Goal: Task Accomplishment & Management: Use online tool/utility

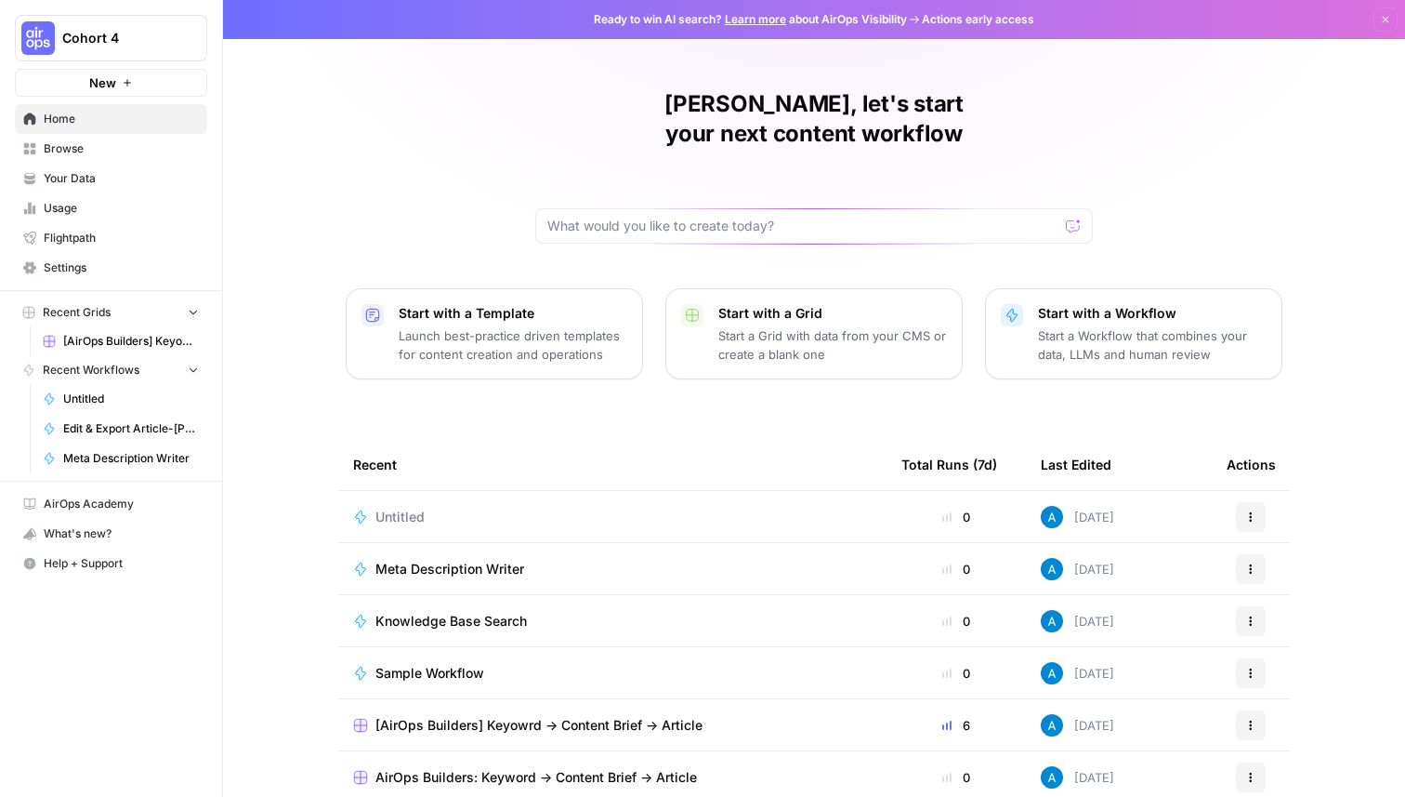
click at [121, 150] on span "Browse" at bounding box center [121, 148] width 155 height 17
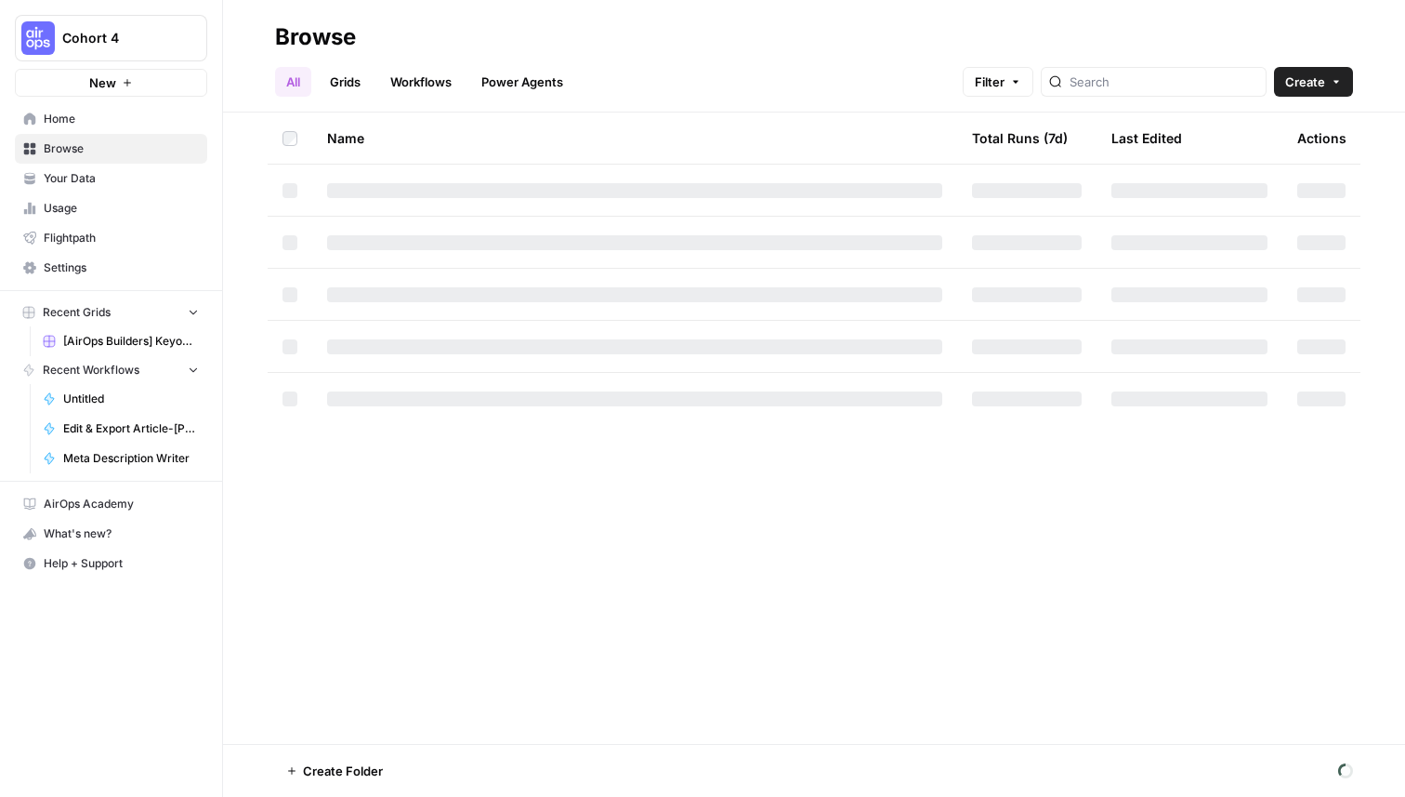
click at [518, 96] on link "Power Agents" at bounding box center [522, 82] width 104 height 30
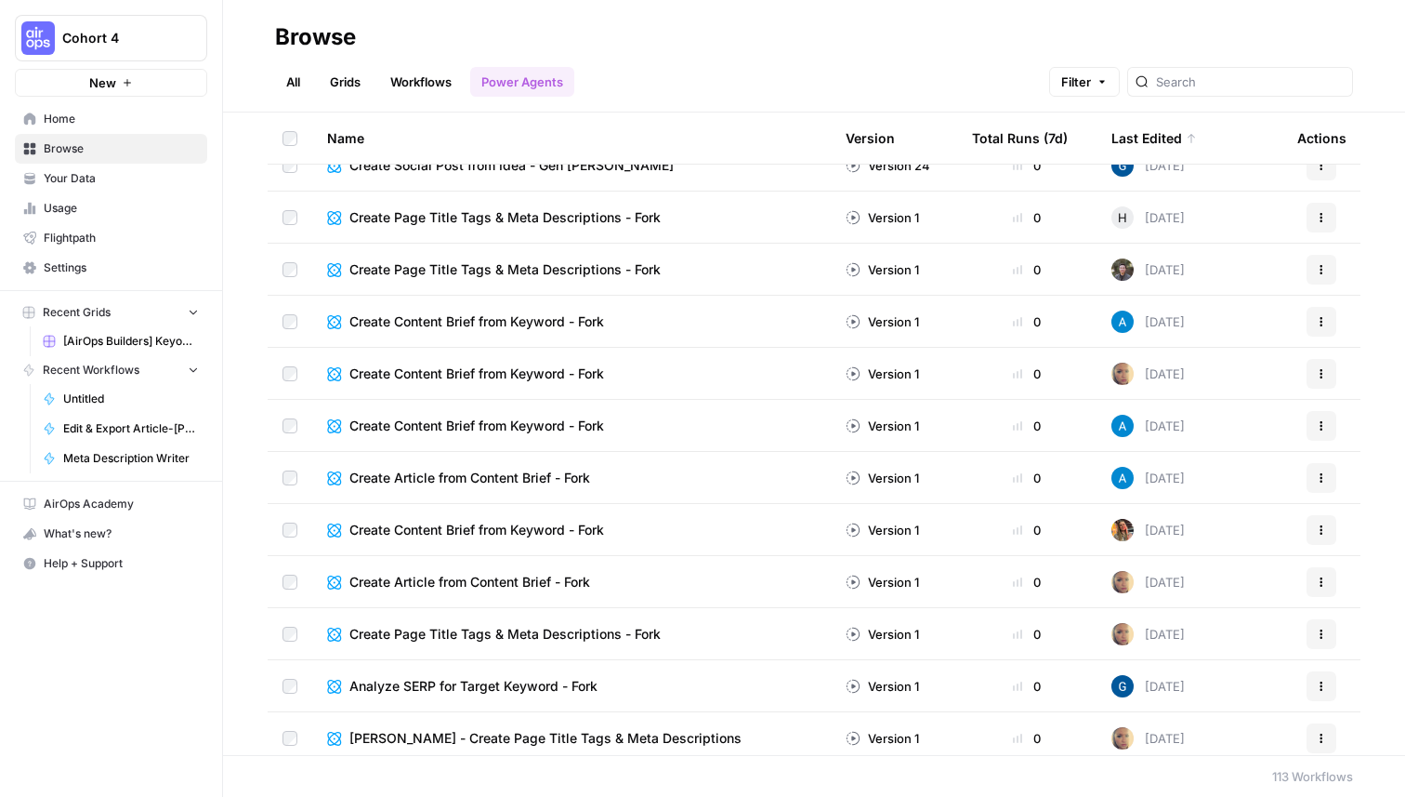
scroll to position [5292, 0]
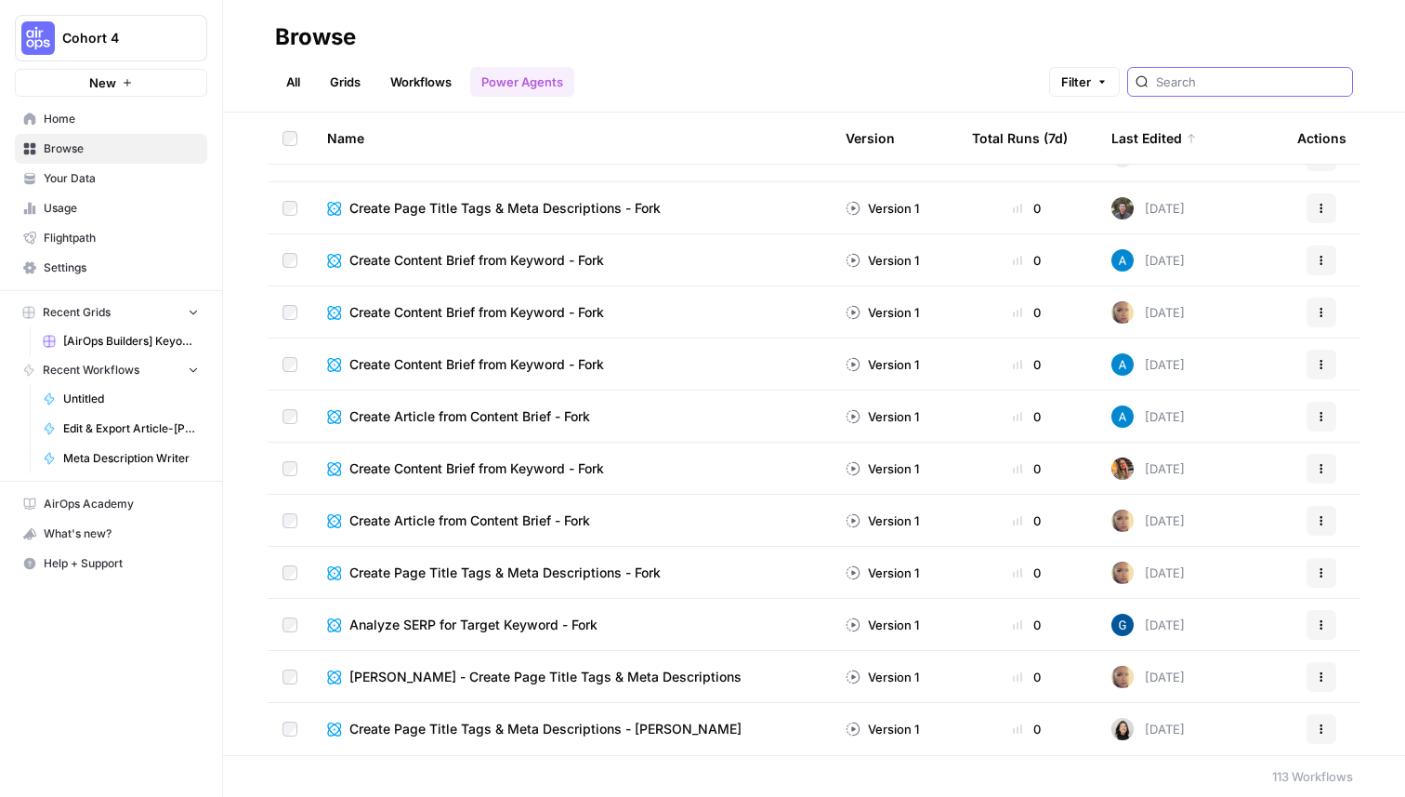
click at [1273, 84] on input "search" at bounding box center [1250, 82] width 189 height 19
type input "AirOps"
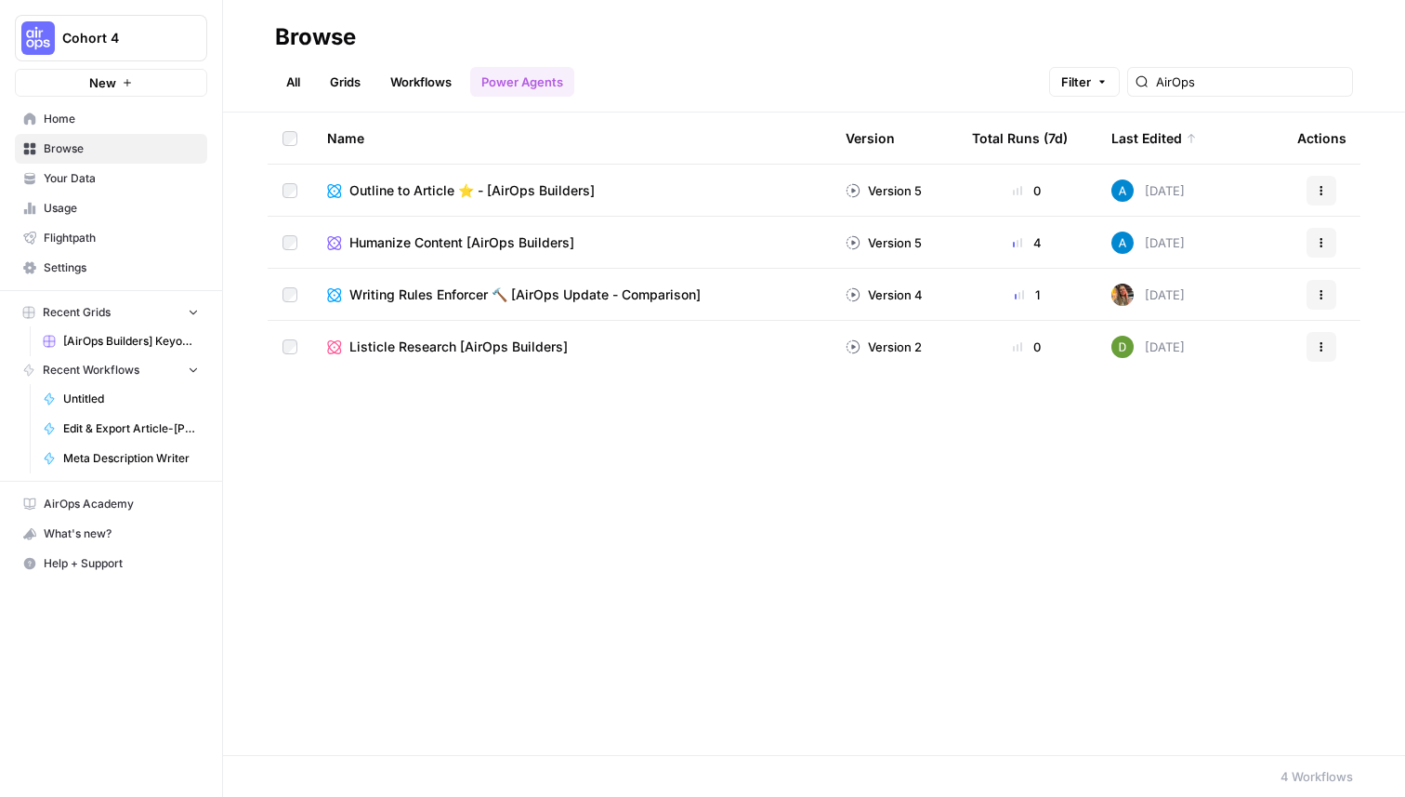
click at [126, 126] on span "Home" at bounding box center [121, 119] width 155 height 17
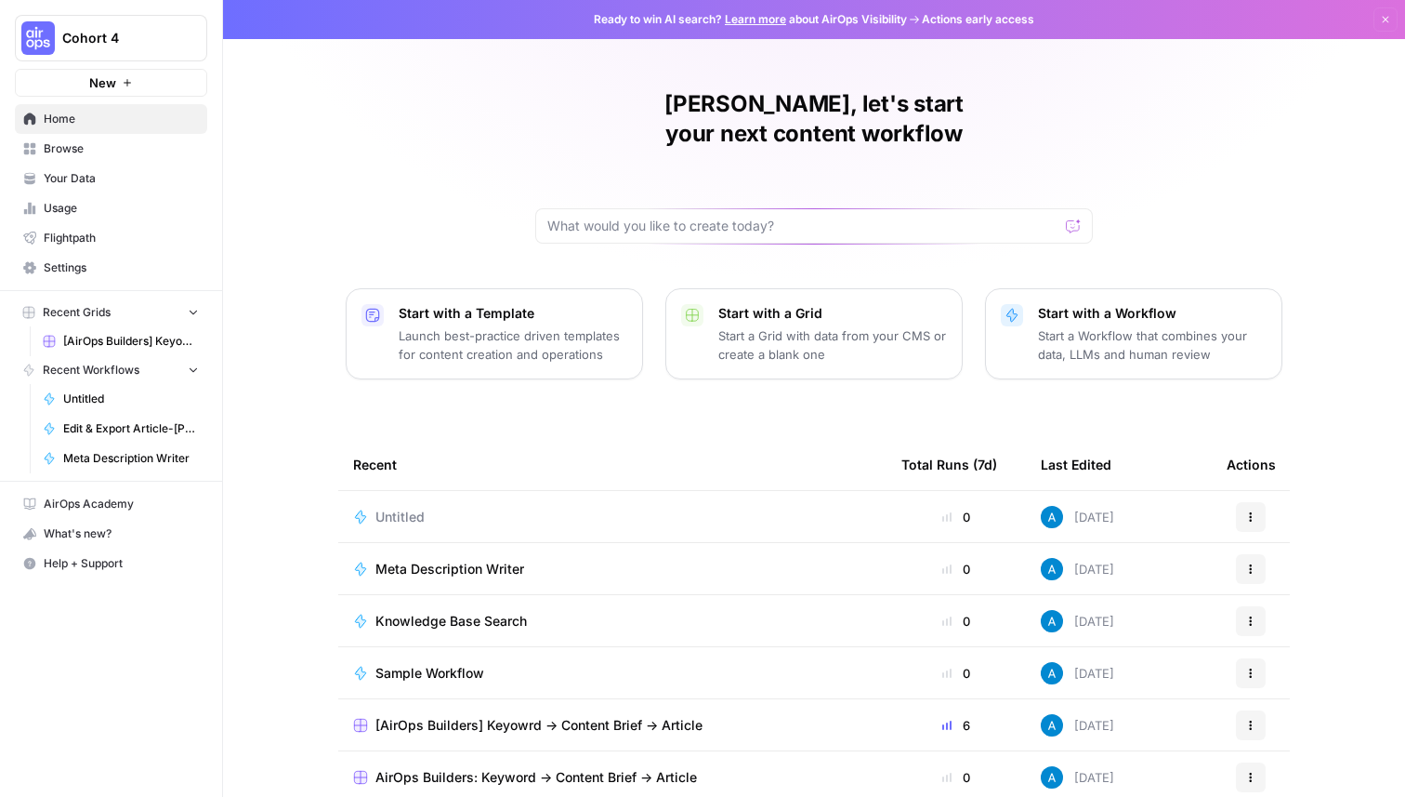
click at [123, 345] on span "[AirOps Builders] Keyowrd -> Content Brief -> Article" at bounding box center [131, 341] width 136 height 17
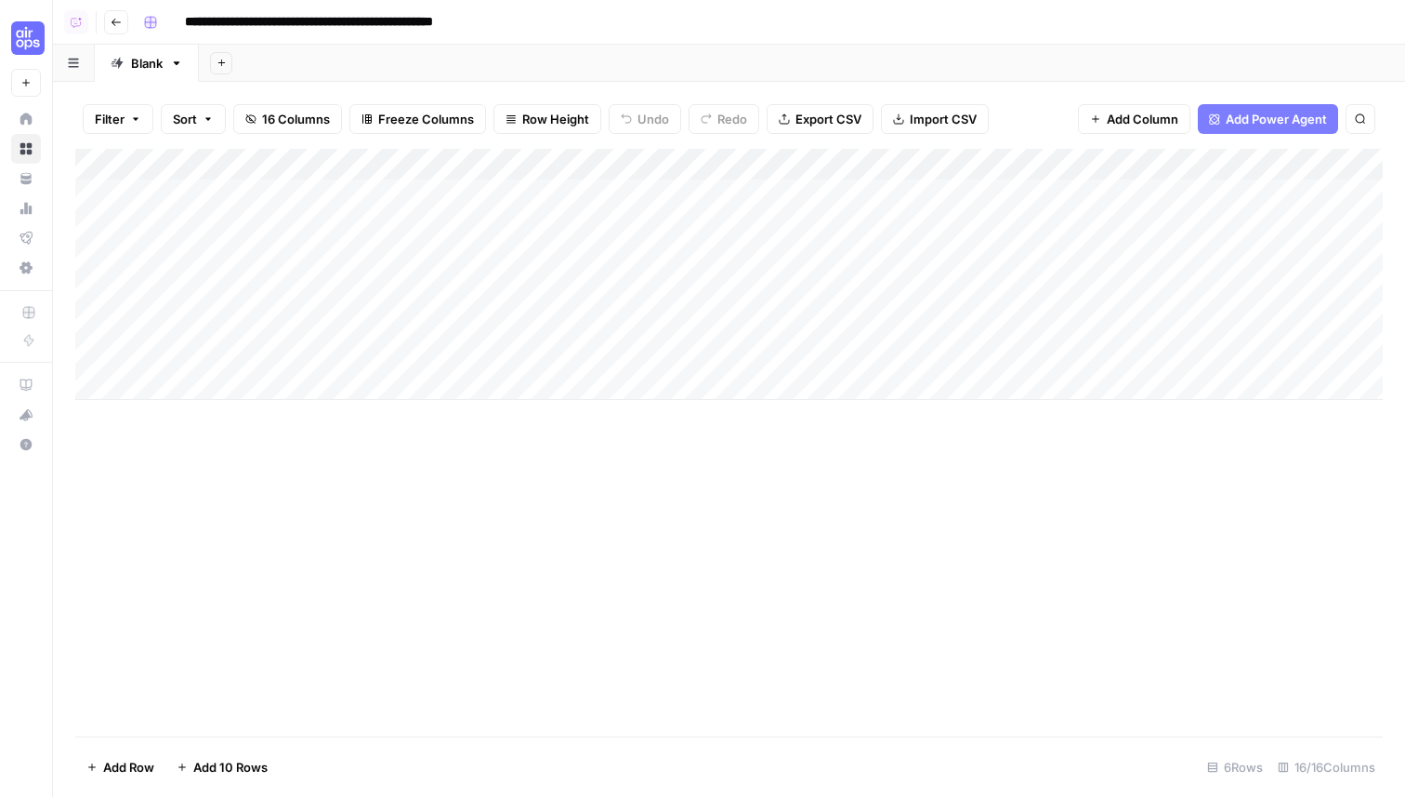
click at [400, 168] on div "Add Column" at bounding box center [729, 274] width 1308 height 251
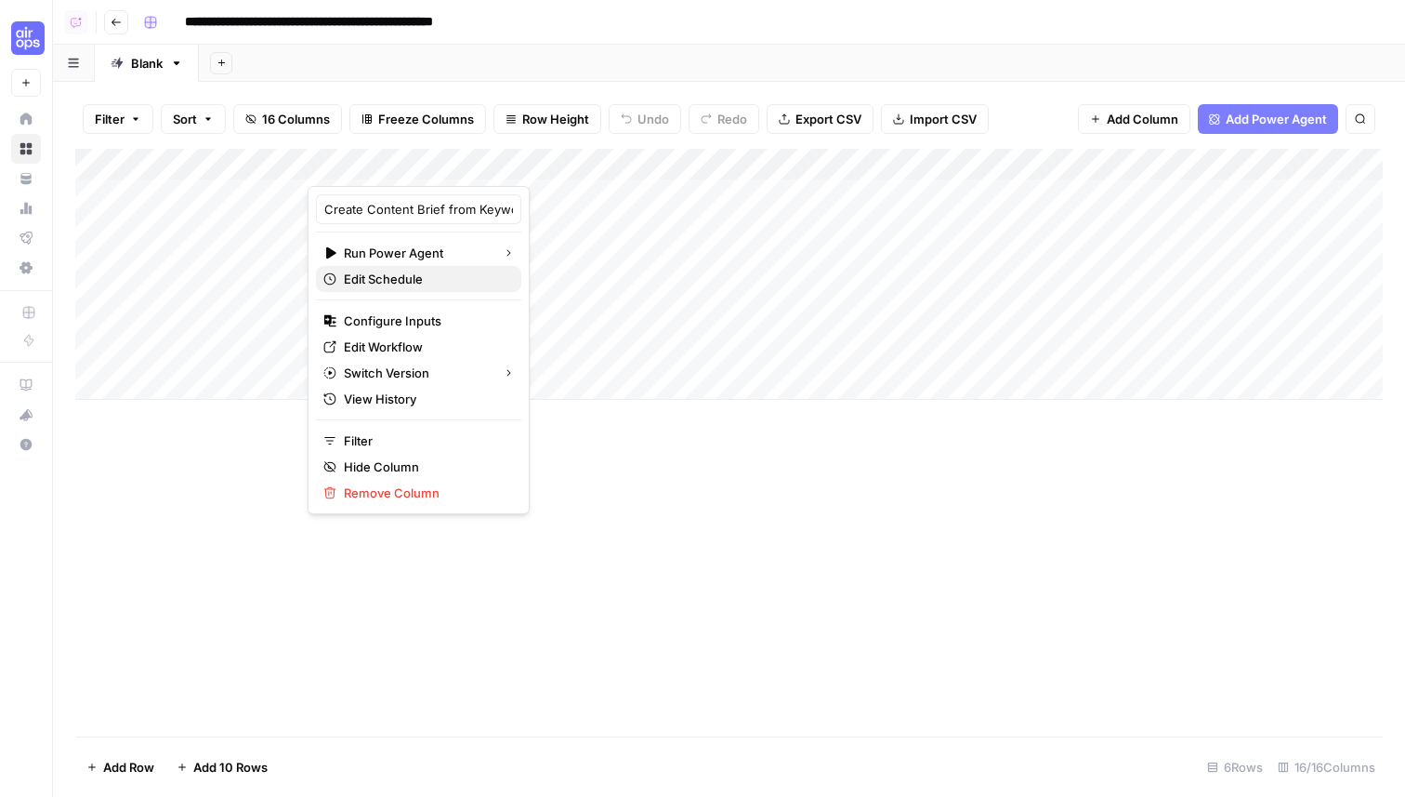
click at [408, 285] on span "Edit Schedule" at bounding box center [425, 279] width 163 height 19
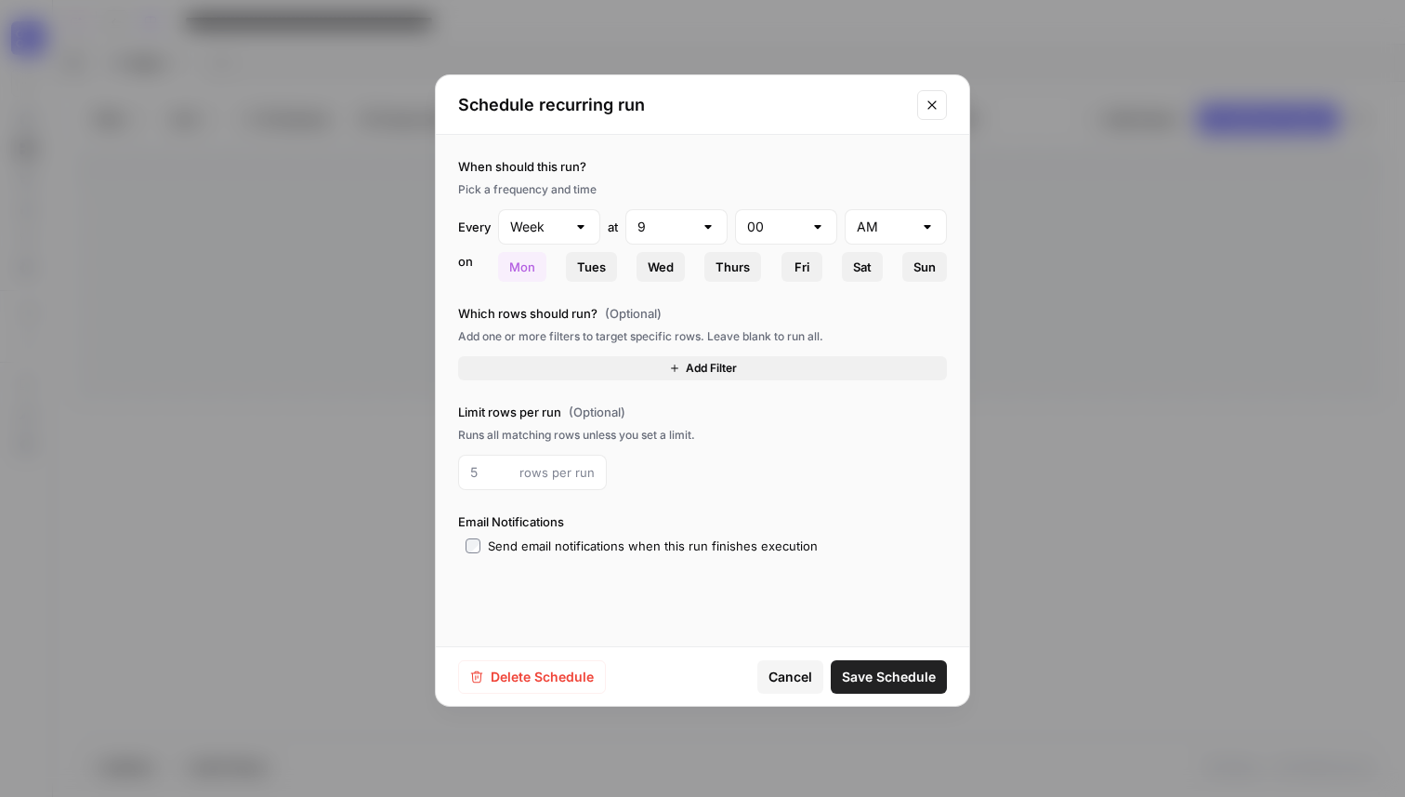
click at [533, 670] on span "Delete Schedule" at bounding box center [542, 676] width 103 height 19
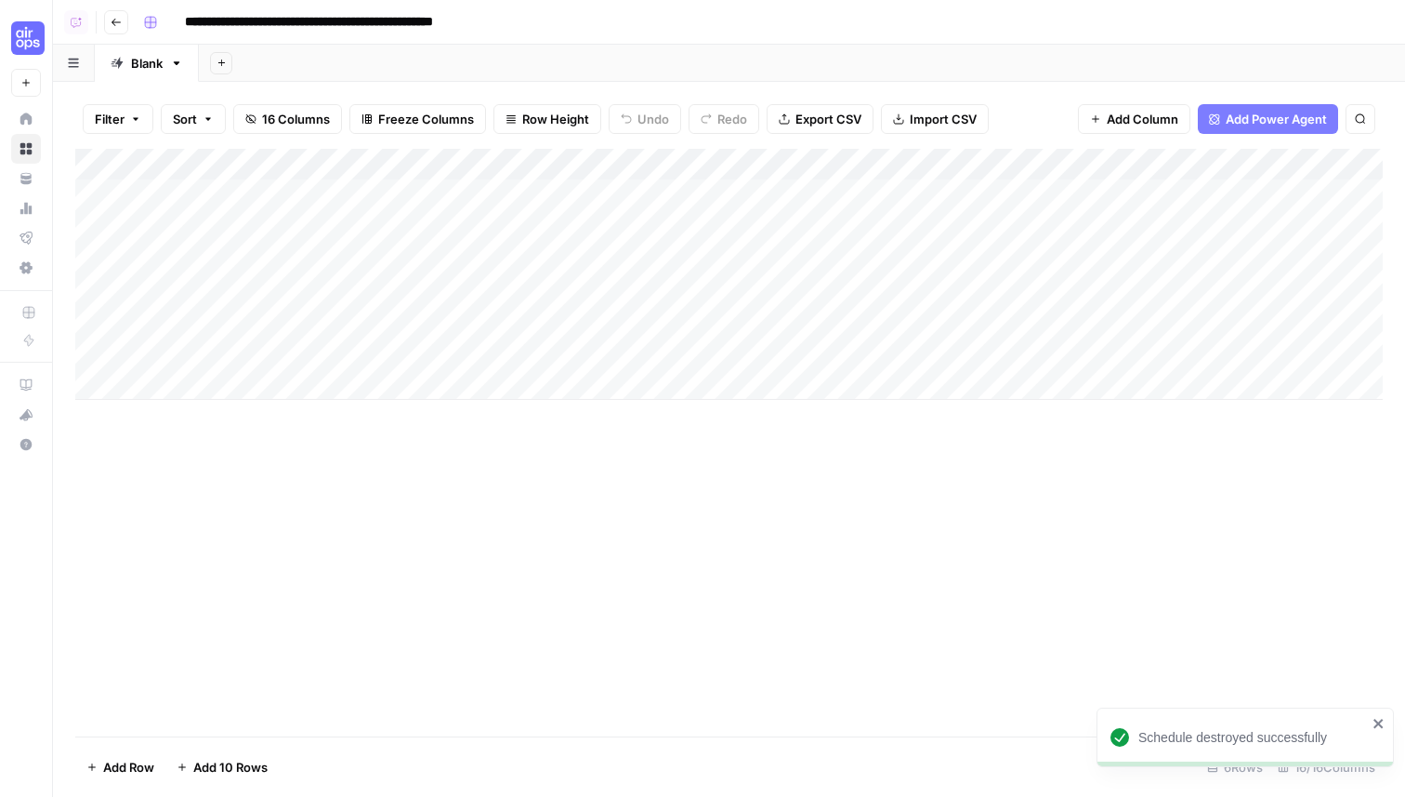
click at [407, 160] on div "Add Column" at bounding box center [729, 274] width 1308 height 251
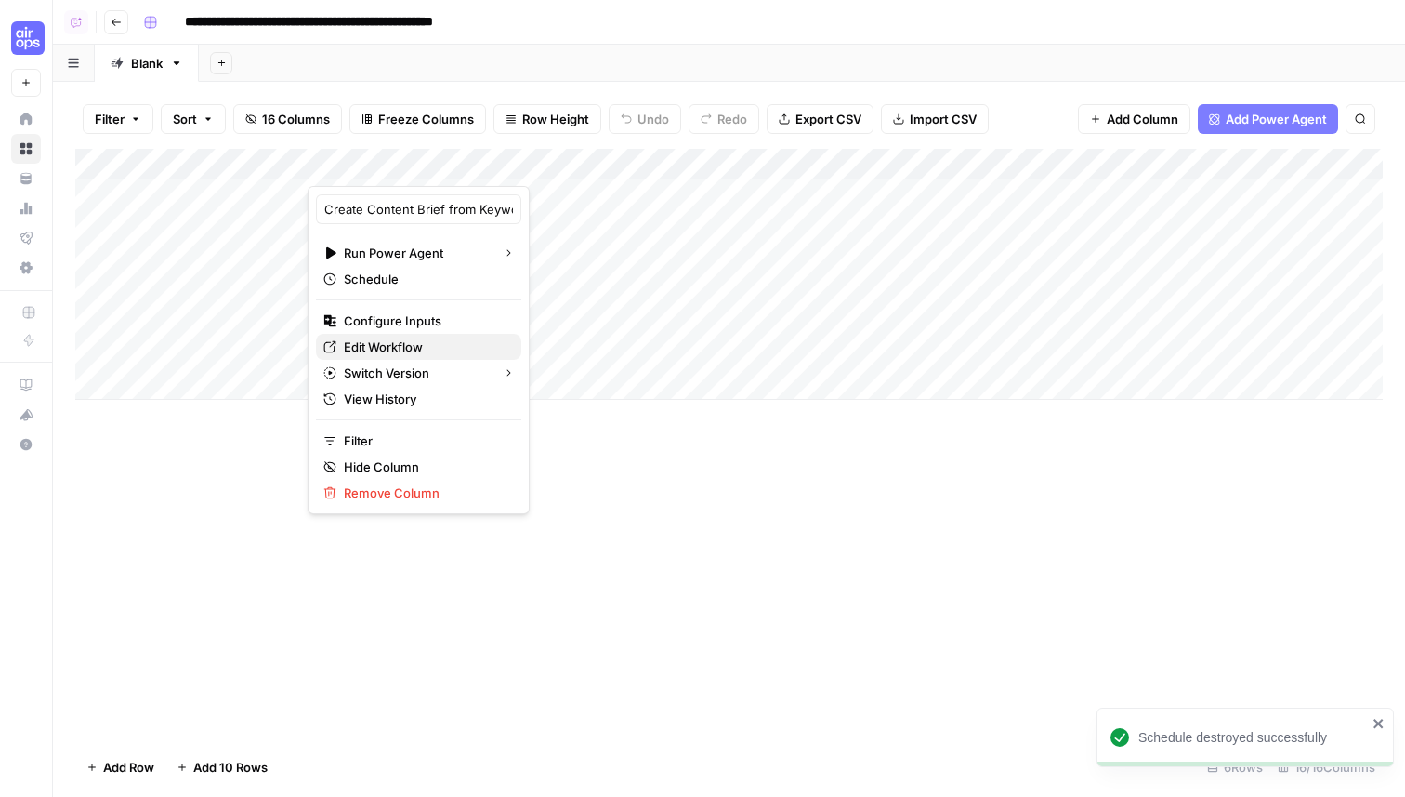
click at [391, 343] on span "Edit Workflow" at bounding box center [425, 346] width 163 height 19
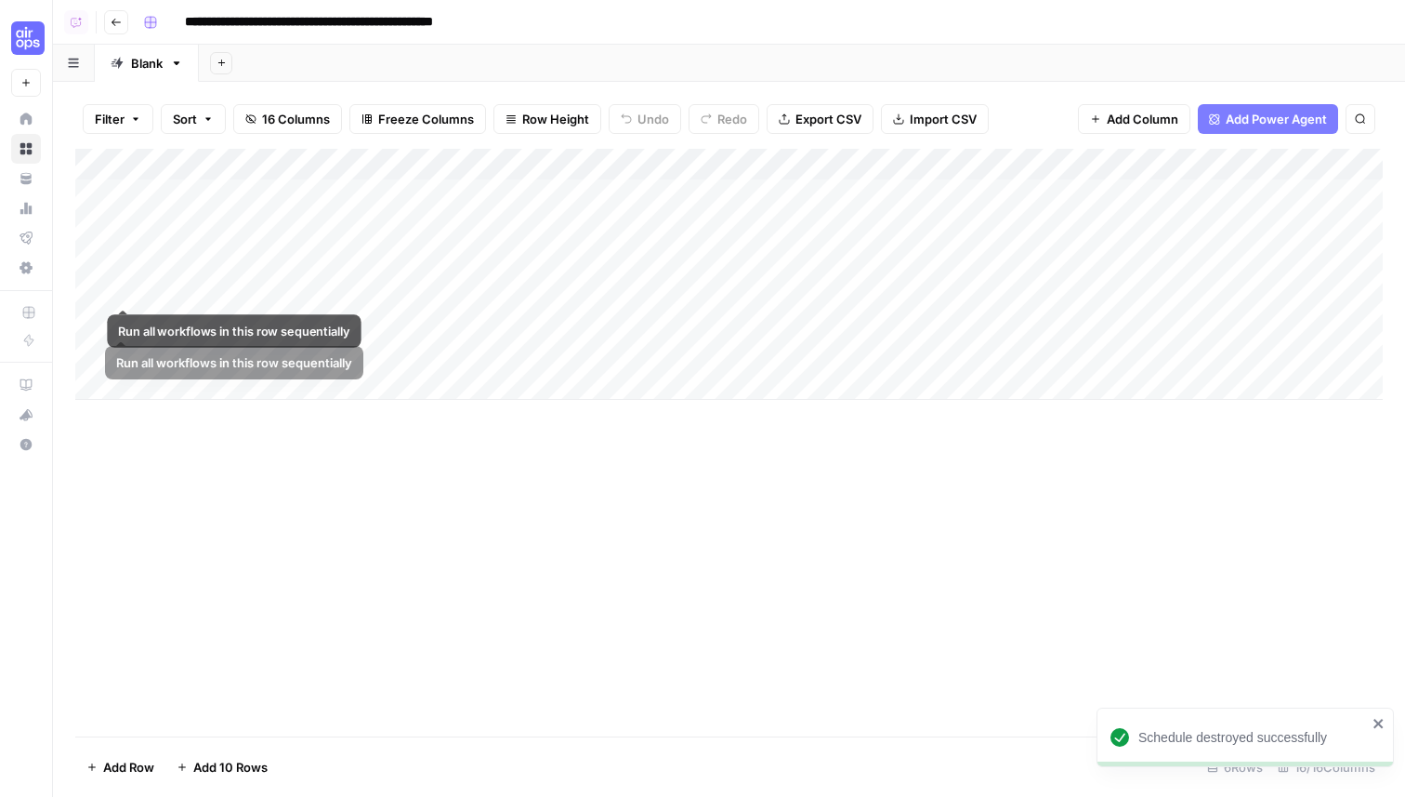
click at [109, 285] on div "Add Column" at bounding box center [729, 274] width 1308 height 251
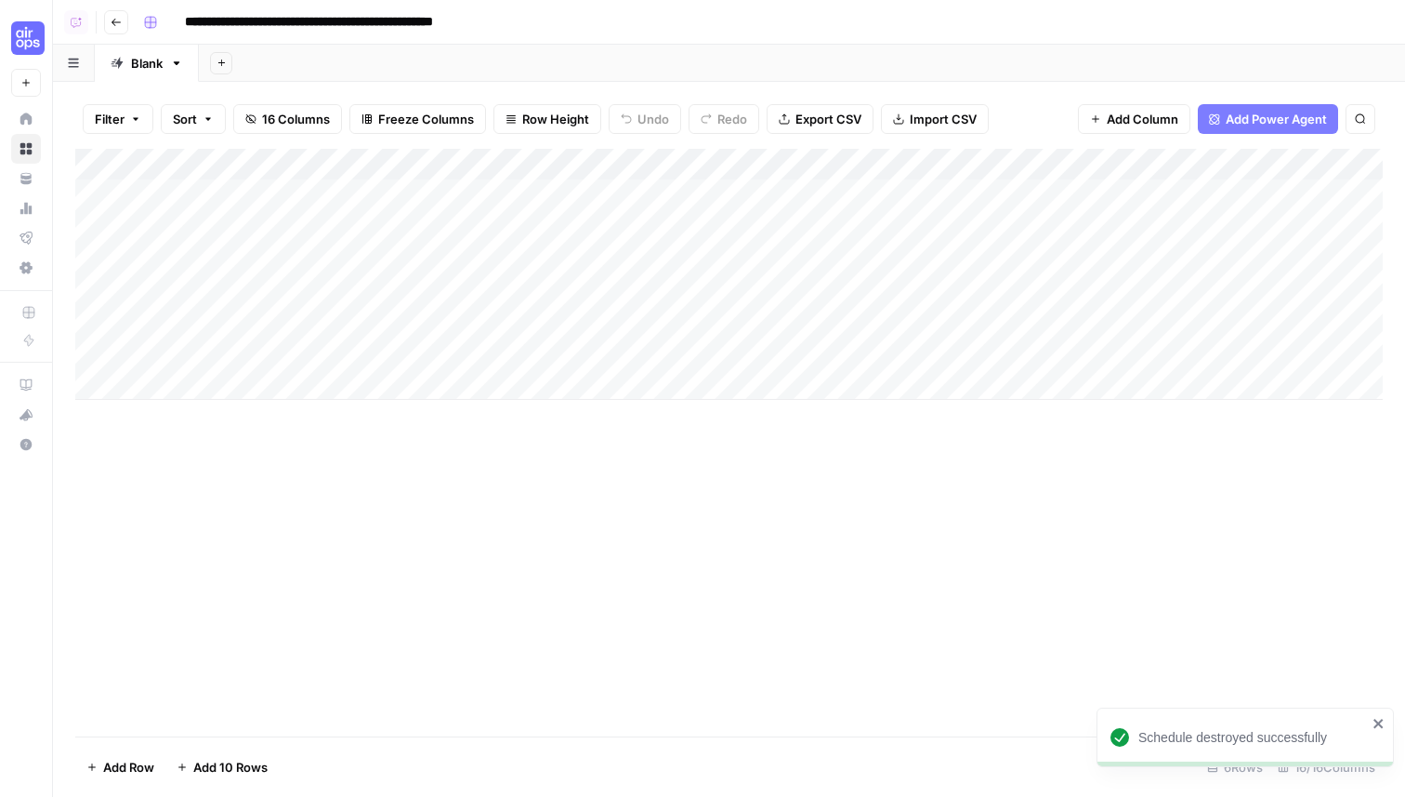
click at [97, 287] on div "Add Column" at bounding box center [729, 274] width 1308 height 251
click at [97, 317] on div "Add Column" at bounding box center [729, 274] width 1308 height 251
click at [97, 344] on div "Add Column" at bounding box center [729, 274] width 1308 height 251
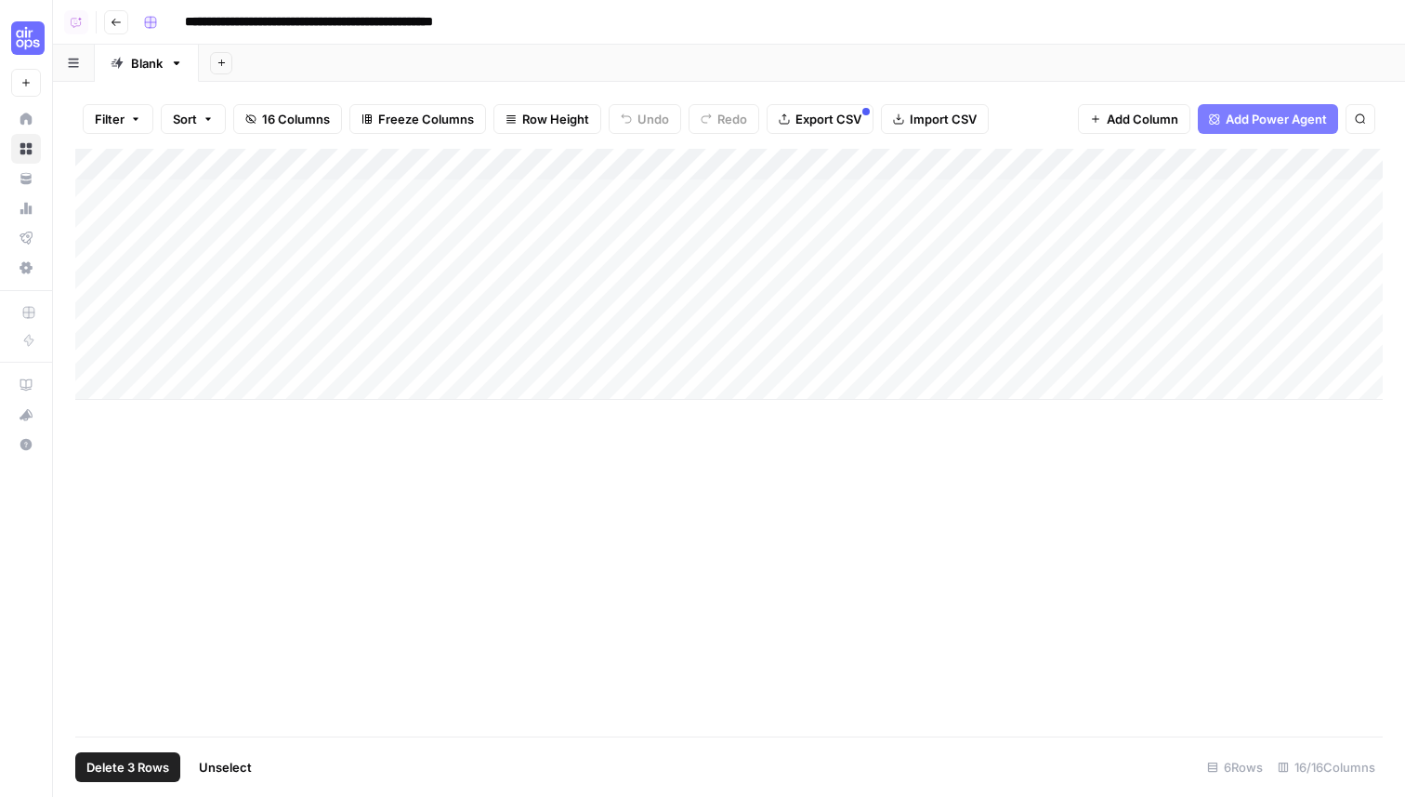
click at [151, 767] on span "Delete 3 Rows" at bounding box center [127, 767] width 83 height 19
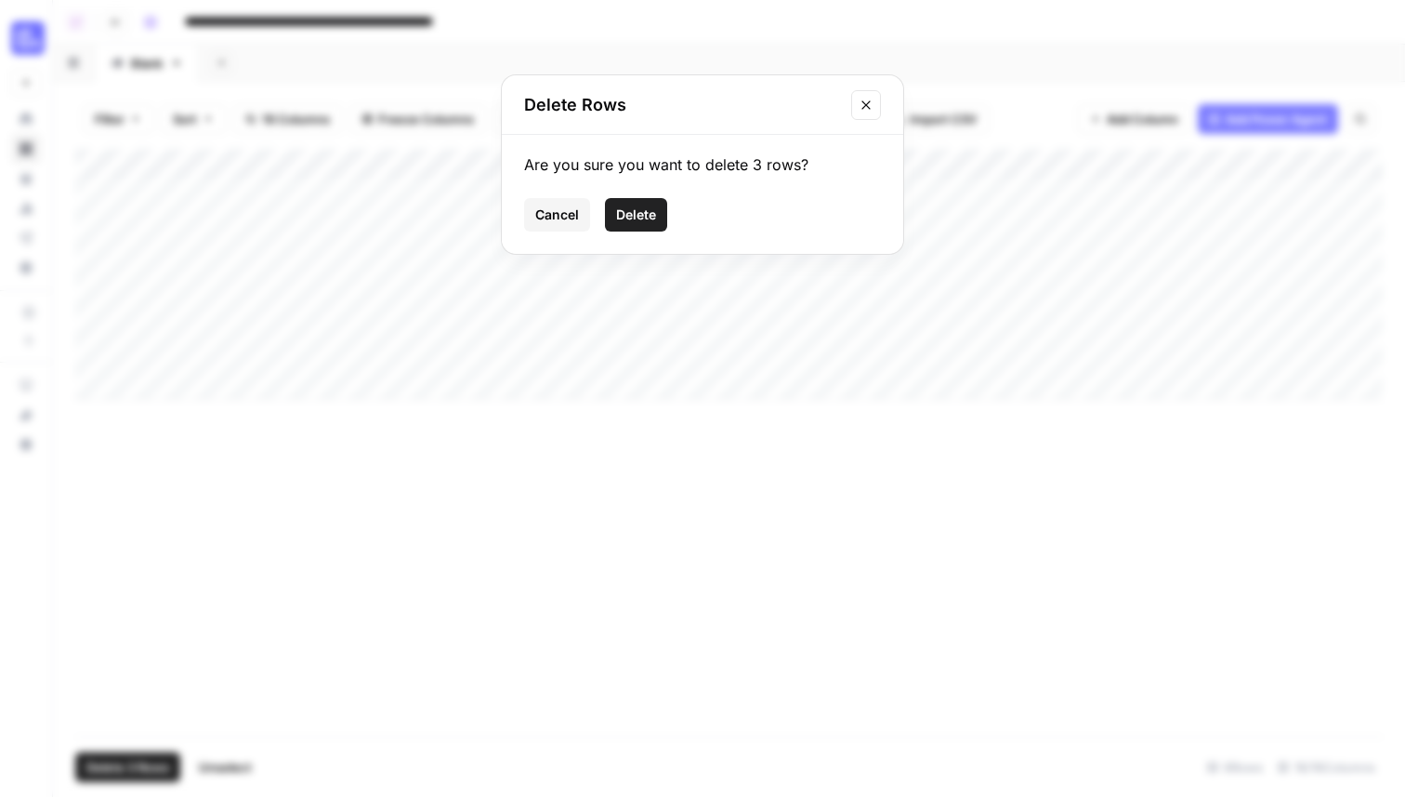
click at [648, 211] on span "Delete" at bounding box center [636, 214] width 40 height 19
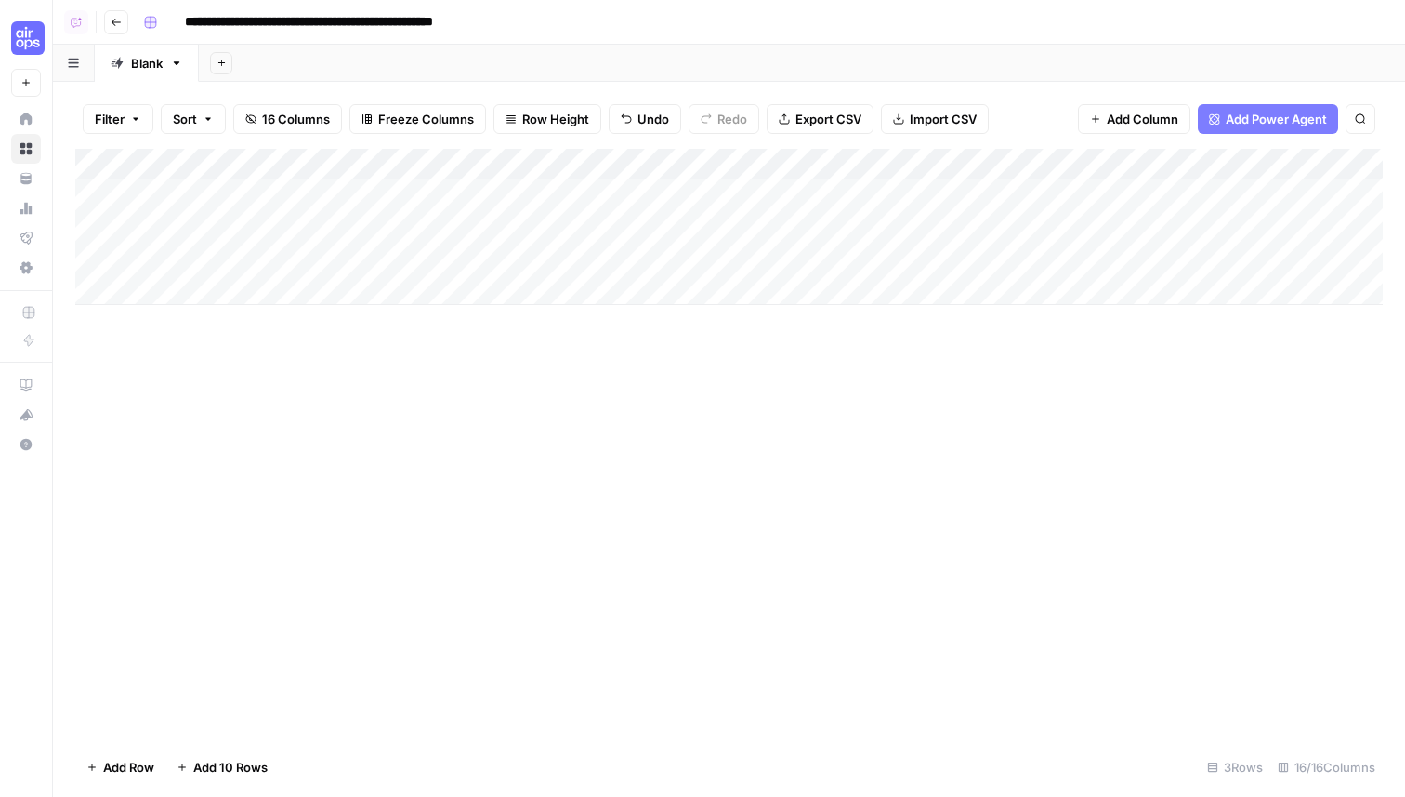
click at [457, 192] on div "Add Column" at bounding box center [729, 227] width 1308 height 156
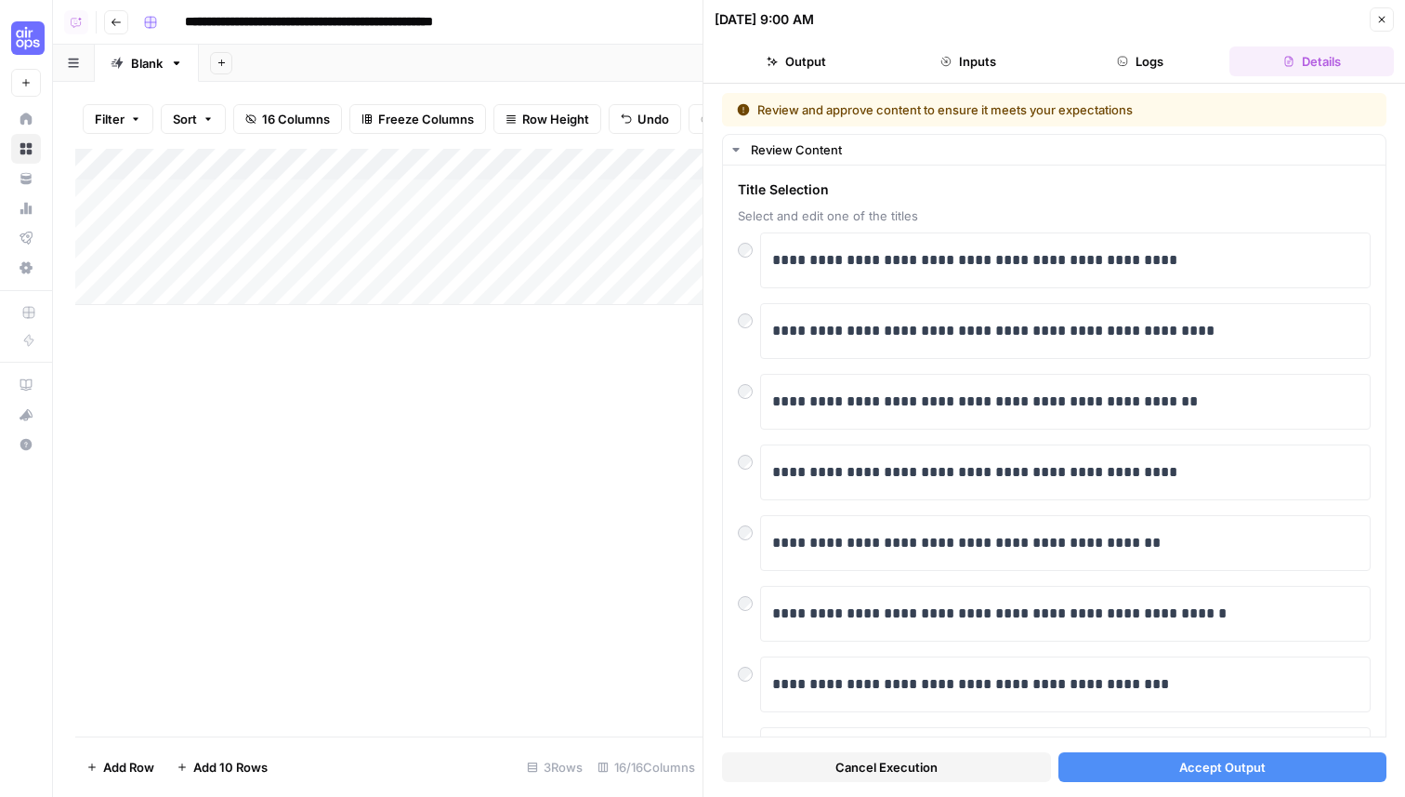
click at [1234, 767] on span "Accept Output" at bounding box center [1223, 767] width 86 height 19
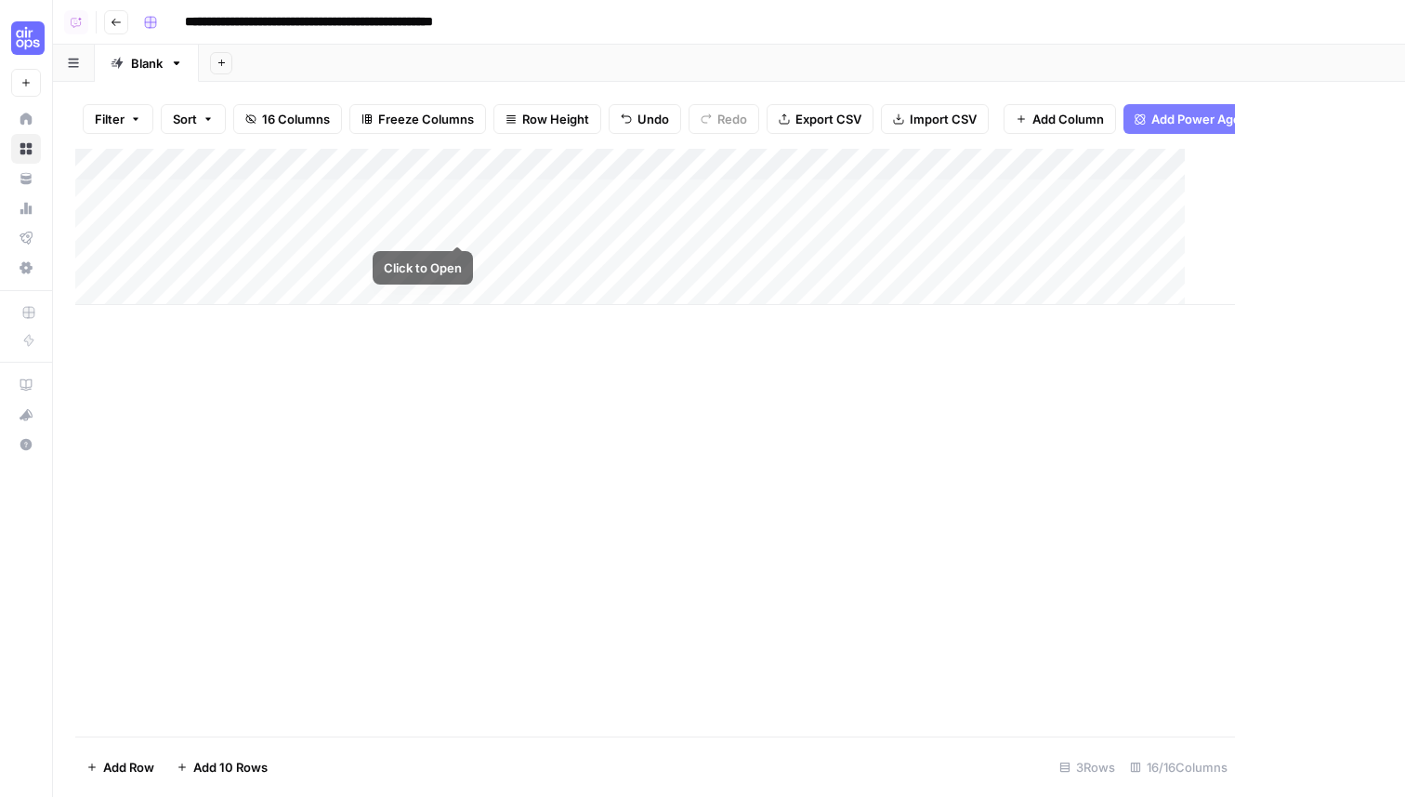
click at [458, 228] on div "Add Column" at bounding box center [655, 227] width 1160 height 156
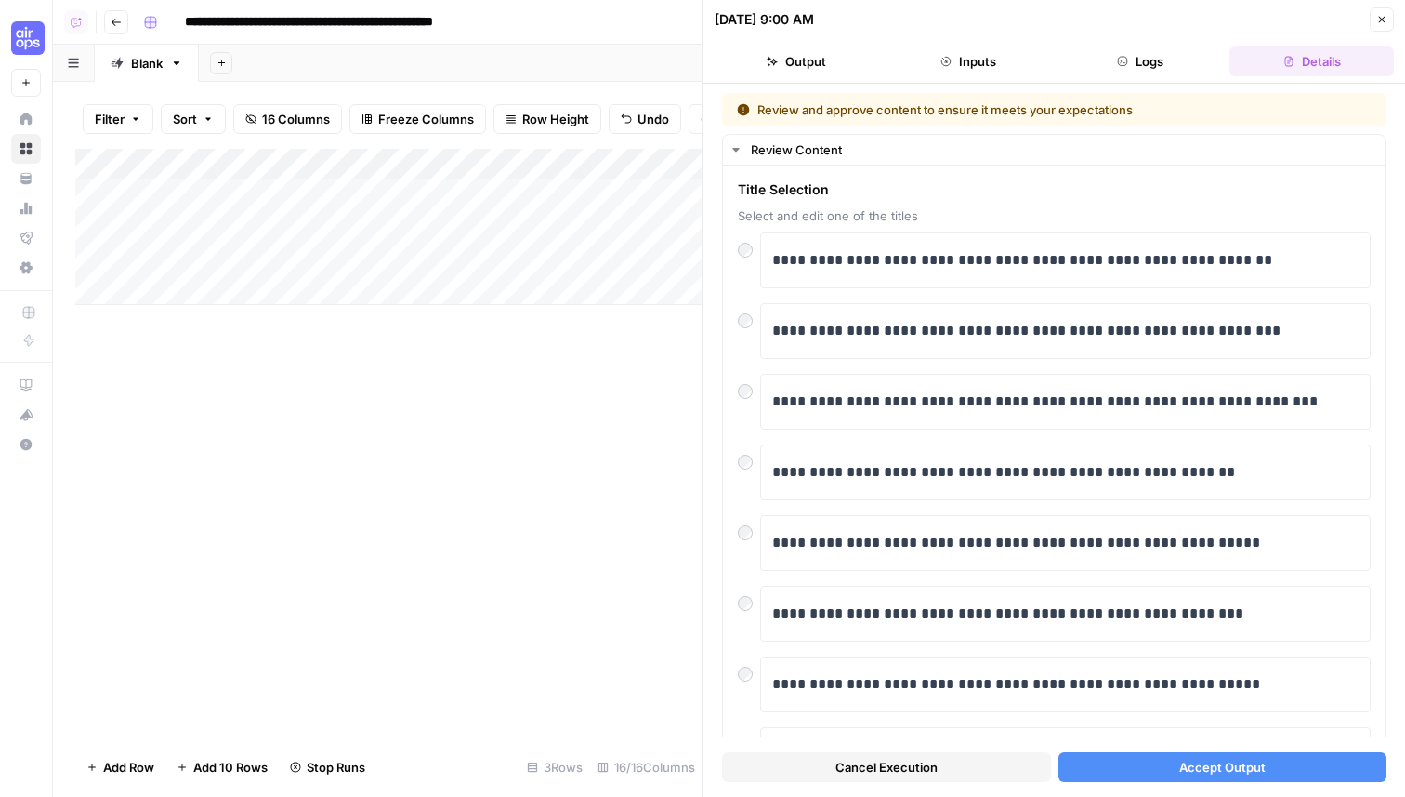
click at [1135, 772] on button "Accept Output" at bounding box center [1223, 767] width 329 height 30
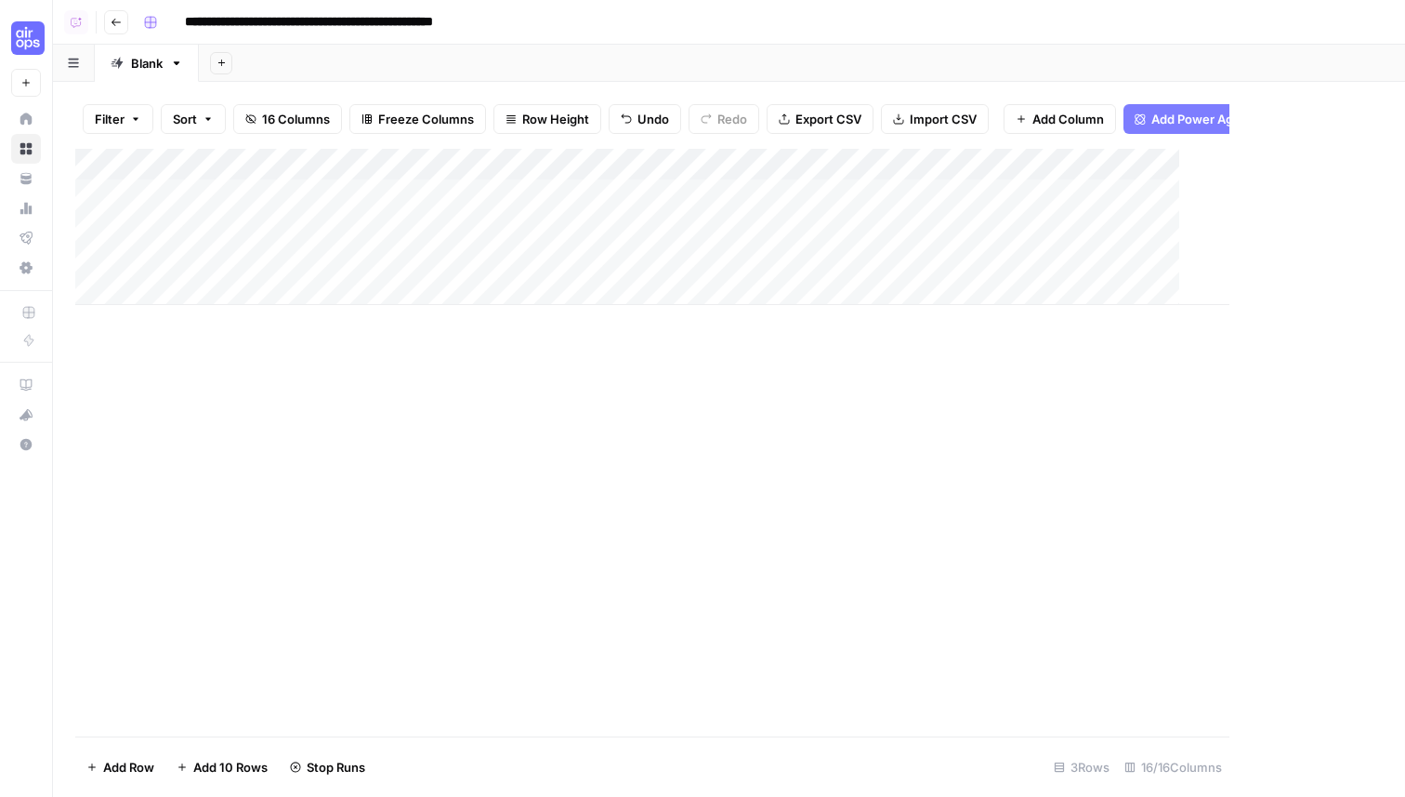
click at [452, 258] on div "Add Column" at bounding box center [652, 227] width 1154 height 156
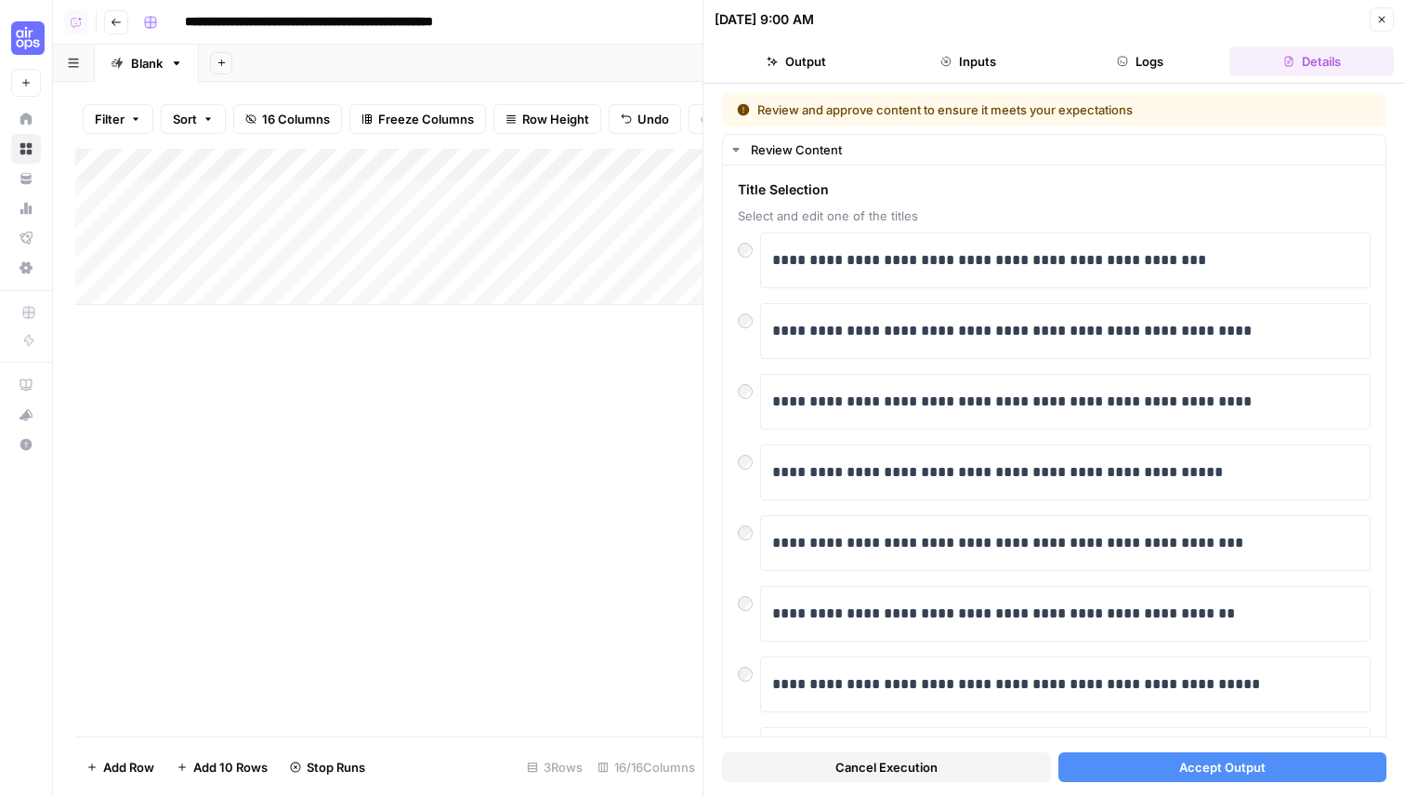
click at [1146, 766] on button "Accept Output" at bounding box center [1223, 767] width 329 height 30
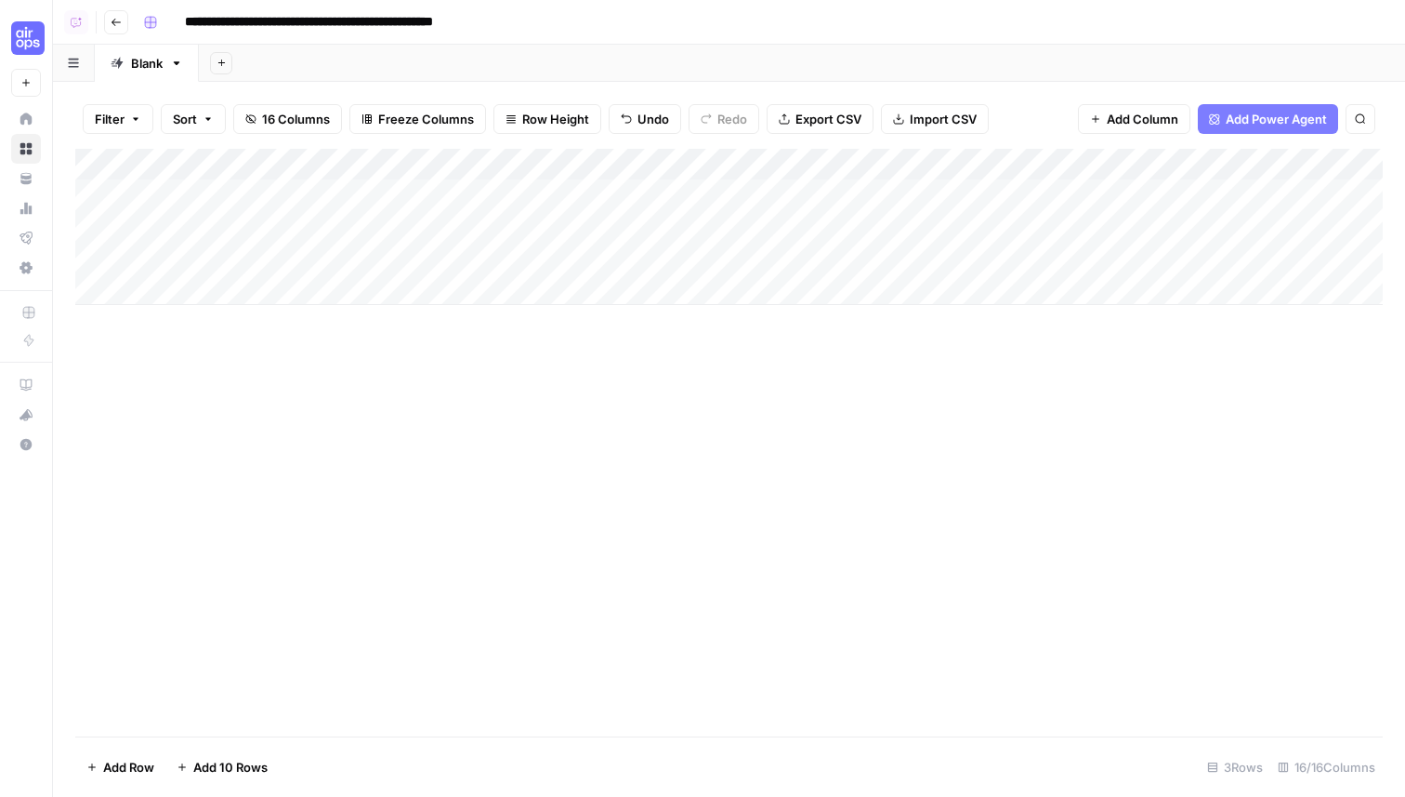
click at [394, 156] on div "Add Column" at bounding box center [729, 227] width 1308 height 156
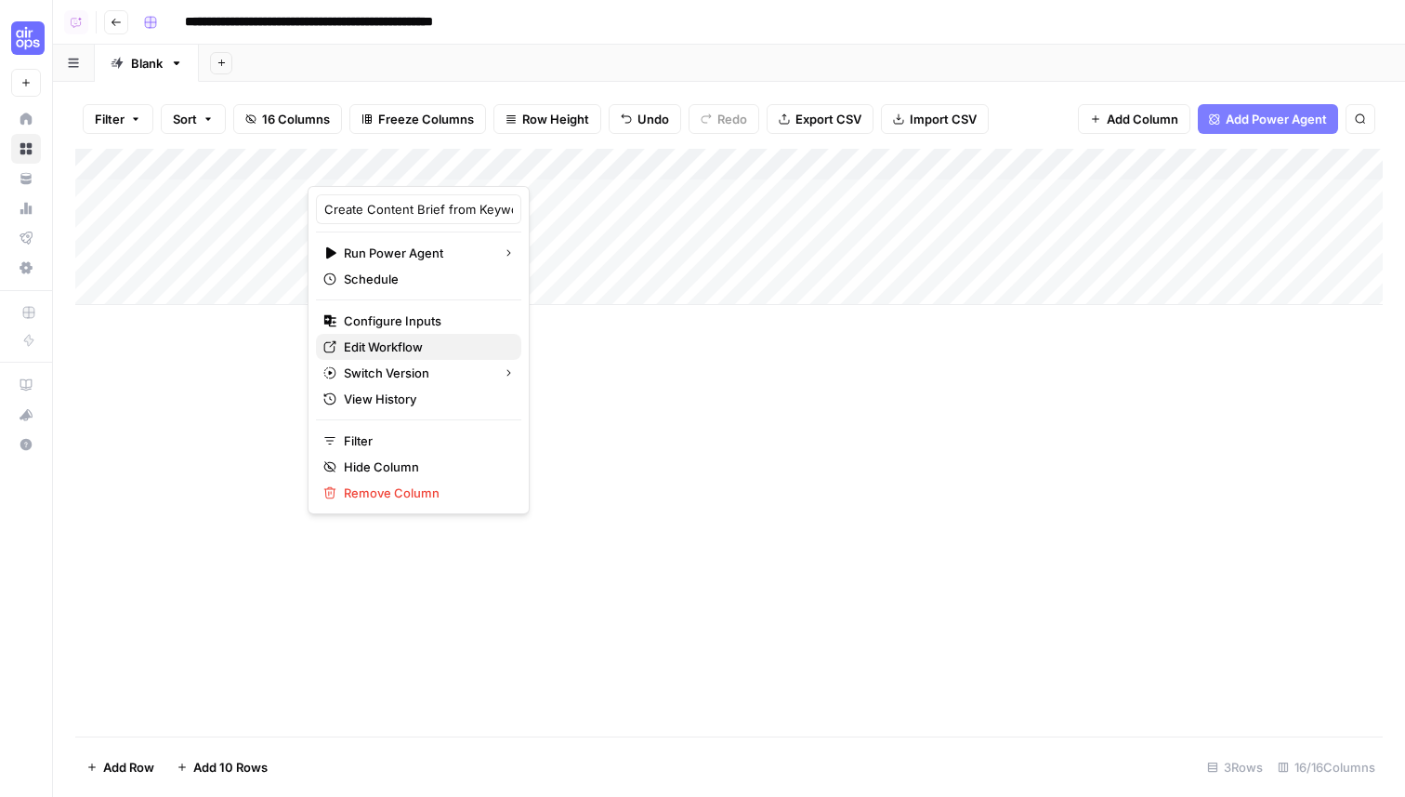
click at [386, 346] on span "Edit Workflow" at bounding box center [425, 346] width 163 height 19
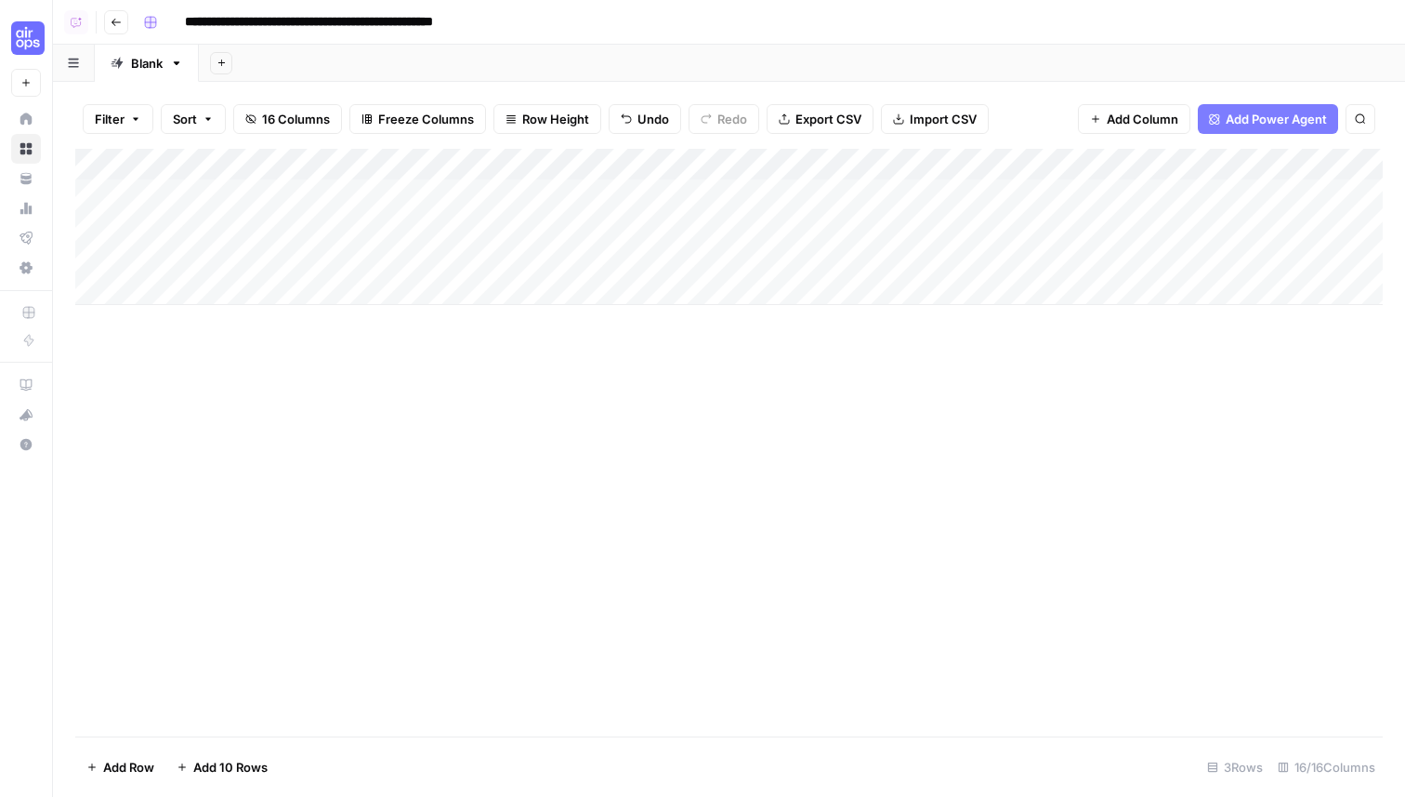
click at [380, 163] on div "Add Column" at bounding box center [729, 227] width 1308 height 156
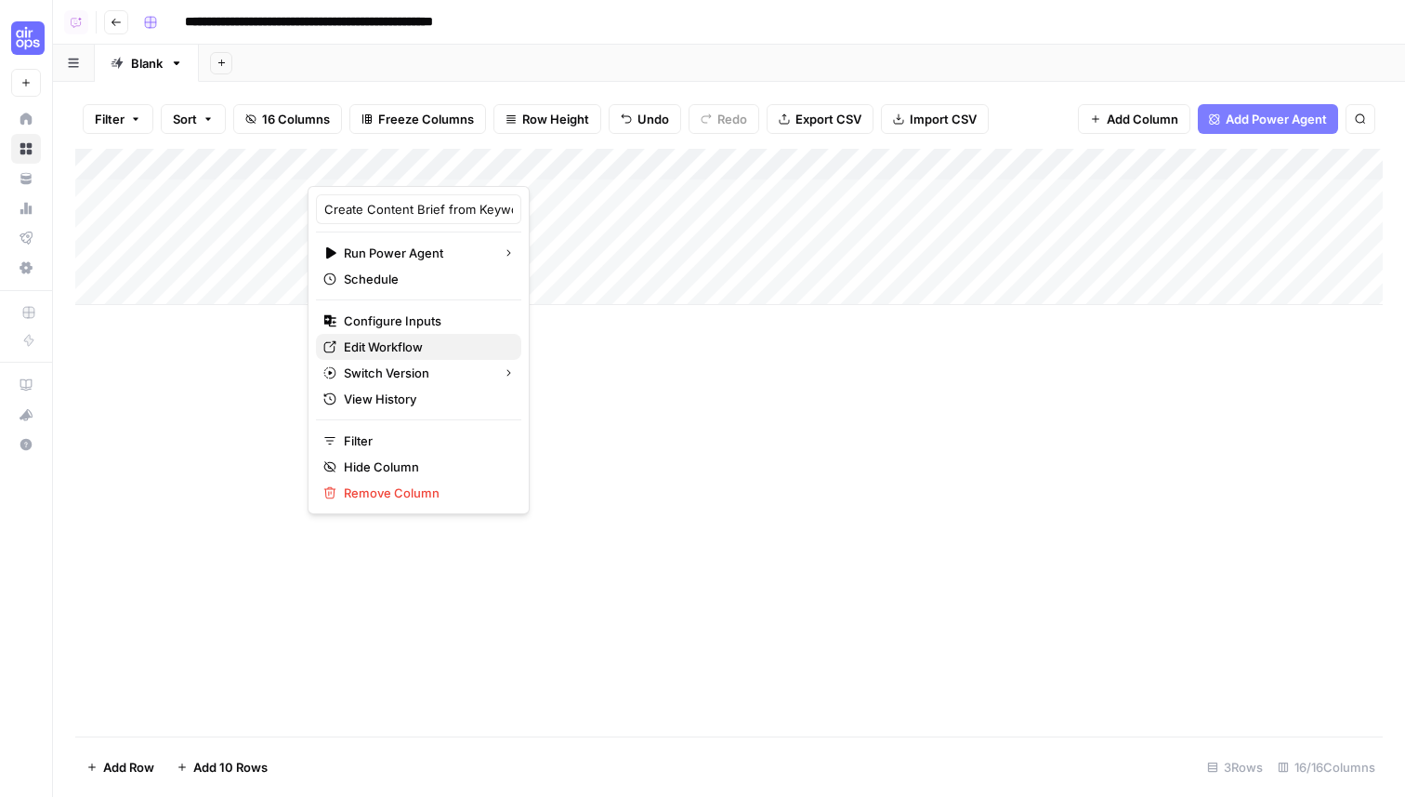
click at [381, 338] on span "Edit Workflow" at bounding box center [425, 346] width 163 height 19
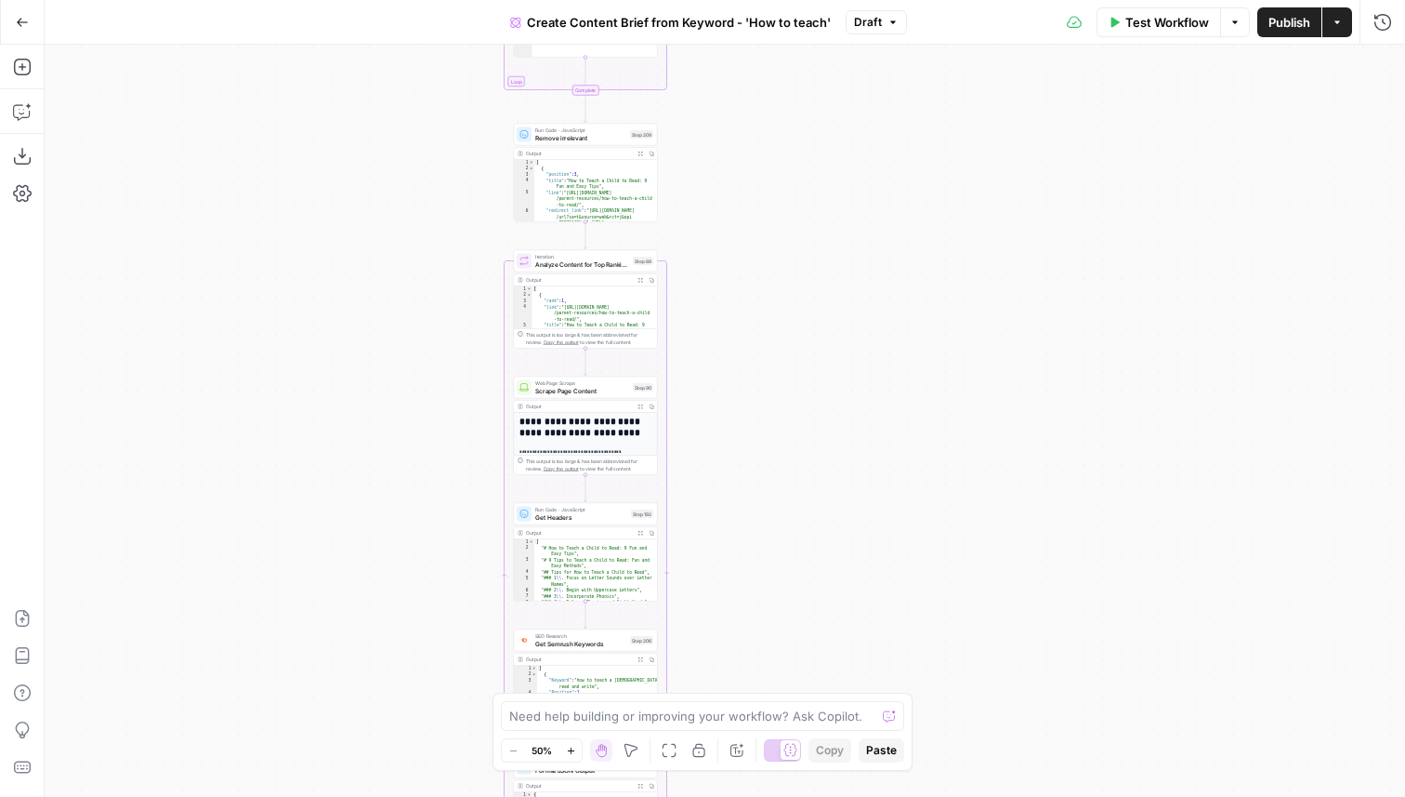
drag, startPoint x: 951, startPoint y: 79, endPoint x: 814, endPoint y: 430, distance: 377.0
click at [814, 443] on div "Workflow Set Inputs Inputs Google Search Perform Google Search Step 51 Output E…" at bounding box center [725, 421] width 1361 height 752
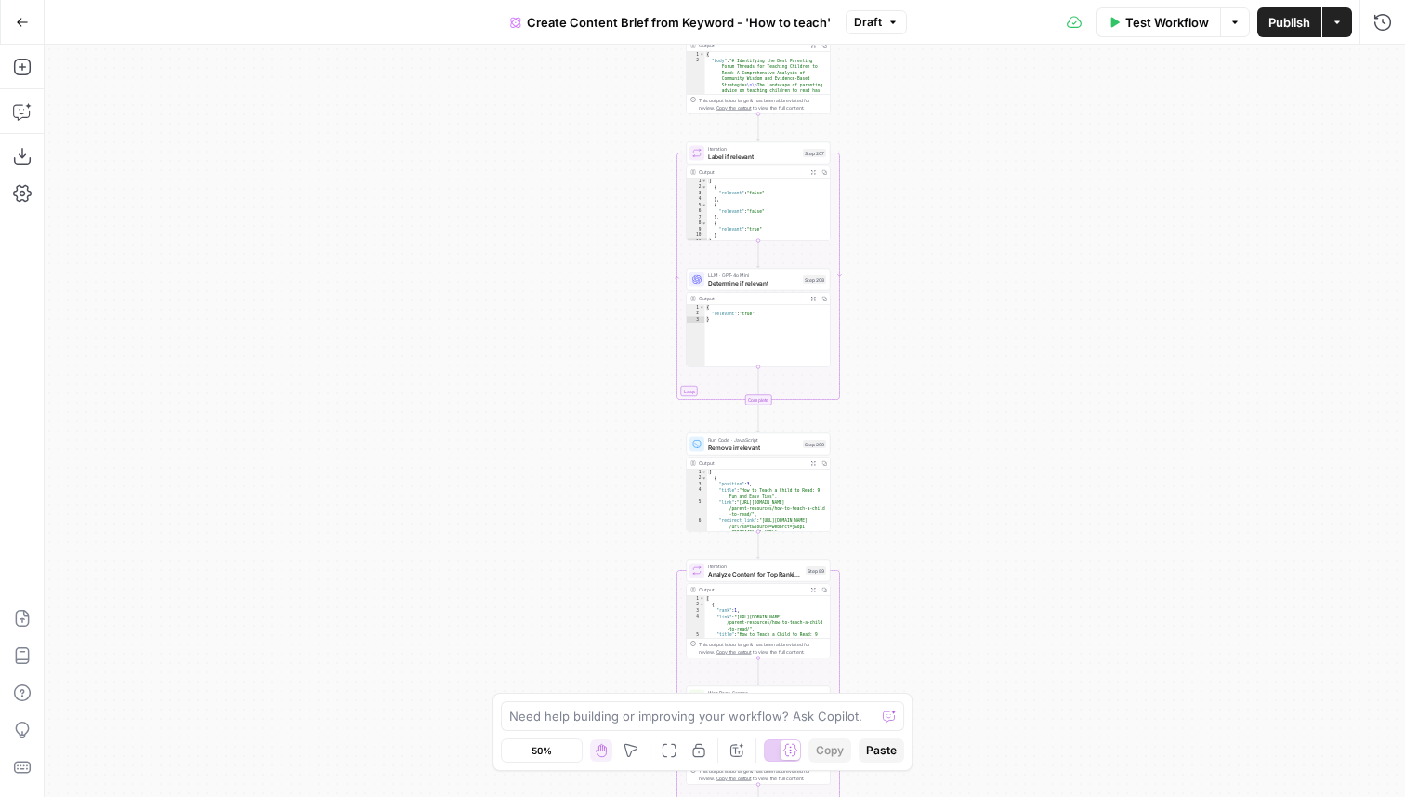
drag, startPoint x: 753, startPoint y: 138, endPoint x: 923, endPoint y: 428, distance: 336.2
click at [923, 428] on div "Workflow Set Inputs Inputs Google Search Perform Google Search Step 51 Output E…" at bounding box center [725, 421] width 1361 height 752
click at [870, 19] on span "Draft" at bounding box center [868, 22] width 28 height 17
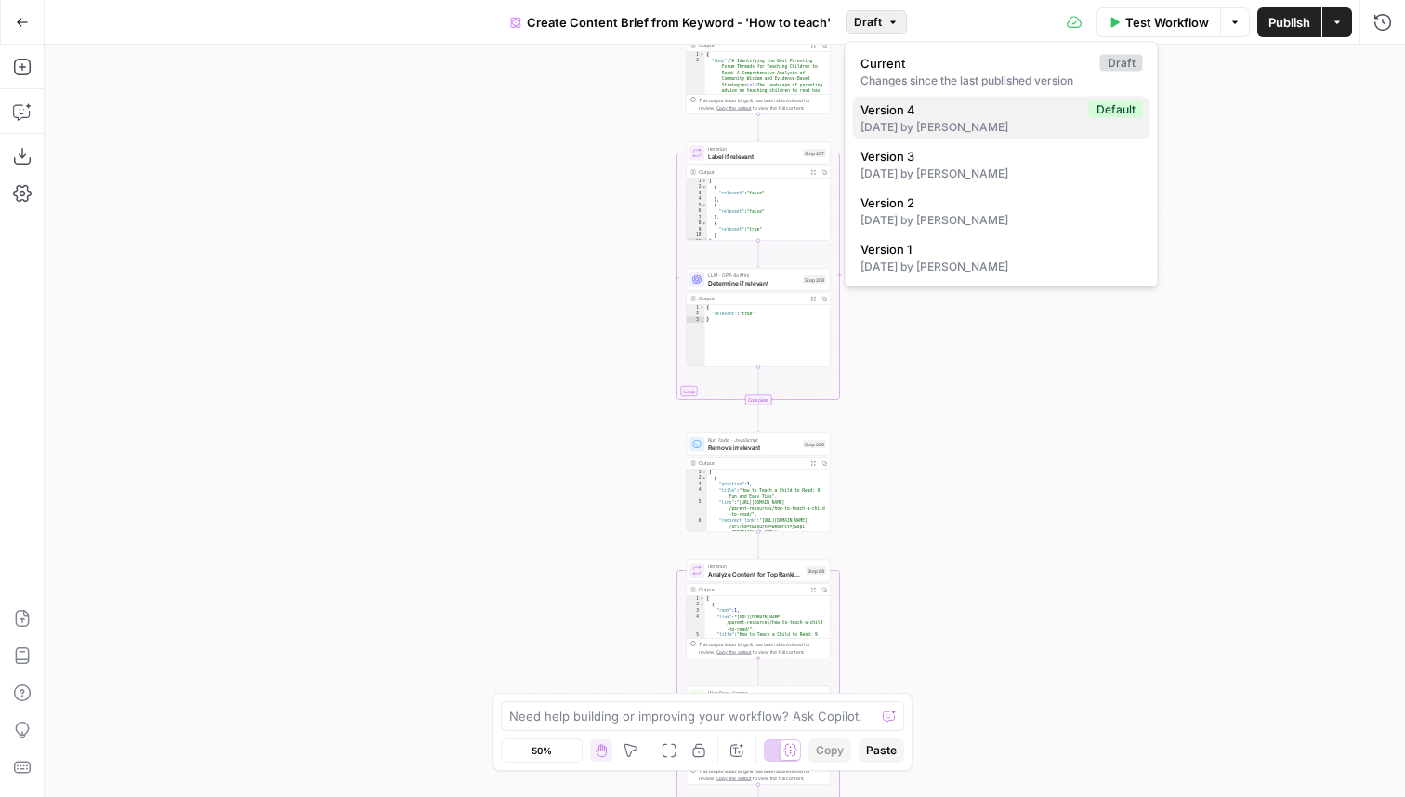
click at [1039, 115] on span "Version 4" at bounding box center [971, 109] width 221 height 19
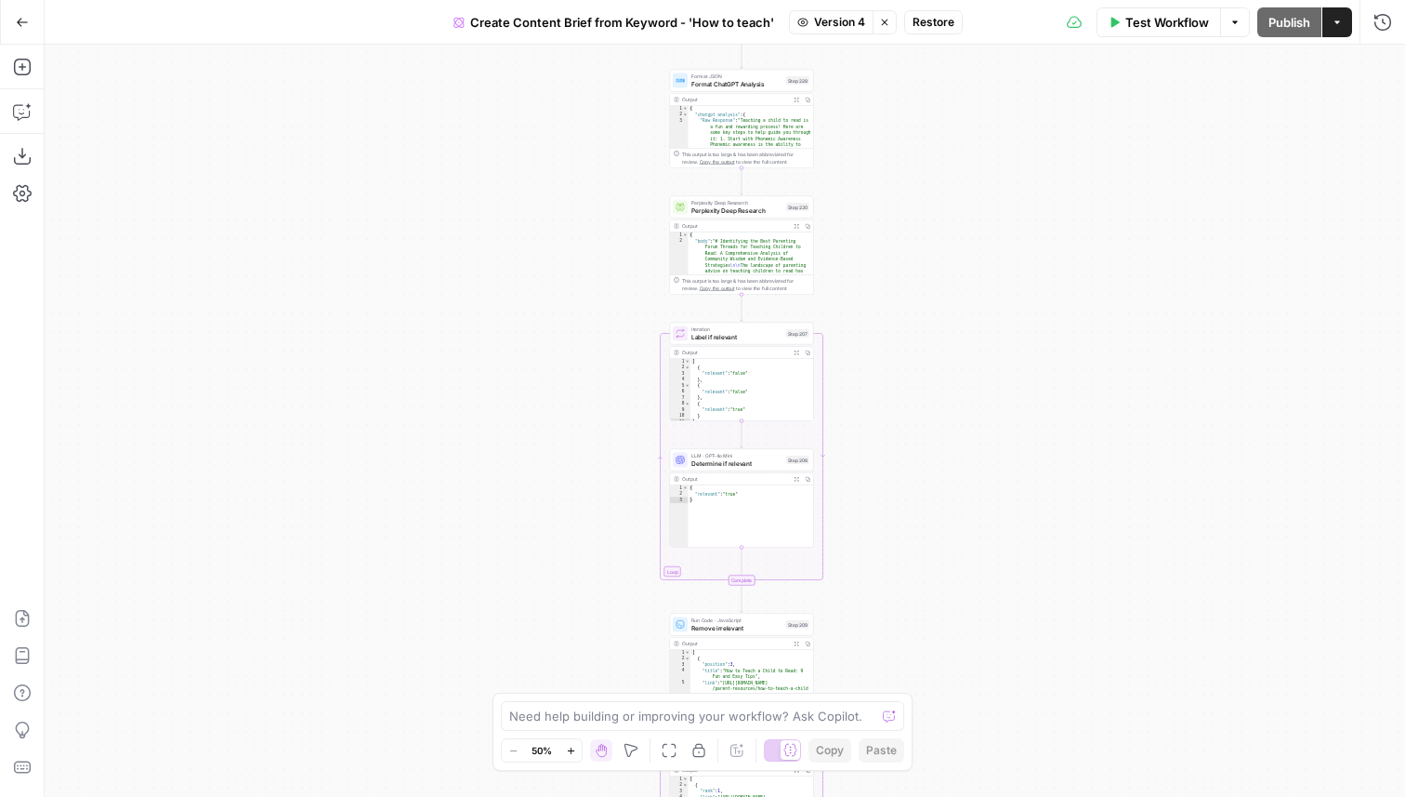
drag, startPoint x: 889, startPoint y: 354, endPoint x: 865, endPoint y: 558, distance: 204.9
click at [865, 558] on div "Workflow Set Inputs Inputs Google Search Perform Google Search Step 51 Output E…" at bounding box center [725, 421] width 1361 height 752
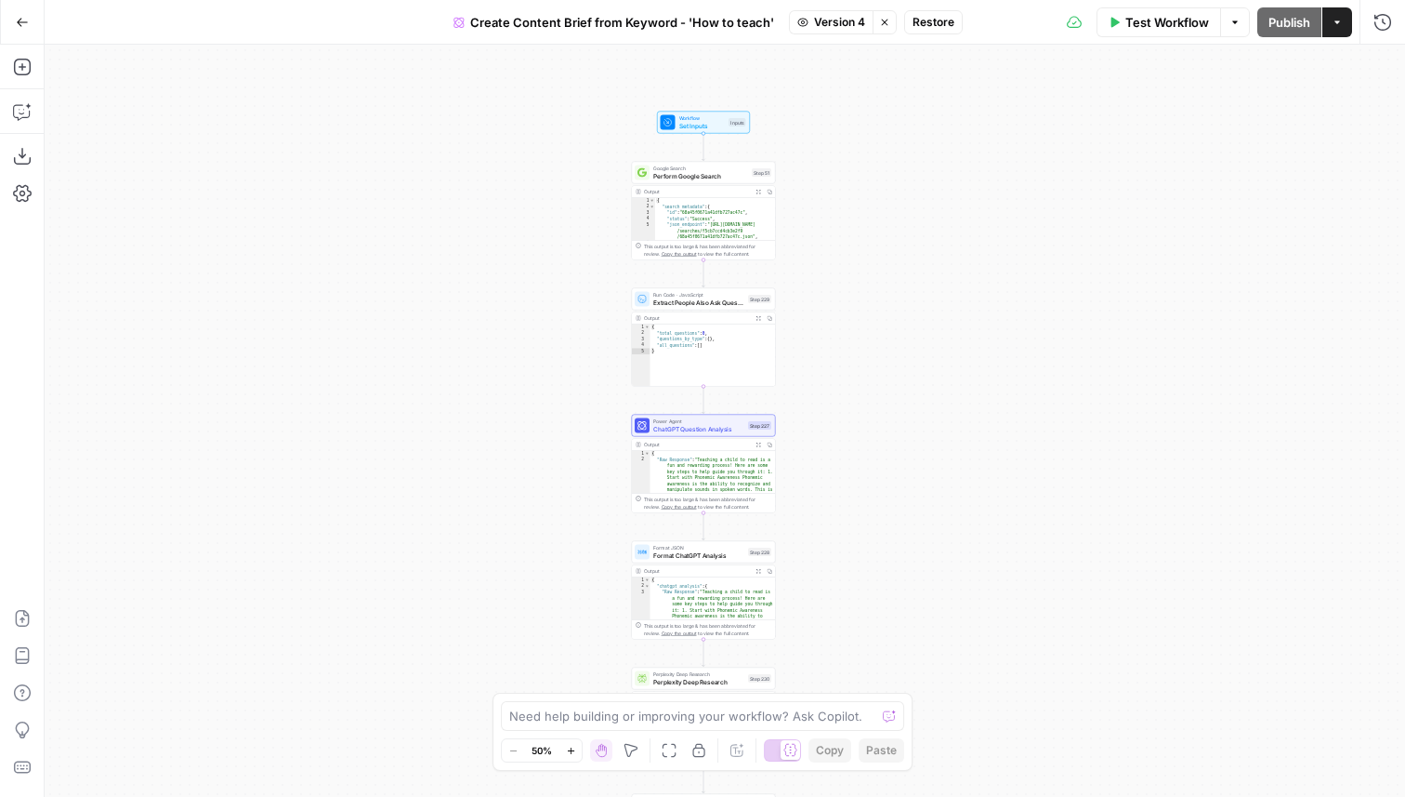
drag, startPoint x: 887, startPoint y: 136, endPoint x: 860, endPoint y: 489, distance: 354.3
click at [860, 490] on div "Workflow Set Inputs Inputs Google Search Perform Google Search Step 51 Output E…" at bounding box center [725, 421] width 1361 height 752
click at [725, 135] on div "Workflow Set Inputs Inputs Google Search Perform Google Search Step 51 Output E…" at bounding box center [725, 421] width 1361 height 752
click at [715, 112] on div "Workflow Set Inputs Inputs" at bounding box center [701, 123] width 93 height 22
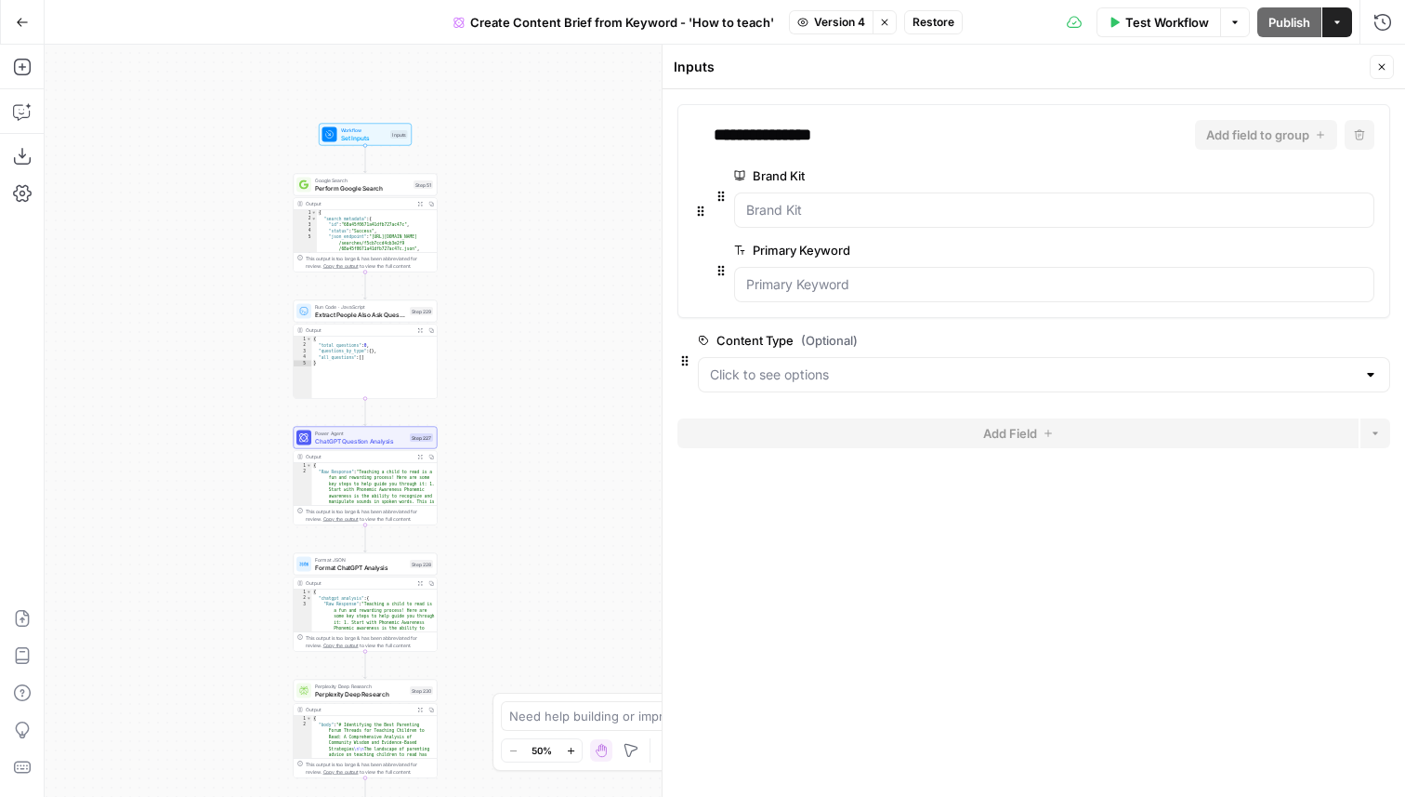
drag, startPoint x: 531, startPoint y: 333, endPoint x: 194, endPoint y: 345, distance: 336.7
click at [194, 345] on div "Workflow Set Inputs Inputs Google Search Perform Google Search Step 51 Output E…" at bounding box center [725, 421] width 1361 height 752
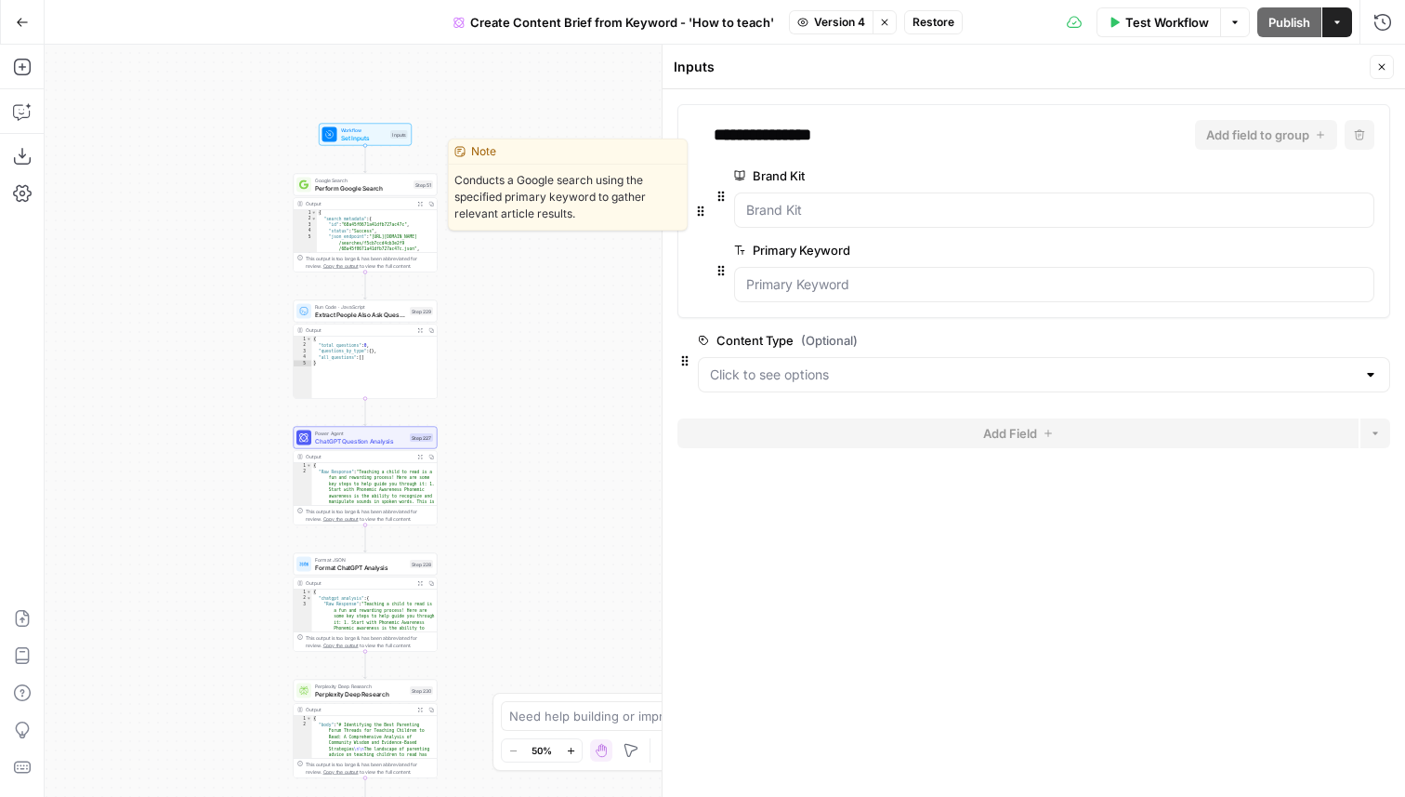
click at [376, 184] on span "Perform Google Search" at bounding box center [362, 187] width 95 height 9
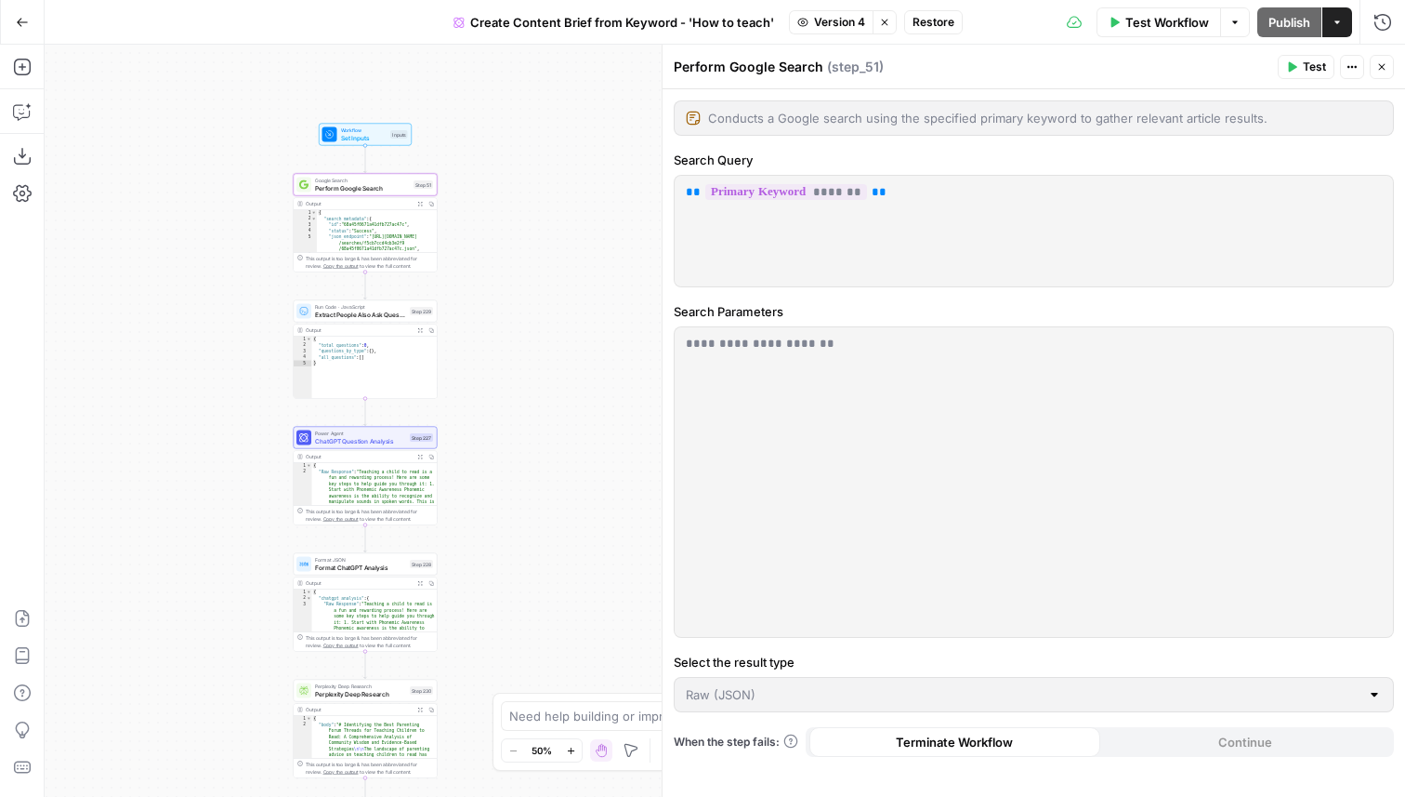
click at [944, 22] on span "Restore" at bounding box center [934, 22] width 42 height 17
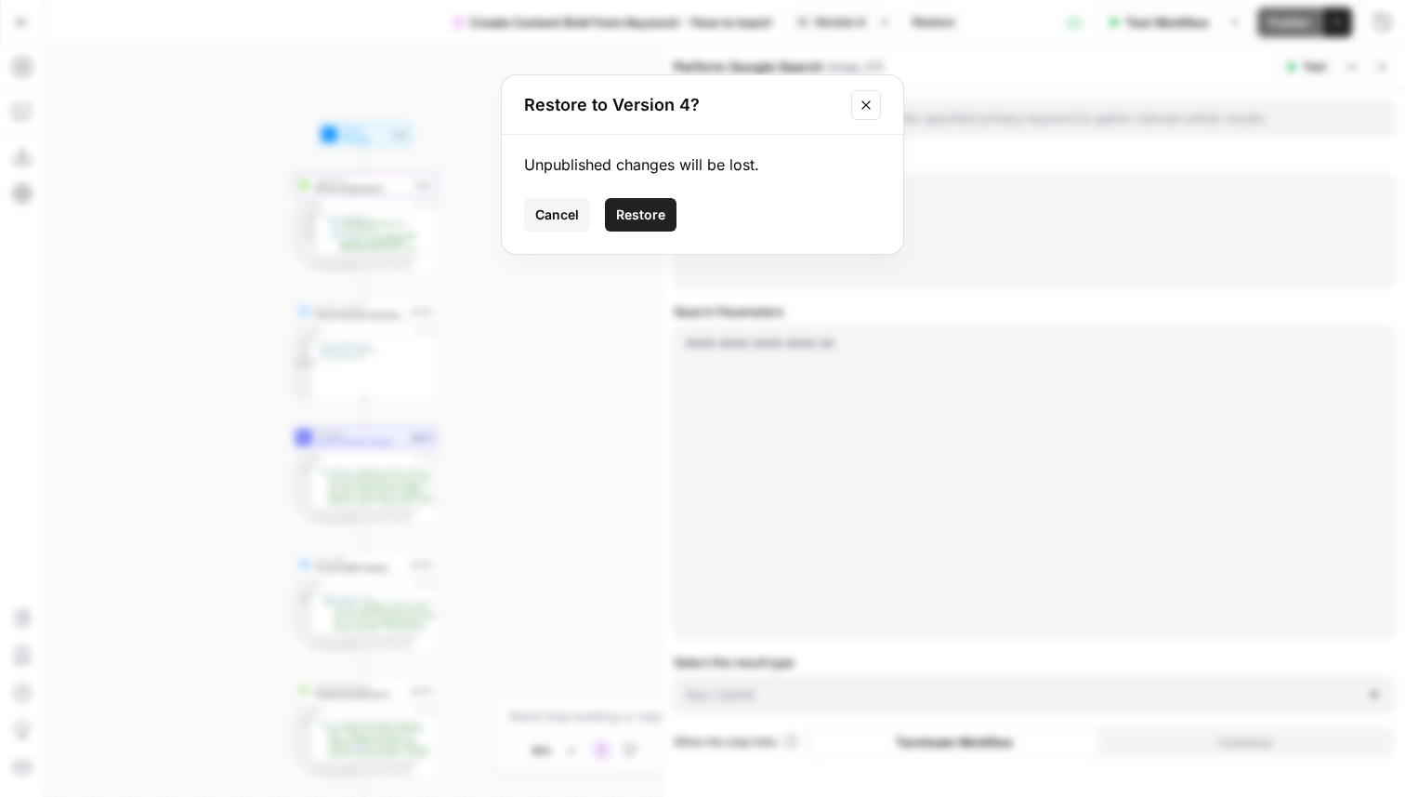
click at [640, 218] on span "Restore" at bounding box center [640, 214] width 49 height 19
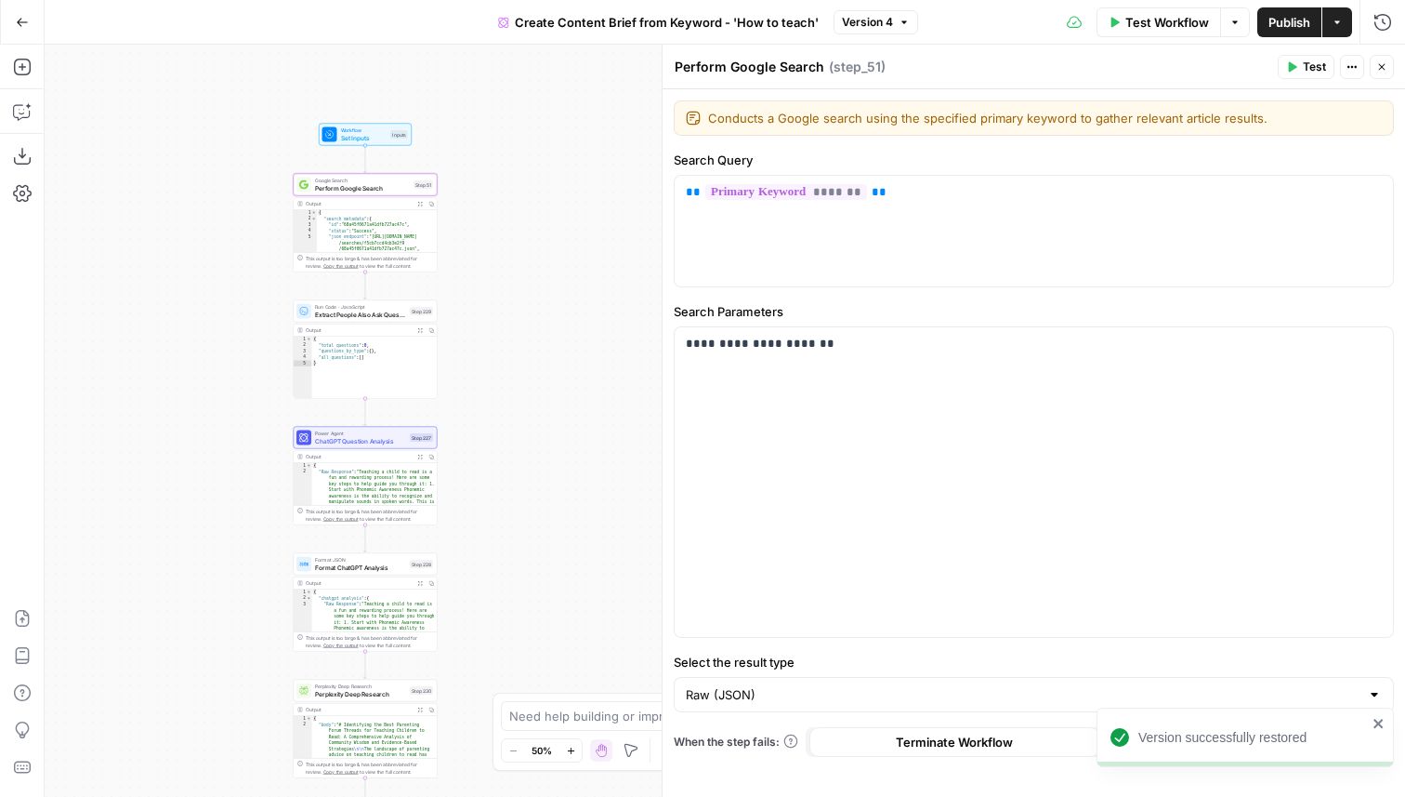
click at [1390, 69] on button "Close" at bounding box center [1382, 67] width 24 height 24
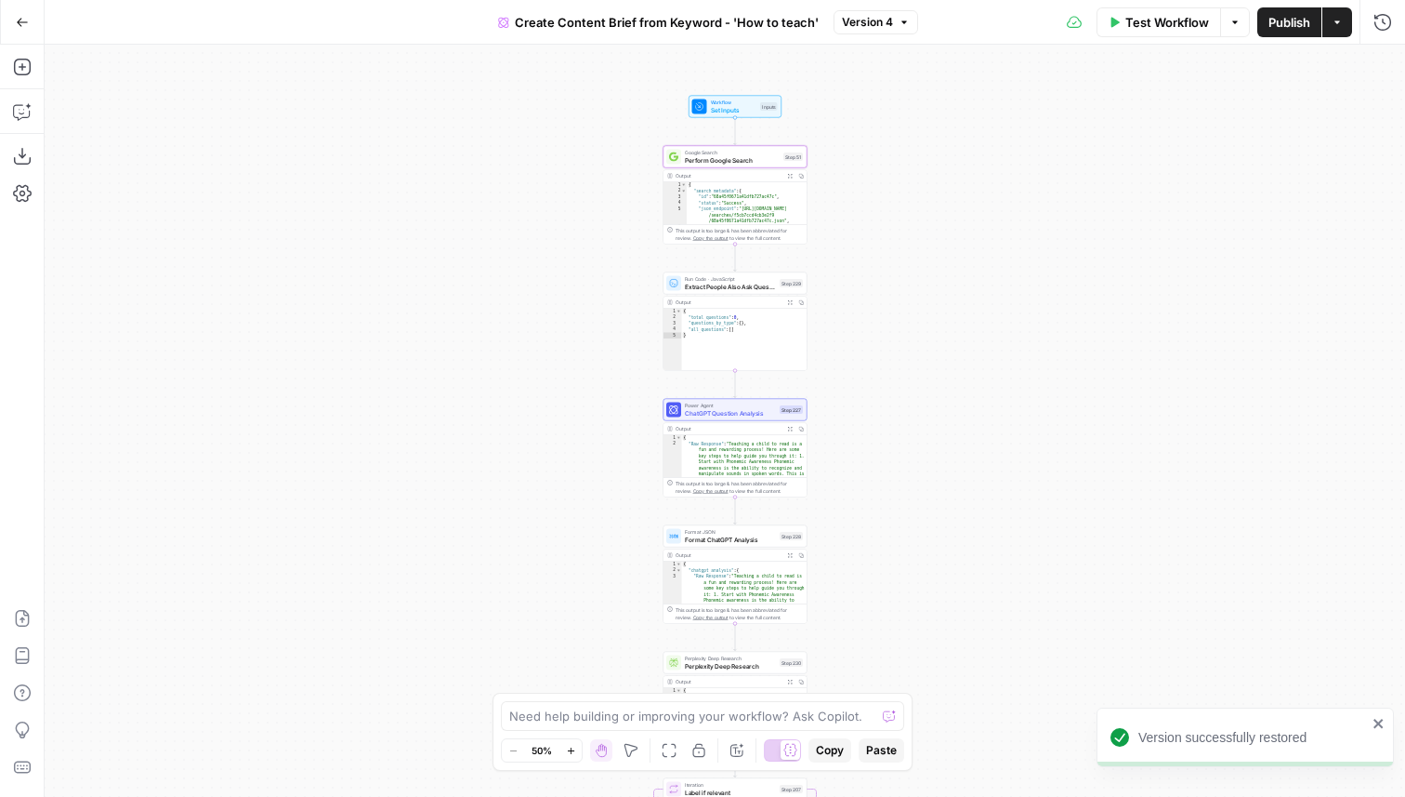
drag, startPoint x: 605, startPoint y: 231, endPoint x: 973, endPoint y: 200, distance: 369.4
click at [972, 200] on div "Workflow Set Inputs Inputs Google Search Perform Google Search Step 51 Output E…" at bounding box center [725, 421] width 1361 height 752
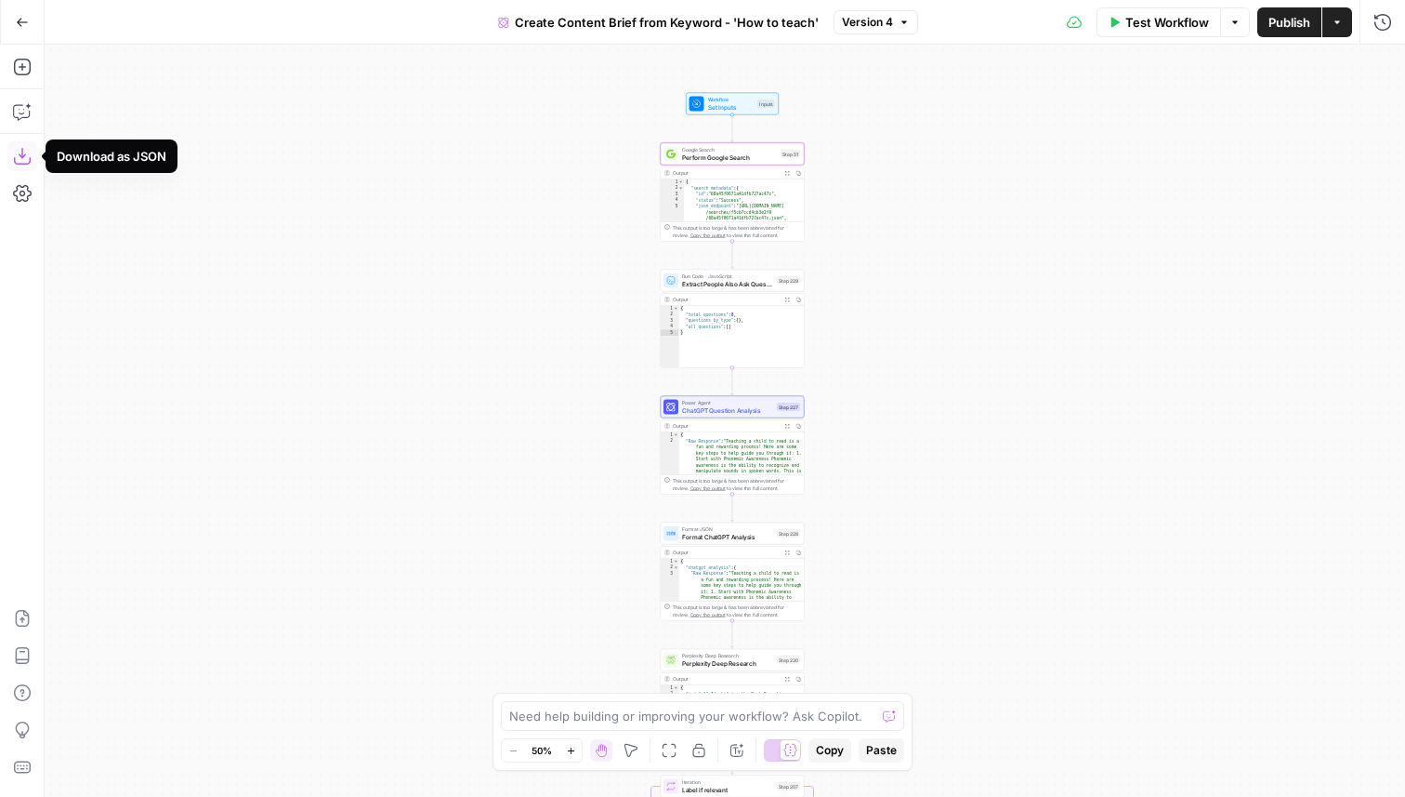
click at [24, 159] on icon "button" at bounding box center [22, 156] width 19 height 19
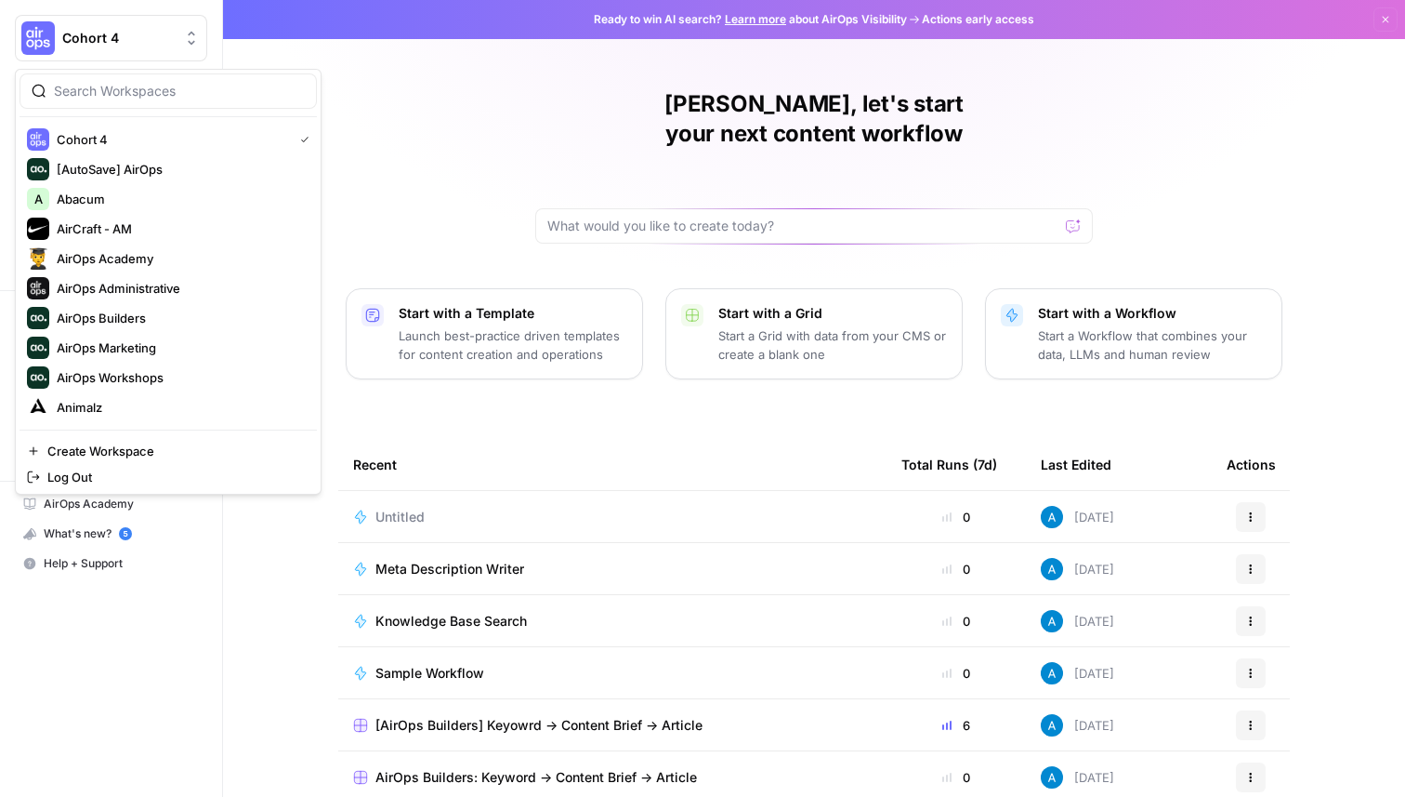
click at [113, 21] on button "Cohort 4" at bounding box center [111, 38] width 192 height 46
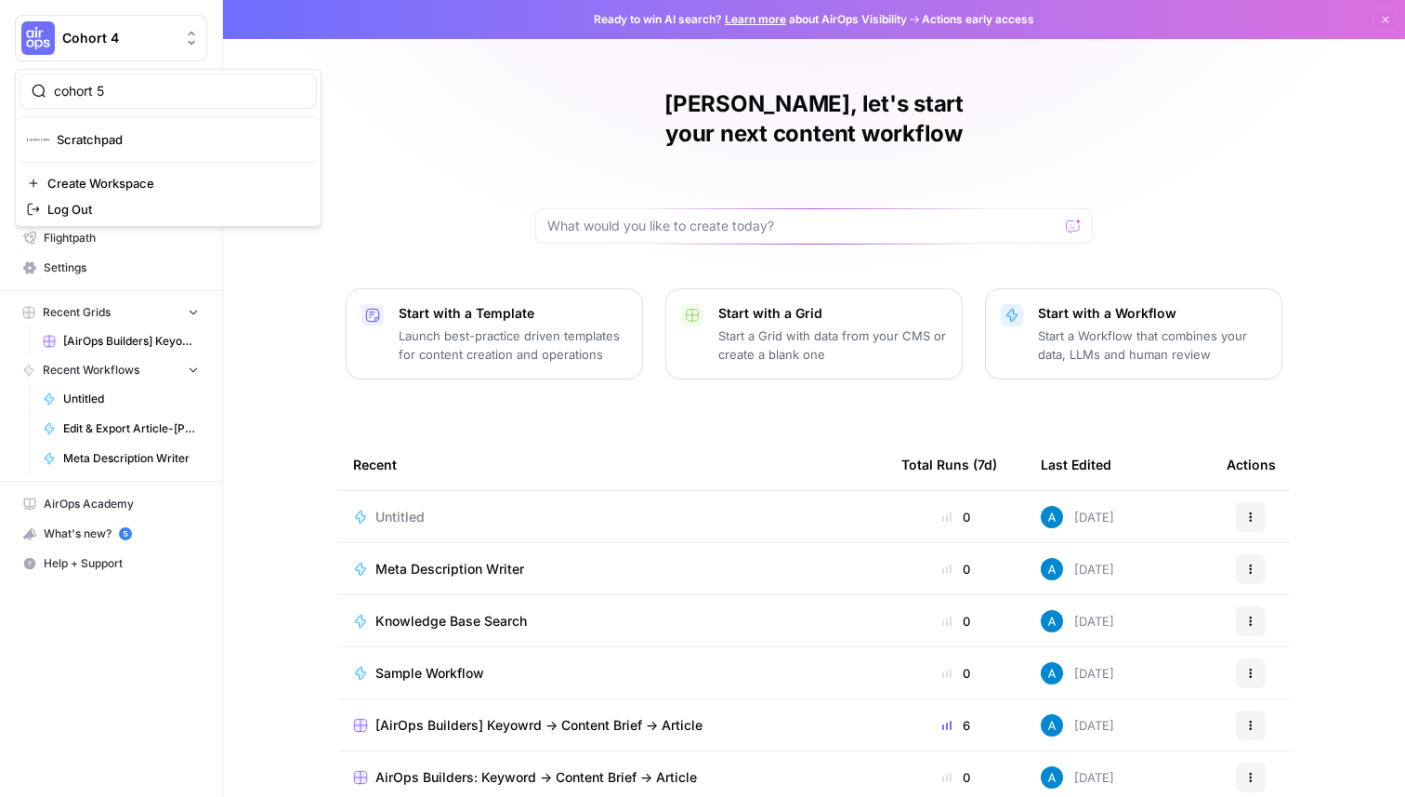
type input "cohort 5"
click at [130, 125] on button "Cohort 5" at bounding box center [168, 140] width 297 height 30
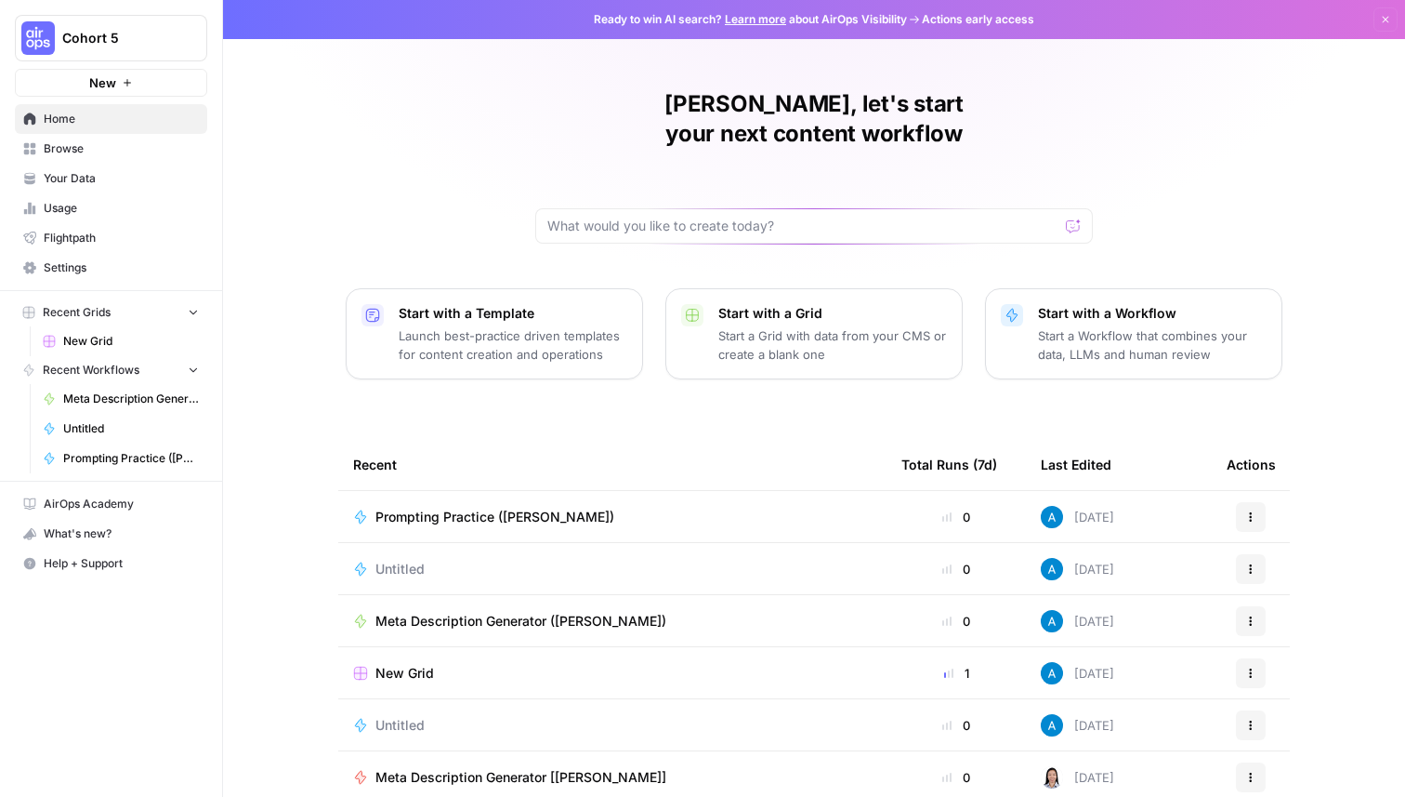
click at [147, 159] on link "Browse" at bounding box center [111, 149] width 192 height 30
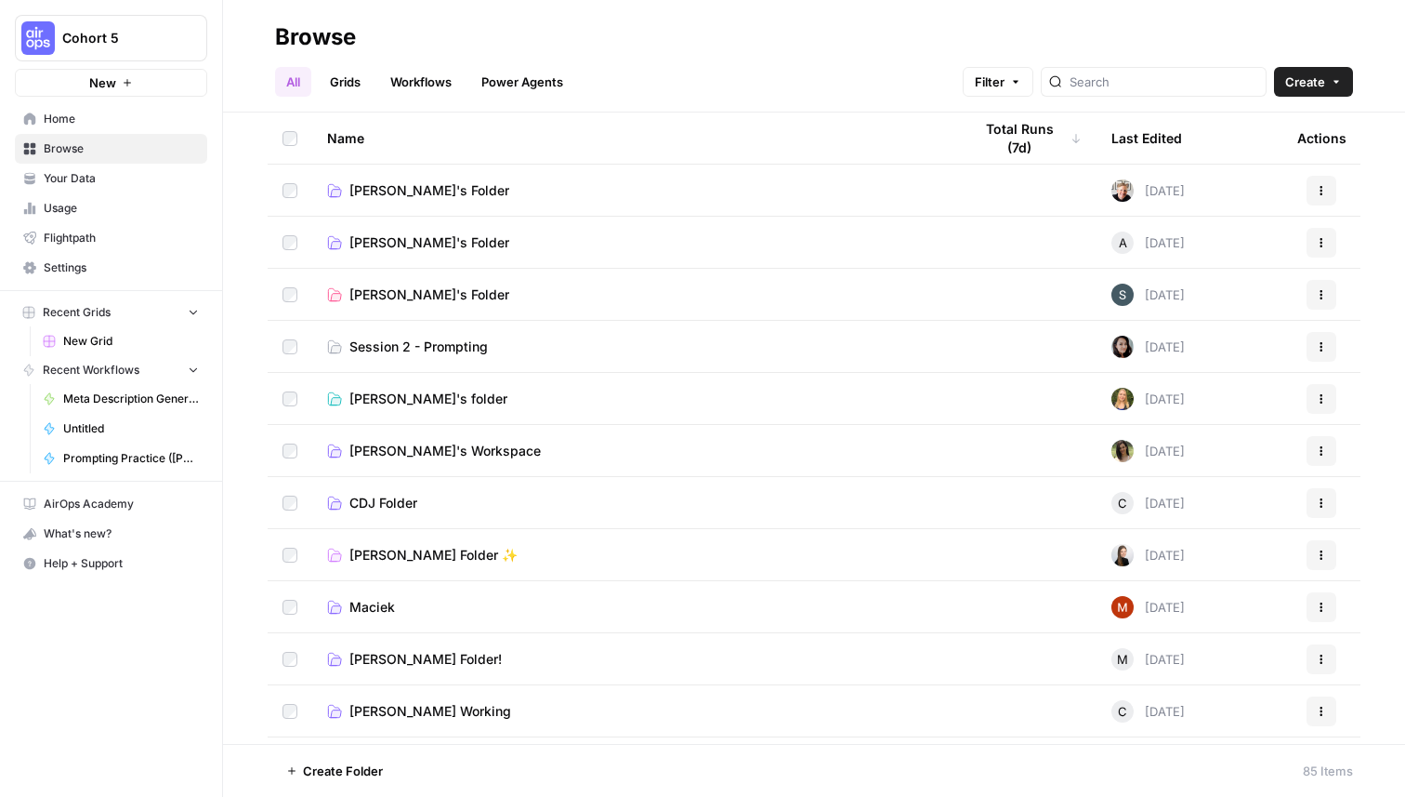
click at [1313, 85] on span "Create" at bounding box center [1306, 82] width 40 height 19
click at [1302, 178] on span "Workflow" at bounding box center [1278, 177] width 104 height 19
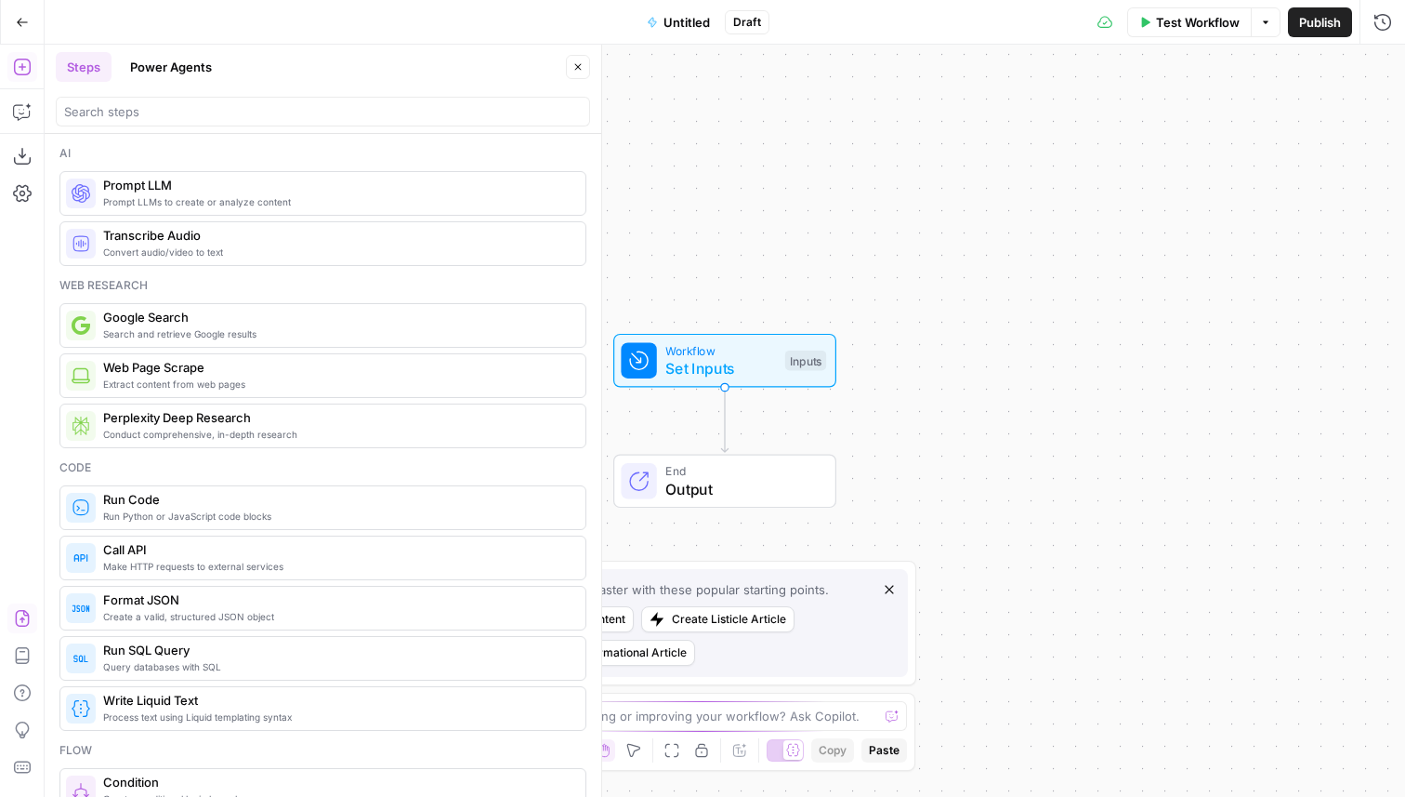
click at [21, 613] on icon "button" at bounding box center [22, 618] width 19 height 19
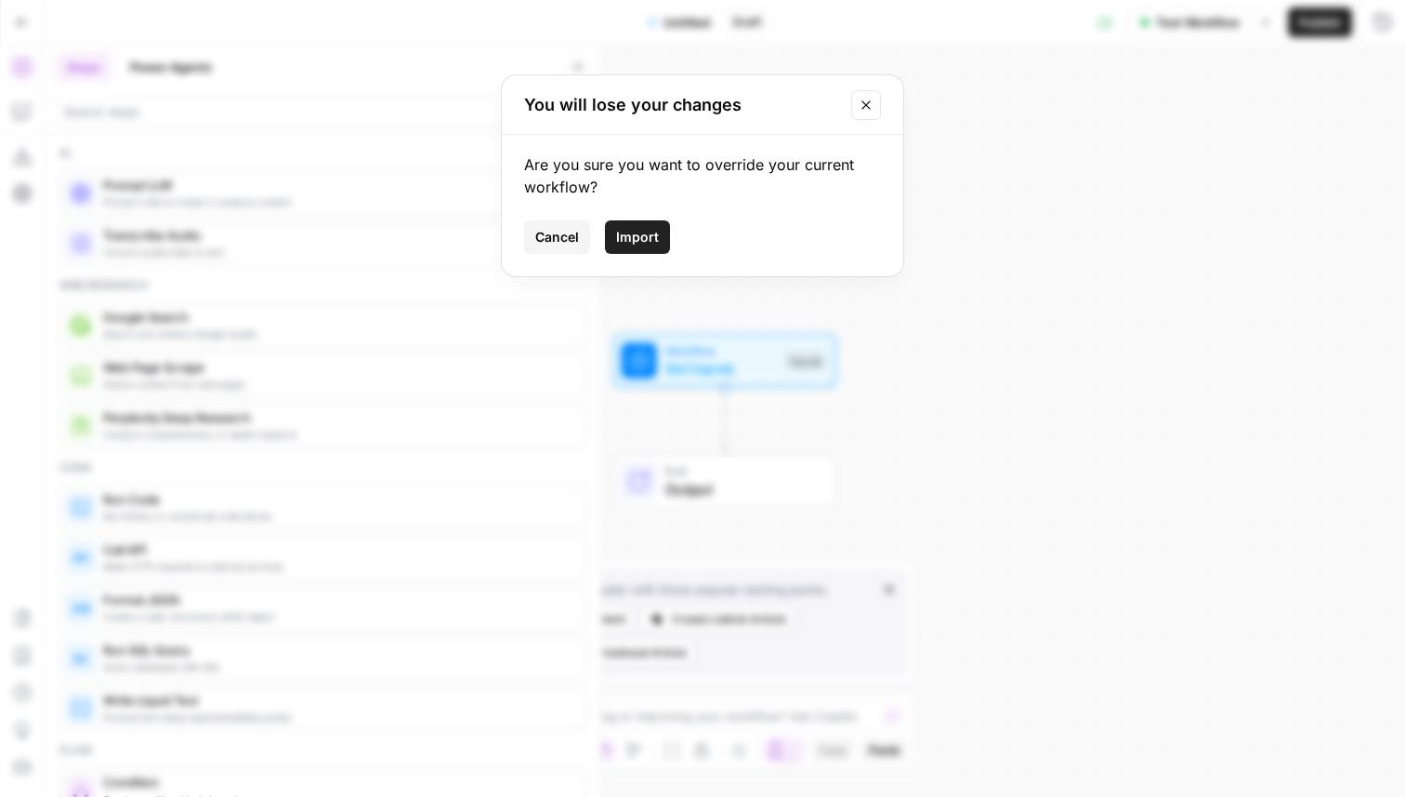
click at [666, 230] on button "Import" at bounding box center [637, 236] width 65 height 33
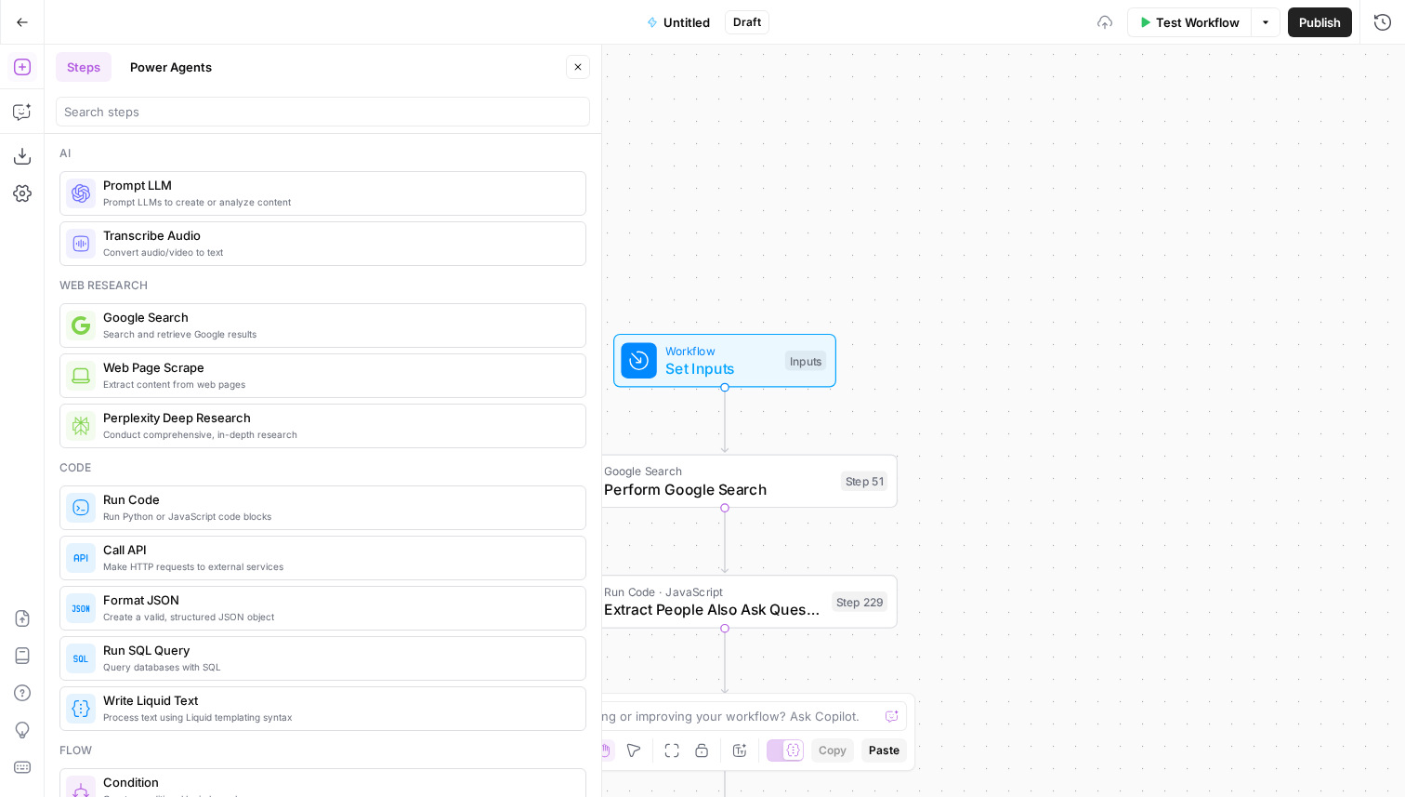
click at [574, 63] on icon "button" at bounding box center [578, 66] width 11 height 11
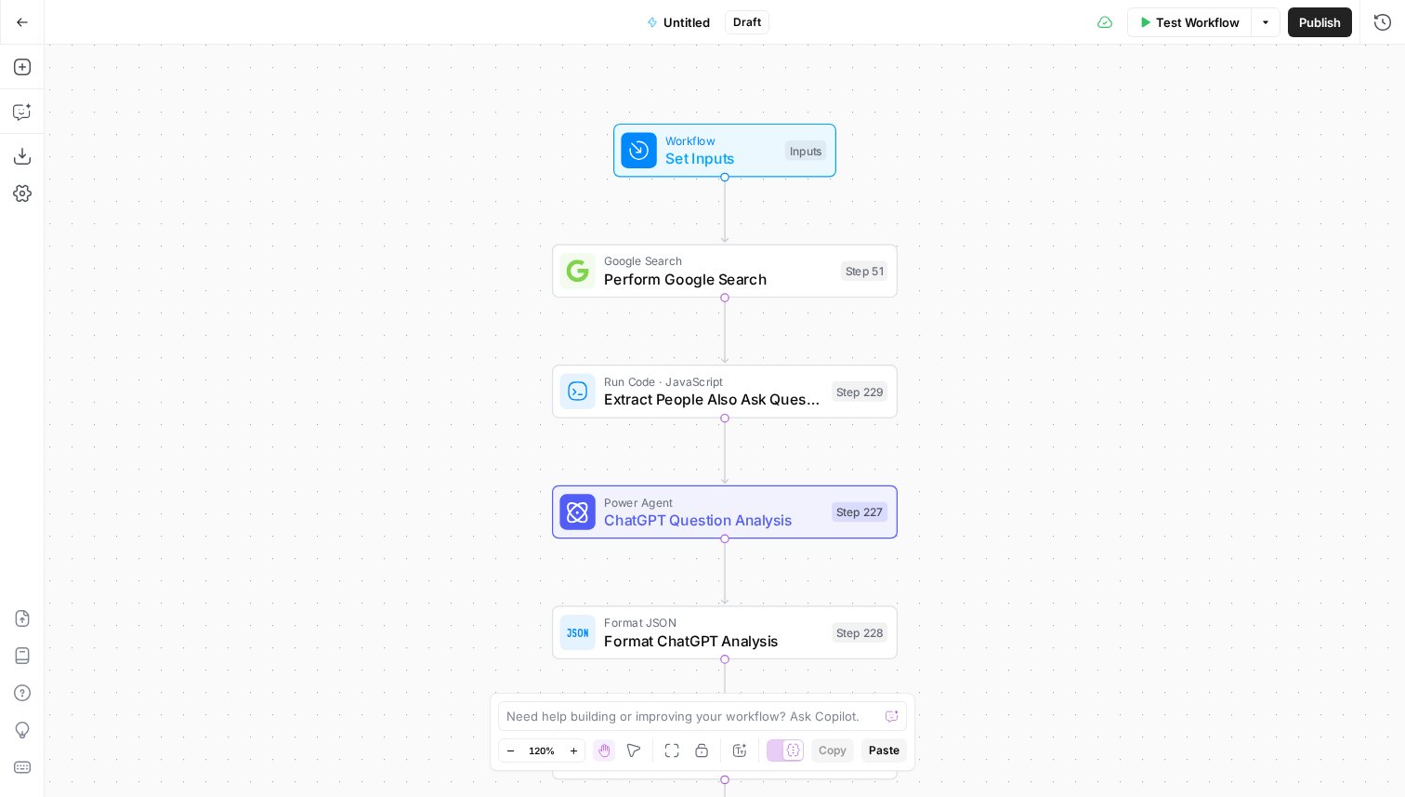
drag, startPoint x: 574, startPoint y: 412, endPoint x: 574, endPoint y: 202, distance: 210.1
click at [574, 202] on div "Workflow Set Inputs Inputs Google Search Perform Google Search Step 51 Run Code…" at bounding box center [725, 421] width 1361 height 752
click at [675, 16] on span "Untitled" at bounding box center [687, 22] width 46 height 19
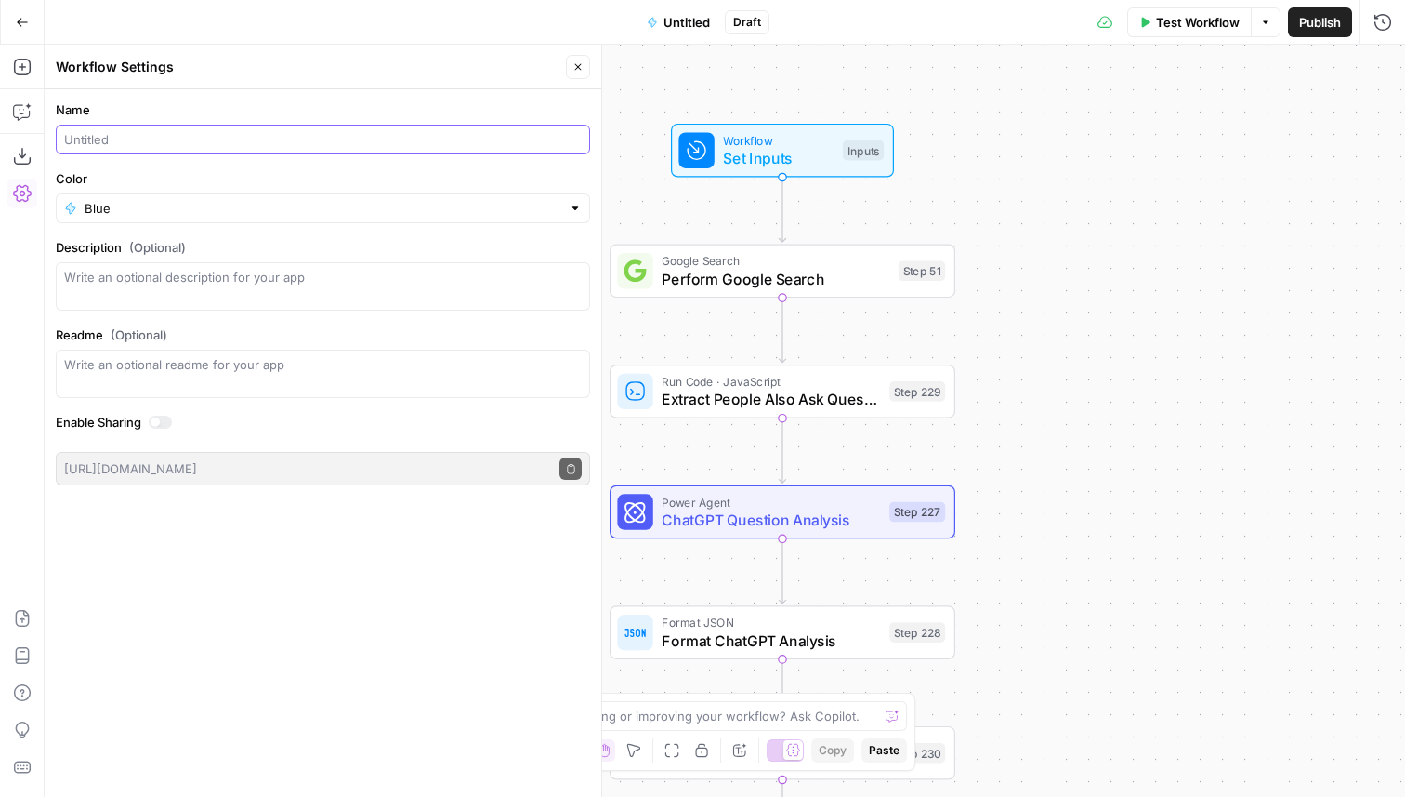
click at [118, 133] on input "Name" at bounding box center [323, 139] width 518 height 19
drag, startPoint x: 208, startPoint y: 135, endPoint x: 52, endPoint y: 141, distance: 156.3
click at [52, 141] on form "Name Keyword to Content Color Blue Description (Optional) Readme (Optional) Wri…" at bounding box center [323, 292] width 557 height 407
type input "Create Content Brief from Keyword"
click at [116, 204] on input "Color" at bounding box center [323, 208] width 477 height 19
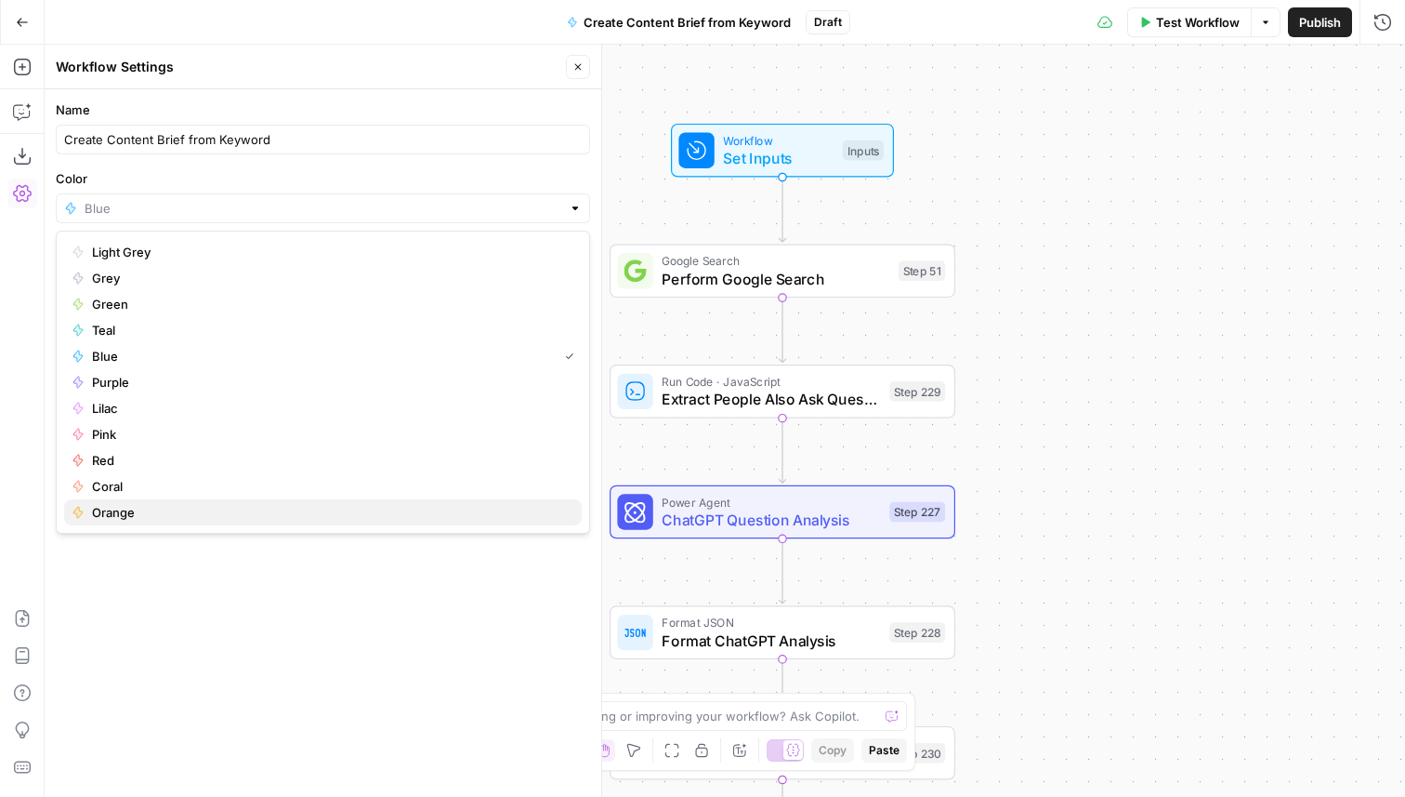
click at [144, 516] on span "Orange" at bounding box center [329, 512] width 475 height 19
type input "Orange"
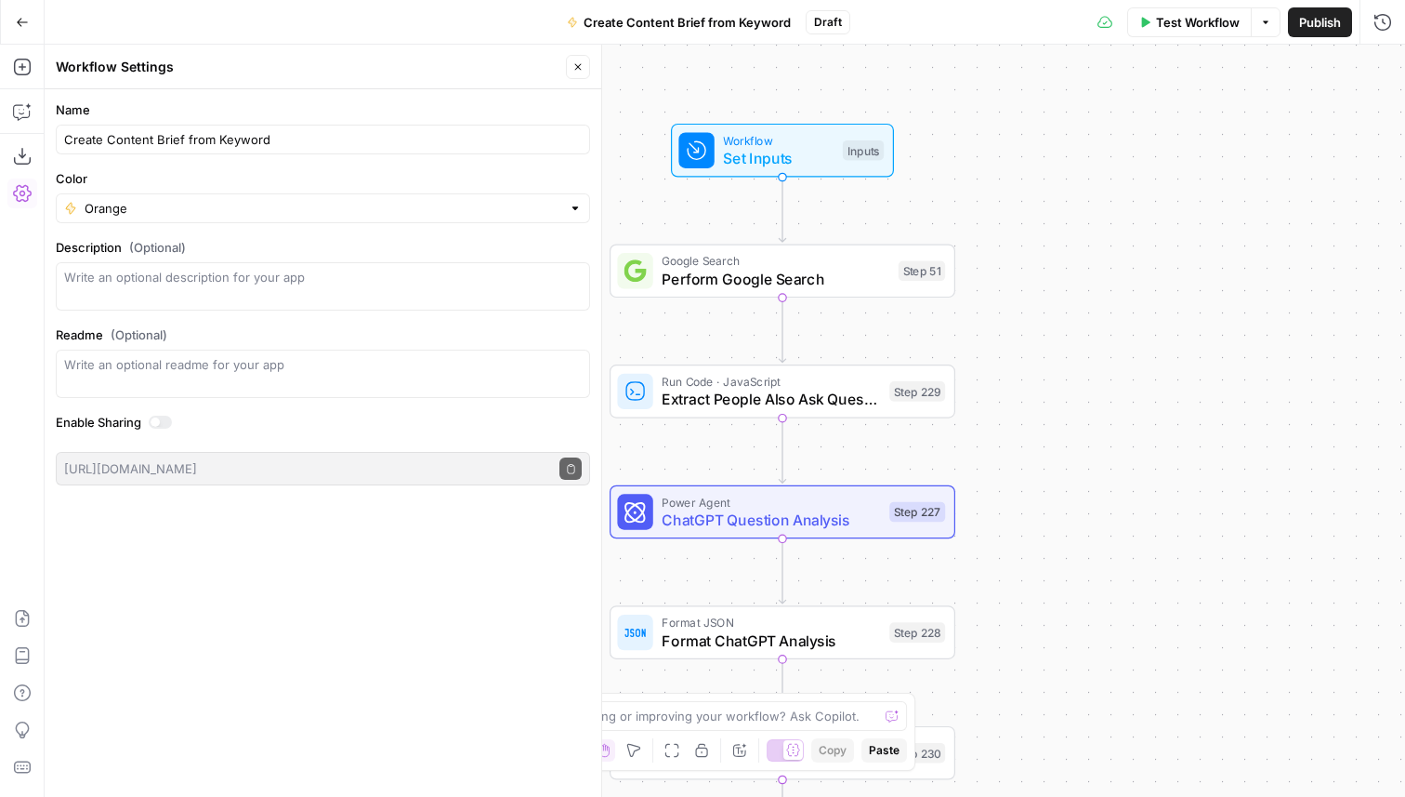
click at [577, 65] on icon "button" at bounding box center [578, 66] width 11 height 11
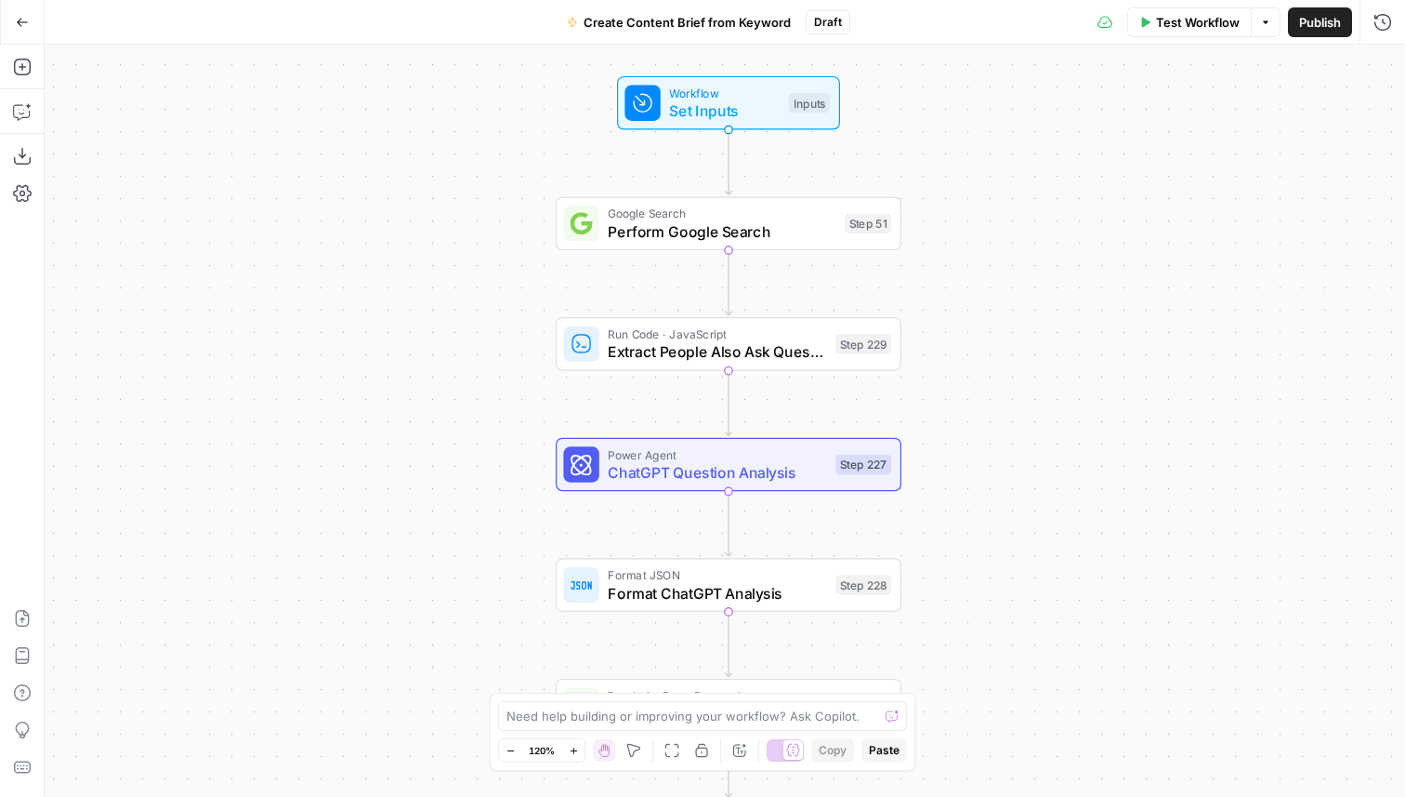
drag, startPoint x: 1160, startPoint y: 149, endPoint x: 1102, endPoint y: 99, distance: 76.5
click at [1102, 99] on div "Workflow Set Inputs Inputs Google Search Perform Google Search Step 51 Run Code…" at bounding box center [725, 421] width 1361 height 752
click at [1305, 23] on span "Publish" at bounding box center [1320, 22] width 42 height 19
click at [785, 97] on div "Inputs" at bounding box center [805, 101] width 41 height 20
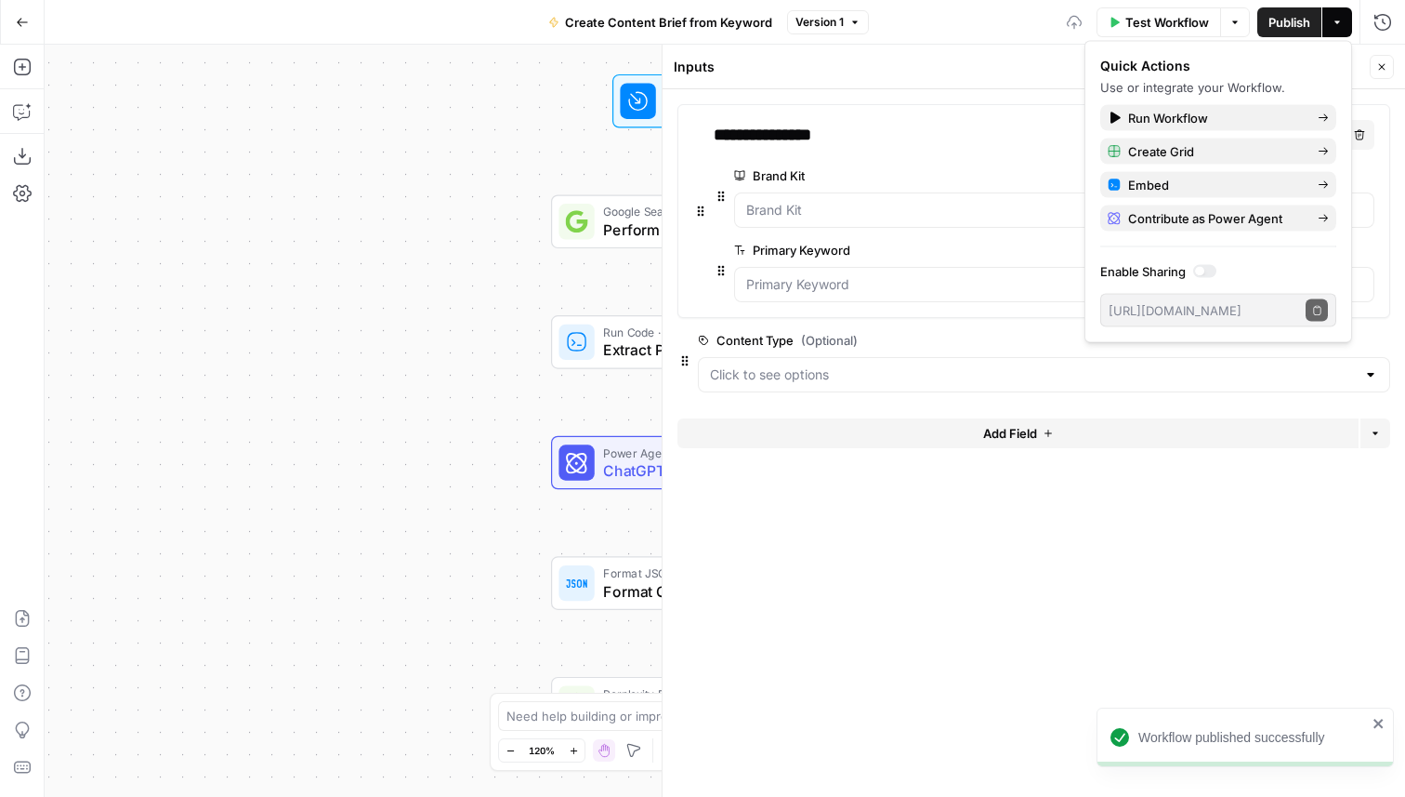
click at [1016, 431] on span "Add Field" at bounding box center [1010, 433] width 54 height 19
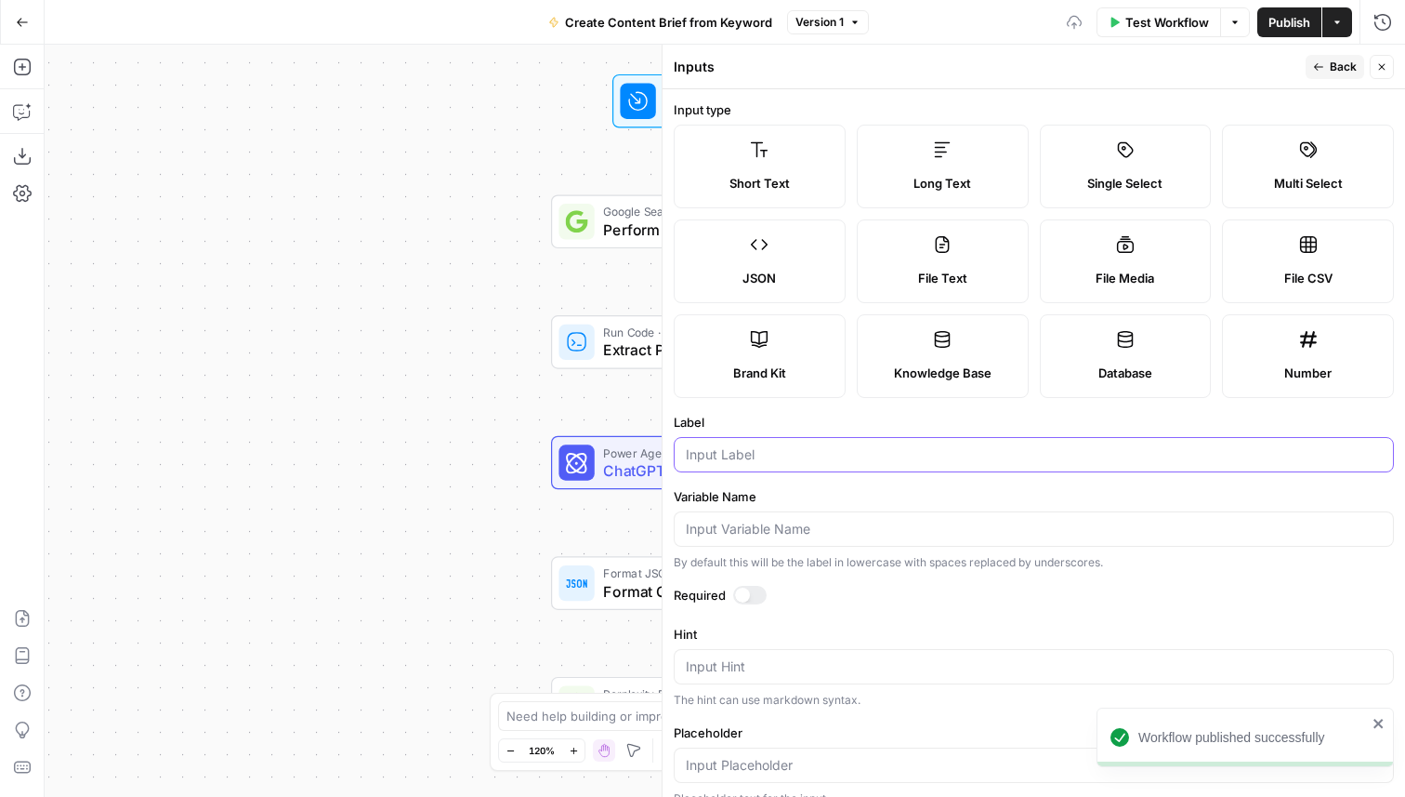
click at [809, 452] on input "Label" at bounding box center [1034, 454] width 696 height 19
type input "S"
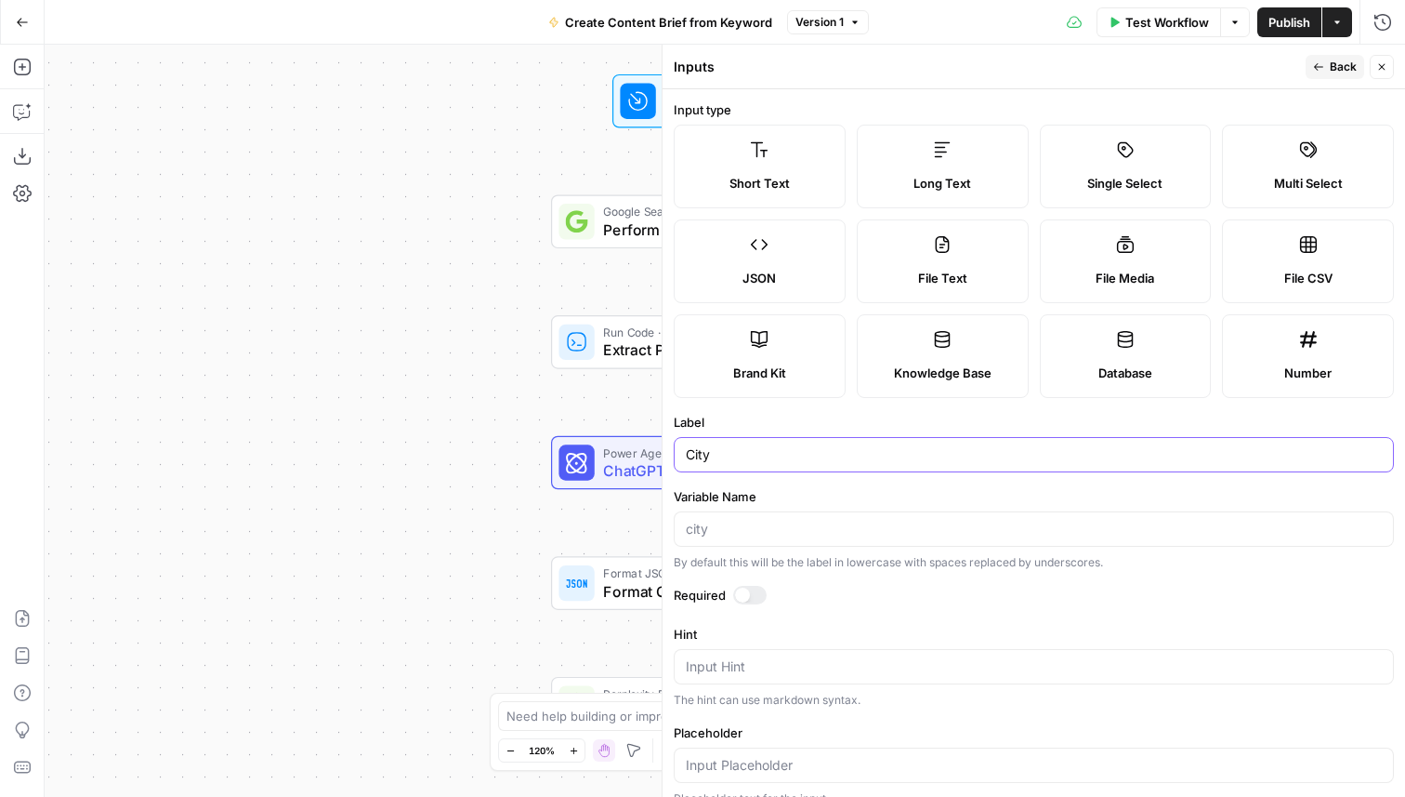
type input "City"
click at [1328, 66] on button "Back" at bounding box center [1335, 67] width 59 height 24
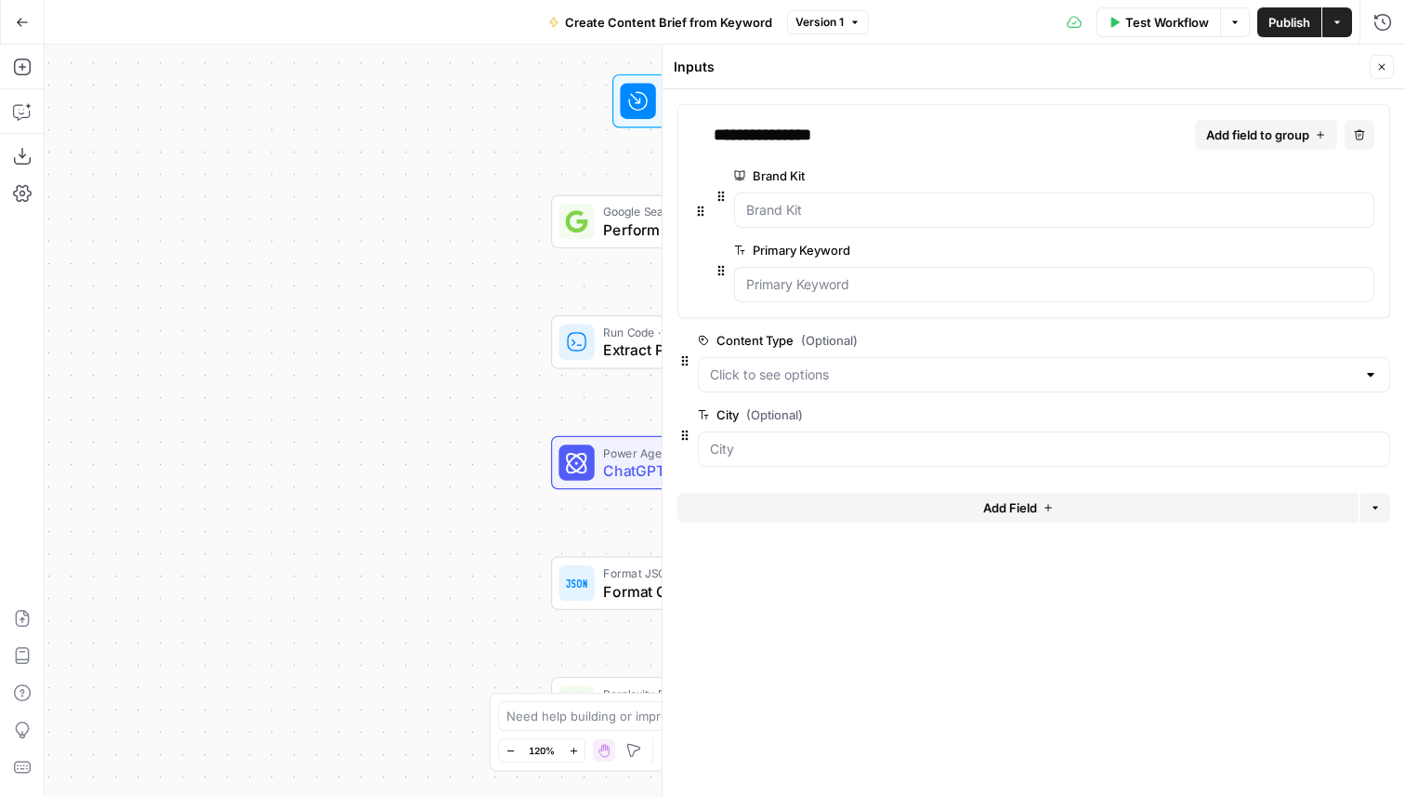
click at [928, 495] on button "Add Field" at bounding box center [1018, 508] width 681 height 30
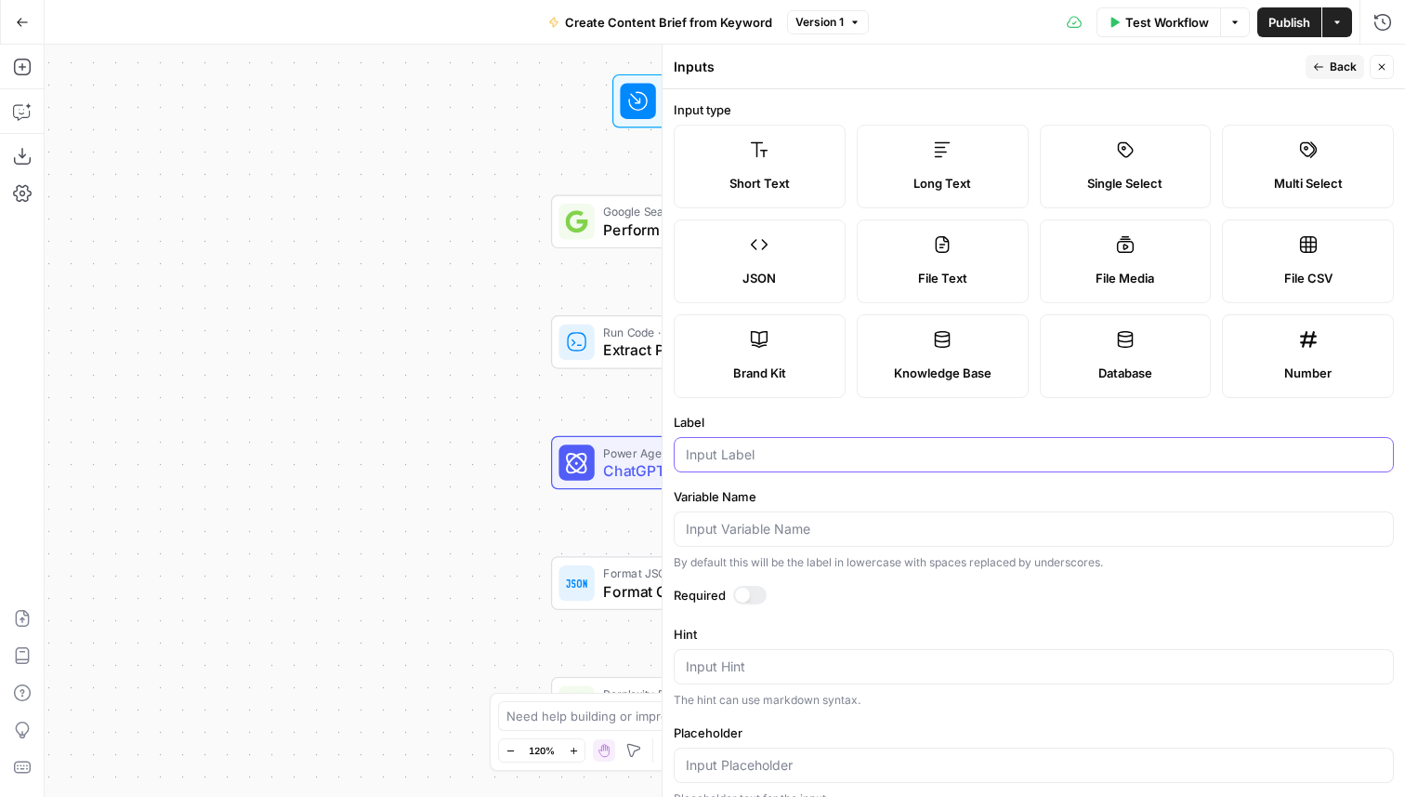
click at [781, 461] on input "Label" at bounding box center [1034, 454] width 696 height 19
type input "State"
click at [1351, 81] on header "Inputs Back Close" at bounding box center [1034, 67] width 743 height 45
click at [1351, 67] on span "Back" at bounding box center [1343, 67] width 27 height 17
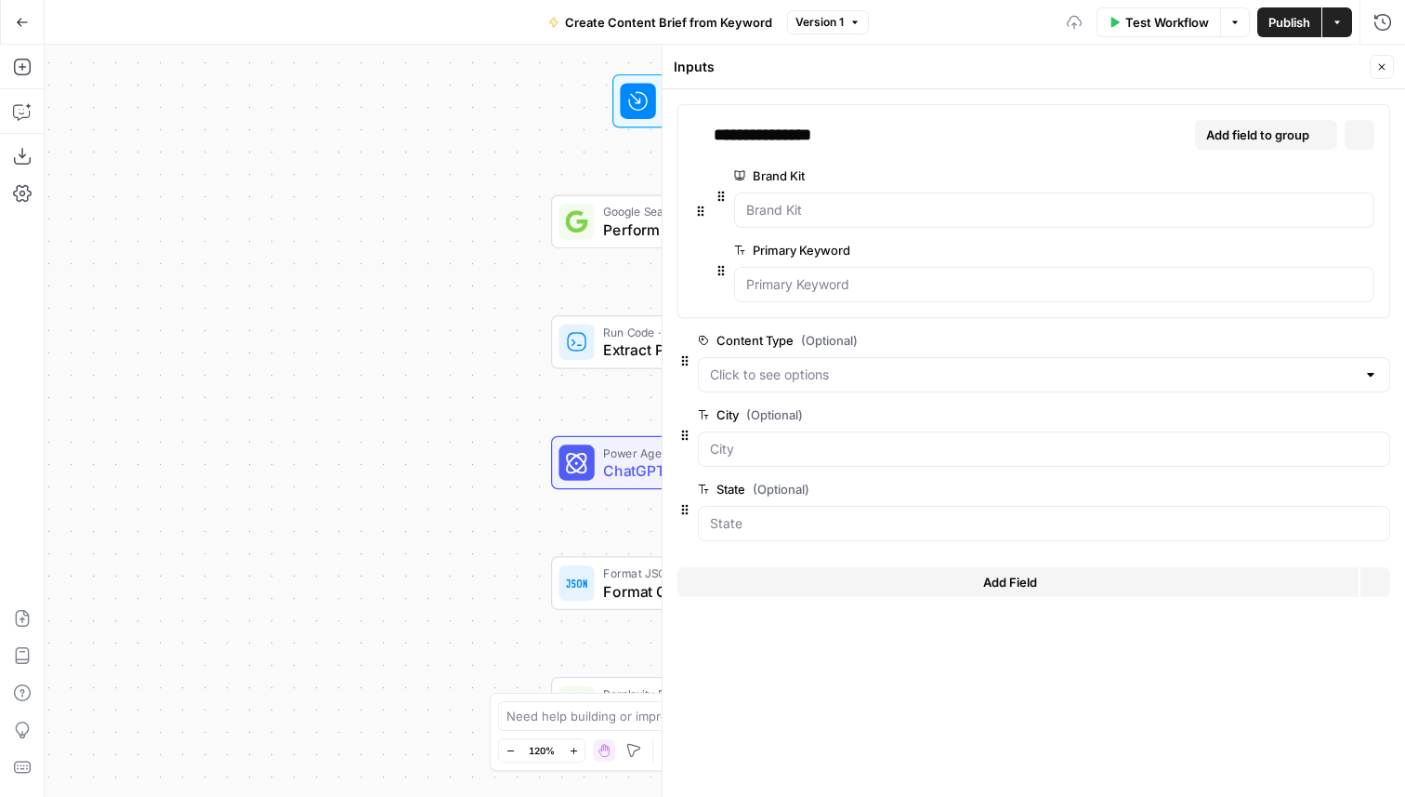
click at [1381, 67] on icon "button" at bounding box center [1382, 67] width 7 height 7
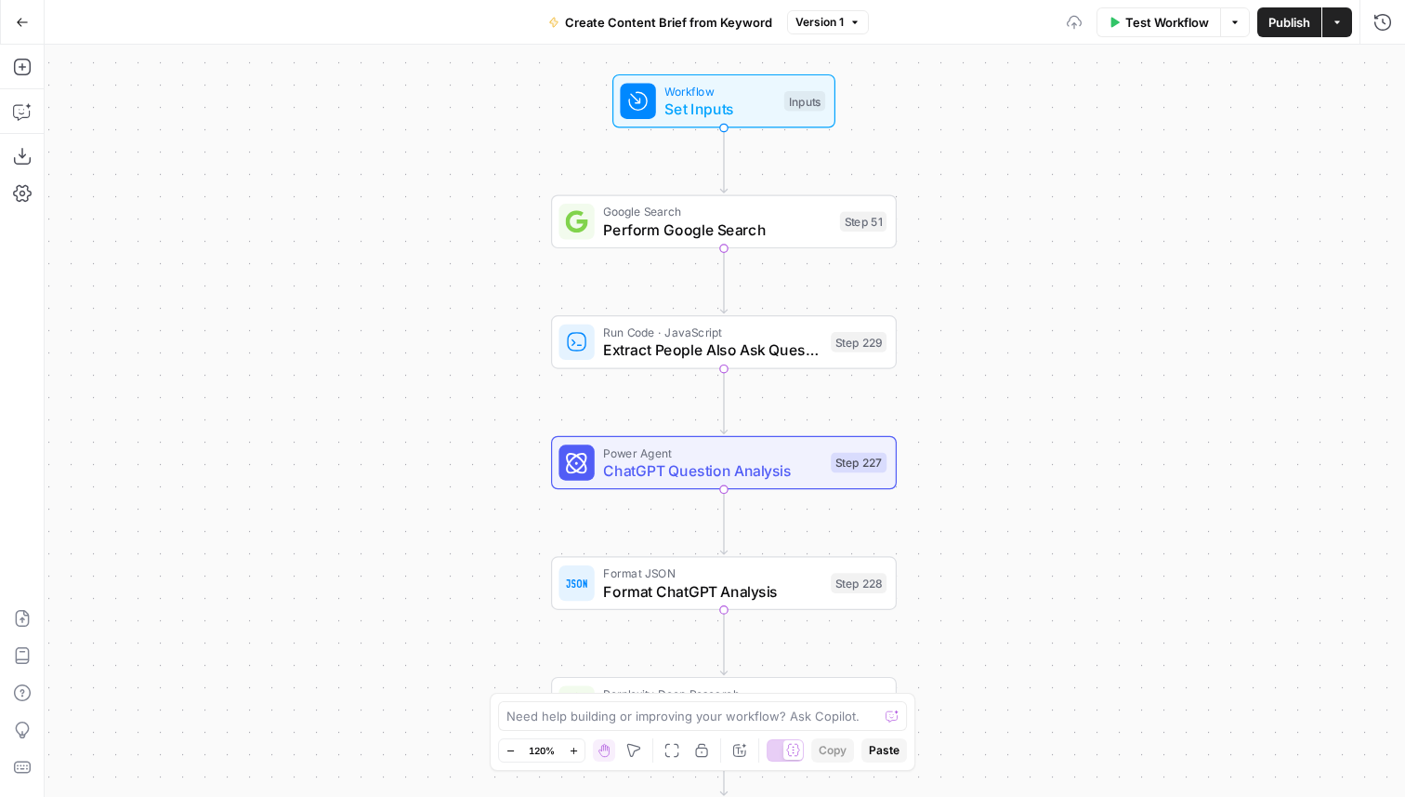
click at [846, 226] on div "Step 51" at bounding box center [863, 222] width 46 height 20
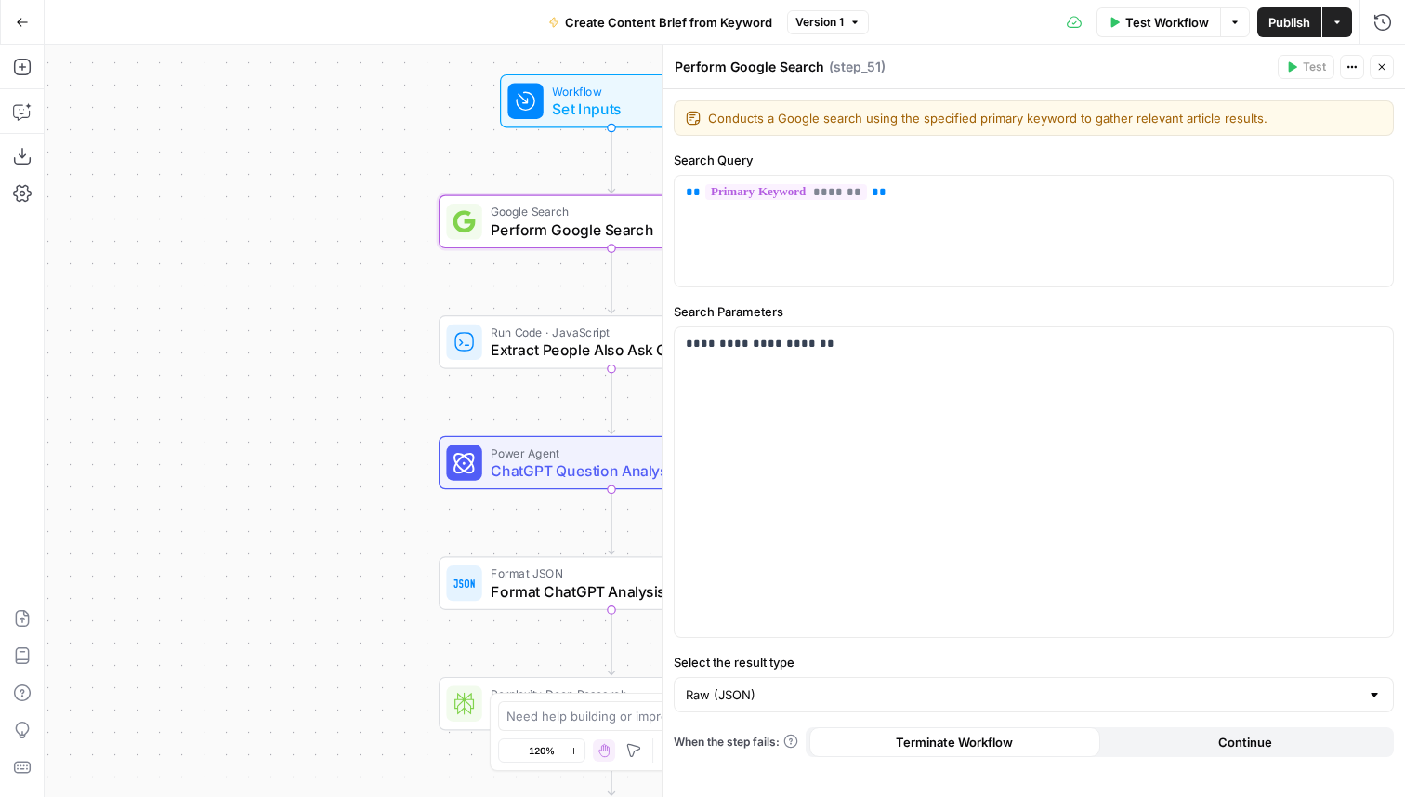
drag, startPoint x: 343, startPoint y: 388, endPoint x: 288, endPoint y: 388, distance: 54.8
click at [288, 388] on div "Workflow Set Inputs Inputs Google Search Perform Google Search Step 51 Run Code…" at bounding box center [725, 421] width 1361 height 752
click at [735, 349] on p "**********" at bounding box center [1034, 344] width 696 height 19
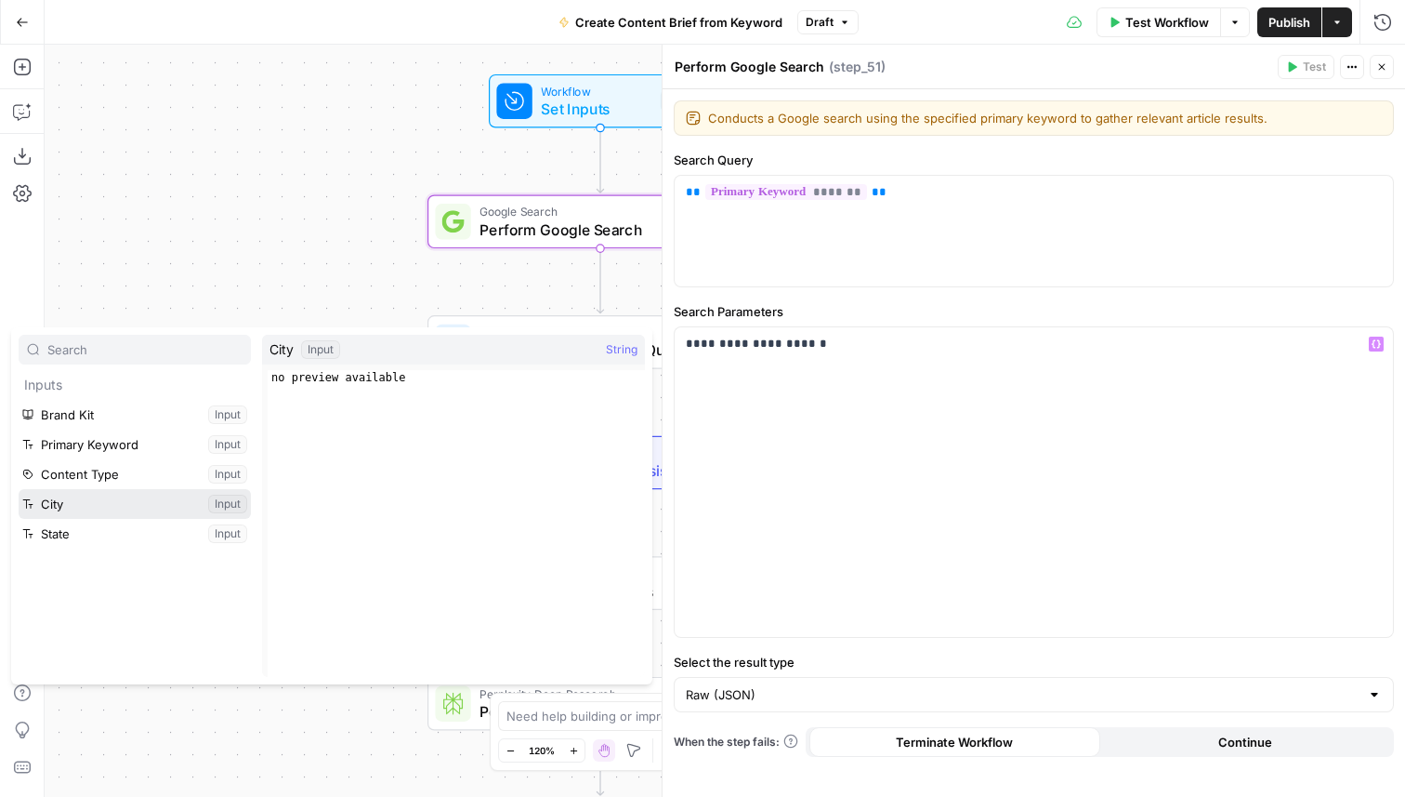
click at [137, 495] on button "Select variable City" at bounding box center [135, 504] width 232 height 30
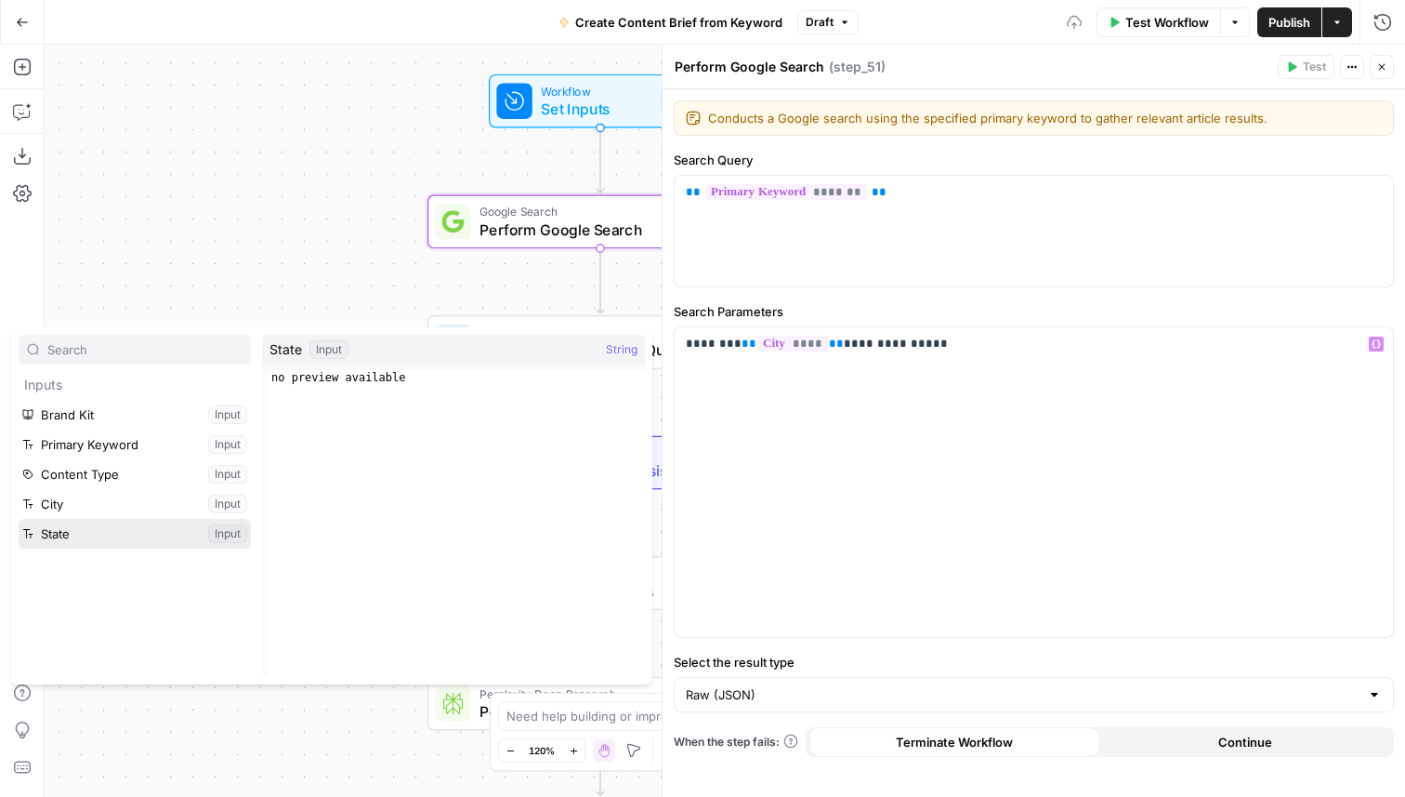
click at [47, 530] on button "Select variable State" at bounding box center [135, 534] width 232 height 30
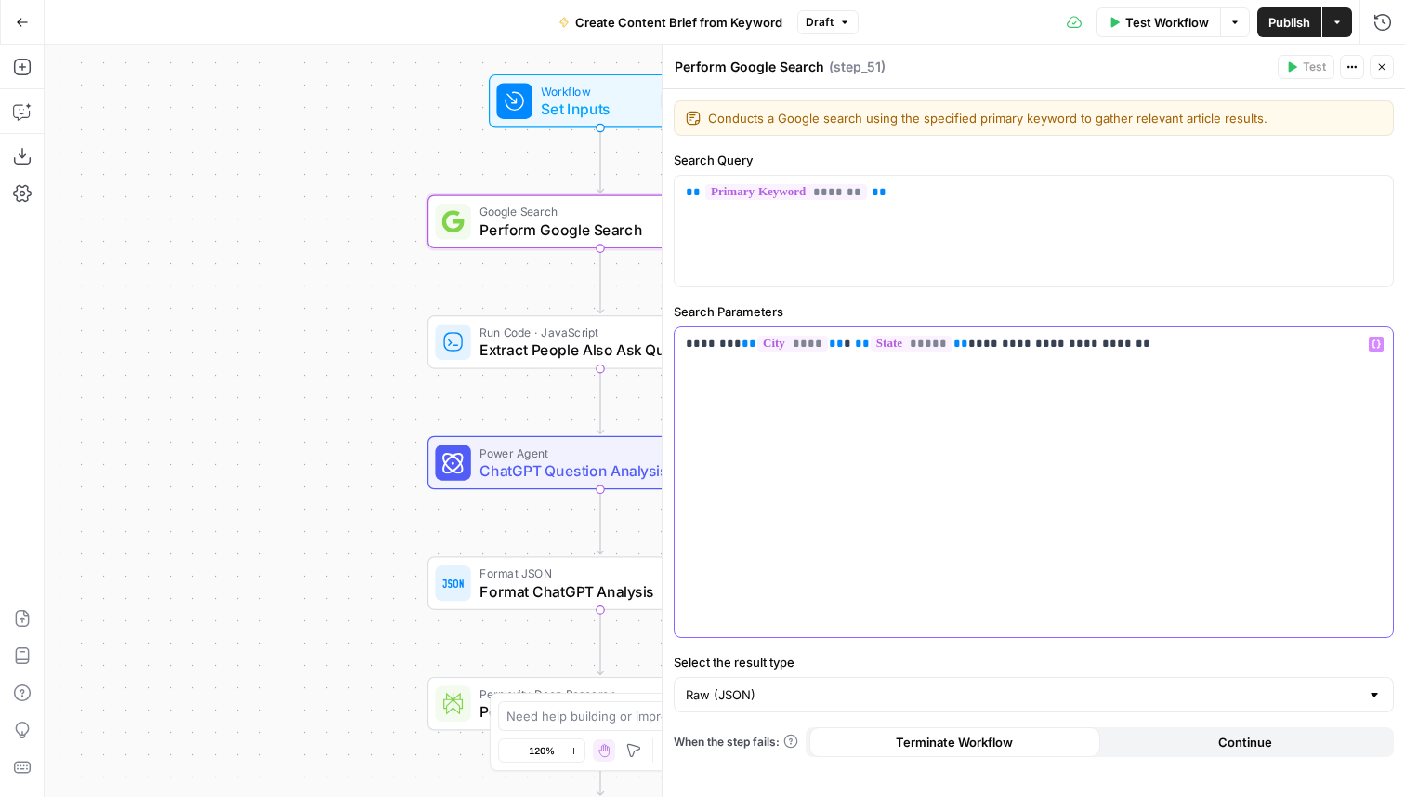
click at [1061, 336] on p "**********" at bounding box center [1034, 344] width 696 height 19
click at [1386, 65] on icon "button" at bounding box center [1382, 66] width 11 height 11
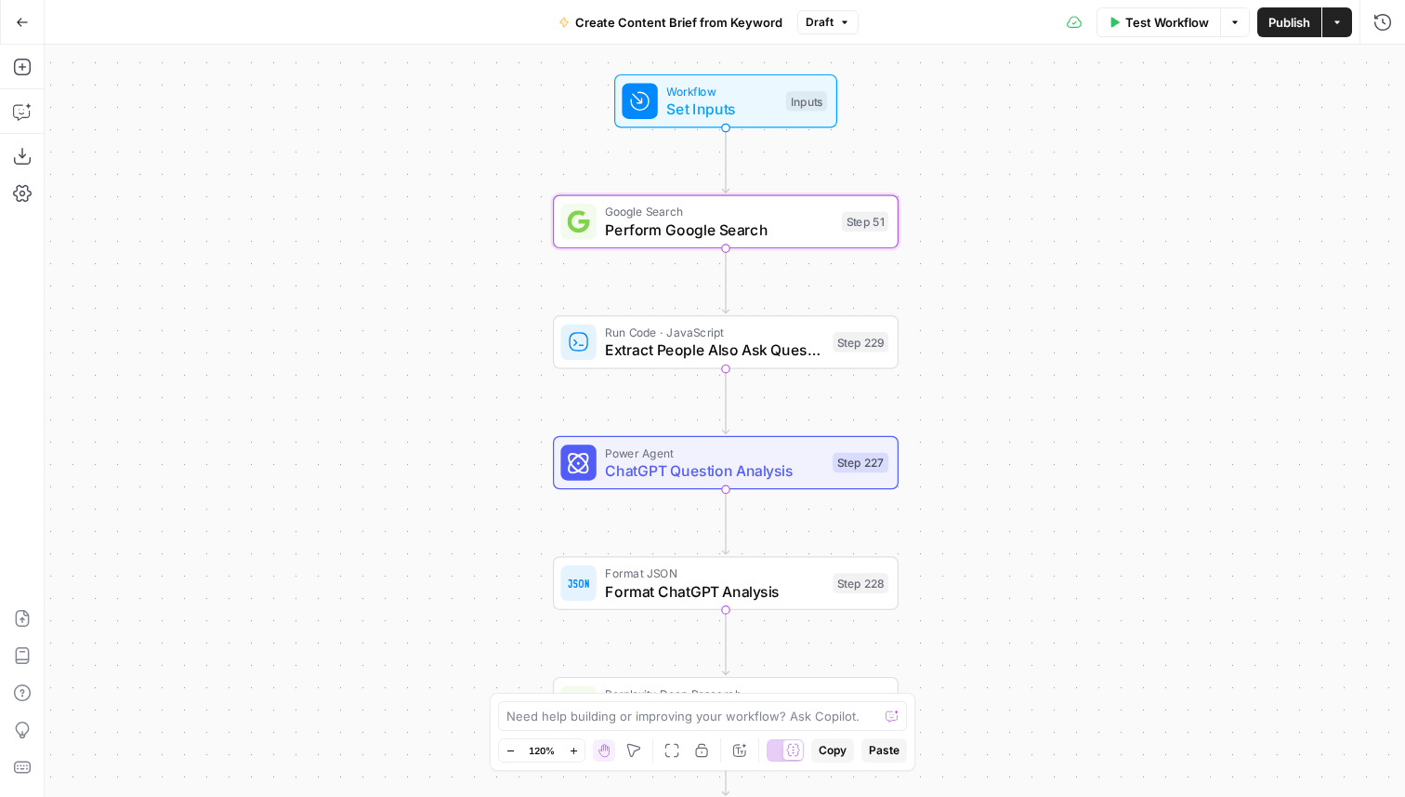
drag, startPoint x: 800, startPoint y: 392, endPoint x: 907, endPoint y: 332, distance: 122.8
click at [907, 332] on div "Workflow Set Inputs Inputs Google Search Perform Google Search Step 51 Run Code…" at bounding box center [725, 421] width 1361 height 752
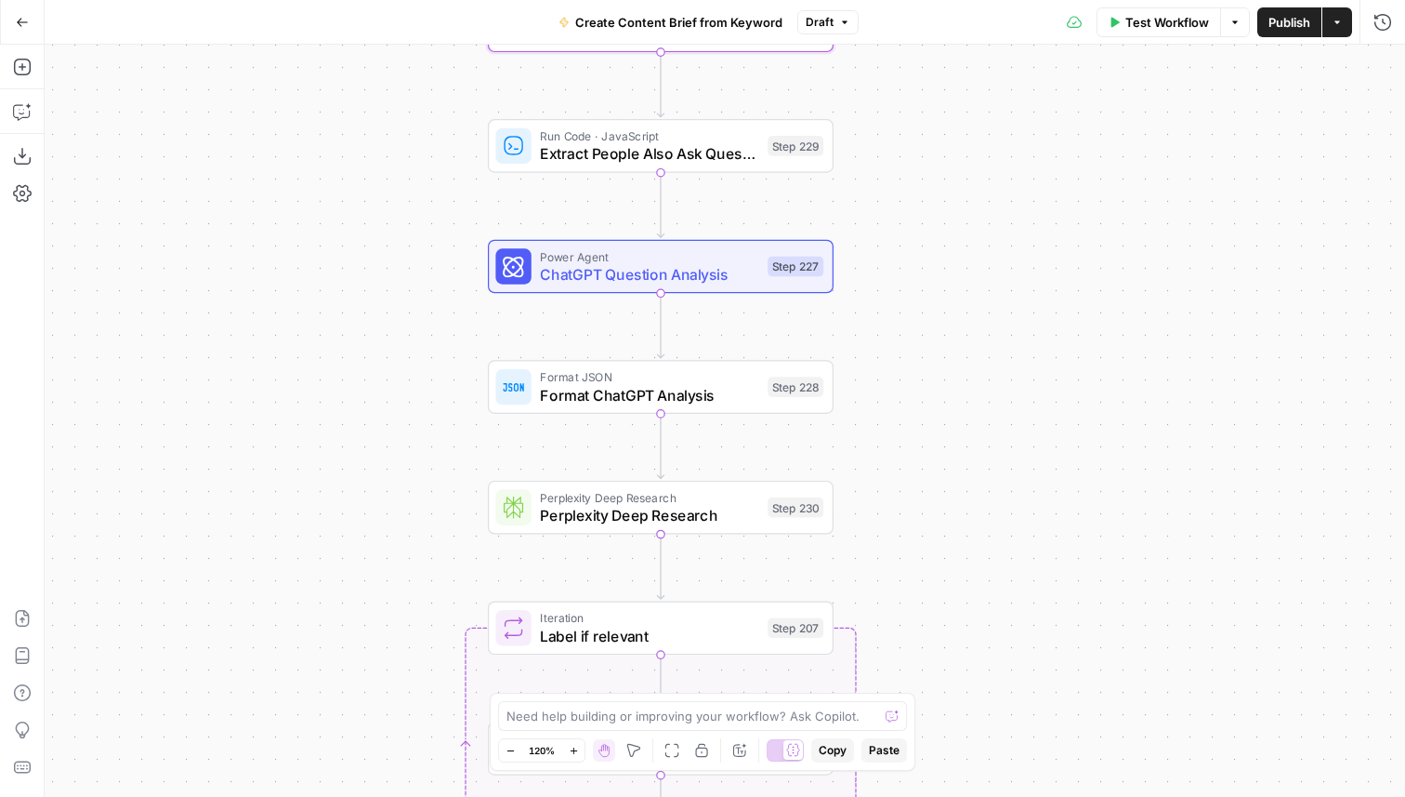
drag, startPoint x: 358, startPoint y: 560, endPoint x: 315, endPoint y: 409, distance: 156.5
click at [315, 409] on div "Workflow Set Inputs Inputs Google Search Perform Google Search Step 51 Run Code…" at bounding box center [725, 421] width 1361 height 752
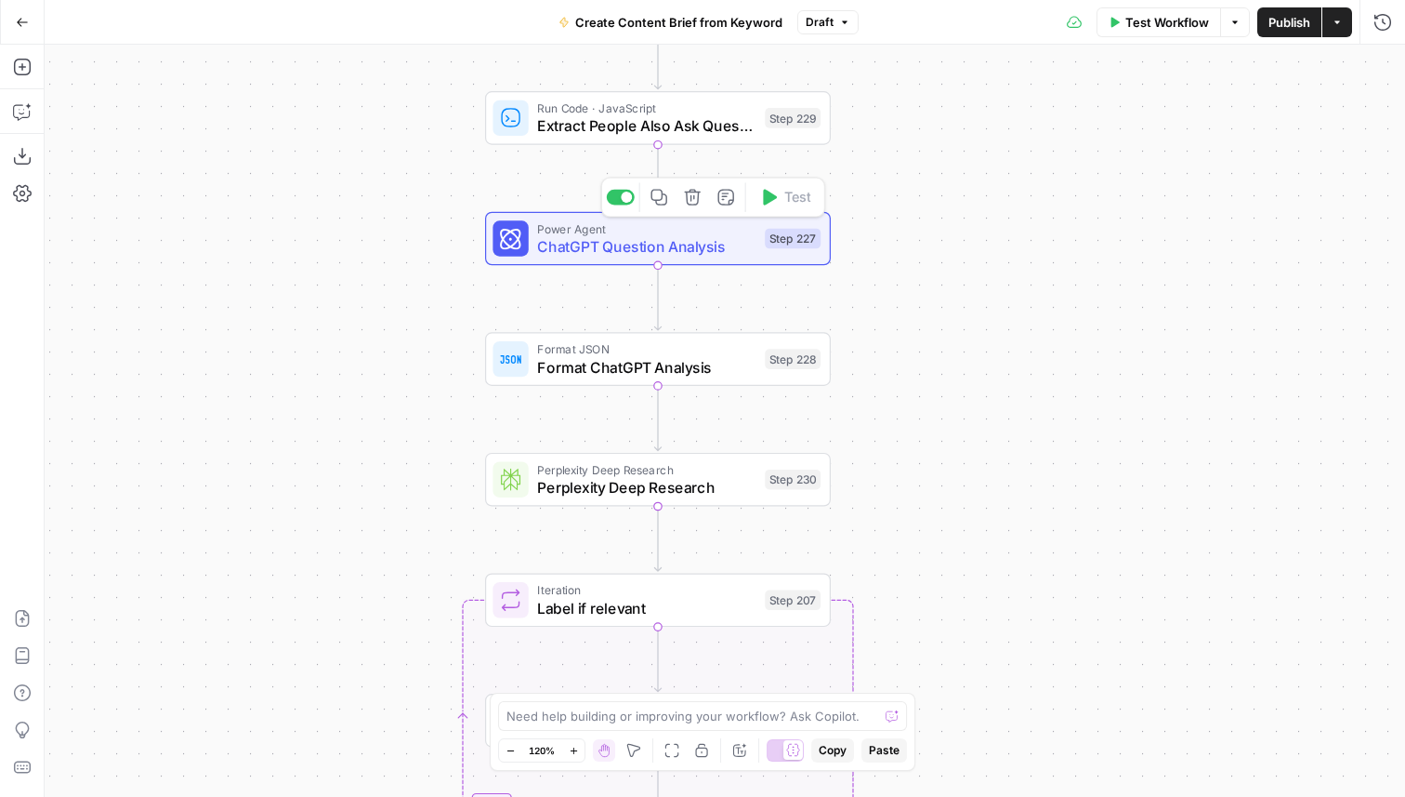
click at [677, 233] on span "Power Agent" at bounding box center [646, 228] width 218 height 18
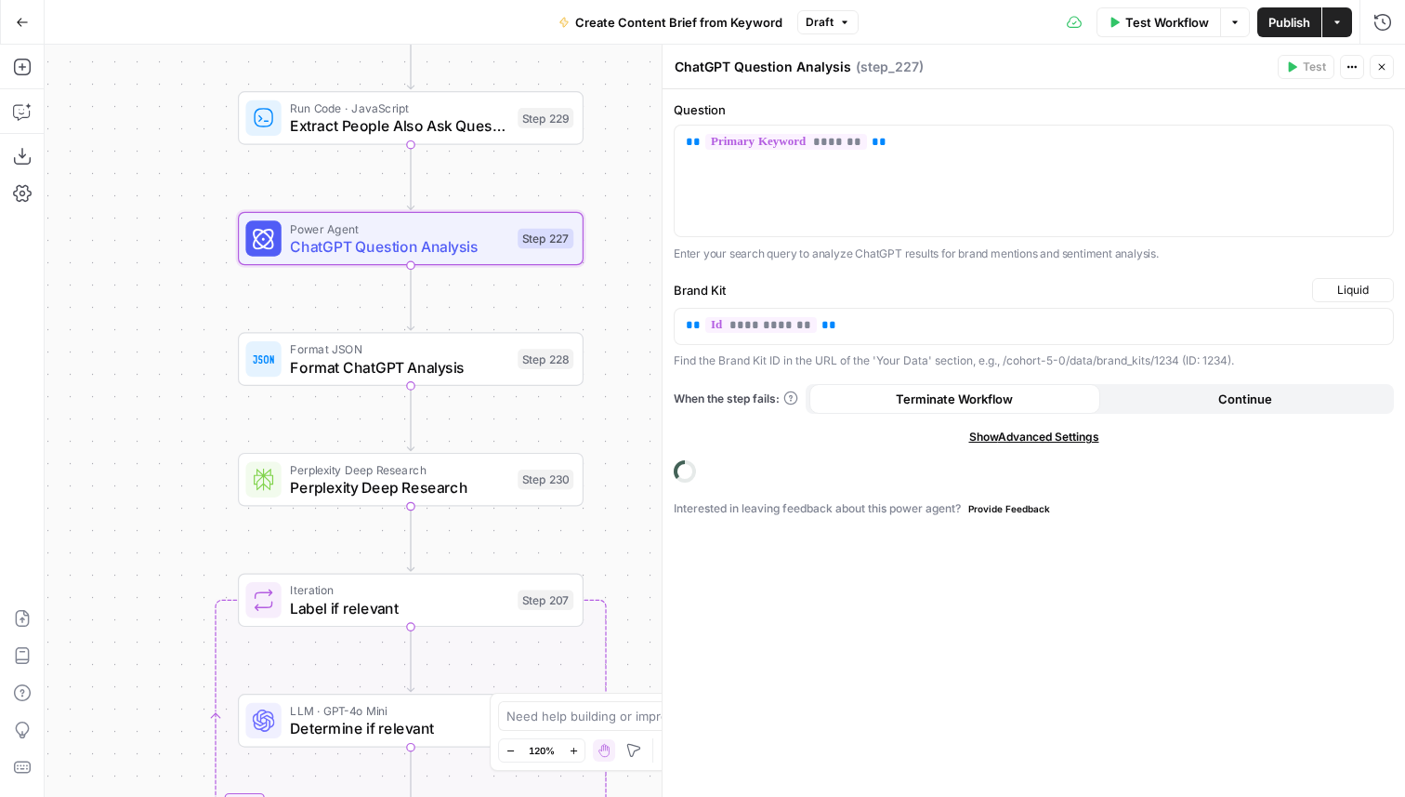
drag, startPoint x: 439, startPoint y: 388, endPoint x: 173, endPoint y: 388, distance: 265.8
click at [173, 388] on div "Workflow Set Inputs Inputs Google Search Perform Google Search Step 51 Run Code…" at bounding box center [725, 421] width 1361 height 752
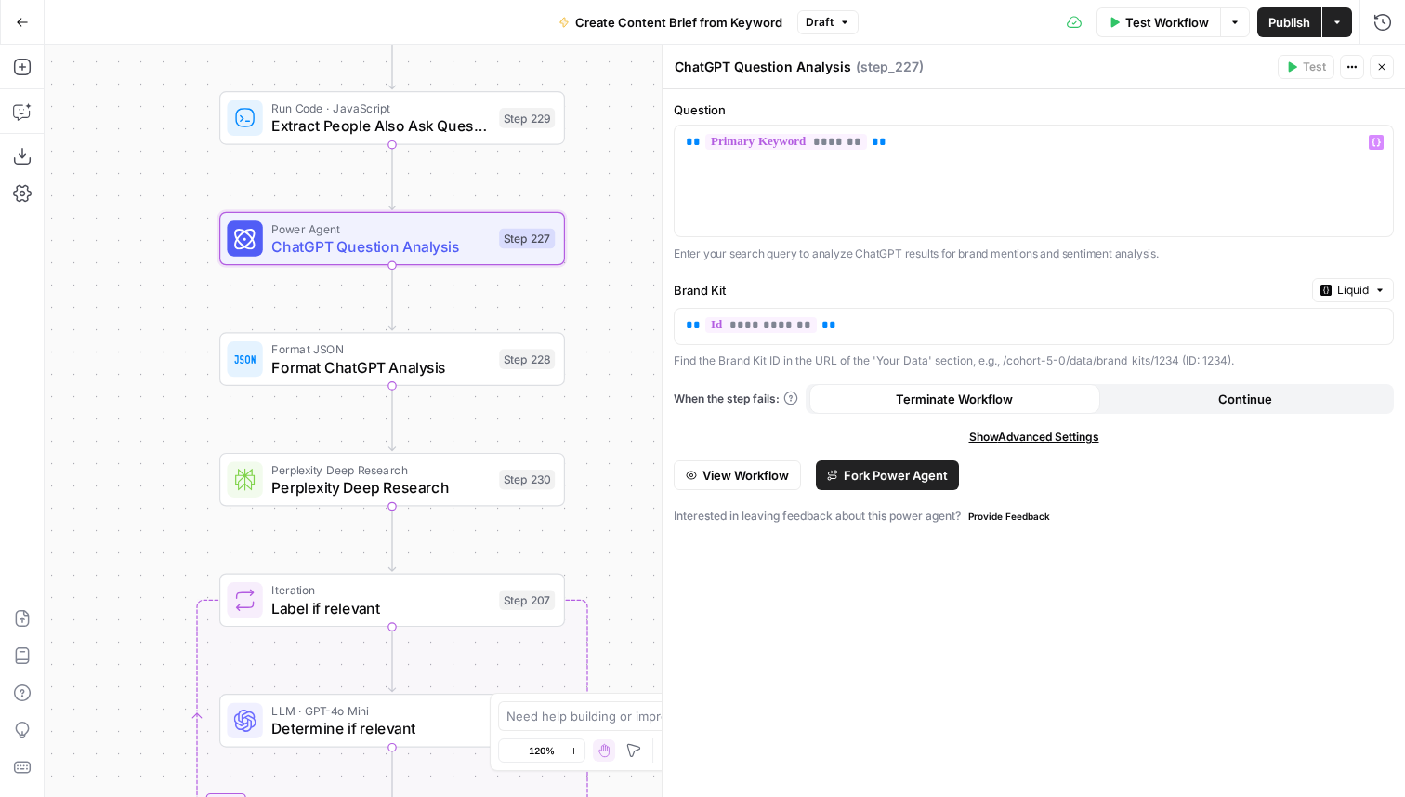
click at [1388, 73] on button "Close" at bounding box center [1382, 67] width 24 height 24
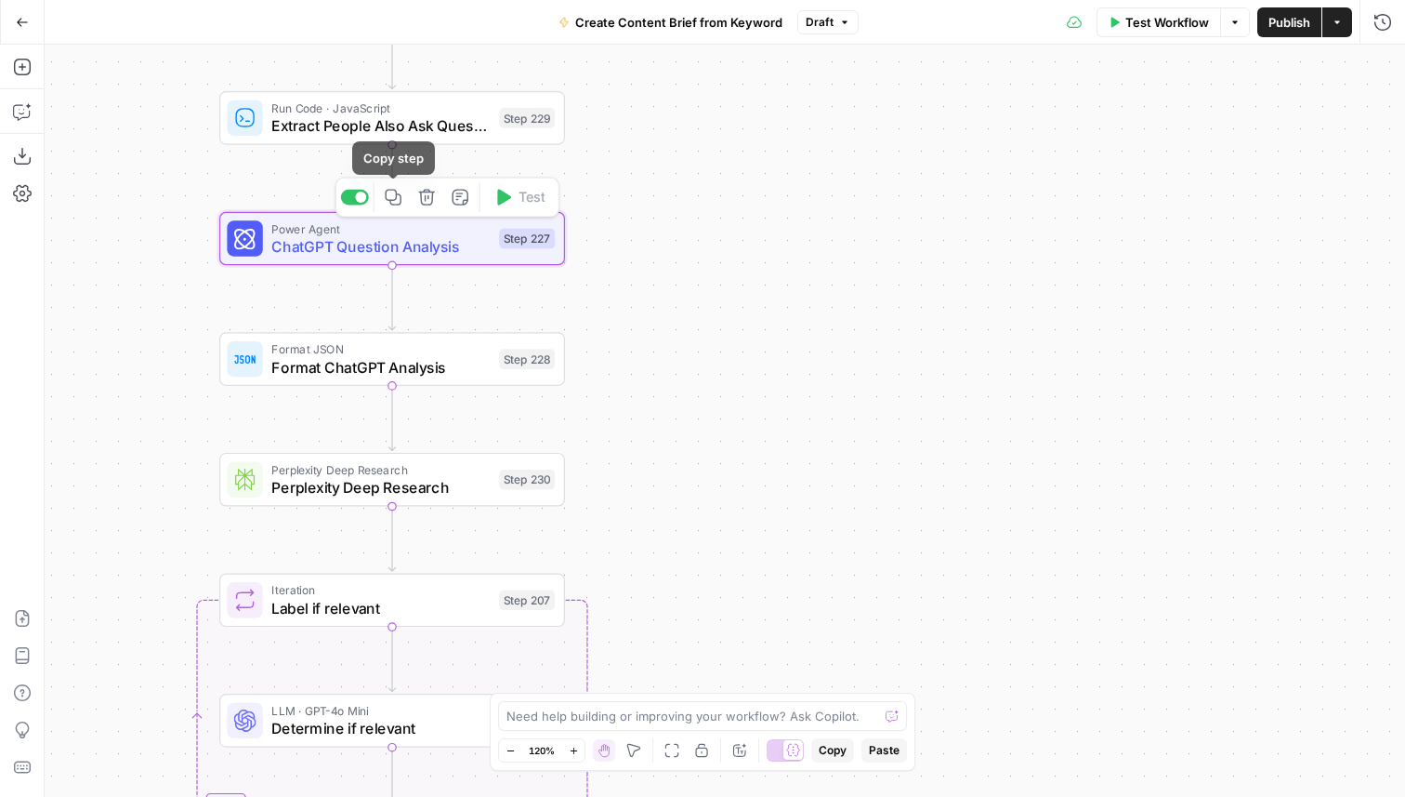
click at [422, 192] on icon "button" at bounding box center [427, 198] width 18 height 18
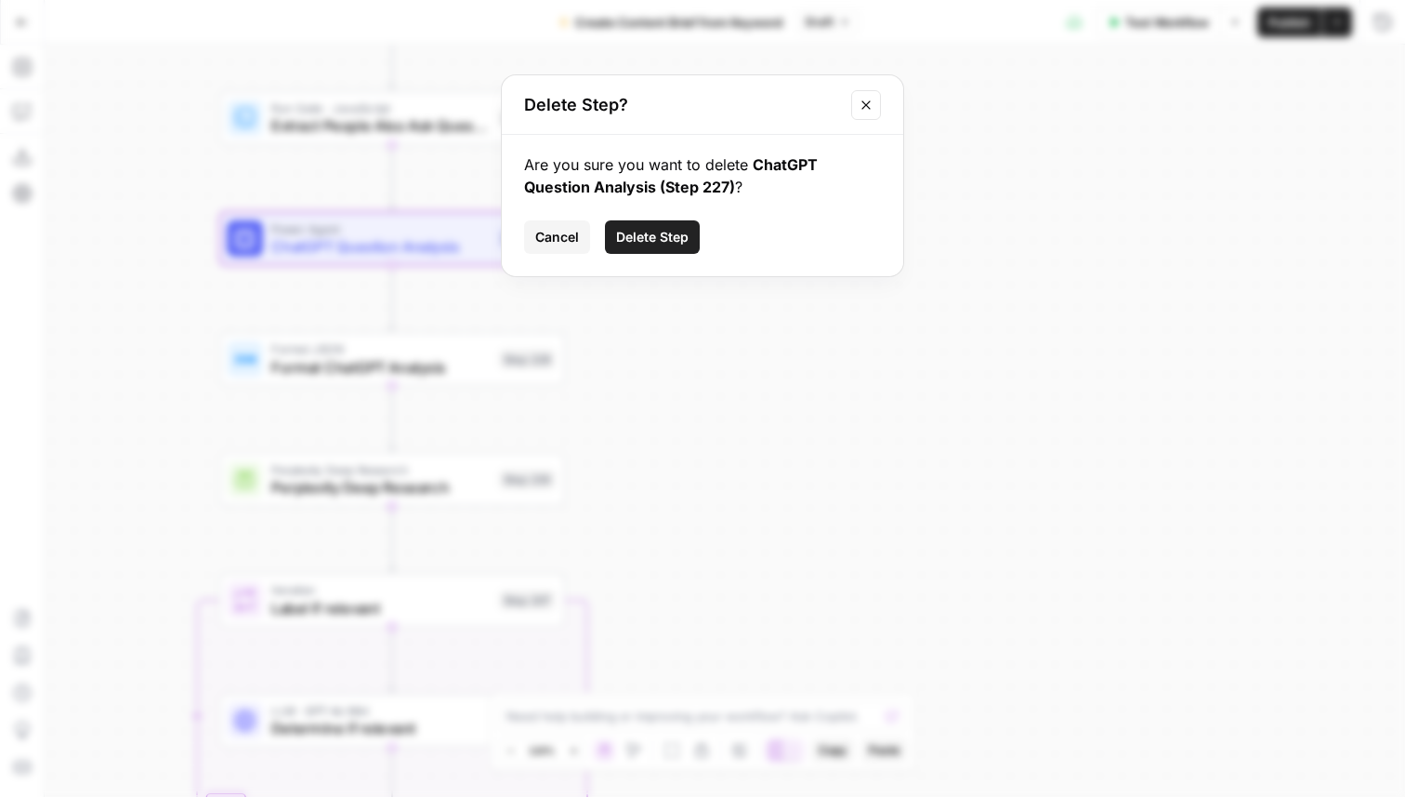
click at [629, 235] on span "Delete Step" at bounding box center [652, 237] width 73 height 19
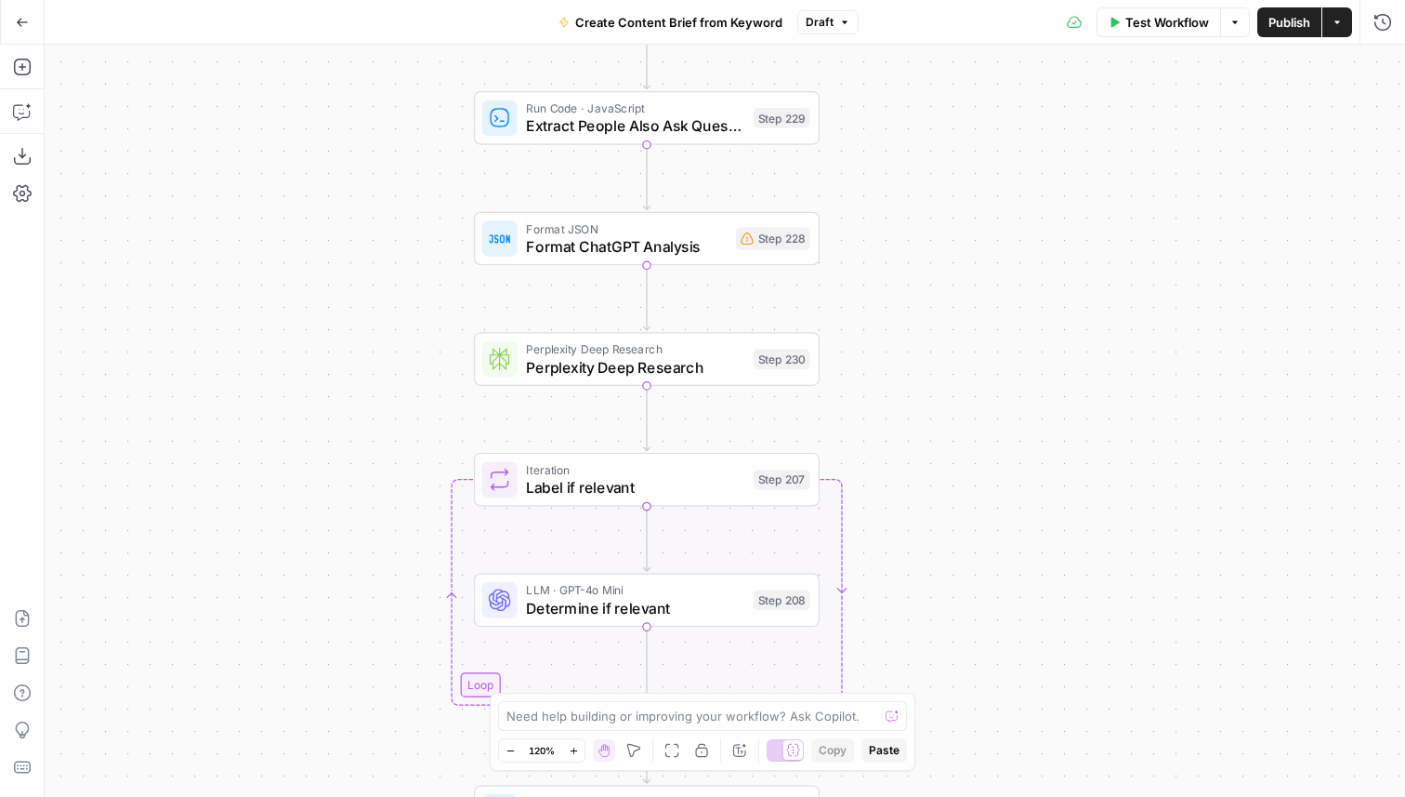
drag, startPoint x: 690, startPoint y: 188, endPoint x: 920, endPoint y: 186, distance: 230.5
click at [920, 186] on div "Workflow Set Inputs Inputs Google Search Perform Google Search Step 51 Run Code…" at bounding box center [725, 421] width 1361 height 752
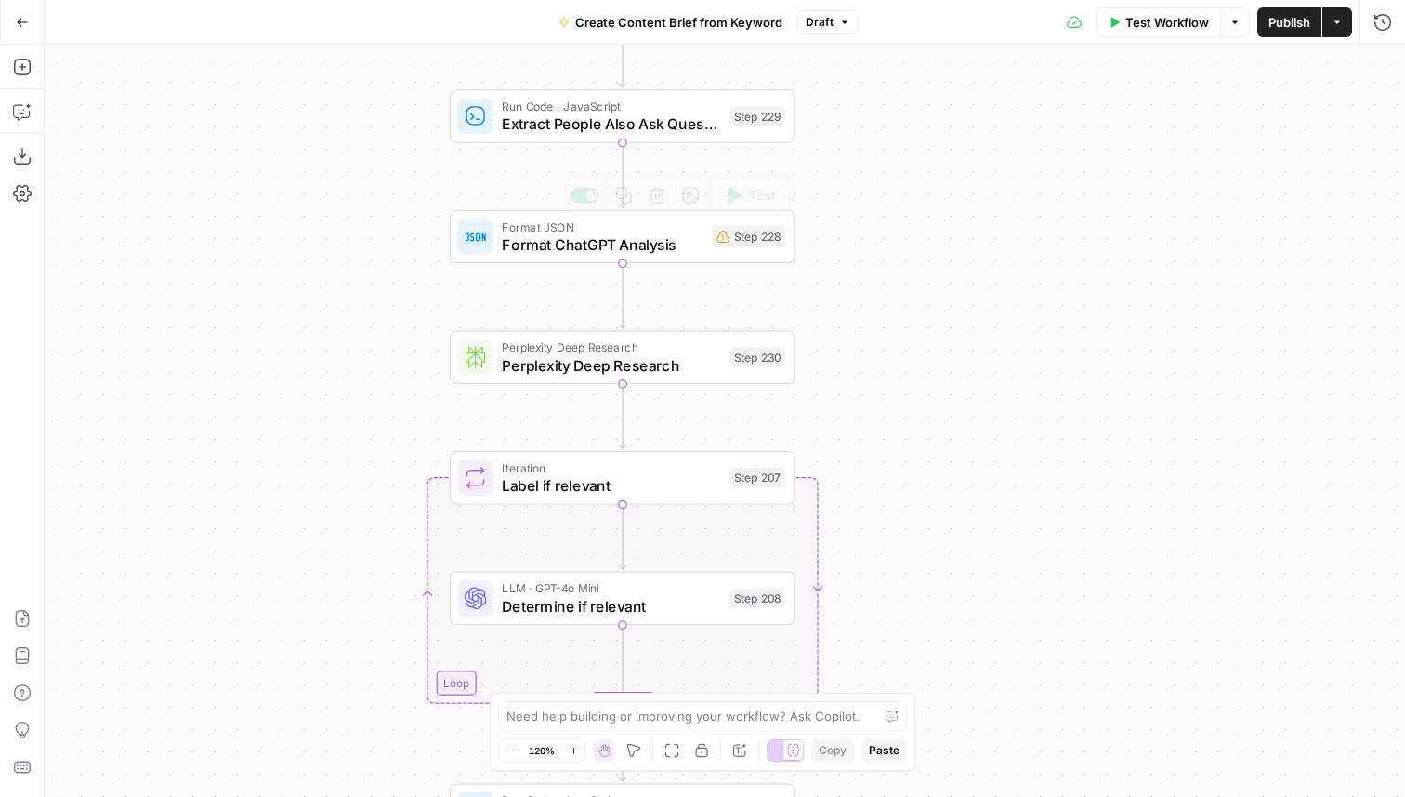
click at [663, 254] on span "Format ChatGPT Analysis" at bounding box center [602, 244] width 201 height 22
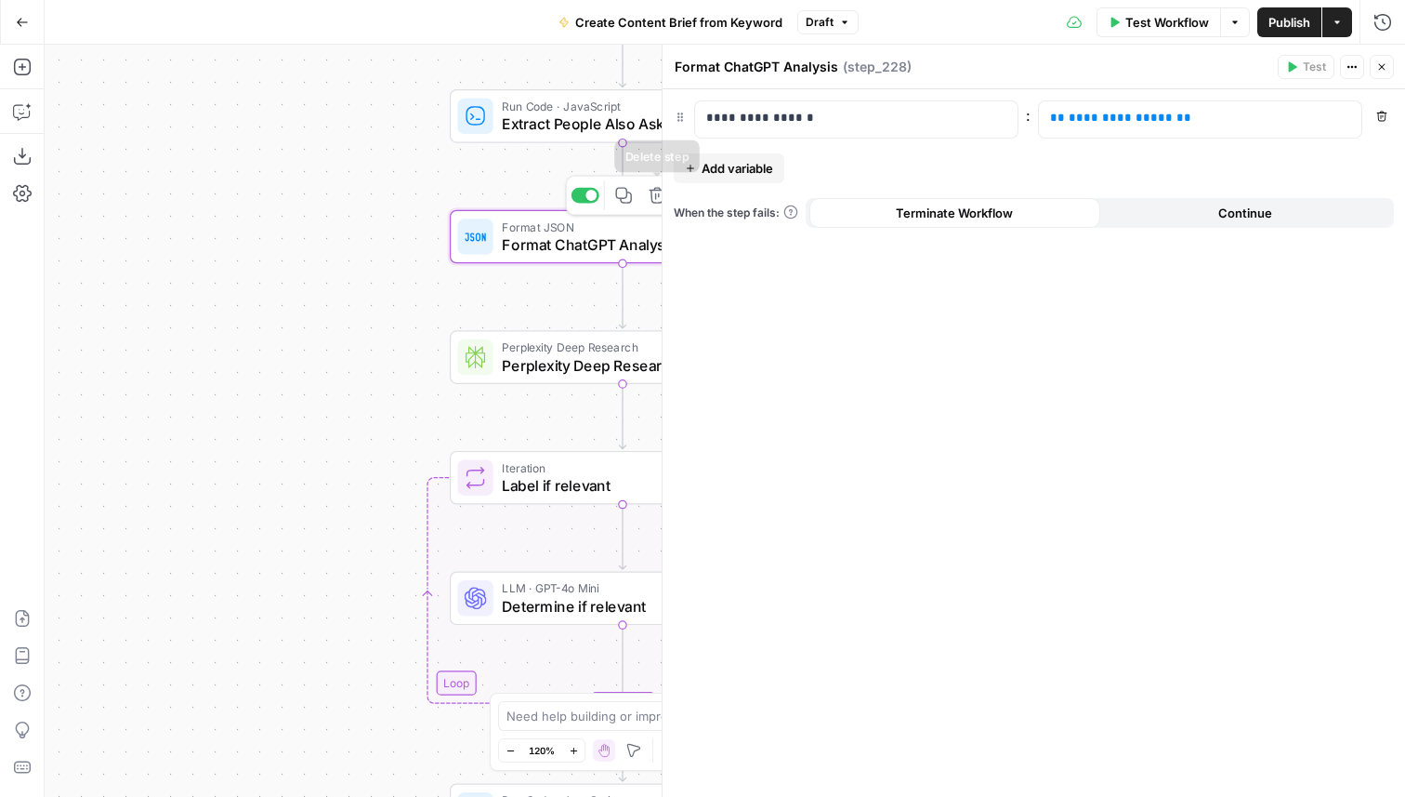
click at [650, 196] on icon "button" at bounding box center [658, 196] width 18 height 18
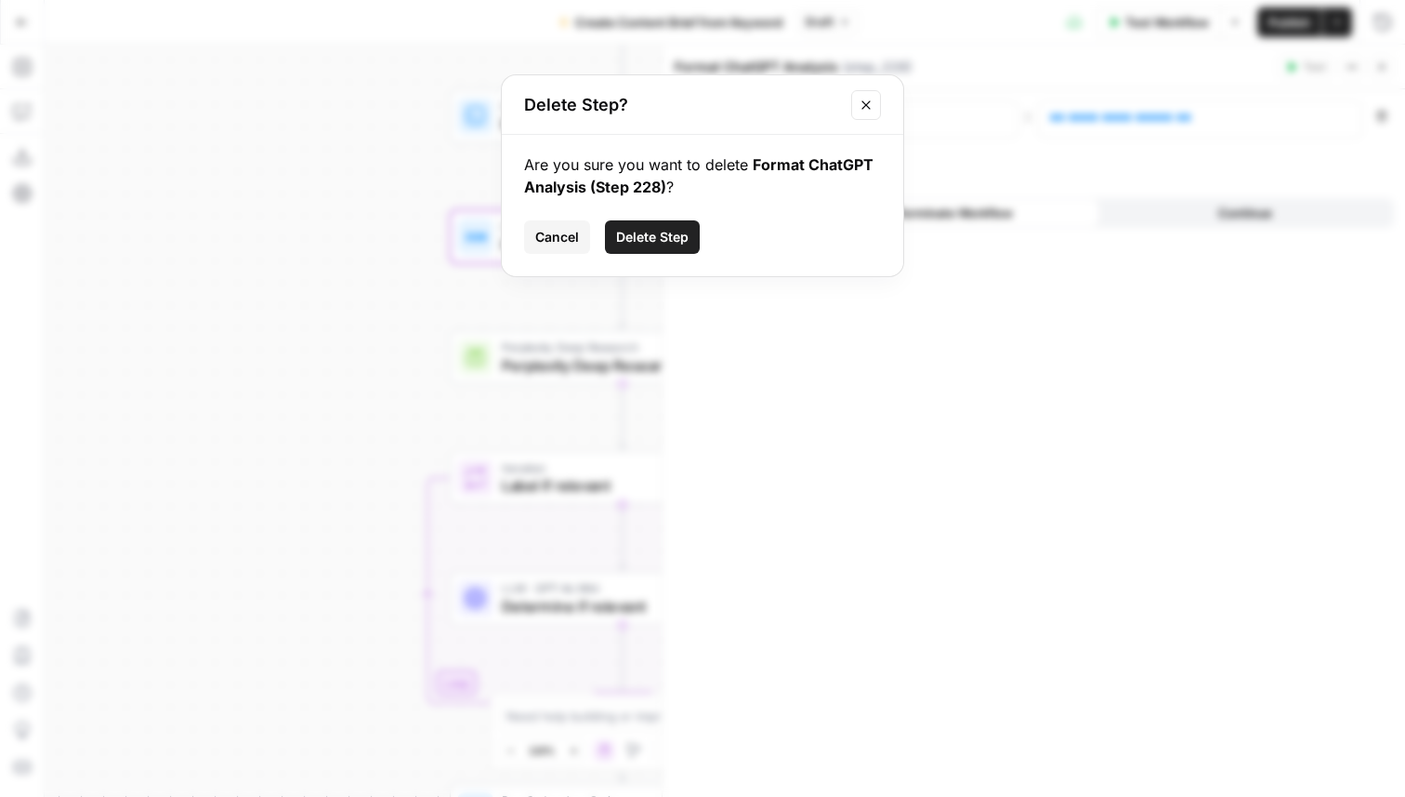
click at [650, 235] on span "Delete Step" at bounding box center [652, 237] width 73 height 19
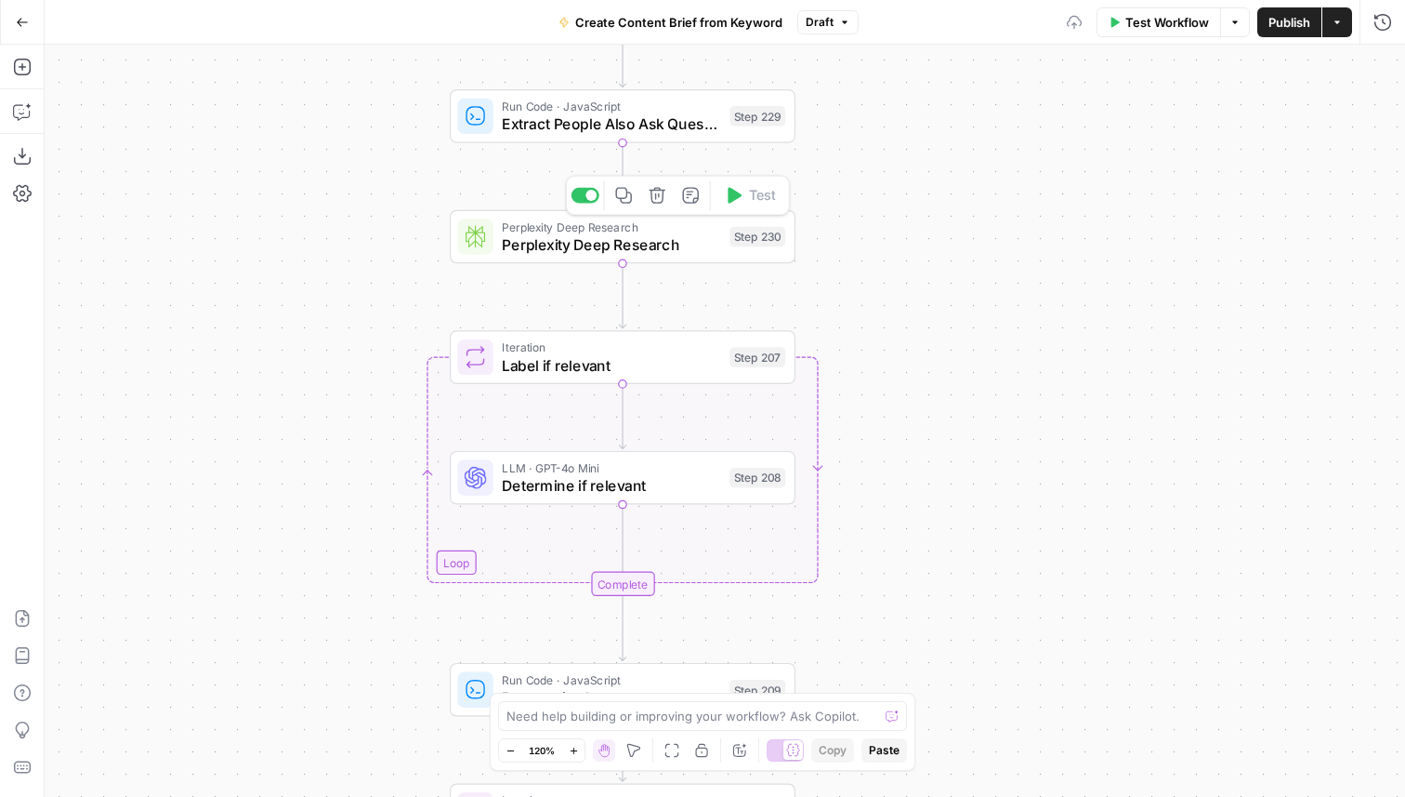
click at [660, 199] on icon "button" at bounding box center [658, 196] width 18 height 18
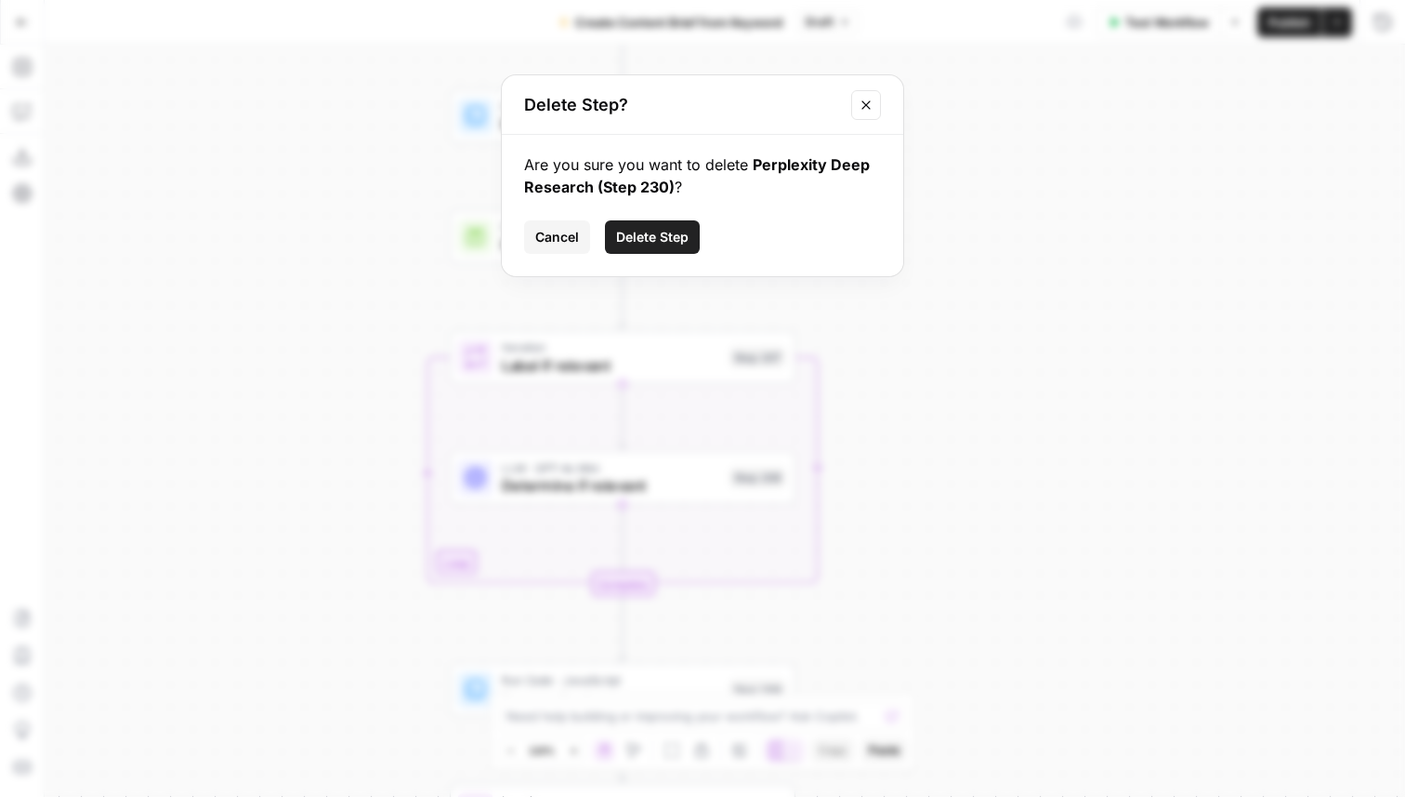
click at [659, 233] on span "Delete Step" at bounding box center [652, 237] width 73 height 19
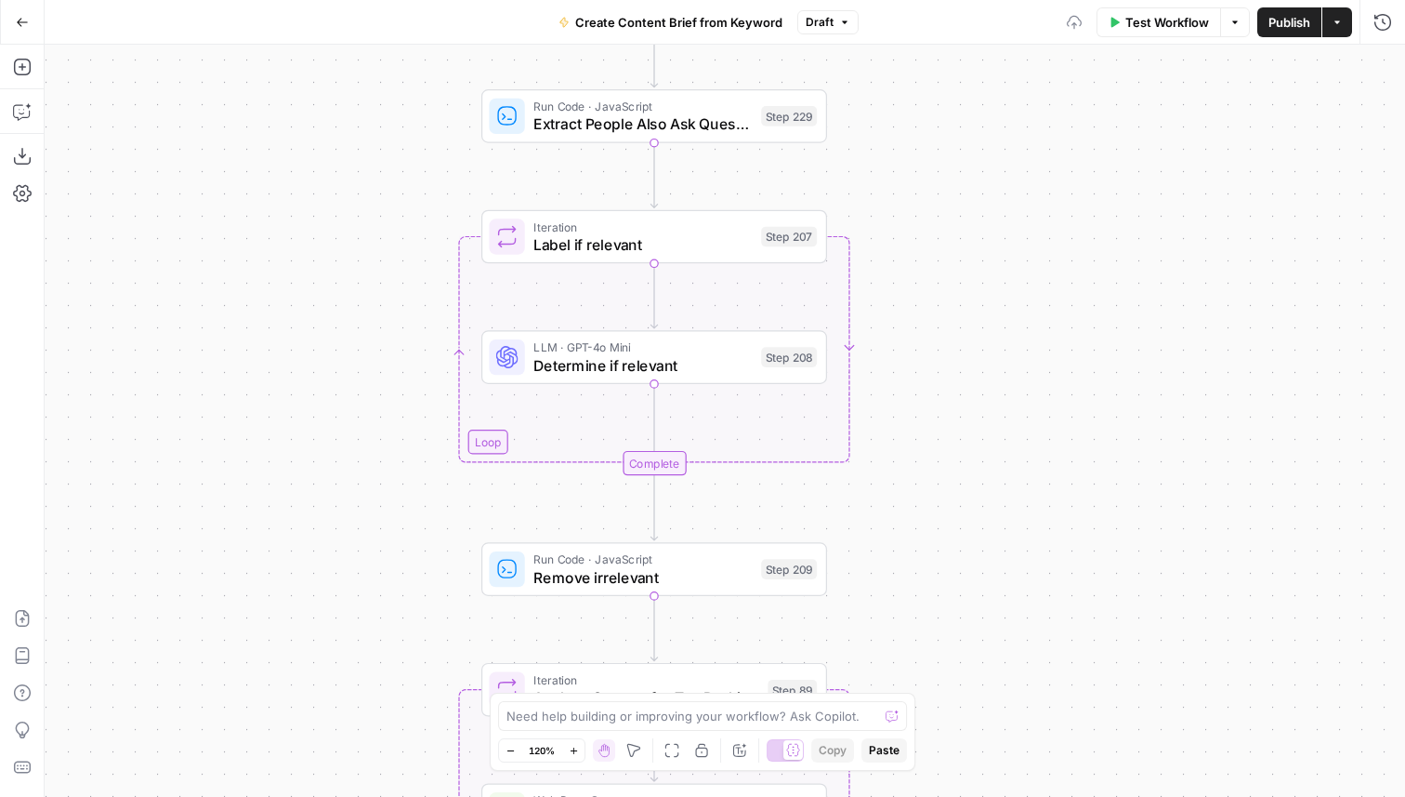
drag, startPoint x: 875, startPoint y: 252, endPoint x: 907, endPoint y: 252, distance: 32.5
click at [907, 252] on div "Workflow Set Inputs Inputs Google Search Perform Google Search Step 51 Run Code…" at bounding box center [725, 421] width 1361 height 752
click at [714, 240] on span "Label if relevant" at bounding box center [643, 244] width 218 height 22
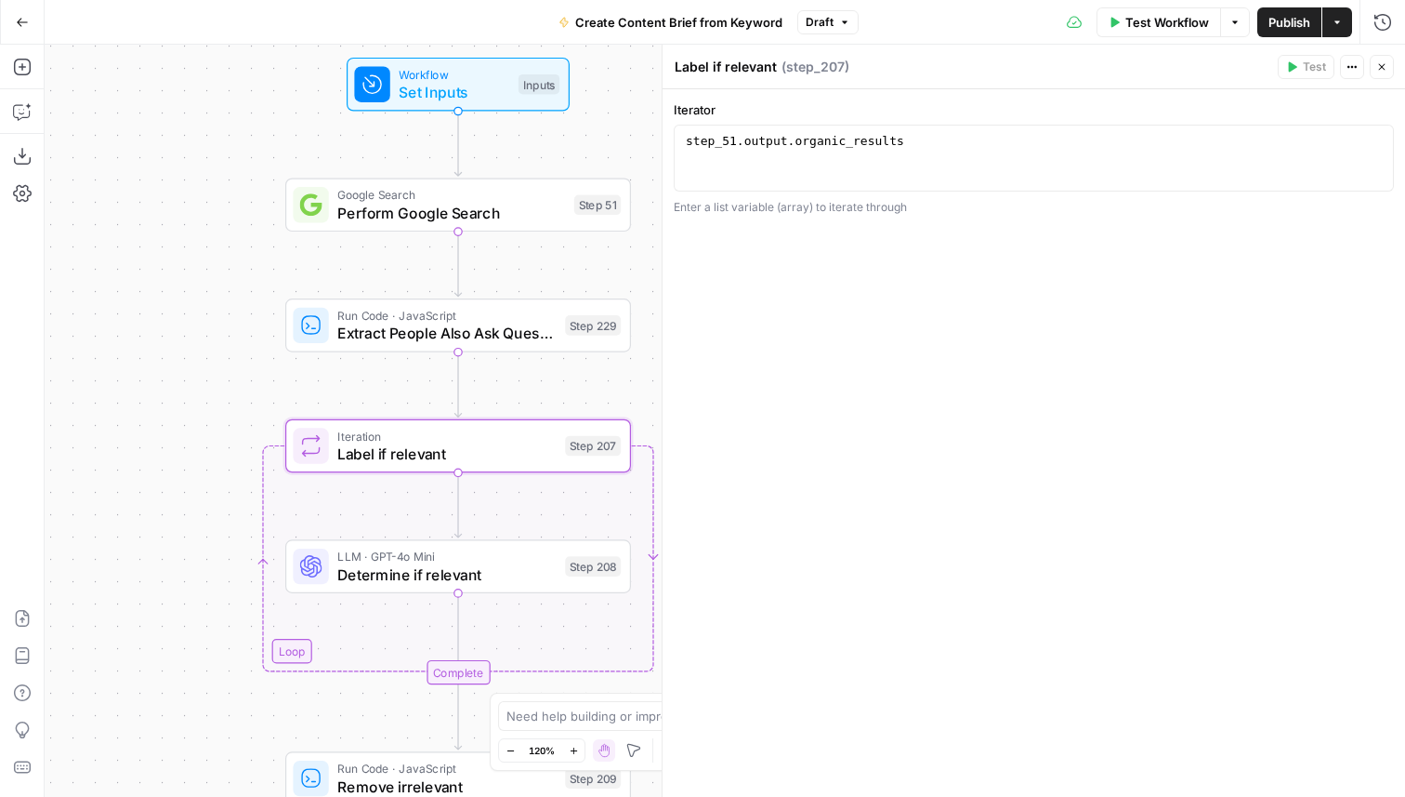
drag, startPoint x: 371, startPoint y: 315, endPoint x: 171, endPoint y: 523, distance: 288.6
click at [171, 523] on div "Workflow Set Inputs Inputs Google Search Perform Google Search Step 51 Run Code…" at bounding box center [725, 421] width 1361 height 752
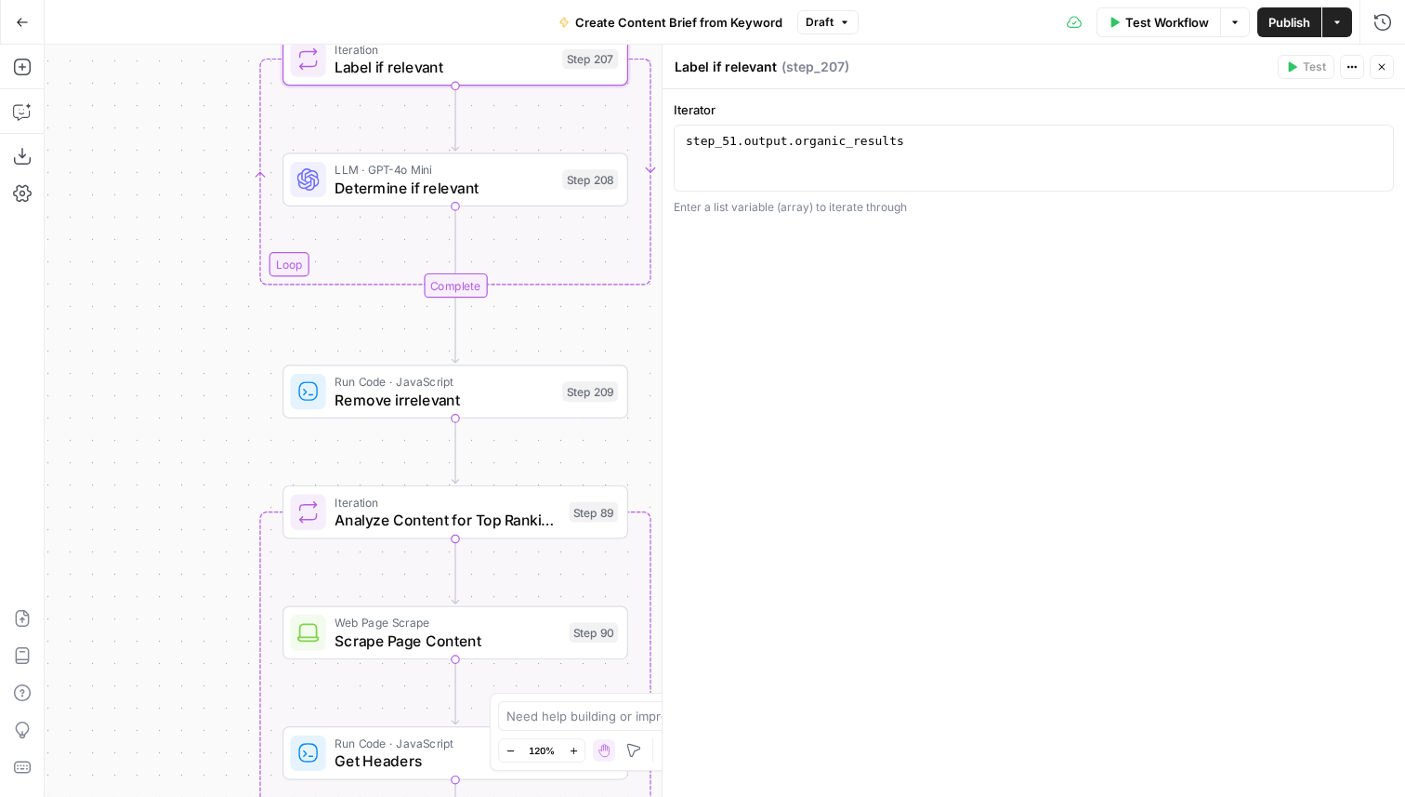
drag, startPoint x: 212, startPoint y: 560, endPoint x: 212, endPoint y: 171, distance: 388.5
click at [212, 171] on div "Workflow Set Inputs Inputs Google Search Perform Google Search Step 51 Run Code…" at bounding box center [725, 421] width 1361 height 752
click at [350, 182] on span "Determine if relevant" at bounding box center [444, 186] width 218 height 22
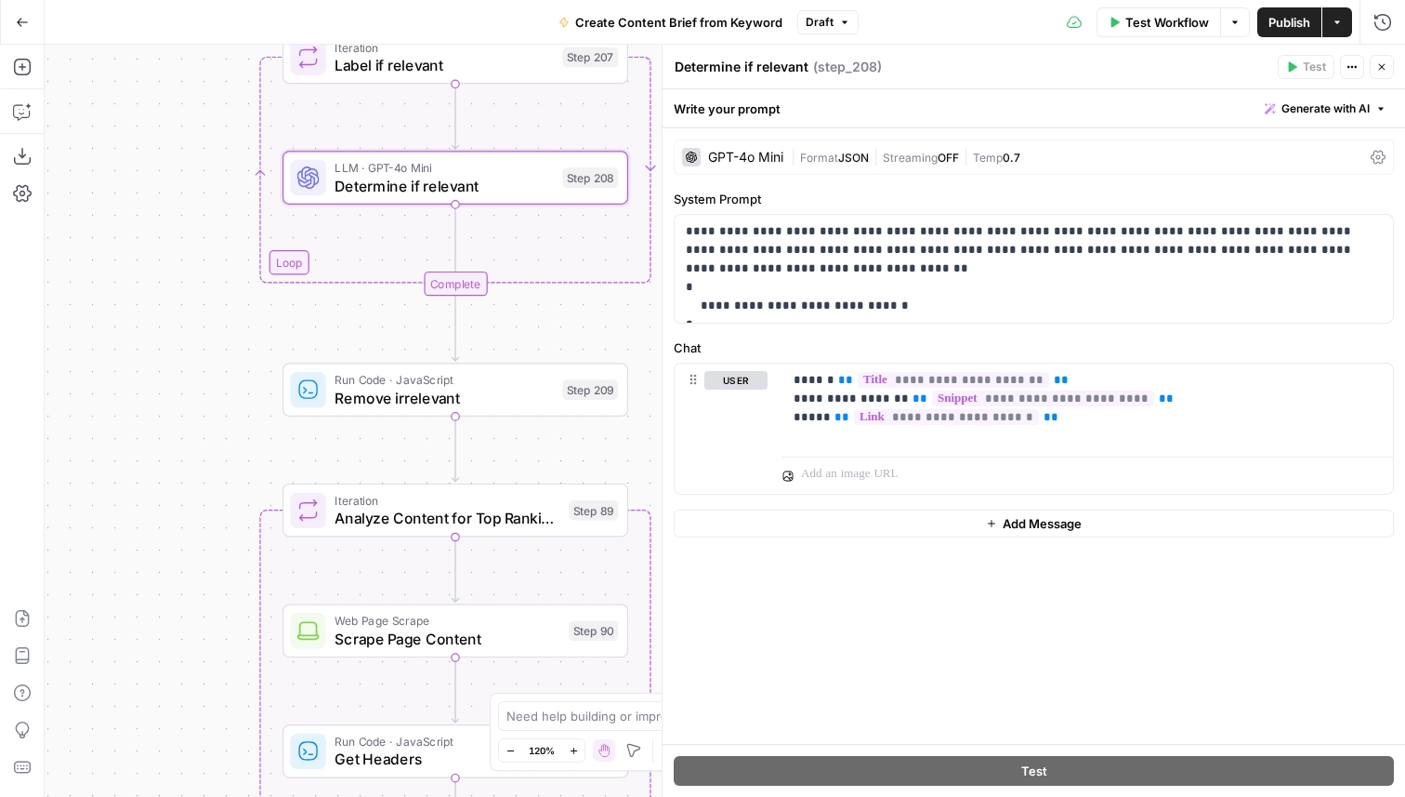
click at [1385, 68] on icon "button" at bounding box center [1382, 66] width 11 height 11
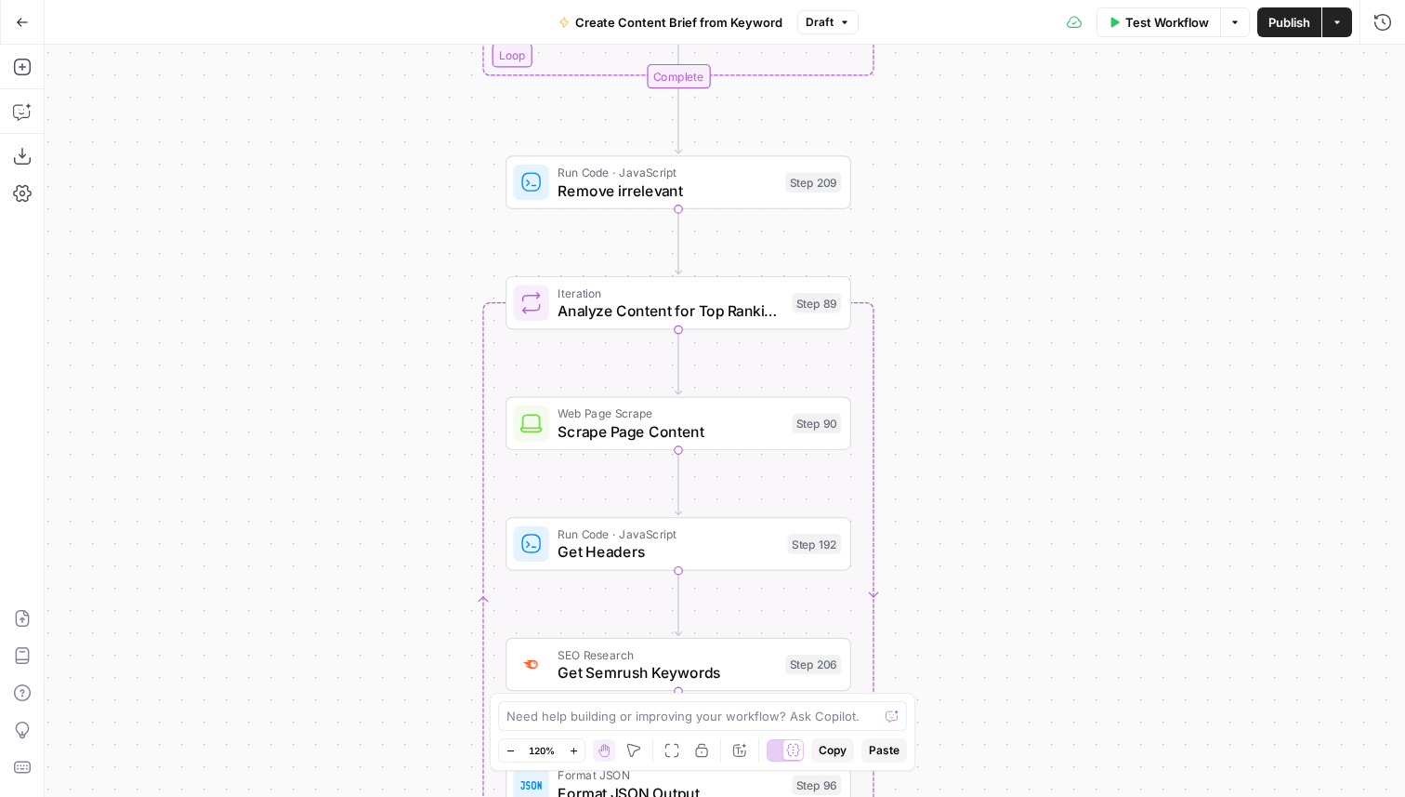
drag, startPoint x: 725, startPoint y: 244, endPoint x: 952, endPoint y: 35, distance: 307.9
click at [952, 35] on div "Go Back Create Content Brief from Keyword Draft Test Workflow Options Publish A…" at bounding box center [702, 398] width 1405 height 797
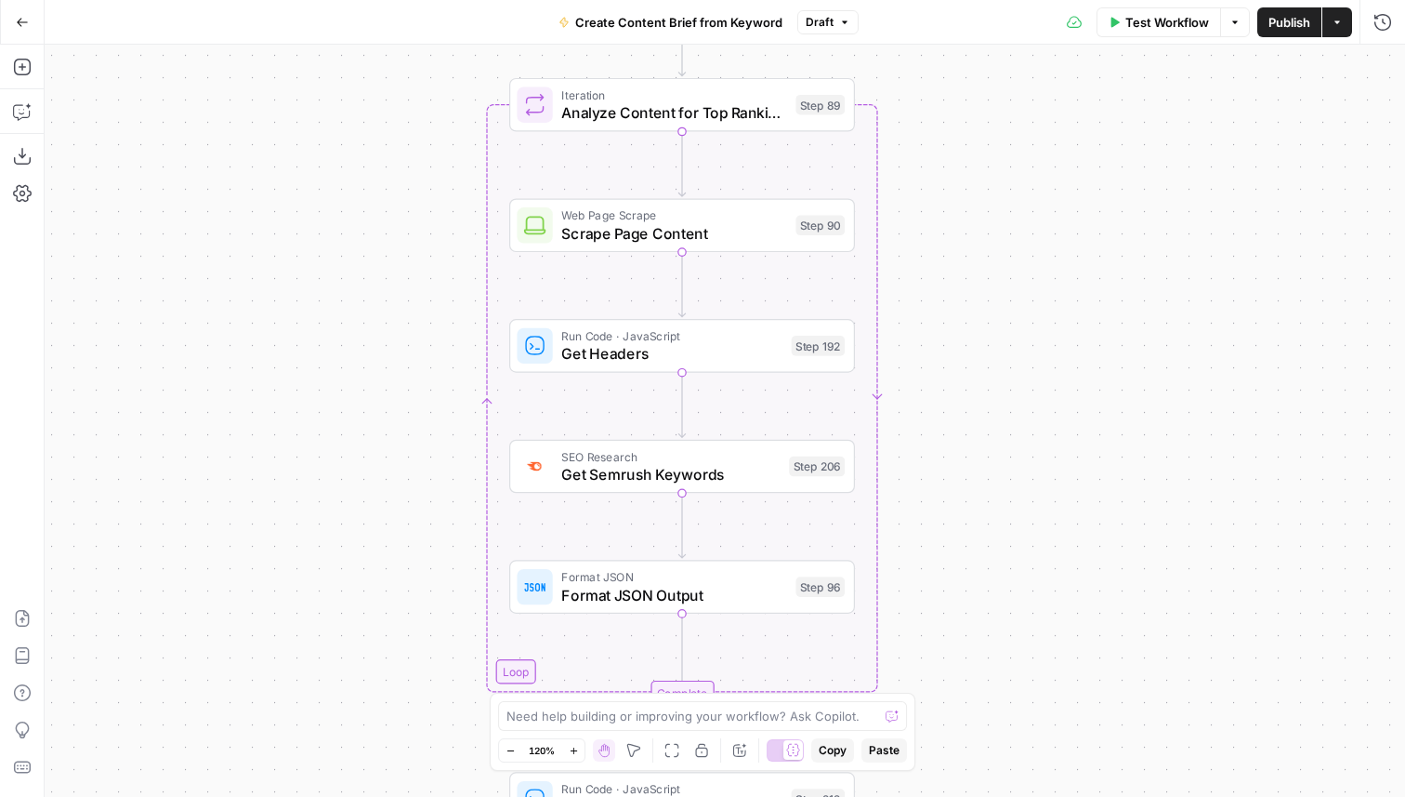
drag, startPoint x: 394, startPoint y: 492, endPoint x: 394, endPoint y: 294, distance: 198.0
click at [394, 294] on div "Workflow Set Inputs Inputs Google Search Perform Google Search Step 51 Run Code…" at bounding box center [725, 421] width 1361 height 752
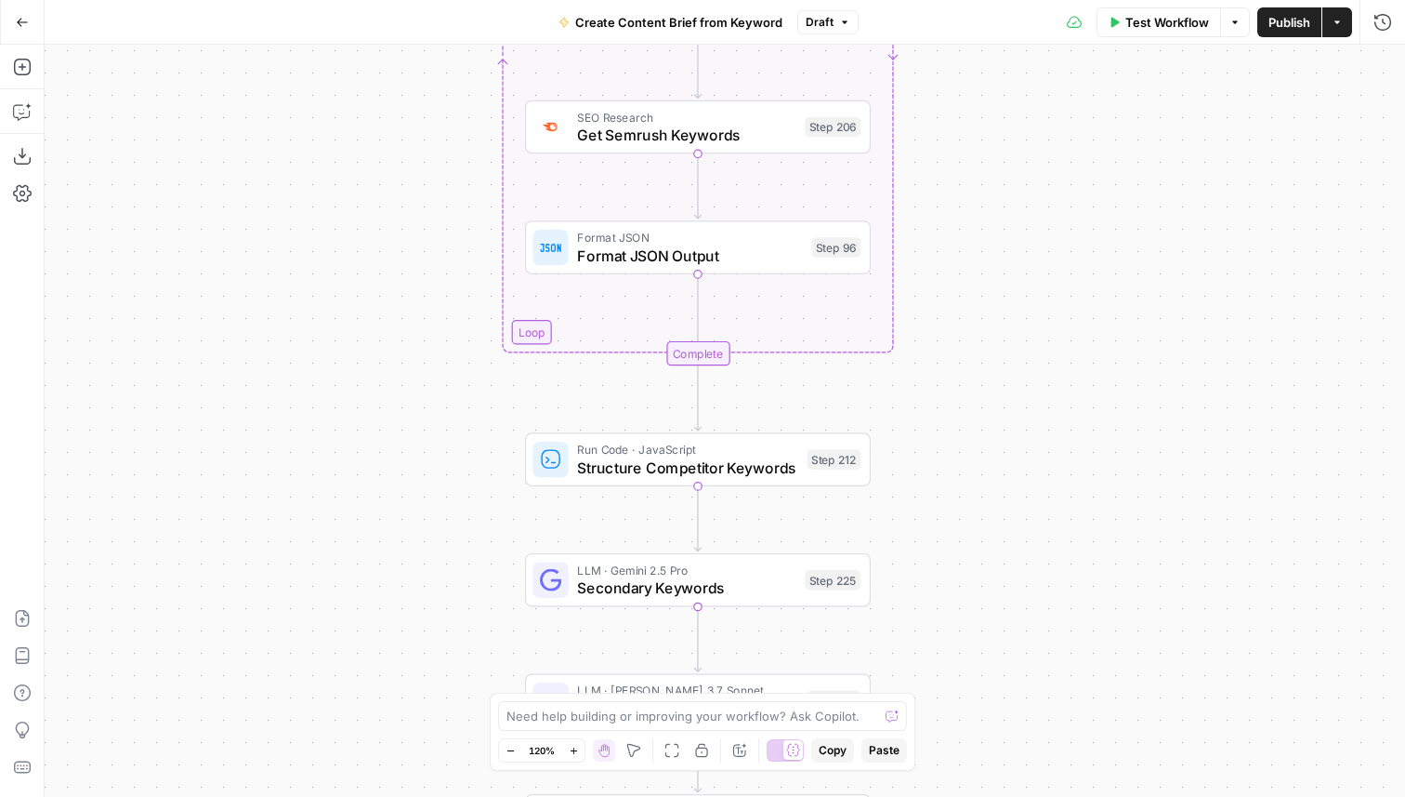
drag, startPoint x: 385, startPoint y: 441, endPoint x: 402, endPoint y: 90, distance: 350.8
click at [401, 92] on div "Workflow Set Inputs Inputs Google Search Perform Google Search Step 51 Run Code…" at bounding box center [725, 421] width 1361 height 752
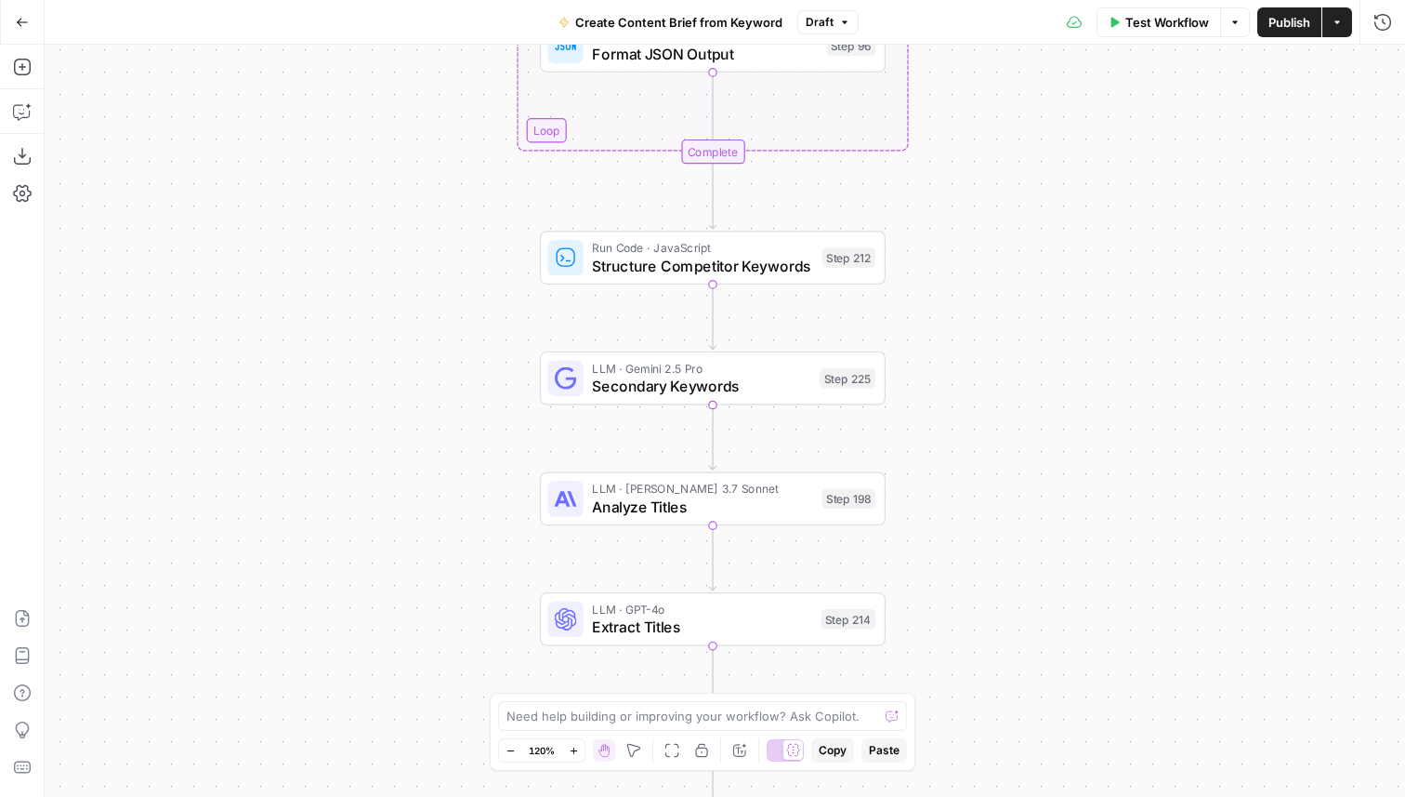
drag, startPoint x: 443, startPoint y: 541, endPoint x: 456, endPoint y: 338, distance: 203.1
click at [457, 338] on div "Workflow Set Inputs Inputs Google Search Perform Google Search Step 51 Run Code…" at bounding box center [725, 421] width 1361 height 752
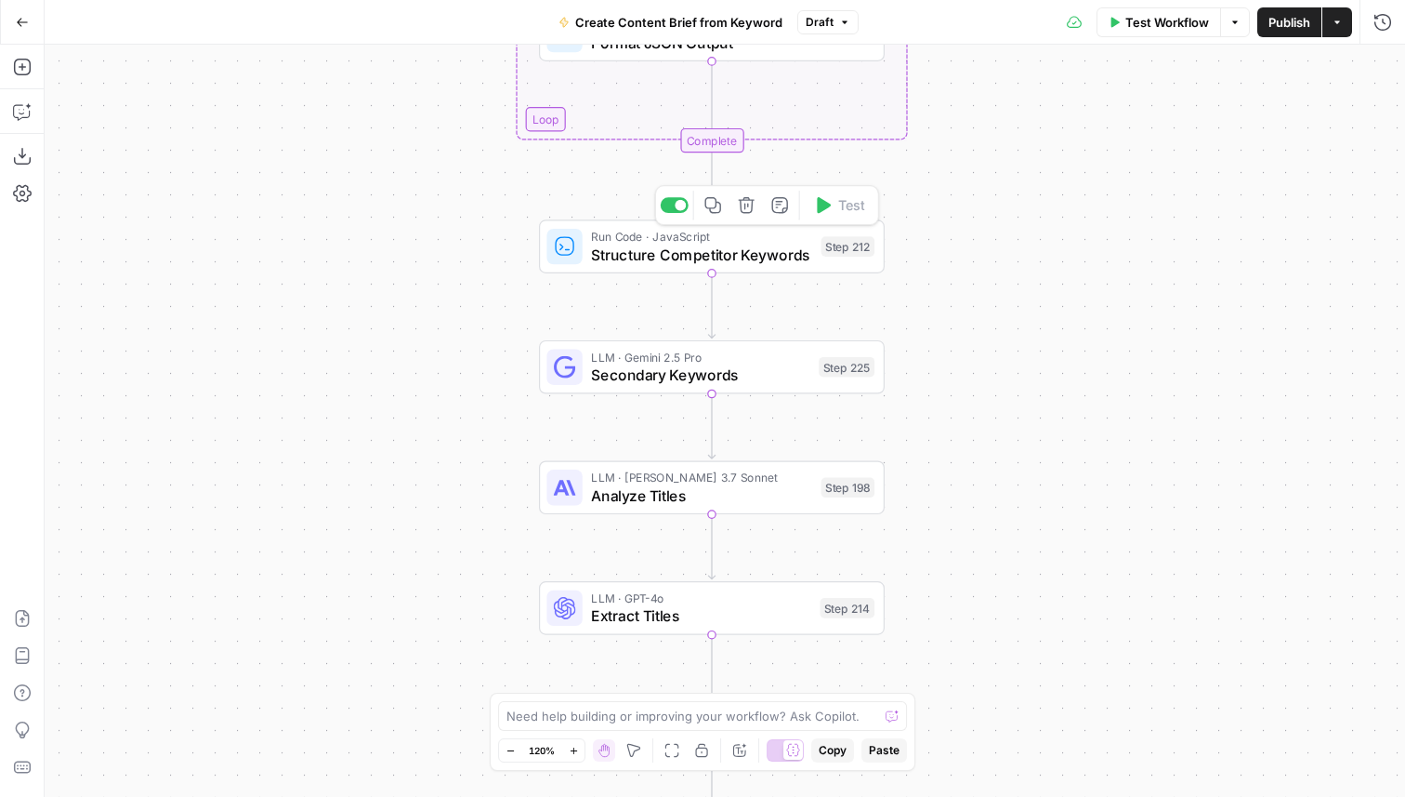
click at [822, 256] on div "Step 212" at bounding box center [849, 246] width 54 height 20
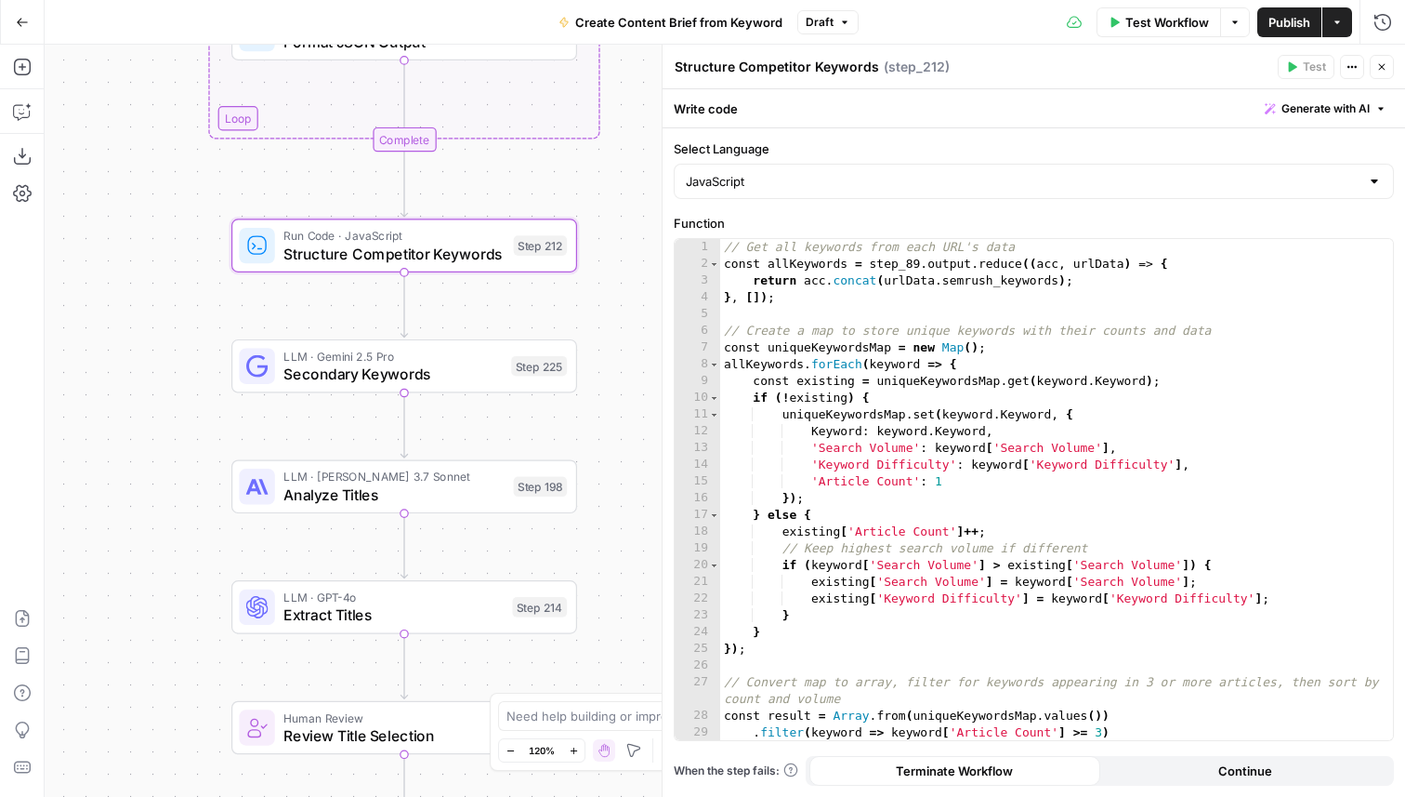
drag, startPoint x: 400, startPoint y: 439, endPoint x: 91, endPoint y: 438, distance: 308.6
click at [91, 438] on div "Workflow Set Inputs Inputs Google Search Perform Google Search Step 51 Run Code…" at bounding box center [725, 421] width 1361 height 752
click at [505, 368] on div "LLM · Gemini 2.5 Pro Secondary Keywords Step 225 Copy step Delete step Add Note…" at bounding box center [402, 366] width 328 height 38
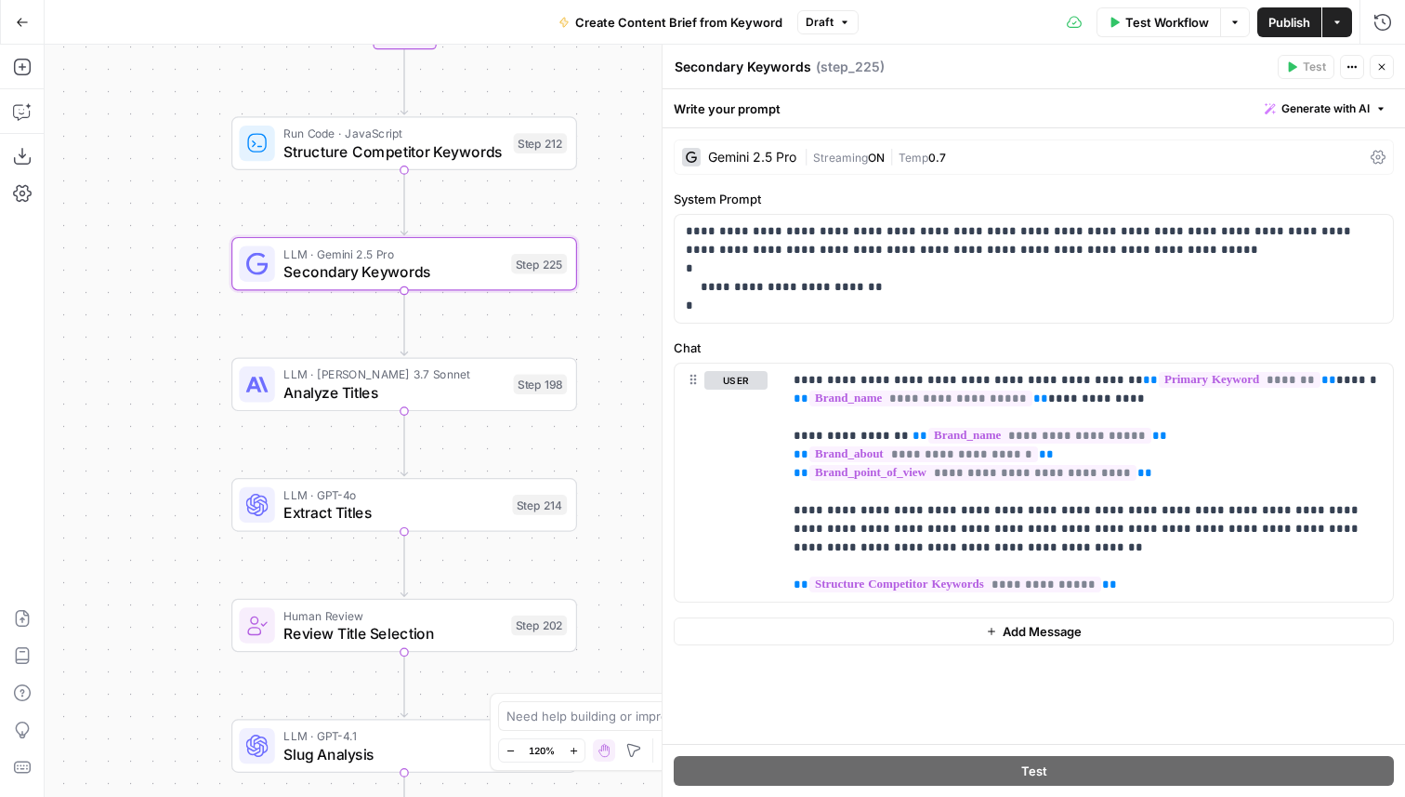
drag, startPoint x: 619, startPoint y: 514, endPoint x: 620, endPoint y: 412, distance: 102.3
click at [620, 412] on div "Workflow Set Inputs Inputs Google Search Perform Google Search Step 51 Run Code…" at bounding box center [725, 421] width 1361 height 752
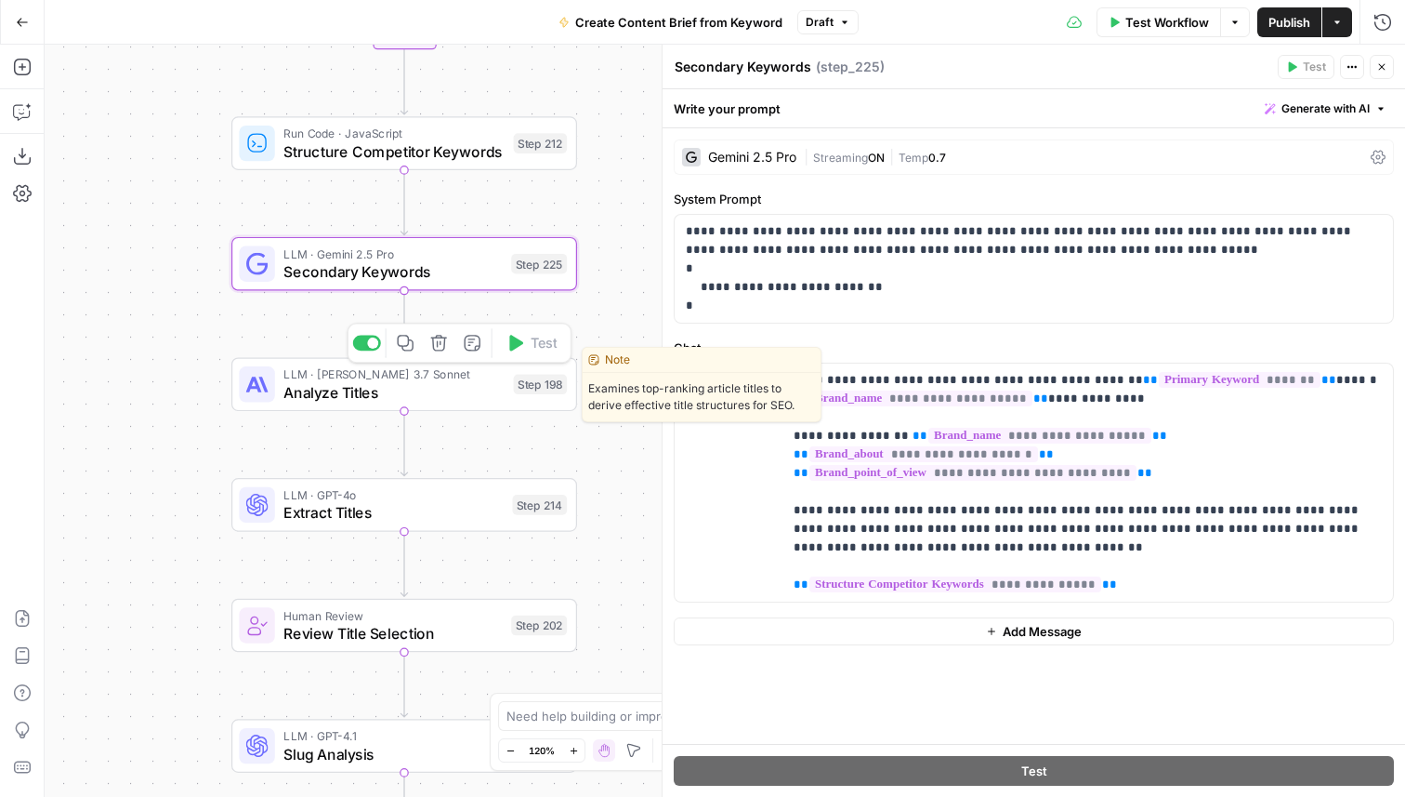
click at [491, 386] on span "Analyze Titles" at bounding box center [394, 392] width 221 height 22
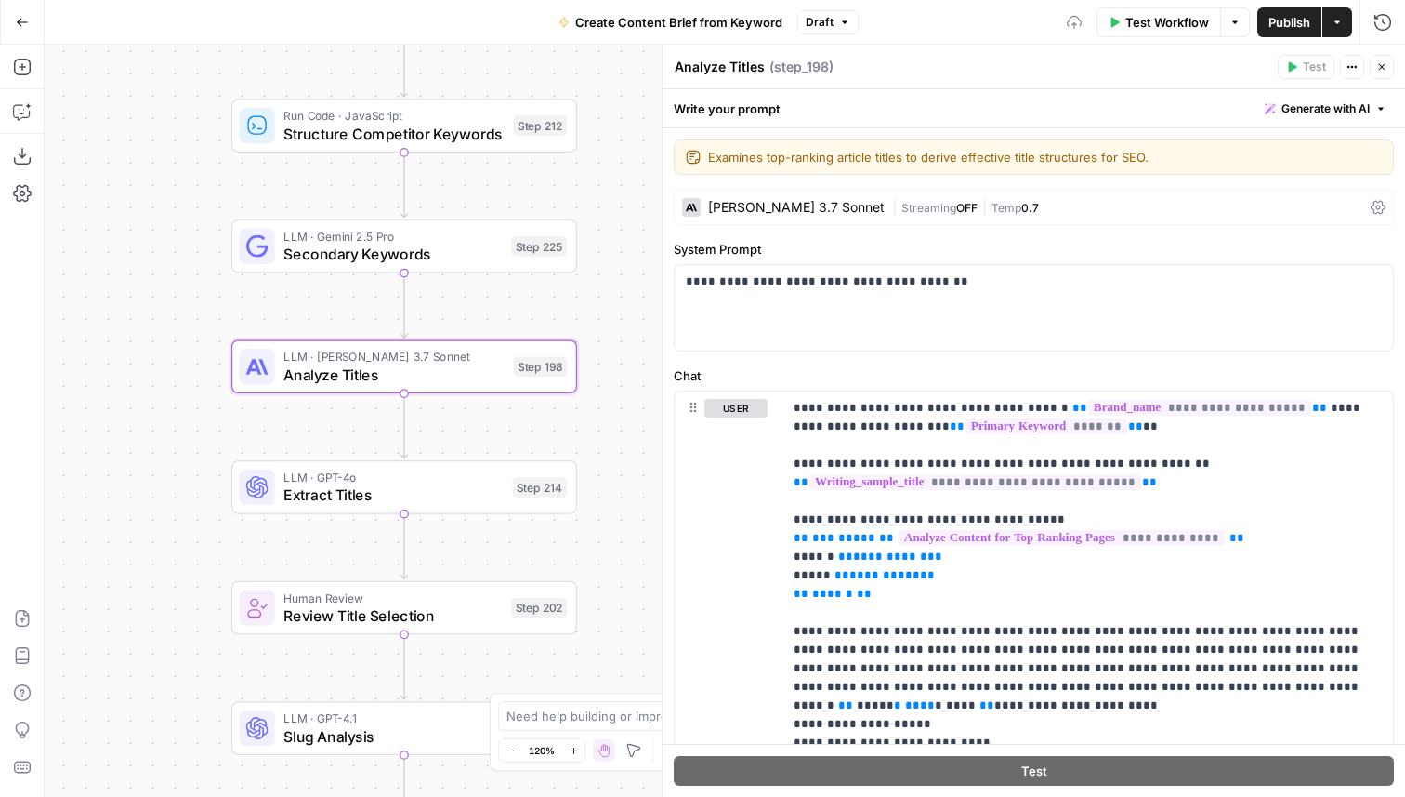
drag, startPoint x: 608, startPoint y: 477, endPoint x: 608, endPoint y: 405, distance: 71.6
click at [608, 406] on div "Workflow Set Inputs Inputs Google Search Perform Google Search Step 51 Run Code…" at bounding box center [725, 421] width 1361 height 752
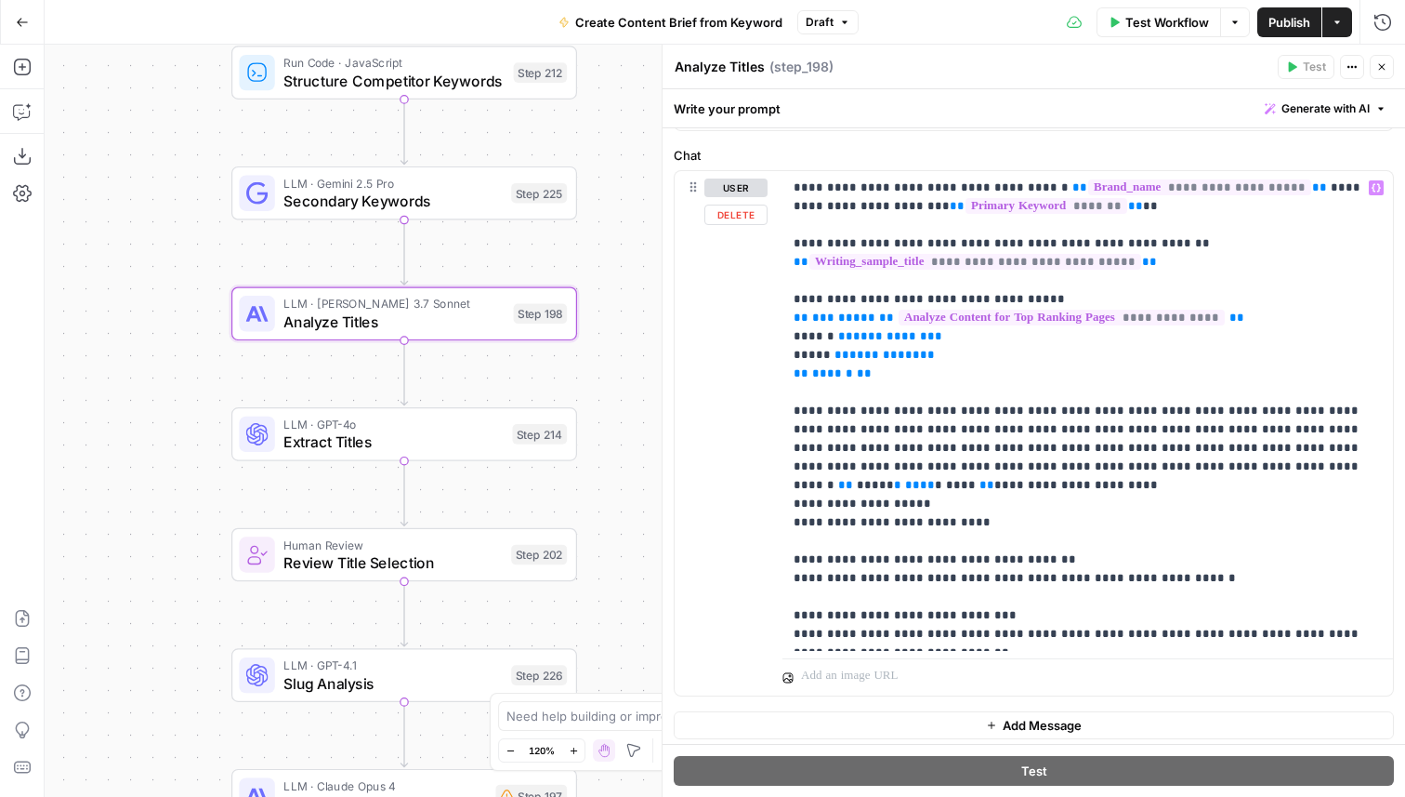
scroll to position [227, 0]
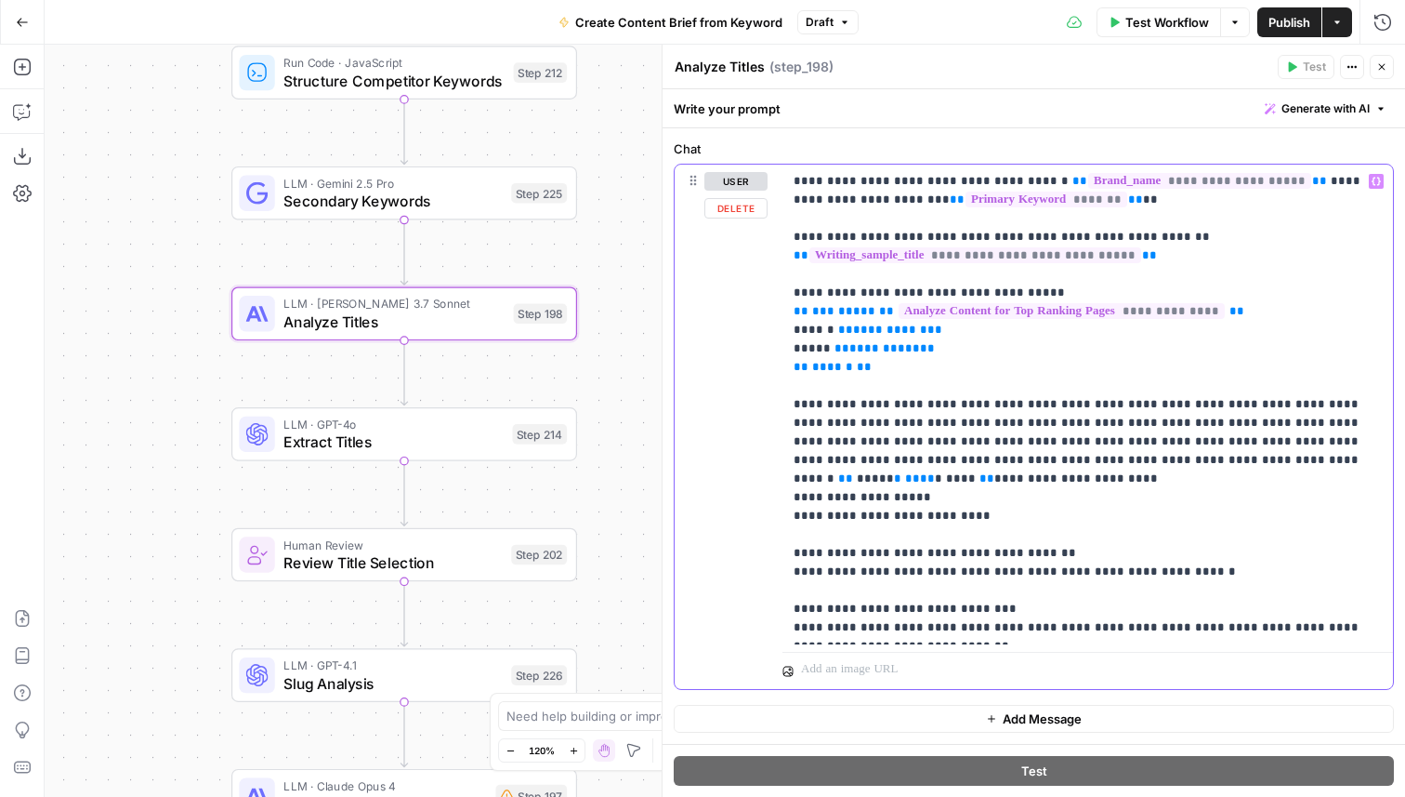
drag, startPoint x: 1147, startPoint y: 256, endPoint x: 759, endPoint y: 256, distance: 387.6
click at [759, 256] on div "**********" at bounding box center [1034, 427] width 719 height 524
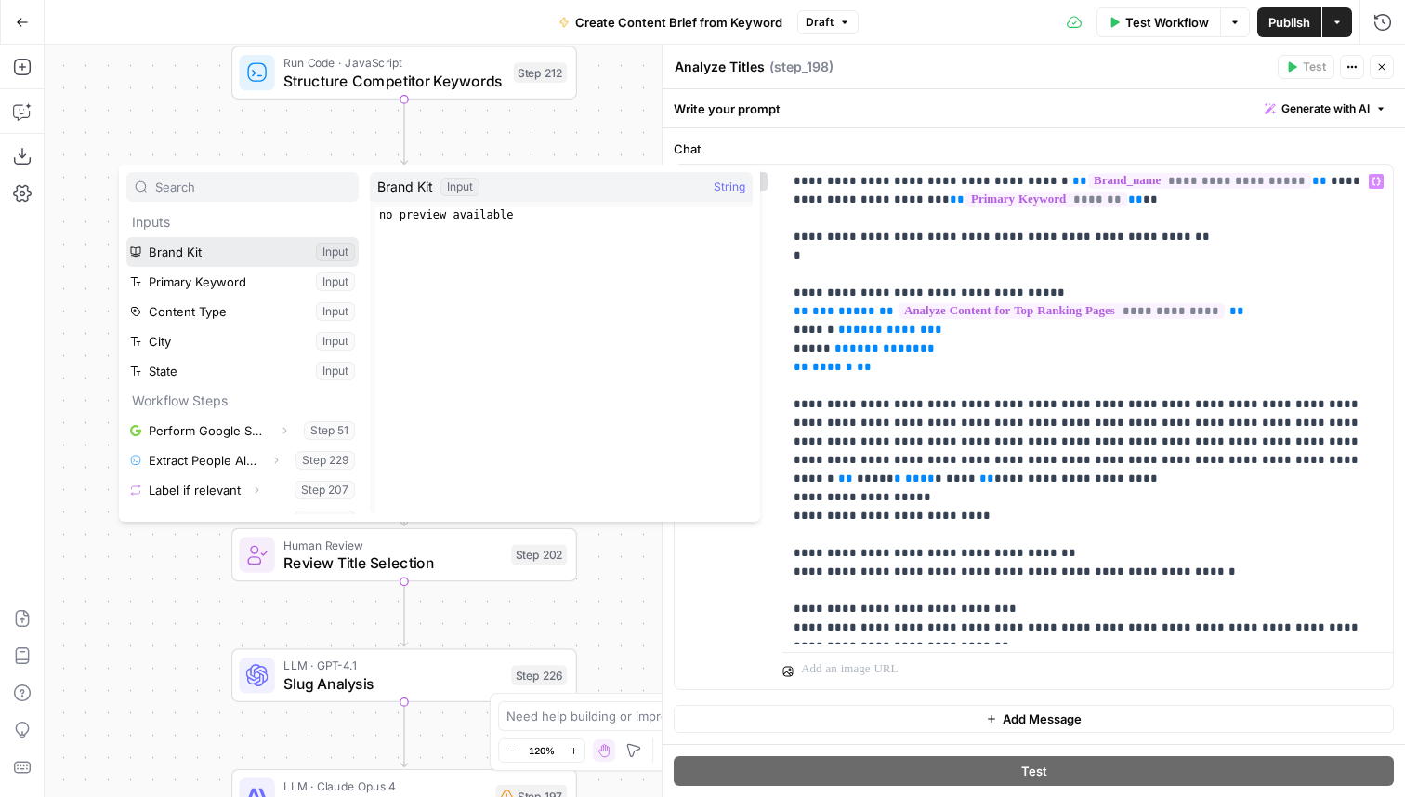
click at [179, 254] on button "Select variable Brand Kit" at bounding box center [242, 252] width 232 height 30
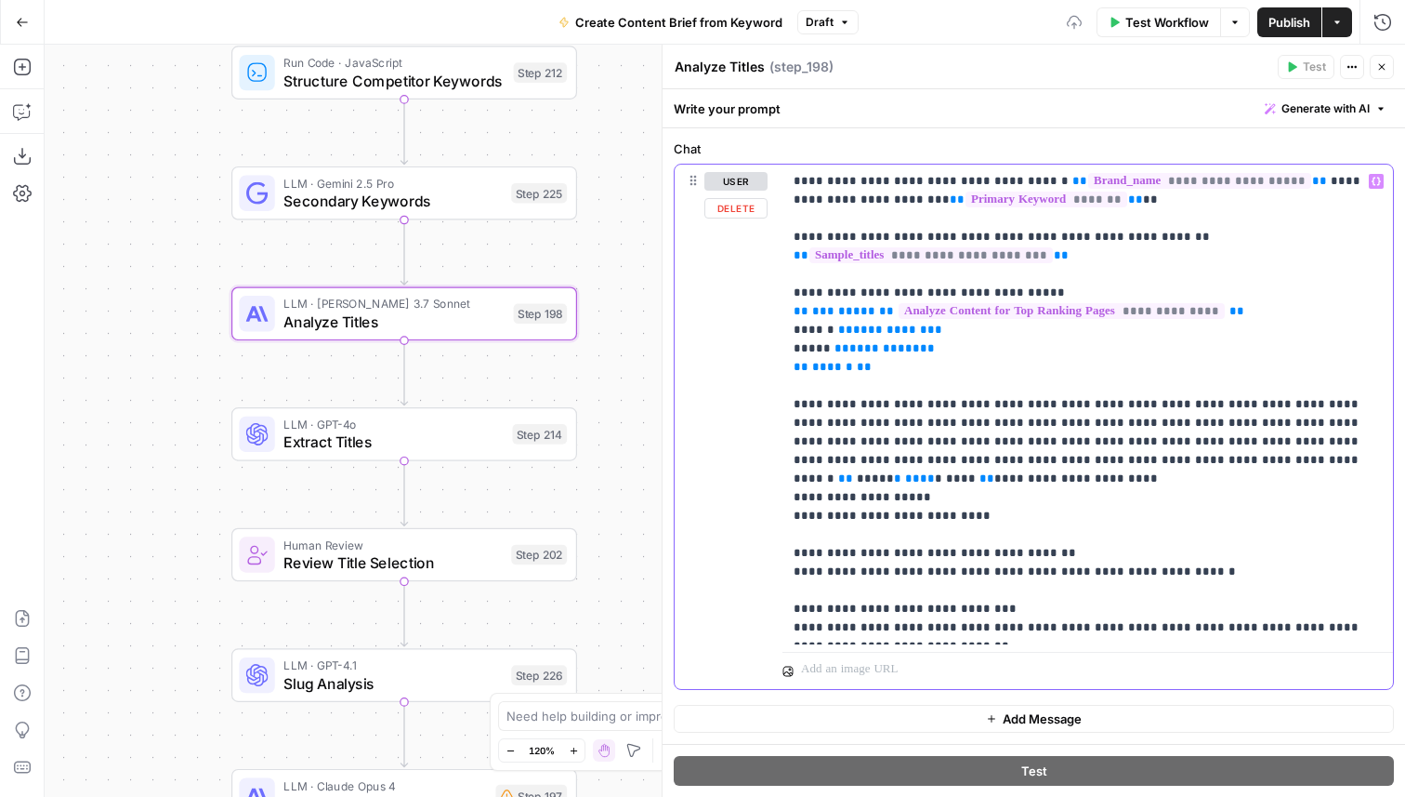
click at [915, 423] on p "**********" at bounding box center [1088, 404] width 588 height 465
click at [1383, 73] on button "Close" at bounding box center [1382, 67] width 24 height 24
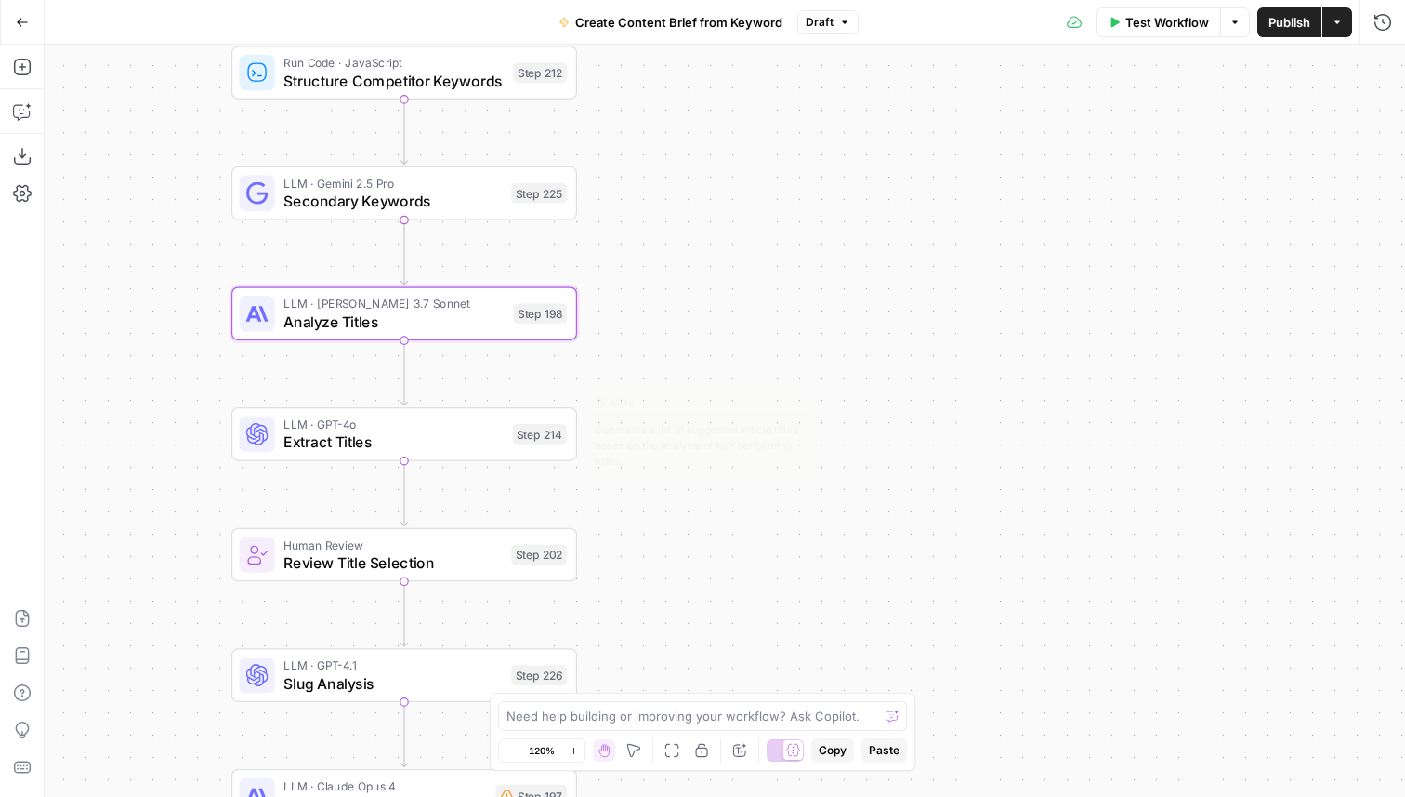
click at [487, 441] on span "Extract Titles" at bounding box center [393, 441] width 219 height 22
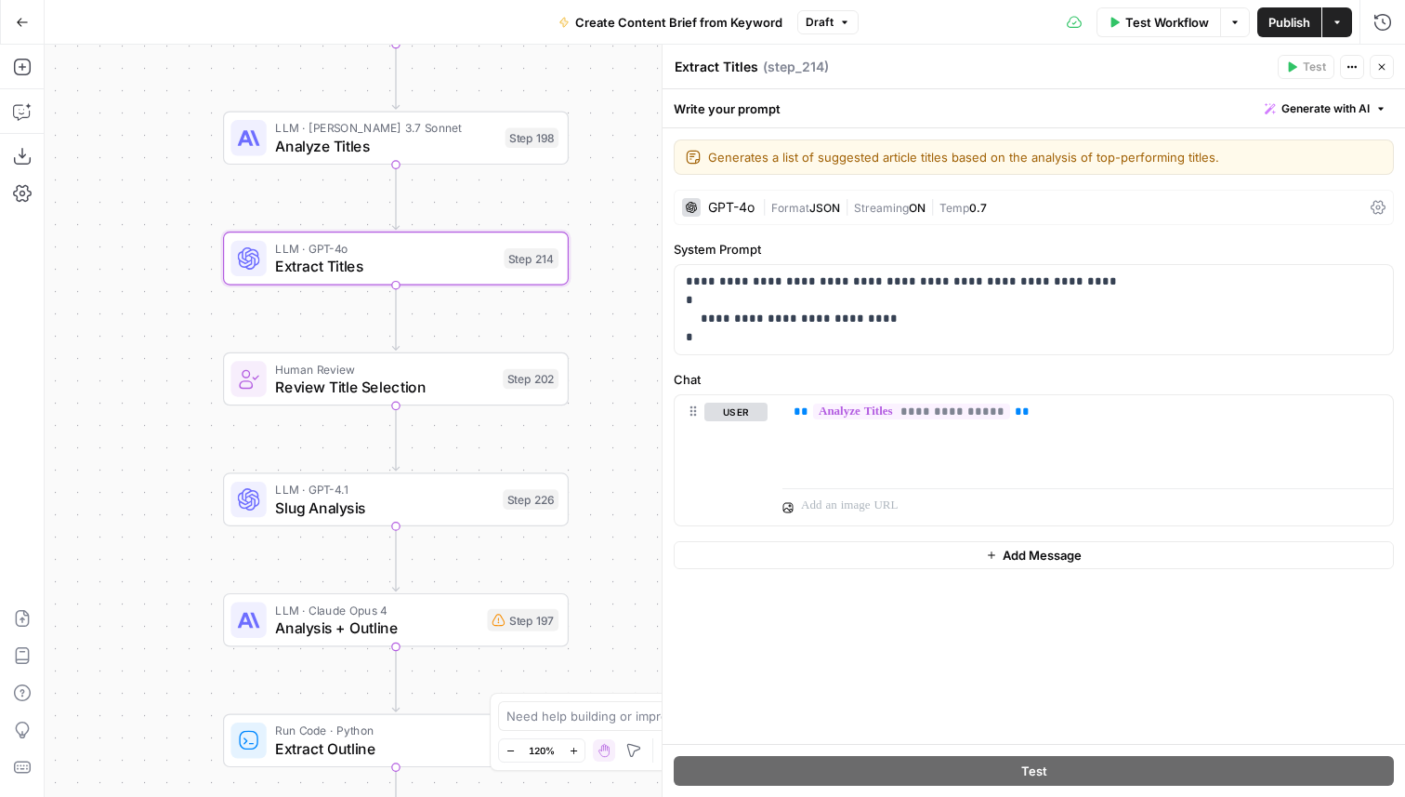
drag, startPoint x: 614, startPoint y: 576, endPoint x: 605, endPoint y: 301, distance: 275.3
click at [605, 302] on div "Workflow Set Inputs Inputs Google Search Perform Google Search Step 51 Run Code…" at bounding box center [725, 421] width 1361 height 752
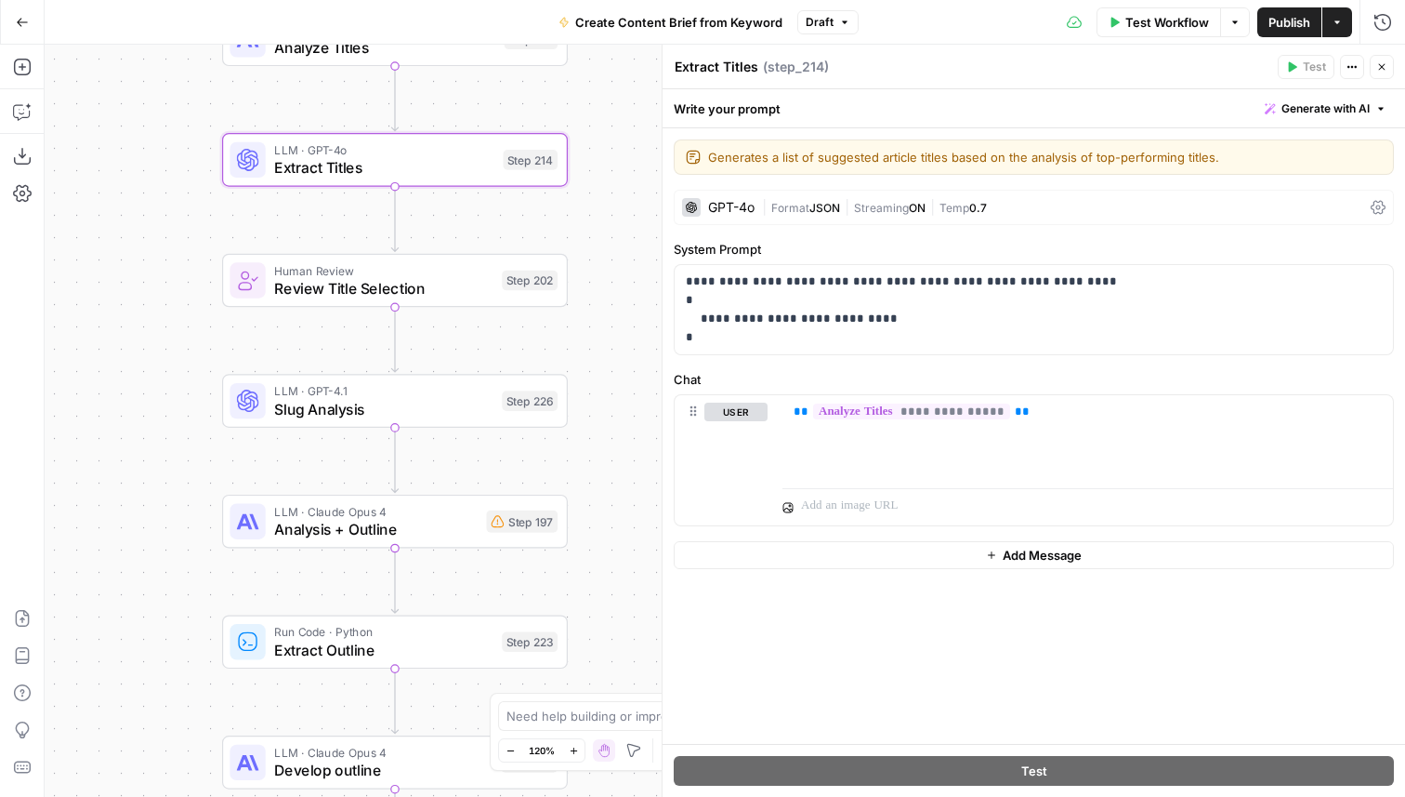
drag, startPoint x: 619, startPoint y: 506, endPoint x: 619, endPoint y: 391, distance: 114.3
click at [619, 391] on div "Workflow Set Inputs Inputs Google Search Perform Google Search Step 51 Run Code…" at bounding box center [725, 421] width 1361 height 752
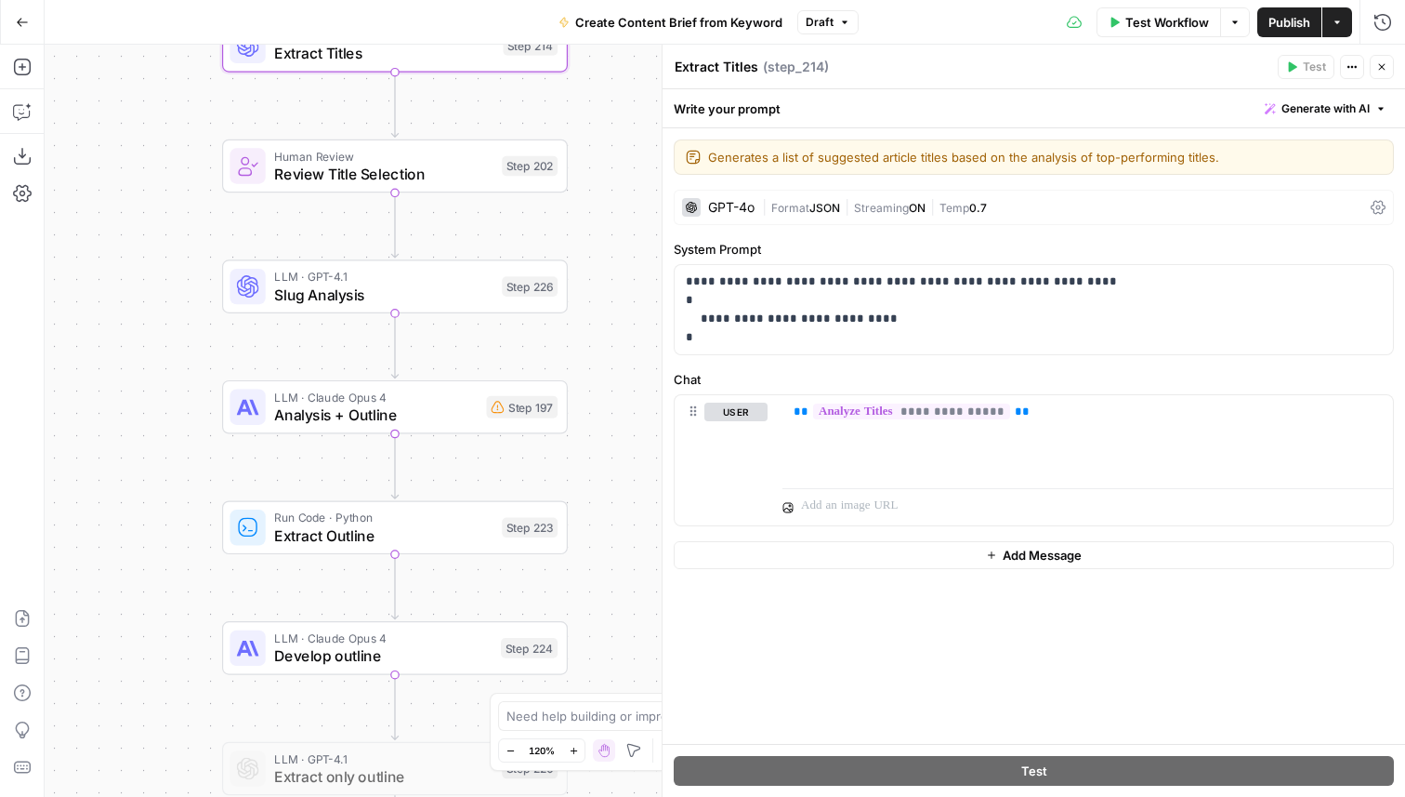
click at [468, 399] on span "LLM · Claude Opus 4" at bounding box center [375, 397] width 203 height 18
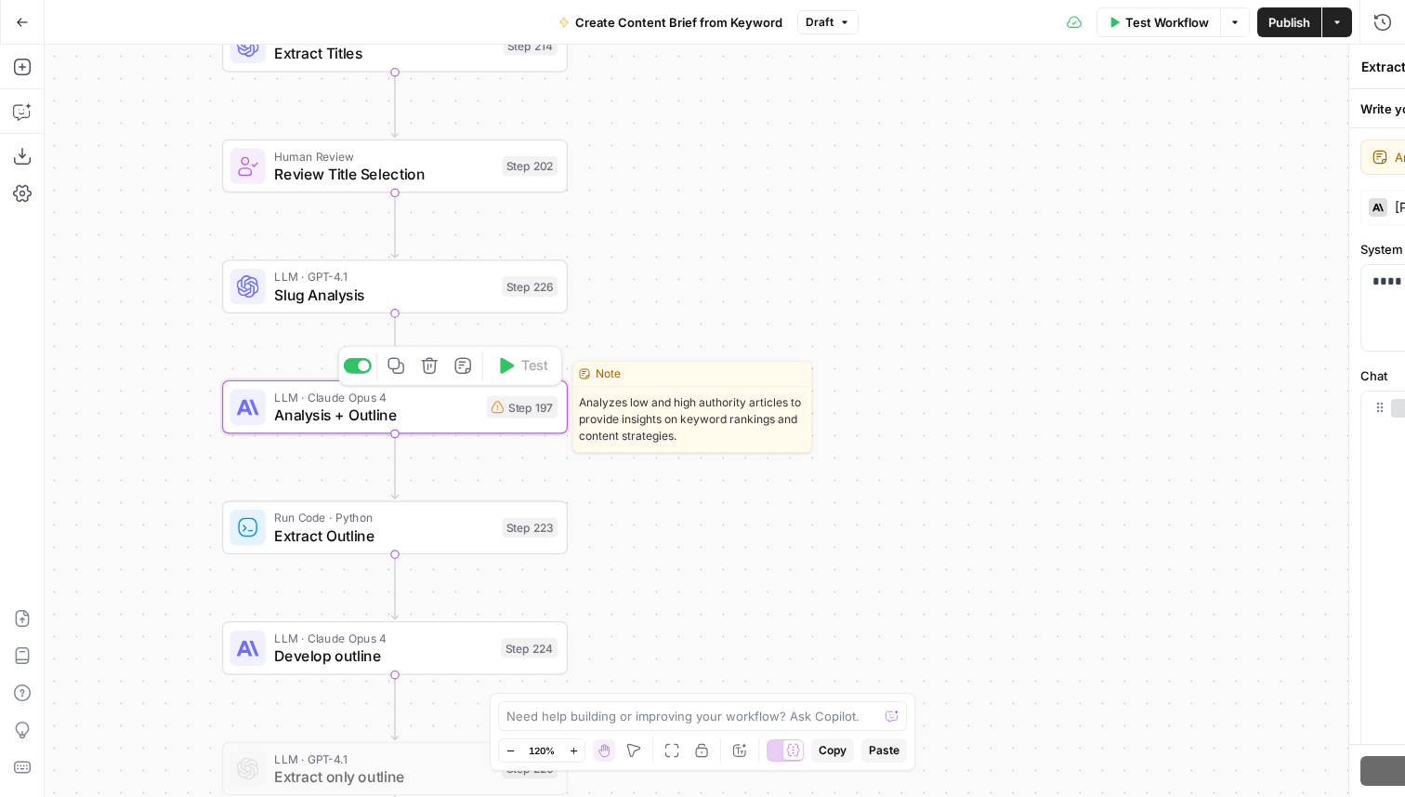
type textarea "Analysis + Outline"
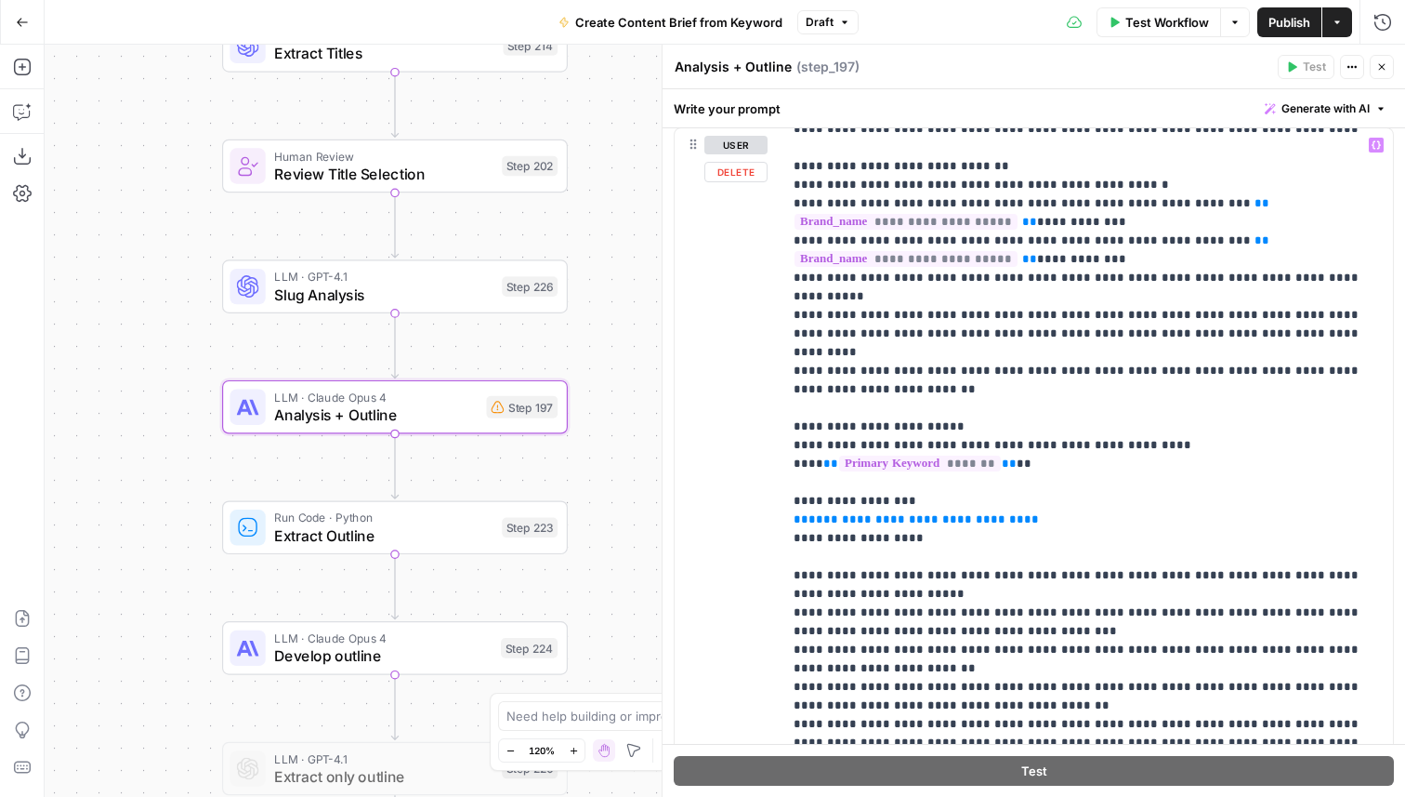
scroll to position [1993, 0]
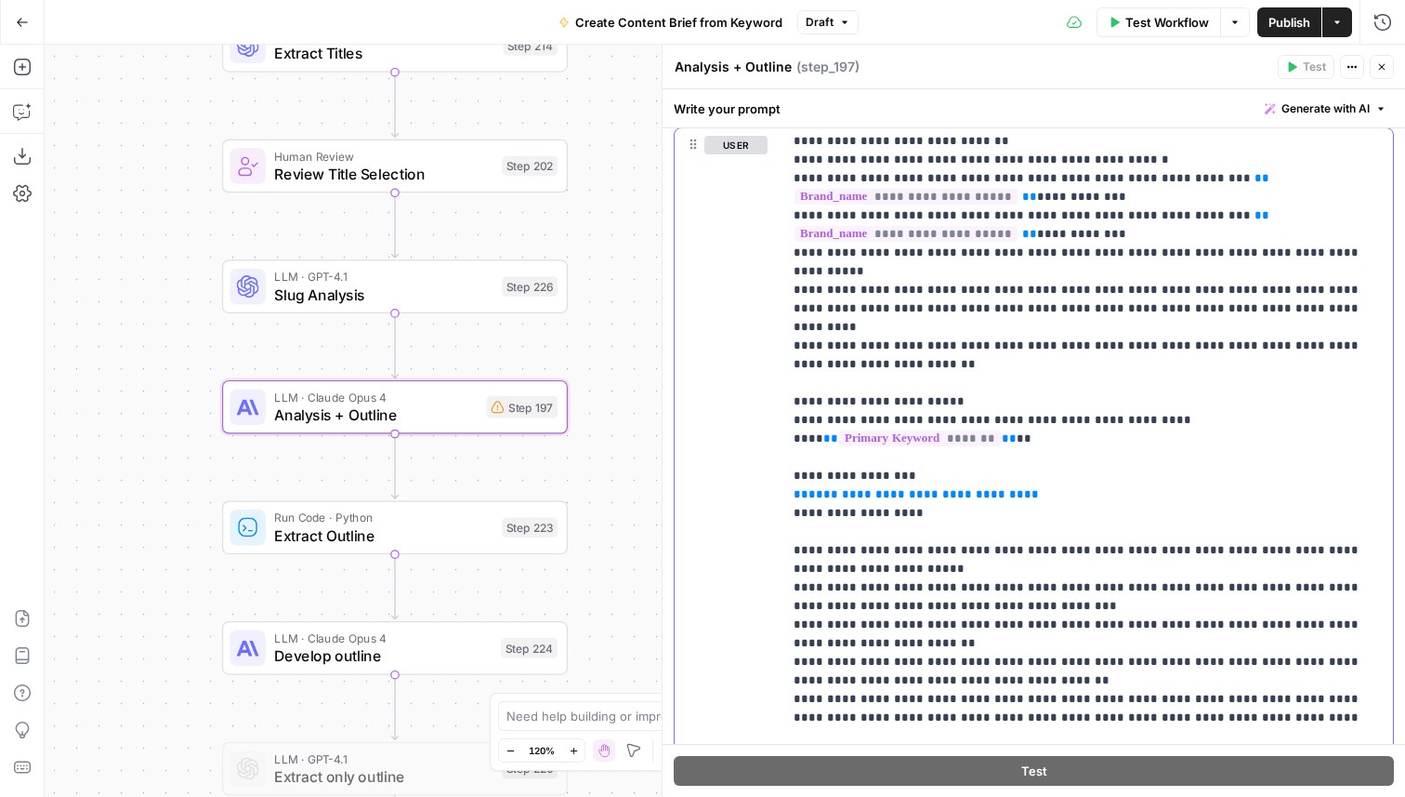
click at [928, 469] on p "**********" at bounding box center [1088, 225] width 588 height 4164
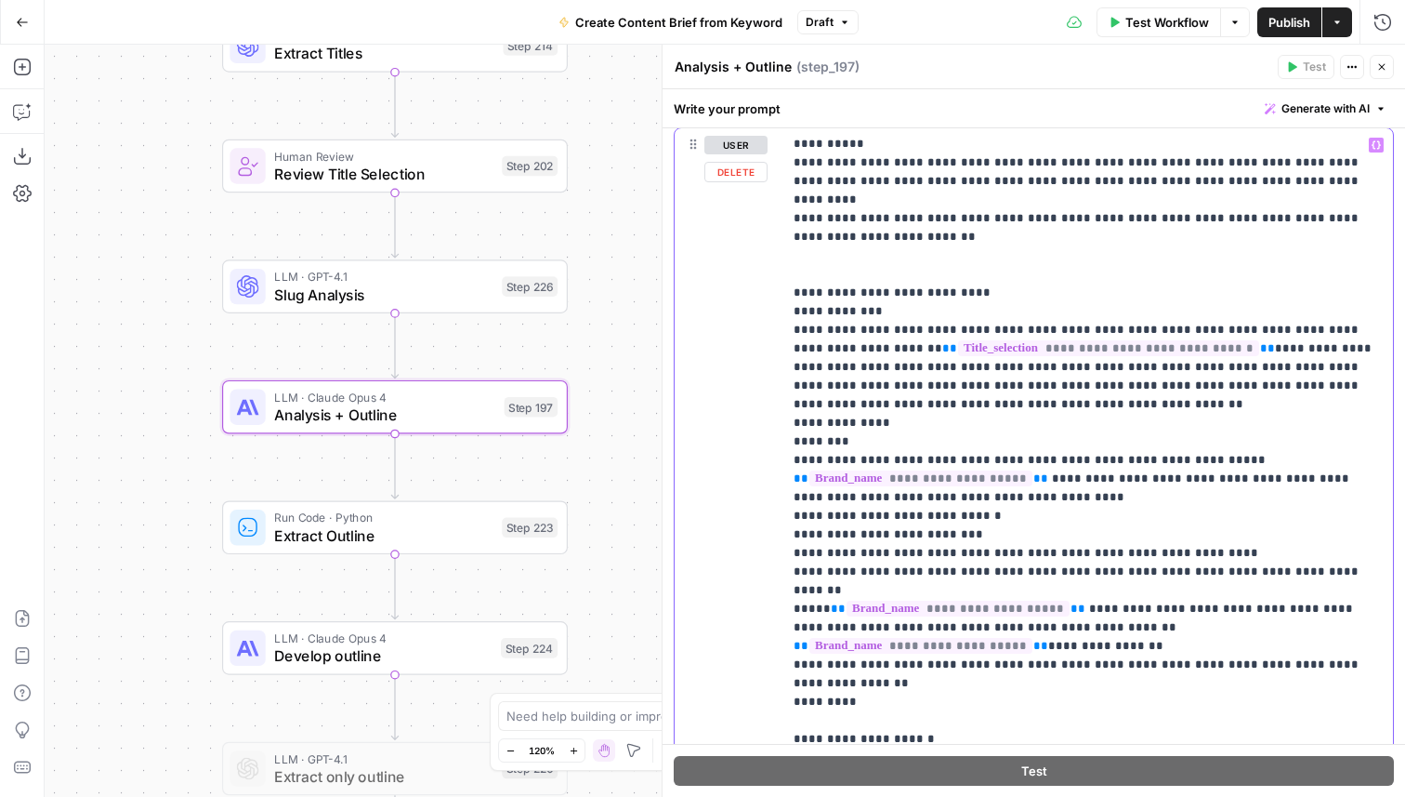
scroll to position [504, 0]
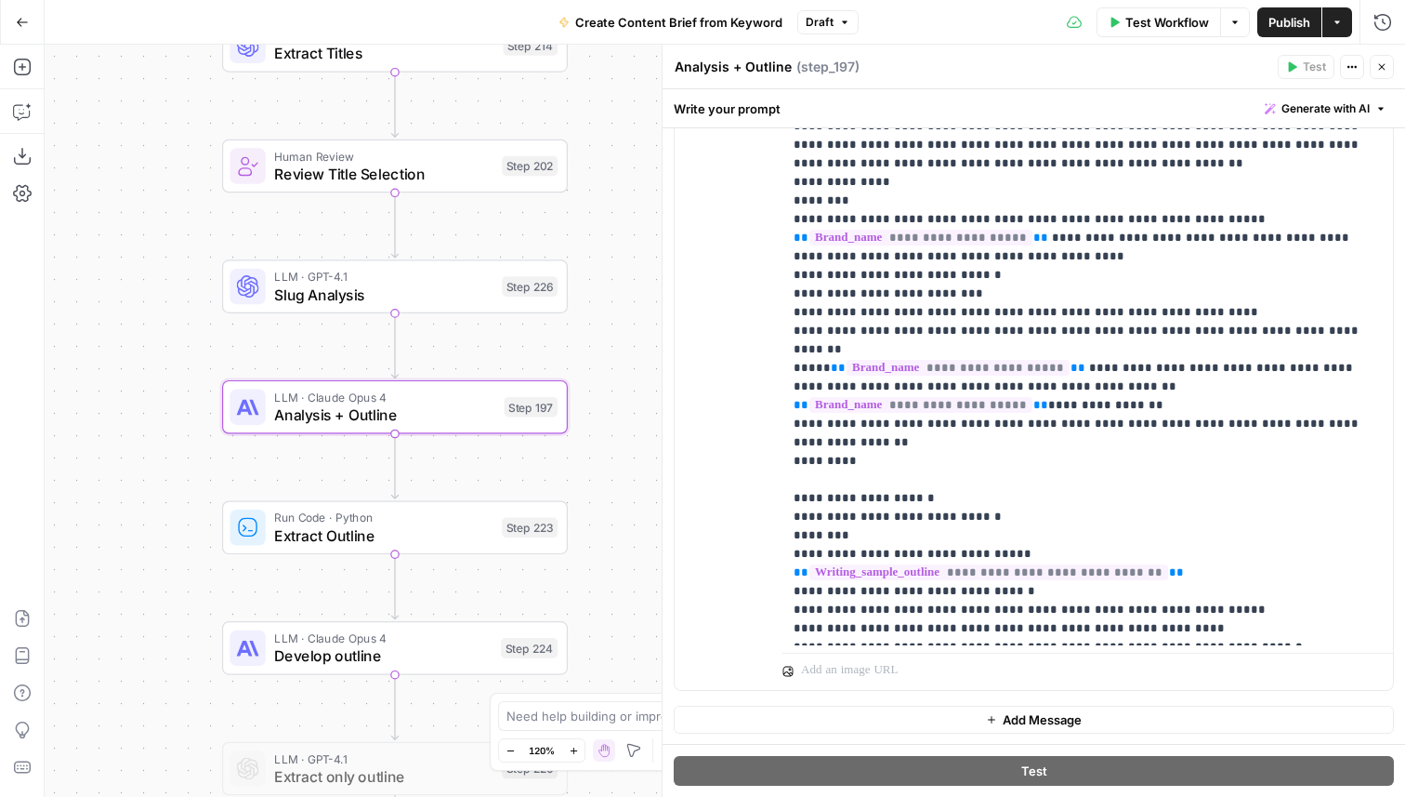
click at [1382, 69] on icon "button" at bounding box center [1382, 66] width 11 height 11
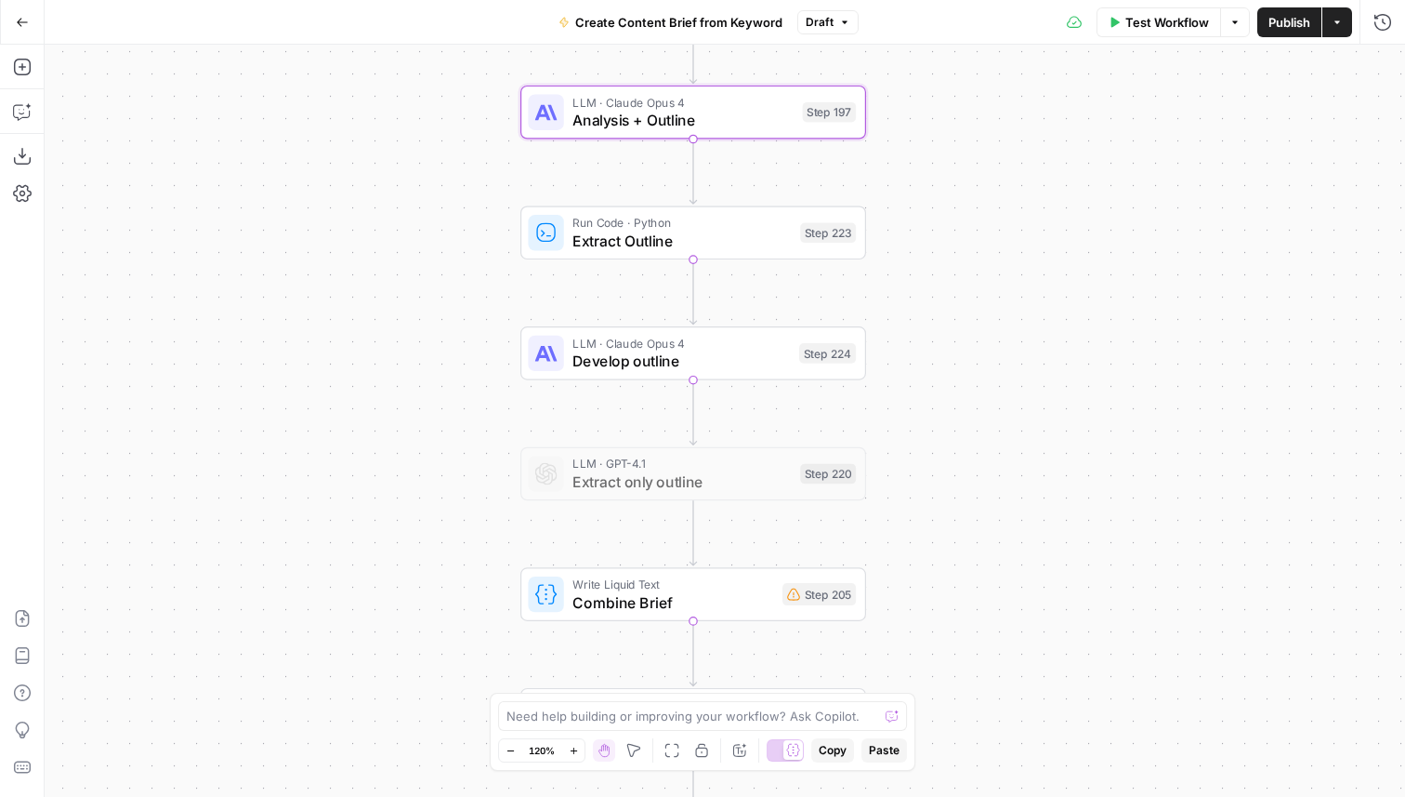
drag, startPoint x: 793, startPoint y: 399, endPoint x: 1089, endPoint y: 84, distance: 432.7
click at [1089, 84] on div "Workflow Set Inputs Inputs Google Search Perform Google Search Step 51 Run Code…" at bounding box center [725, 421] width 1361 height 752
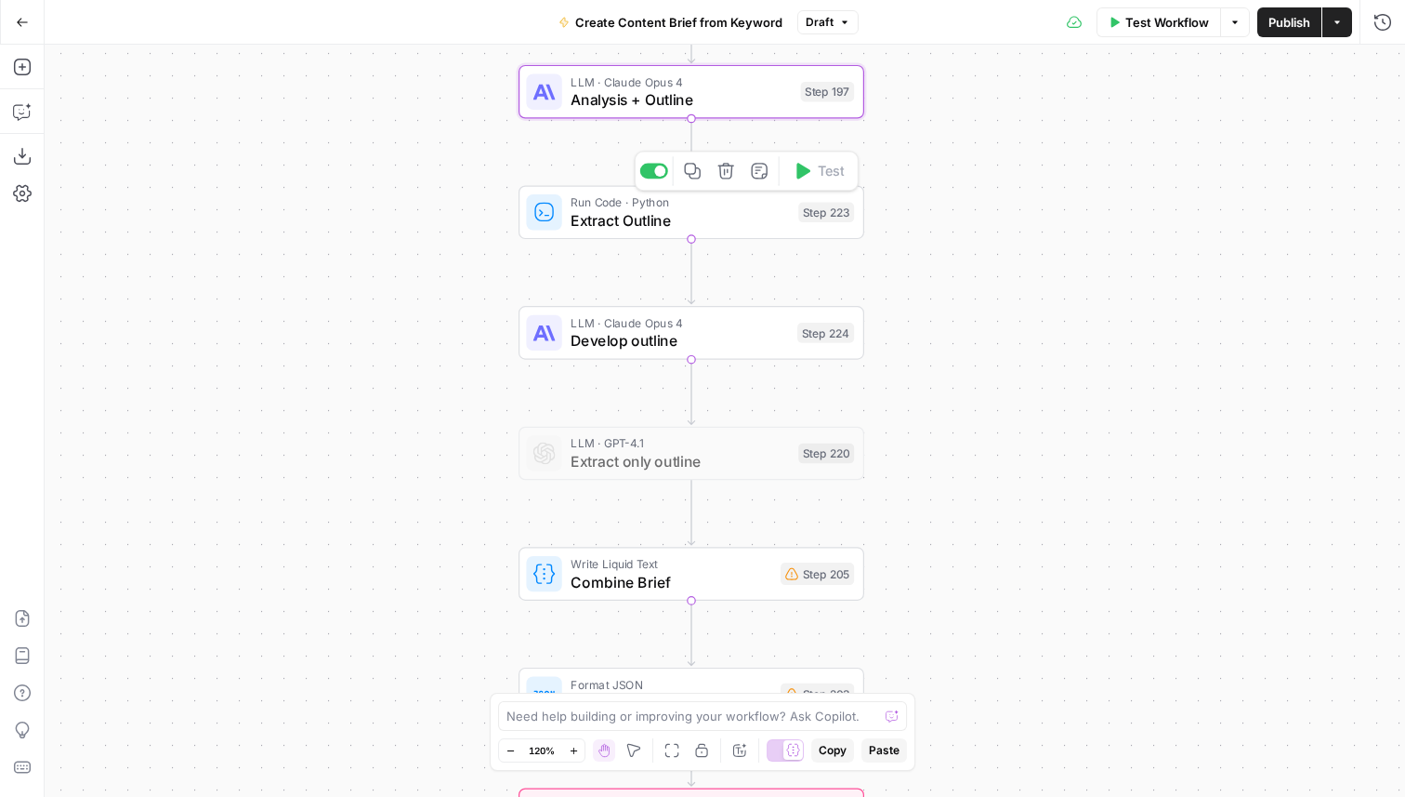
click at [759, 221] on span "Extract Outline" at bounding box center [680, 220] width 218 height 22
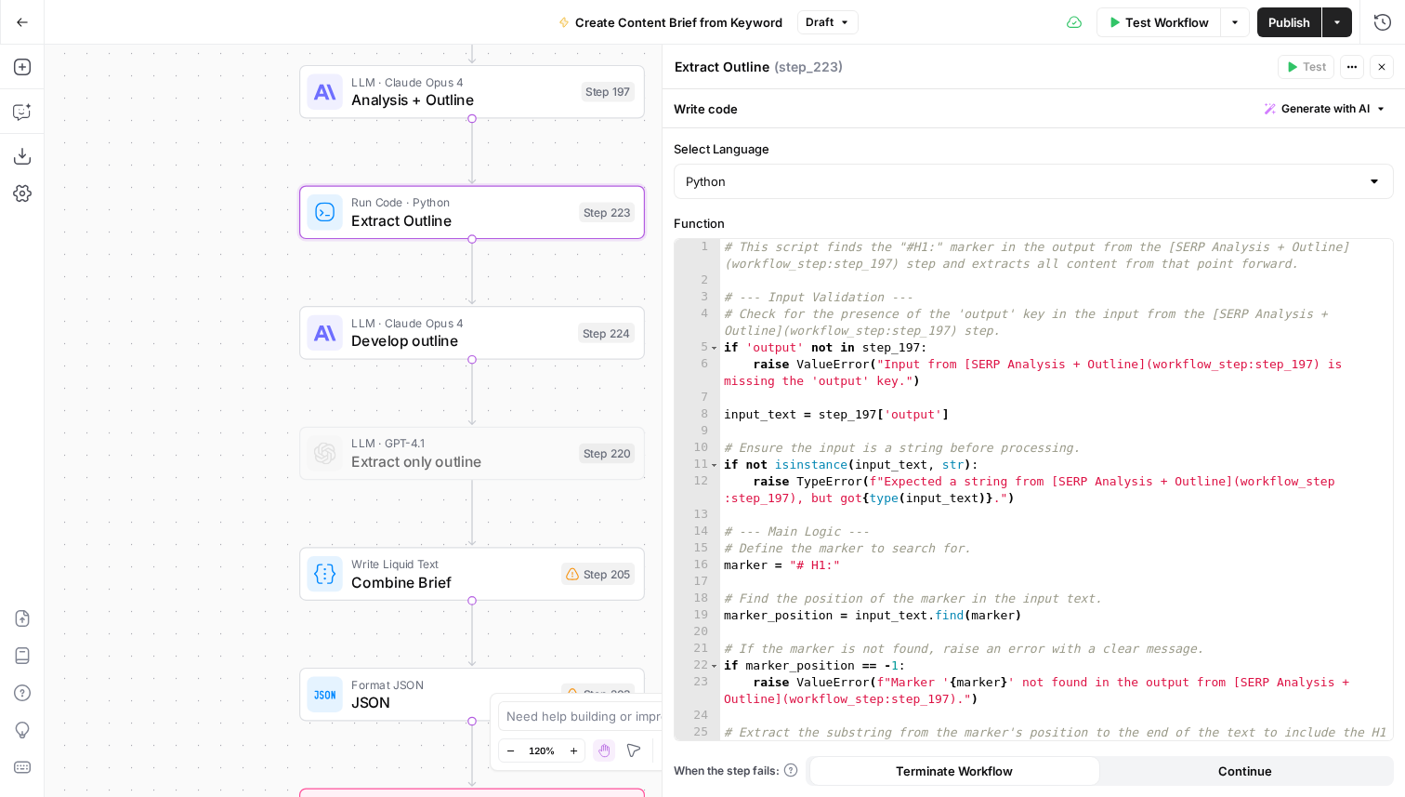
drag, startPoint x: 390, startPoint y: 462, endPoint x: 134, endPoint y: 462, distance: 256.6
click at [135, 462] on div "Workflow Set Inputs Inputs Google Search Perform Google Search Step 51 Run Code…" at bounding box center [725, 421] width 1361 height 752
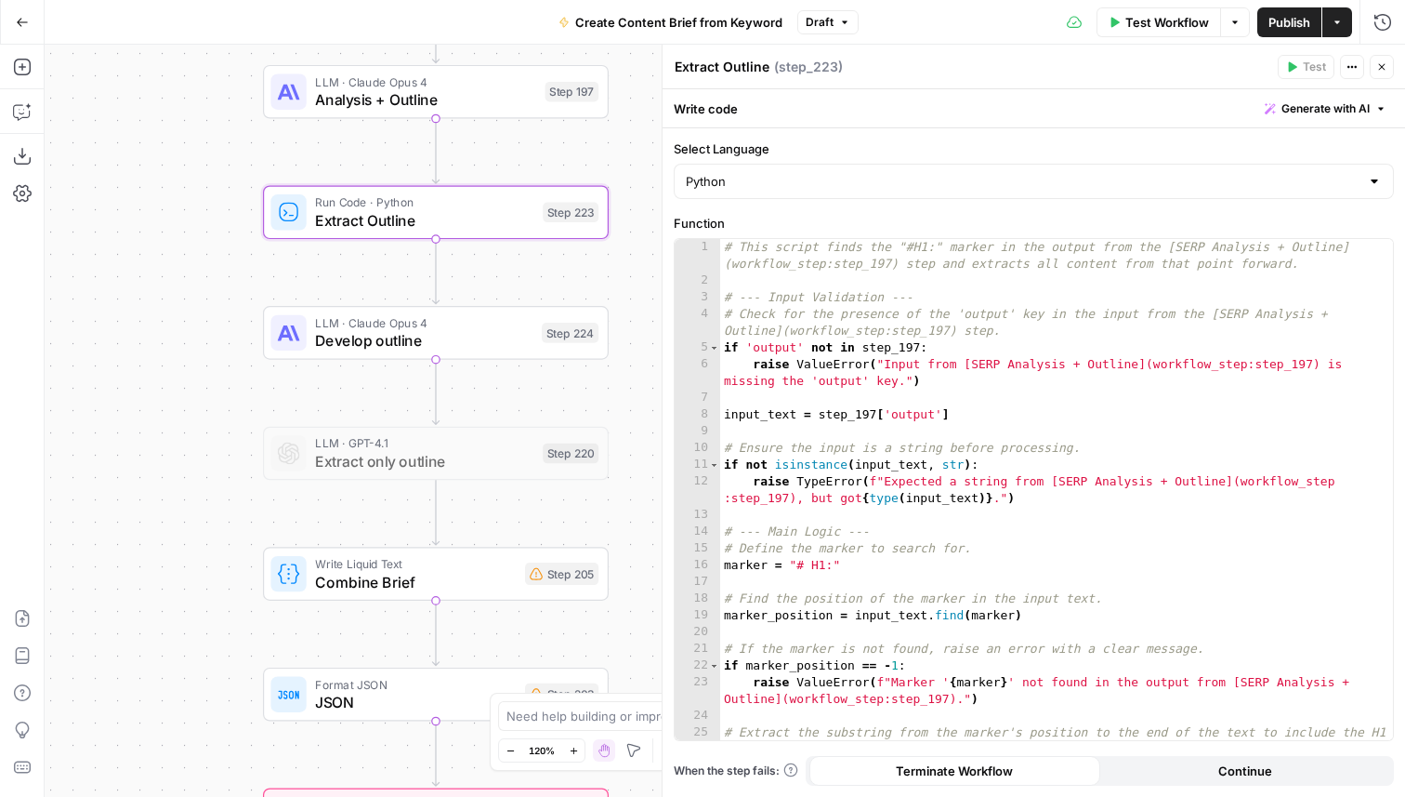
click at [330, 356] on div "LLM · Claude Opus 4 Develop outline Step 224 Copy step Delete step Edit Note Te…" at bounding box center [436, 333] width 346 height 54
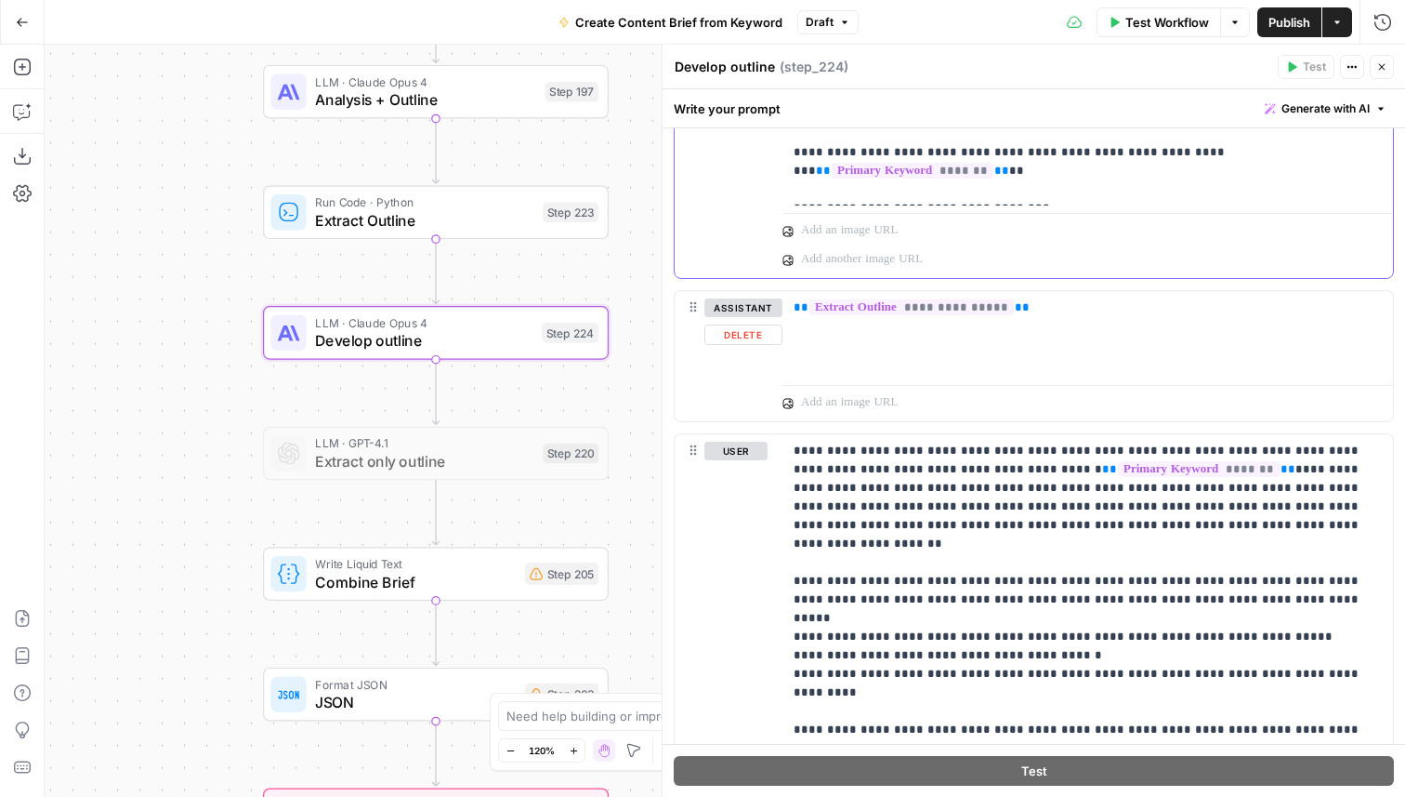
scroll to position [1157, 0]
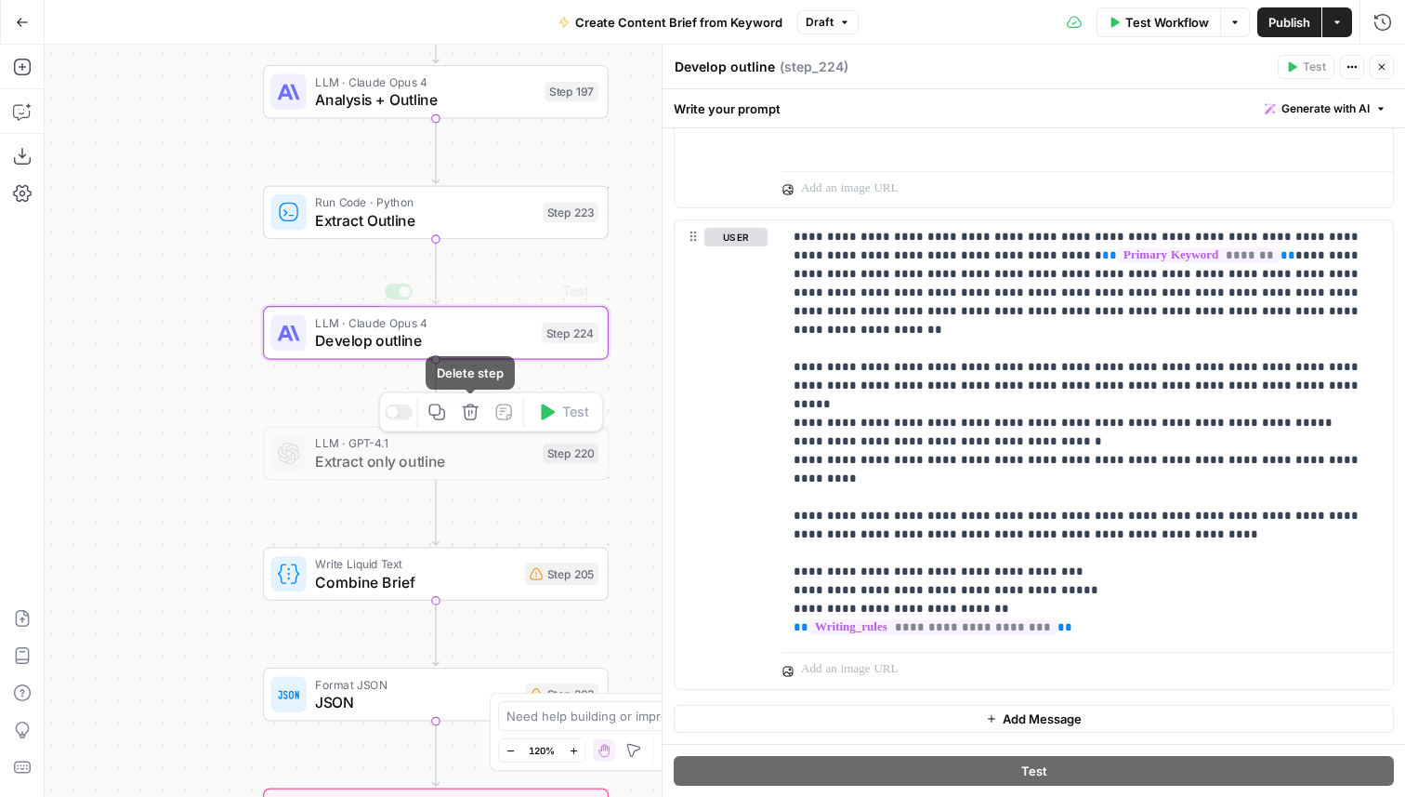
click at [467, 228] on span "Extract Outline" at bounding box center [424, 220] width 218 height 22
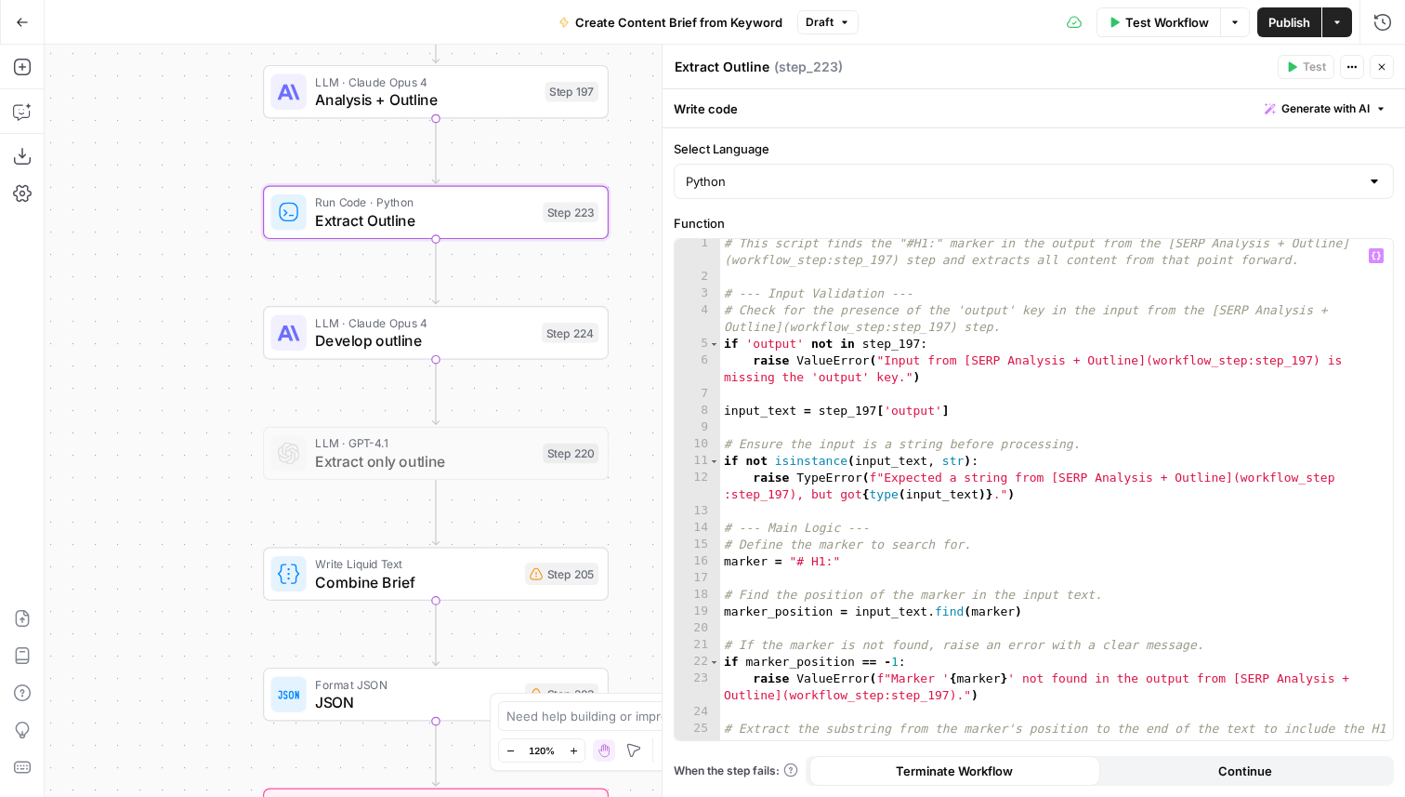
scroll to position [135, 0]
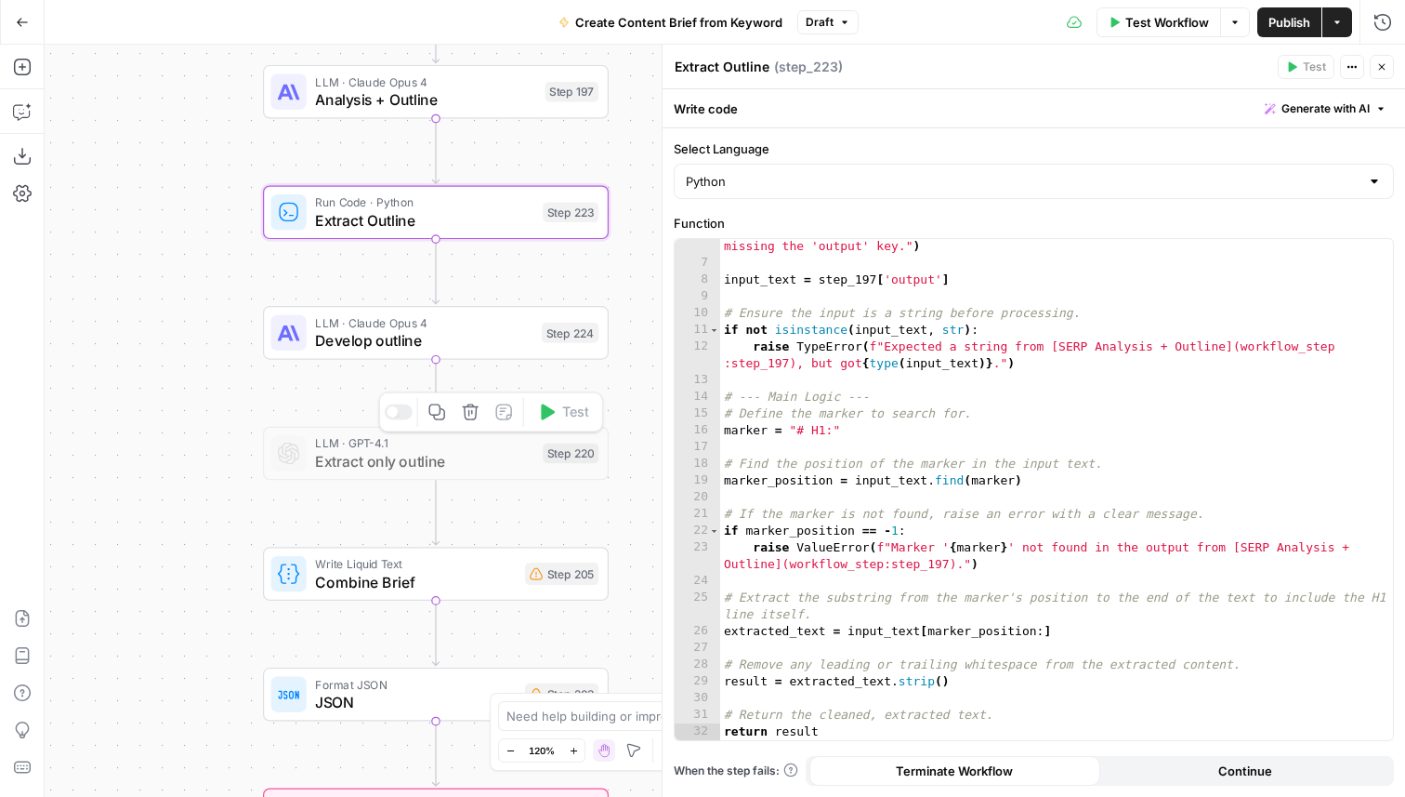
click at [467, 411] on icon "button" at bounding box center [470, 411] width 16 height 16
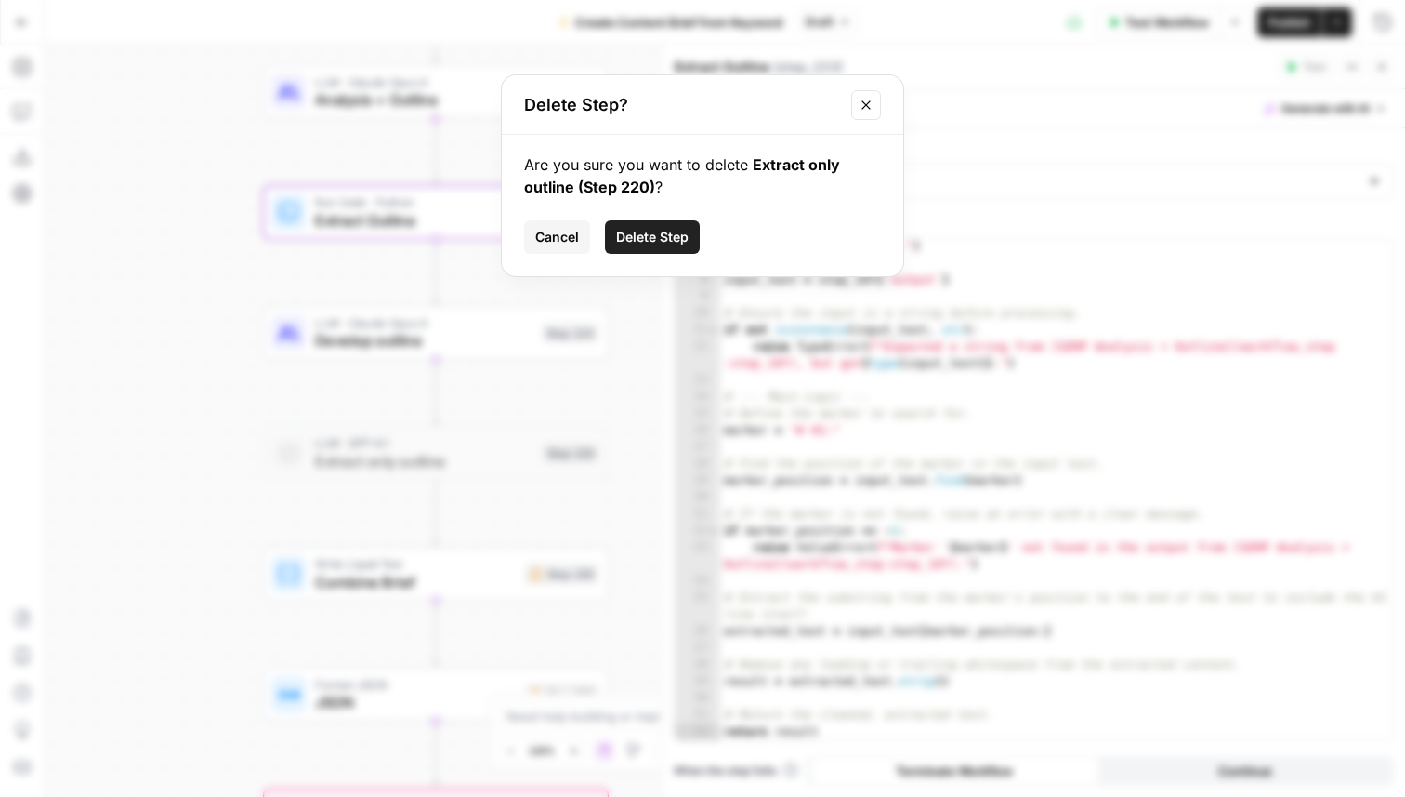
click at [658, 225] on button "Delete Step" at bounding box center [652, 236] width 95 height 33
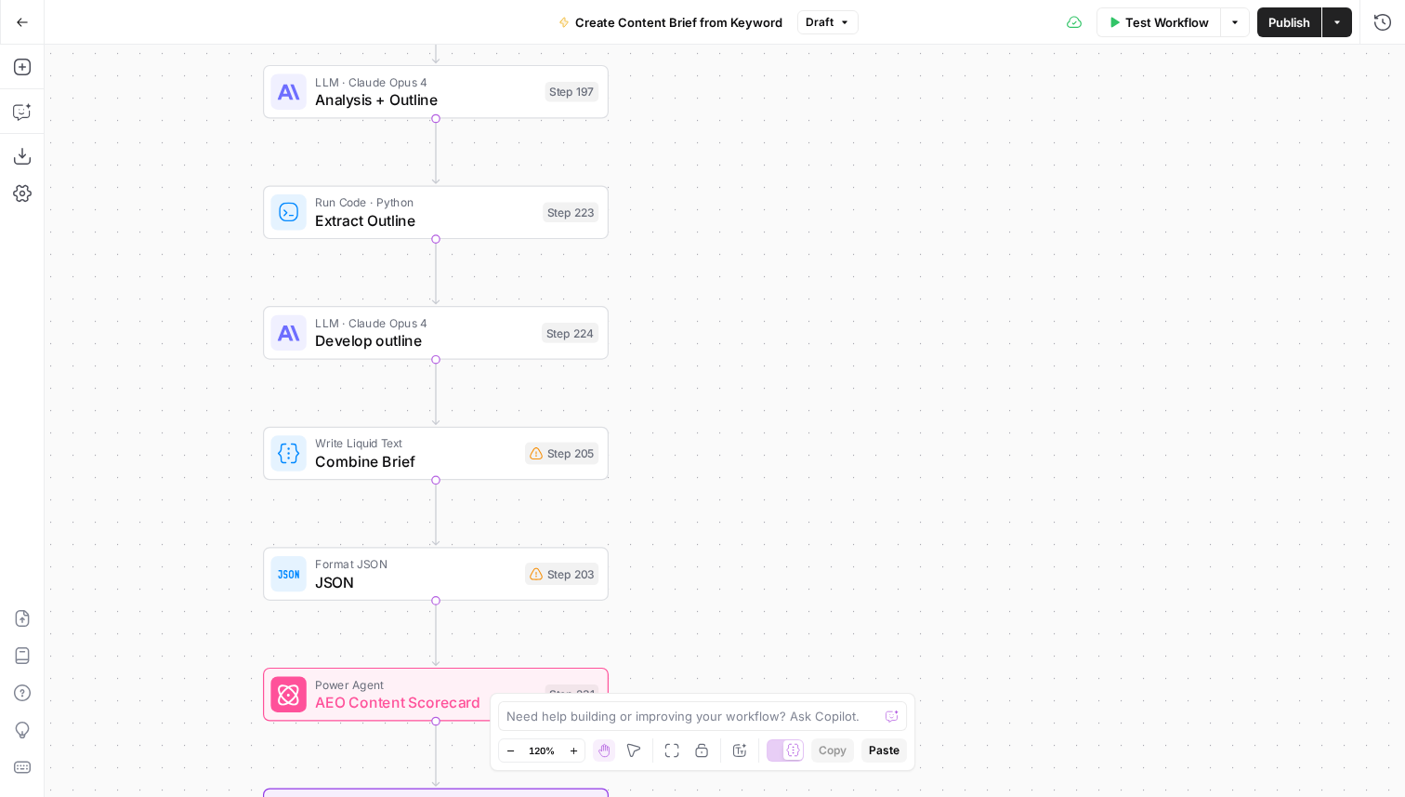
click at [481, 470] on span "Combine Brief" at bounding box center [415, 461] width 201 height 22
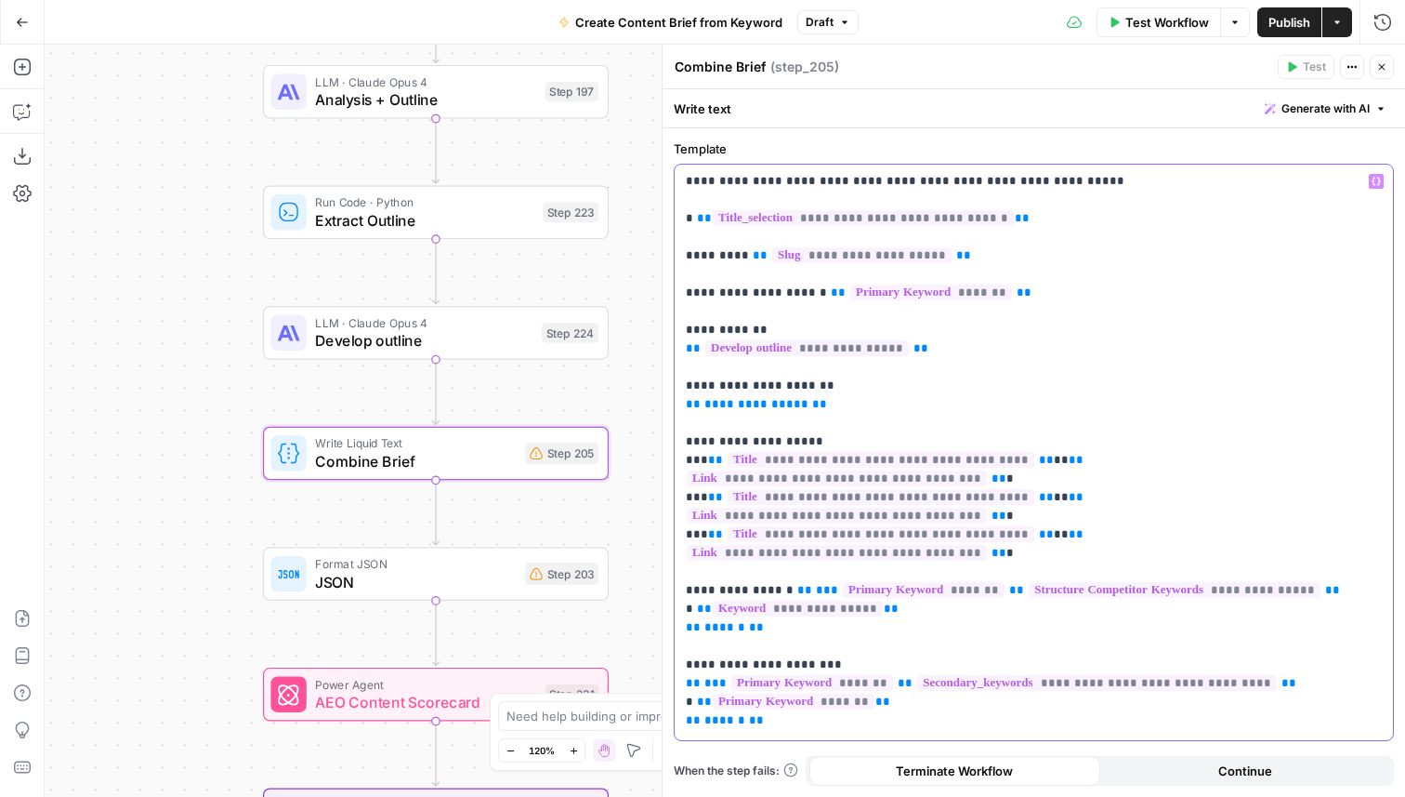
drag, startPoint x: 830, startPoint y: 408, endPoint x: 682, endPoint y: 372, distance: 152.2
click at [682, 372] on div "**********" at bounding box center [1034, 452] width 719 height 575
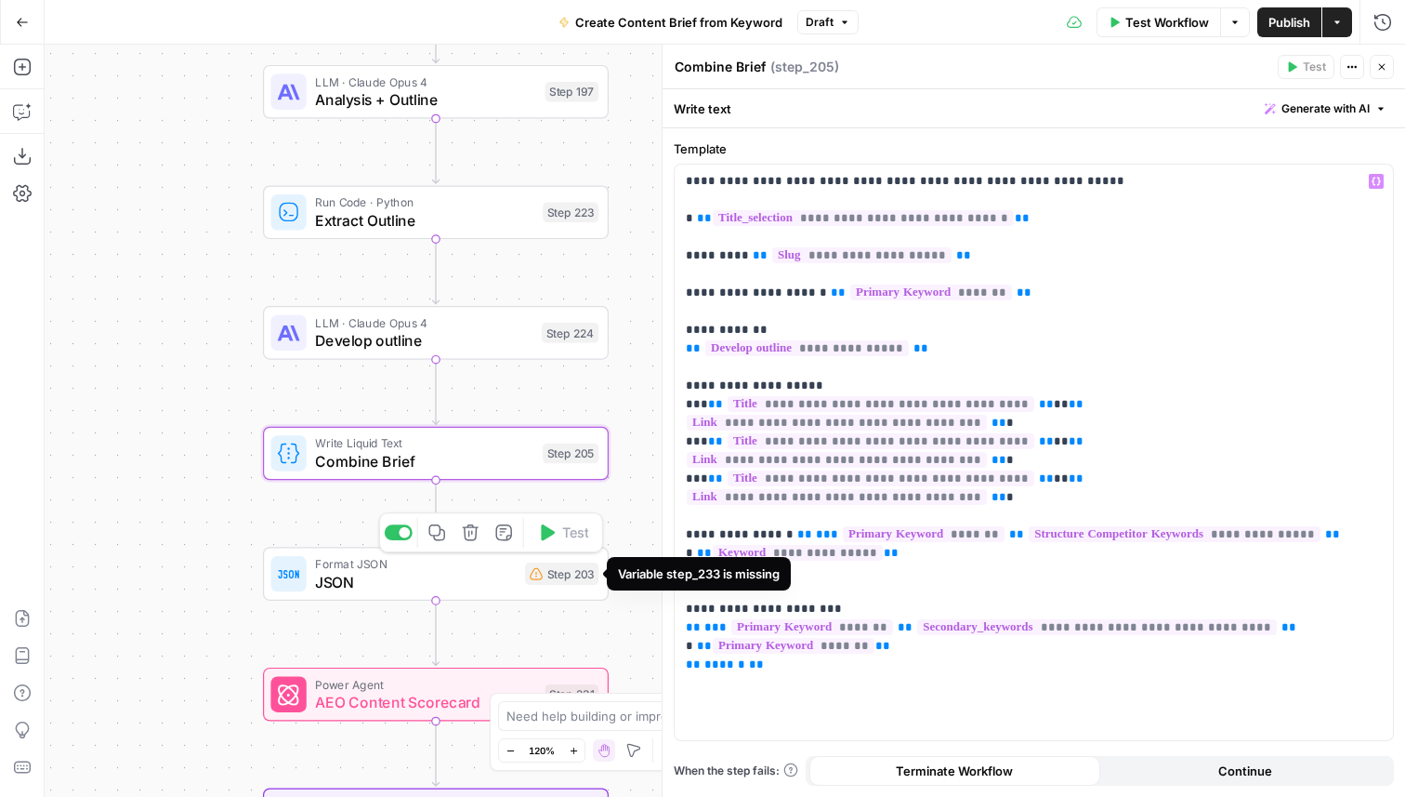
click at [507, 575] on span "JSON" at bounding box center [415, 582] width 201 height 22
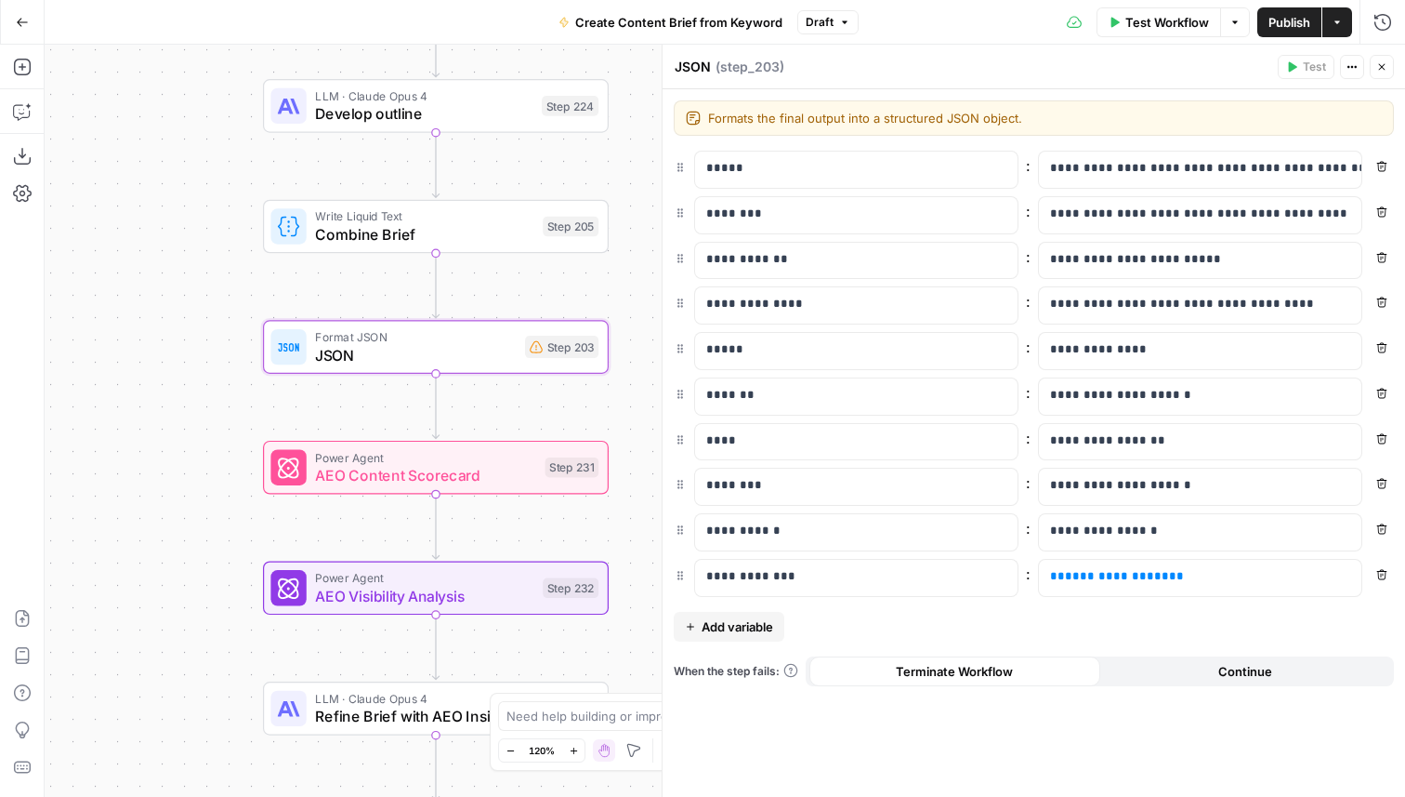
drag, startPoint x: 630, startPoint y: 504, endPoint x: 627, endPoint y: 185, distance: 318.9
click at [627, 185] on div "Workflow Set Inputs Inputs Google Search Perform Google Search Step 51 Run Code…" at bounding box center [725, 421] width 1361 height 752
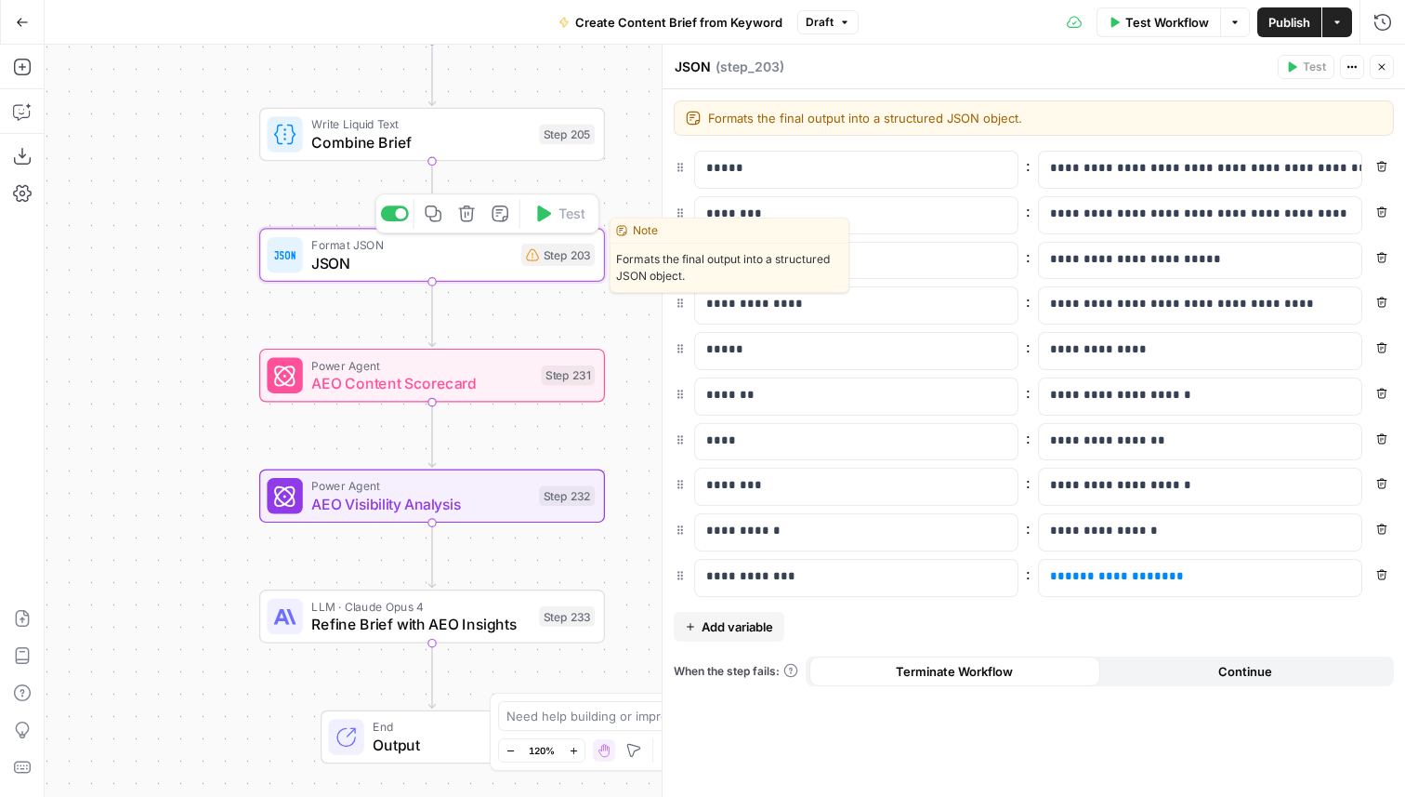
click at [460, 217] on icon "button" at bounding box center [466, 213] width 16 height 16
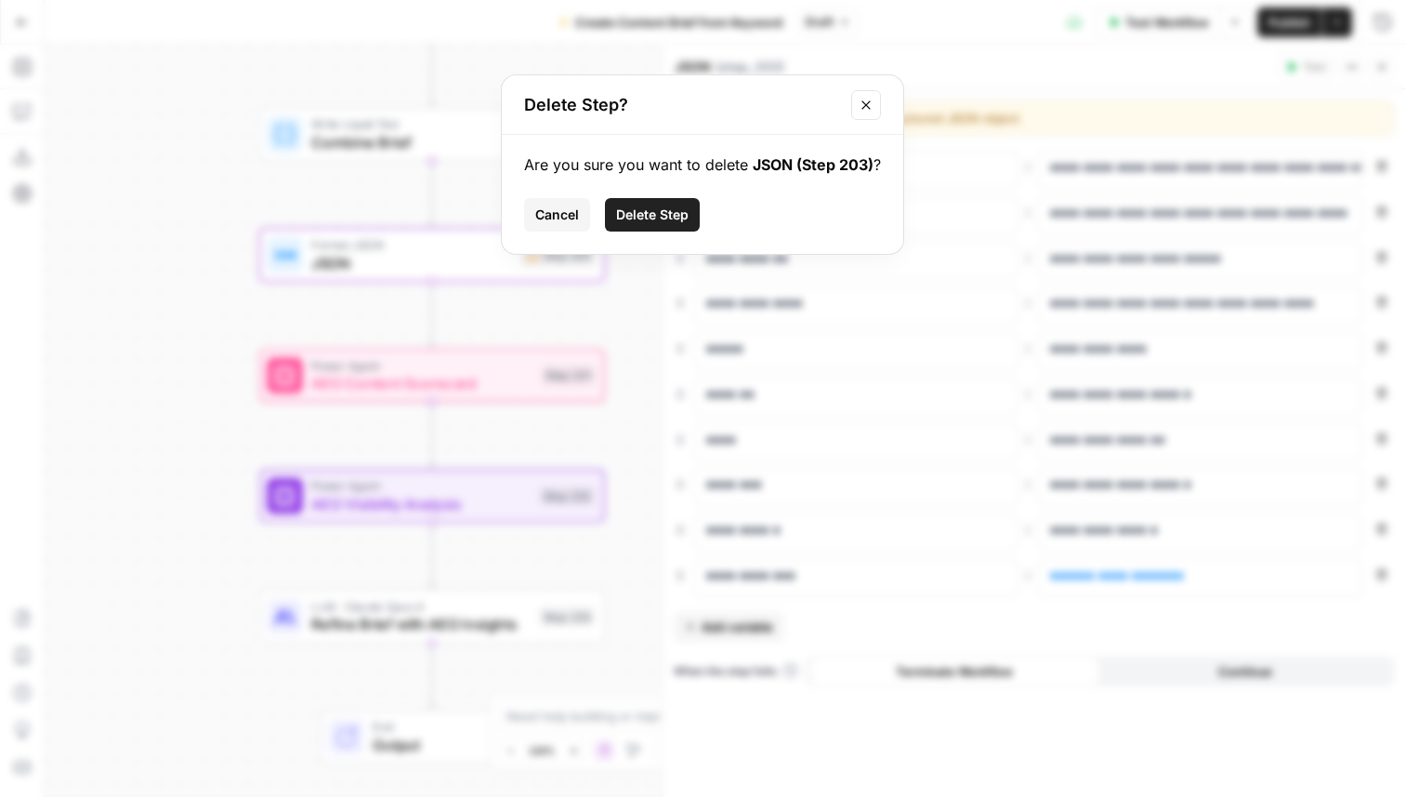
click at [627, 204] on button "Delete Step" at bounding box center [652, 214] width 95 height 33
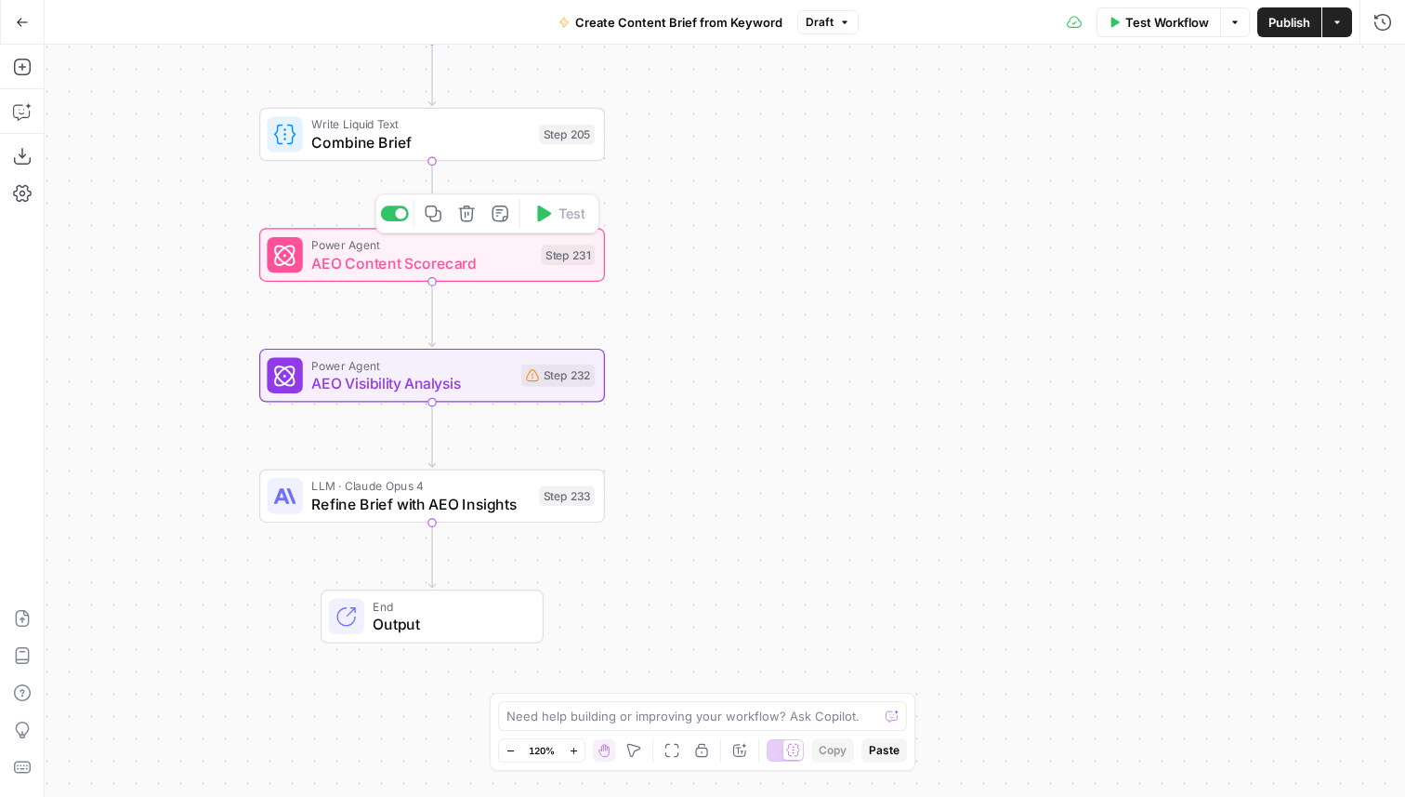
click at [474, 211] on icon "button" at bounding box center [467, 213] width 18 height 18
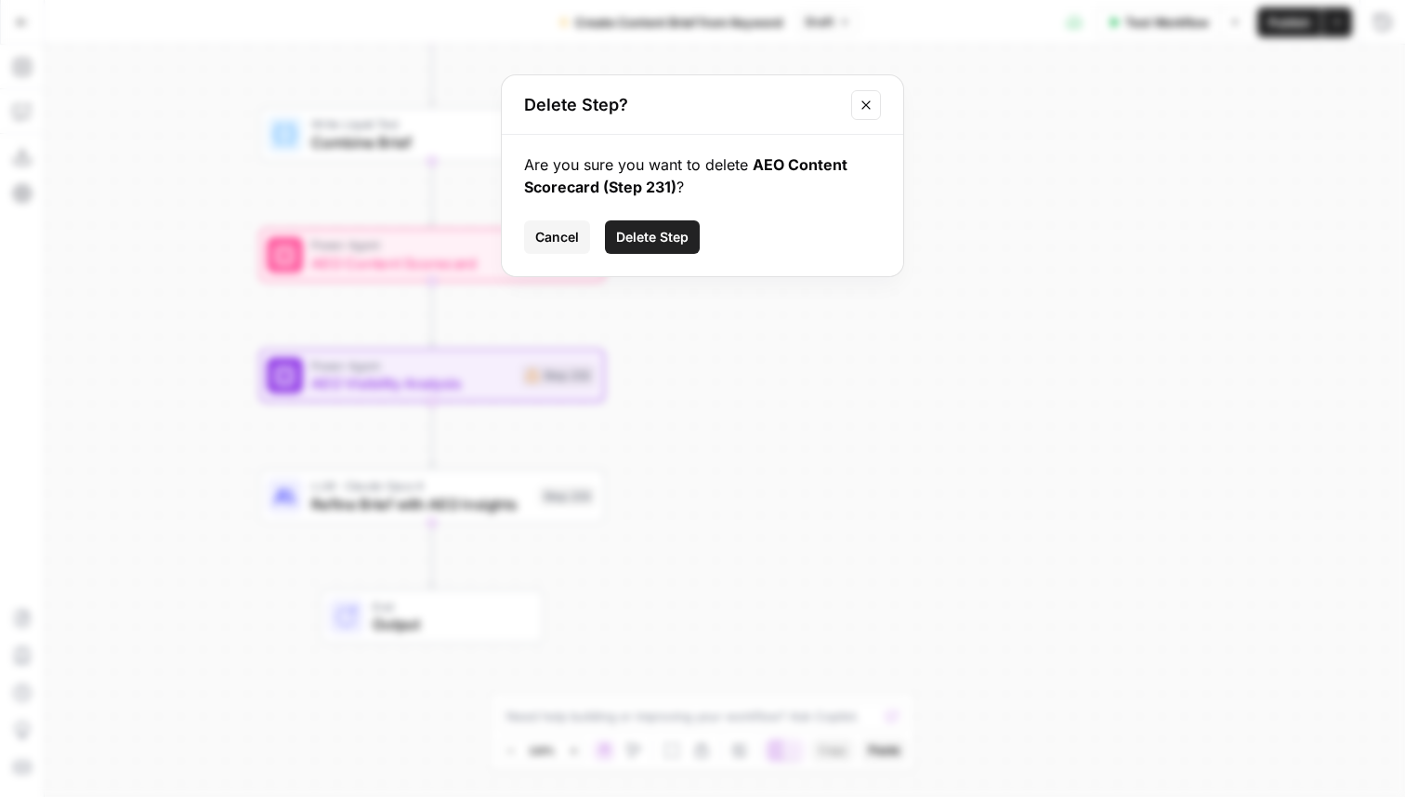
click at [616, 244] on span "Delete Step" at bounding box center [652, 237] width 73 height 19
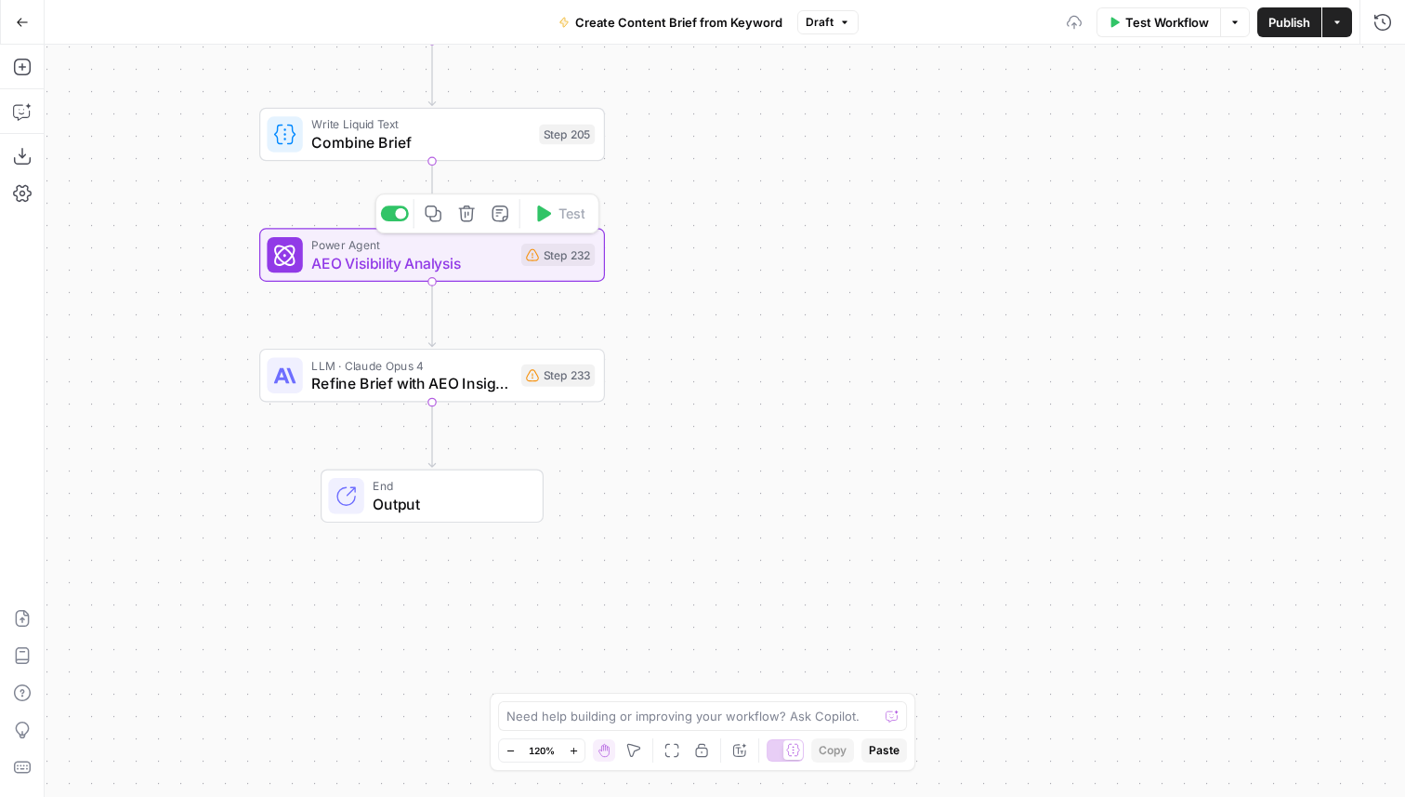
click at [458, 216] on icon "button" at bounding box center [467, 213] width 18 height 18
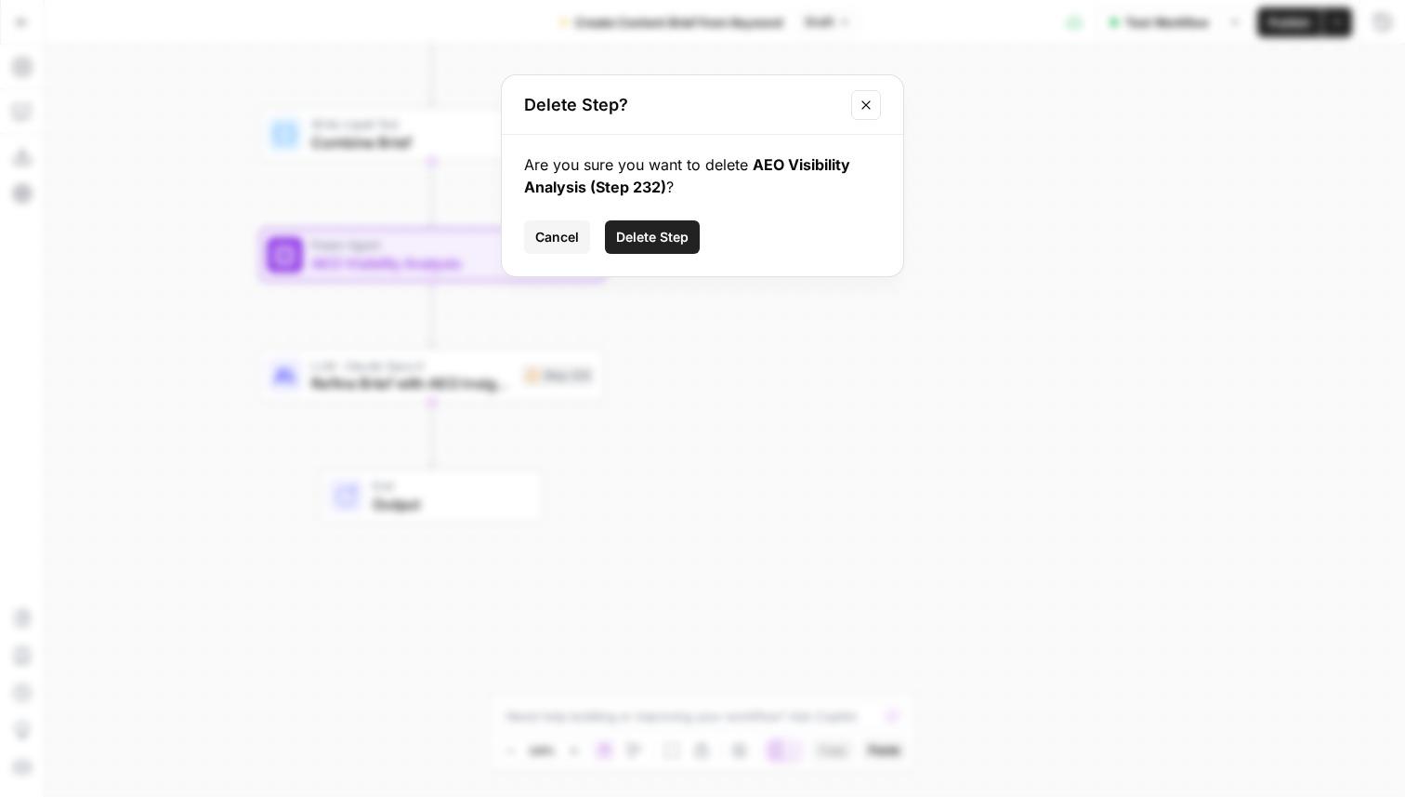
click at [638, 229] on span "Delete Step" at bounding box center [652, 237] width 73 height 19
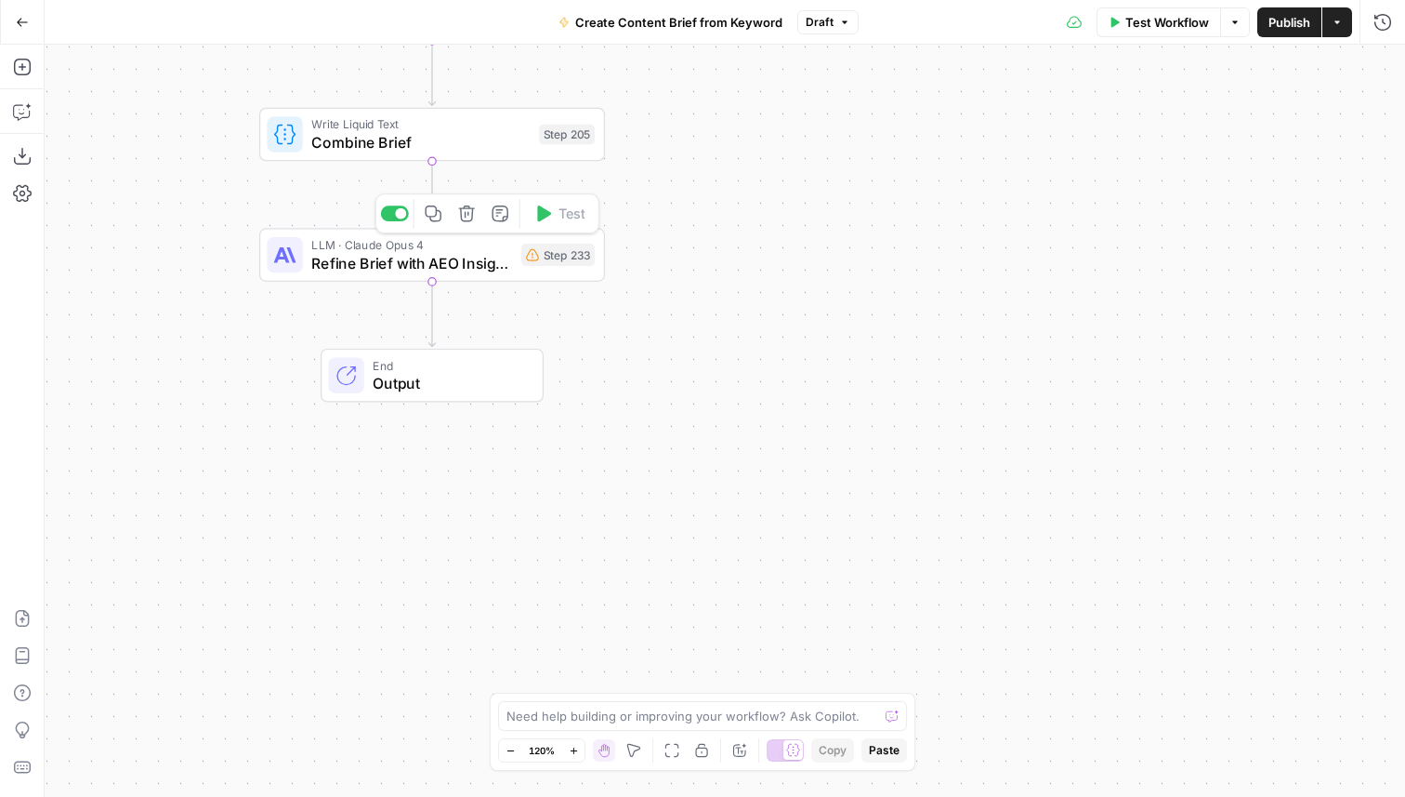
click at [462, 218] on icon "button" at bounding box center [467, 213] width 18 height 18
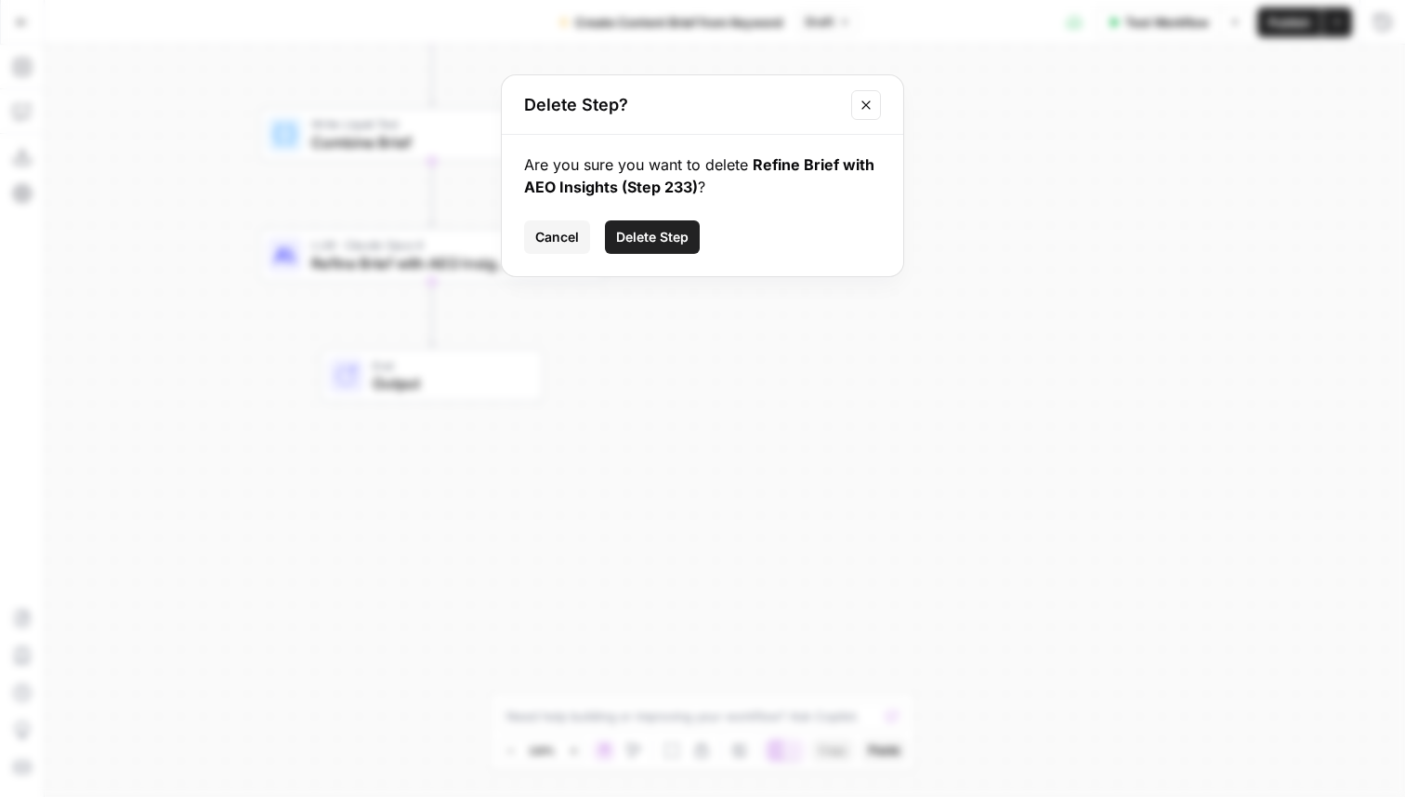
click at [653, 234] on span "Delete Step" at bounding box center [652, 237] width 73 height 19
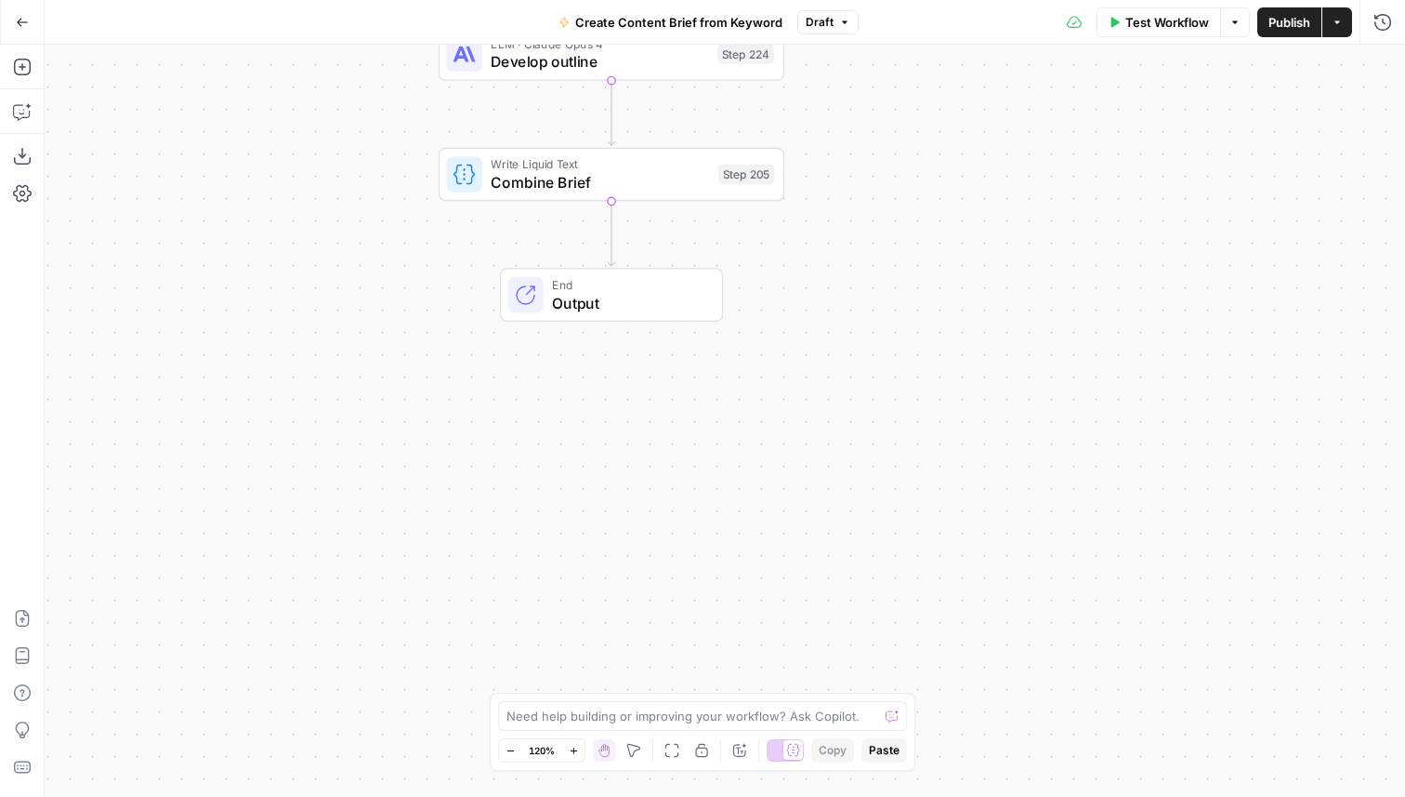
drag, startPoint x: 640, startPoint y: 197, endPoint x: 817, endPoint y: 238, distance: 182.2
click at [817, 237] on div "Workflow Set Inputs Inputs Google Search Perform Google Search Step 51 Run Code…" at bounding box center [725, 421] width 1361 height 752
click at [13, 69] on icon "button" at bounding box center [22, 67] width 19 height 19
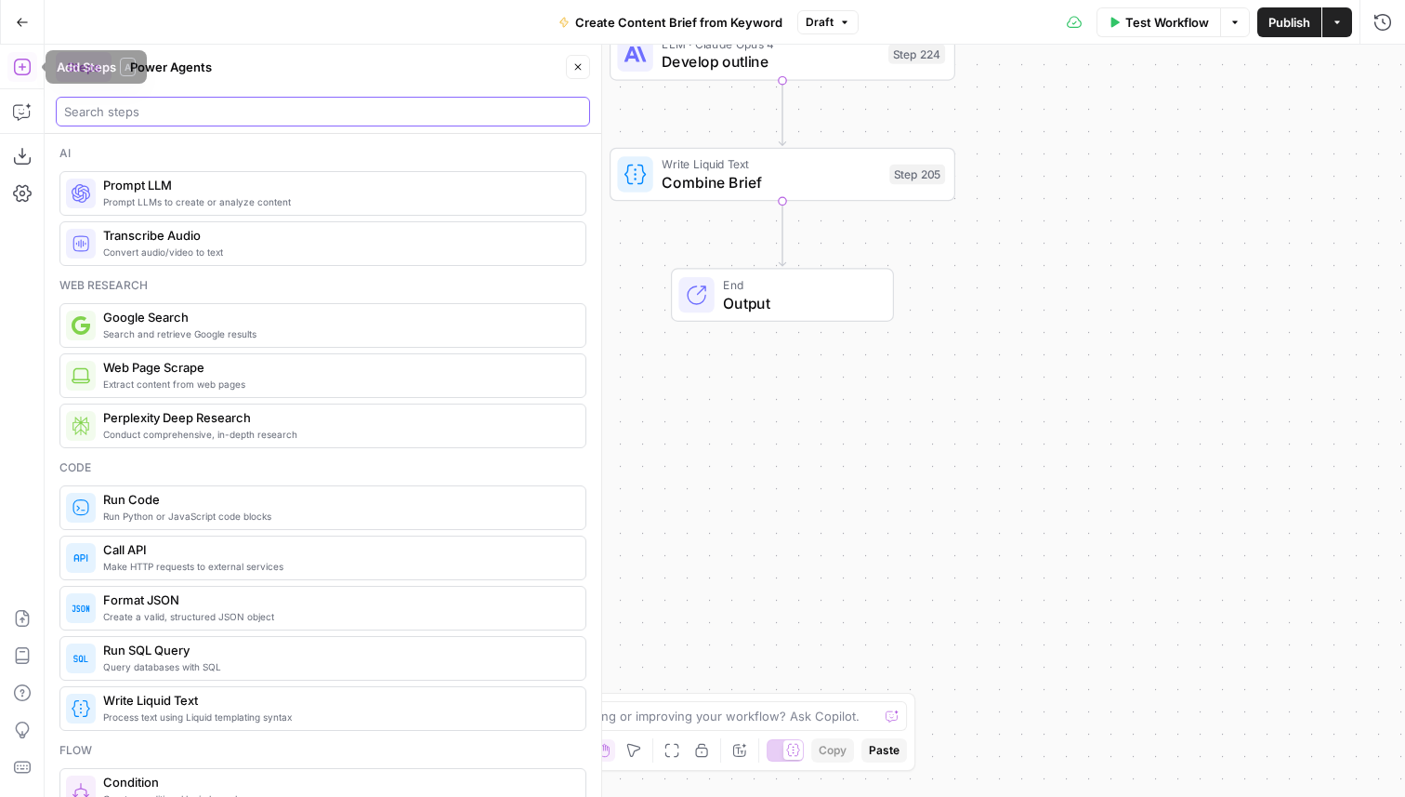
click at [111, 119] on input "search" at bounding box center [323, 111] width 518 height 19
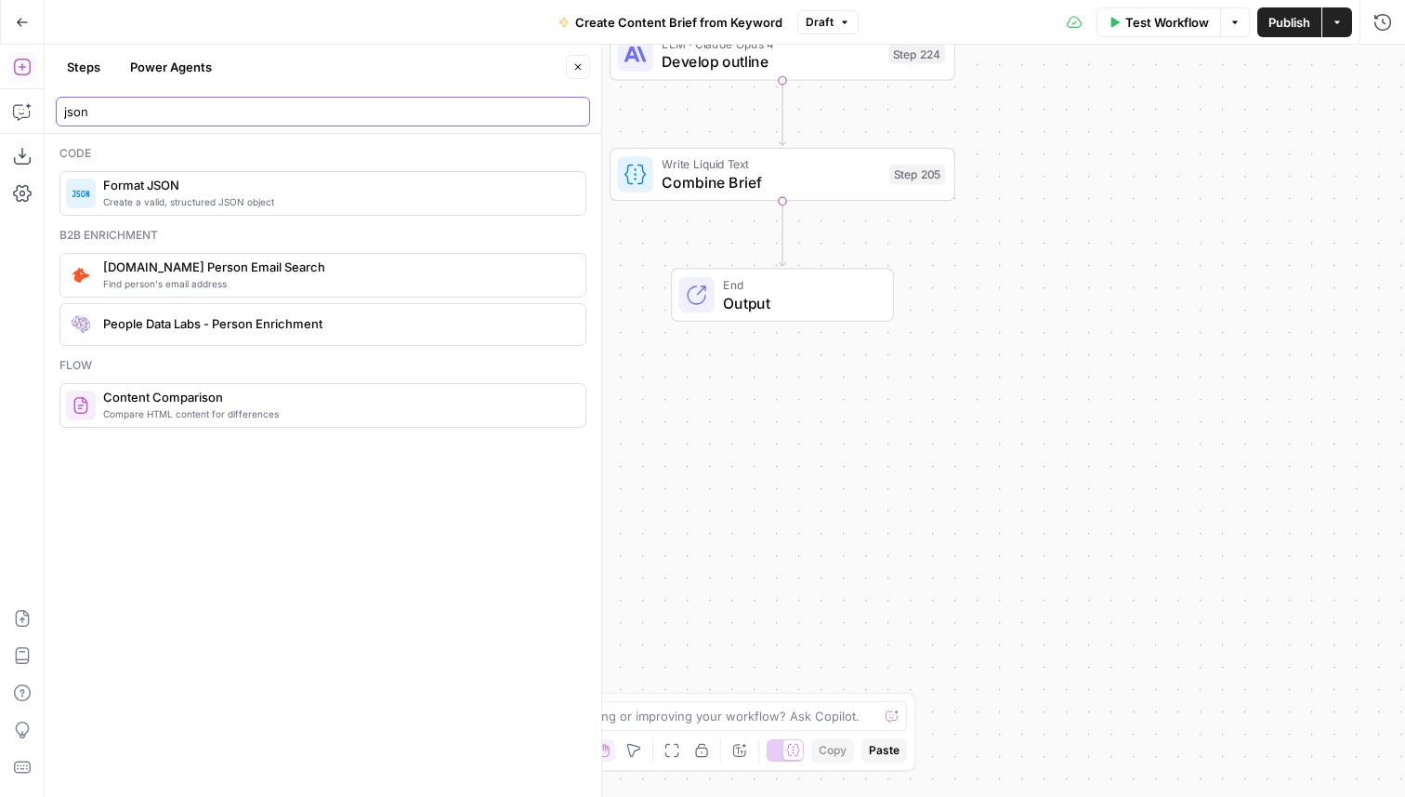
type input "json"
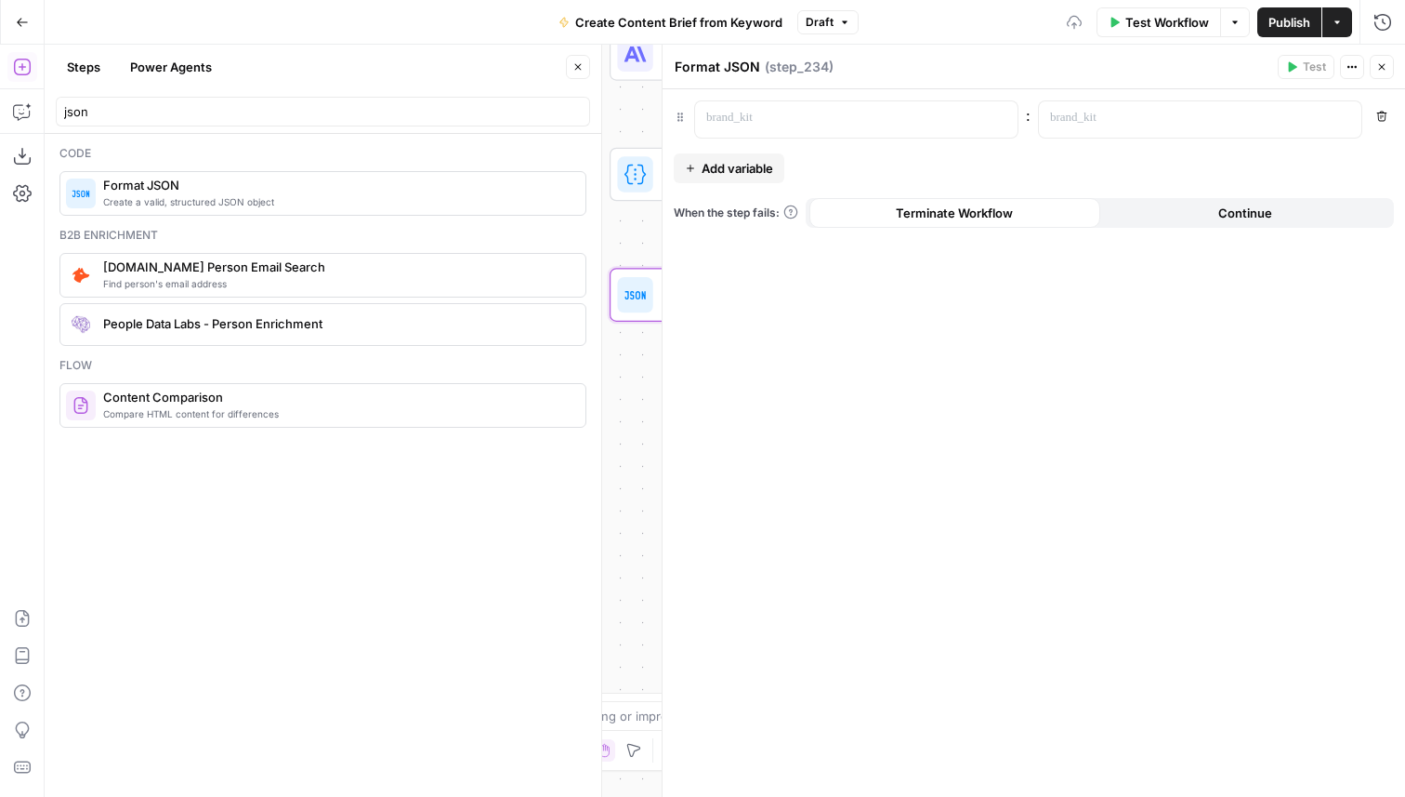
click at [581, 62] on icon "button" at bounding box center [578, 66] width 11 height 11
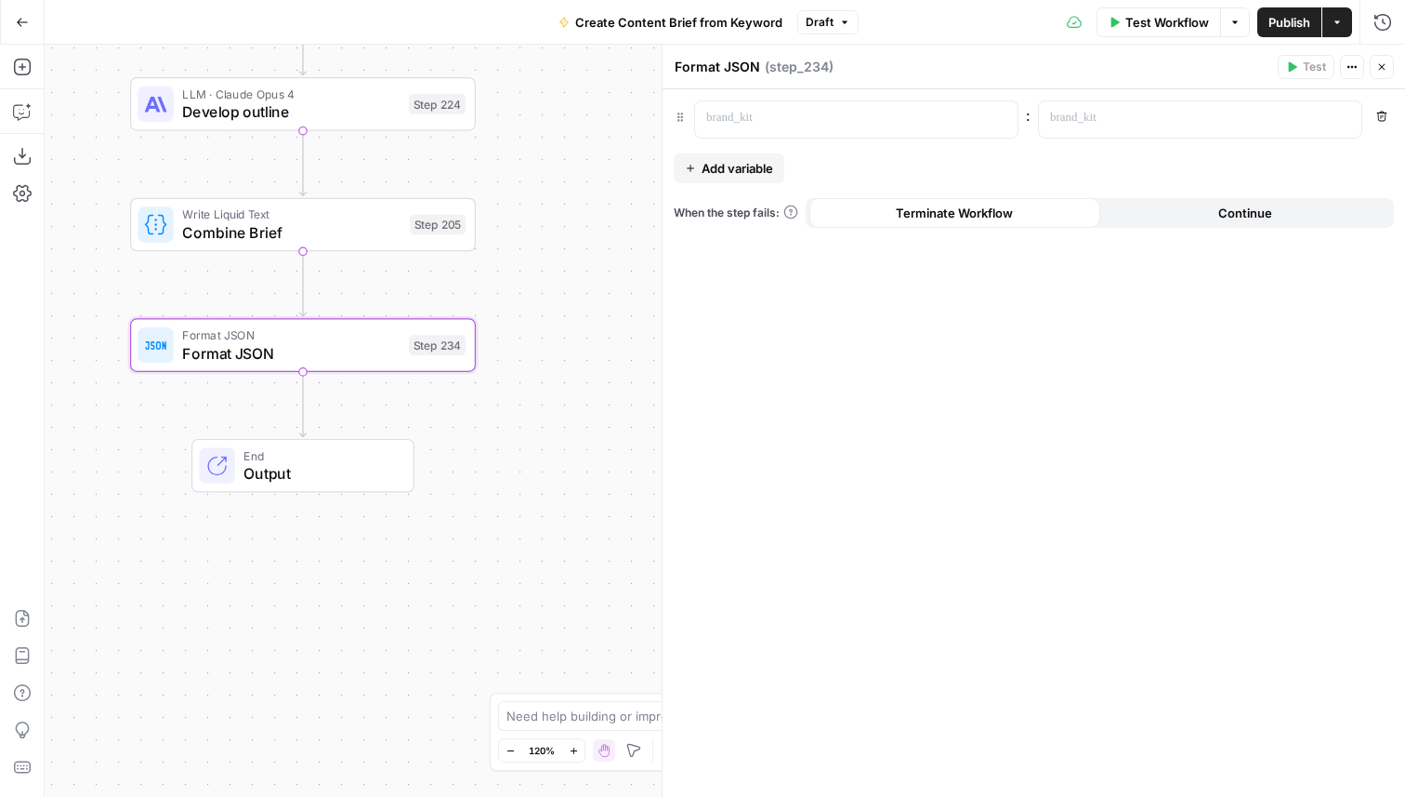
drag, startPoint x: 538, startPoint y: 307, endPoint x: 59, endPoint y: 355, distance: 482.1
click at [59, 355] on div "Workflow Set Inputs Inputs Google Search Perform Google Search Step 51 Run Code…" at bounding box center [725, 421] width 1361 height 752
click at [306, 401] on icon "Edge from step_234 to end" at bounding box center [302, 402] width 7 height 65
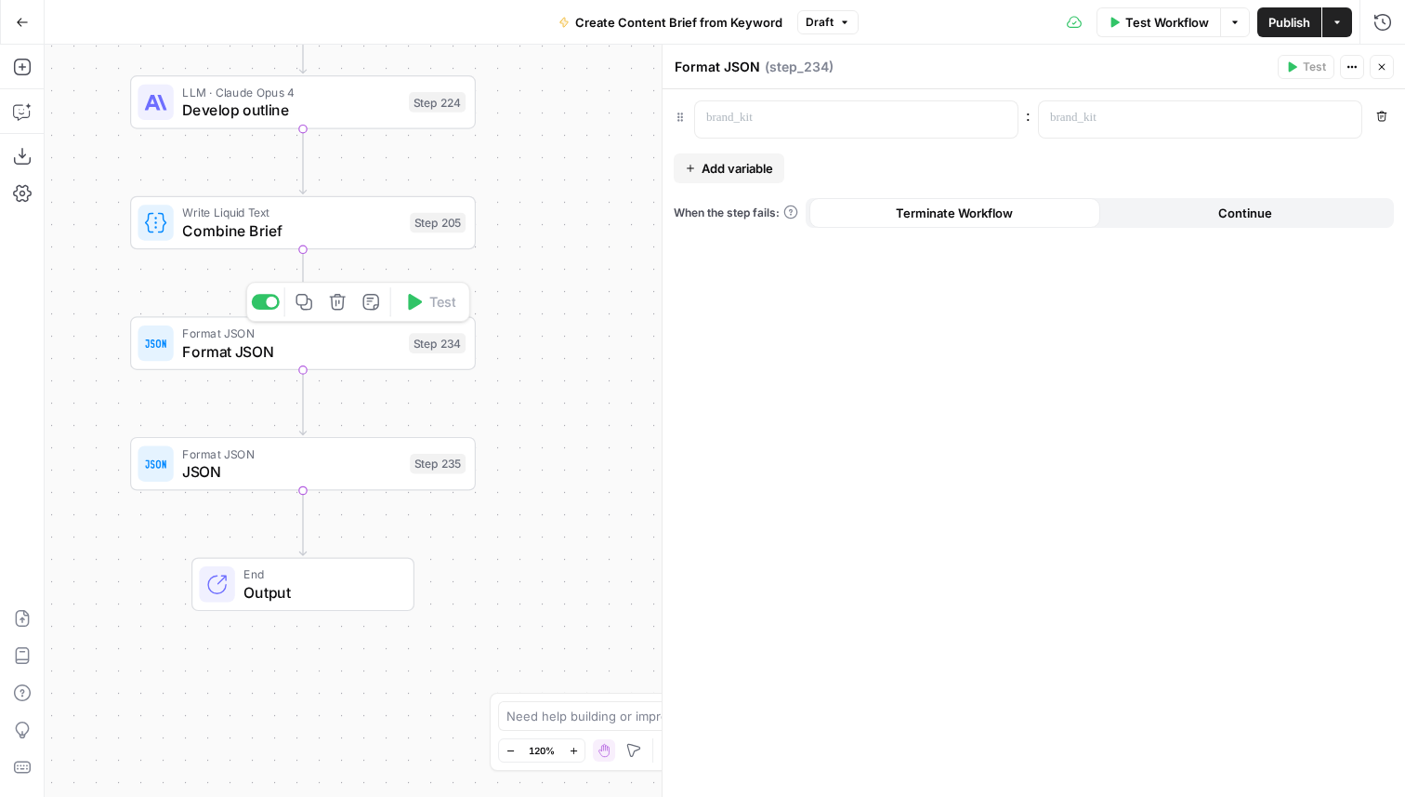
click at [339, 308] on icon "button" at bounding box center [338, 302] width 18 height 18
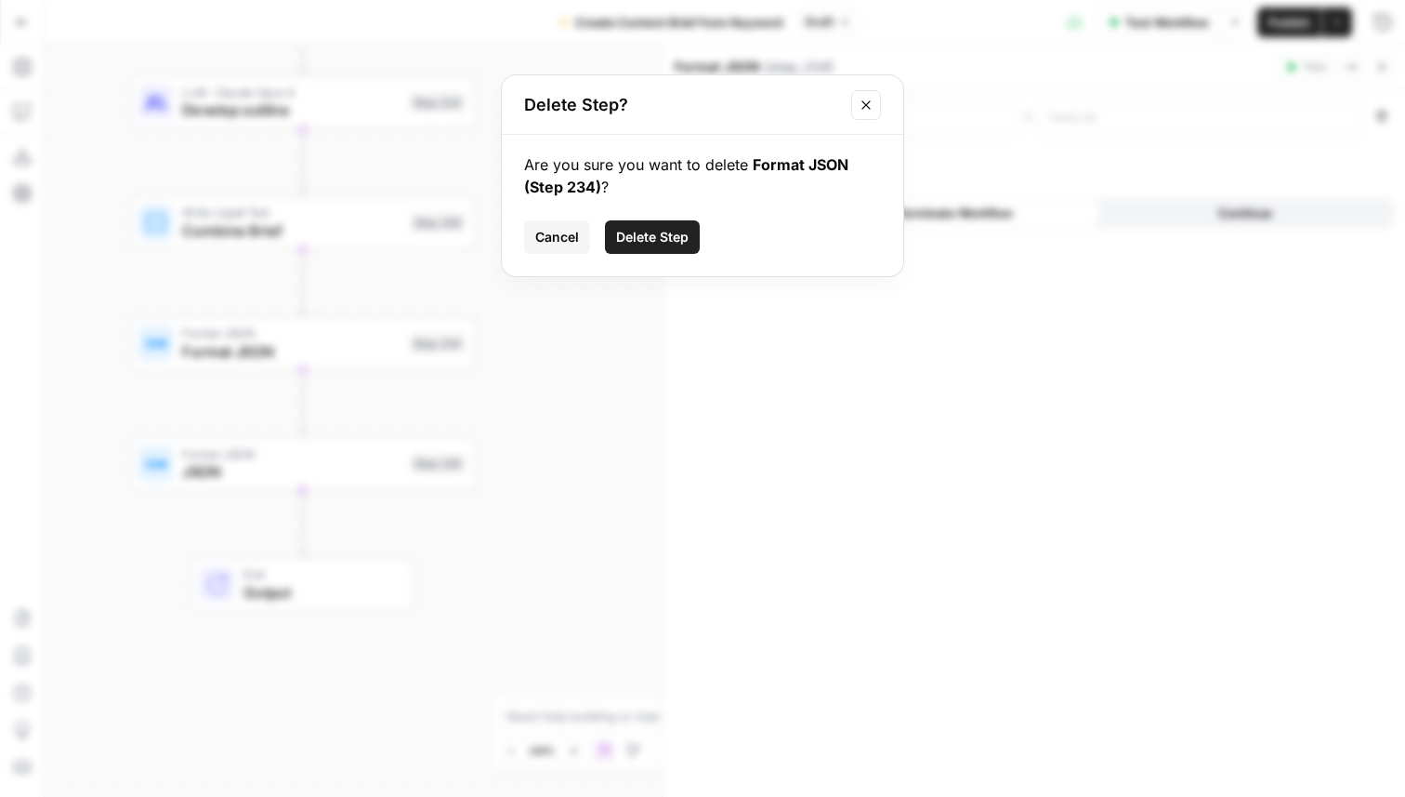
click at [630, 241] on span "Delete Step" at bounding box center [652, 237] width 73 height 19
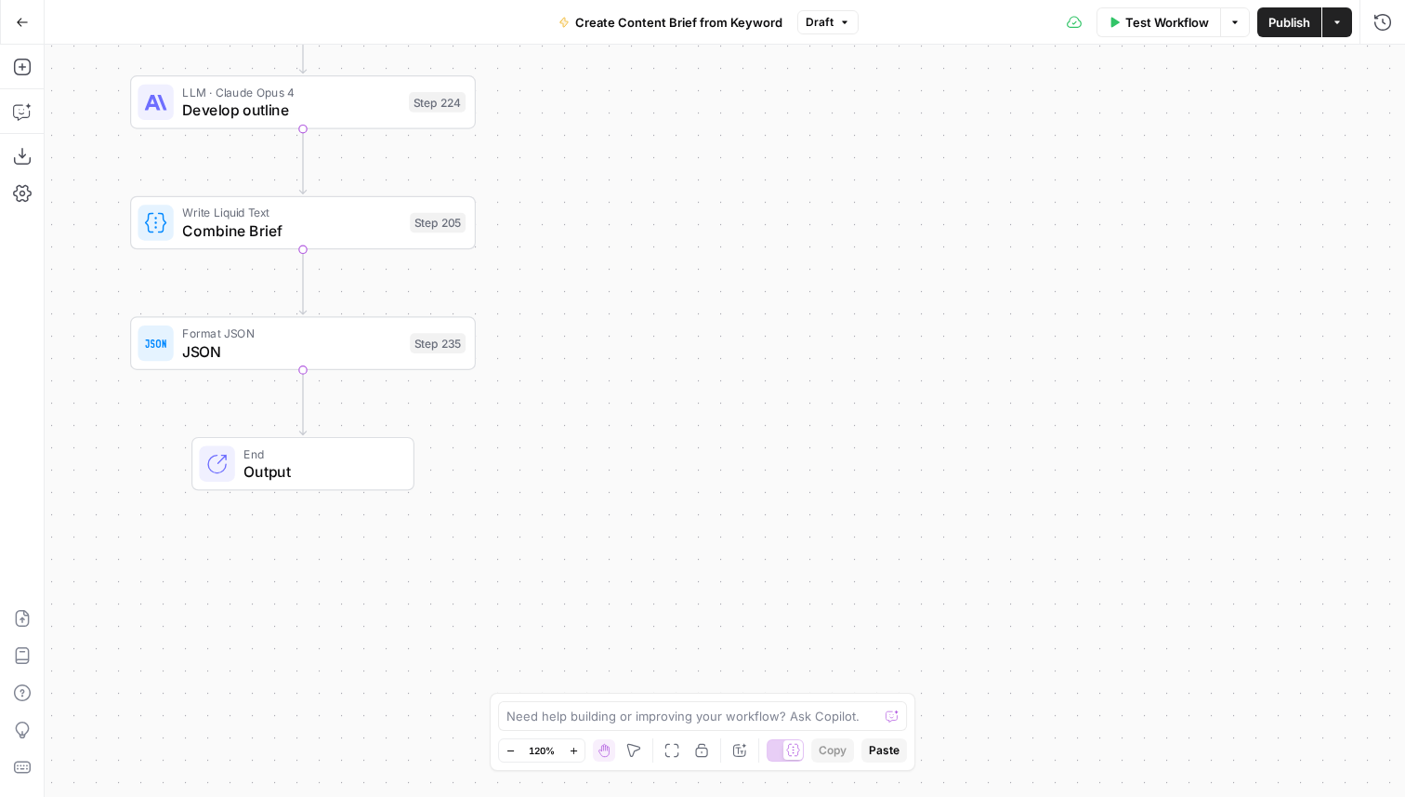
click at [1280, 24] on span "Publish" at bounding box center [1290, 22] width 42 height 19
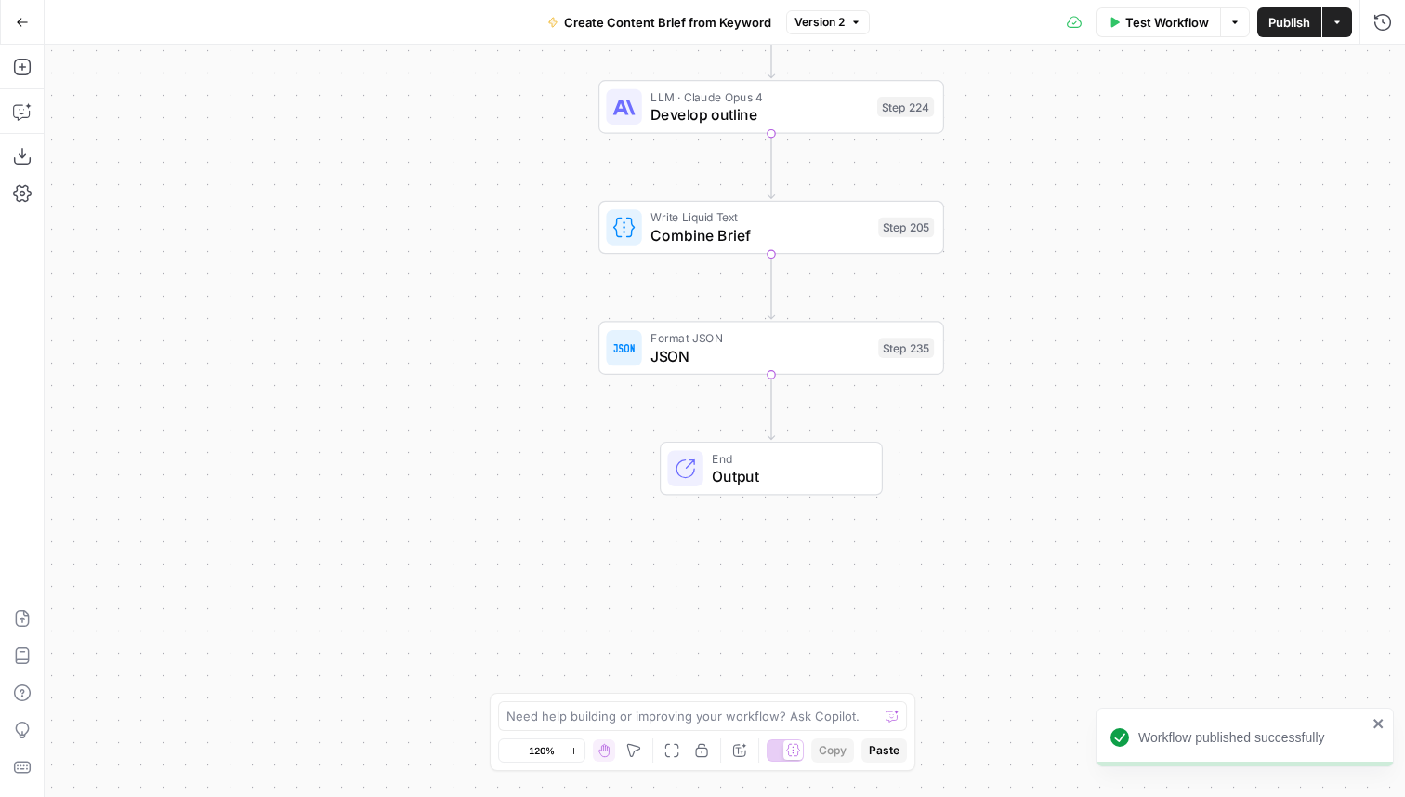
drag, startPoint x: 615, startPoint y: 160, endPoint x: 1036, endPoint y: 186, distance: 421.0
click at [1036, 186] on div "Workflow Set Inputs Inputs Google Search Perform Google Search Step 51 Run Code…" at bounding box center [725, 421] width 1361 height 752
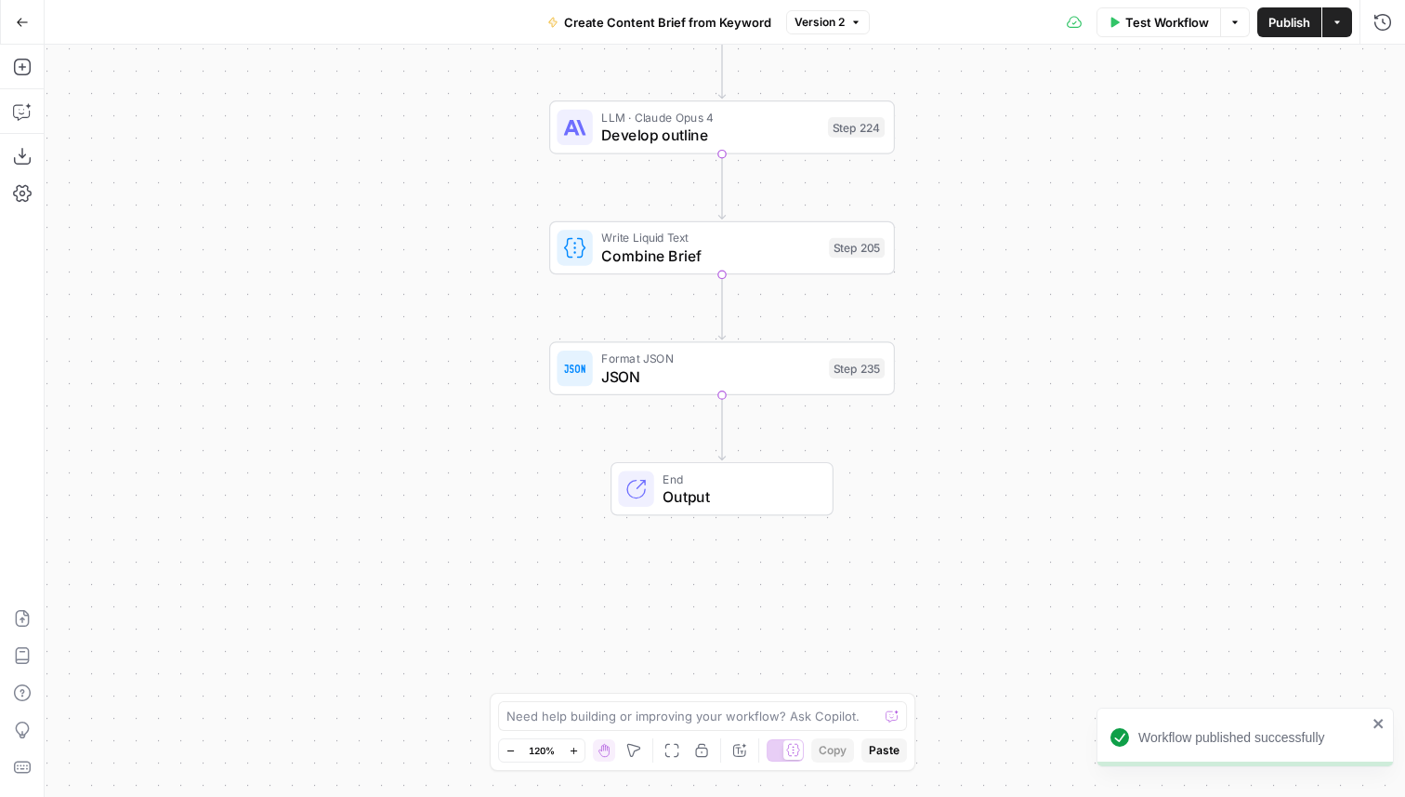
click at [1145, 25] on span "Test Workflow" at bounding box center [1168, 22] width 84 height 19
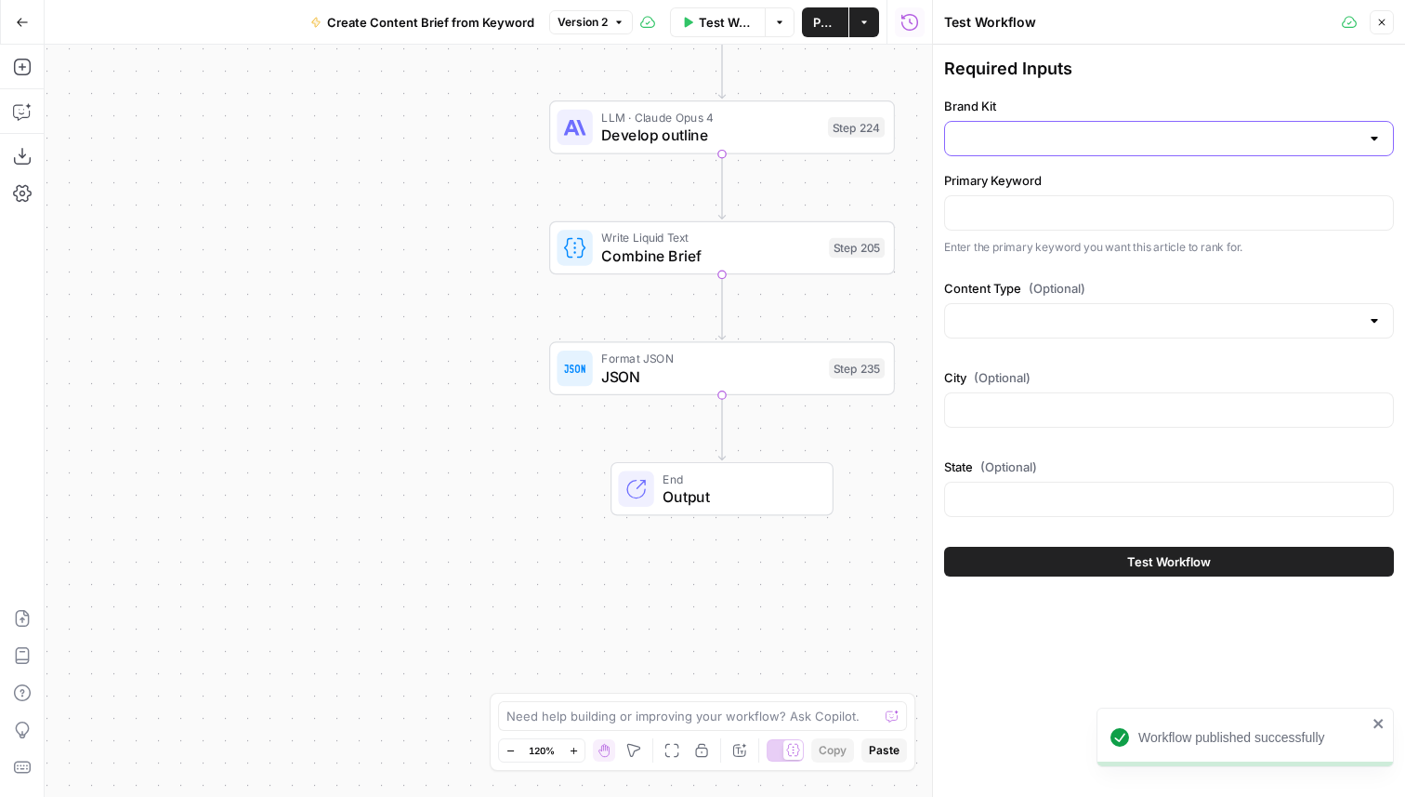
click at [1063, 142] on input "Brand Kit" at bounding box center [1157, 138] width 403 height 19
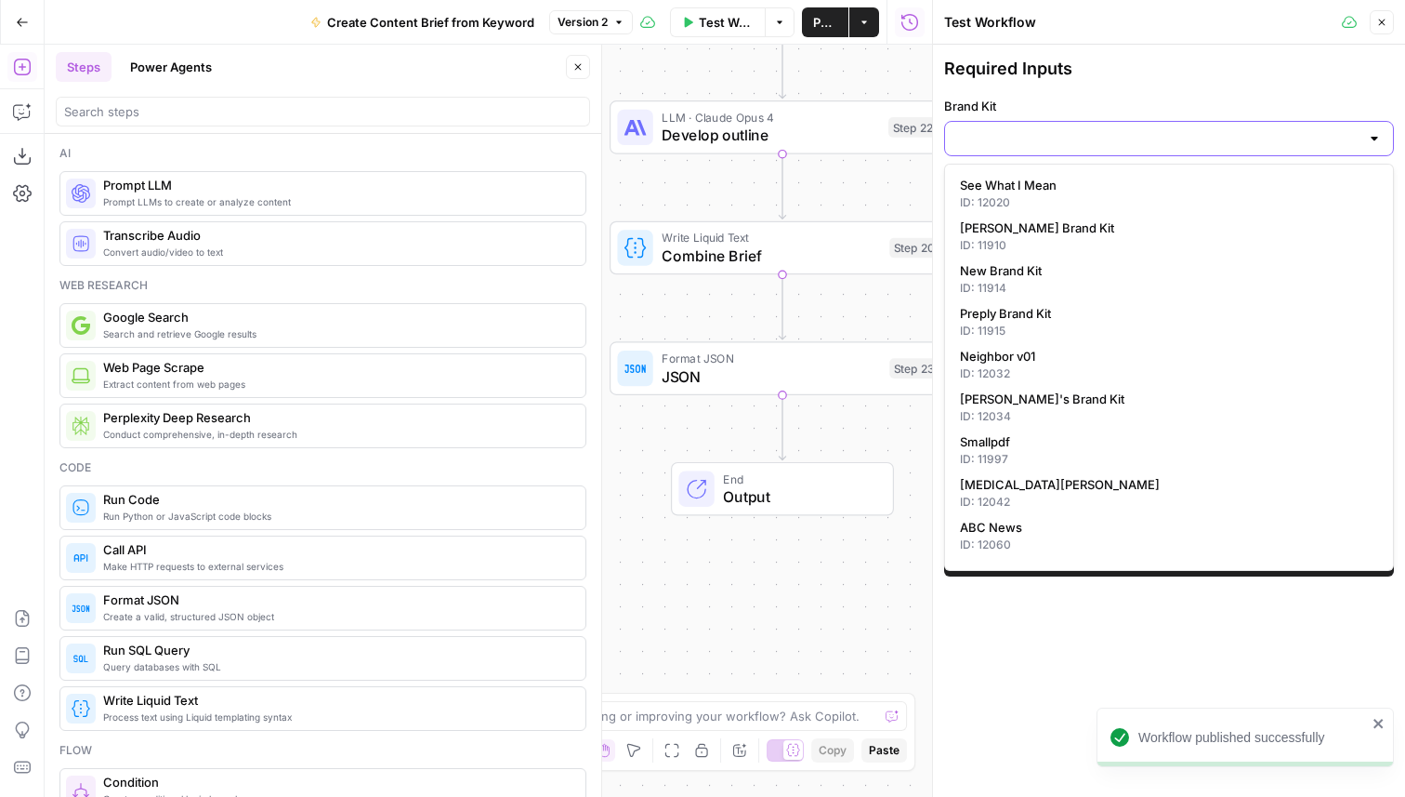
click at [1031, 143] on input "Brand Kit" at bounding box center [1157, 138] width 403 height 19
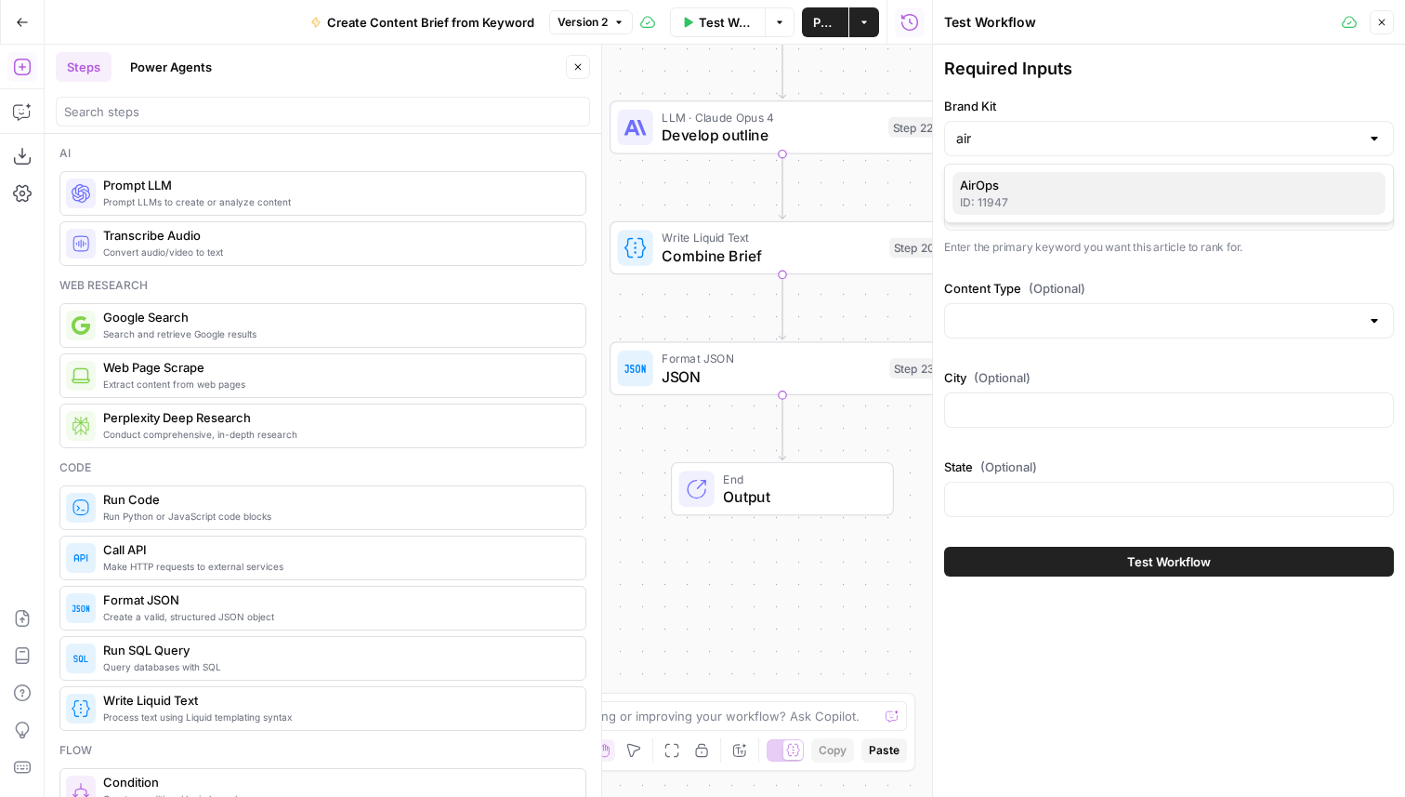
click at [1046, 186] on span "AirOps" at bounding box center [1165, 185] width 411 height 19
type input "AirOps"
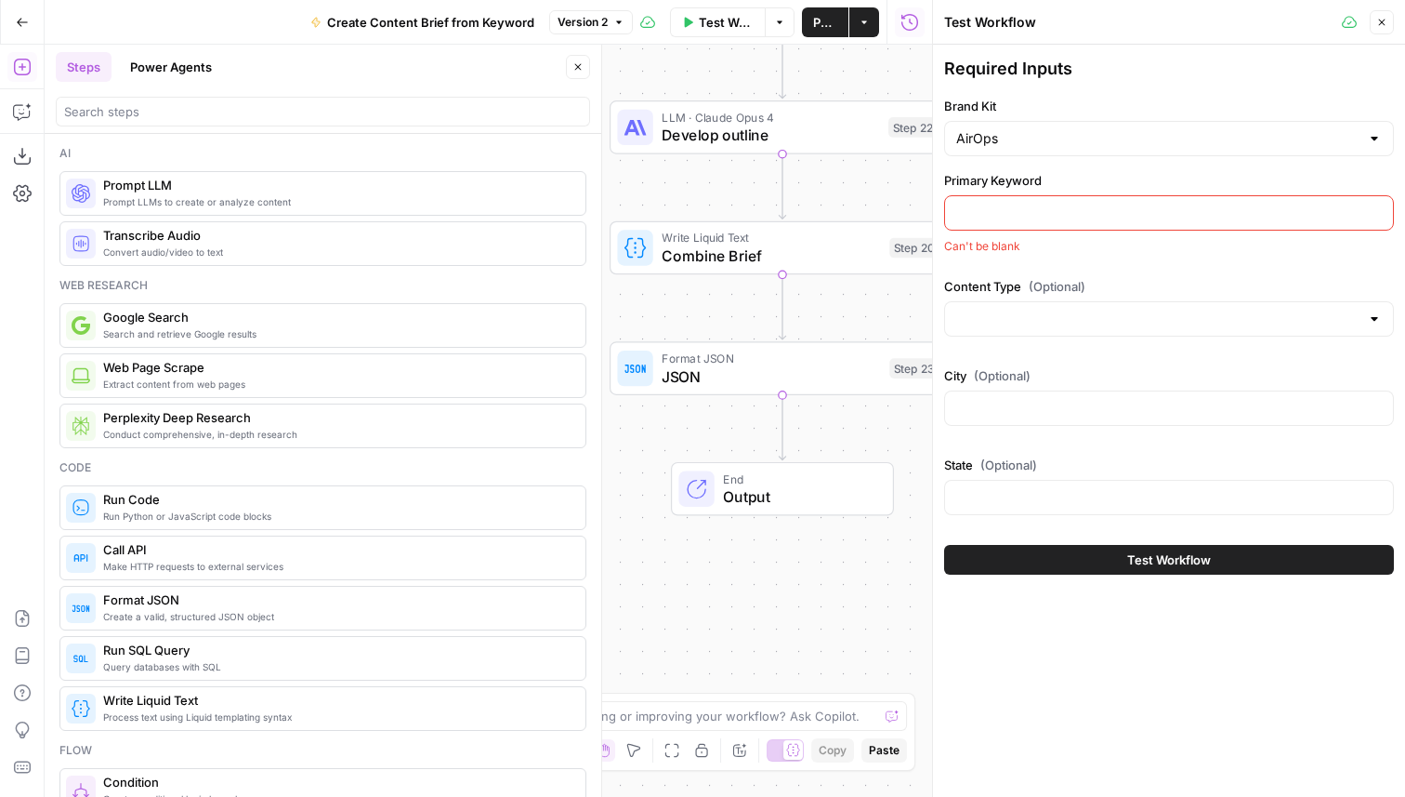
click at [574, 65] on icon "button" at bounding box center [578, 66] width 11 height 11
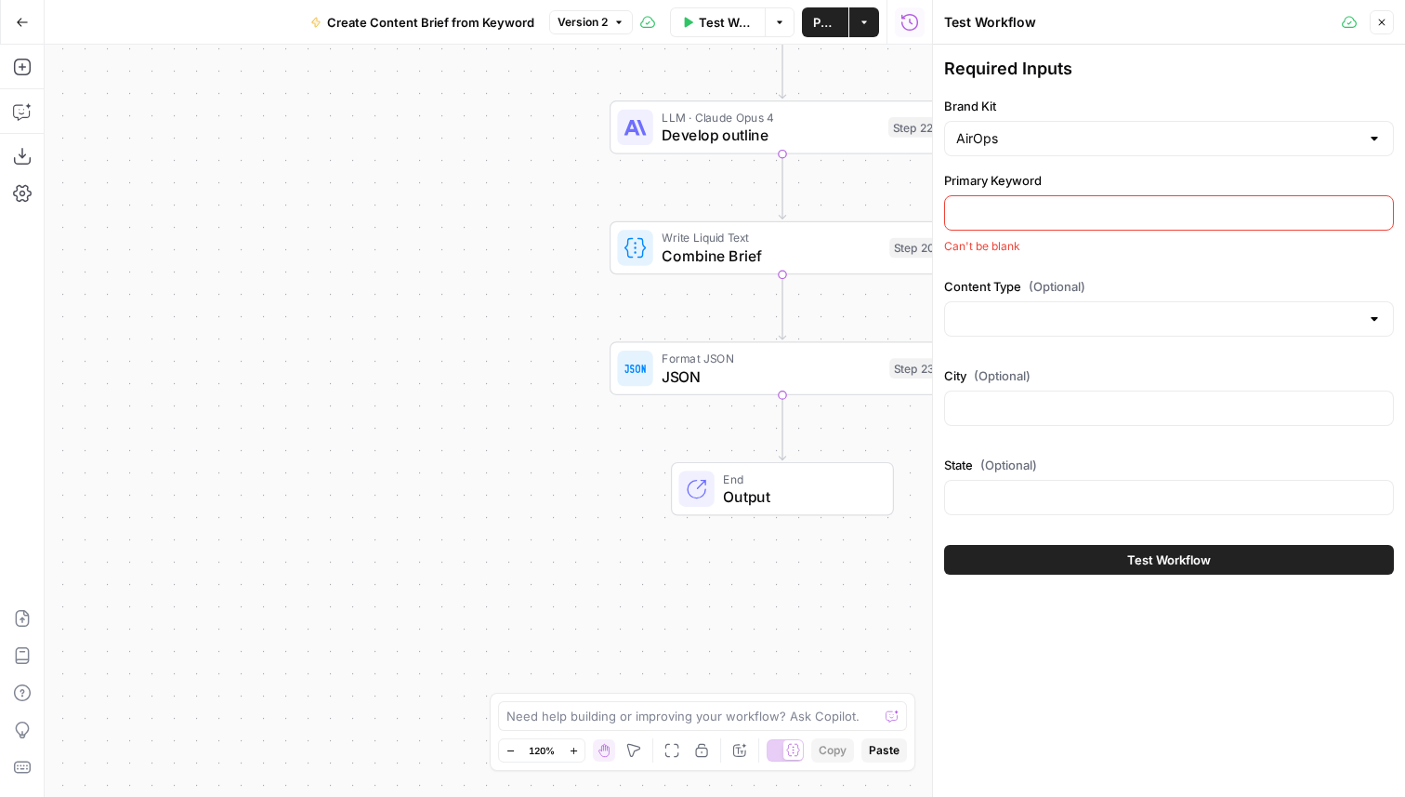
click at [1004, 213] on input "Primary Keyword" at bounding box center [1169, 213] width 426 height 19
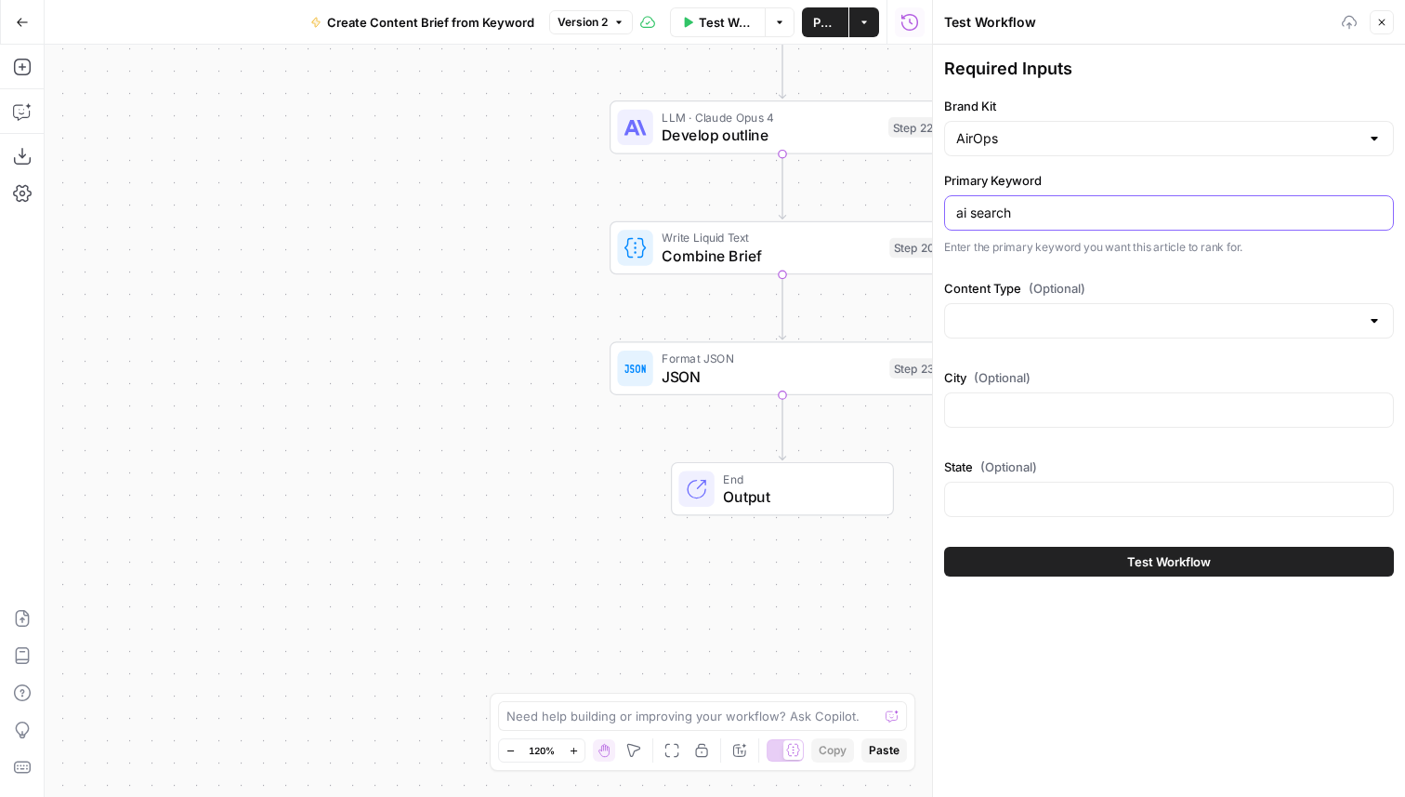
type input "ai search"
click at [1022, 331] on div at bounding box center [1169, 320] width 450 height 35
click at [1022, 390] on span "blog" at bounding box center [1165, 393] width 411 height 19
type input "blog"
click at [1022, 390] on div "City (Optional)" at bounding box center [1169, 401] width 450 height 67
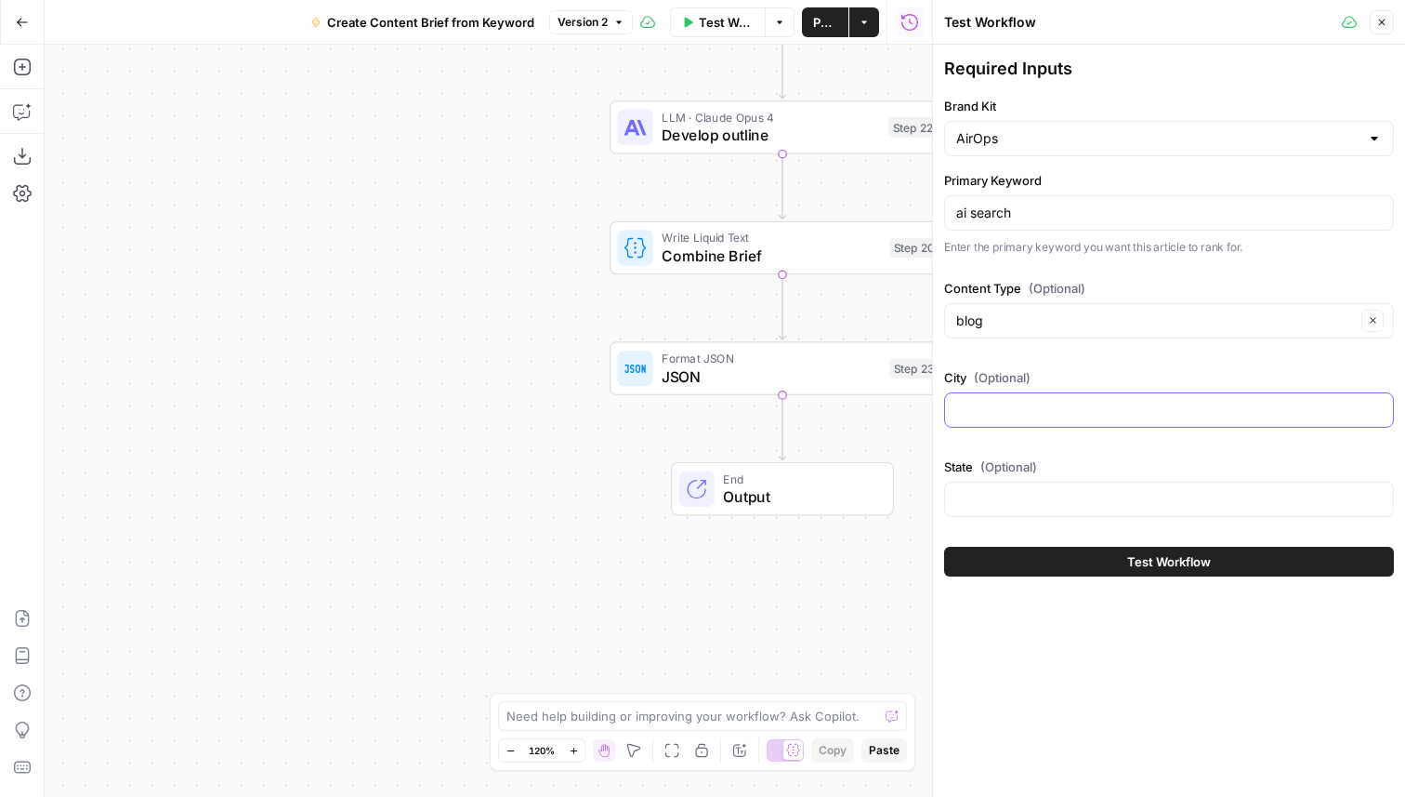
click at [1021, 409] on input "City (Optional)" at bounding box center [1169, 410] width 426 height 19
type input "[US_STATE]"
click at [1015, 512] on div at bounding box center [1169, 499] width 450 height 35
type input "[US_STATE]"
click at [1054, 565] on button "Test Workflow" at bounding box center [1169, 562] width 450 height 30
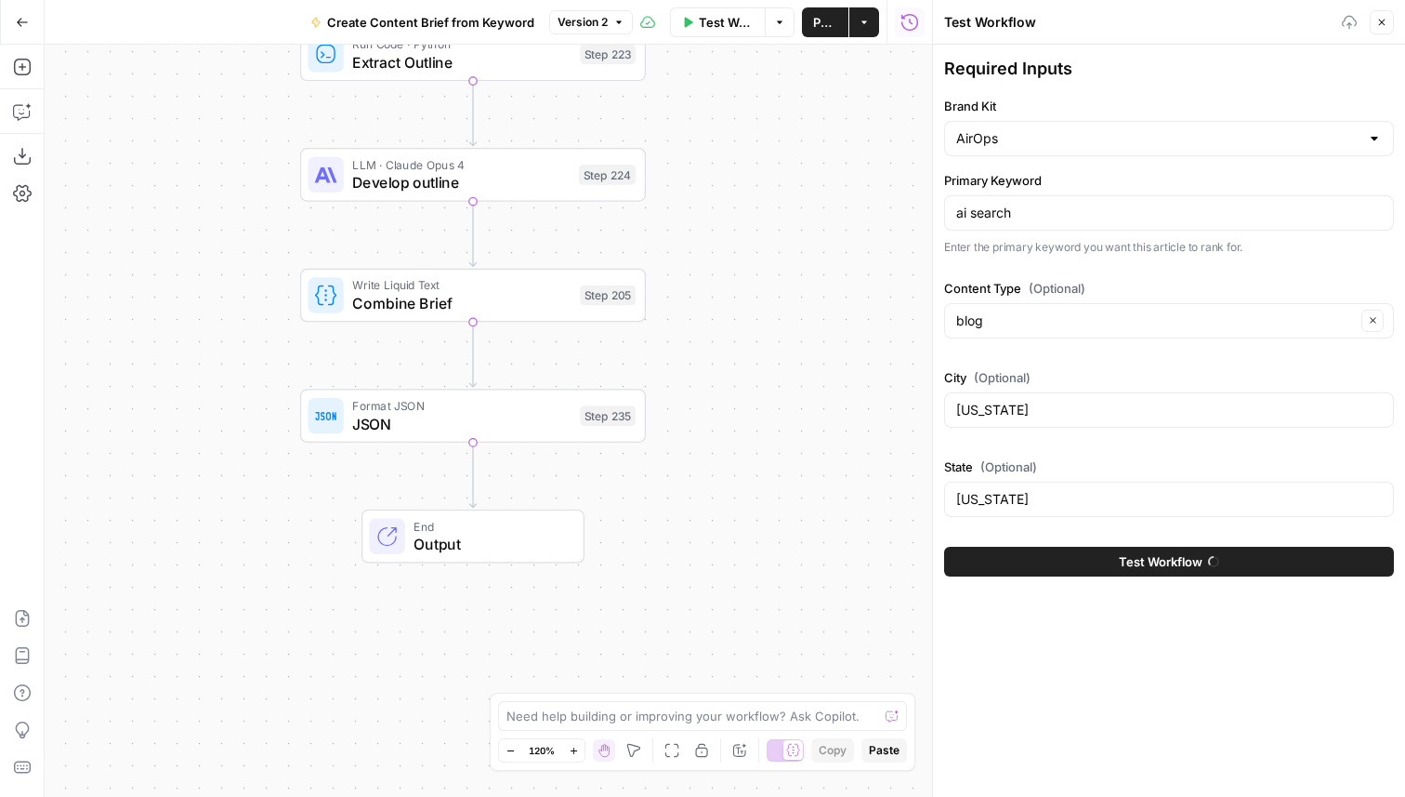
drag, startPoint x: 520, startPoint y: 340, endPoint x: 207, endPoint y: 387, distance: 315.8
click at [207, 387] on div "Workflow Set Inputs Inputs Google Search Perform Google Search Step 51 Run Code…" at bounding box center [489, 421] width 888 height 752
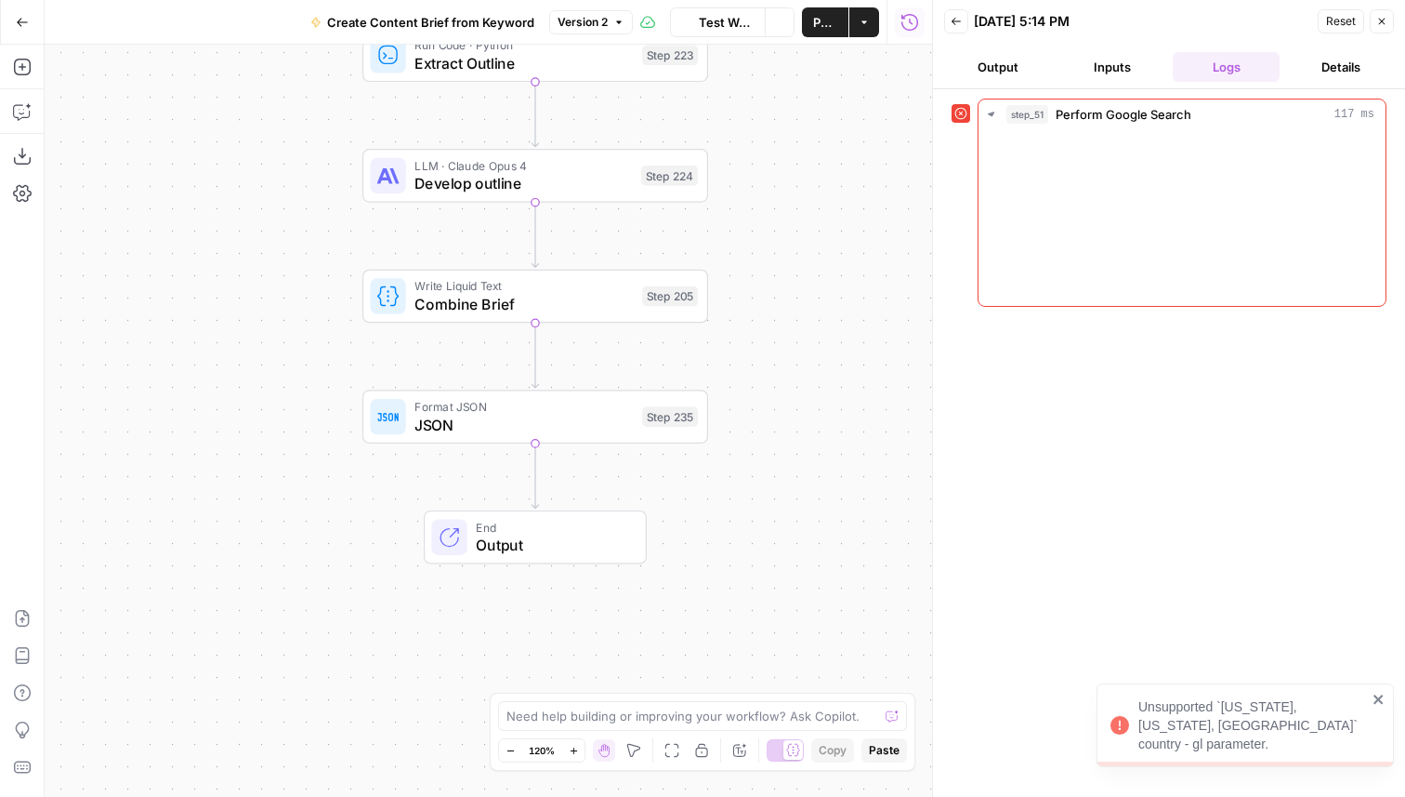
drag, startPoint x: 663, startPoint y: 424, endPoint x: 702, endPoint y: 442, distance: 43.2
click at [702, 442] on div "Workflow Set Inputs Inputs Error Google Search Perform Google Search Step 51 Ru…" at bounding box center [489, 421] width 888 height 752
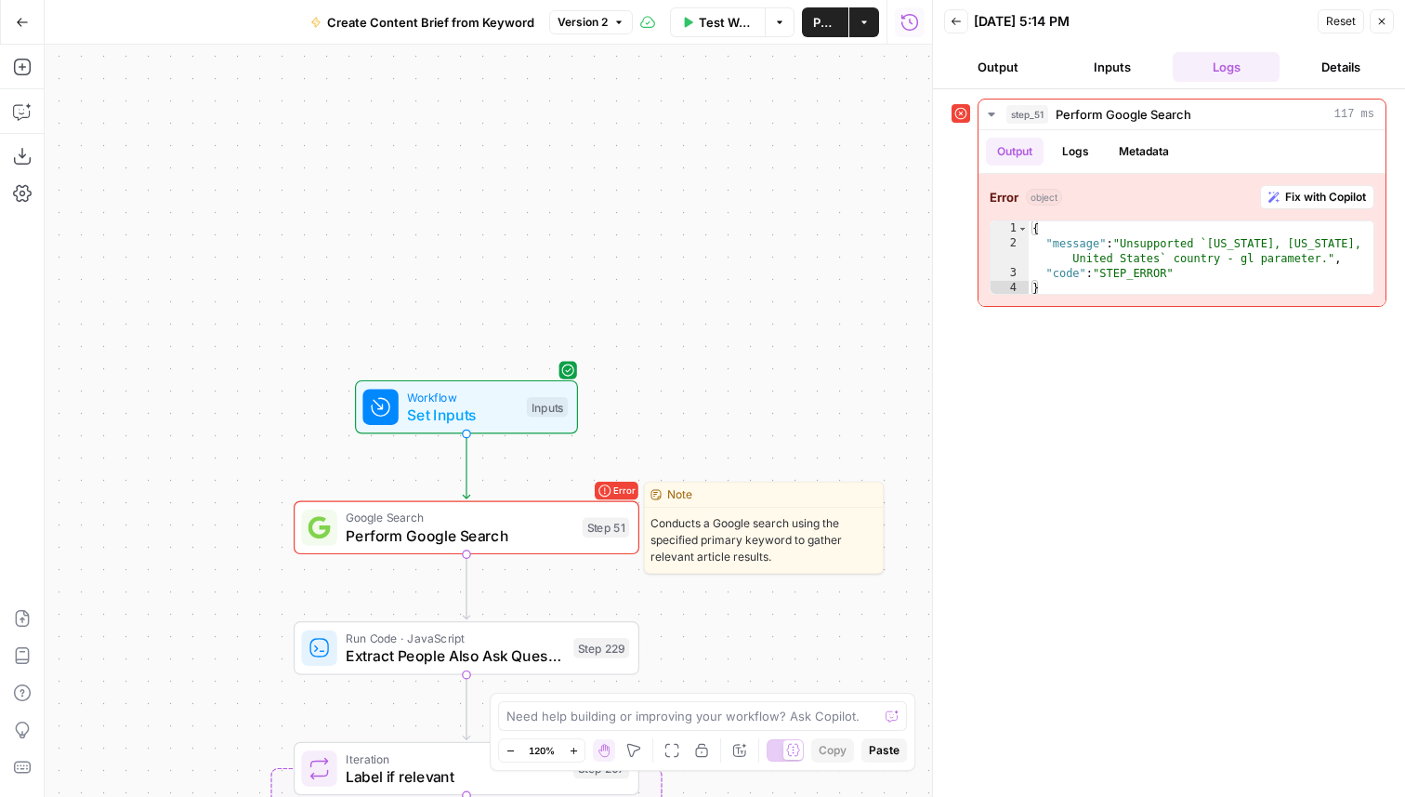
click at [548, 533] on span "Perform Google Search" at bounding box center [460, 535] width 228 height 22
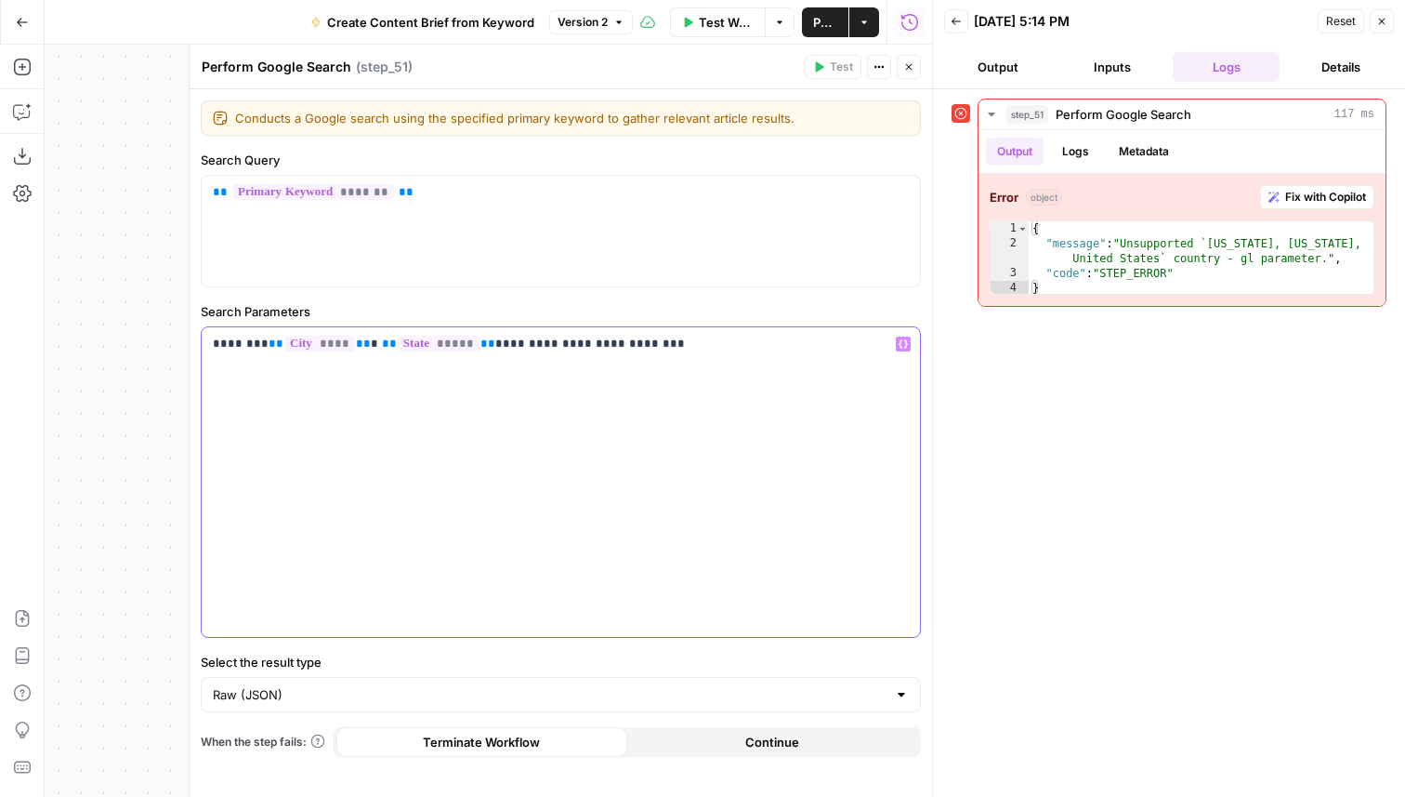
click at [343, 348] on p "**********" at bounding box center [561, 344] width 696 height 19
click at [843, 67] on span "Test" at bounding box center [841, 67] width 23 height 17
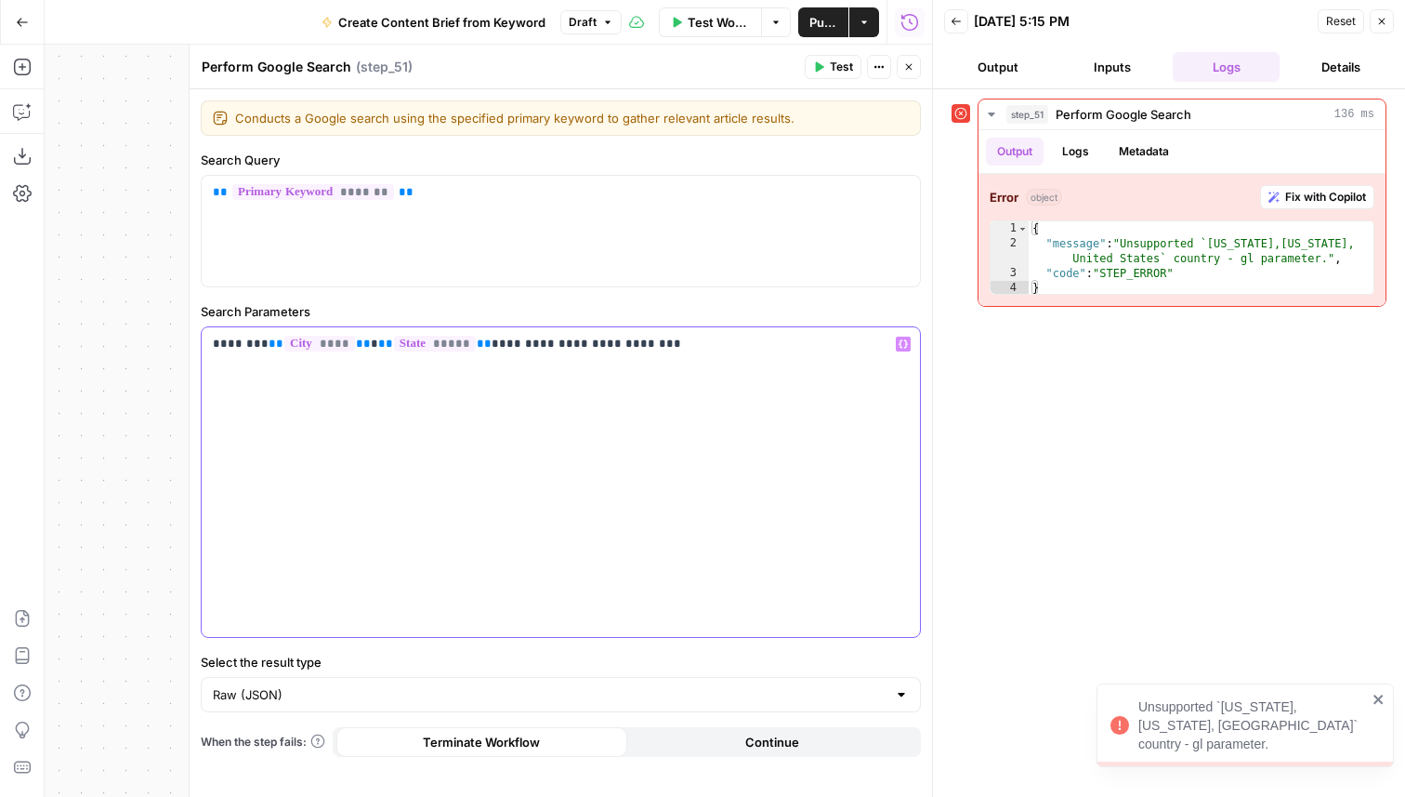
click at [378, 349] on span "**" at bounding box center [385, 343] width 15 height 12
click at [444, 346] on p "**********" at bounding box center [561, 344] width 696 height 19
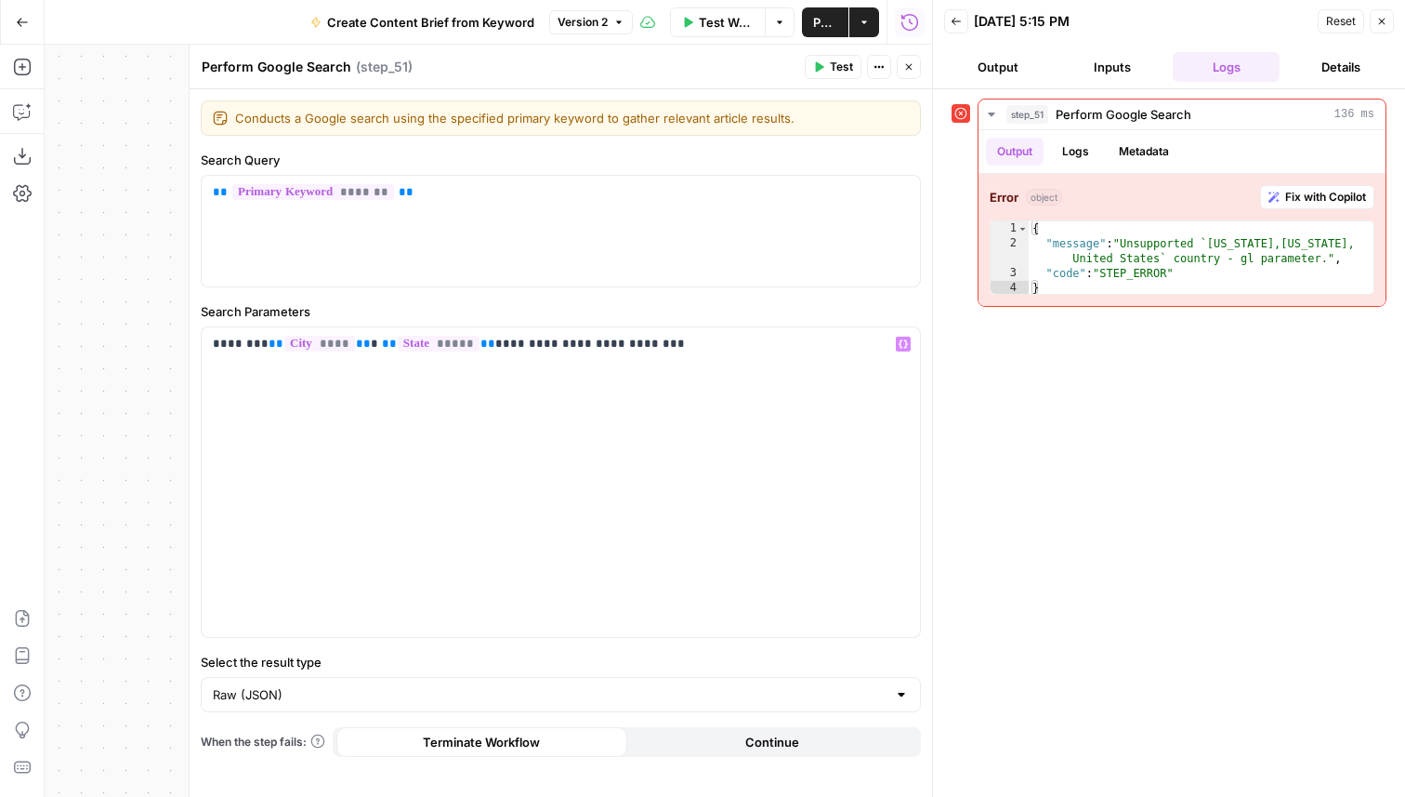
click at [722, 20] on span "Test Workflow" at bounding box center [726, 22] width 55 height 19
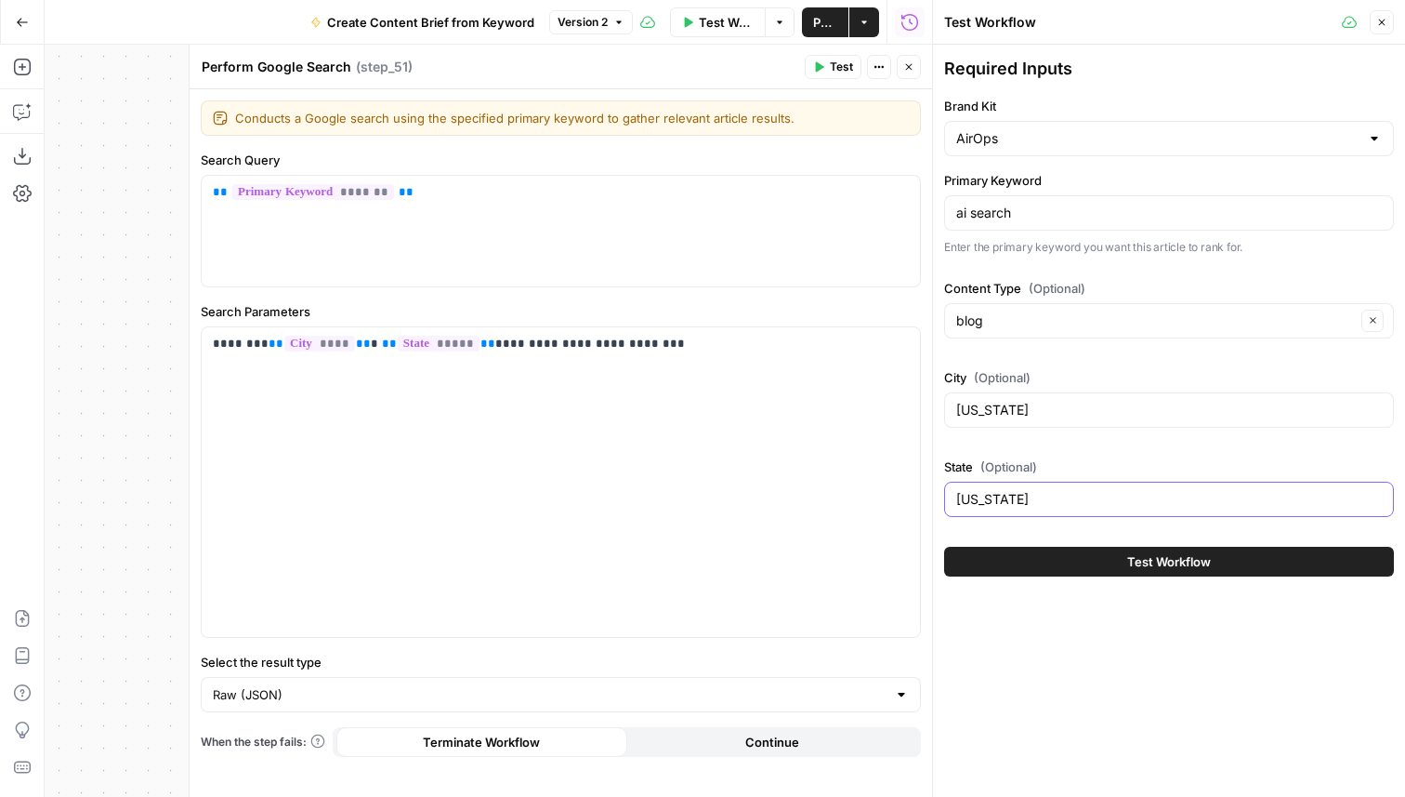
drag, startPoint x: 1040, startPoint y: 495, endPoint x: 936, endPoint y: 495, distance: 104.1
click at [936, 495] on div "Test Workflow Close Required Inputs Brand Kit AirOps Primary Keyword ai search …" at bounding box center [1168, 398] width 473 height 797
type input "NY"
click at [1015, 556] on button "Test Workflow" at bounding box center [1169, 562] width 450 height 30
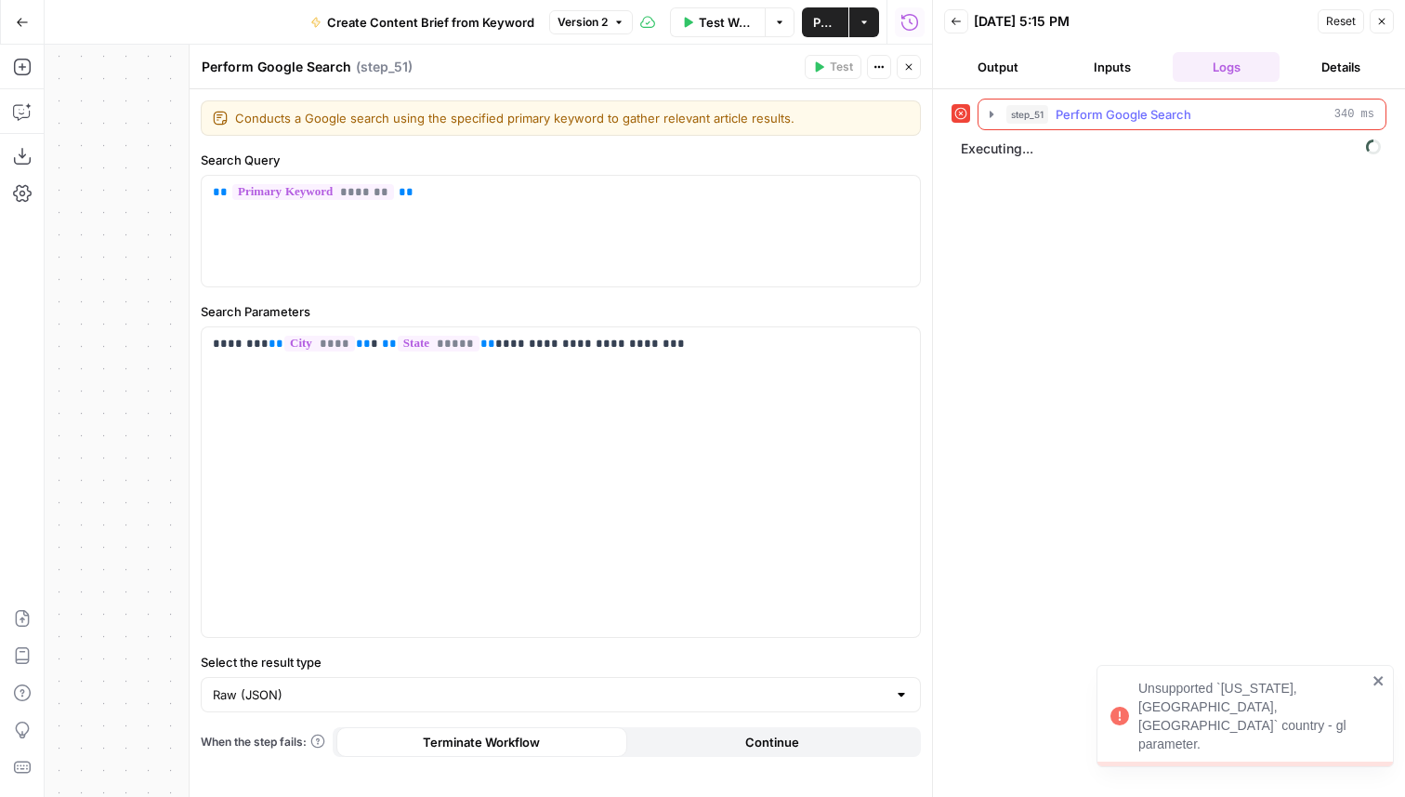
click at [990, 113] on icon "button" at bounding box center [992, 114] width 4 height 7
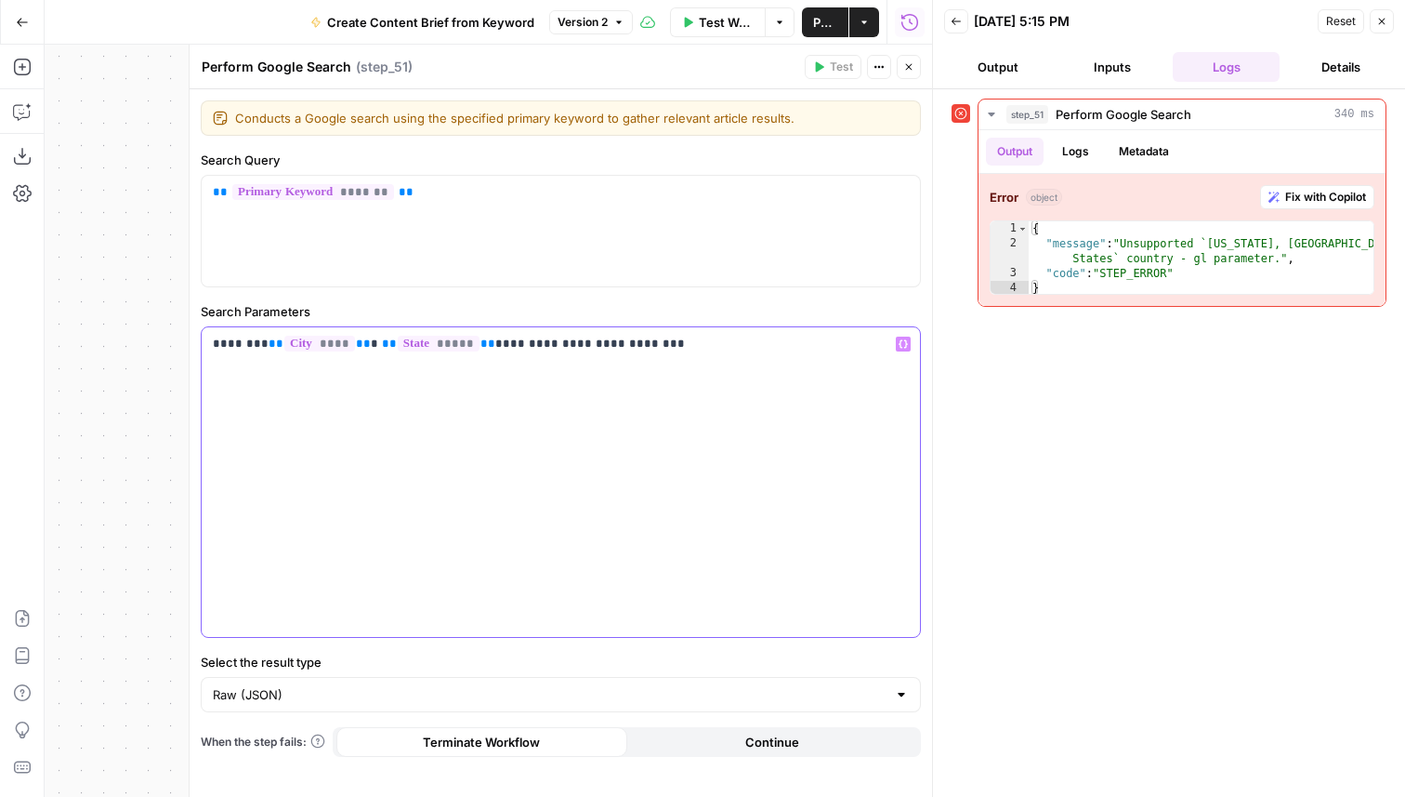
drag, startPoint x: 528, startPoint y: 348, endPoint x: 446, endPoint y: 348, distance: 81.8
click at [446, 348] on p "**********" at bounding box center [561, 344] width 696 height 19
click at [693, 24] on span "Test Workflow" at bounding box center [719, 22] width 62 height 19
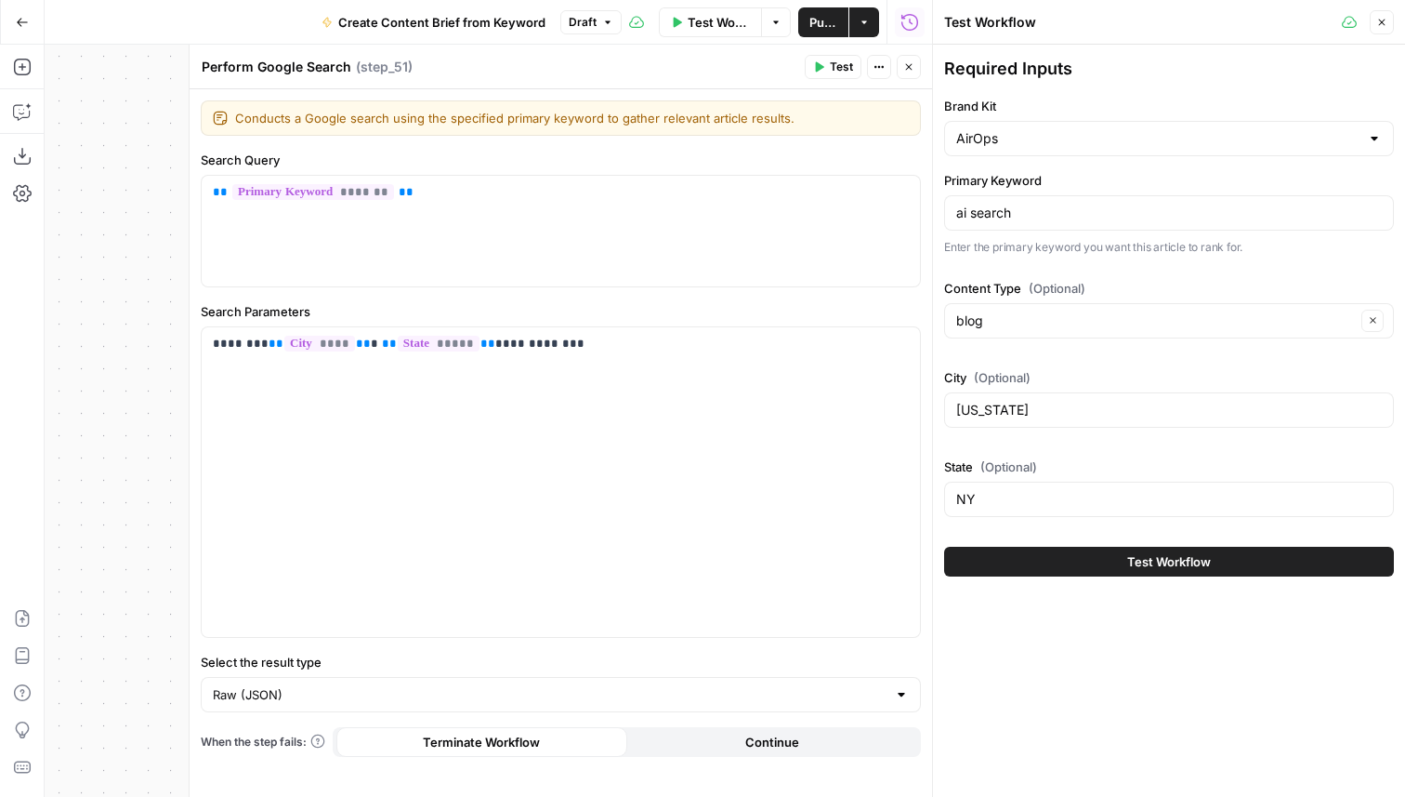
click at [1037, 560] on button "Test Workflow" at bounding box center [1169, 562] width 450 height 30
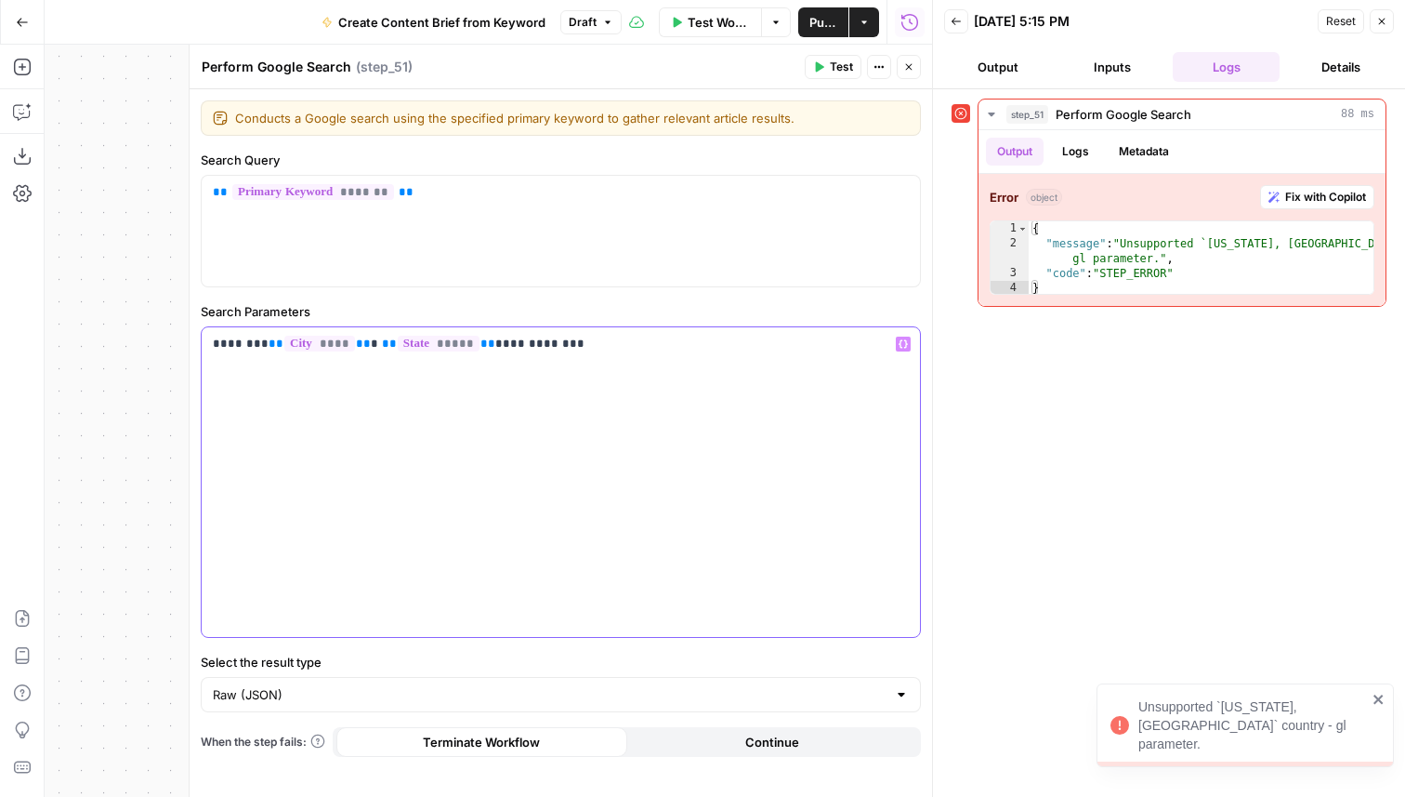
click at [233, 350] on p "**********" at bounding box center [561, 344] width 696 height 19
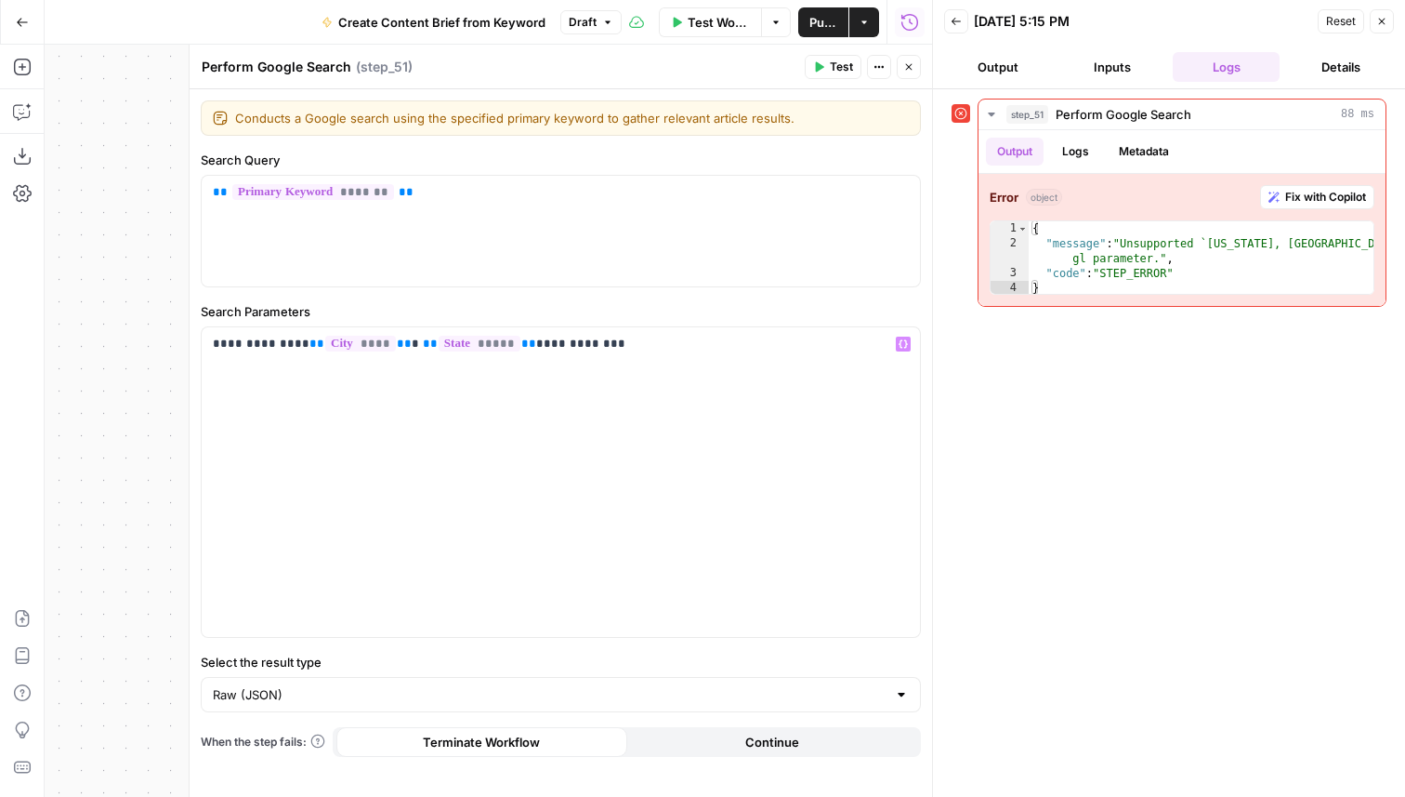
click at [830, 76] on button "Test" at bounding box center [833, 67] width 57 height 24
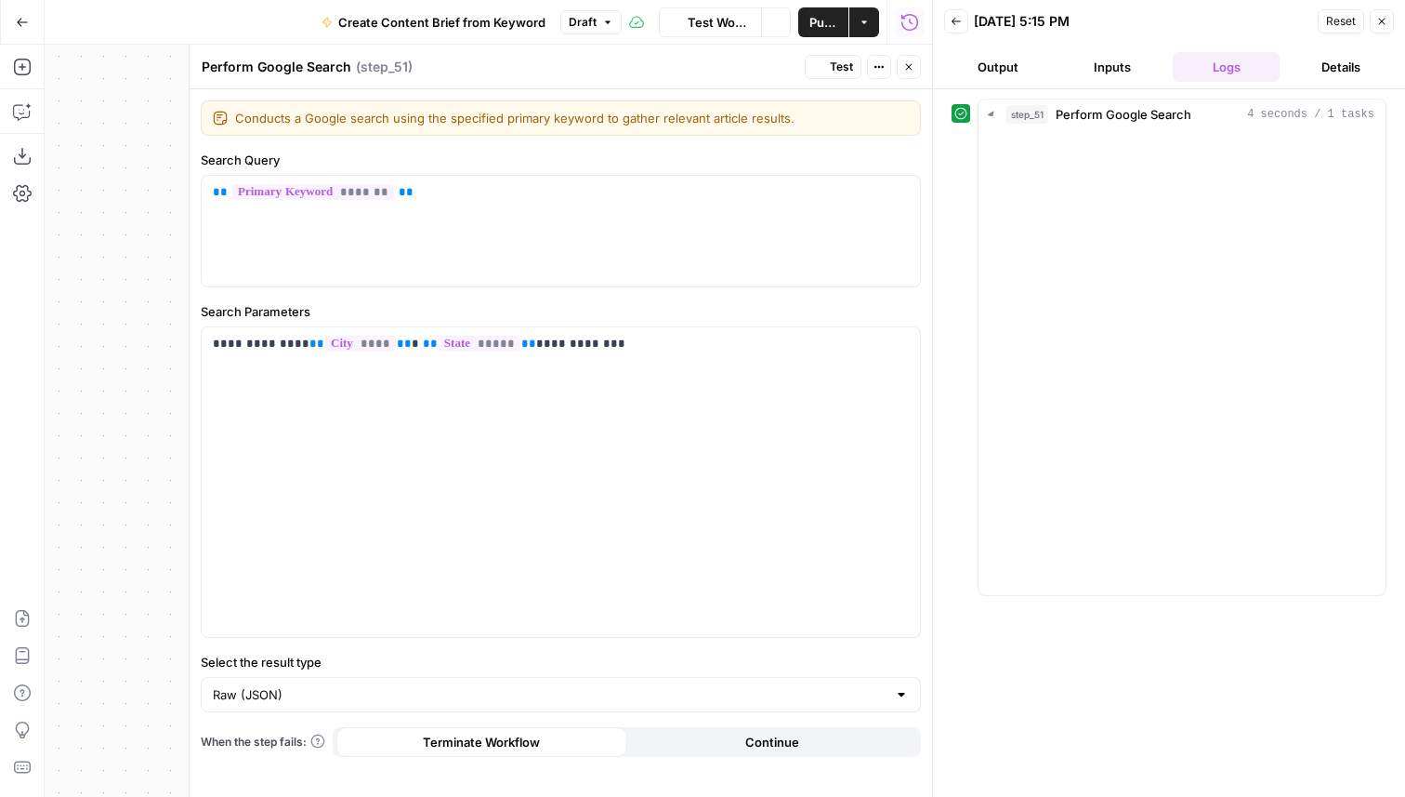
click at [1129, 65] on button "Inputs" at bounding box center [1112, 67] width 107 height 30
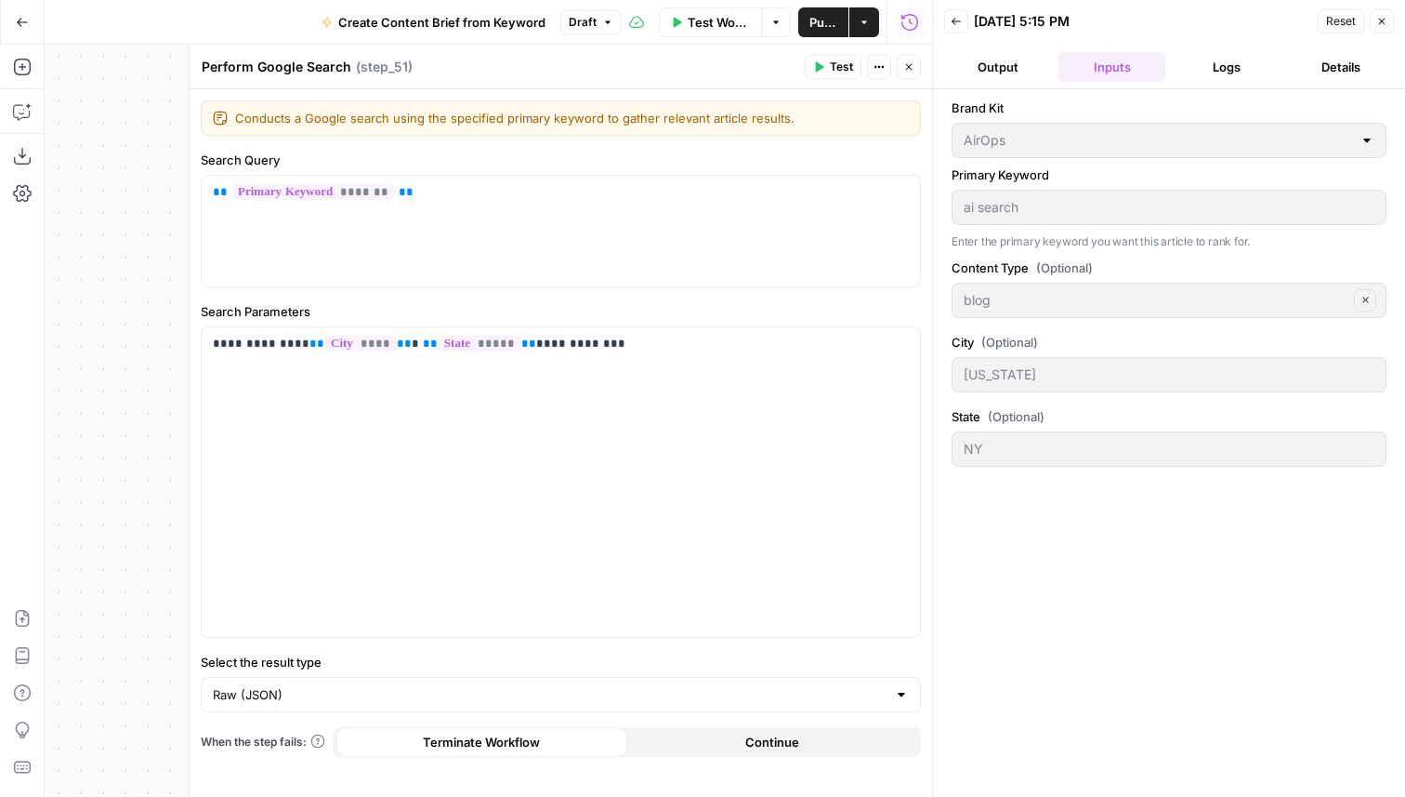
click at [1203, 59] on button "Logs" at bounding box center [1226, 67] width 107 height 30
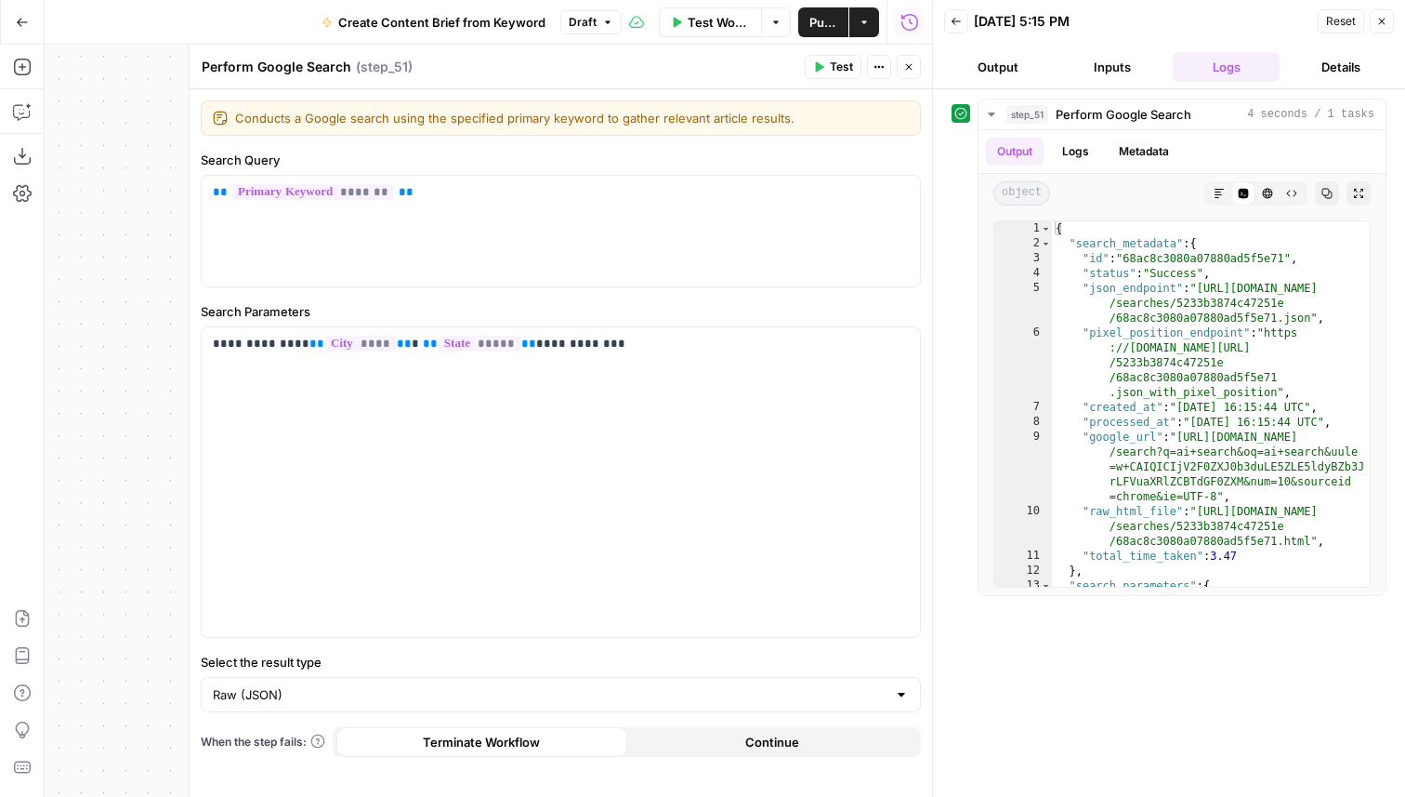
click at [911, 65] on icon "button" at bounding box center [909, 67] width 7 height 7
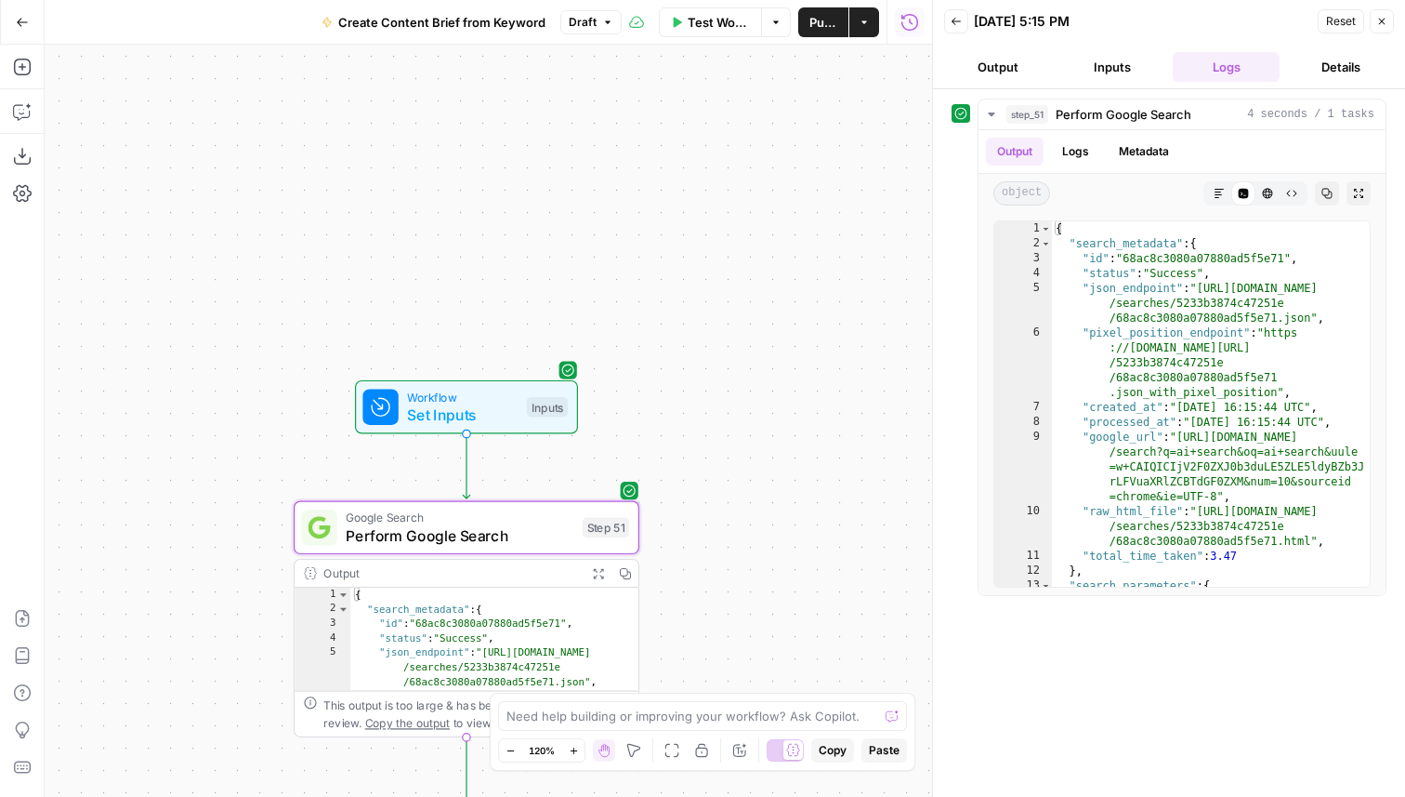
click at [717, 21] on span "Test Workflow" at bounding box center [719, 22] width 62 height 19
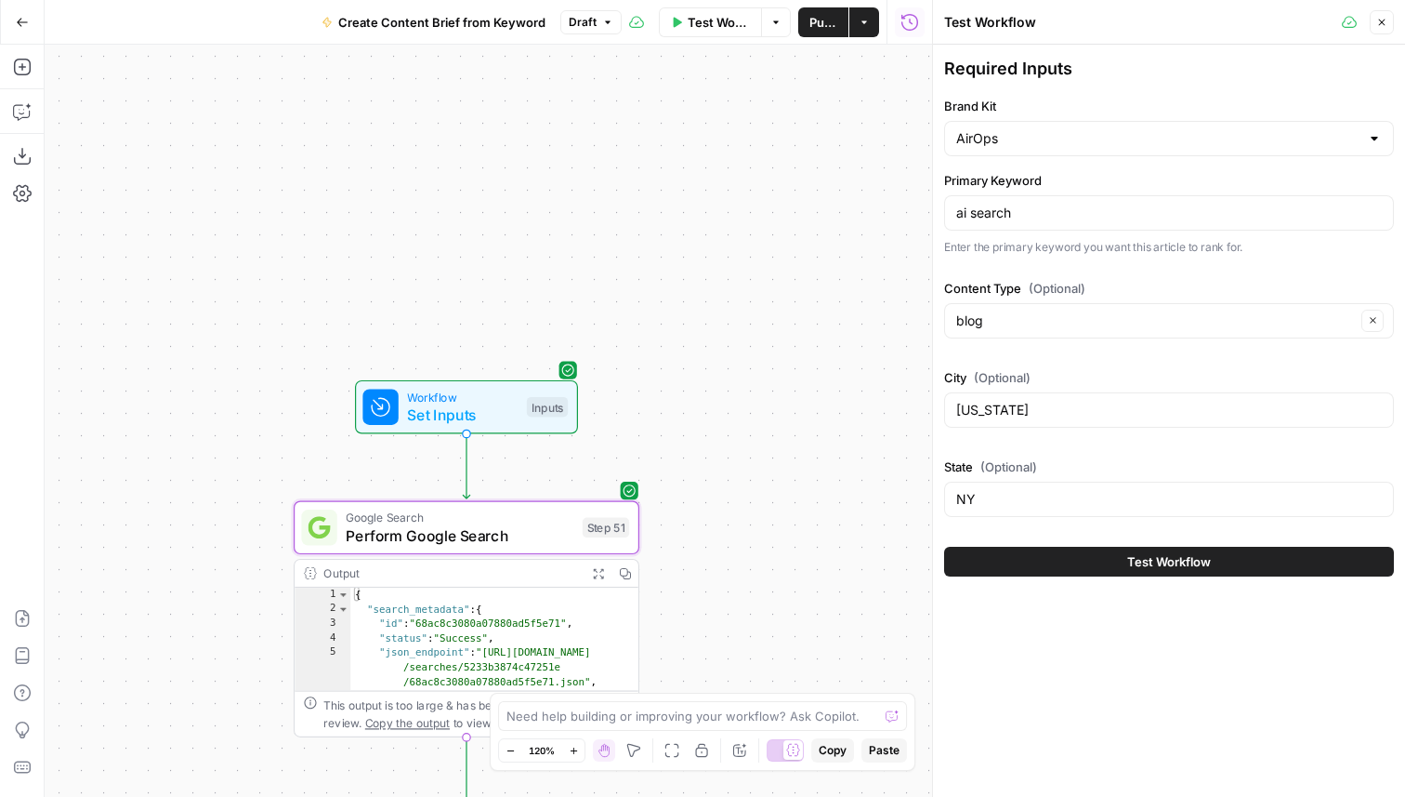
click at [1078, 551] on button "Test Workflow" at bounding box center [1169, 562] width 450 height 30
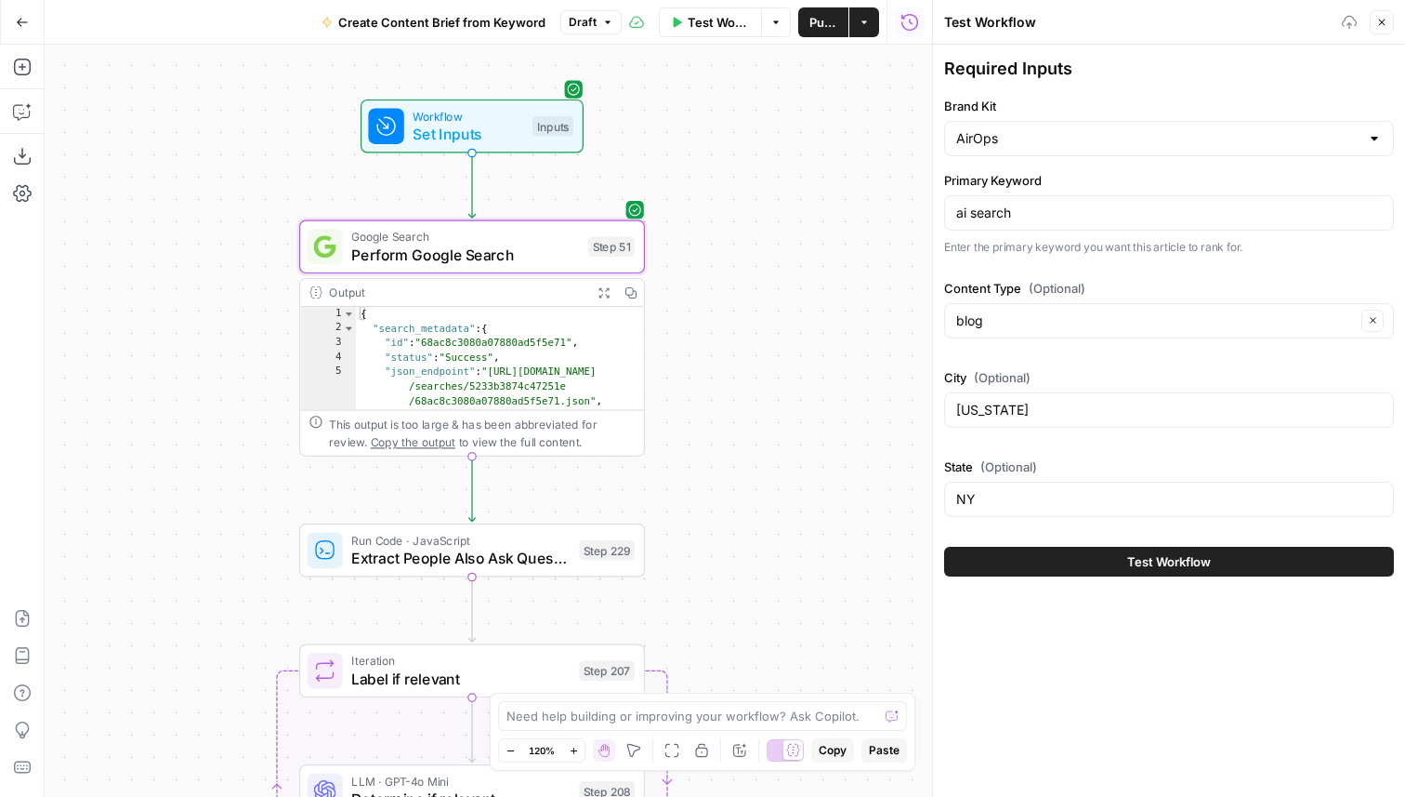
drag, startPoint x: 712, startPoint y: 625, endPoint x: 719, endPoint y: 350, distance: 274.3
click at [719, 350] on div "Workflow Set Inputs Inputs Google Search Perform Google Search Step 51 Output E…" at bounding box center [489, 421] width 888 height 752
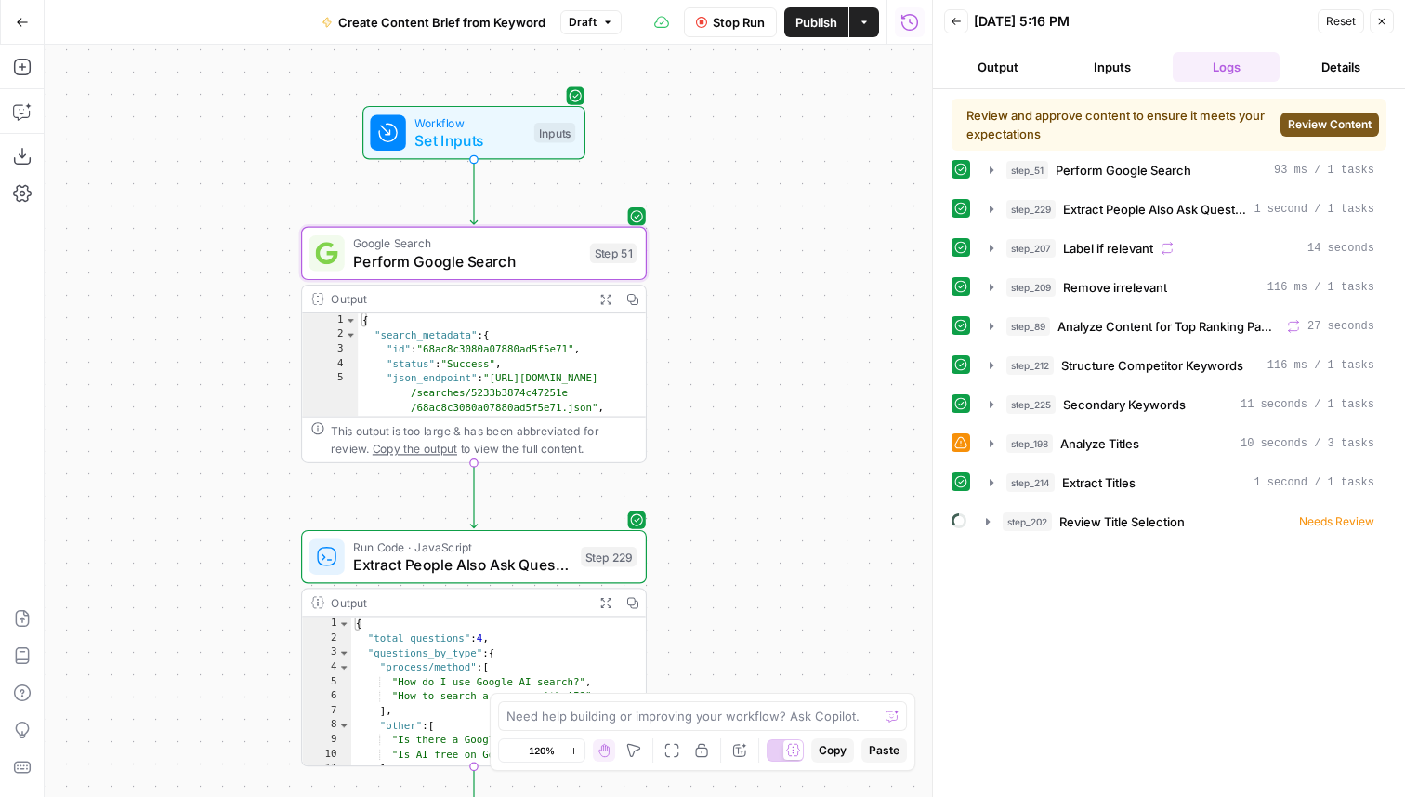
click at [1347, 128] on span "Review Content" at bounding box center [1330, 124] width 84 height 17
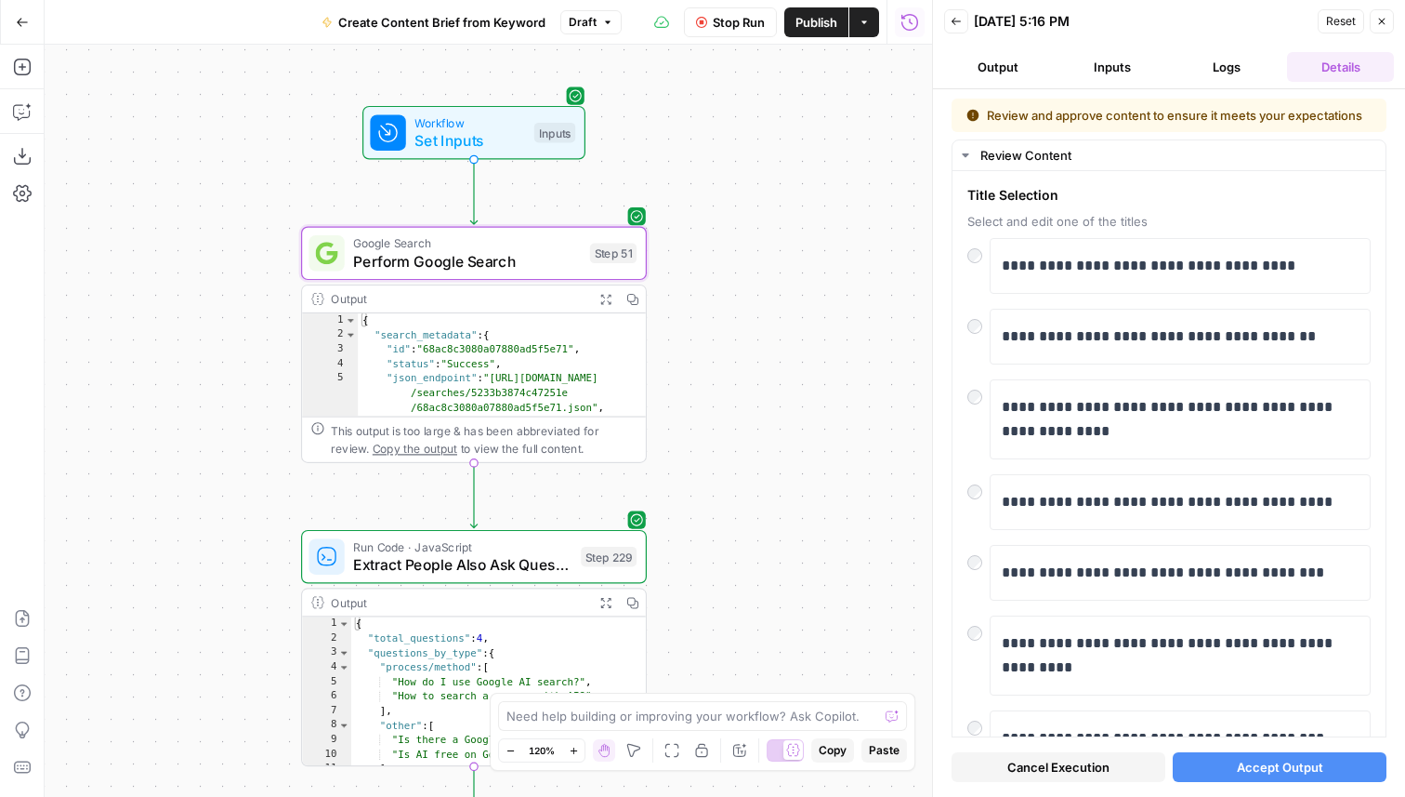
click at [1273, 766] on span "Accept Output" at bounding box center [1280, 767] width 86 height 19
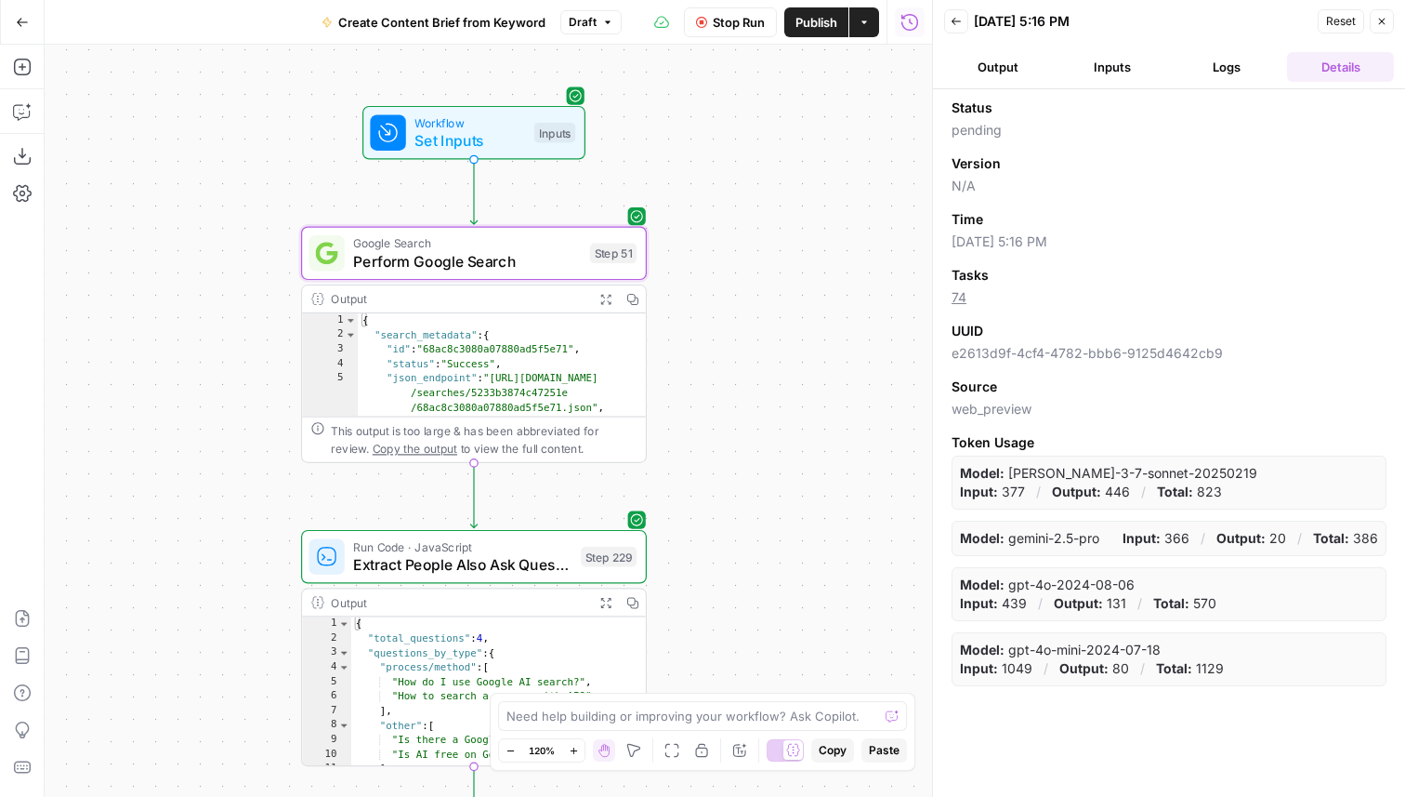
click at [1226, 66] on button "Logs" at bounding box center [1226, 67] width 107 height 30
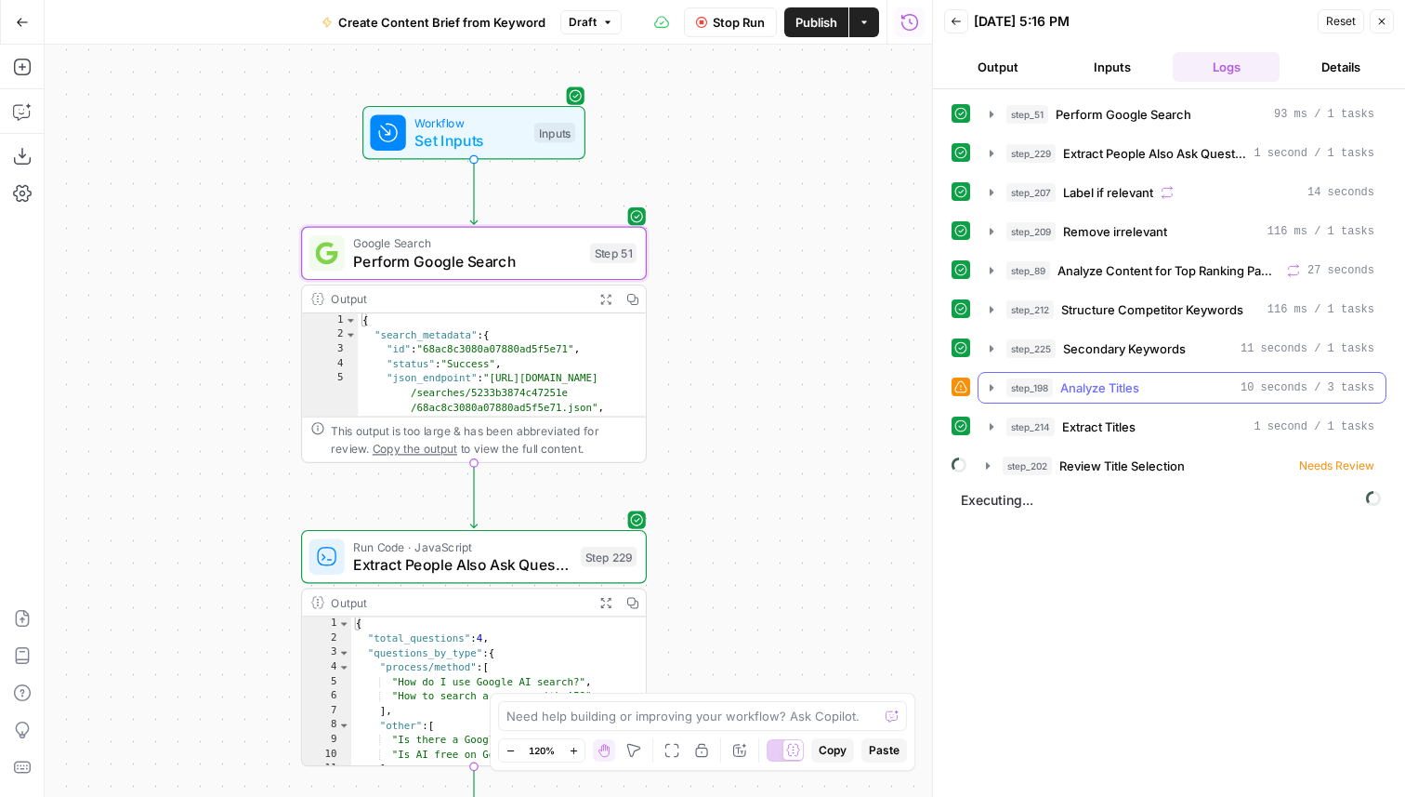
click at [1007, 388] on span "step_198" at bounding box center [1030, 387] width 46 height 19
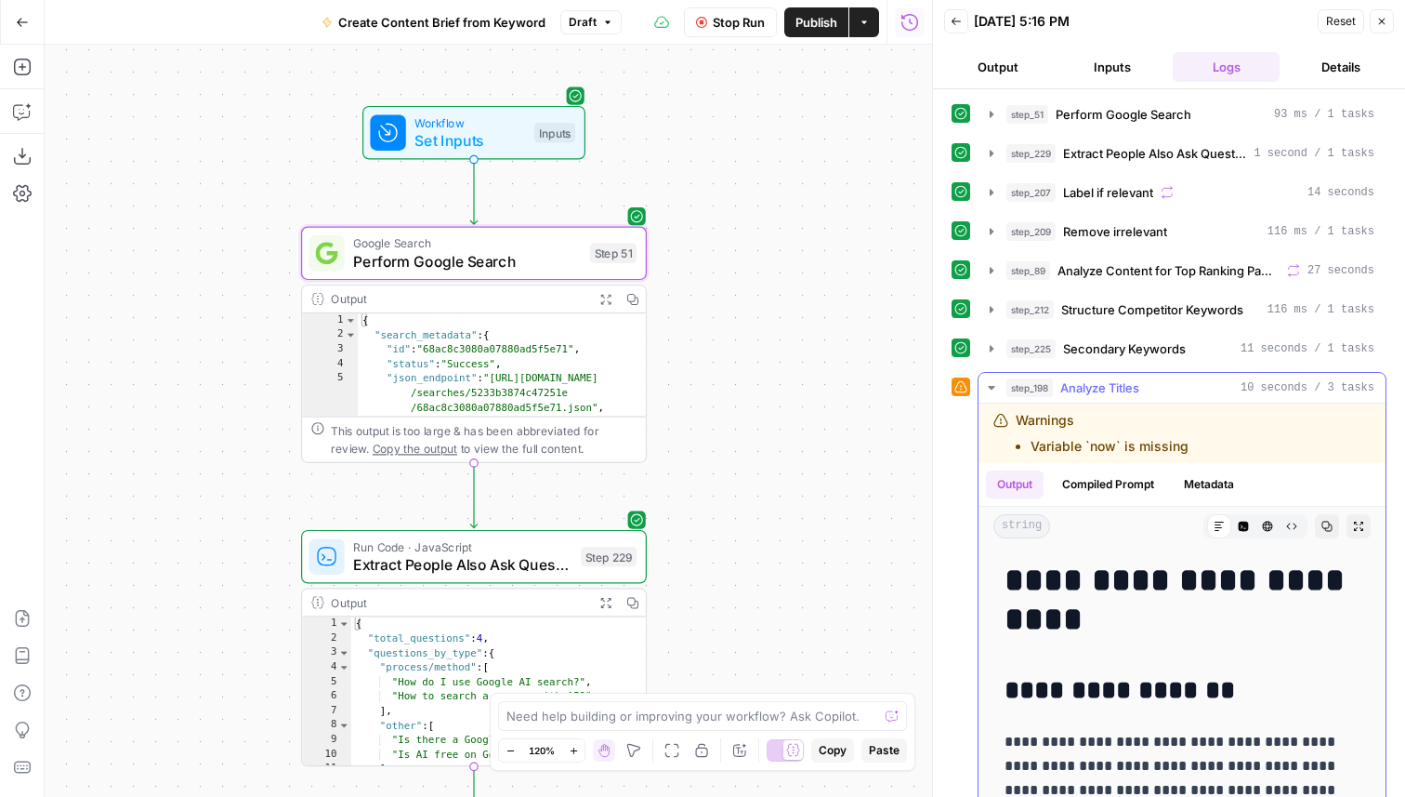
click at [1017, 380] on span "step_198" at bounding box center [1030, 387] width 46 height 19
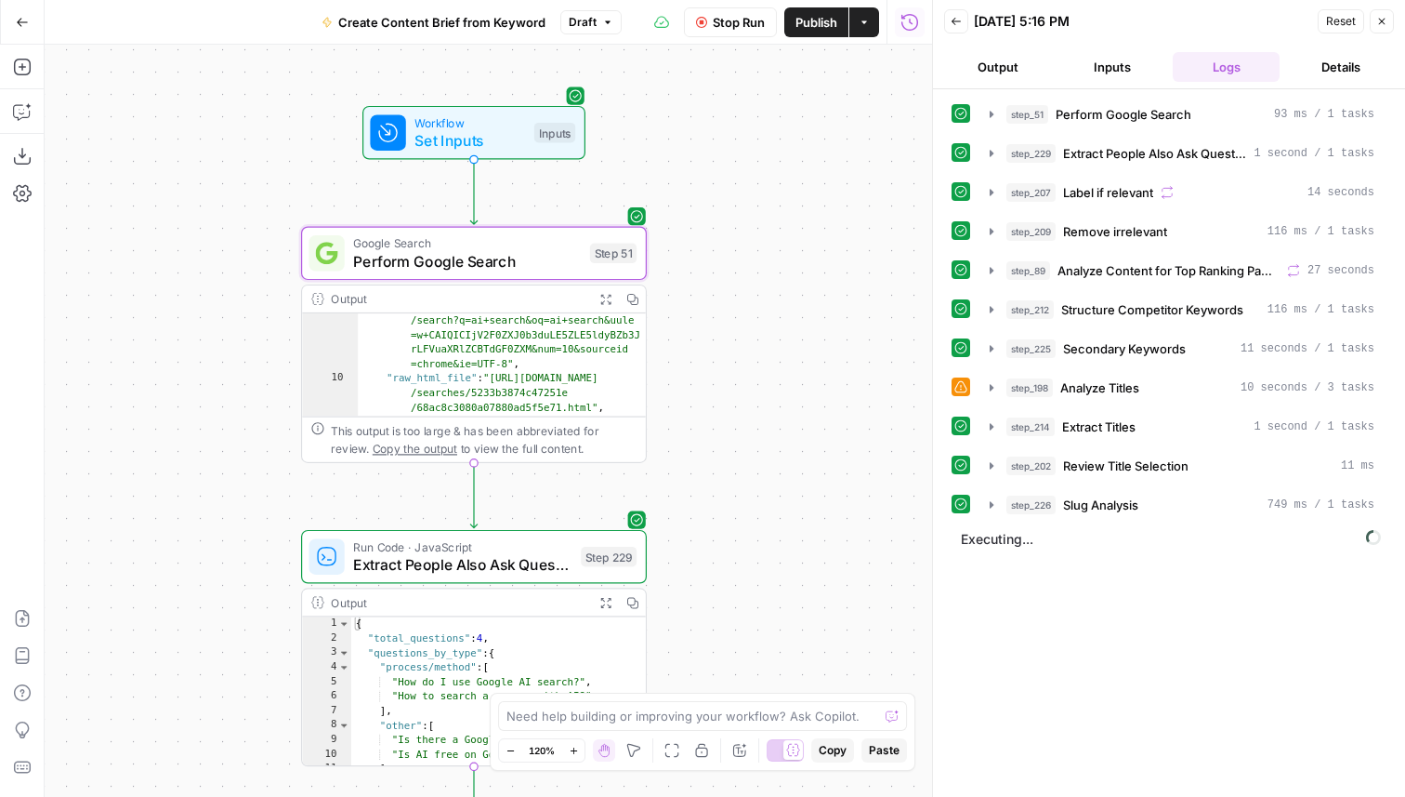
scroll to position [198, 0]
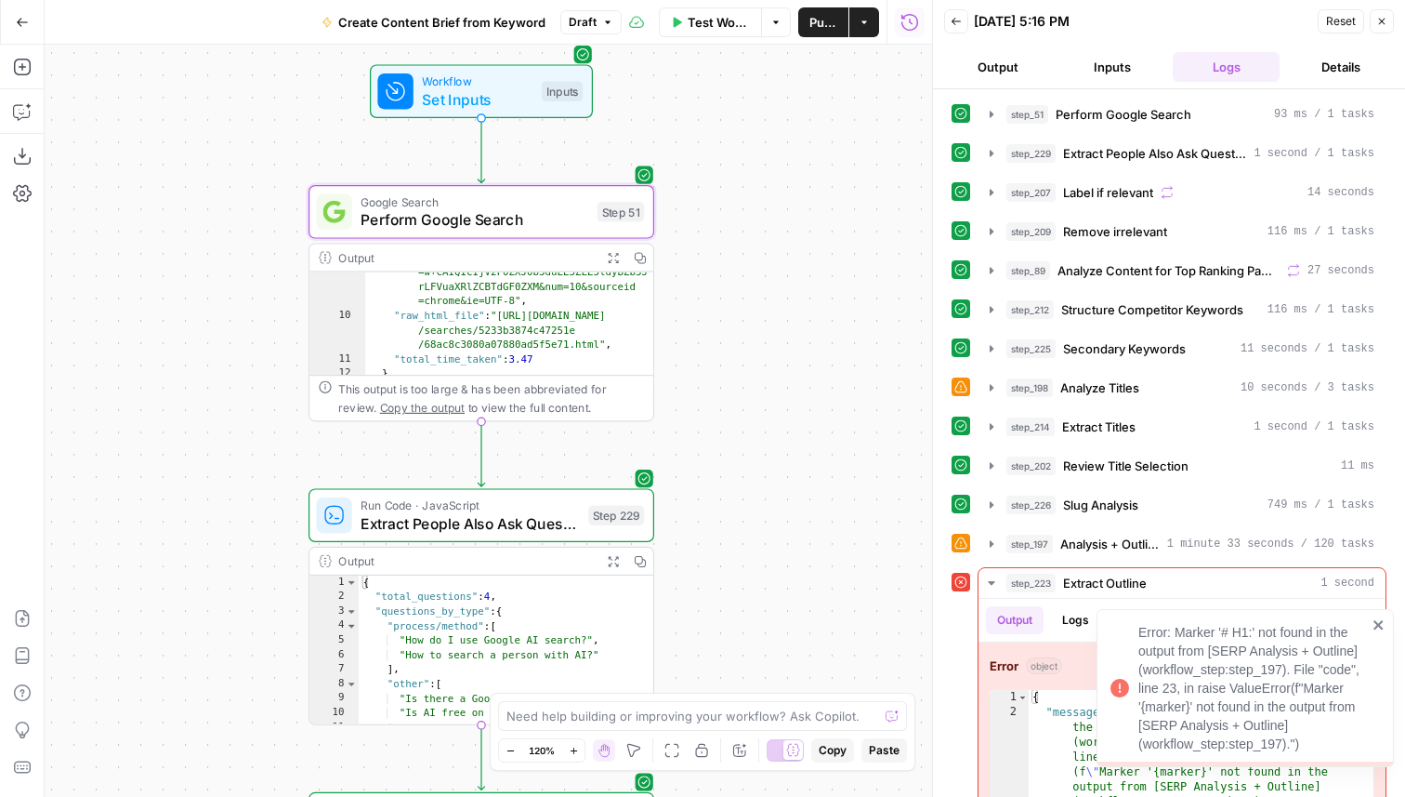
click at [1376, 615] on div "Error: Marker '# H1:' not found in the output from [SERP Analysis + Outline](wo…" at bounding box center [1245, 688] width 297 height 158
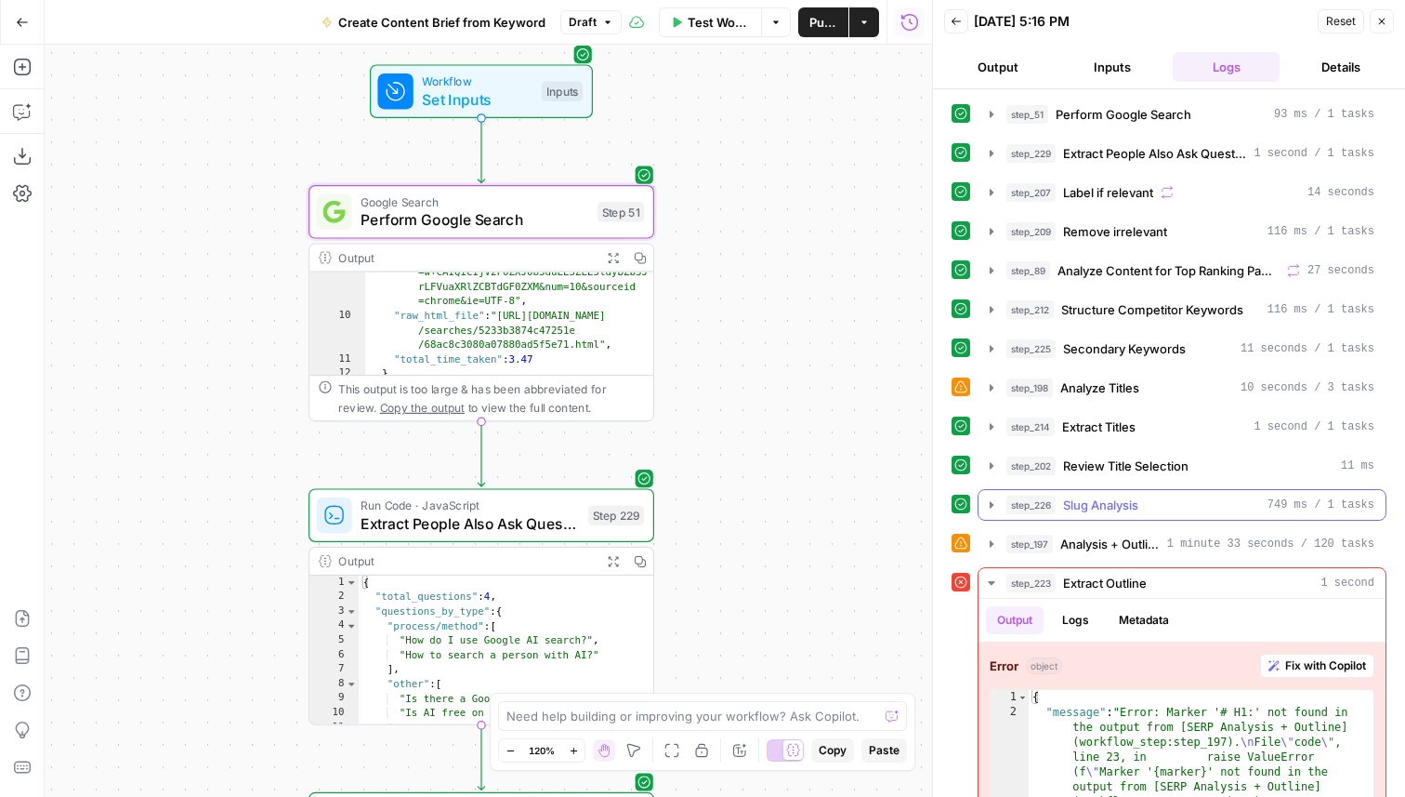
scroll to position [62, 0]
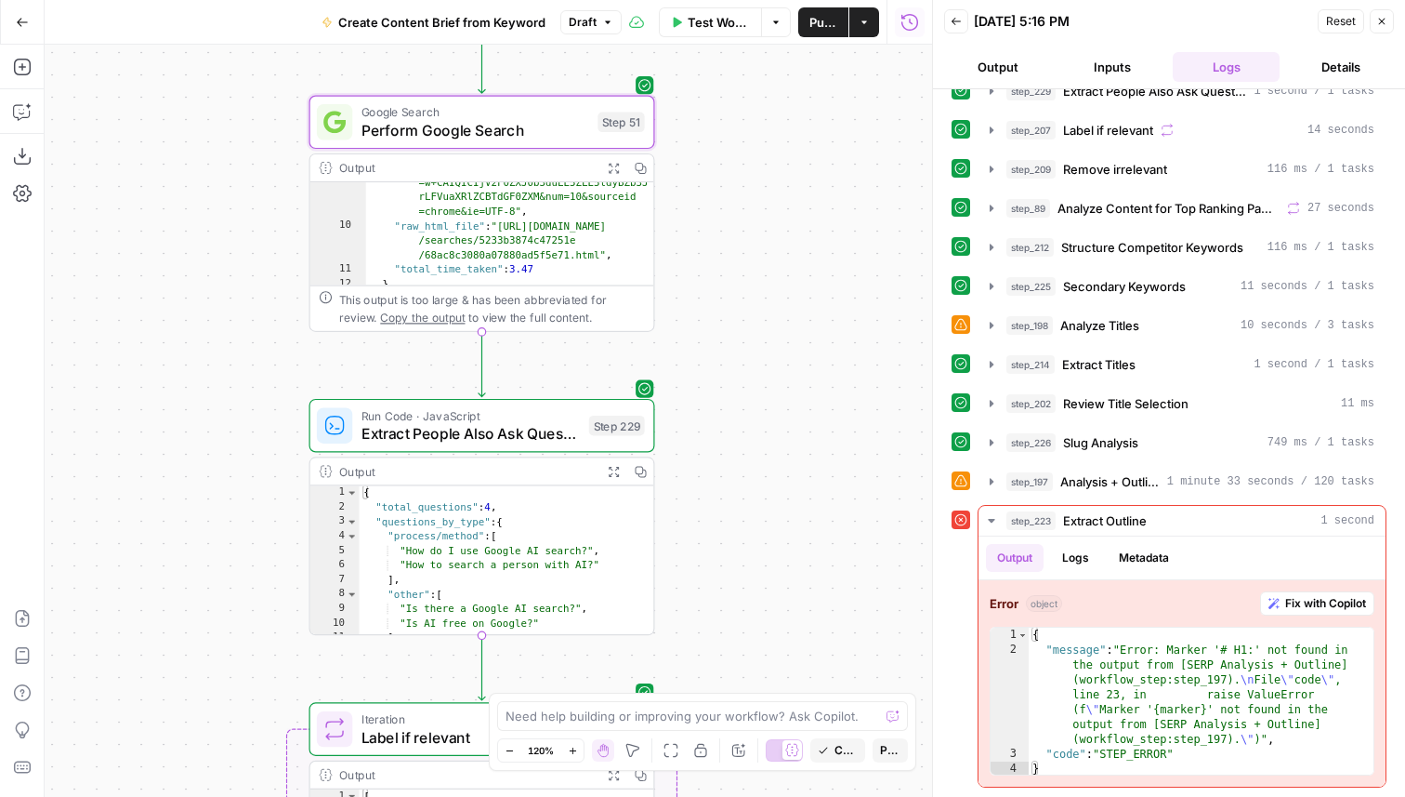
click at [1381, 23] on icon "button" at bounding box center [1382, 21] width 11 height 11
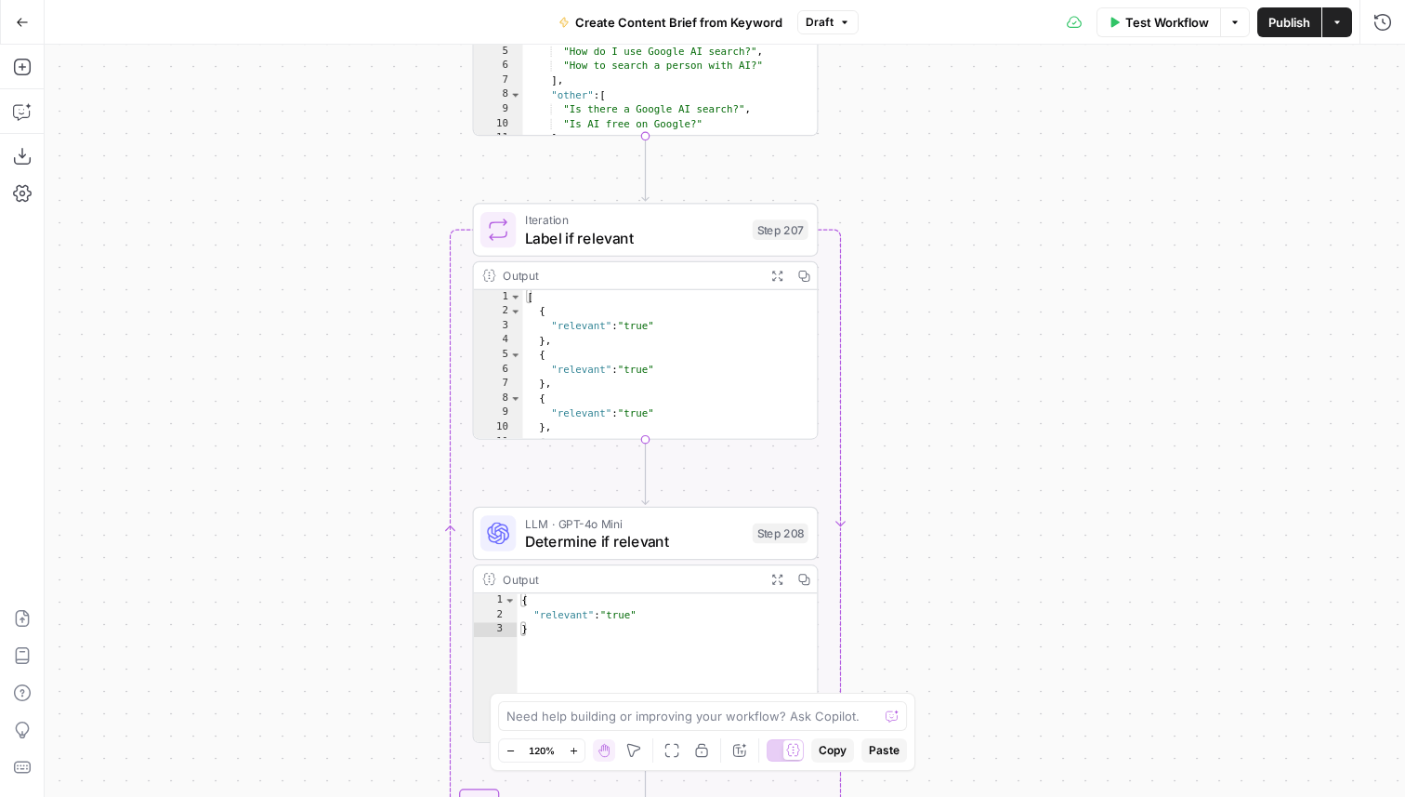
drag, startPoint x: 789, startPoint y: 494, endPoint x: 954, endPoint y: -6, distance: 525.6
click at [954, 0] on html "Cohort 5 New Home Browse Your Data Usage Flightpath Settings Recent Grids New G…" at bounding box center [702, 398] width 1405 height 797
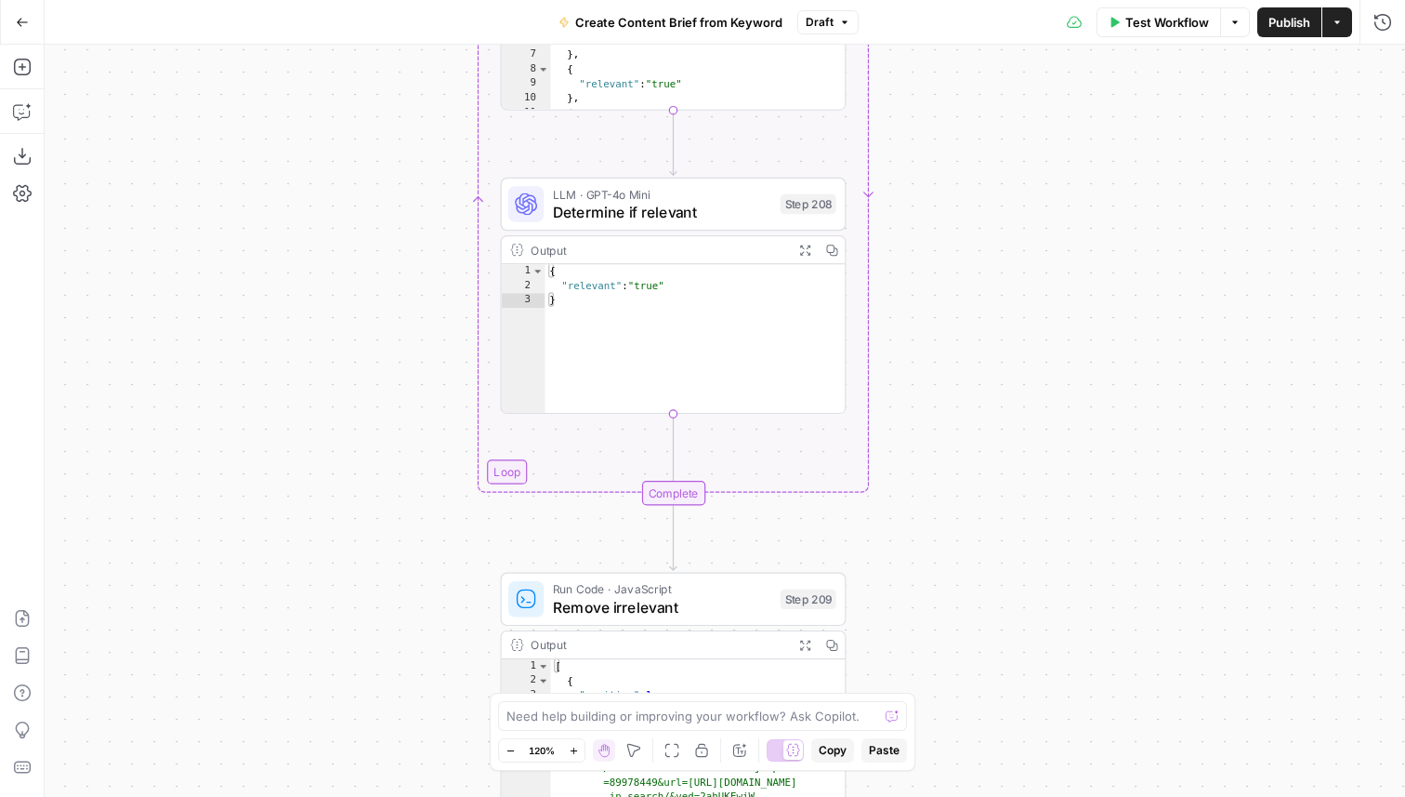
drag, startPoint x: 954, startPoint y: 444, endPoint x: 981, endPoint y: 128, distance: 317.2
click at [981, 128] on div "Workflow Set Inputs Inputs Google Search Perform Google Search Step 51 Output E…" at bounding box center [725, 421] width 1361 height 752
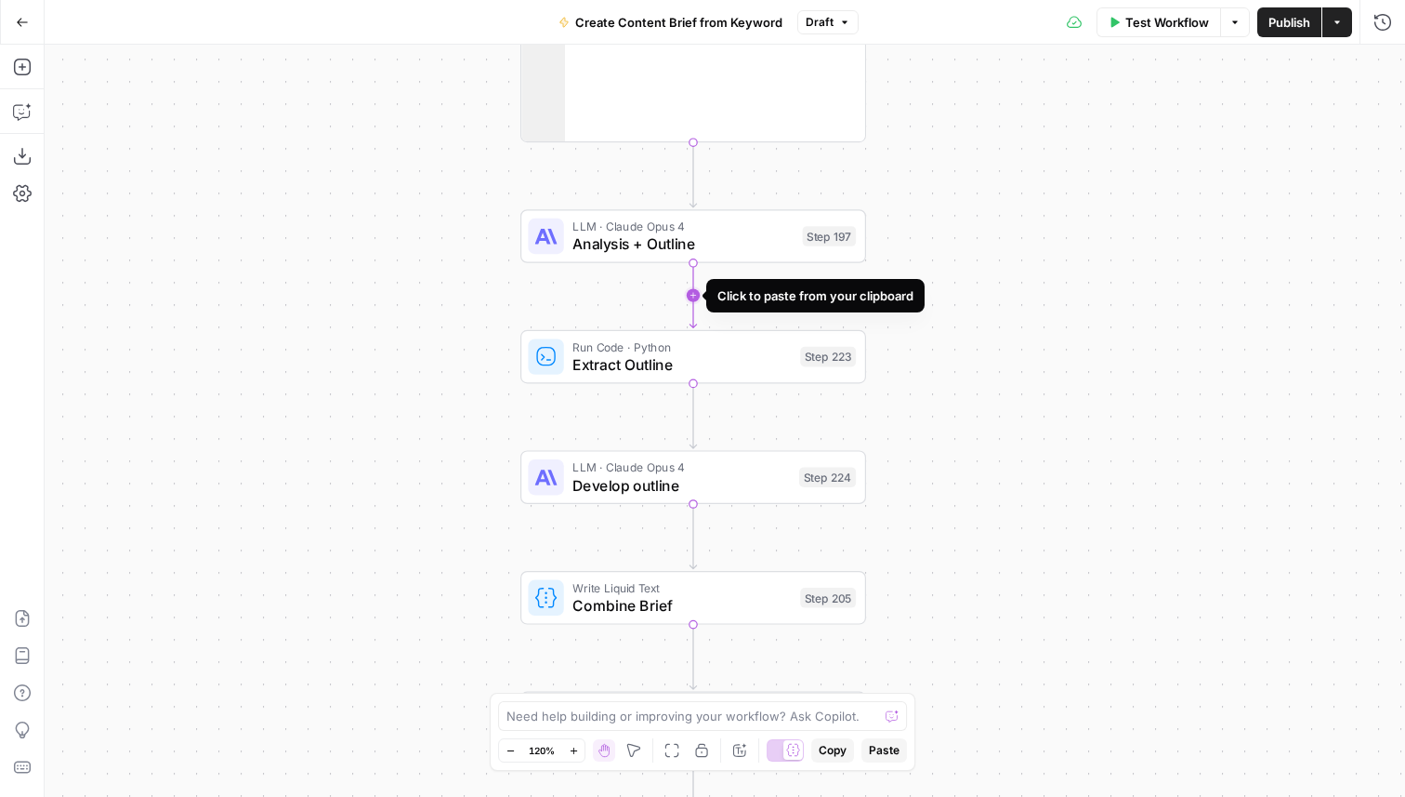
click at [695, 297] on icon "Edge from step_197 to step_223" at bounding box center [693, 295] width 7 height 65
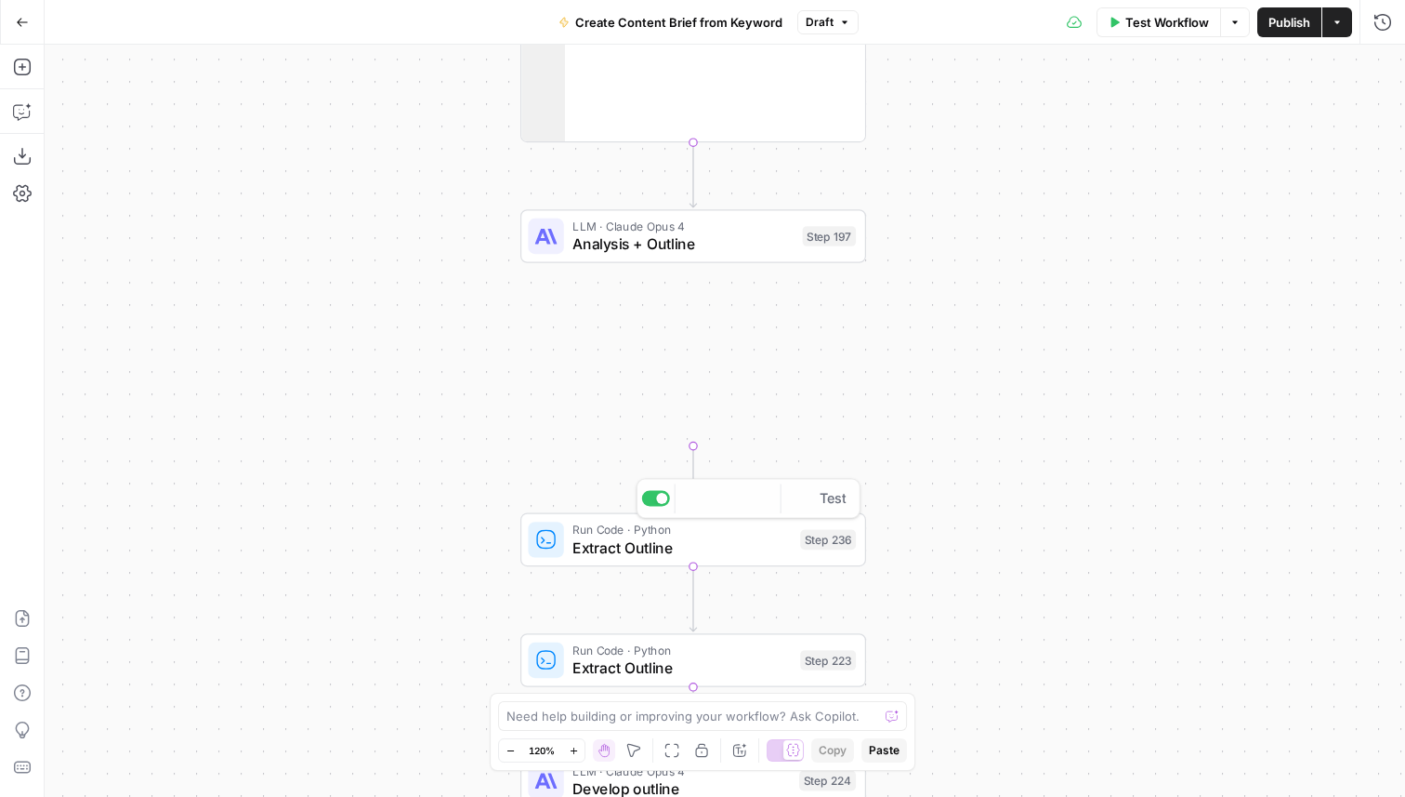
click at [809, 362] on div "**********" at bounding box center [693, 582] width 344 height 570
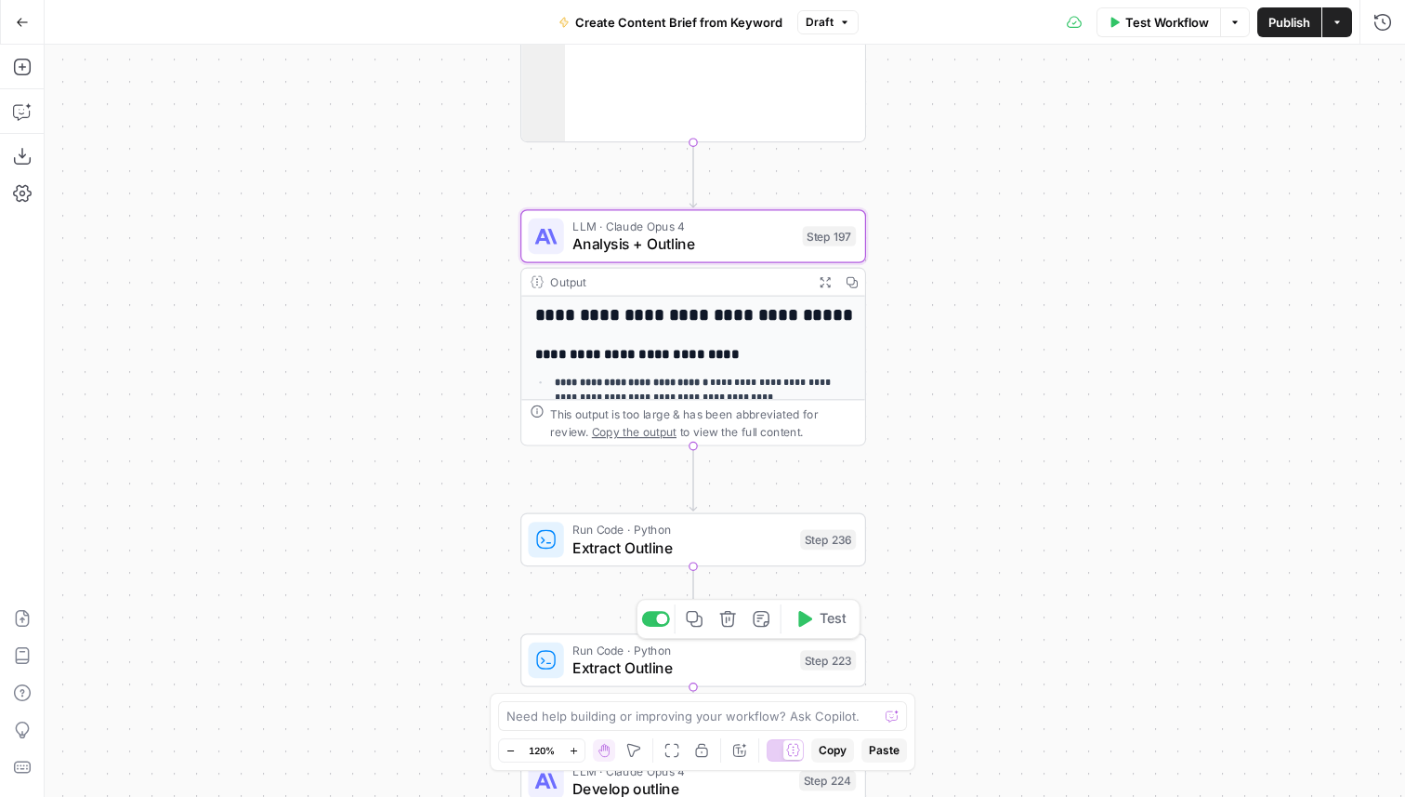
click at [648, 619] on div at bounding box center [656, 619] width 28 height 16
click at [759, 539] on span "Extract Outline" at bounding box center [682, 547] width 218 height 22
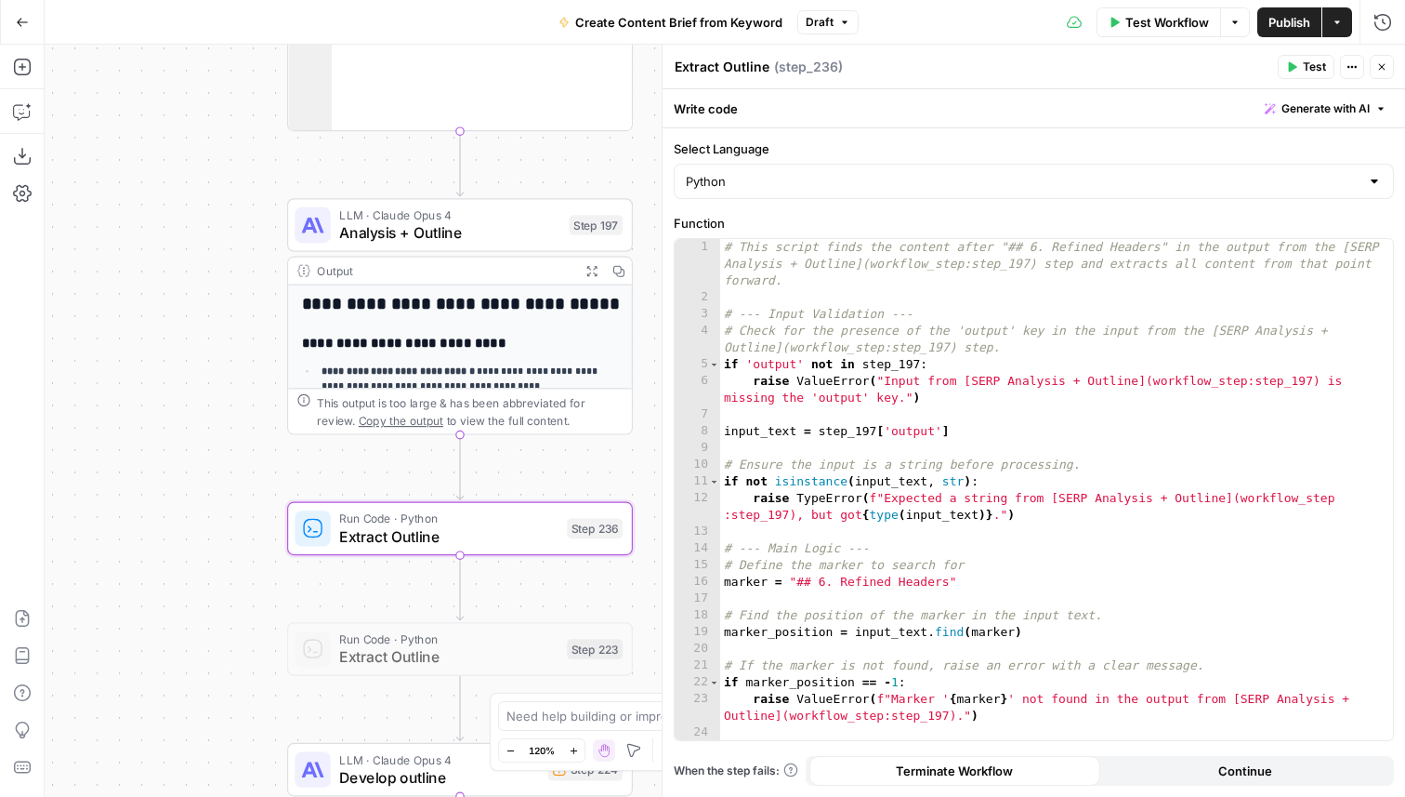
drag, startPoint x: 442, startPoint y: 528, endPoint x: 158, endPoint y: 469, distance: 289.5
click at [158, 470] on div "Workflow Set Inputs Inputs Google Search Perform Google Search Step 51 Output E…" at bounding box center [725, 421] width 1361 height 752
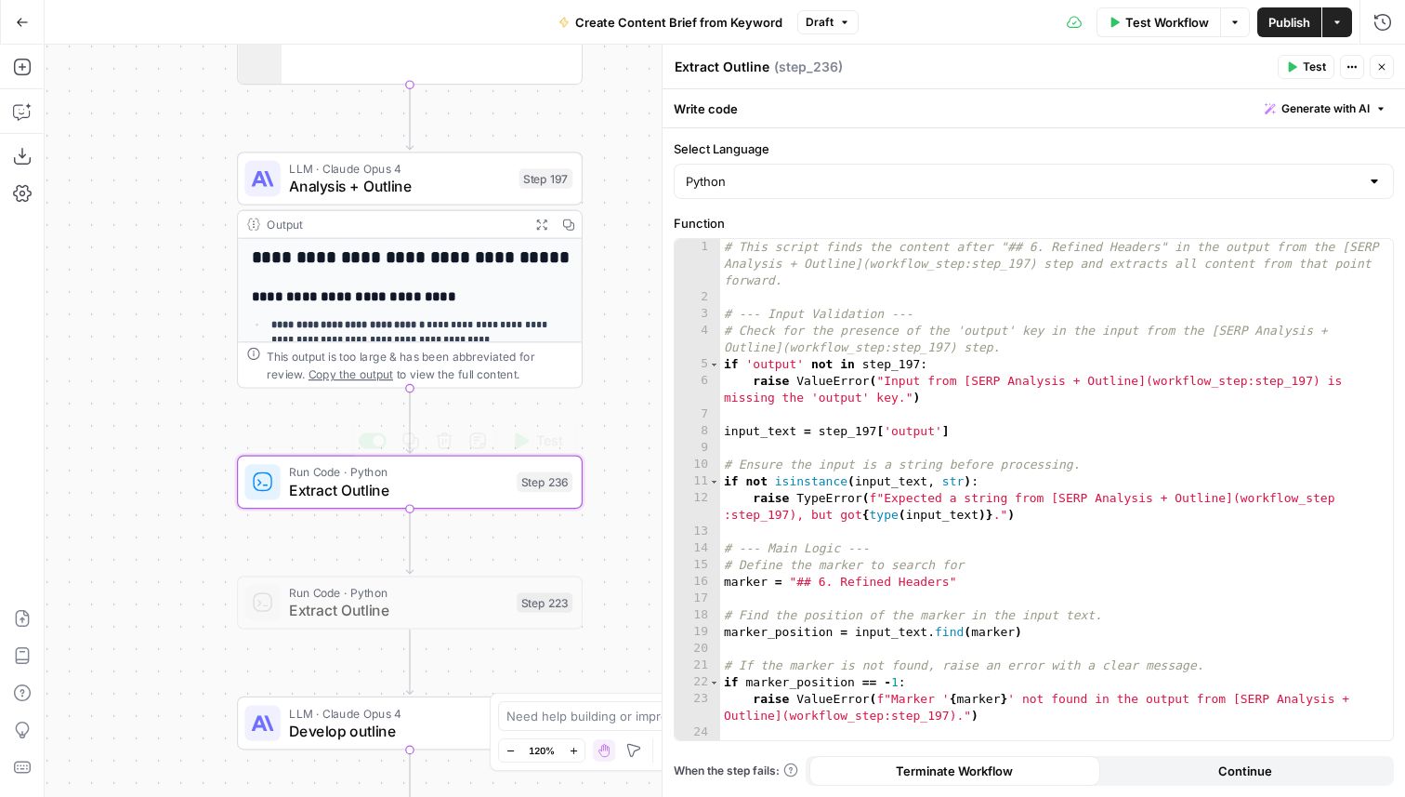
type textarea "**********"
click at [1043, 506] on div "# This script finds the content after "## 6. Refined Headers" in the output fro…" at bounding box center [1056, 523] width 673 height 568
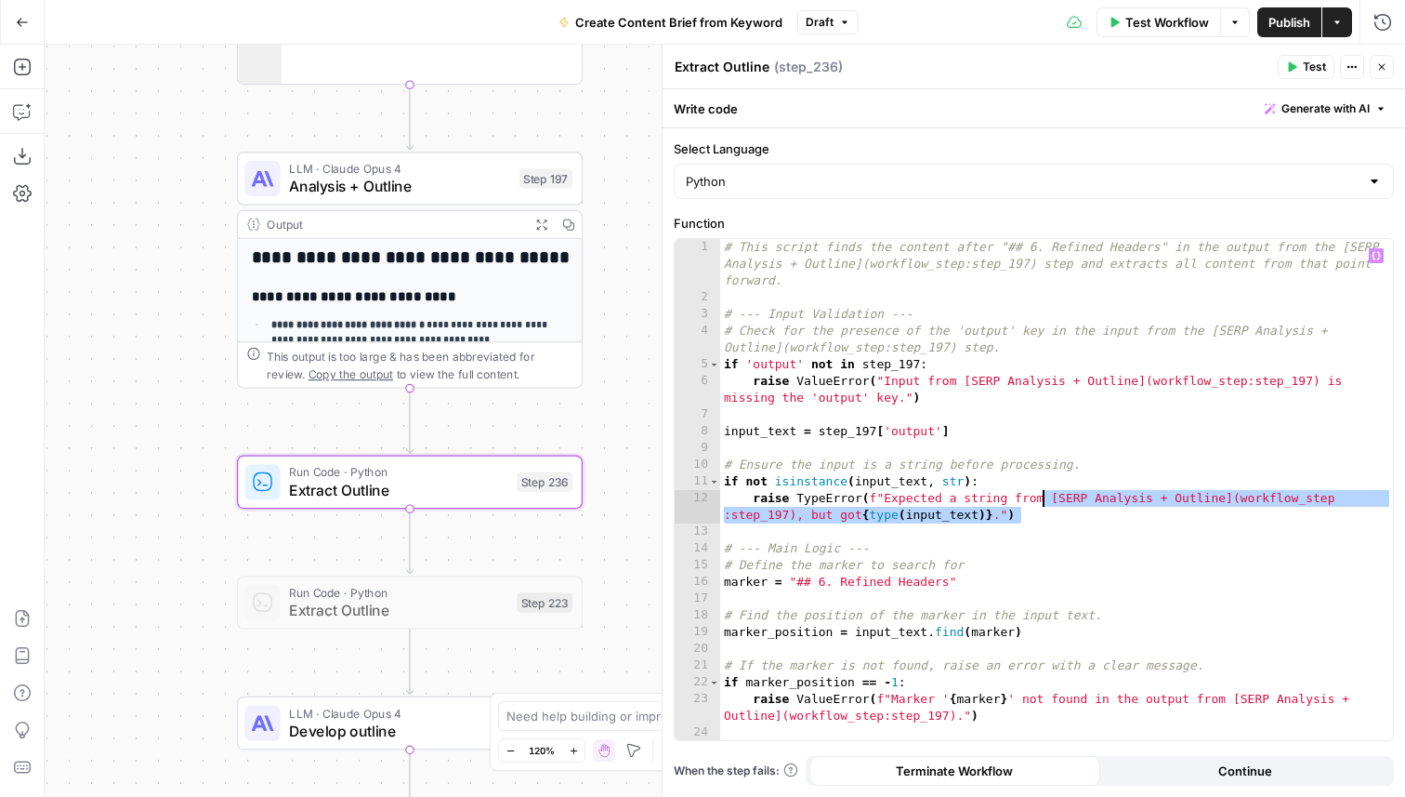
click at [949, 450] on div "# This script finds the content after "## 6. Refined Headers" in the output fro…" at bounding box center [1056, 523] width 673 height 568
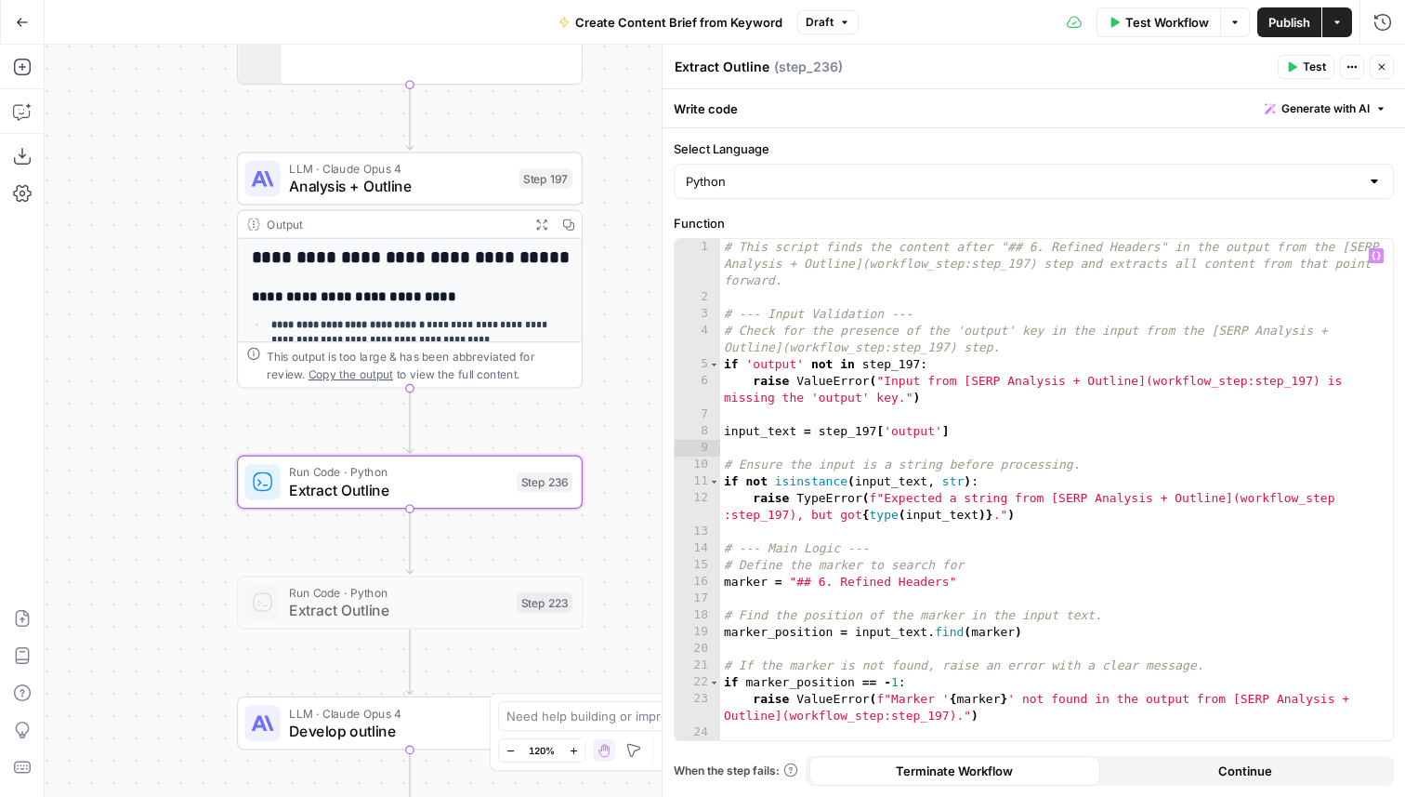
click at [1308, 63] on span "Test" at bounding box center [1314, 67] width 23 height 17
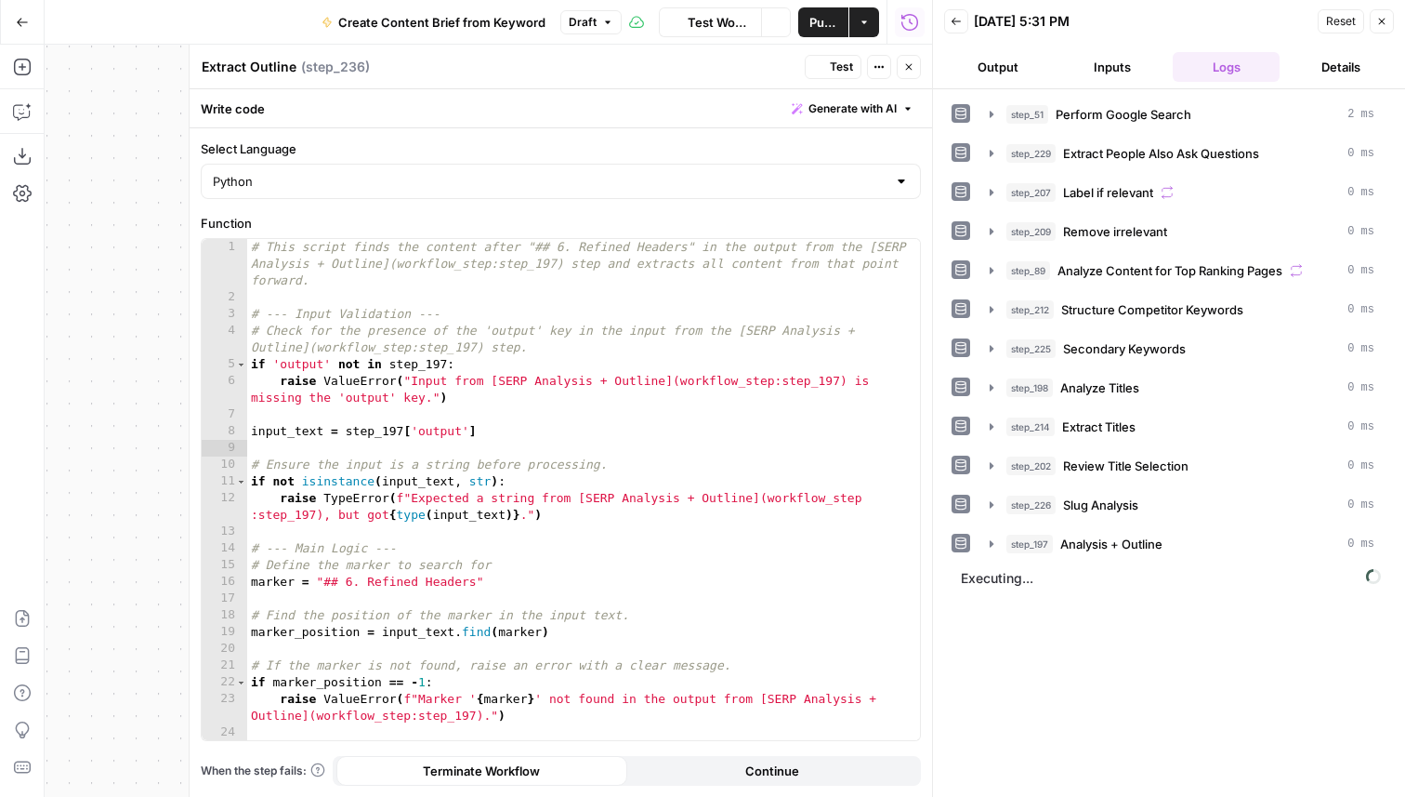
click at [908, 60] on button "Close" at bounding box center [909, 67] width 24 height 24
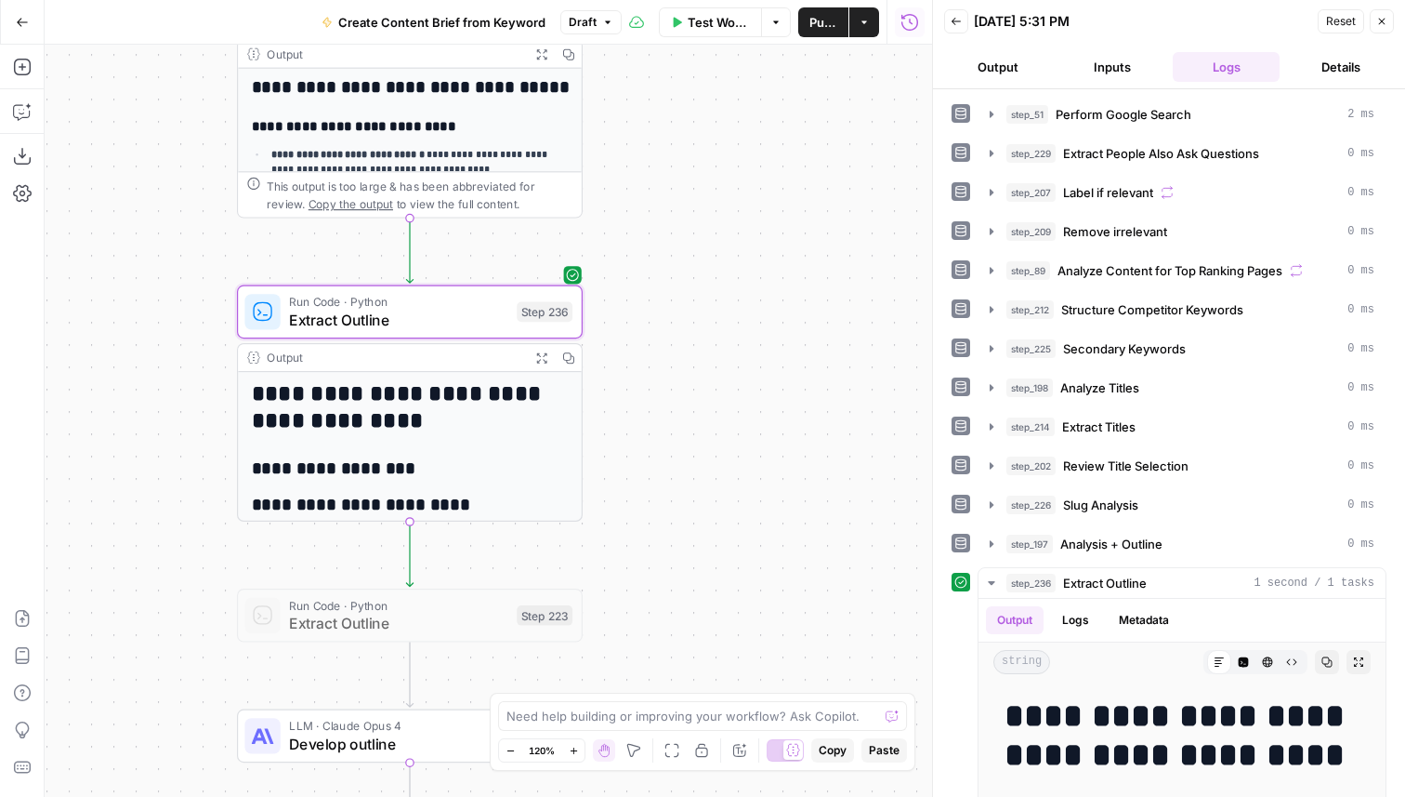
drag, startPoint x: 798, startPoint y: 371, endPoint x: 798, endPoint y: 303, distance: 67.9
click at [798, 303] on div "Workflow Set Inputs Inputs Google Search Perform Google Search Step 51 Output E…" at bounding box center [489, 421] width 888 height 752
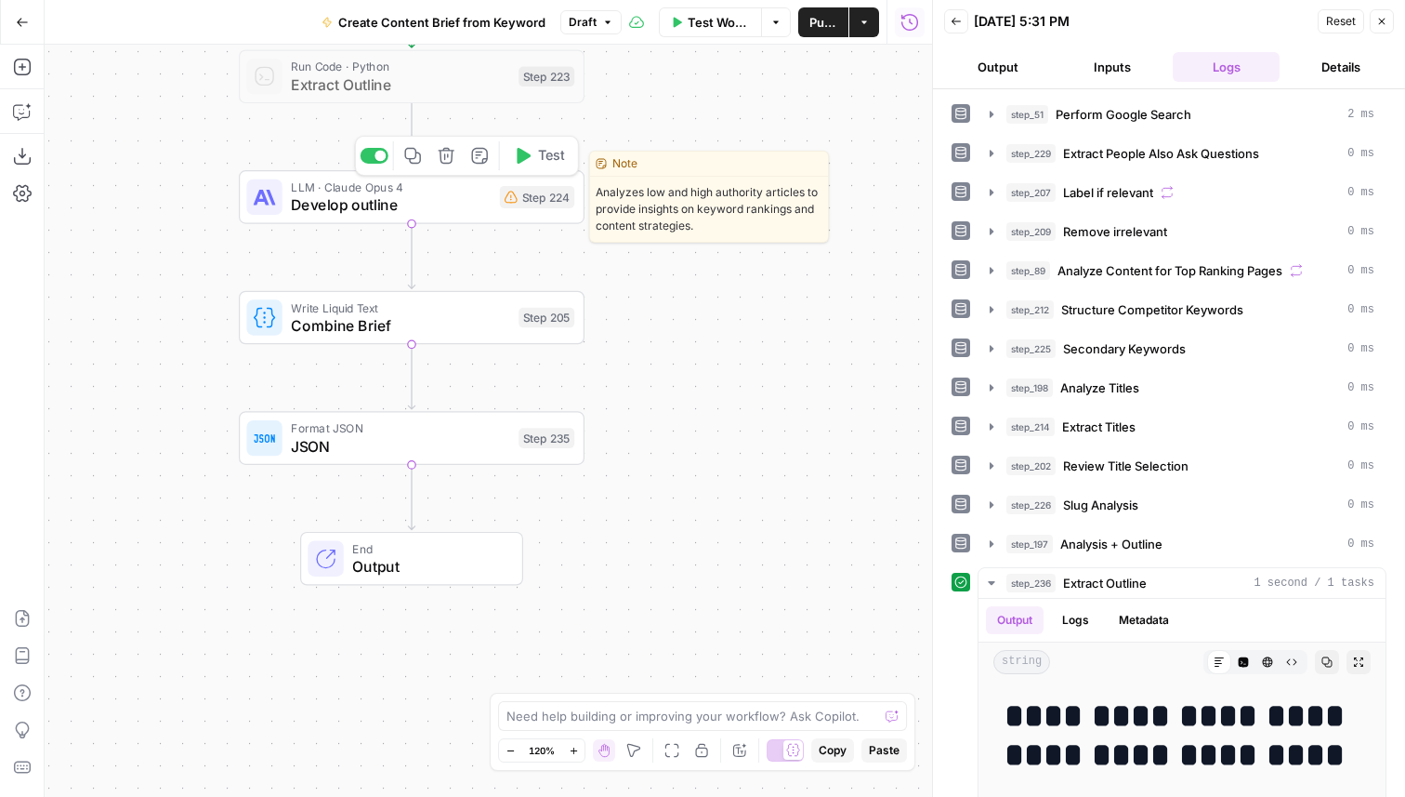
click at [468, 204] on span "Develop outline" at bounding box center [391, 204] width 200 height 22
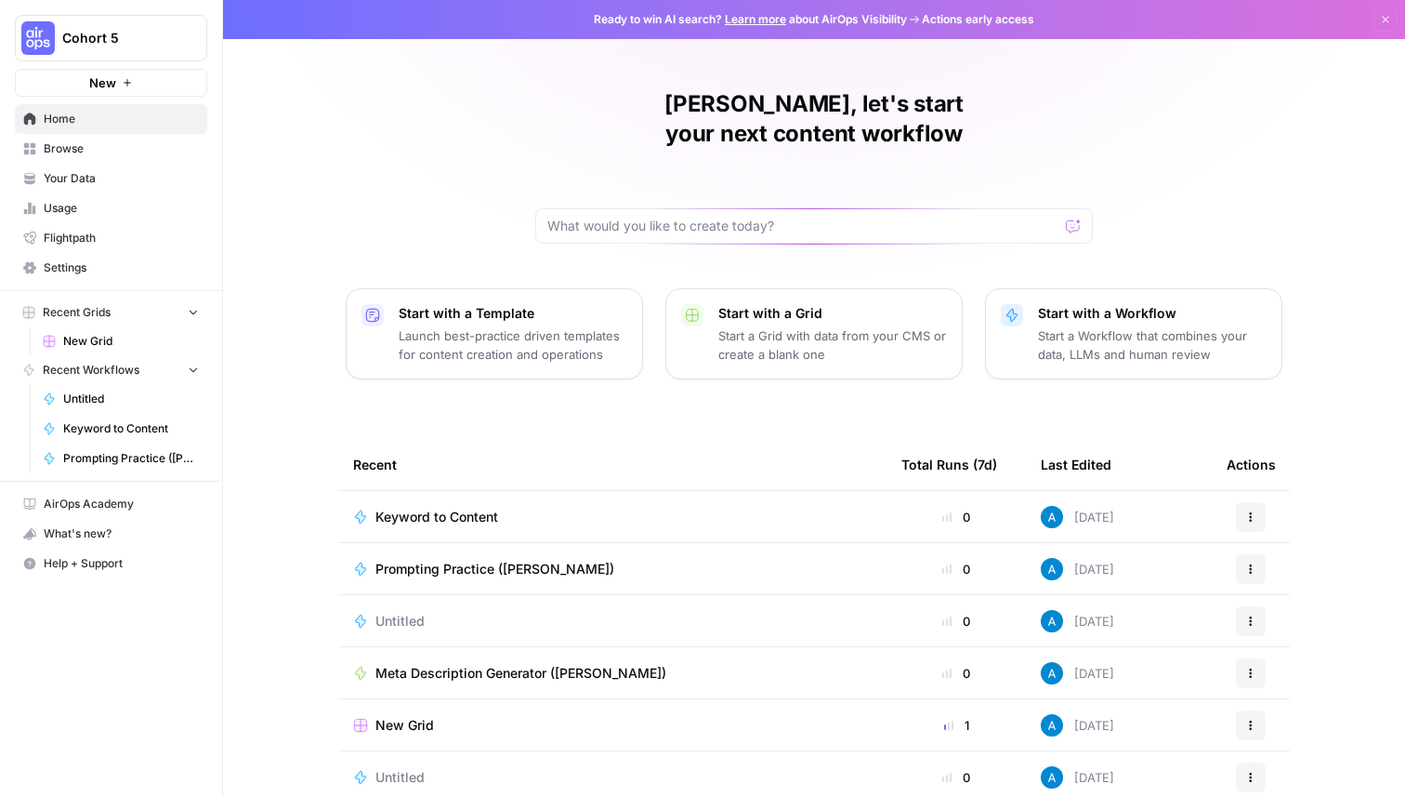
click at [115, 143] on span "Browse" at bounding box center [121, 148] width 155 height 17
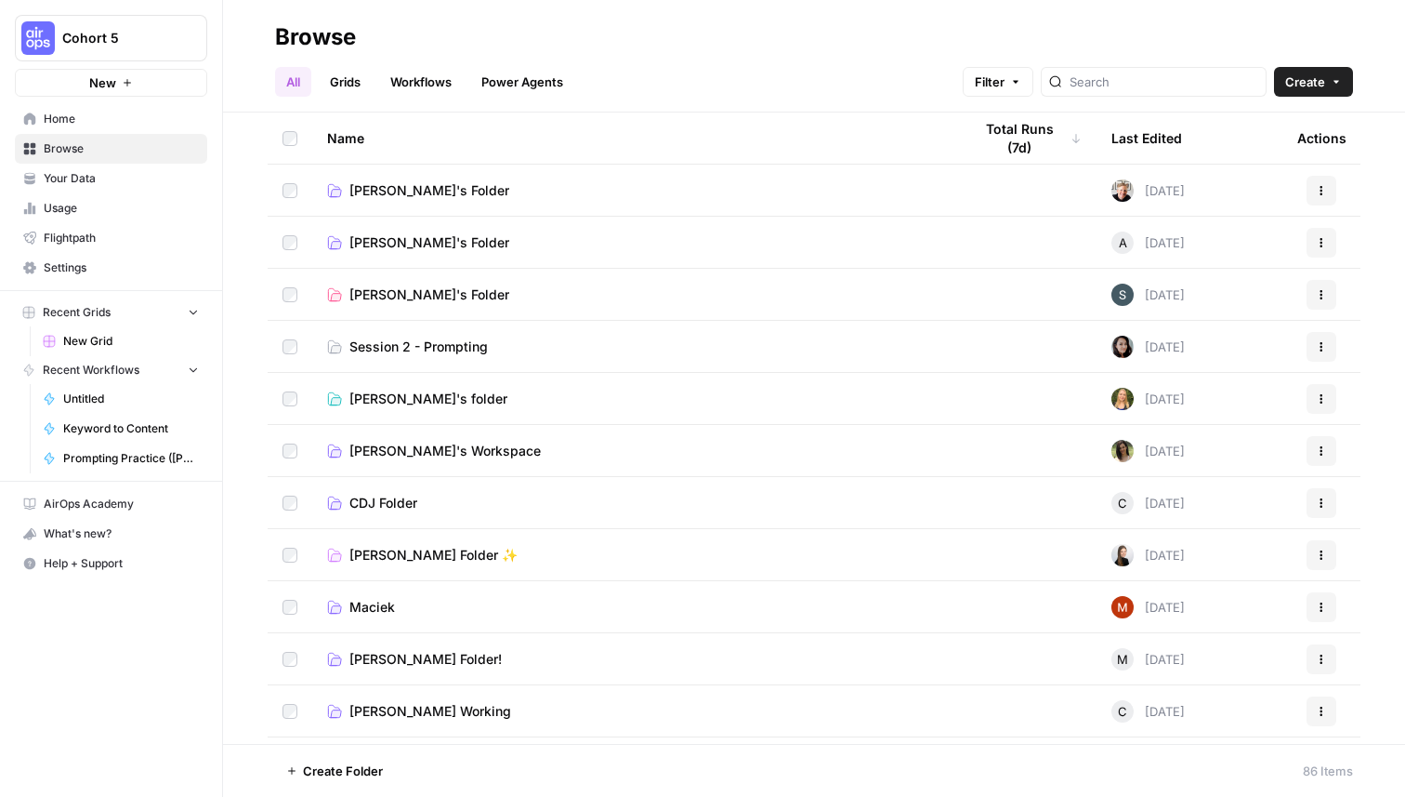
click at [1344, 84] on button "Create" at bounding box center [1313, 82] width 79 height 30
click at [1286, 149] on span "Grid" at bounding box center [1278, 151] width 104 height 19
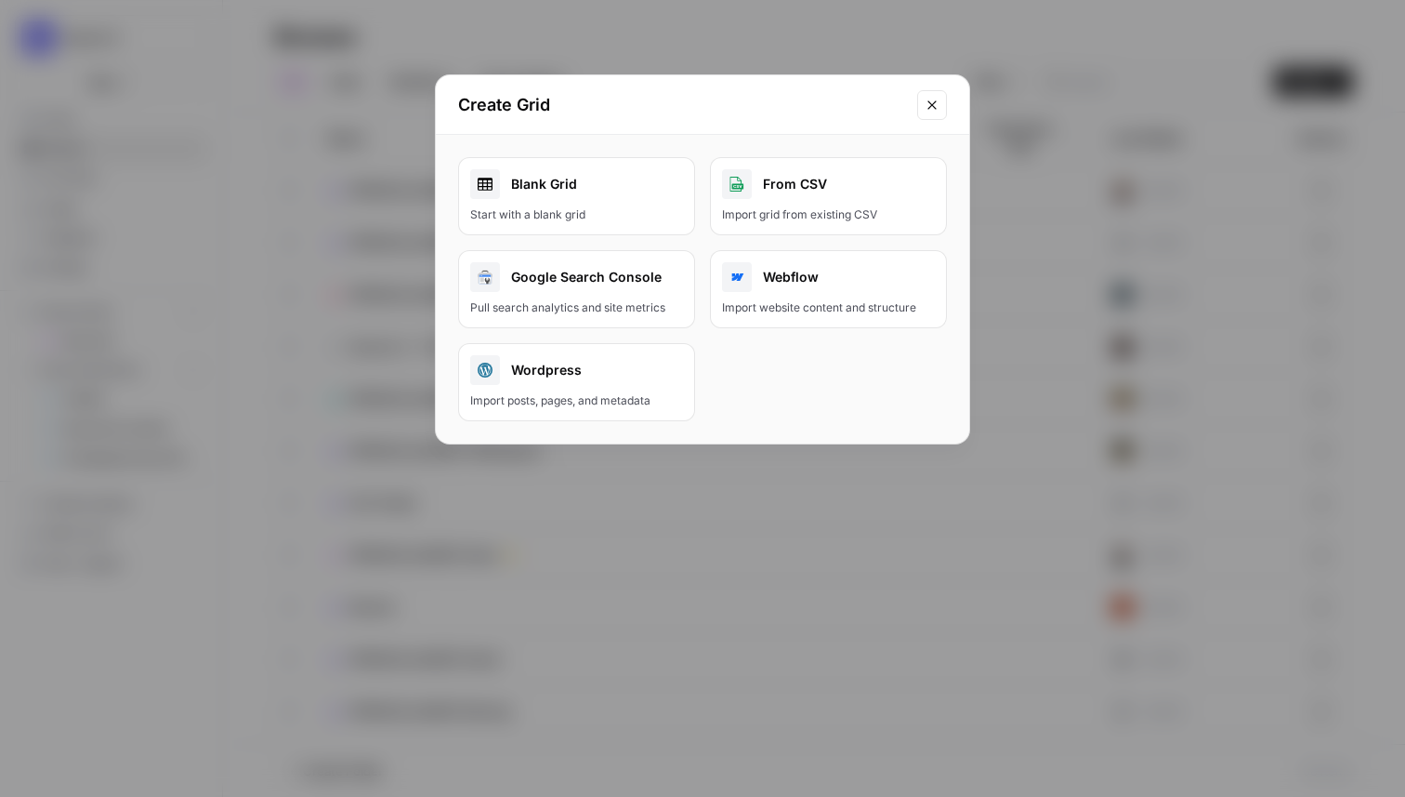
click at [631, 182] on div "Blank Grid" at bounding box center [576, 184] width 213 height 30
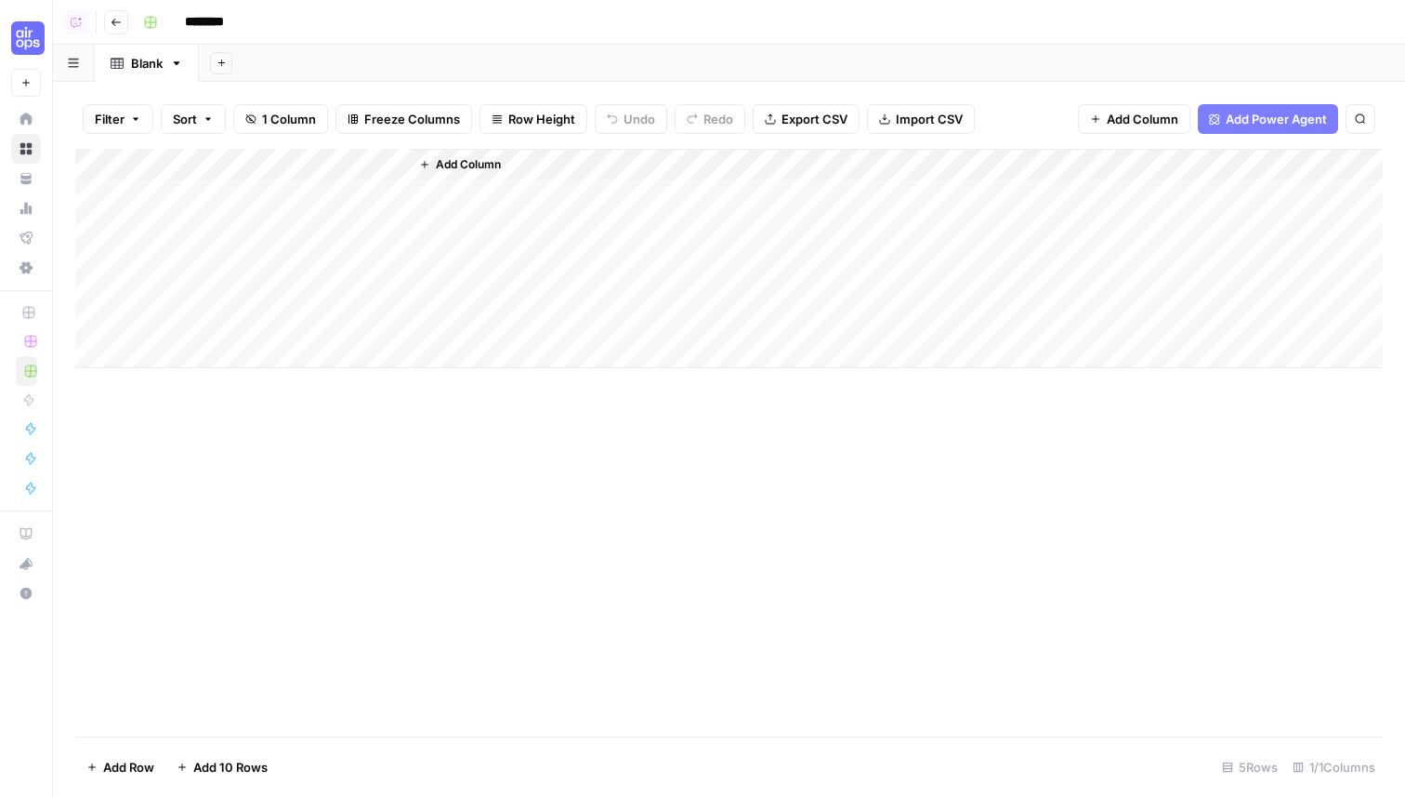
click at [241, 21] on input "********" at bounding box center [229, 22] width 104 height 30
type input "**********"
click at [153, 21] on icon "button" at bounding box center [150, 22] width 11 height 11
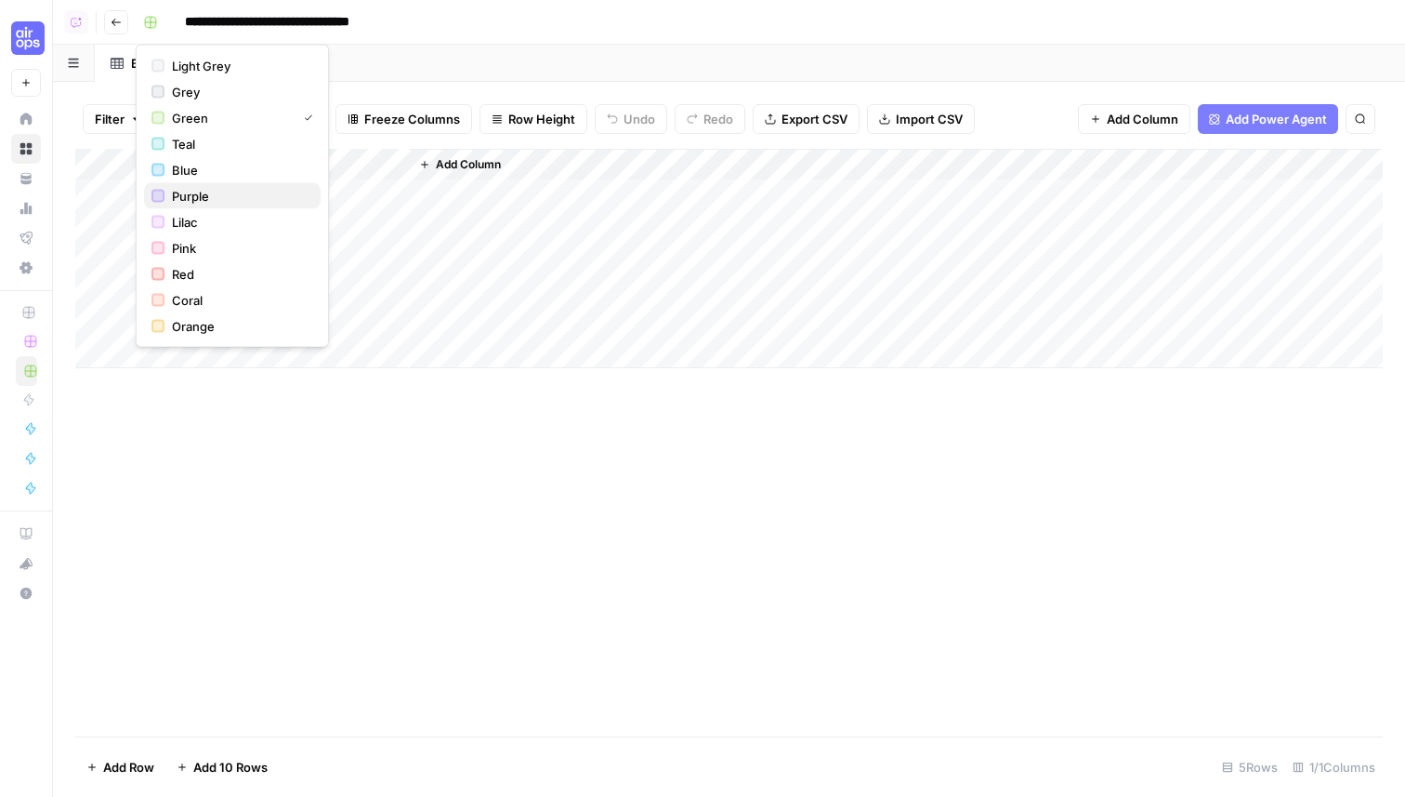
click at [197, 194] on span "Purple" at bounding box center [239, 196] width 134 height 19
click at [524, 64] on div "Add Sheet" at bounding box center [802, 63] width 1207 height 37
click at [1252, 112] on span "Add Power Agent" at bounding box center [1276, 119] width 101 height 19
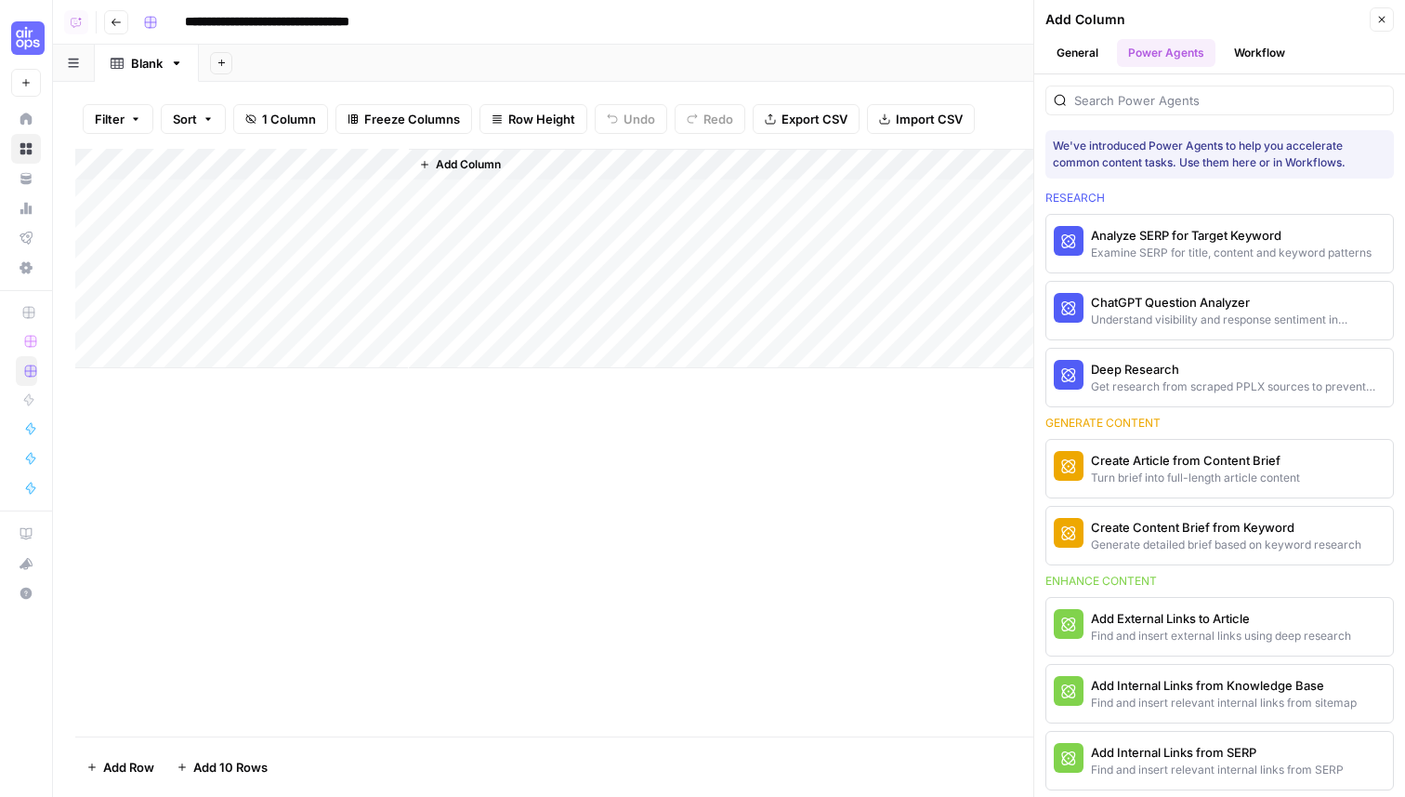
click at [1382, 22] on icon "button" at bounding box center [1382, 19] width 11 height 11
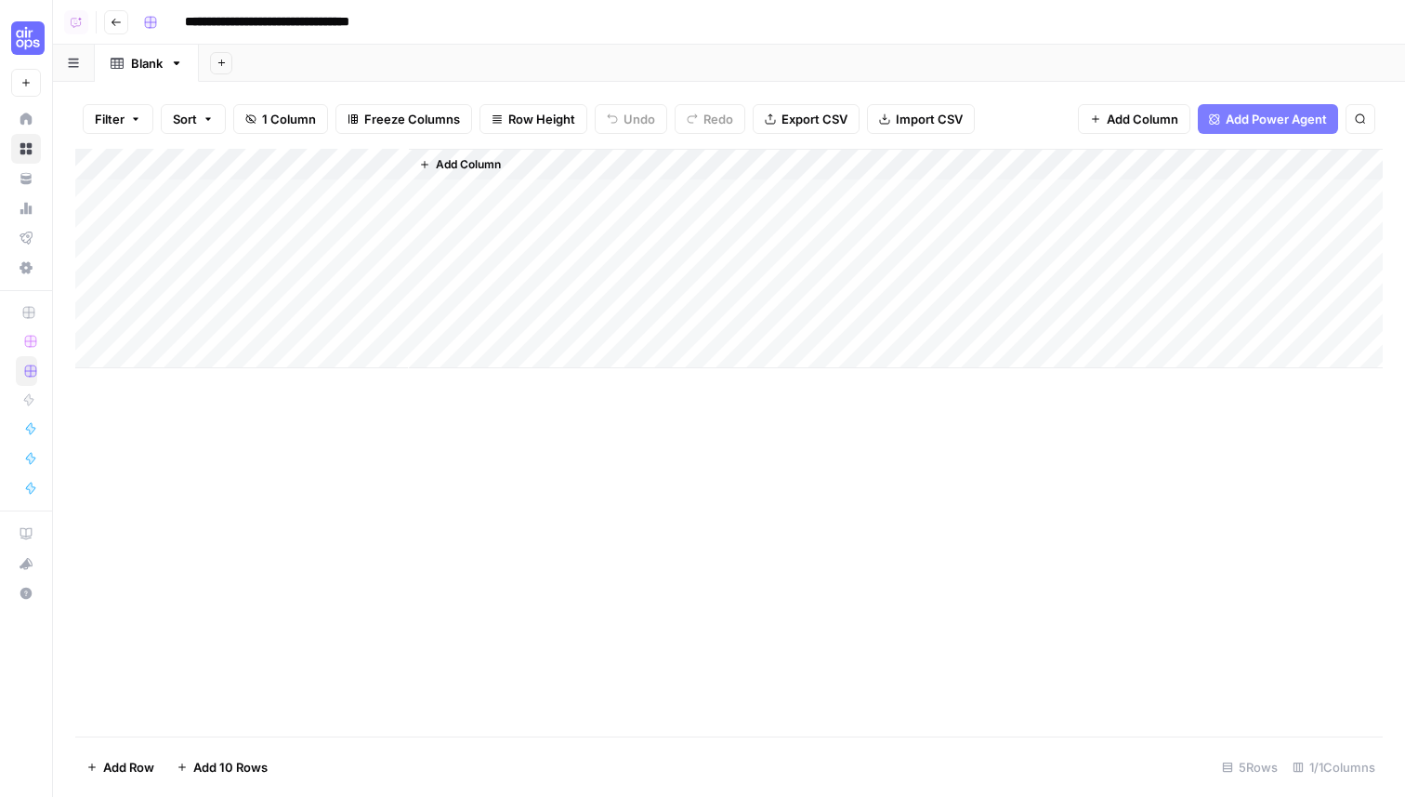
click at [341, 199] on div "Add Column" at bounding box center [729, 258] width 1308 height 219
click at [341, 199] on textarea "*" at bounding box center [287, 196] width 297 height 26
type textarea "*********"
click at [301, 234] on div "Add Column" at bounding box center [729, 258] width 1308 height 219
click at [291, 234] on div "Add Column" at bounding box center [729, 258] width 1308 height 219
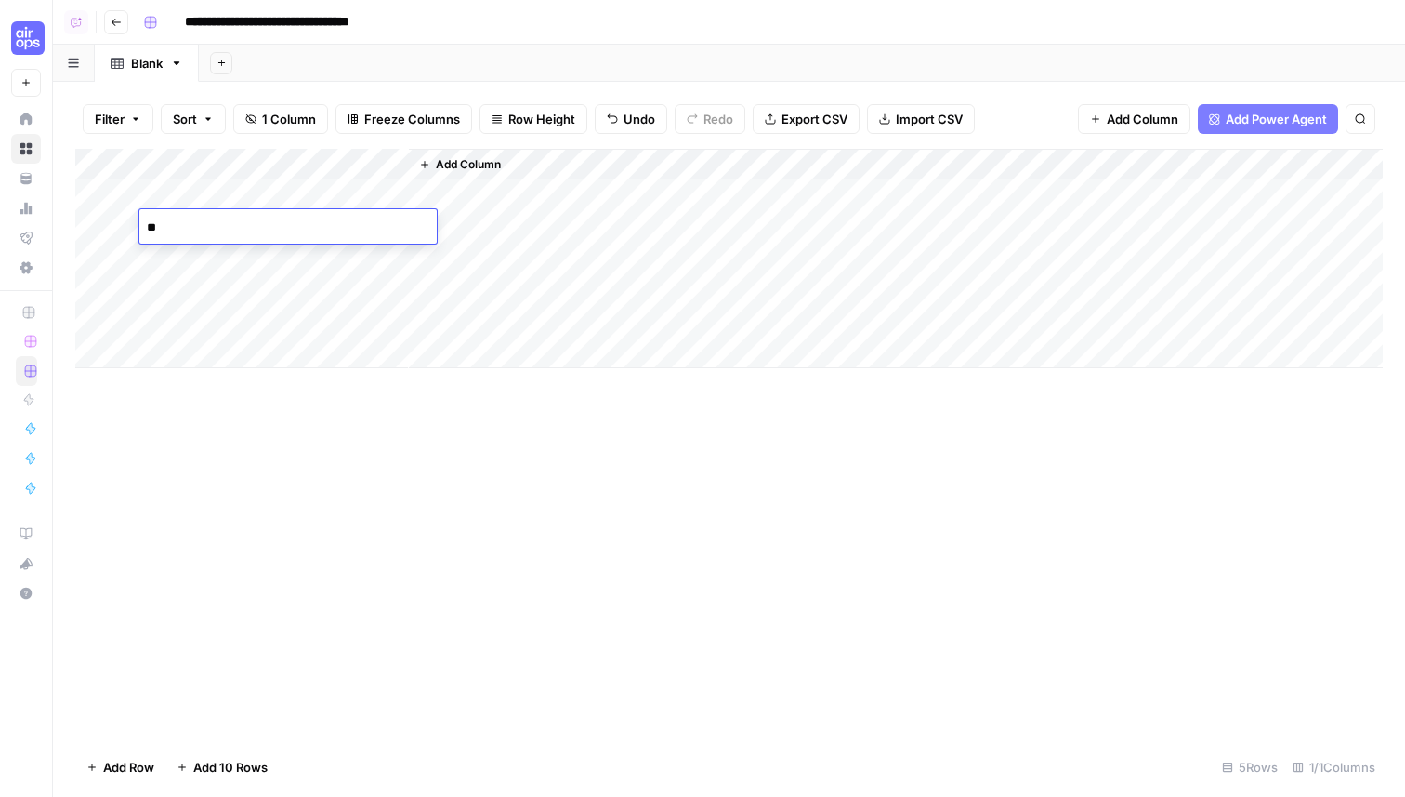
type textarea "*"
click at [280, 320] on div "Add Column" at bounding box center [729, 258] width 1308 height 219
drag, startPoint x: 277, startPoint y: 236, endPoint x: 273, endPoint y: 290, distance: 54.0
click at [273, 290] on div "Add Column" at bounding box center [729, 258] width 1308 height 219
click at [248, 256] on div "Add Column" at bounding box center [729, 258] width 1308 height 219
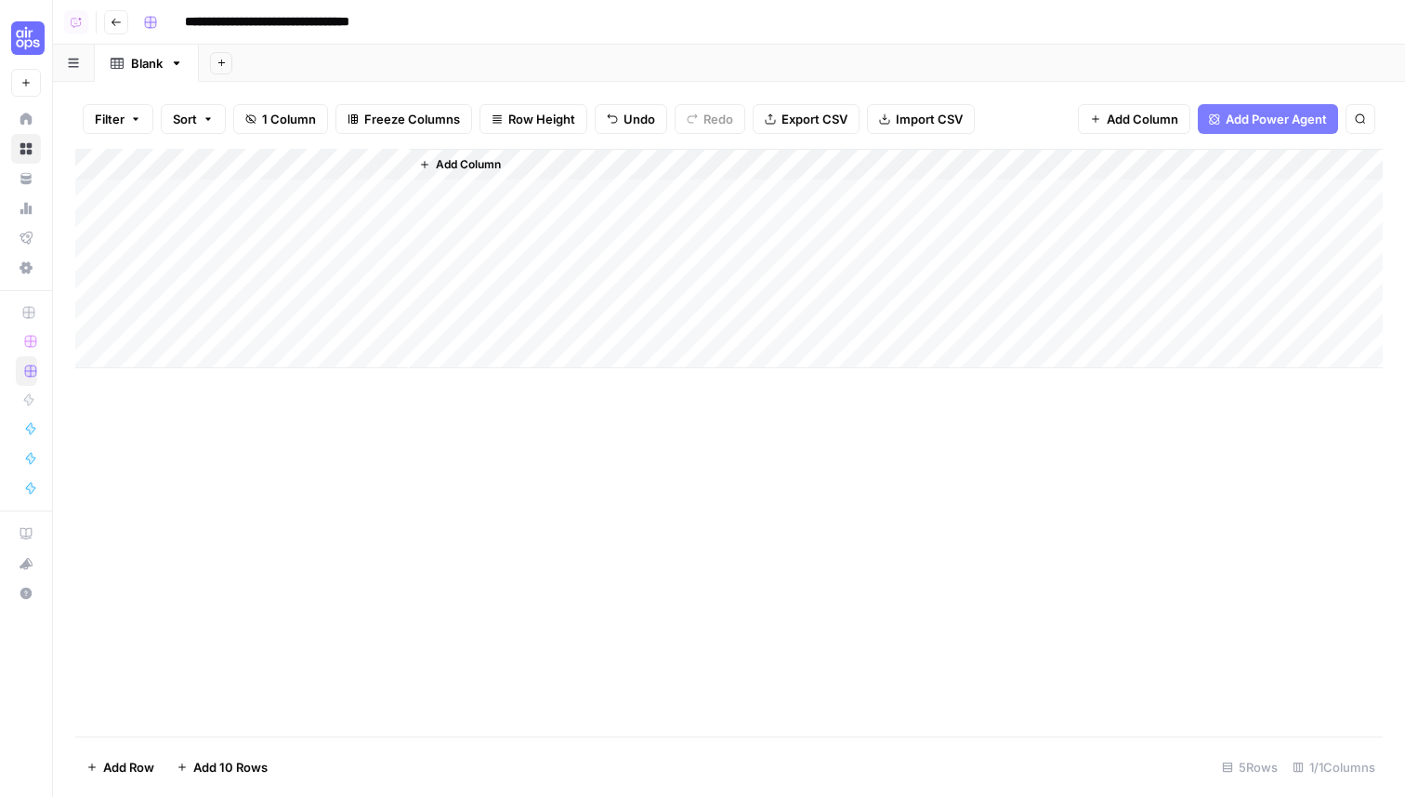
click at [115, 254] on div "Add Column" at bounding box center [729, 258] width 1308 height 219
click at [135, 769] on span "Delete 1 Row" at bounding box center [123, 767] width 74 height 19
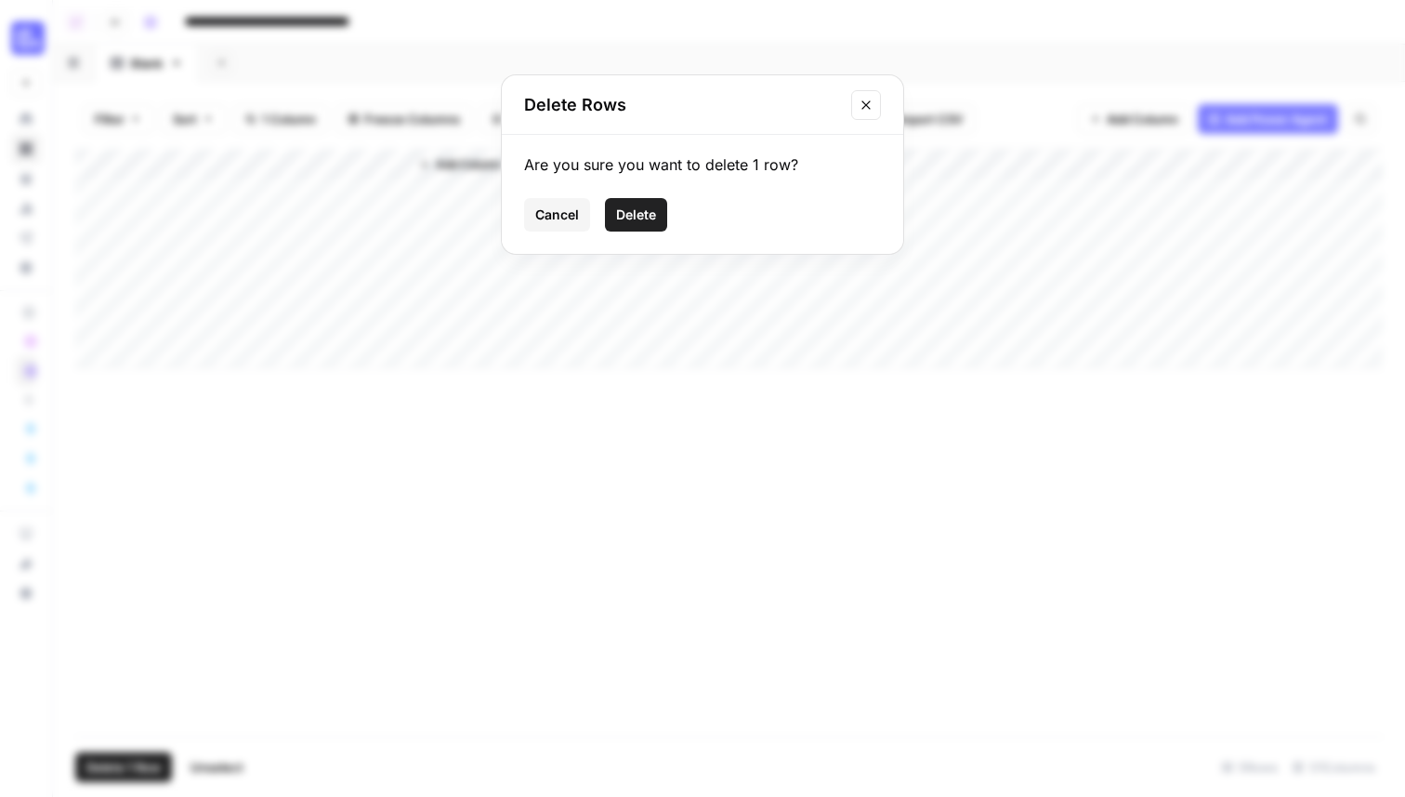
click at [633, 211] on span "Delete" at bounding box center [636, 214] width 40 height 19
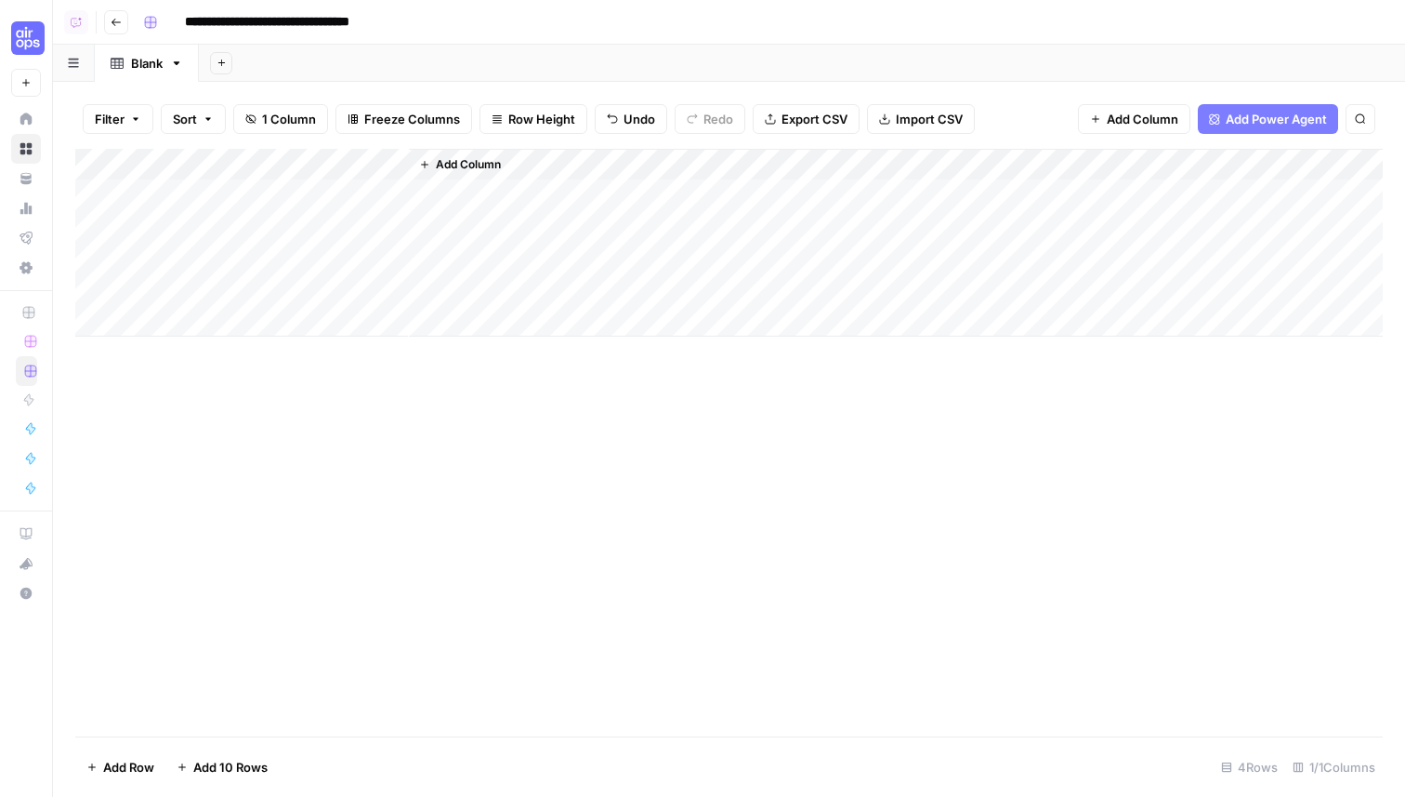
click at [286, 174] on div "Add Column" at bounding box center [729, 243] width 1308 height 188
click at [247, 200] on input "Title" at bounding box center [251, 209] width 189 height 19
type input "Keyword"
click at [395, 505] on div "Add Column" at bounding box center [729, 442] width 1308 height 587
click at [457, 165] on span "Add Column" at bounding box center [468, 164] width 65 height 17
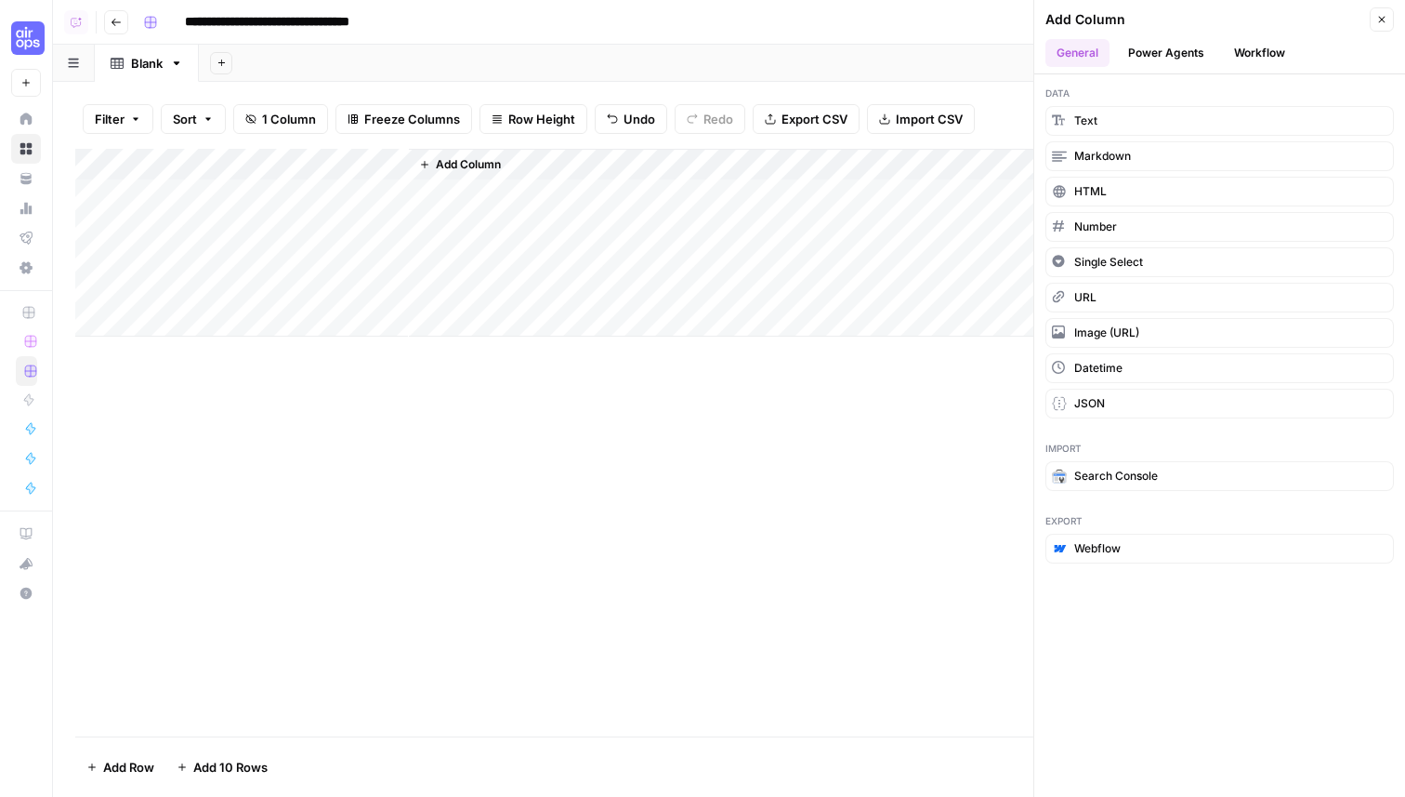
click at [1268, 56] on button "Workflow" at bounding box center [1259, 53] width 73 height 28
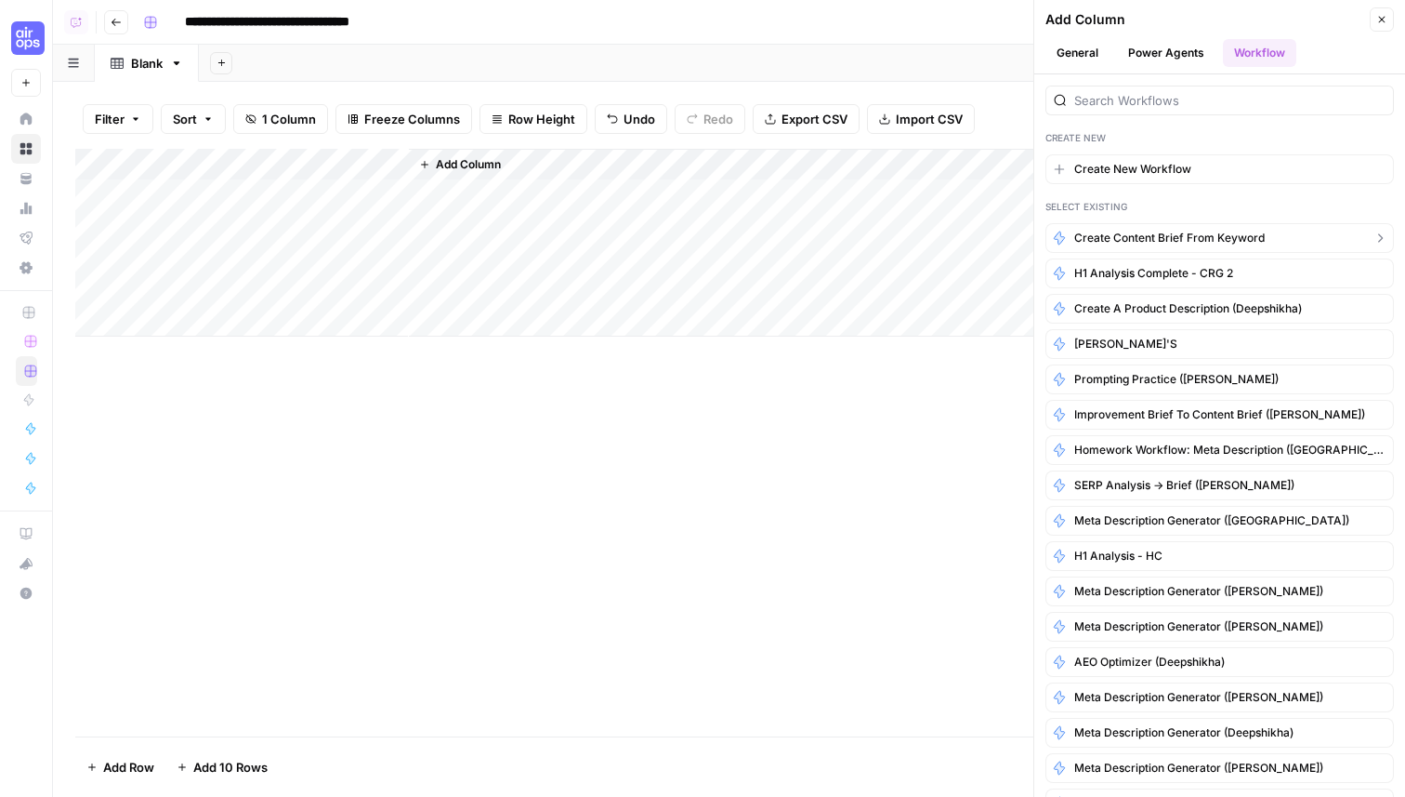
click at [1214, 238] on span "Create Content Brief from Keyword" at bounding box center [1170, 238] width 191 height 17
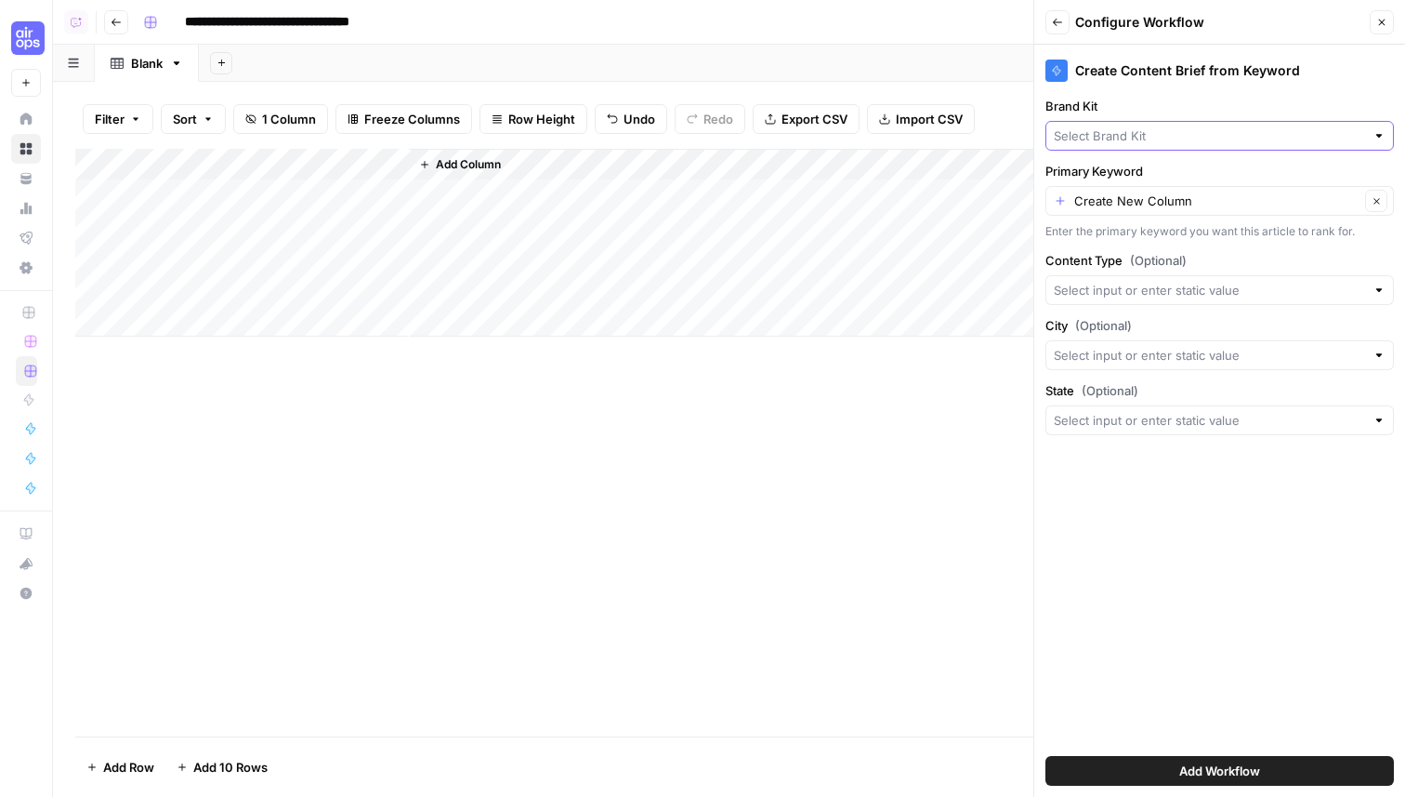
click at [1137, 133] on input "Brand Kit" at bounding box center [1209, 135] width 311 height 19
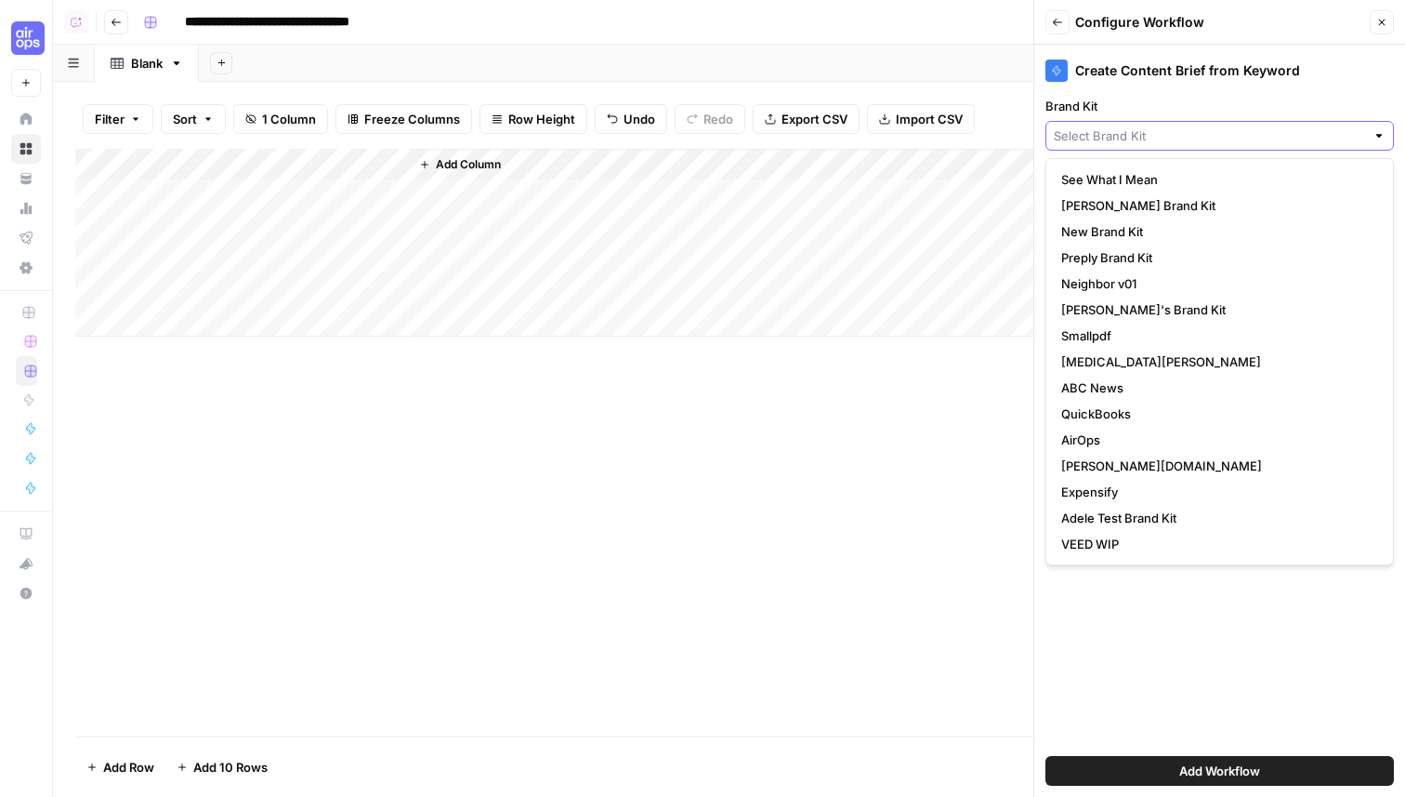
click at [1123, 136] on input "Brand Kit" at bounding box center [1209, 135] width 311 height 19
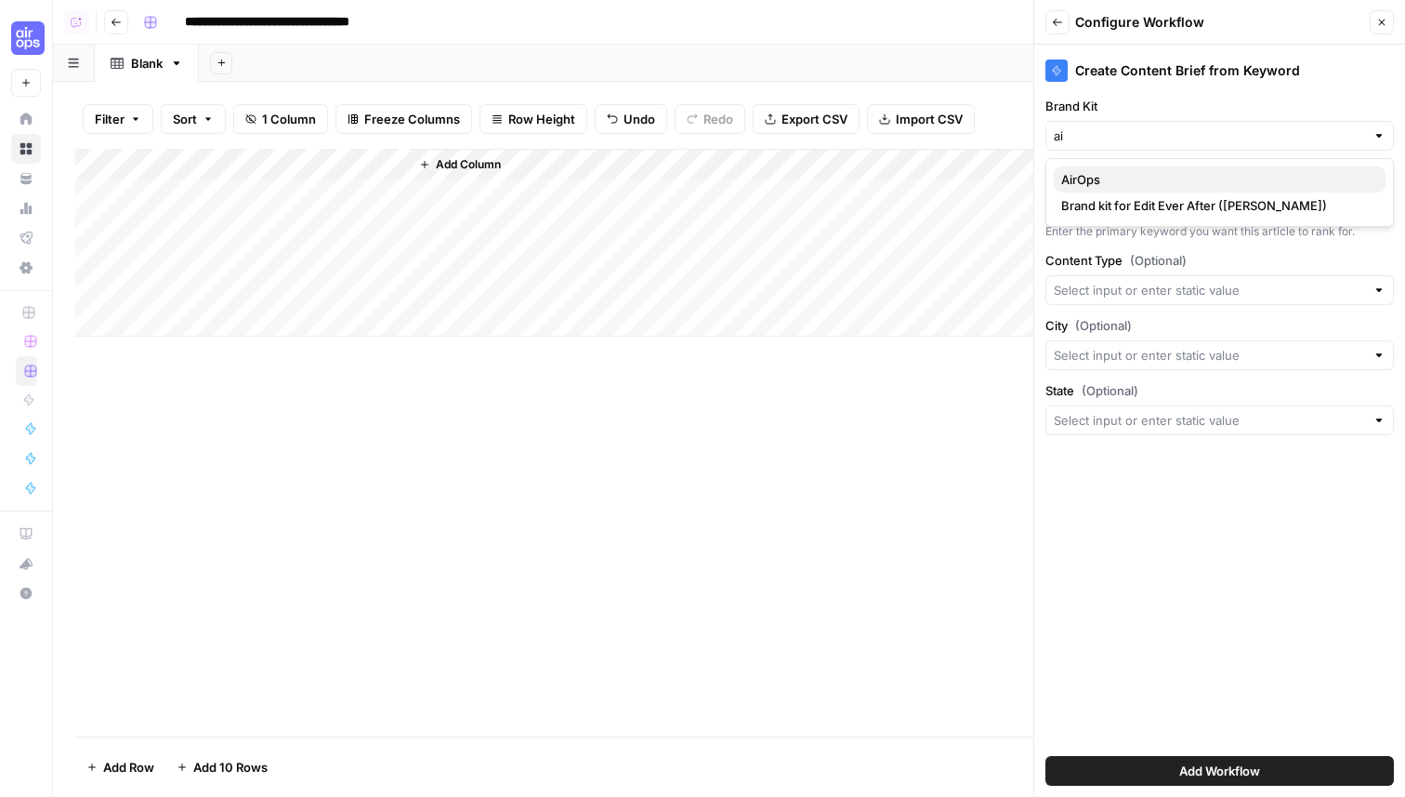
click at [1149, 171] on span "AirOps" at bounding box center [1217, 179] width 310 height 19
type input "AirOps"
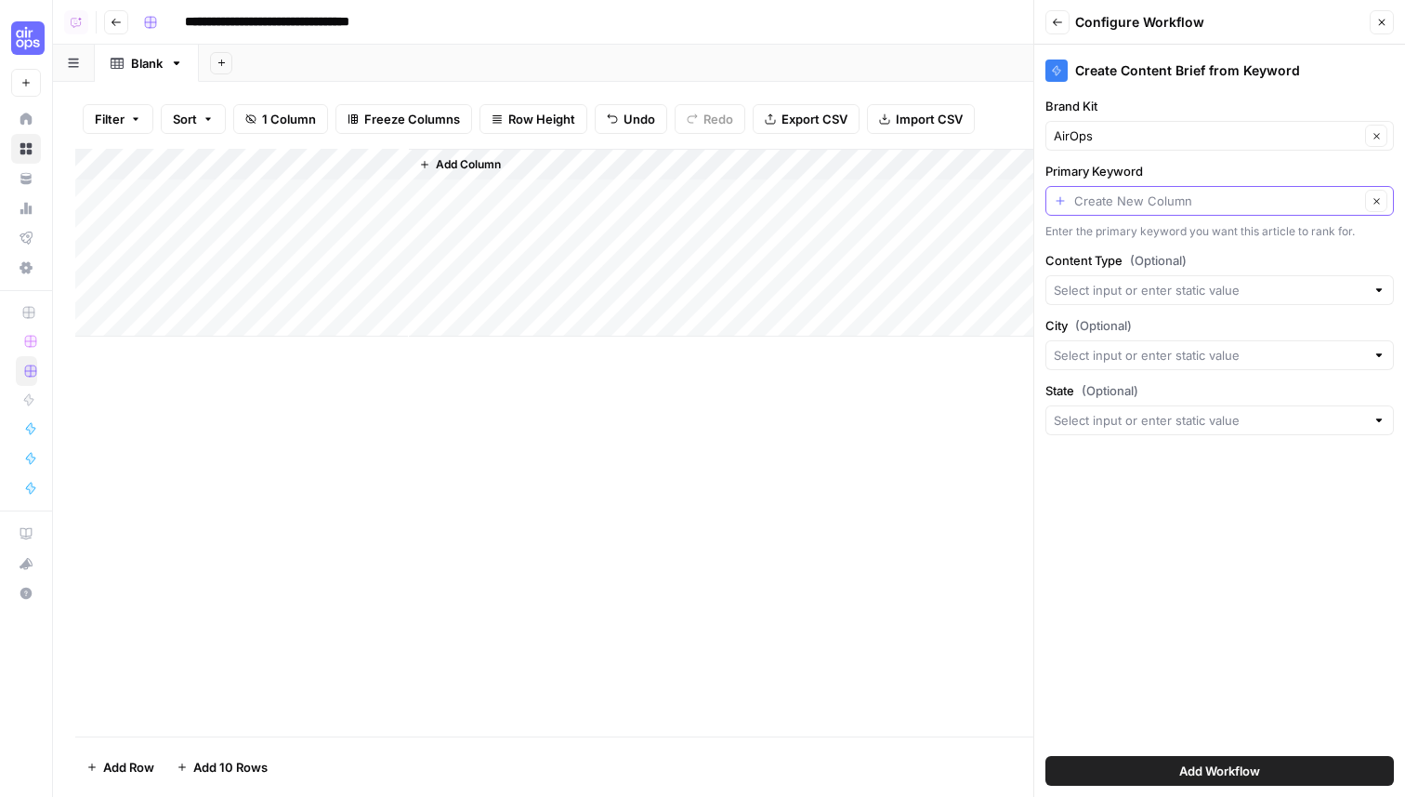
click at [1138, 198] on input "Primary Keyword" at bounding box center [1217, 200] width 285 height 19
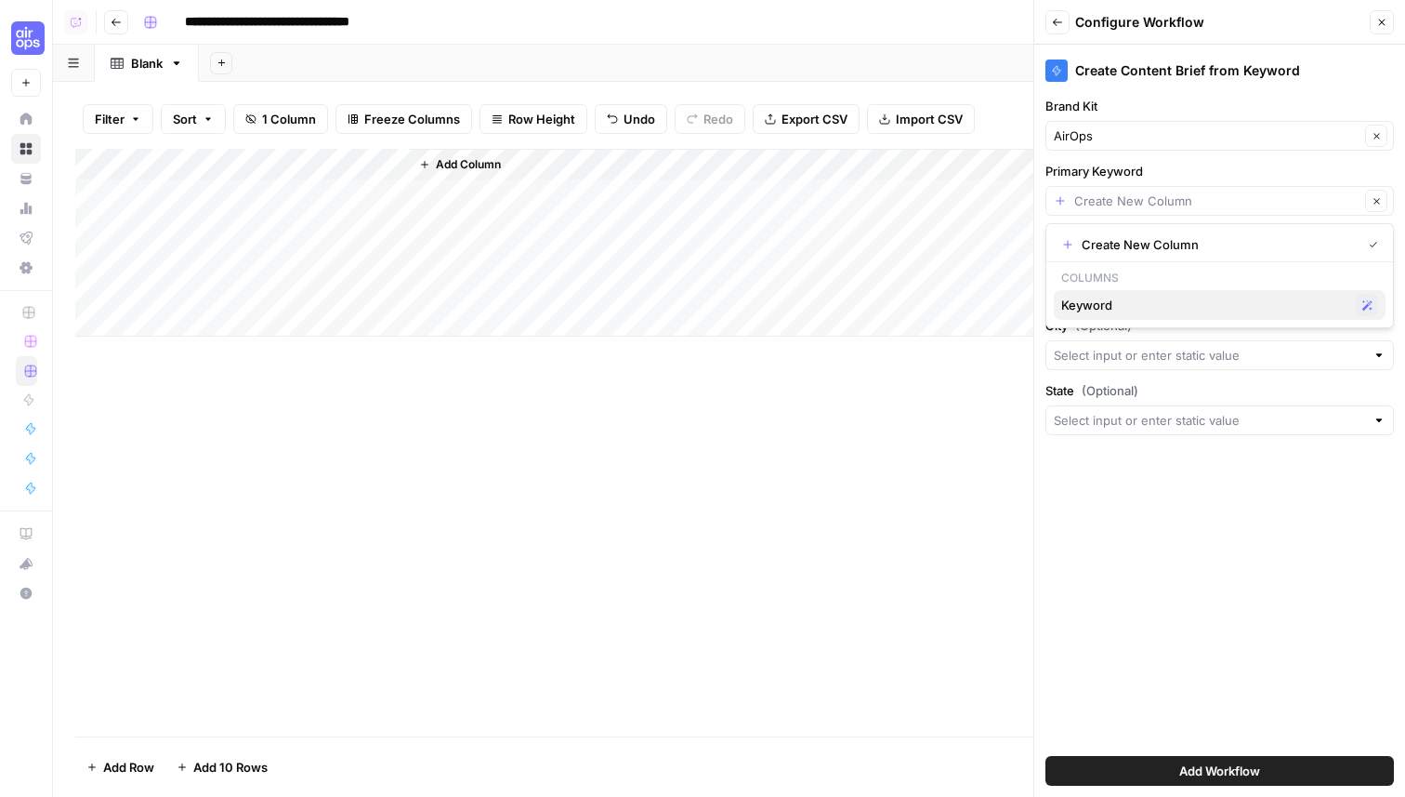
click at [1108, 310] on span "Keyword" at bounding box center [1205, 305] width 287 height 19
type input "Keyword"
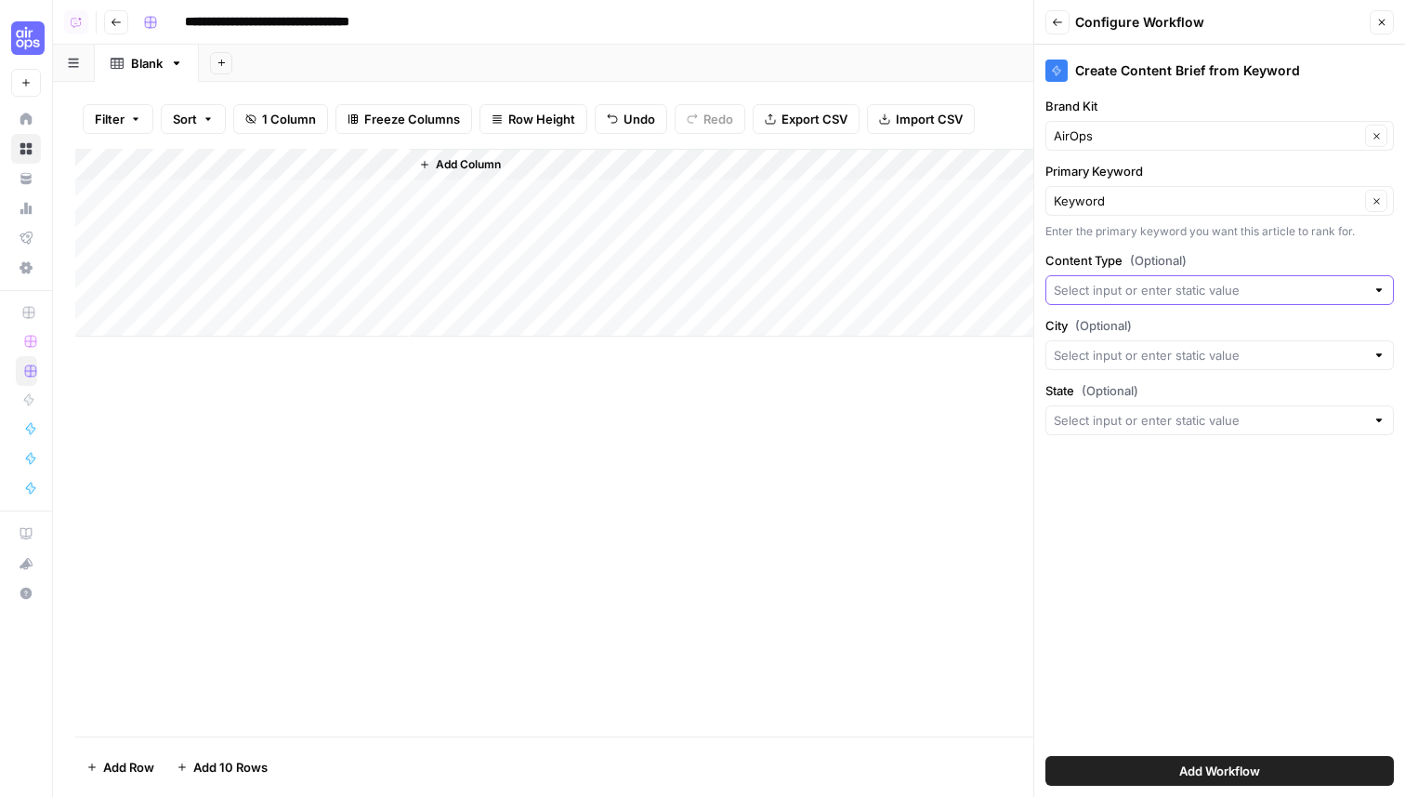
click at [1107, 288] on input "Content Type (Optional)" at bounding box center [1209, 290] width 311 height 19
click at [1096, 417] on span "blog" at bounding box center [1217, 418] width 310 height 19
type input "blog"
click at [1150, 355] on input "City (Optional)" at bounding box center [1209, 355] width 311 height 19
click at [1150, 534] on div "Create Content Brief from Keyword Brand Kit AirOps Clear Primary Keyword Keywor…" at bounding box center [1220, 421] width 371 height 752
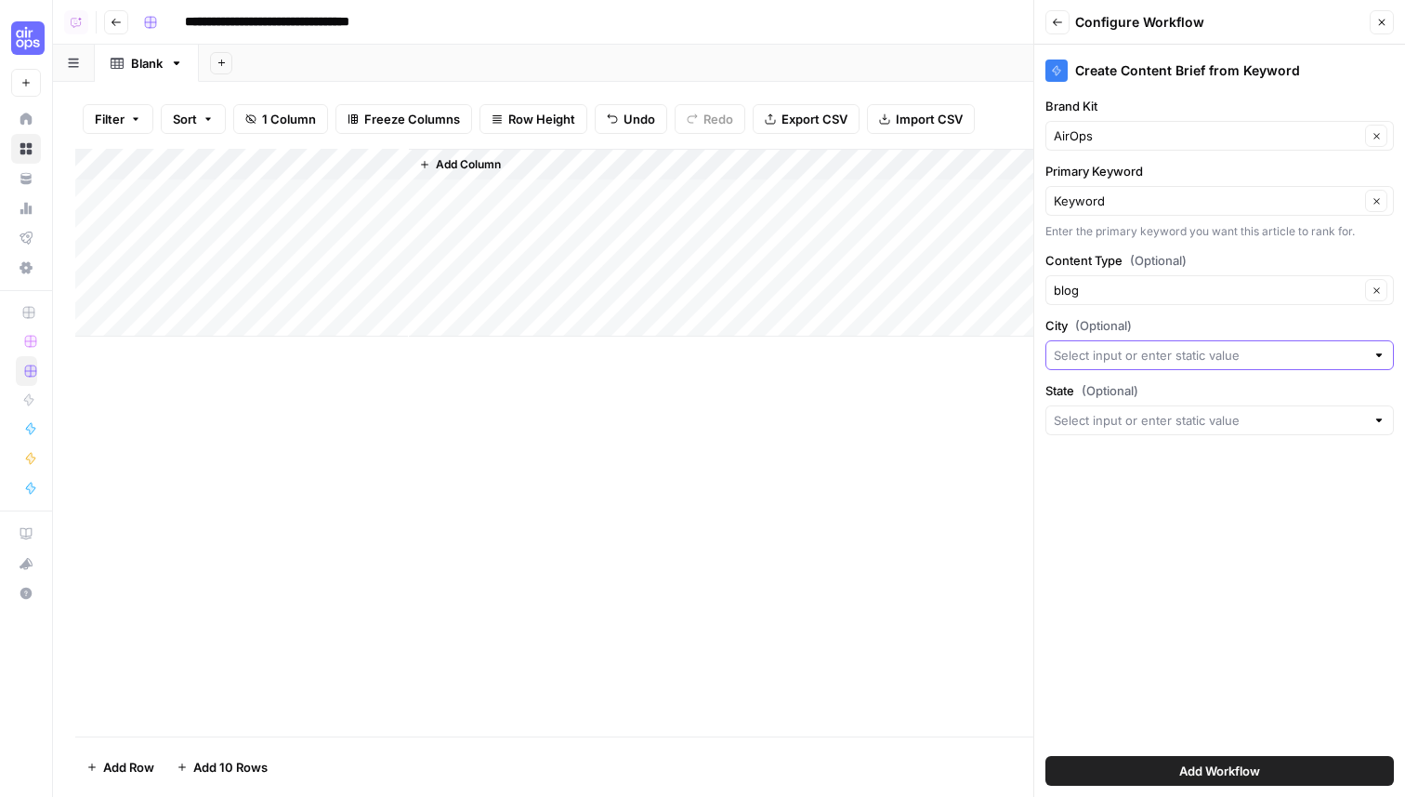
click at [1168, 351] on input "City (Optional)" at bounding box center [1209, 355] width 311 height 19
click at [1149, 400] on span "Create New Column" at bounding box center [1226, 398] width 289 height 19
type input "Create New Column"
click at [1174, 421] on input "State (Optional)" at bounding box center [1209, 420] width 311 height 19
type input "Create New Column"
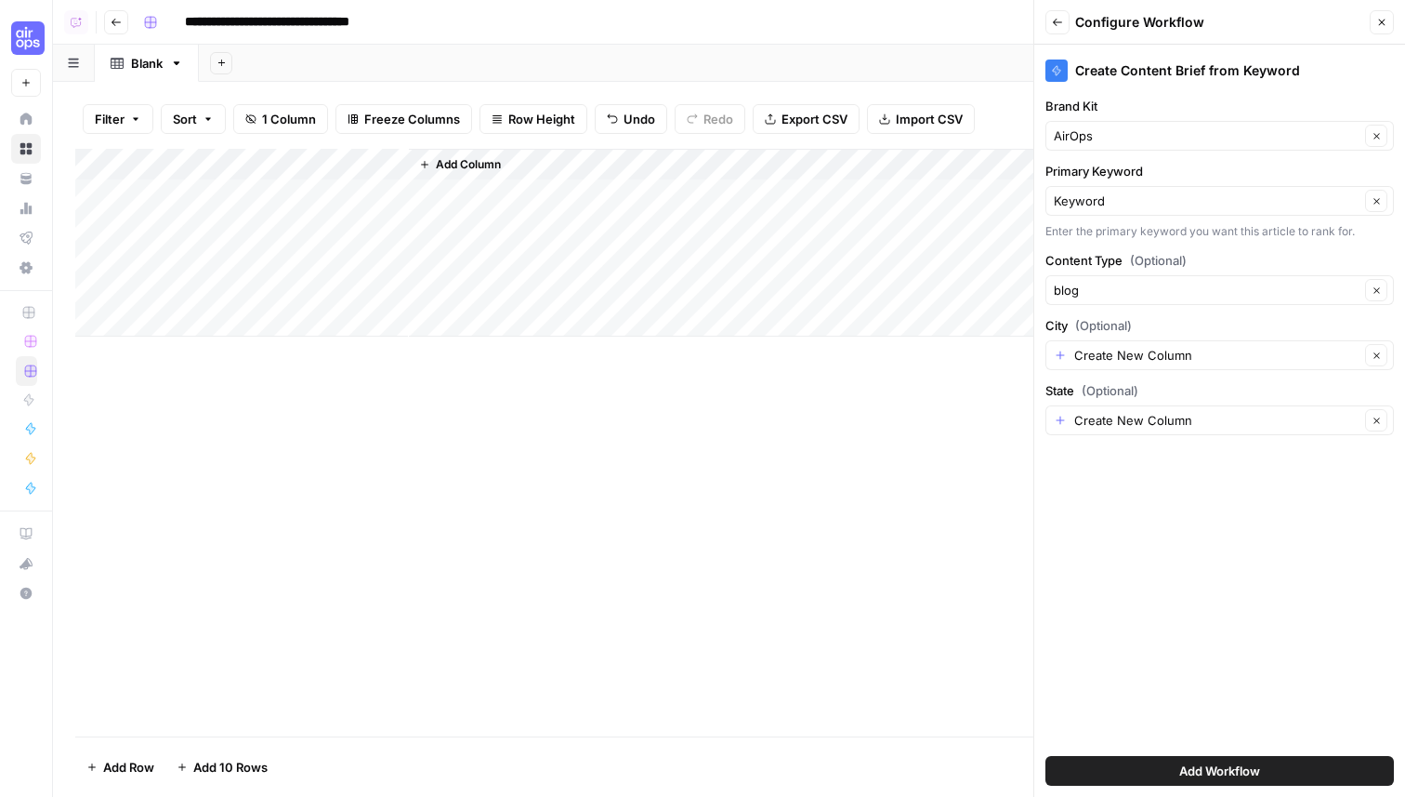
click at [1150, 768] on button "Add Workflow" at bounding box center [1220, 771] width 349 height 30
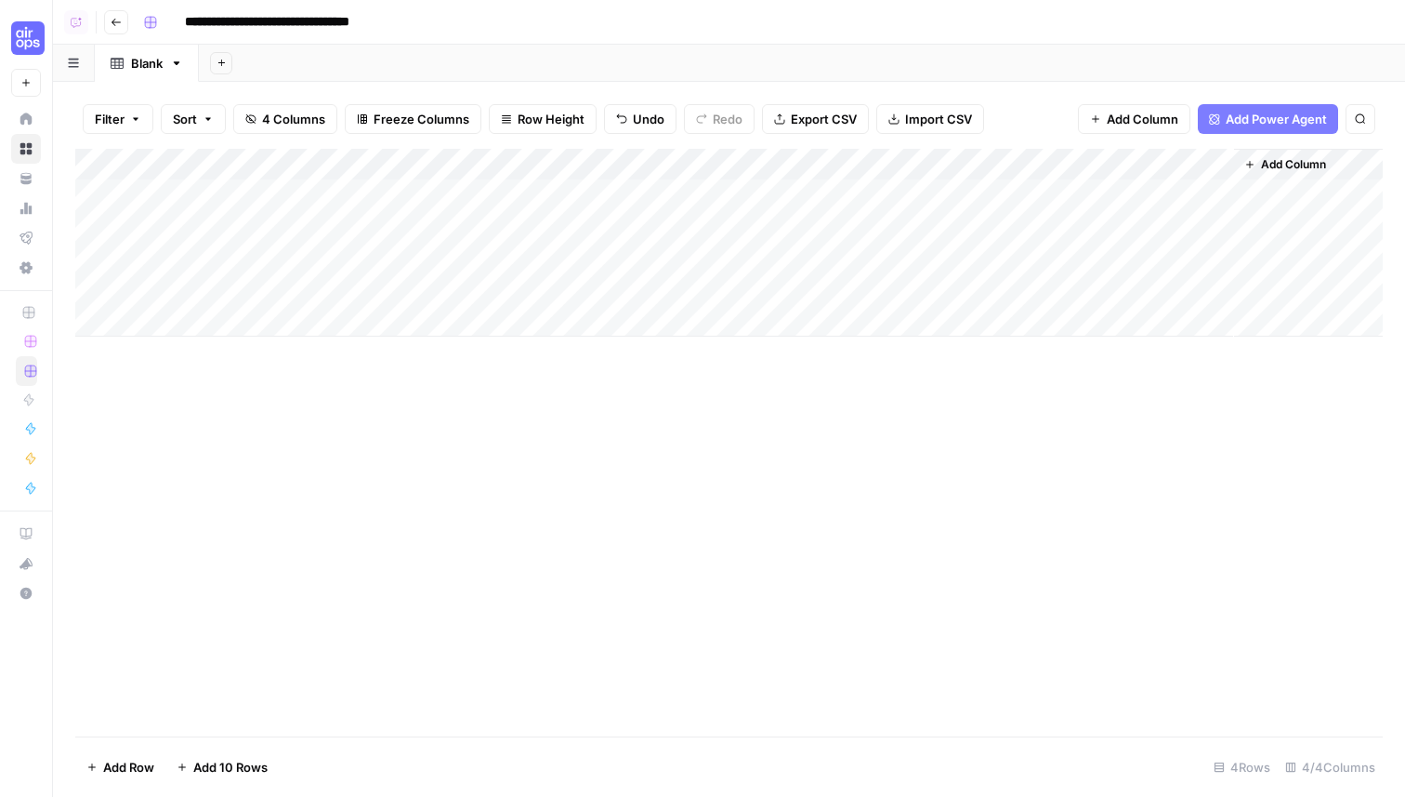
click at [567, 185] on div "Add Column" at bounding box center [729, 243] width 1308 height 188
click at [560, 190] on div "Add Column" at bounding box center [729, 243] width 1308 height 188
type textarea "********"
click at [844, 202] on div "Add Column" at bounding box center [729, 243] width 1308 height 188
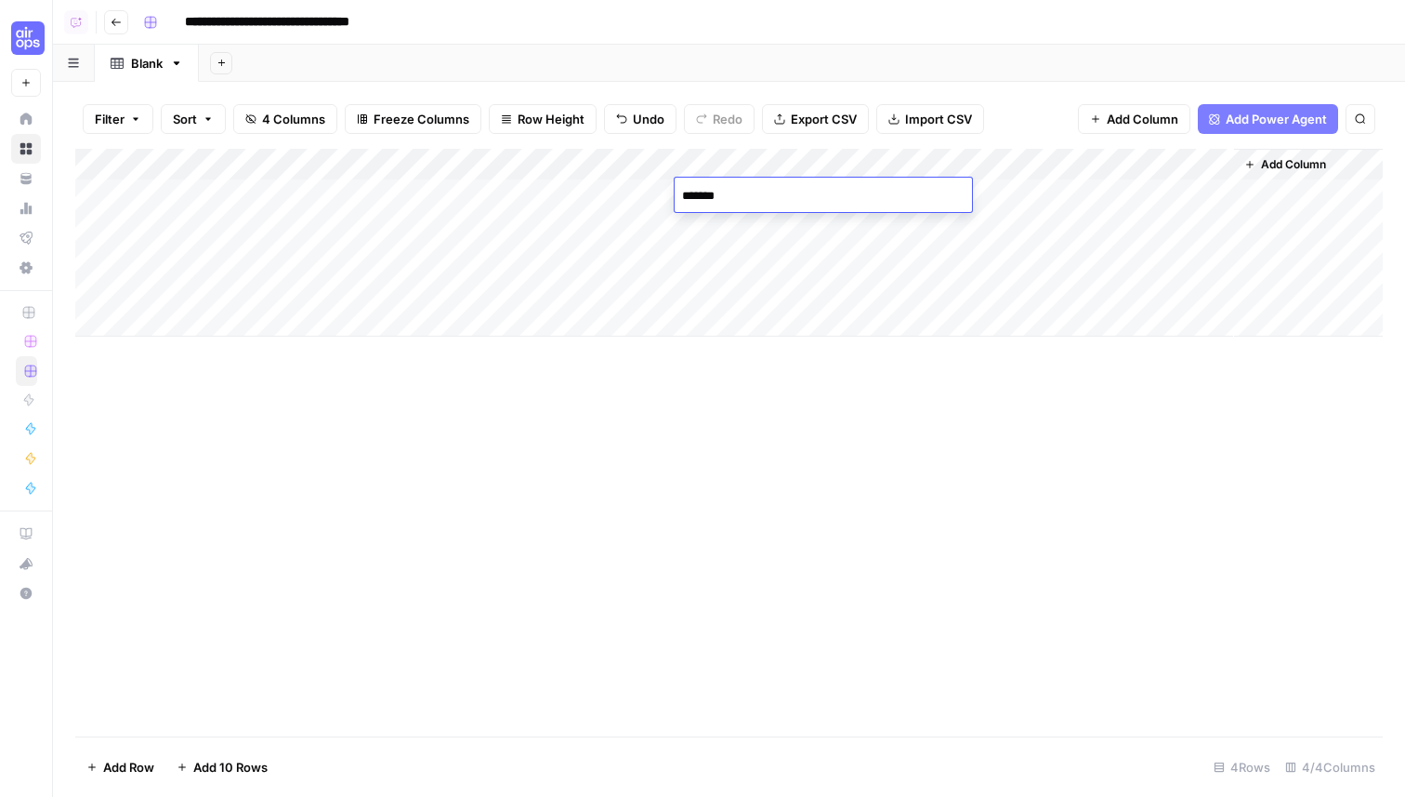
type textarea "********"
click at [825, 231] on div "Add Column" at bounding box center [729, 243] width 1308 height 188
drag, startPoint x: 800, startPoint y: 204, endPoint x: 547, endPoint y: 201, distance: 253.8
click at [547, 201] on div "Add Column" at bounding box center [729, 243] width 1308 height 188
drag, startPoint x: 719, startPoint y: 224, endPoint x: 570, endPoint y: 232, distance: 149.9
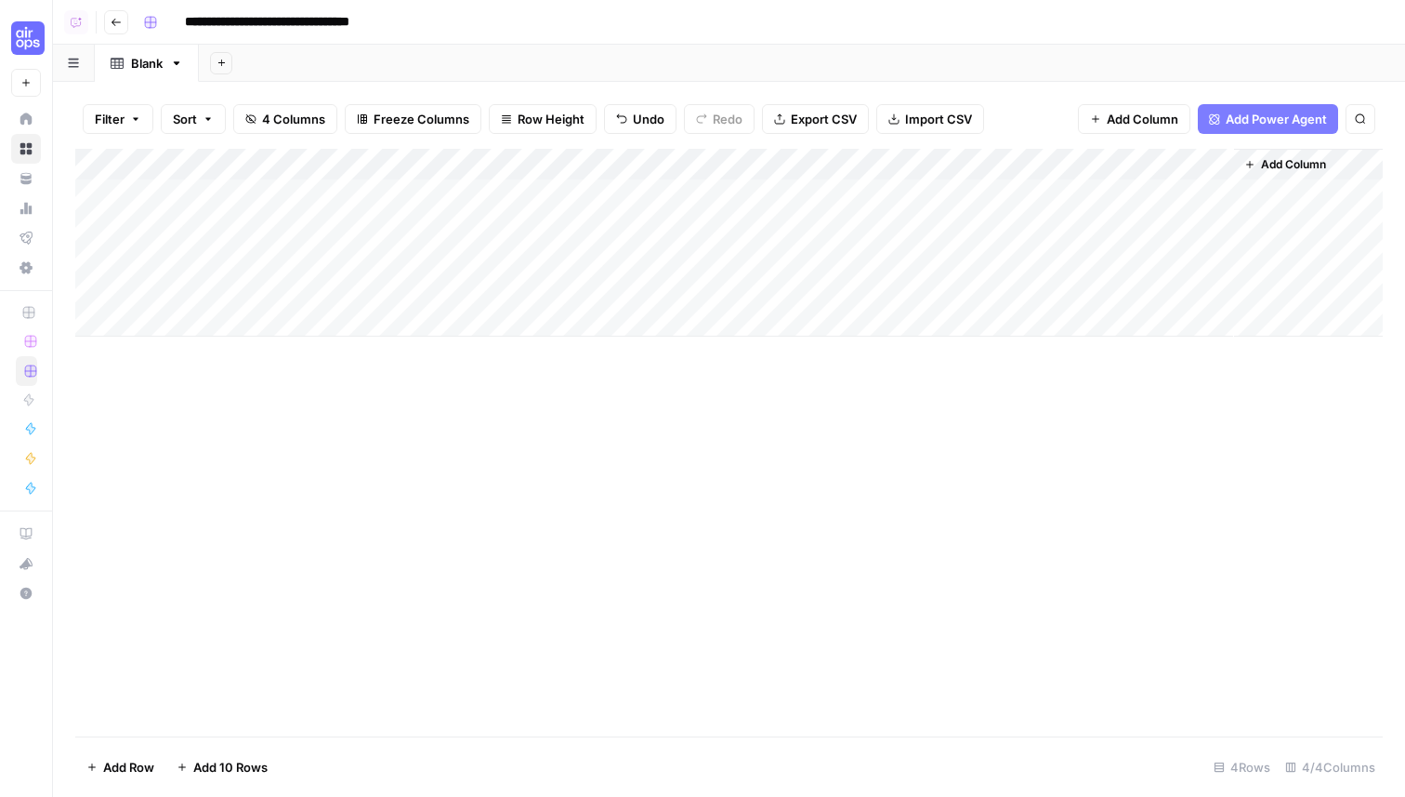
click at [540, 224] on div "Add Column" at bounding box center [729, 243] width 1308 height 188
drag, startPoint x: 689, startPoint y: 260, endPoint x: 522, endPoint y: 260, distance: 166.4
click at [522, 260] on div "Add Column" at bounding box center [729, 243] width 1308 height 188
click at [741, 455] on div "Add Column" at bounding box center [729, 442] width 1308 height 587
click at [1060, 167] on div "Add Column" at bounding box center [729, 243] width 1308 height 188
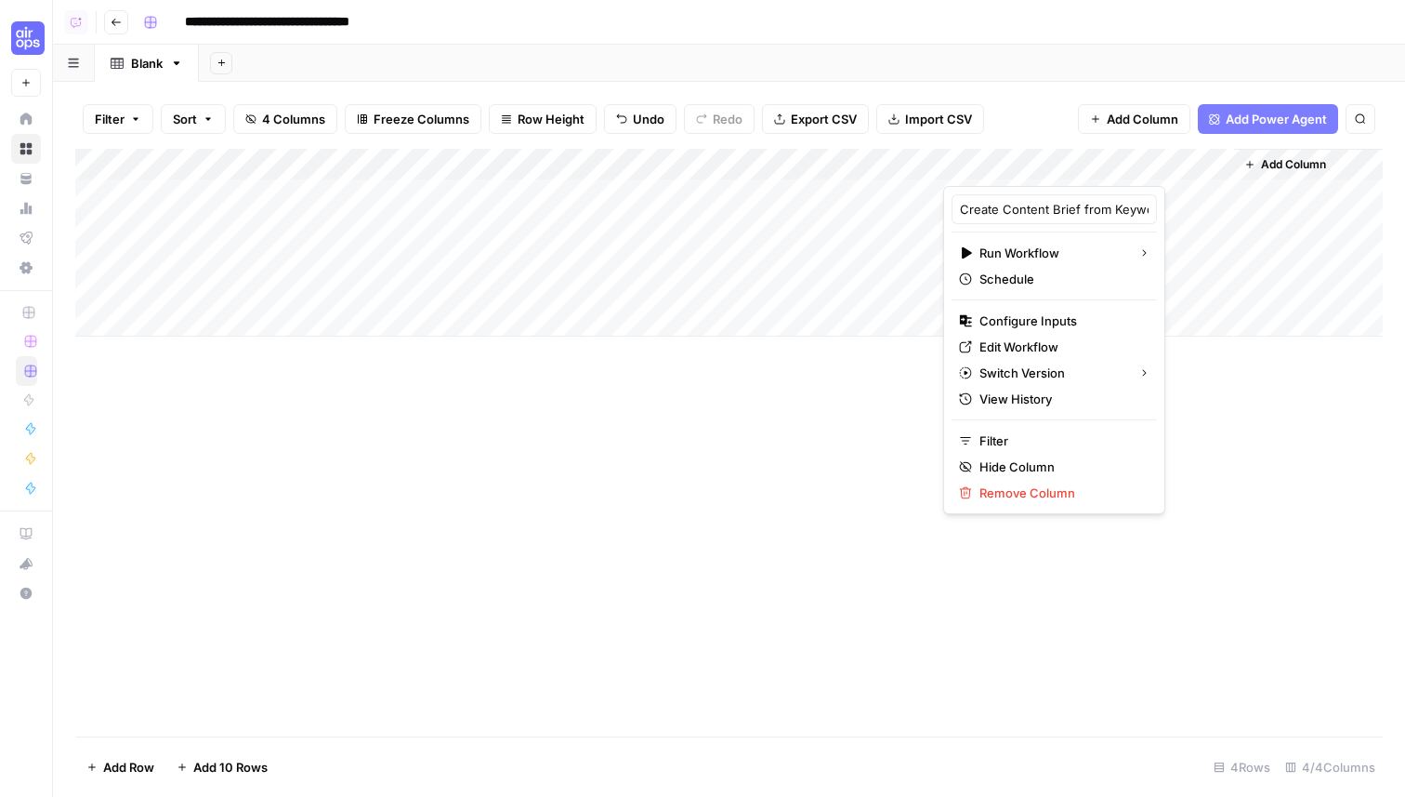
click at [823, 430] on div "Add Column" at bounding box center [729, 442] width 1308 height 587
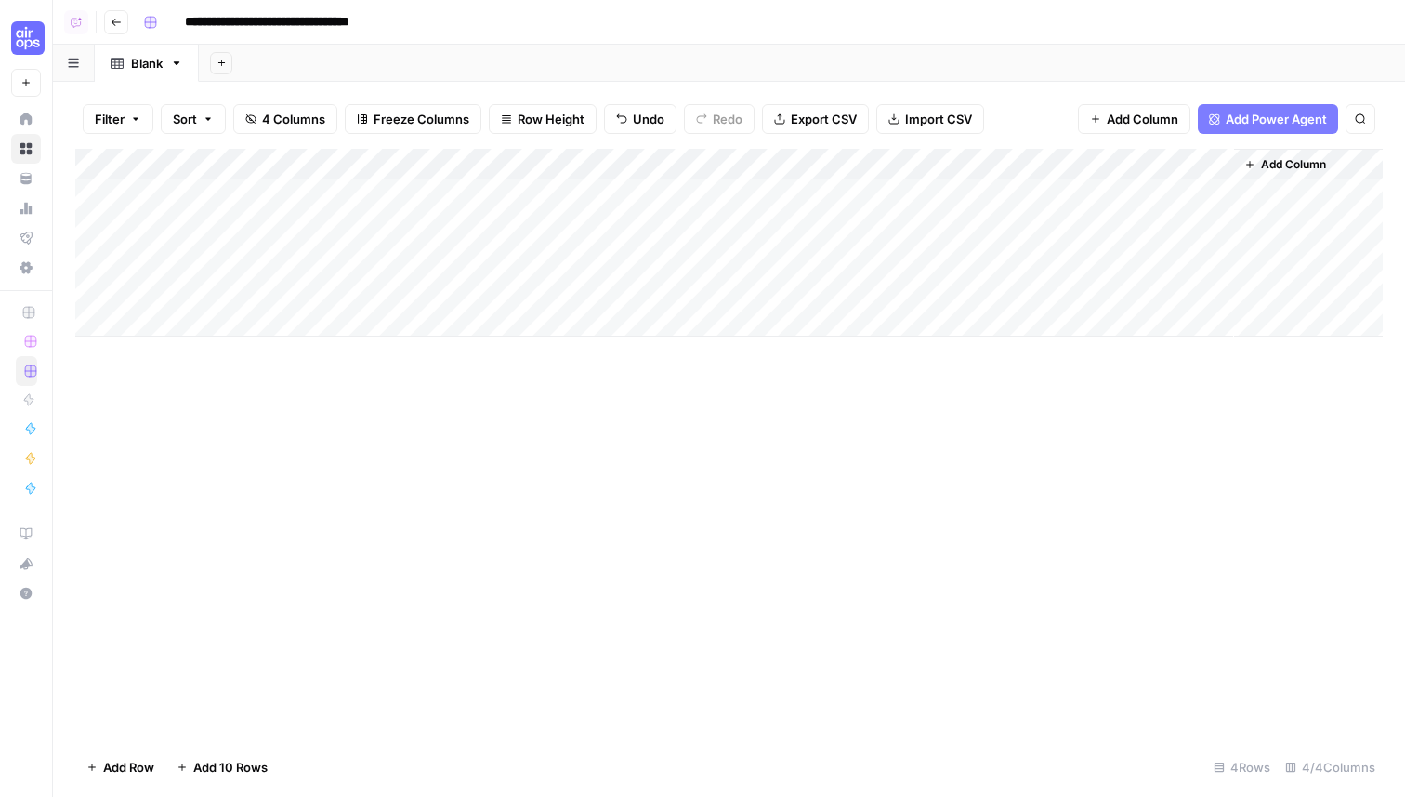
click at [1088, 195] on div "Add Column" at bounding box center [729, 243] width 1308 height 188
click at [1079, 225] on div "Add Column" at bounding box center [729, 243] width 1308 height 188
click at [1090, 257] on div "Add Column" at bounding box center [729, 243] width 1308 height 188
click at [1217, 193] on div "Add Column" at bounding box center [729, 243] width 1308 height 188
click at [1216, 228] on div "Add Column" at bounding box center [729, 243] width 1308 height 188
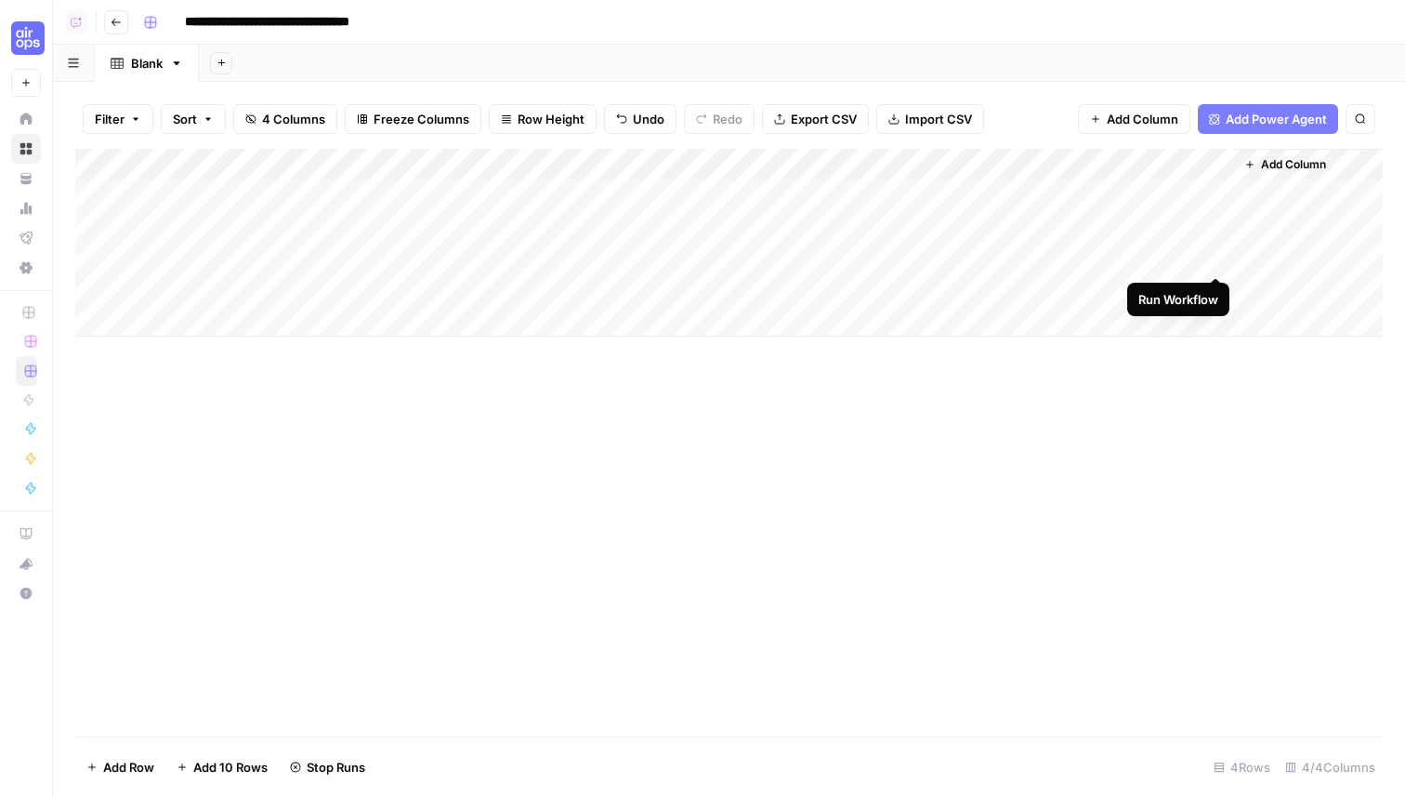
click at [1214, 253] on div "Add Column" at bounding box center [729, 243] width 1308 height 188
click at [1212, 192] on div "Add Column" at bounding box center [729, 243] width 1308 height 188
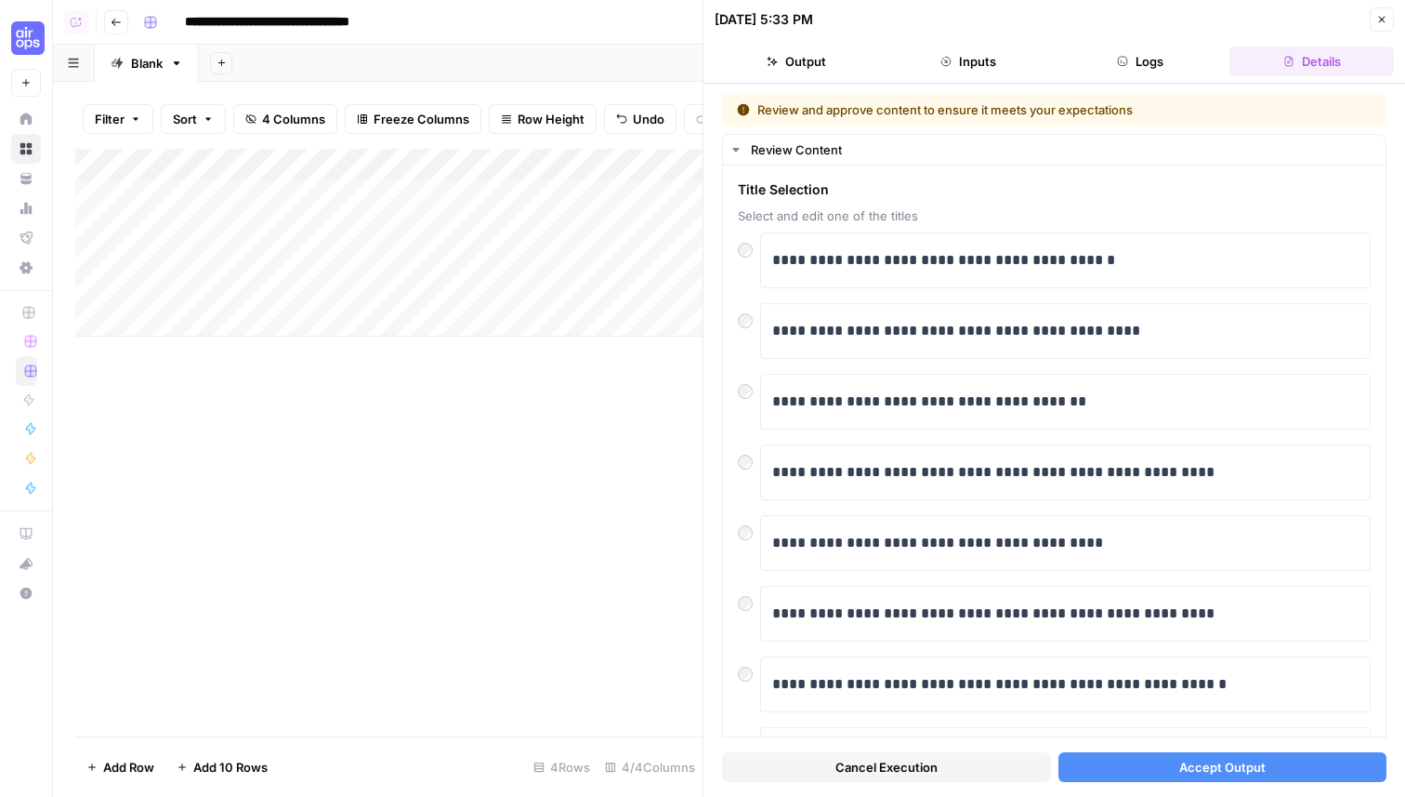
click at [1166, 772] on button "Accept Output" at bounding box center [1223, 767] width 329 height 30
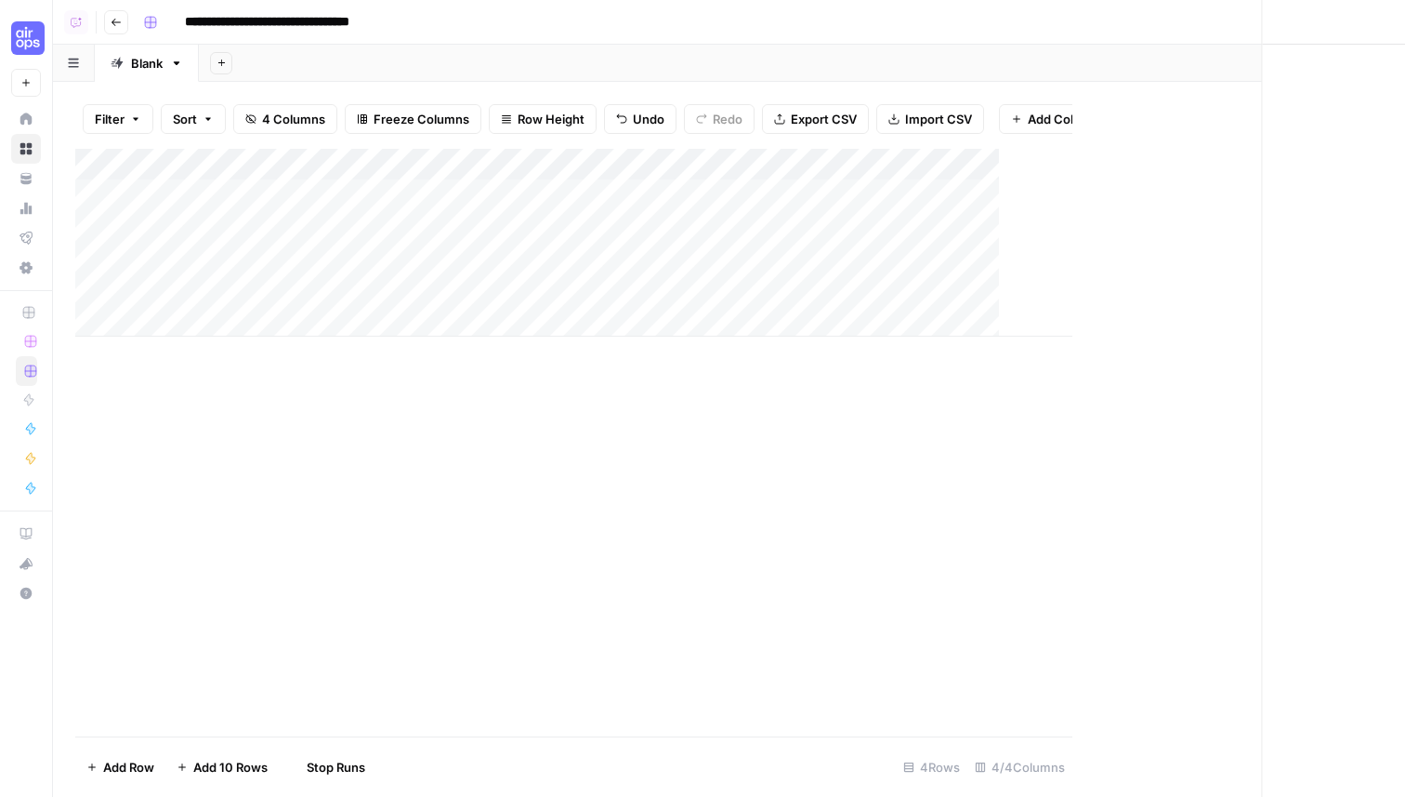
click at [1384, 21] on div "**********" at bounding box center [761, 22] width 1251 height 30
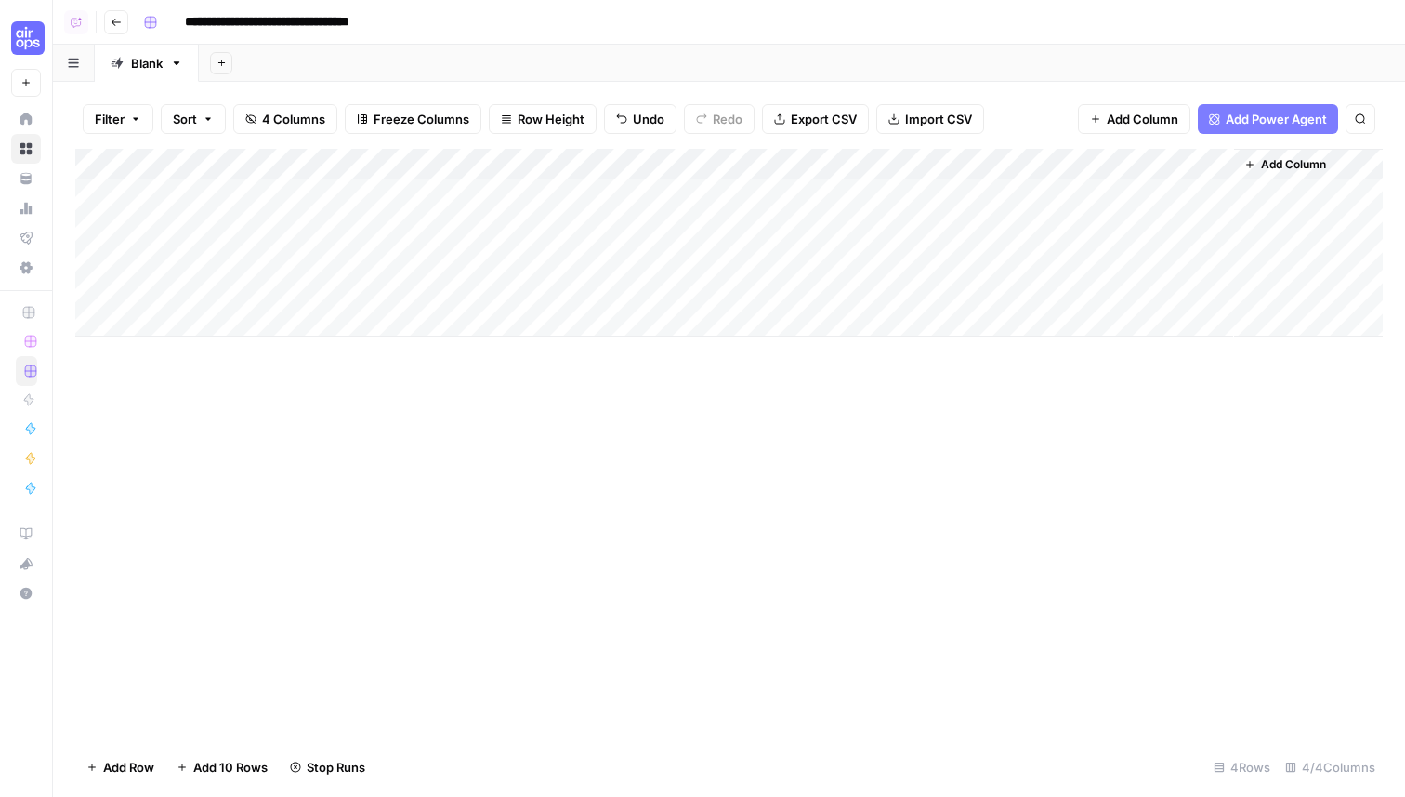
click at [1202, 227] on div "Add Column" at bounding box center [729, 243] width 1308 height 188
click at [1215, 228] on div "Add Column" at bounding box center [729, 243] width 1308 height 188
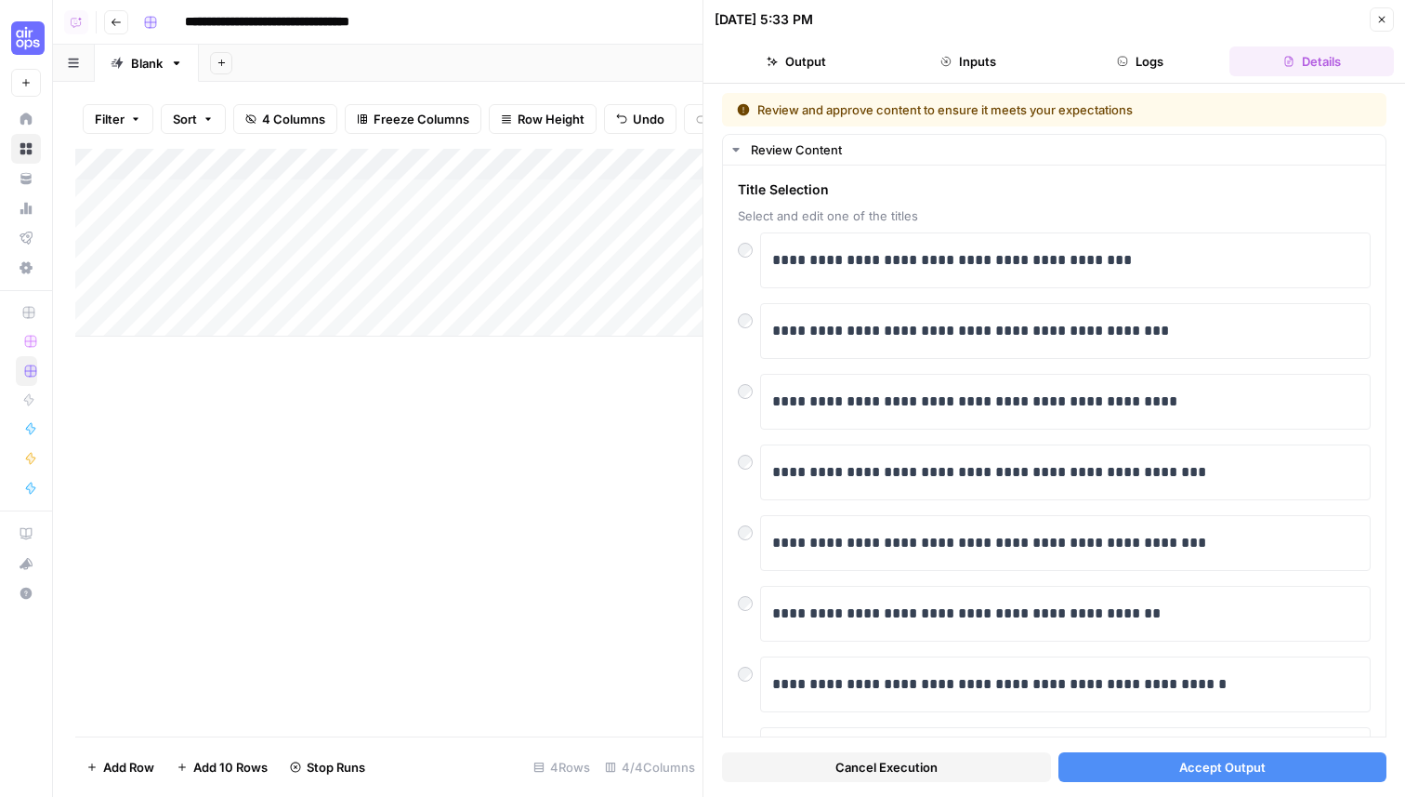
click at [1155, 773] on button "Accept Output" at bounding box center [1223, 767] width 329 height 30
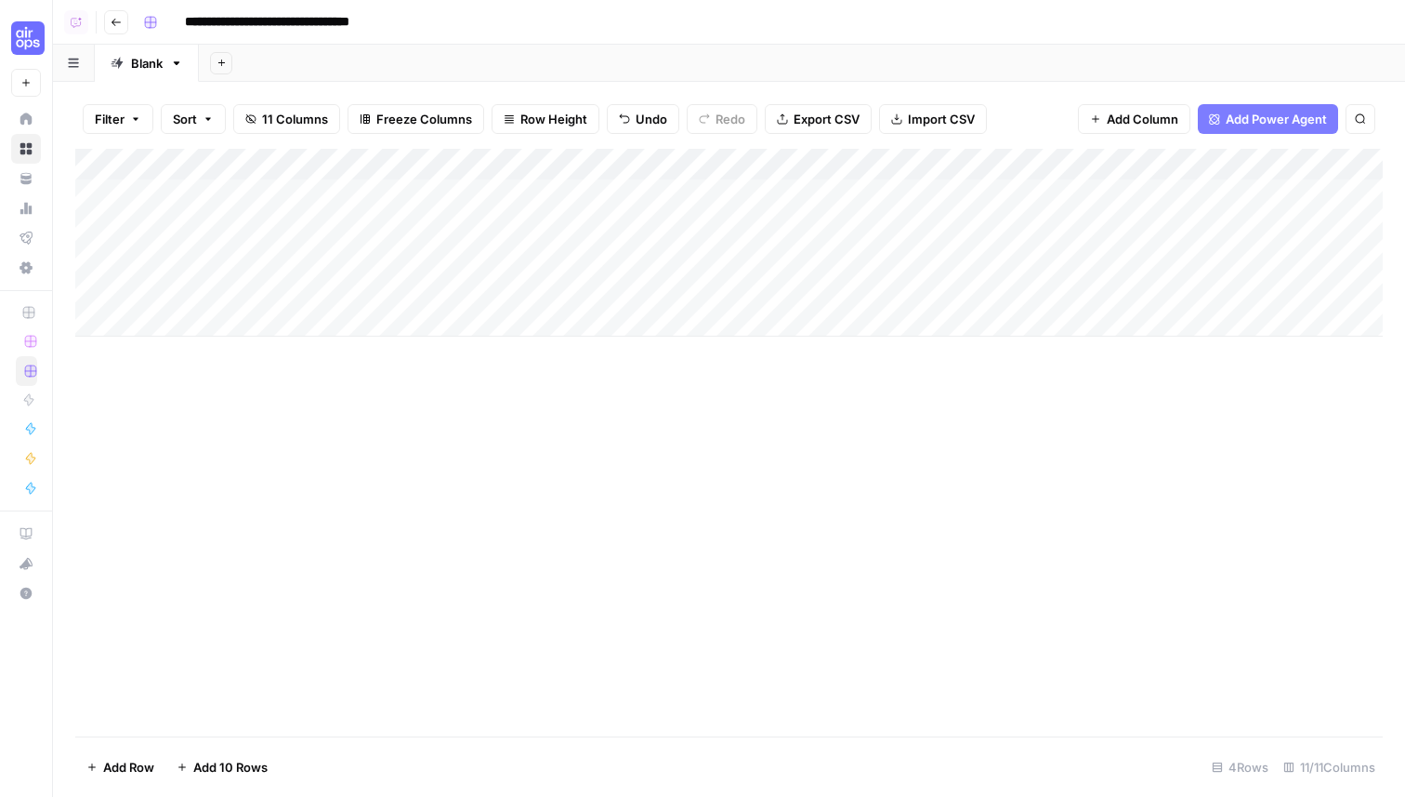
click at [1143, 430] on div "Add Column" at bounding box center [729, 442] width 1308 height 587
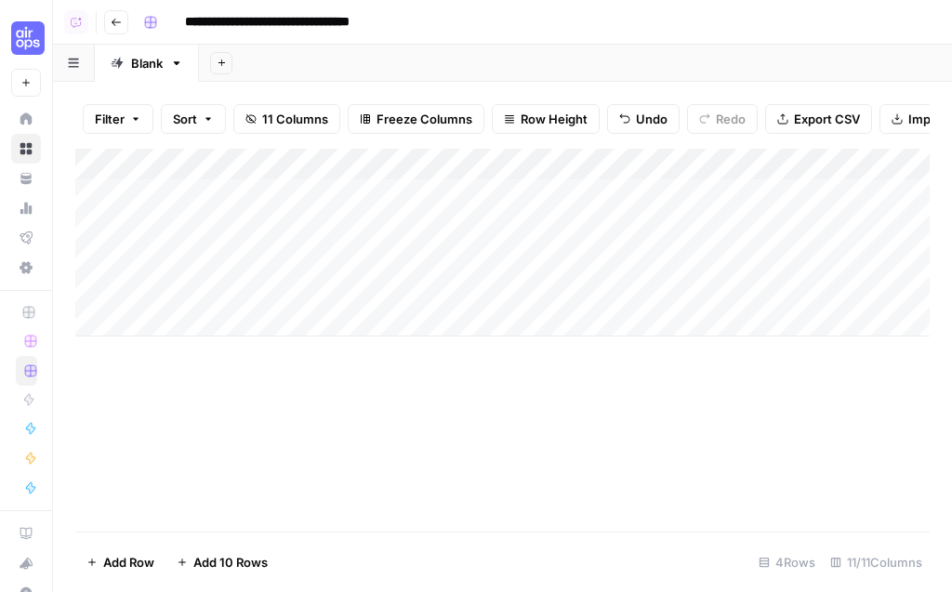
click at [456, 167] on div "Add Column" at bounding box center [502, 243] width 854 height 188
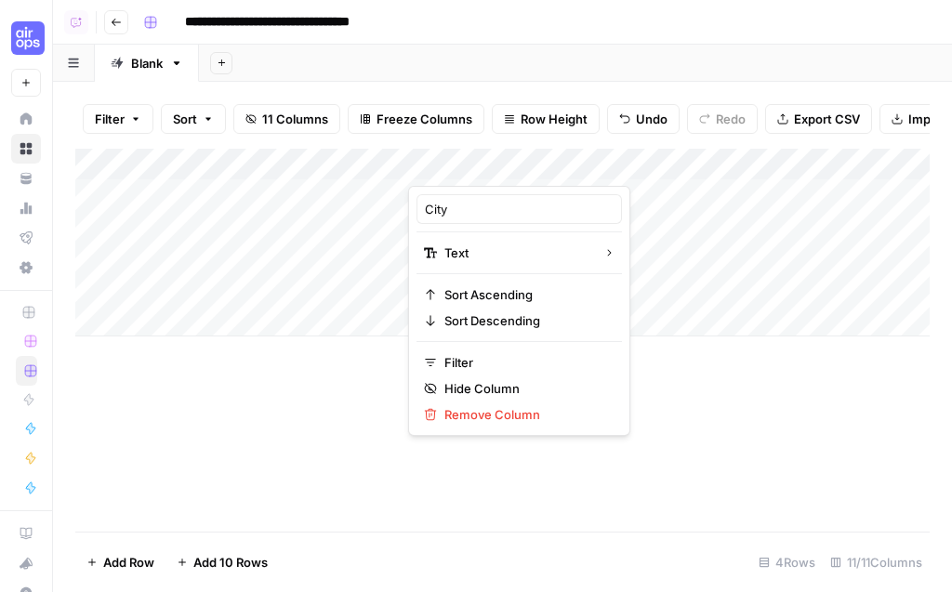
click at [410, 160] on div at bounding box center [542, 167] width 269 height 37
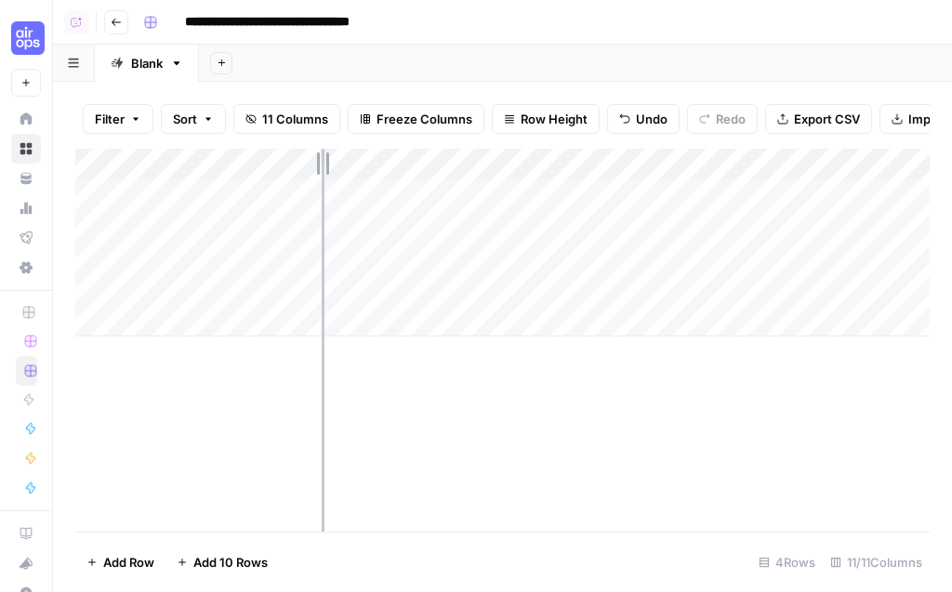
drag, startPoint x: 406, startPoint y: 160, endPoint x: 315, endPoint y: 165, distance: 91.2
click at [315, 165] on div "Add Column" at bounding box center [502, 243] width 854 height 188
drag, startPoint x: 580, startPoint y: 161, endPoint x: 428, endPoint y: 161, distance: 152.4
click at [428, 161] on div "Add Column" at bounding box center [502, 243] width 854 height 188
drag, startPoint x: 694, startPoint y: 169, endPoint x: 521, endPoint y: 175, distance: 173.0
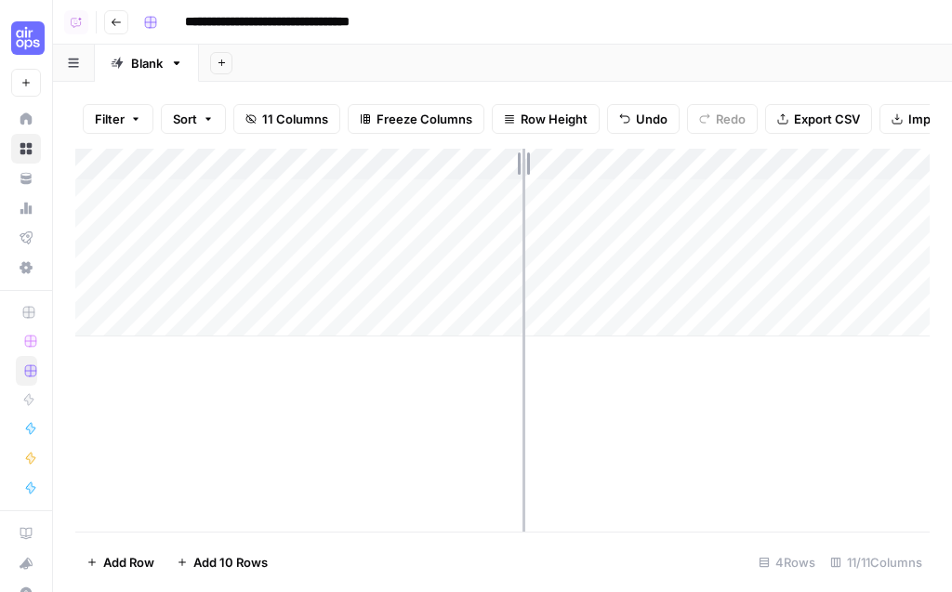
click at [521, 173] on div "Add Column" at bounding box center [502, 243] width 854 height 188
click at [547, 456] on div "Add Column" at bounding box center [502, 340] width 854 height 383
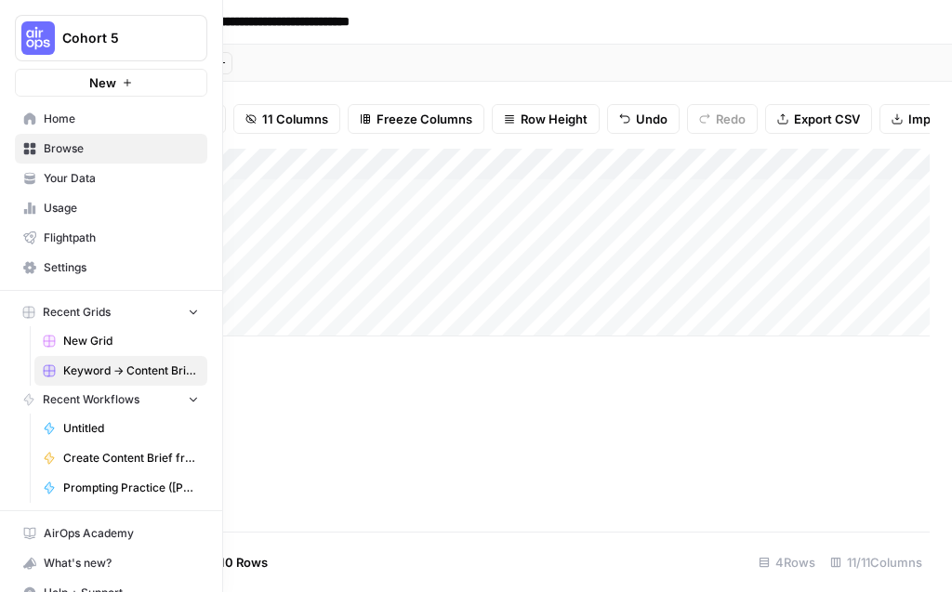
click at [36, 125] on link "Home" at bounding box center [111, 119] width 192 height 30
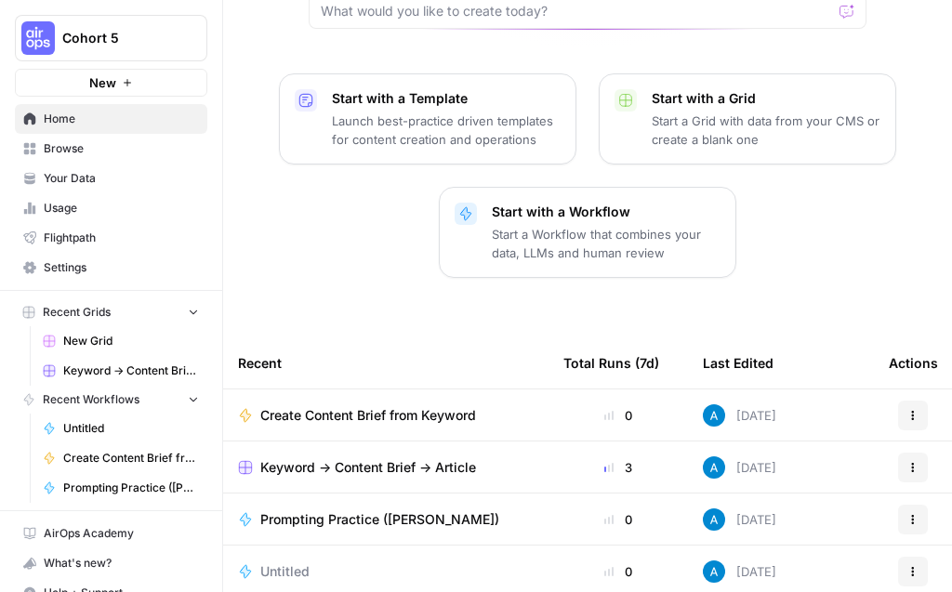
scroll to position [376, 0]
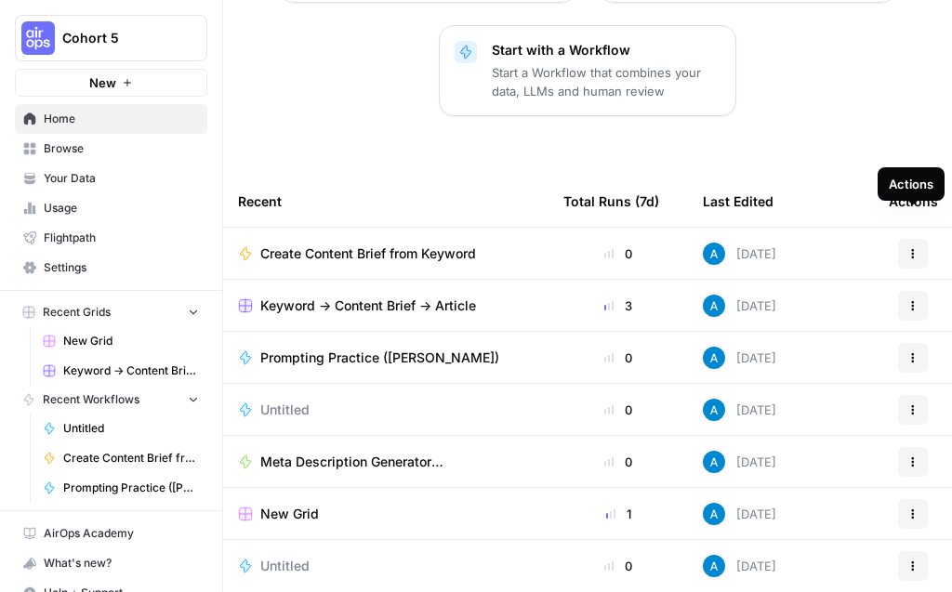
click at [911, 248] on icon "button" at bounding box center [912, 253] width 11 height 11
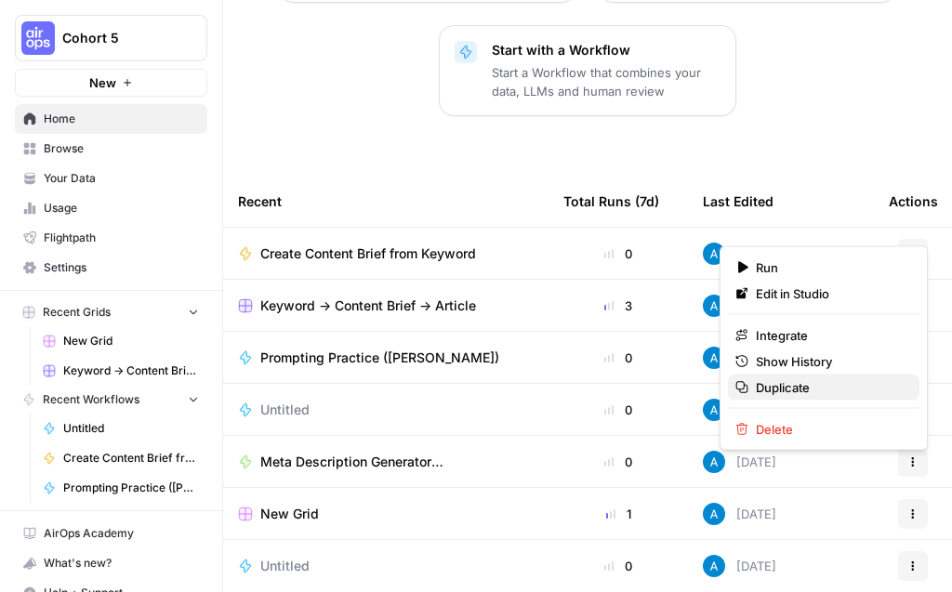
click at [782, 388] on span "Duplicate" at bounding box center [830, 387] width 149 height 19
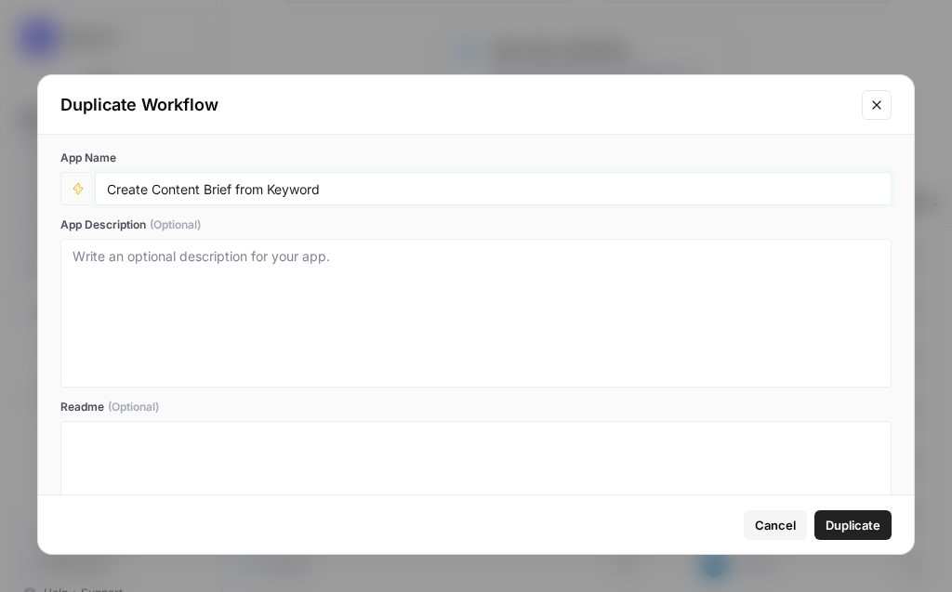
click at [395, 192] on input "Create Content Brief from Keyword" at bounding box center [493, 188] width 772 height 17
type input "Create Content Brief from Keyword (NAME)"
click at [866, 531] on span "Duplicate" at bounding box center [852, 525] width 55 height 19
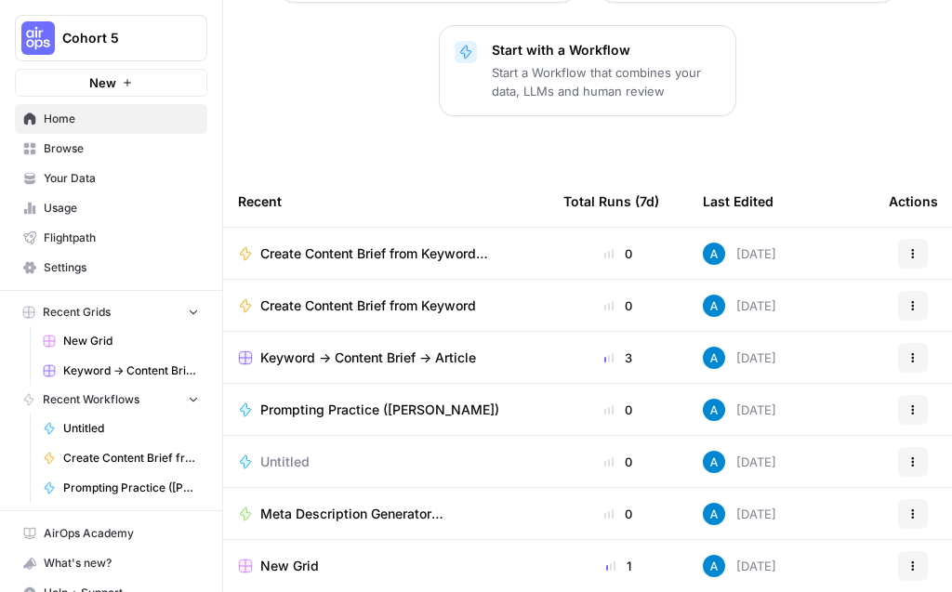
click at [134, 152] on span "Browse" at bounding box center [121, 148] width 155 height 17
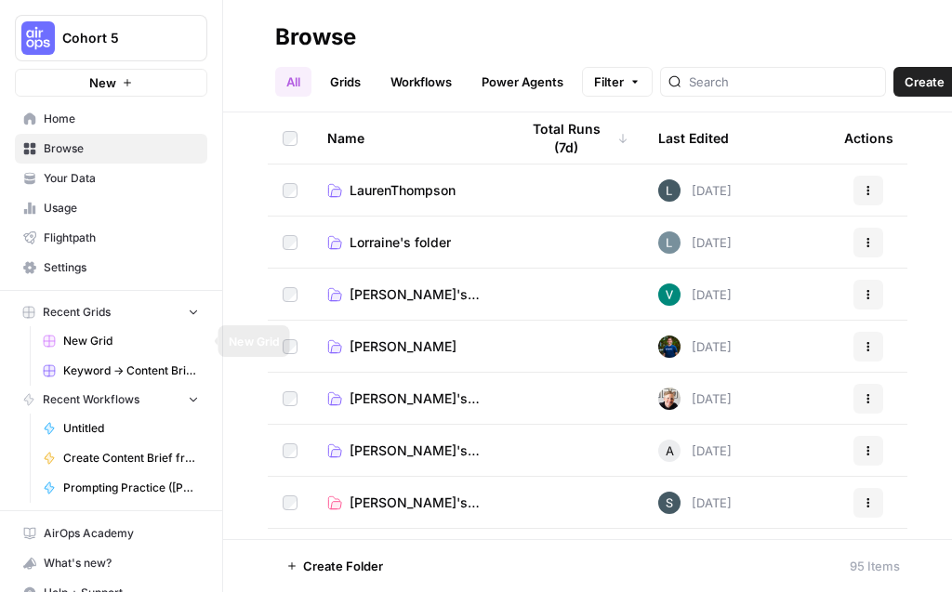
click at [106, 368] on span "Keyword -> Content Brief -> Article" at bounding box center [131, 371] width 136 height 17
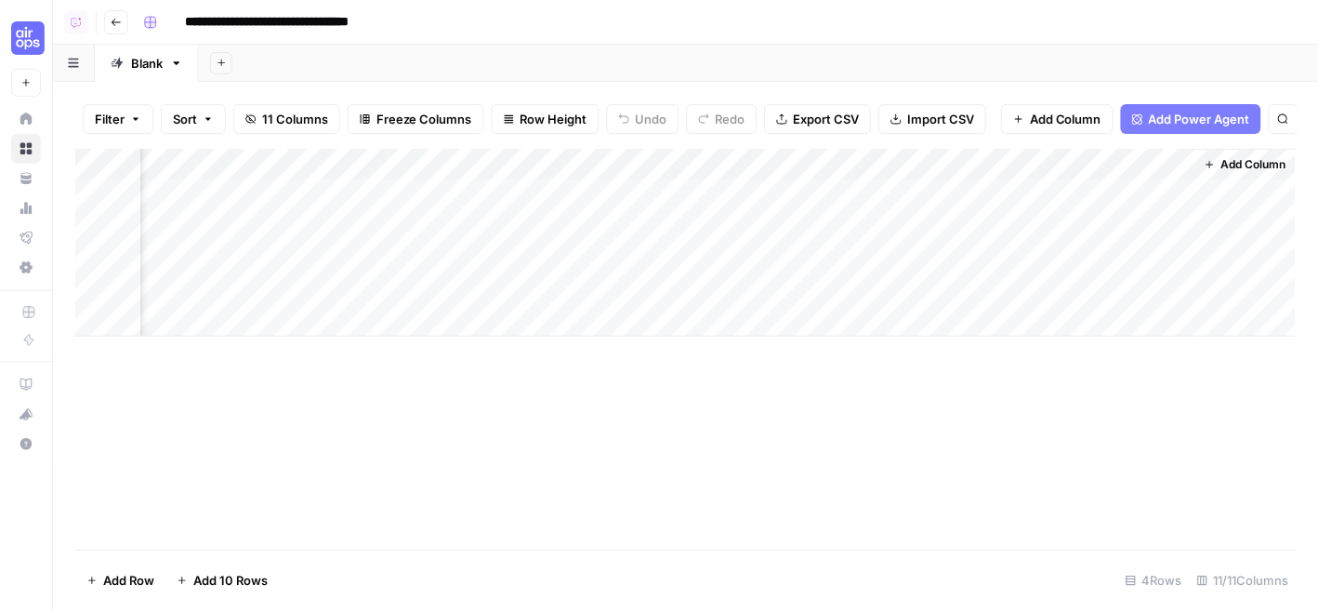
scroll to position [0, 788]
click at [1203, 112] on span "Add Power Agent" at bounding box center [1200, 119] width 101 height 19
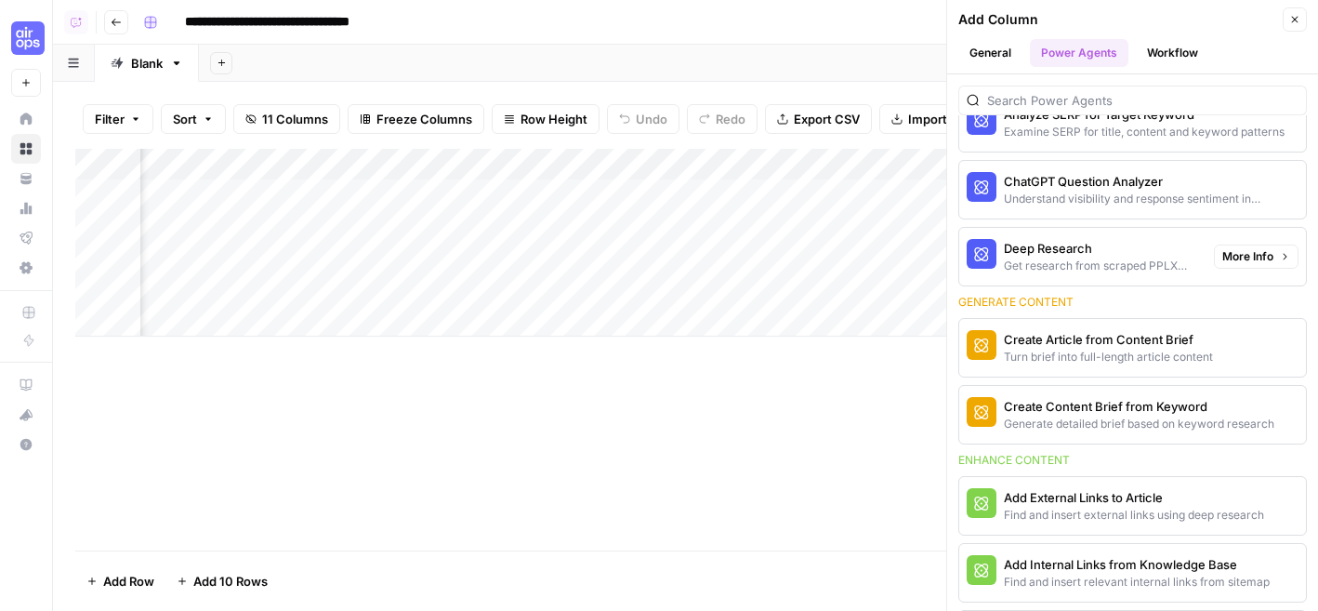
scroll to position [187, 0]
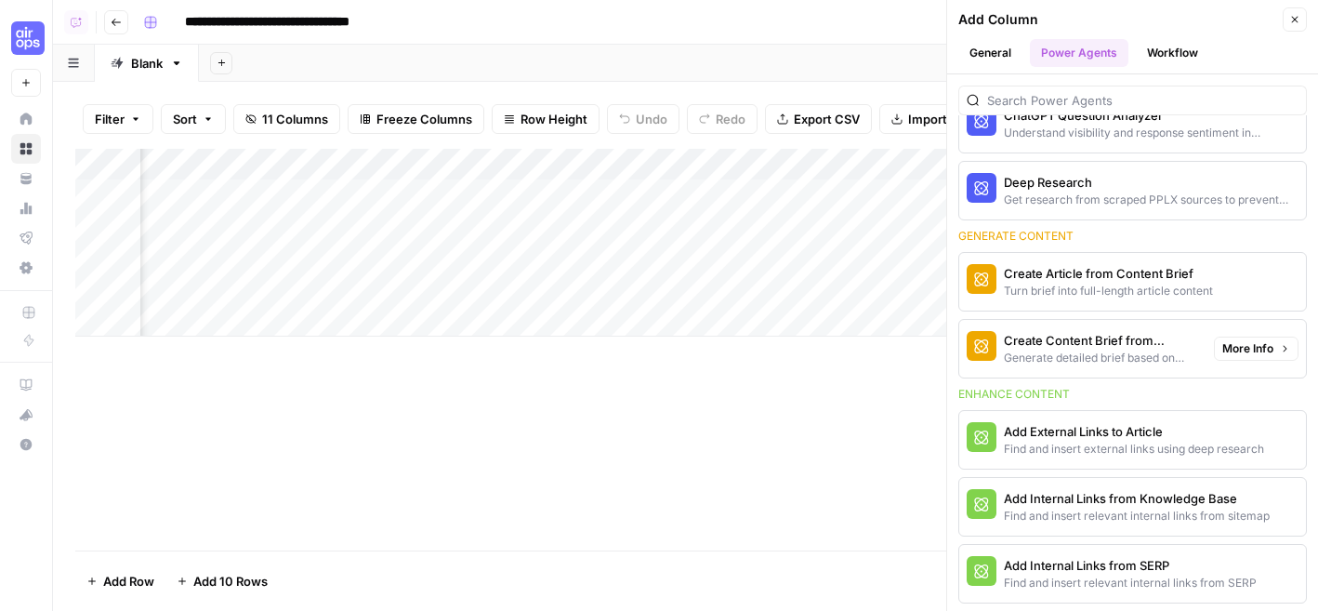
click at [1109, 356] on div "Generate detailed brief based on keyword research" at bounding box center [1101, 358] width 195 height 17
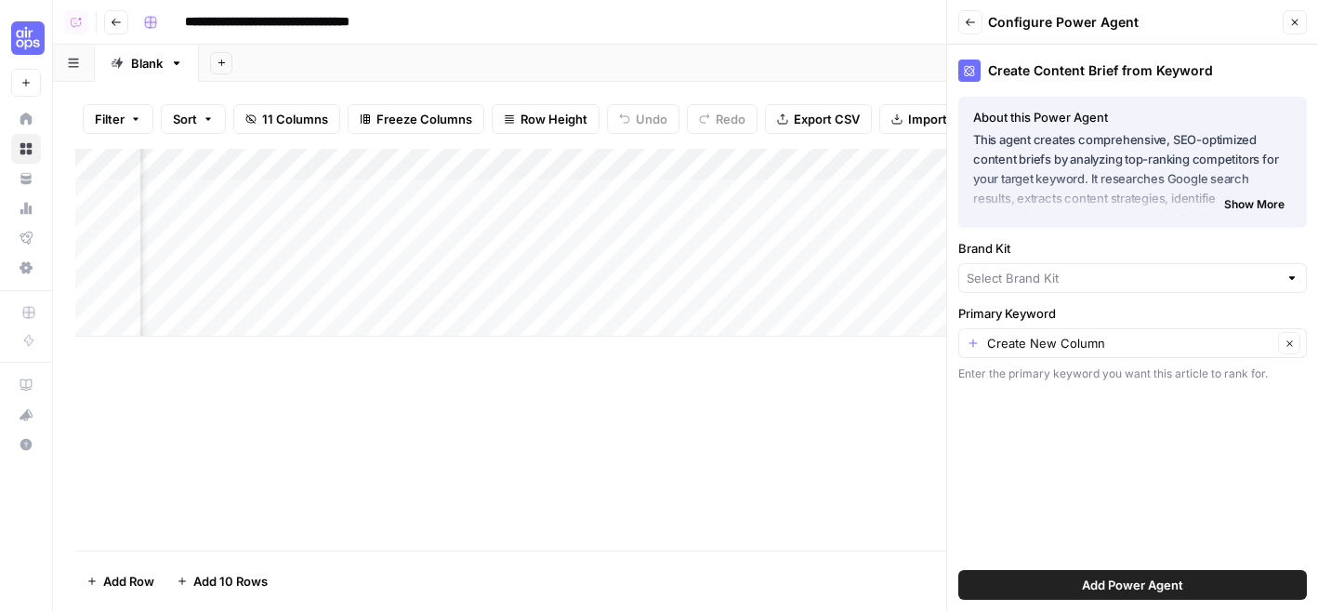
type input "AirOps"
click at [1017, 281] on input "Brand Kit" at bounding box center [1120, 278] width 306 height 19
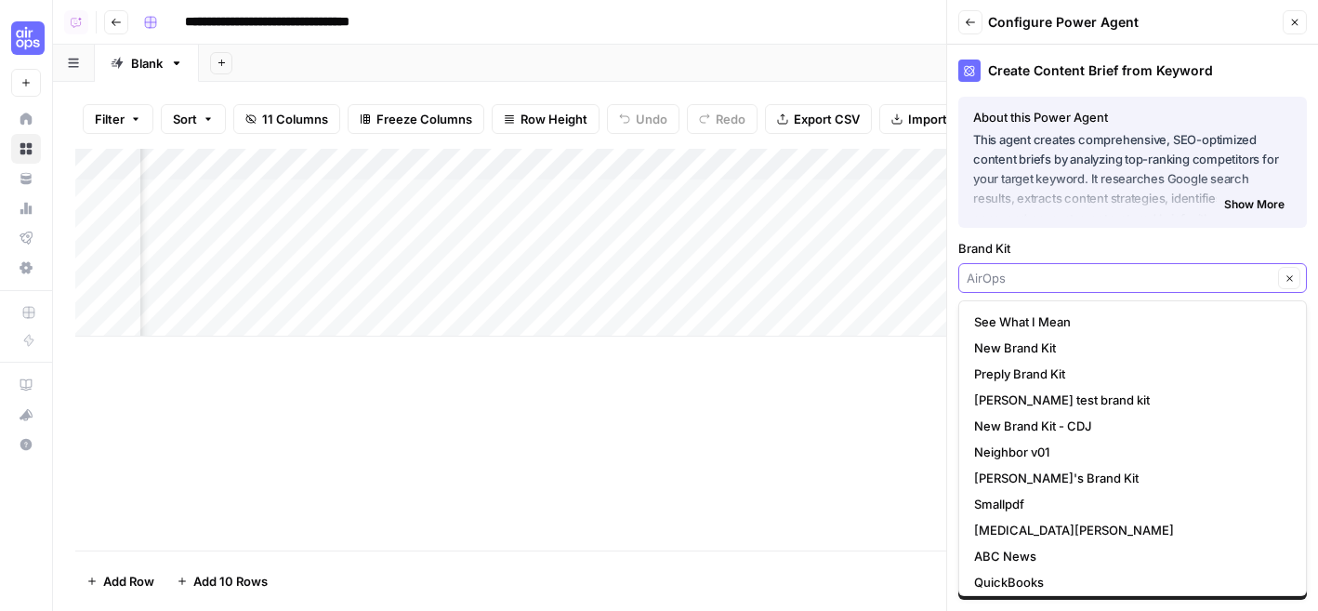
click at [1027, 276] on input "Brand Kit" at bounding box center [1120, 278] width 306 height 19
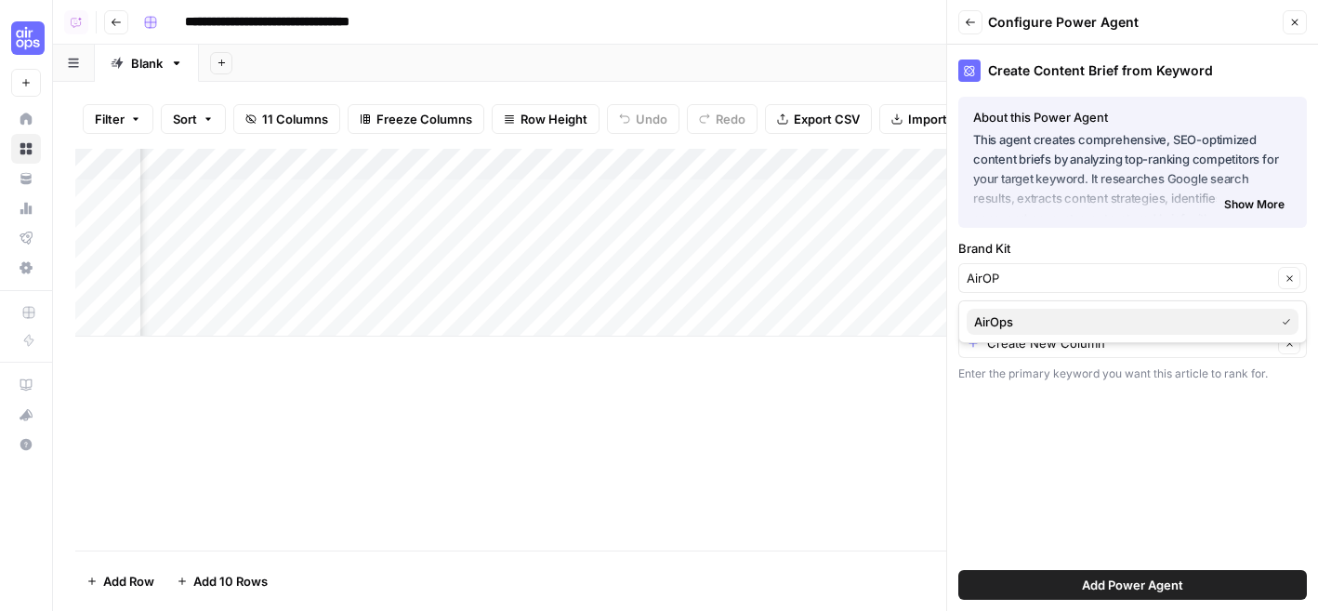
click at [1043, 324] on span "AirOps" at bounding box center [1120, 321] width 293 height 19
type input "AirOps"
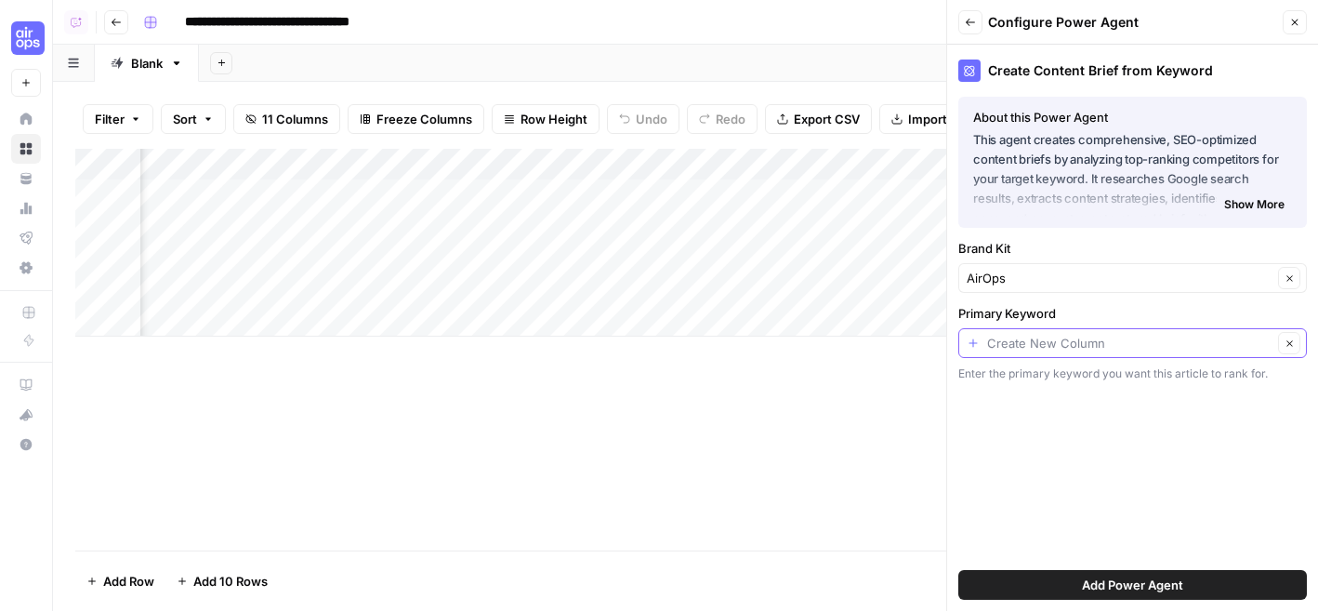
click at [1079, 349] on input "Primary Keyword" at bounding box center [1129, 343] width 285 height 19
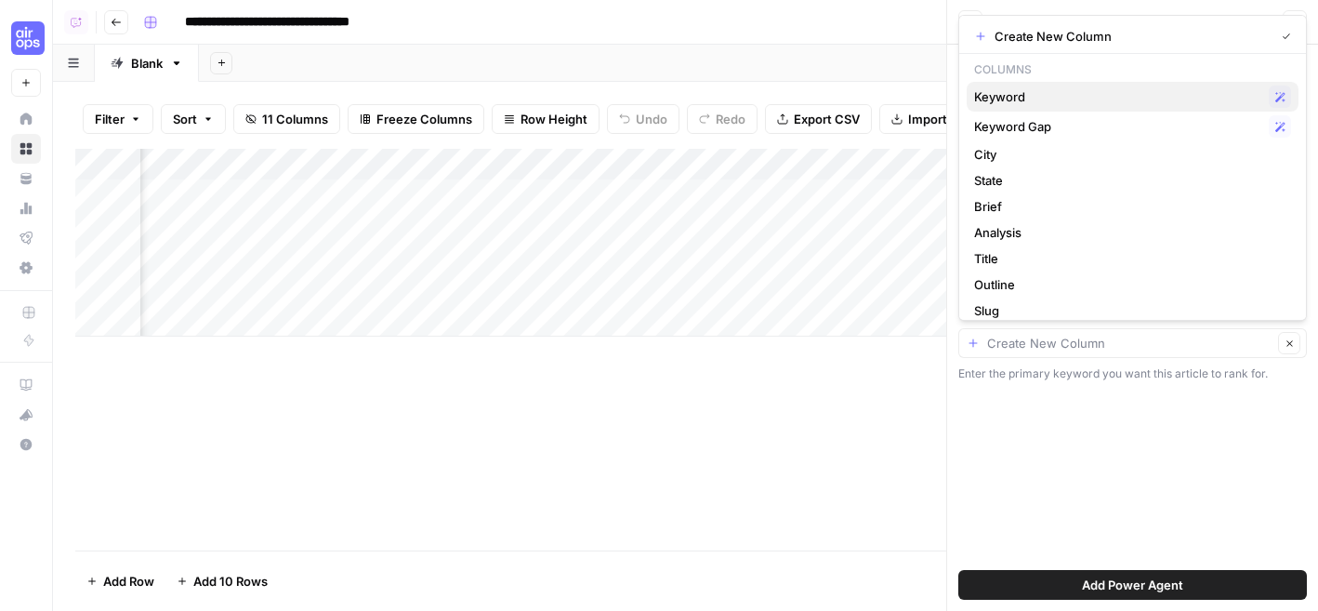
click at [1096, 97] on span "Keyword" at bounding box center [1117, 96] width 287 height 19
type input "Keyword"
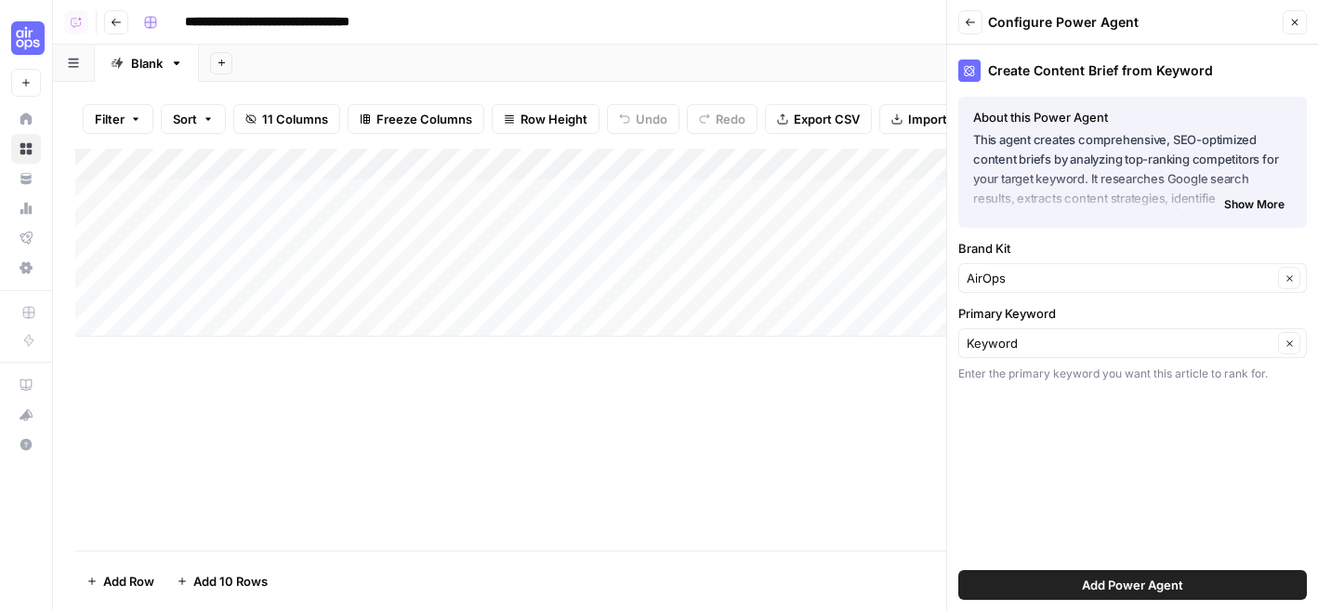
scroll to position [0, 0]
click at [1088, 578] on span "Add Power Agent" at bounding box center [1132, 584] width 101 height 19
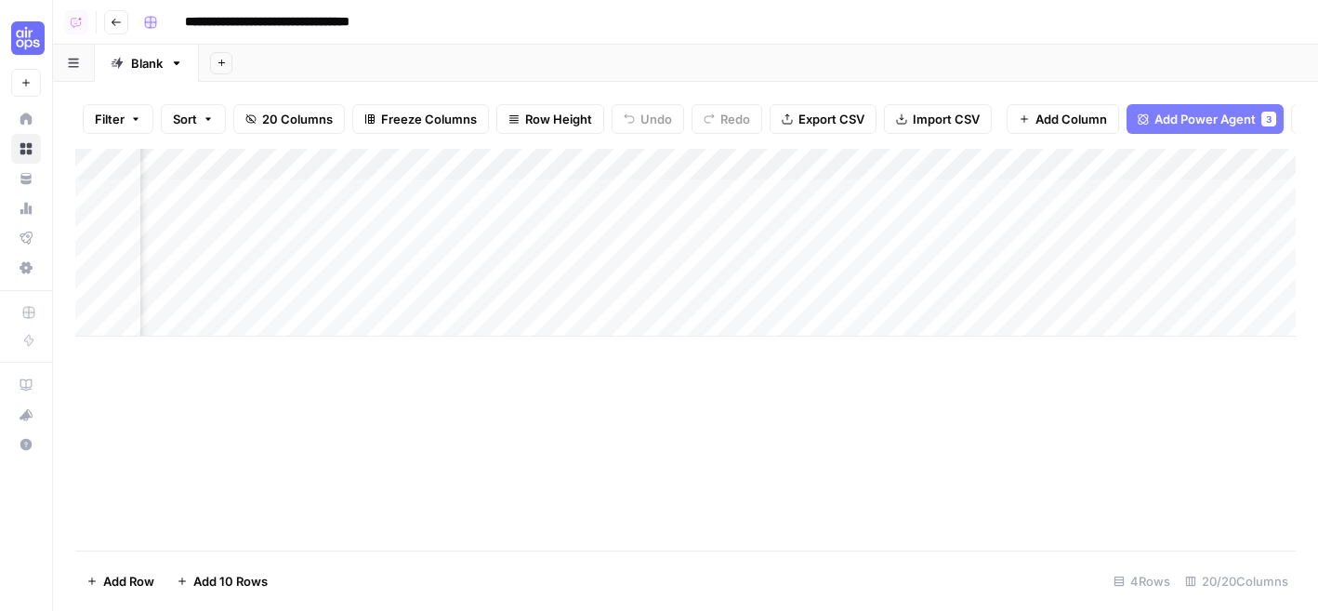
scroll to position [0, 1134]
click at [997, 167] on div "Add Column" at bounding box center [685, 243] width 1220 height 188
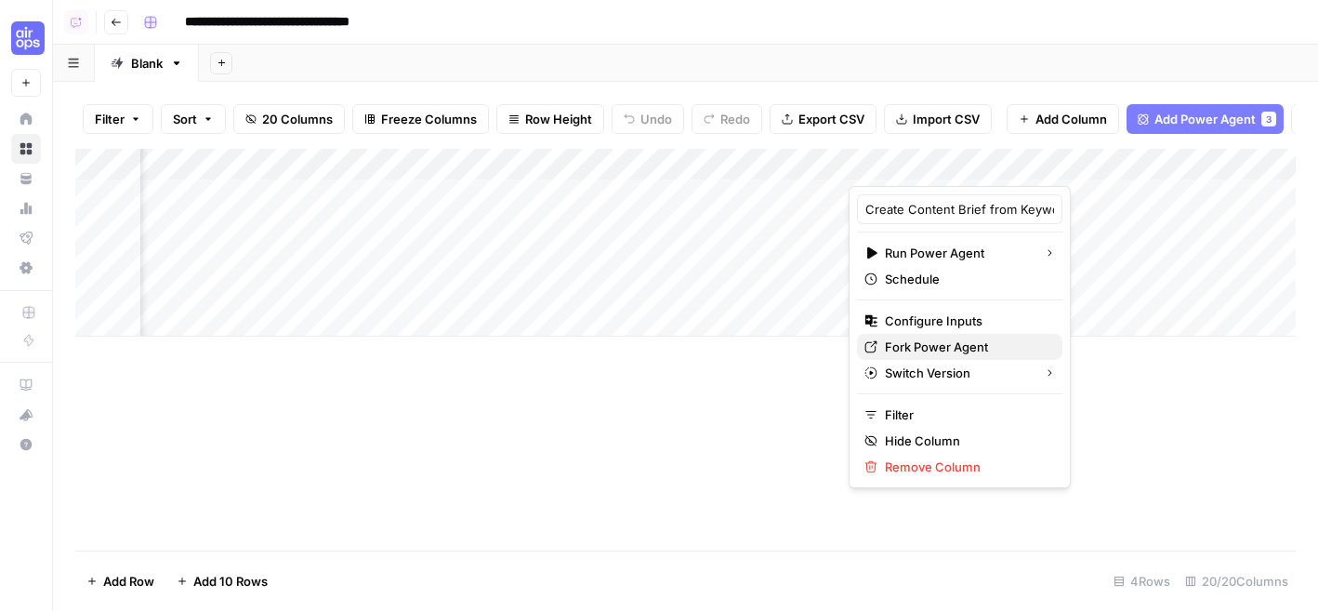
click at [952, 352] on span "Fork Power Agent" at bounding box center [966, 346] width 163 height 19
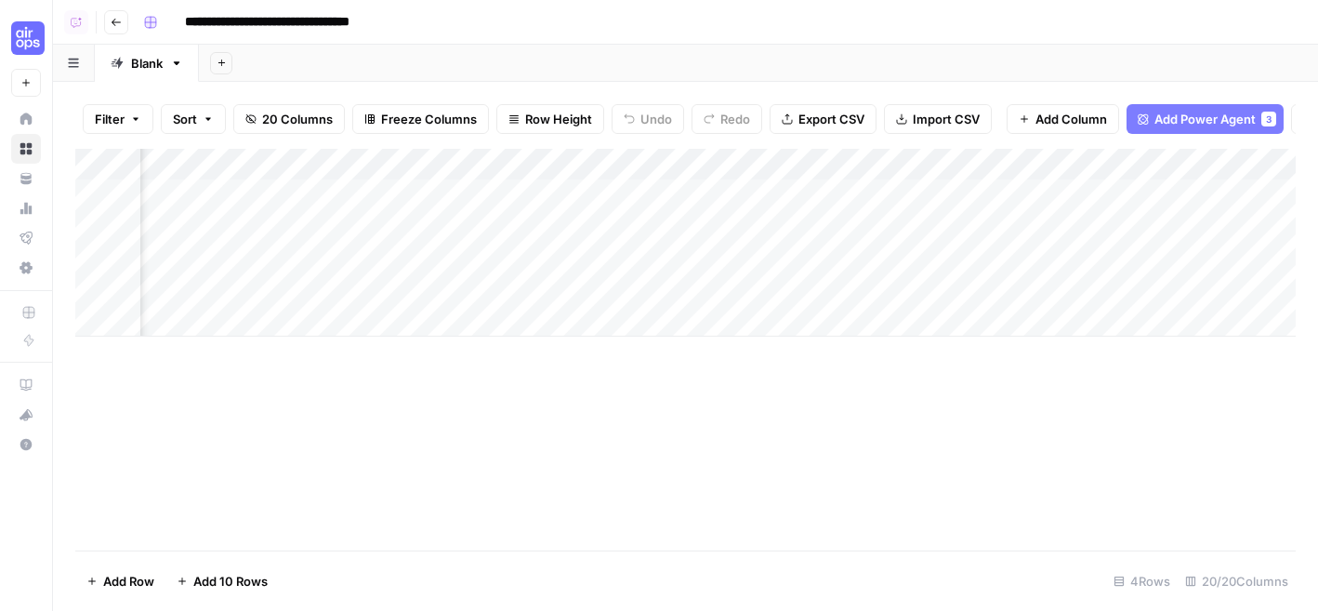
scroll to position [0, 0]
click at [664, 163] on div "Add Column" at bounding box center [685, 243] width 1220 height 188
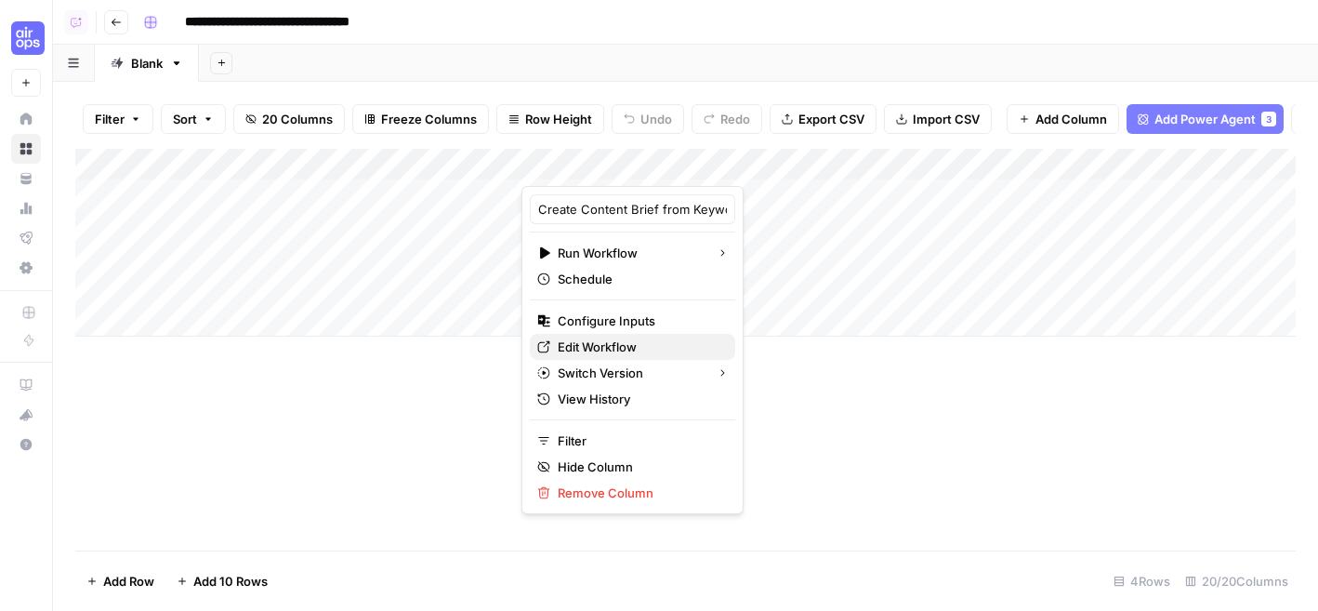
click at [613, 344] on span "Edit Workflow" at bounding box center [639, 346] width 163 height 19
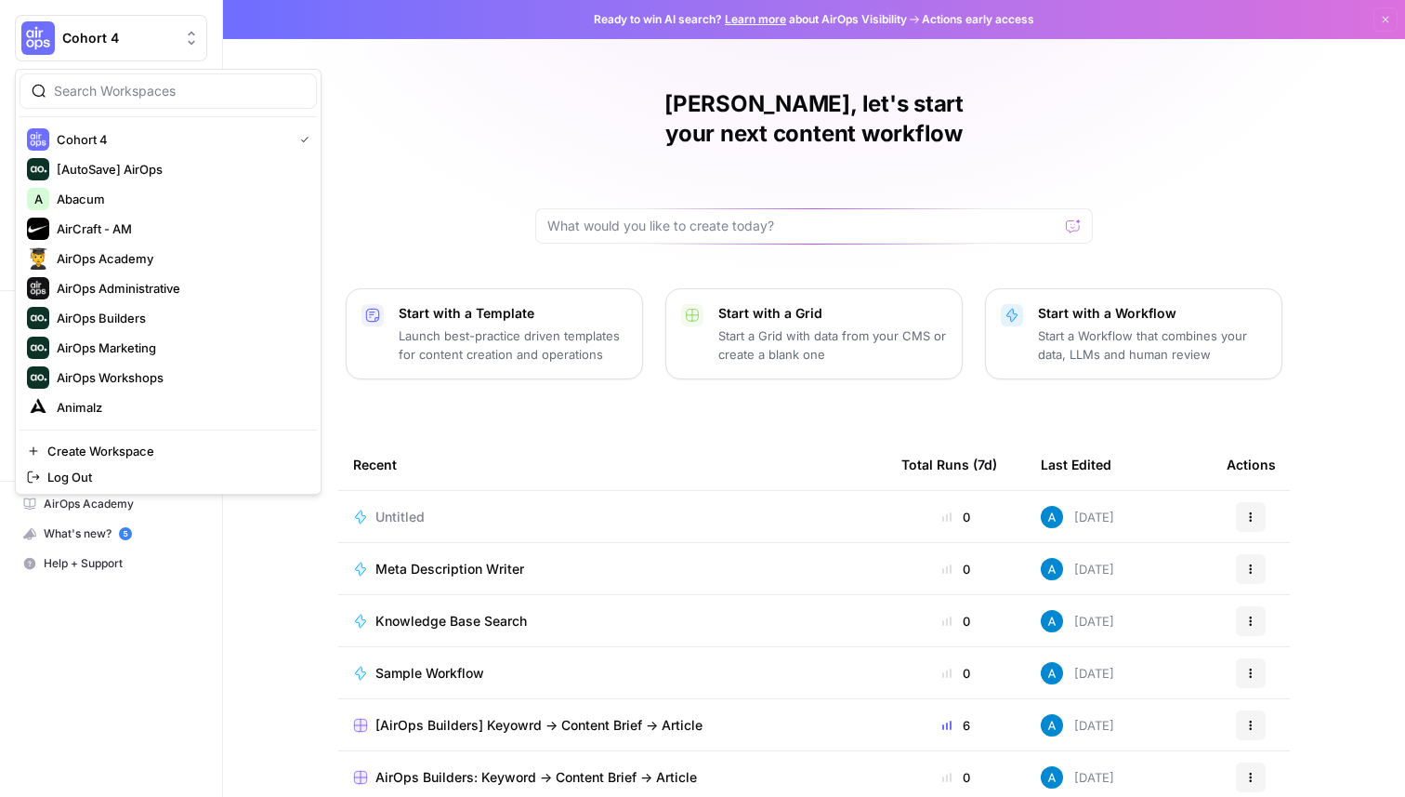
click at [104, 41] on span "Cohort 4" at bounding box center [118, 38] width 112 height 19
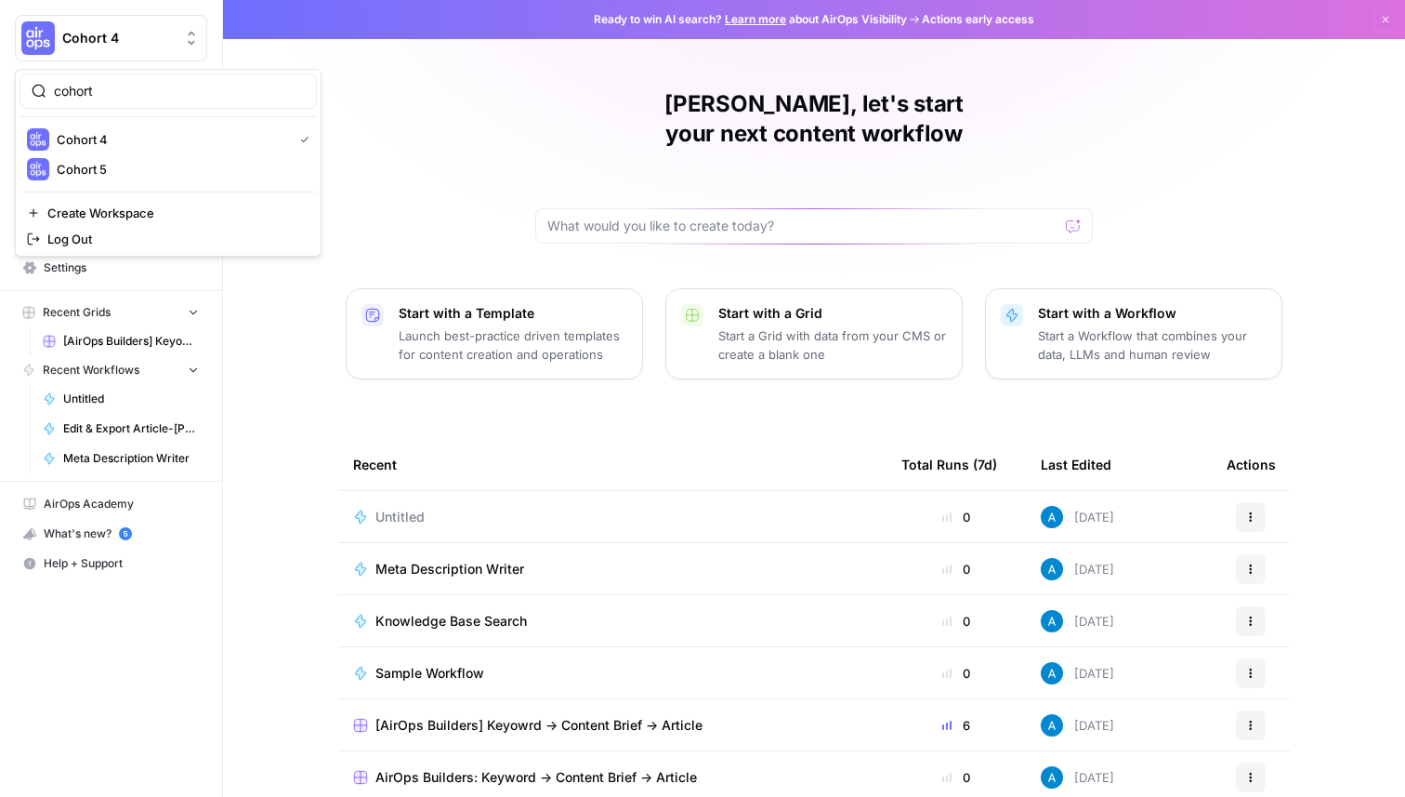
type input "cohort"
click at [170, 177] on span "Cohort 5" at bounding box center [179, 169] width 245 height 19
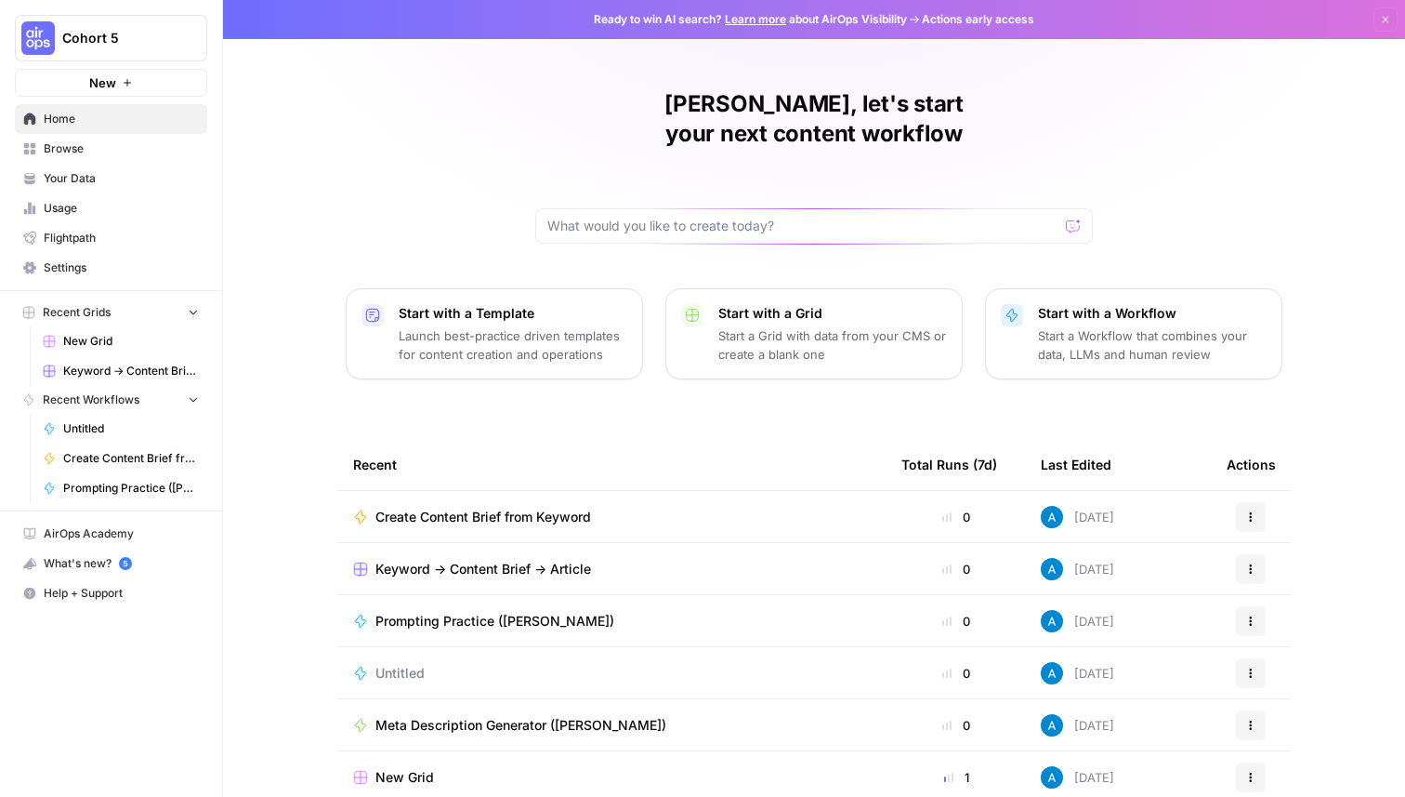
click at [103, 182] on span "Your Data" at bounding box center [121, 178] width 155 height 17
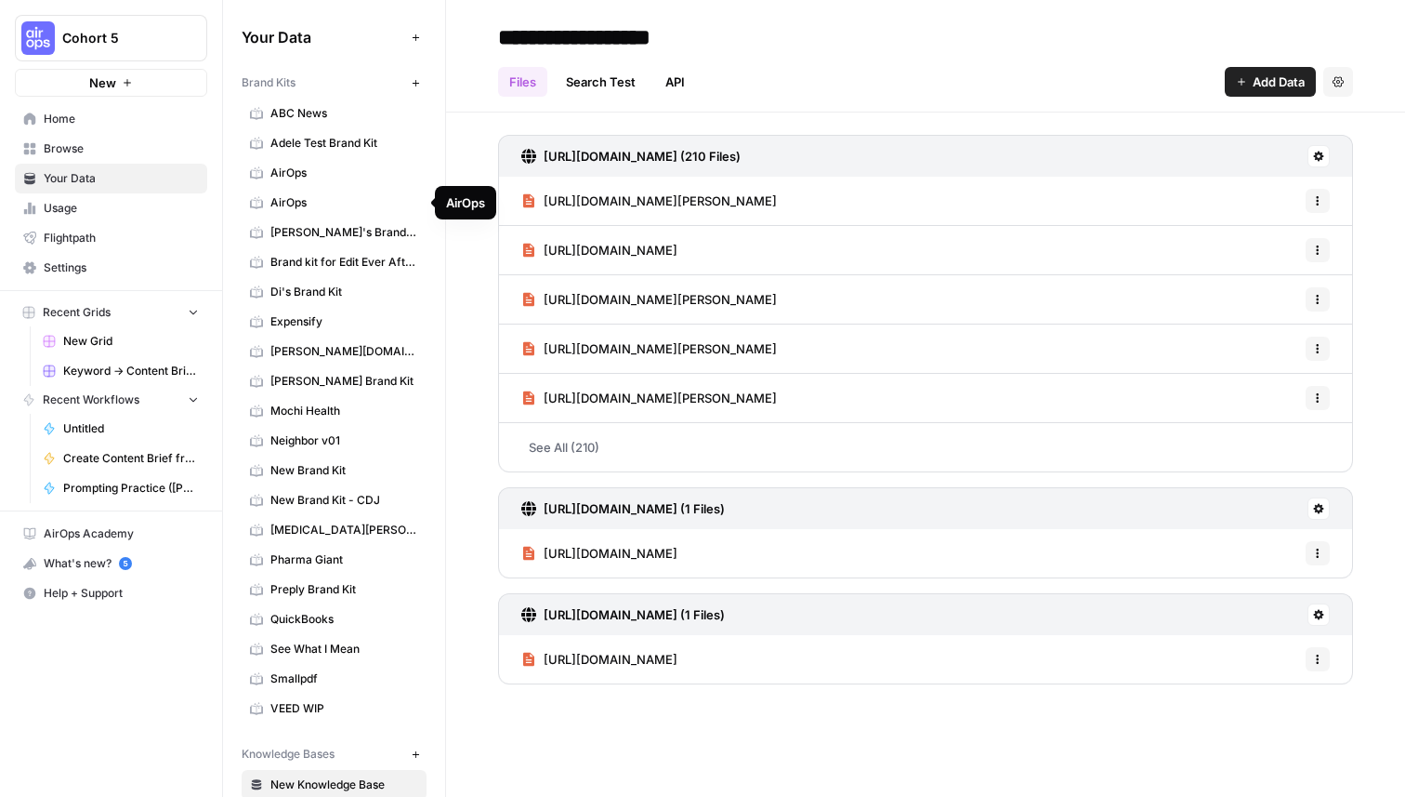
click at [338, 196] on span "AirOps" at bounding box center [344, 202] width 148 height 17
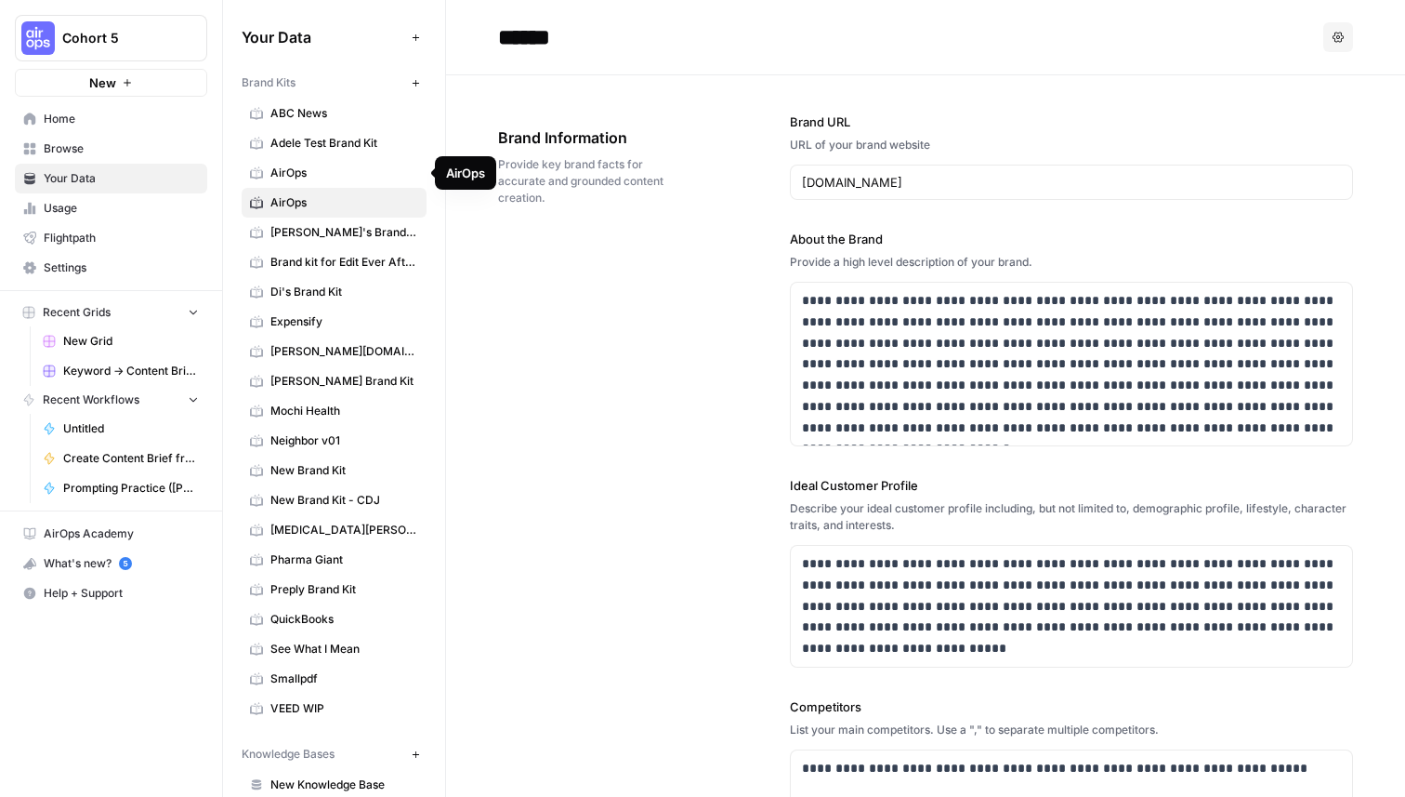
click at [346, 175] on span "AirOps" at bounding box center [344, 173] width 148 height 17
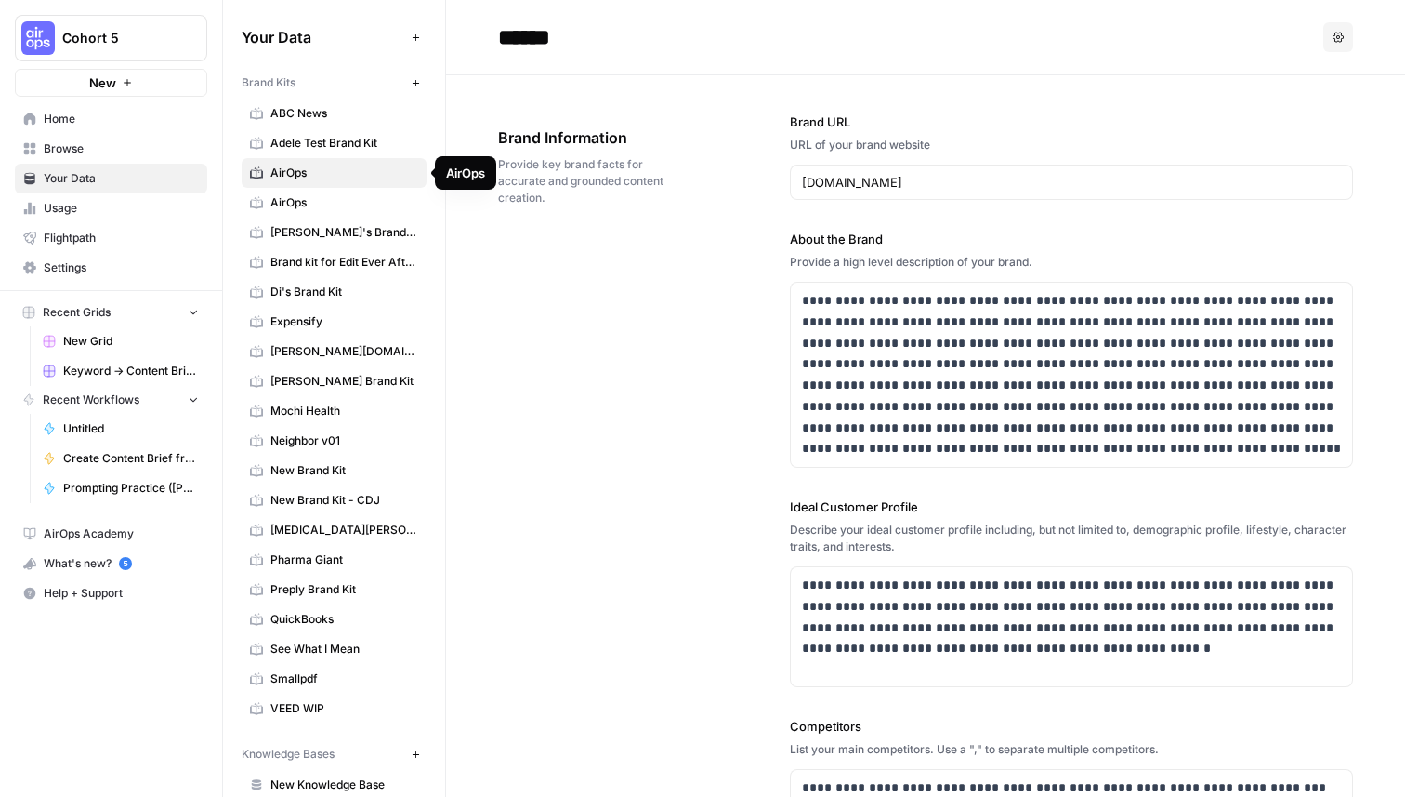
click at [329, 206] on span "AirOps" at bounding box center [344, 202] width 148 height 17
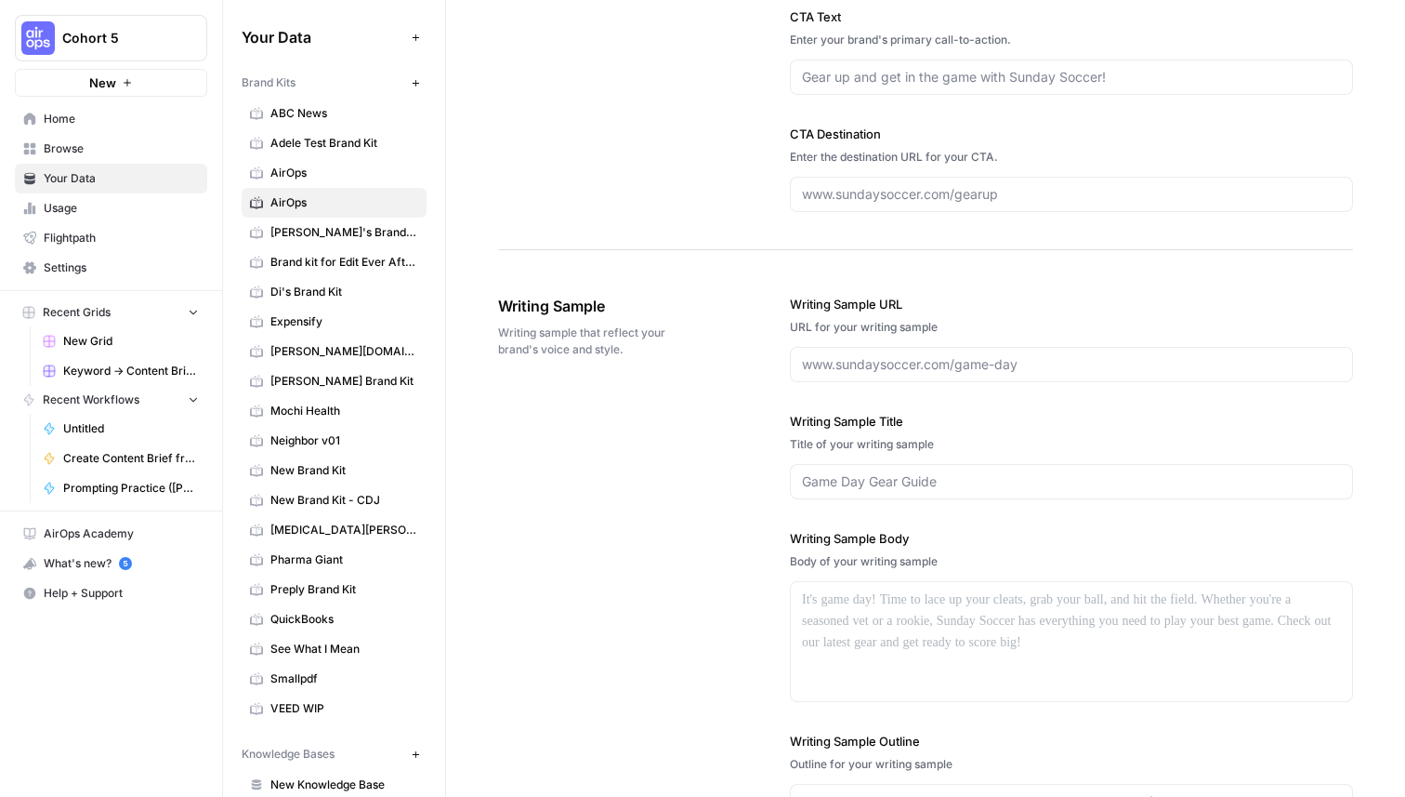
scroll to position [2199, 0]
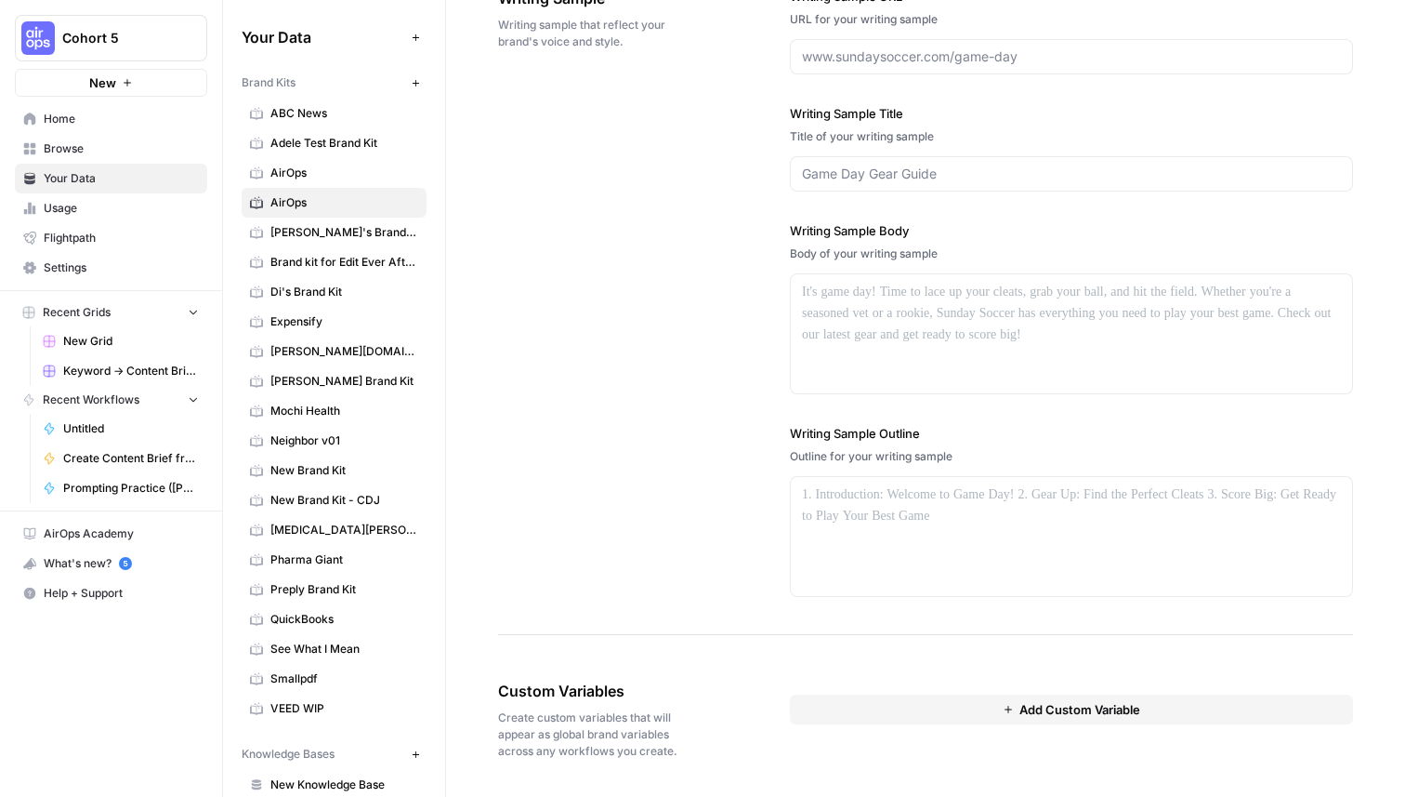
click at [342, 179] on span "AirOps" at bounding box center [344, 173] width 148 height 17
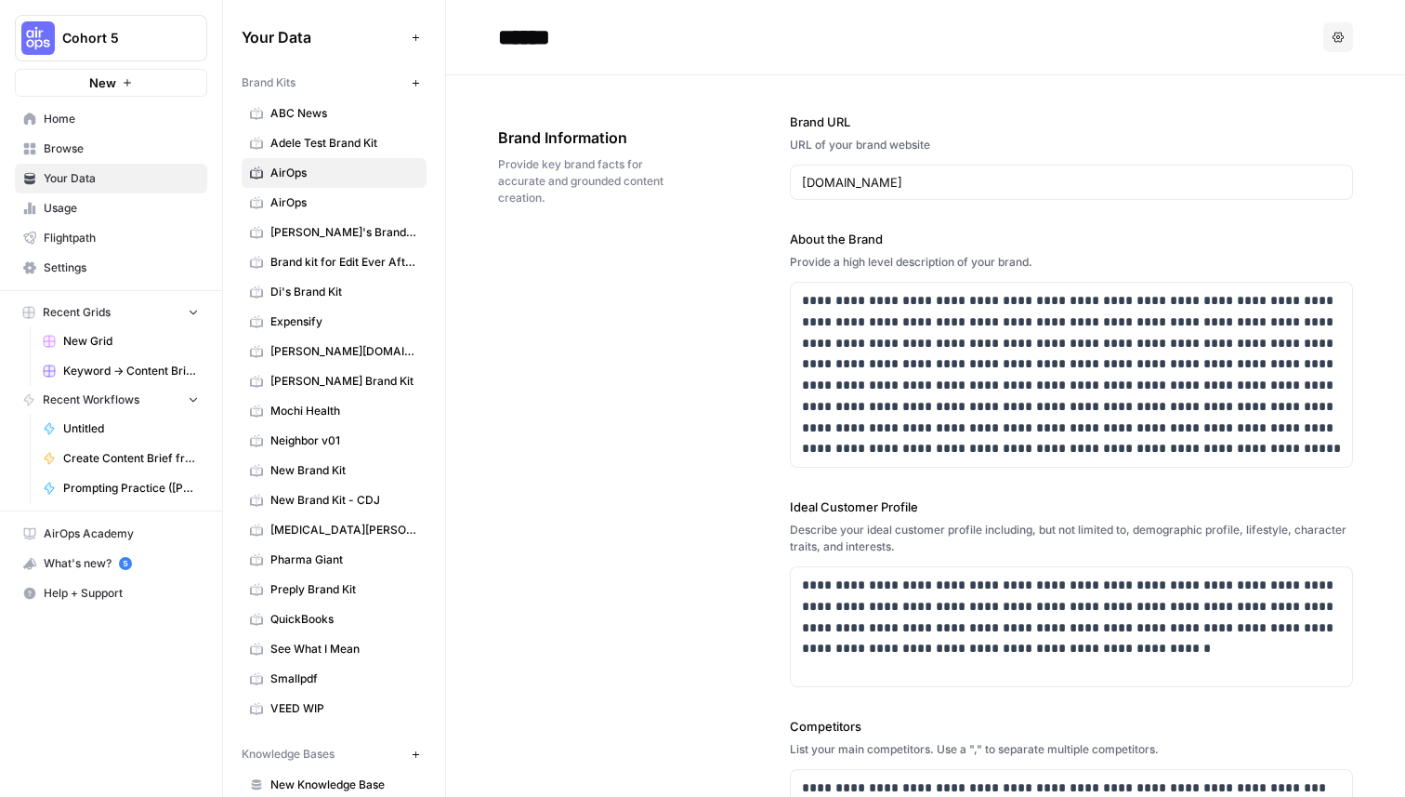
click at [619, 45] on input "******" at bounding box center [639, 37] width 297 height 37
click at [334, 200] on span "AirOps" at bounding box center [344, 202] width 148 height 17
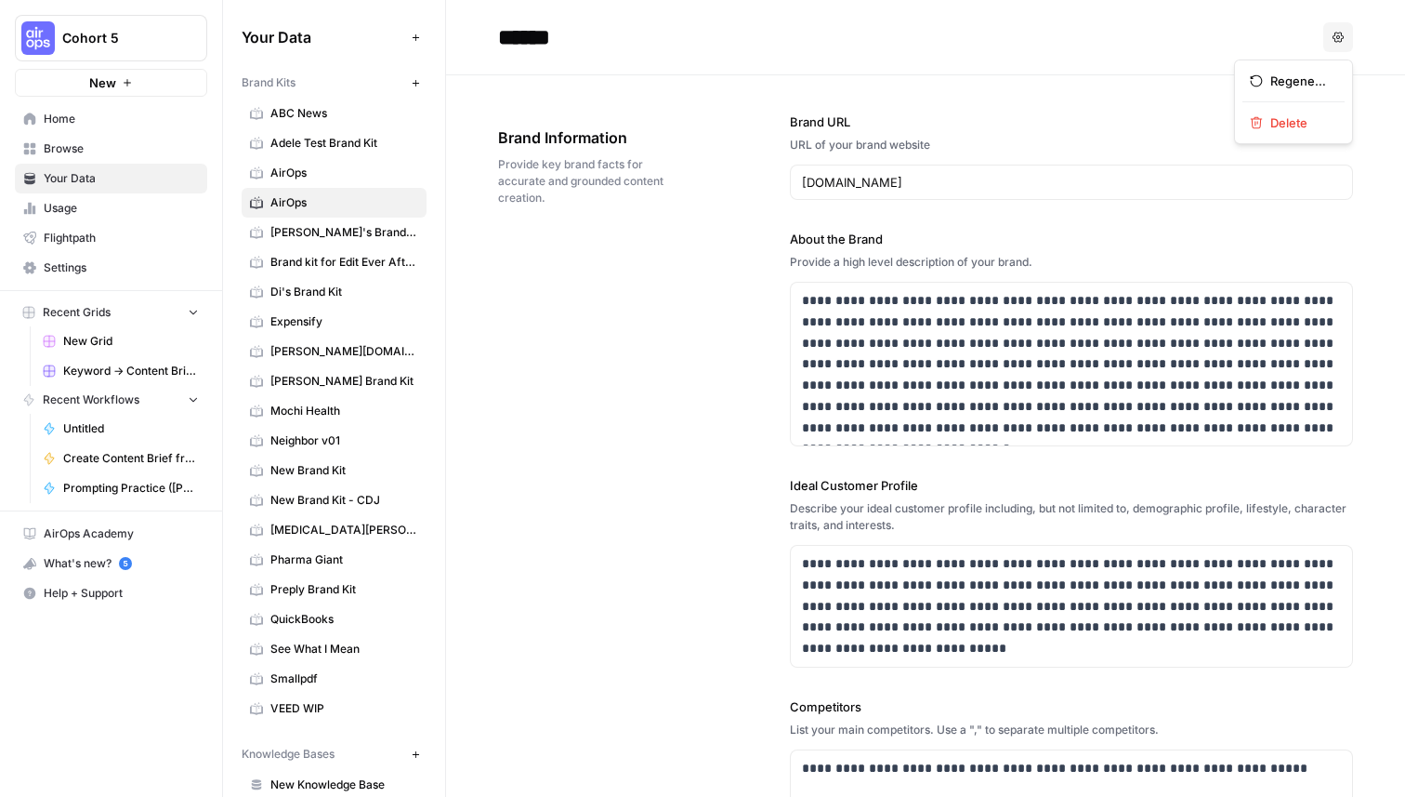
click at [1325, 33] on button "Options" at bounding box center [1339, 37] width 30 height 30
click at [1286, 127] on span "Delete" at bounding box center [1300, 122] width 59 height 19
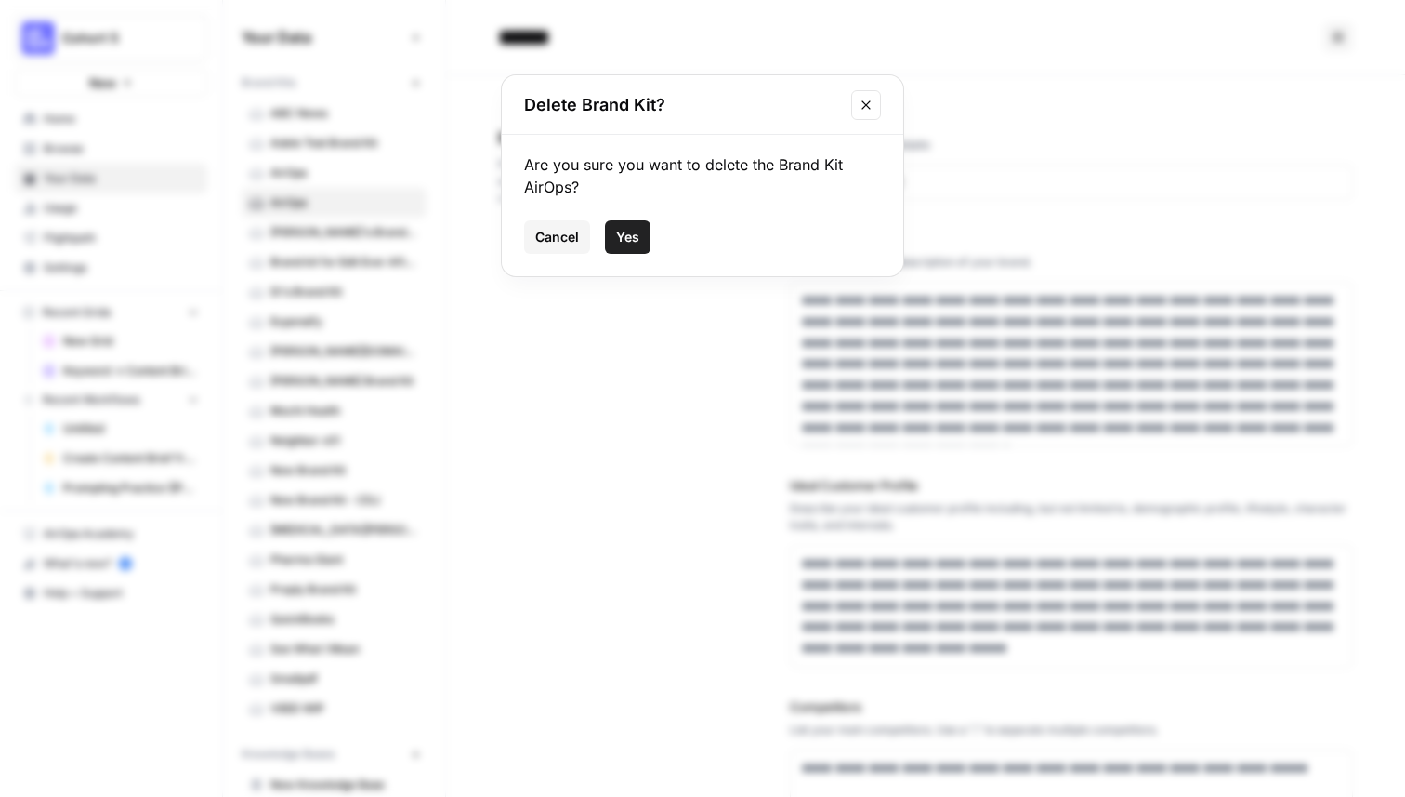
click at [631, 240] on span "Yes" at bounding box center [627, 237] width 23 height 19
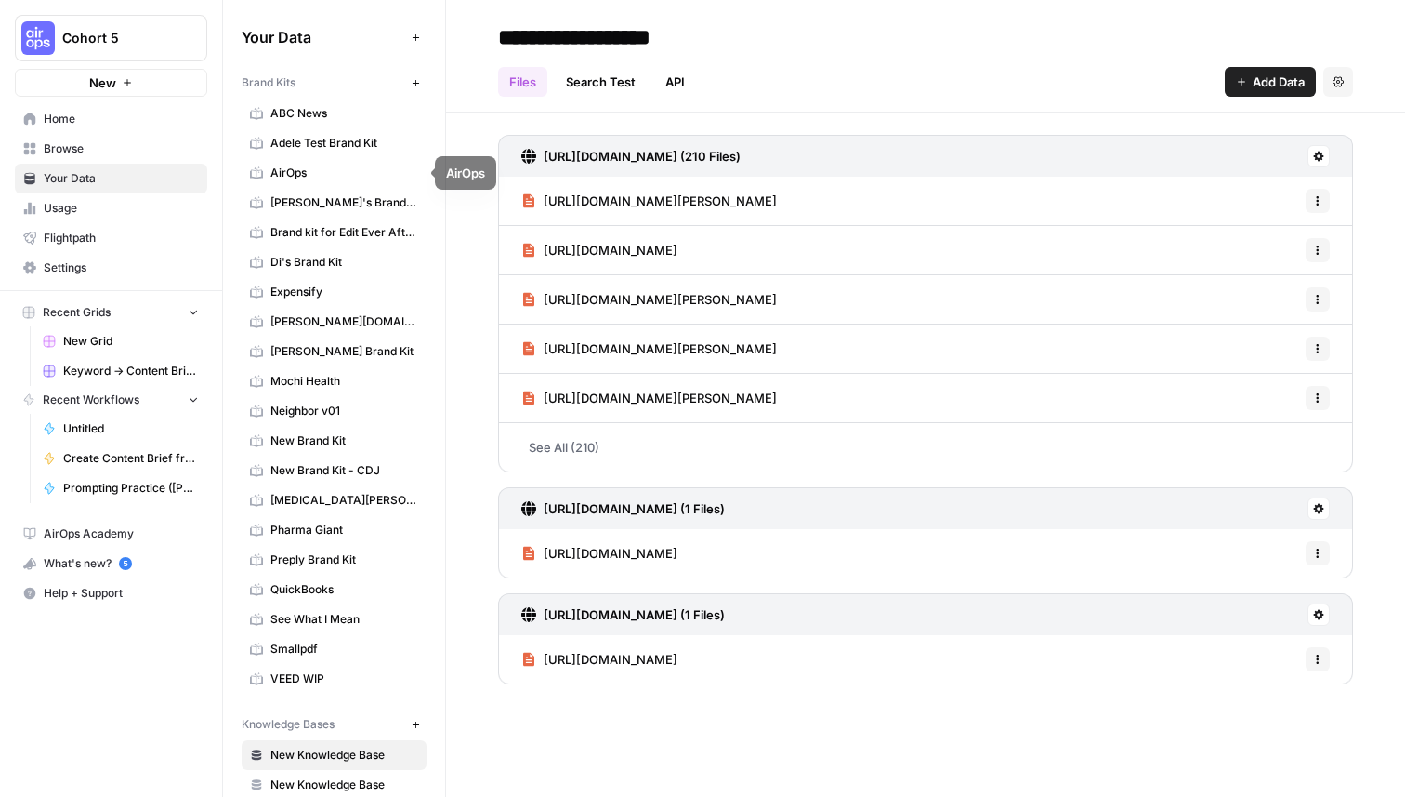
click at [323, 173] on span "AirOps" at bounding box center [344, 173] width 148 height 17
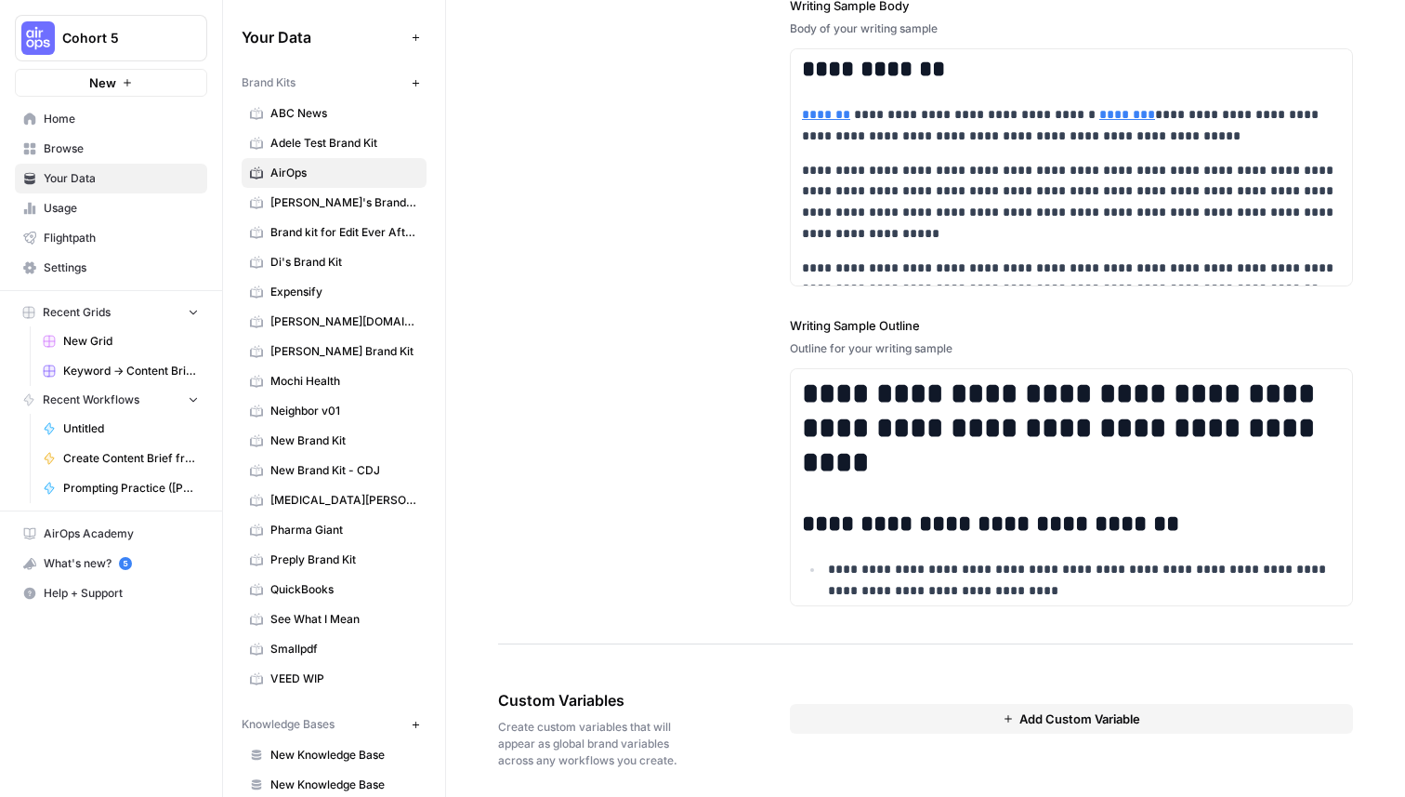
scroll to position [2453, 0]
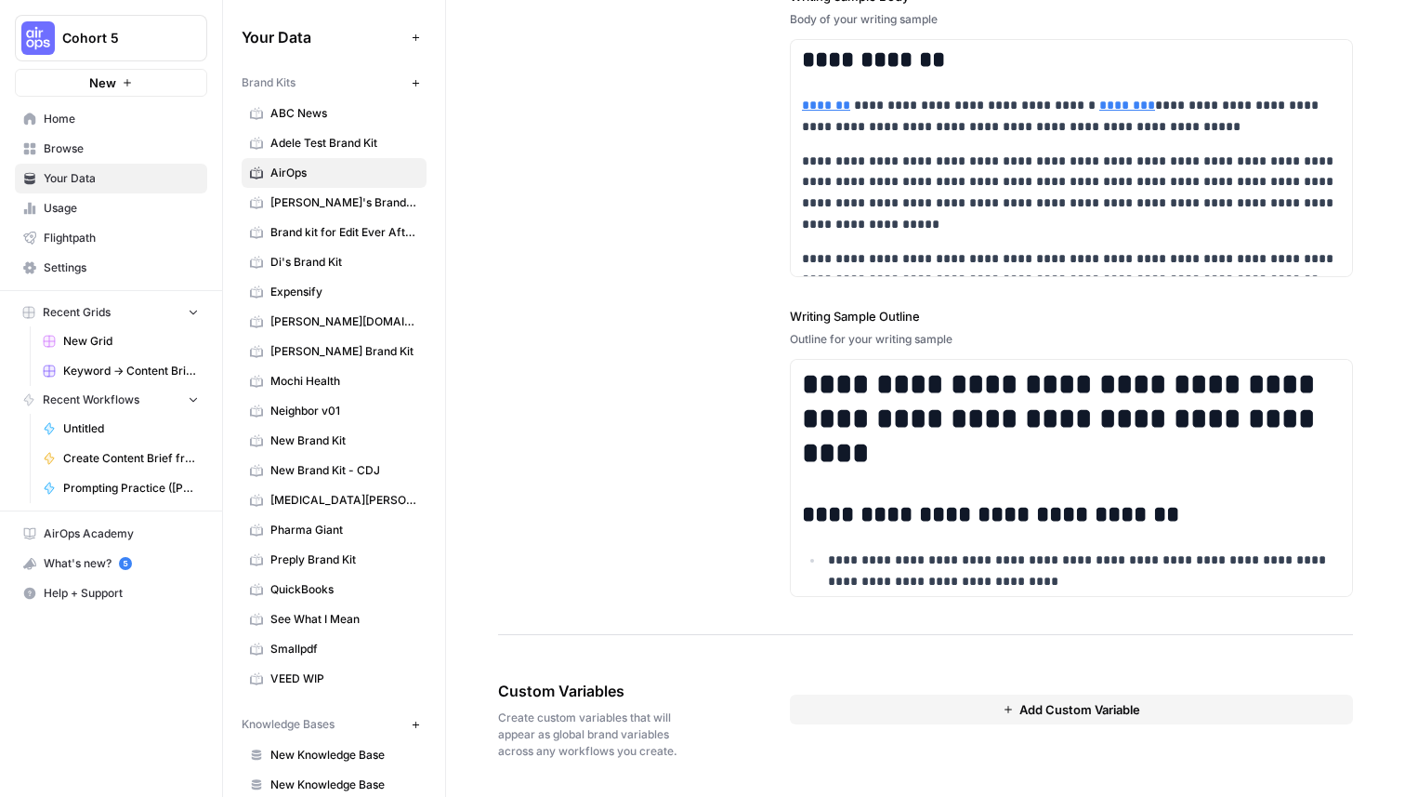
click at [892, 714] on button "Add Custom Variable" at bounding box center [1071, 709] width 563 height 30
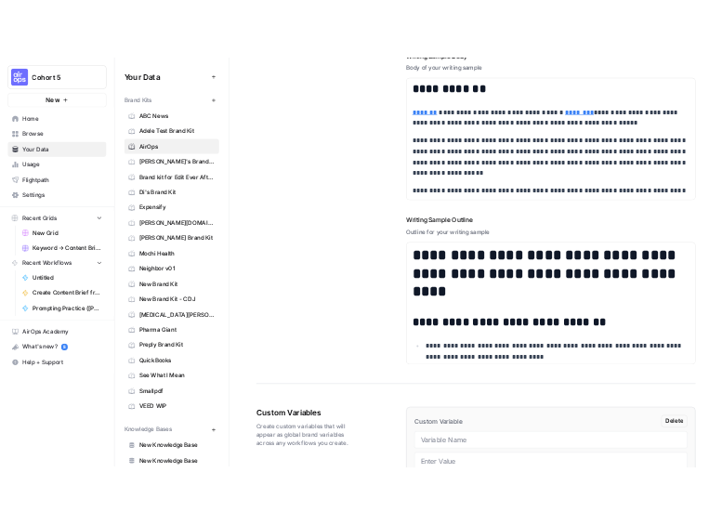
scroll to position [2671, 0]
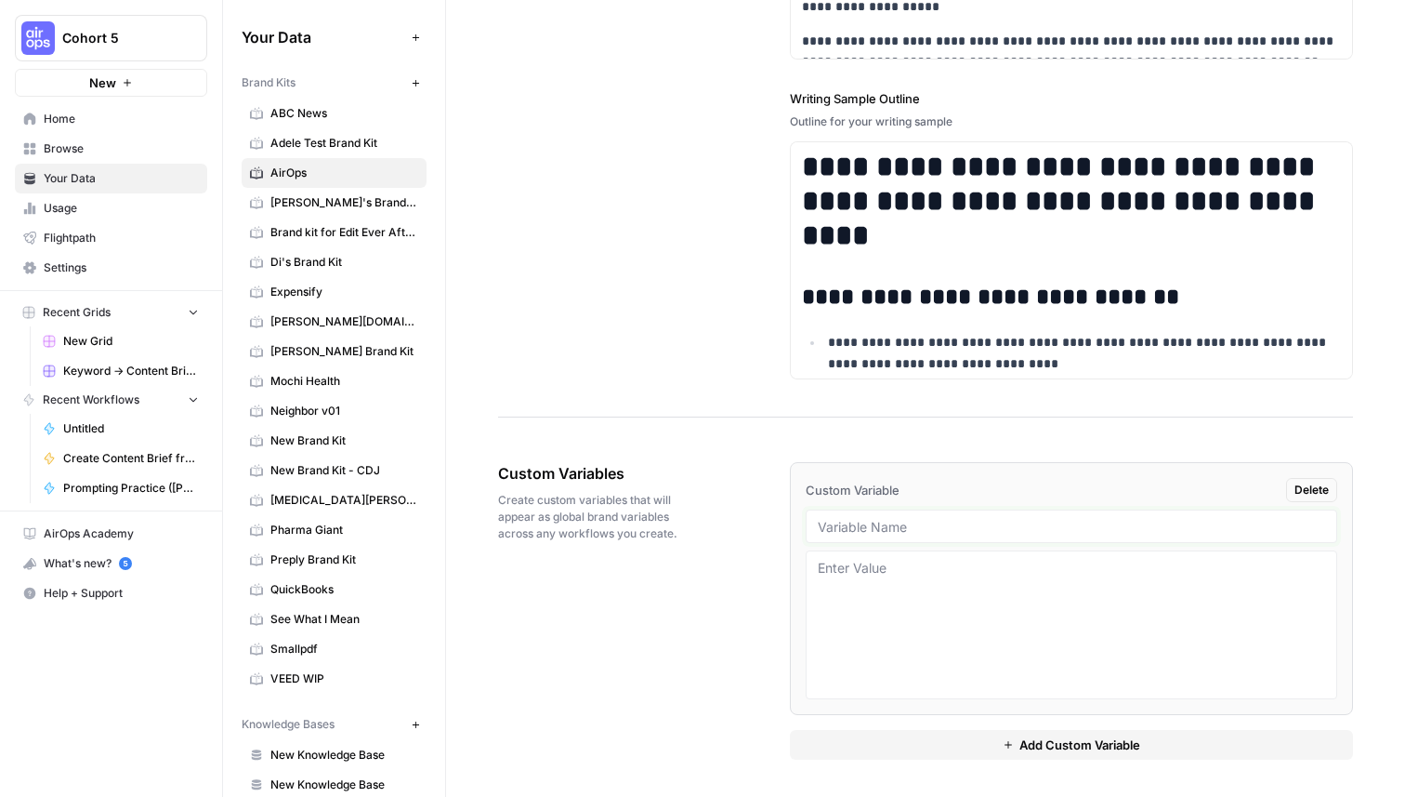
click at [934, 518] on input "text" at bounding box center [1072, 526] width 508 height 17
type input "Sample Titles"
click at [1094, 585] on textarea at bounding box center [1072, 625] width 508 height 132
paste textarea "Win AI search. Turn visibility into action in one platform."
click at [820, 570] on textarea "Win AI search. Turn visibility into action in one platform." at bounding box center [1072, 625] width 508 height 132
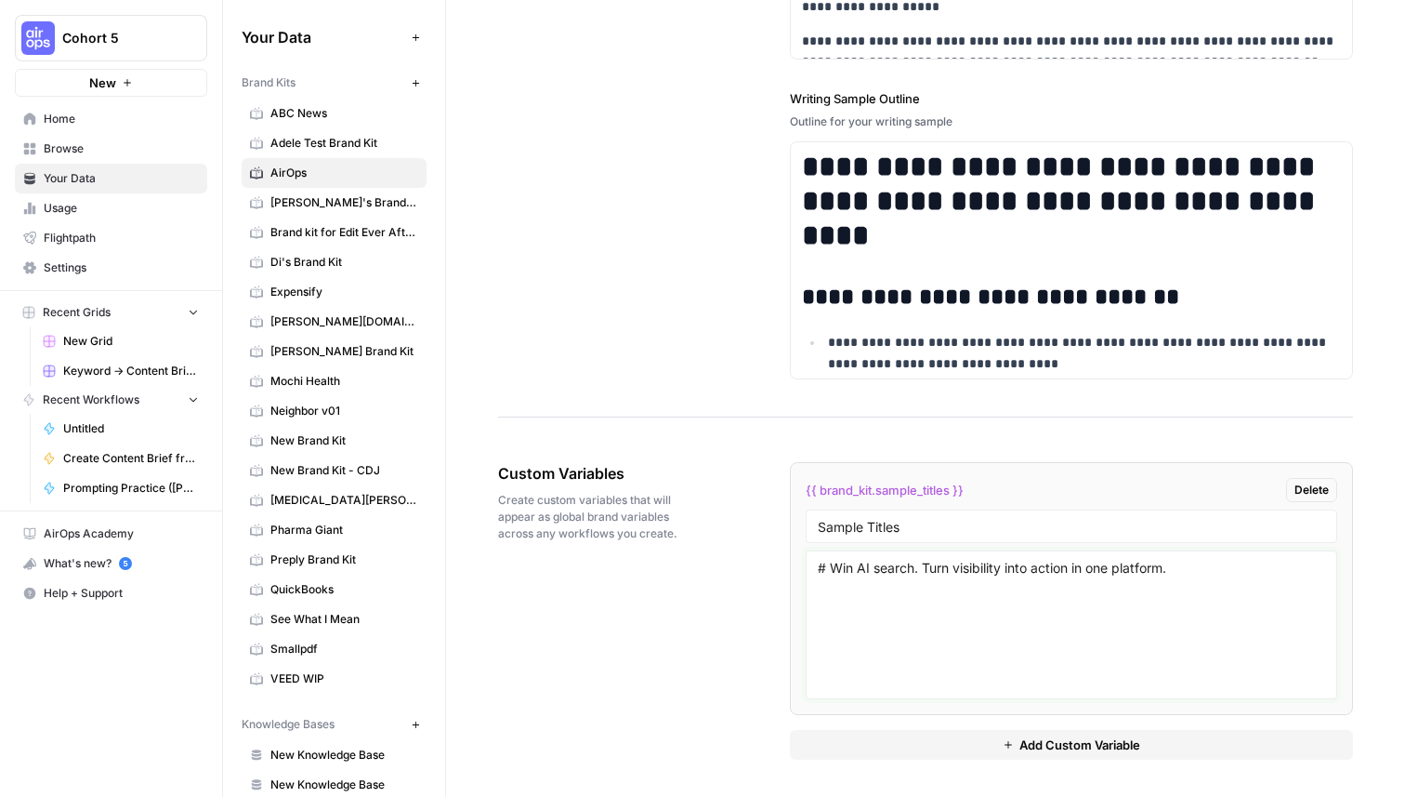
click at [1193, 572] on textarea "# Win AI search. Turn visibility into action in one platform." at bounding box center [1072, 625] width 508 height 132
paste textarea "AI Search vs SEO: 7 Core Ways It's Different & How It Changes How Customers Fin…"
paste textarea "CMO Series: Where’s the Alpha? How We’re Thinking About AI Search at Ramp"
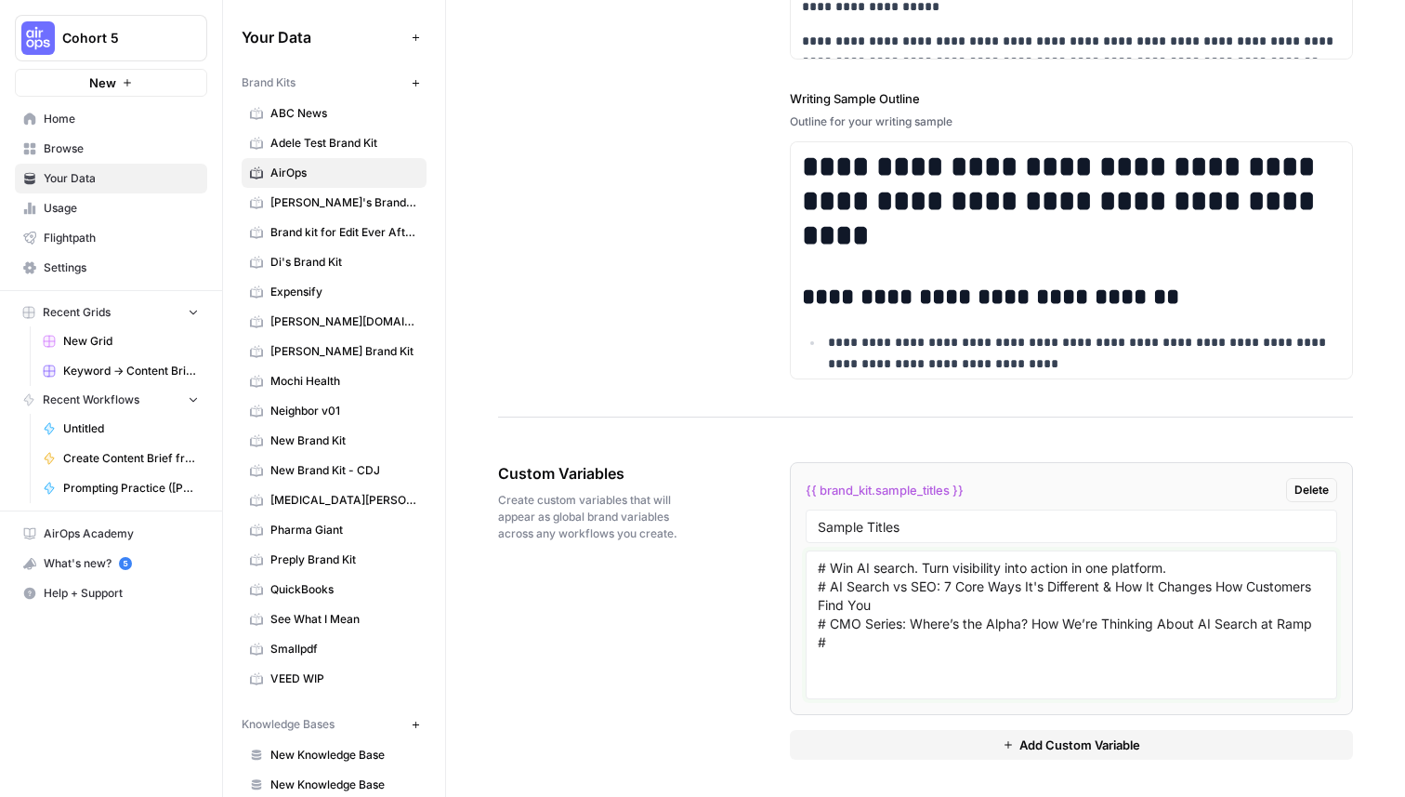
paste textarea "AI Just Cut the CMO's Job in Half"
type textarea "# Win AI search. Turn visibility into action in one platform. # AI Search vs SE…"
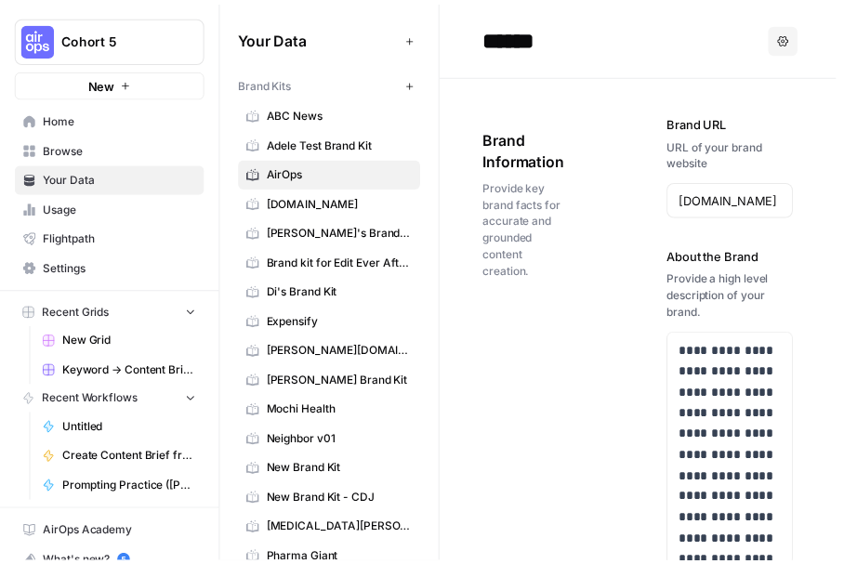
scroll to position [0, 11]
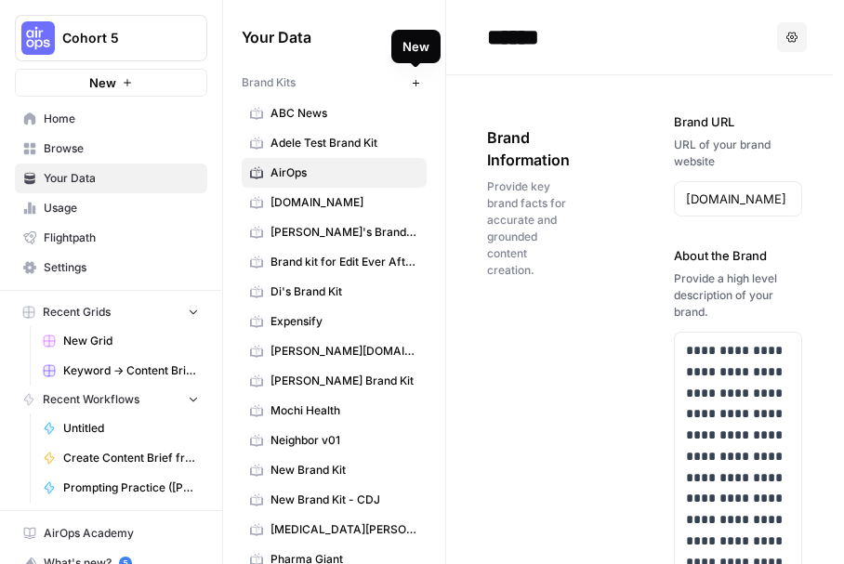
click at [416, 81] on icon "button" at bounding box center [416, 83] width 10 height 10
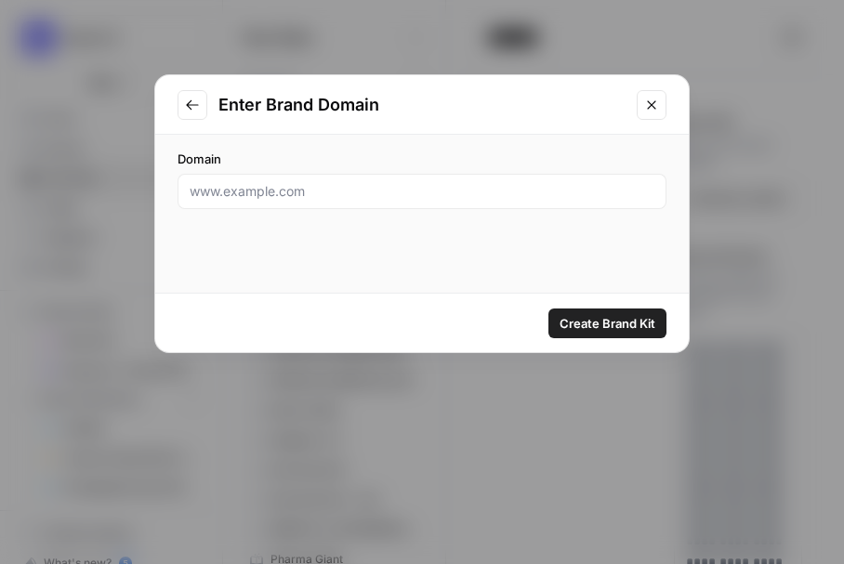
click at [651, 103] on icon "Close modal" at bounding box center [651, 104] width 8 height 8
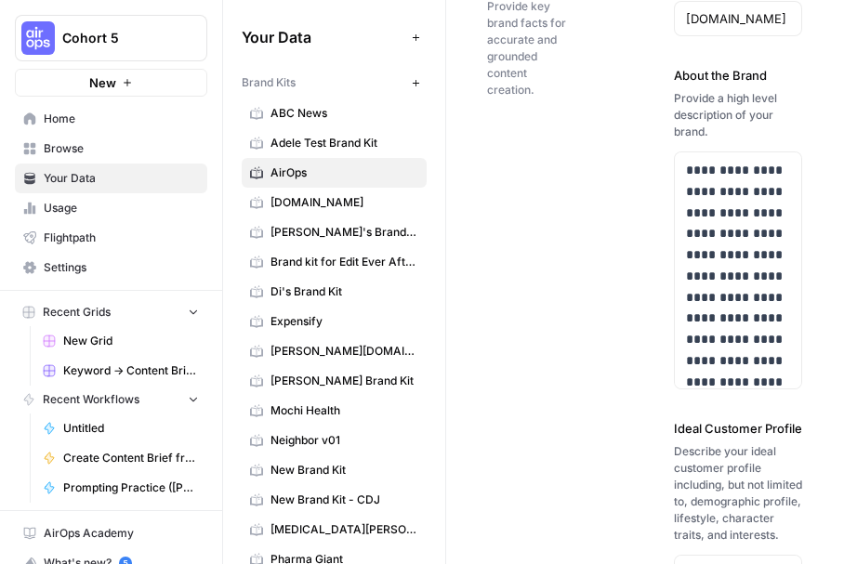
scroll to position [148, 0]
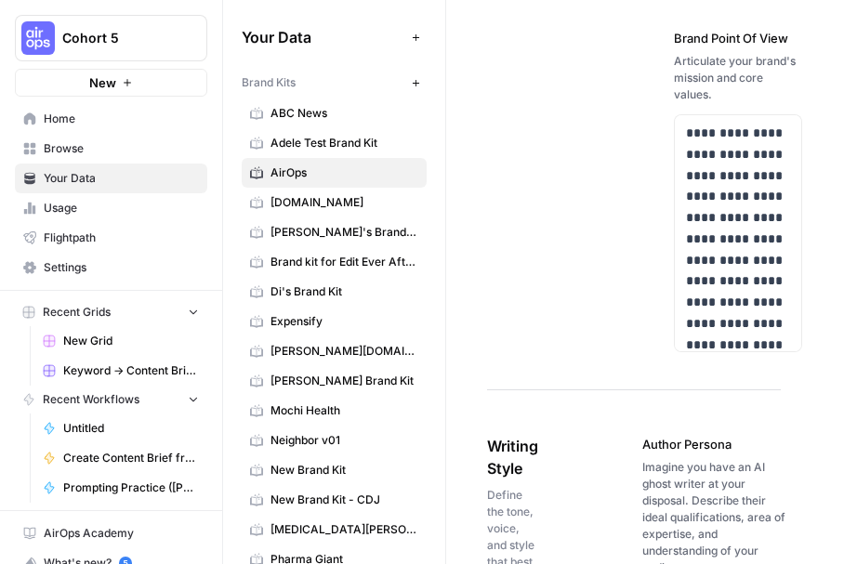
scroll to position [1286, 0]
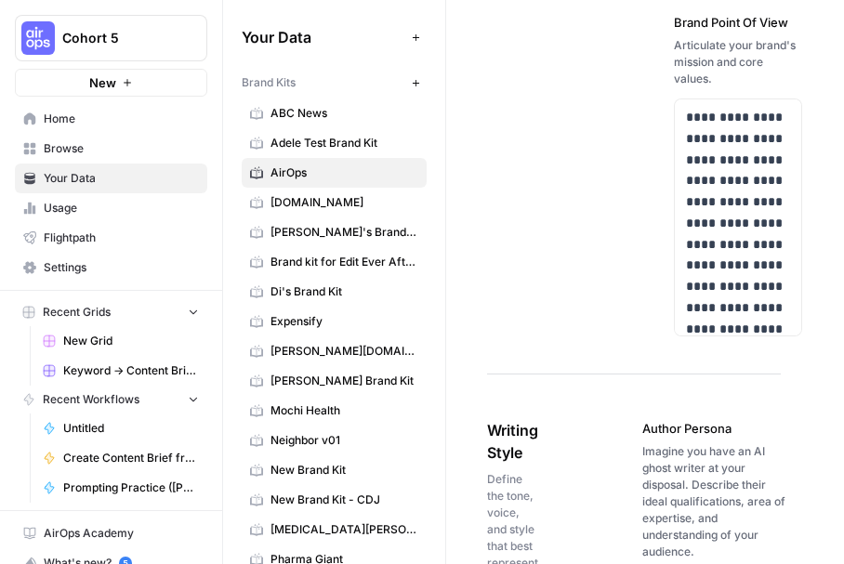
click at [719, 87] on div "Articulate your brand's mission and core values." at bounding box center [738, 62] width 128 height 50
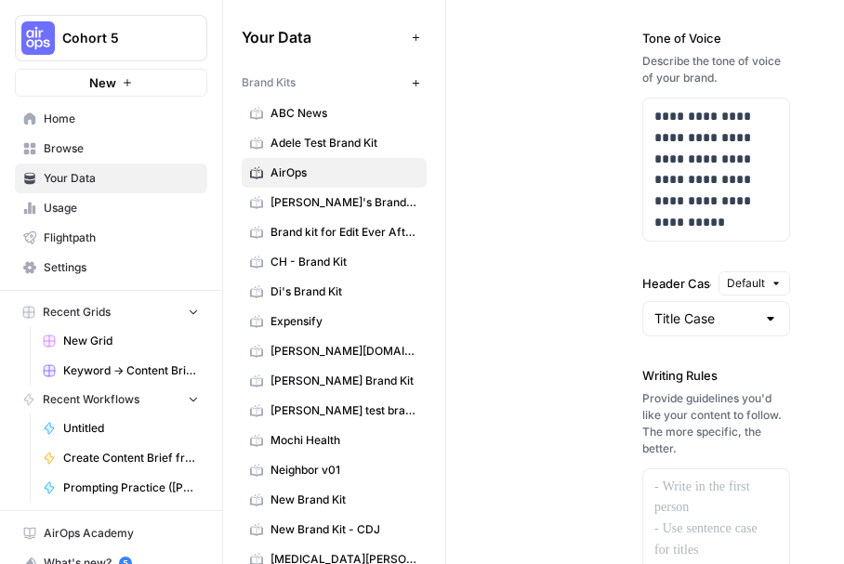
scroll to position [2110, 0]
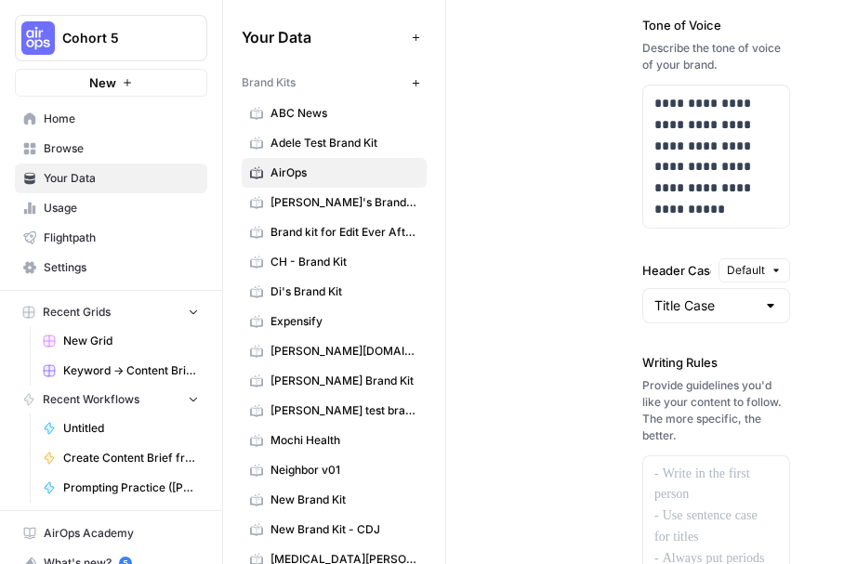
drag, startPoint x: 727, startPoint y: 34, endPoint x: 625, endPoint y: 38, distance: 102.3
click at [625, 38] on div "**********" at bounding box center [634, 220] width 294 height 1324
click at [615, 88] on div "**********" at bounding box center [634, 220] width 294 height 1324
click at [580, 254] on div "**********" at bounding box center [634, 220] width 294 height 1324
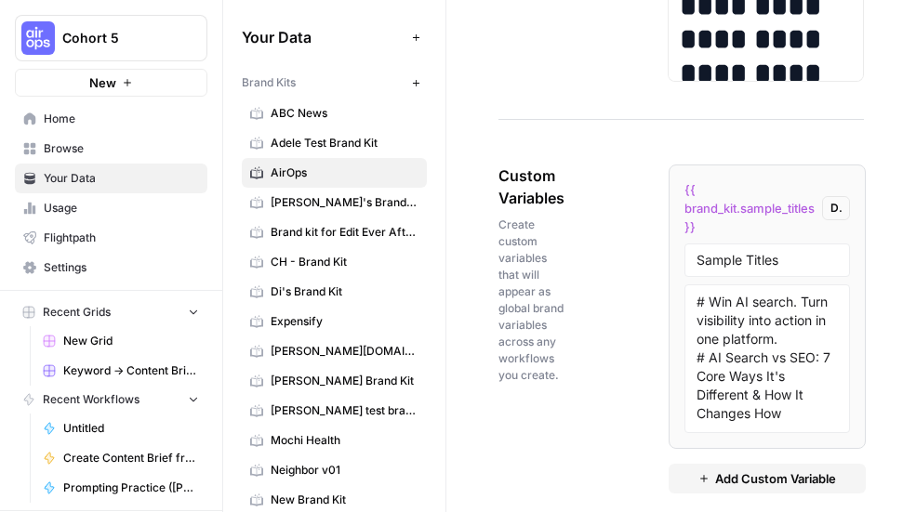
scroll to position [3533, 0]
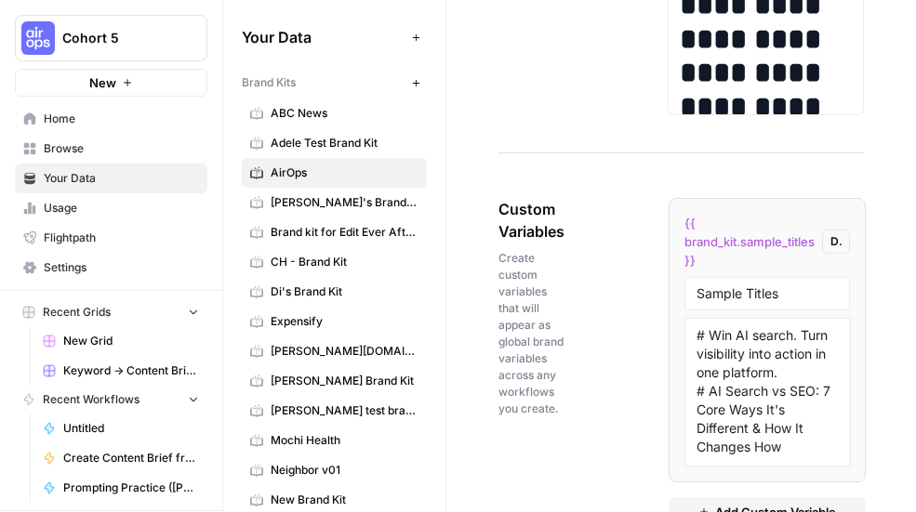
click at [729, 376] on textarea "# Win AI search. Turn visibility into action in one platform. # AI Search vs SE…" at bounding box center [766, 392] width 141 height 132
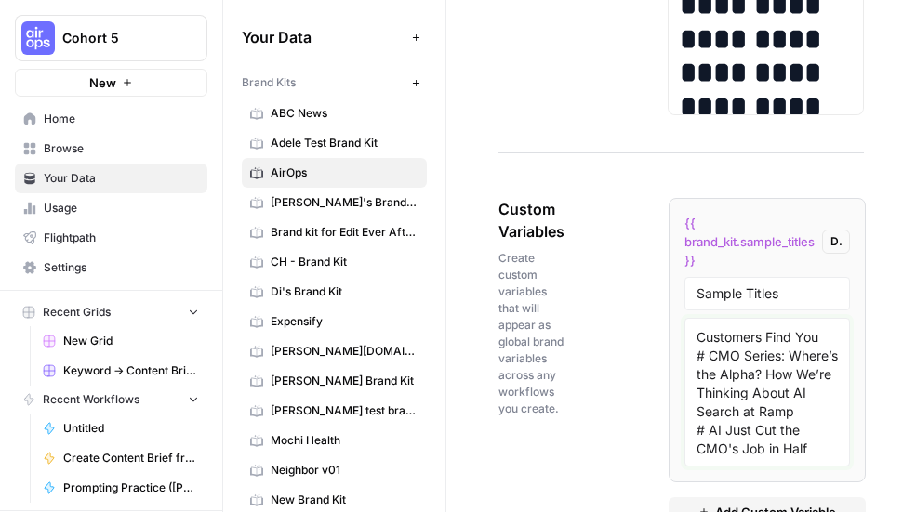
scroll to position [3561, 0]
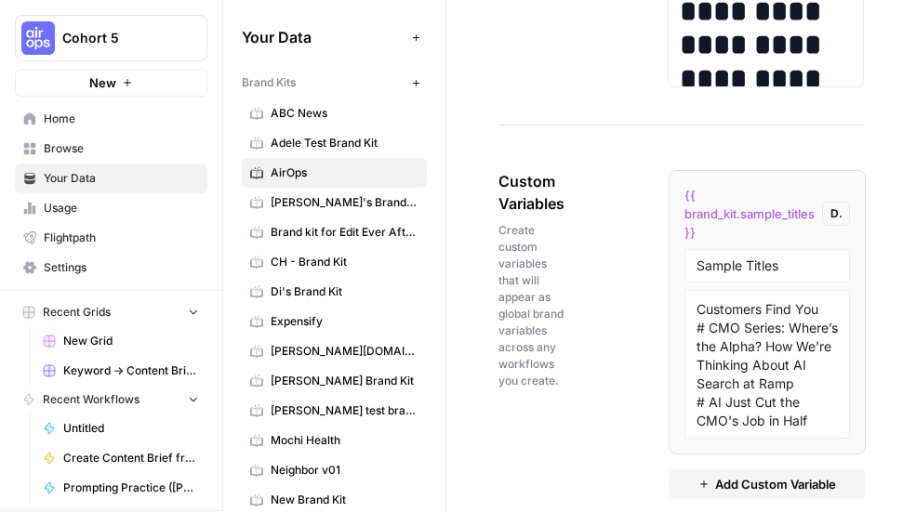
click at [729, 476] on span "Add Custom Variable" at bounding box center [775, 484] width 121 height 19
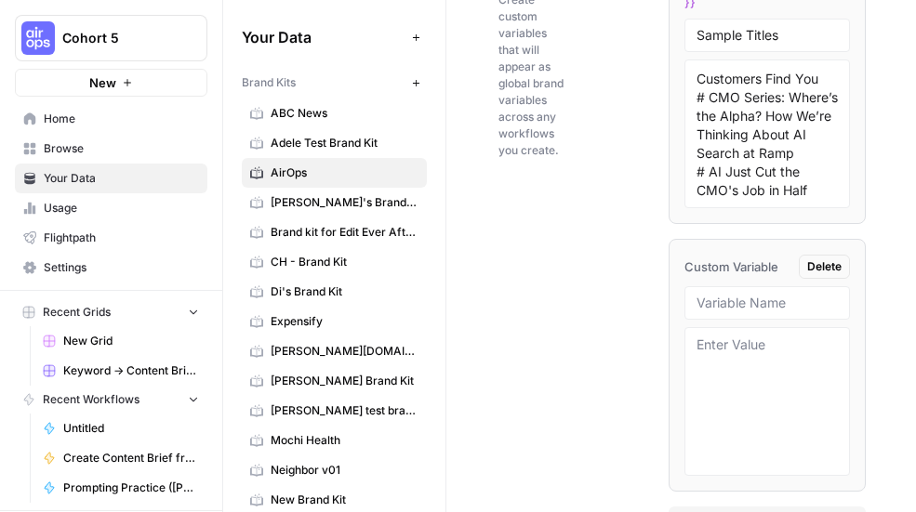
scroll to position [3853, 0]
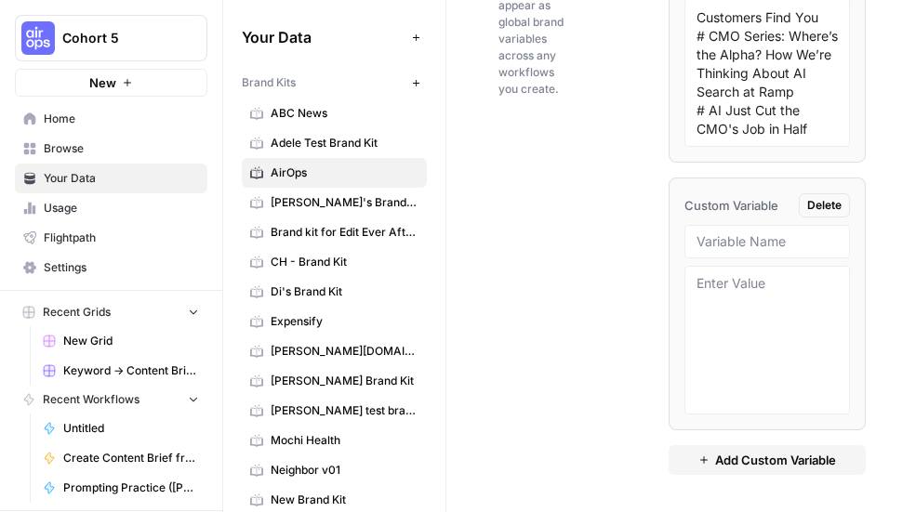
click at [748, 226] on div at bounding box center [766, 241] width 165 height 33
click at [740, 237] on input "text" at bounding box center [766, 241] width 141 height 17
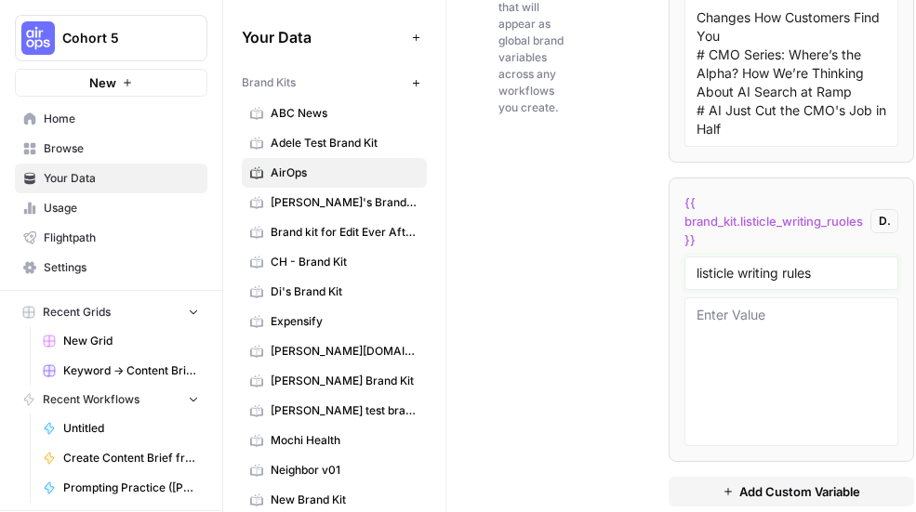
scroll to position [110, 0]
type input "listicle writing rules"
click at [646, 335] on div "Custom Variables Create custom variables that will appear as global brand varia…" at bounding box center [680, 192] width 365 height 703
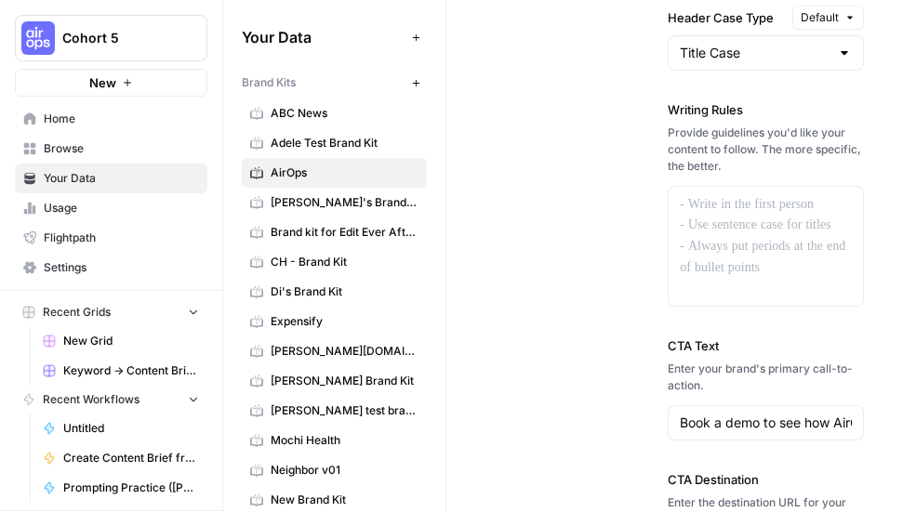
scroll to position [2128, 0]
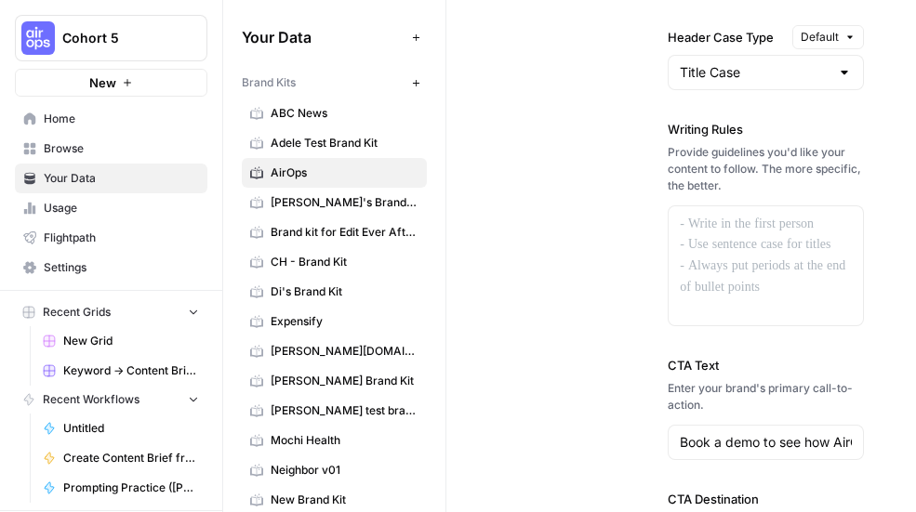
drag, startPoint x: 770, startPoint y: 134, endPoint x: 667, endPoint y: 134, distance: 102.2
click at [667, 134] on label "Writing Rules" at bounding box center [765, 129] width 196 height 19
click at [681, 135] on label "Writing Rules" at bounding box center [765, 129] width 196 height 19
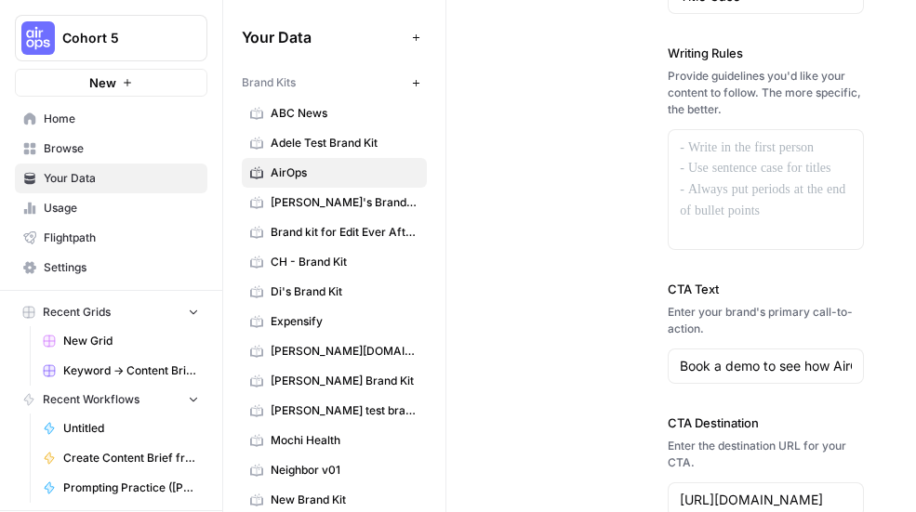
scroll to position [2207, 0]
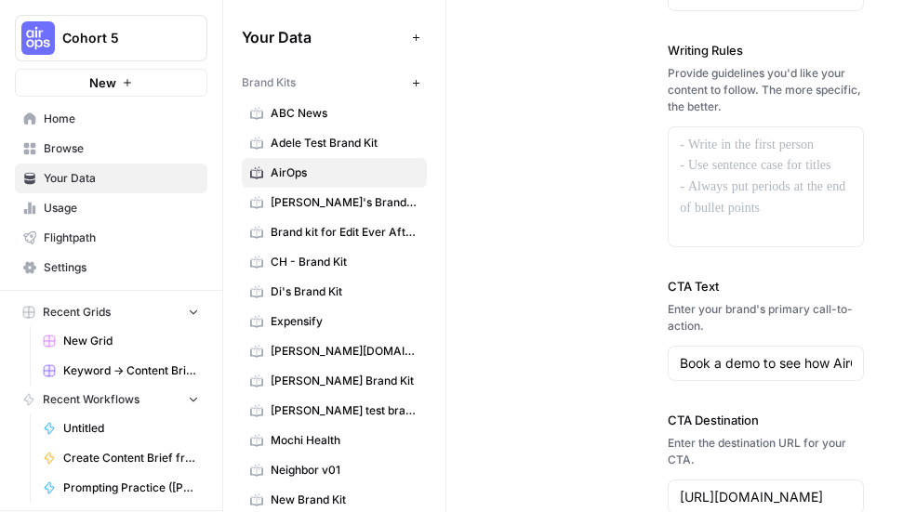
click at [728, 290] on label "CTA Text" at bounding box center [765, 286] width 196 height 19
click at [728, 354] on input "Book a demo to see how AirOps can transform your content operations and drive A…" at bounding box center [765, 363] width 172 height 19
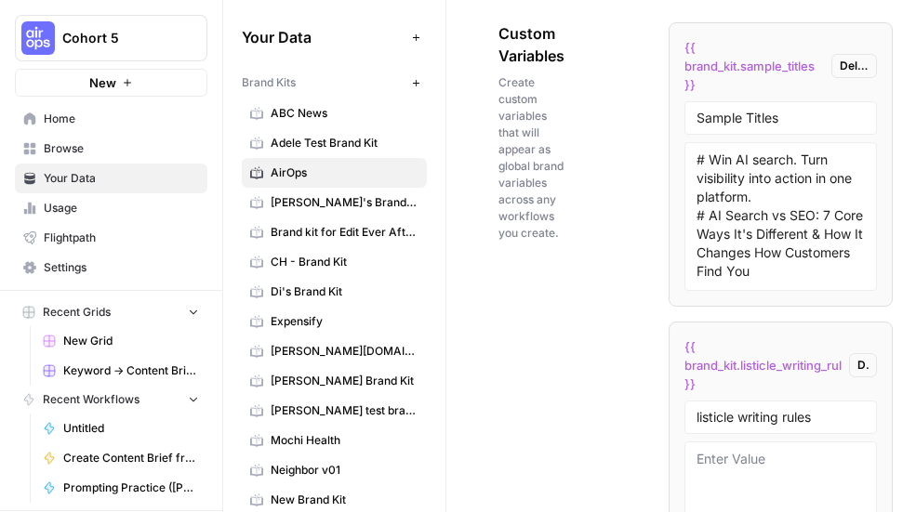
scroll to position [3723, 0]
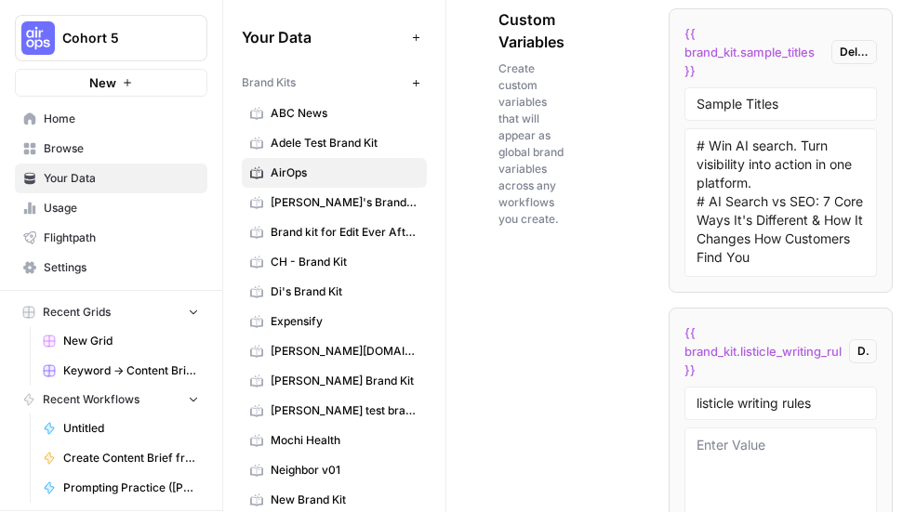
click at [613, 336] on div "Custom Variables Create custom variables that will appear as global brand varia…" at bounding box center [680, 322] width 365 height 703
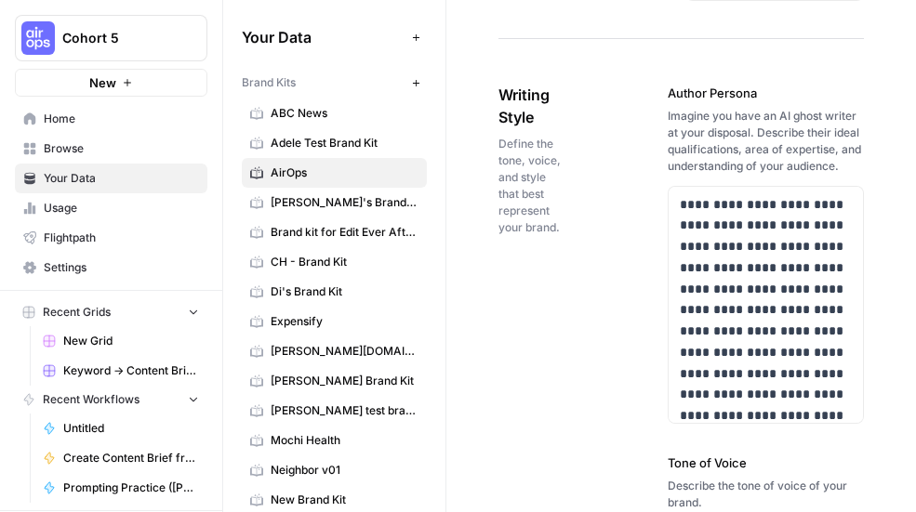
scroll to position [1511, 0]
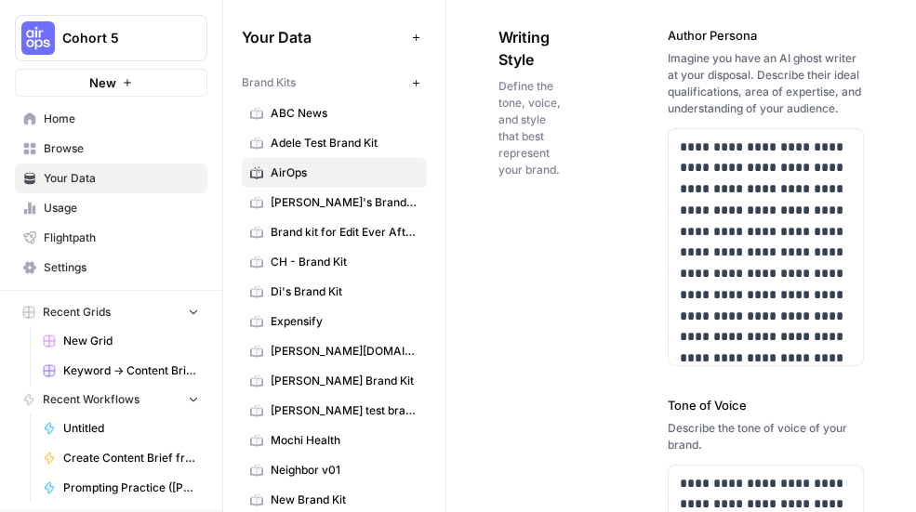
scroll to position [1563, 0]
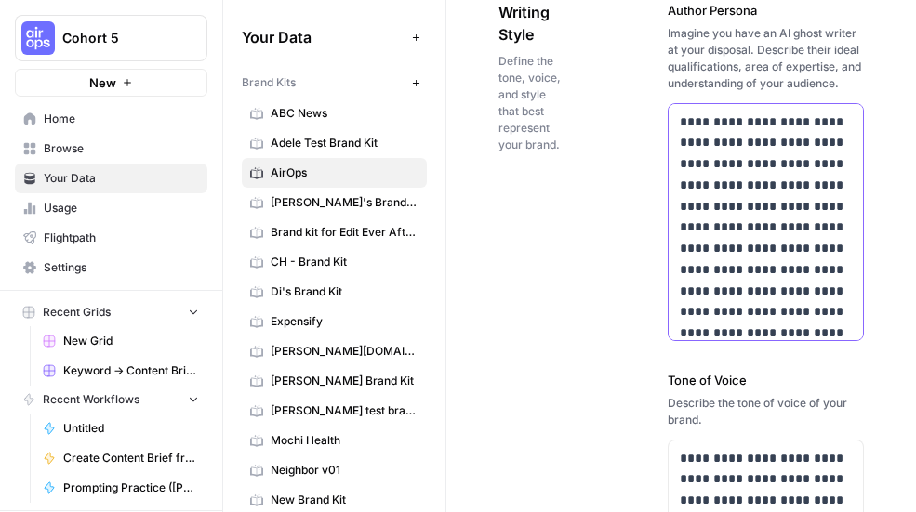
click at [719, 291] on p "**********" at bounding box center [765, 281] width 172 height 338
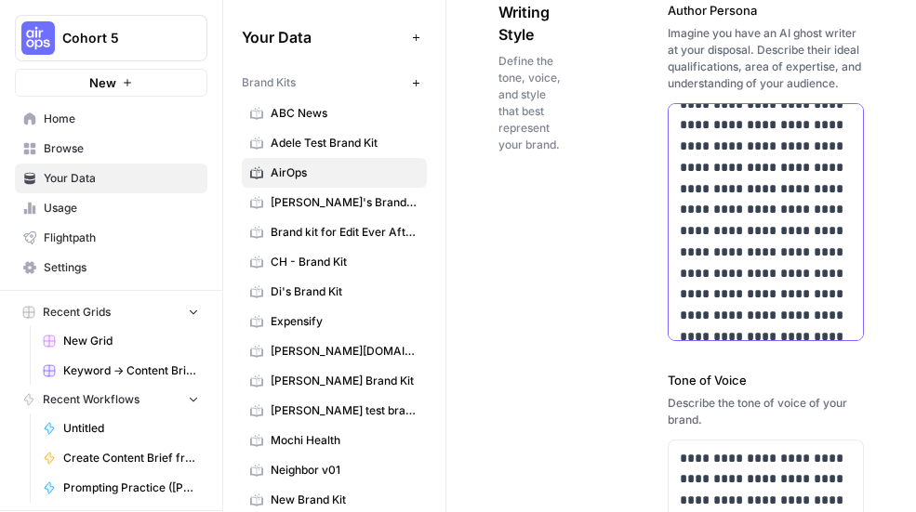
scroll to position [0, 0]
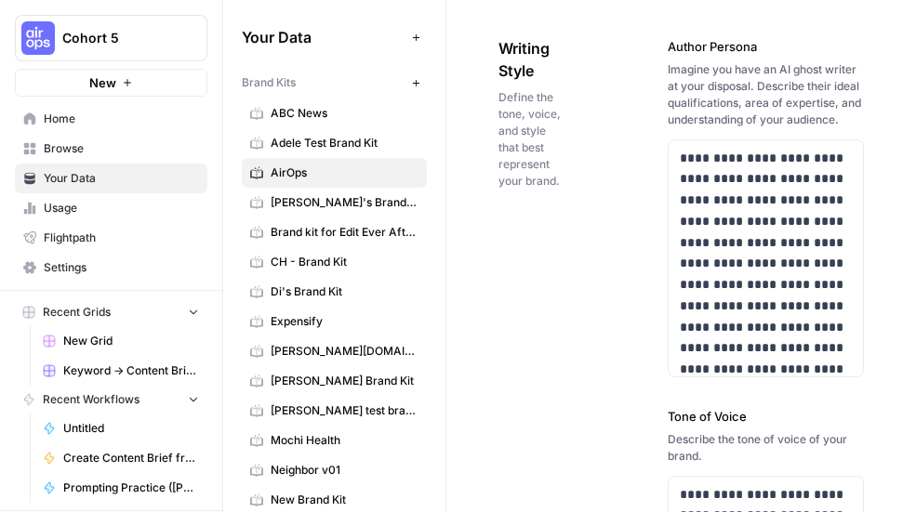
scroll to position [1528, 0]
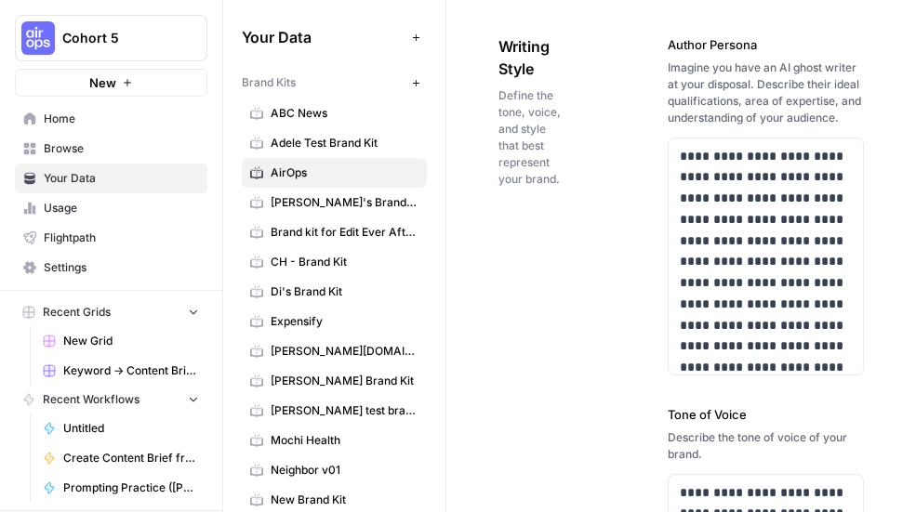
drag, startPoint x: 779, startPoint y: 47, endPoint x: 667, endPoint y: 46, distance: 111.6
click at [667, 46] on label "Author Persona" at bounding box center [765, 44] width 196 height 19
click at [759, 40] on label "Author Persona" at bounding box center [765, 44] width 196 height 19
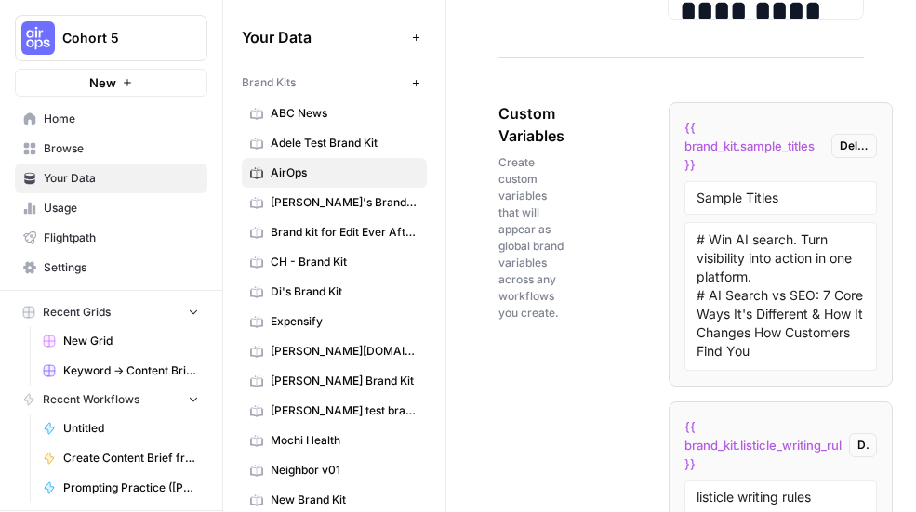
scroll to position [3648, 0]
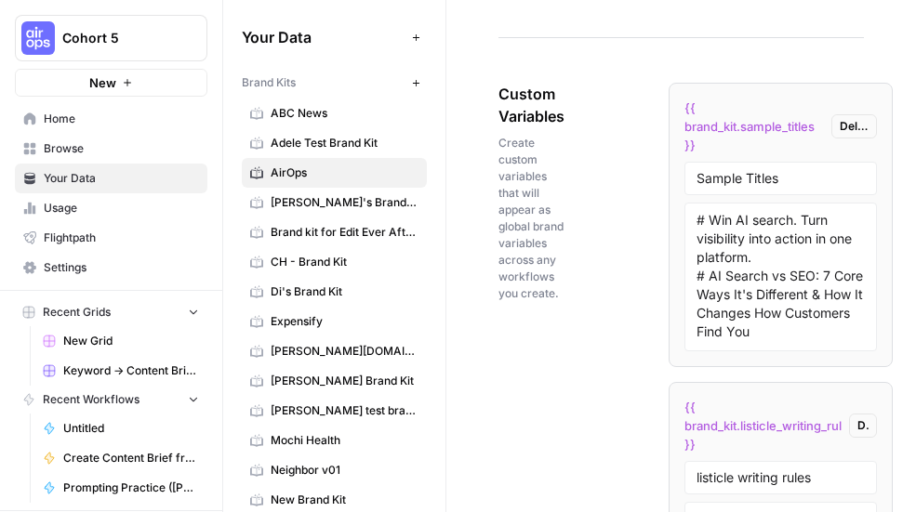
click at [608, 279] on div "Custom Variables Create custom variables that will appear as global brand varia…" at bounding box center [680, 397] width 365 height 703
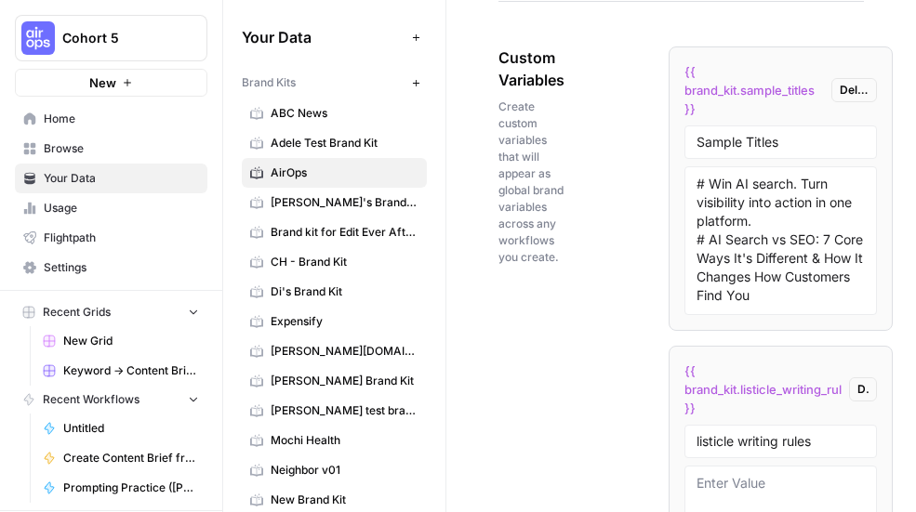
scroll to position [3691, 0]
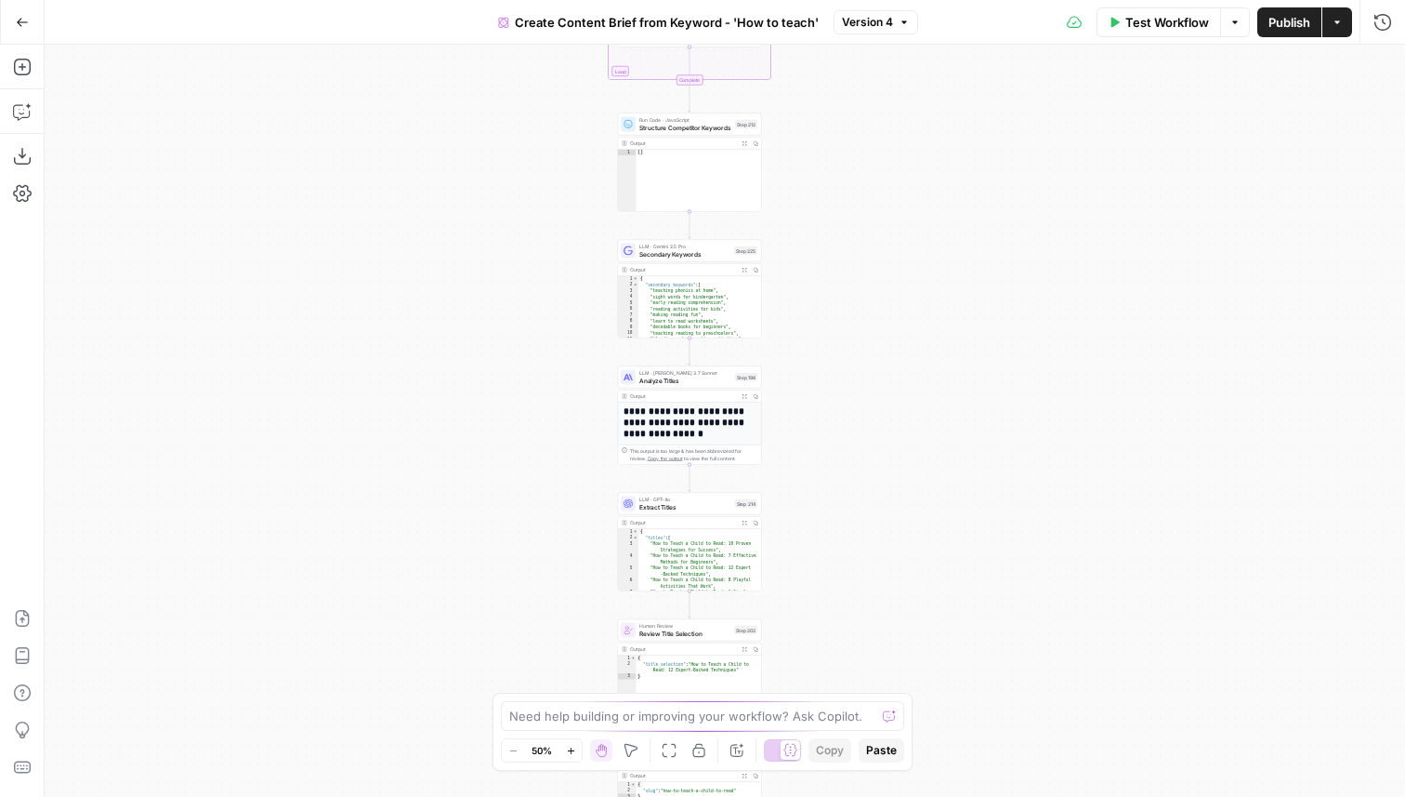
drag, startPoint x: 892, startPoint y: 558, endPoint x: 857, endPoint y: 293, distance: 267.3
click at [857, 281] on div "Workflow Set Inputs Inputs Google Search Perform Google Search Step 51 Output E…" at bounding box center [725, 421] width 1361 height 752
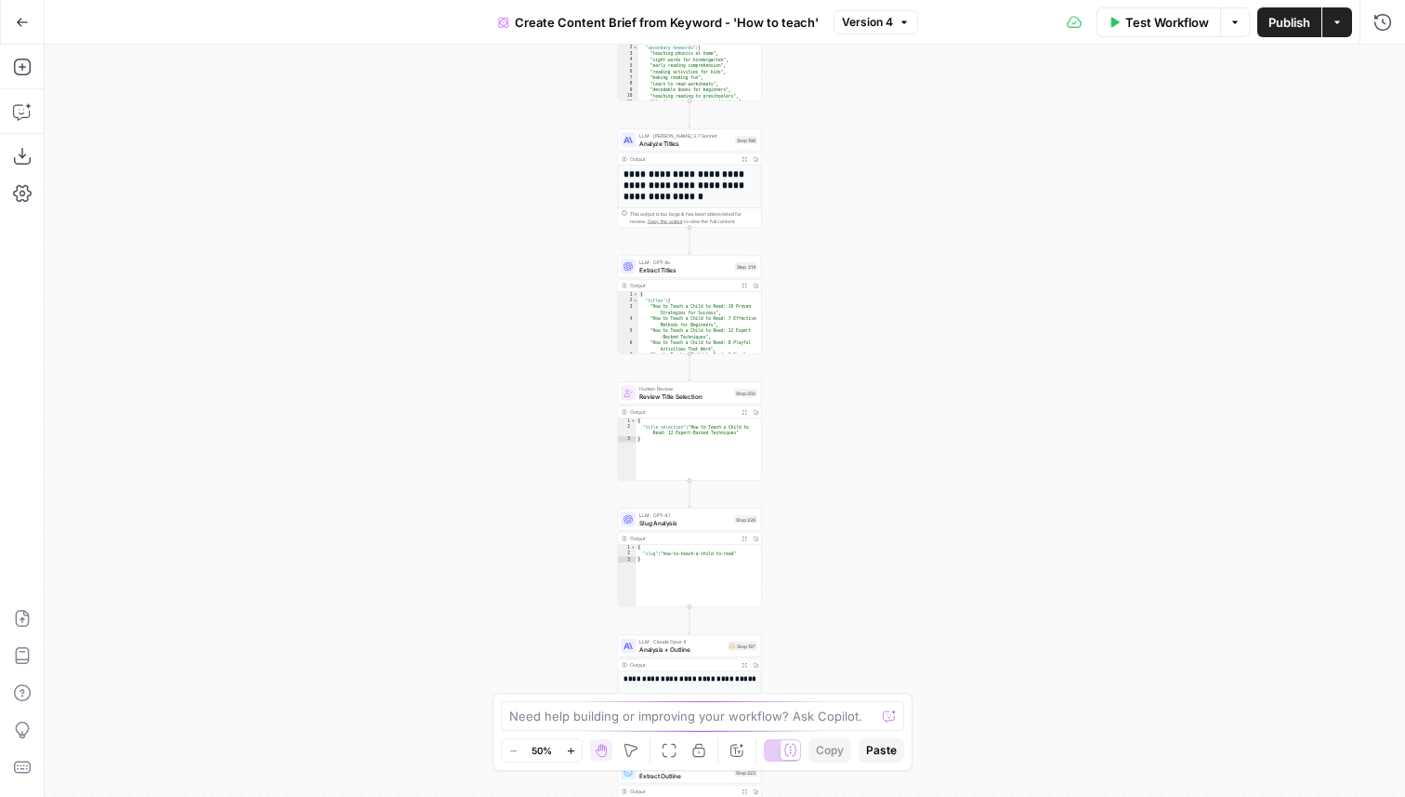
drag, startPoint x: 856, startPoint y: 327, endPoint x: 856, endPoint y: 257, distance: 69.7
click at [856, 257] on div "Workflow Set Inputs Inputs Google Search Perform Google Search Step 51 Output E…" at bounding box center [725, 421] width 1361 height 752
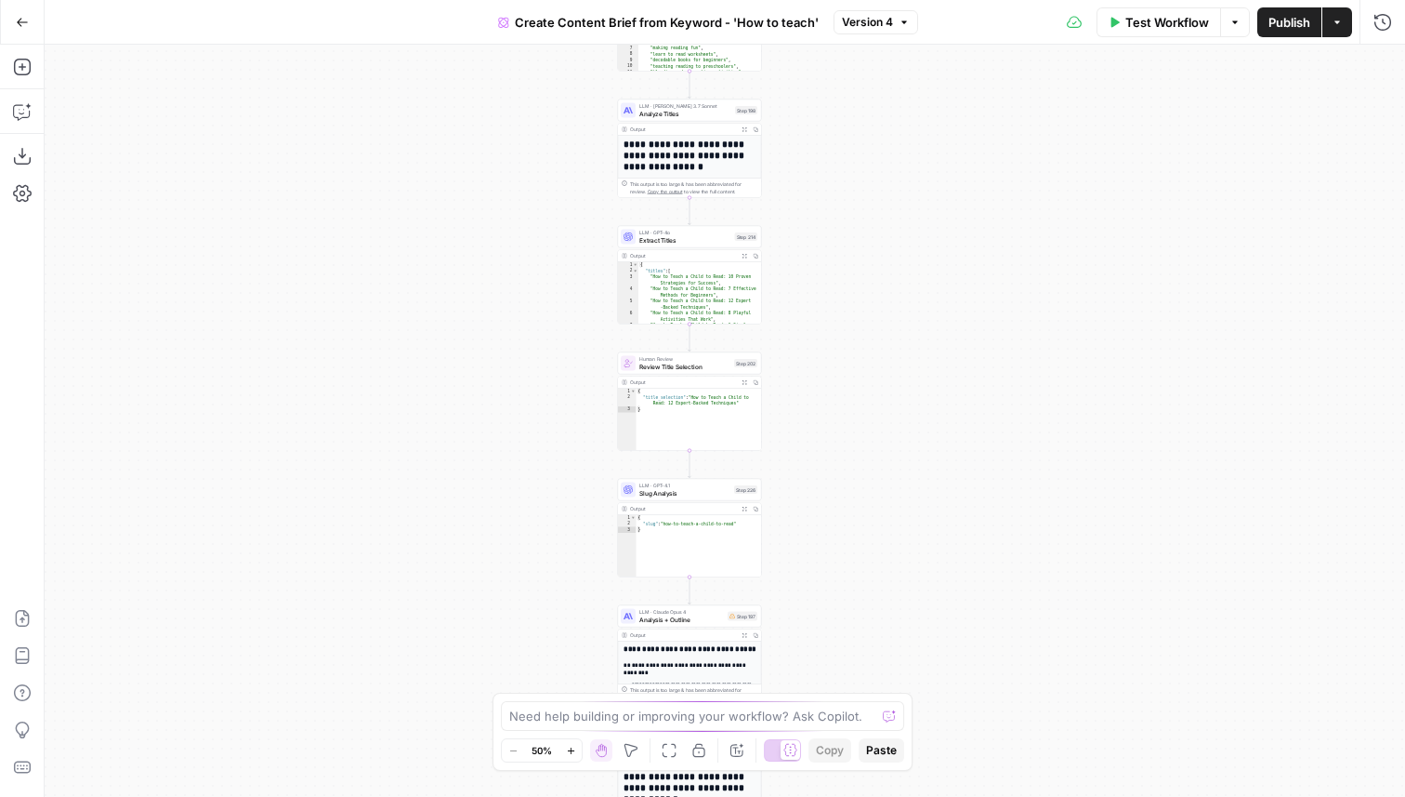
click at [876, 16] on span "Version 4" at bounding box center [867, 22] width 51 height 17
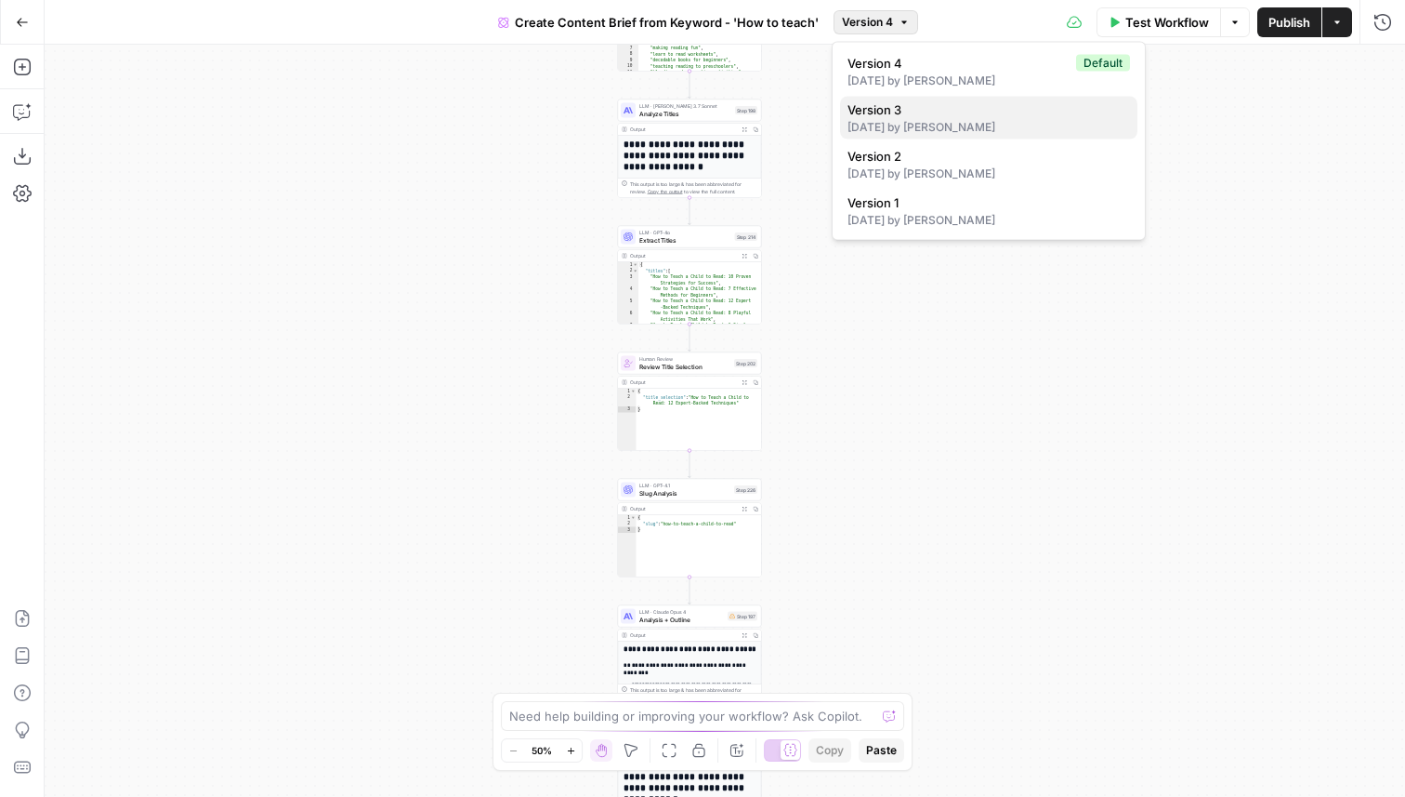
click at [933, 132] on div "[DATE] by [PERSON_NAME]" at bounding box center [989, 127] width 283 height 17
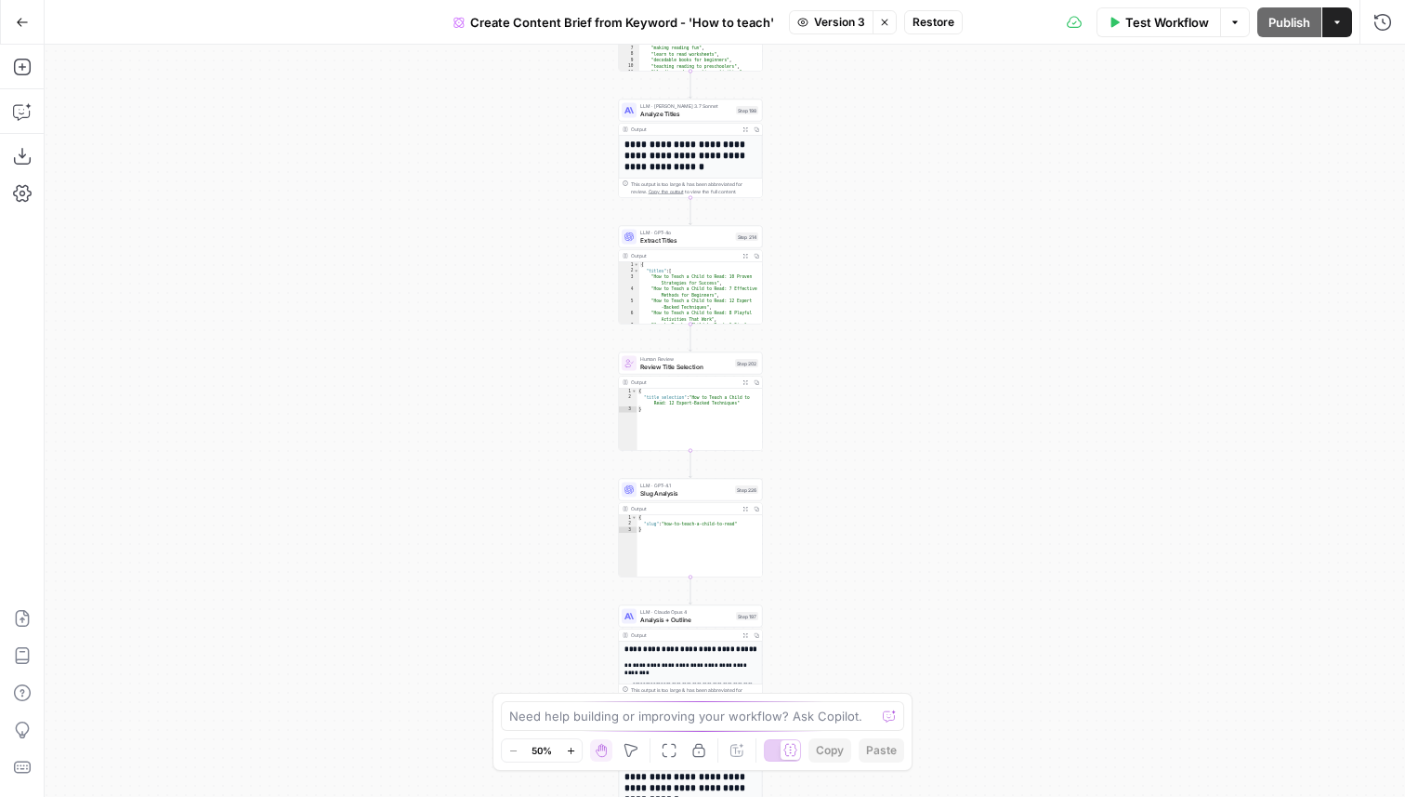
drag, startPoint x: 822, startPoint y: 528, endPoint x: 822, endPoint y: 285, distance: 242.6
click at [822, 285] on div "Workflow Set Inputs Inputs Google Search Perform Google Search Step 51 Output E…" at bounding box center [725, 421] width 1361 height 752
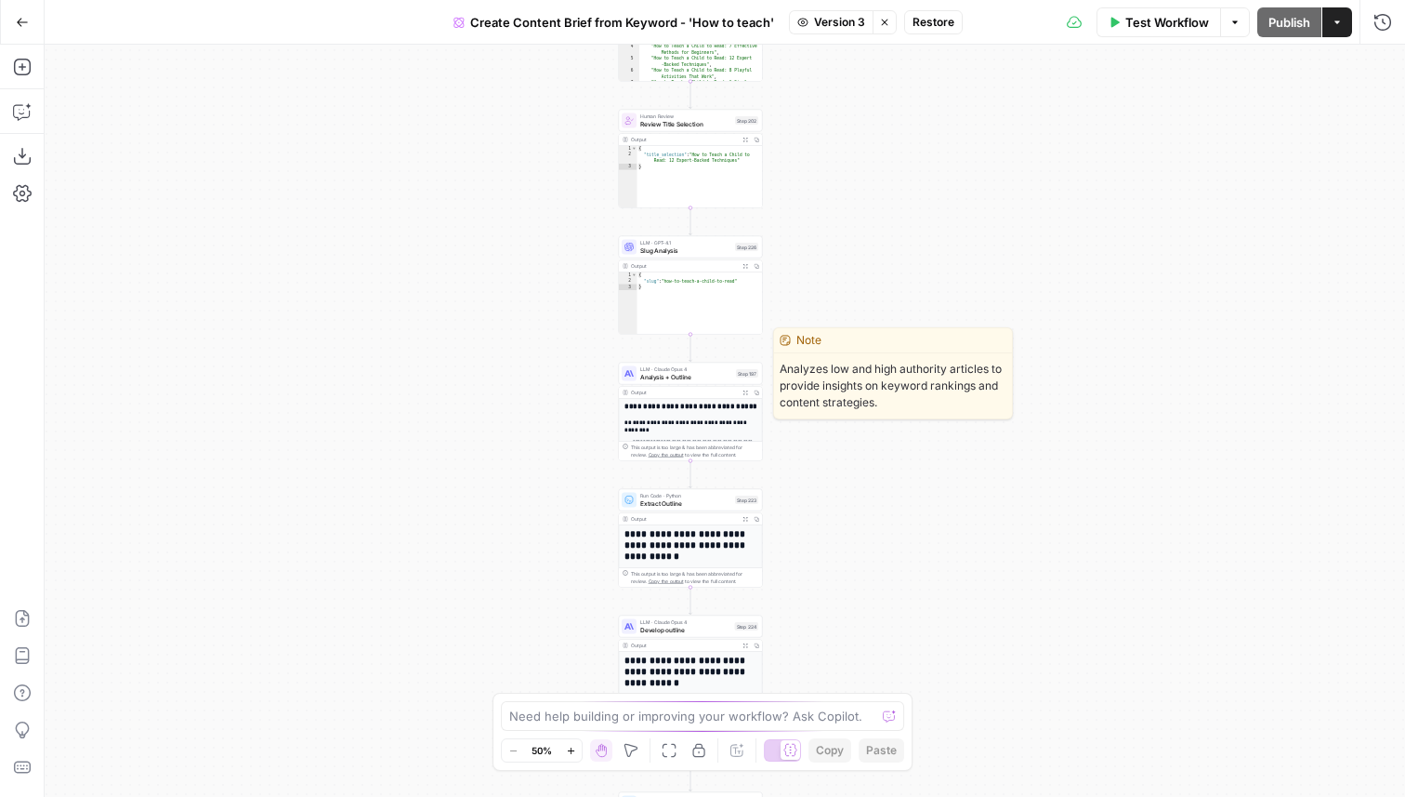
click at [734, 376] on div "LLM · [PERSON_NAME] 4 Analysis + Outline Step 197" at bounding box center [690, 373] width 137 height 16
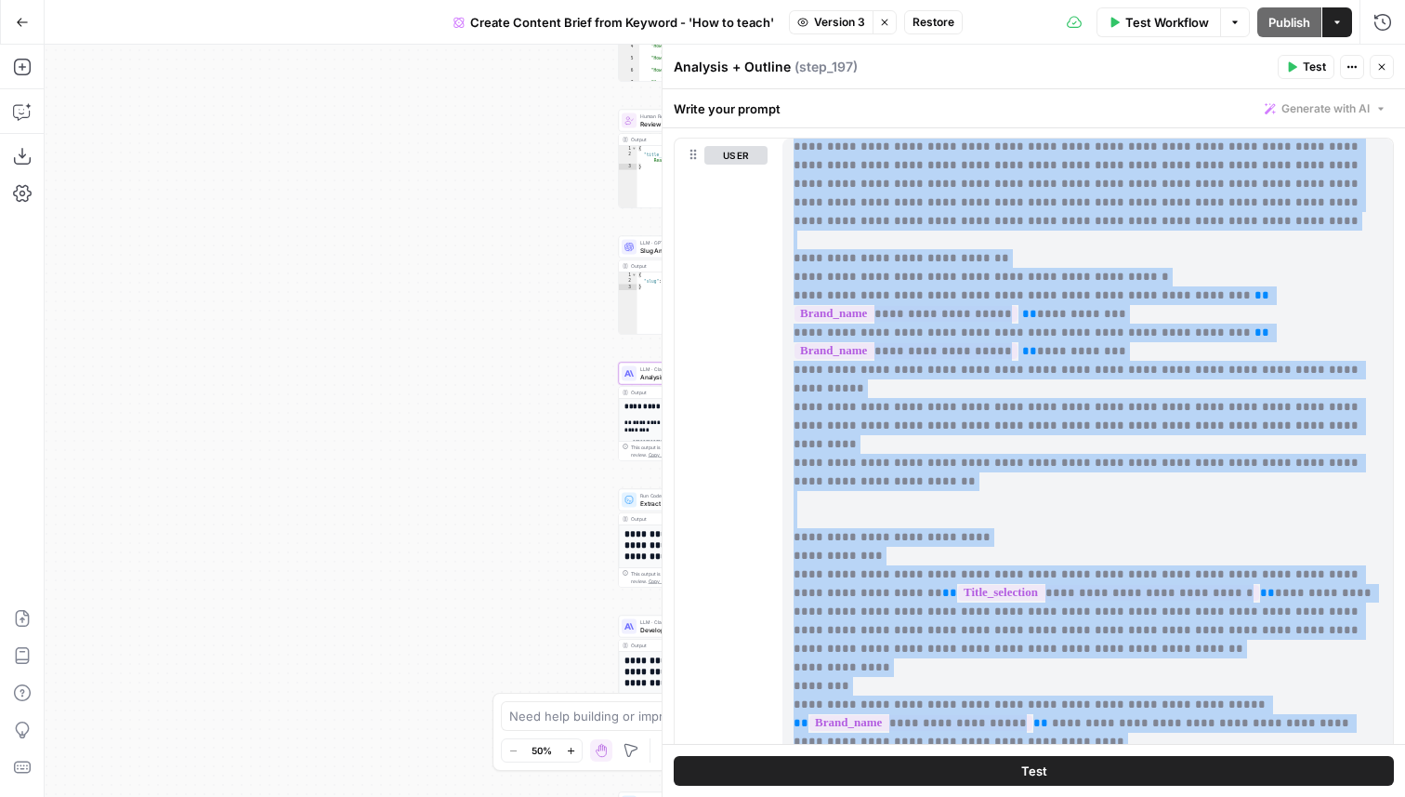
scroll to position [2009, 0]
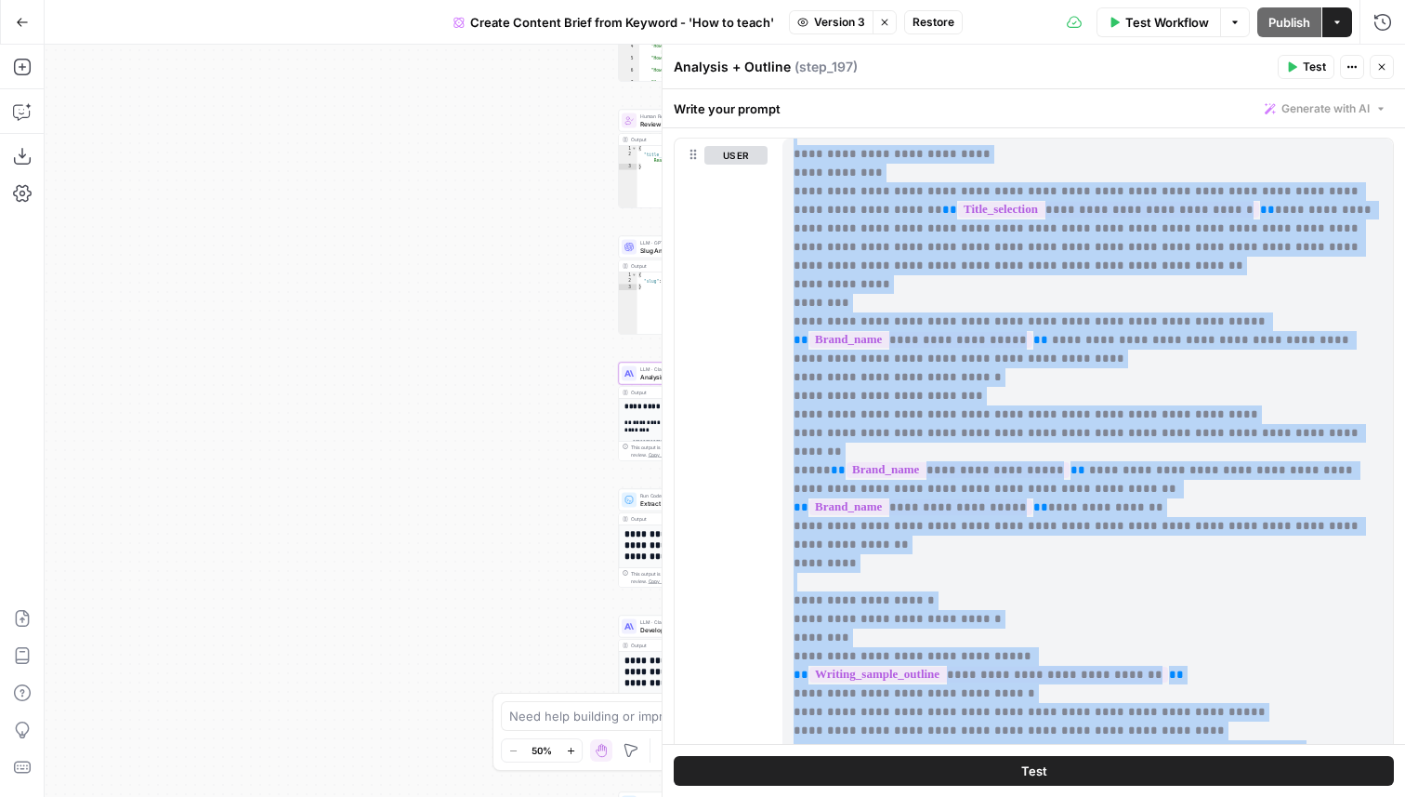
drag, startPoint x: 792, startPoint y: 273, endPoint x: 1390, endPoint y: 737, distance: 756.6
click at [1390, 736] on div "**********" at bounding box center [1088, 518] width 611 height 758
copy p "**********"
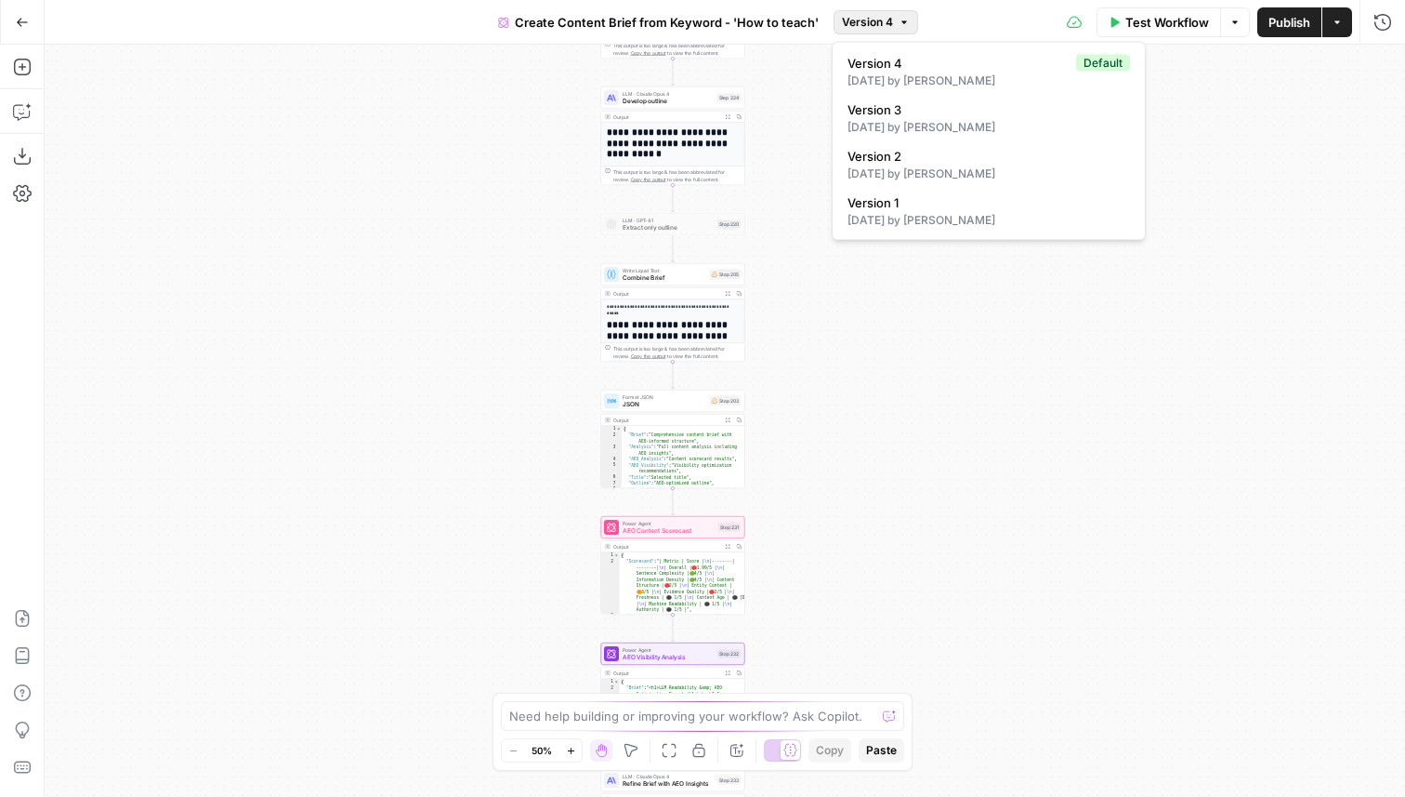
click at [885, 25] on span "Version 4" at bounding box center [867, 22] width 51 height 17
click at [914, 124] on div "28 days ago by Andrea McCormick" at bounding box center [989, 127] width 283 height 17
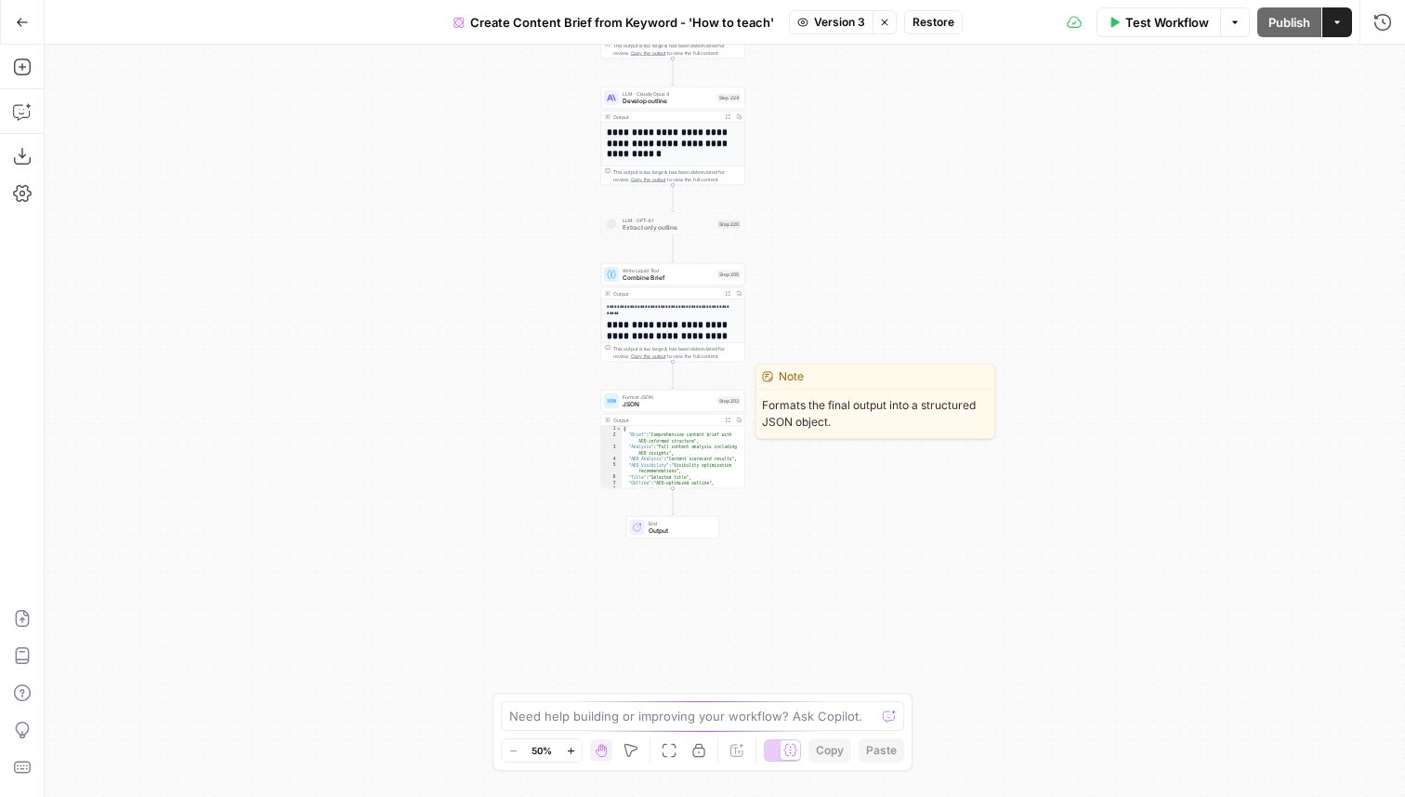
click at [683, 402] on span "JSON" at bounding box center [668, 404] width 91 height 9
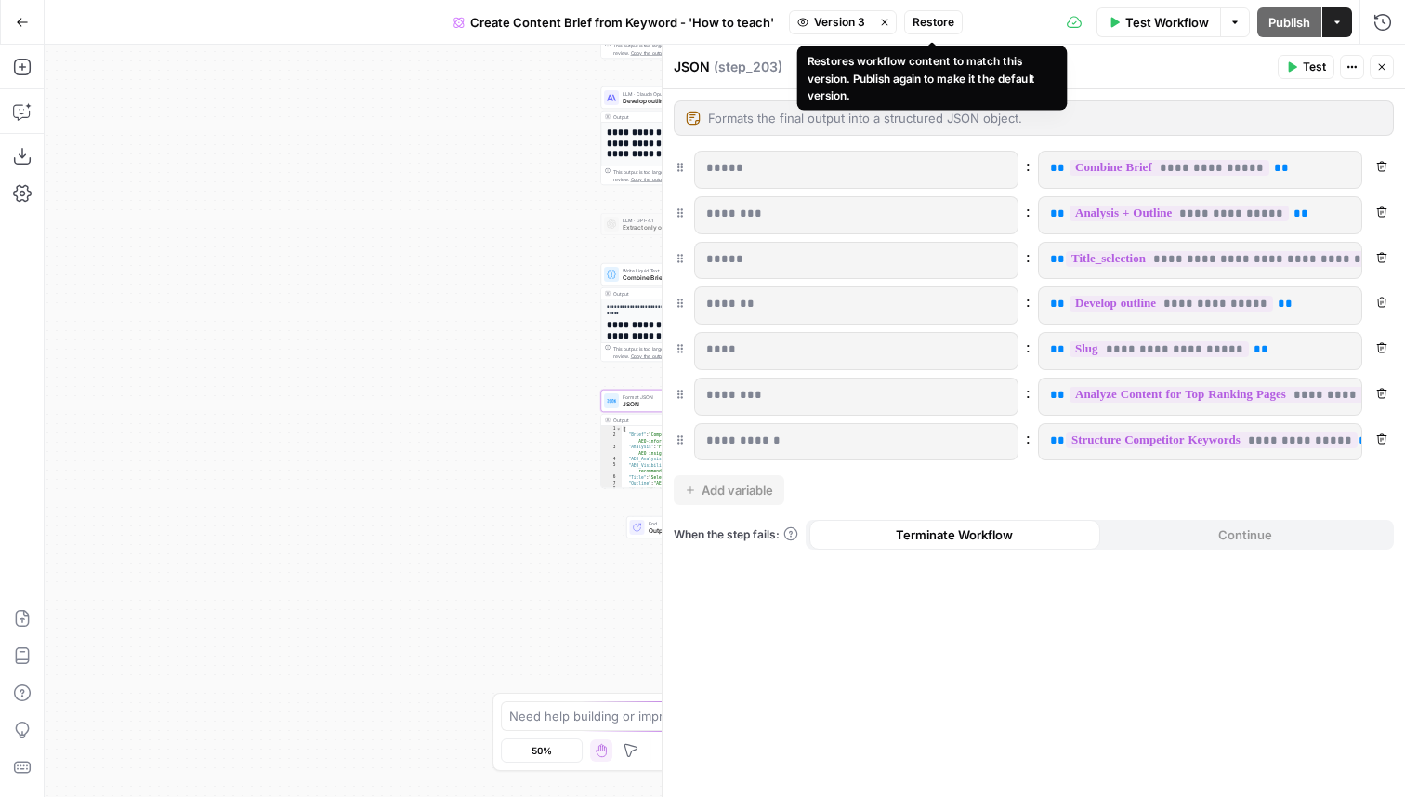
click at [916, 22] on span "Restore" at bounding box center [934, 22] width 42 height 17
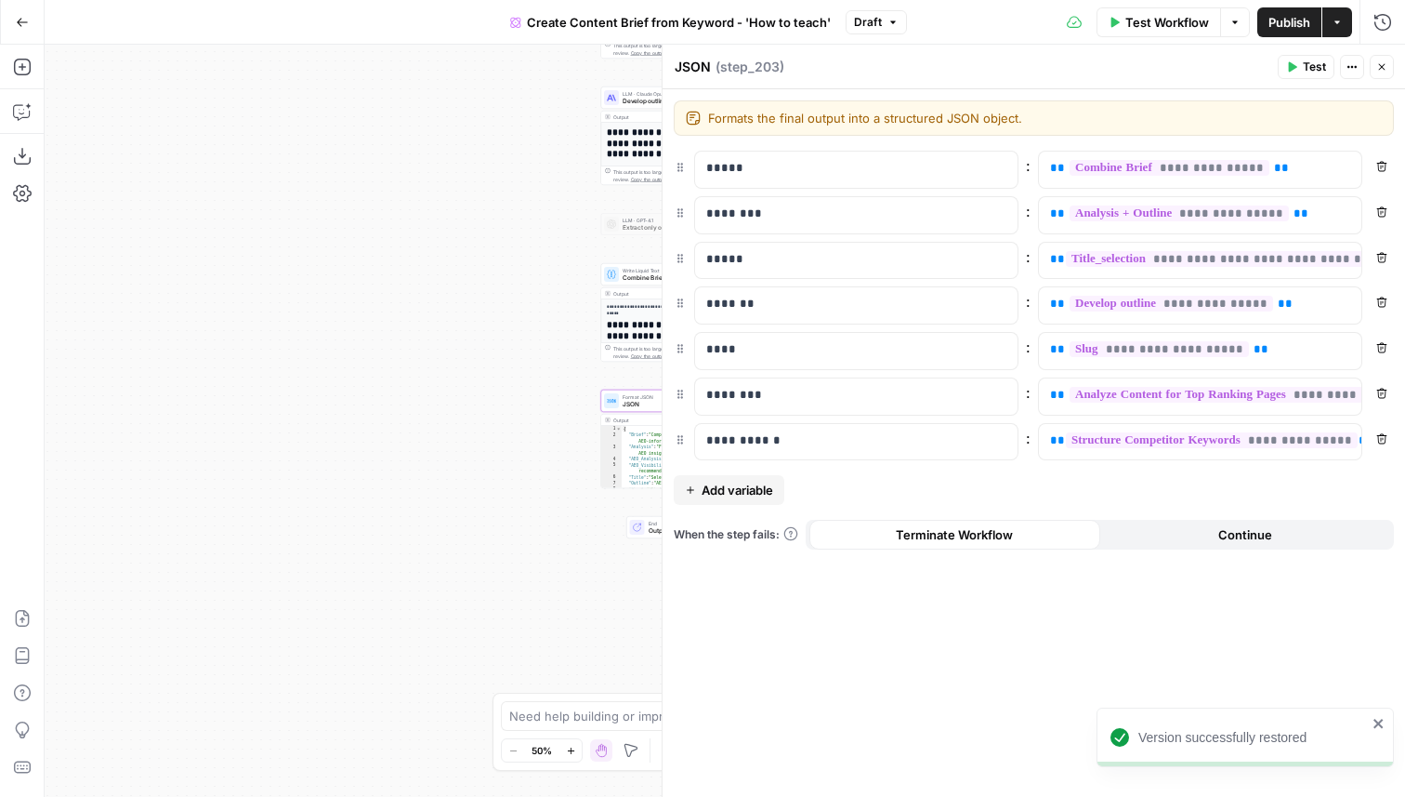
click at [1378, 68] on icon "button" at bounding box center [1382, 66] width 11 height 11
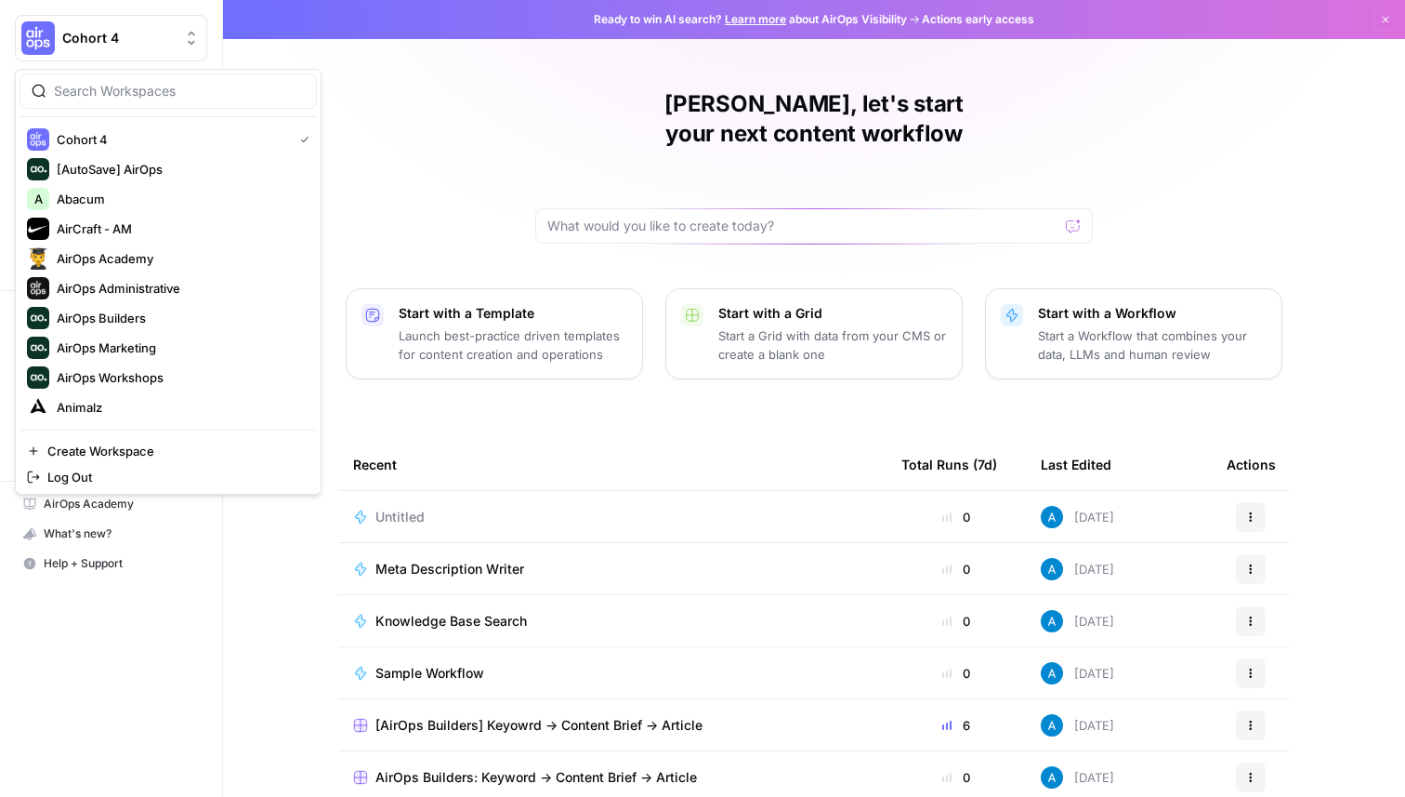
click at [166, 27] on button "Cohort 4" at bounding box center [111, 38] width 192 height 46
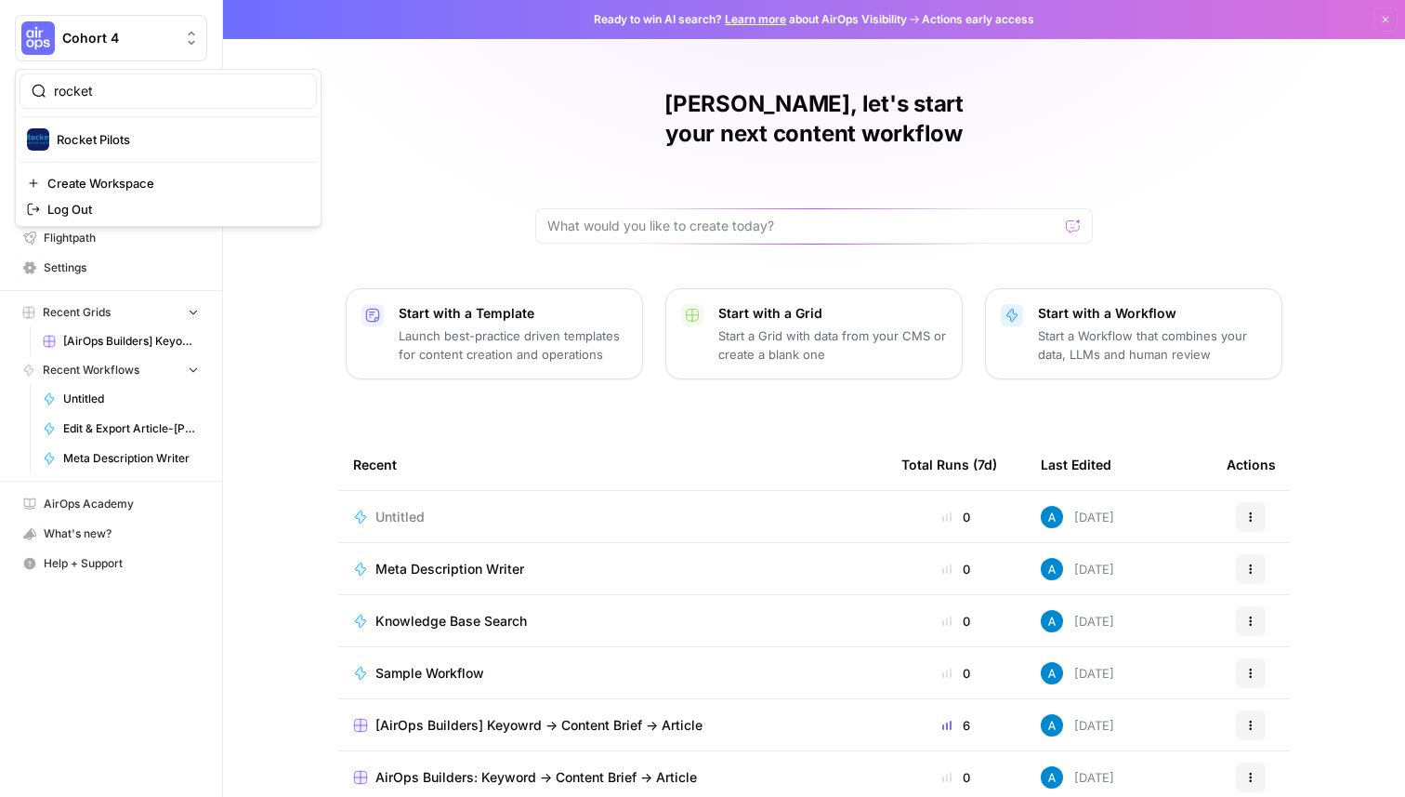
type input "rocket"
click at [103, 139] on span "Rocket Pilots" at bounding box center [179, 139] width 245 height 19
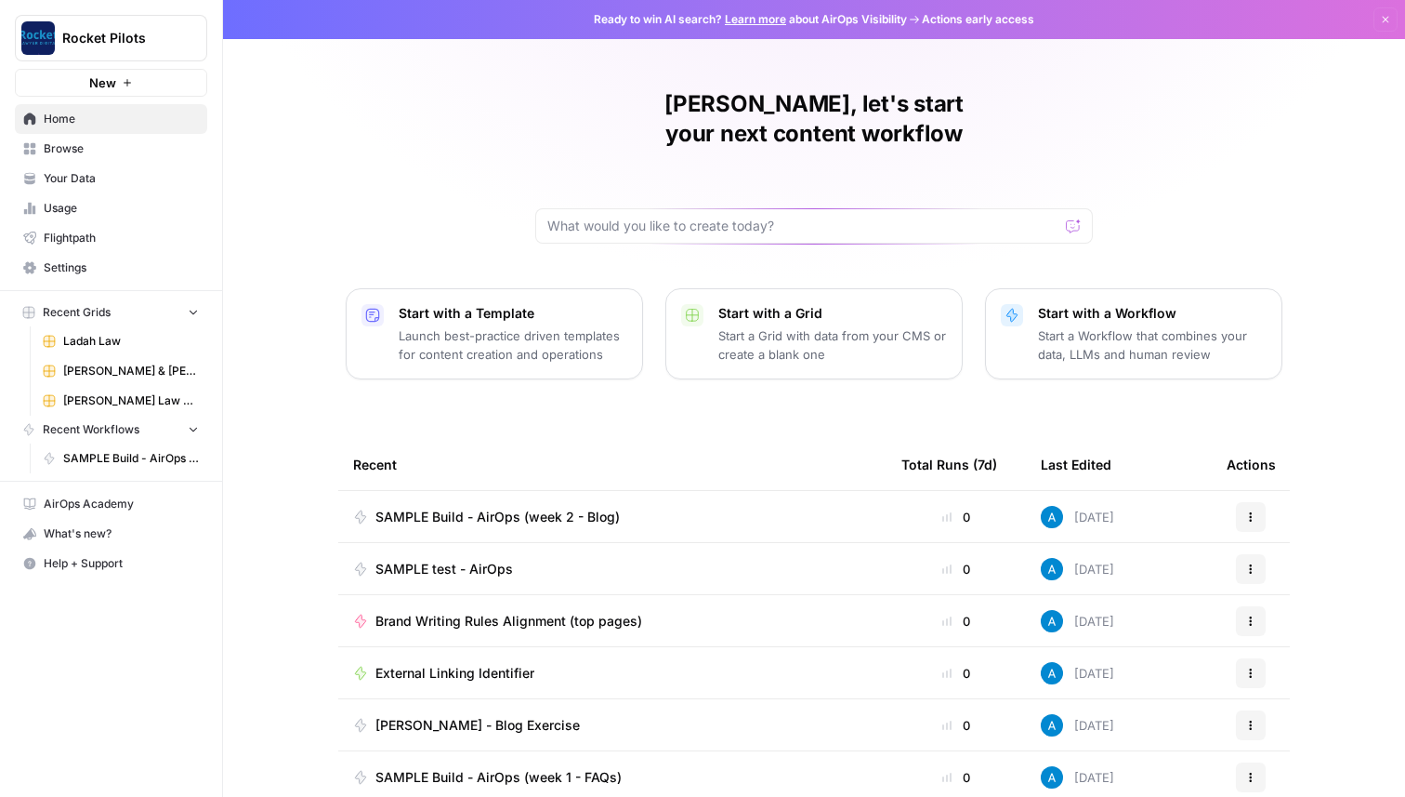
click at [94, 146] on span "Browse" at bounding box center [121, 148] width 155 height 17
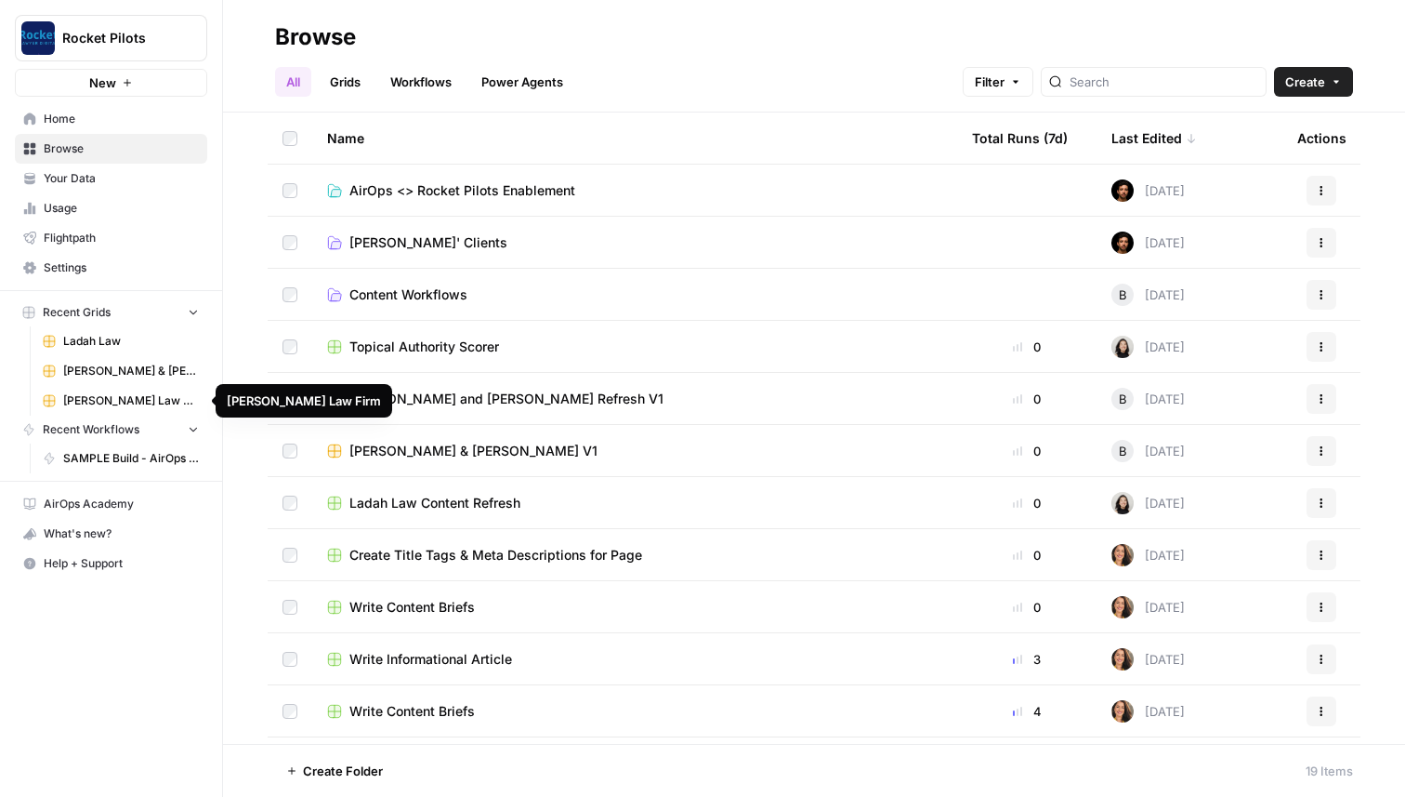
click at [104, 399] on span "[PERSON_NAME] Law Firm" at bounding box center [131, 400] width 136 height 17
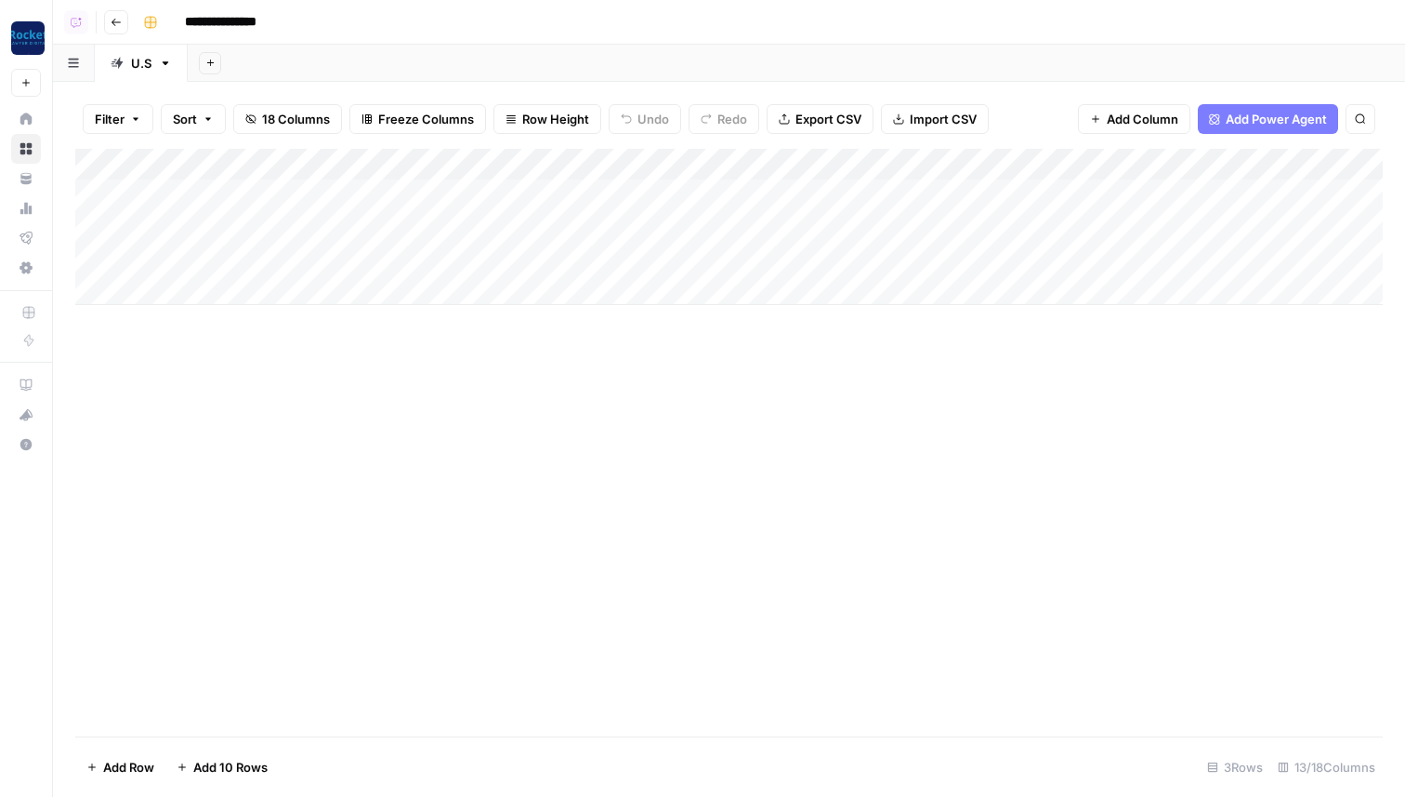
click at [650, 448] on div "Add Column" at bounding box center [729, 442] width 1308 height 587
click at [1014, 168] on div "Add Column" at bounding box center [729, 227] width 1308 height 156
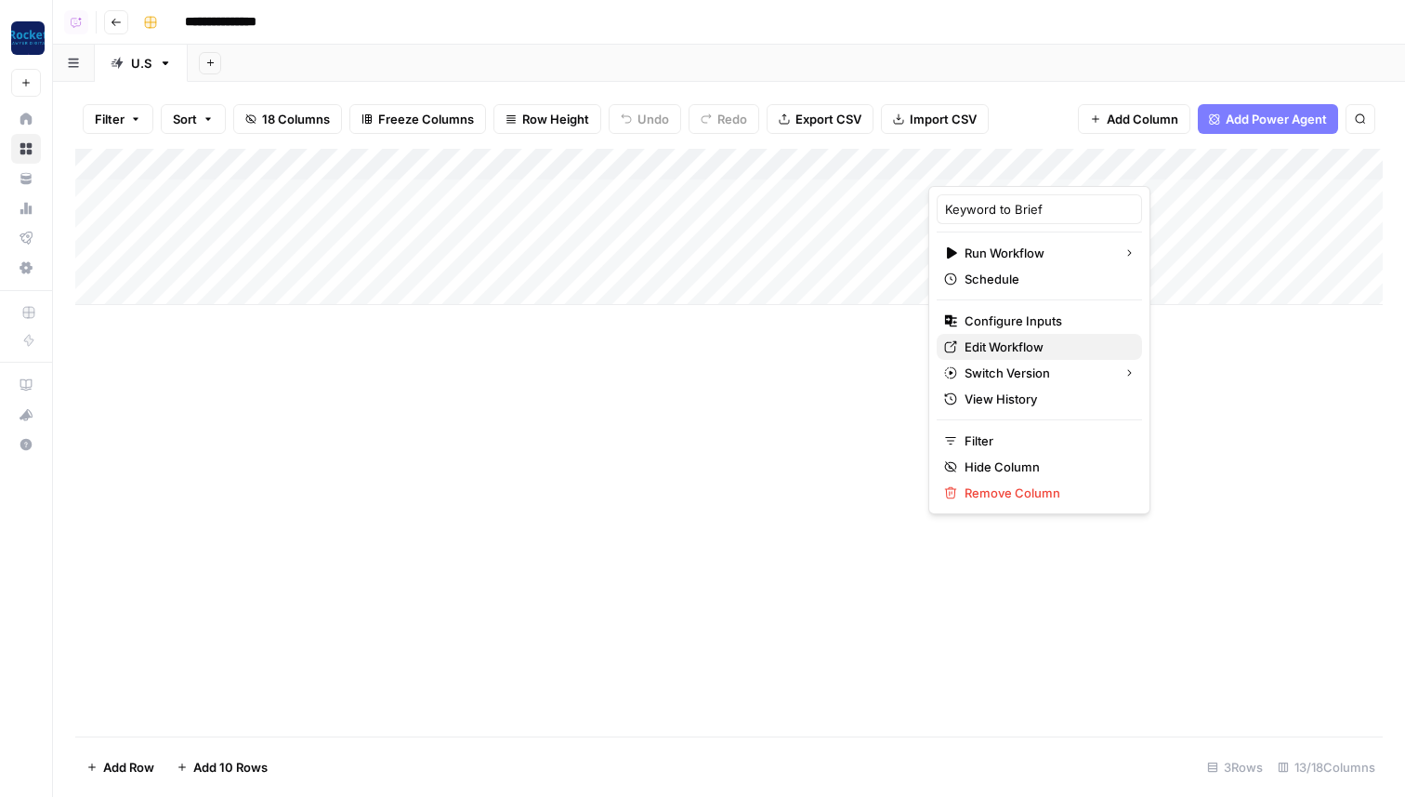
click at [984, 352] on span "Edit Workflow" at bounding box center [1046, 346] width 163 height 19
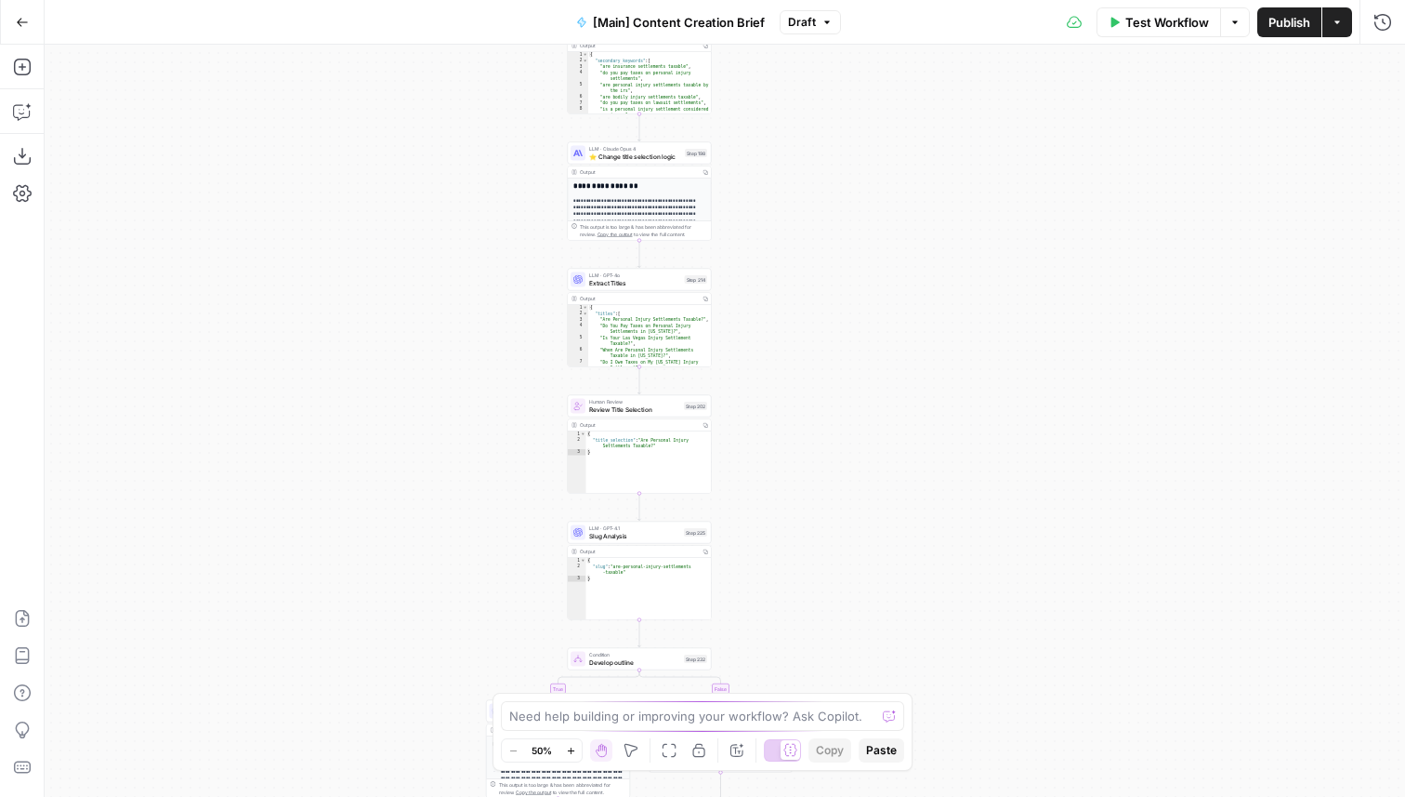
drag, startPoint x: 922, startPoint y: 561, endPoint x: 828, endPoint y: 99, distance: 471.4
click at [828, 99] on div "true false true false Workflow Set Inputs Inputs Condition If city is provided …" at bounding box center [725, 421] width 1361 height 752
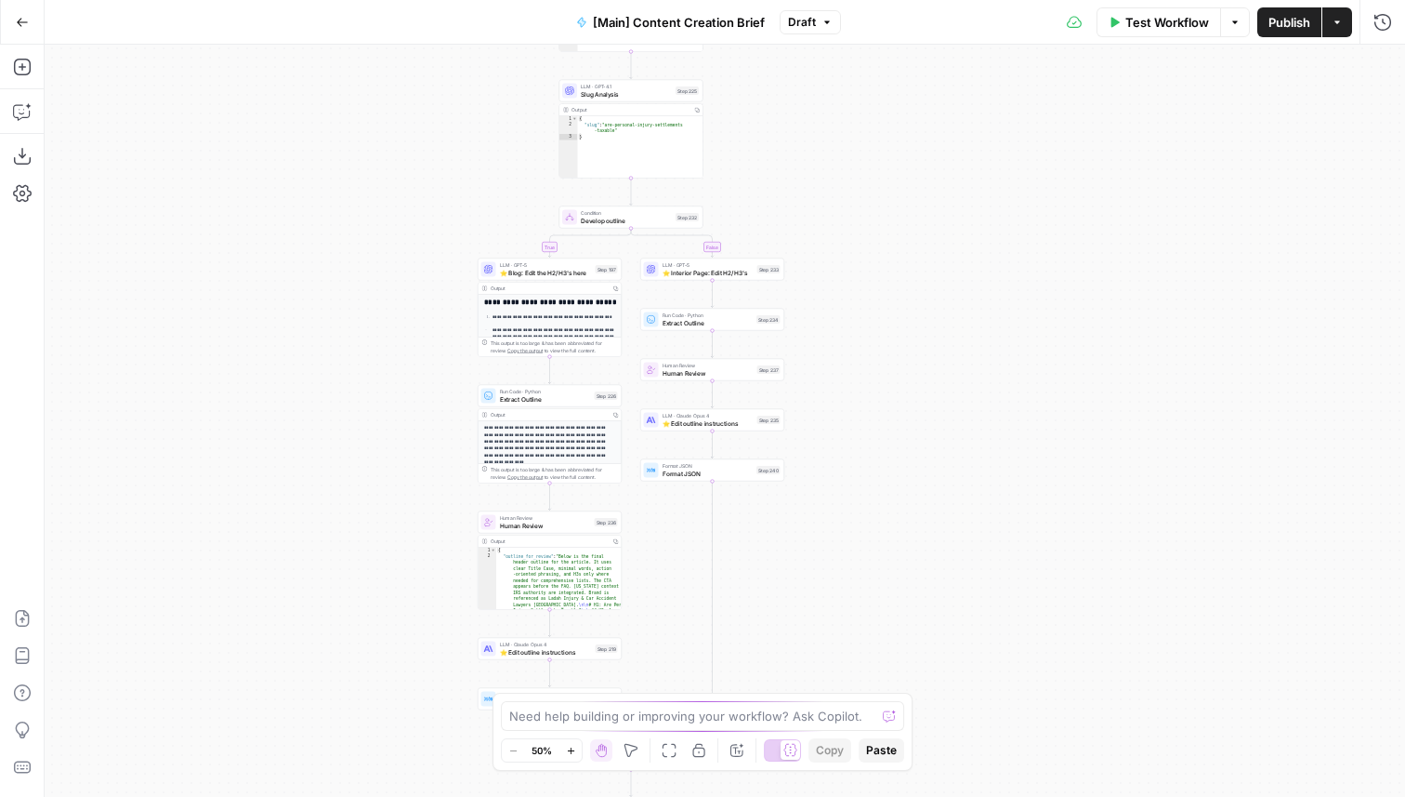
drag, startPoint x: 767, startPoint y: 477, endPoint x: 767, endPoint y: 51, distance: 425.7
click at [767, 51] on div "true false true false Workflow Set Inputs Inputs Condition If city is provided …" at bounding box center [725, 421] width 1361 height 752
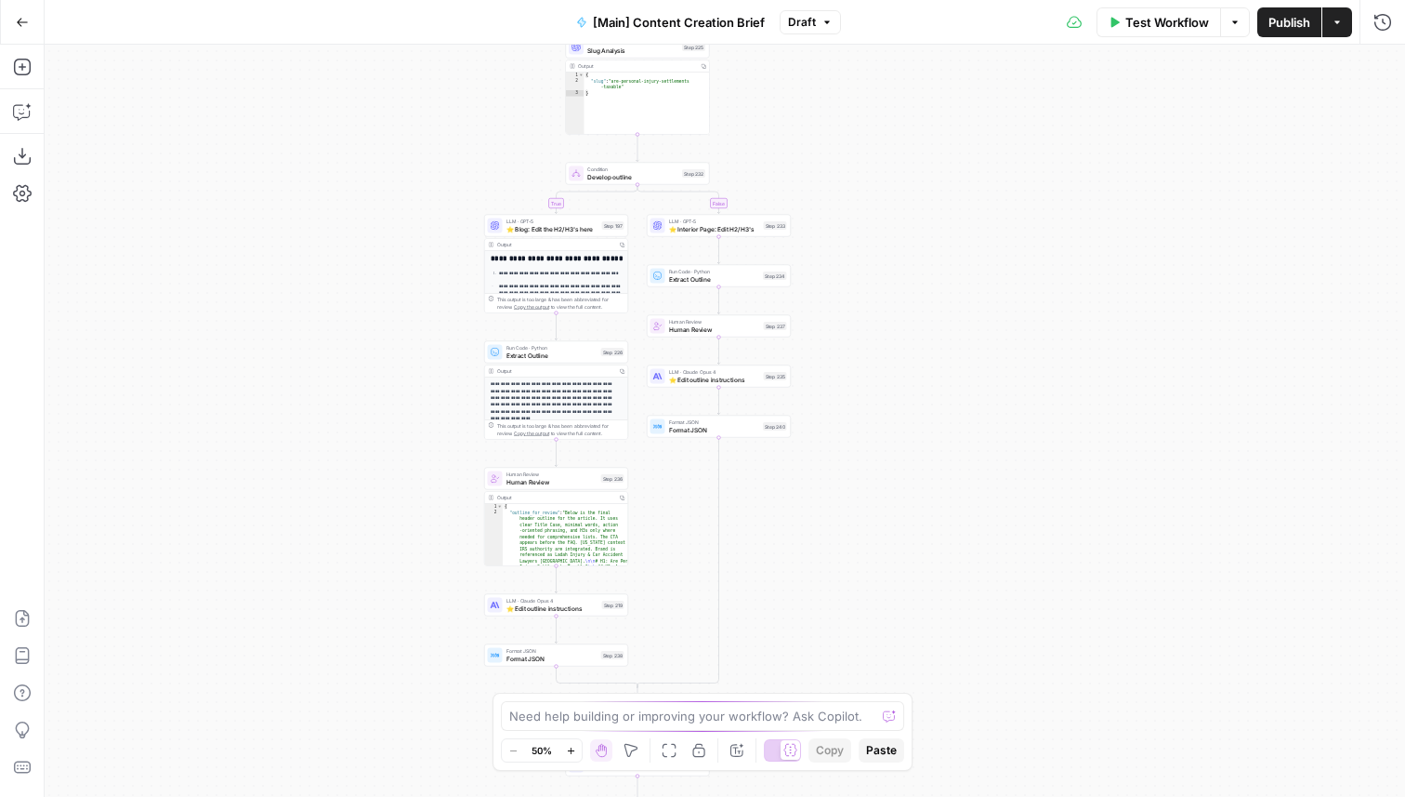
drag, startPoint x: 832, startPoint y: 595, endPoint x: 861, endPoint y: 465, distance: 133.3
click at [861, 465] on div "true false true false Workflow Set Inputs Inputs Condition If city is provided …" at bounding box center [725, 421] width 1361 height 752
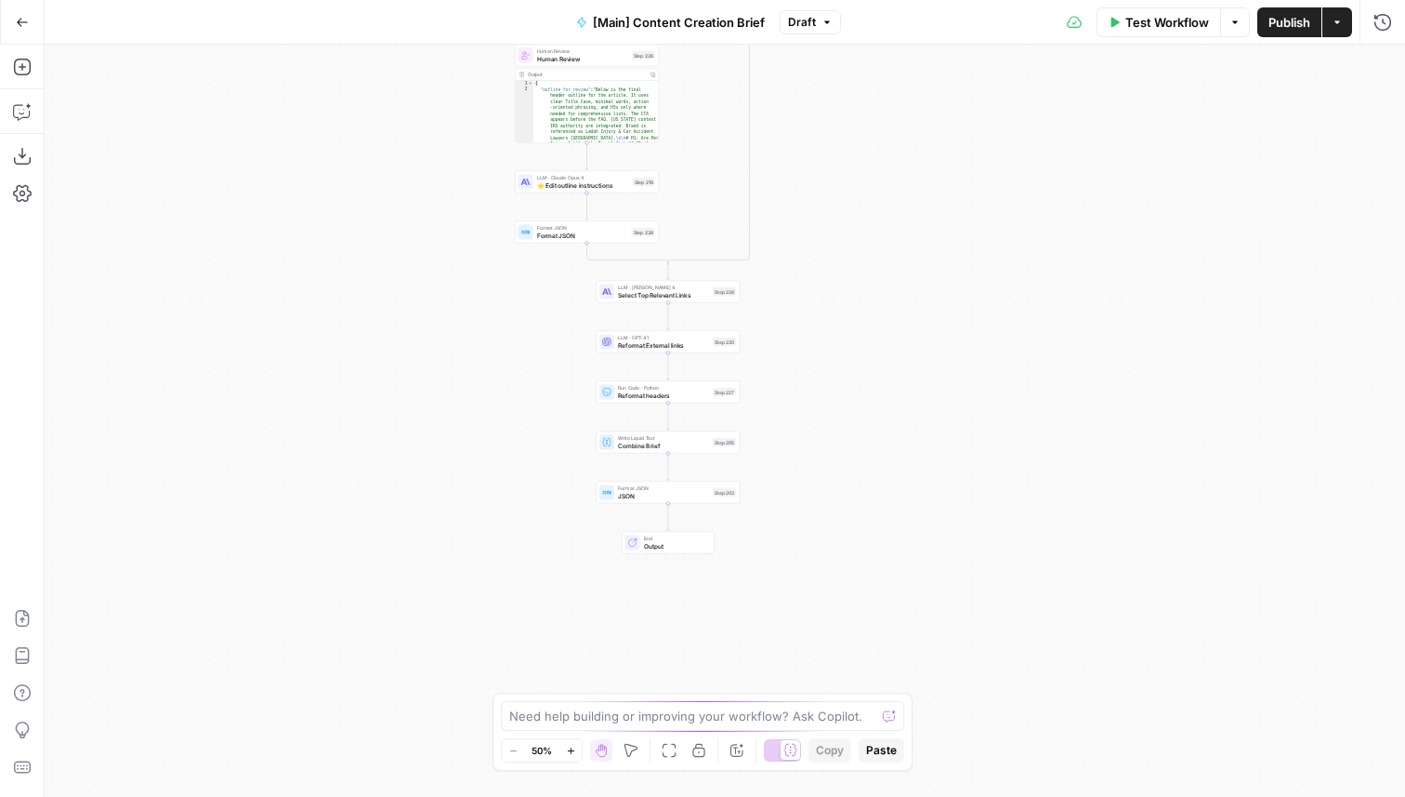
drag, startPoint x: 767, startPoint y: 401, endPoint x: 780, endPoint y: 20, distance: 381.3
click at [780, 20] on div "Go Back [Main] Content Creation Brief Draft Test Workflow Options Publish Actio…" at bounding box center [702, 398] width 1405 height 797
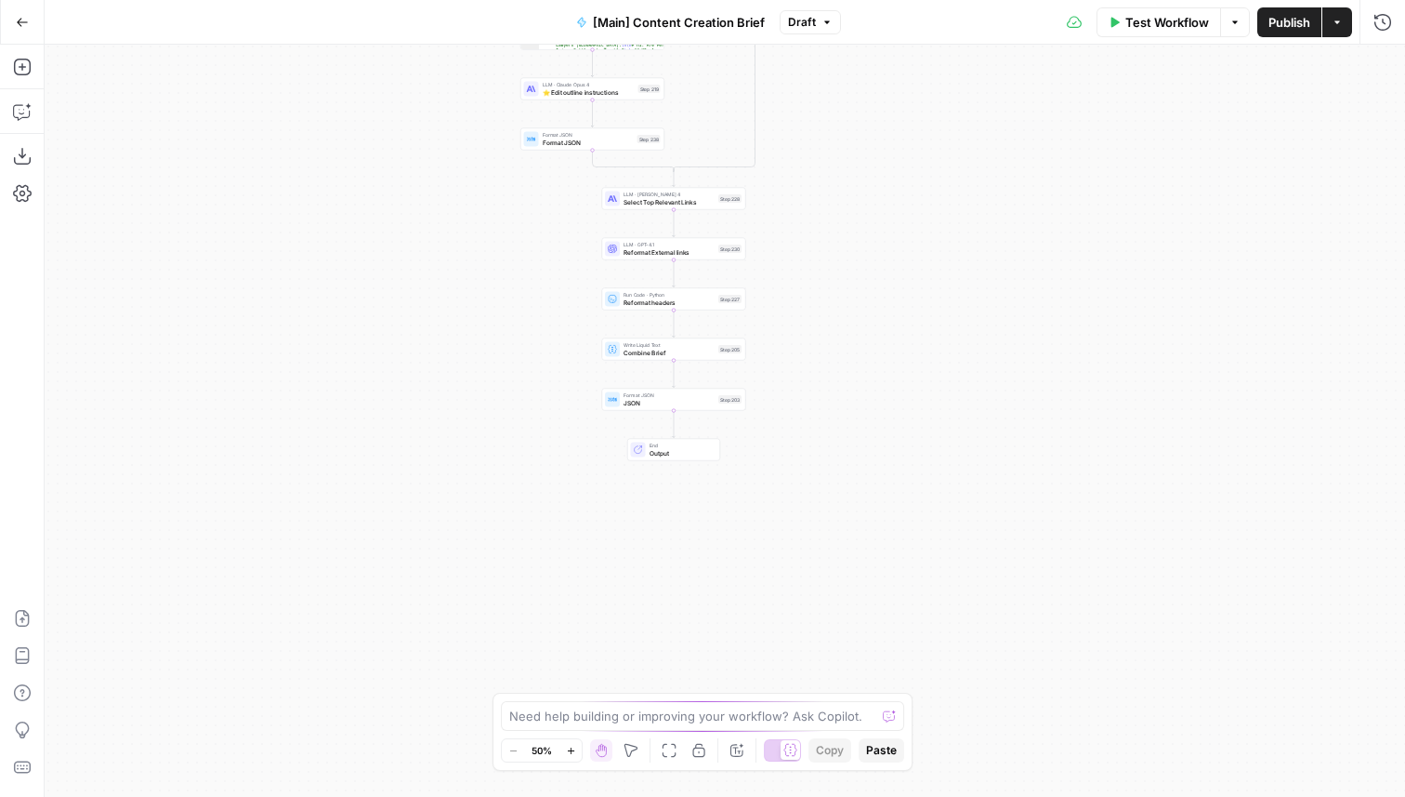
drag, startPoint x: 853, startPoint y: 300, endPoint x: 842, endPoint y: 312, distance: 16.4
click at [842, 312] on div "true false true false Workflow Set Inputs Inputs Condition If city is provided …" at bounding box center [725, 421] width 1361 height 752
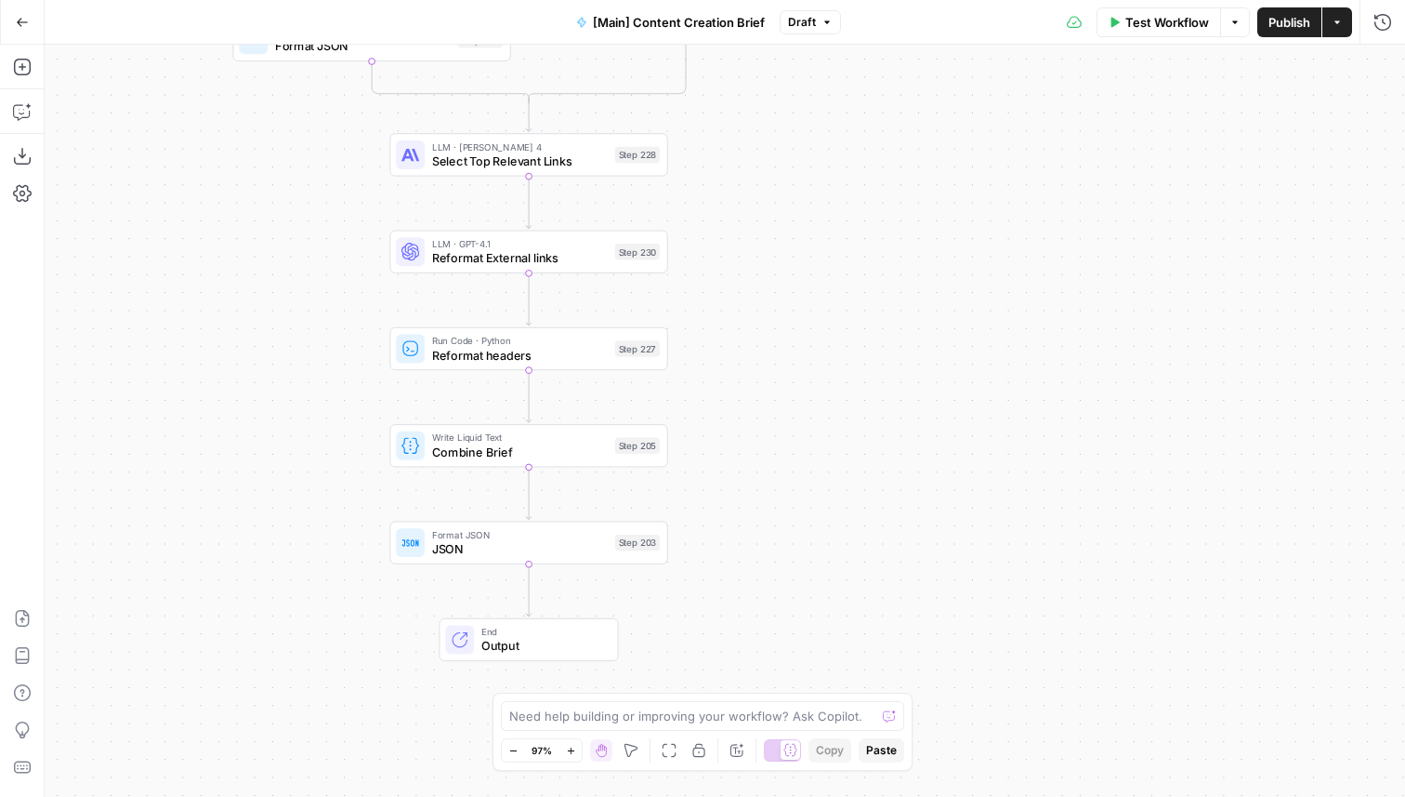
drag, startPoint x: 768, startPoint y: 278, endPoint x: 891, endPoint y: 278, distance: 123.6
click at [891, 278] on div "true false true false Workflow Set Inputs Inputs Condition If city is provided …" at bounding box center [725, 421] width 1361 height 752
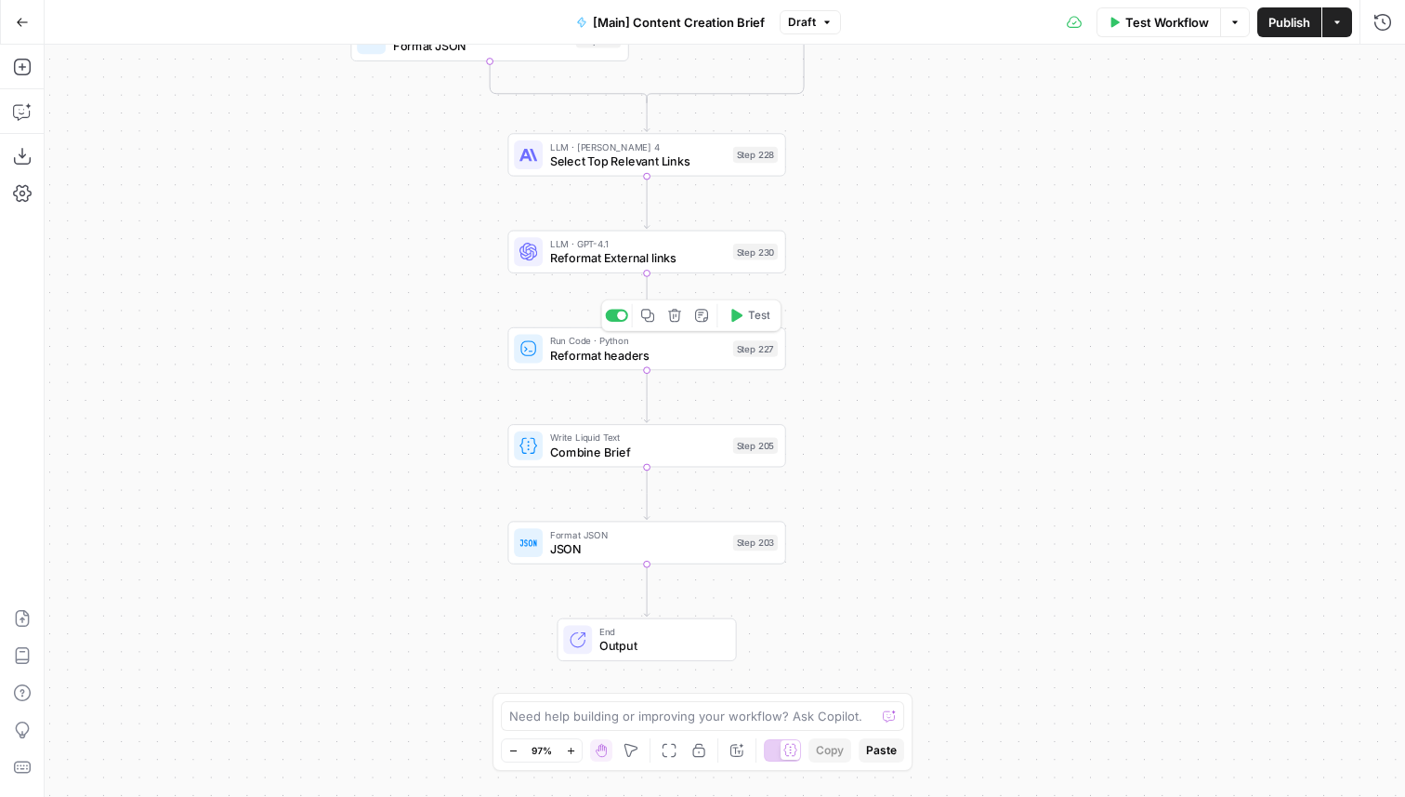
click at [686, 350] on span "Reformat headers" at bounding box center [638, 355] width 176 height 18
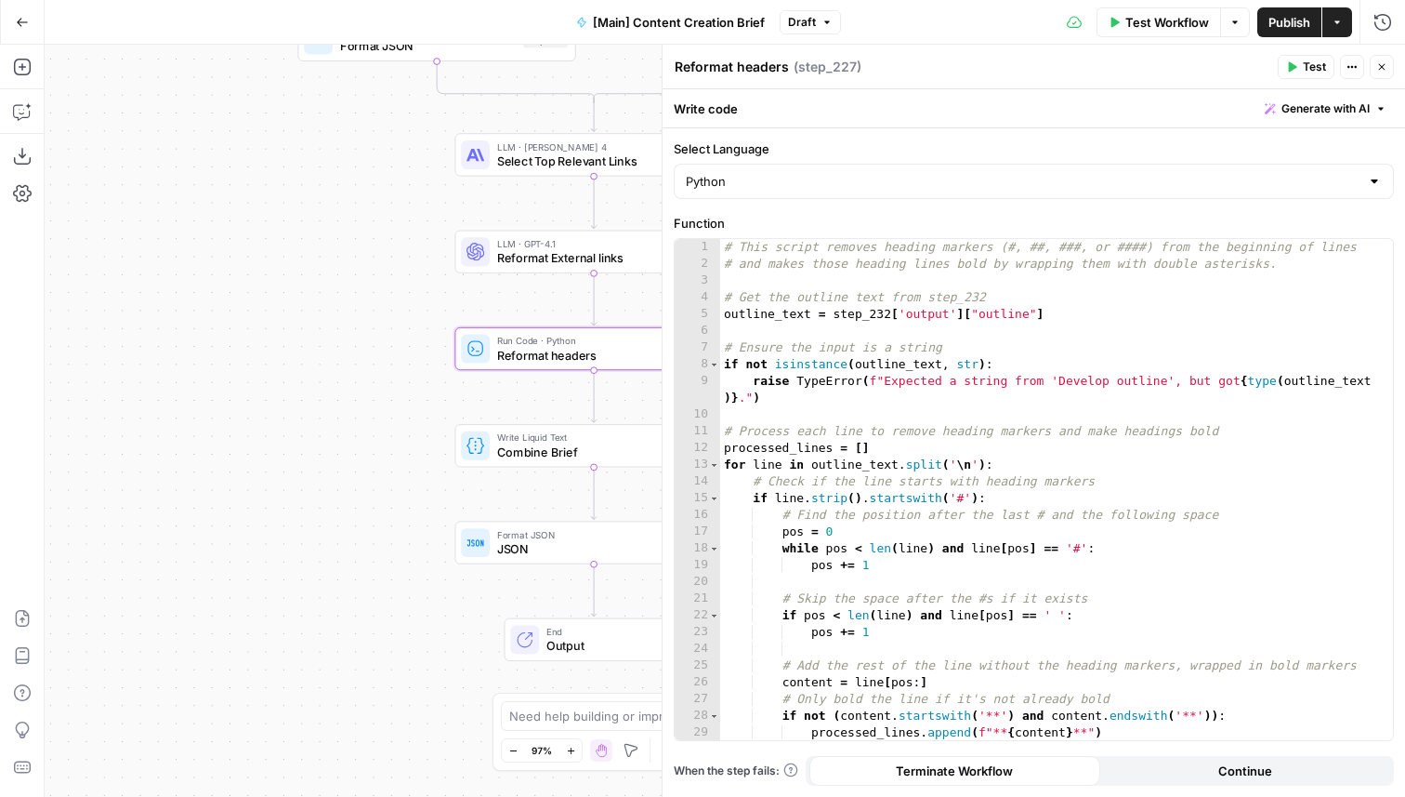
drag, startPoint x: 498, startPoint y: 413, endPoint x: 273, endPoint y: 408, distance: 225.0
click at [273, 409] on div "true false true false Workflow Set Inputs Inputs Condition If city is provided …" at bounding box center [725, 421] width 1361 height 752
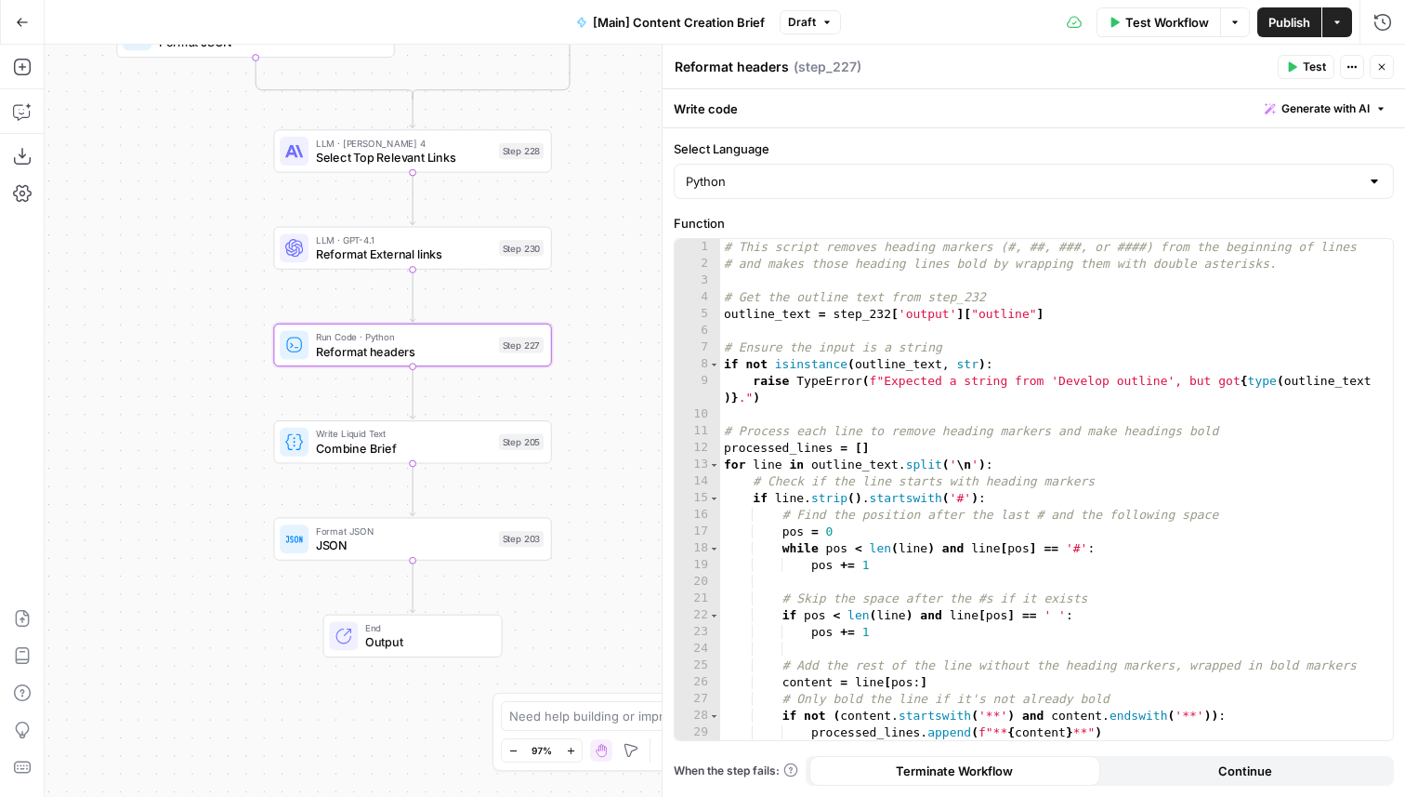
click at [1376, 66] on button "Close" at bounding box center [1382, 67] width 24 height 24
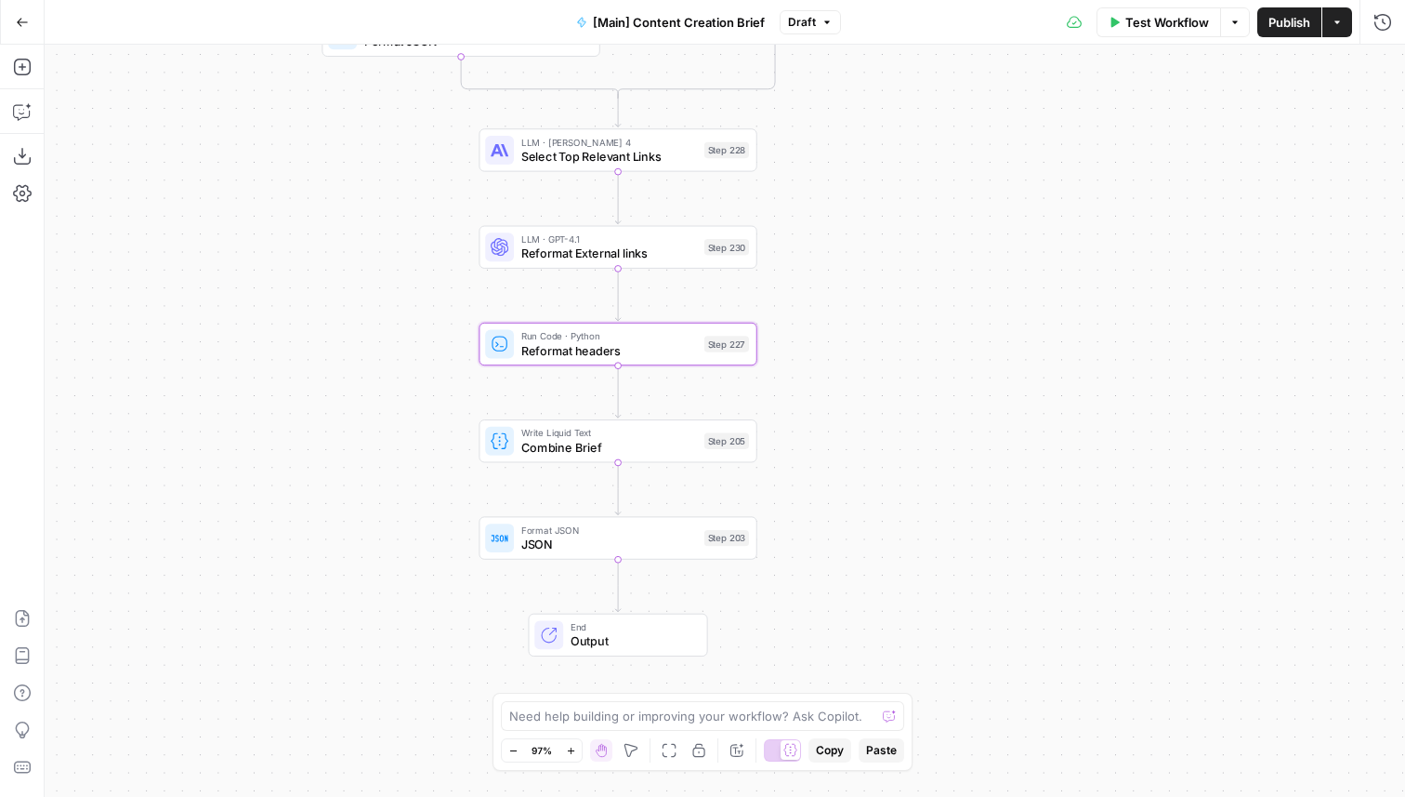
drag, startPoint x: 705, startPoint y: 259, endPoint x: 906, endPoint y: 257, distance: 201.7
click at [906, 258] on div "true false true false Workflow Set Inputs Inputs Condition If city is provided …" at bounding box center [725, 421] width 1361 height 752
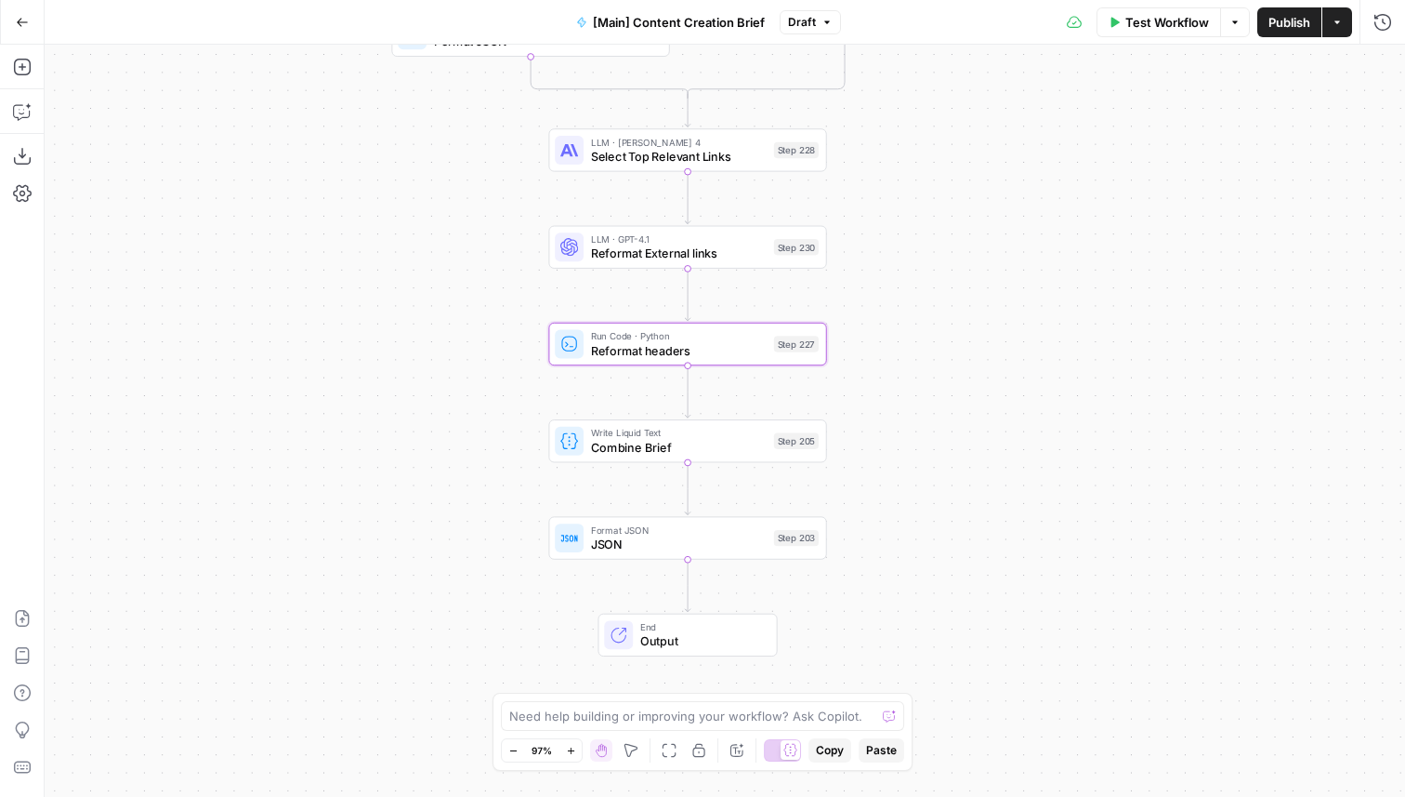
drag, startPoint x: 840, startPoint y: 264, endPoint x: 914, endPoint y: 264, distance: 73.4
click at [914, 264] on div "true false true false Workflow Set Inputs Inputs Condition If city is provided …" at bounding box center [725, 421] width 1361 height 752
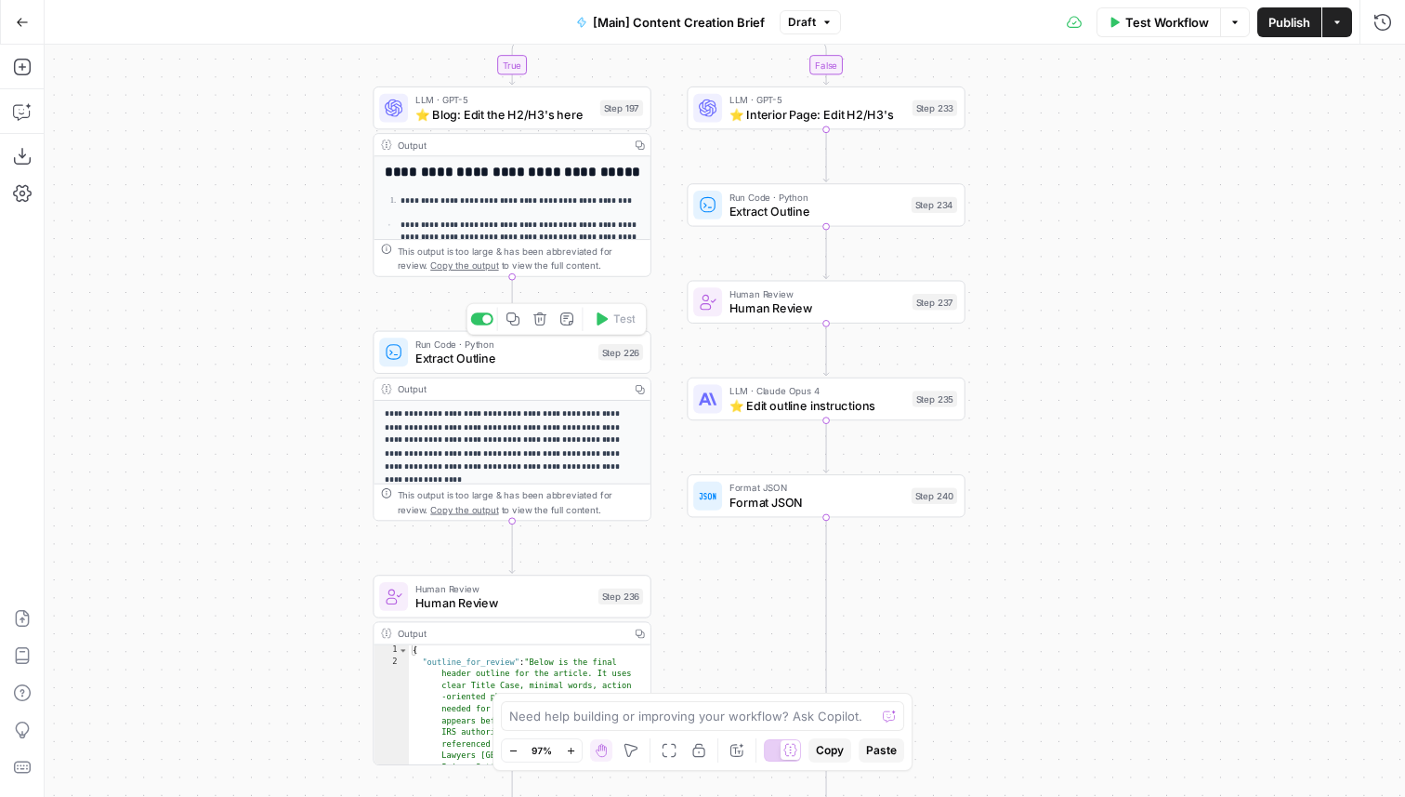
click at [523, 343] on span "Run Code · Python" at bounding box center [504, 343] width 176 height 14
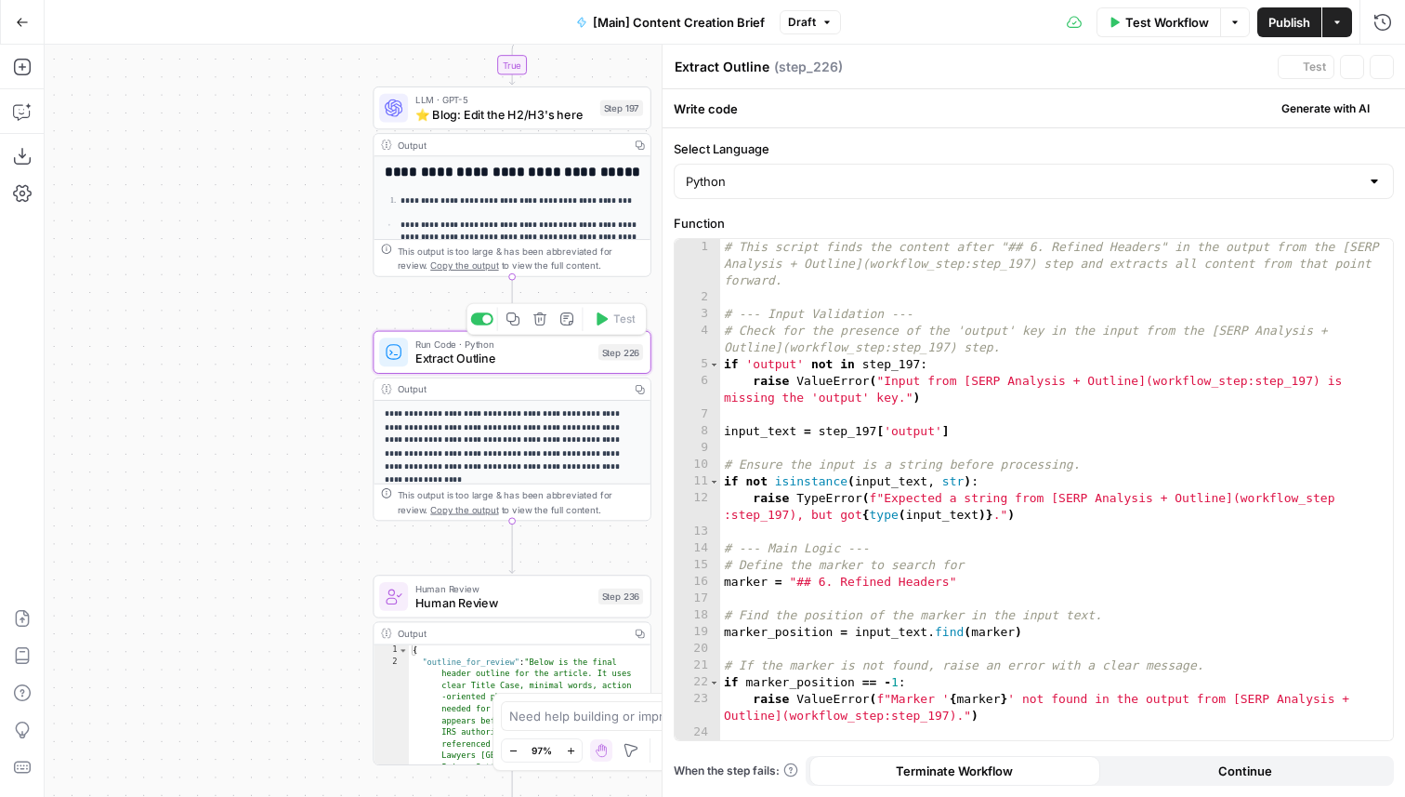
click at [508, 350] on span "Extract Outline" at bounding box center [504, 359] width 176 height 18
click at [1385, 61] on icon "button" at bounding box center [1382, 66] width 11 height 11
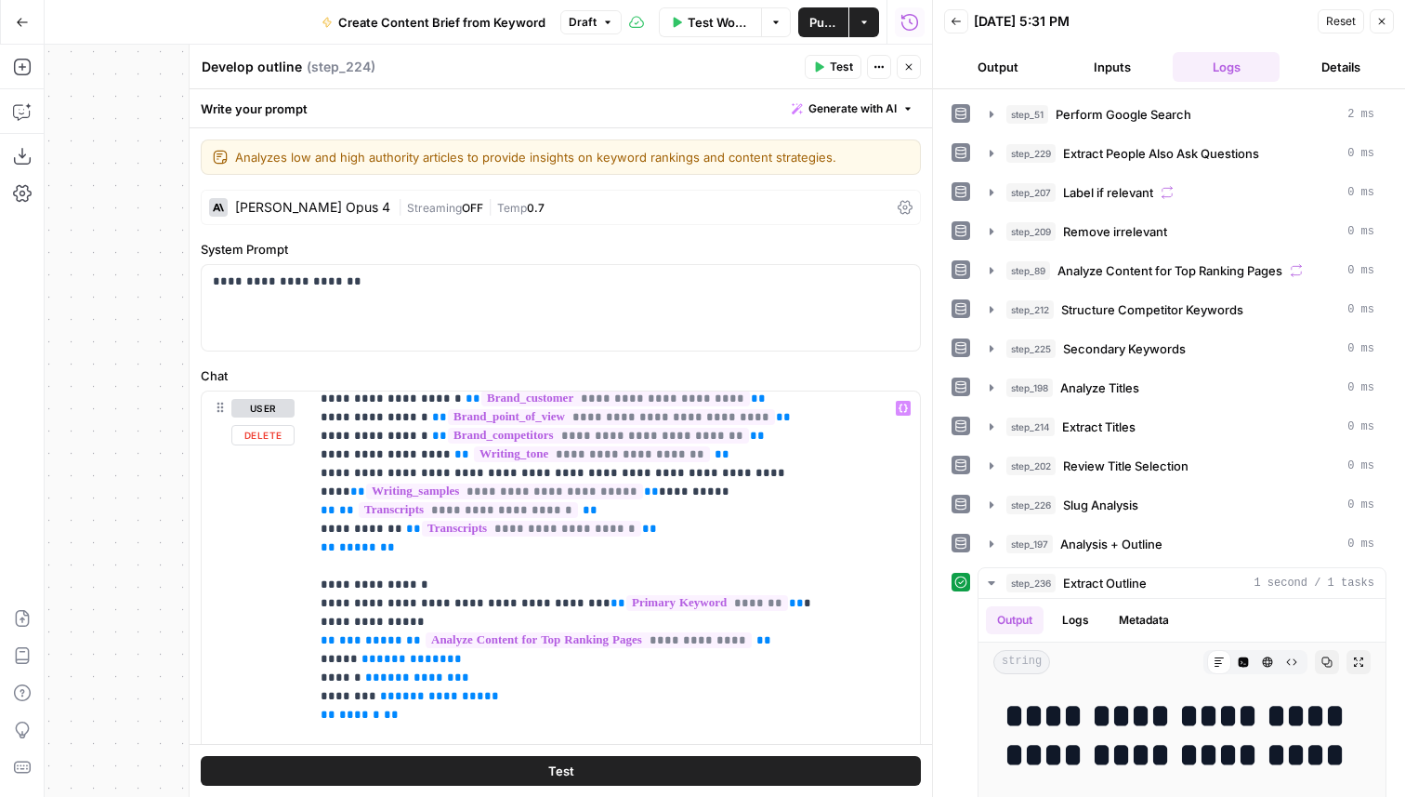
scroll to position [143, 0]
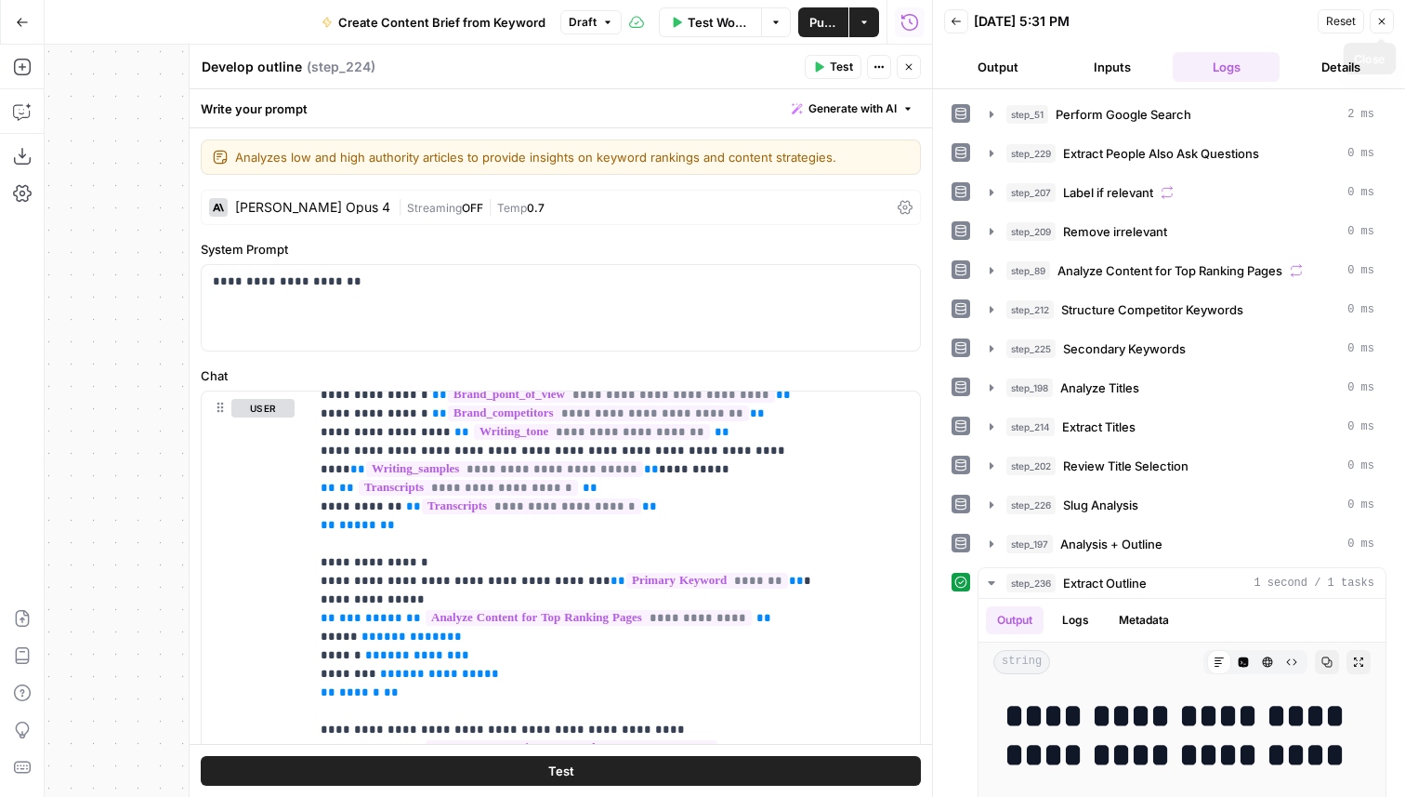
click at [1389, 23] on button "Close" at bounding box center [1382, 21] width 24 height 24
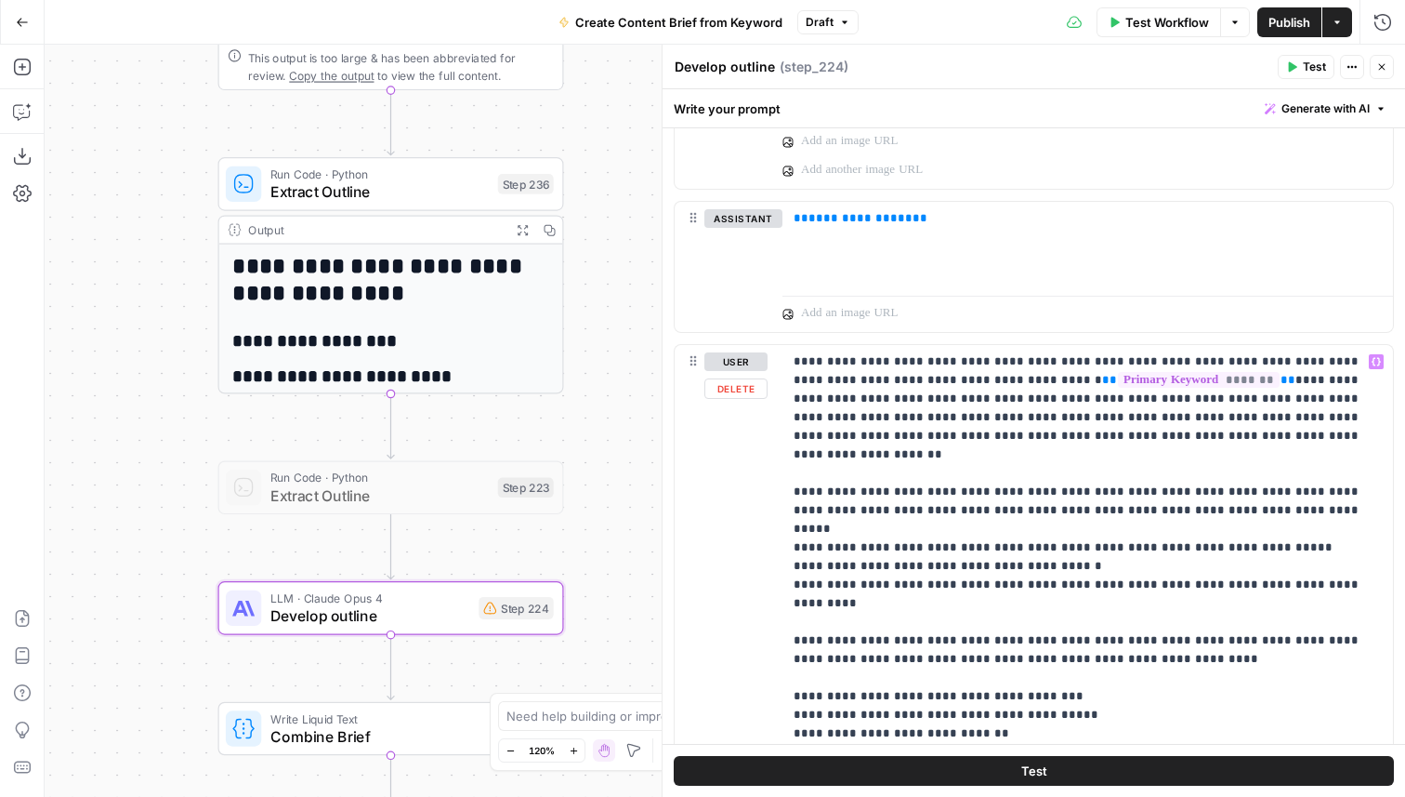
scroll to position [1016, 0]
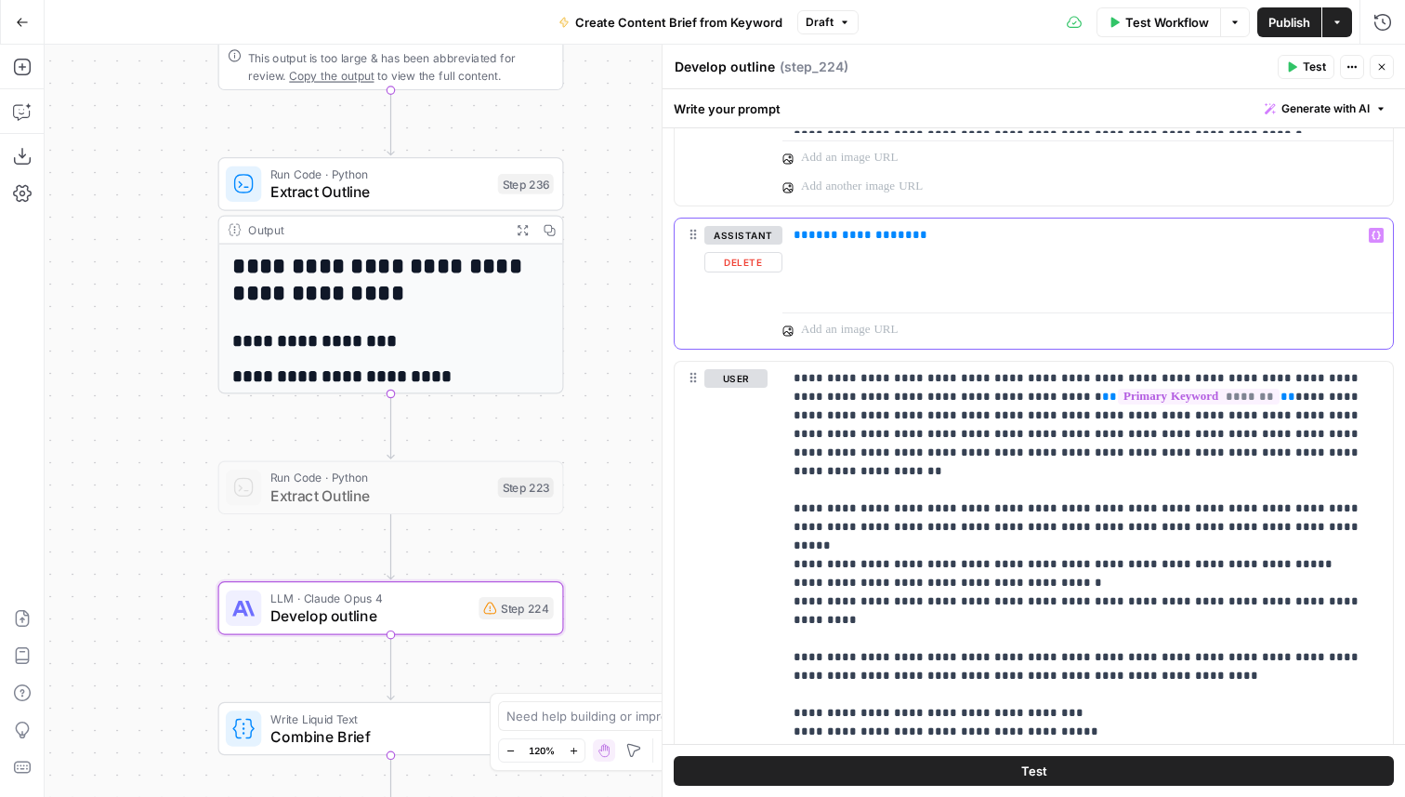
click at [854, 234] on span "**********" at bounding box center [861, 235] width 104 height 12
click at [1382, 73] on button "Close" at bounding box center [1382, 67] width 24 height 24
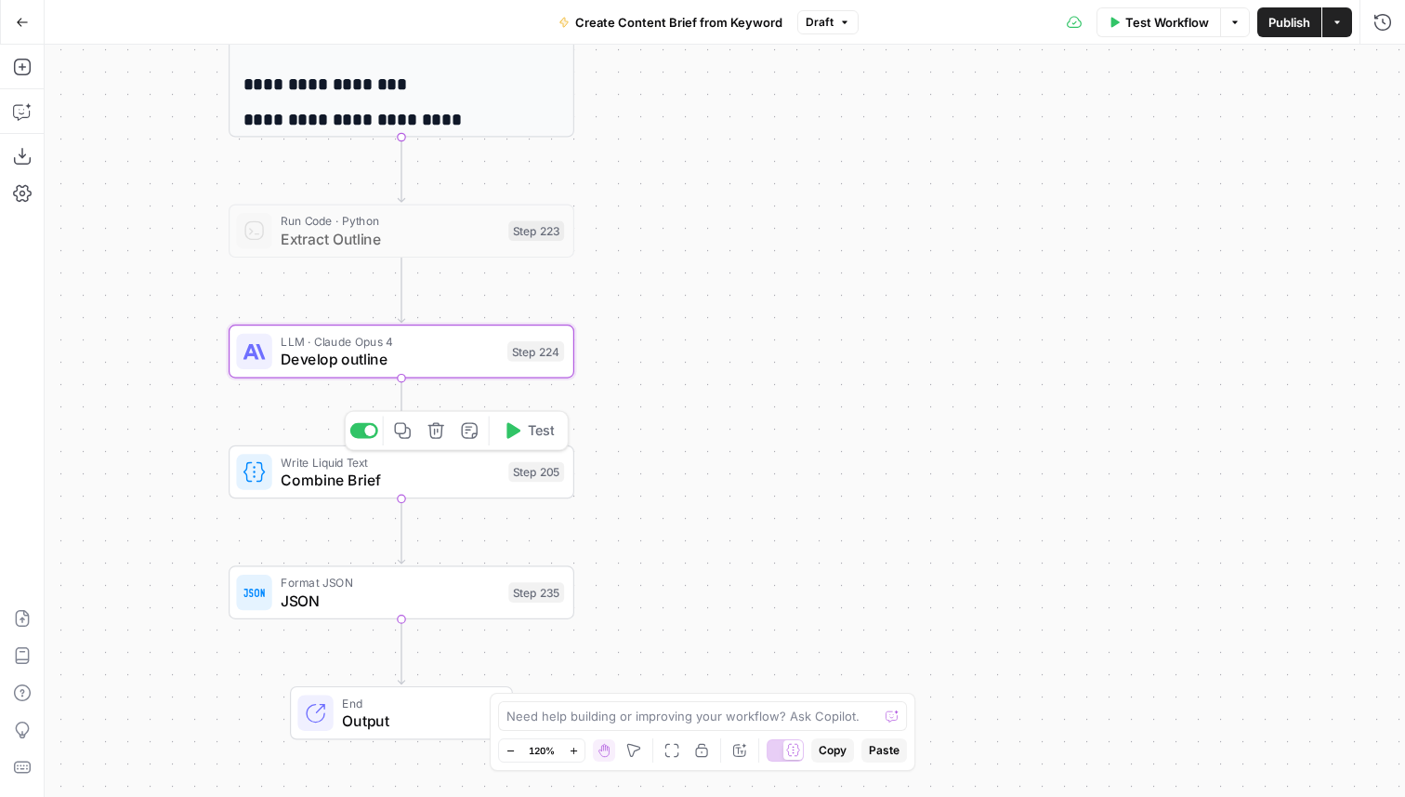
click at [427, 470] on span "Combine Brief" at bounding box center [390, 479] width 218 height 22
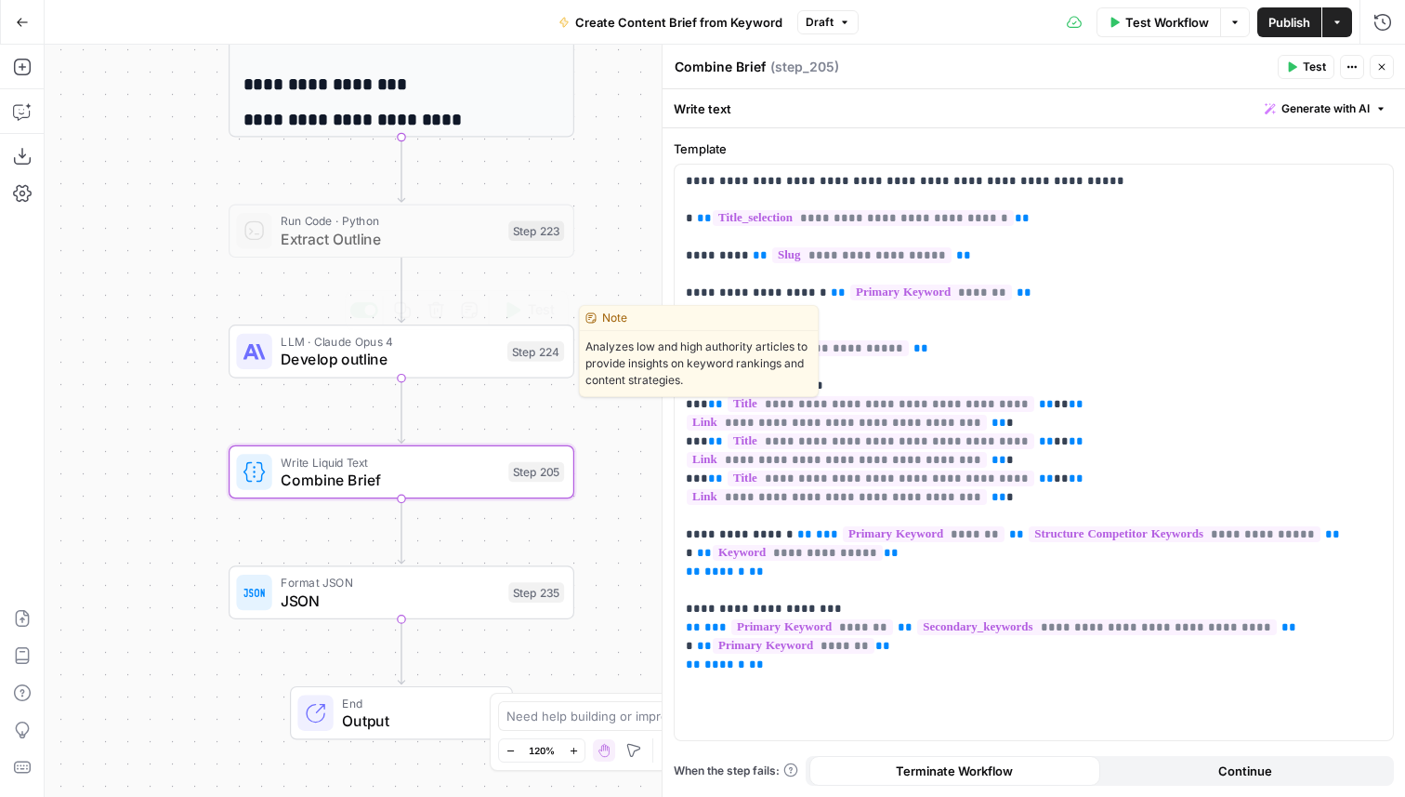
click at [521, 307] on button "Test" at bounding box center [529, 310] width 69 height 29
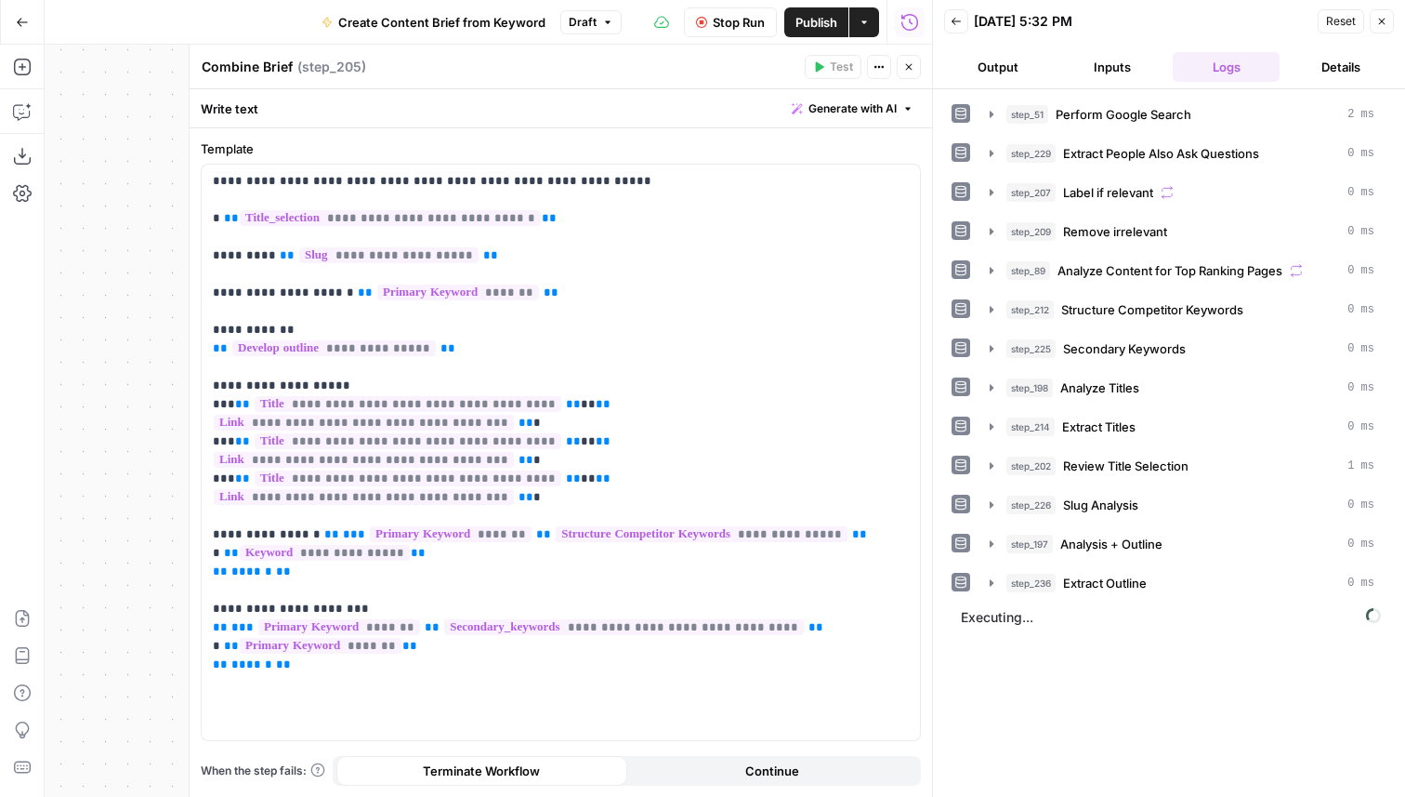
click at [907, 73] on button "Close" at bounding box center [909, 67] width 24 height 24
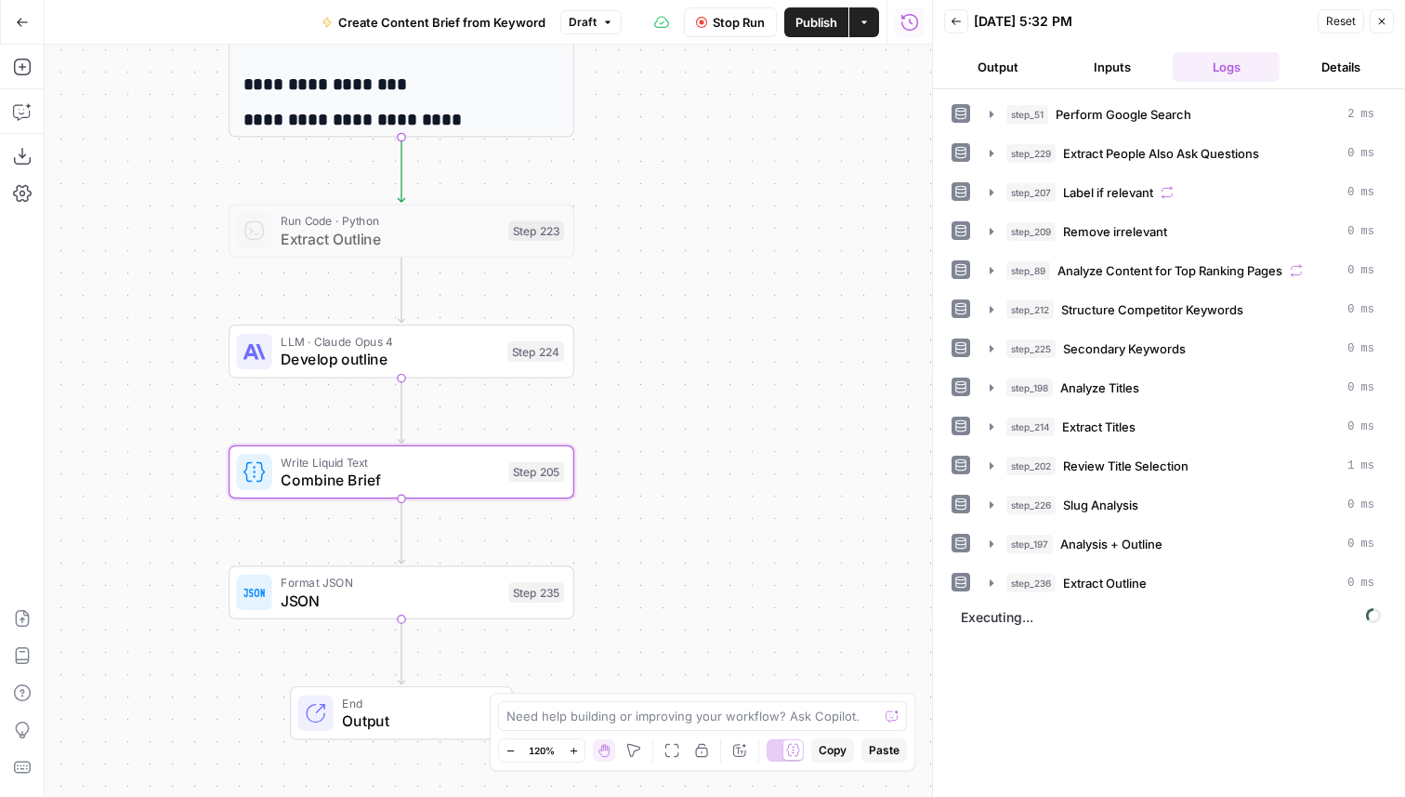
click at [713, 554] on div "Workflow Set Inputs Inputs Google Search Perform Google Search Step 51 Output E…" at bounding box center [489, 421] width 888 height 752
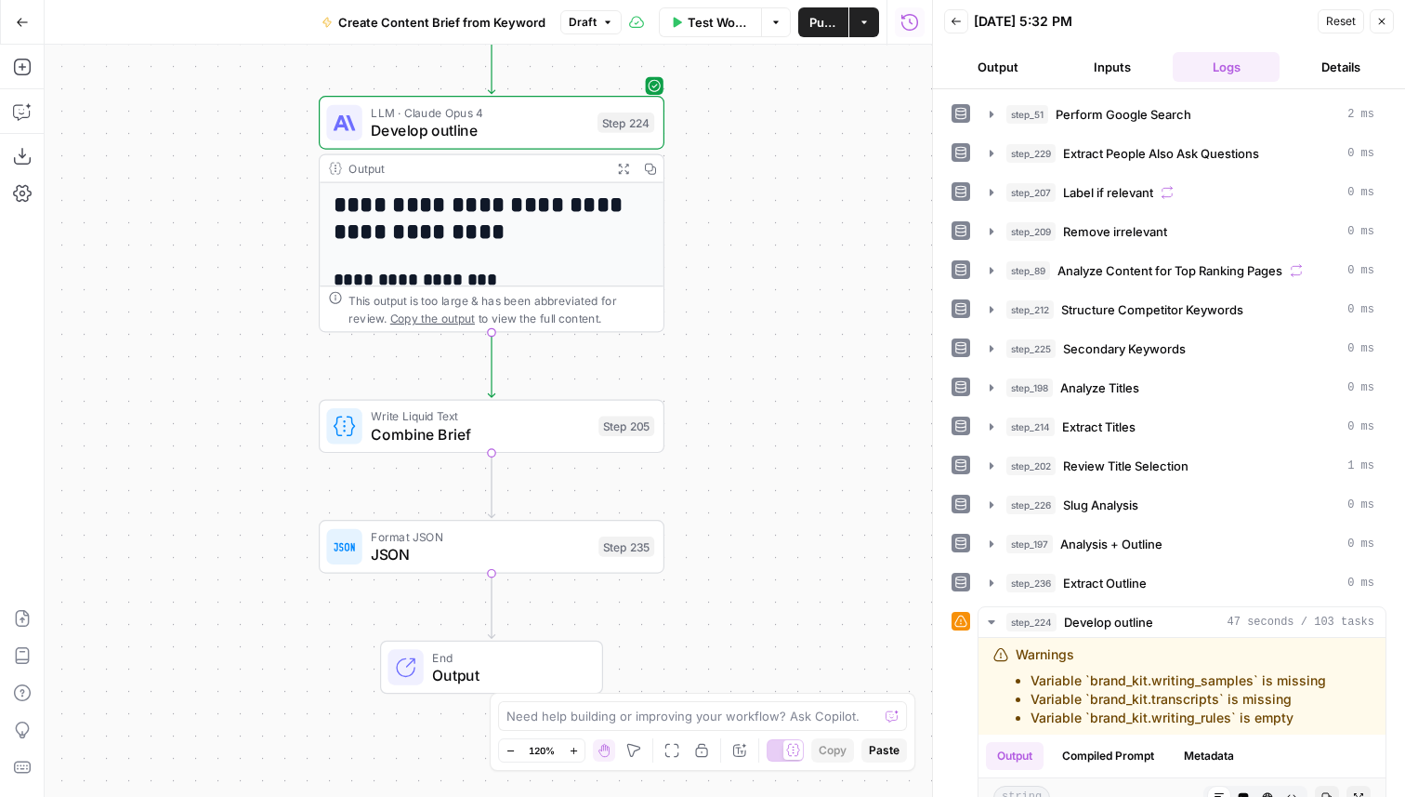
drag, startPoint x: 662, startPoint y: 546, endPoint x: 740, endPoint y: 254, distance: 302.1
click at [740, 254] on div "Workflow Set Inputs Inputs Google Search Perform Google Search Step 51 Output E…" at bounding box center [489, 421] width 888 height 752
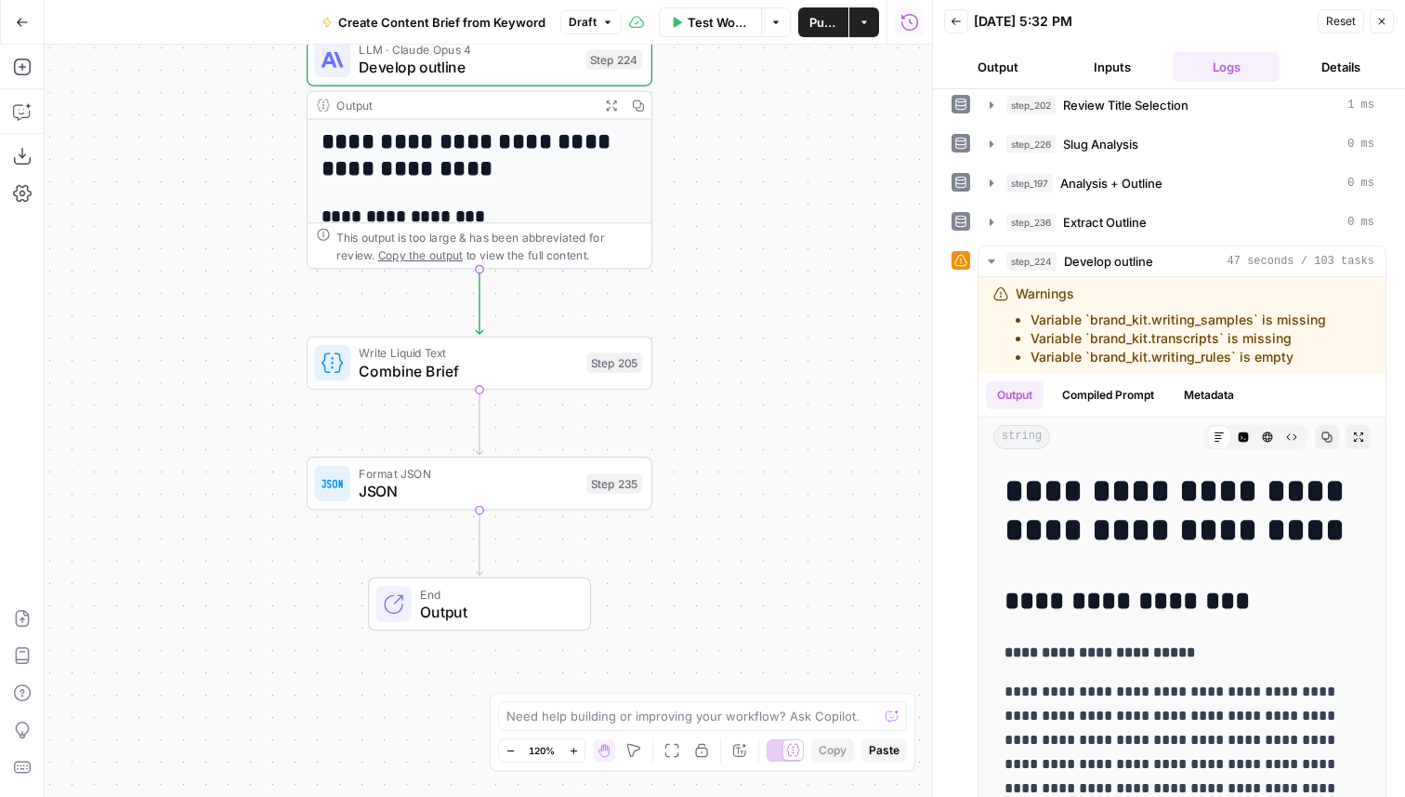
scroll to position [380, 0]
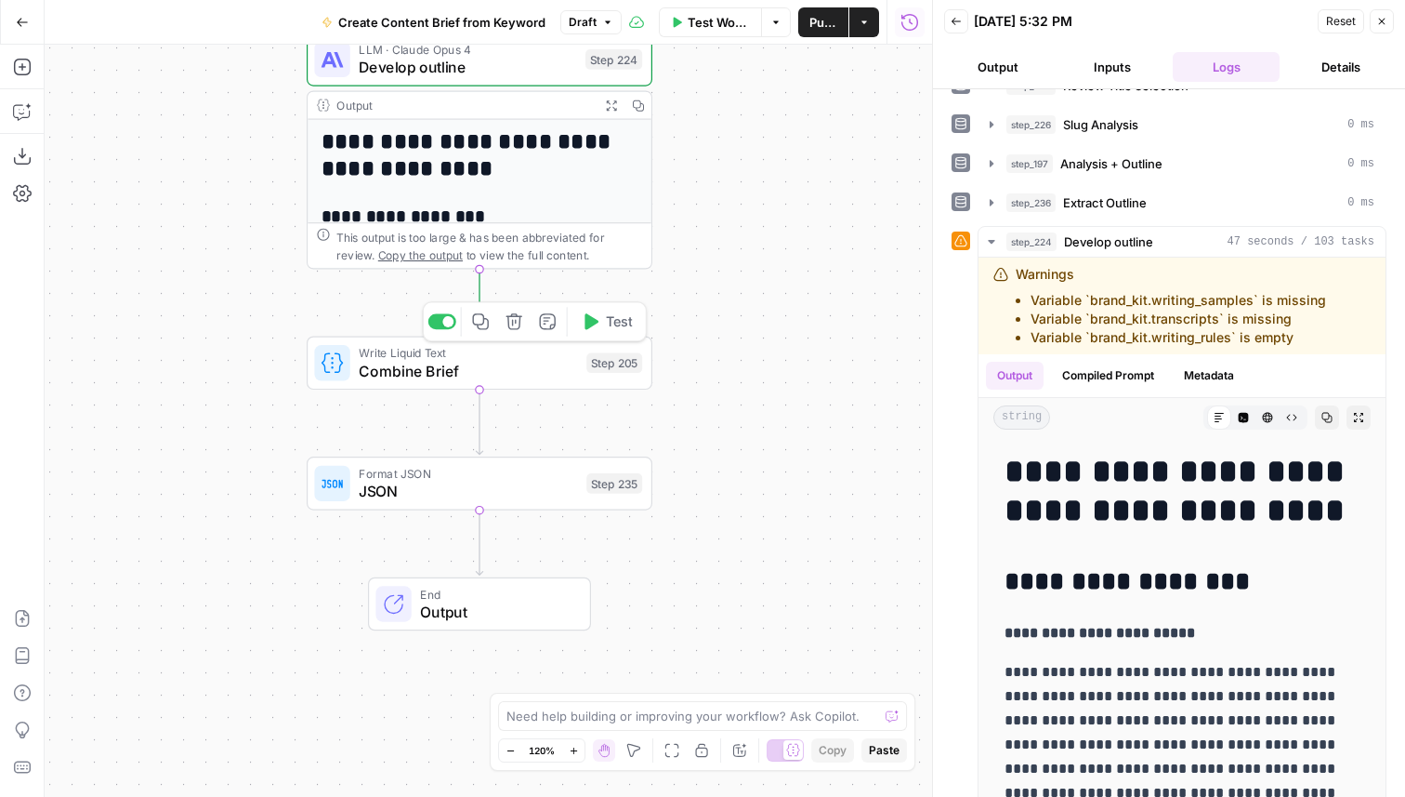
click at [608, 325] on span "Test" at bounding box center [619, 321] width 27 height 20
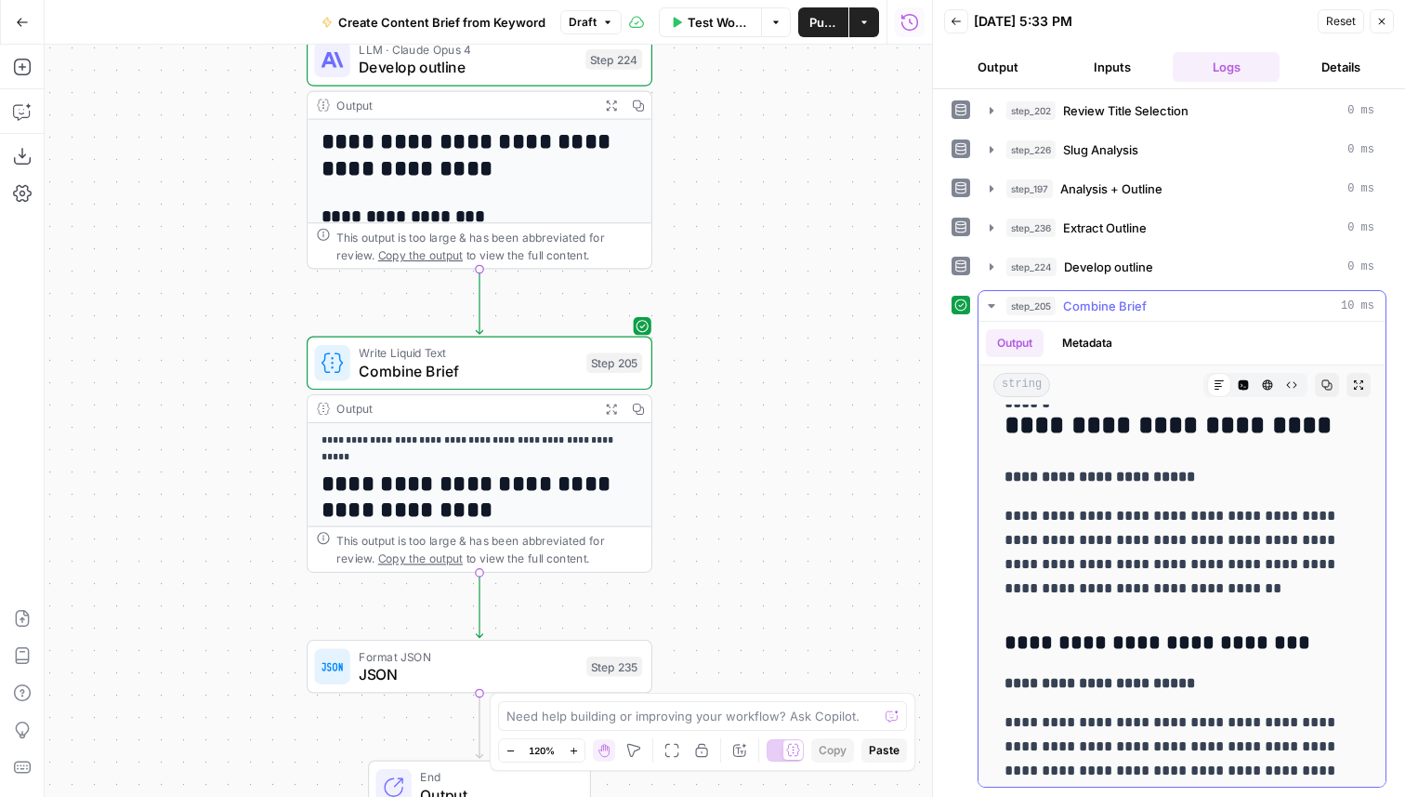
scroll to position [1328, 0]
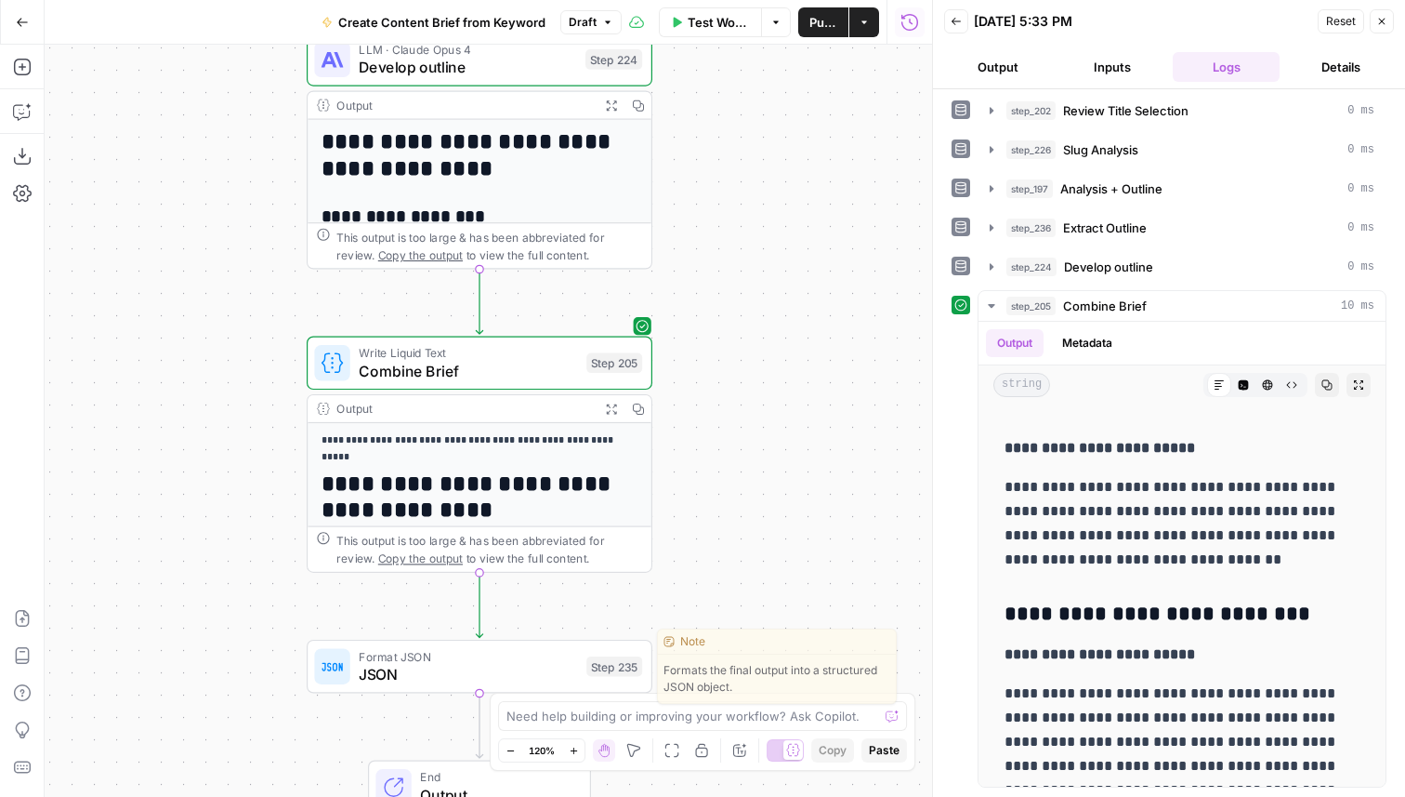
click at [611, 625] on span "Test" at bounding box center [619, 625] width 27 height 20
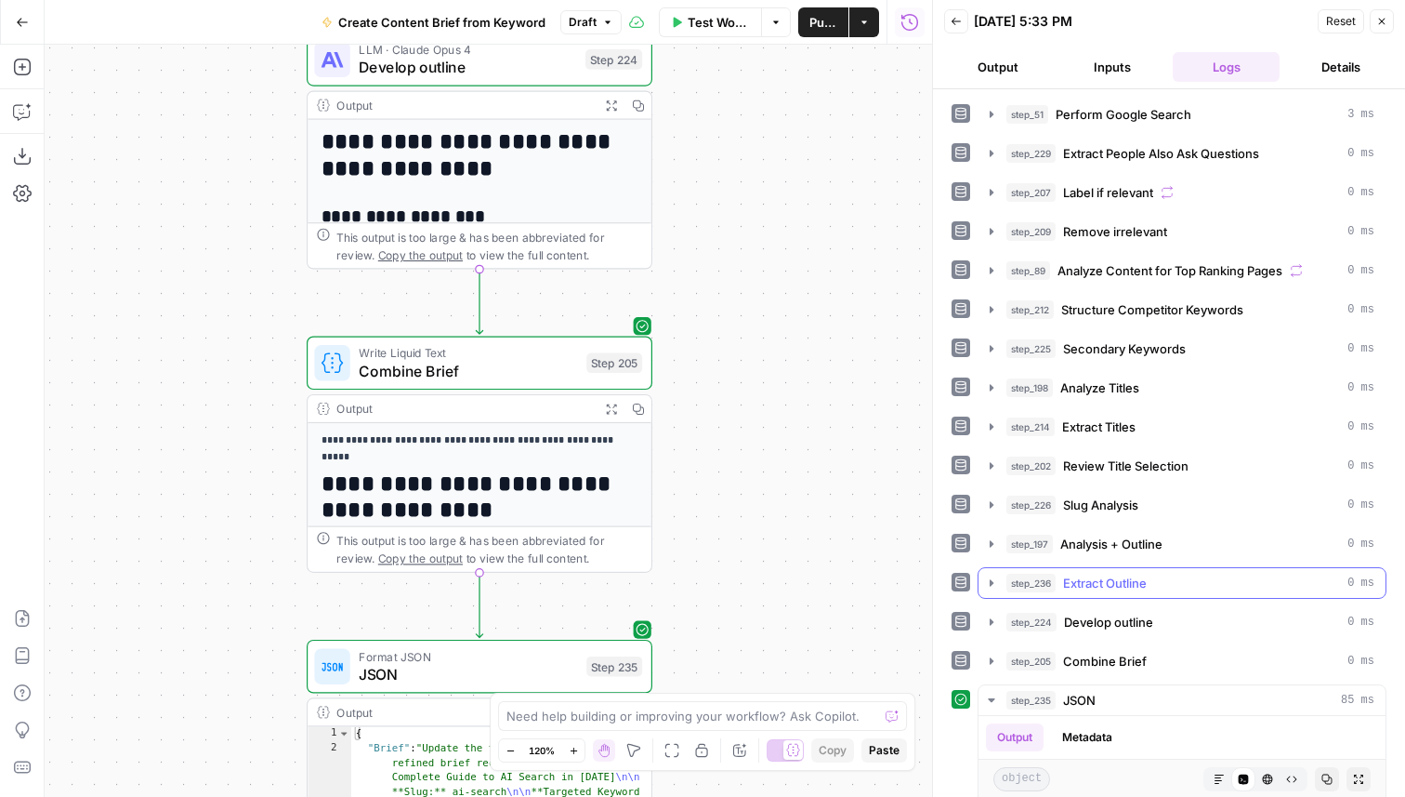
scroll to position [394, 0]
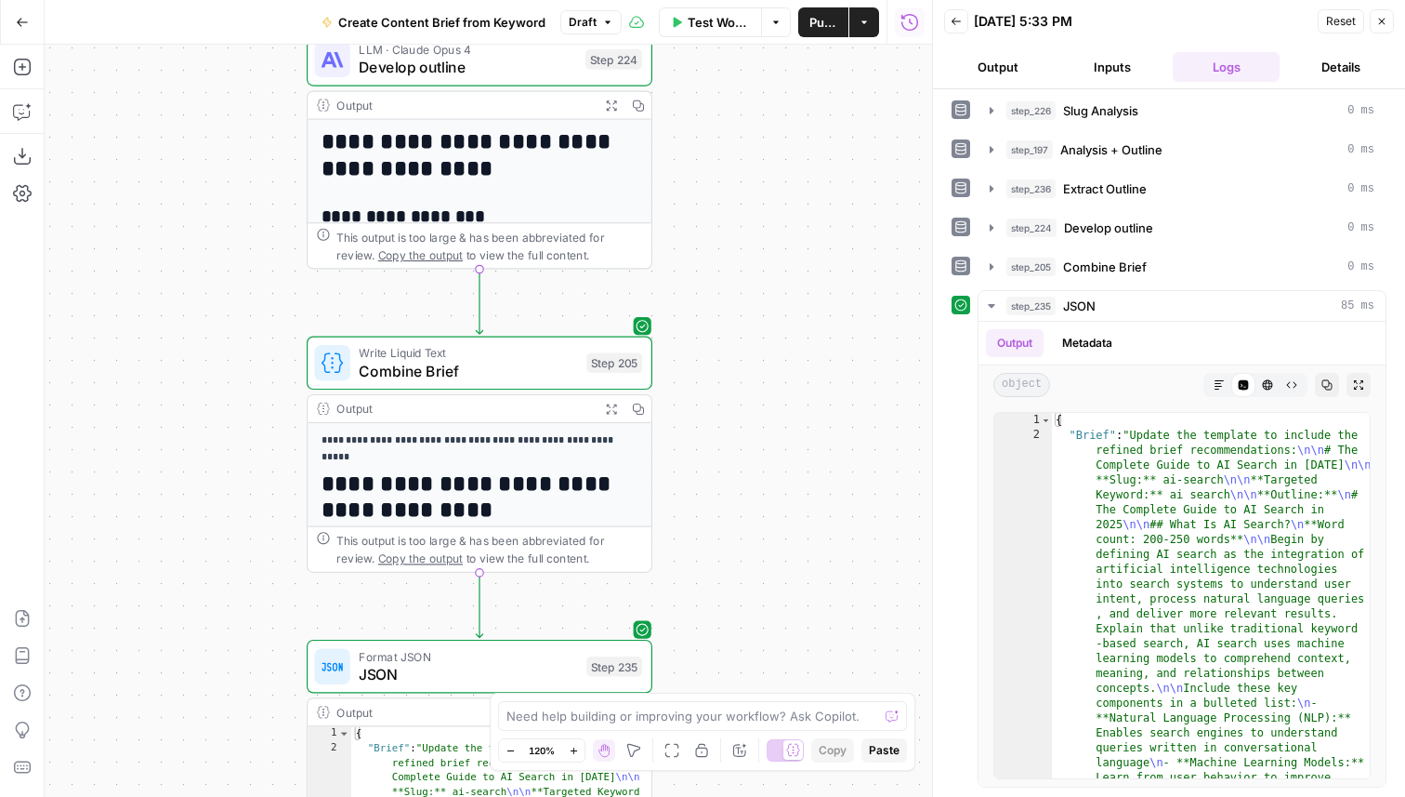
click at [812, 20] on span "Publish" at bounding box center [824, 22] width 28 height 19
click at [1386, 19] on icon "button" at bounding box center [1382, 21] width 11 height 11
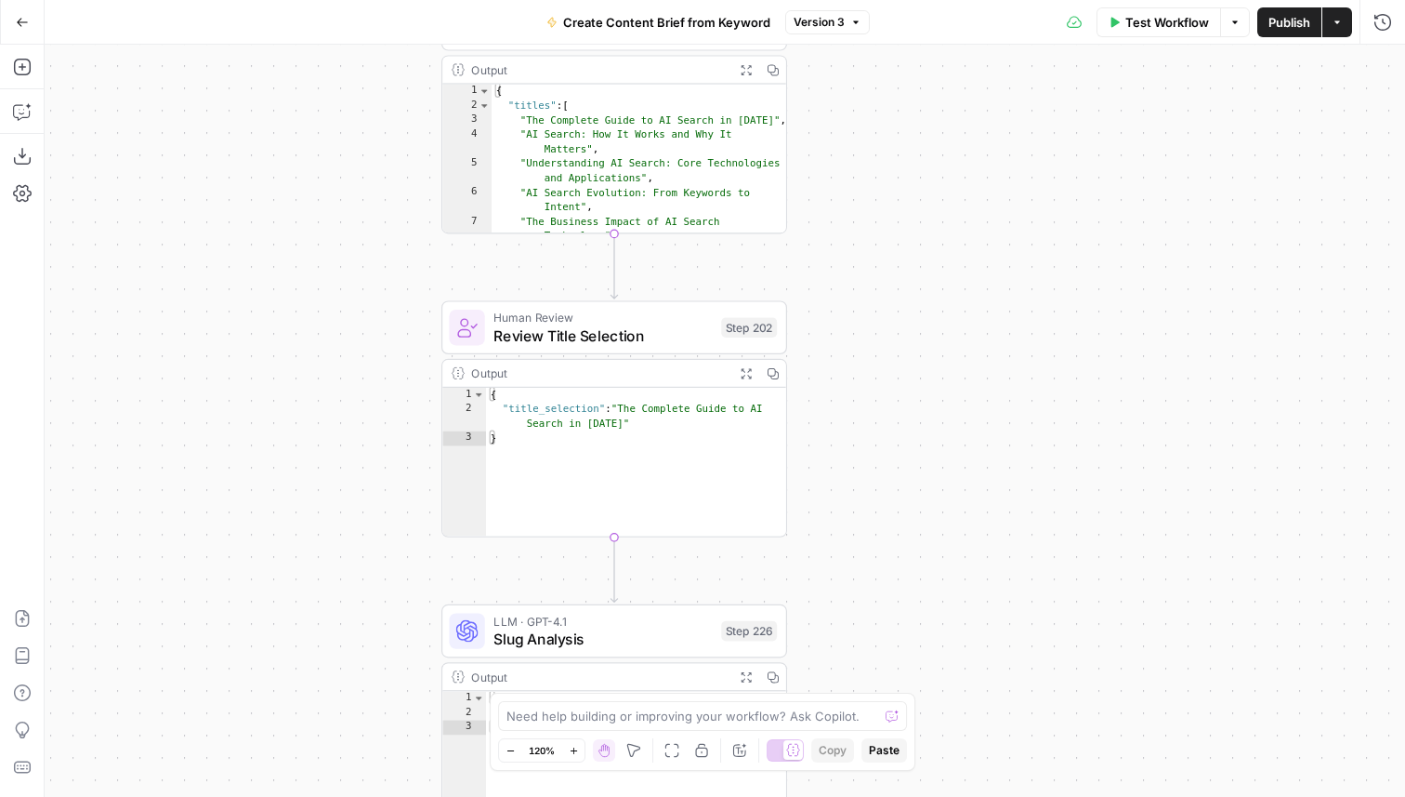
drag, startPoint x: 967, startPoint y: 203, endPoint x: 896, endPoint y: 533, distance: 337.5
click at [897, 551] on div "Workflow Set Inputs Inputs Google Search Perform Google Search Step 51 Output E…" at bounding box center [725, 421] width 1361 height 752
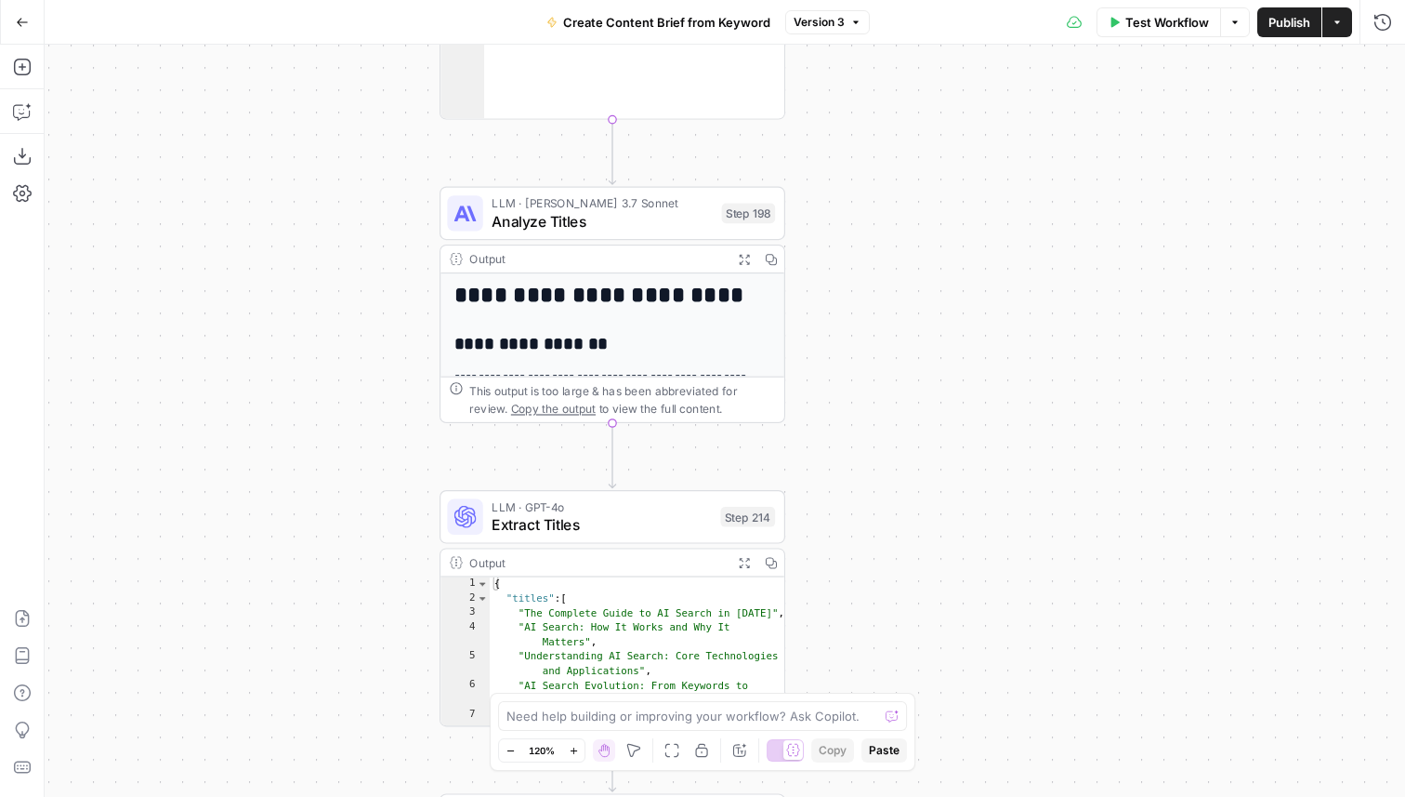
drag, startPoint x: 917, startPoint y: 414, endPoint x: 917, endPoint y: 673, distance: 259.3
click at [917, 673] on div "Workflow Set Inputs Inputs Google Search Perform Google Search Step 51 Output E…" at bounding box center [725, 421] width 1361 height 752
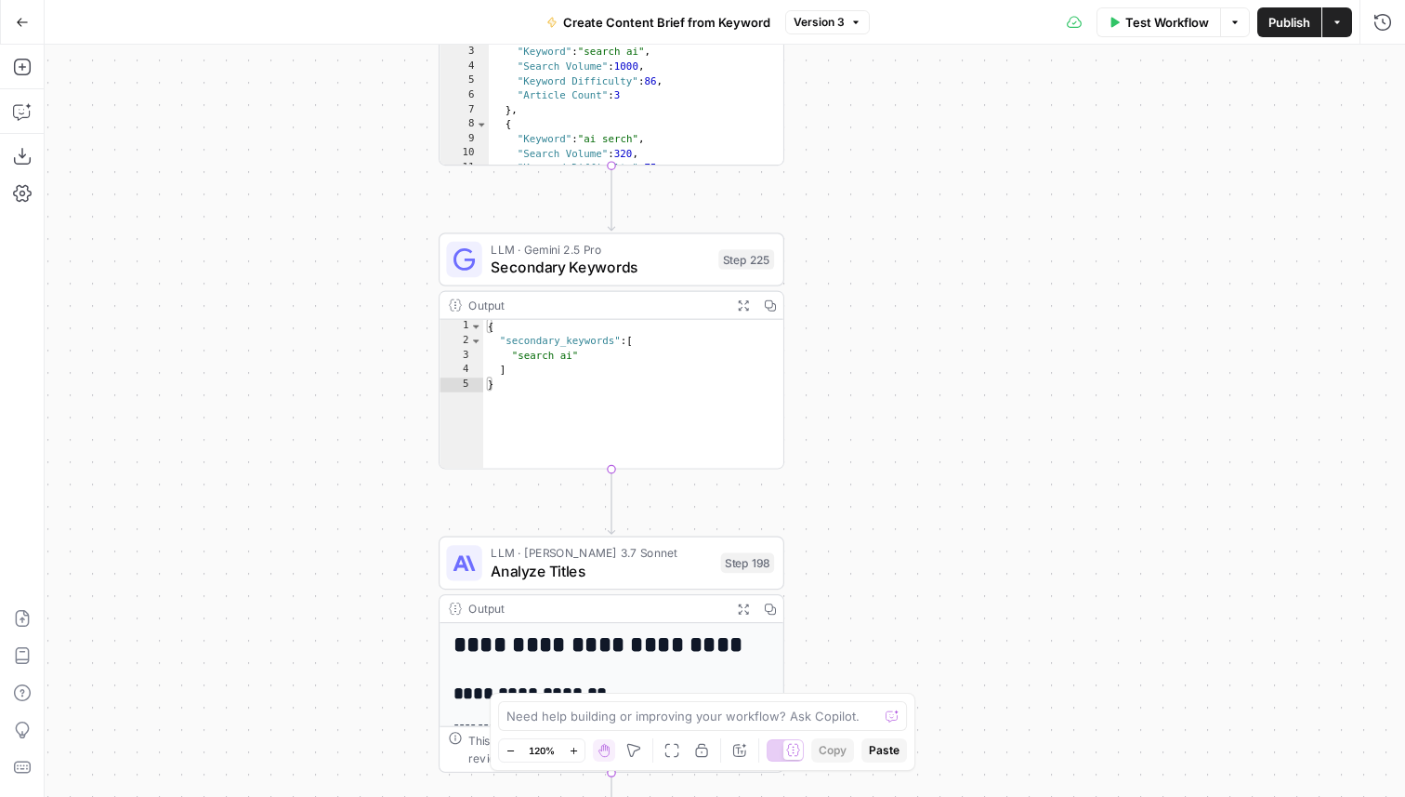
drag, startPoint x: 942, startPoint y: 310, endPoint x: 942, endPoint y: 587, distance: 277.0
click at [942, 587] on div "Workflow Set Inputs Inputs Google Search Perform Google Search Step 51 Output E…" at bounding box center [725, 421] width 1361 height 752
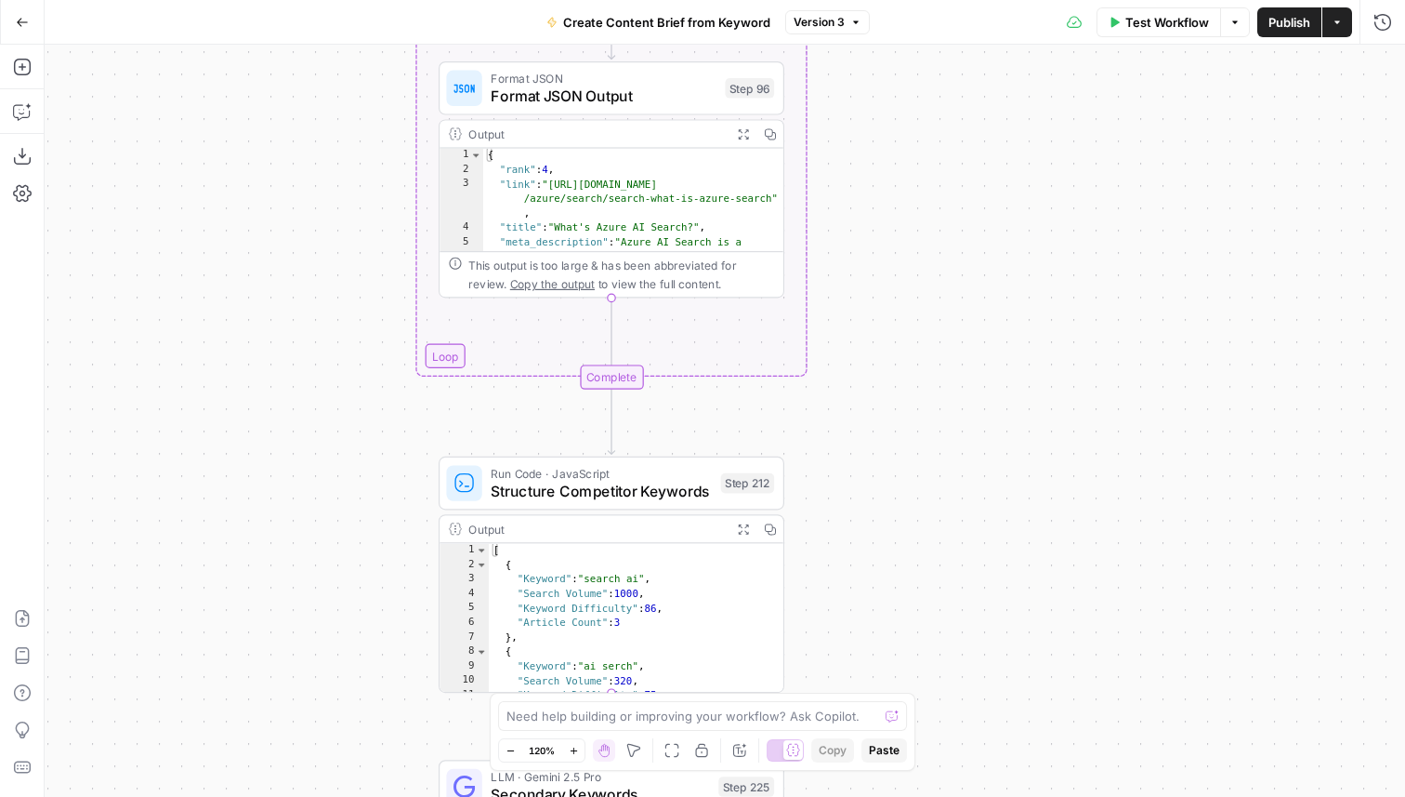
drag, startPoint x: 917, startPoint y: 629, endPoint x: 917, endPoint y: 790, distance: 160.8
click at [917, 785] on div "Workflow Set Inputs Inputs Google Search Perform Google Search Step 51 Output E…" at bounding box center [725, 421] width 1361 height 752
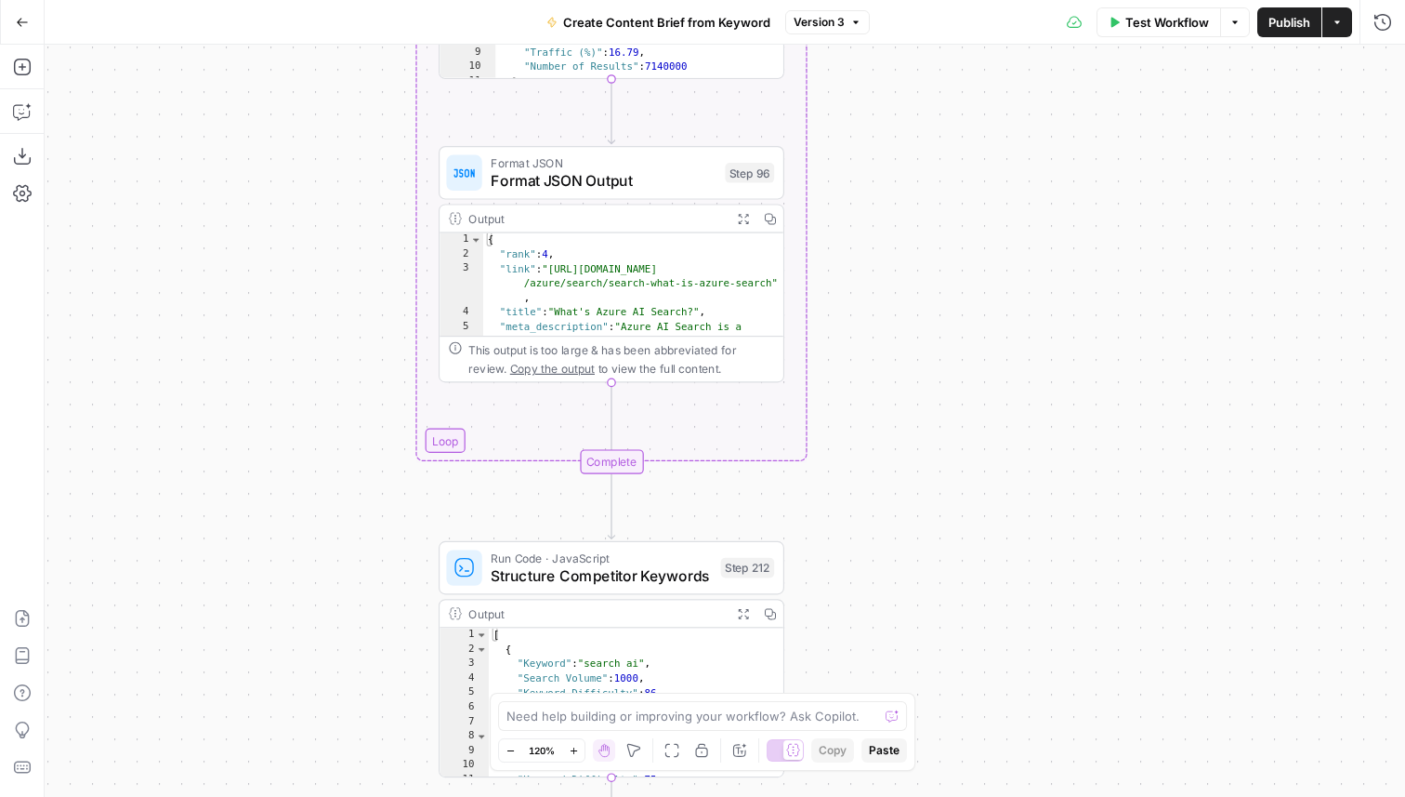
drag, startPoint x: 979, startPoint y: 281, endPoint x: 979, endPoint y: 796, distance: 515.0
click at [979, 787] on div "Workflow Set Inputs Inputs Google Search Perform Google Search Step 51 Output E…" at bounding box center [725, 421] width 1361 height 752
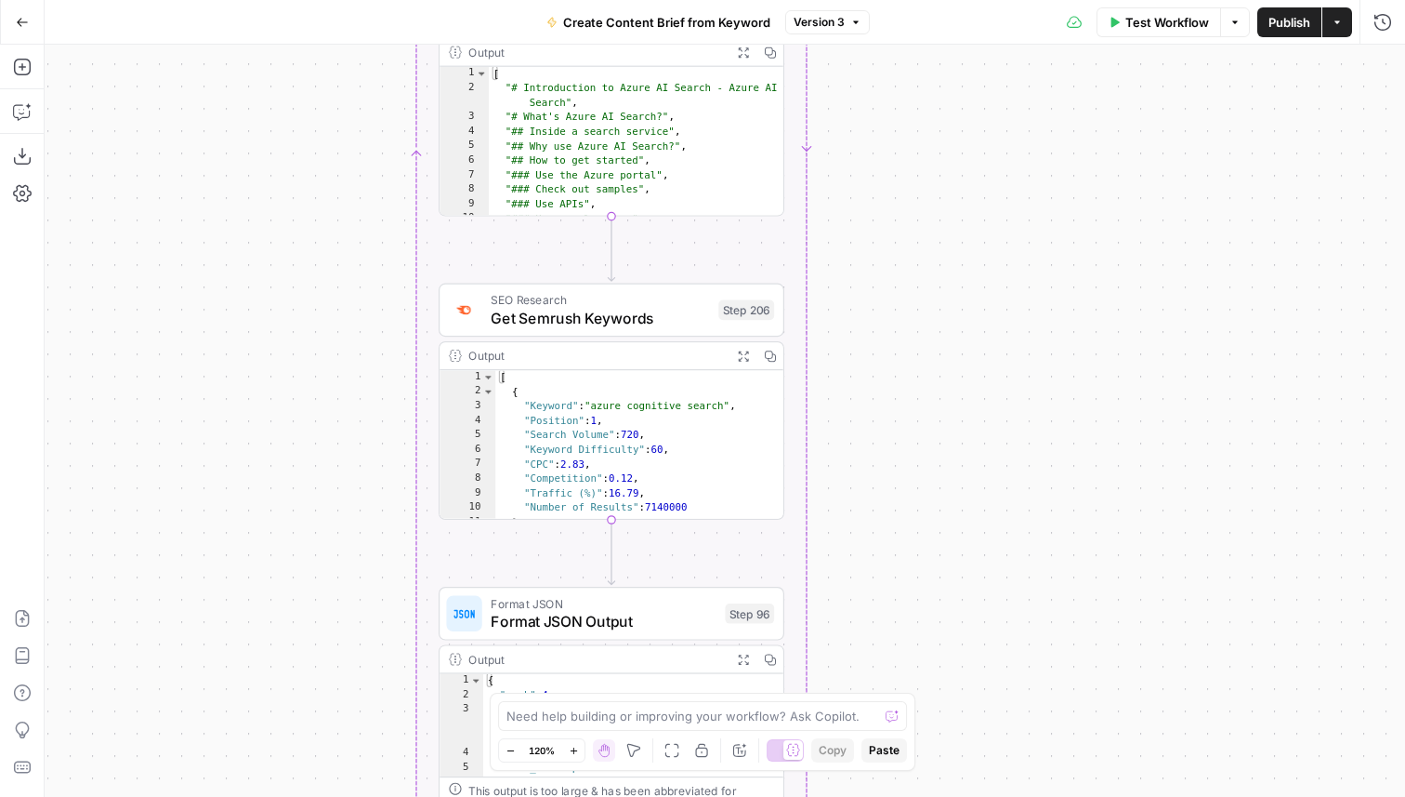
drag, startPoint x: 974, startPoint y: 126, endPoint x: 974, endPoint y: 736, distance: 609.8
click at [974, 736] on div "Workflow Set Inputs Inputs Google Search Perform Google Search Step 51 Output E…" at bounding box center [725, 421] width 1361 height 752
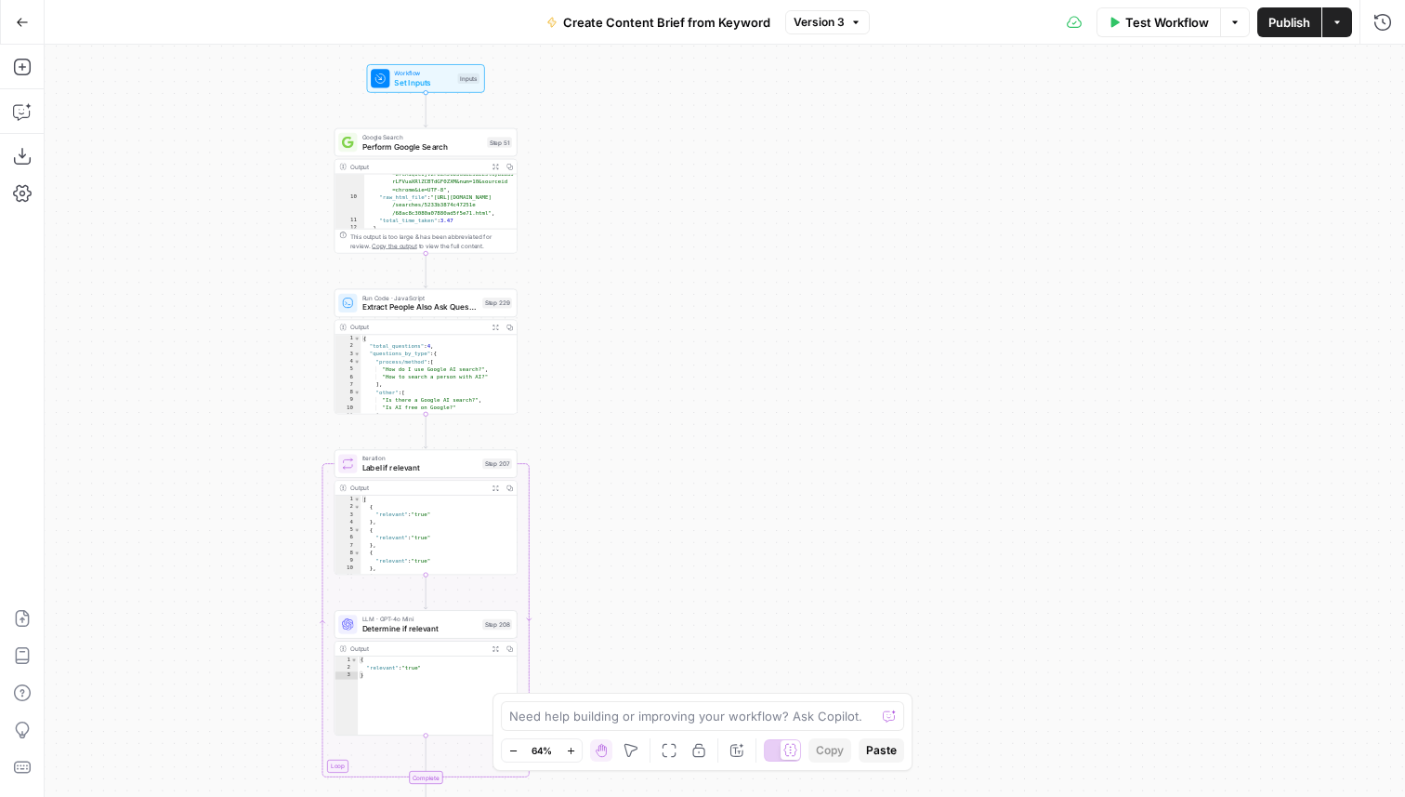
drag, startPoint x: 977, startPoint y: 225, endPoint x: 661, endPoint y: 250, distance: 317.0
click at [661, 250] on div "Workflow Set Inputs Inputs Google Search Perform Google Search Step 51 Output E…" at bounding box center [725, 421] width 1361 height 752
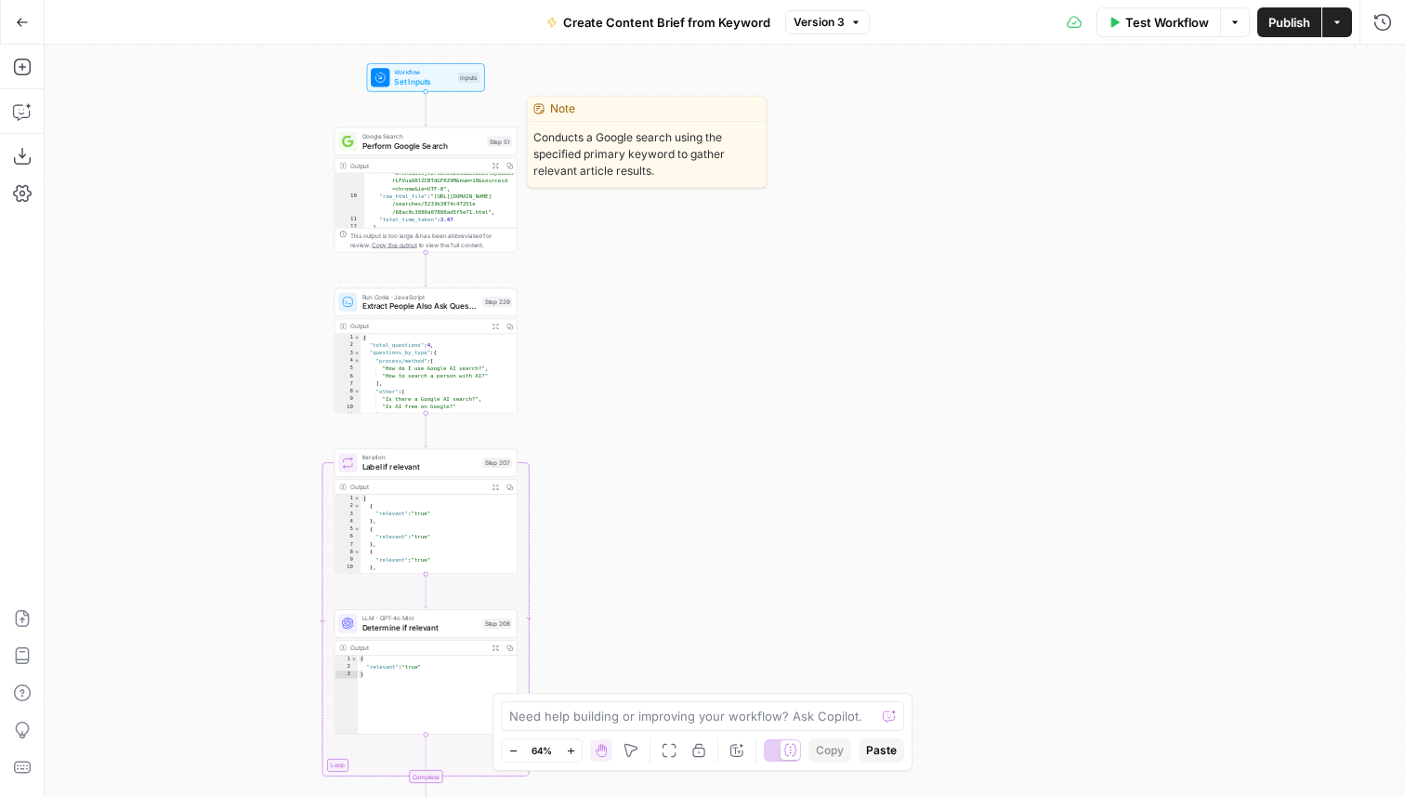
click at [440, 144] on span "Perform Google Search" at bounding box center [423, 145] width 121 height 12
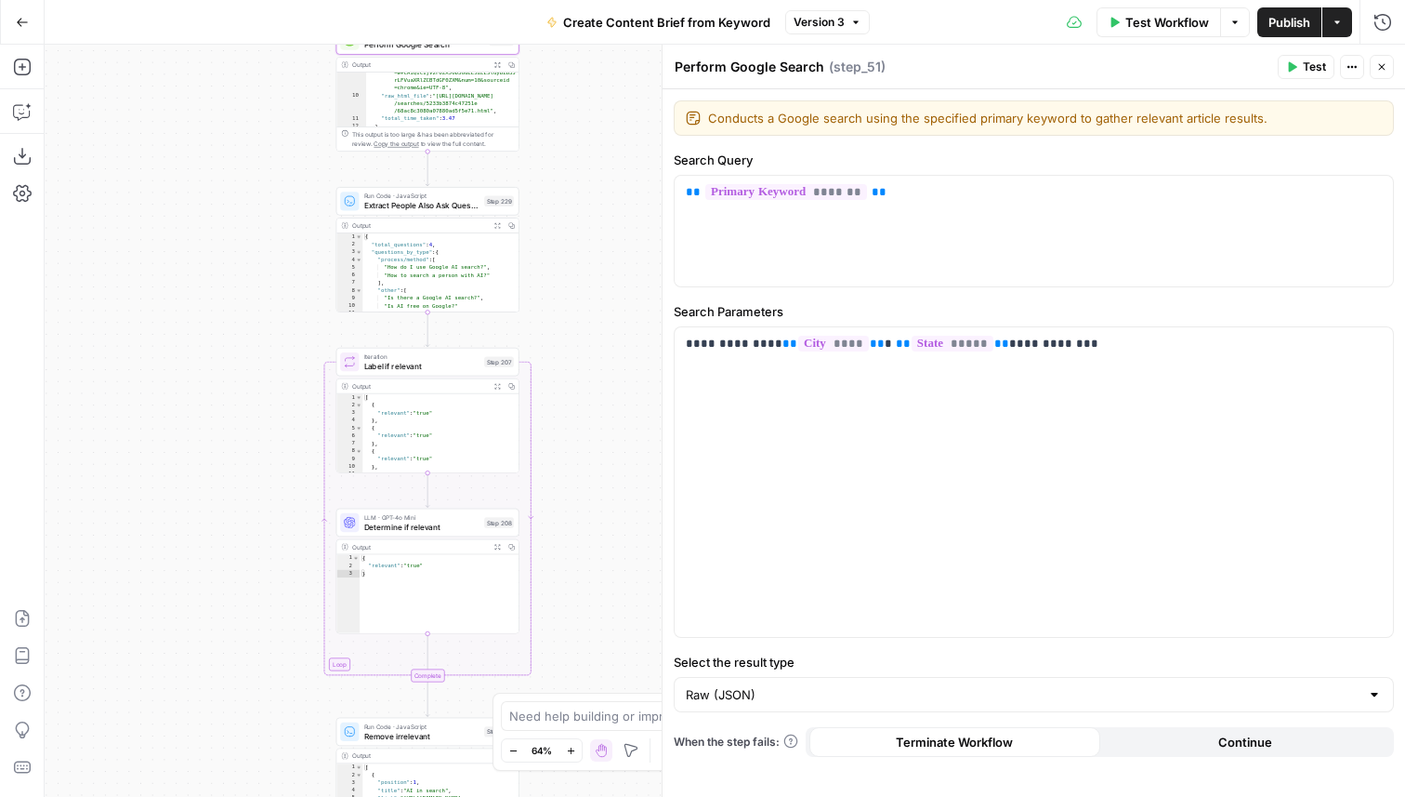
click at [440, 372] on div "Iteration Label if relevant Step 207 Copy step Delete step Add Note Test" at bounding box center [427, 362] width 183 height 28
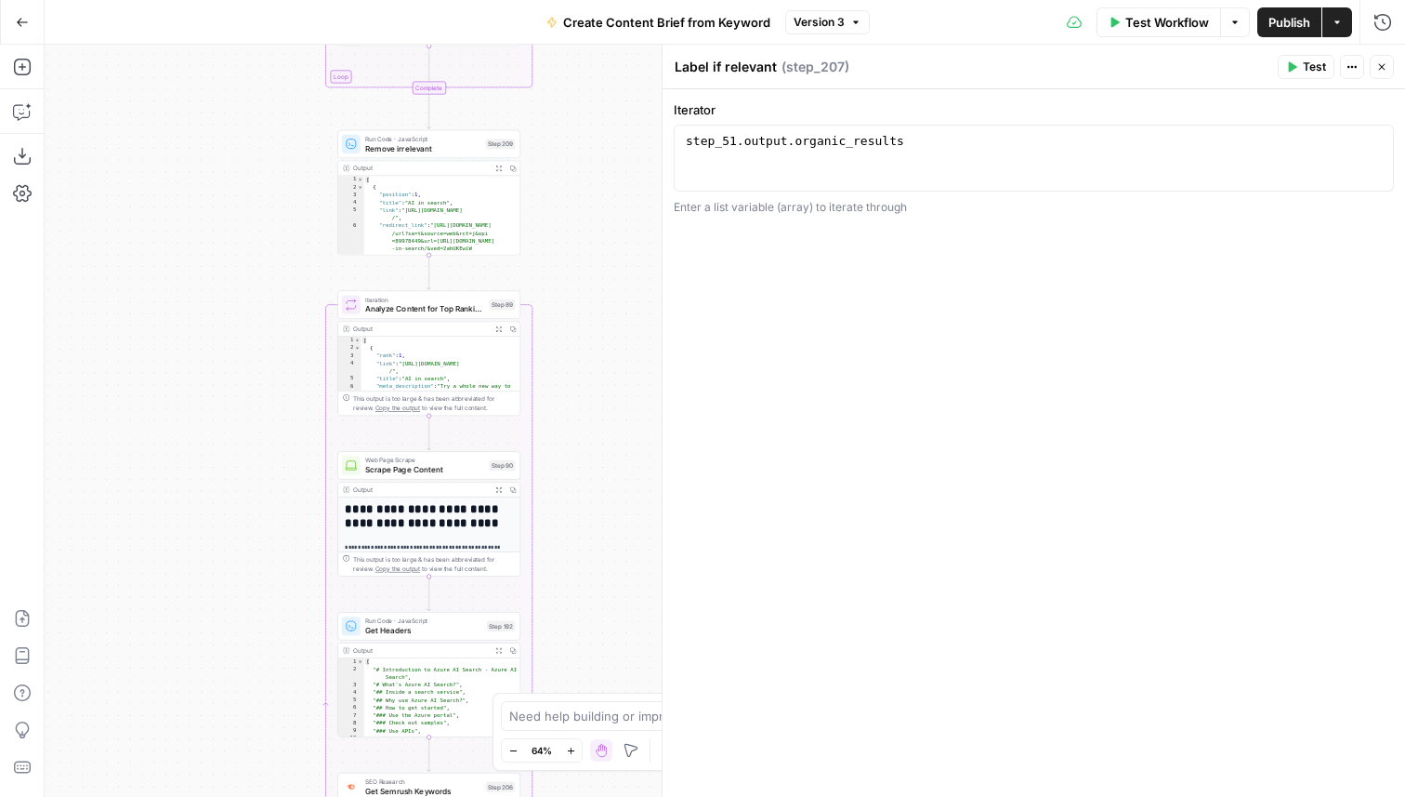
click at [467, 299] on span "Iteration" at bounding box center [424, 299] width 119 height 9
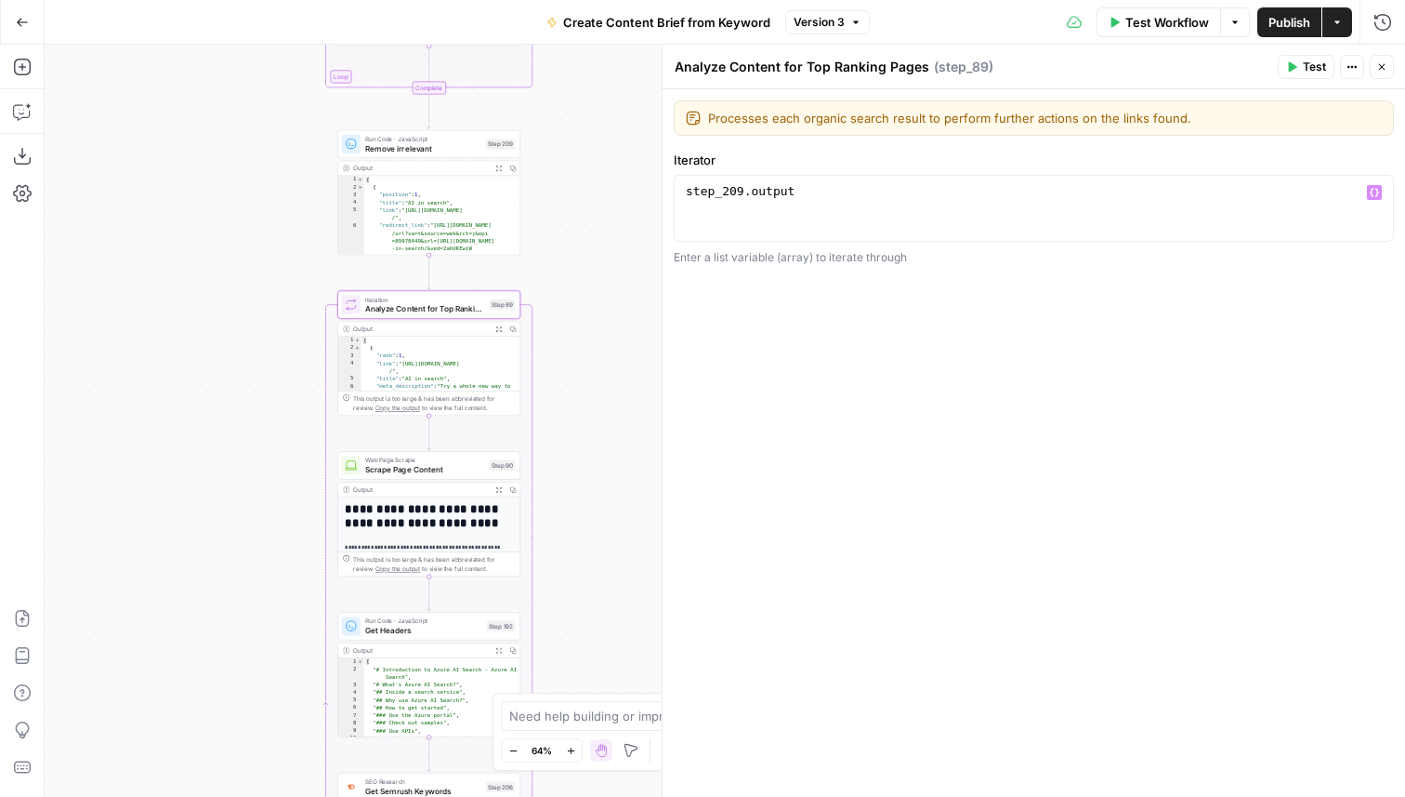
type textarea "**********"
drag, startPoint x: 822, startPoint y: 192, endPoint x: 637, endPoint y: 192, distance: 185.0
click at [637, 192] on body "Cohort 5 New Home Browse Your Data Usage Flightpath Settings Recent Grids New G…" at bounding box center [702, 398] width 1405 height 797
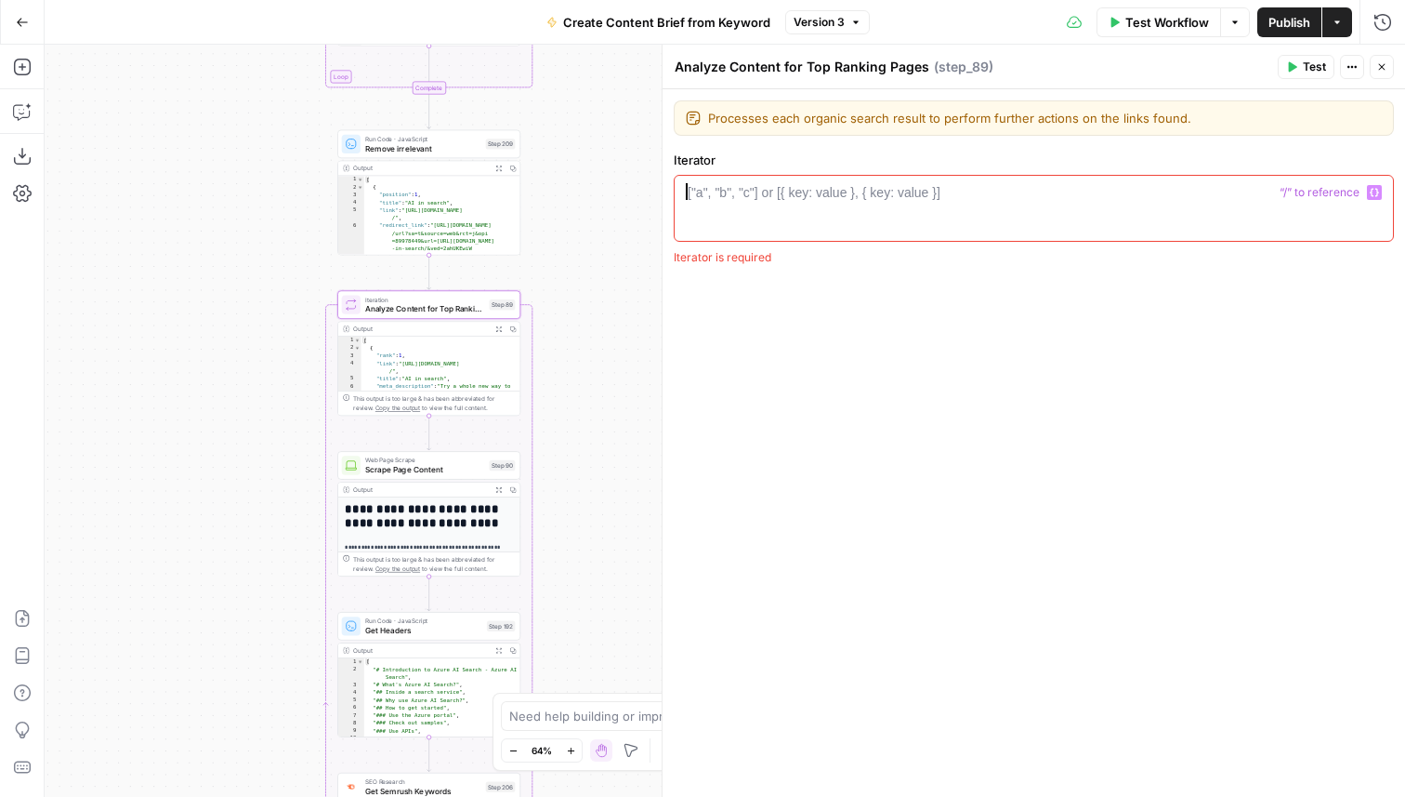
click at [858, 151] on label "Iterator" at bounding box center [1034, 160] width 720 height 19
click at [1024, 444] on div "Processes each organic search result to perform further actions on the links fo…" at bounding box center [1034, 442] width 743 height 707
click at [596, 451] on div "Workflow Set Inputs Inputs Google Search Perform Google Search Step 51 Output E…" at bounding box center [725, 421] width 1361 height 752
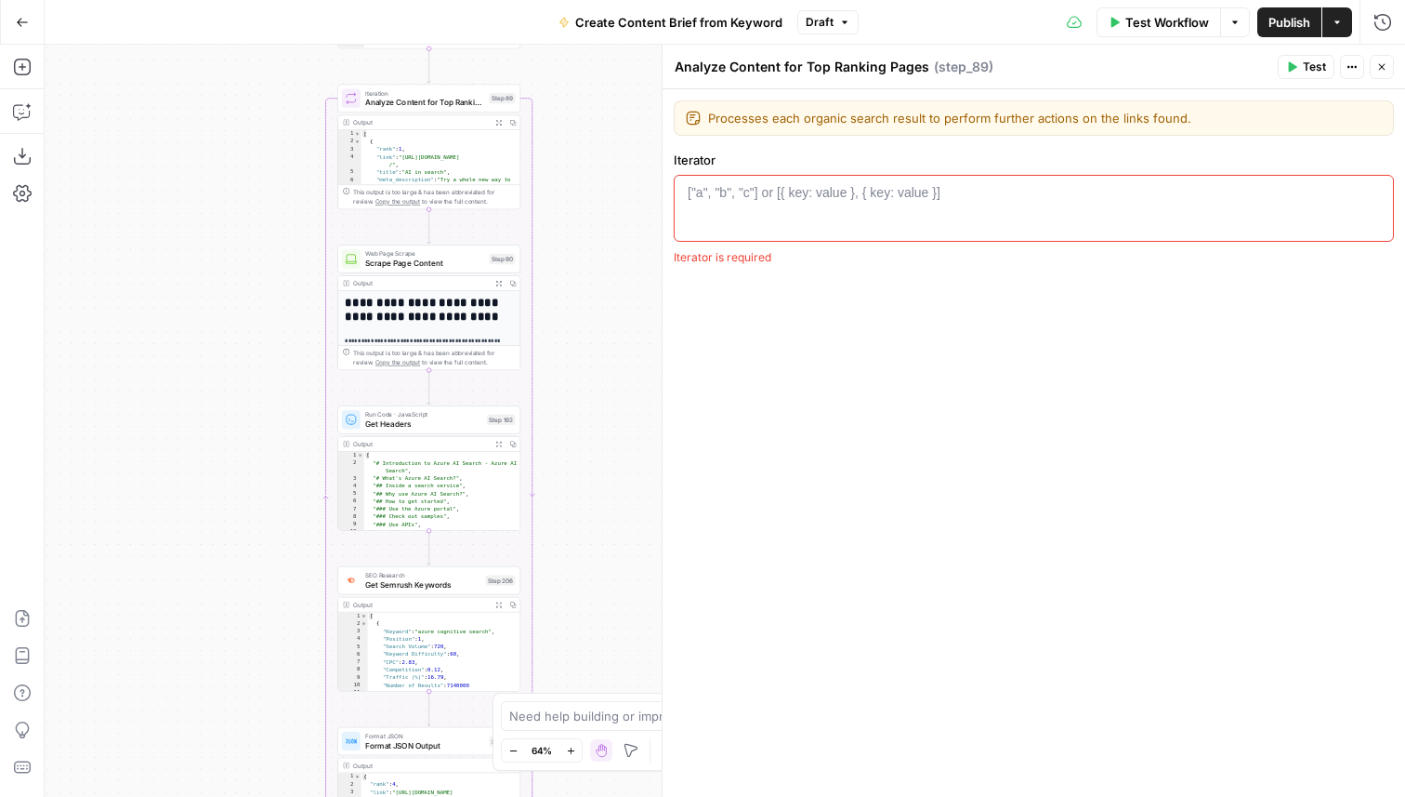
drag, startPoint x: 599, startPoint y: 573, endPoint x: 599, endPoint y: 234, distance: 338.4
click at [599, 234] on div "Workflow Set Inputs Inputs Google Search Perform Google Search Step 51 Output E…" at bounding box center [725, 421] width 1361 height 752
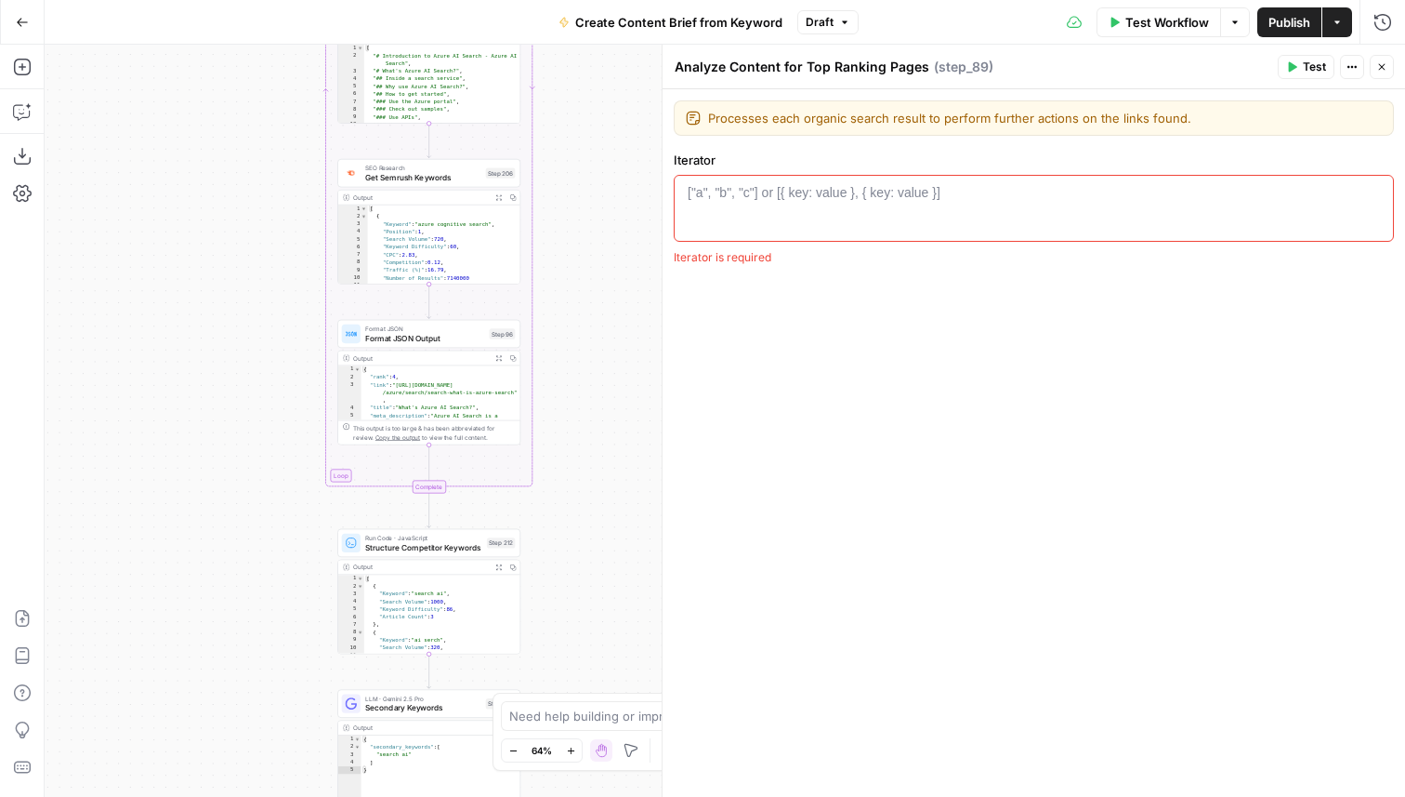
drag, startPoint x: 621, startPoint y: 525, endPoint x: 621, endPoint y: 258, distance: 266.8
click at [621, 258] on div "Workflow Set Inputs Inputs Google Search Perform Google Search Step 51 Output E…" at bounding box center [725, 421] width 1361 height 752
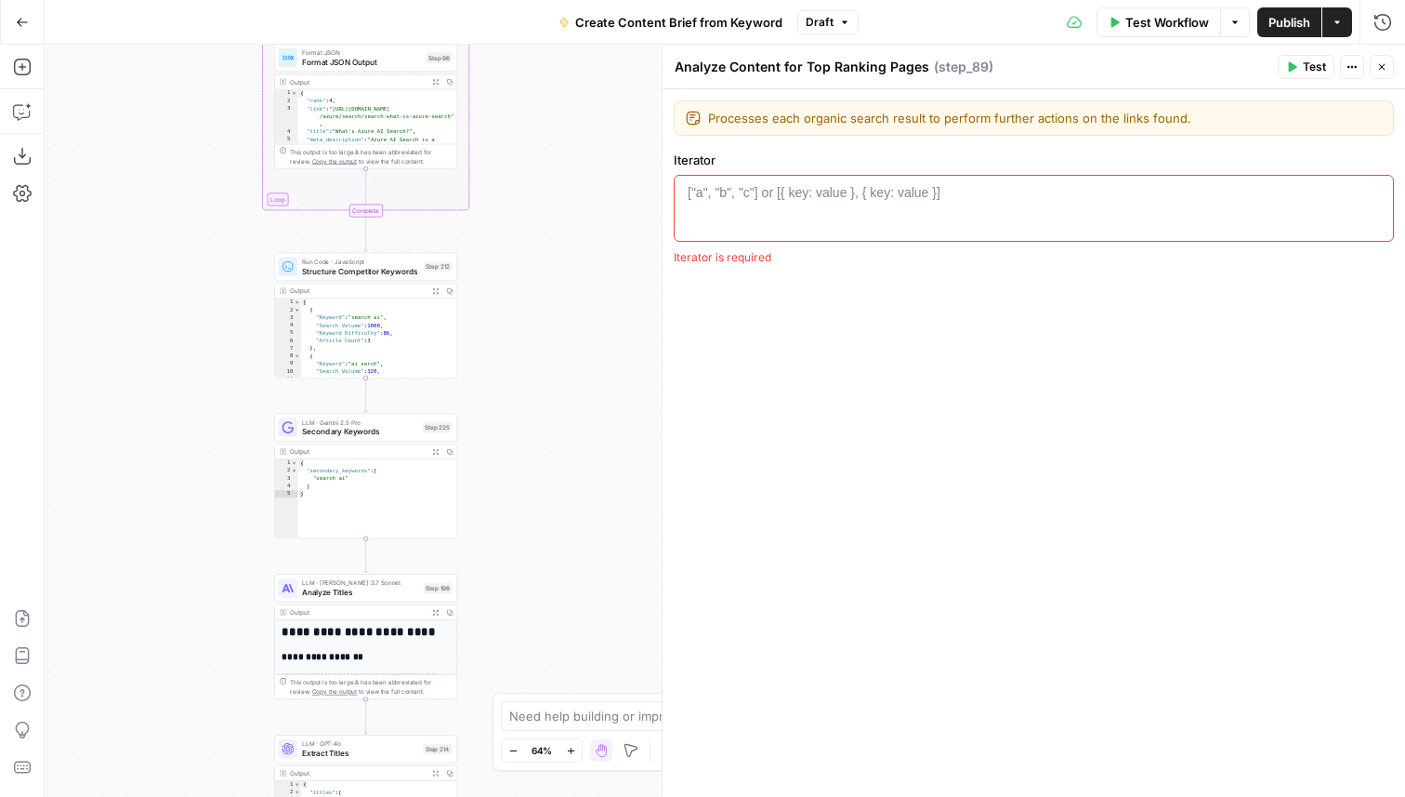
drag, startPoint x: 600, startPoint y: 476, endPoint x: 536, endPoint y: 188, distance: 295.0
click at [536, 188] on div "Workflow Set Inputs Inputs Google Search Perform Google Search Step 51 Output E…" at bounding box center [725, 421] width 1361 height 752
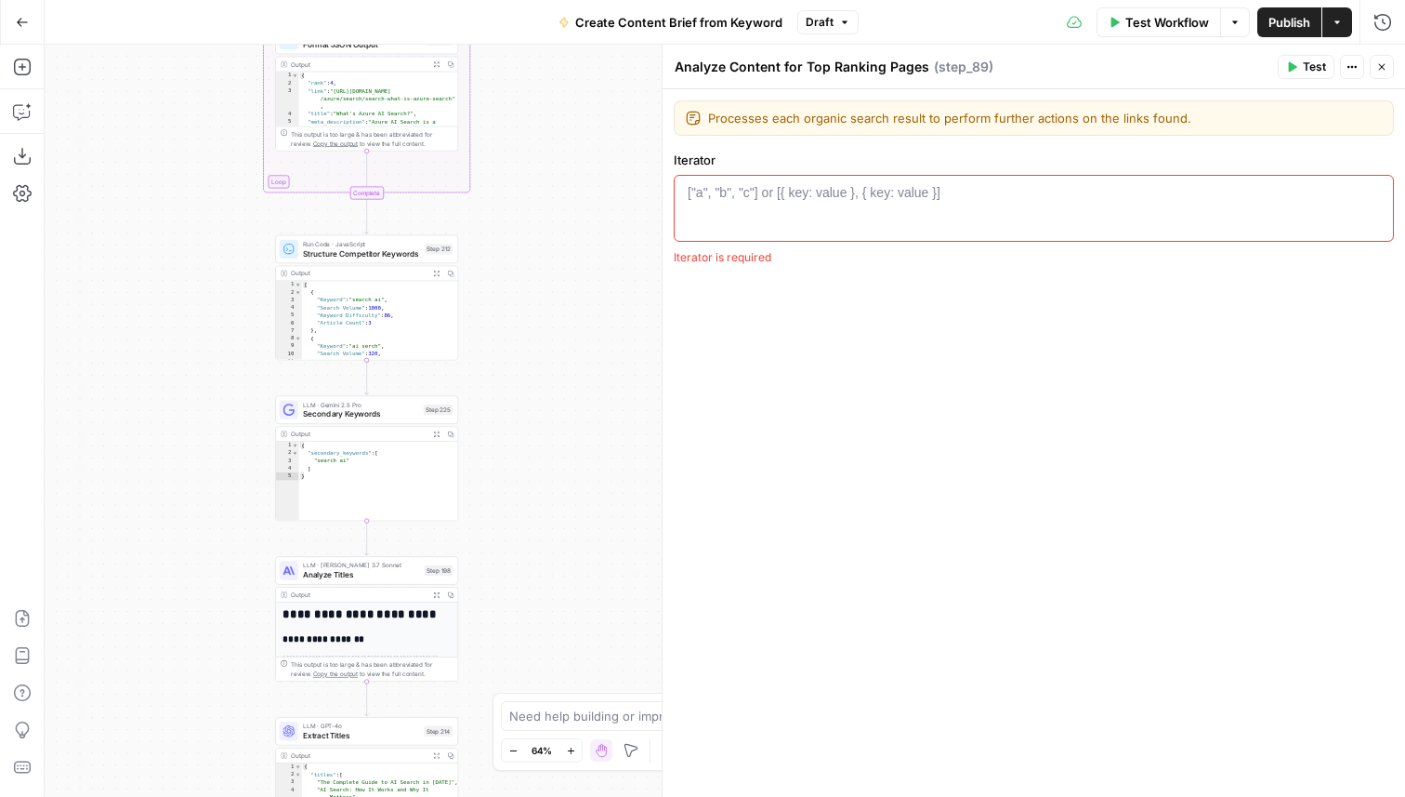
drag, startPoint x: 513, startPoint y: 411, endPoint x: 514, endPoint y: 376, distance: 34.4
click at [514, 376] on div "Workflow Set Inputs Inputs Google Search Perform Google Search Step 51 Output E…" at bounding box center [725, 421] width 1361 height 752
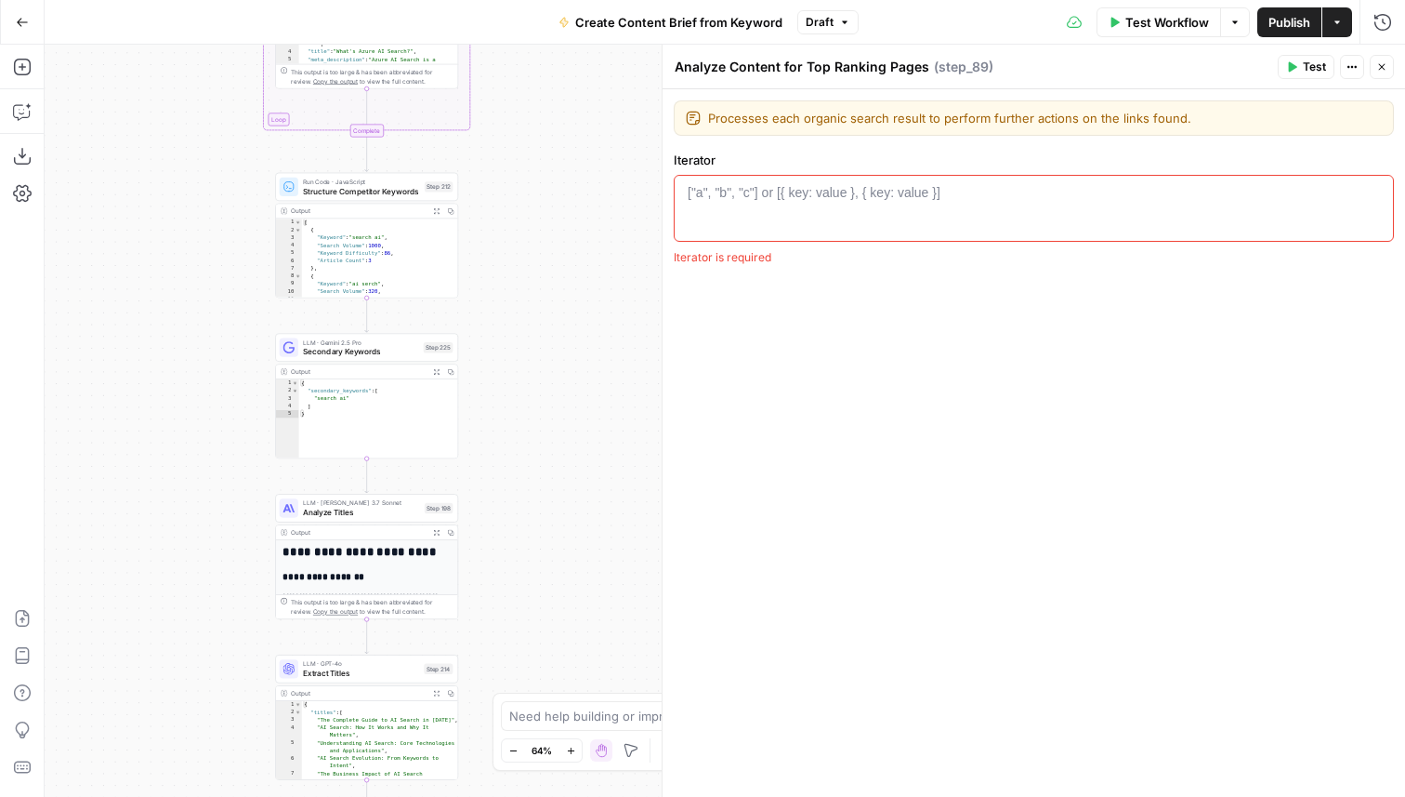
drag, startPoint x: 543, startPoint y: 488, endPoint x: 543, endPoint y: 381, distance: 106.9
click at [543, 381] on div "Workflow Set Inputs Inputs Google Search Perform Google Search Step 51 Output E…" at bounding box center [725, 421] width 1361 height 752
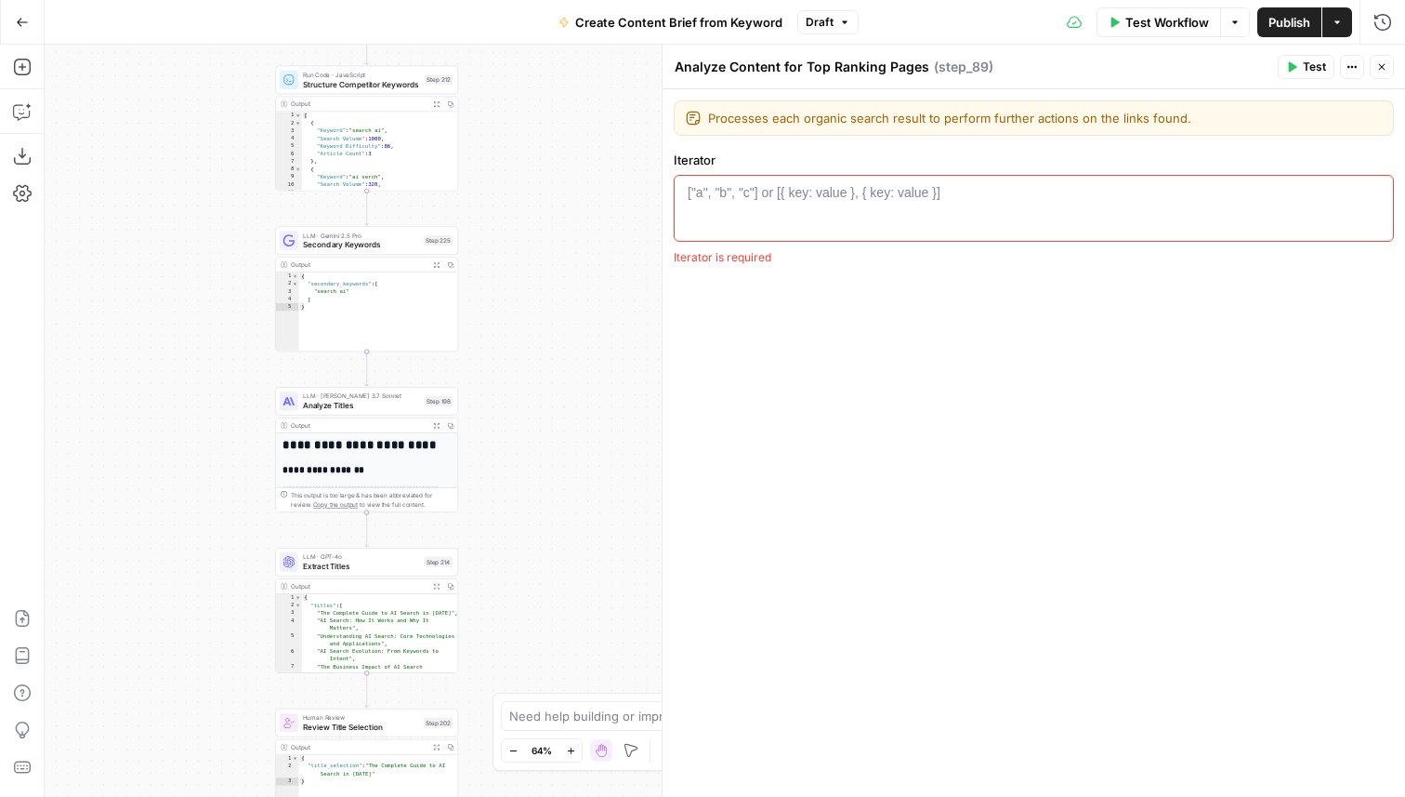
click at [1379, 68] on icon "button" at bounding box center [1382, 66] width 11 height 11
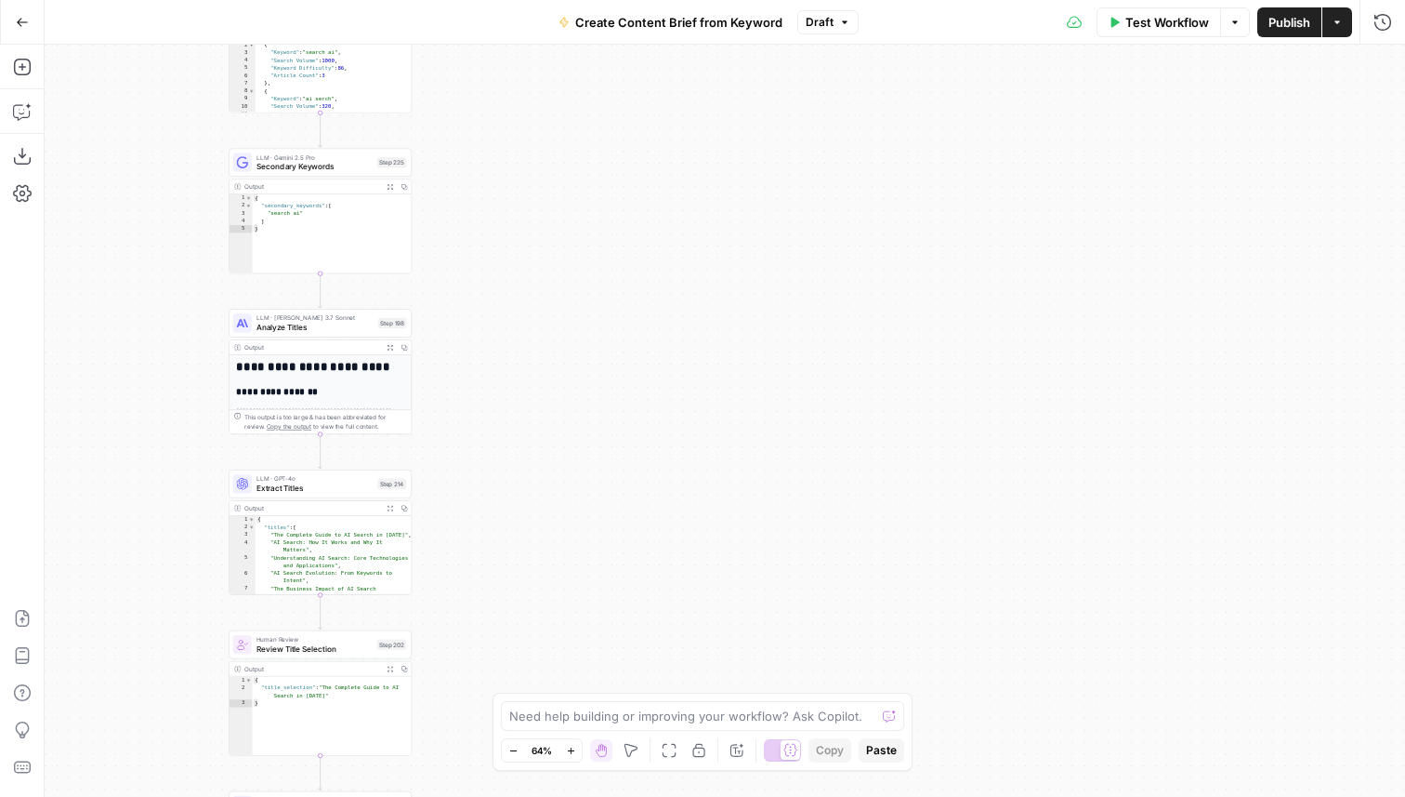
drag, startPoint x: 577, startPoint y: 384, endPoint x: 530, endPoint y: 297, distance: 99.4
click at [530, 297] on div "Workflow Set Inputs Inputs Google Search Perform Google Search Step 51 Output E…" at bounding box center [725, 421] width 1361 height 752
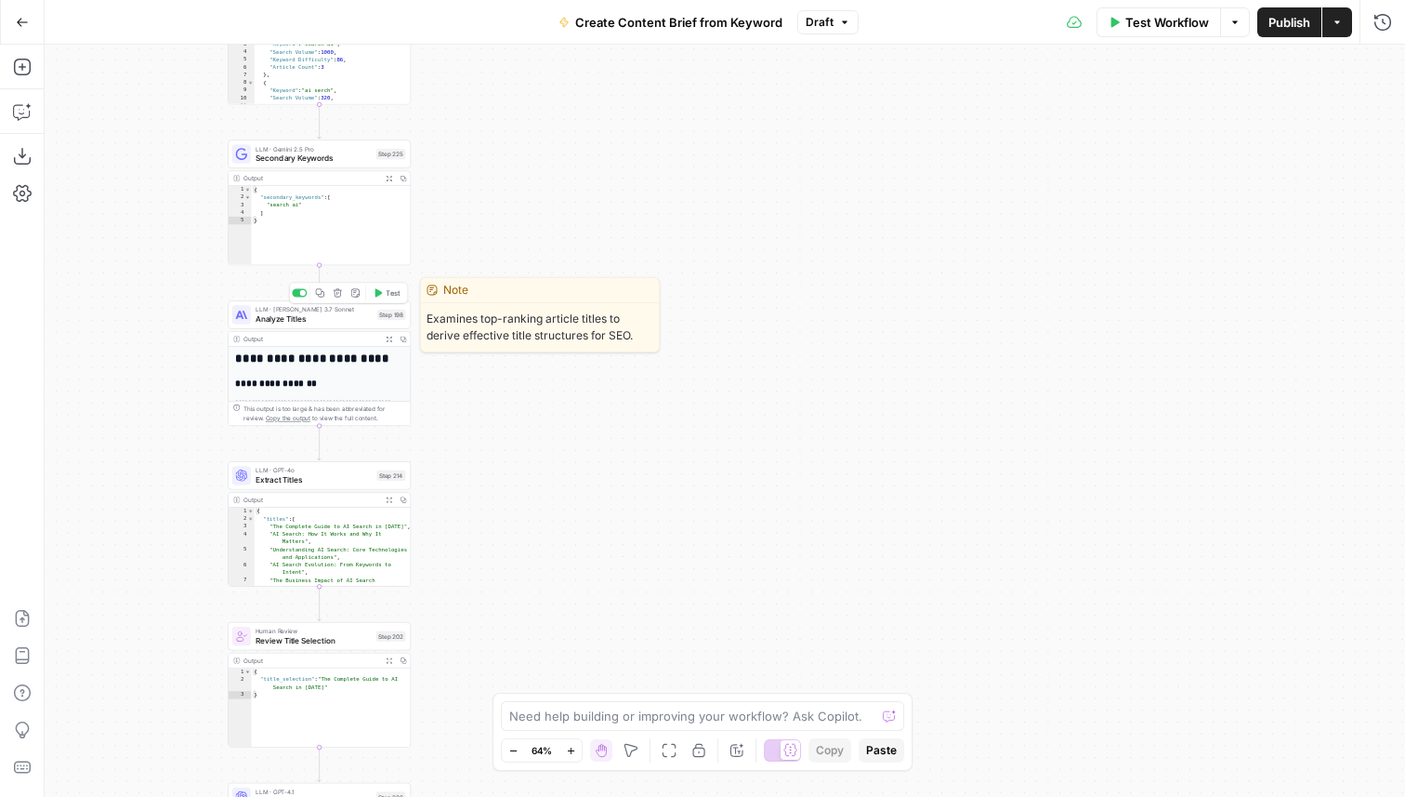
click at [350, 317] on span "Analyze Titles" at bounding box center [314, 319] width 117 height 12
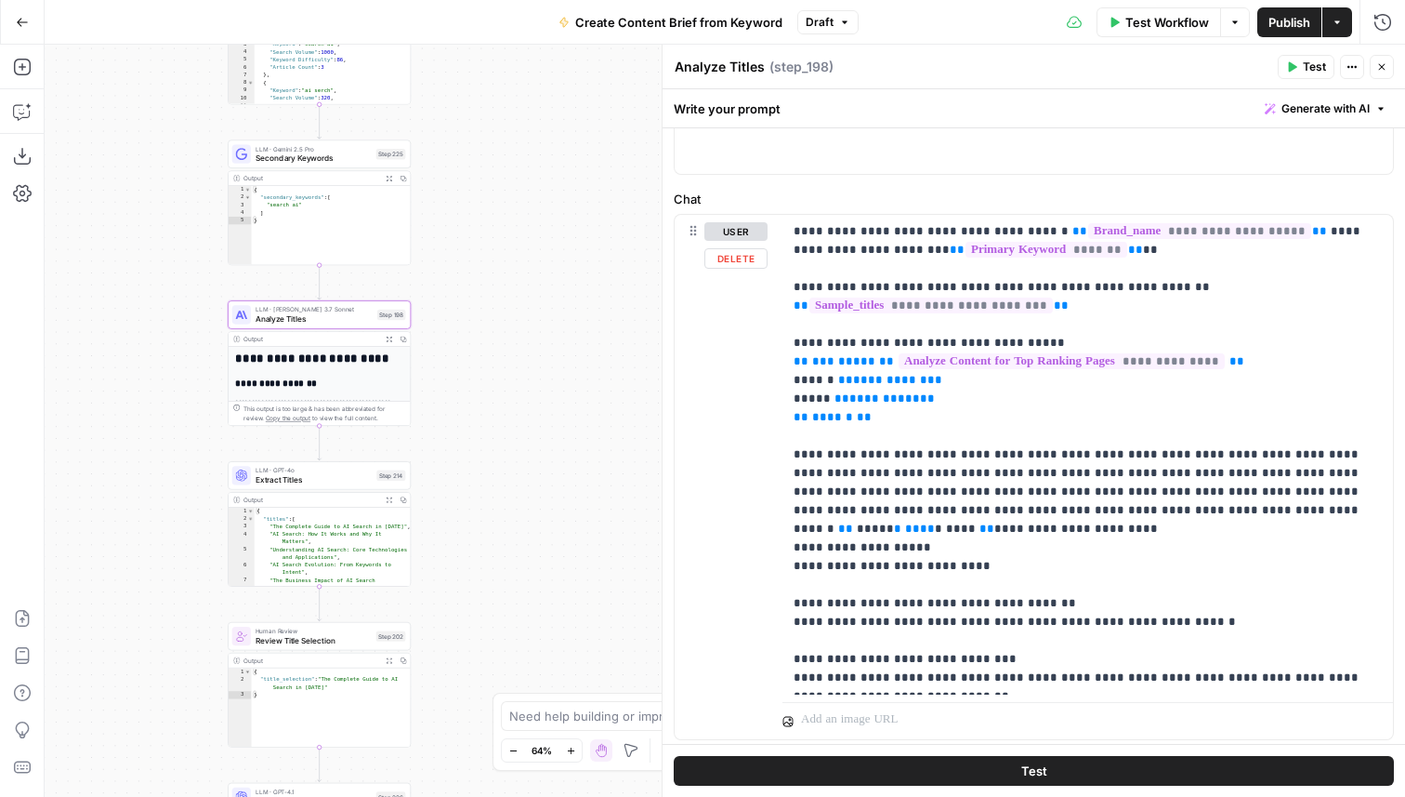
scroll to position [227, 0]
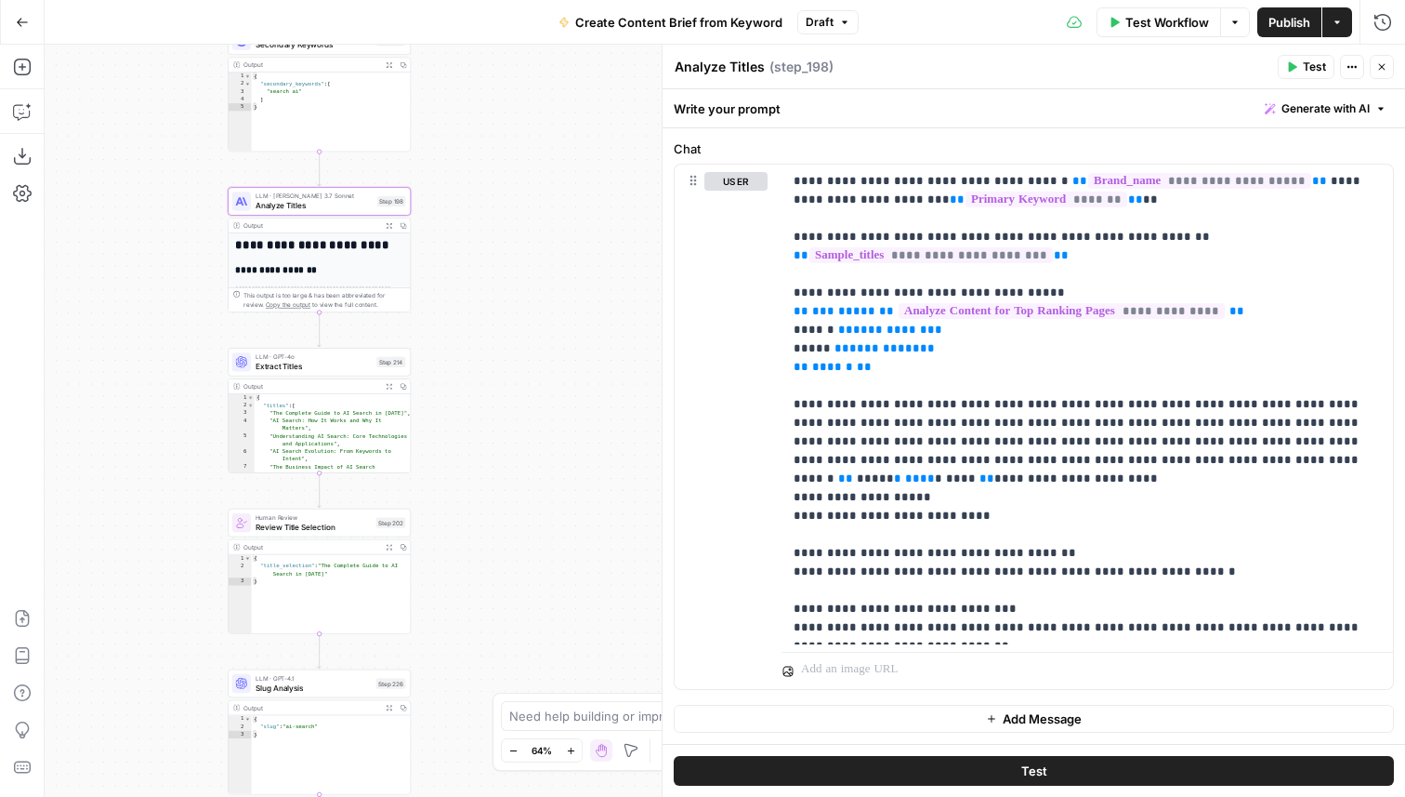
drag, startPoint x: 572, startPoint y: 444, endPoint x: 572, endPoint y: 327, distance: 117.1
click at [572, 327] on div "Workflow Set Inputs Inputs Google Search Perform Google Search Step 51 Output E…" at bounding box center [725, 421] width 1361 height 752
click at [990, 559] on p "**********" at bounding box center [1088, 404] width 588 height 465
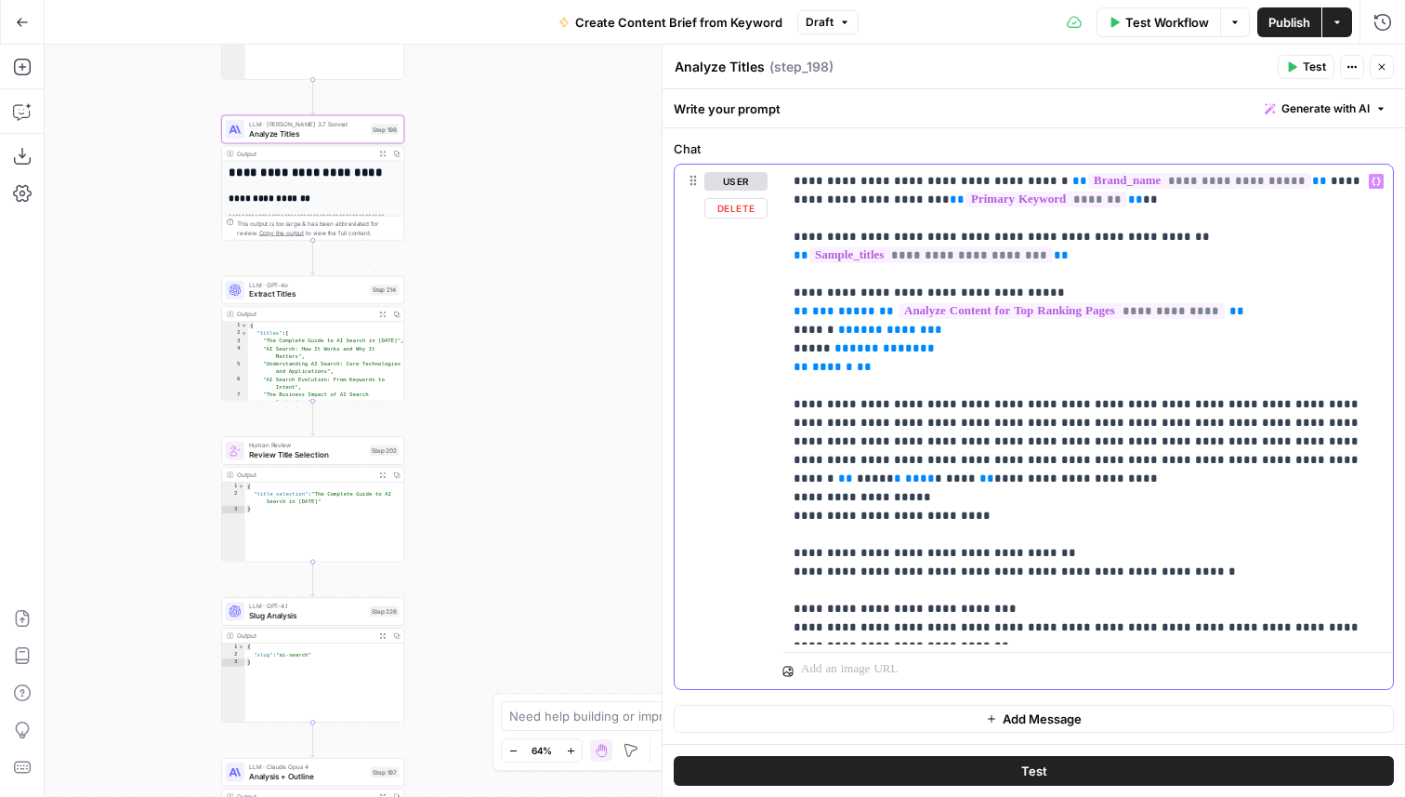
click at [881, 334] on span "**********" at bounding box center [890, 329] width 74 height 12
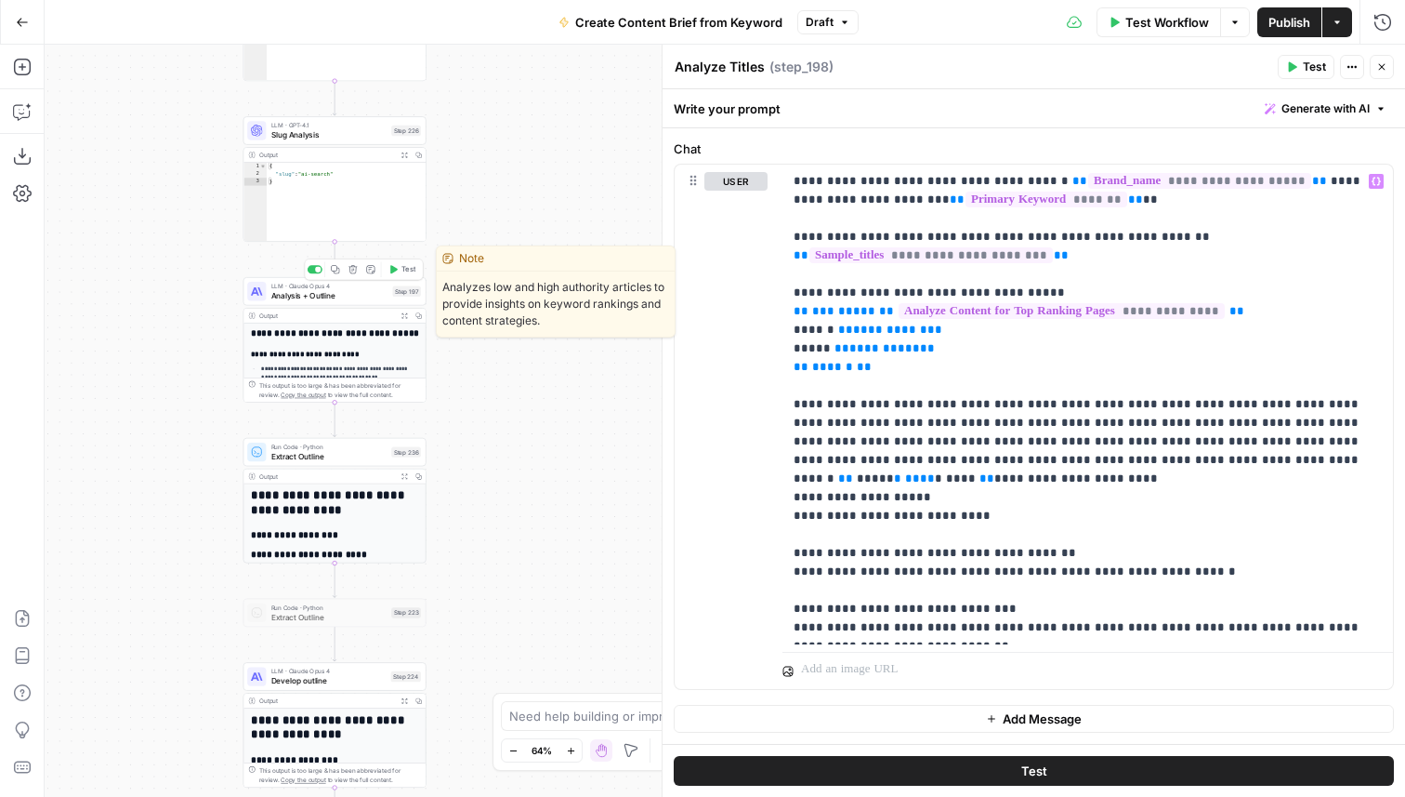
click at [353, 291] on span "Analysis + Outline" at bounding box center [329, 295] width 117 height 12
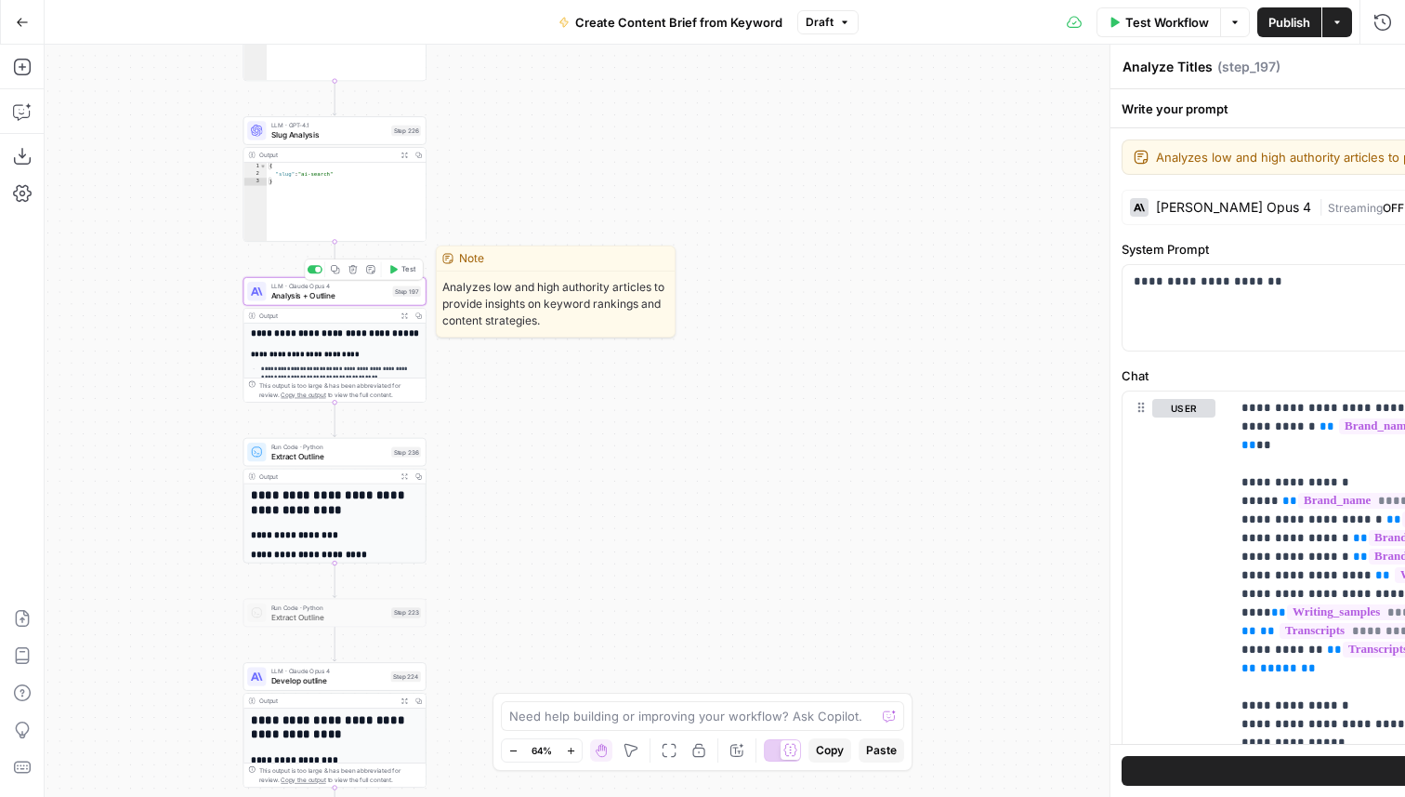
type textarea "Analysis + Outline"
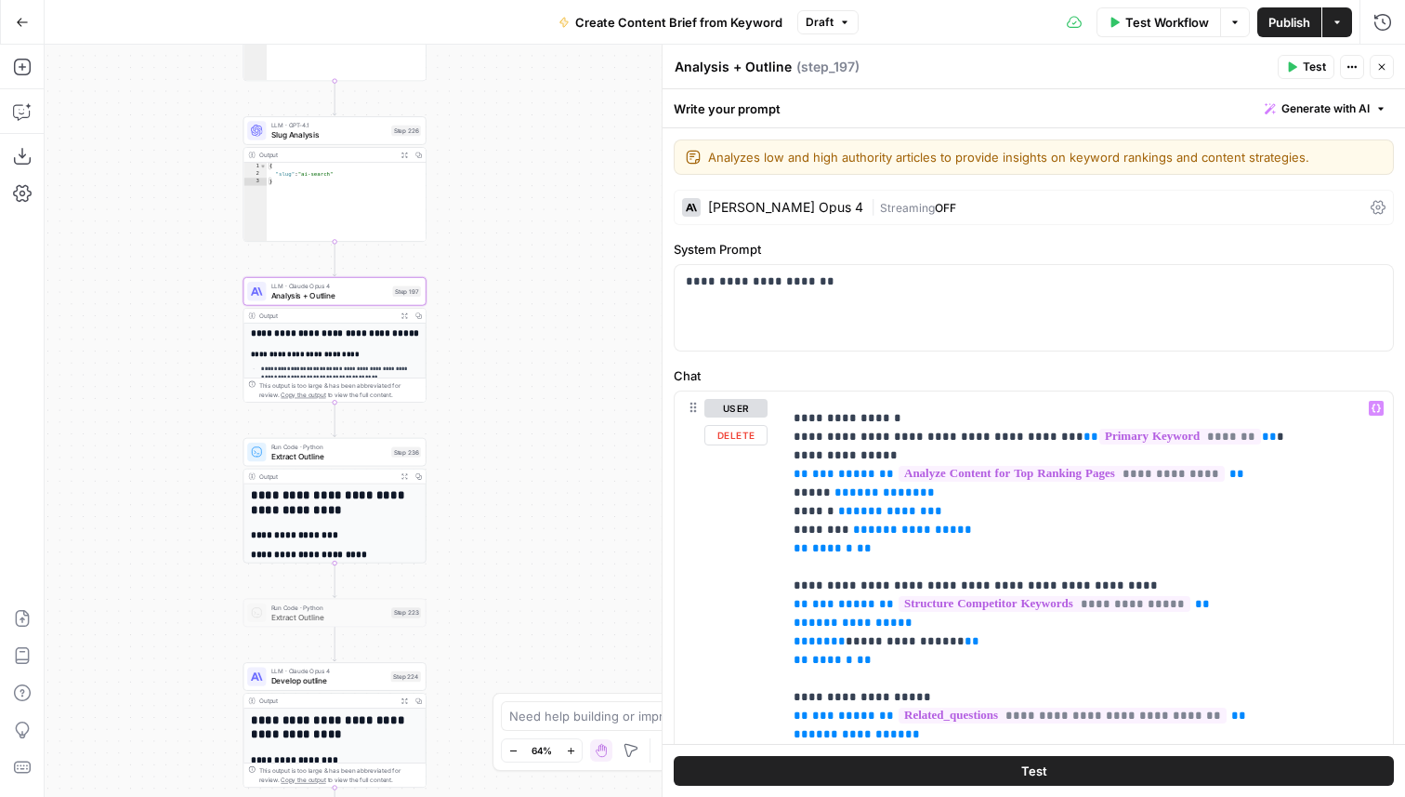
scroll to position [273, 0]
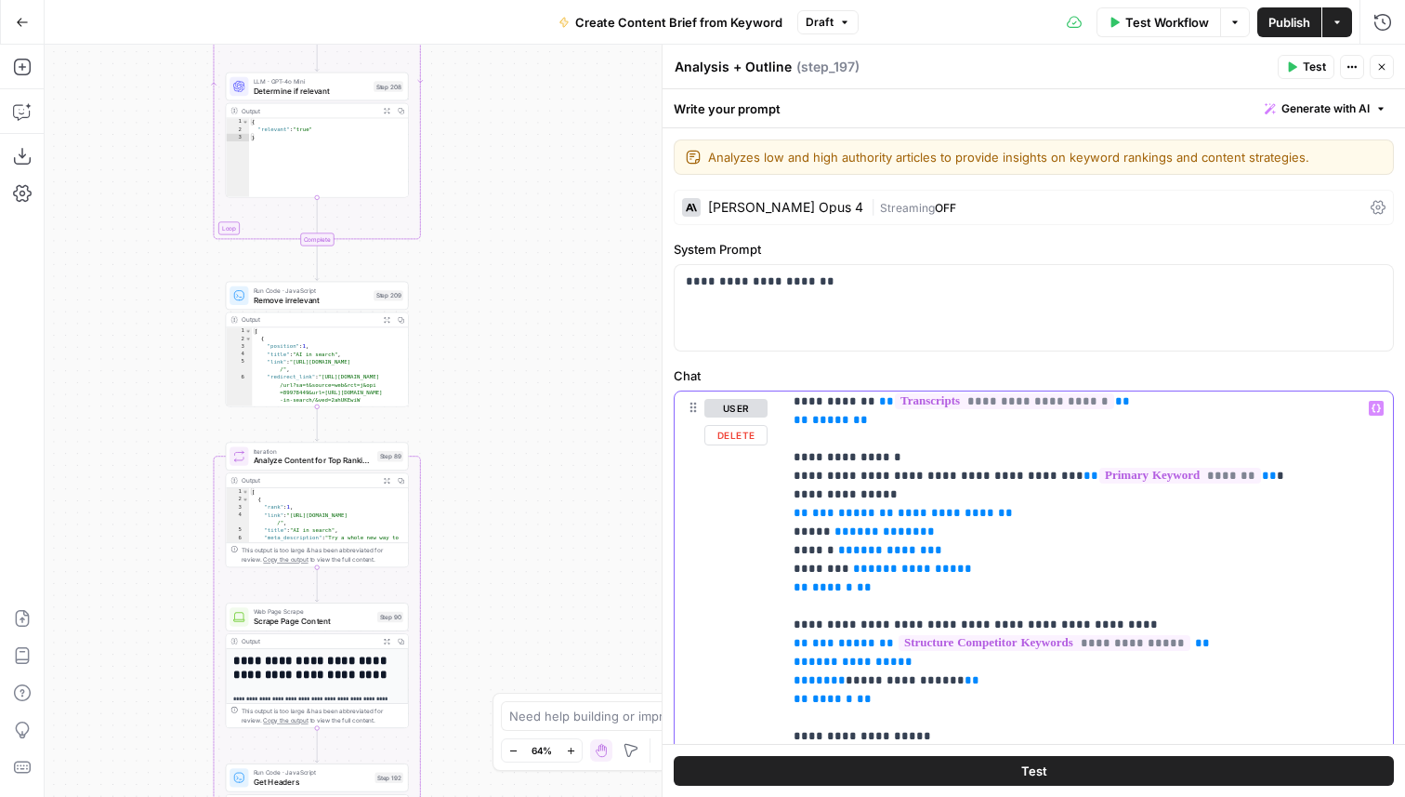
scroll to position [229, 0]
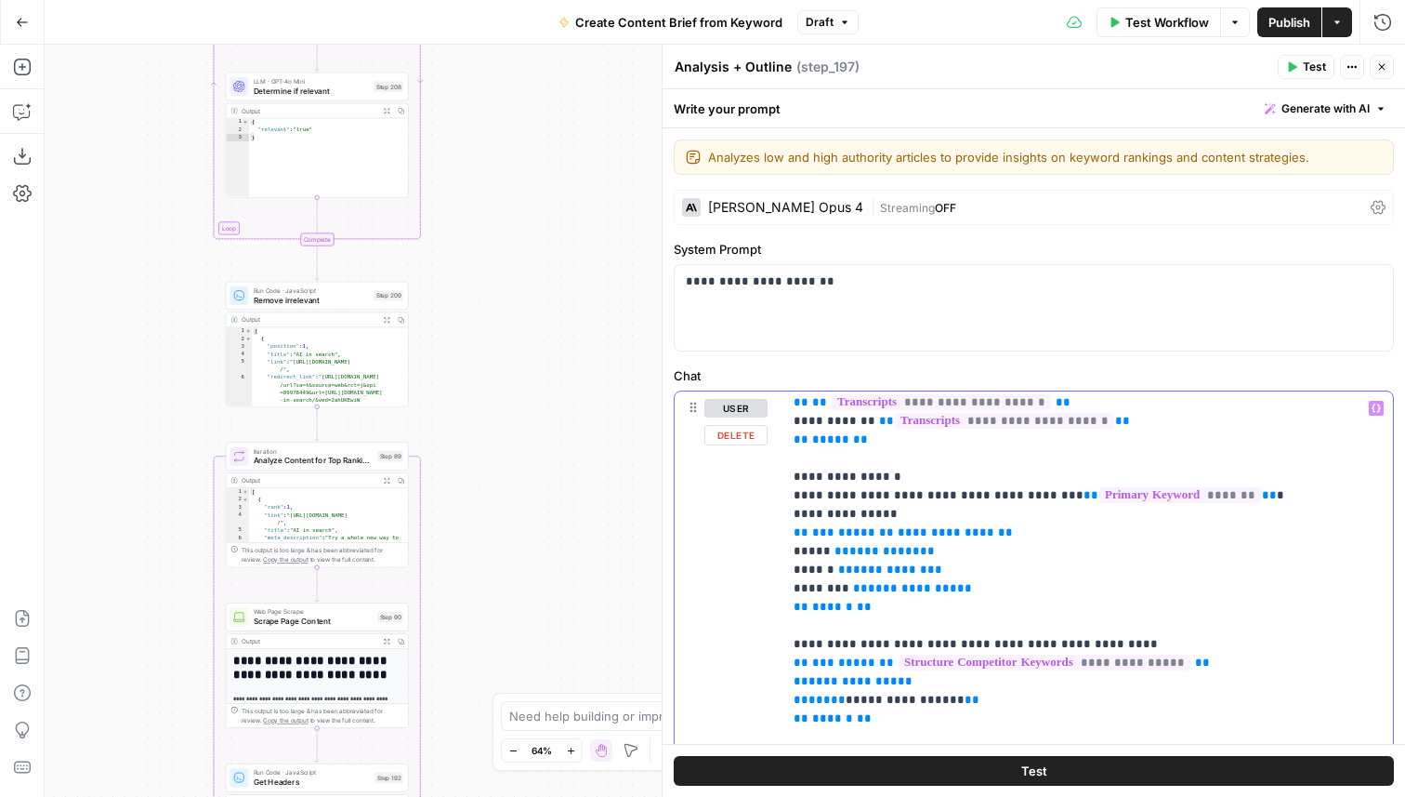
click at [1385, 71] on icon "button" at bounding box center [1382, 66] width 11 height 11
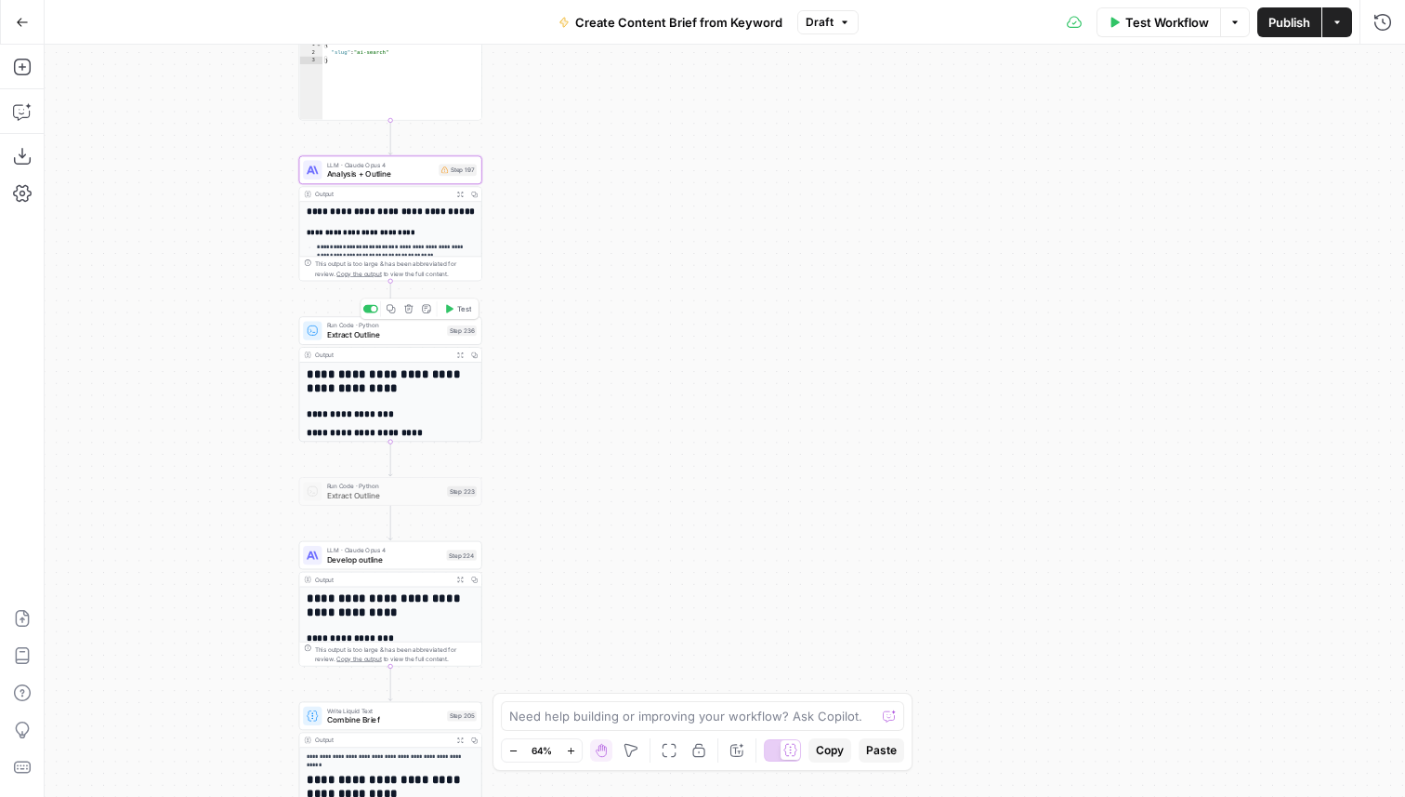
click at [417, 332] on span "Extract Outline" at bounding box center [385, 335] width 116 height 12
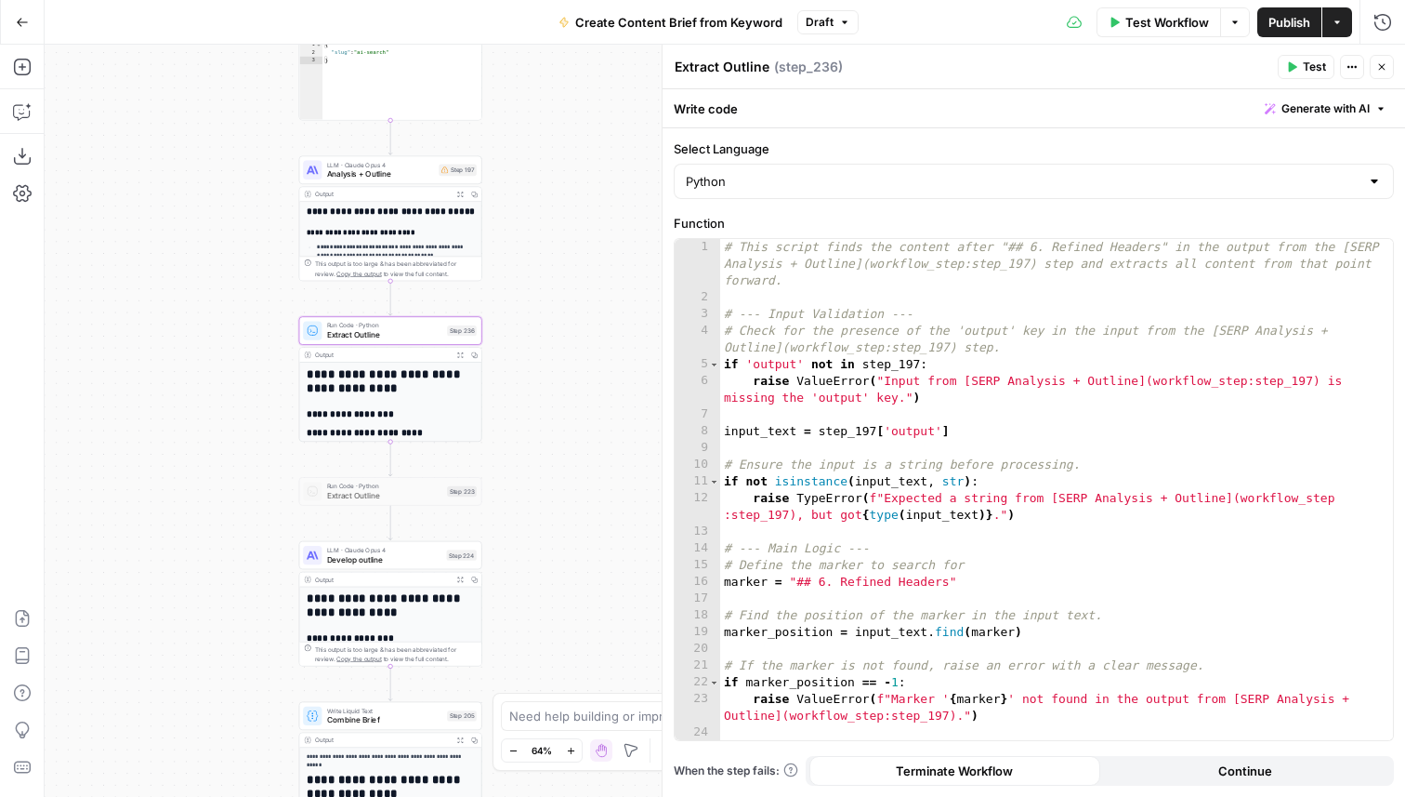
click at [1376, 59] on button "Close" at bounding box center [1382, 67] width 24 height 24
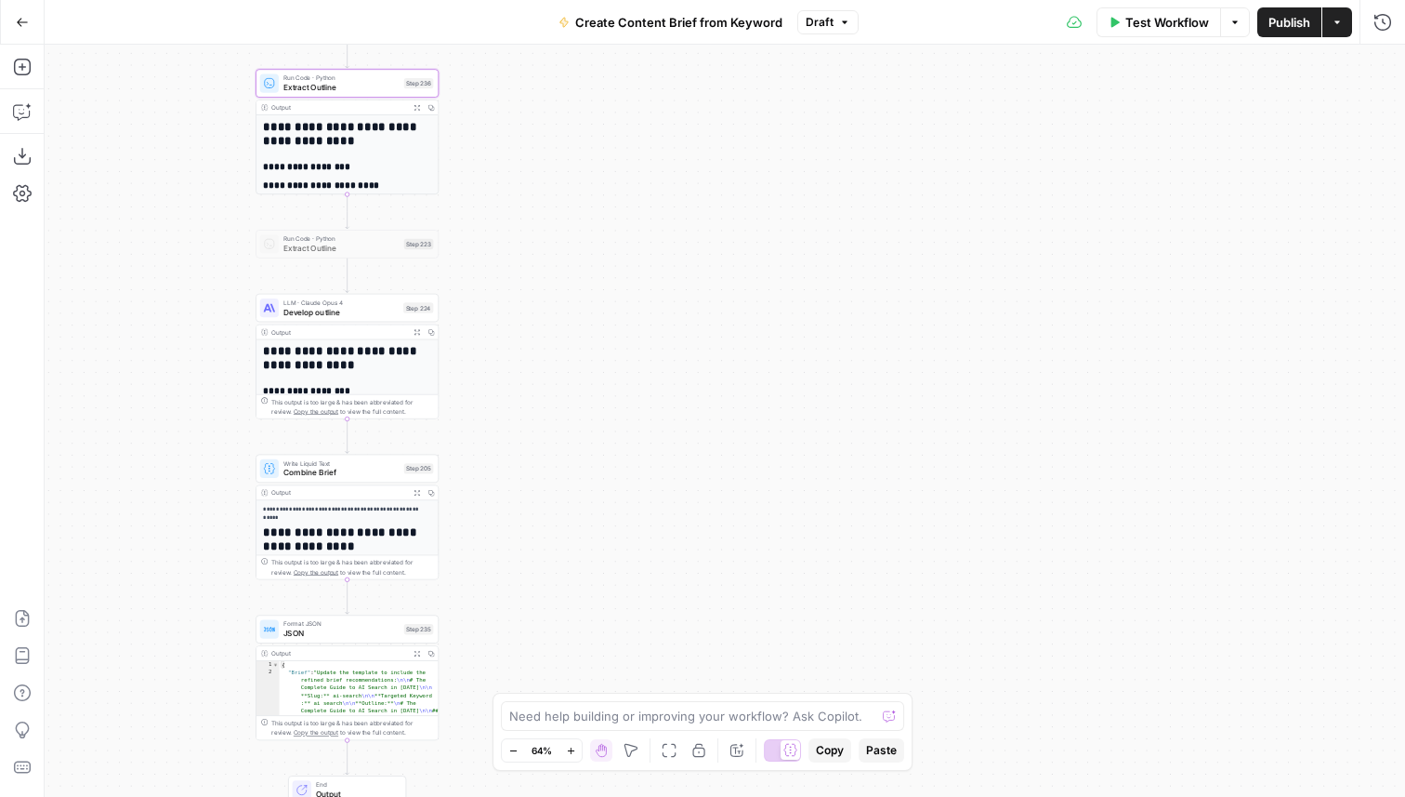
click at [398, 473] on div "Write Liquid Text Combine Brief Step 205 Copy step Delete step Add Note Test" at bounding box center [347, 468] width 174 height 20
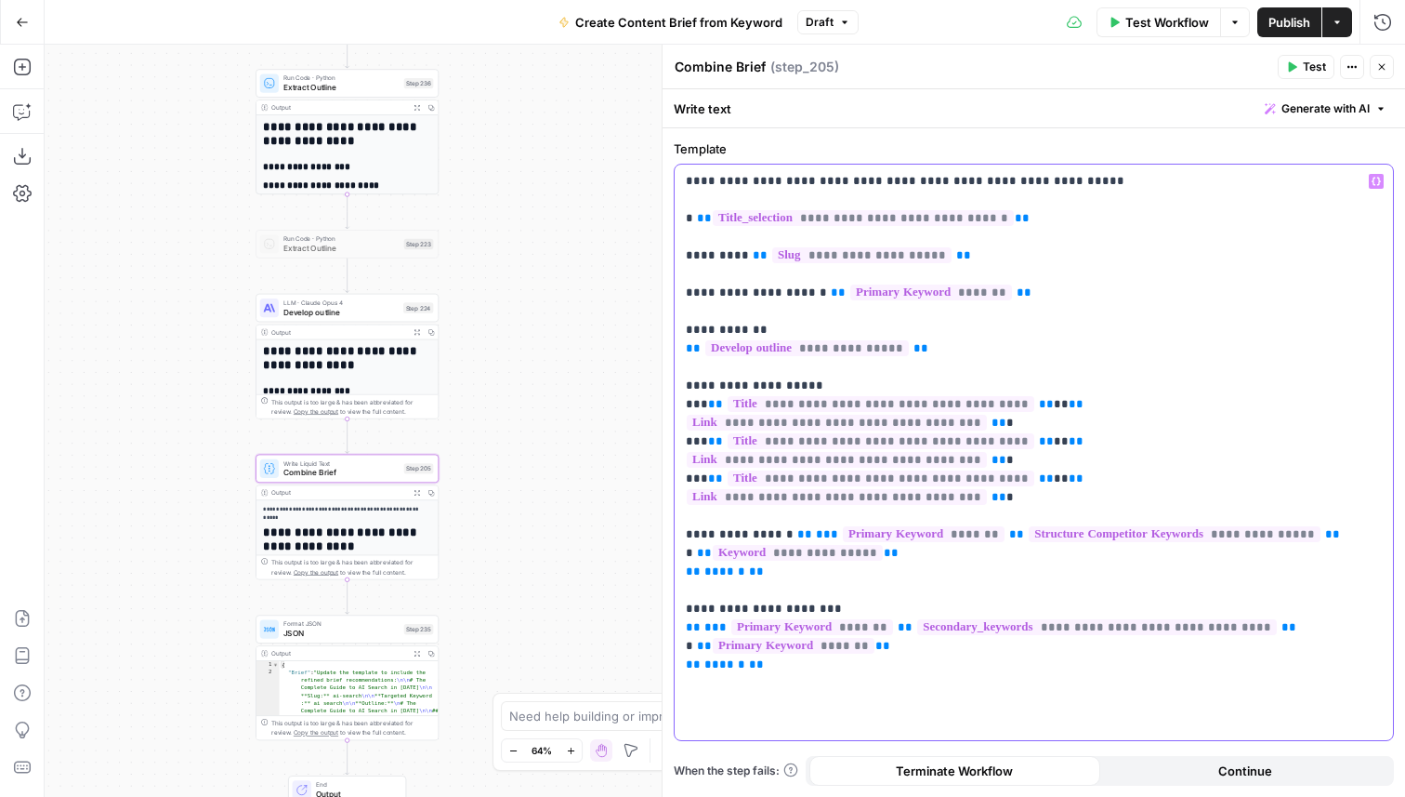
drag, startPoint x: 930, startPoint y: 347, endPoint x: 660, endPoint y: 349, distance: 270.5
click at [662, 349] on div "**********" at bounding box center [1034, 421] width 744 height 752
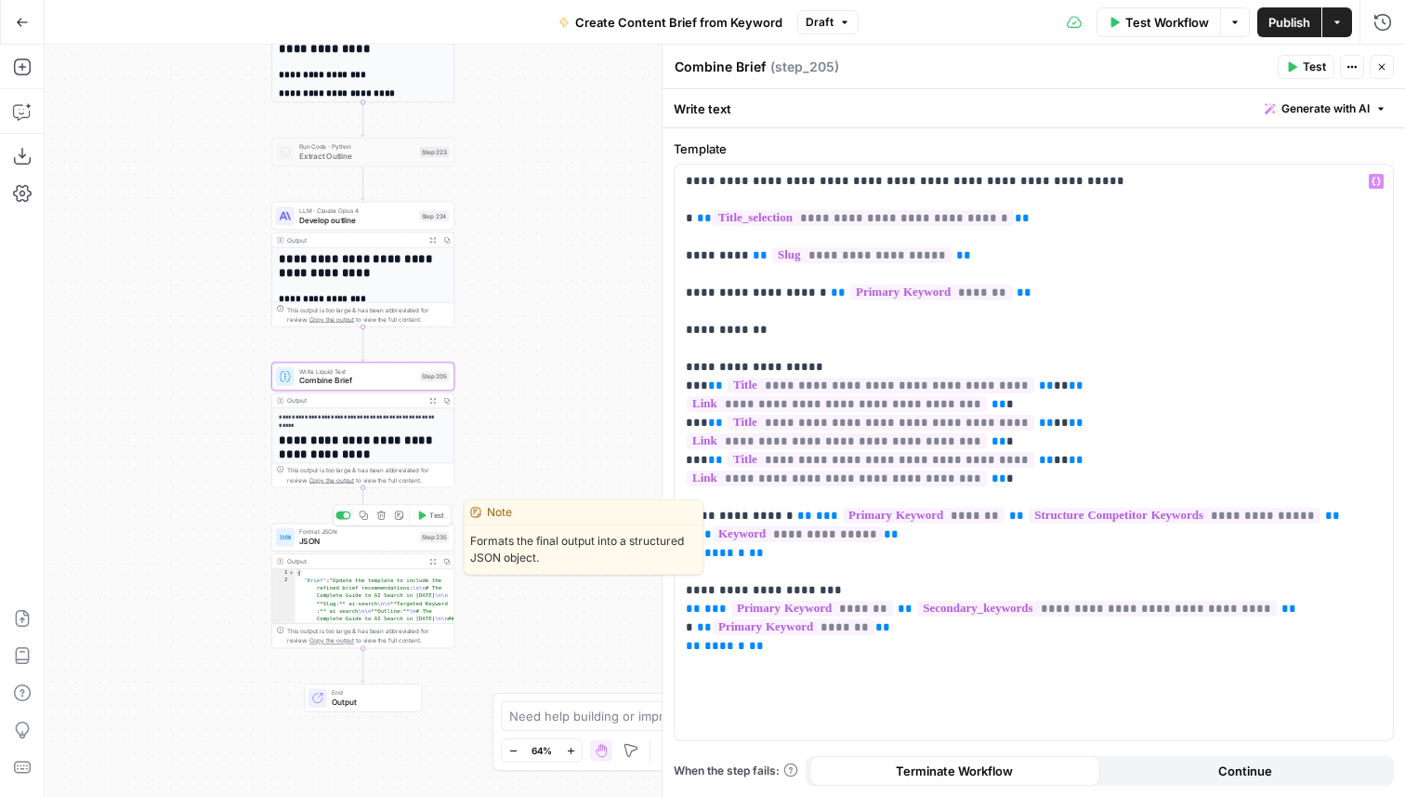
click at [411, 535] on span "JSON" at bounding box center [357, 541] width 116 height 12
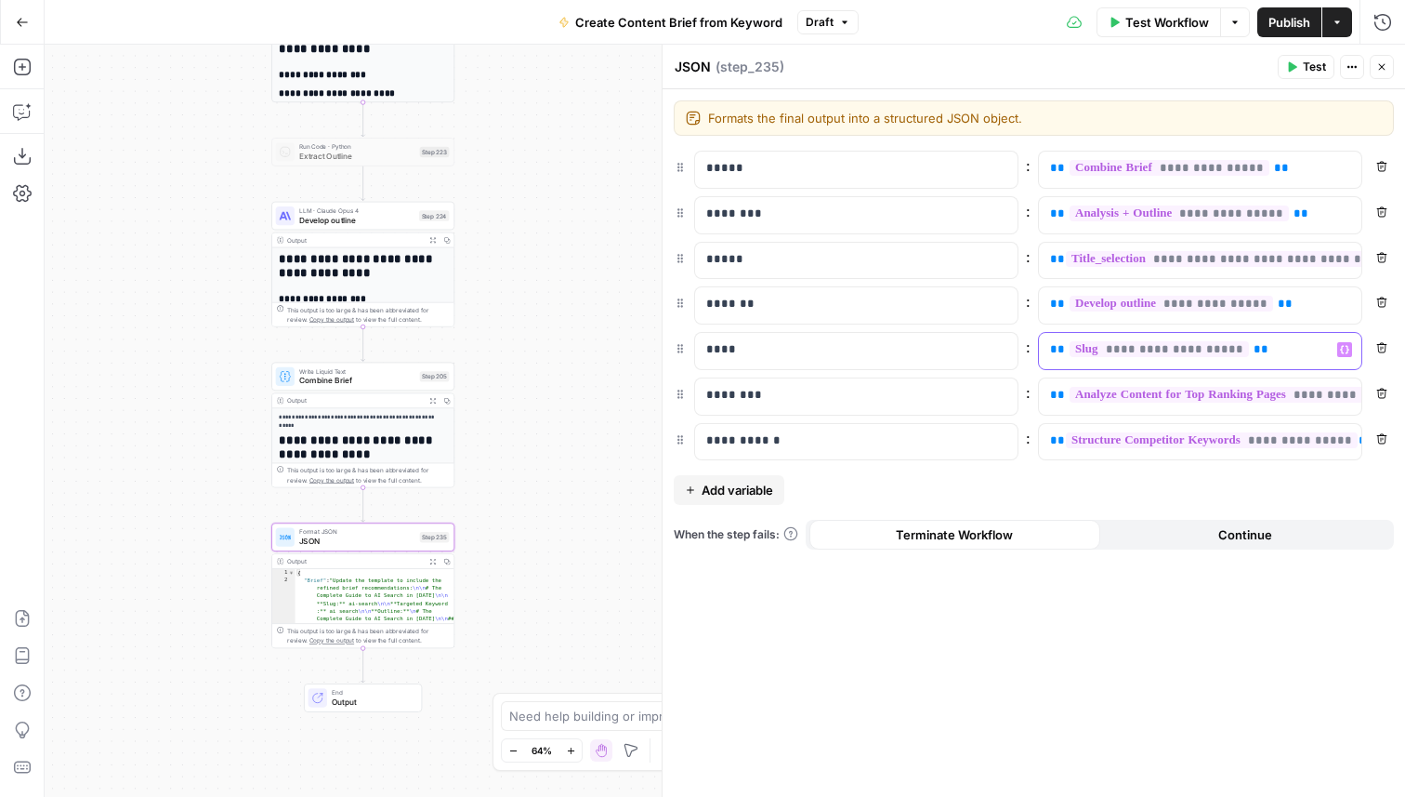
click at [1265, 346] on p "**********" at bounding box center [1185, 349] width 270 height 19
click at [1210, 349] on span "**********" at bounding box center [1159, 349] width 179 height 16
click at [1165, 620] on div "**********" at bounding box center [1034, 442] width 743 height 707
click at [1383, 73] on button "Close" at bounding box center [1382, 67] width 24 height 24
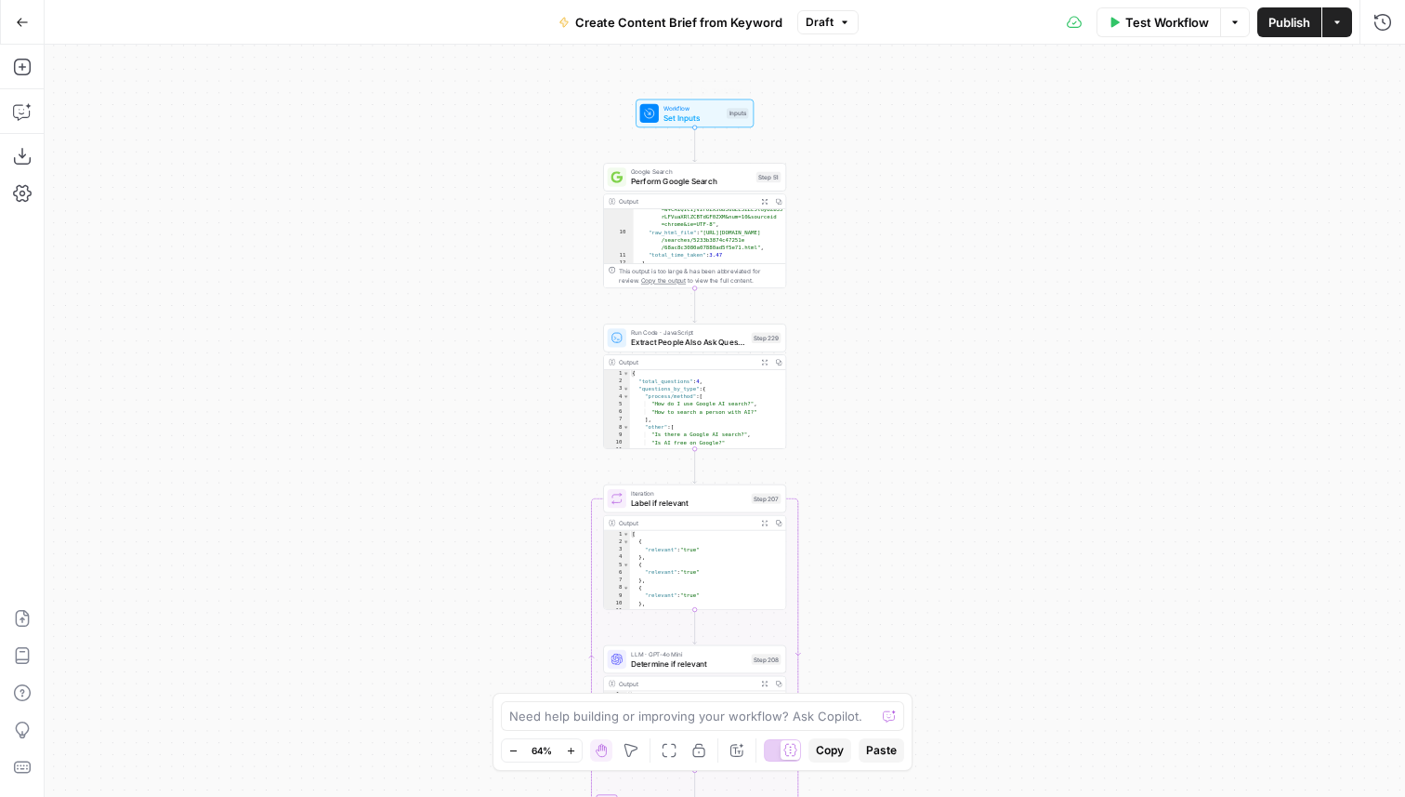
click at [646, 126] on div "Workflow Set Inputs Inputs Test Step" at bounding box center [695, 113] width 118 height 28
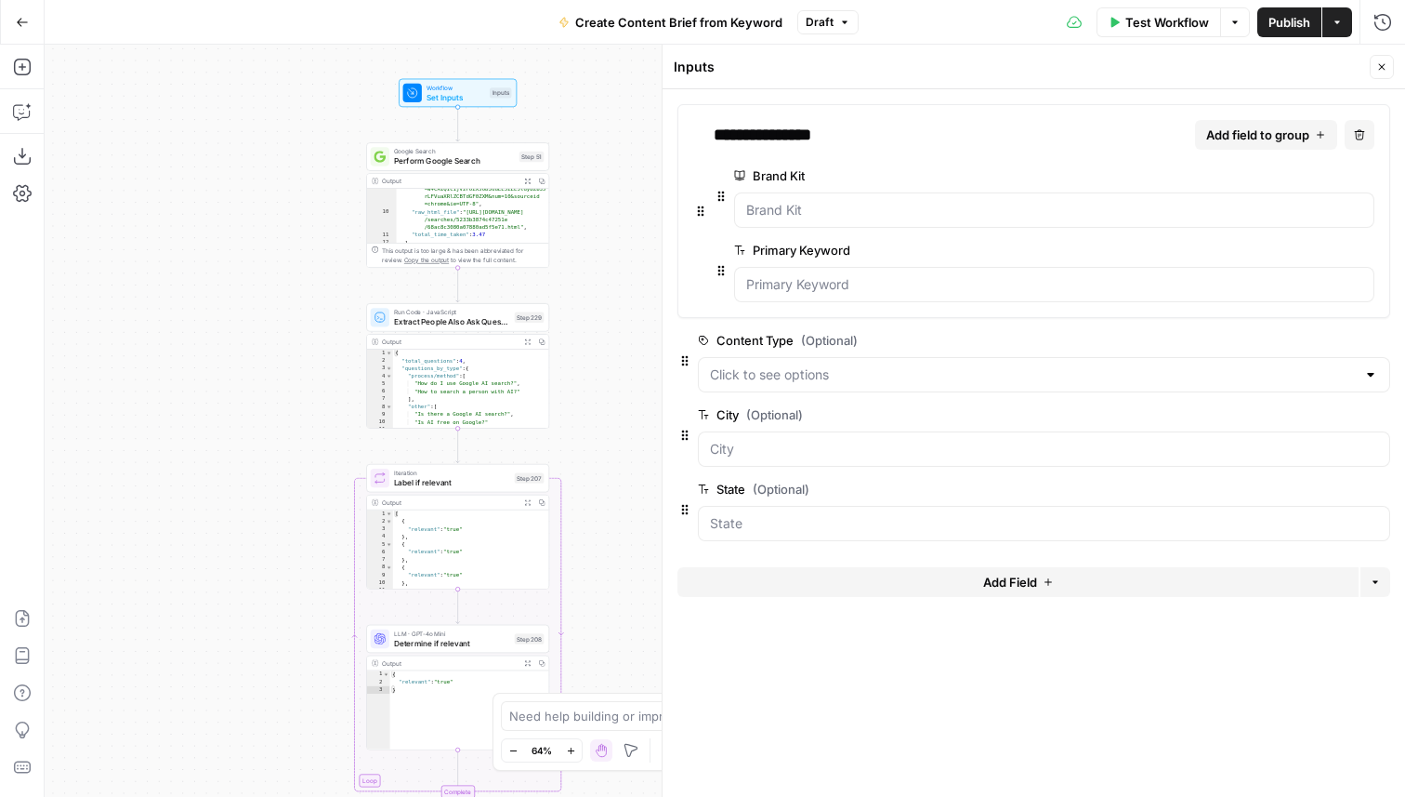
click at [398, 152] on span "Google Search" at bounding box center [454, 151] width 121 height 9
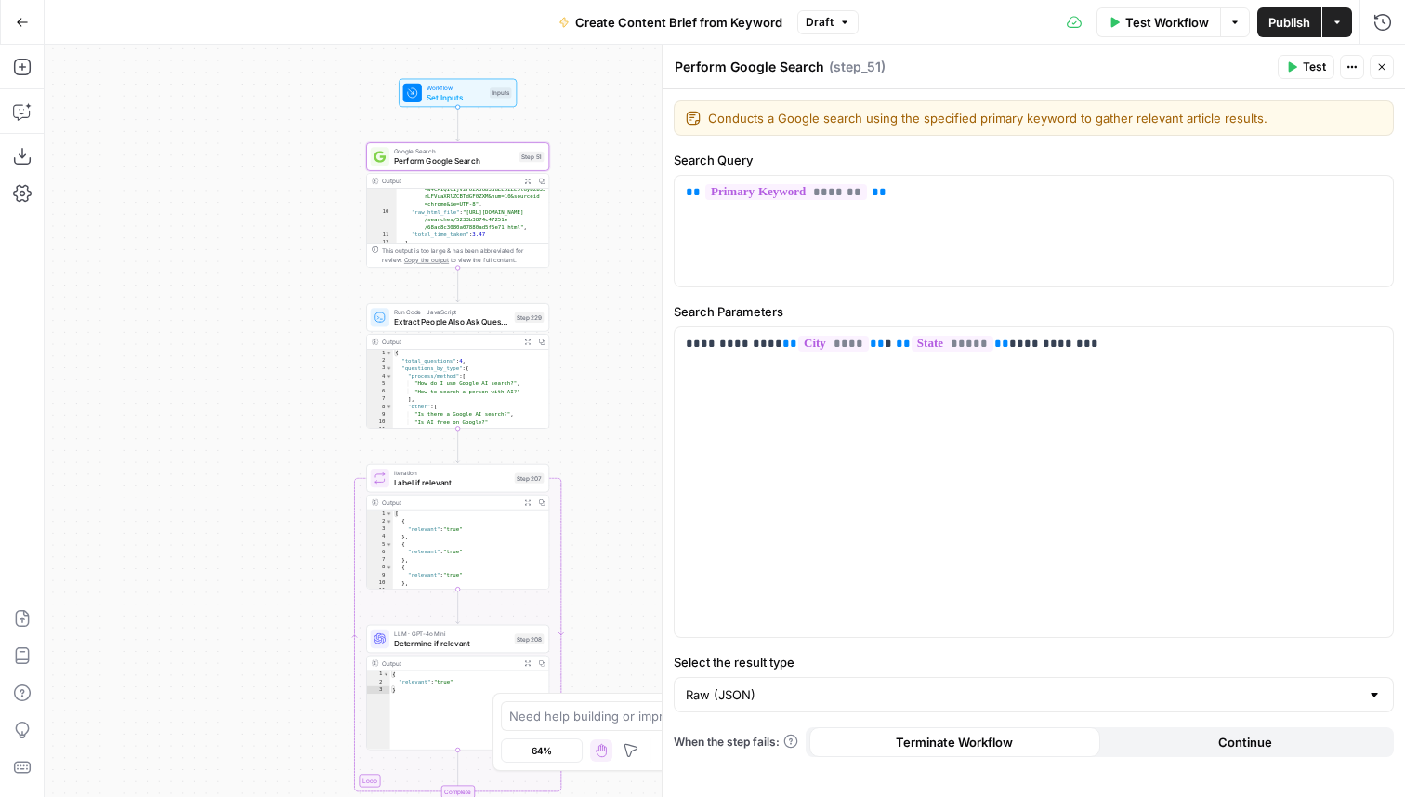
click at [1299, 73] on button "Test" at bounding box center [1306, 67] width 57 height 24
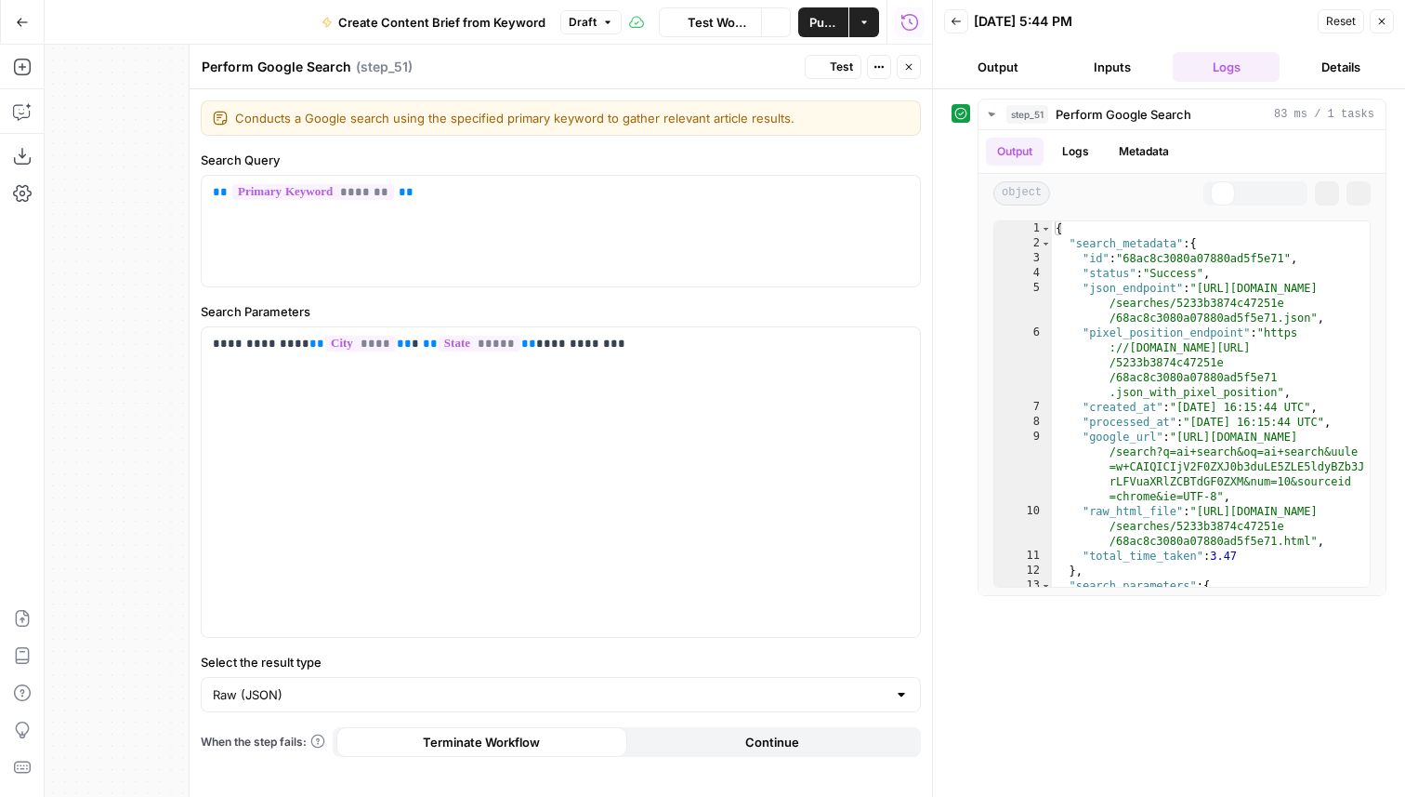
click at [744, 23] on span "Test Workflow" at bounding box center [719, 22] width 62 height 19
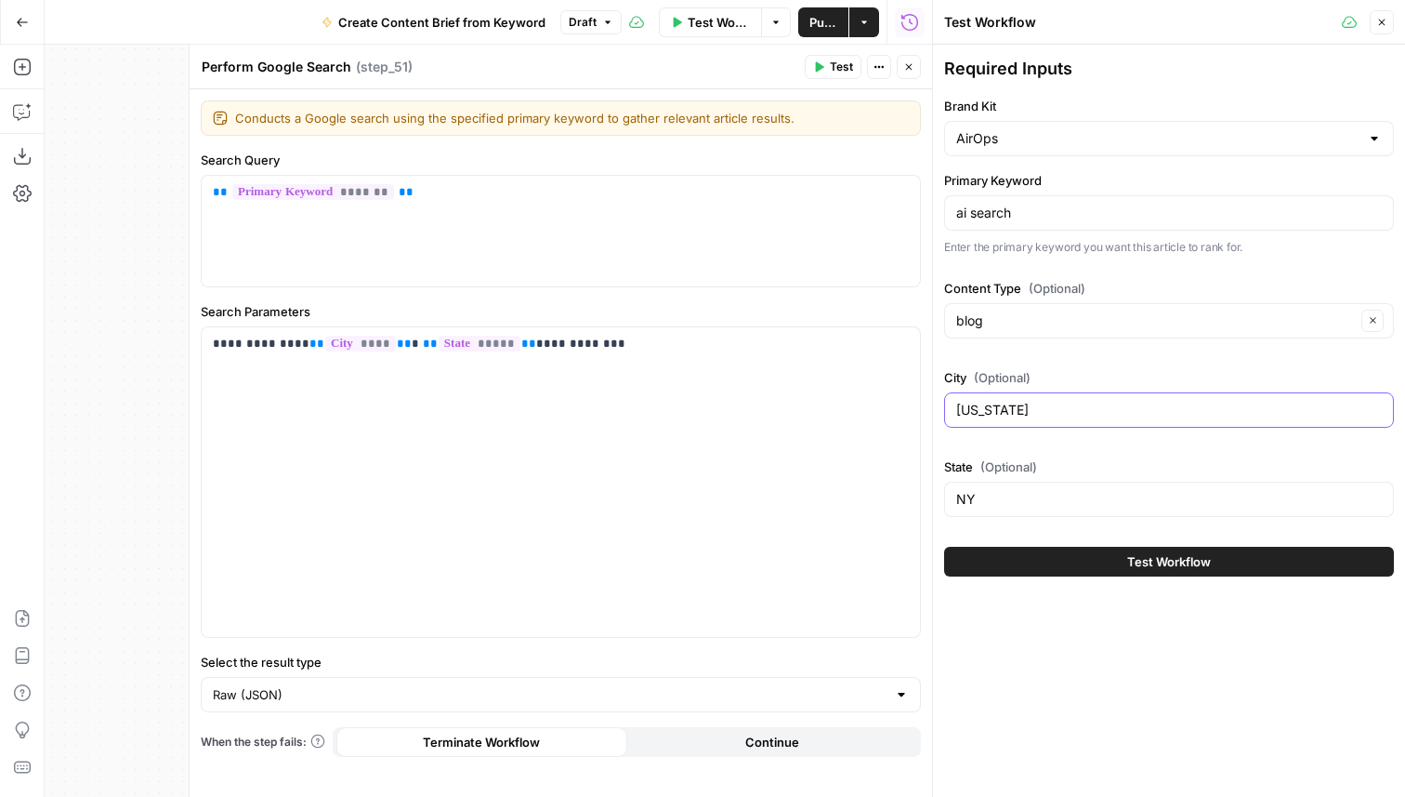
drag, startPoint x: 1063, startPoint y: 414, endPoint x: 918, endPoint y: 414, distance: 145.0
click at [918, 414] on body "Cohort 5 New Home Browse Your Data Usage Flightpath Settings Recent Grids New G…" at bounding box center [702, 398] width 1405 height 797
drag, startPoint x: 986, startPoint y: 497, endPoint x: 943, endPoint y: 497, distance: 42.8
click at [943, 497] on div "Required Inputs Brand Kit AirOps Primary Keyword ai search Enter the primary ke…" at bounding box center [1169, 316] width 472 height 543
click at [1007, 556] on button "Test Workflow" at bounding box center [1169, 562] width 450 height 30
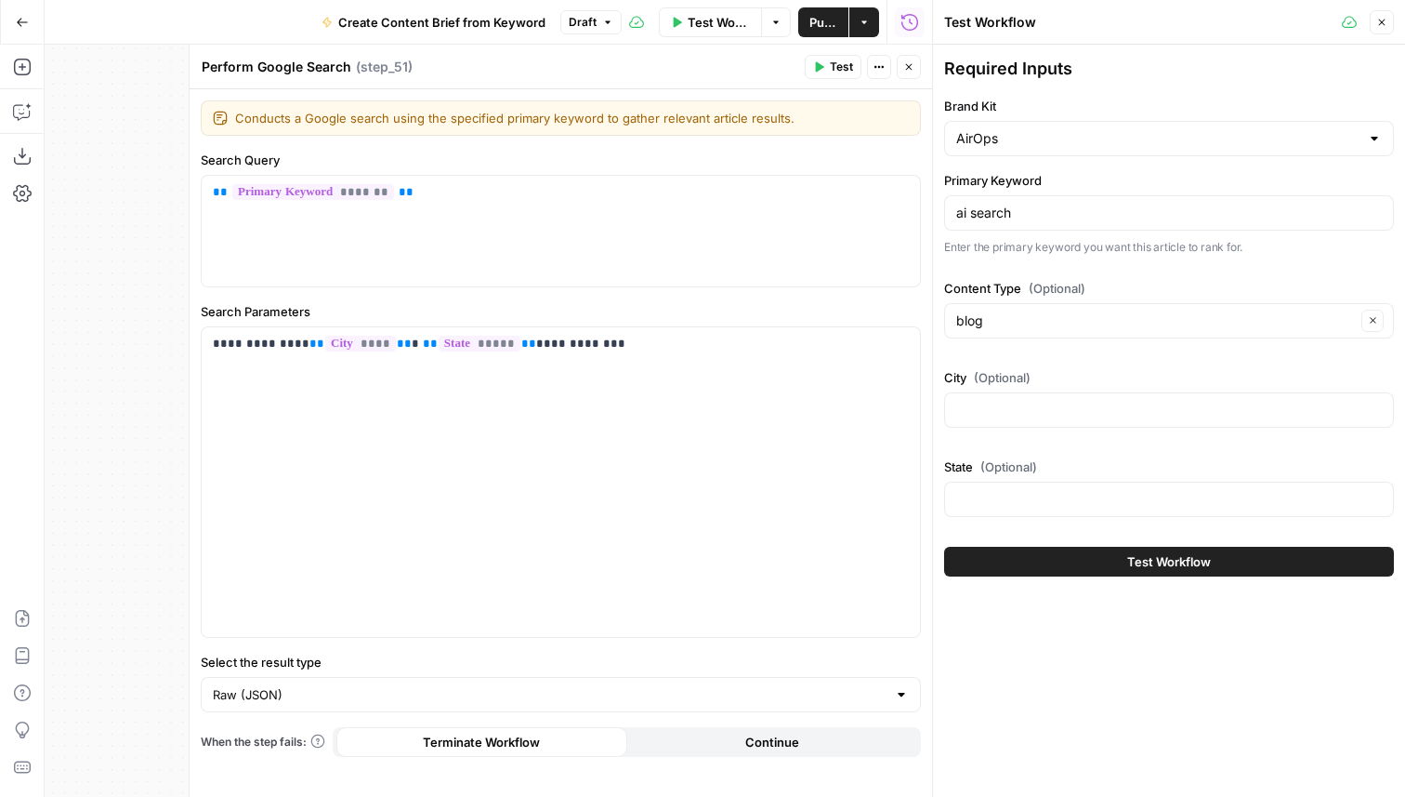
click at [1049, 565] on button "Test Workflow" at bounding box center [1169, 562] width 450 height 30
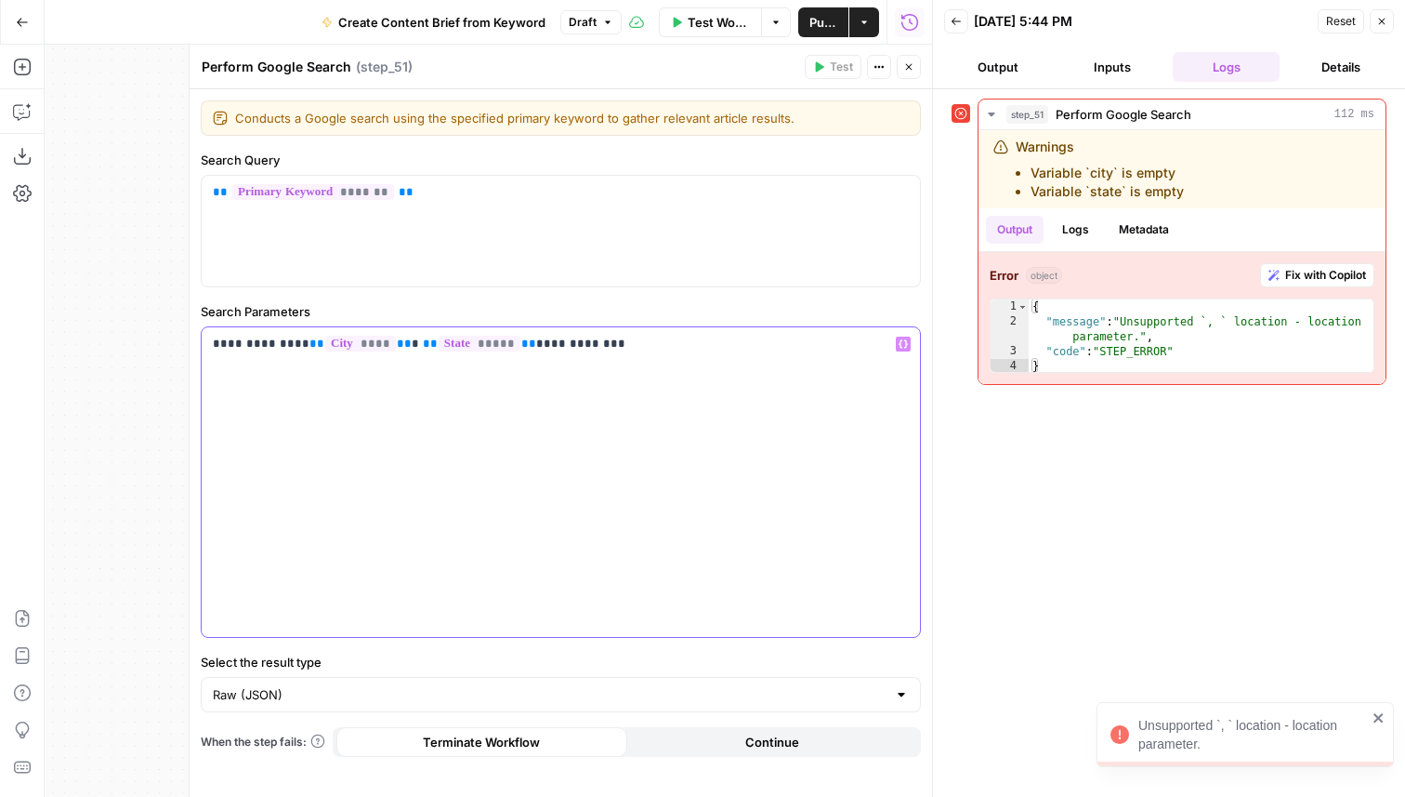
click at [310, 344] on span "**" at bounding box center [317, 343] width 15 height 12
click at [24, 112] on icon "button" at bounding box center [22, 111] width 19 height 19
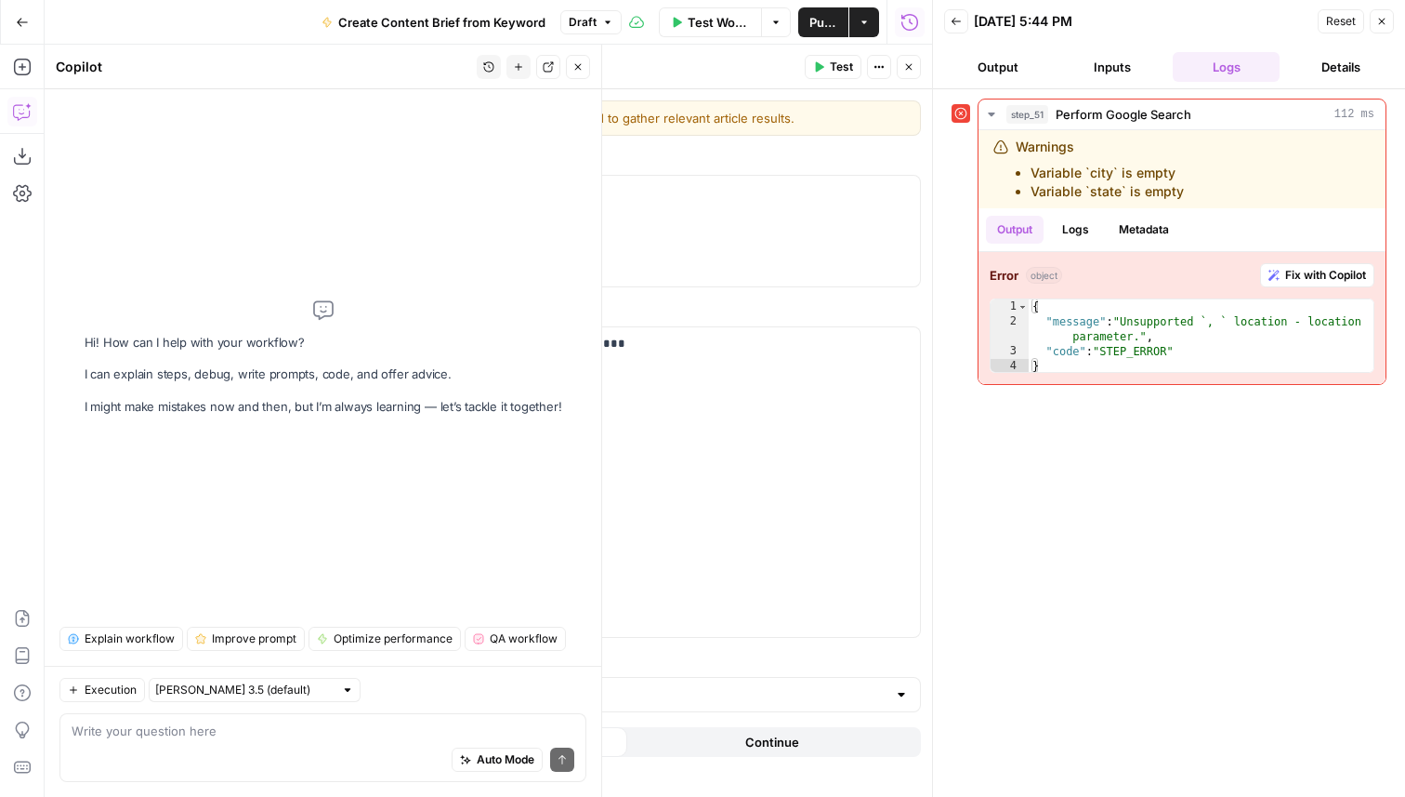
click at [1379, 27] on button "Close" at bounding box center [1382, 21] width 24 height 24
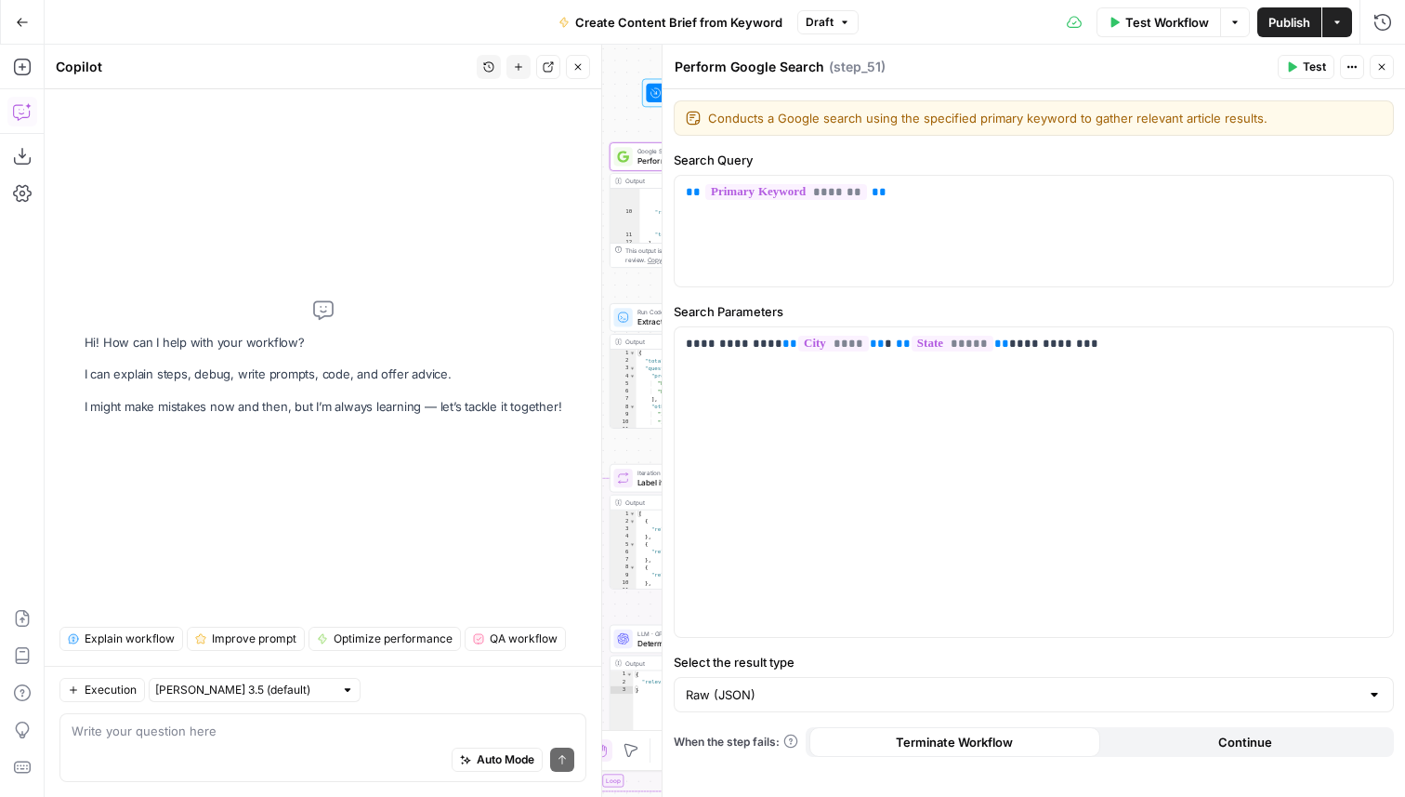
click at [274, 756] on div "Auto Mode Send" at bounding box center [323, 760] width 503 height 41
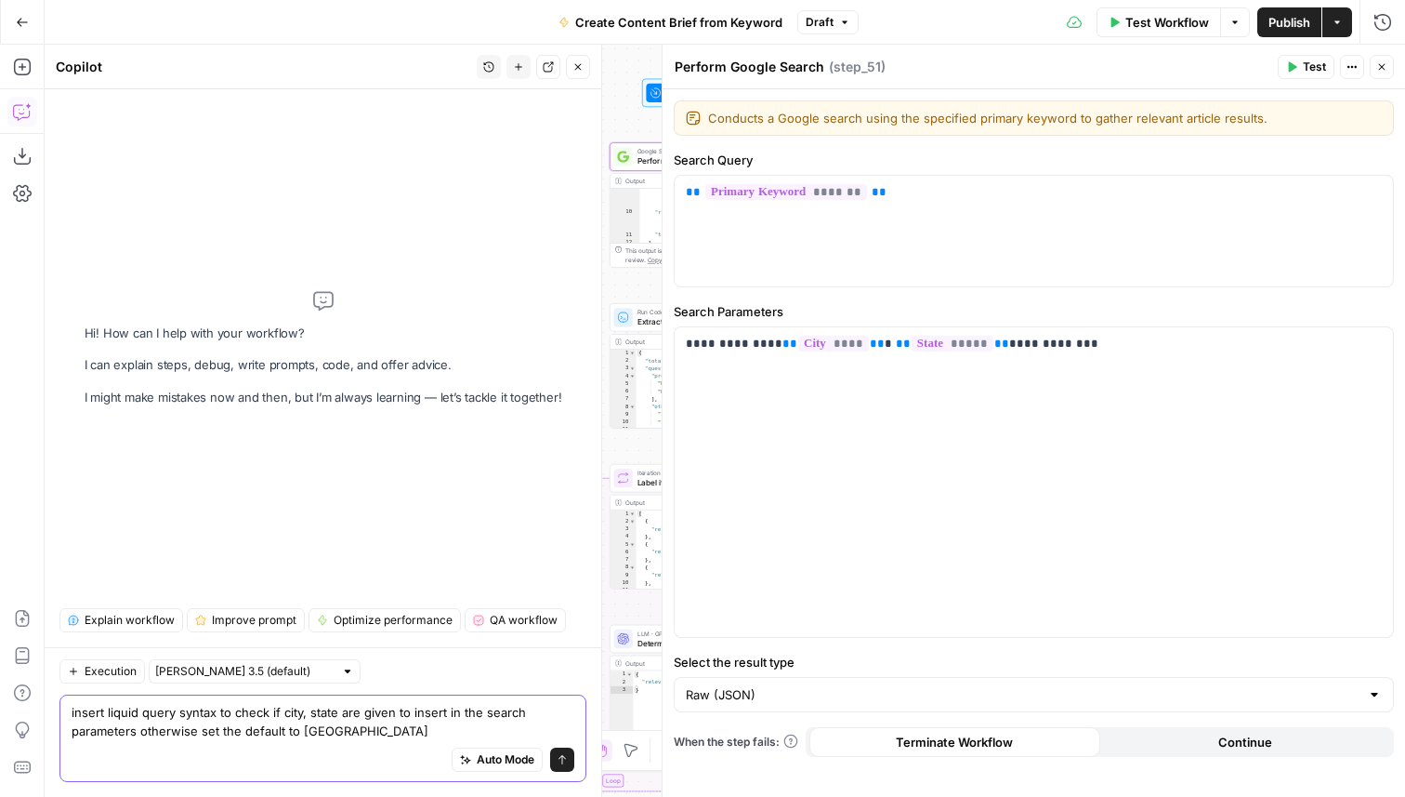
type textarea "insert liquid query syntax to check if city, state are given to insert in the s…"
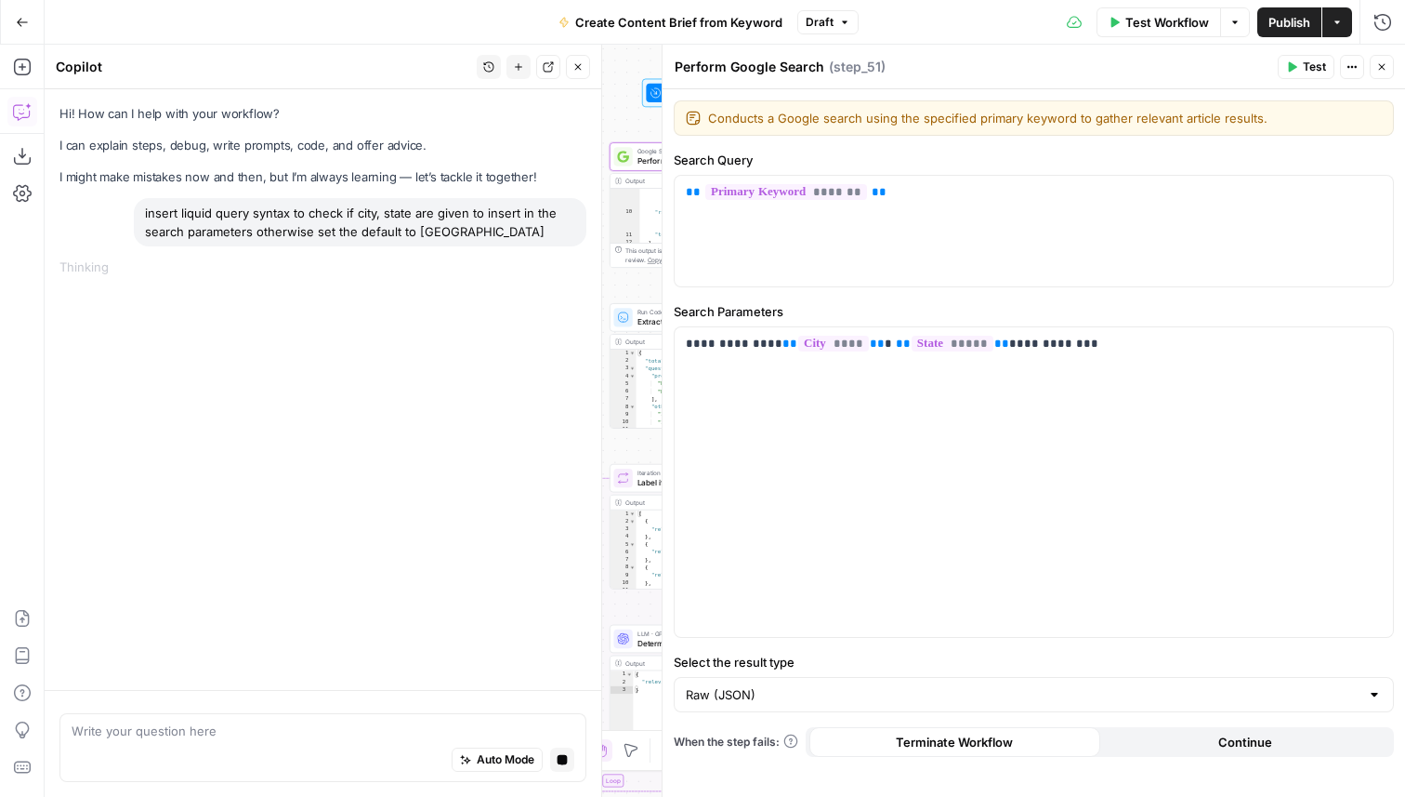
drag, startPoint x: 508, startPoint y: 238, endPoint x: 139, endPoint y: 214, distance: 369.8
click at [139, 214] on div "insert liquid query syntax to check if city, state are given to insert in the s…" at bounding box center [360, 222] width 453 height 48
copy div "insert liquid query syntax to check if city, state are given to insert in the s…"
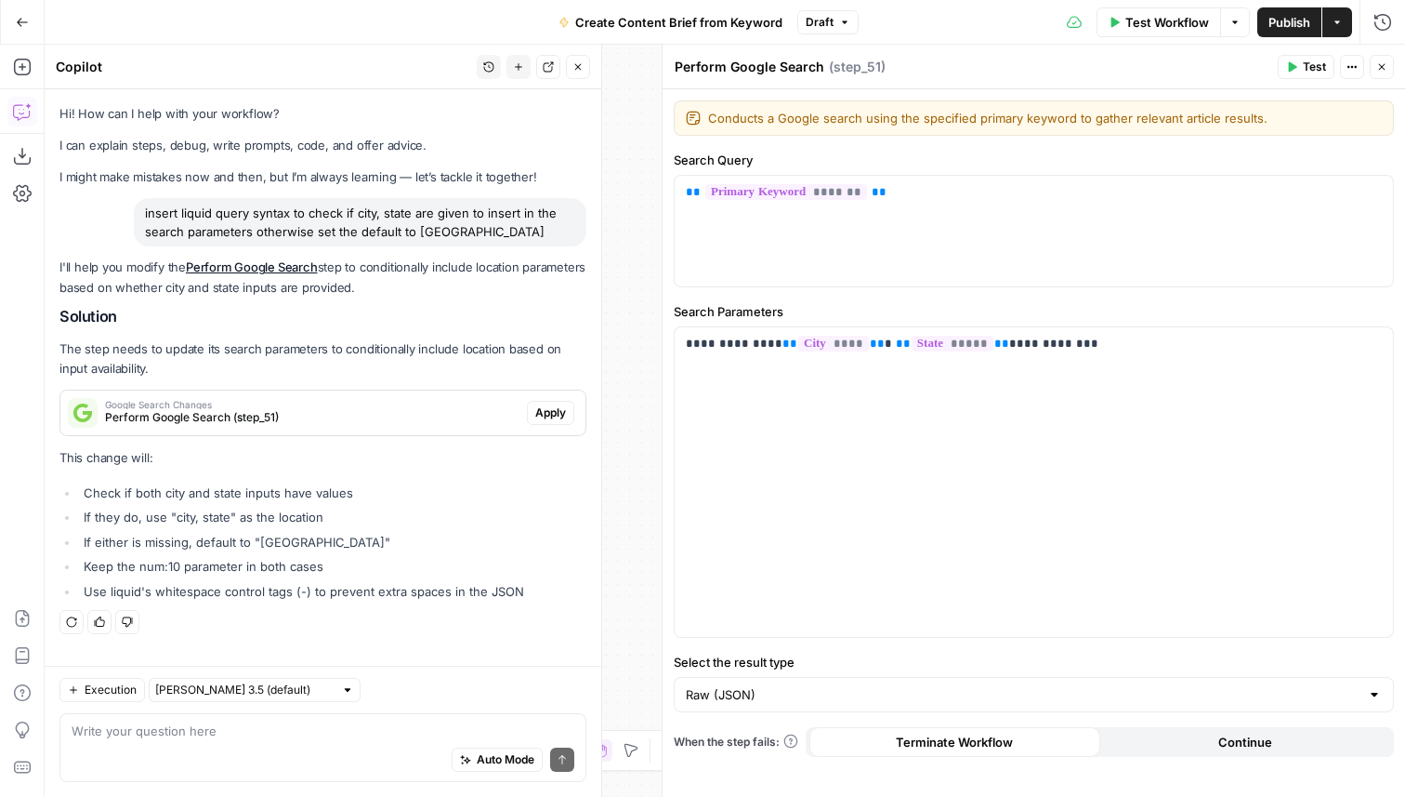
copy div "insert liquid query syntax to check if city, state are given to insert in the s…"
click at [554, 414] on span "Apply" at bounding box center [550, 412] width 31 height 17
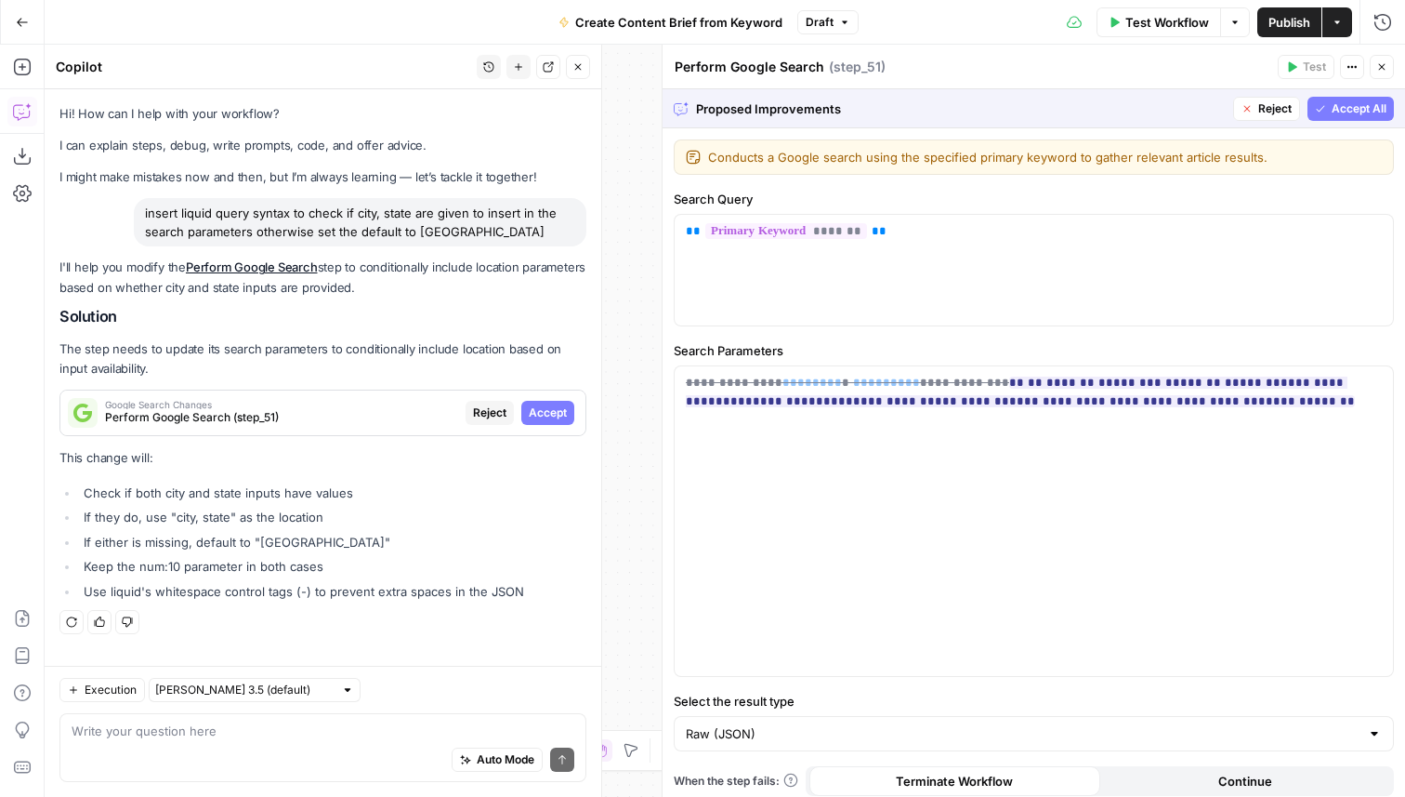
click at [1326, 102] on button "Accept All" at bounding box center [1351, 109] width 86 height 24
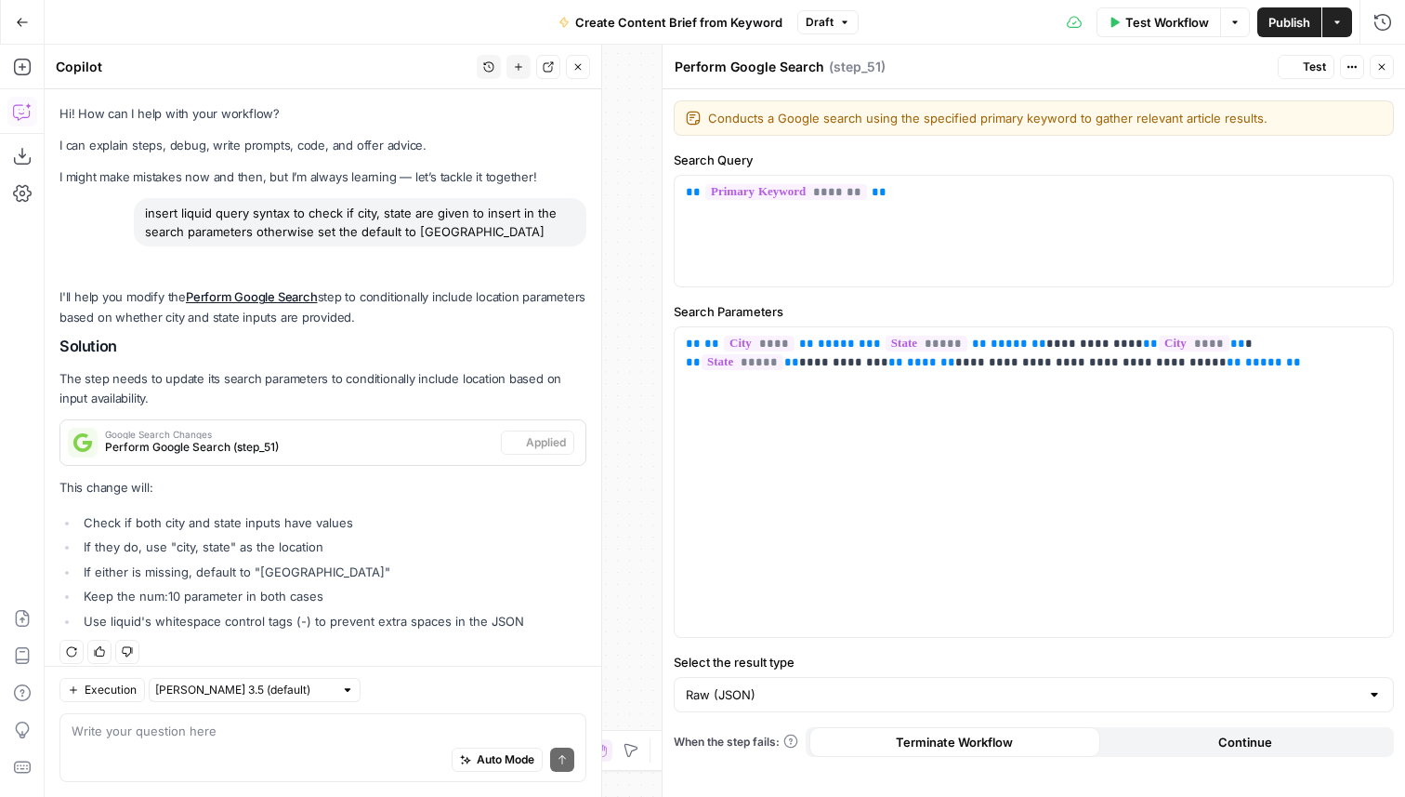
scroll to position [15, 0]
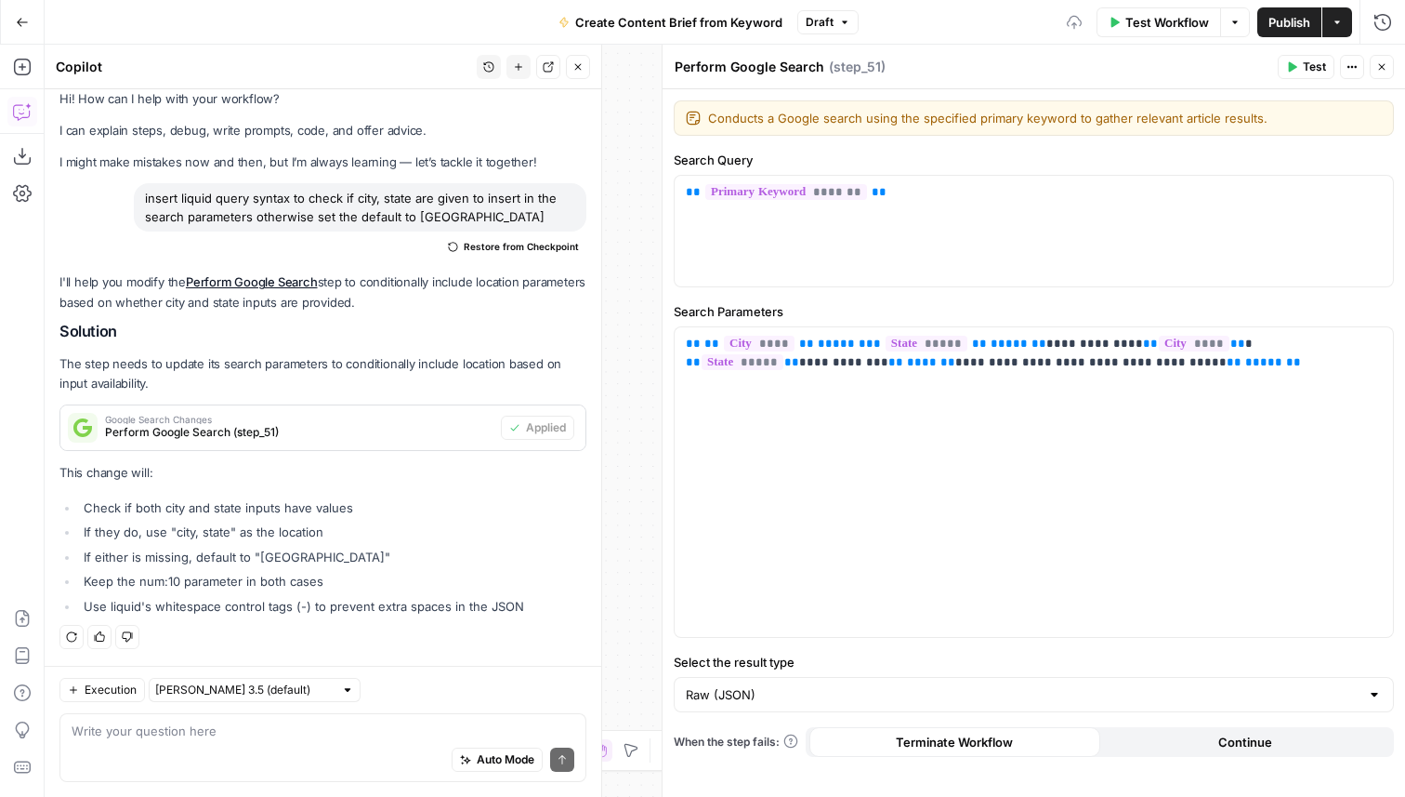
click at [1313, 68] on span "Test" at bounding box center [1314, 67] width 23 height 17
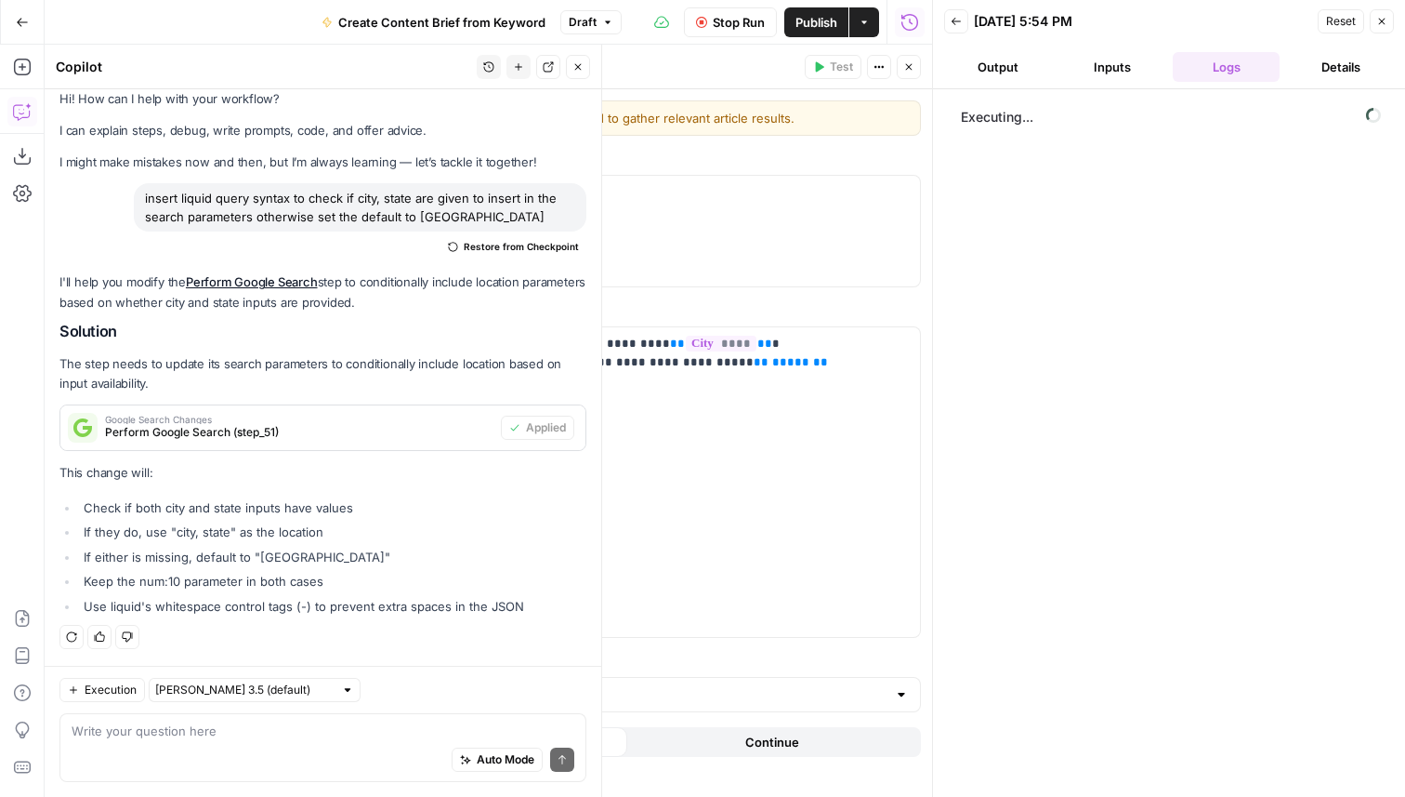
click at [581, 67] on icon "button" at bounding box center [578, 66] width 11 height 11
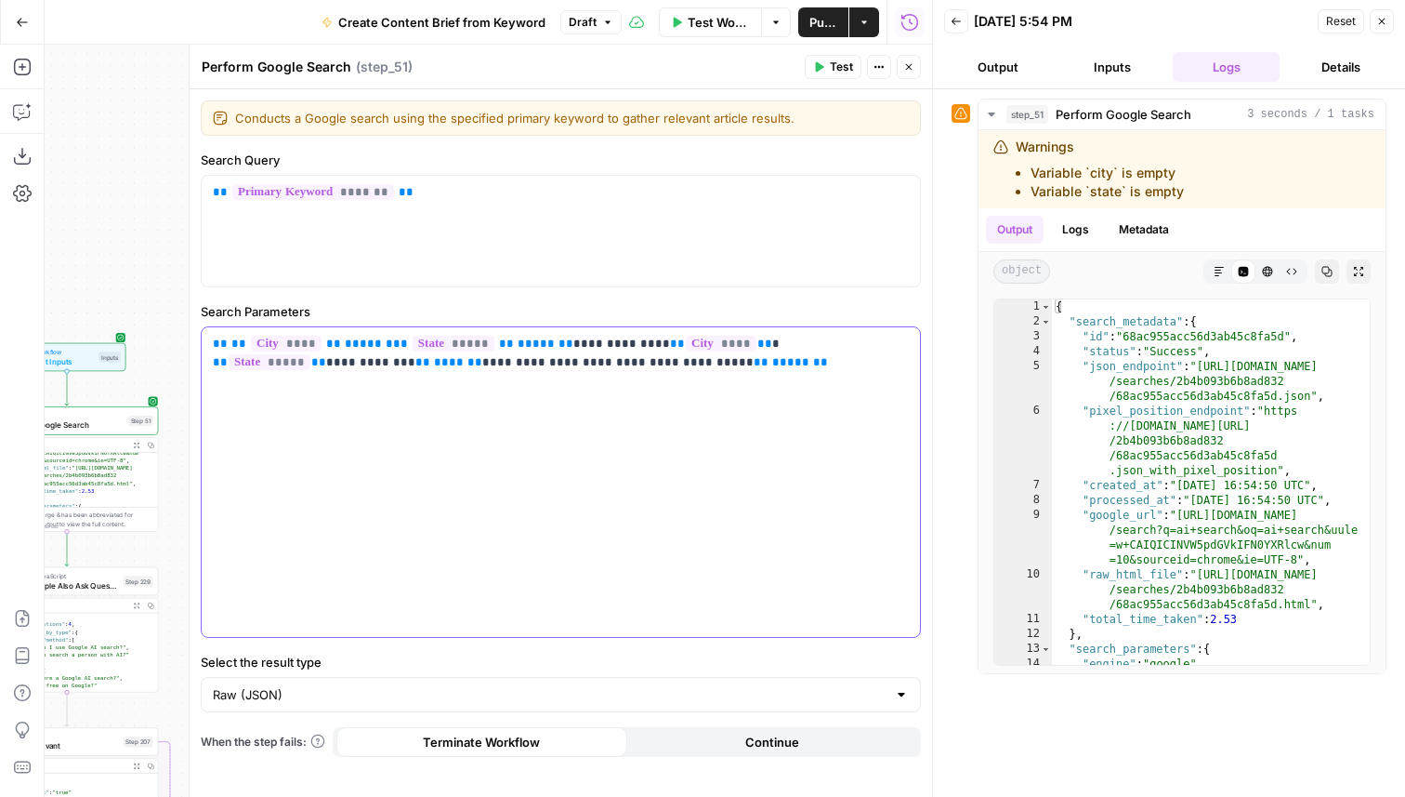
click at [430, 416] on div "**********" at bounding box center [561, 482] width 719 height 310
drag, startPoint x: 540, startPoint y: 345, endPoint x: 192, endPoint y: 349, distance: 347.7
click at [192, 349] on div "**********" at bounding box center [561, 421] width 744 height 752
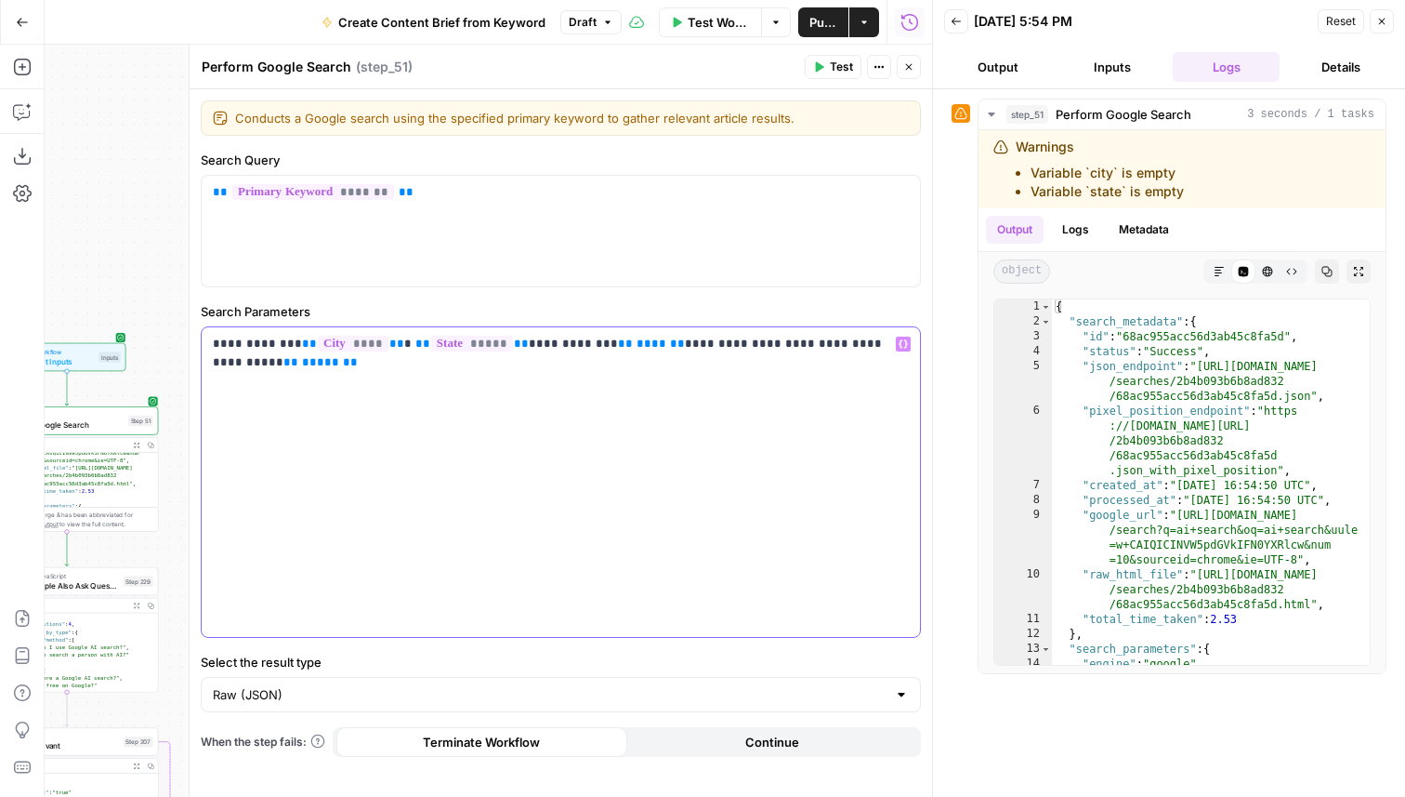
drag, startPoint x: 547, startPoint y: 345, endPoint x: 941, endPoint y: 347, distance: 393.2
click at [941, 347] on body "Cohort 5 New Home Browse Your Data Usage Flightpath Settings Recent Grids New G…" at bounding box center [702, 398] width 1405 height 797
click at [912, 68] on icon "button" at bounding box center [909, 66] width 11 height 11
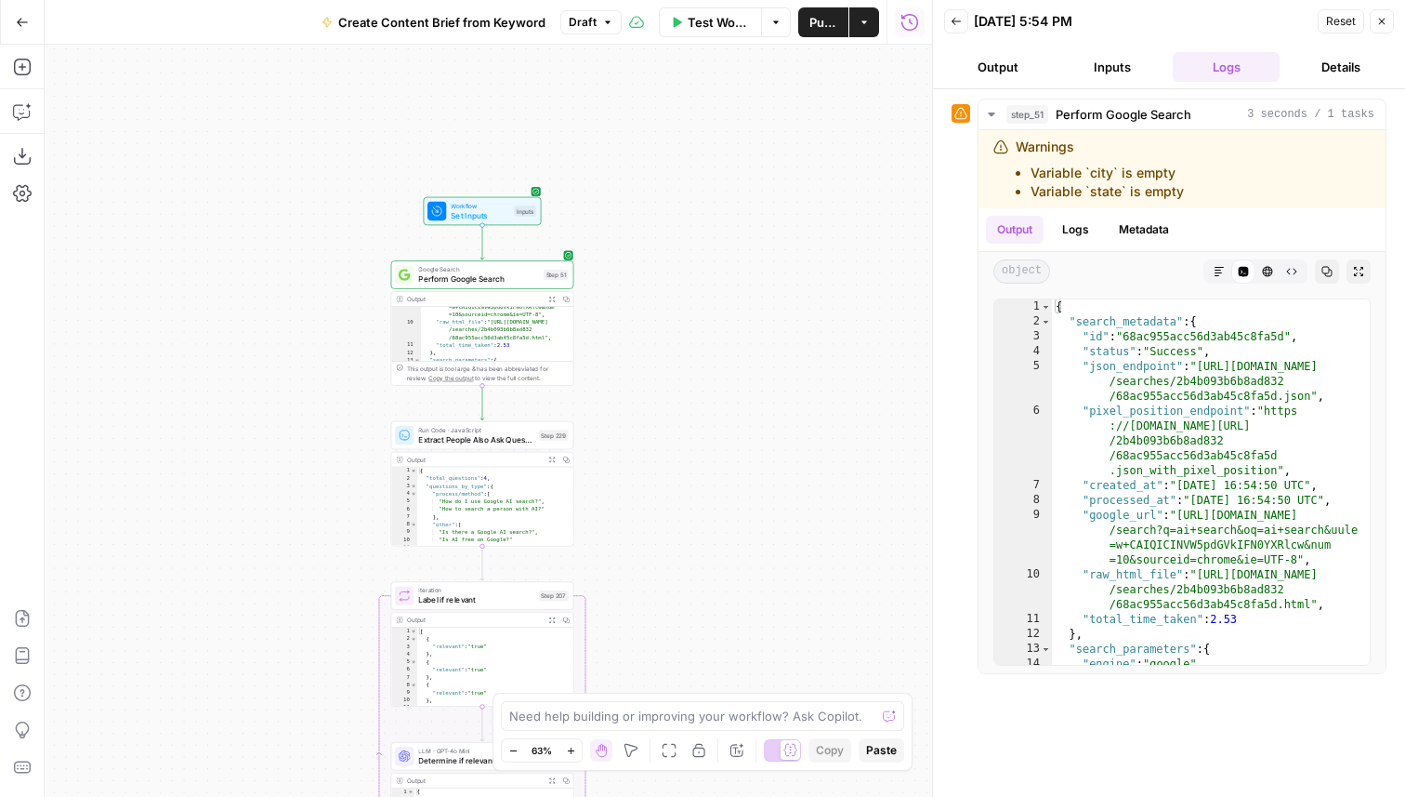
drag, startPoint x: 394, startPoint y: 478, endPoint x: 822, endPoint y: 192, distance: 514.1
click at [824, 192] on div "Workflow Set Inputs Inputs Google Search Perform Google Search Step 51 Output E…" at bounding box center [489, 421] width 888 height 752
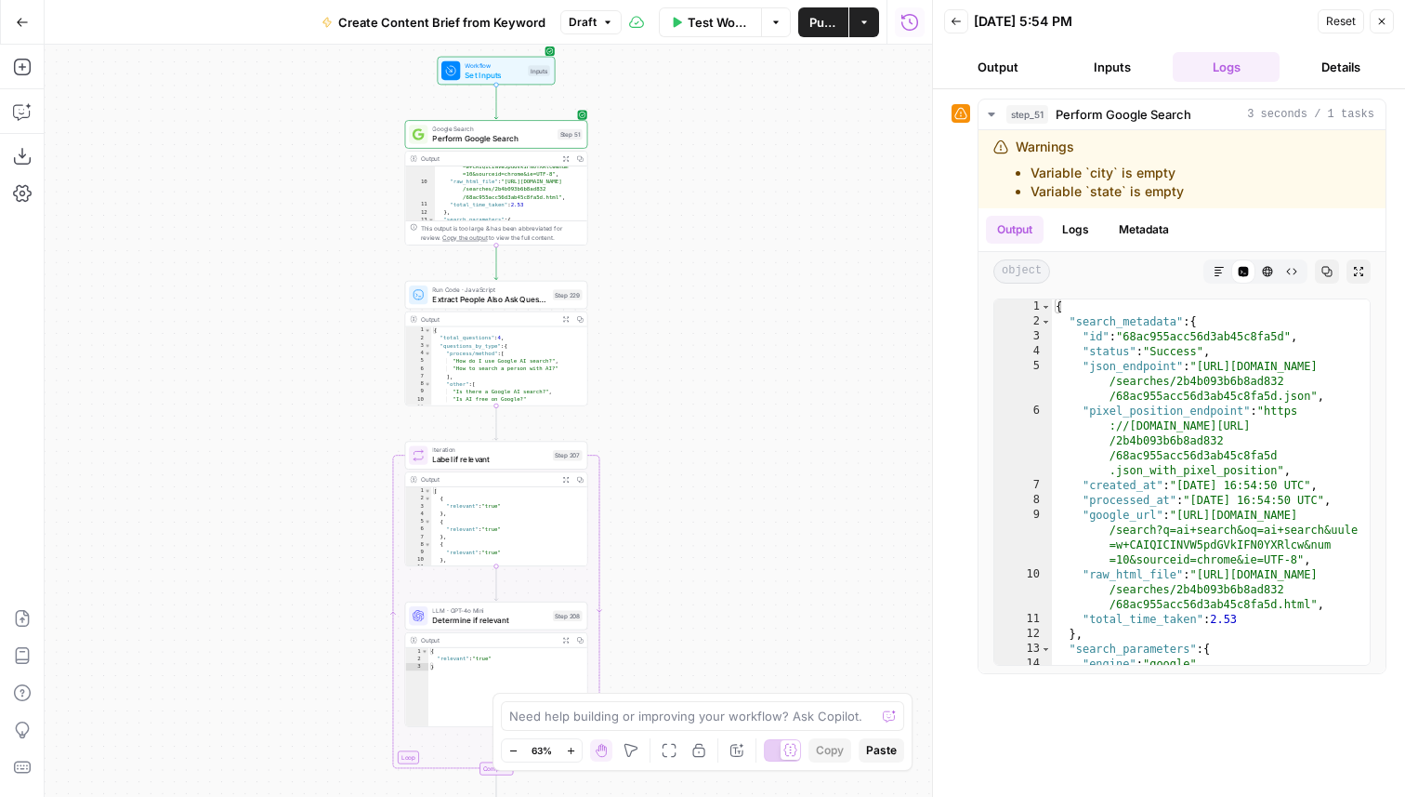
click at [1377, 18] on icon "button" at bounding box center [1382, 21] width 11 height 11
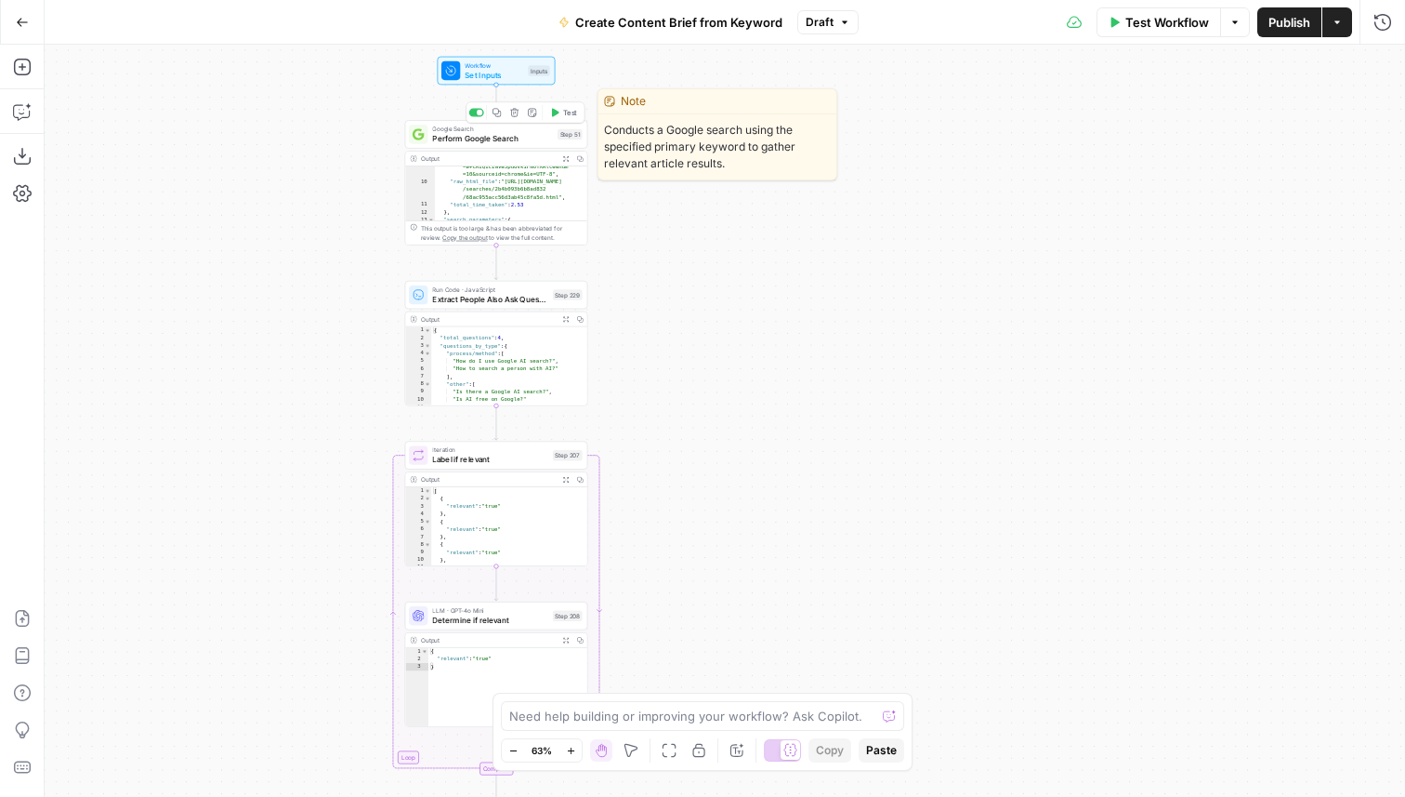
click at [560, 116] on button "Test" at bounding box center [564, 112] width 36 height 15
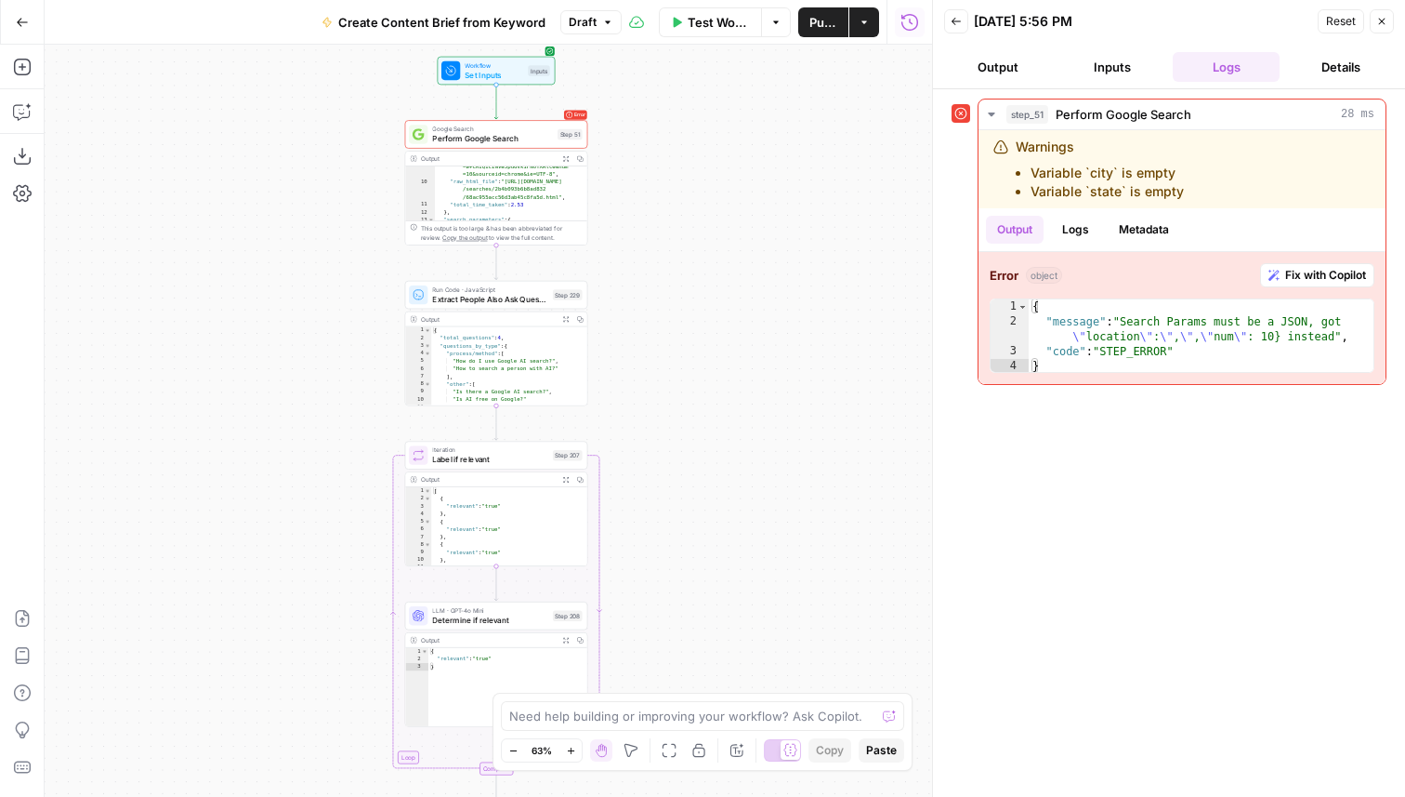
click at [1386, 25] on icon "button" at bounding box center [1382, 21] width 11 height 11
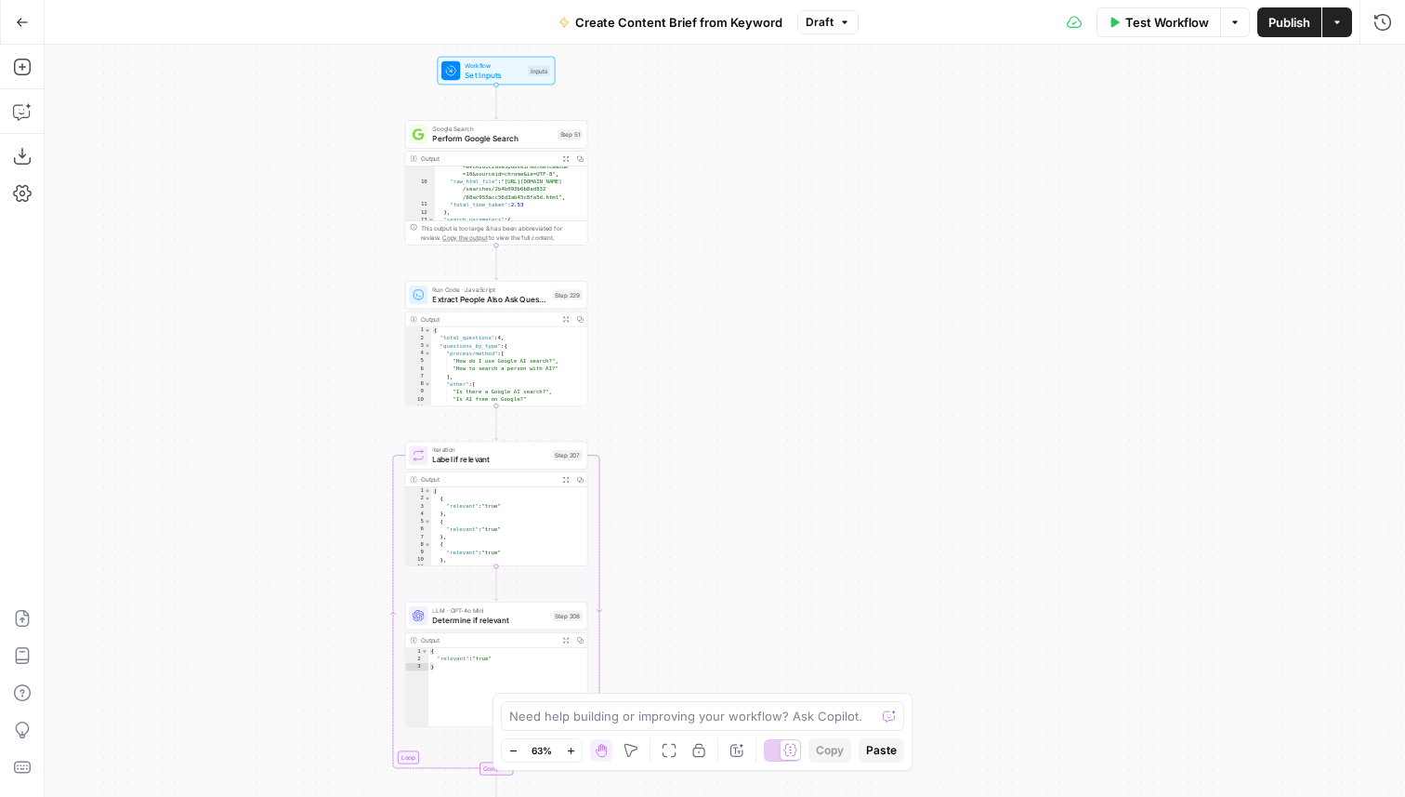
drag, startPoint x: 677, startPoint y: 487, endPoint x: 677, endPoint y: 118, distance: 369.0
click at [677, 124] on div "Workflow Set Inputs Inputs Google Search Perform Google Search Step 51 Output E…" at bounding box center [725, 421] width 1361 height 752
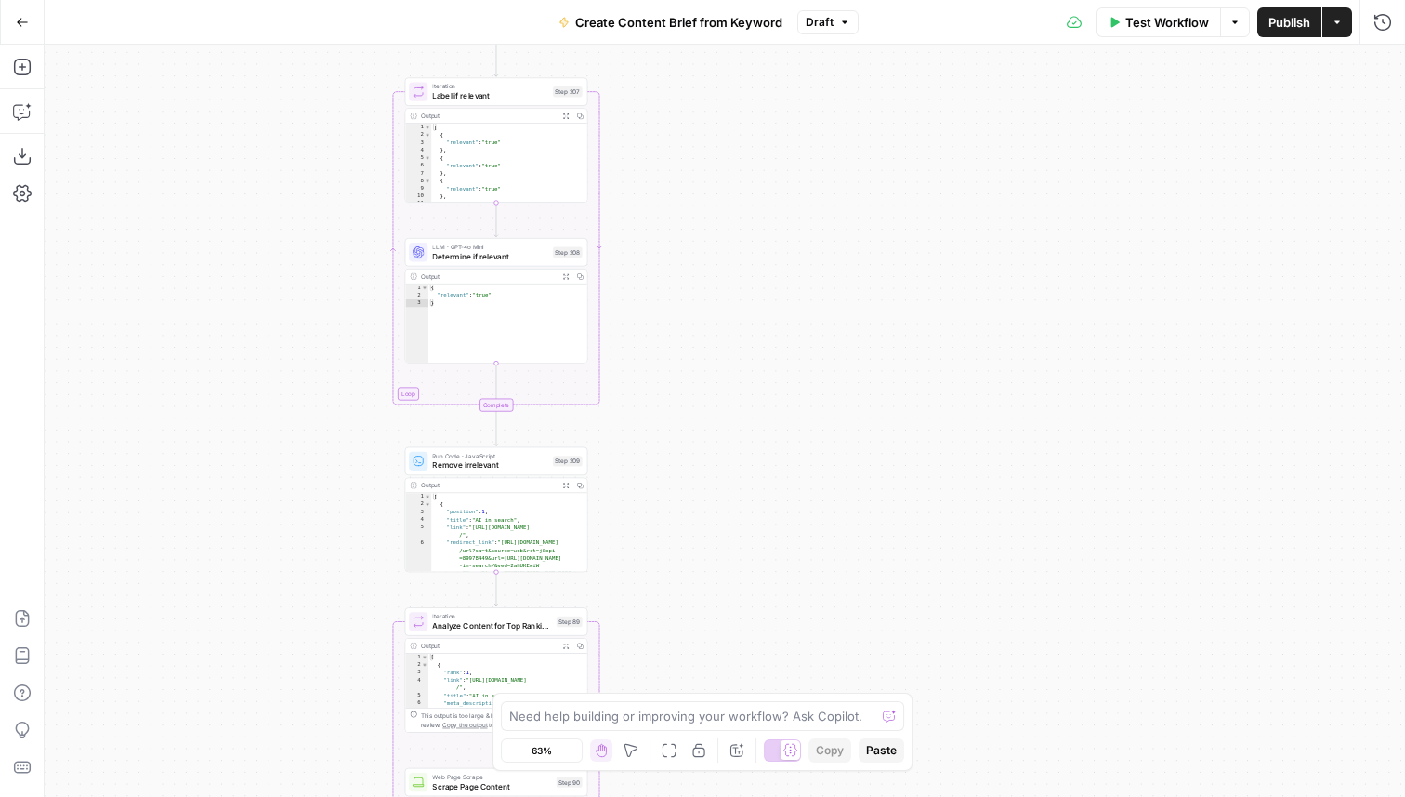
drag, startPoint x: 677, startPoint y: 542, endPoint x: 677, endPoint y: 270, distance: 272.4
click at [677, 270] on div "Workflow Set Inputs Inputs Google Search Perform Google Search Step 51 Output E…" at bounding box center [725, 421] width 1361 height 752
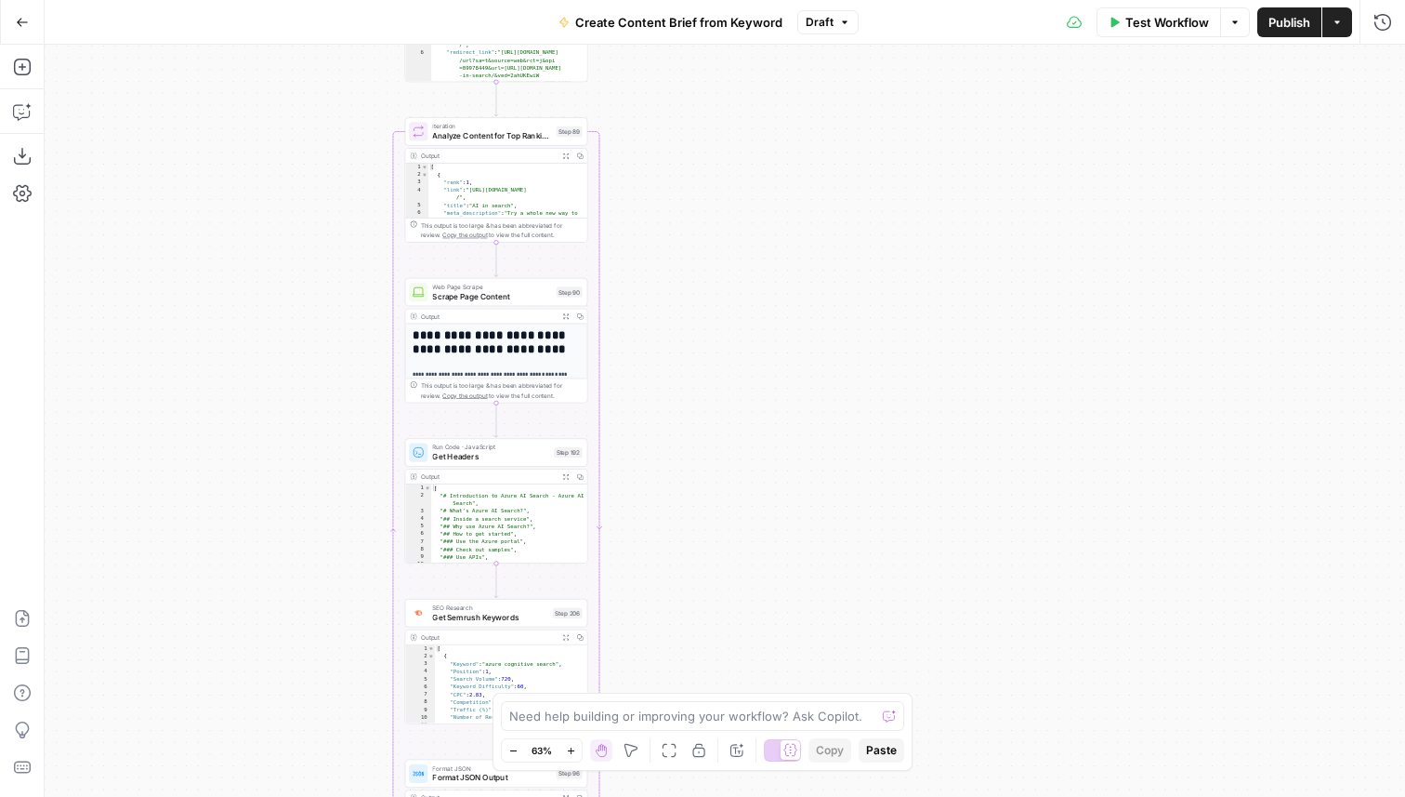
drag, startPoint x: 677, startPoint y: 417, endPoint x: 677, endPoint y: 200, distance: 217.5
click at [677, 200] on div "Workflow Set Inputs Inputs Google Search Perform Google Search Step 51 Output E…" at bounding box center [725, 421] width 1361 height 752
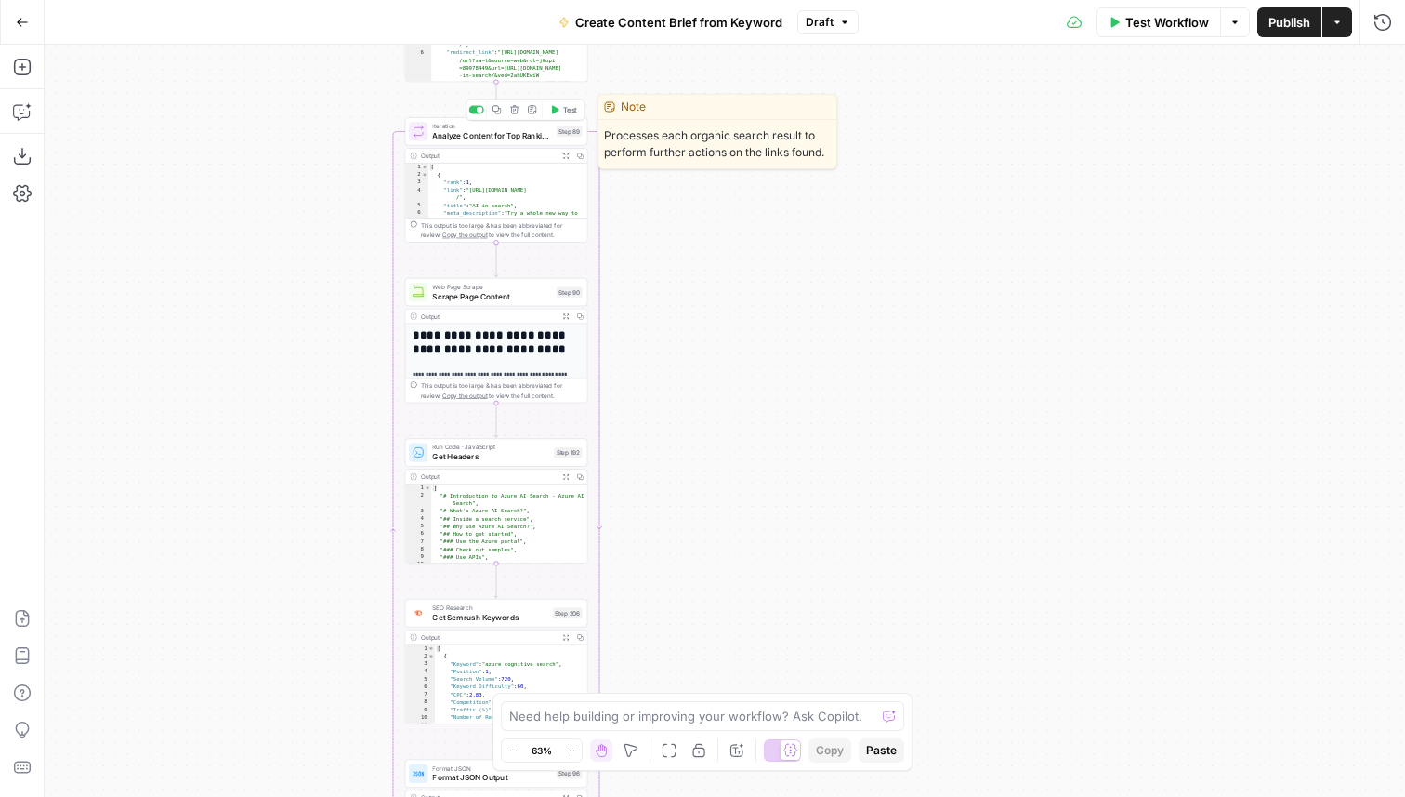
click at [510, 131] on span "Analyze Content for Top Ranking Pages" at bounding box center [491, 136] width 119 height 12
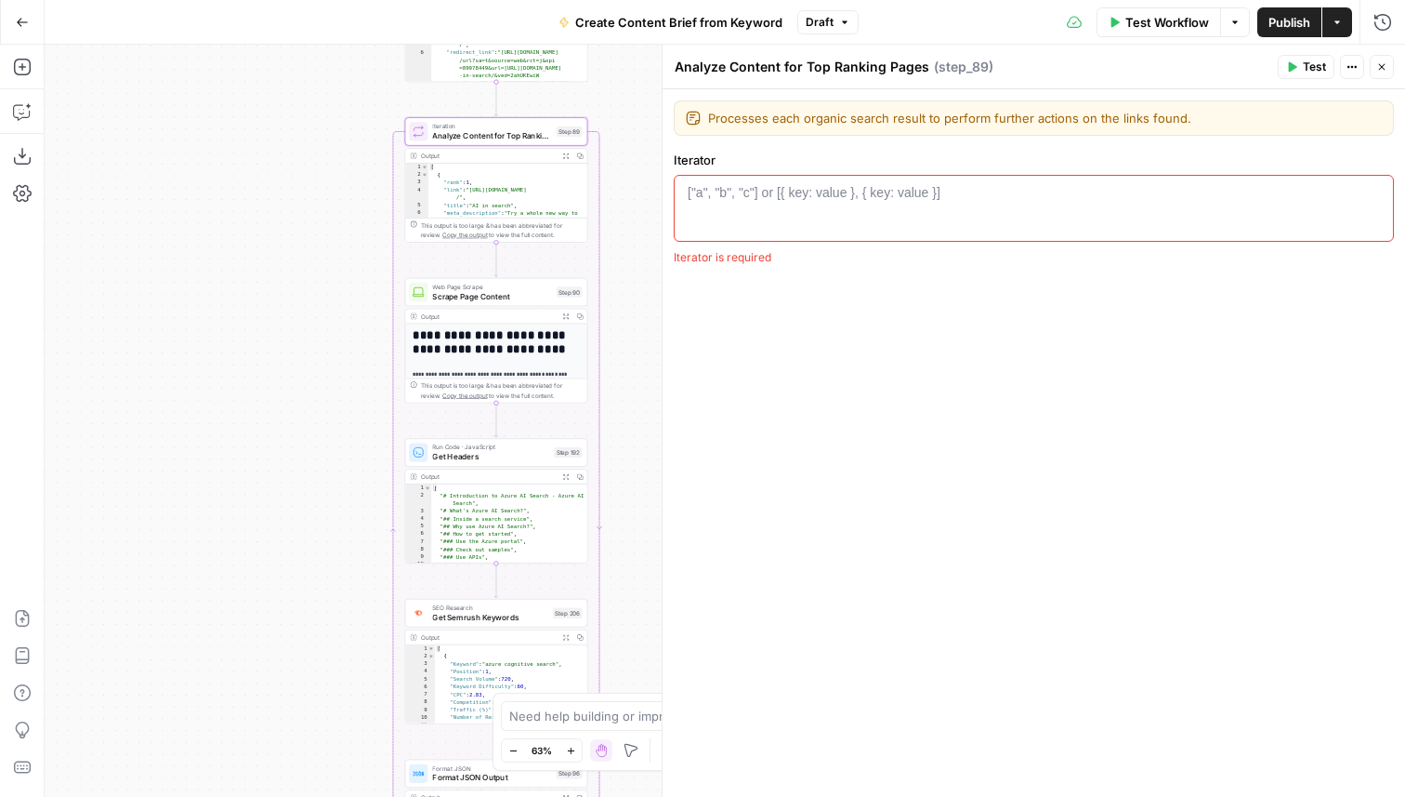
click at [1379, 65] on icon "button" at bounding box center [1382, 66] width 11 height 11
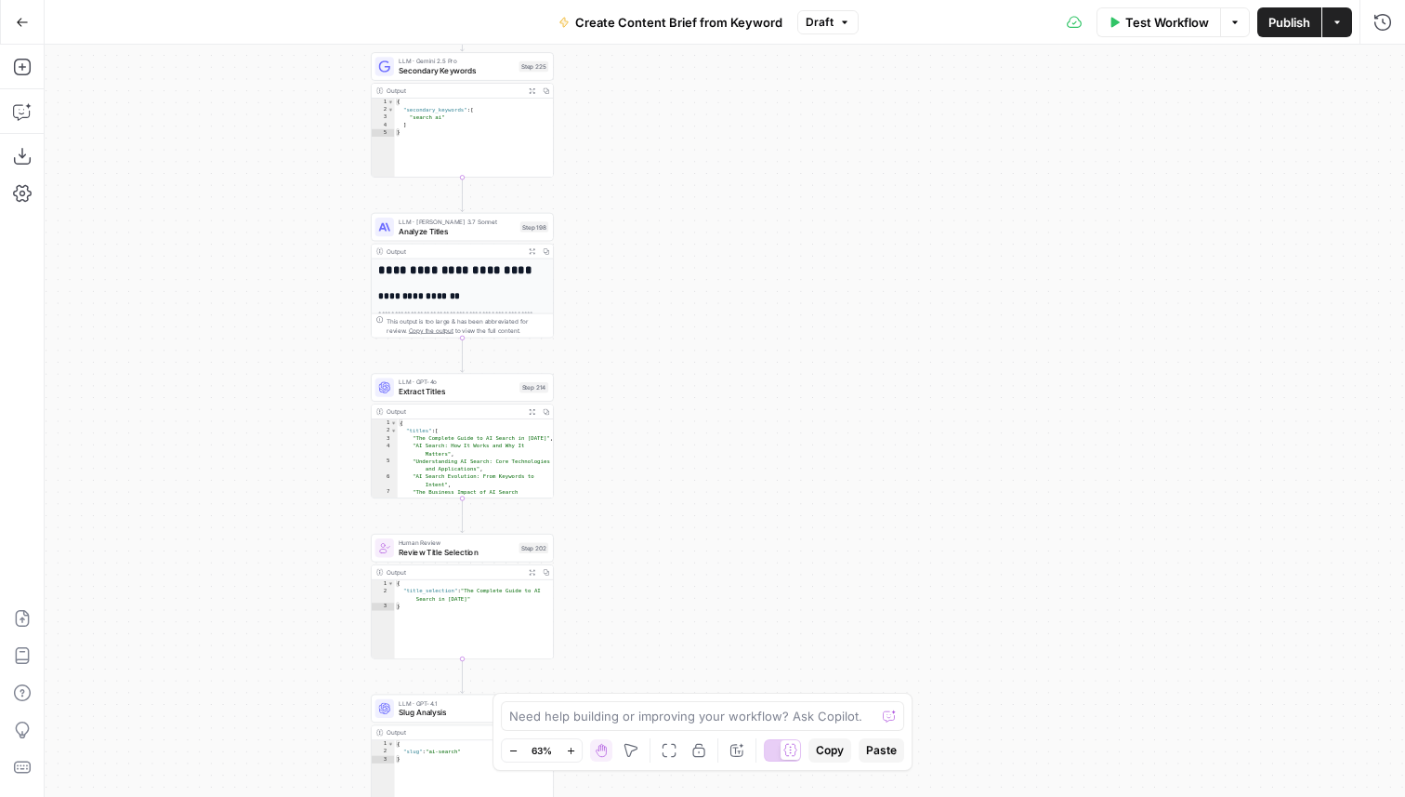
click at [509, 231] on span "Analyze Titles" at bounding box center [457, 231] width 117 height 12
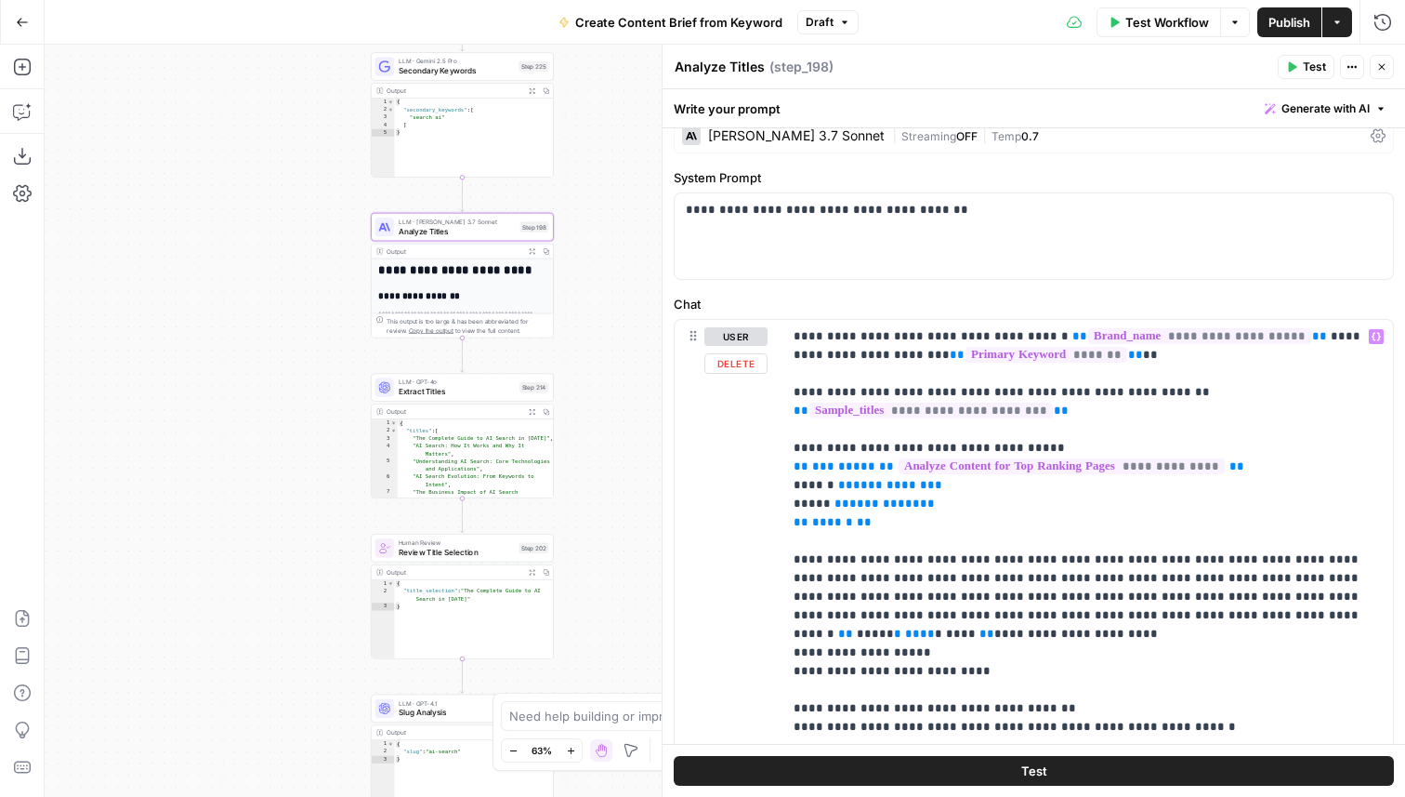
scroll to position [73, 0]
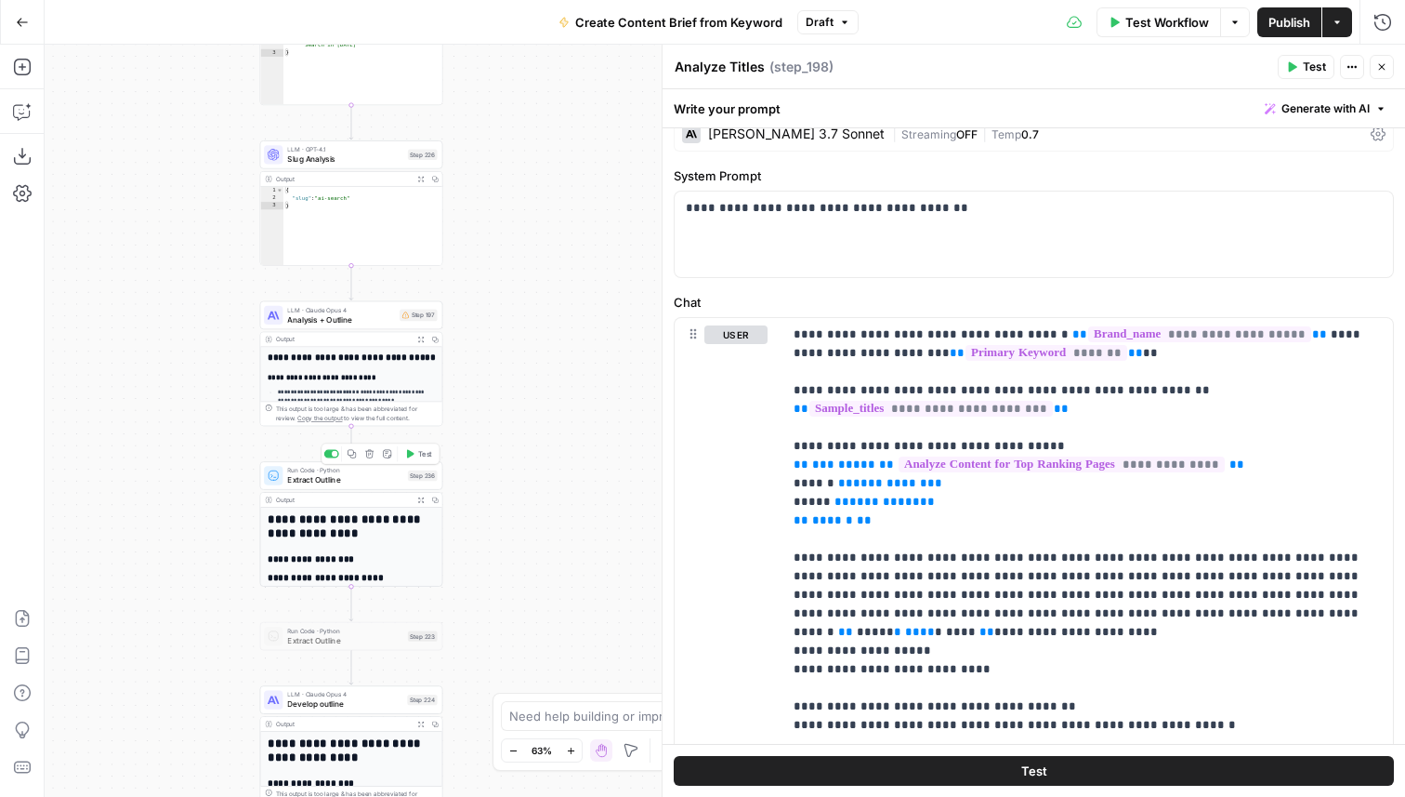
click at [356, 475] on span "Extract Outline" at bounding box center [344, 480] width 115 height 12
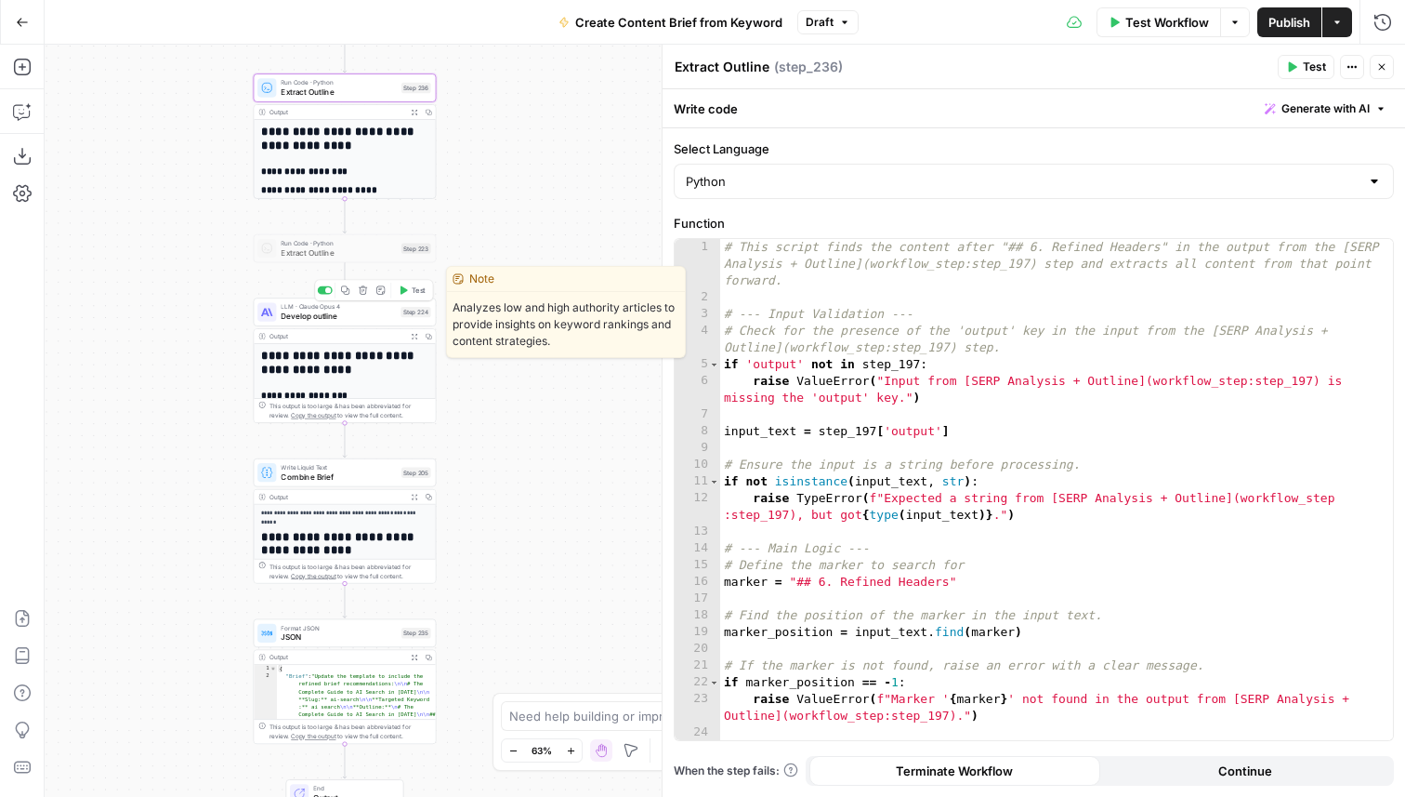
click at [347, 304] on span "LLM · Claude Opus 4" at bounding box center [338, 306] width 115 height 9
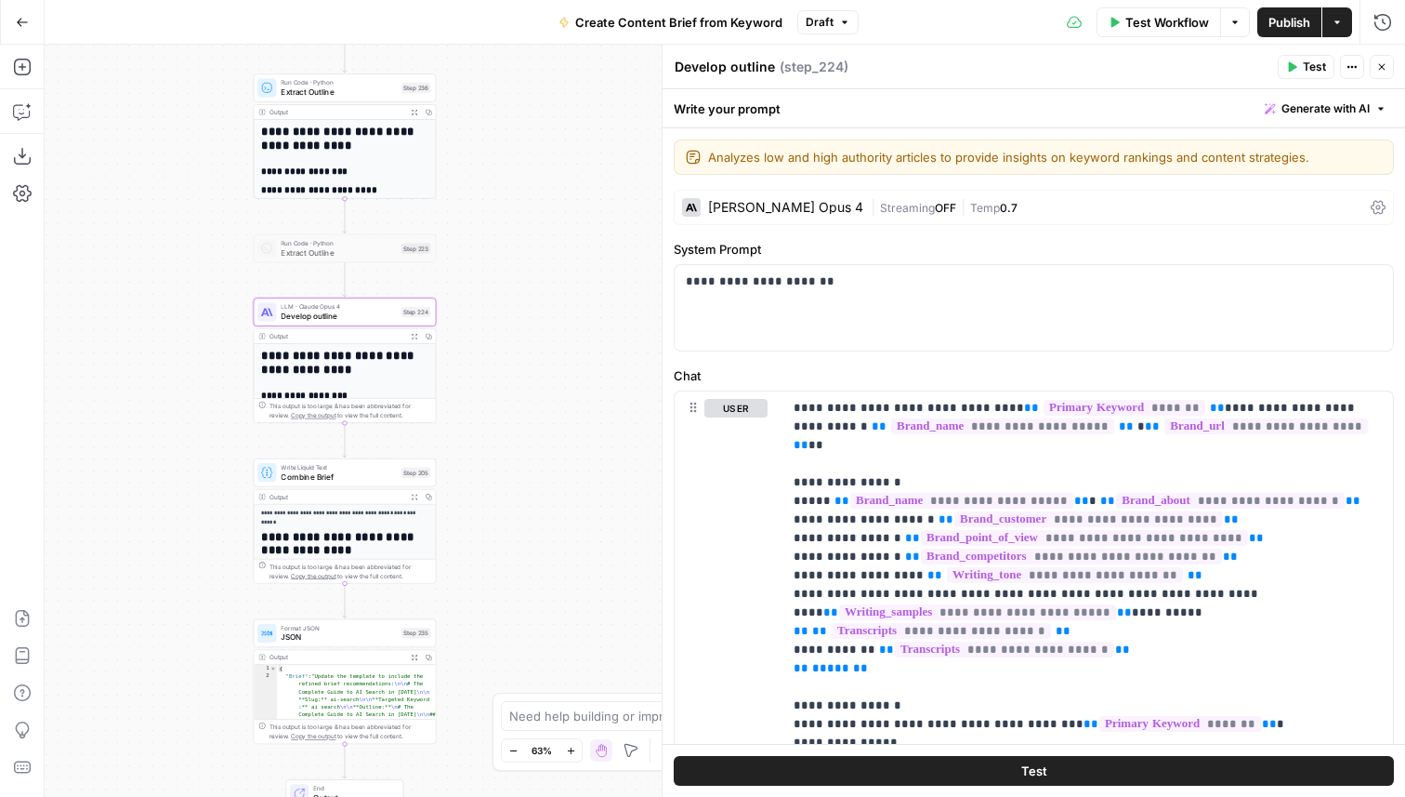
click at [358, 470] on span "Combine Brief" at bounding box center [338, 476] width 115 height 12
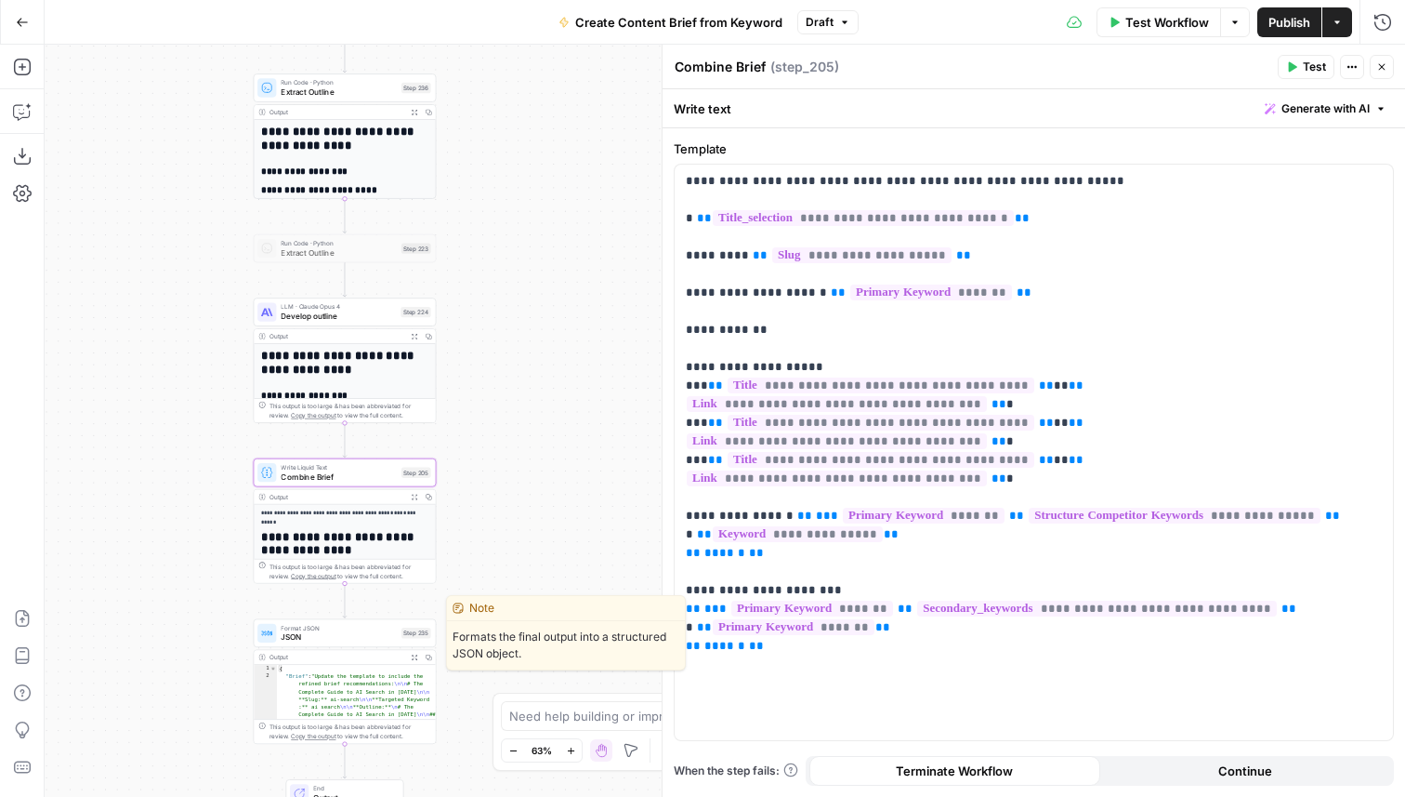
click at [310, 642] on span "JSON" at bounding box center [338, 637] width 115 height 12
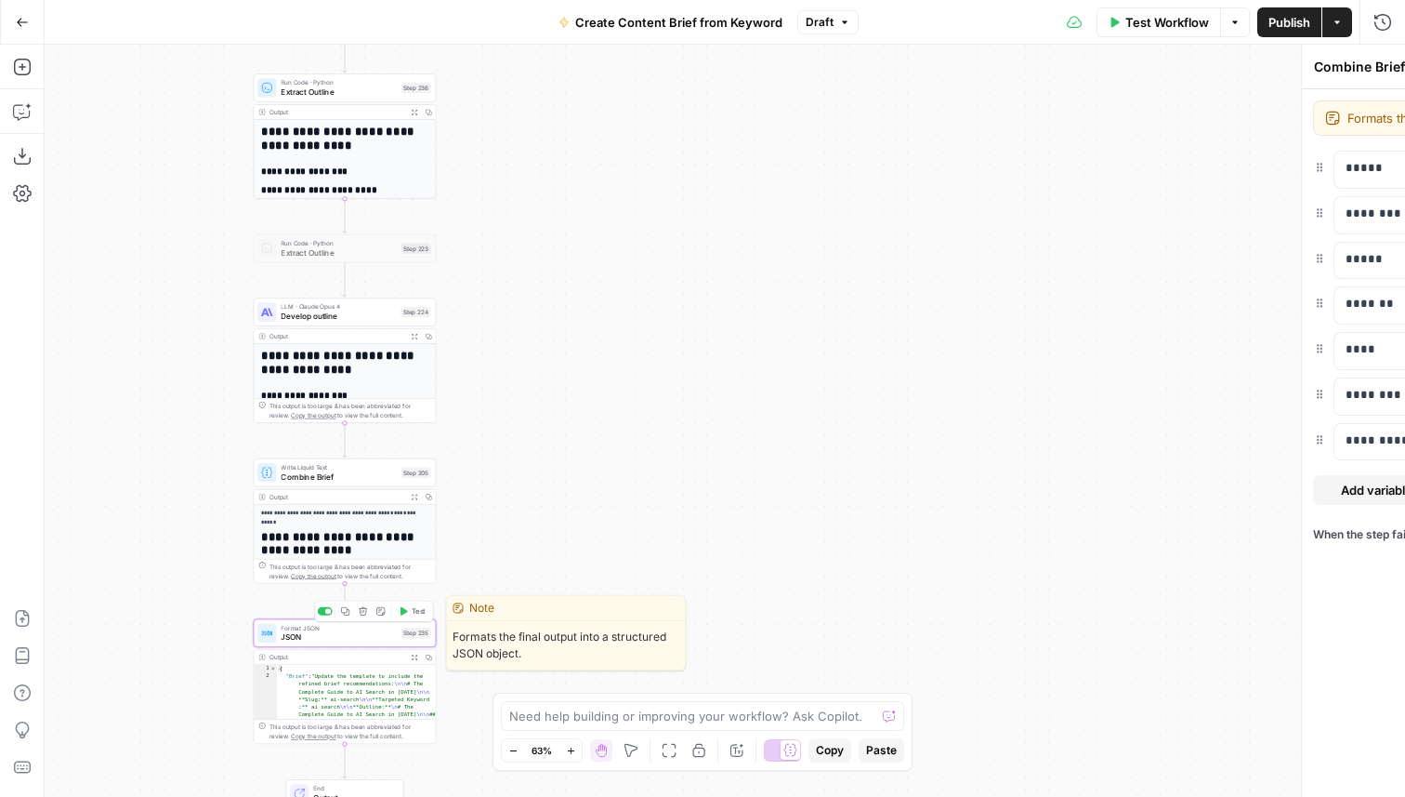
type textarea "JSON"
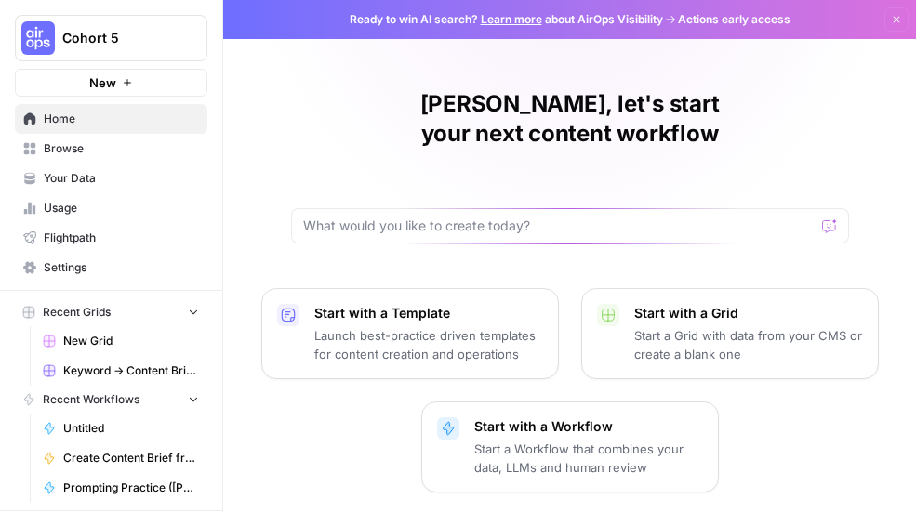
click at [110, 143] on span "Browse" at bounding box center [121, 148] width 155 height 17
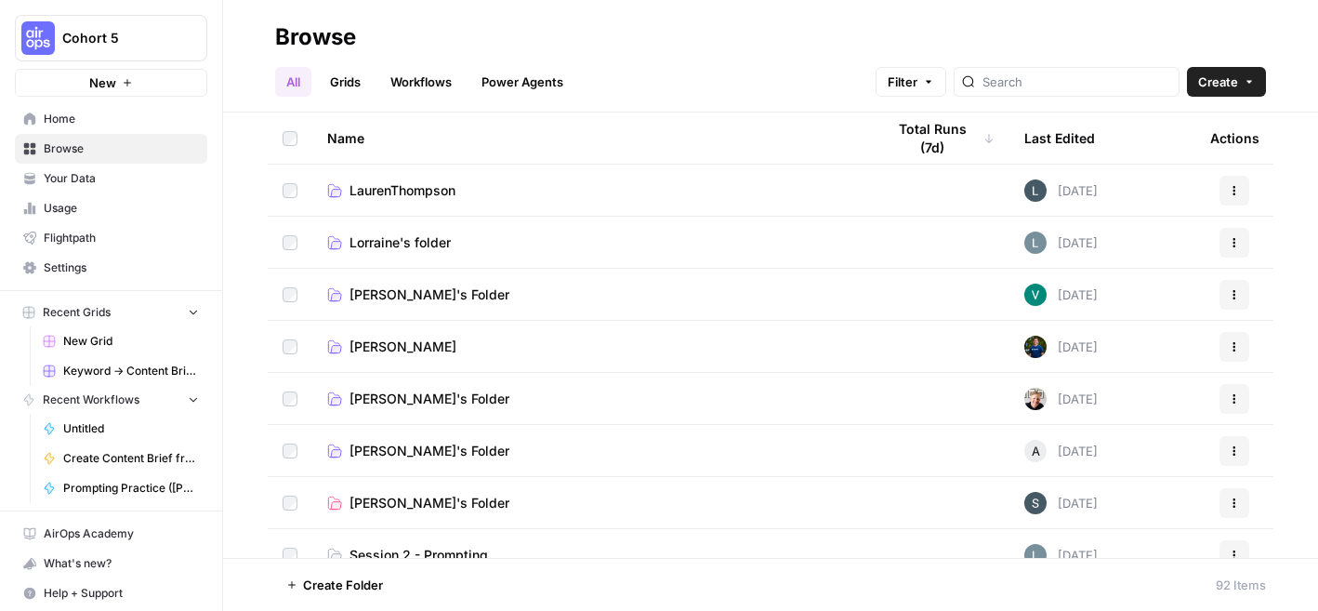
click at [100, 186] on span "Your Data" at bounding box center [121, 178] width 155 height 17
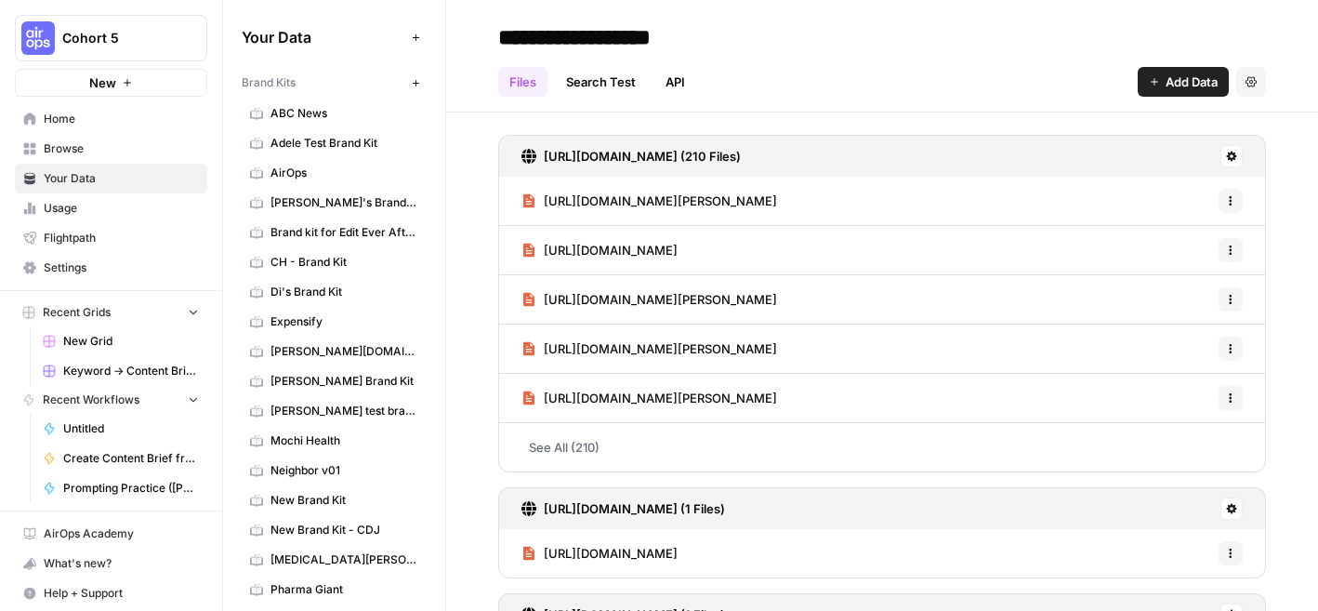
click at [322, 179] on span "AirOps" at bounding box center [344, 173] width 148 height 17
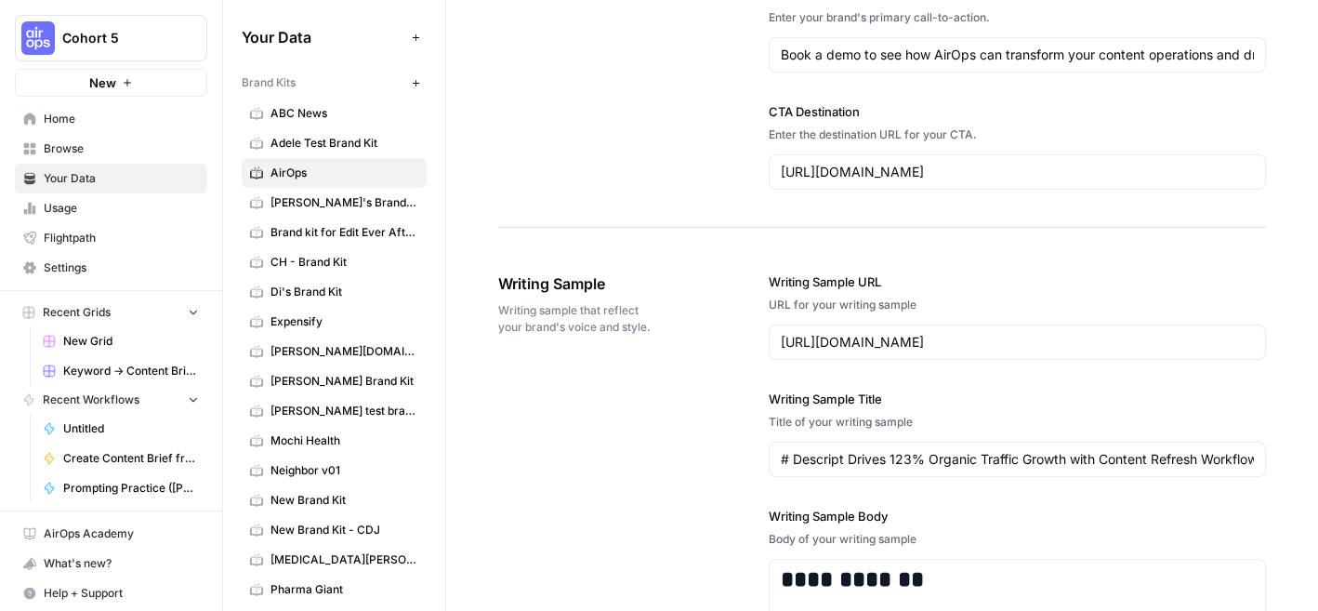
scroll to position [2078, 0]
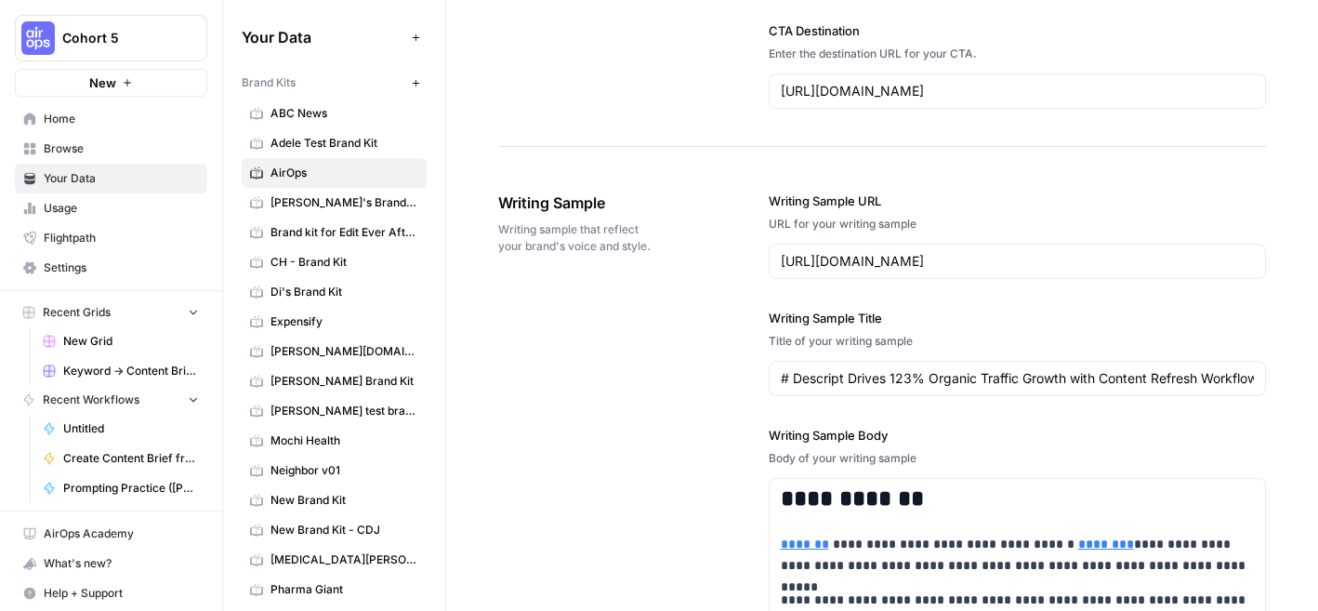
drag, startPoint x: 903, startPoint y: 319, endPoint x: 719, endPoint y: 318, distance: 183.1
click at [719, 318] on div "**********" at bounding box center [882, 613] width 768 height 919
click at [788, 315] on label "Writing Sample Title" at bounding box center [1018, 318] width 498 height 19
click at [788, 369] on input "# Descript Drives 123% Organic Traffic Growth with Content Refresh Workflows" at bounding box center [1018, 378] width 474 height 19
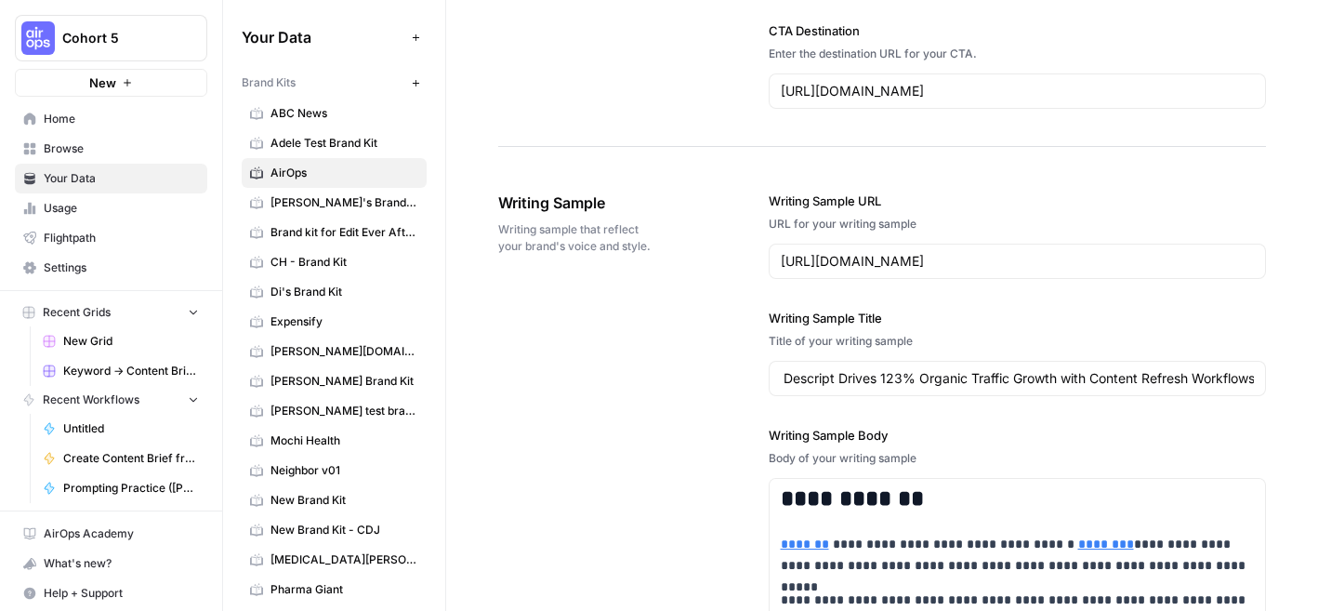
click at [1033, 335] on div "Title of your writing sample" at bounding box center [1018, 341] width 498 height 17
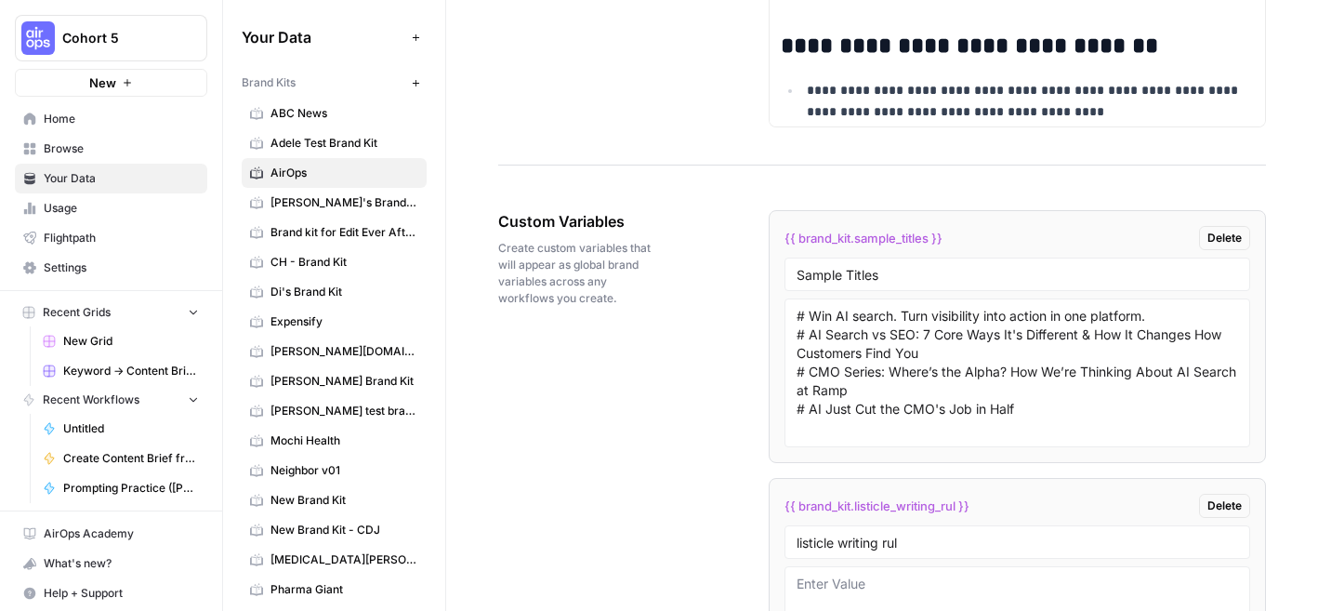
scroll to position [2964, 0]
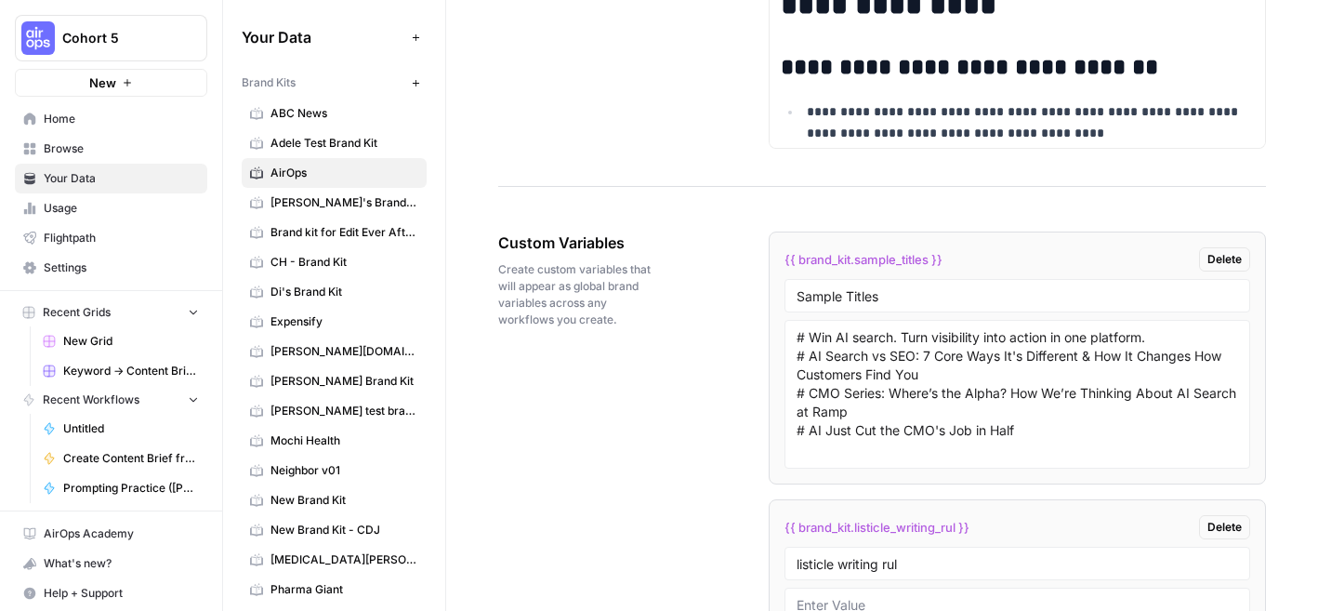
drag, startPoint x: 967, startPoint y: 257, endPoint x: 780, endPoint y: 258, distance: 186.8
click at [780, 258] on li "{{ brand_kit.sample_titles }} Delete Sample Titles # Win AI search. Turn visibi…" at bounding box center [1018, 357] width 498 height 253
click at [923, 259] on span "{{ brand_kit.sample_titles }}" at bounding box center [864, 259] width 158 height 19
drag, startPoint x: 974, startPoint y: 272, endPoint x: 767, endPoint y: 271, distance: 207.3
click at [767, 271] on div "Custom Variables Create custom variables that will appear as global brand varia…" at bounding box center [882, 514] width 768 height 640
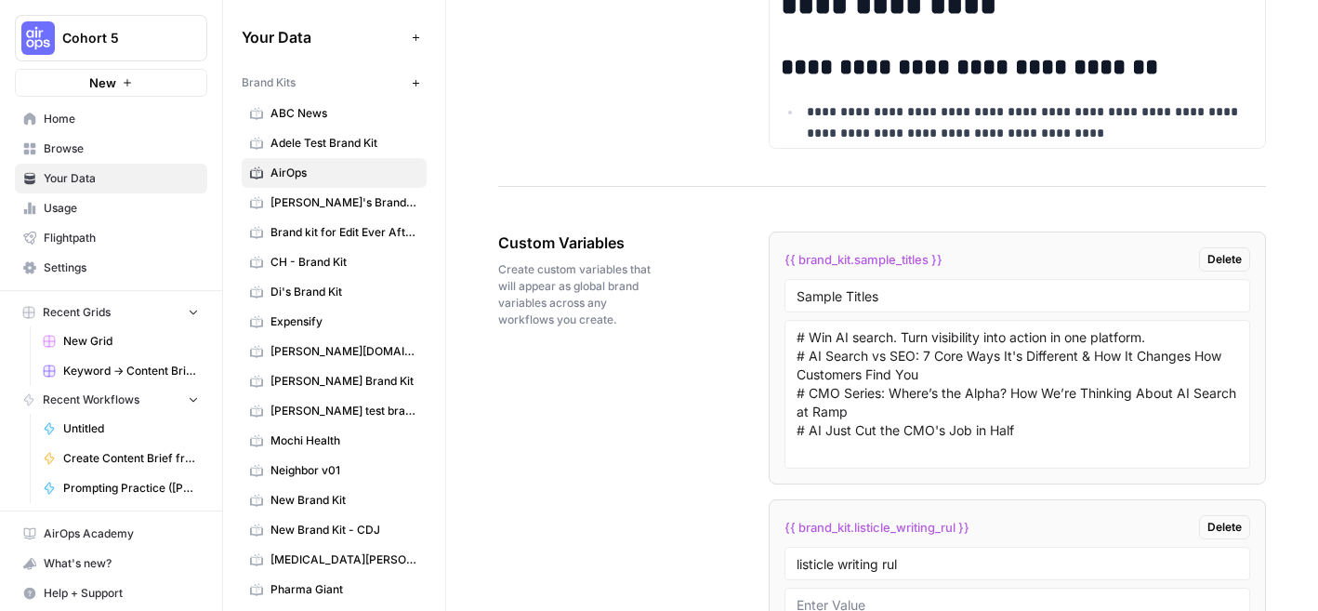
drag, startPoint x: 951, startPoint y: 269, endPoint x: 776, endPoint y: 260, distance: 175.0
click at [776, 260] on li "{{ brand_kit.sample_titles }} Delete Sample Titles # Win AI search. Turn visibi…" at bounding box center [1018, 357] width 498 height 253
click at [913, 400] on textarea "# Win AI search. Turn visibility into action in one platform. # AI Search vs SE…" at bounding box center [1018, 394] width 442 height 132
drag, startPoint x: 1022, startPoint y: 429, endPoint x: 788, endPoint y: 321, distance: 258.3
click at [788, 321] on div "# Win AI search. Turn visibility into action in one platform. # AI Search vs SE…" at bounding box center [1018, 394] width 467 height 149
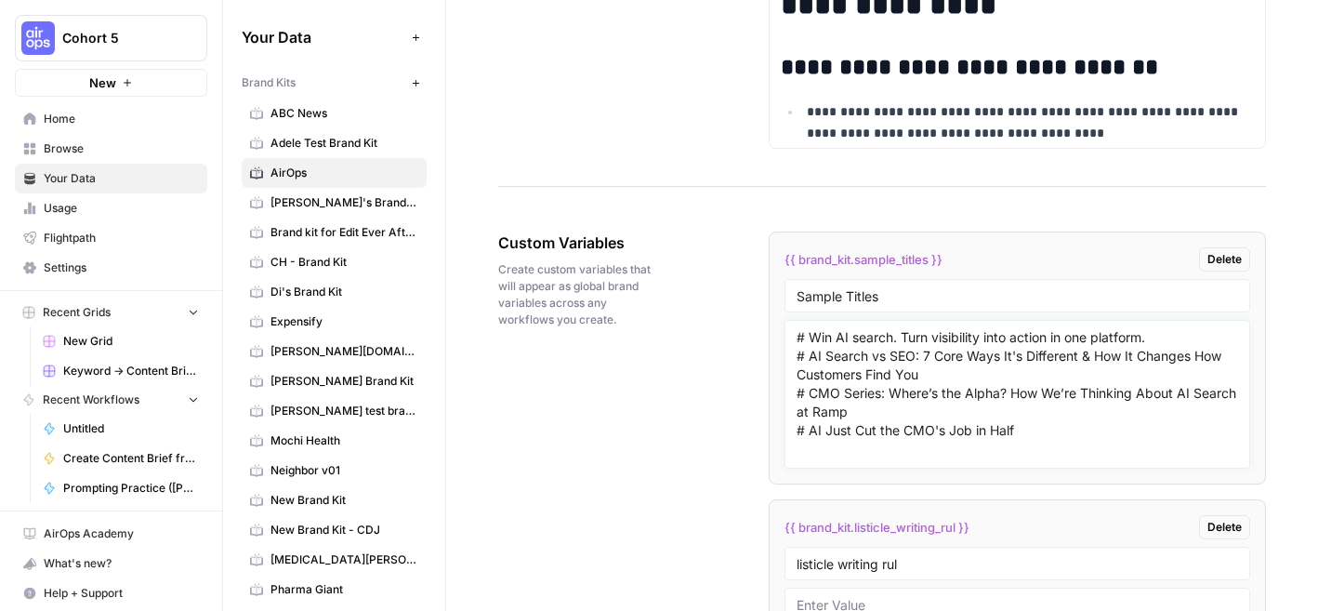
click at [878, 442] on textarea "# Win AI search. Turn visibility into action in one platform. # AI Search vs SE…" at bounding box center [1018, 394] width 442 height 132
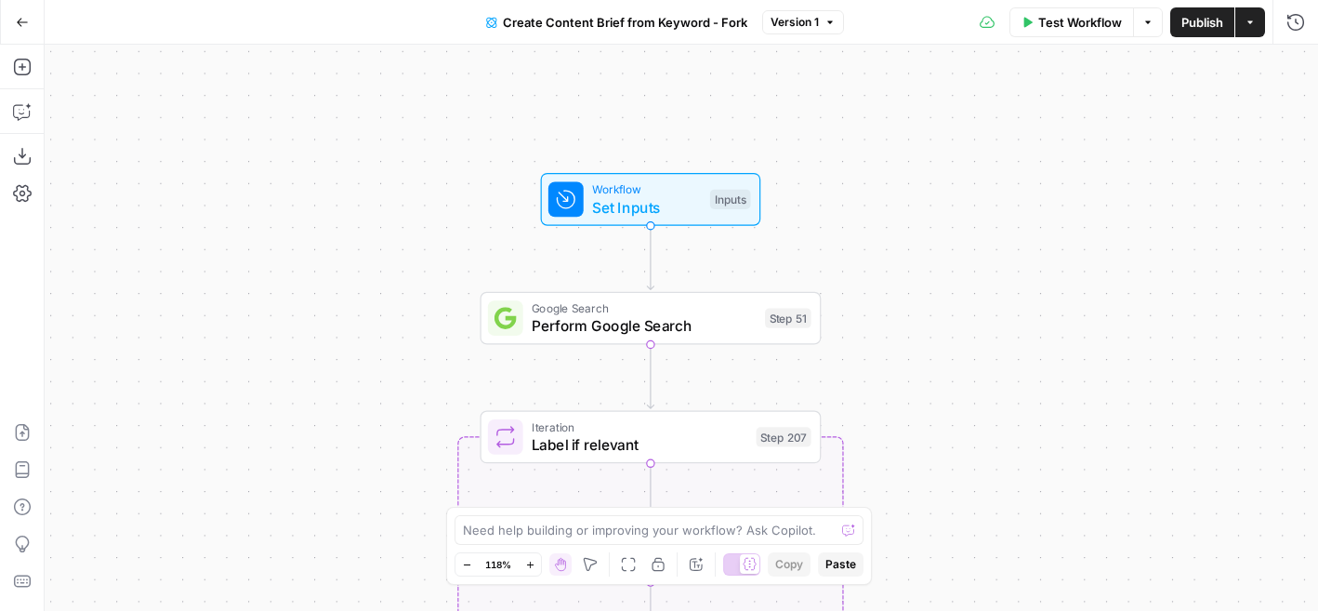
drag, startPoint x: 740, startPoint y: 183, endPoint x: 869, endPoint y: 331, distance: 196.3
click at [869, 331] on div "Workflow Set Inputs Inputs Google Search Perform Google Search Step 51 Loop Ite…" at bounding box center [681, 328] width 1273 height 566
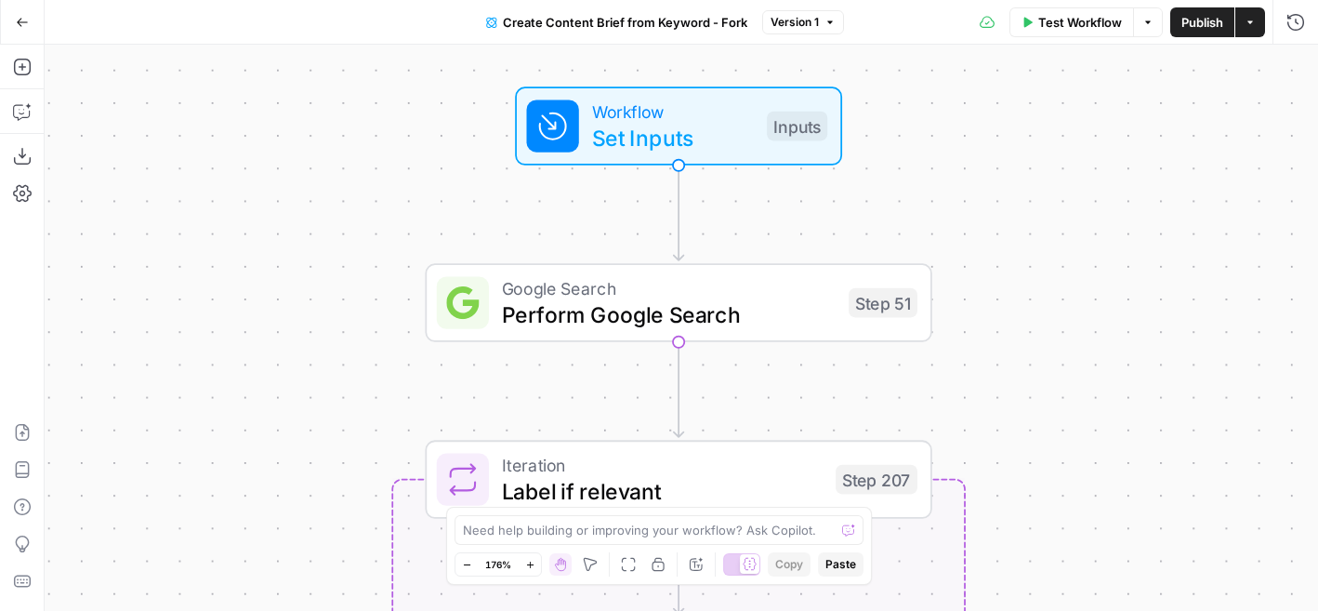
drag, startPoint x: 789, startPoint y: 205, endPoint x: 896, endPoint y: 134, distance: 128.6
click at [896, 134] on div "Workflow Set Inputs Inputs" at bounding box center [678, 125] width 507 height 78
click at [712, 126] on span "Set Inputs" at bounding box center [673, 137] width 162 height 33
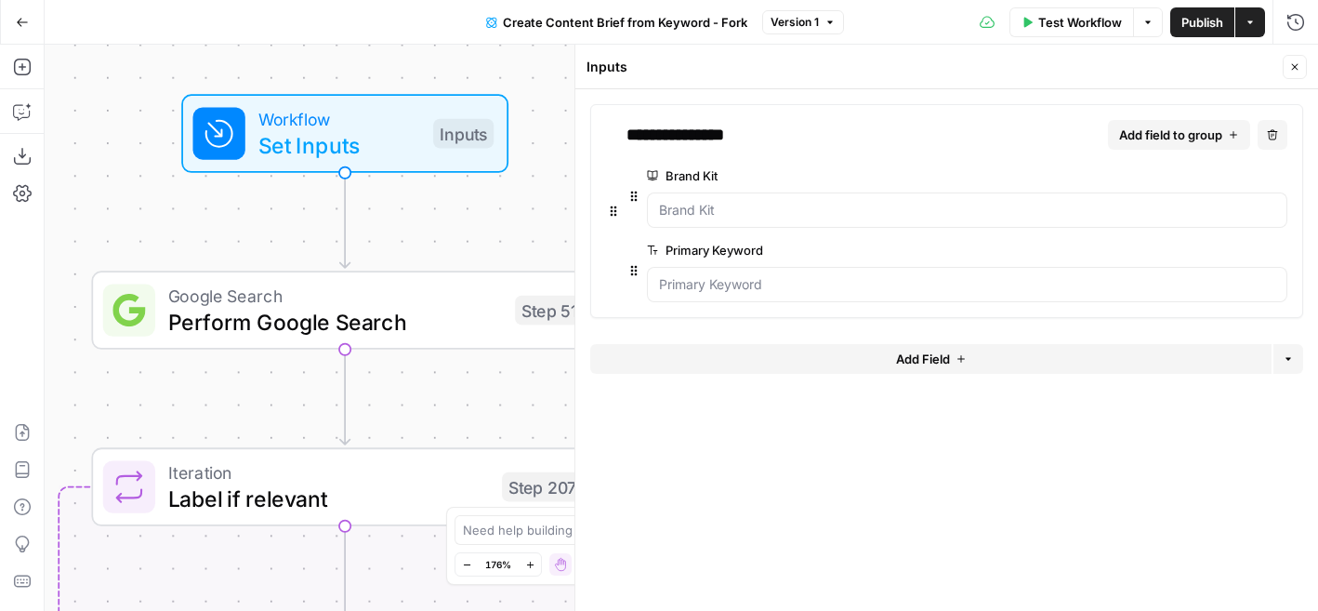
drag, startPoint x: 519, startPoint y: 230, endPoint x: 184, endPoint y: 237, distance: 334.7
click at [184, 237] on div "Workflow Set Inputs Inputs Google Search Perform Google Search Step 51 Loop Ite…" at bounding box center [681, 328] width 1273 height 566
click at [1293, 62] on icon "button" at bounding box center [1294, 66] width 11 height 11
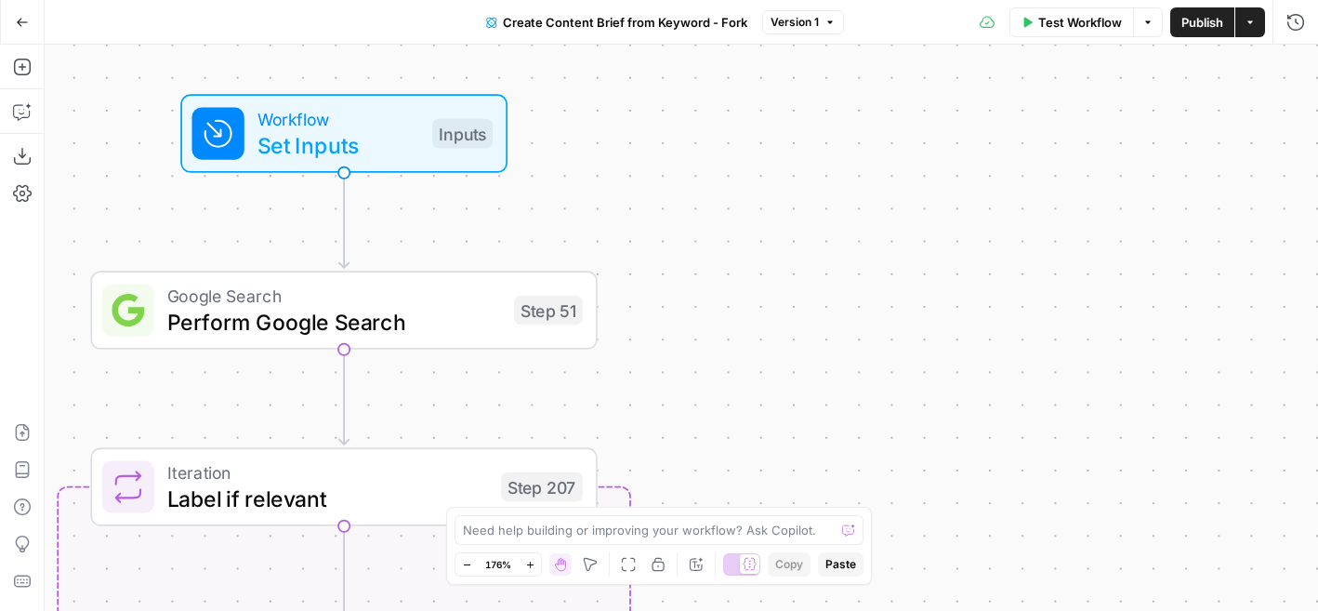
drag, startPoint x: 735, startPoint y: 225, endPoint x: 735, endPoint y: 133, distance: 92.0
click at [735, 133] on div "Workflow Set Inputs Inputs Google Search Perform Google Search Step 51 Loop Ite…" at bounding box center [681, 328] width 1273 height 566
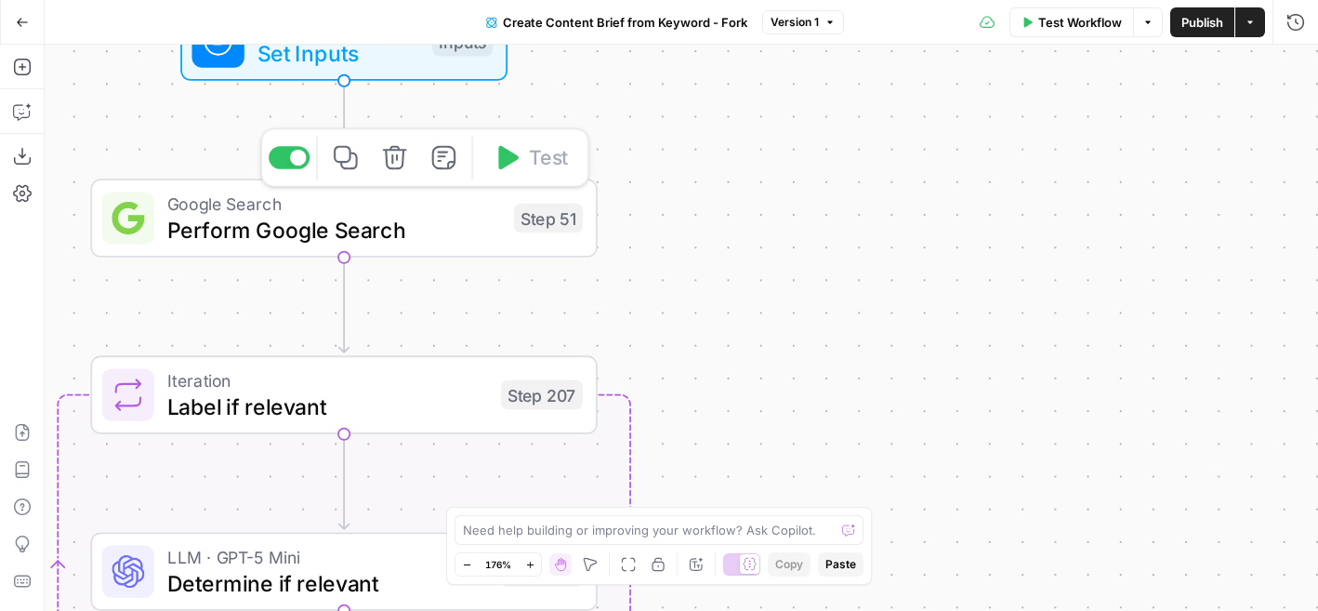
click at [429, 233] on span "Perform Google Search" at bounding box center [334, 229] width 334 height 33
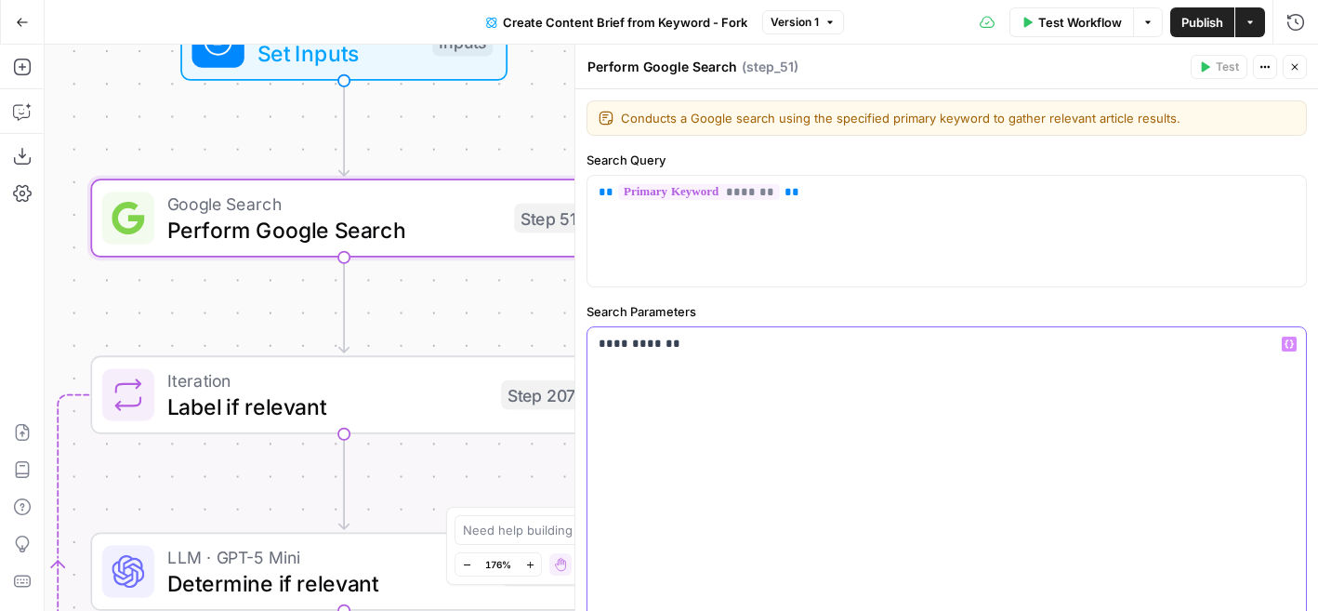
click at [667, 342] on p "**********" at bounding box center [947, 344] width 696 height 19
drag, startPoint x: 675, startPoint y: 157, endPoint x: 588, endPoint y: 159, distance: 86.5
click at [588, 159] on label "Search Query" at bounding box center [947, 160] width 720 height 19
click at [743, 310] on label "Search Parameters" at bounding box center [947, 311] width 720 height 19
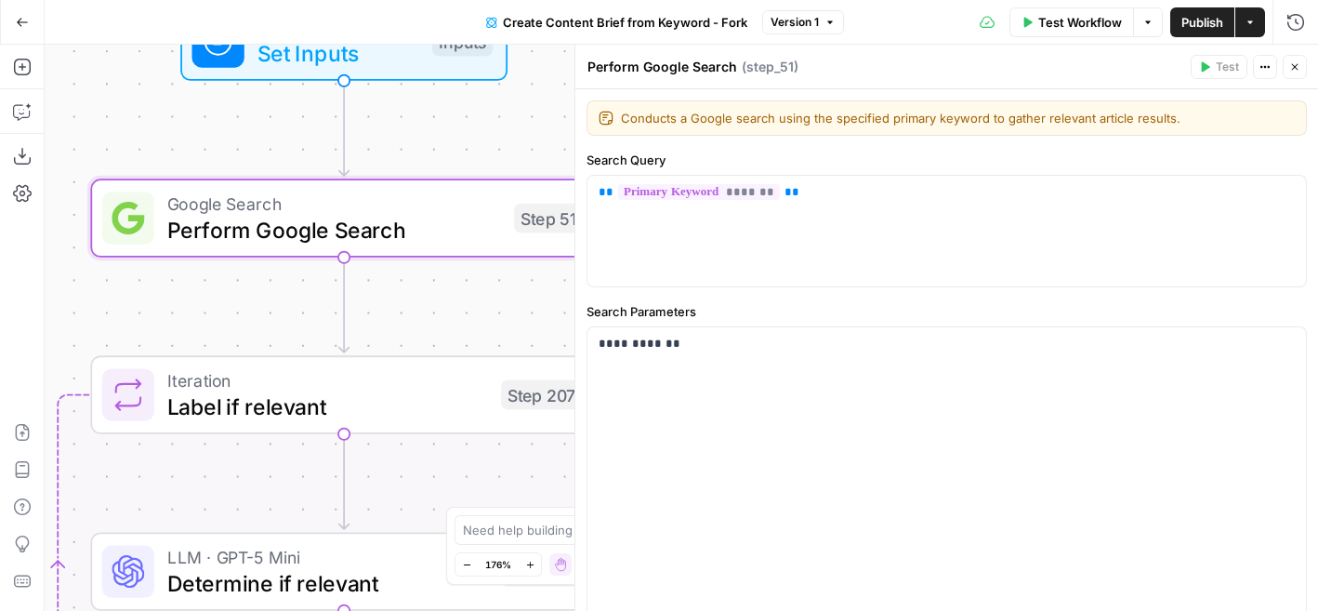
click at [1293, 62] on icon "button" at bounding box center [1294, 66] width 11 height 11
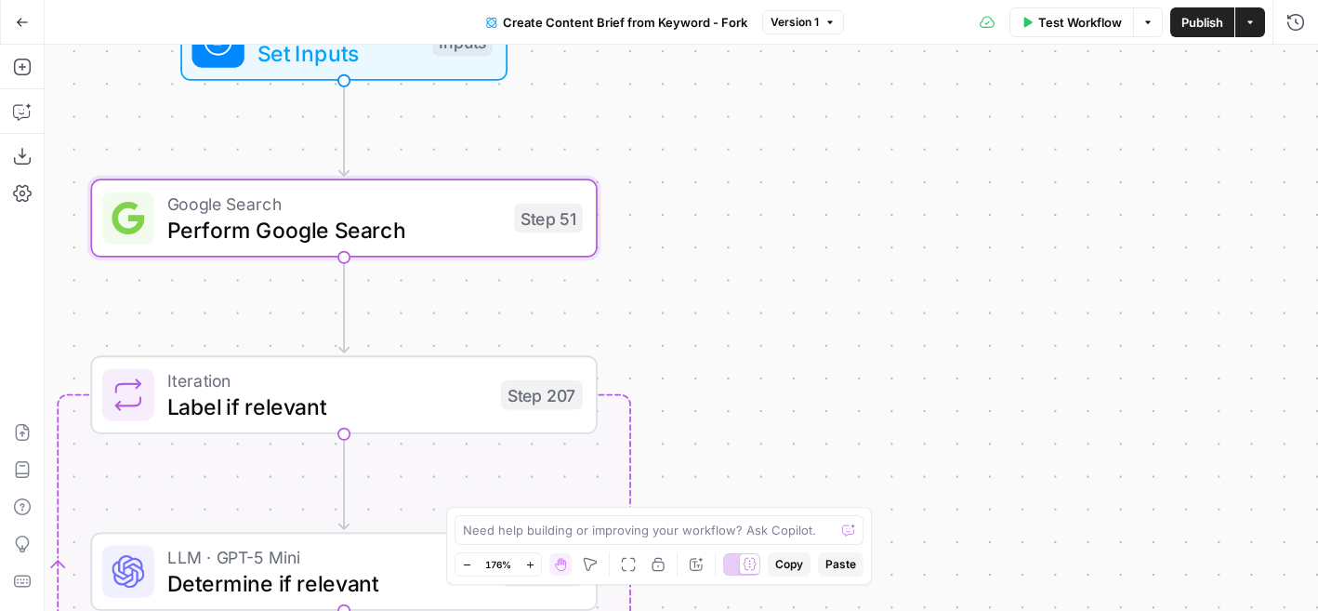
click at [1097, 28] on span "Test Workflow" at bounding box center [1080, 22] width 84 height 19
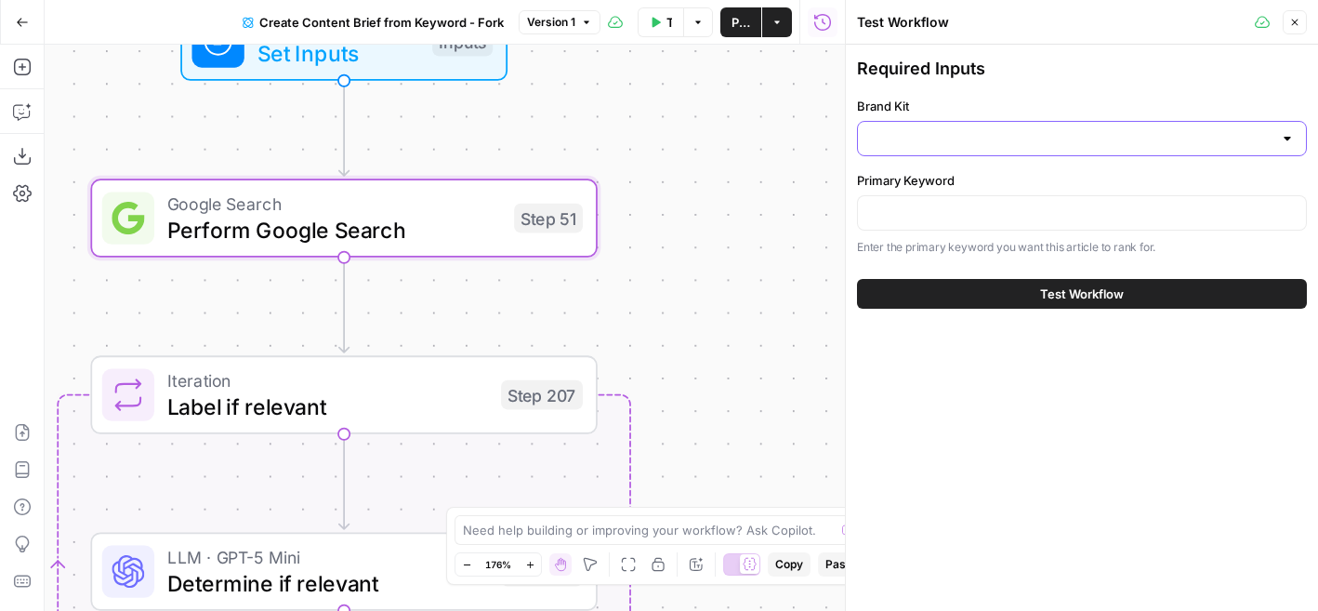
click at [940, 139] on input "Brand Kit" at bounding box center [1070, 138] width 403 height 19
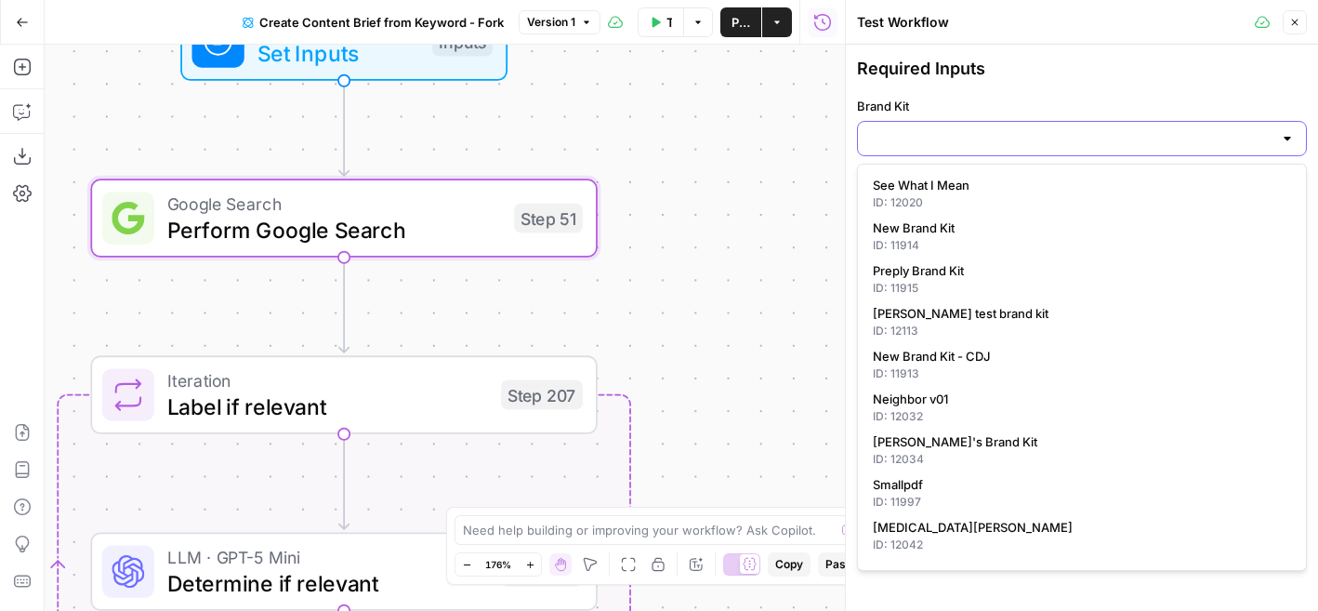
click at [937, 136] on input "Brand Kit" at bounding box center [1070, 138] width 403 height 19
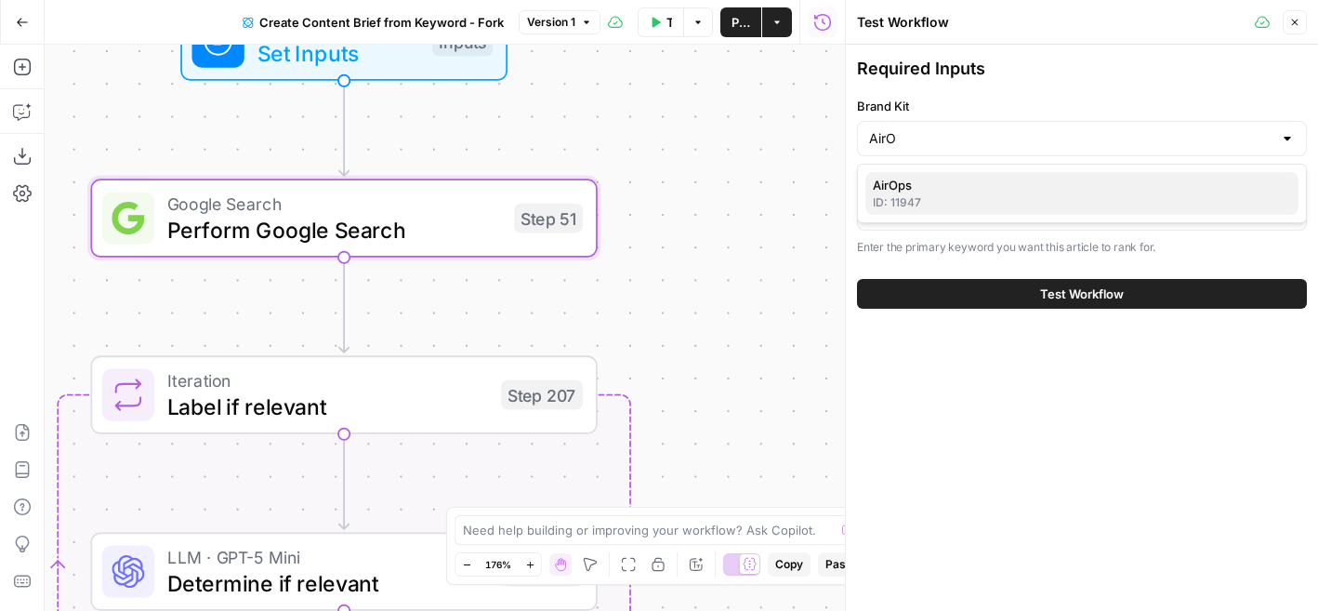
click at [970, 197] on div "ID: 11947" at bounding box center [1082, 202] width 418 height 17
type input "AirOps"
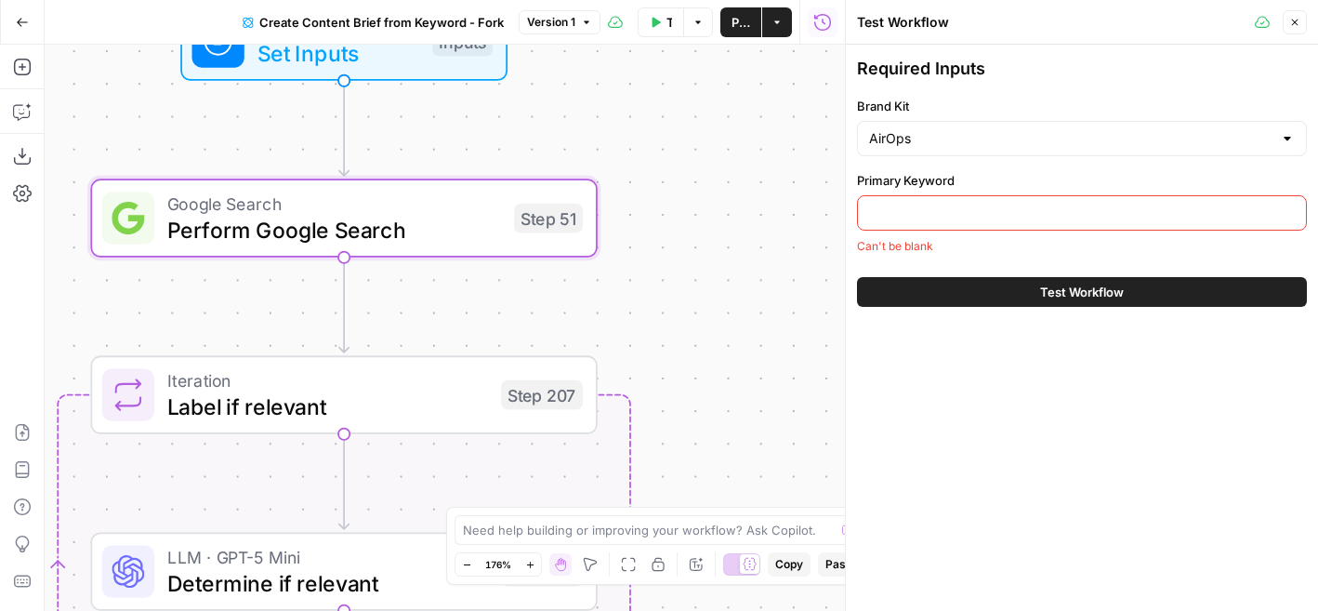
click at [934, 209] on input "Primary Keyword" at bounding box center [1082, 213] width 426 height 19
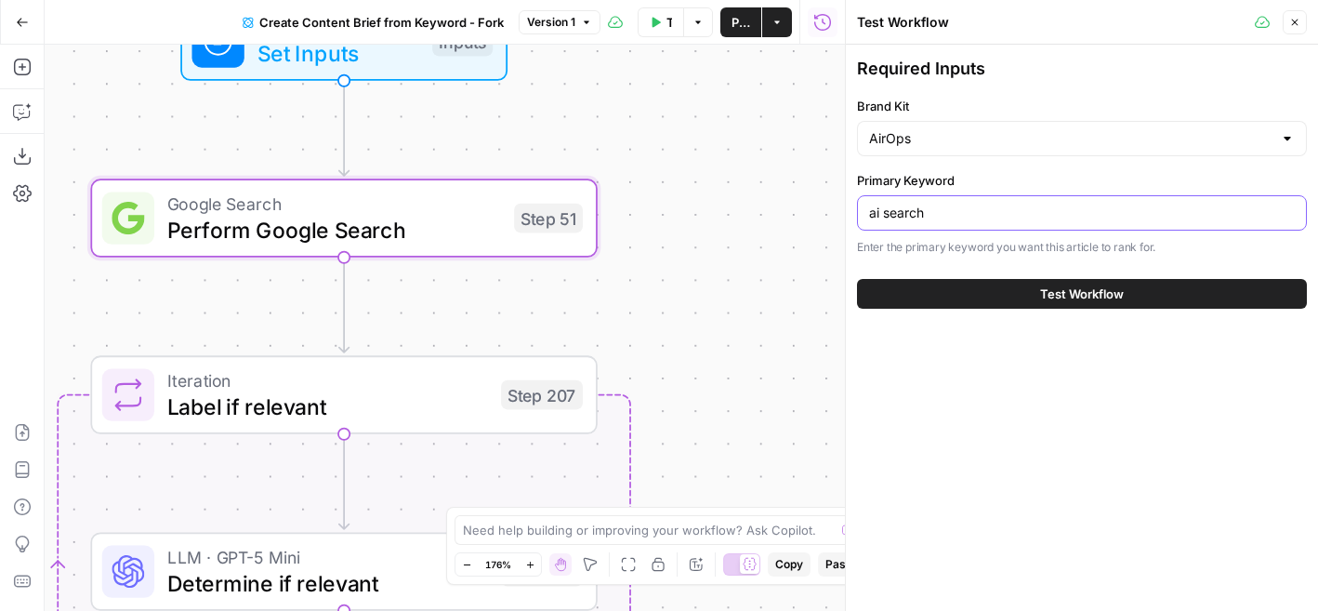
type input "ai search"
click at [1019, 297] on button "Test Workflow" at bounding box center [1082, 294] width 450 height 30
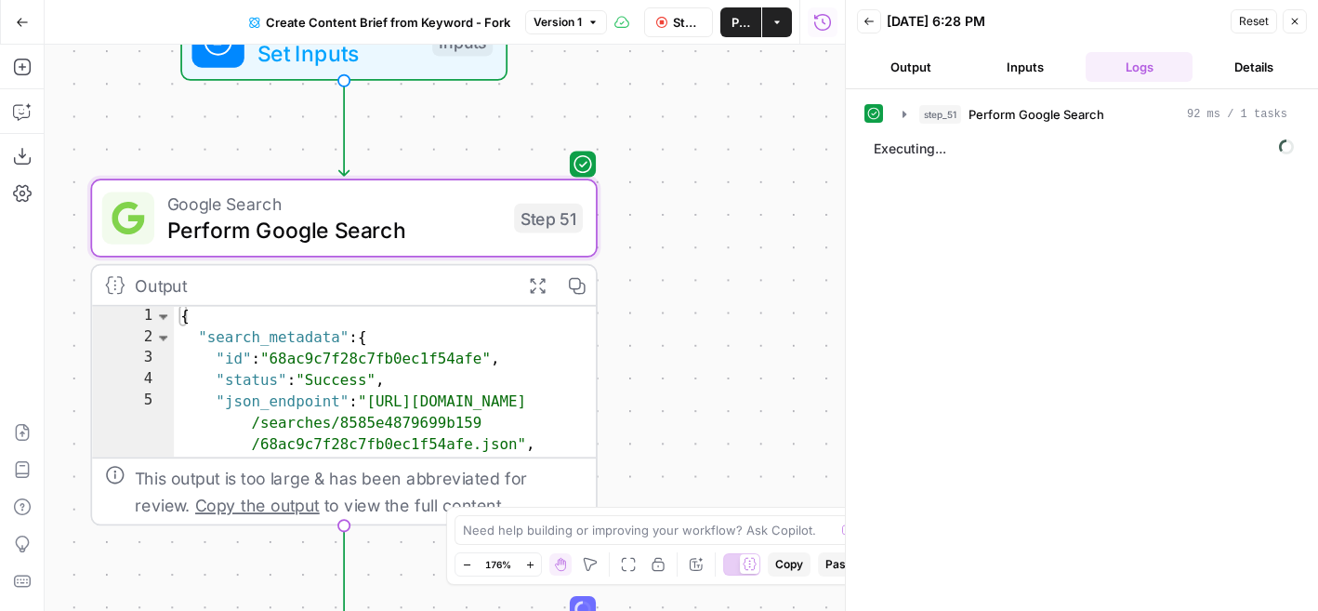
click at [1290, 27] on button "Close" at bounding box center [1295, 21] width 24 height 24
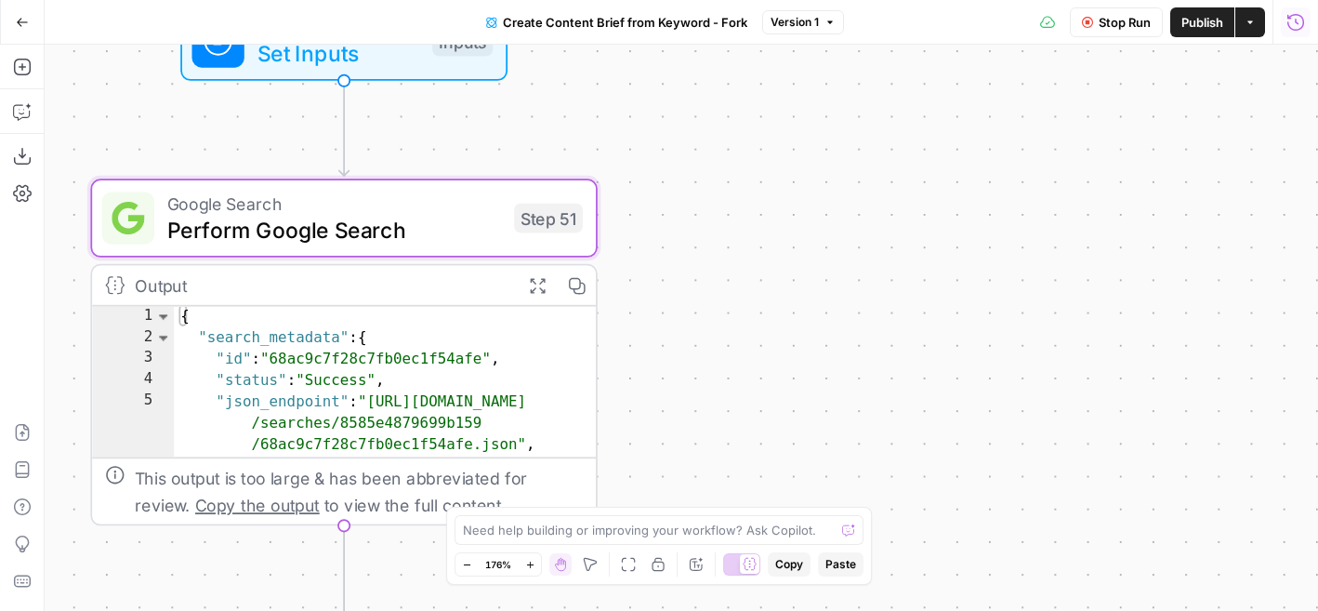
click at [1313, 27] on div "Stop Run Publish Actions Run History" at bounding box center [1081, 22] width 475 height 44
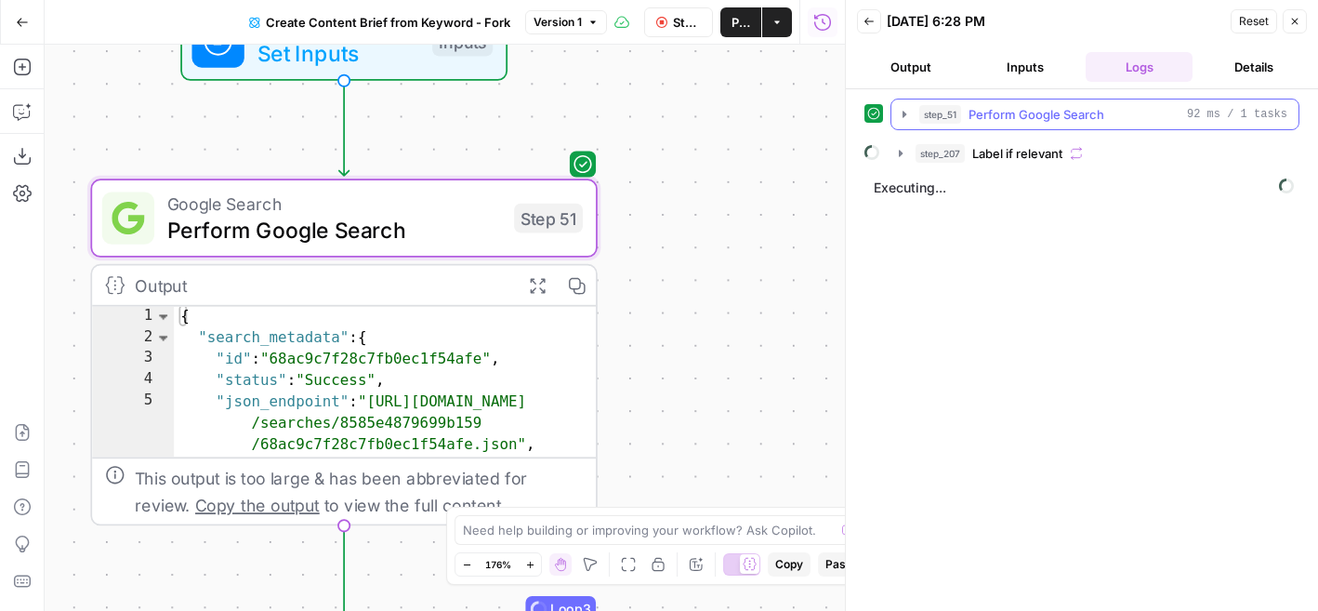
click at [910, 116] on icon "button" at bounding box center [904, 114] width 15 height 15
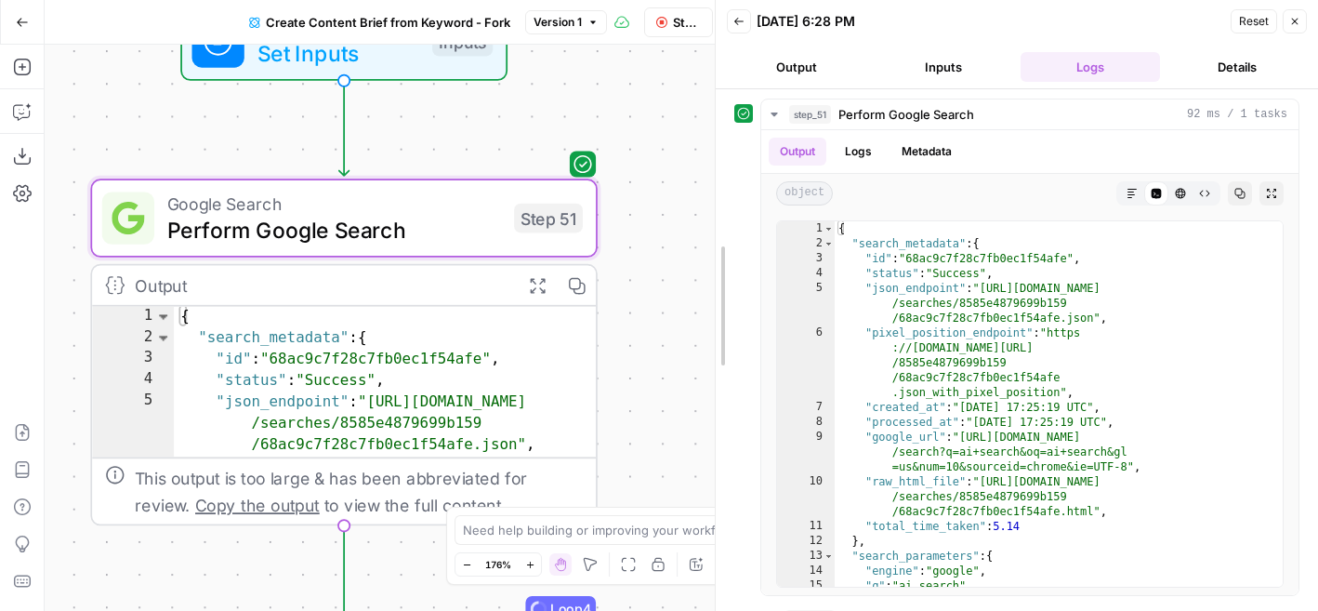
drag, startPoint x: 849, startPoint y: 230, endPoint x: 702, endPoint y: 223, distance: 147.0
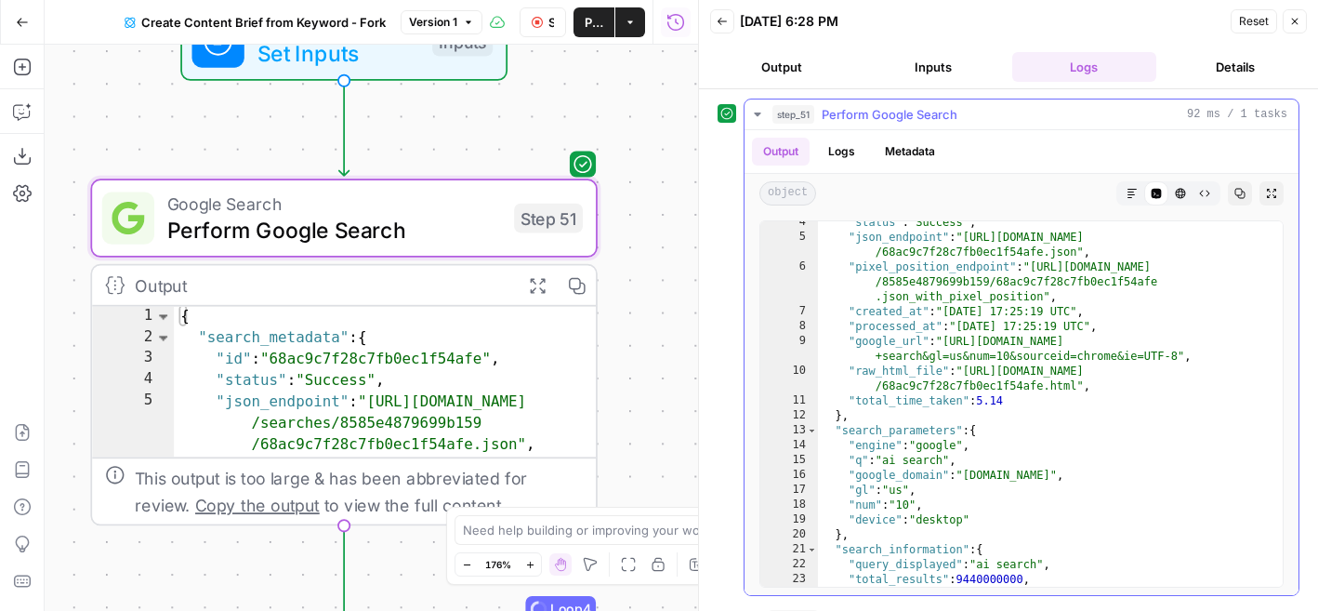
scroll to position [52, 0]
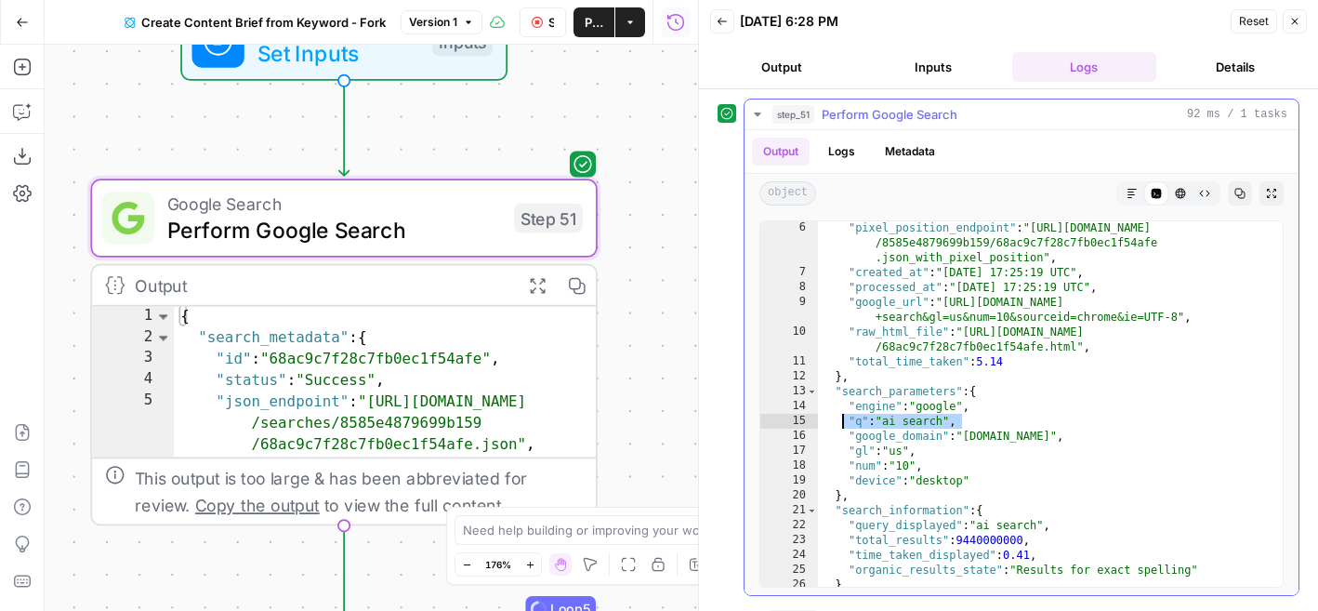
drag, startPoint x: 962, startPoint y: 422, endPoint x: 843, endPoint y: 422, distance: 119.0
click at [843, 422] on div ""pixel_position_endpoint" : "[URL][DOMAIN_NAME] /8585e4879699b159/68ac9c7f28c7f…" at bounding box center [1050, 432] width 465 height 425
drag, startPoint x: 920, startPoint y: 456, endPoint x: 823, endPoint y: 460, distance: 97.7
click at [823, 459] on div ""pixel_position_endpoint" : "[URL][DOMAIN_NAME] /8585e4879699b159/68ac9c7f28c7f…" at bounding box center [1050, 432] width 465 height 425
drag, startPoint x: 936, startPoint y: 466, endPoint x: 856, endPoint y: 467, distance: 79.9
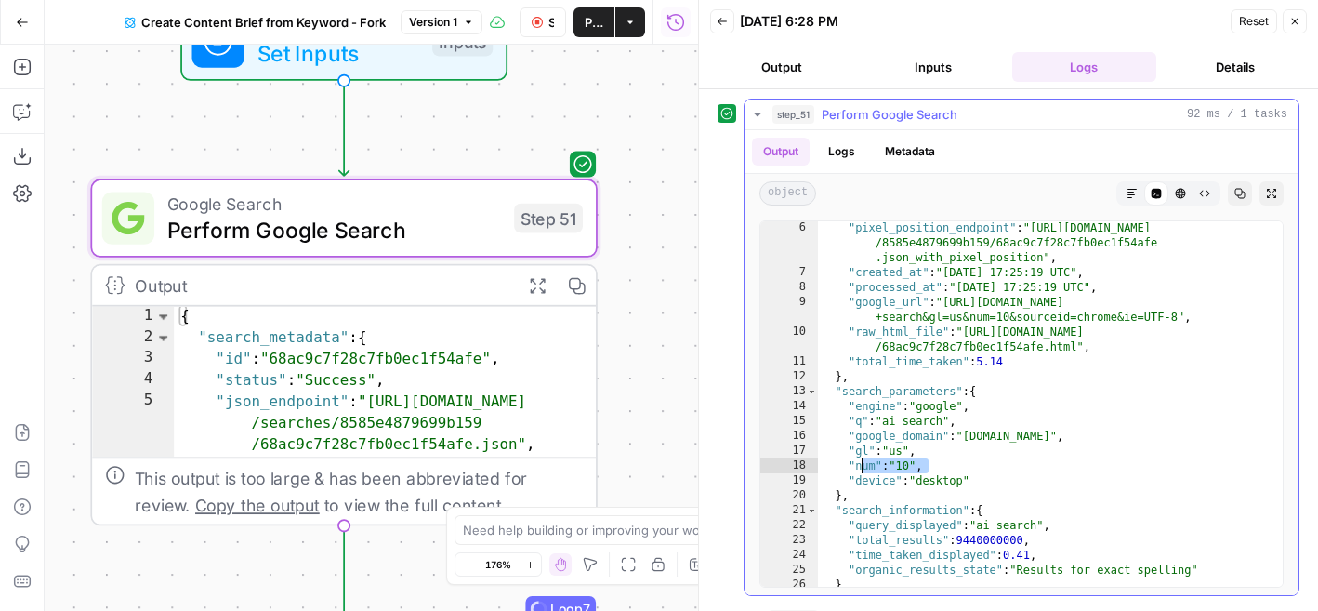
click at [856, 467] on div ""pixel_position_endpoint" : "[URL][DOMAIN_NAME] /8585e4879699b159/68ac9c7f28c7f…" at bounding box center [1050, 432] width 465 height 425
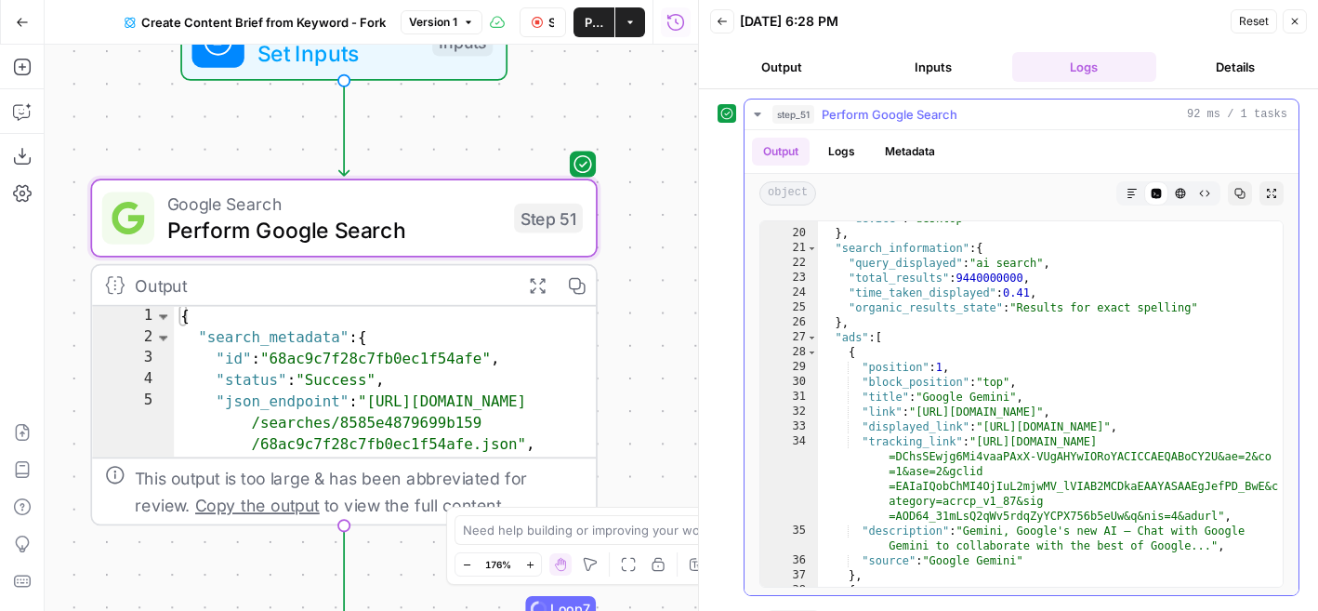
scroll to position [207, 0]
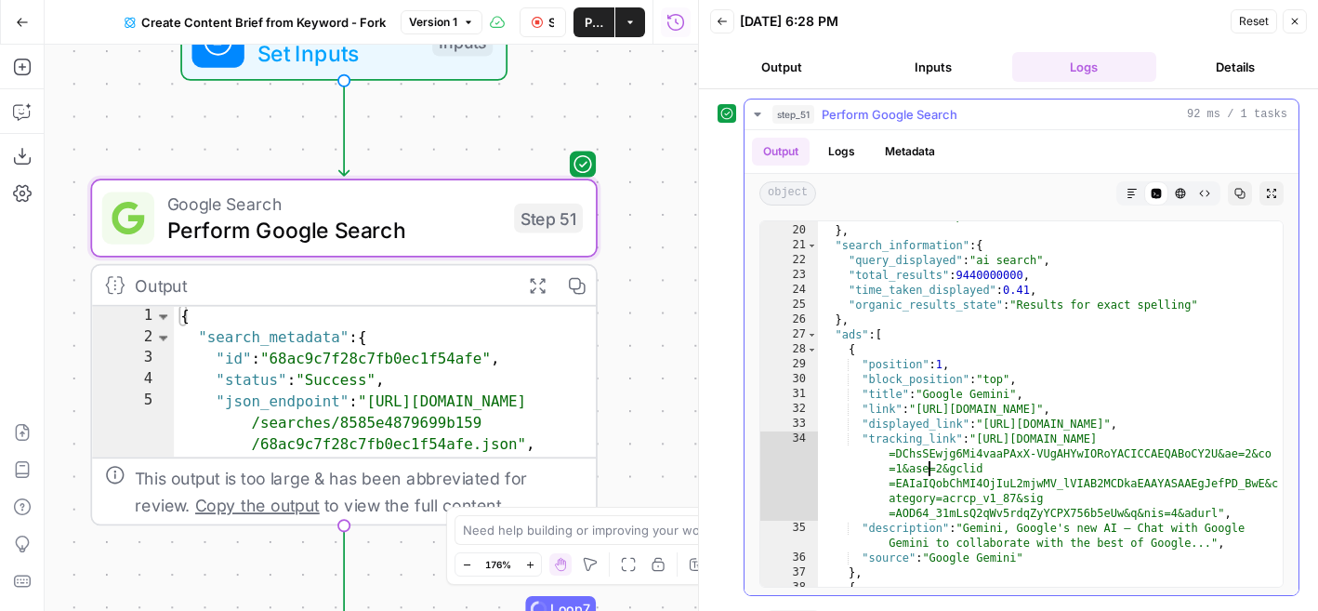
click at [926, 467] on div ""device" : "desktop" } , "search_information" : { "query_displayed" : "ai searc…" at bounding box center [1050, 405] width 465 height 395
type textarea "**********"
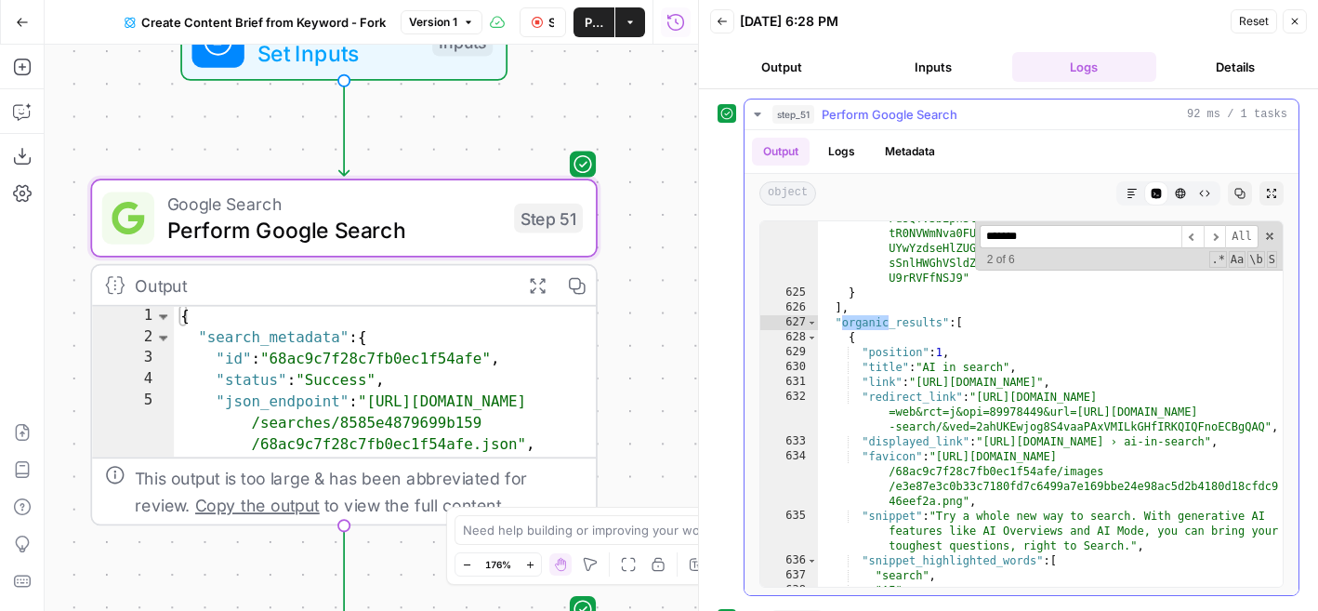
scroll to position [9066, 0]
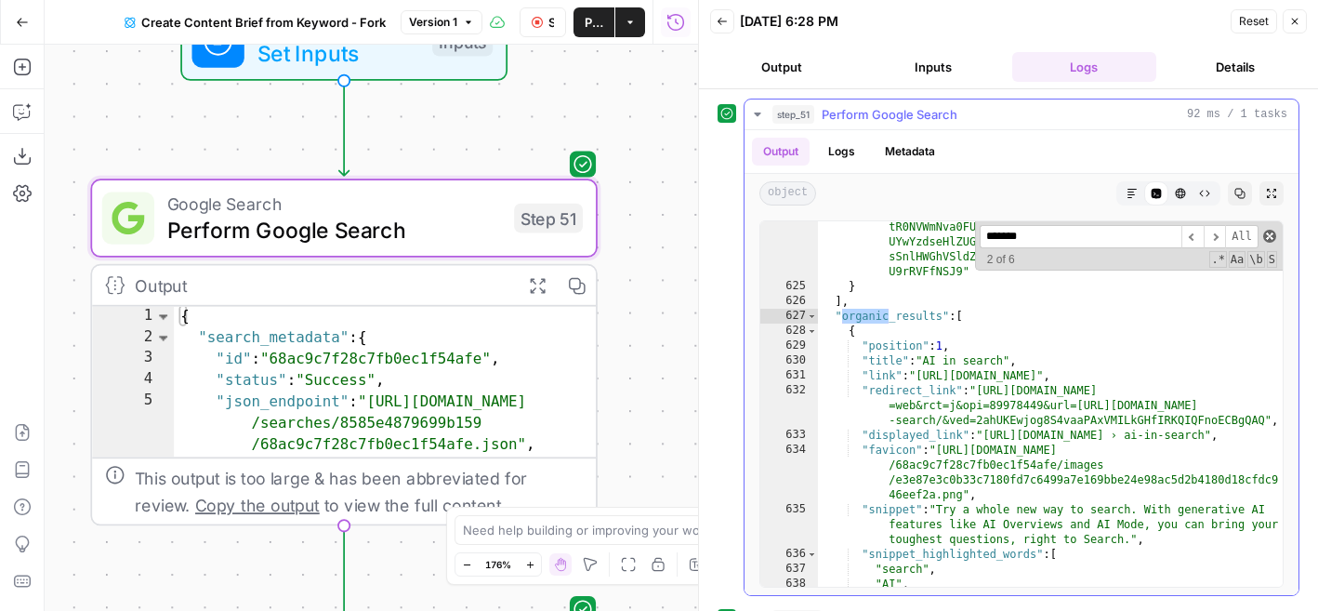
type input "*******"
click at [1268, 234] on span at bounding box center [1269, 236] width 13 height 13
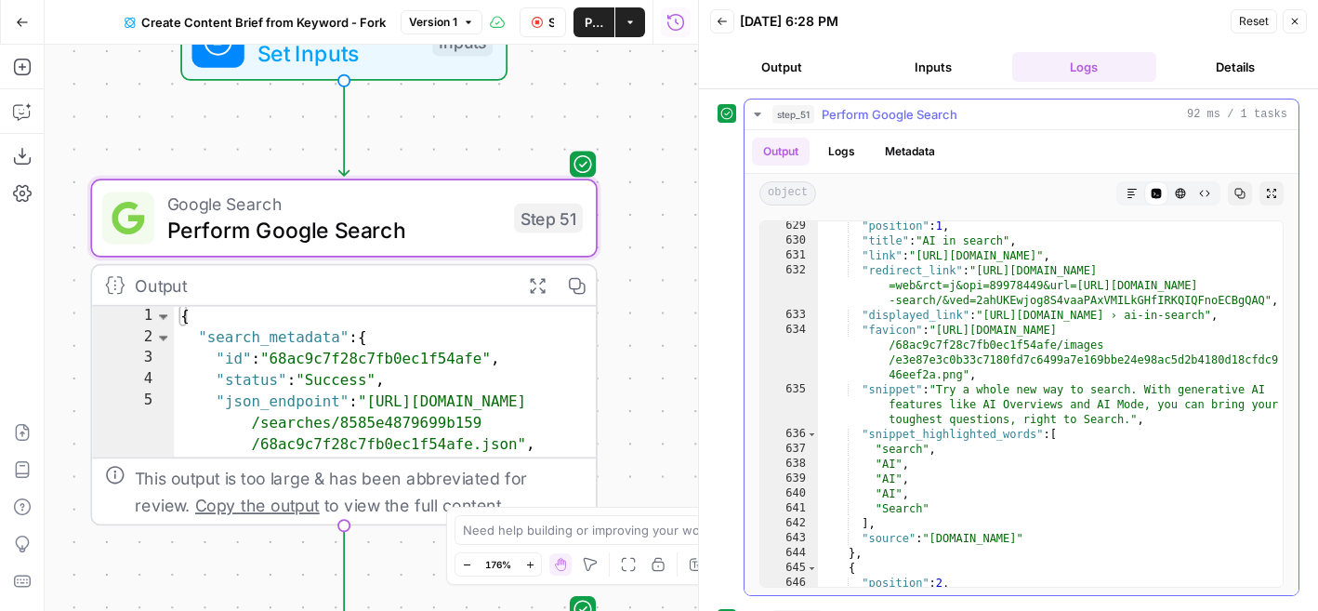
scroll to position [9118, 0]
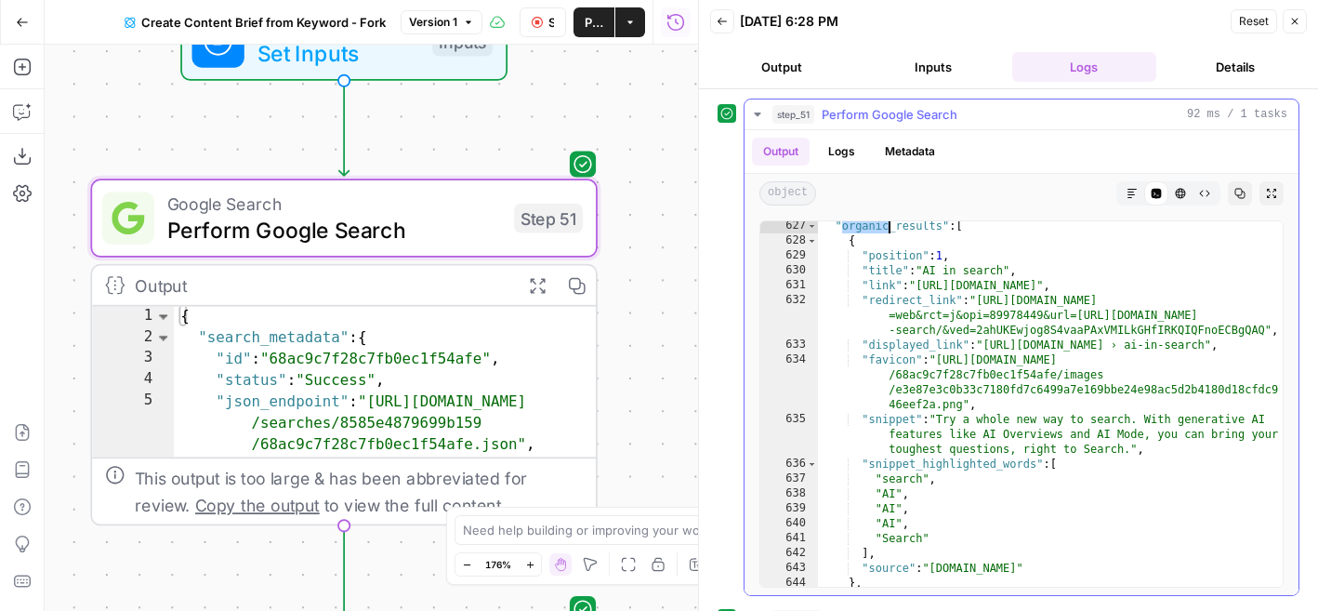
click at [964, 256] on div ""organic_results" : [ { "position" : 1 , "title" : "AI in search" , "link" : "[…" at bounding box center [1050, 415] width 465 height 395
type textarea "**********"
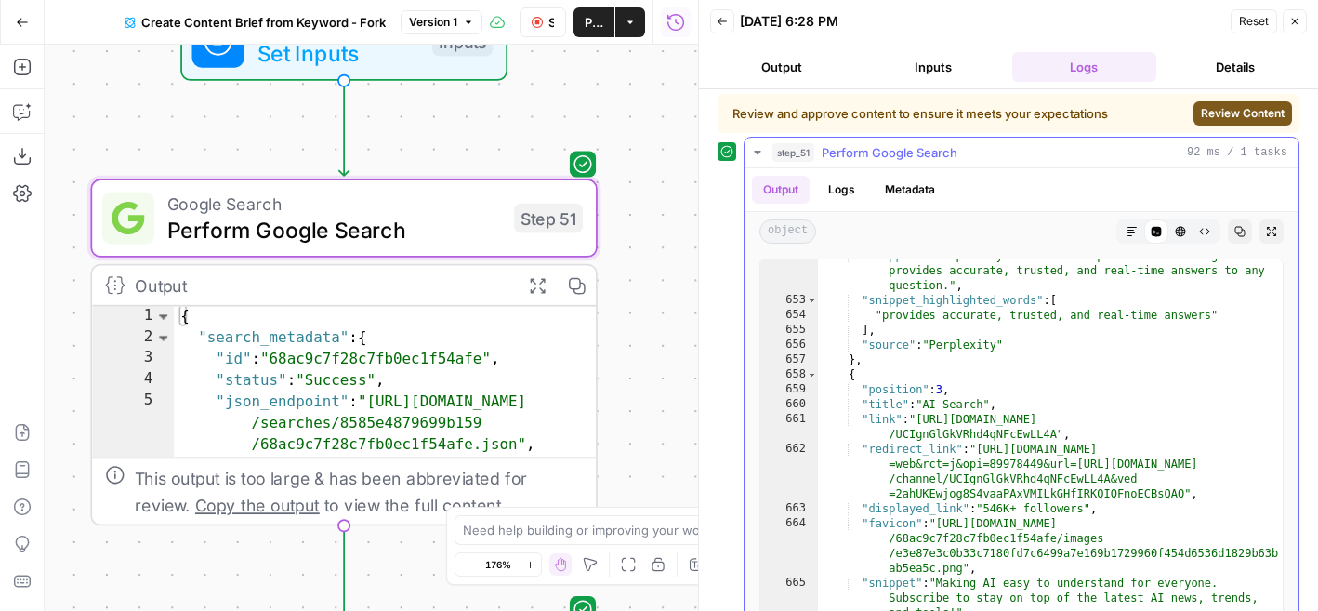
scroll to position [9492, 0]
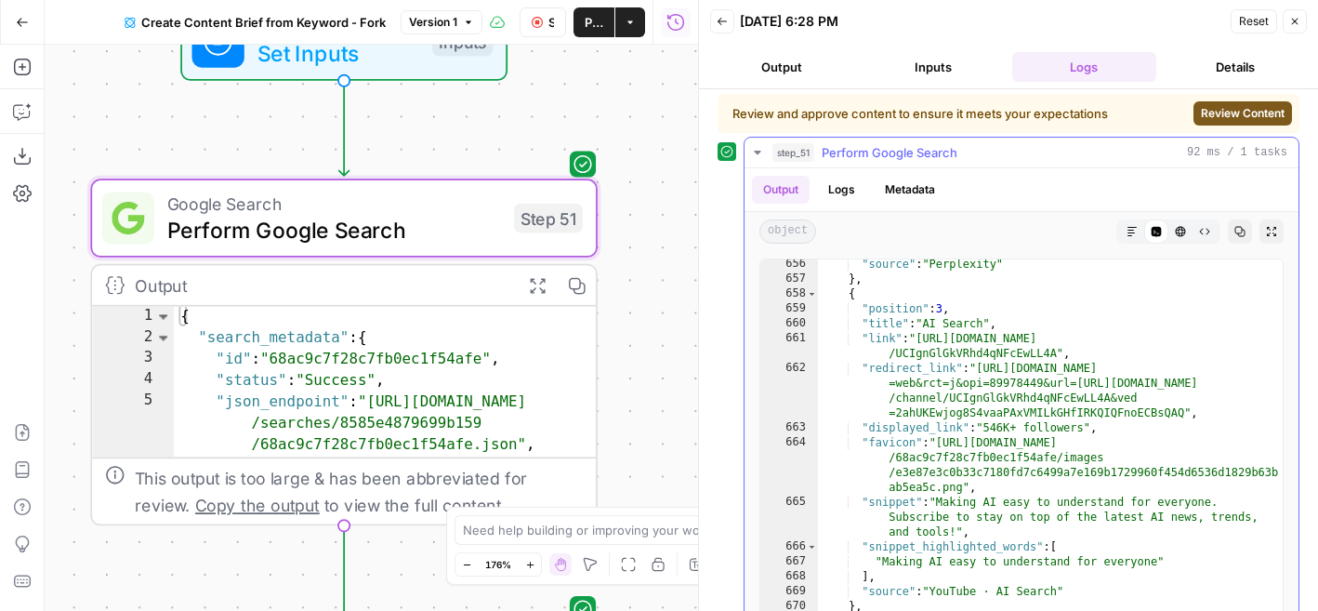
click at [760, 151] on icon "button" at bounding box center [757, 152] width 15 height 15
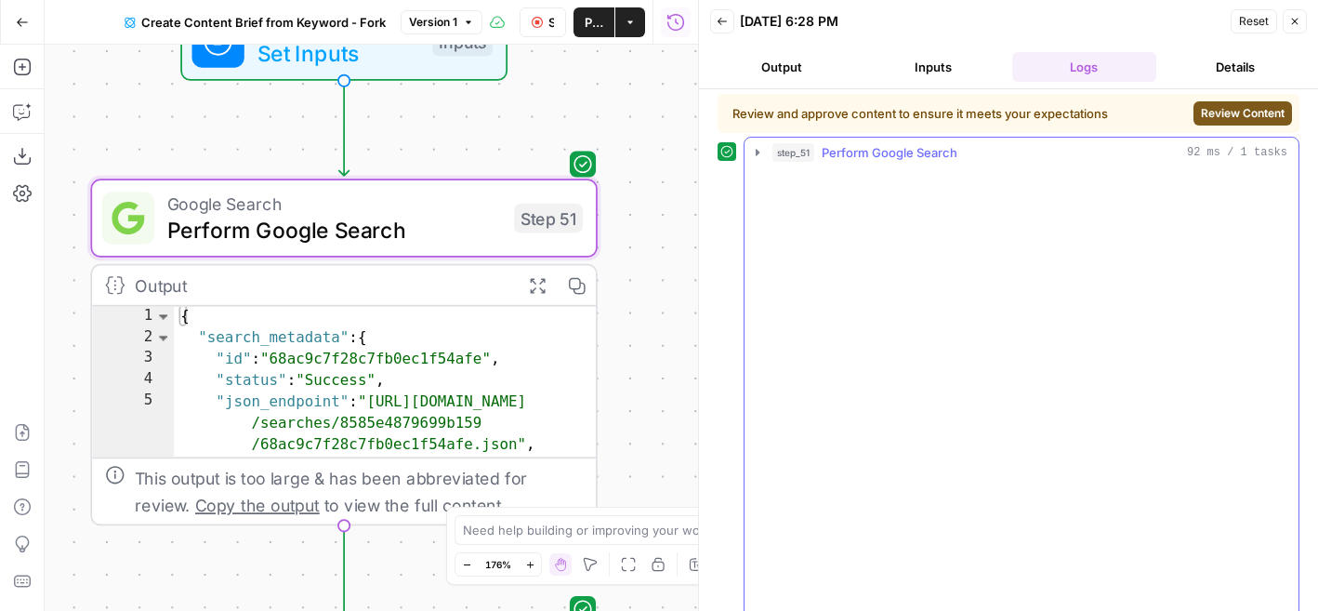
scroll to position [0, 0]
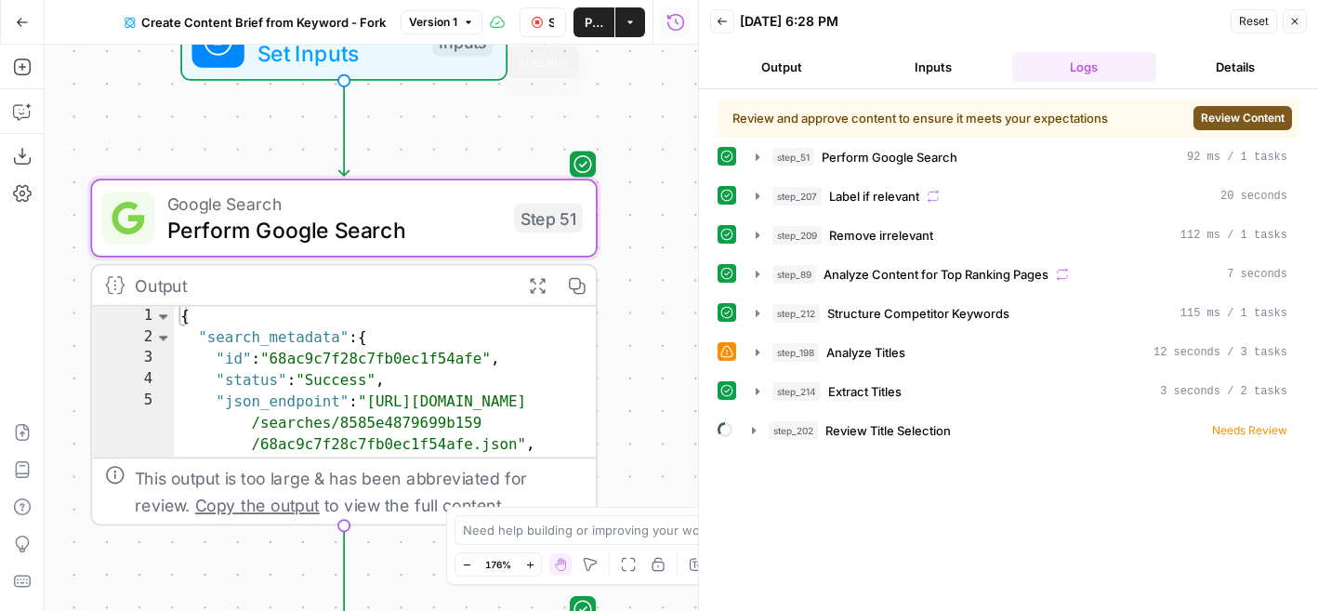
click at [537, 21] on icon "button" at bounding box center [537, 22] width 11 height 11
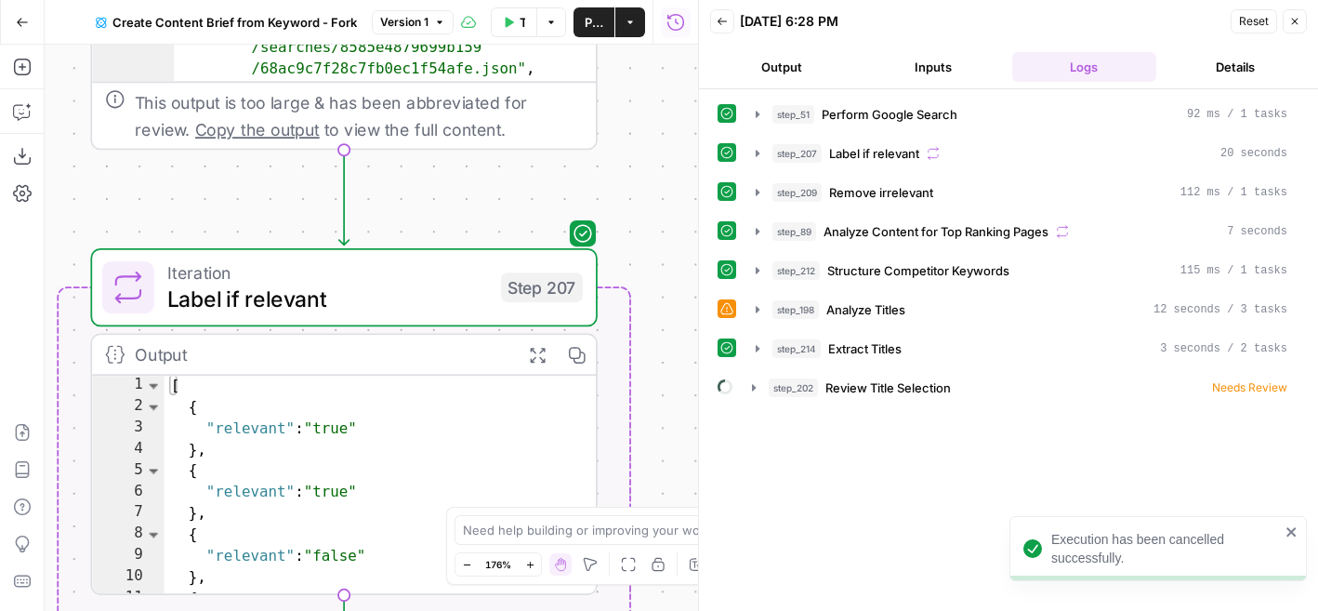
drag, startPoint x: 650, startPoint y: 416, endPoint x: 650, endPoint y: 41, distance: 375.5
click at [650, 41] on div "Go Back Create Content Brief from Keyword - Fork Version 1 Test Workflow Option…" at bounding box center [349, 305] width 698 height 611
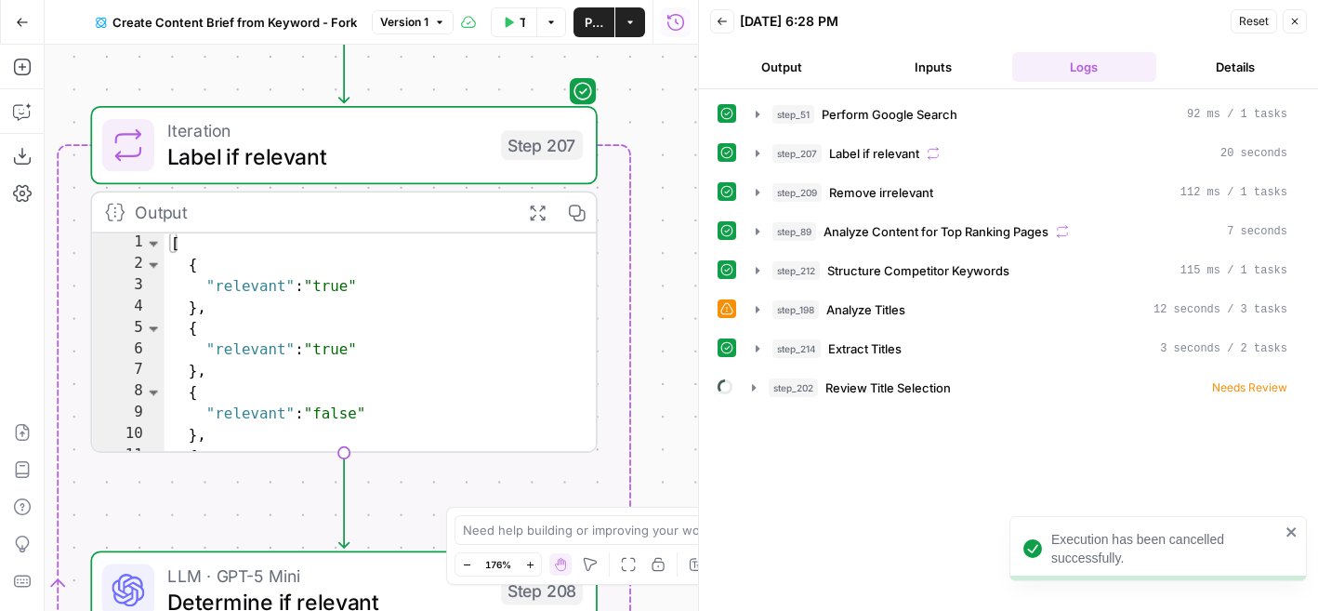
drag, startPoint x: 646, startPoint y: 244, endPoint x: 646, endPoint y: 101, distance: 142.2
click at [646, 101] on div "Workflow Set Inputs Inputs Google Search Perform Google Search Step 51 Output E…" at bounding box center [371, 328] width 653 height 566
click at [1298, 27] on button "Close" at bounding box center [1295, 21] width 24 height 24
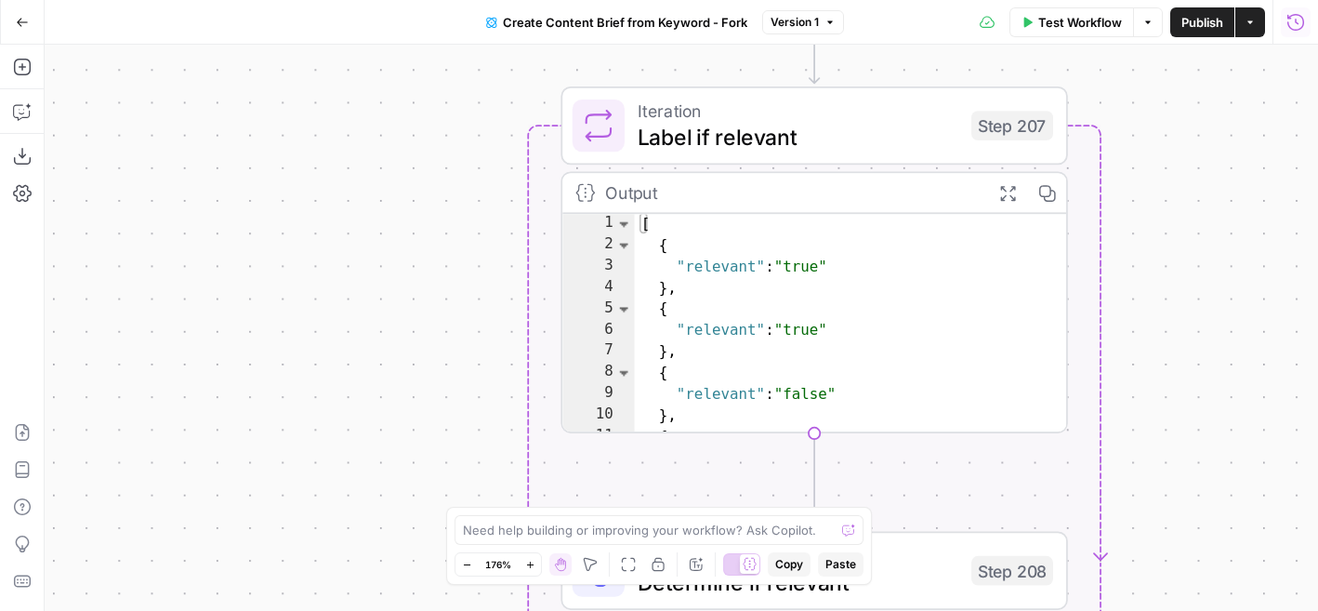
drag, startPoint x: 669, startPoint y: 197, endPoint x: 1022, endPoint y: 153, distance: 355.0
click at [1022, 154] on div "Workflow Set Inputs Inputs Google Search Perform Google Search Step 51 Output E…" at bounding box center [681, 328] width 1273 height 566
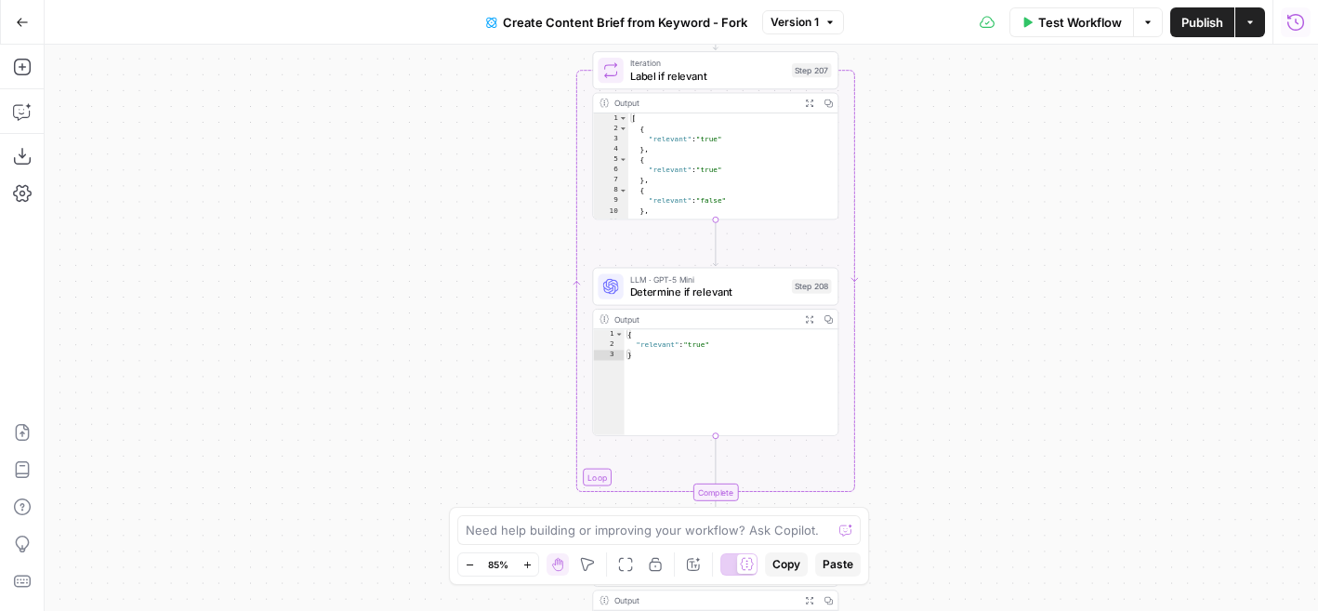
drag, startPoint x: 1082, startPoint y: 197, endPoint x: 942, endPoint y: 126, distance: 157.1
click at [942, 125] on div "Workflow Set Inputs Inputs Google Search Perform Google Search Step 51 Output E…" at bounding box center [681, 328] width 1273 height 566
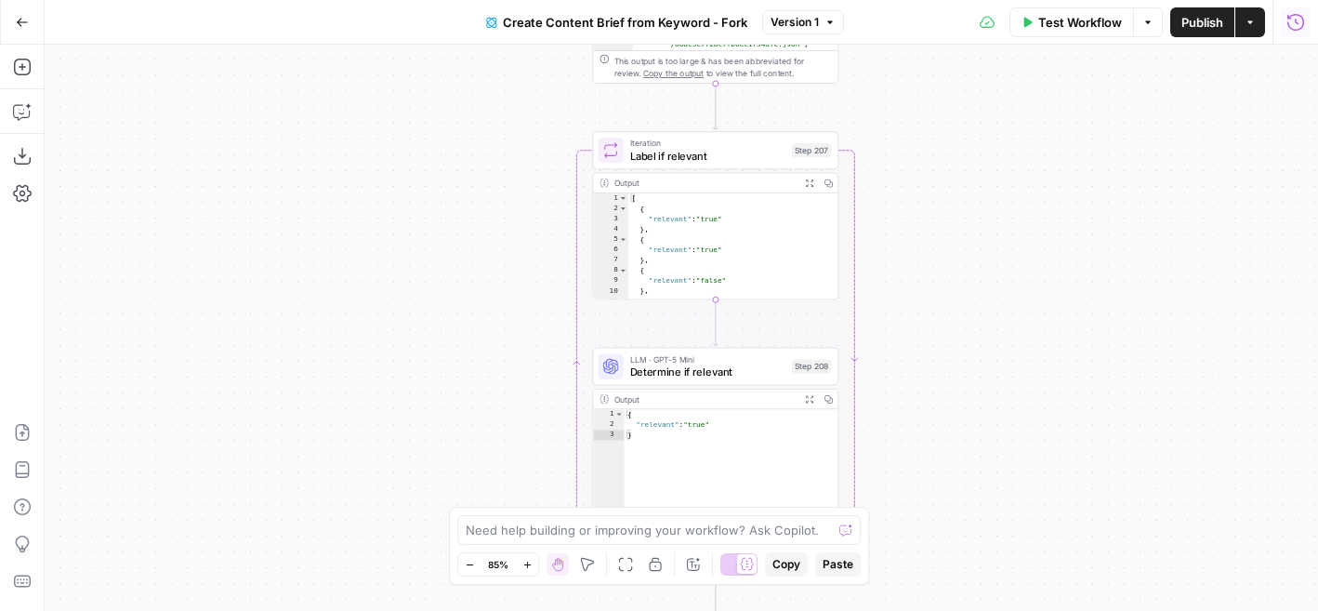
drag, startPoint x: 902, startPoint y: 118, endPoint x: 901, endPoint y: 199, distance: 80.9
click at [902, 199] on div "Workflow Set Inputs Inputs Google Search Perform Google Search Step 51 Output E…" at bounding box center [681, 328] width 1273 height 566
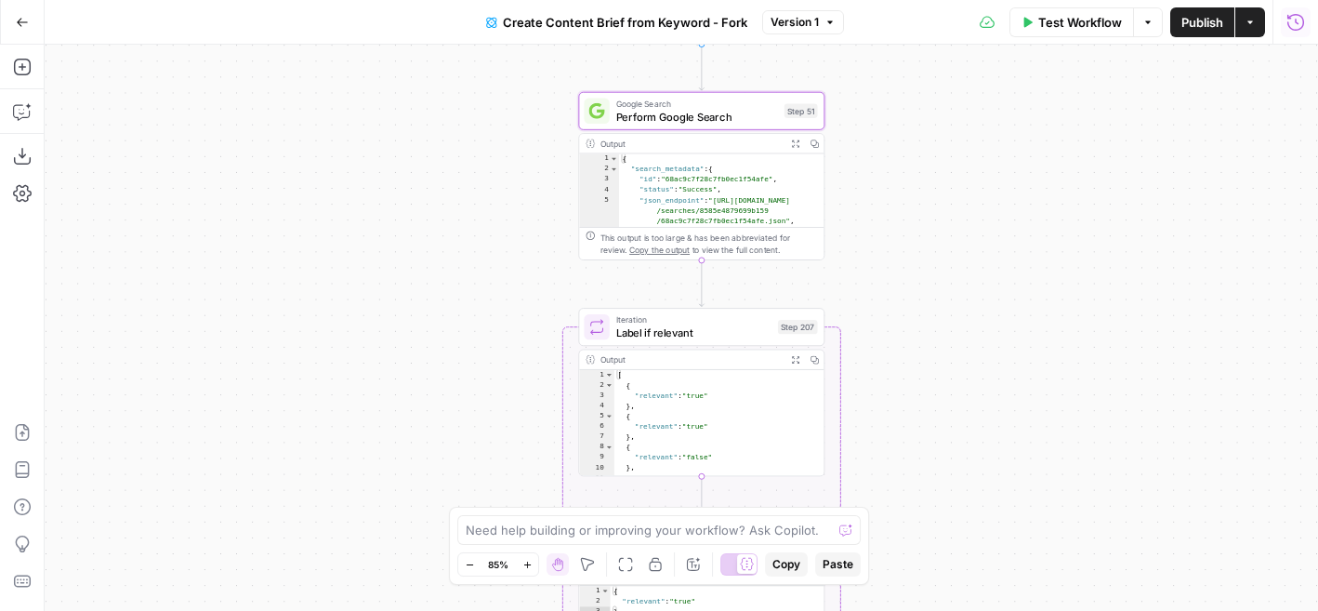
drag, startPoint x: 483, startPoint y: 243, endPoint x: 478, endPoint y: 417, distance: 174.8
click at [478, 417] on div "Workflow Set Inputs Inputs Google Search Perform Google Search Step 51 Output E…" at bounding box center [681, 328] width 1273 height 566
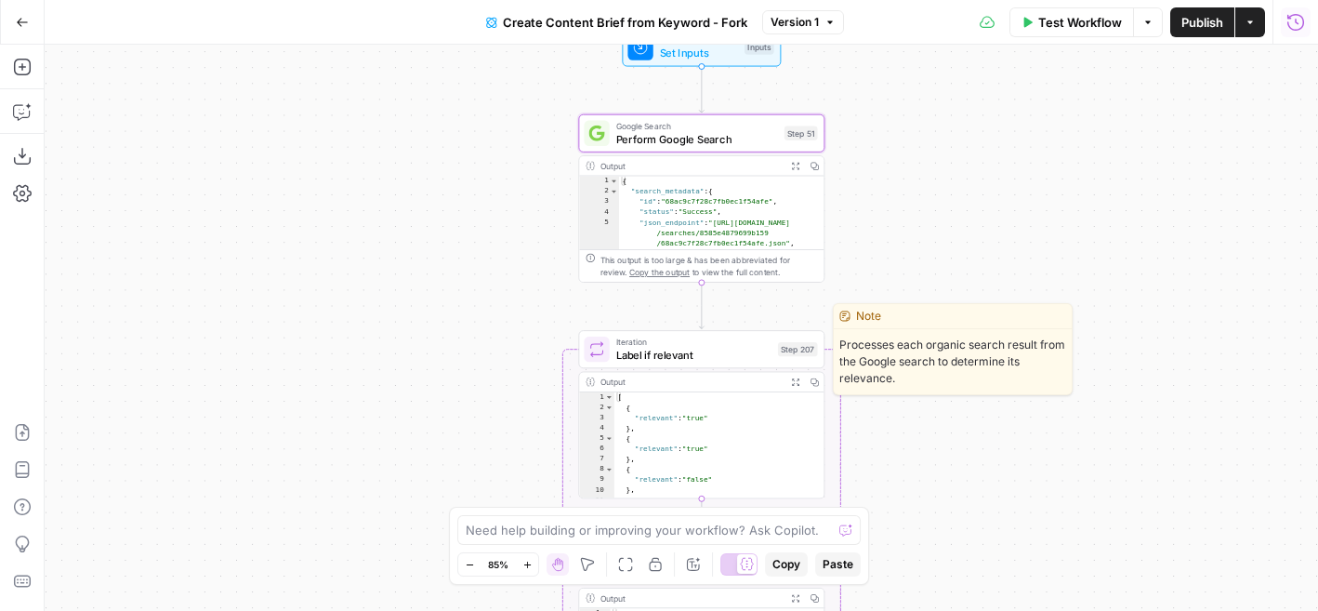
click at [686, 348] on span "Label if relevant" at bounding box center [693, 355] width 155 height 16
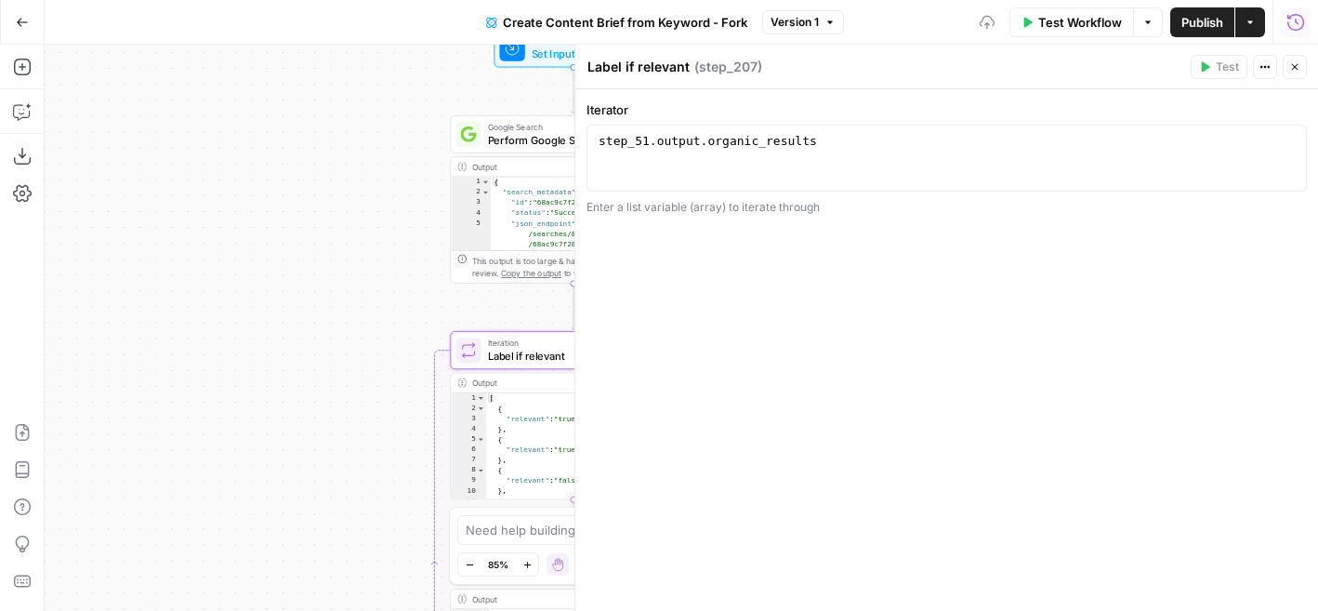
drag, startPoint x: 457, startPoint y: 352, endPoint x: 187, endPoint y: 351, distance: 270.5
click at [187, 351] on div "Workflow Set Inputs Inputs Google Search Perform Google Search Step 51 Output E…" at bounding box center [681, 328] width 1273 height 566
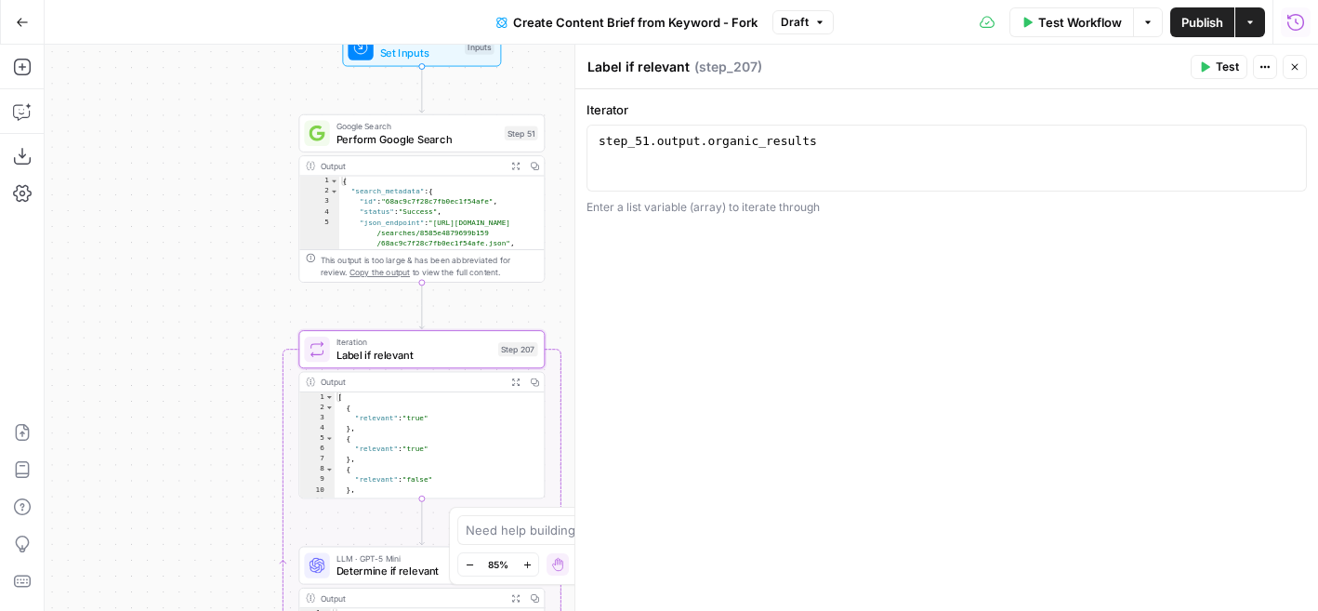
drag, startPoint x: 645, startPoint y: 105, endPoint x: 579, endPoint y: 105, distance: 66.0
click at [579, 105] on div "Label if relevant Label if relevant ( step_207 ) Test Actions Close Iterator 1 …" at bounding box center [946, 328] width 744 height 566
click at [674, 104] on label "Iterator" at bounding box center [947, 109] width 720 height 19
type textarea "**********"
drag, startPoint x: 833, startPoint y: 148, endPoint x: 581, endPoint y: 149, distance: 251.9
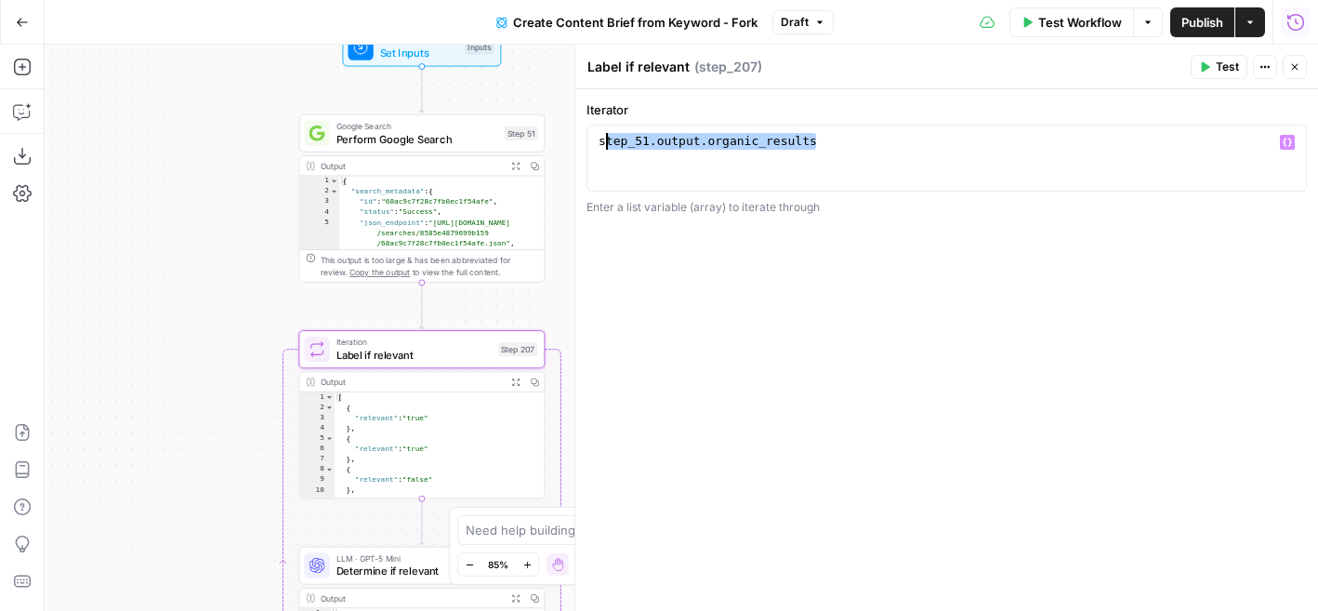
click at [581, 149] on div "**********" at bounding box center [946, 328] width 744 height 566
click at [811, 118] on label "Iterator" at bounding box center [947, 109] width 720 height 19
click at [843, 147] on div "step_51 . output . organic_results" at bounding box center [947, 175] width 704 height 84
click at [679, 142] on div "step_51 . output . organic_results" at bounding box center [947, 175] width 704 height 84
click at [1291, 63] on icon "button" at bounding box center [1294, 66] width 11 height 11
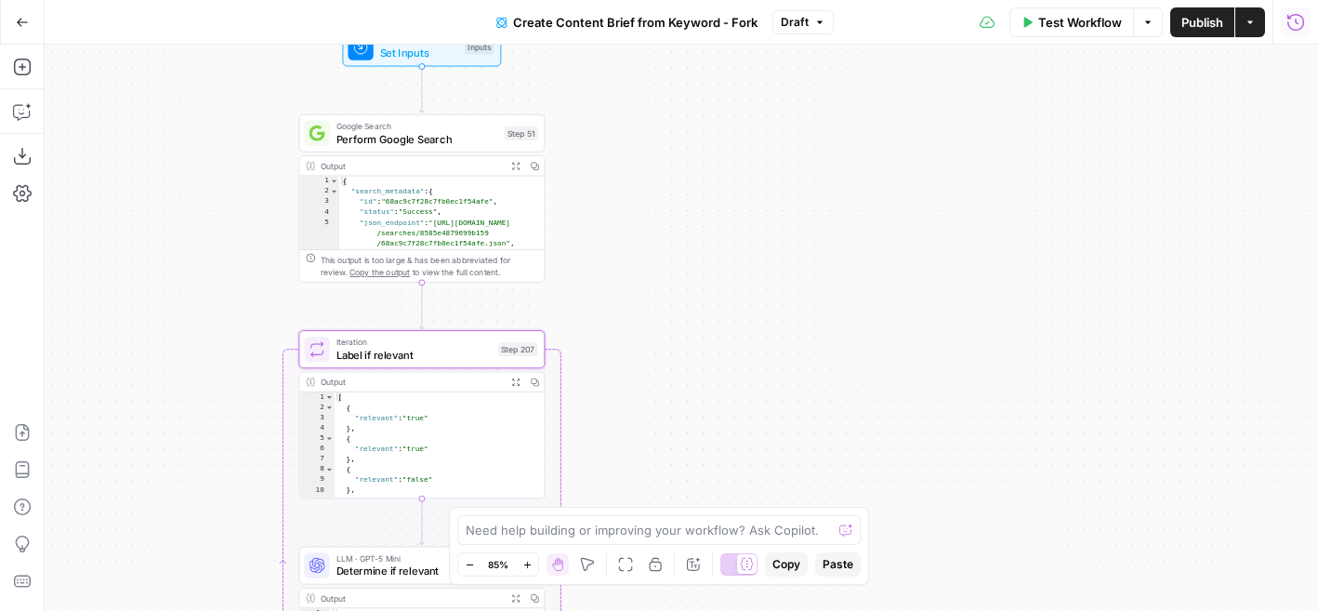
click at [1288, 18] on icon "button" at bounding box center [1295, 21] width 17 height 17
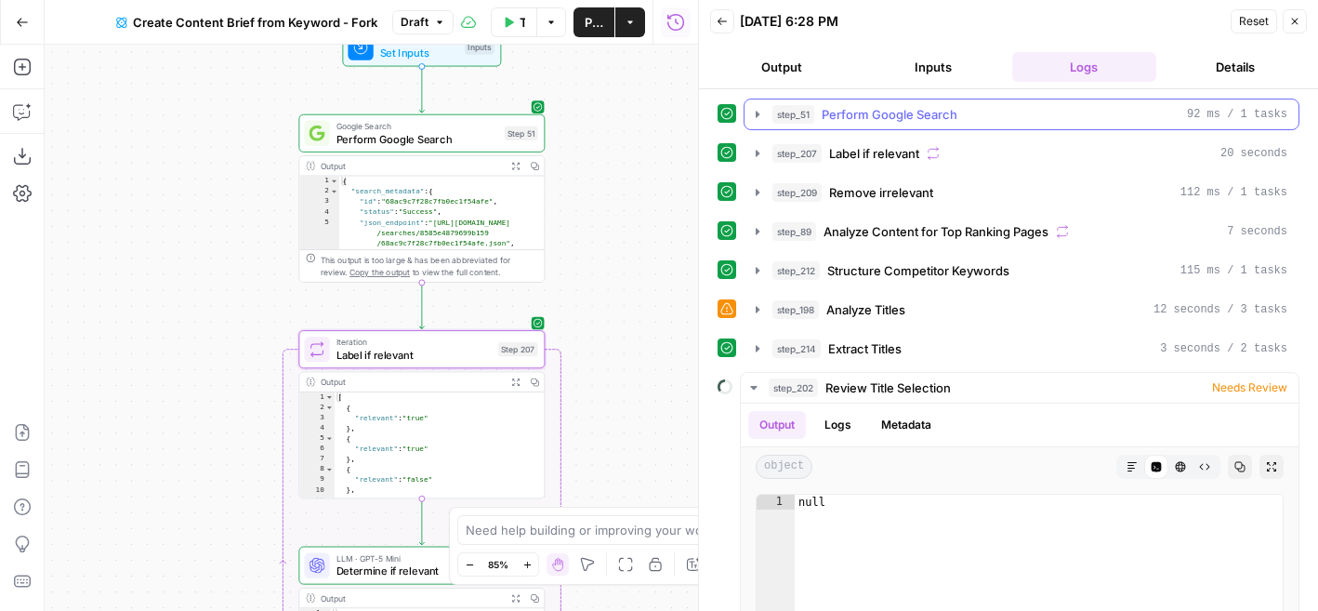
click at [775, 118] on span "step_51" at bounding box center [793, 114] width 42 height 19
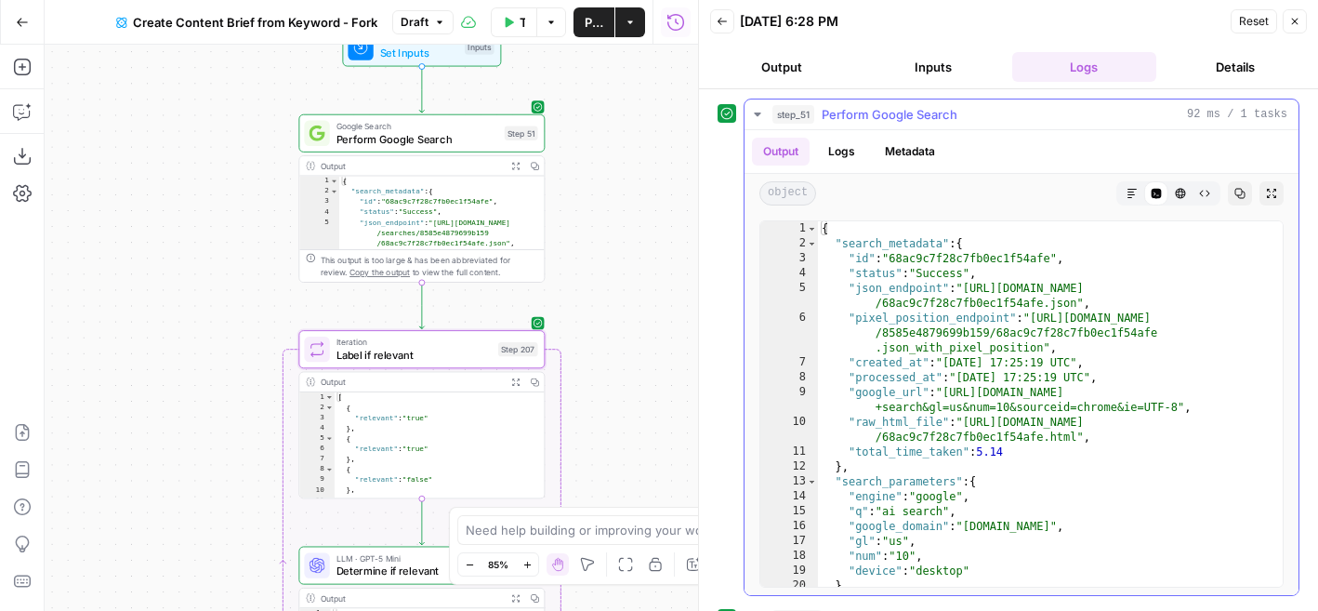
type textarea "**********"
click at [885, 342] on div "{ "search_metadata" : { "id" : "68ac9c7f28c7fb0ec1f54afe" , "status" : "Success…" at bounding box center [1050, 418] width 465 height 395
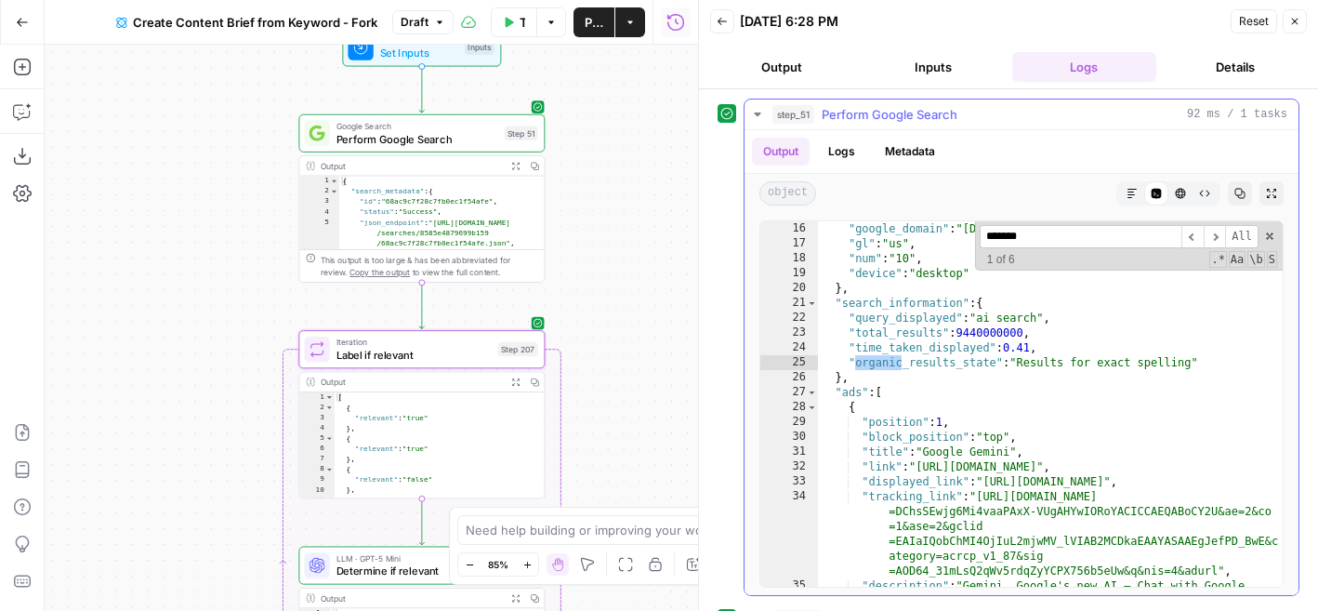
scroll to position [176, 0]
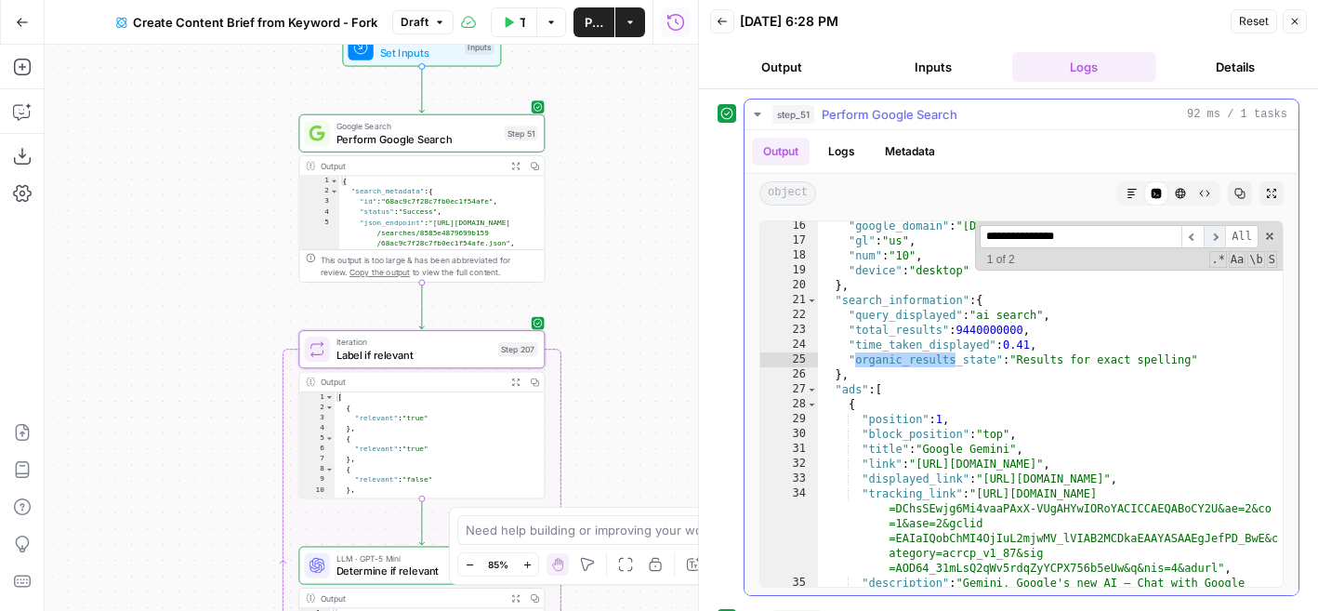
type input "**********"
click at [1217, 237] on span "​" at bounding box center [1215, 236] width 22 height 23
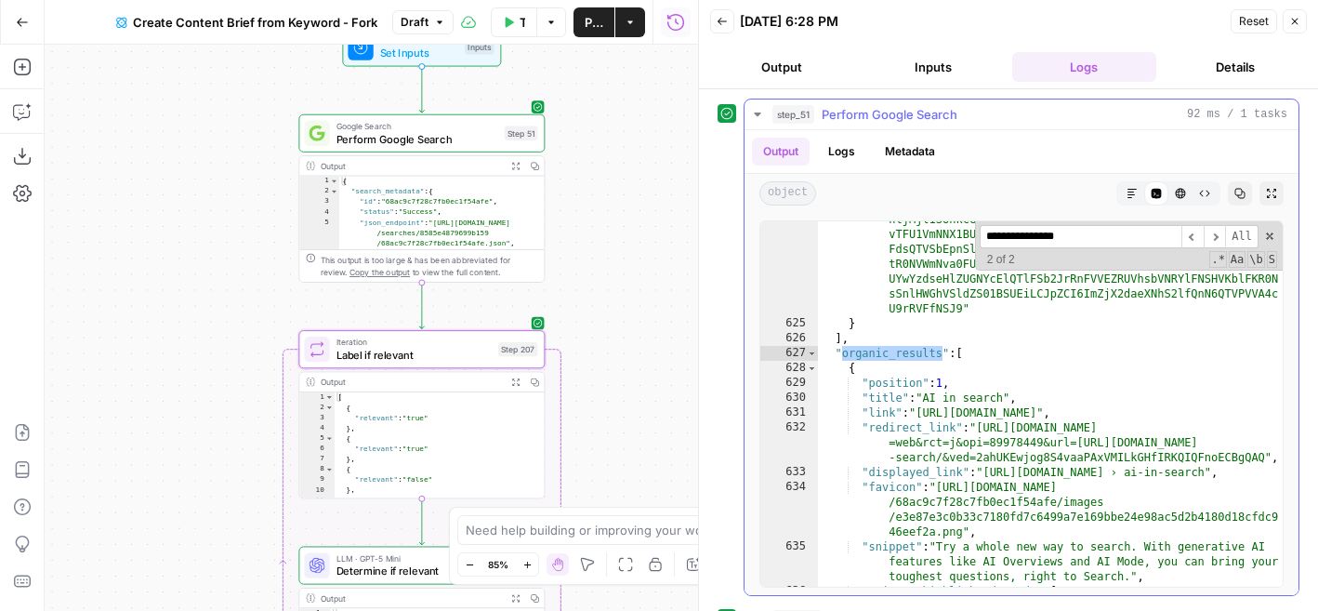
scroll to position [9043, 0]
drag, startPoint x: 973, startPoint y: 357, endPoint x: 960, endPoint y: 357, distance: 13.0
click at [959, 357] on div ""serpapi_link" : "https://serpapi.com/search.json?device =desktop&engine=google…" at bounding box center [1050, 364] width 465 height 663
click at [996, 350] on div ""serpapi_link" : "https://serpapi.com/search.json?device =desktop&engine=google…" at bounding box center [1050, 364] width 465 height 663
drag, startPoint x: 978, startPoint y: 352, endPoint x: 962, endPoint y: 355, distance: 16.0
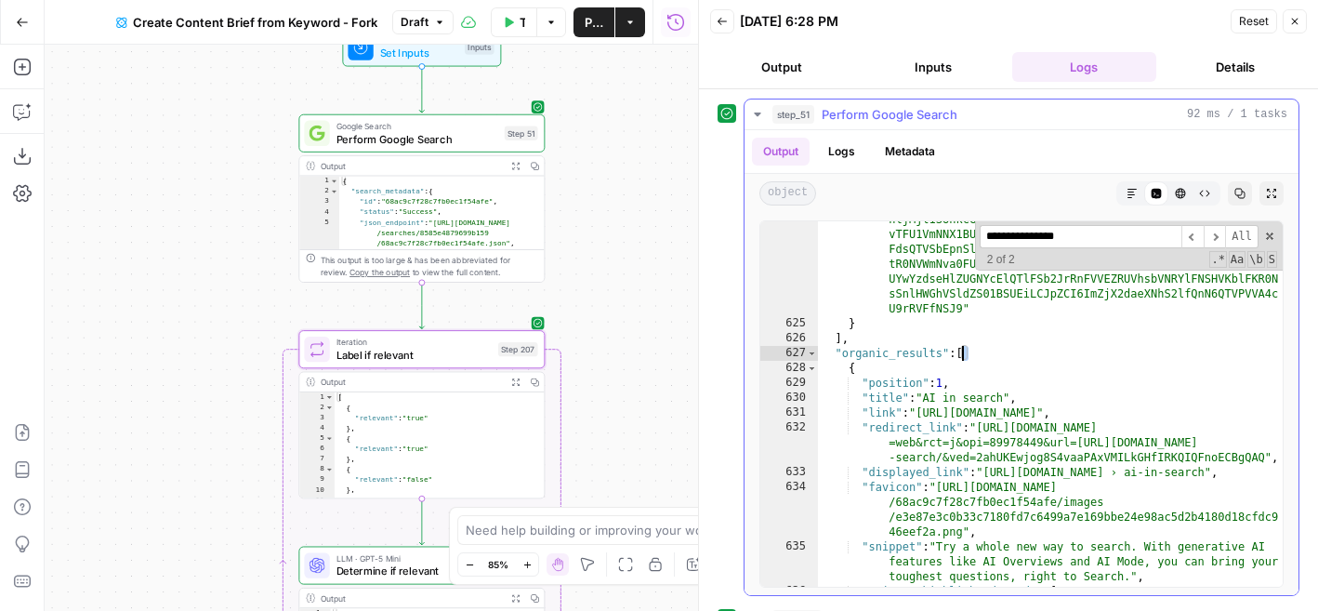
click at [962, 355] on div ""serpapi_link" : "https://serpapi.com/search.json?device =desktop&engine=google…" at bounding box center [1050, 364] width 465 height 663
click at [996, 356] on div ""serpapi_link" : "https://serpapi.com/search.json?device =desktop&engine=google…" at bounding box center [1050, 364] width 465 height 663
click at [814, 370] on span "Toggle code folding, rows 628 through 644" at bounding box center [812, 368] width 10 height 15
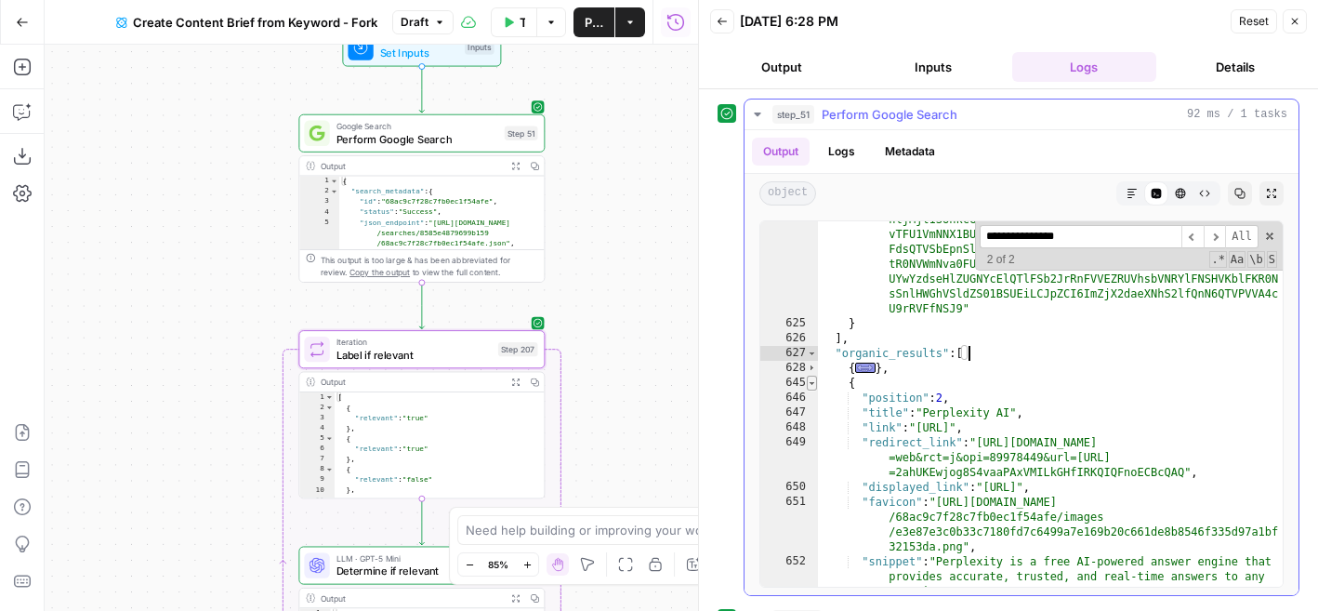
click at [814, 383] on span "Toggle code folding, rows 645 through 657" at bounding box center [812, 383] width 10 height 15
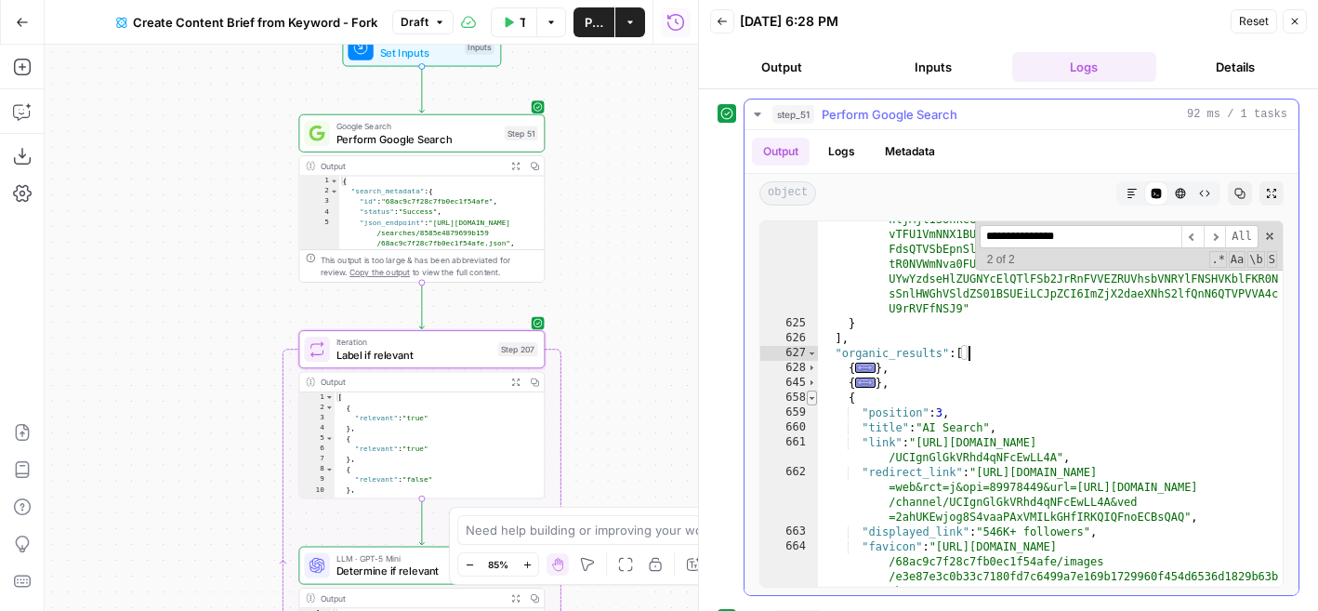
click at [814, 400] on span "Toggle code folding, rows 658 through 670" at bounding box center [812, 397] width 10 height 15
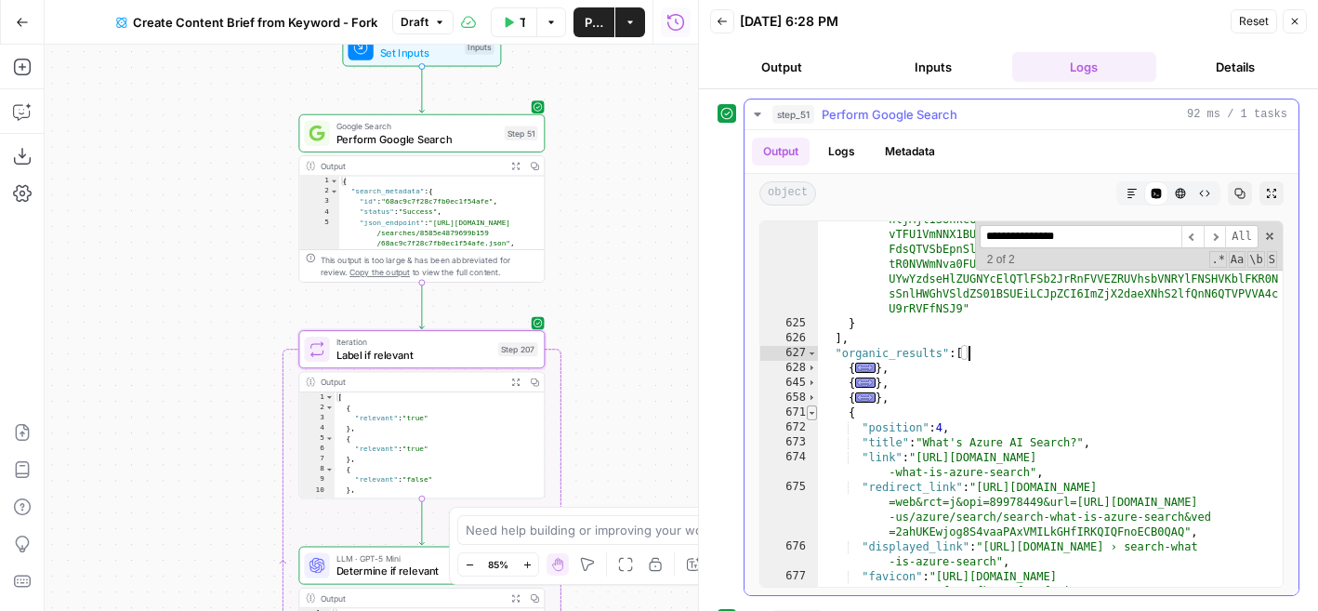
click at [812, 412] on span "Toggle code folding, rows 671 through 684" at bounding box center [812, 412] width 10 height 15
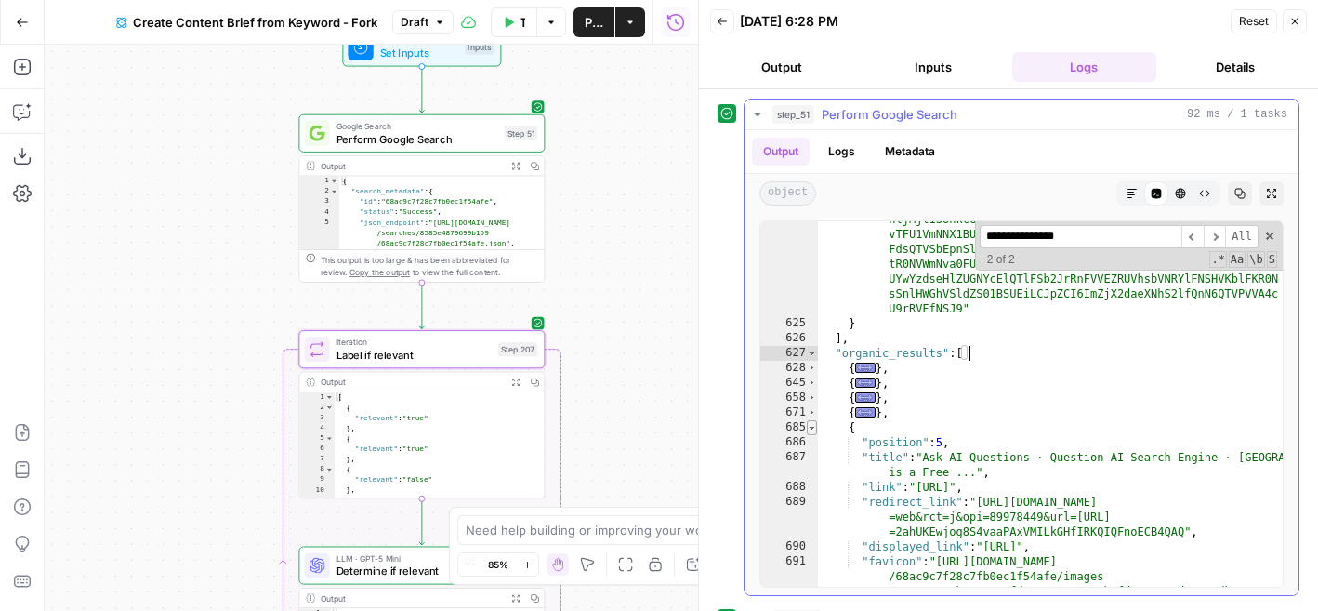
click at [812, 426] on span "Toggle code folding, rows 685 through 697" at bounding box center [812, 427] width 10 height 15
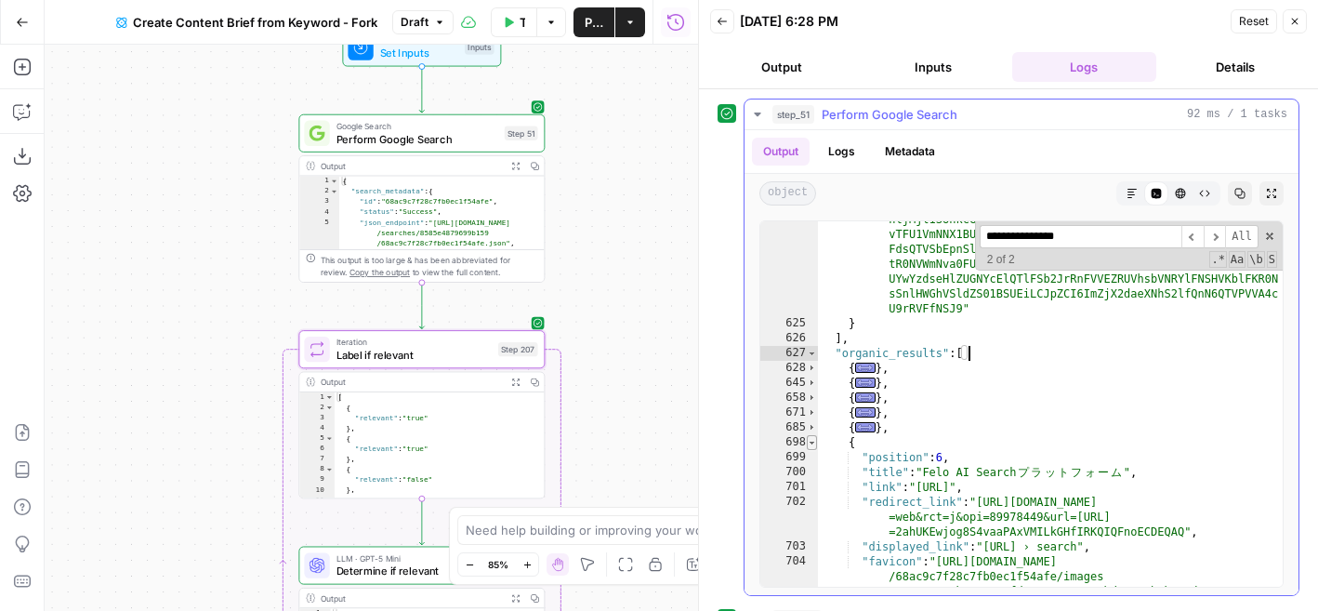
click at [814, 439] on span "Toggle code folding, rows 698 through 710" at bounding box center [812, 442] width 10 height 15
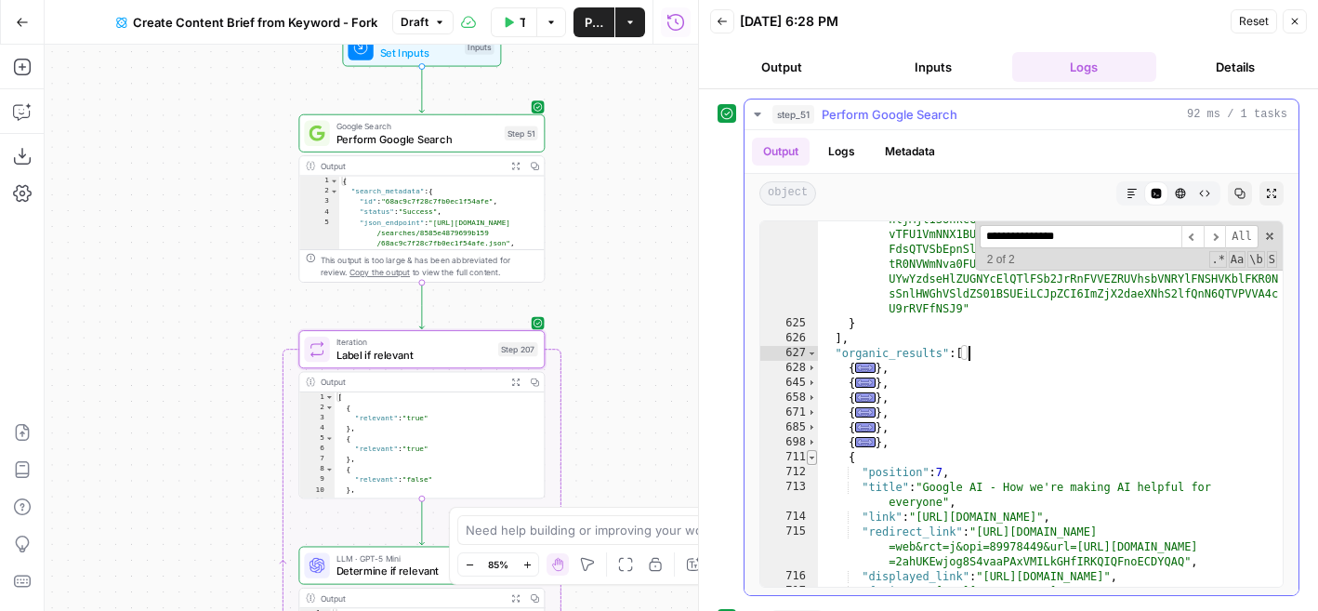
click at [812, 458] on span "Toggle code folding, rows 711 through 743" at bounding box center [812, 457] width 10 height 15
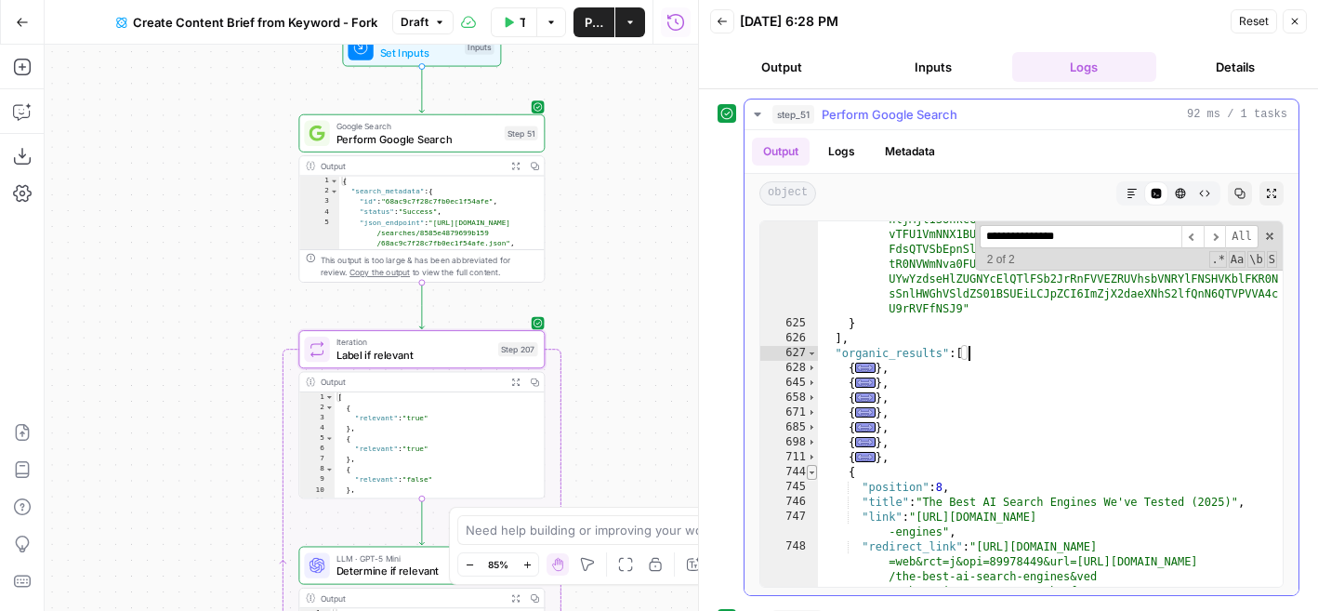
click at [811, 468] on span "Toggle code folding, rows 744 through 767" at bounding box center [812, 472] width 10 height 15
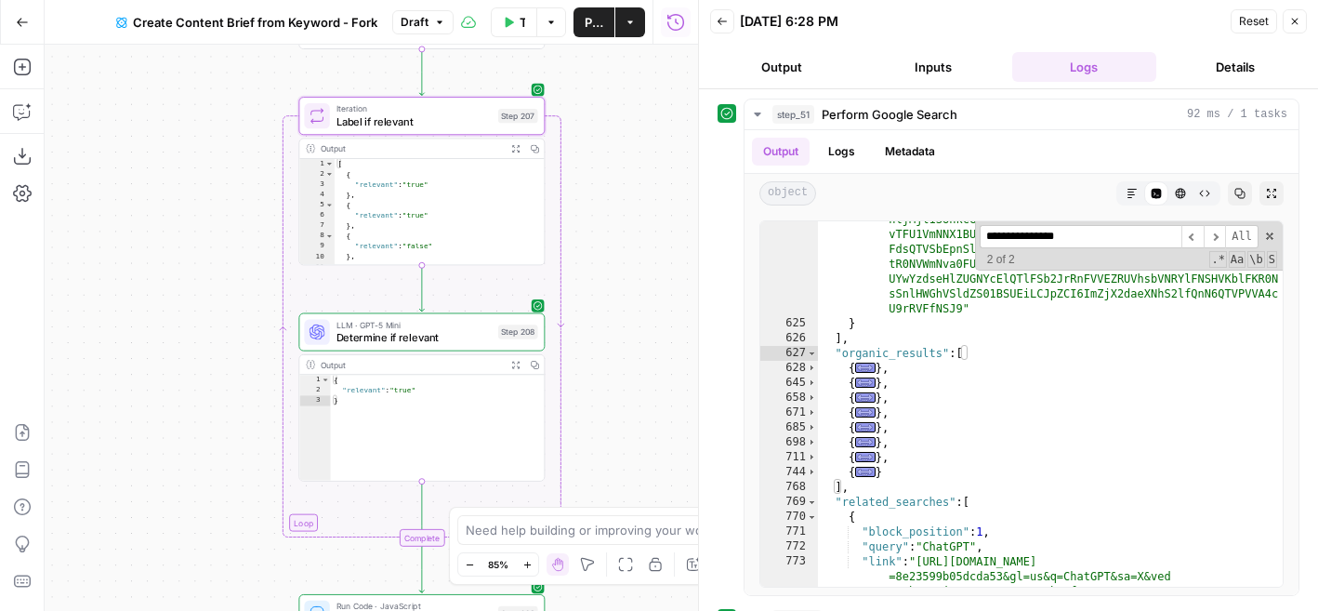
drag, startPoint x: 625, startPoint y: 453, endPoint x: 625, endPoint y: 219, distance: 233.3
click at [625, 219] on div "Workflow Set Inputs Inputs Google Search Perform Google Search Step 51 Output E…" at bounding box center [371, 328] width 653 height 566
drag, startPoint x: 842, startPoint y: 490, endPoint x: 828, endPoint y: 490, distance: 13.9
click at [828, 490] on div ""serpapi_link" : "https://serpapi.com/search.json?device =desktop&engine=google…" at bounding box center [1050, 379] width 465 height 693
click at [969, 360] on div ""serpapi_link" : "https://serpapi.com/search.json?device =desktop&engine=google…" at bounding box center [1050, 379] width 465 height 693
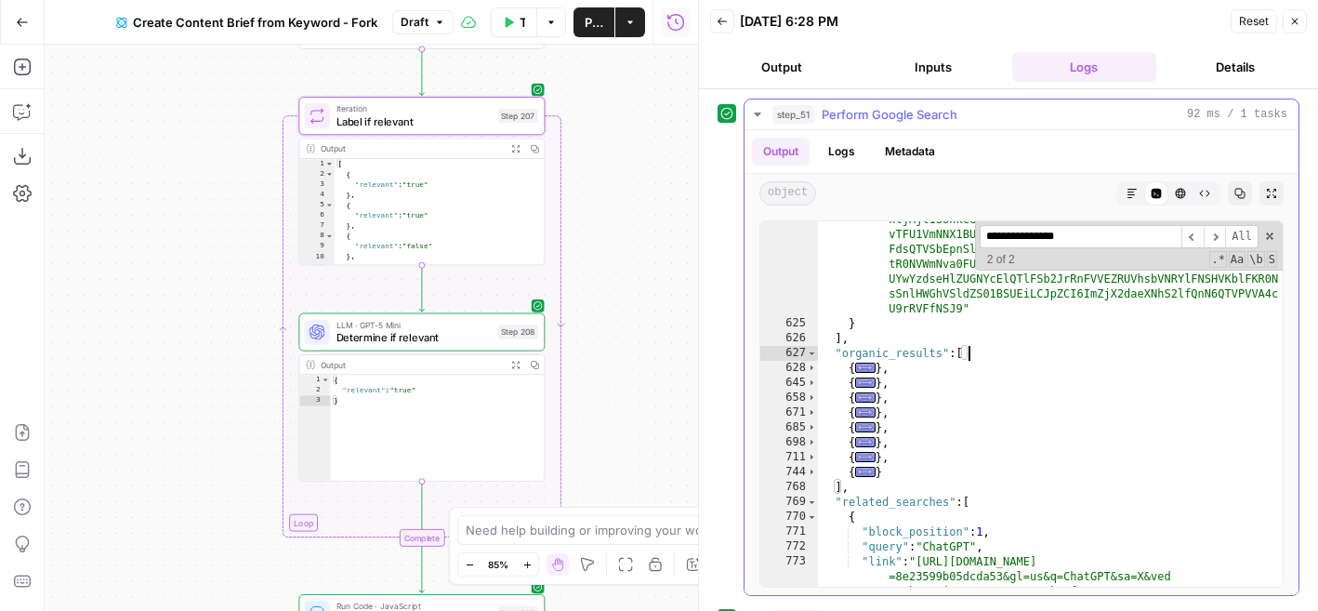
type textarea "**********"
click at [1297, 19] on icon "button" at bounding box center [1295, 22] width 7 height 7
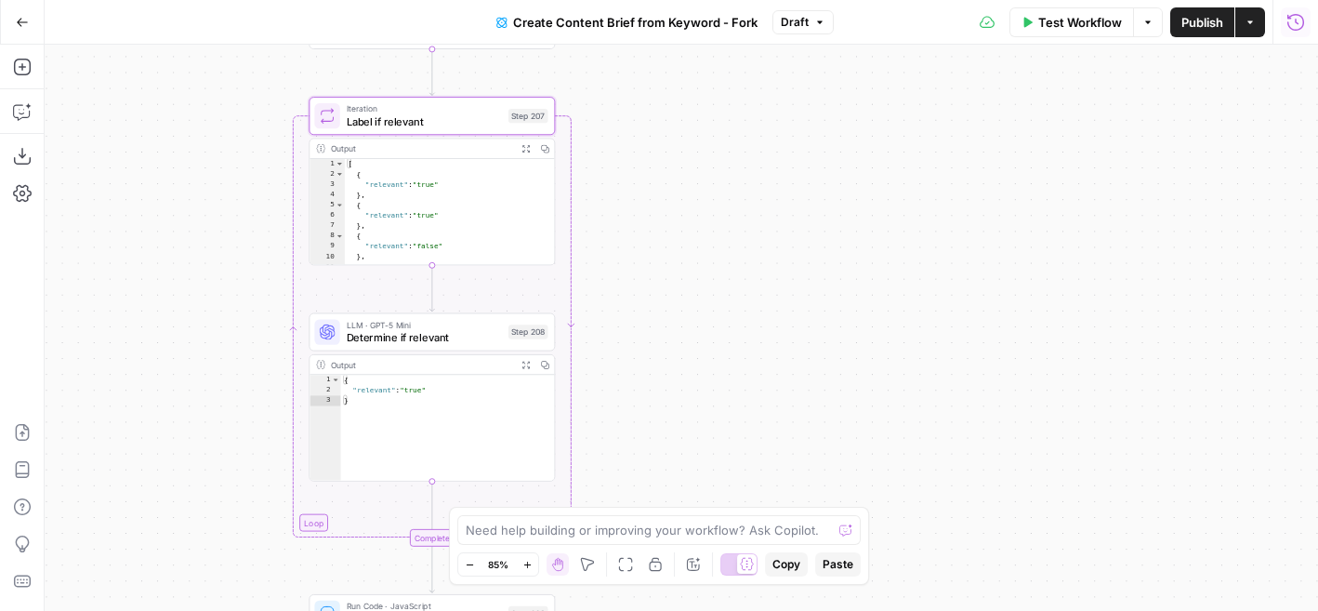
drag, startPoint x: 679, startPoint y: 166, endPoint x: 756, endPoint y: 166, distance: 77.2
click at [756, 166] on div "Workflow Set Inputs Inputs Google Search Perform Google Search Step 51 Output E…" at bounding box center [681, 328] width 1273 height 566
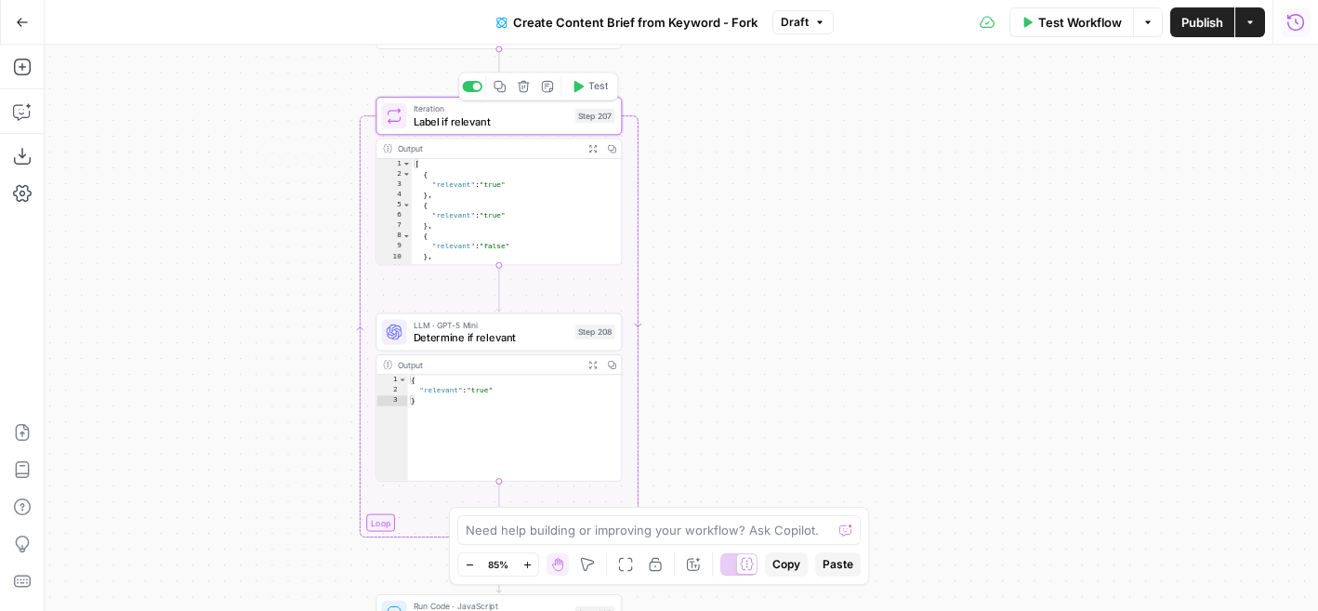
click at [529, 133] on div "Iteration Label if relevant Step 207 Copy step Delete step Add Note Test" at bounding box center [499, 116] width 246 height 38
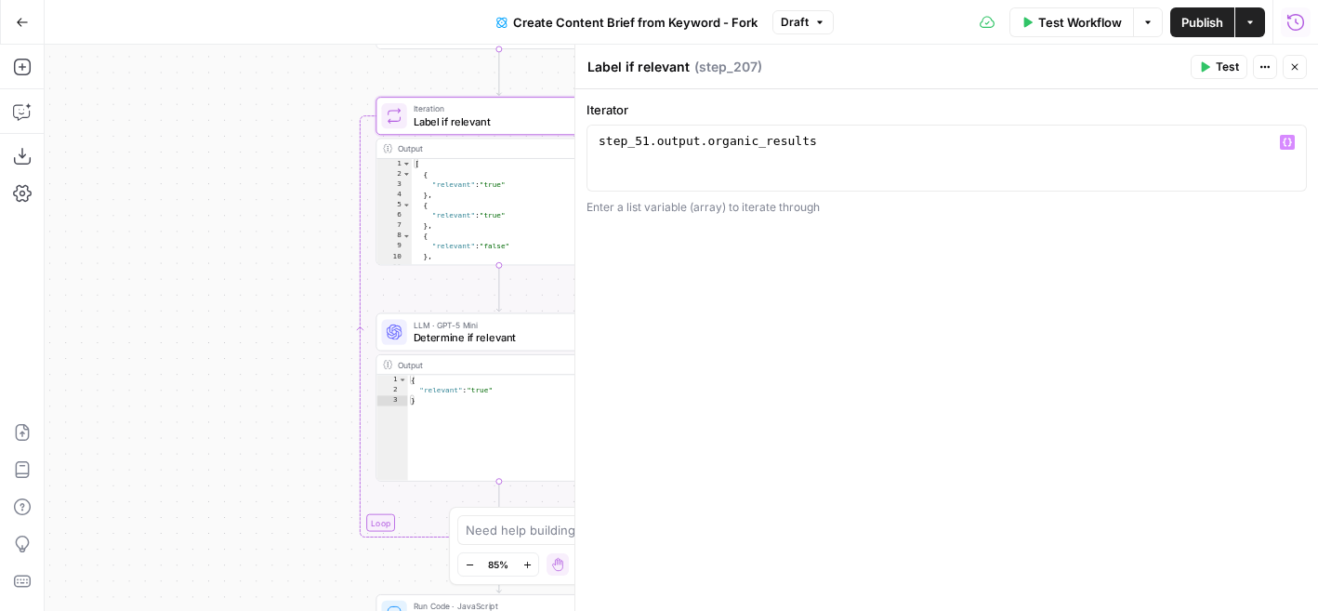
type textarea "**********"
click at [901, 156] on div "step_51 . output . organic_results" at bounding box center [947, 175] width 704 height 84
click at [867, 148] on div "step_51 . output . organic_results [ bananas , apples , oranges ]" at bounding box center [947, 175] width 704 height 84
type textarea "**********"
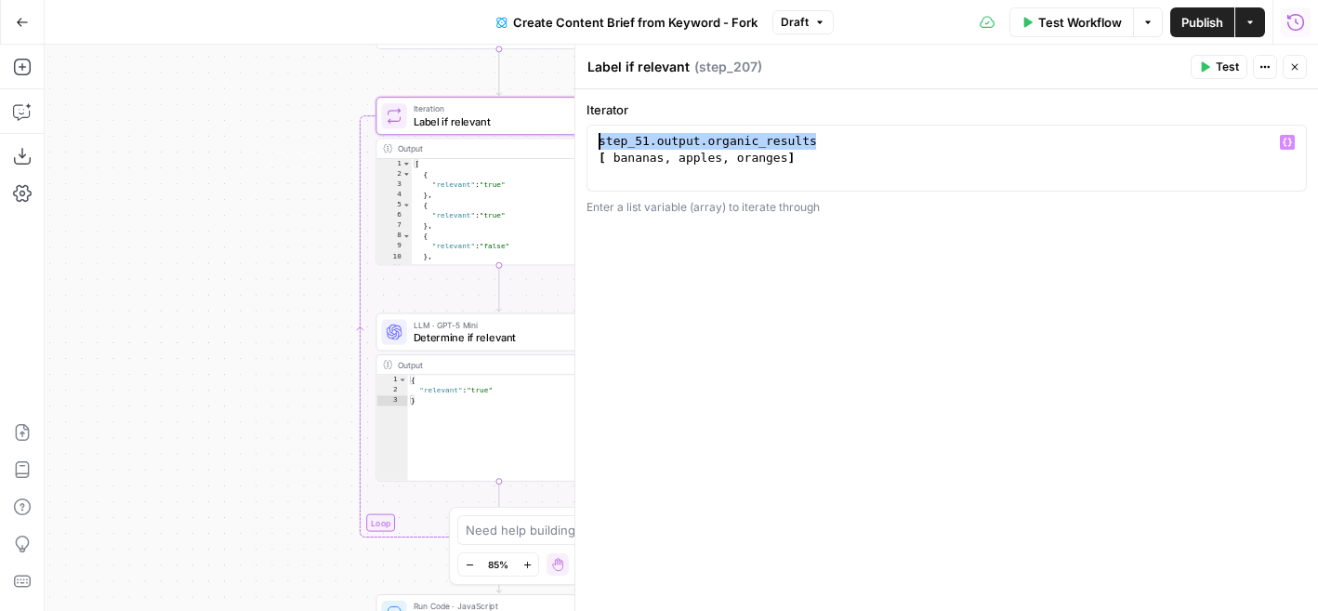
drag, startPoint x: 847, startPoint y: 148, endPoint x: 587, endPoint y: 133, distance: 260.7
click at [587, 133] on div "**********" at bounding box center [947, 158] width 720 height 67
click at [600, 162] on div "[ bananas , apples , oranges ]" at bounding box center [947, 175] width 704 height 84
click at [701, 336] on div "**********" at bounding box center [946, 349] width 743 height 521
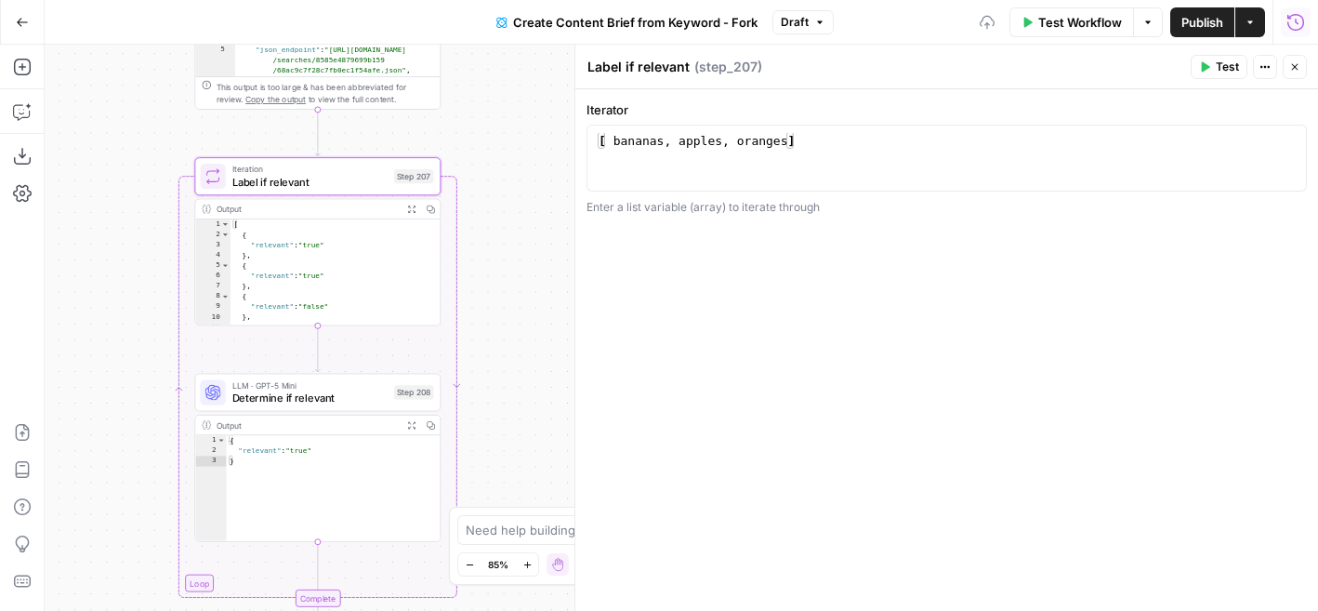
drag, startPoint x: 322, startPoint y: 348, endPoint x: 137, endPoint y: 391, distance: 190.1
click at [137, 391] on div "Workflow Set Inputs Inputs Google Search Perform Google Search Step 51 Output E…" at bounding box center [681, 328] width 1273 height 566
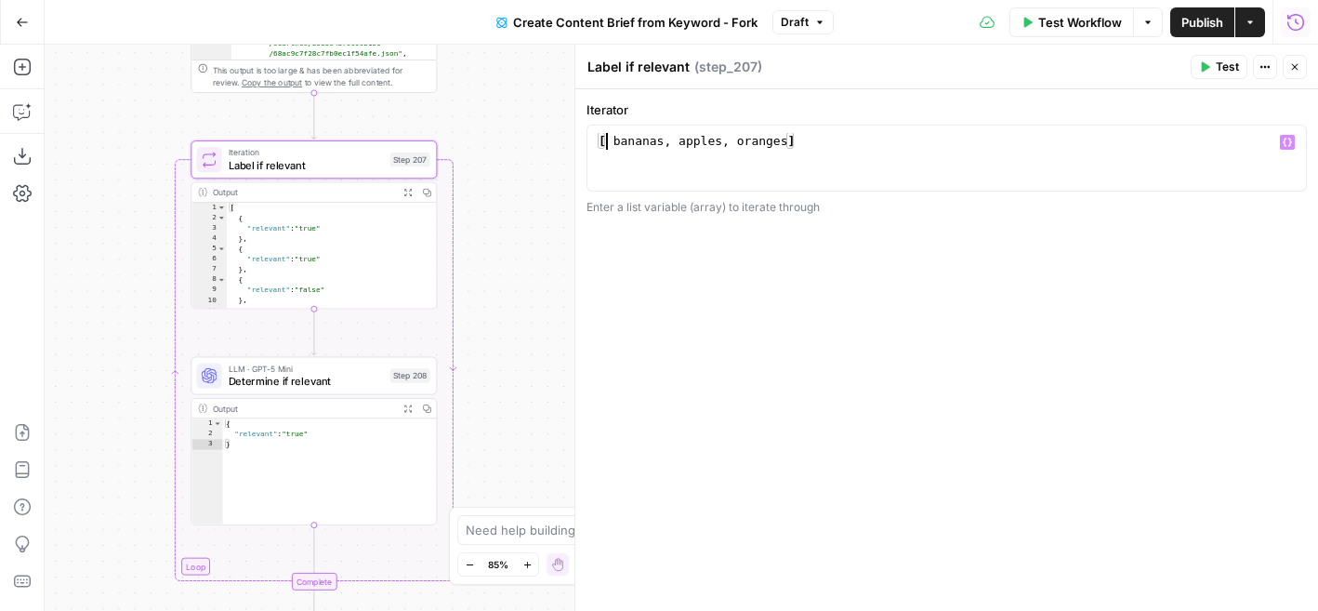
drag, startPoint x: 605, startPoint y: 145, endPoint x: 574, endPoint y: 145, distance: 31.6
click at [574, 145] on div "**********" at bounding box center [946, 328] width 744 height 566
click at [828, 139] on div "[ bananas , apples , oranges ]" at bounding box center [947, 175] width 704 height 84
click at [789, 142] on div "[ bananas , apples , oranges ]" at bounding box center [947, 175] width 704 height 84
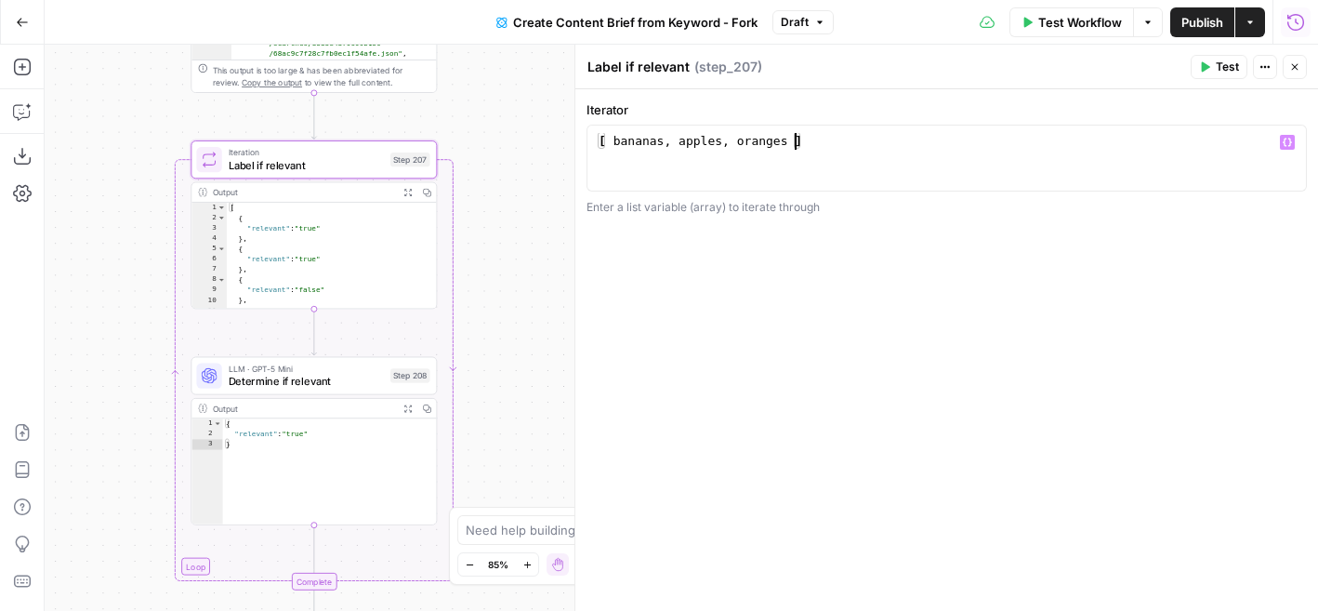
click at [644, 144] on div "[ bananas , apples , oranges ]" at bounding box center [947, 175] width 704 height 84
click at [700, 134] on div "[ bananas , apples , oranges ]" at bounding box center [947, 175] width 704 height 84
click at [699, 143] on div "[ bananas , apples , oranges ]" at bounding box center [947, 175] width 704 height 84
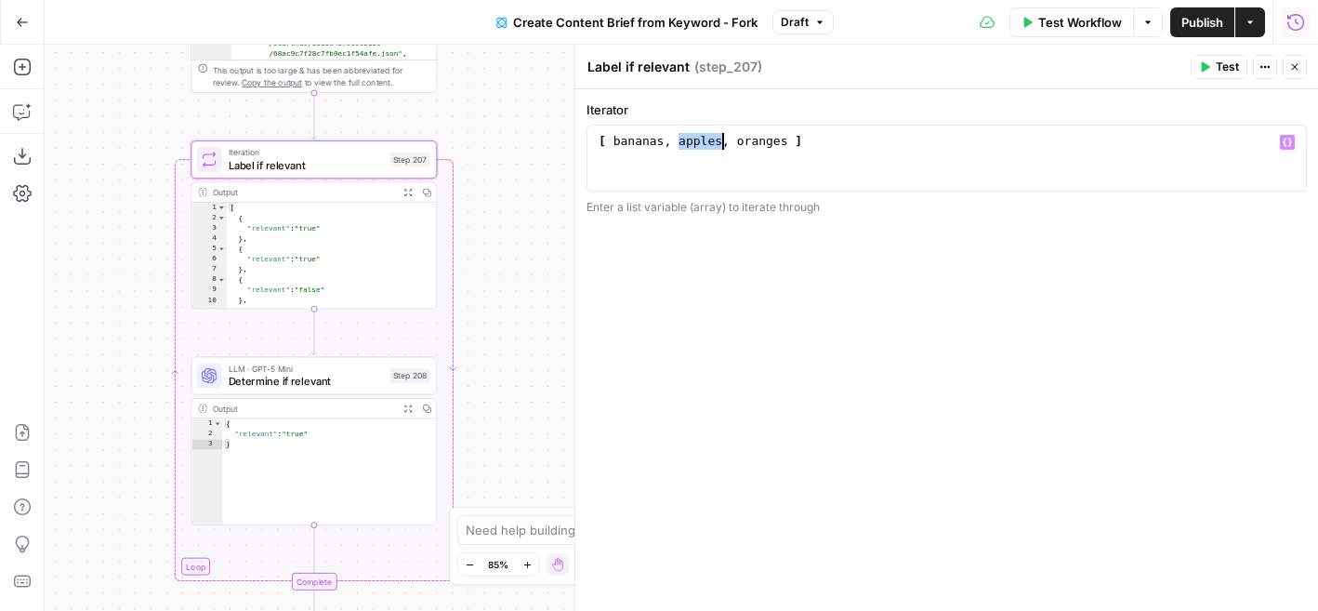
click at [812, 139] on div "[ bananas , apples , oranges ]" at bounding box center [947, 175] width 704 height 84
click at [686, 144] on div "[ bananas , apples , oranges ]" at bounding box center [947, 175] width 704 height 84
click at [778, 139] on div "[ bananas , apples , oranges ]" at bounding box center [947, 175] width 704 height 84
click at [761, 147] on div "[ bananas , apples , oranges ]" at bounding box center [947, 175] width 704 height 84
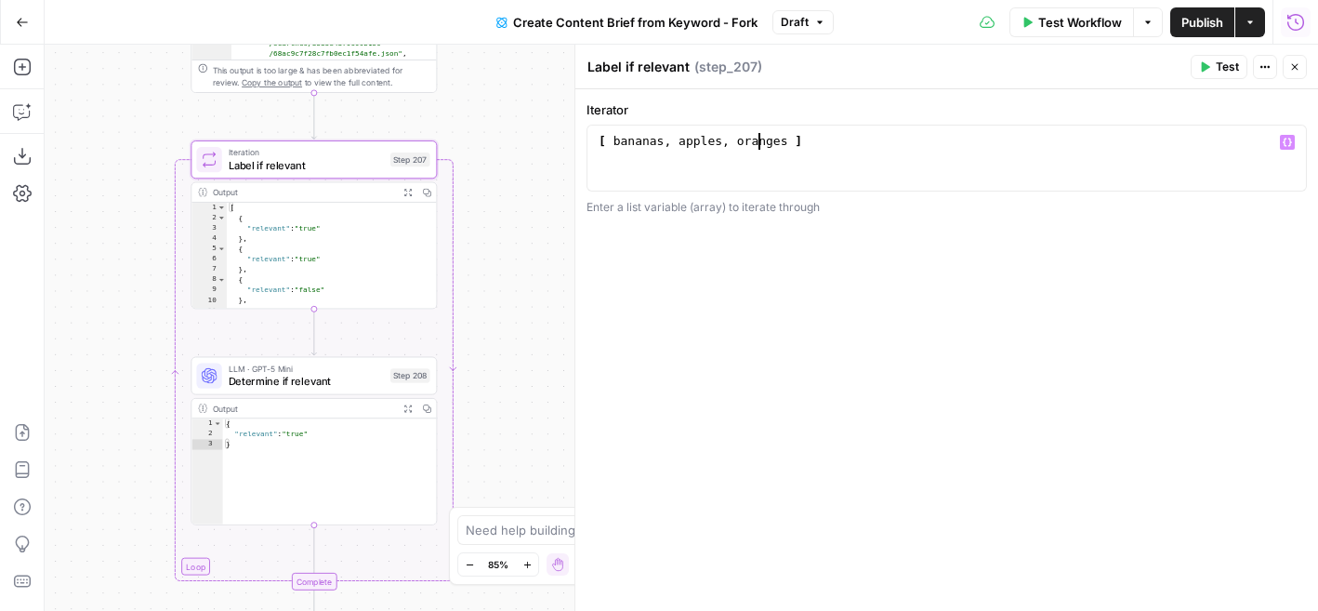
click at [761, 147] on div "[ bananas , apples , oranges ]" at bounding box center [947, 175] width 704 height 84
click at [836, 147] on div "[ bananas , apples , oranges ]" at bounding box center [947, 175] width 704 height 84
drag, startPoint x: 863, startPoint y: 138, endPoint x: 582, endPoint y: 141, distance: 280.7
click at [582, 141] on div "**********" at bounding box center [946, 328] width 744 height 566
paste textarea "**"
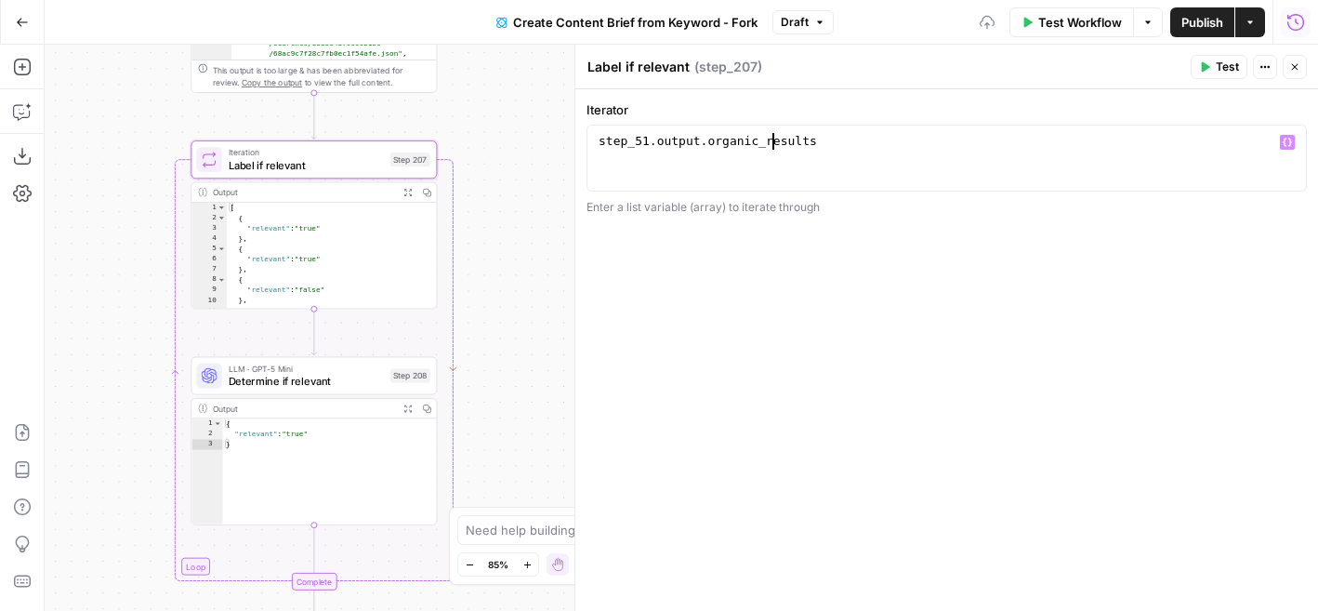
click at [772, 141] on div "step_51 . output . organic_results" at bounding box center [947, 175] width 704 height 84
type textarea "**********"
click at [345, 381] on span "Determine if relevant" at bounding box center [306, 381] width 155 height 16
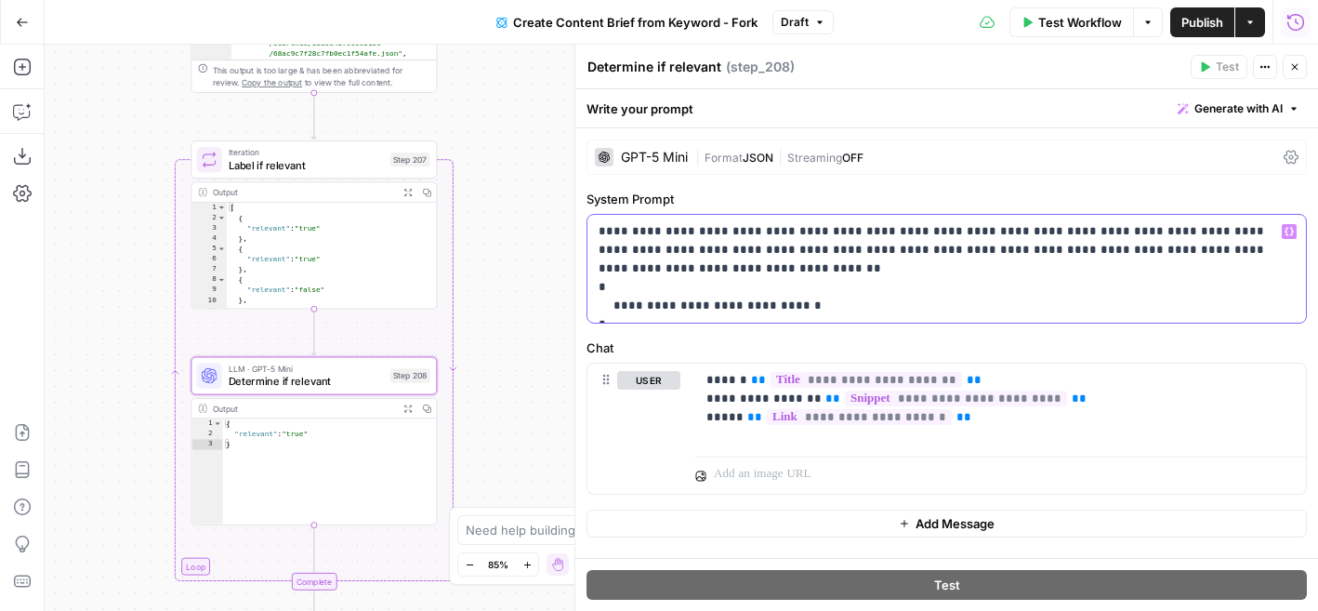
click at [702, 285] on p "**********" at bounding box center [947, 268] width 696 height 93
click at [762, 293] on p "**********" at bounding box center [947, 268] width 696 height 93
click at [861, 345] on label "Chat" at bounding box center [947, 347] width 720 height 19
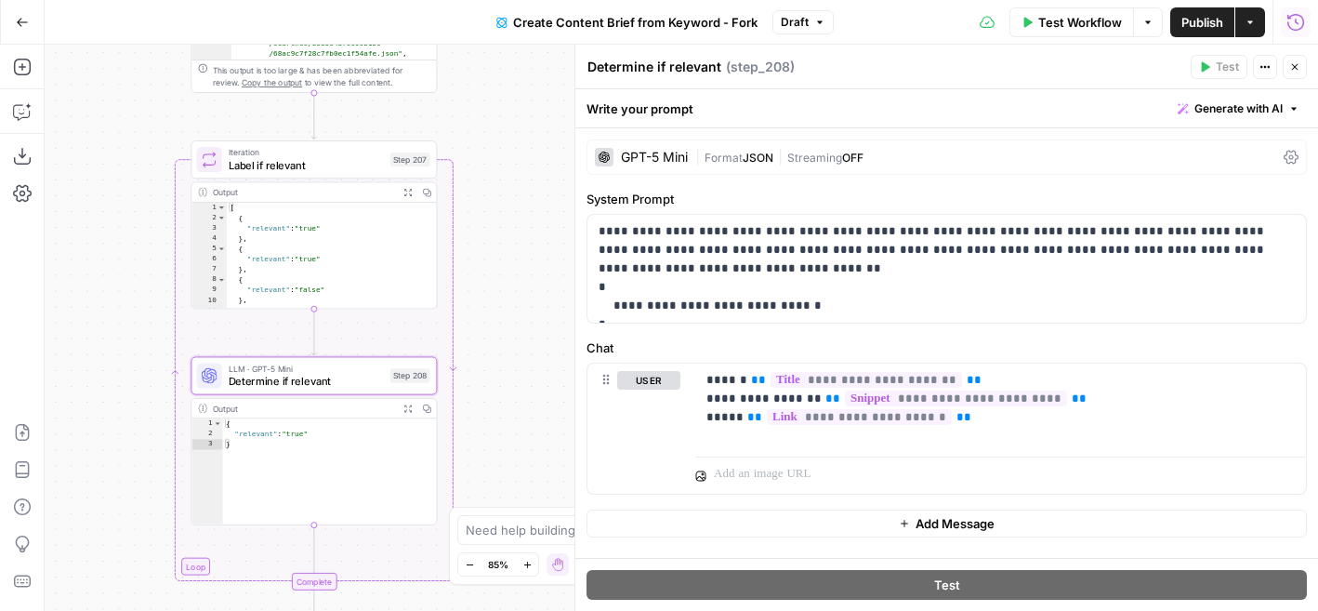
click at [1288, 73] on button "Close" at bounding box center [1295, 67] width 24 height 24
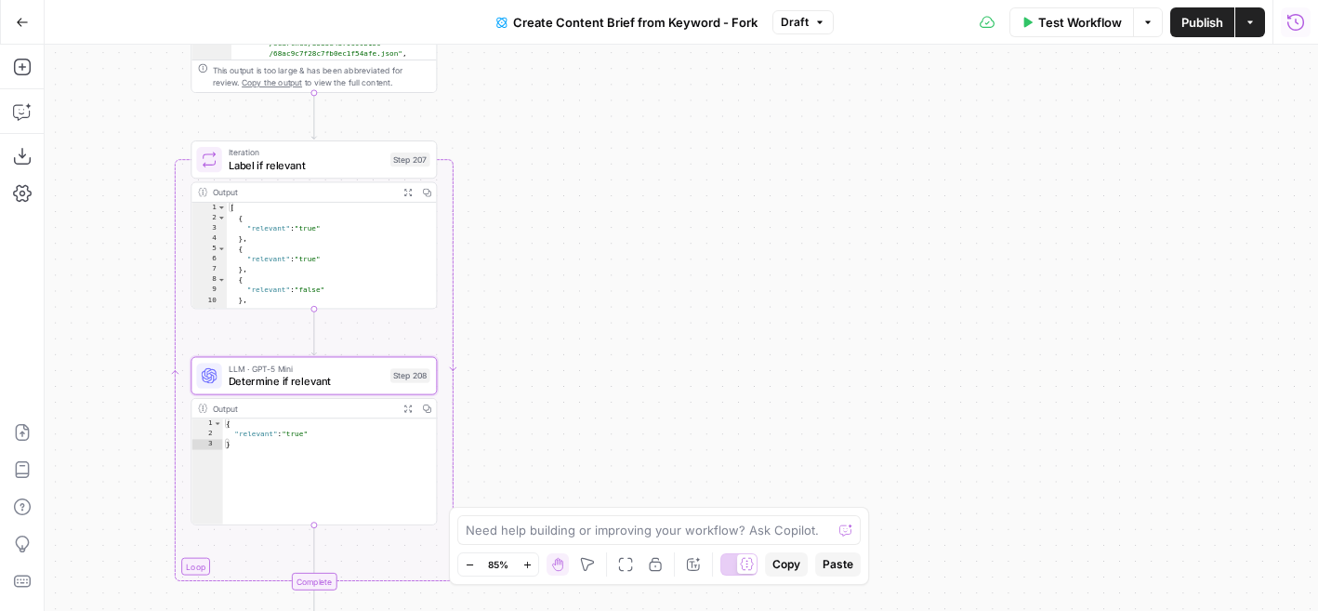
click at [408, 193] on icon "button" at bounding box center [407, 192] width 8 height 8
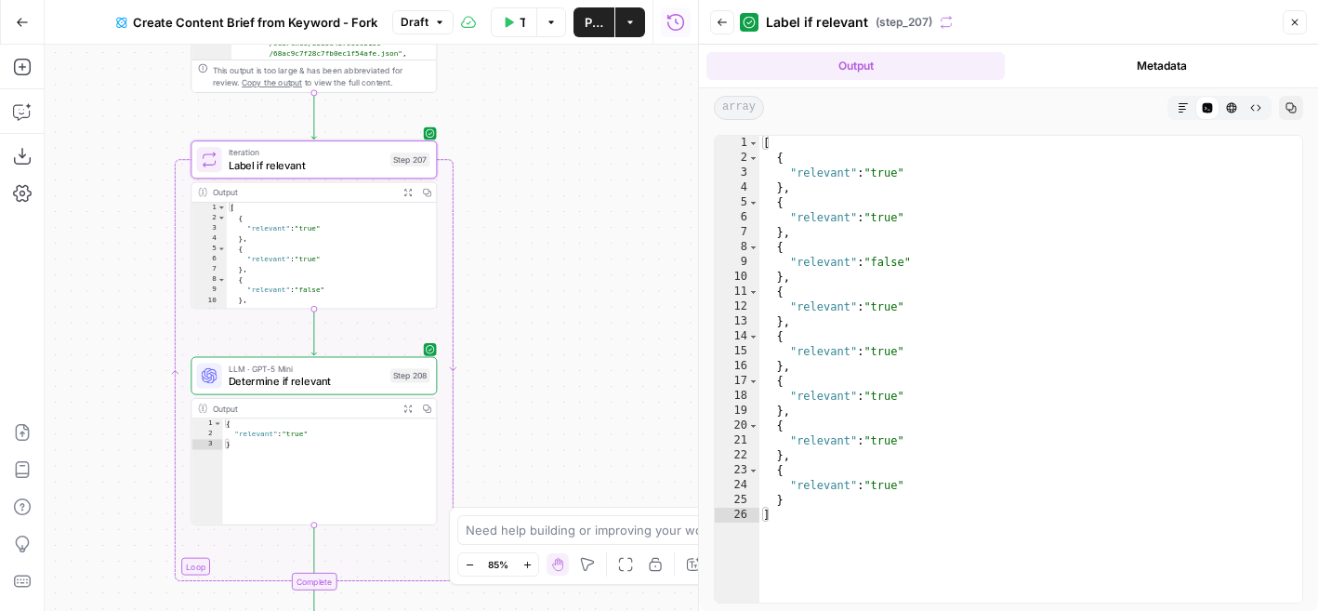
type textarea "**"
click at [792, 191] on div "[ { "relevant" : "true" } , { "relevant" : "true" } , { "relevant" : "false" } …" at bounding box center [1030, 384] width 543 height 496
click at [1294, 31] on button "Close" at bounding box center [1295, 22] width 24 height 24
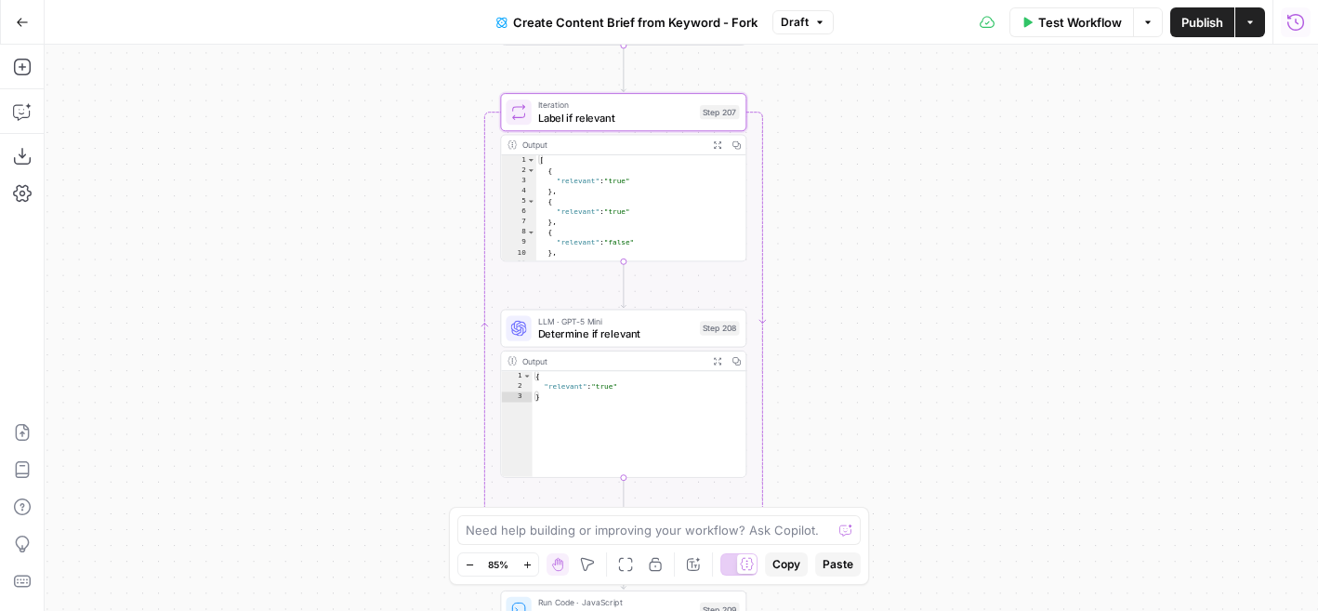
drag, startPoint x: 557, startPoint y: 359, endPoint x: 866, endPoint y: 311, distance: 313.1
click at [866, 311] on div "Workflow Set Inputs Inputs Google Search Perform Google Search Step 51 Output E…" at bounding box center [681, 328] width 1273 height 566
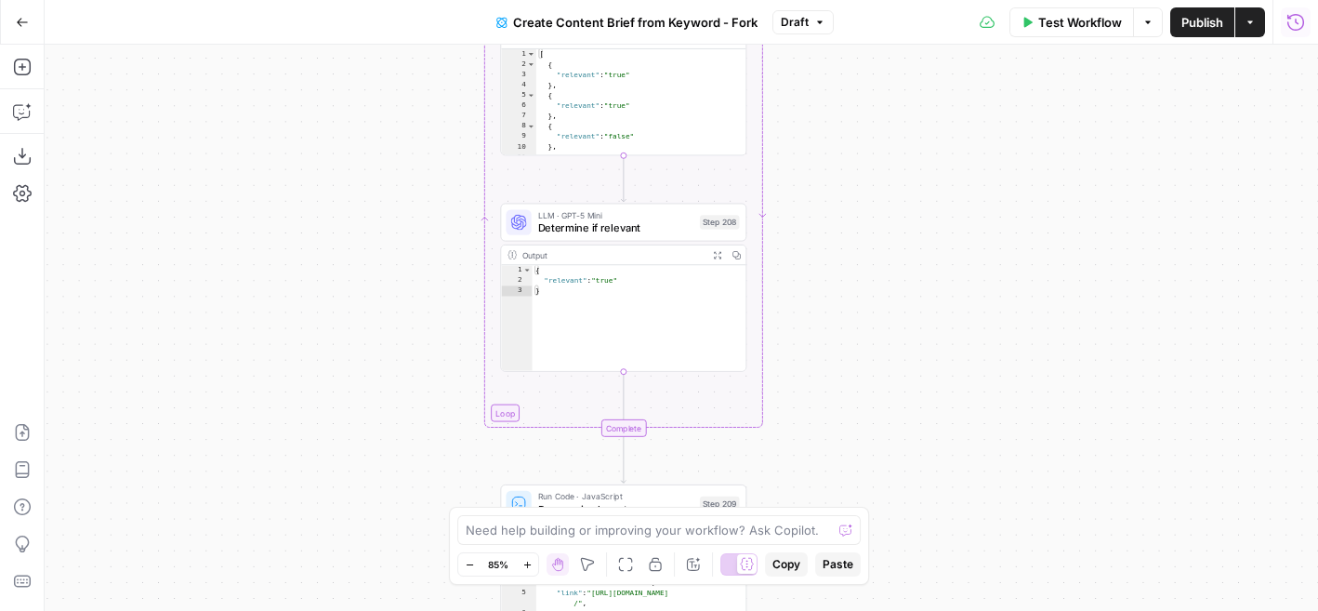
drag, startPoint x: 866, startPoint y: 311, endPoint x: 866, endPoint y: -1, distance: 312.3
click at [866, 0] on html "Cohort 5 New Home Browse Your Data Usage Flightpath Settings Recent Grids New G…" at bounding box center [659, 305] width 1318 height 611
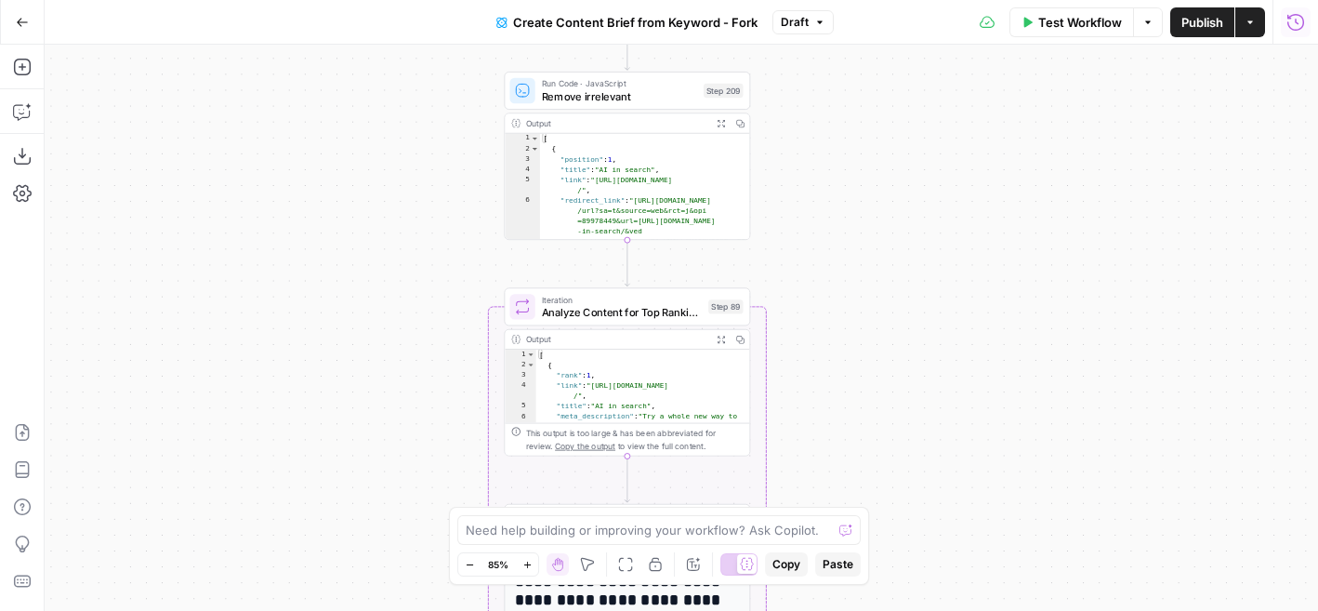
drag, startPoint x: 816, startPoint y: 214, endPoint x: 819, endPoint y: 7, distance: 206.4
click at [819, 7] on div "Go Back Create Content Brief from Keyword - Fork Draft Test Workflow Options Pu…" at bounding box center [659, 305] width 1318 height 611
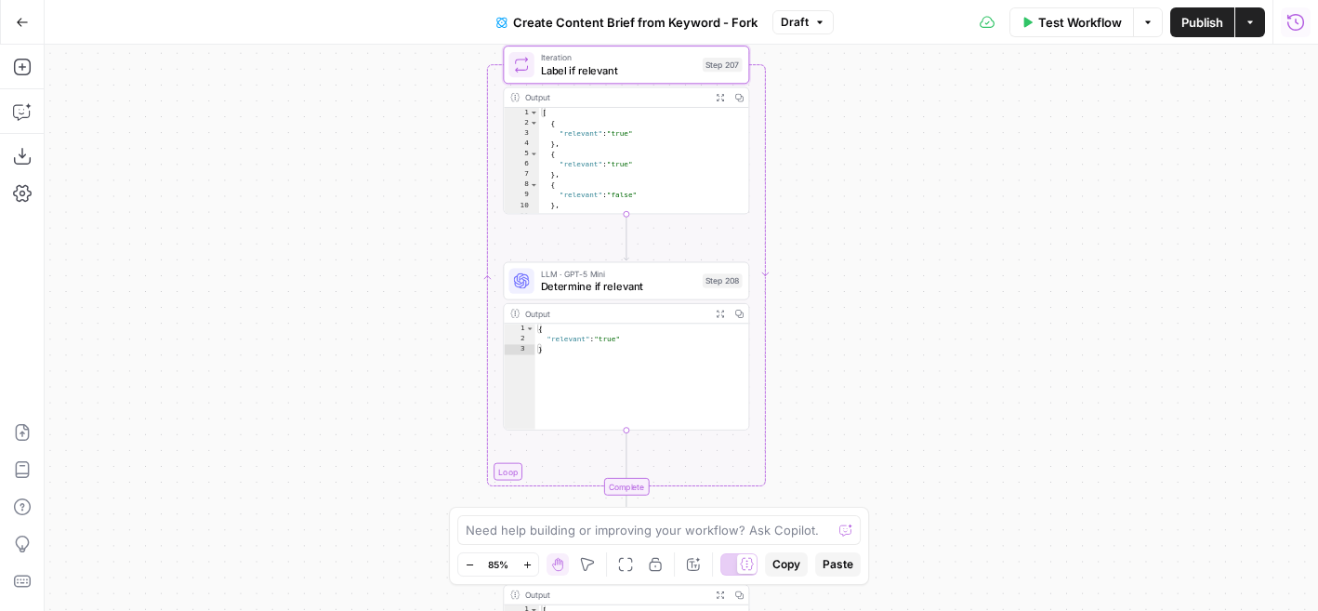
drag, startPoint x: 839, startPoint y: 162, endPoint x: 839, endPoint y: 642, distance: 480.6
click at [839, 610] on html "Cohort 5 New Home Browse Your Data Usage Flightpath Settings Recent Grids New G…" at bounding box center [659, 305] width 1318 height 611
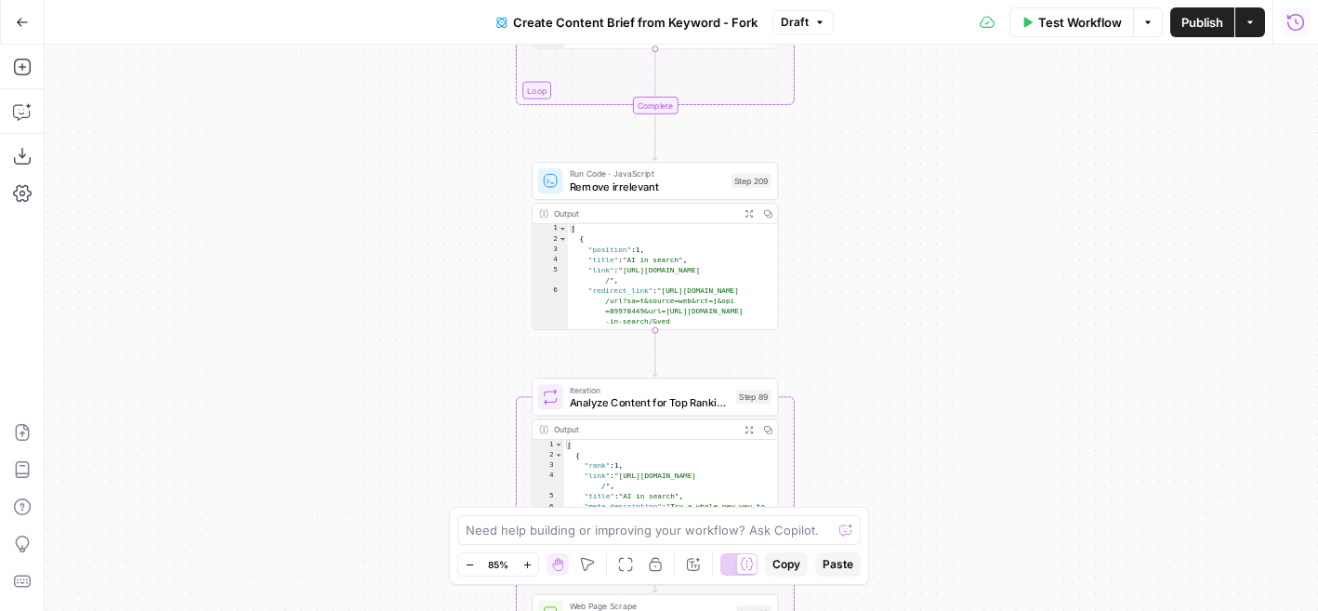
drag, startPoint x: 834, startPoint y: 429, endPoint x: 876, endPoint y: 24, distance: 407.4
click at [876, 24] on div "Go Back Create Content Brief from Keyword - Fork Draft Test Workflow Options Pu…" at bounding box center [659, 305] width 1318 height 611
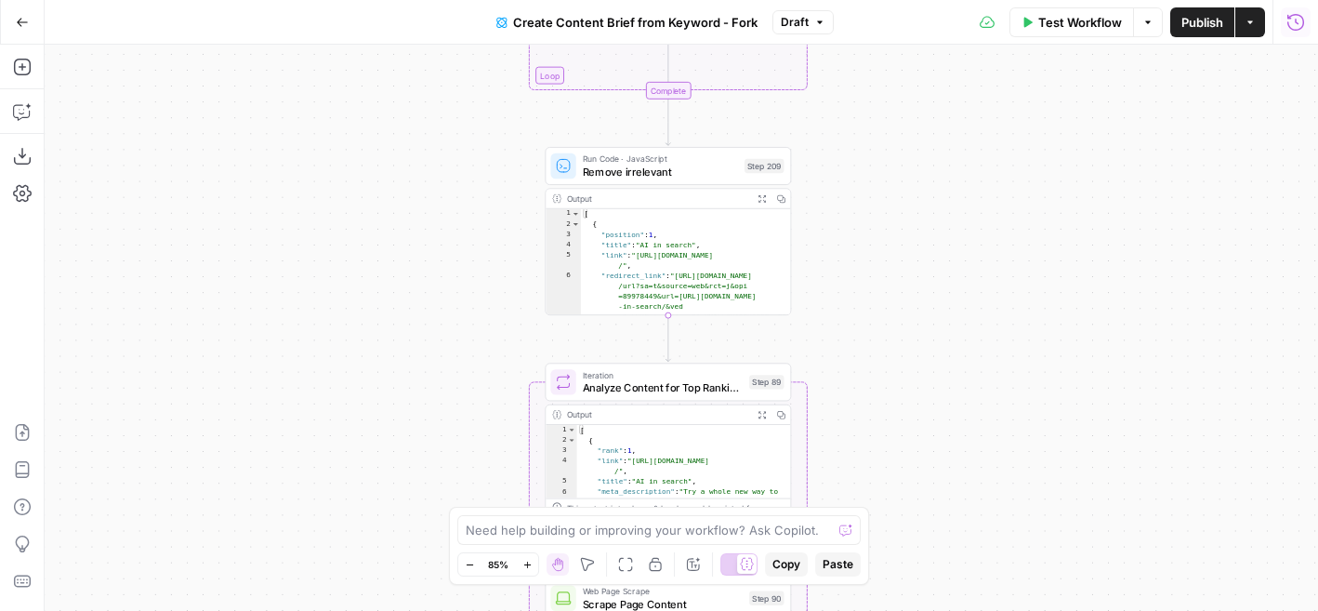
click at [762, 201] on icon "button" at bounding box center [762, 198] width 8 height 8
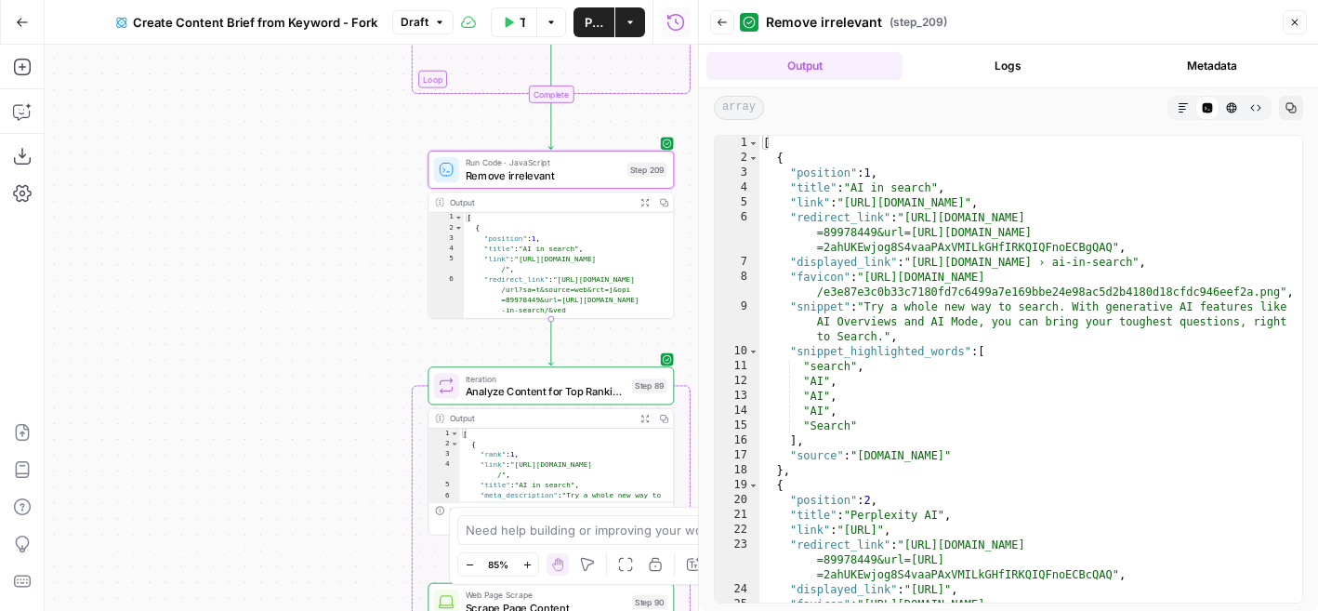
drag, startPoint x: 478, startPoint y: 280, endPoint x: 221, endPoint y: 284, distance: 256.6
click at [224, 284] on div "Workflow Set Inputs Inputs Google Search Perform Google Search Step 51 Output E…" at bounding box center [371, 328] width 653 height 566
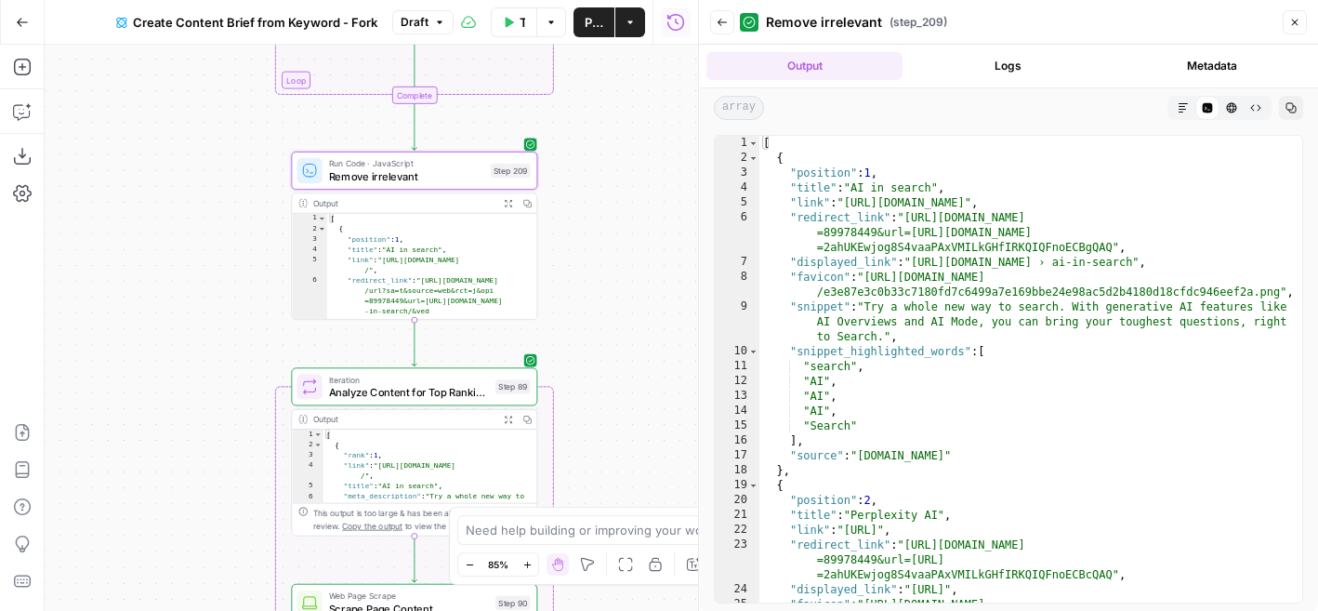
scroll to position [0, 0]
type textarea "*"
click at [764, 145] on div "[ { "position" : 1 , "title" : "AI in search" , "link" : "https://search.google…" at bounding box center [1030, 391] width 543 height 511
click at [781, 150] on div "[ { "position" : 1 , "title" : "AI in search" , "link" : "https://search.google…" at bounding box center [1030, 391] width 543 height 511
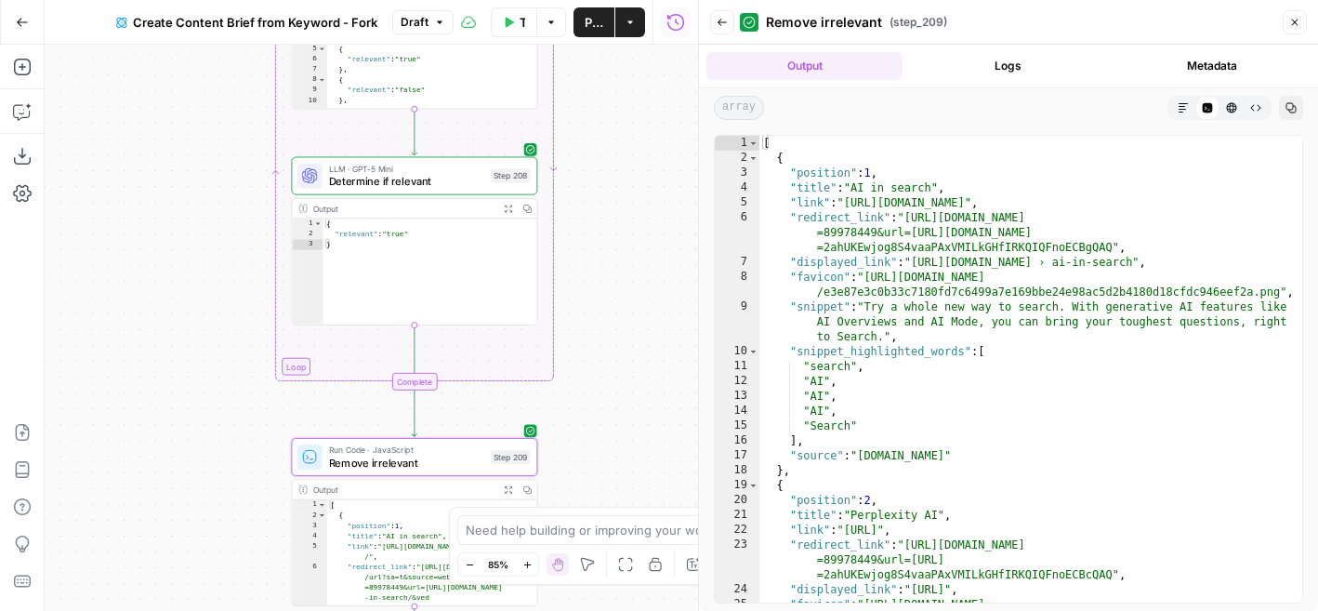
drag, startPoint x: 637, startPoint y: 207, endPoint x: 637, endPoint y: 508, distance: 301.2
click at [637, 508] on body "Cohort 5 New Home Browse Your Data Usage Flightpath Settings Recent Grids New G…" at bounding box center [659, 305] width 1318 height 611
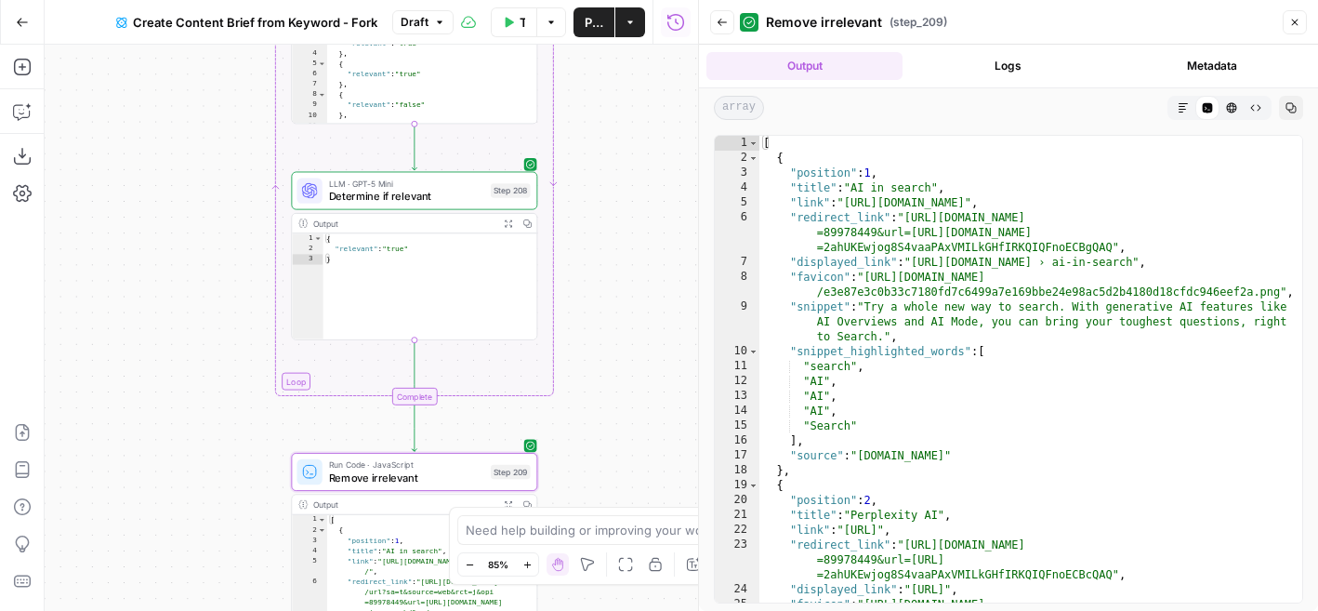
type textarea "**********"
click at [394, 246] on div "{ "relevant" : "true" }" at bounding box center [430, 297] width 215 height 128
click at [423, 253] on div "{ "relevant" : "true" }" at bounding box center [430, 297] width 215 height 128
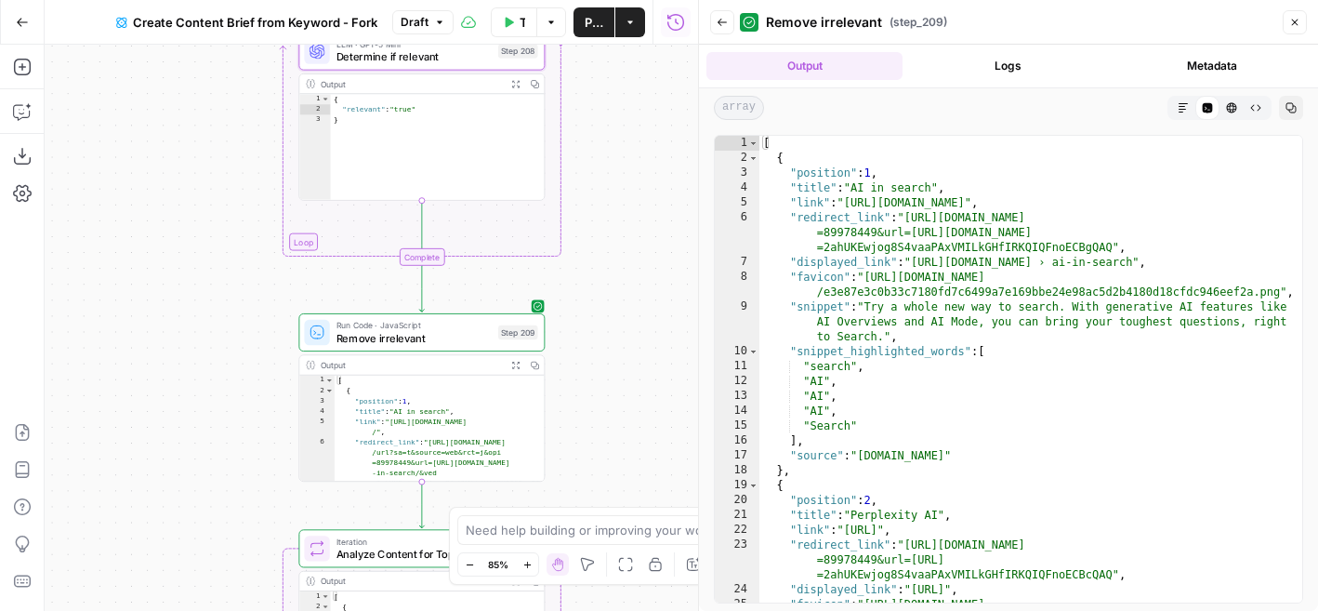
drag, startPoint x: 607, startPoint y: 413, endPoint x: 618, endPoint y: 85, distance: 328.3
click at [618, 85] on div "**********" at bounding box center [371, 328] width 653 height 566
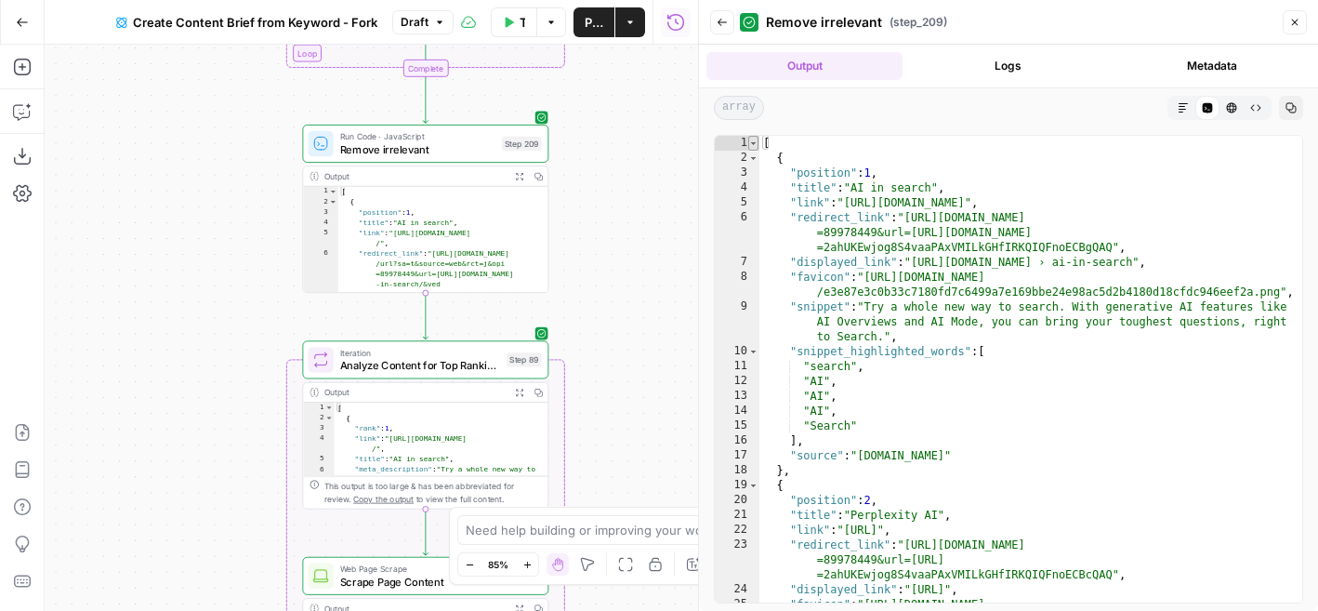
click at [754, 139] on span "Toggle code folding, rows 1 through 59" at bounding box center [753, 143] width 10 height 15
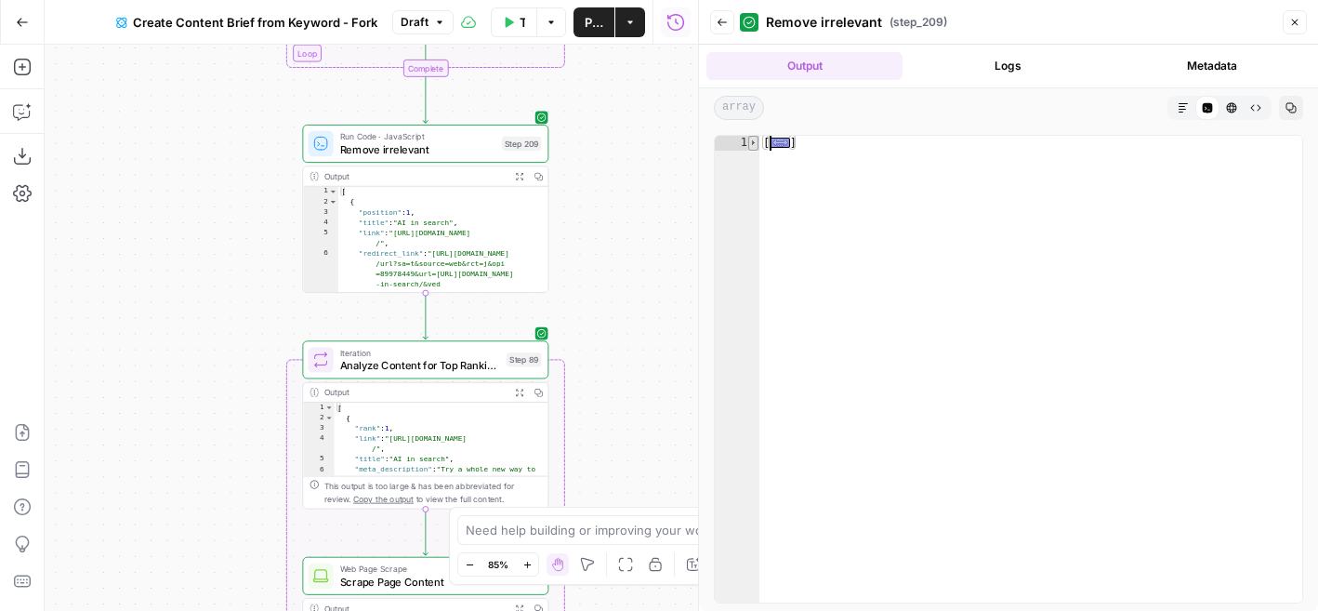
click at [754, 139] on span "Toggle code folding, rows 1 through 59" at bounding box center [753, 143] width 10 height 15
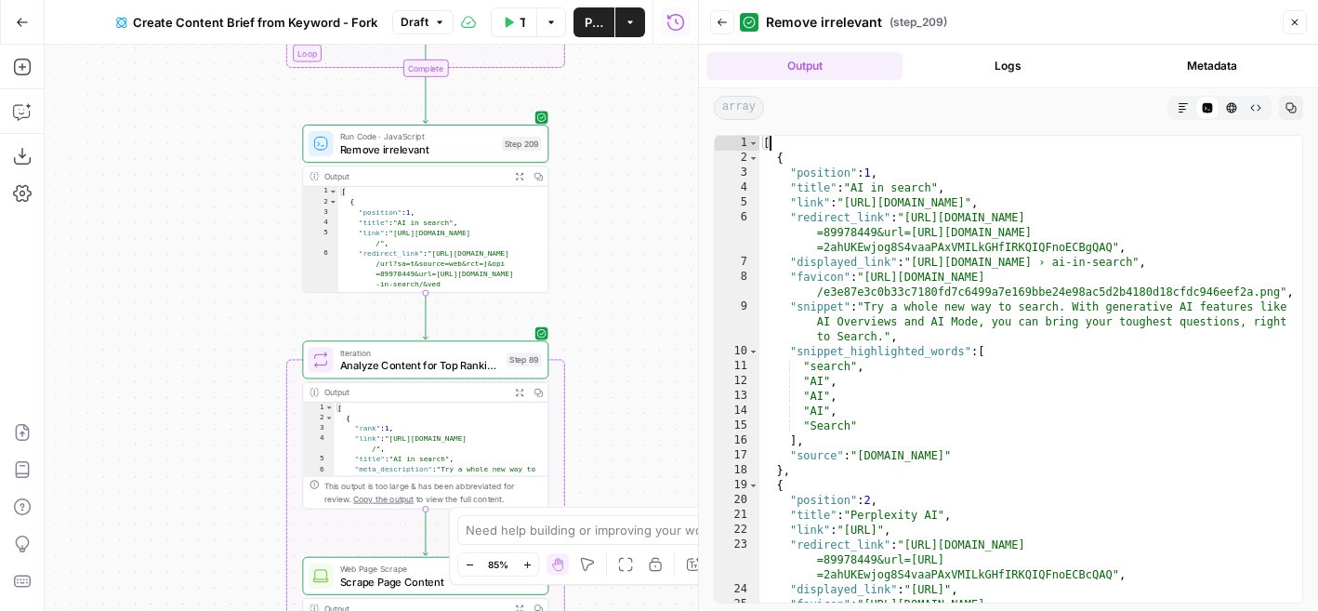
click at [1285, 25] on button "Close" at bounding box center [1295, 22] width 24 height 24
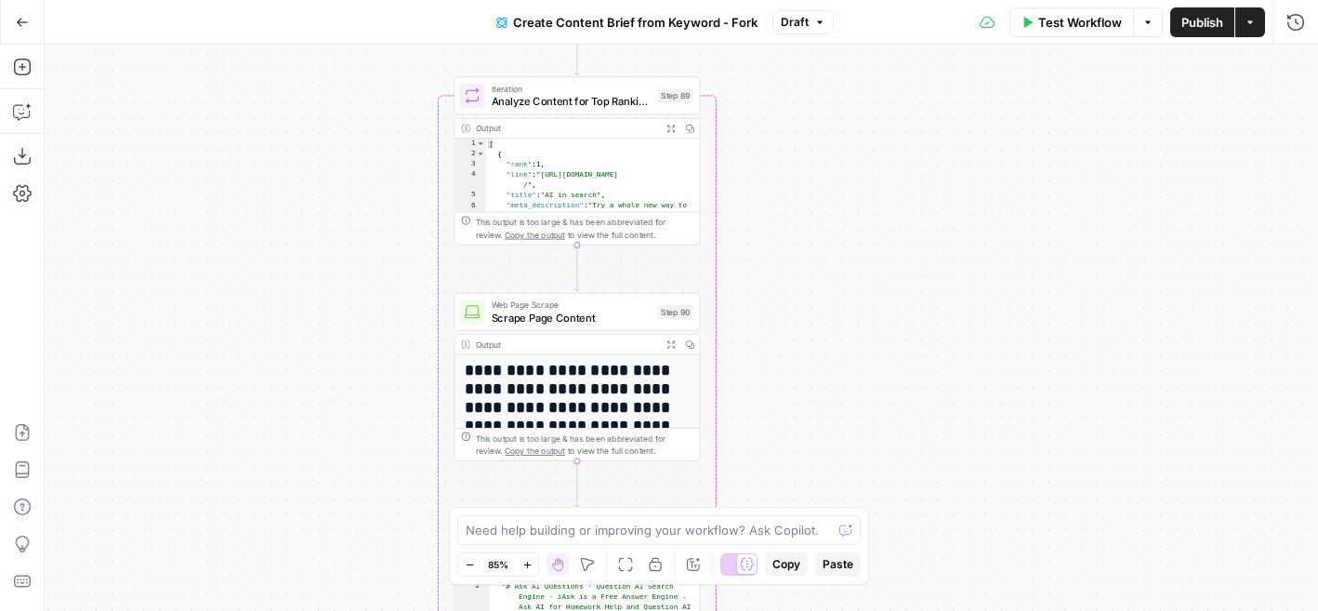
drag, startPoint x: 711, startPoint y: 328, endPoint x: 839, endPoint y: 38, distance: 317.1
click at [839, 38] on div "Go Back Create Content Brief from Keyword - Fork Draft Test Workflow Options Pu…" at bounding box center [659, 305] width 1318 height 611
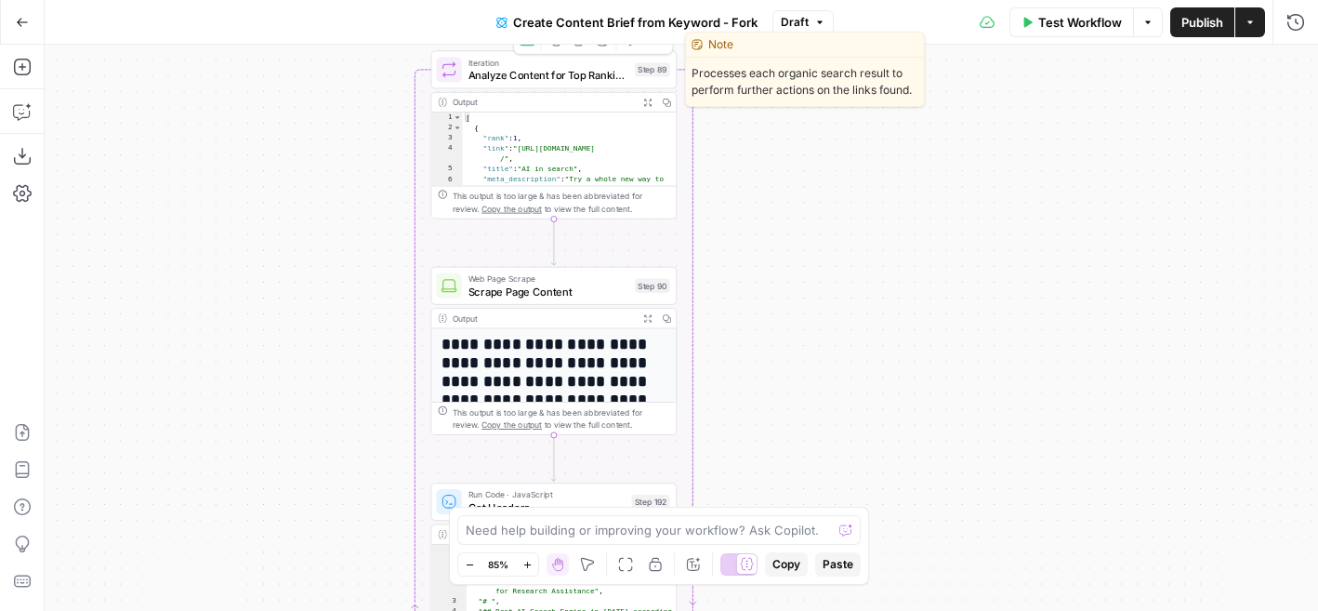
click at [569, 71] on span "Analyze Content for Top Ranking Pages" at bounding box center [548, 75] width 161 height 16
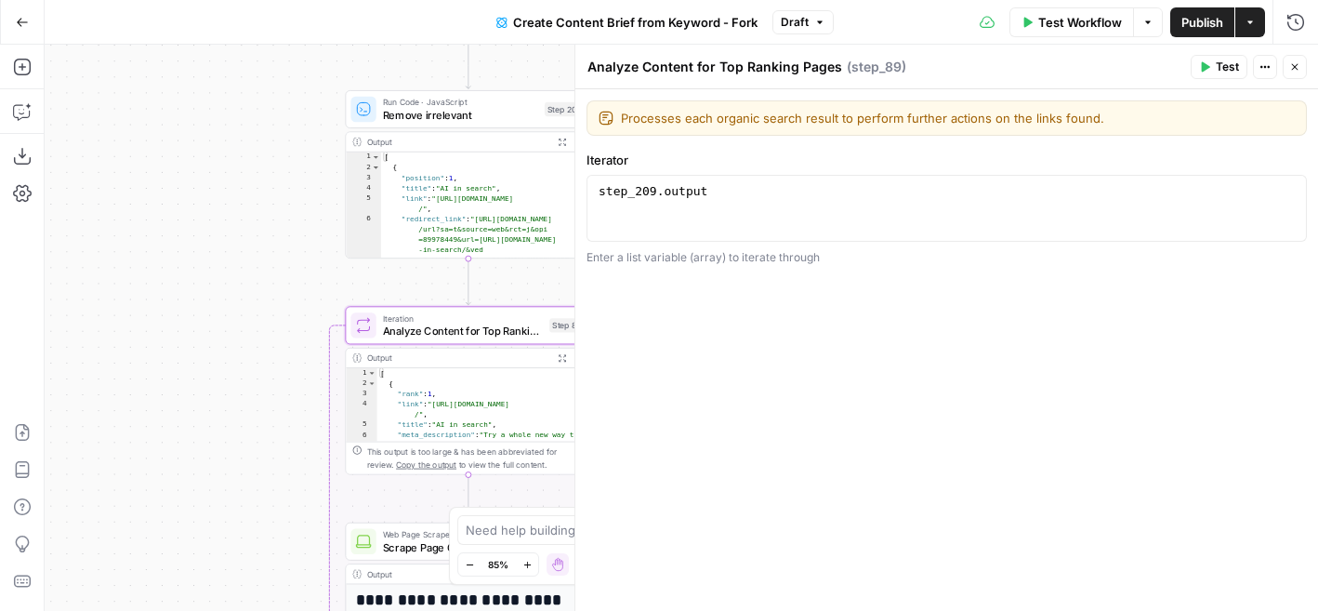
drag, startPoint x: 363, startPoint y: 236, endPoint x: 265, endPoint y: 505, distance: 286.1
click at [265, 505] on div "**********" at bounding box center [681, 328] width 1273 height 566
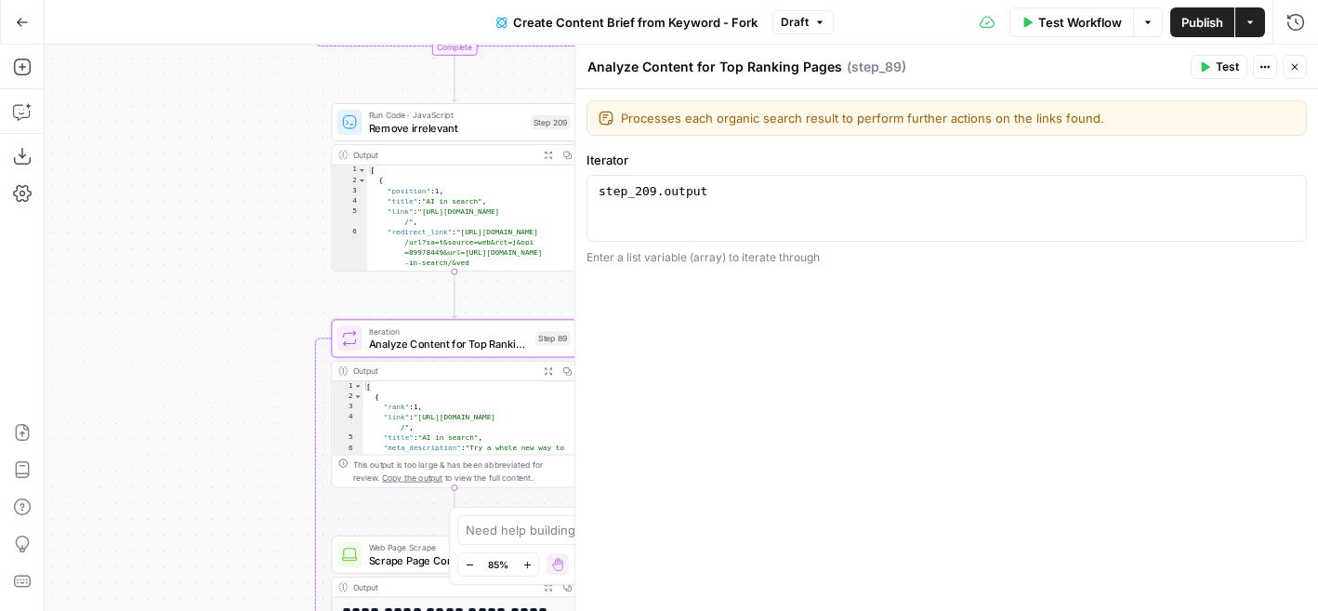
drag, startPoint x: 270, startPoint y: 257, endPoint x: 208, endPoint y: 312, distance: 82.3
click at [208, 312] on div "**********" at bounding box center [681, 328] width 1273 height 566
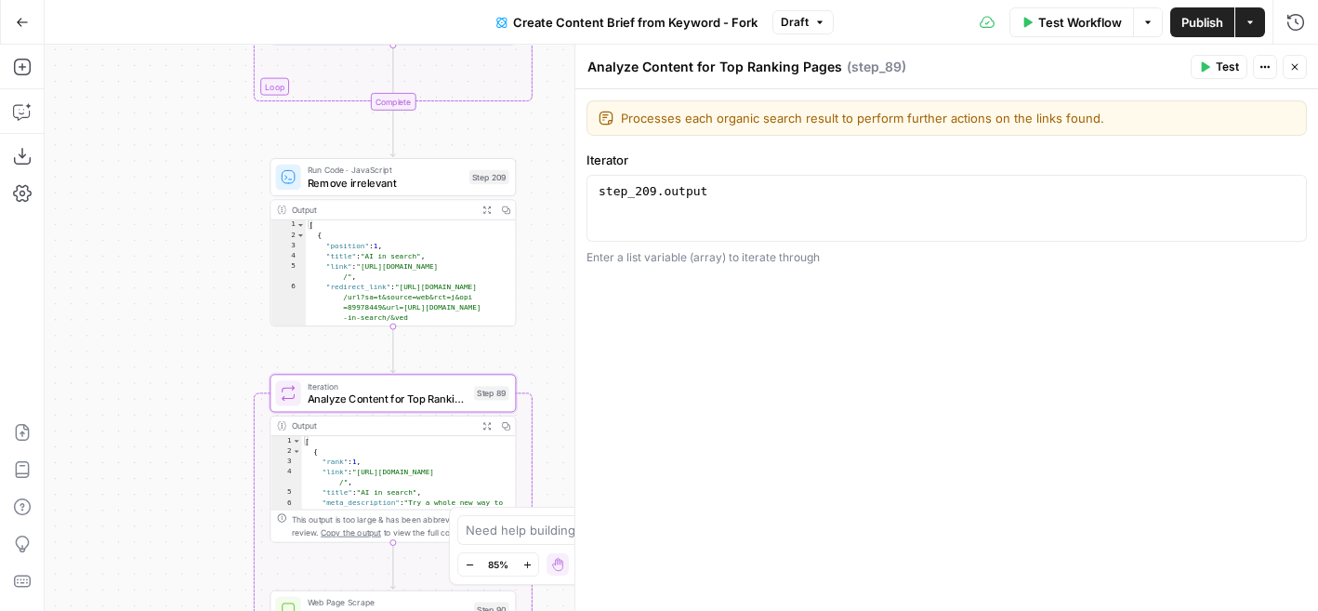
type textarea "**********"
click at [685, 188] on div "step_209 . output" at bounding box center [947, 225] width 704 height 84
type textarea "*"
click at [314, 228] on div "[ { "position" : 1 , "title" : "AI in search" , "link" : "https://search.google…" at bounding box center [411, 309] width 210 height 179
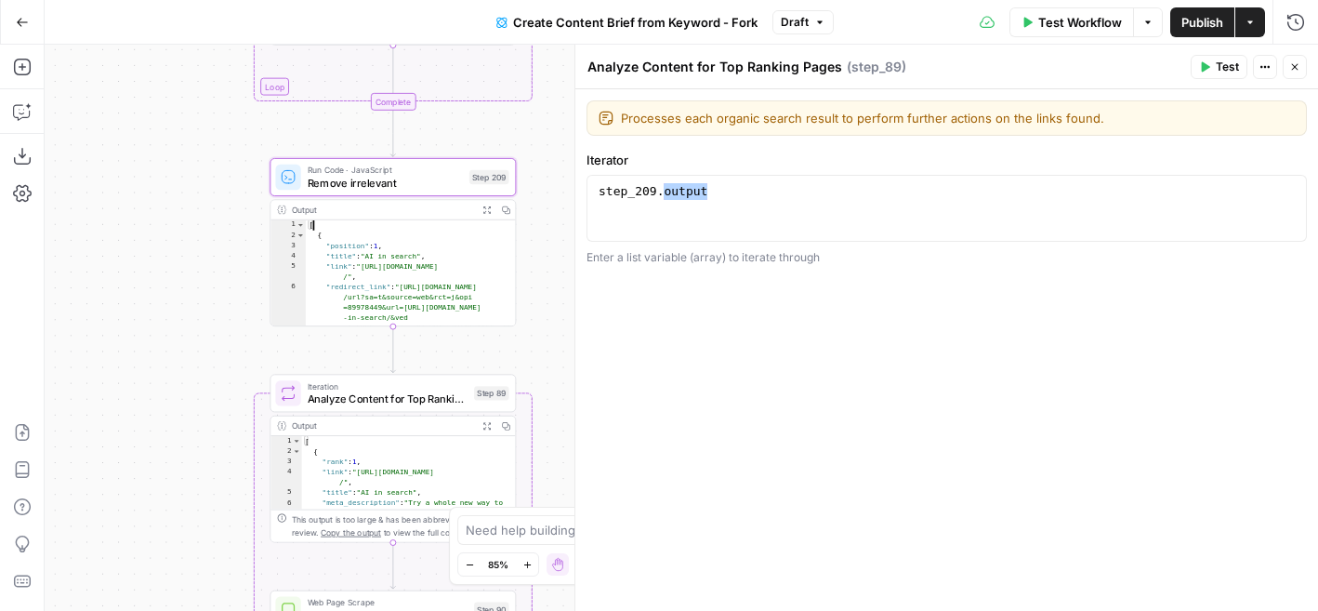
click at [691, 197] on div "step_209 . output" at bounding box center [947, 225] width 704 height 84
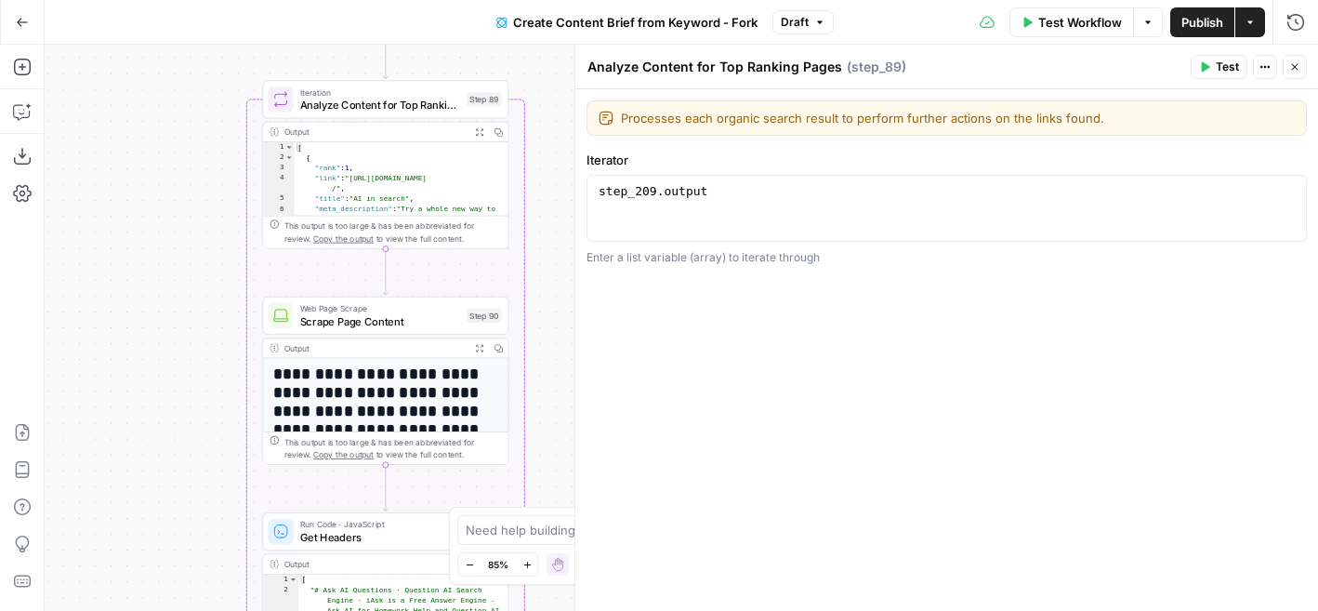
drag, startPoint x: 539, startPoint y: 338, endPoint x: 532, endPoint y: 43, distance: 295.7
click at [532, 43] on div "Go Back Create Content Brief from Keyword - Fork Draft Test Workflow Options Pu…" at bounding box center [659, 305] width 1318 height 611
type textarea "**********"
click at [425, 162] on div ""rank" : 1 , "link" : "https://search.google/ai-in-search /" , "title" : "AI in…" at bounding box center [402, 200] width 215 height 137
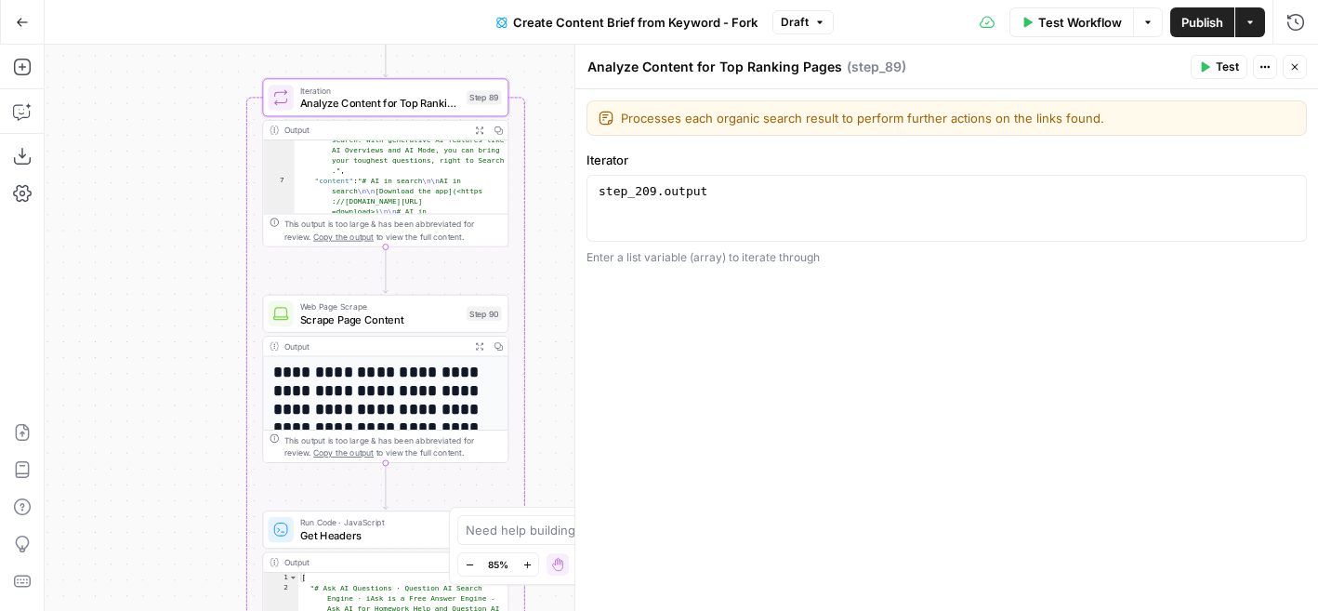
scroll to position [82, 0]
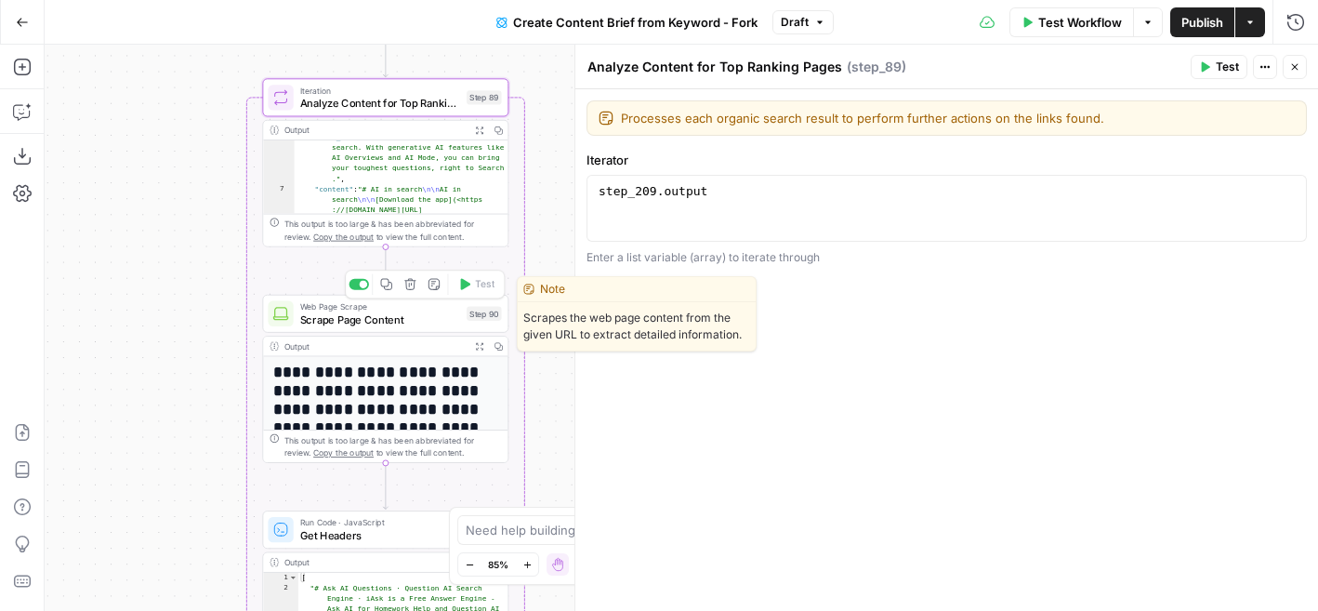
click at [401, 323] on span "Scrape Page Content" at bounding box center [380, 319] width 161 height 16
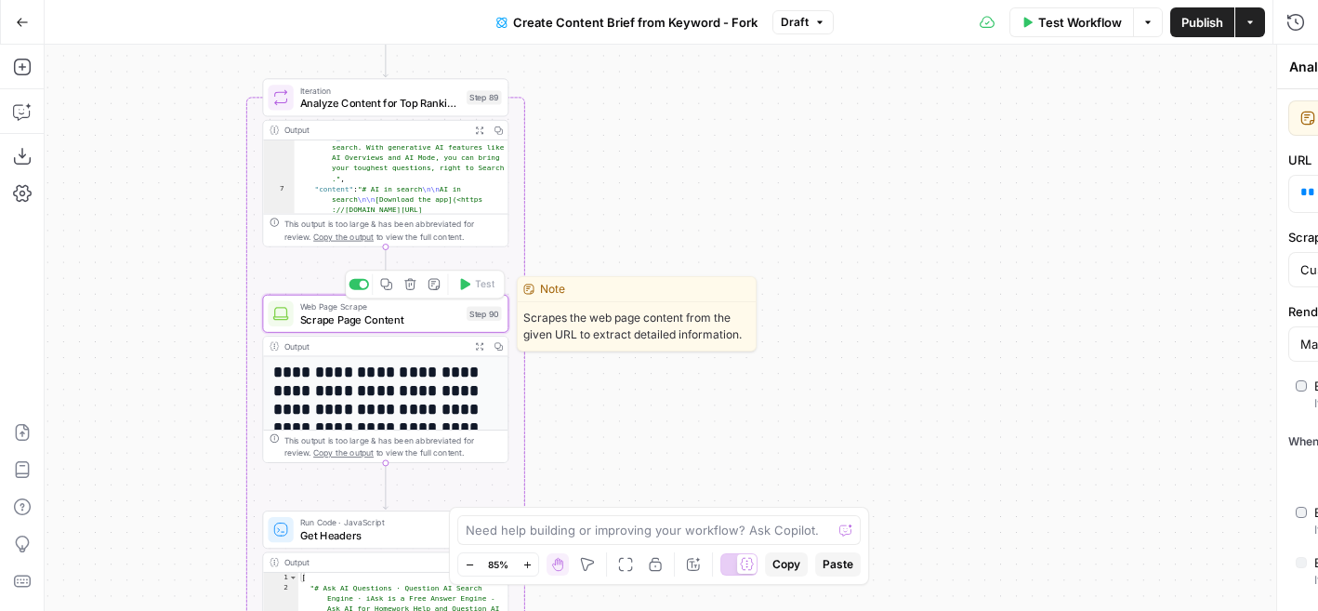
type textarea "Scrape Page Content"
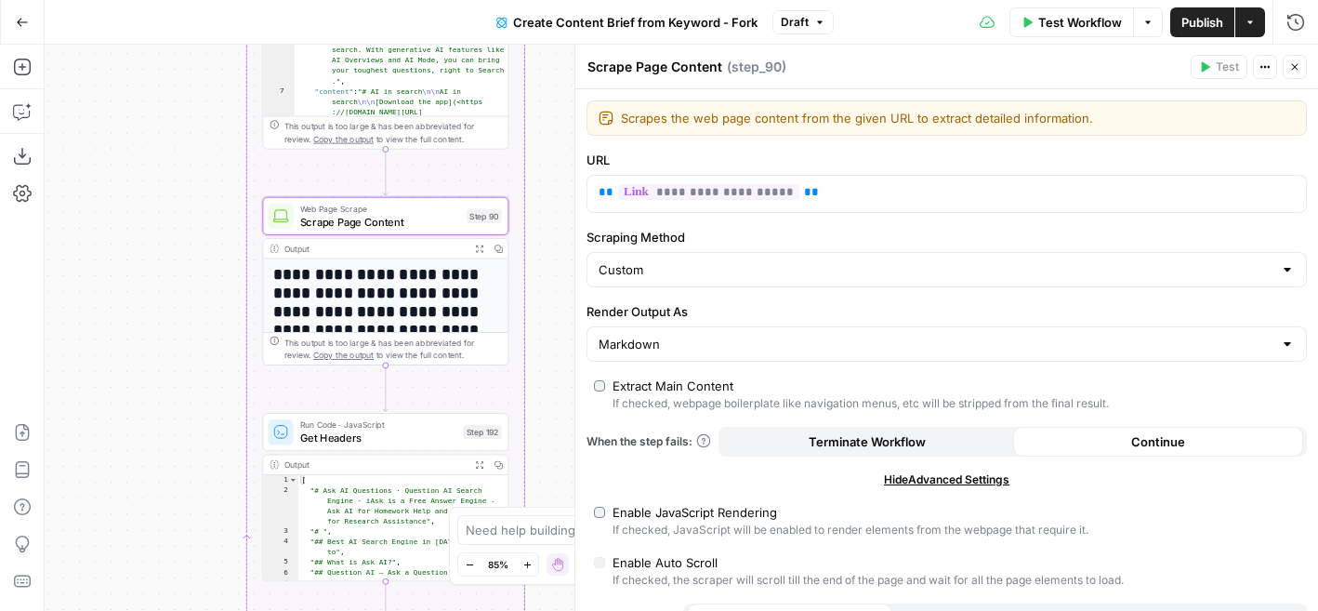
drag, startPoint x: 548, startPoint y: 393, endPoint x: 548, endPoint y: 170, distance: 223.1
click at [548, 170] on div "**********" at bounding box center [681, 328] width 1273 height 566
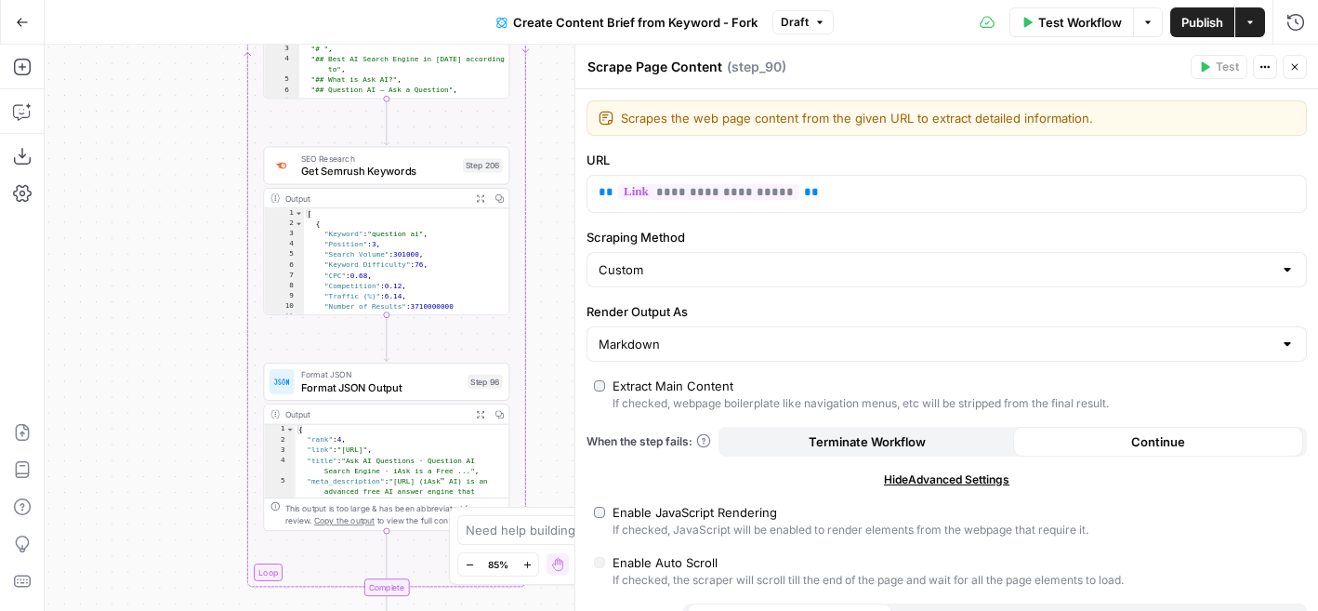
drag, startPoint x: 543, startPoint y: 437, endPoint x: 544, endPoint y: 86, distance: 350.4
click at [544, 86] on div "**********" at bounding box center [681, 328] width 1273 height 566
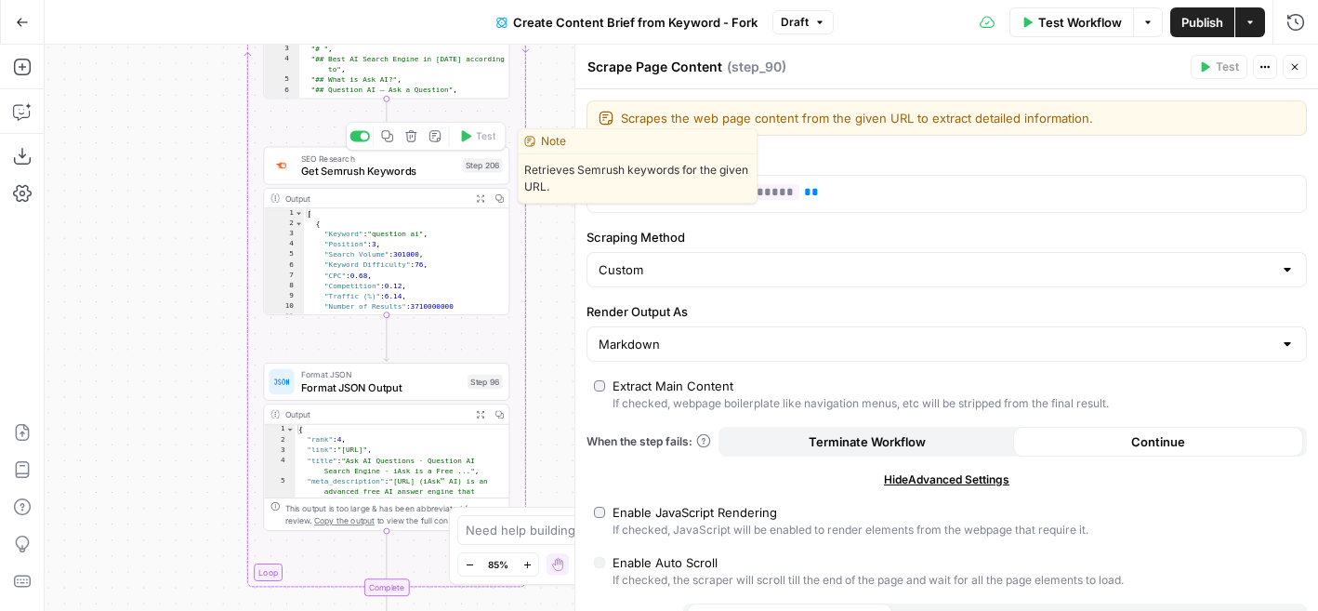
click at [426, 169] on span "Get Semrush Keywords" at bounding box center [378, 171] width 155 height 16
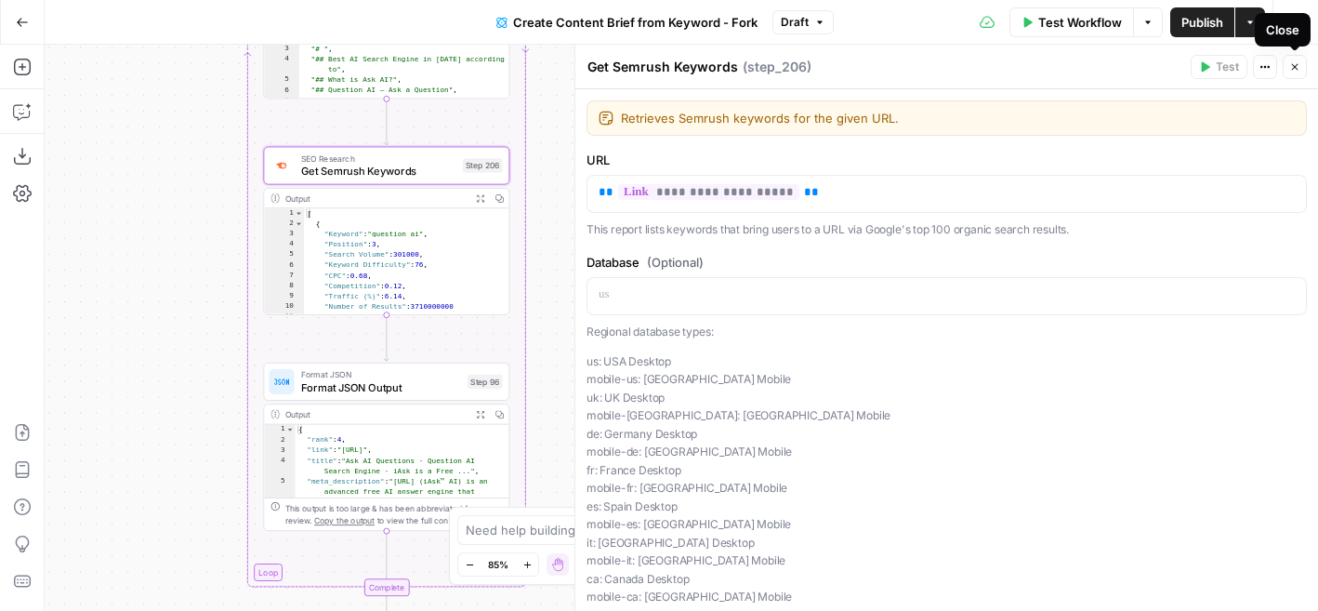
click at [1300, 67] on button "Close" at bounding box center [1295, 67] width 24 height 24
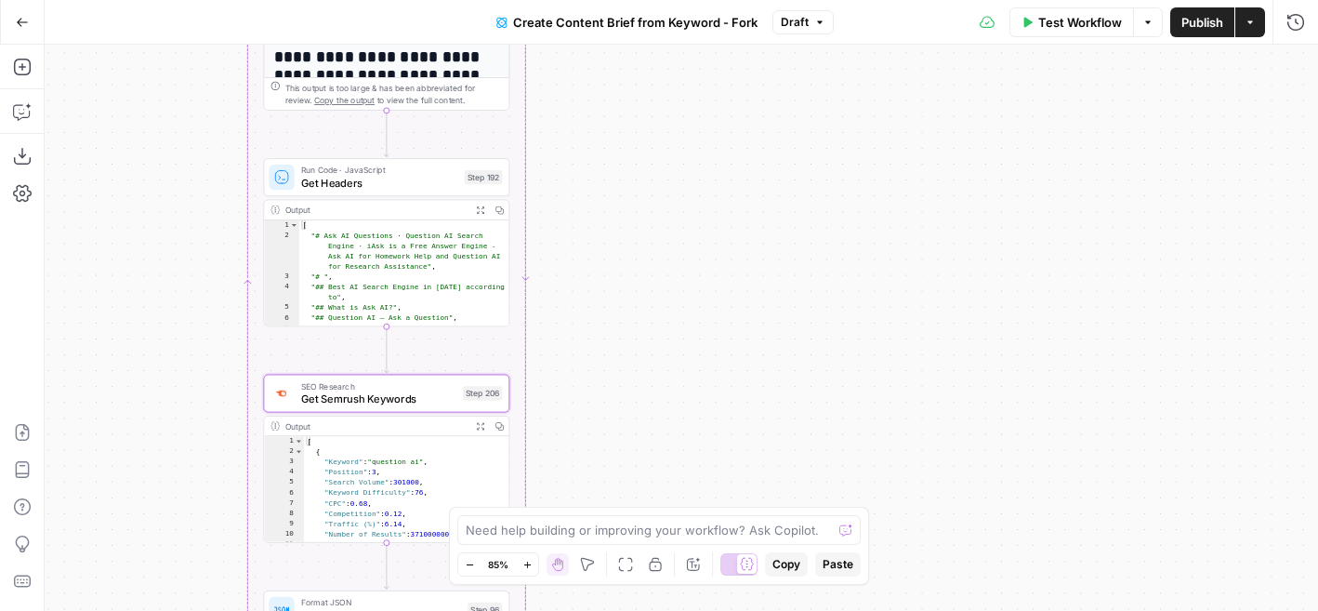
drag, startPoint x: 663, startPoint y: 315, endPoint x: 663, endPoint y: 458, distance: 143.1
click at [663, 459] on div "**********" at bounding box center [681, 328] width 1273 height 566
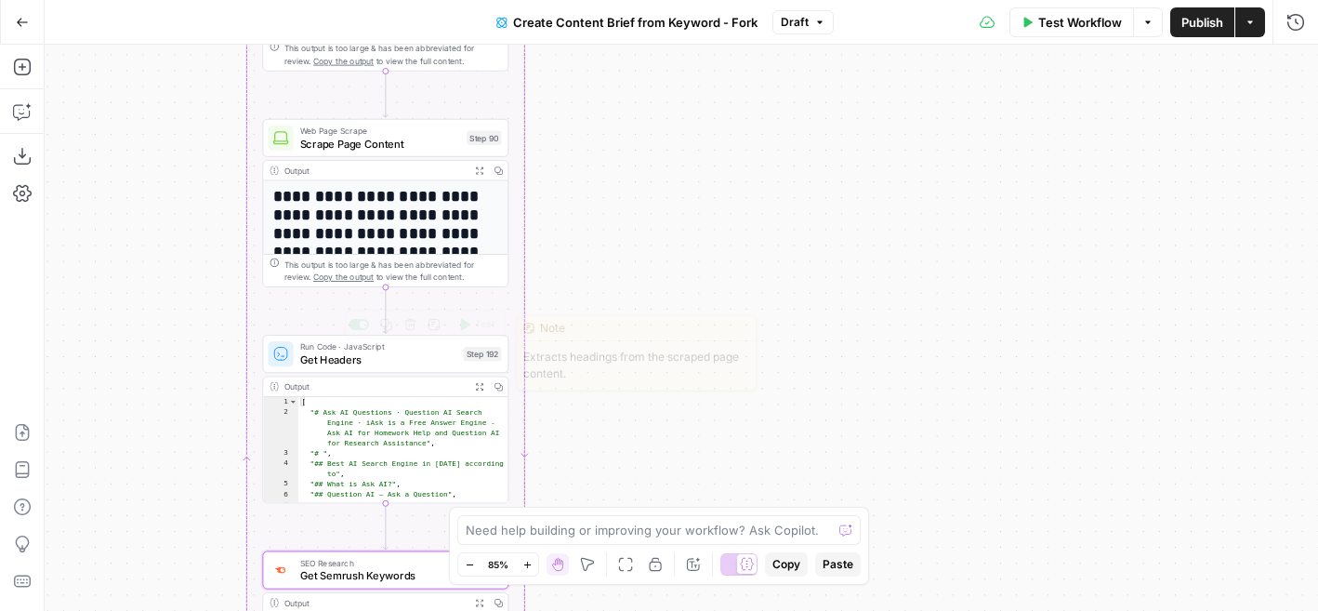
drag, startPoint x: 678, startPoint y: 197, endPoint x: 610, endPoint y: 249, distance: 85.5
click at [678, 323] on body "Cohort 5 New Home Browse Your Data Usage Flightpath Settings Recent Grids New G…" at bounding box center [659, 305] width 1318 height 611
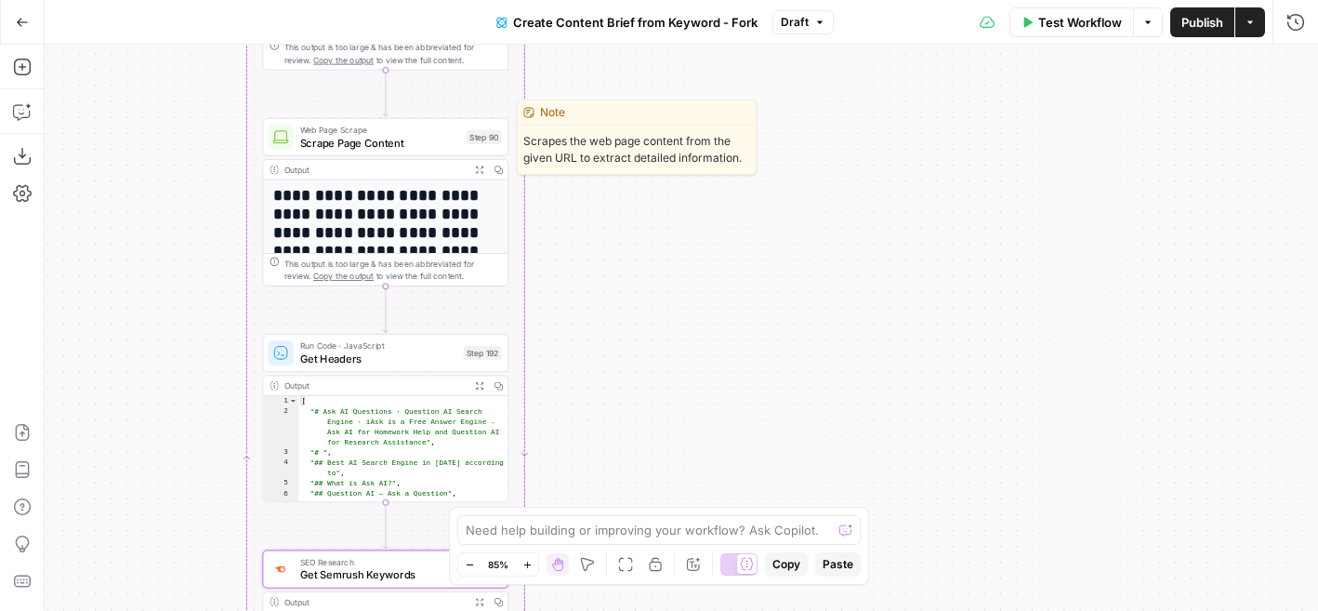
click at [455, 145] on span "Scrape Page Content" at bounding box center [380, 143] width 161 height 16
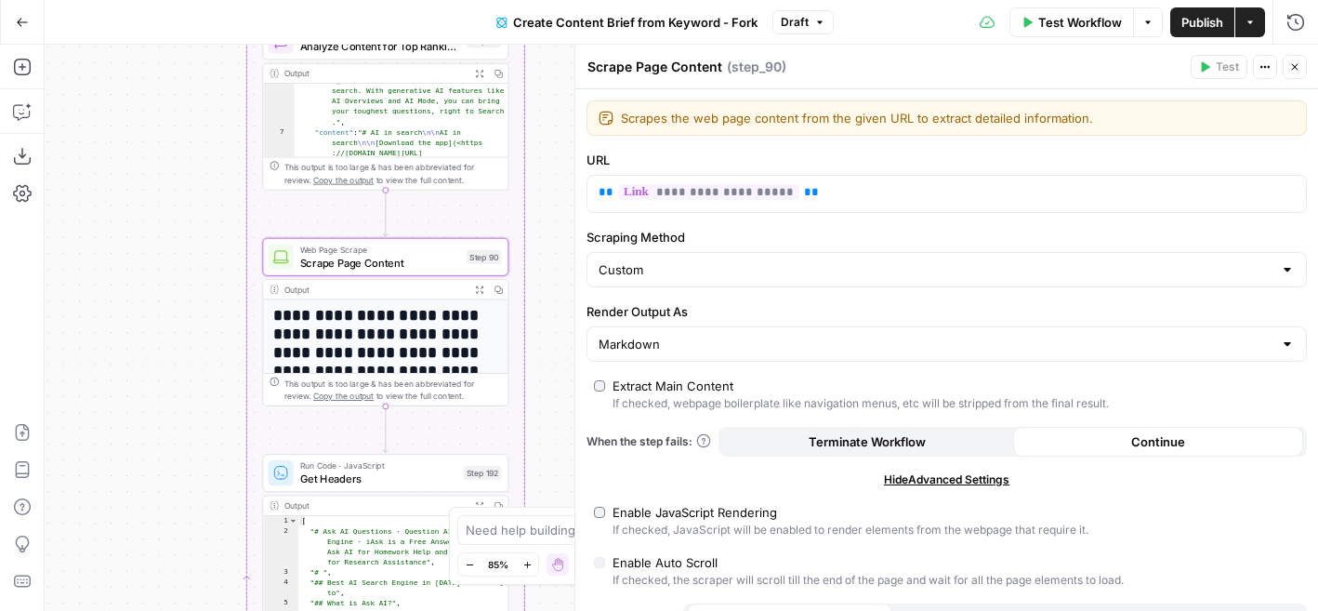
drag, startPoint x: 555, startPoint y: 167, endPoint x: 555, endPoint y: 403, distance: 236.1
click at [555, 403] on div "**********" at bounding box center [681, 328] width 1273 height 566
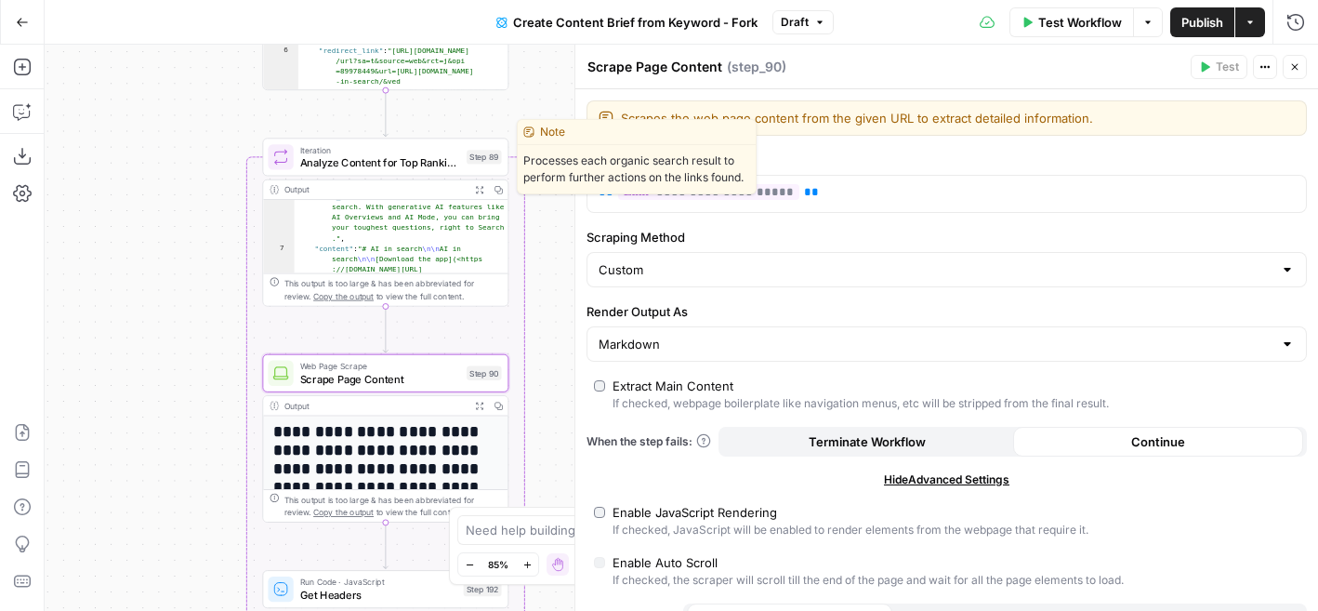
click at [446, 163] on span "Analyze Content for Top Ranking Pages" at bounding box center [380, 162] width 161 height 16
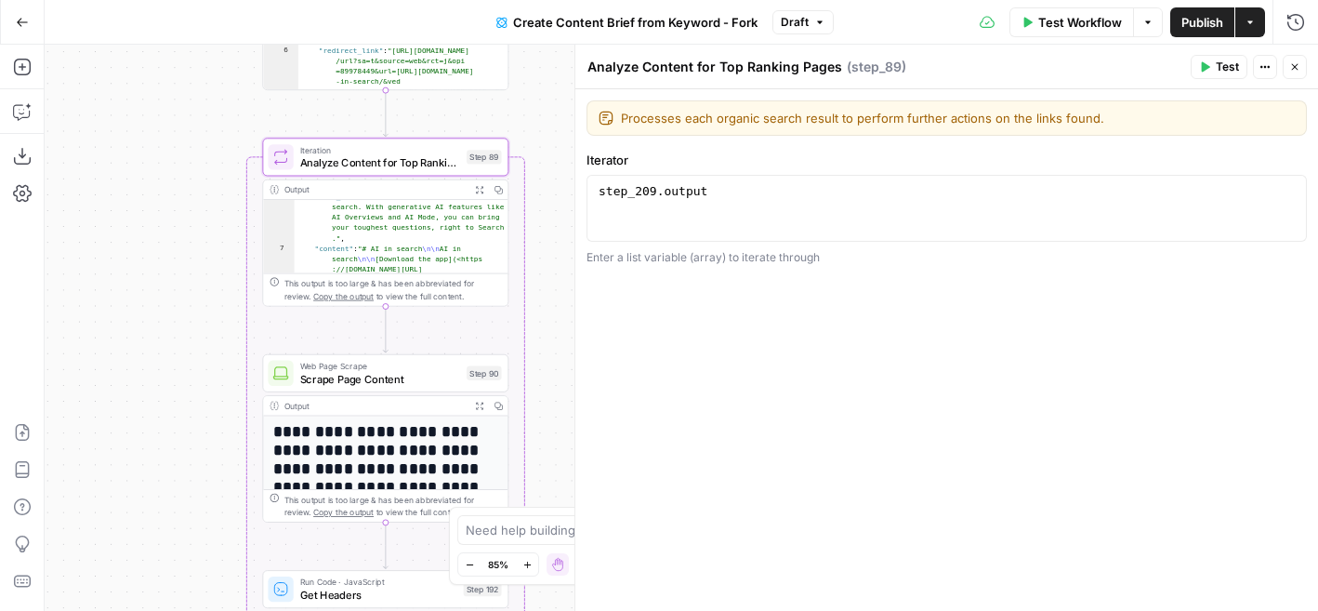
type textarea "**********"
drag, startPoint x: 734, startPoint y: 196, endPoint x: 592, endPoint y: 195, distance: 142.2
click at [592, 195] on div "**********" at bounding box center [947, 208] width 720 height 67
type textarea "**********"
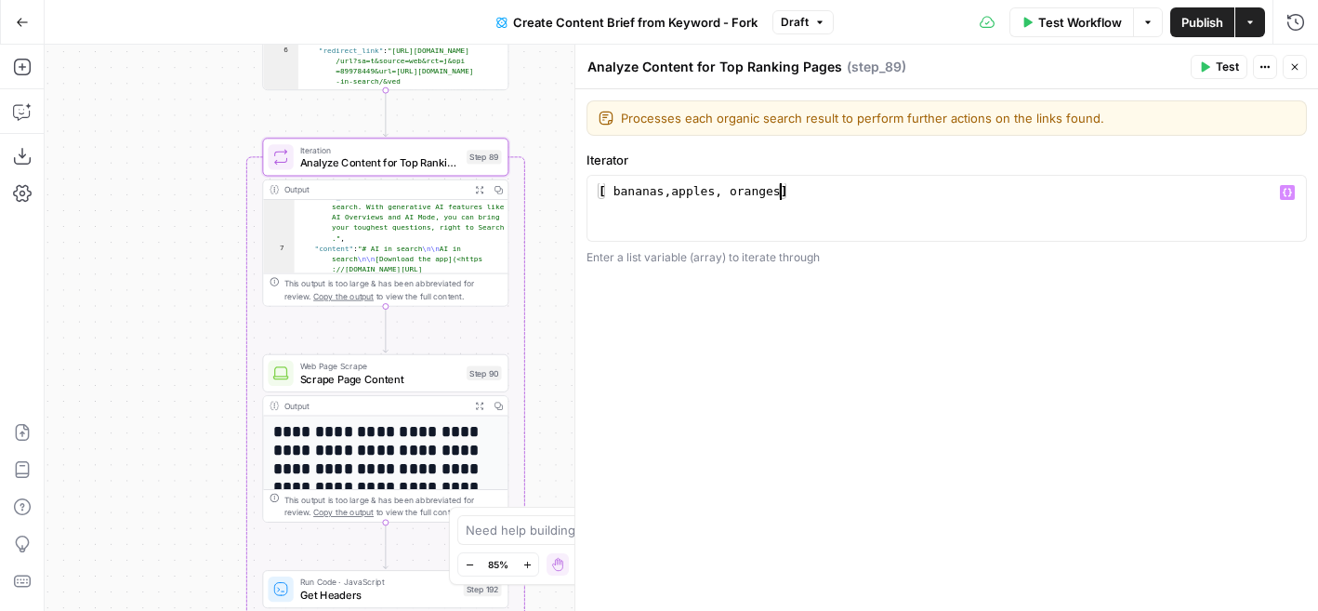
click at [772, 380] on div "**********" at bounding box center [946, 349] width 743 height 521
click at [641, 194] on div "[ bananas , apples , oranges ]" at bounding box center [947, 225] width 704 height 84
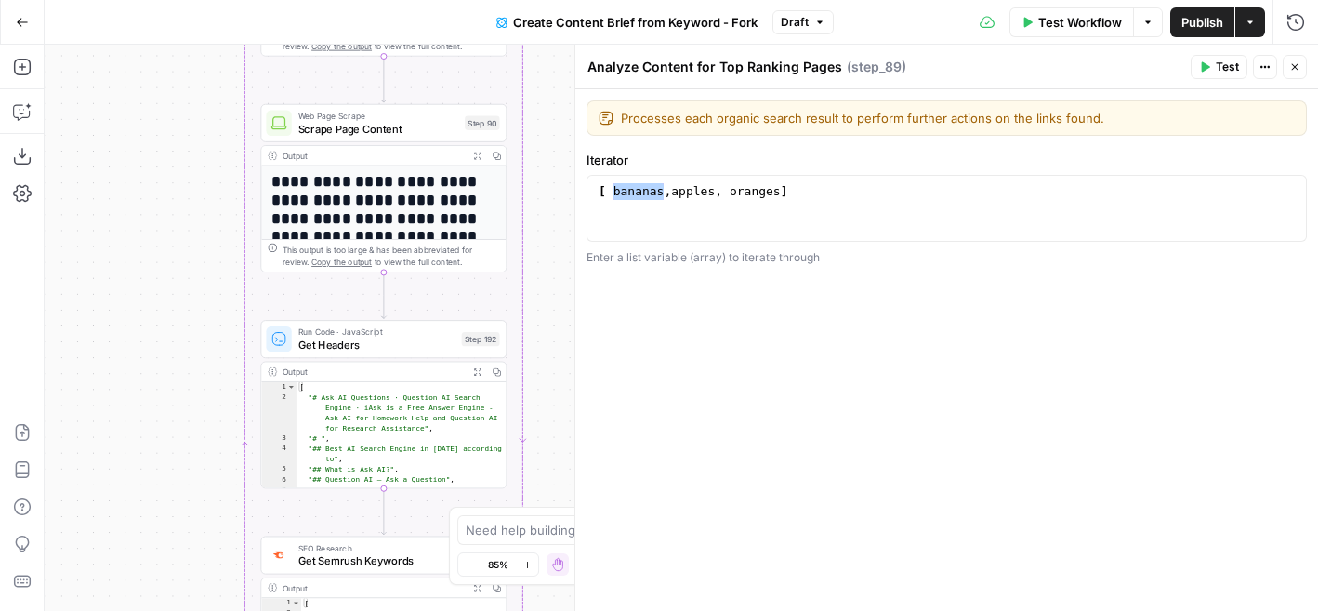
drag, startPoint x: 558, startPoint y: 323, endPoint x: 556, endPoint y: 73, distance: 250.1
click at [556, 73] on div "**********" at bounding box center [681, 328] width 1273 height 566
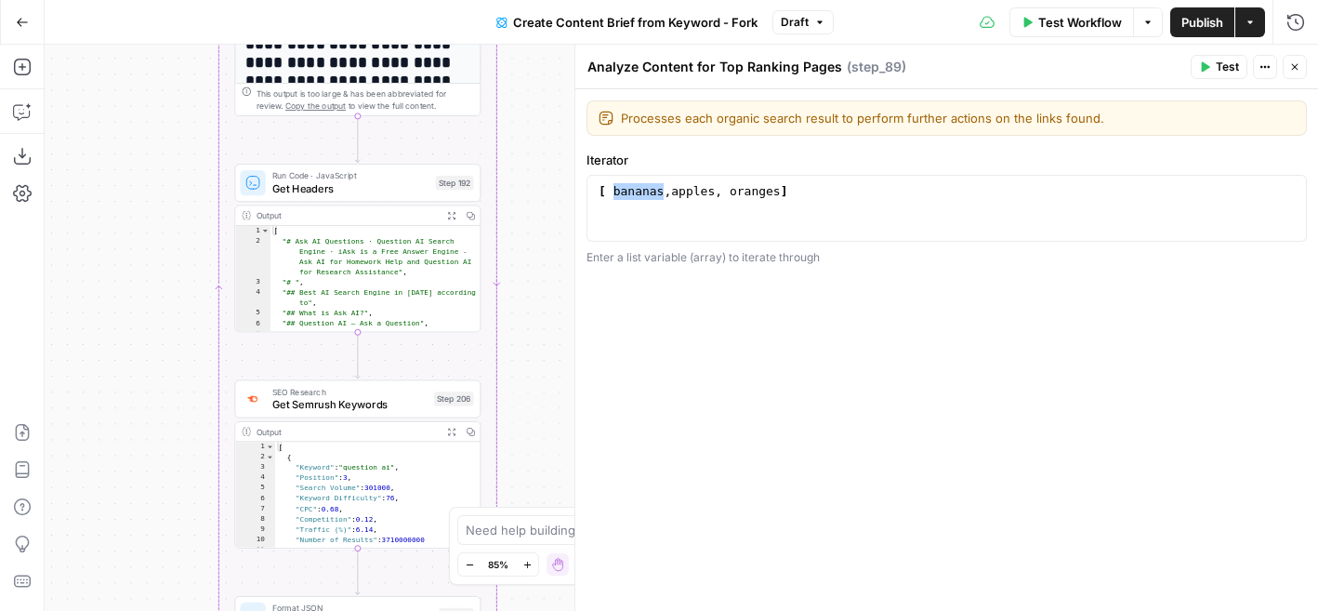
drag, startPoint x: 544, startPoint y: 350, endPoint x: 518, endPoint y: 191, distance: 160.2
click at [518, 191] on div "**********" at bounding box center [681, 328] width 1273 height 566
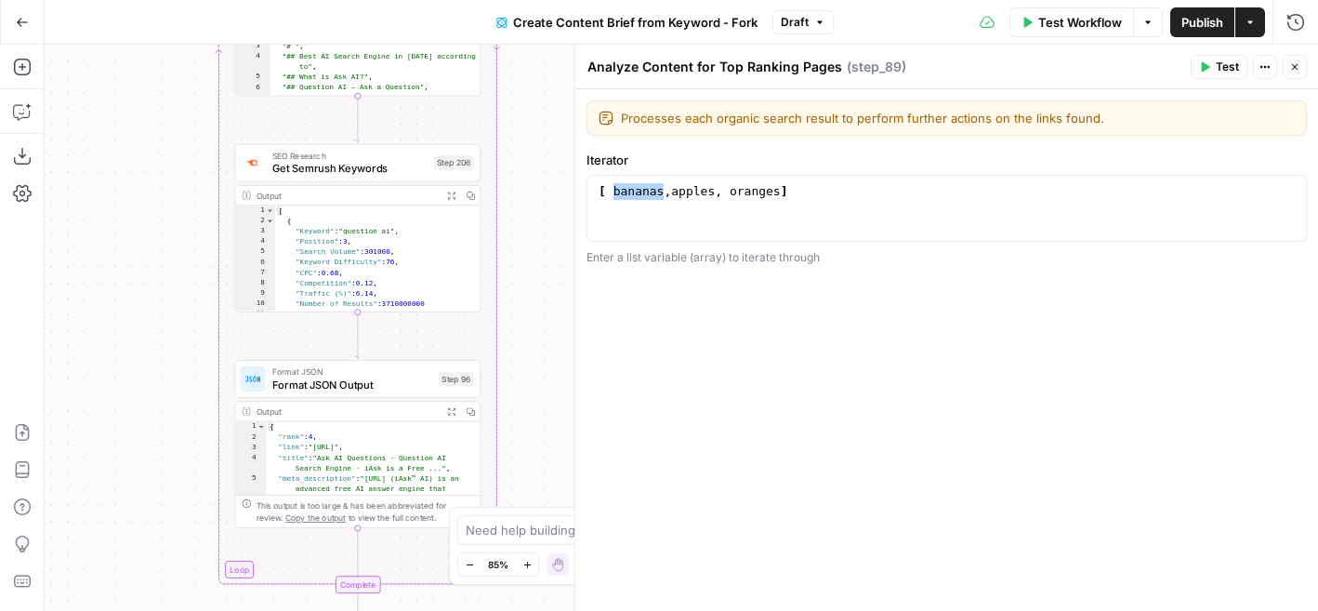
drag, startPoint x: 545, startPoint y: 402, endPoint x: 545, endPoint y: 167, distance: 234.2
click at [545, 167] on div "**********" at bounding box center [681, 328] width 1273 height 566
click at [696, 194] on div "[ bananas , apples , oranges ]" at bounding box center [947, 225] width 704 height 84
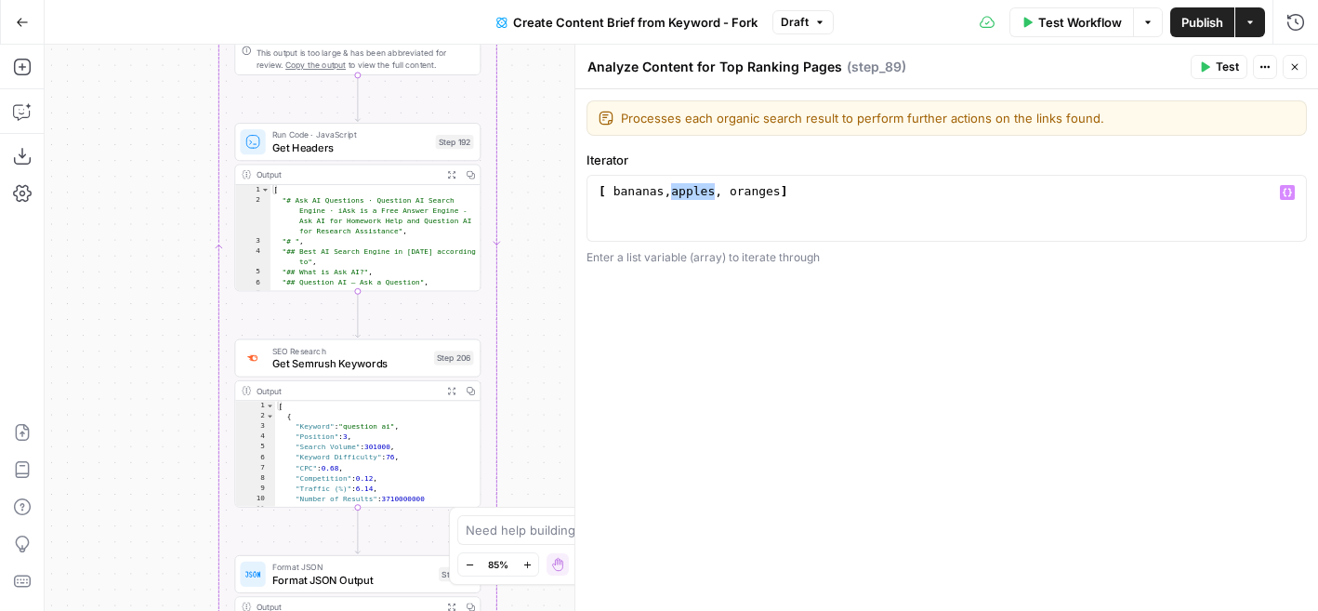
drag, startPoint x: 518, startPoint y: 168, endPoint x: 519, endPoint y: 521, distance: 353.2
click at [519, 521] on body "Cohort 5 New Home Browse Your Data Usage Flightpath Settings Recent Grids New G…" at bounding box center [659, 305] width 1318 height 611
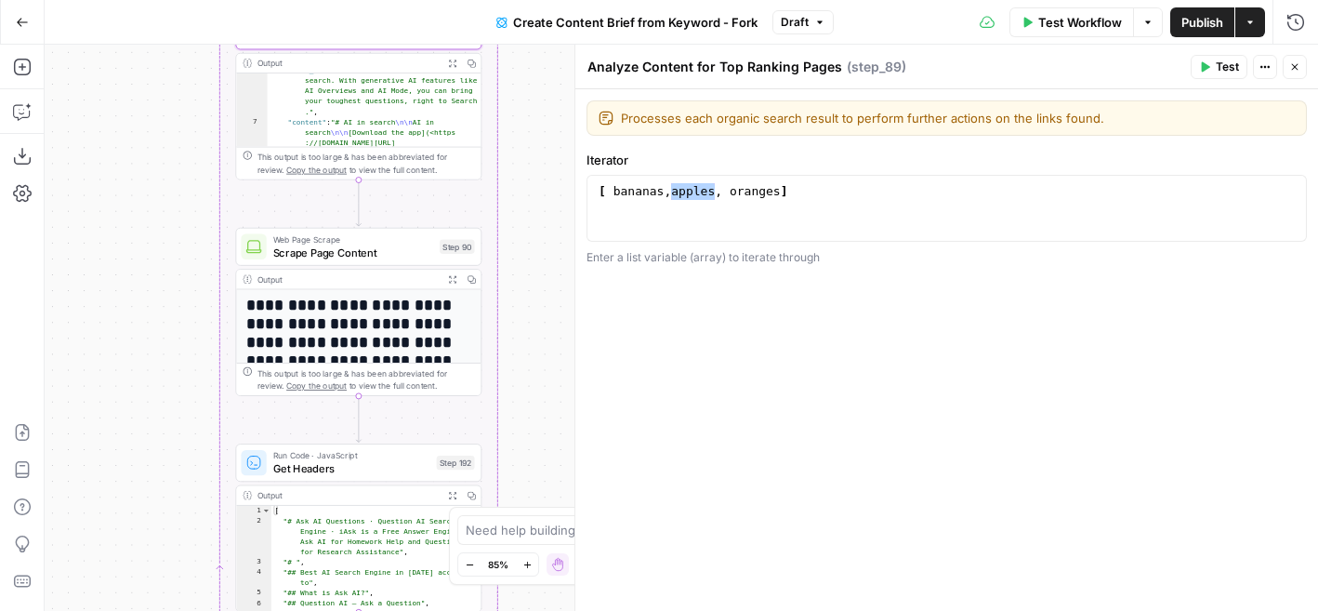
drag, startPoint x: 532, startPoint y: 129, endPoint x: 532, endPoint y: 356, distance: 226.8
click at [532, 356] on div "**********" at bounding box center [681, 328] width 1273 height 566
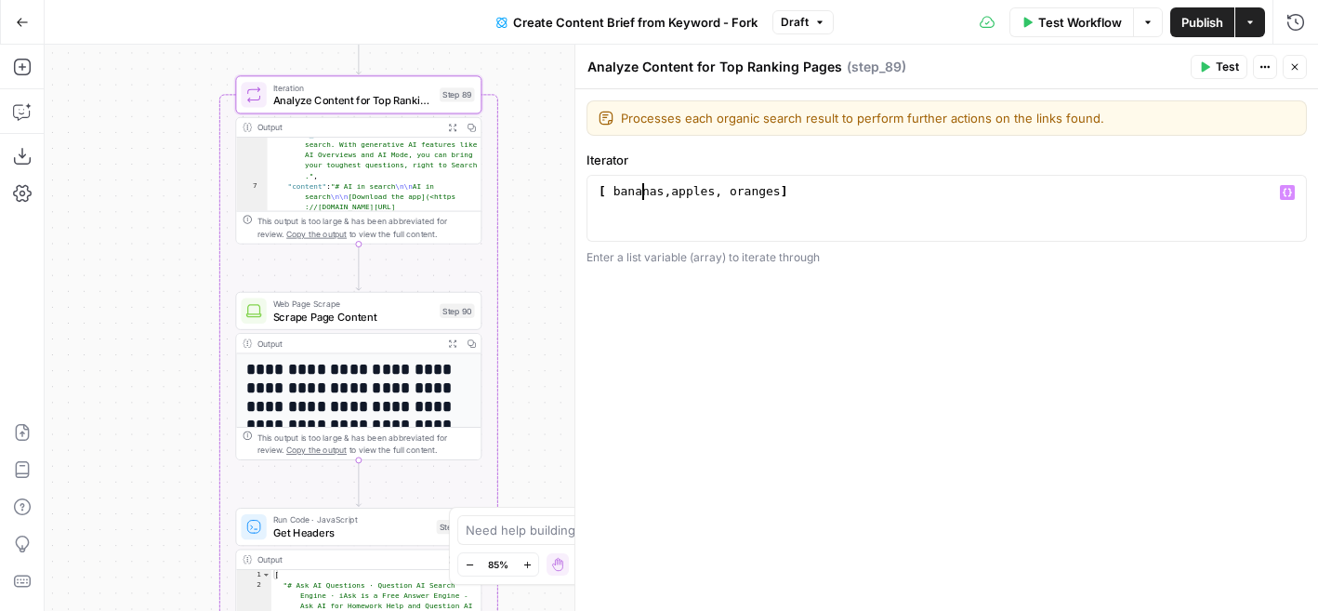
click at [640, 195] on div "[ bananas , apples , oranges ]" at bounding box center [947, 225] width 704 height 84
click at [648, 197] on div "[ bananas , apples , oranges ]" at bounding box center [947, 225] width 704 height 84
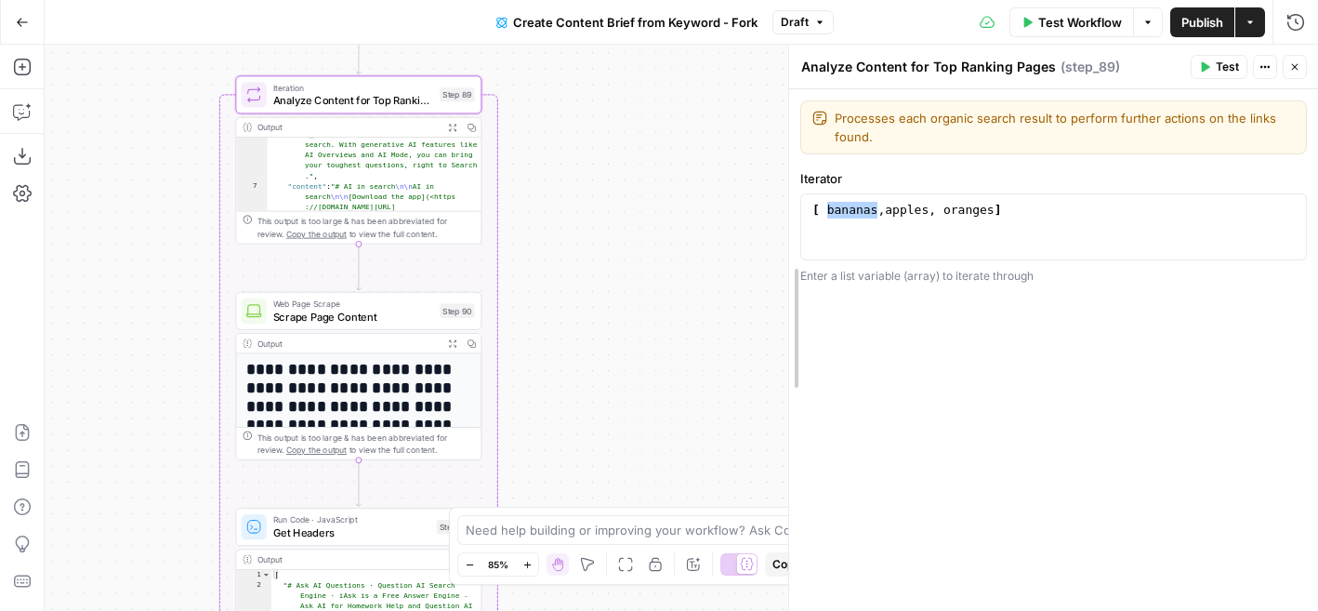
drag, startPoint x: 581, startPoint y: 266, endPoint x: 795, endPoint y: 266, distance: 213.8
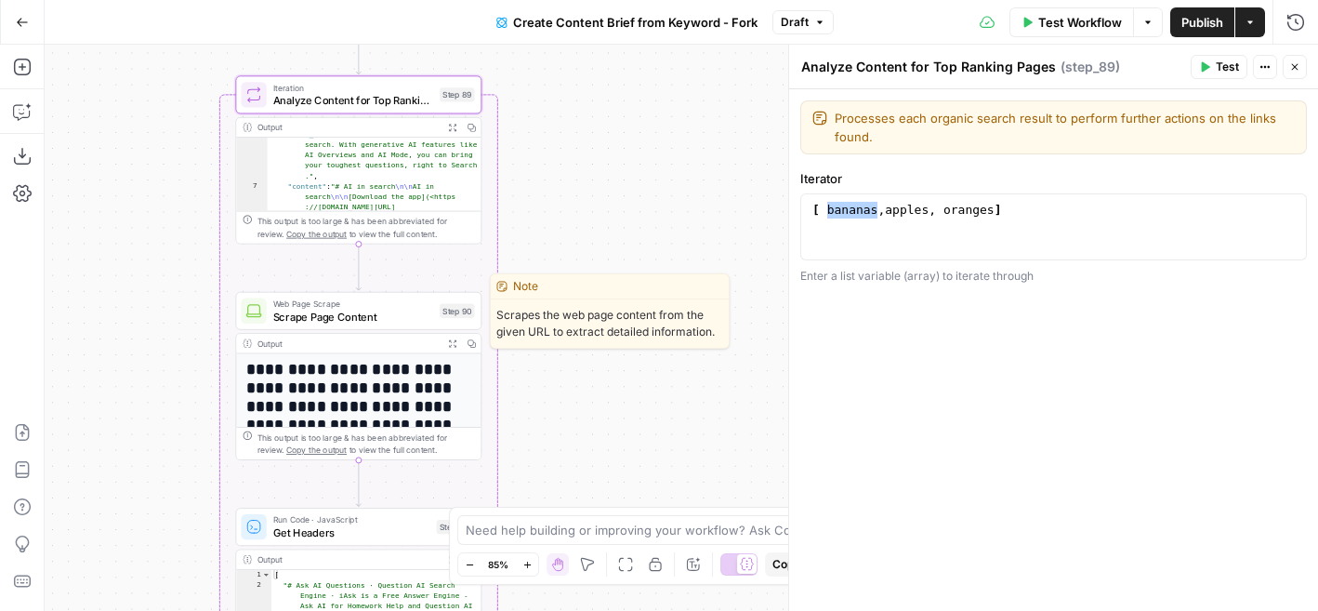
click at [359, 311] on span "Scrape Page Content" at bounding box center [353, 317] width 161 height 16
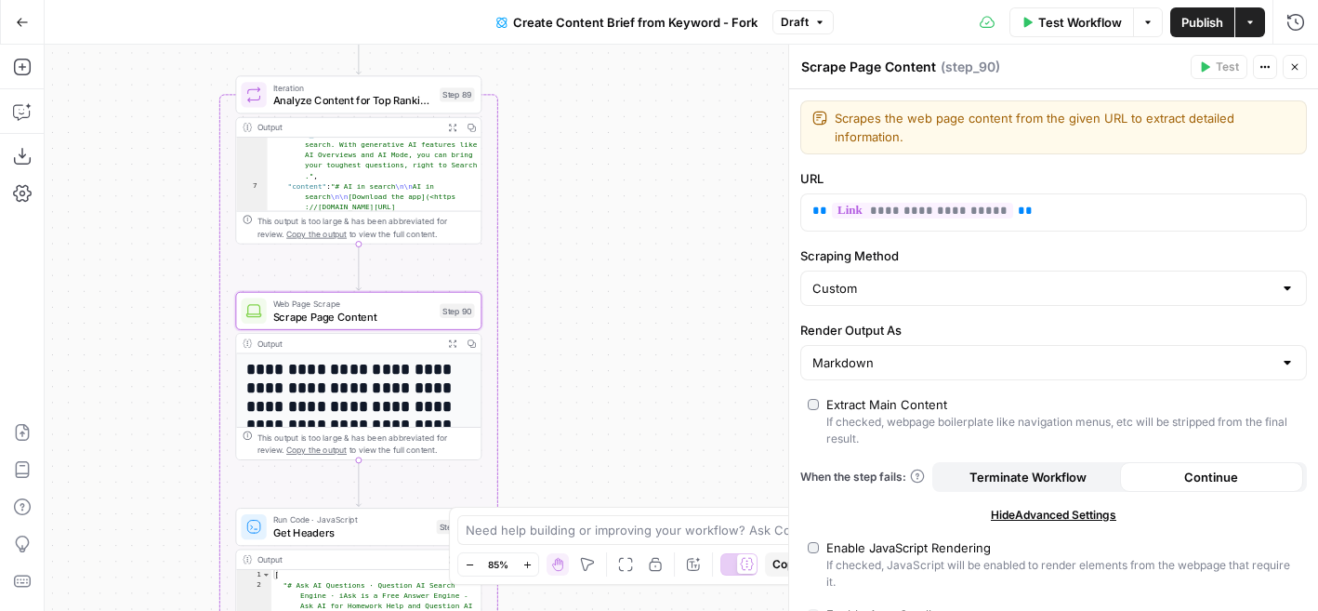
click at [418, 107] on span "Analyze Content for Top Ranking Pages" at bounding box center [353, 100] width 161 height 16
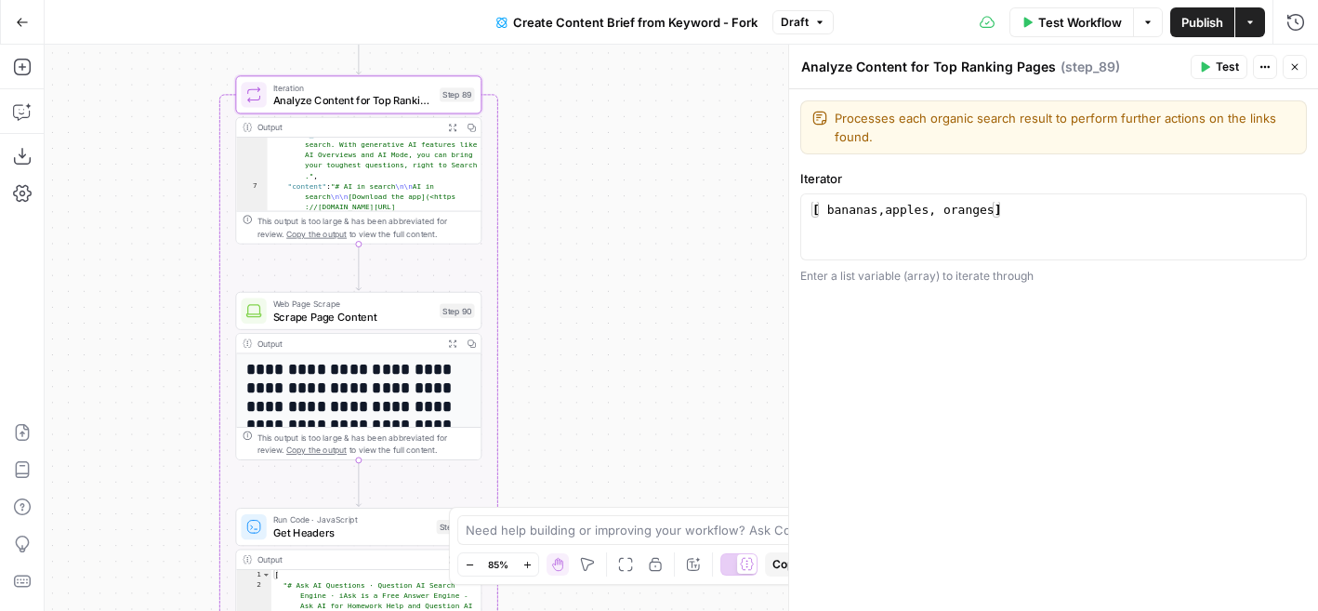
type textarea "**********"
click at [904, 208] on div "[ bananas , apples , oranges ]" at bounding box center [1054, 244] width 490 height 84
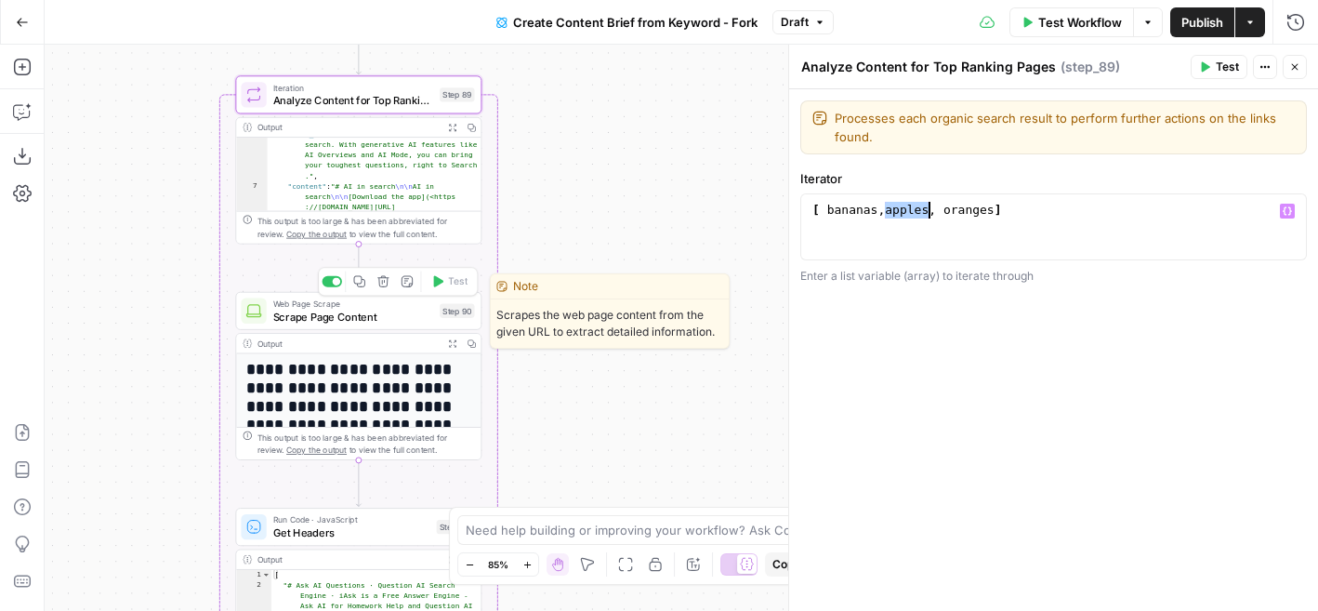
click at [361, 304] on span "Web Page Scrape" at bounding box center [353, 303] width 161 height 13
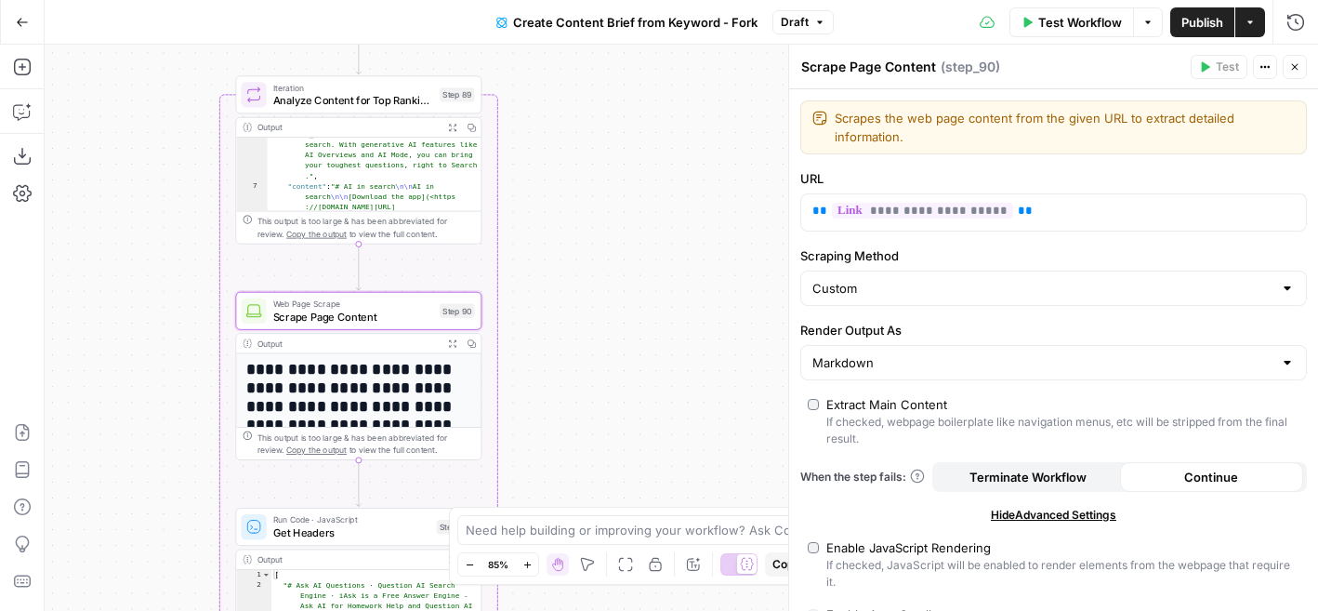
click at [1299, 59] on button "Close" at bounding box center [1295, 67] width 24 height 24
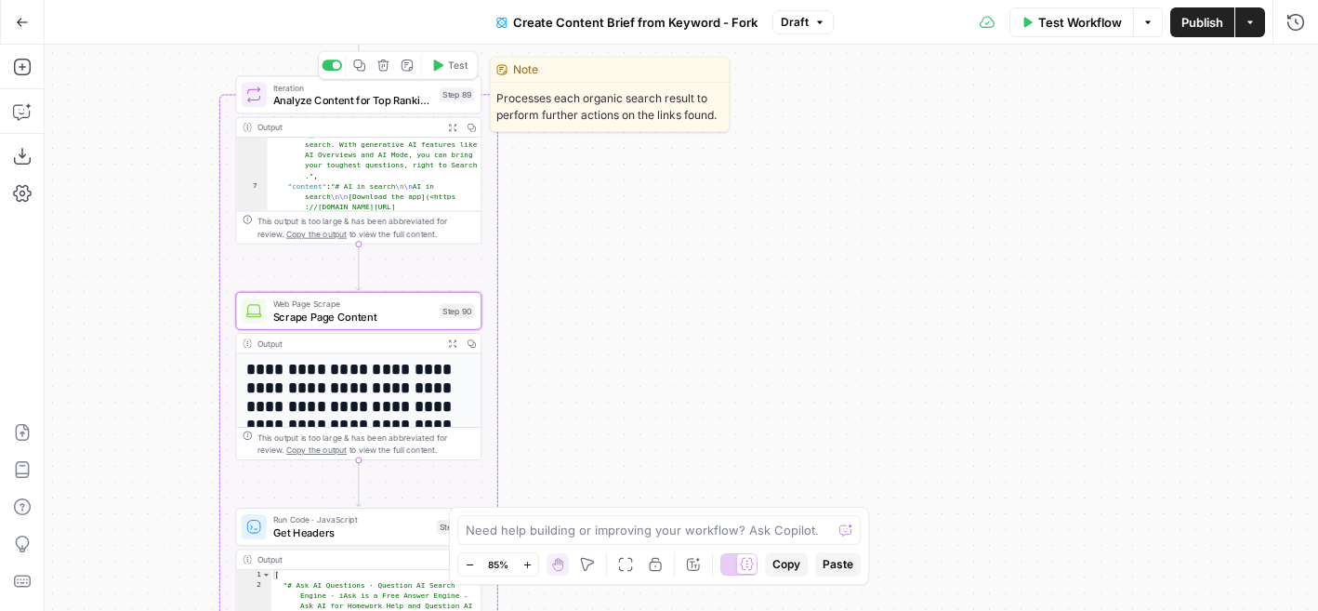
click at [436, 100] on div "Iteration Analyze Content for Top Ranking Pages Step 89 Copy step Delete step E…" at bounding box center [357, 94] width 233 height 27
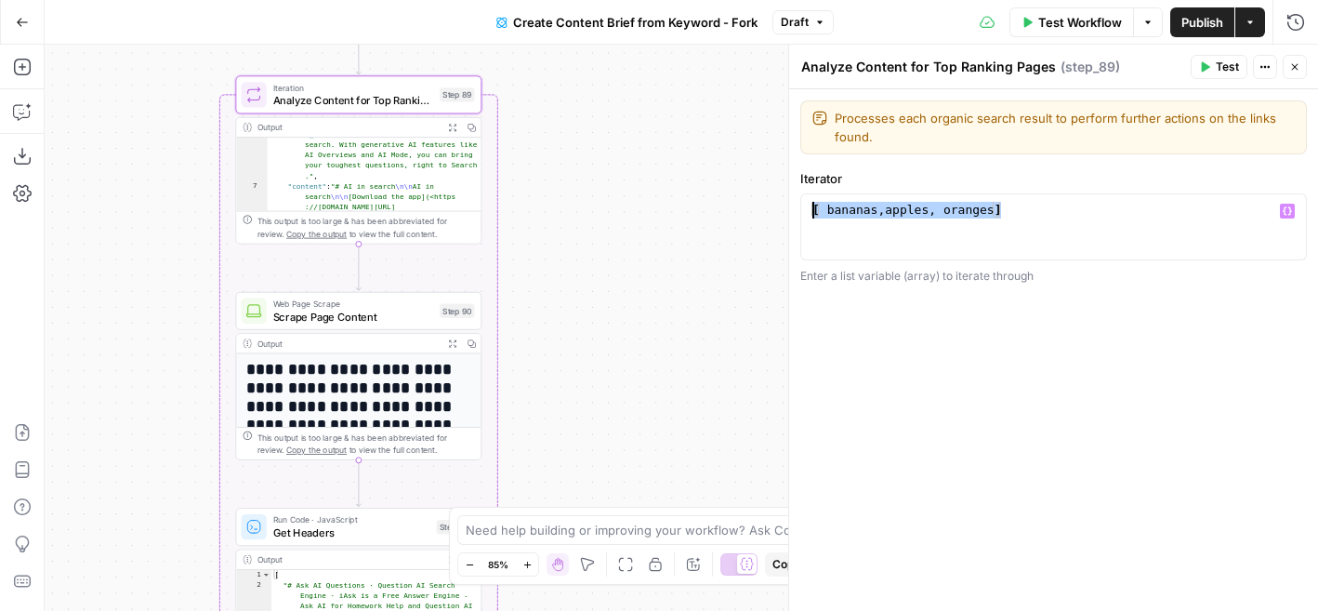
drag, startPoint x: 1054, startPoint y: 210, endPoint x: 797, endPoint y: 212, distance: 257.5
click at [797, 212] on div "**********" at bounding box center [1053, 328] width 530 height 566
paste textarea
type textarea "**********"
click at [1039, 506] on div "**********" at bounding box center [1053, 349] width 529 height 521
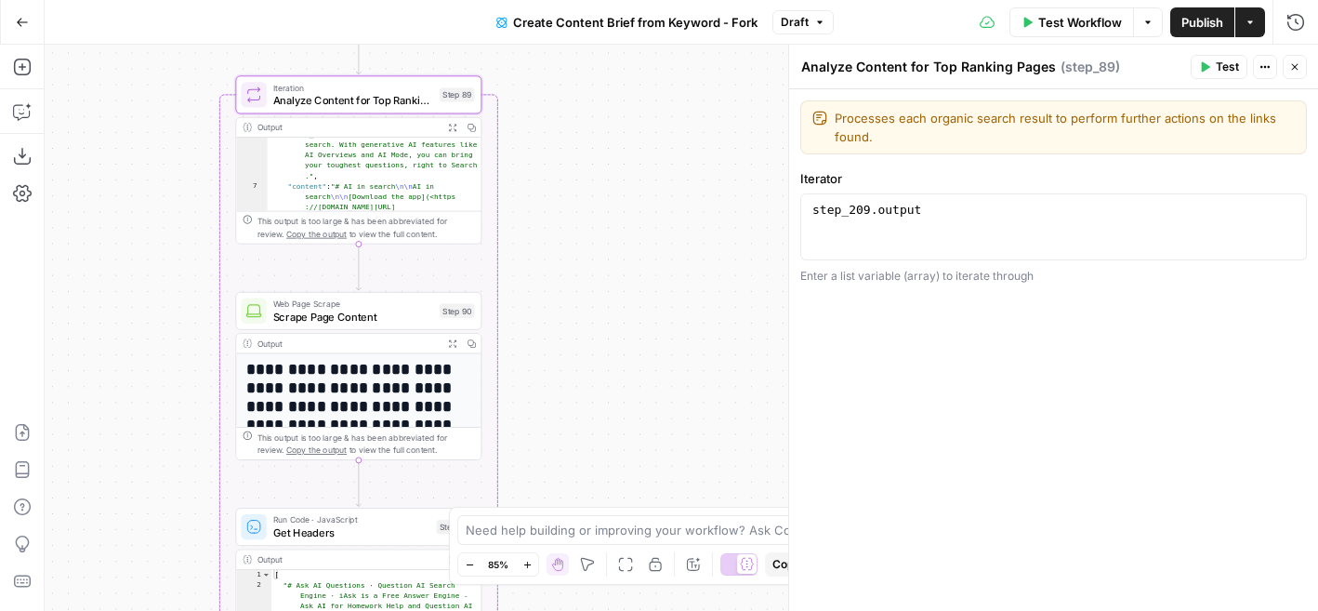
click at [1299, 65] on icon "button" at bounding box center [1294, 66] width 11 height 11
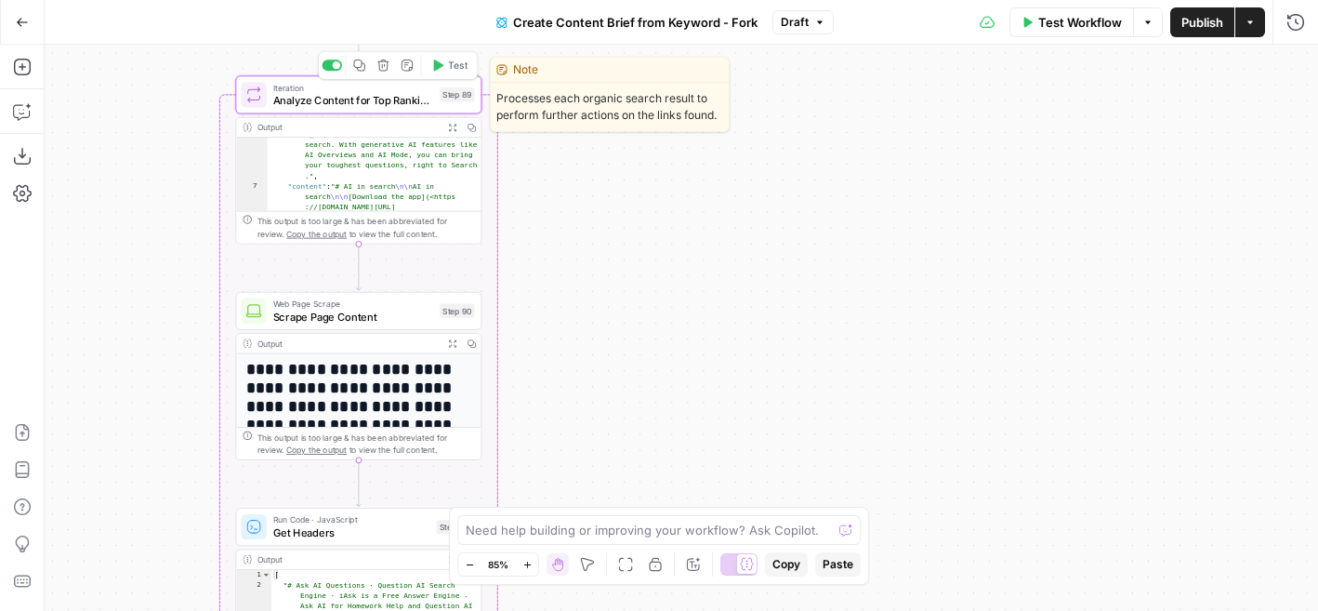
click at [413, 100] on span "Analyze Content for Top Ranking Pages" at bounding box center [353, 100] width 161 height 16
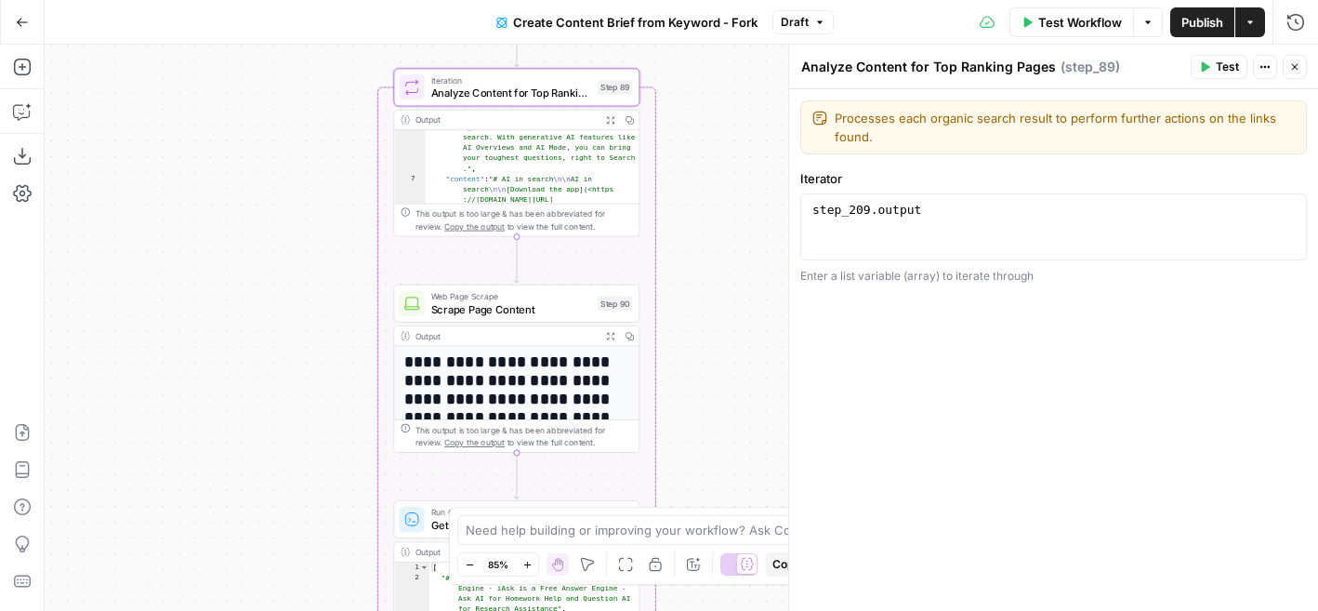
drag, startPoint x: 574, startPoint y: 386, endPoint x: 716, endPoint y: 379, distance: 141.4
click at [716, 379] on div "**********" at bounding box center [681, 328] width 1273 height 566
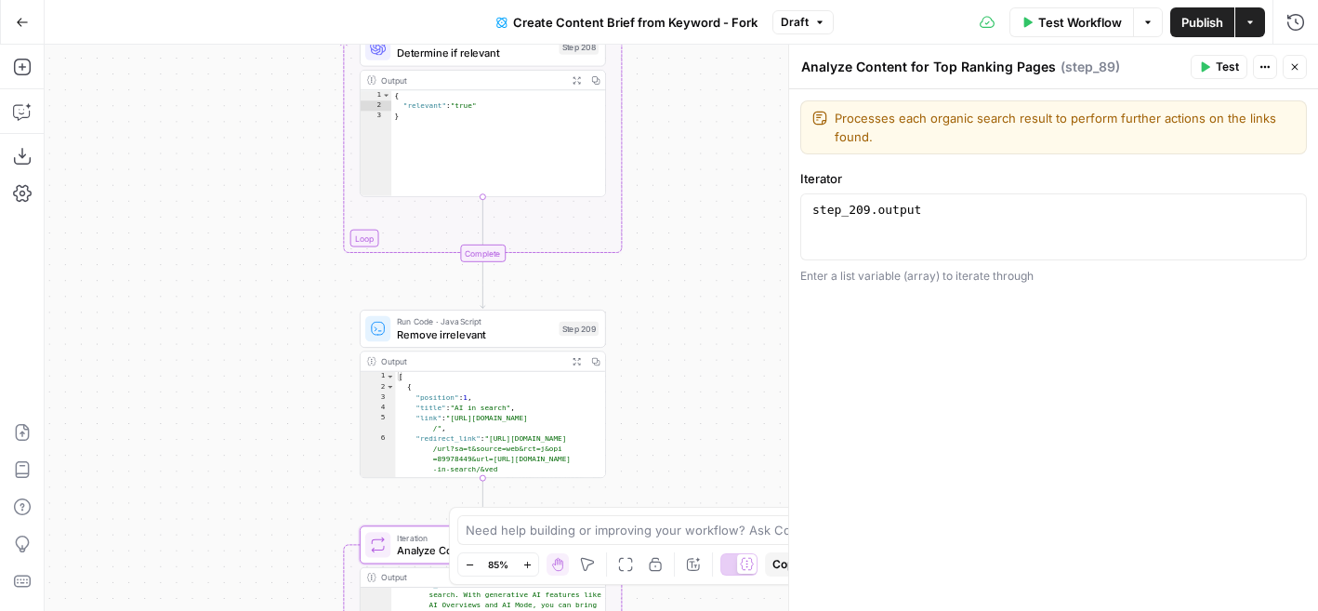
drag, startPoint x: 660, startPoint y: 278, endPoint x: 660, endPoint y: 490, distance: 211.9
click at [660, 490] on div "**********" at bounding box center [681, 328] width 1273 height 566
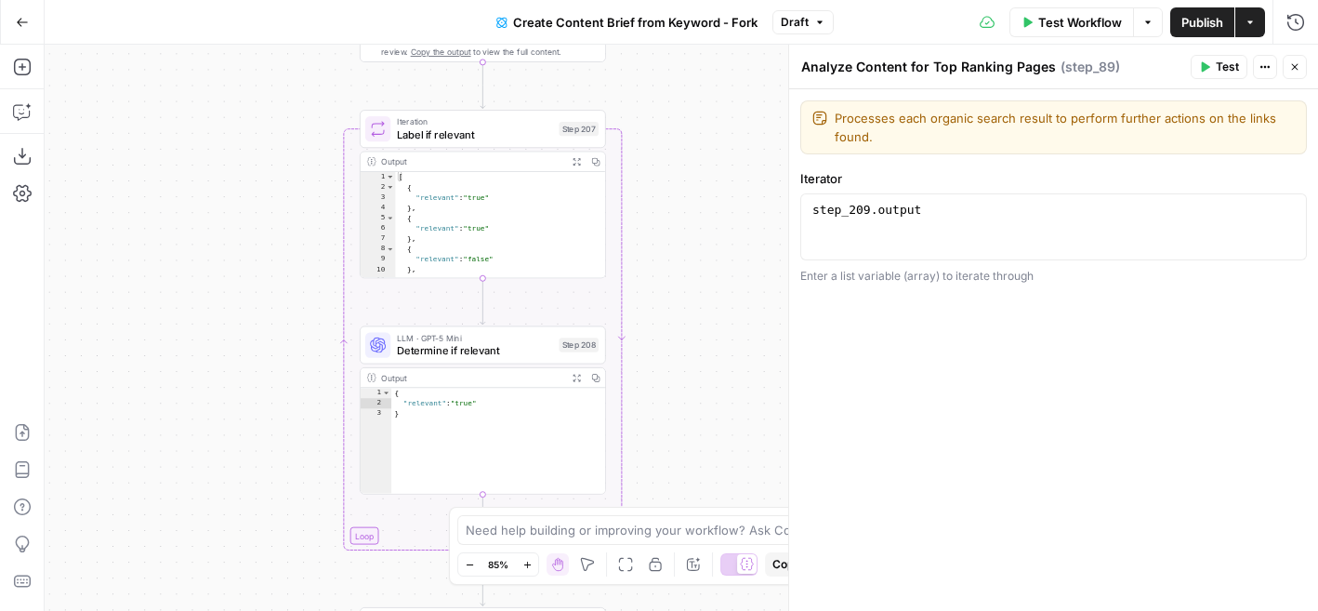
drag, startPoint x: 695, startPoint y: 138, endPoint x: 695, endPoint y: 390, distance: 252.8
click at [695, 390] on div "**********" at bounding box center [681, 328] width 1273 height 566
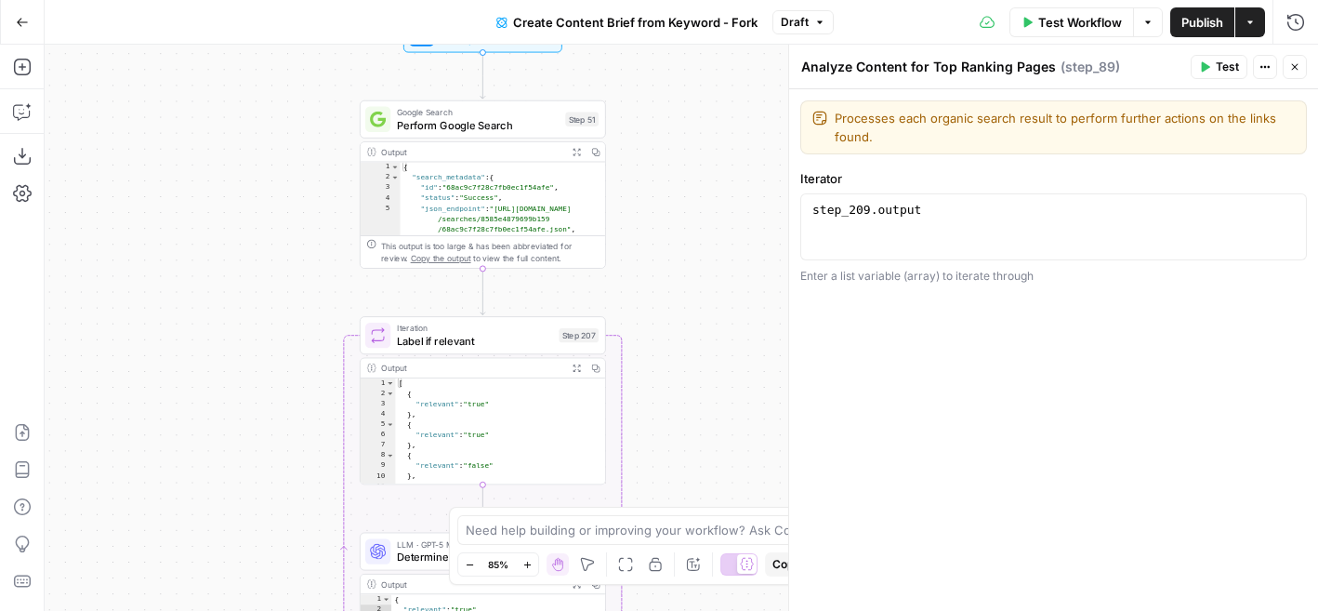
drag, startPoint x: 688, startPoint y: 220, endPoint x: 688, endPoint y: 367, distance: 146.9
click at [688, 367] on div "**********" at bounding box center [681, 328] width 1273 height 566
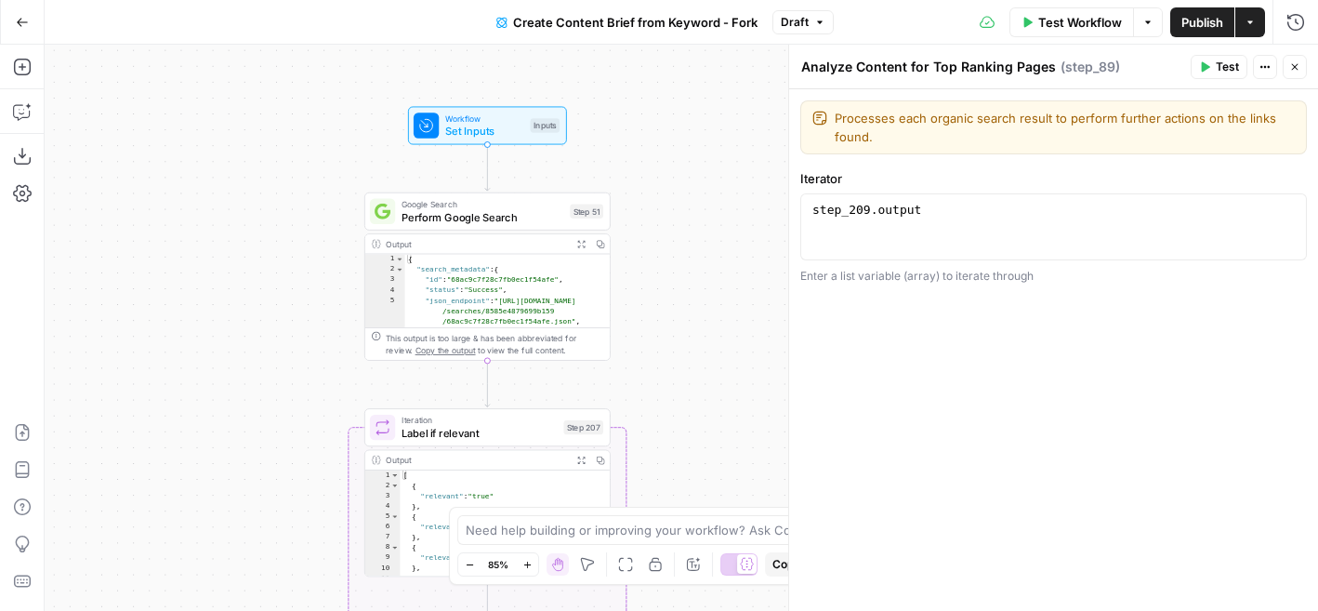
drag, startPoint x: 664, startPoint y: 337, endPoint x: 669, endPoint y: 314, distance: 23.9
click at [669, 314] on div "**********" at bounding box center [681, 328] width 1273 height 566
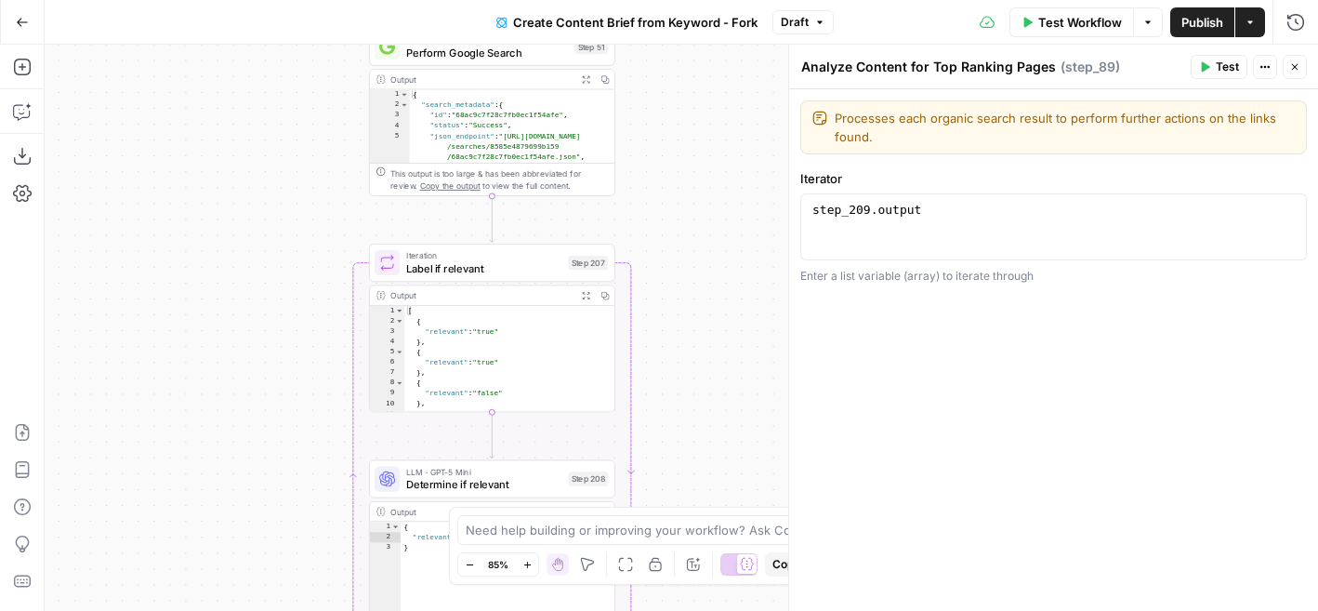
drag, startPoint x: 689, startPoint y: 413, endPoint x: 695, endPoint y: 204, distance: 209.2
click at [695, 204] on div "**********" at bounding box center [681, 328] width 1273 height 566
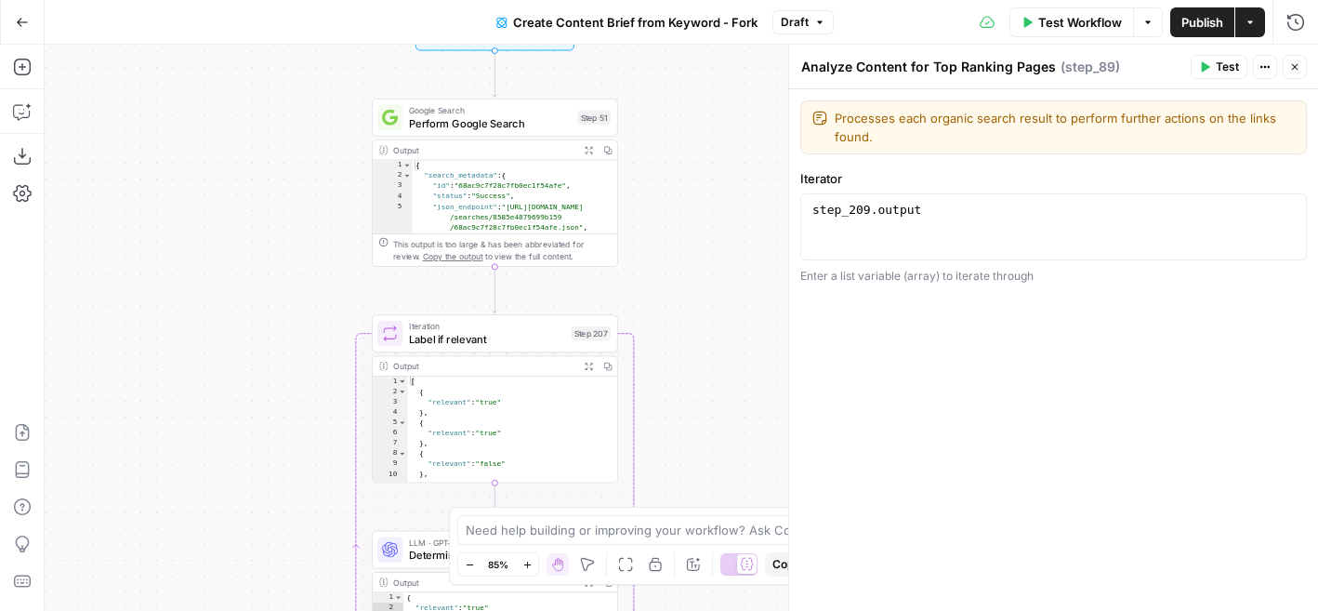
drag, startPoint x: 697, startPoint y: 126, endPoint x: 696, endPoint y: 241, distance: 114.3
click at [696, 241] on div "**********" at bounding box center [681, 328] width 1273 height 566
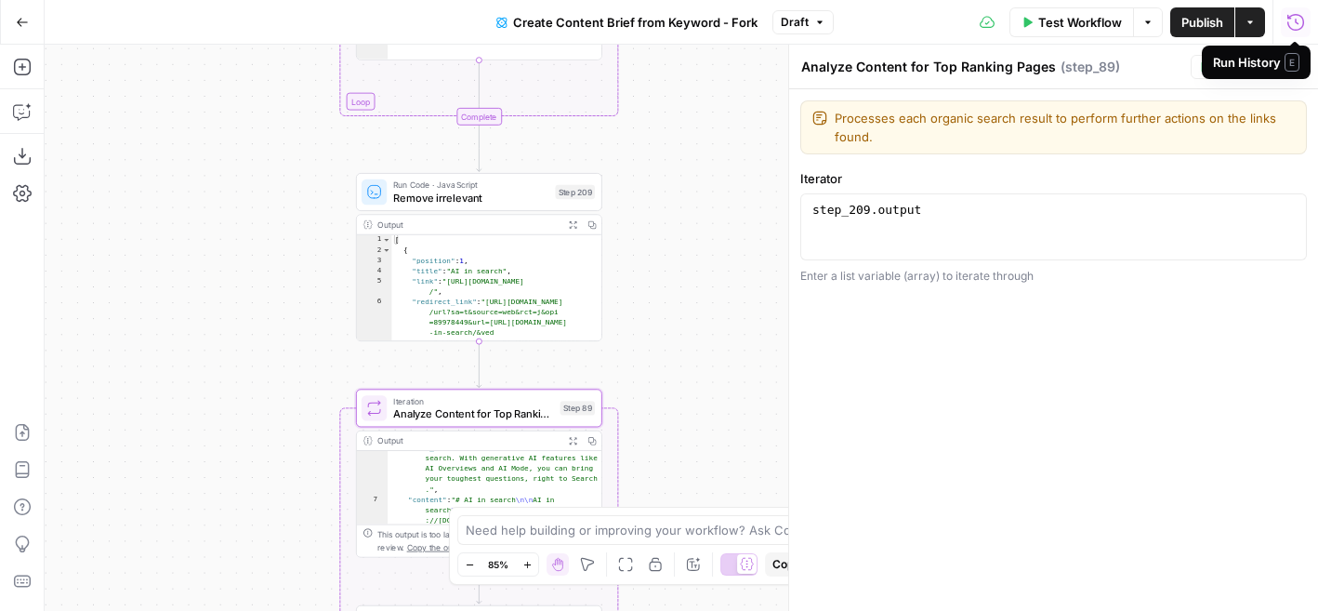
click at [1291, 22] on icon "button" at bounding box center [1295, 22] width 19 height 19
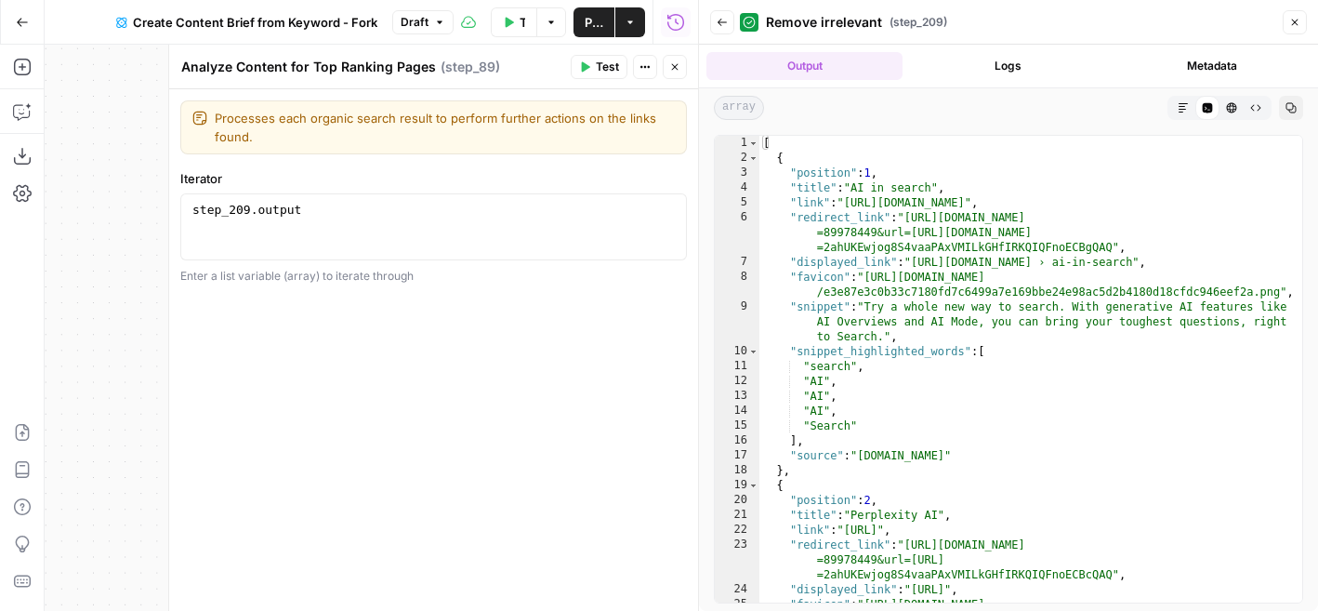
click at [723, 24] on icon "button" at bounding box center [722, 22] width 11 height 11
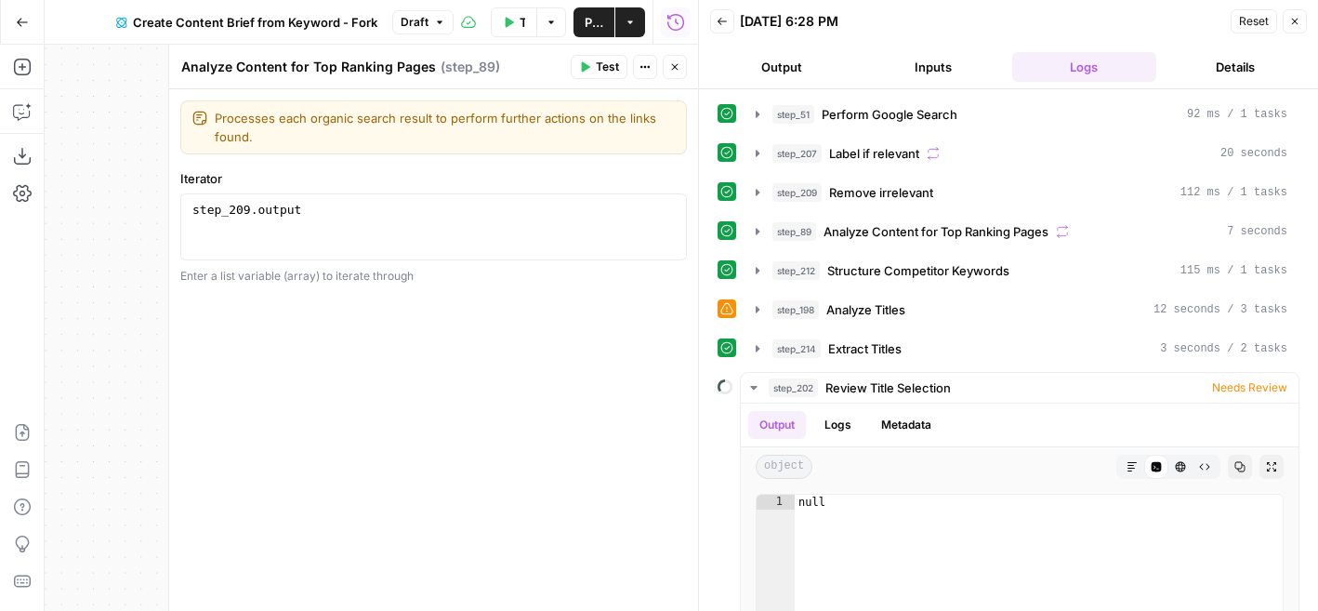
click at [721, 19] on icon "button" at bounding box center [722, 21] width 11 height 11
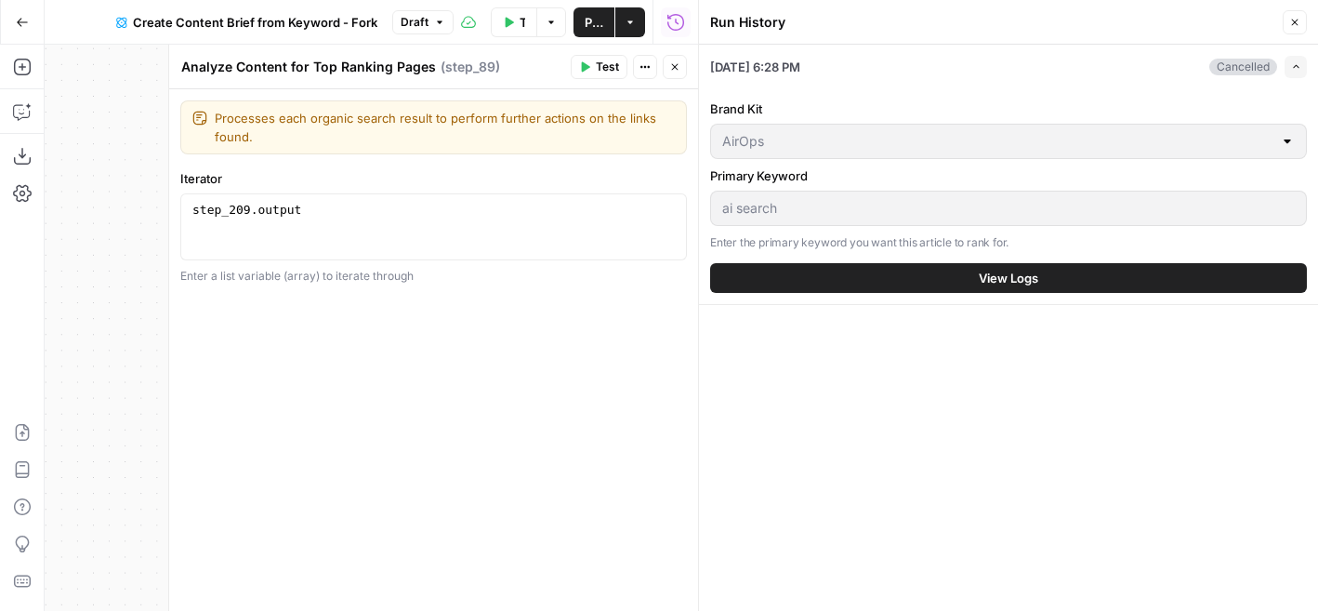
click at [919, 282] on button "View Logs" at bounding box center [1008, 278] width 597 height 30
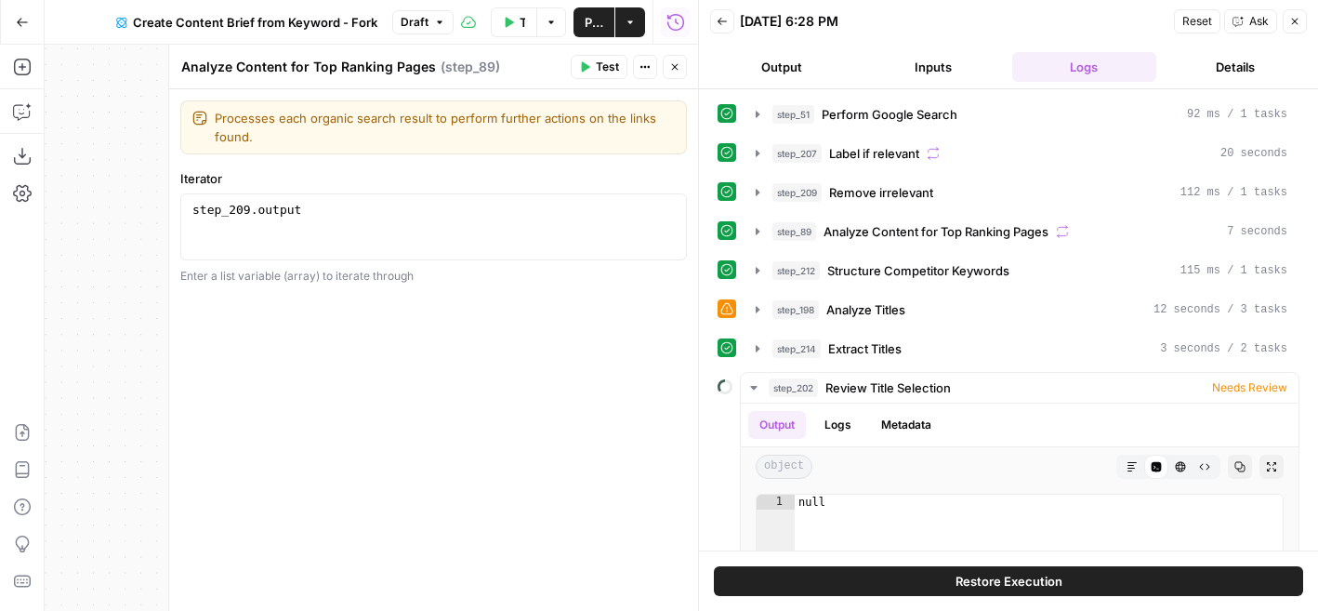
click at [682, 66] on button "Close" at bounding box center [675, 67] width 24 height 24
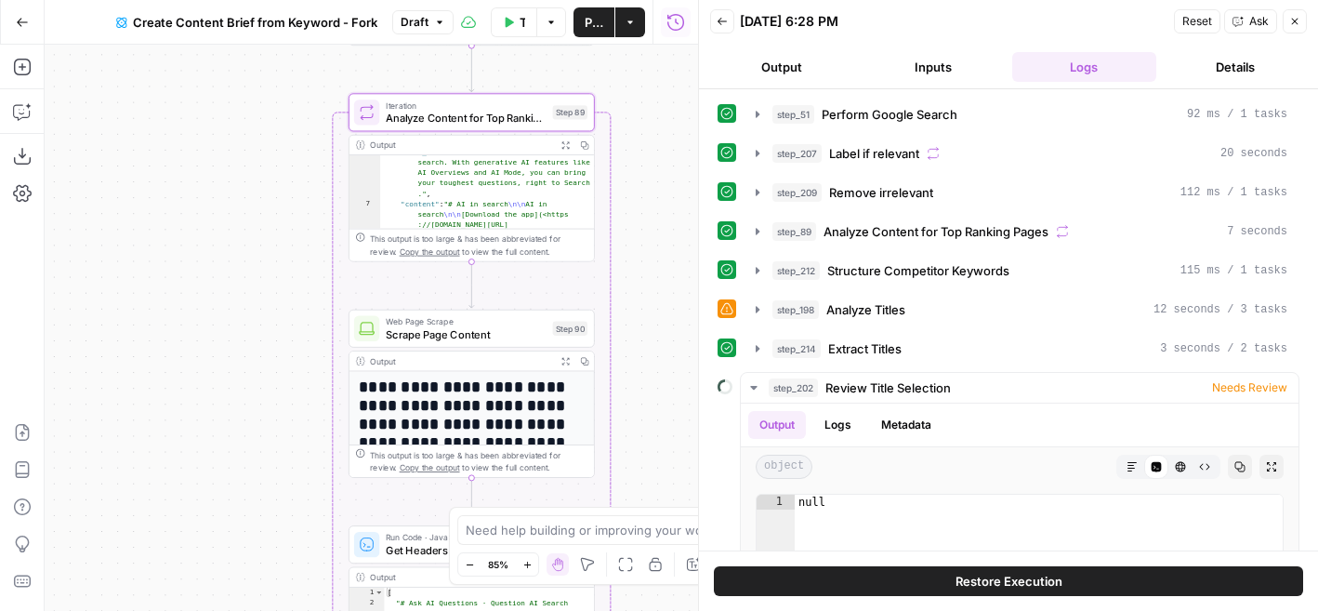
drag, startPoint x: 653, startPoint y: 399, endPoint x: 645, endPoint y: 95, distance: 304.1
click at [645, 95] on div "**********" at bounding box center [371, 328] width 653 height 566
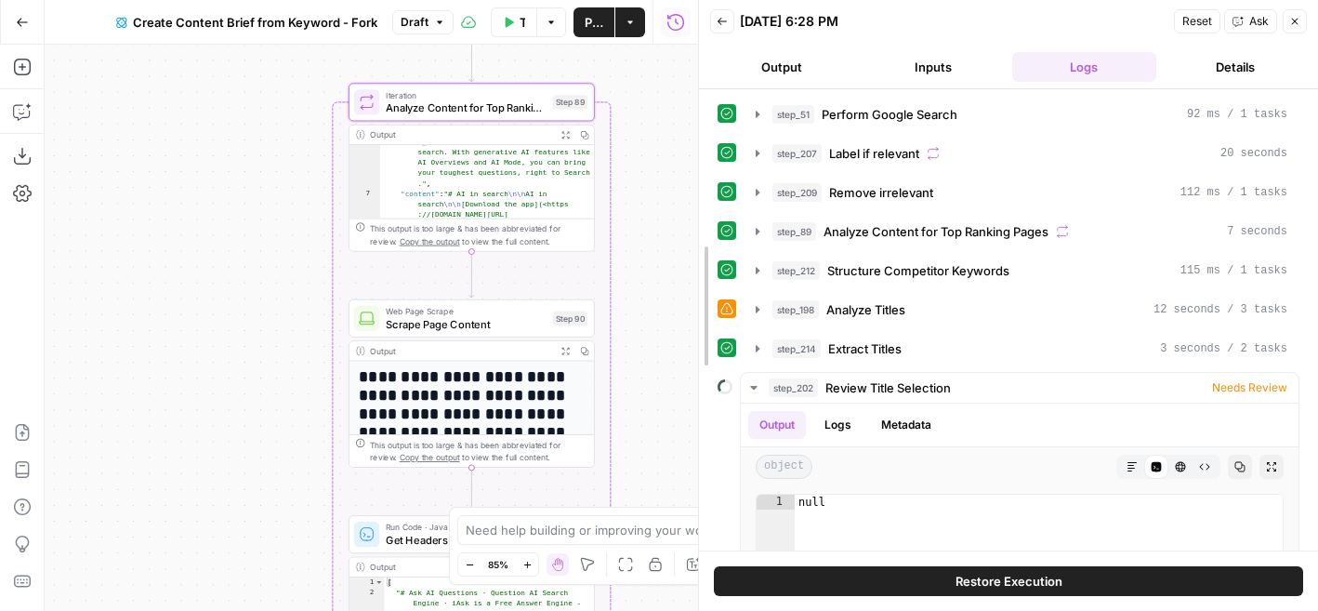
drag, startPoint x: 698, startPoint y: 297, endPoint x: 698, endPoint y: 231, distance: 66.0
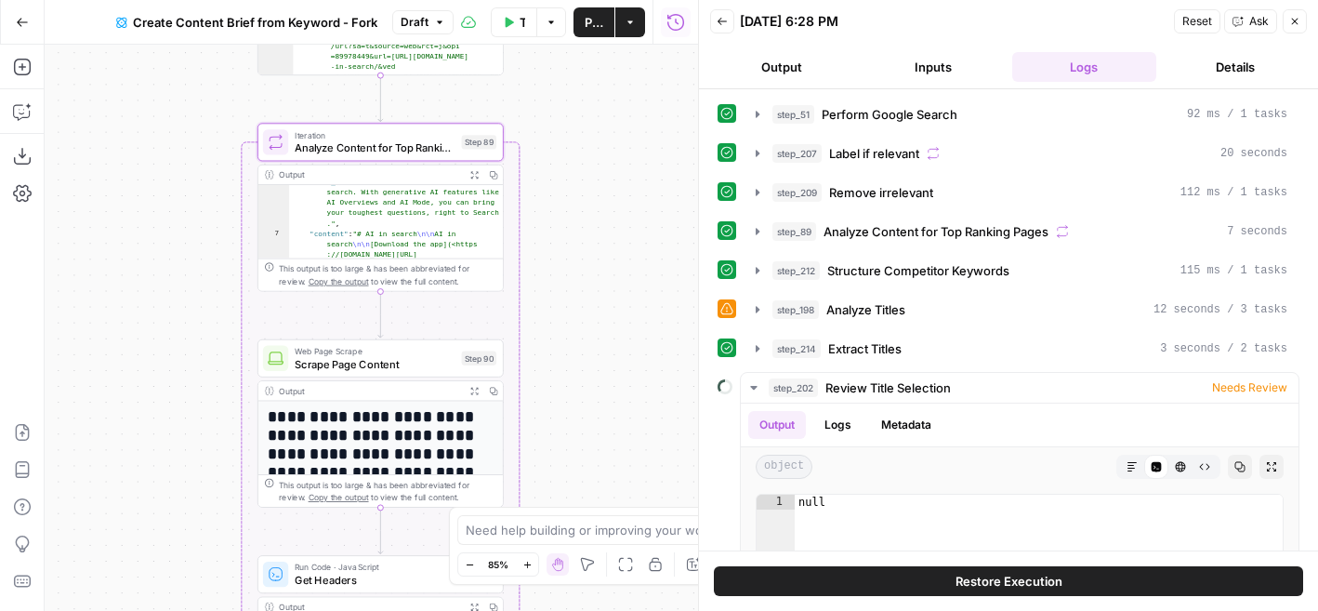
drag, startPoint x: 674, startPoint y: 275, endPoint x: 581, endPoint y: 315, distance: 101.2
click at [581, 315] on div "**********" at bounding box center [371, 328] width 653 height 566
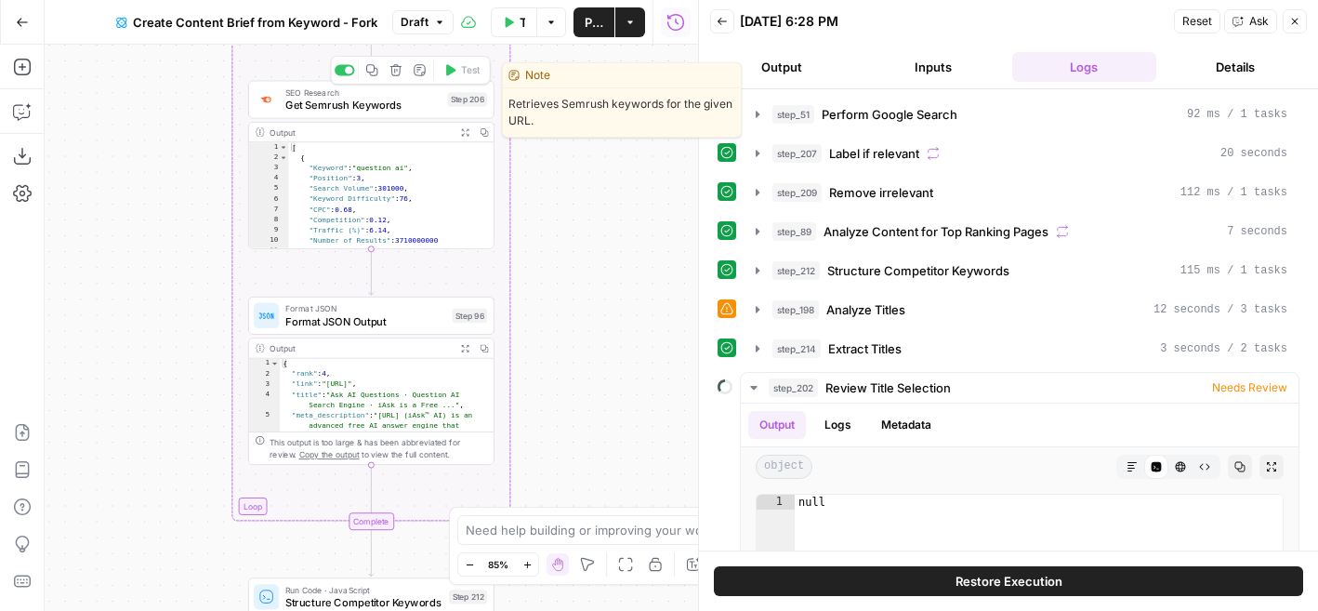
click at [308, 100] on span "Get Semrush Keywords" at bounding box center [362, 105] width 155 height 16
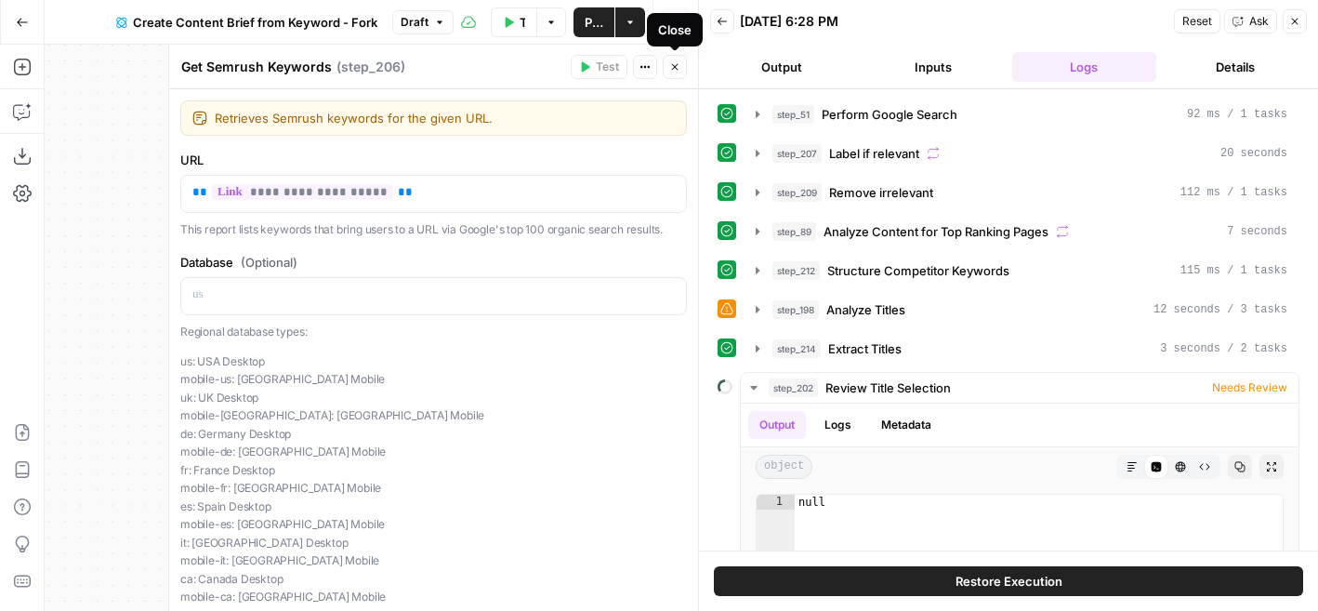
click at [678, 73] on button "Close" at bounding box center [675, 67] width 24 height 24
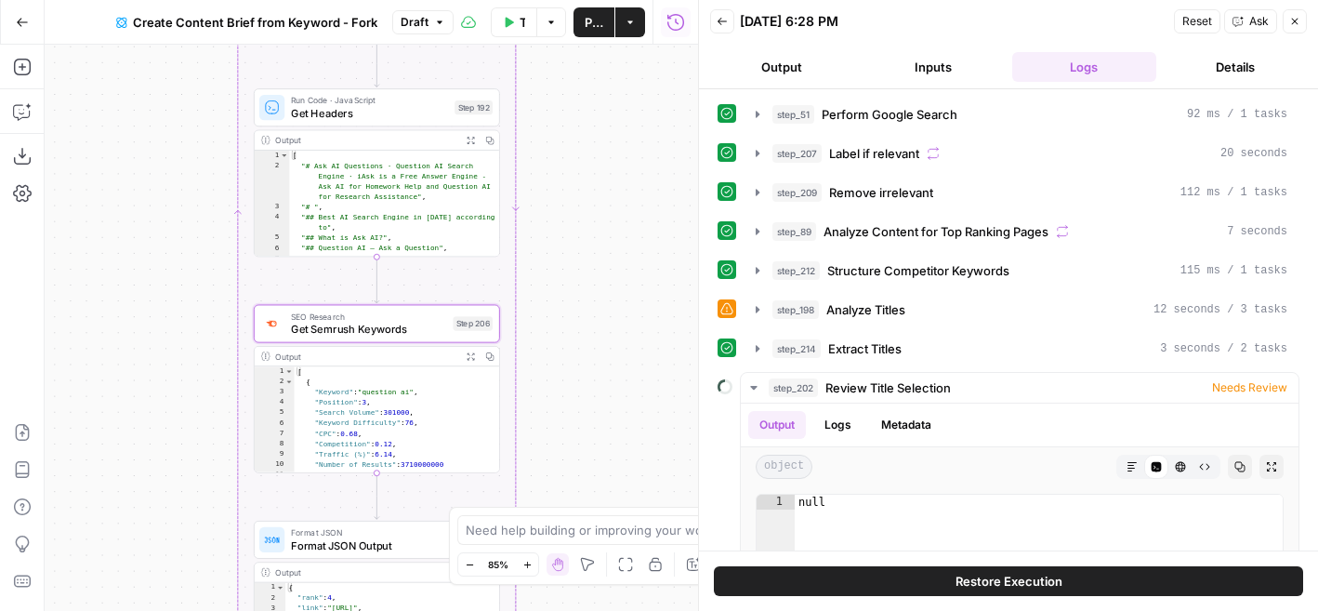
drag, startPoint x: 560, startPoint y: 150, endPoint x: 565, endPoint y: 374, distance: 224.1
click at [565, 374] on div "**********" at bounding box center [371, 328] width 653 height 566
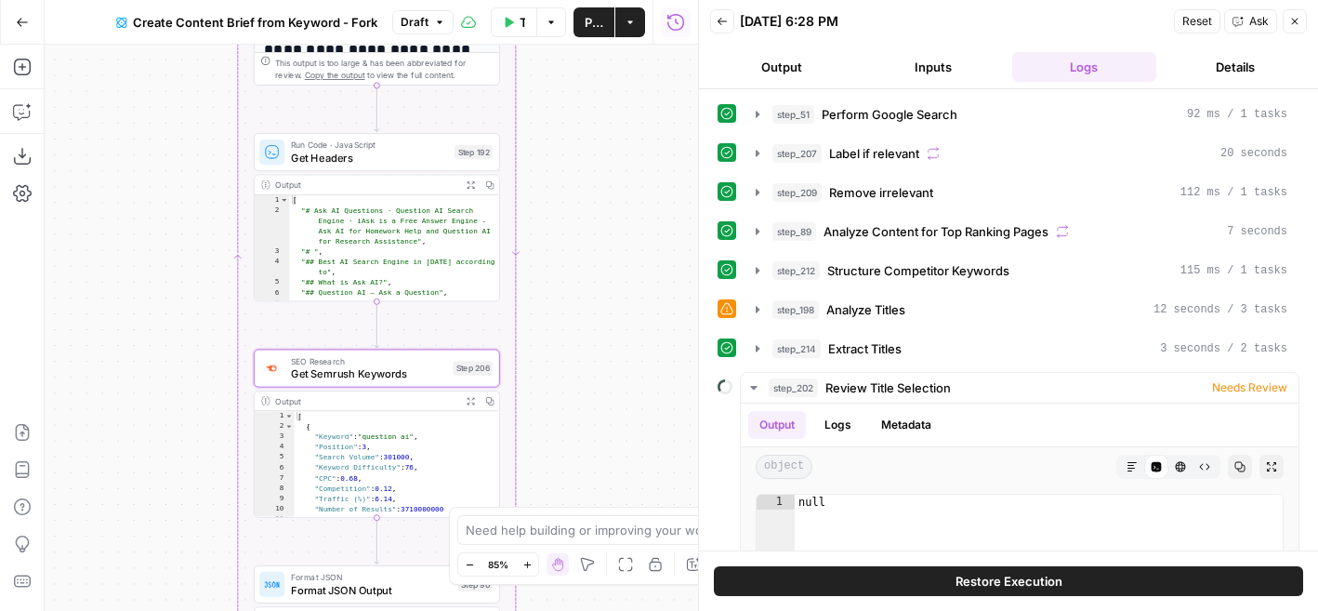
drag, startPoint x: 604, startPoint y: 189, endPoint x: 604, endPoint y: 232, distance: 43.7
click at [604, 232] on div "**********" at bounding box center [371, 328] width 653 height 566
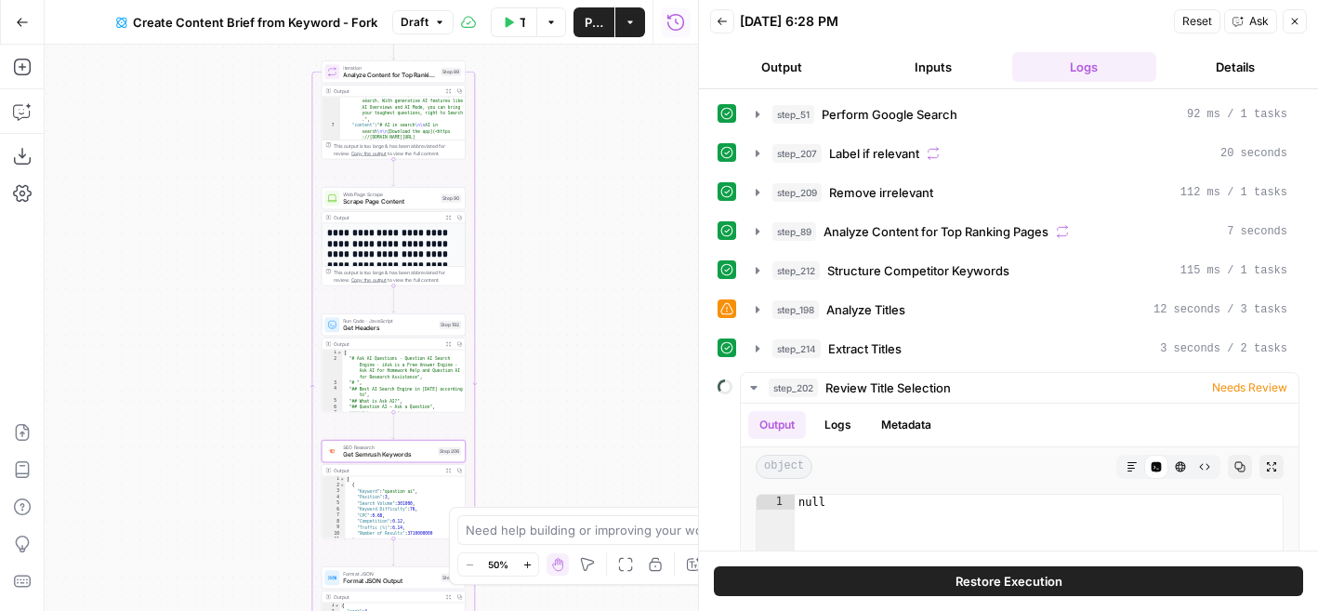
drag, startPoint x: 640, startPoint y: 231, endPoint x: 562, endPoint y: 200, distance: 83.9
click at [562, 200] on div "**********" at bounding box center [371, 328] width 653 height 566
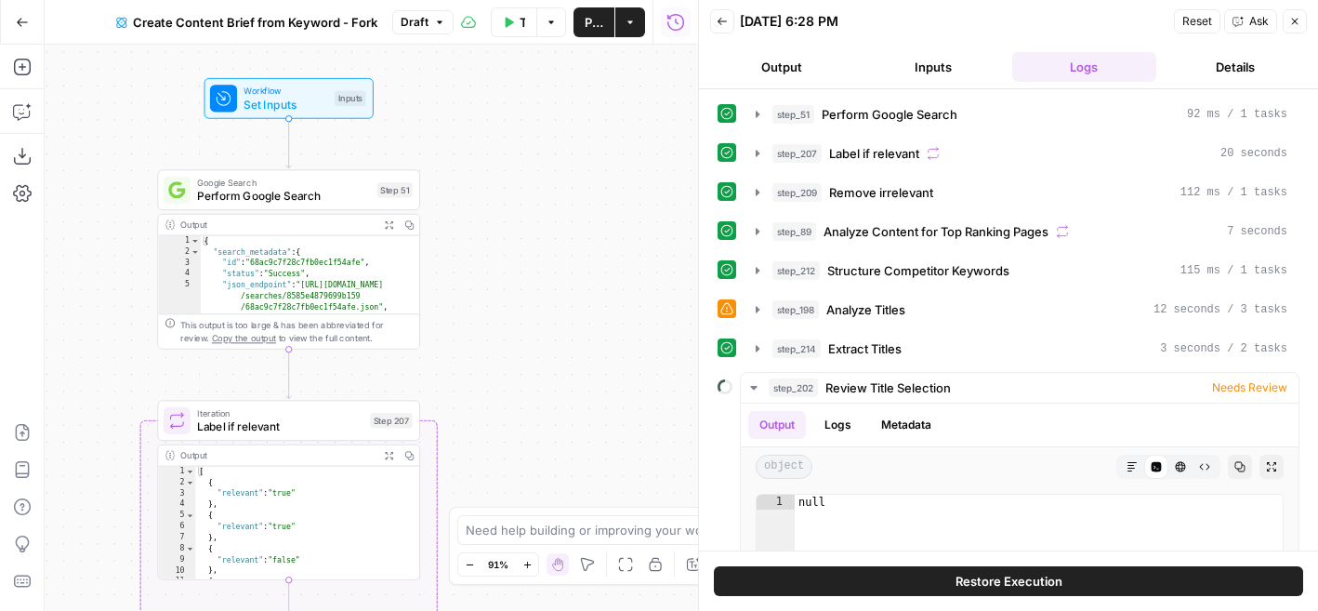
drag, startPoint x: 465, startPoint y: 287, endPoint x: 520, endPoint y: 397, distance: 122.6
click at [520, 395] on div "**********" at bounding box center [371, 328] width 653 height 566
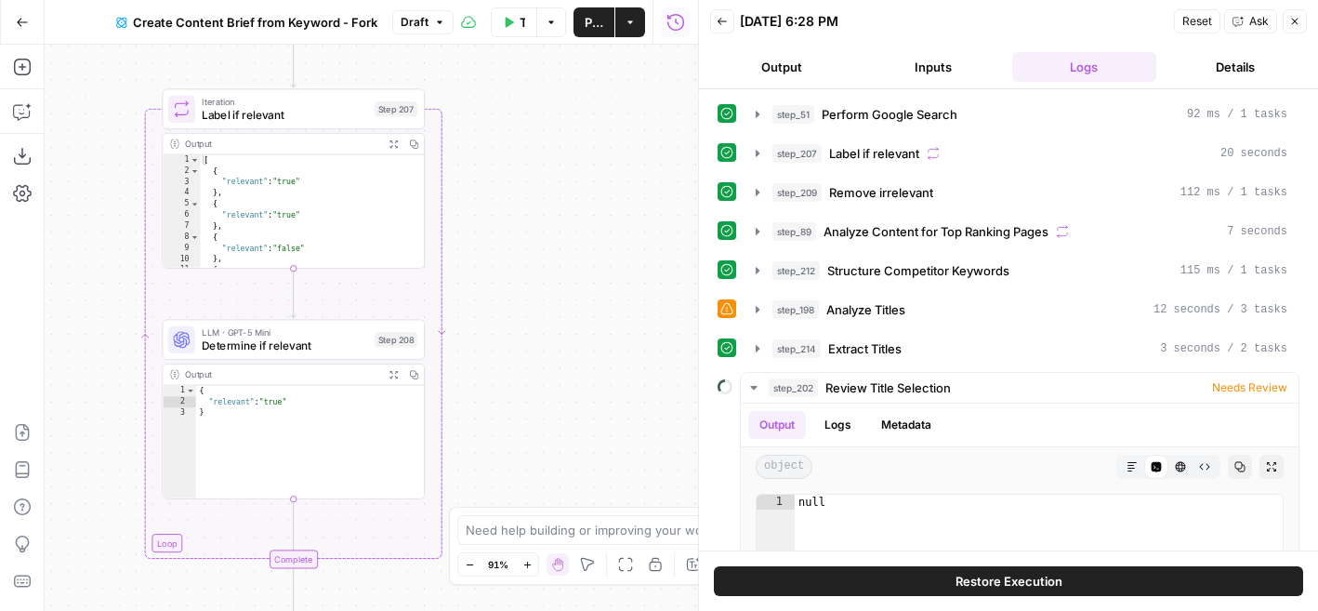
drag, startPoint x: 477, startPoint y: 391, endPoint x: 482, endPoint y: 74, distance: 317.0
click at [482, 74] on div "**********" at bounding box center [371, 328] width 653 height 566
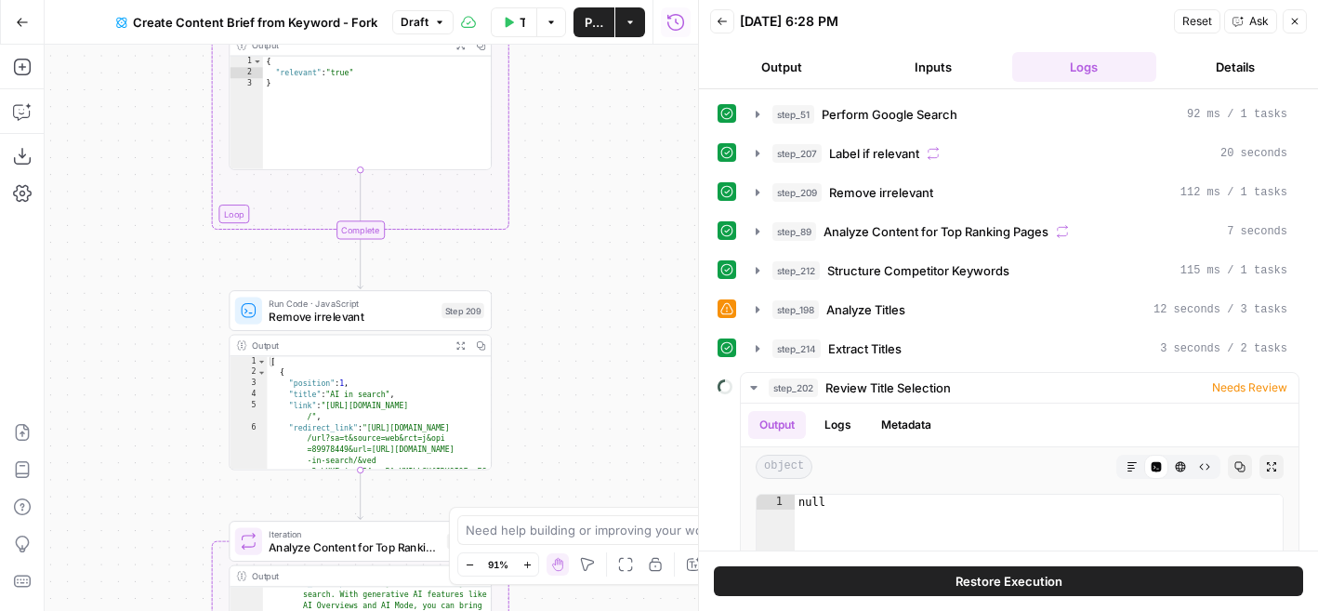
drag, startPoint x: 472, startPoint y: 340, endPoint x: 540, endPoint y: -50, distance: 396.3
click at [540, 0] on html "Cohort 5 New Home Browse Your Data Usage Flightpath Settings Recent Grids New G…" at bounding box center [659, 305] width 1318 height 611
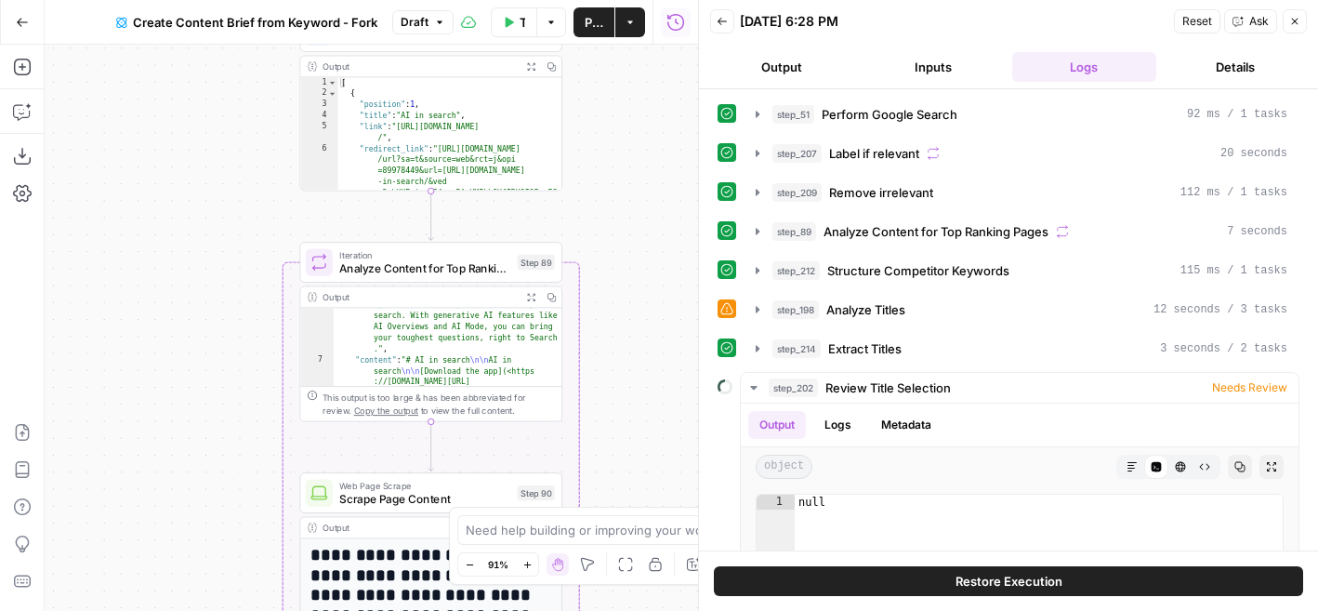
drag, startPoint x: 554, startPoint y: 409, endPoint x: 624, endPoint y: 191, distance: 228.4
click at [624, 191] on div "**********" at bounding box center [371, 328] width 653 height 566
drag, startPoint x: 99, startPoint y: 189, endPoint x: 99, endPoint y: 217, distance: 27.9
click at [99, 217] on div "**********" at bounding box center [371, 328] width 653 height 566
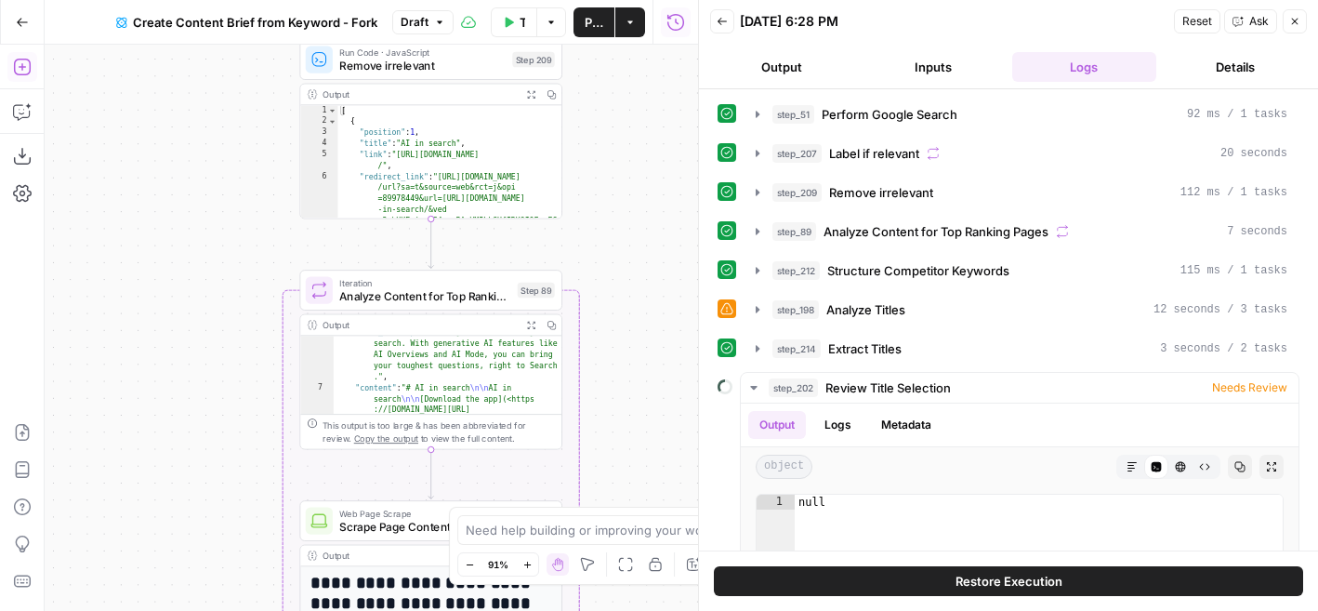
click at [24, 62] on icon "button" at bounding box center [22, 67] width 19 height 19
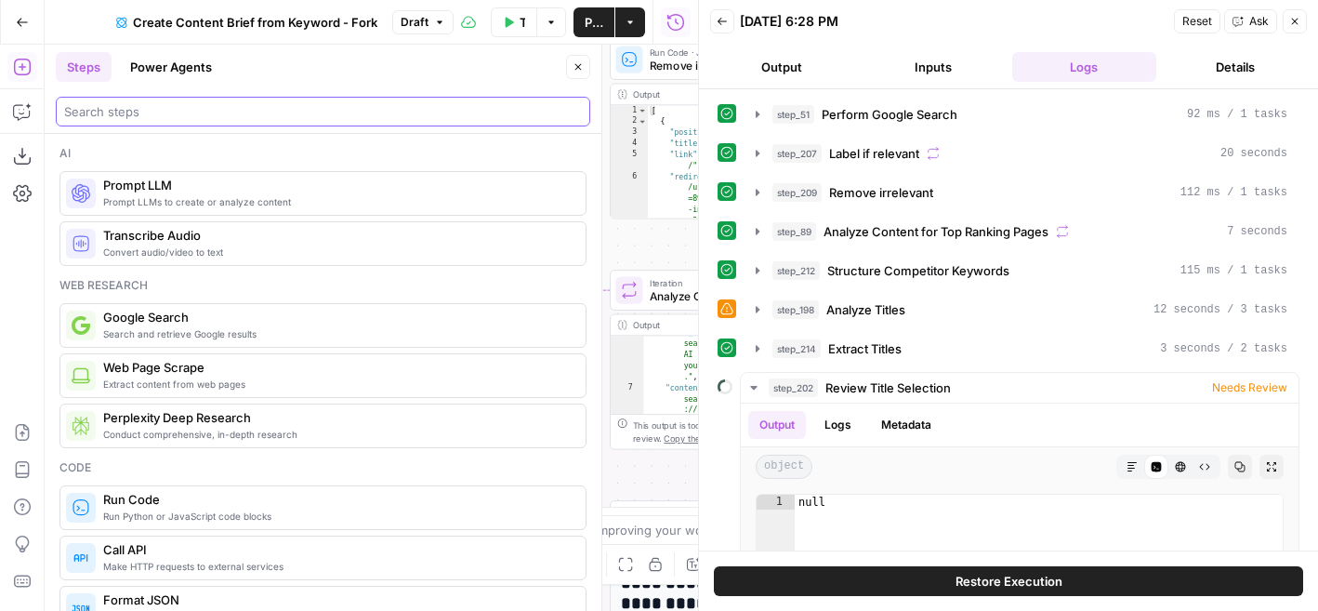
click at [346, 109] on input "search" at bounding box center [323, 111] width 518 height 19
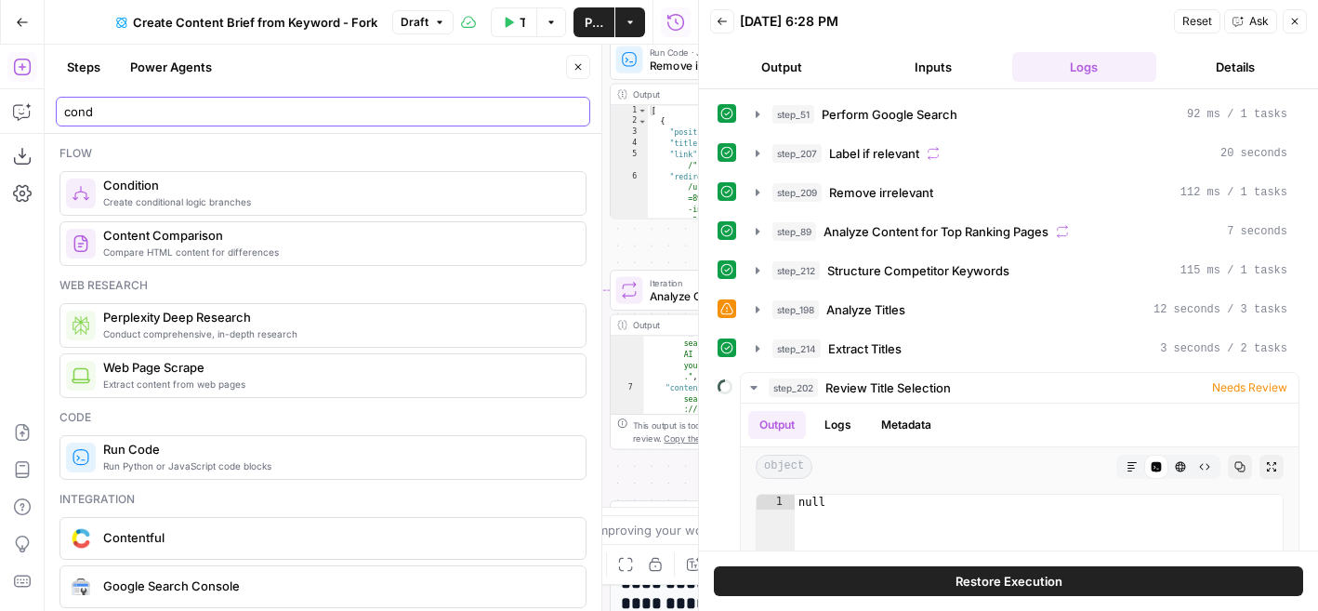
type input "cond"
click at [1306, 23] on button "Close" at bounding box center [1295, 21] width 24 height 24
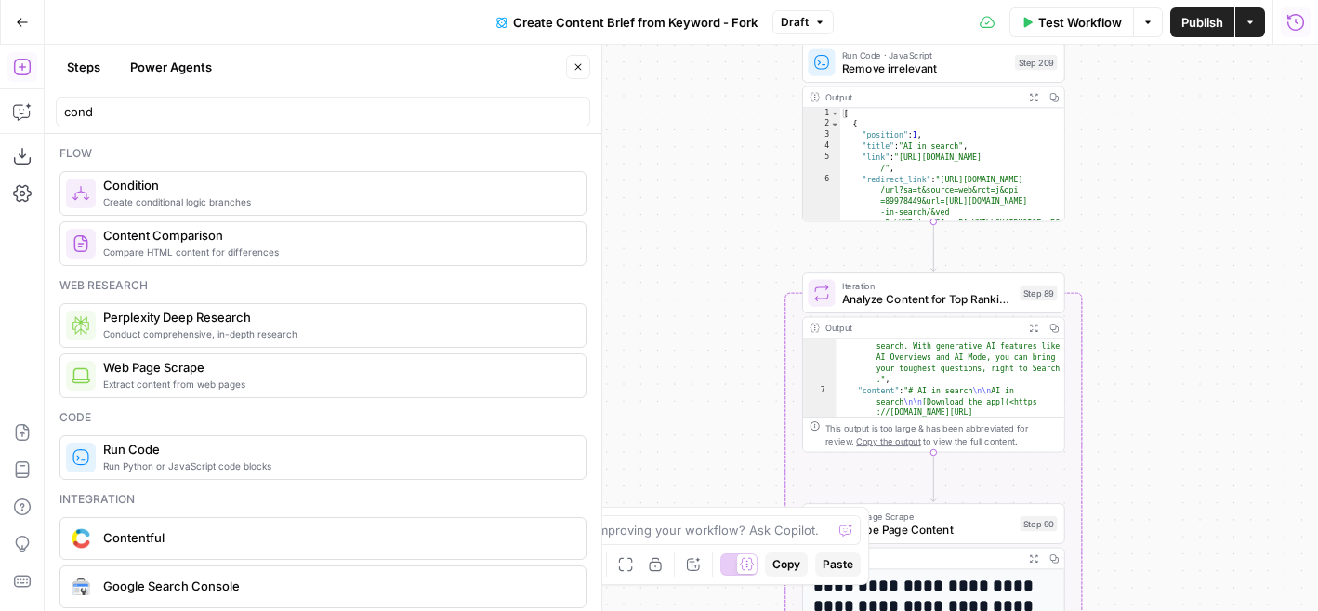
drag, startPoint x: 908, startPoint y: 331, endPoint x: 1088, endPoint y: 343, distance: 179.8
click at [1088, 343] on div "**********" at bounding box center [681, 328] width 1273 height 566
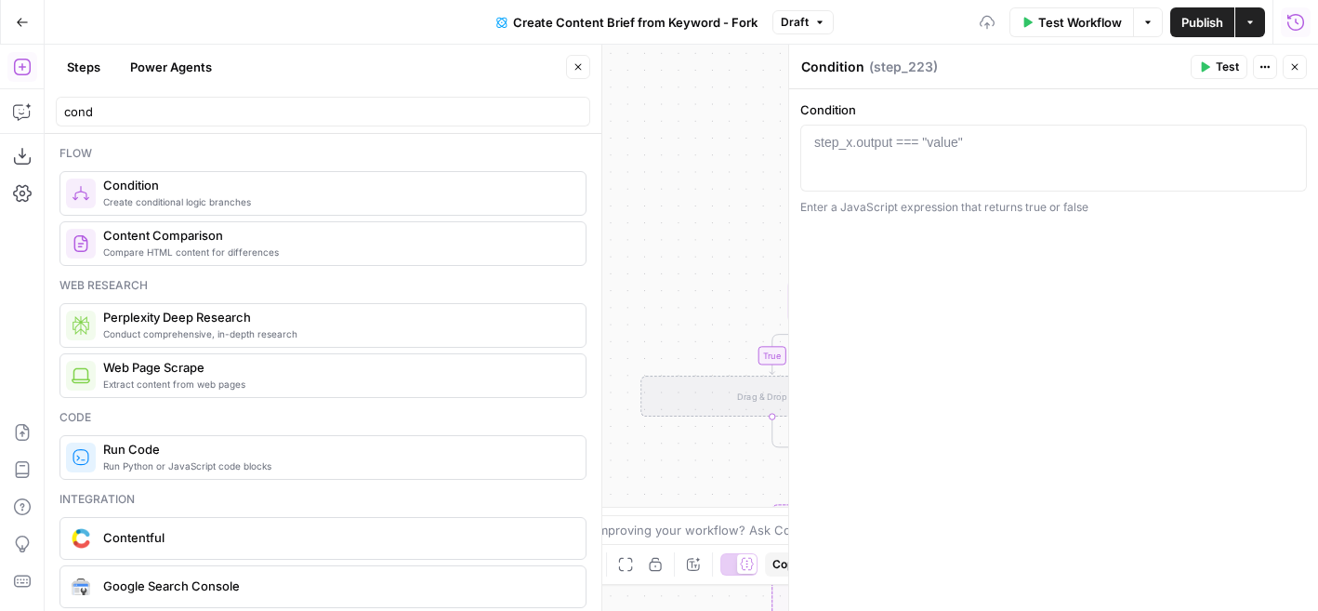
click at [585, 74] on button "Close" at bounding box center [578, 67] width 24 height 24
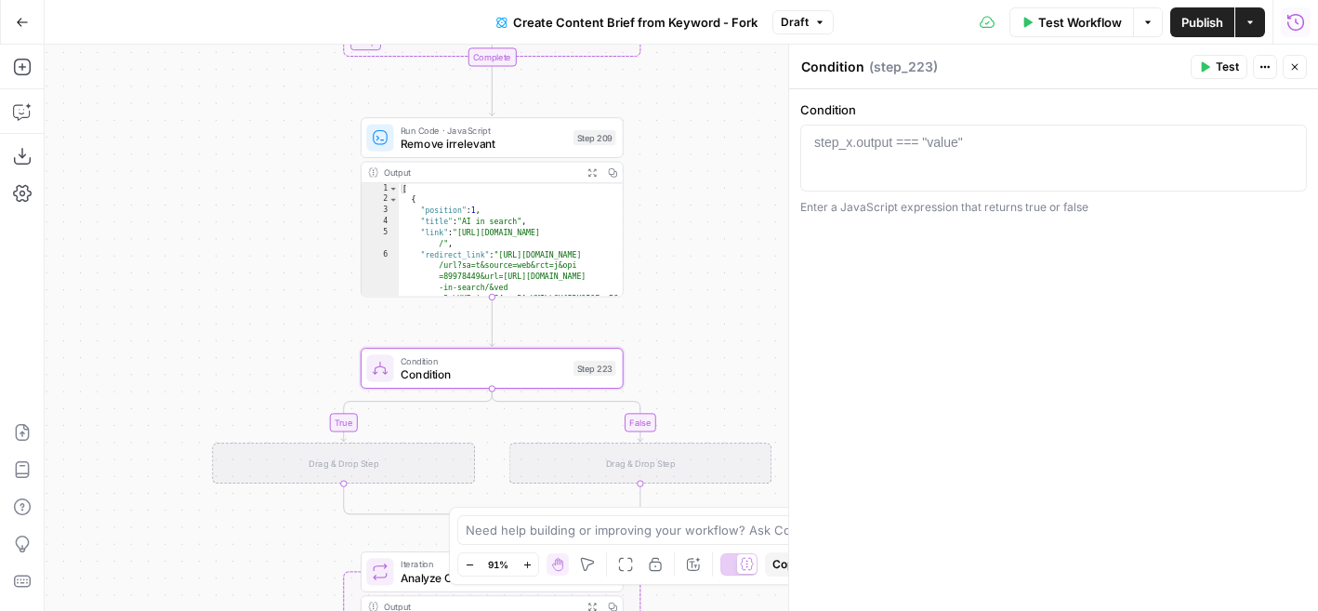
drag, startPoint x: 721, startPoint y: 308, endPoint x: 237, endPoint y: 376, distance: 489.0
click at [237, 376] on div "**********" at bounding box center [681, 328] width 1273 height 566
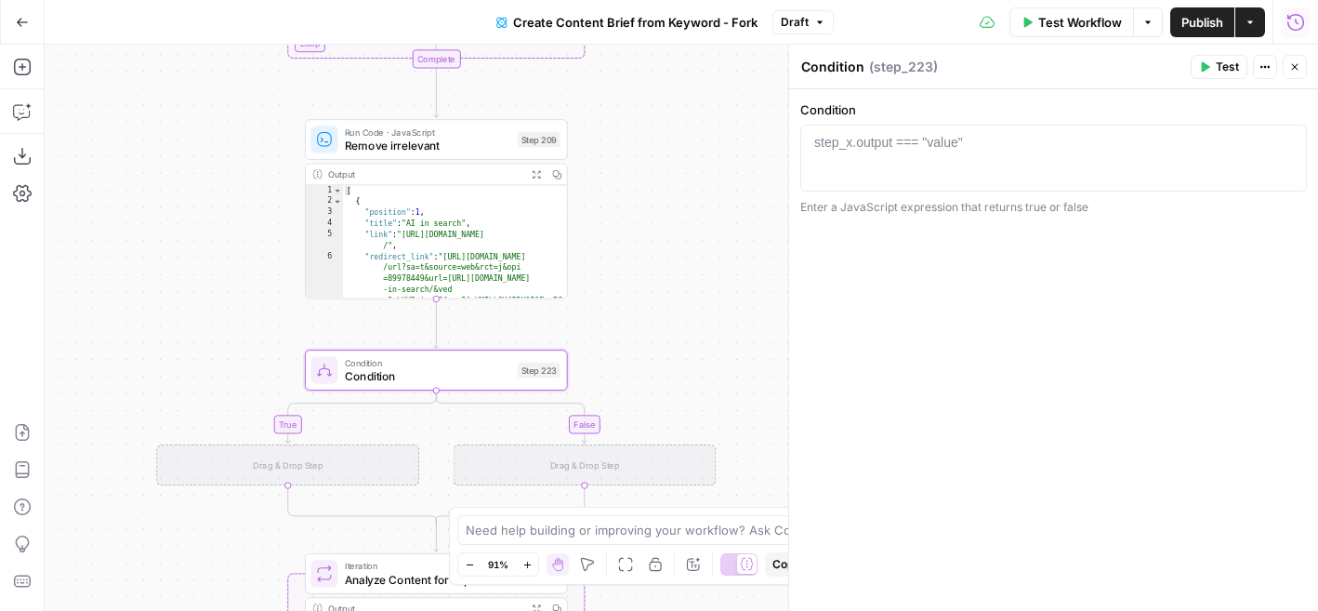
click at [908, 159] on div at bounding box center [1054, 175] width 490 height 84
type textarea "**********"
click at [1177, 263] on div "**********" at bounding box center [1053, 349] width 529 height 521
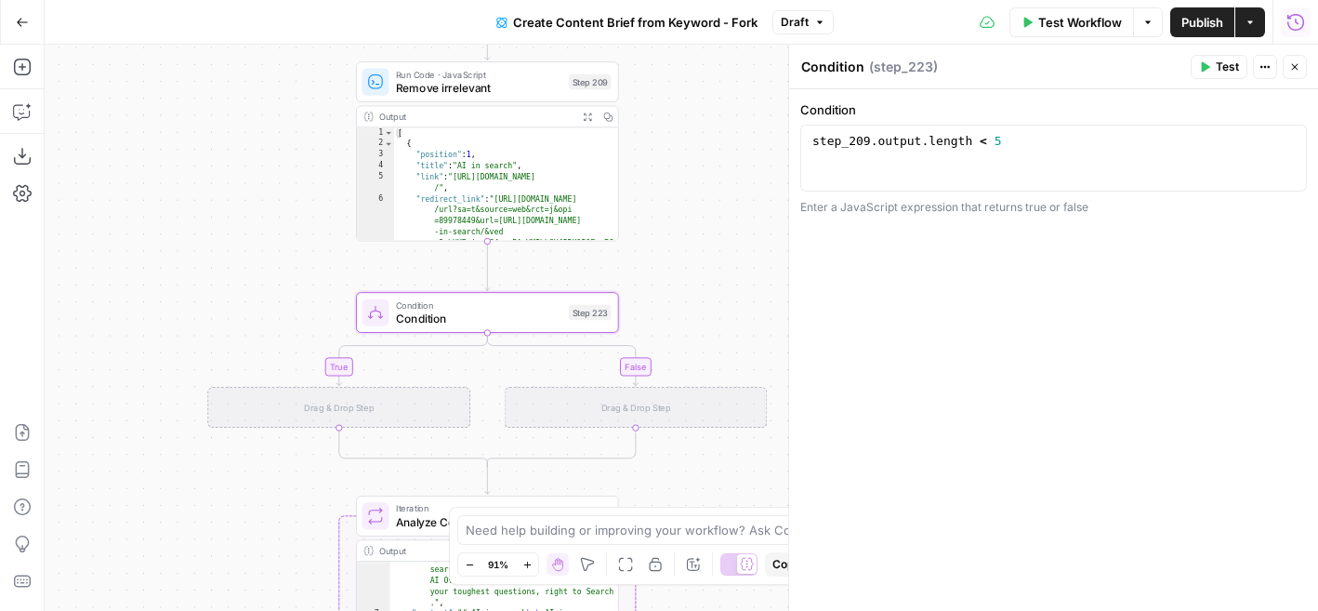
drag, startPoint x: 698, startPoint y: 327, endPoint x: 843, endPoint y: 191, distance: 198.6
click at [843, 191] on body "Cohort 5 New Home Browse Your Data Usage Flightpath Settings Recent Grids New G…" at bounding box center [659, 305] width 1318 height 611
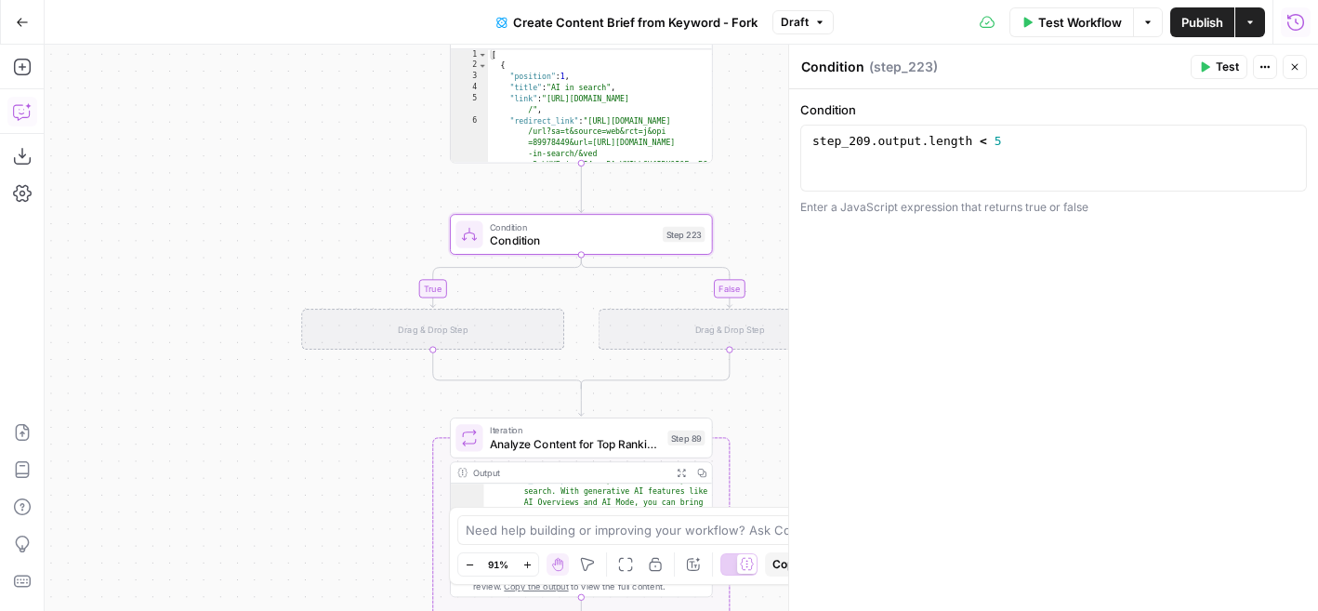
click at [31, 63] on button "Add Steps" at bounding box center [22, 67] width 30 height 30
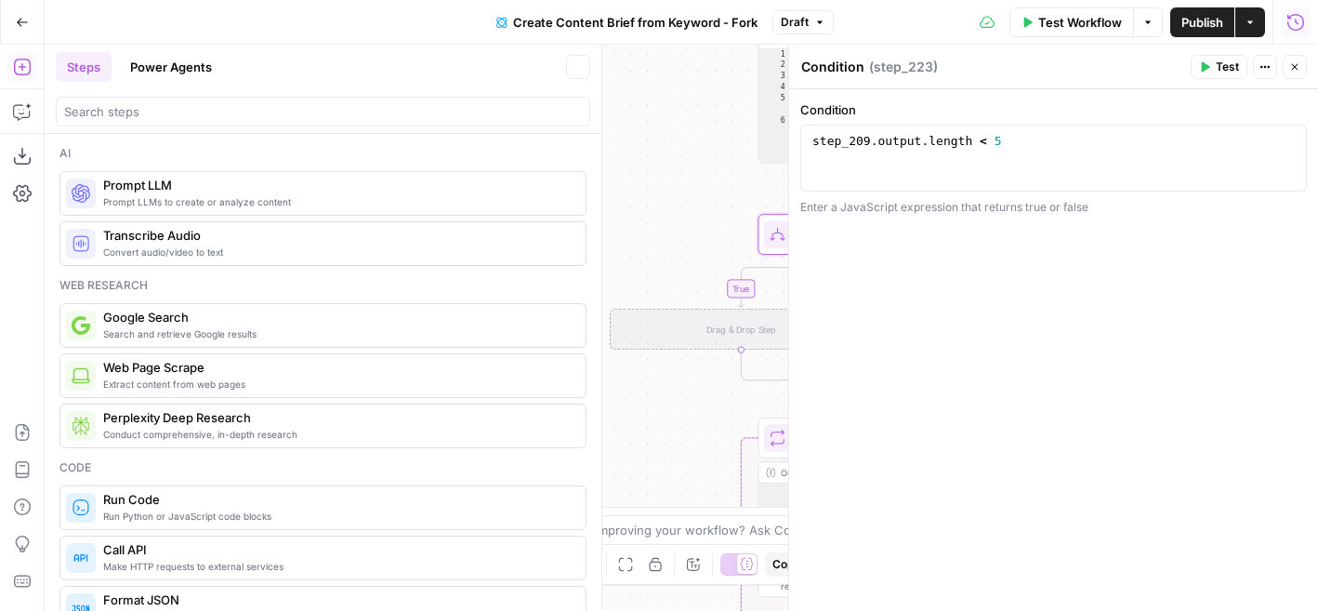
click at [19, 59] on icon "button" at bounding box center [21, 67] width 17 height 17
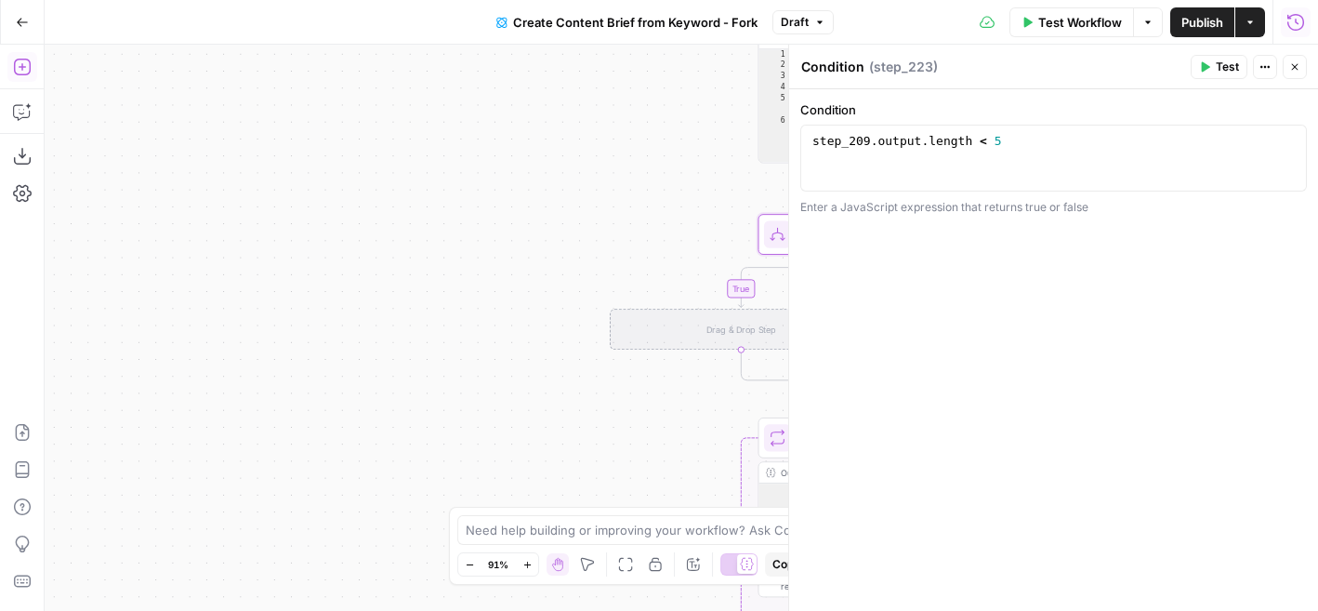
click at [20, 66] on icon "button" at bounding box center [21, 67] width 17 height 17
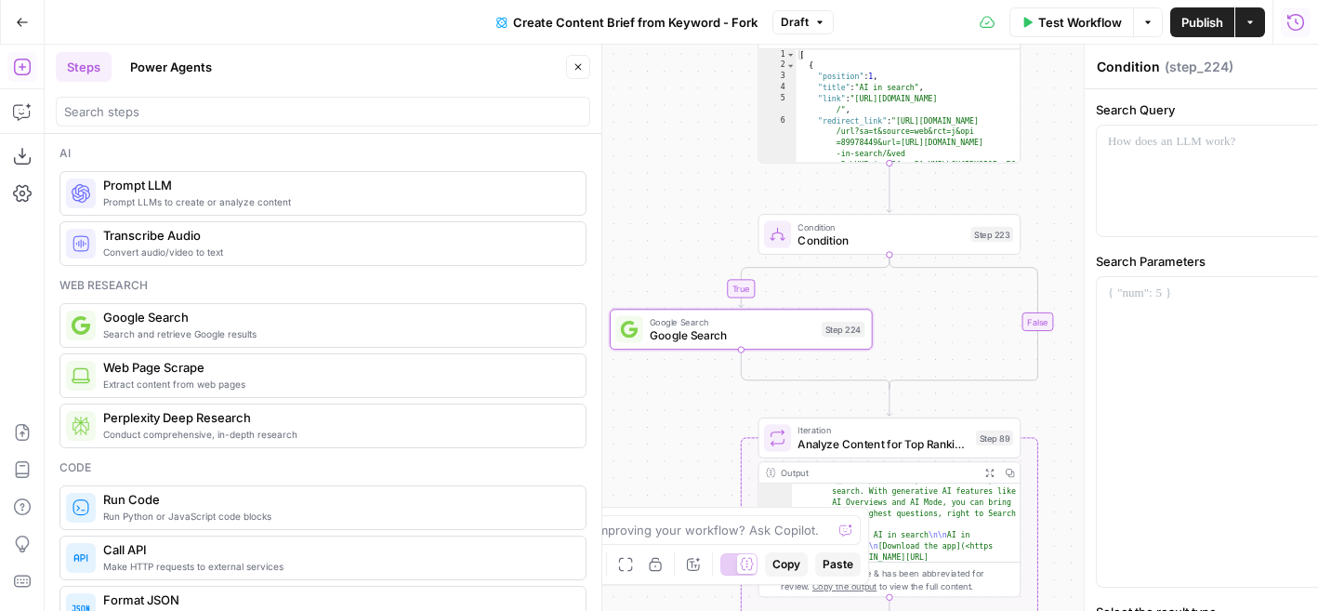
type textarea "Google Search"
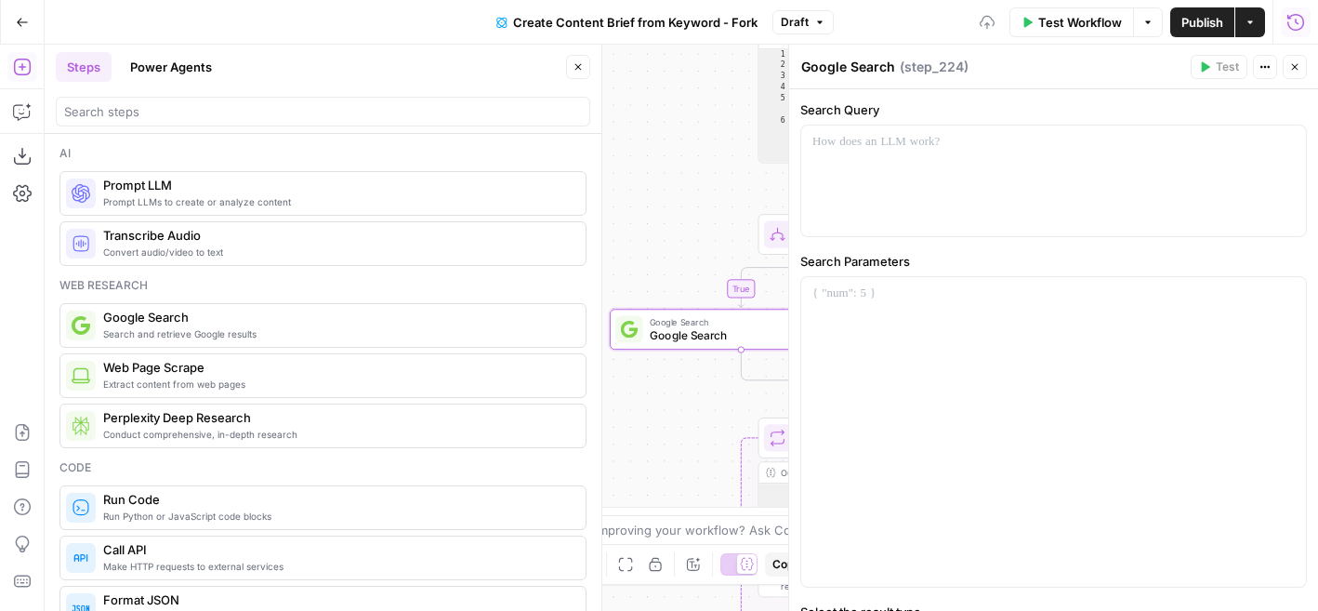
click at [574, 59] on button "Close" at bounding box center [578, 67] width 24 height 24
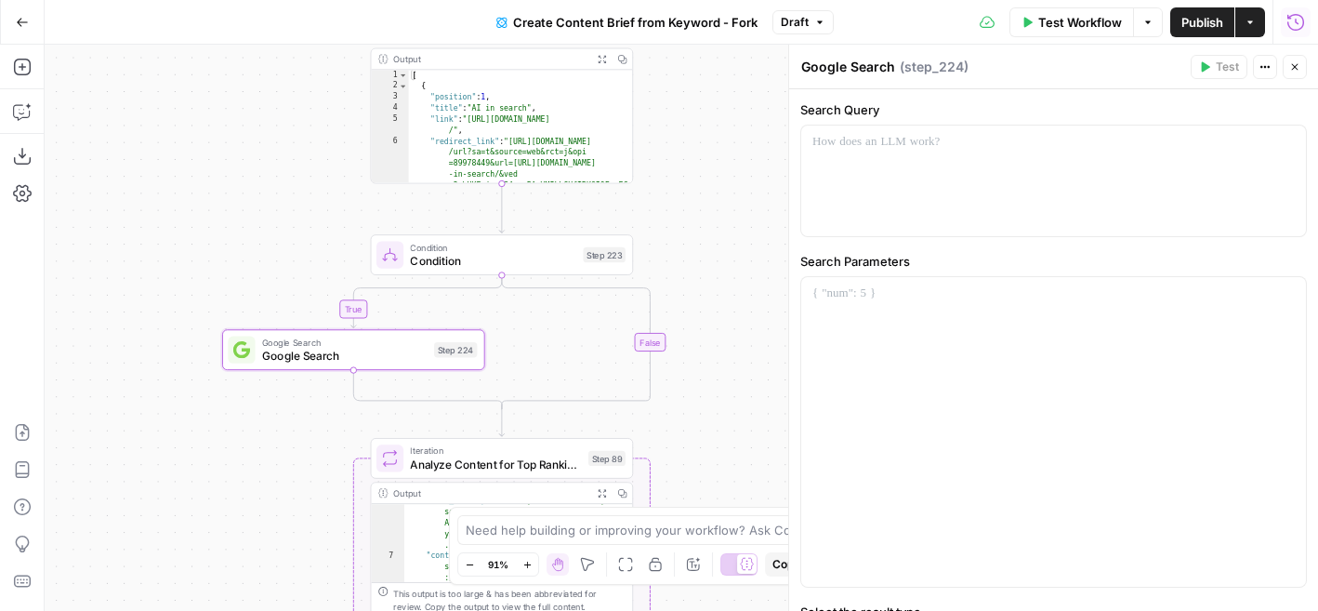
drag, startPoint x: 594, startPoint y: 264, endPoint x: 206, endPoint y: 284, distance: 388.1
click at [206, 284] on div "**********" at bounding box center [681, 328] width 1273 height 566
click at [910, 195] on div at bounding box center [1053, 180] width 505 height 111
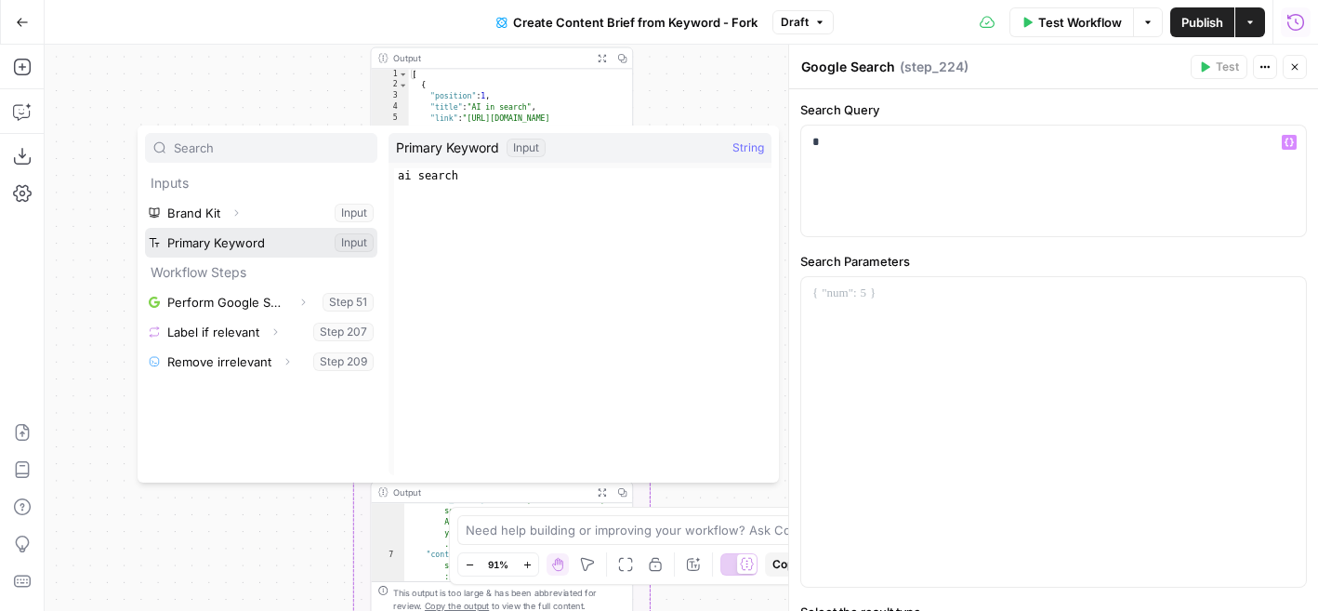
click at [273, 246] on button "Select variable Primary Keyword" at bounding box center [261, 243] width 232 height 30
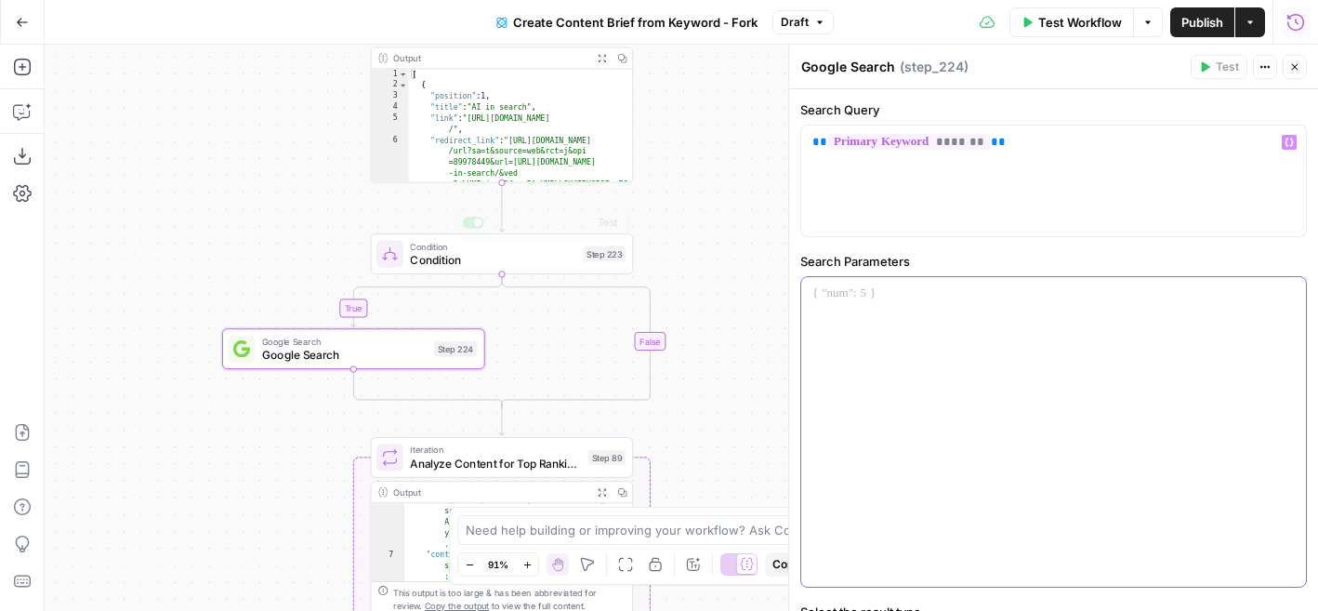
click at [978, 350] on div at bounding box center [1053, 432] width 505 height 310
drag, startPoint x: 929, startPoint y: 261, endPoint x: 799, endPoint y: 261, distance: 129.2
click at [799, 261] on div "**********" at bounding box center [1053, 403] width 529 height 628
click at [906, 261] on label "Search Parameters" at bounding box center [1053, 261] width 507 height 19
click at [911, 294] on p "**********" at bounding box center [1053, 293] width 482 height 19
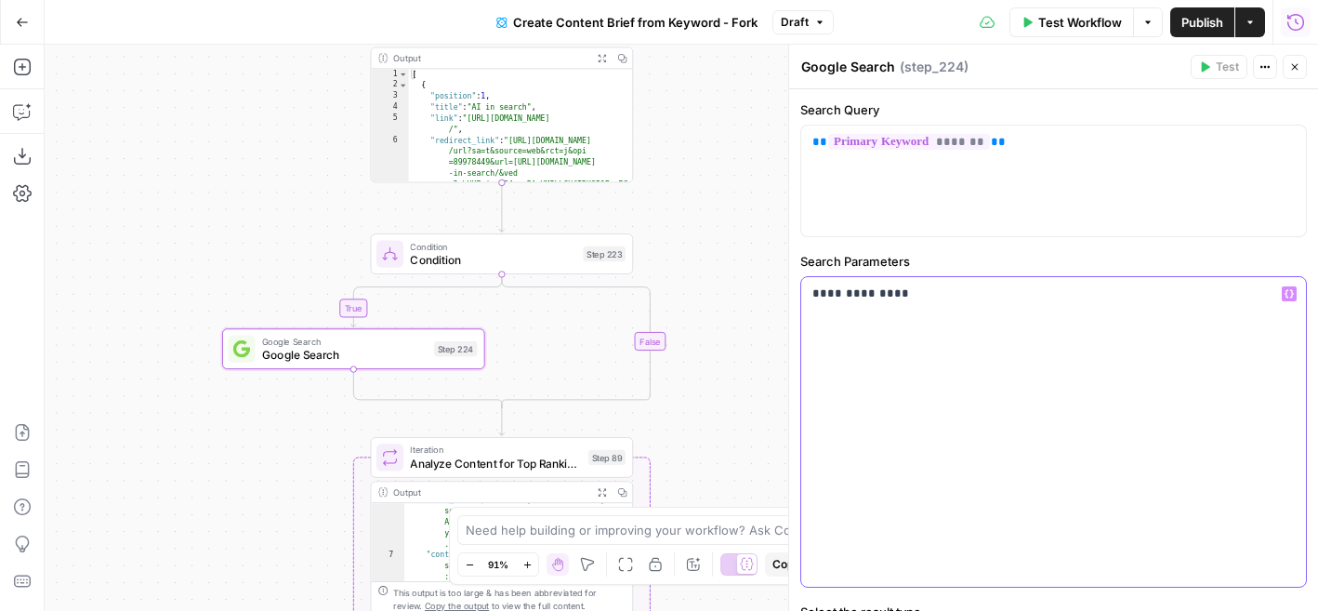
drag, startPoint x: 911, startPoint y: 294, endPoint x: 784, endPoint y: 295, distance: 127.4
click at [788, 294] on div "**********" at bounding box center [1053, 328] width 530 height 566
click at [1292, 71] on icon "button" at bounding box center [1294, 66] width 11 height 11
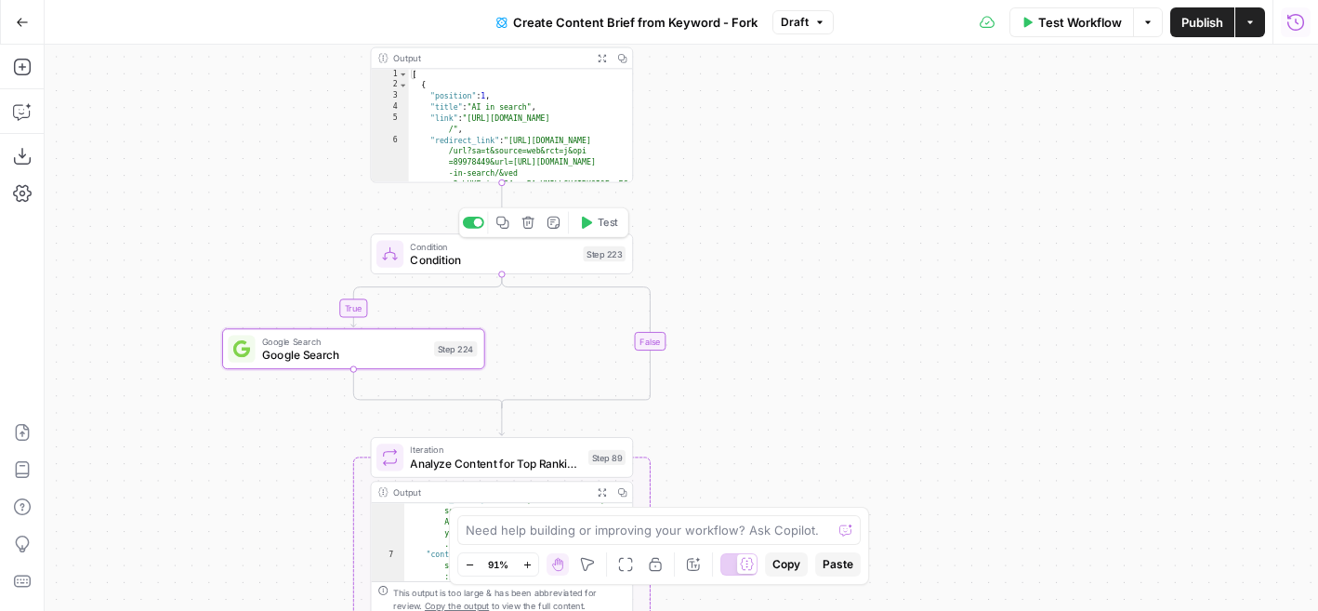
click at [531, 225] on icon "button" at bounding box center [528, 223] width 12 height 12
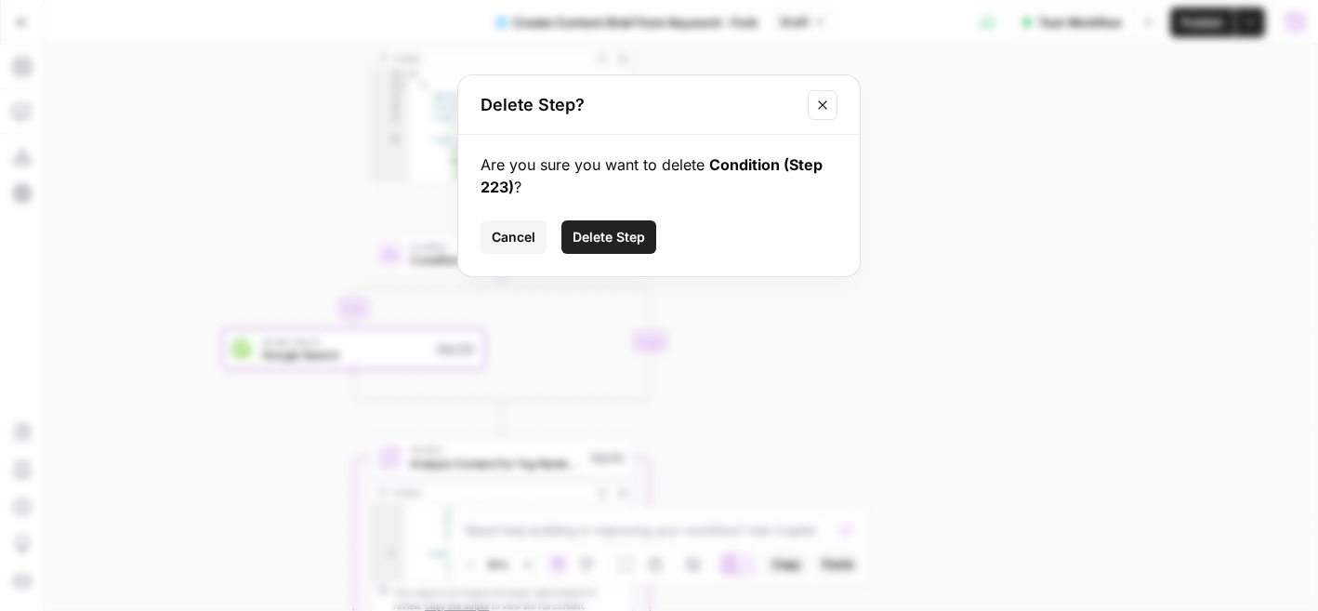
click at [623, 236] on span "Delete Step" at bounding box center [609, 237] width 73 height 19
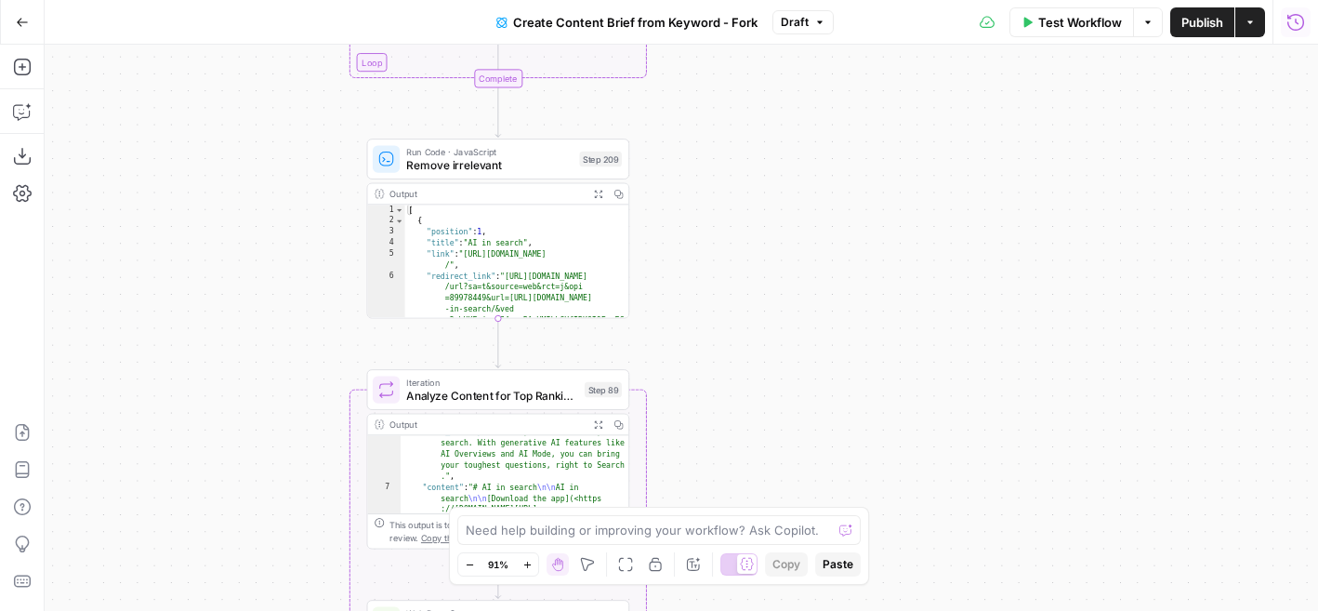
drag, startPoint x: 746, startPoint y: 180, endPoint x: 743, endPoint y: 316, distance: 135.8
click at [743, 316] on div "**********" at bounding box center [681, 328] width 1273 height 566
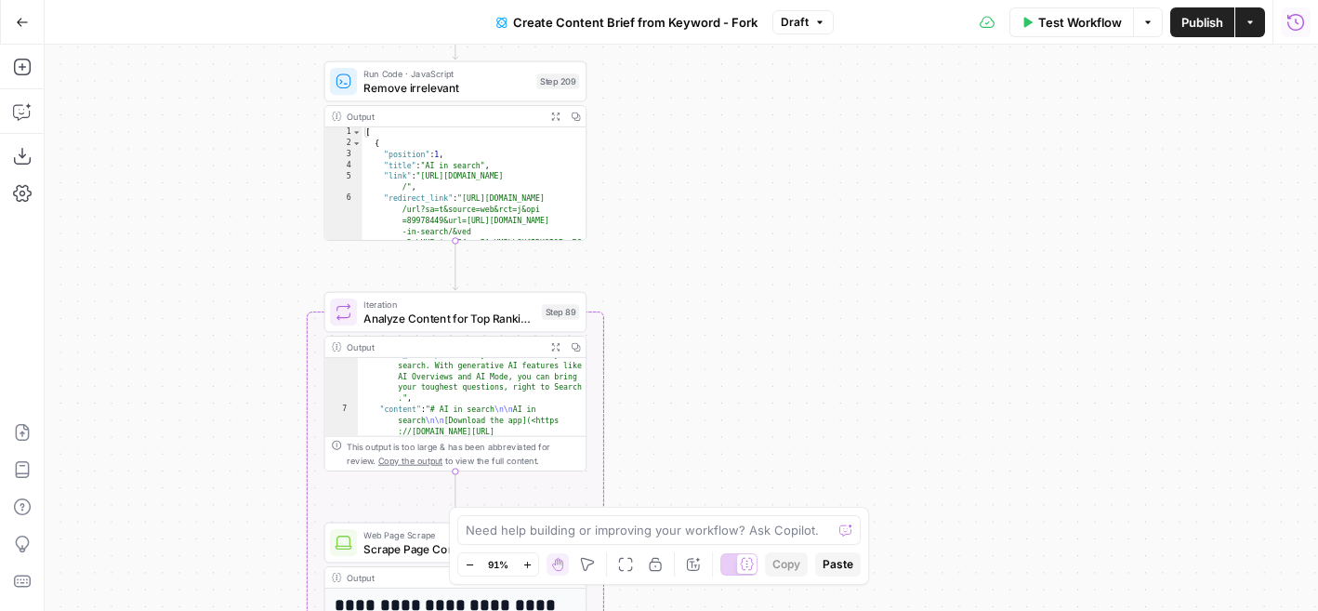
click at [1286, 30] on icon "button" at bounding box center [1295, 22] width 19 height 19
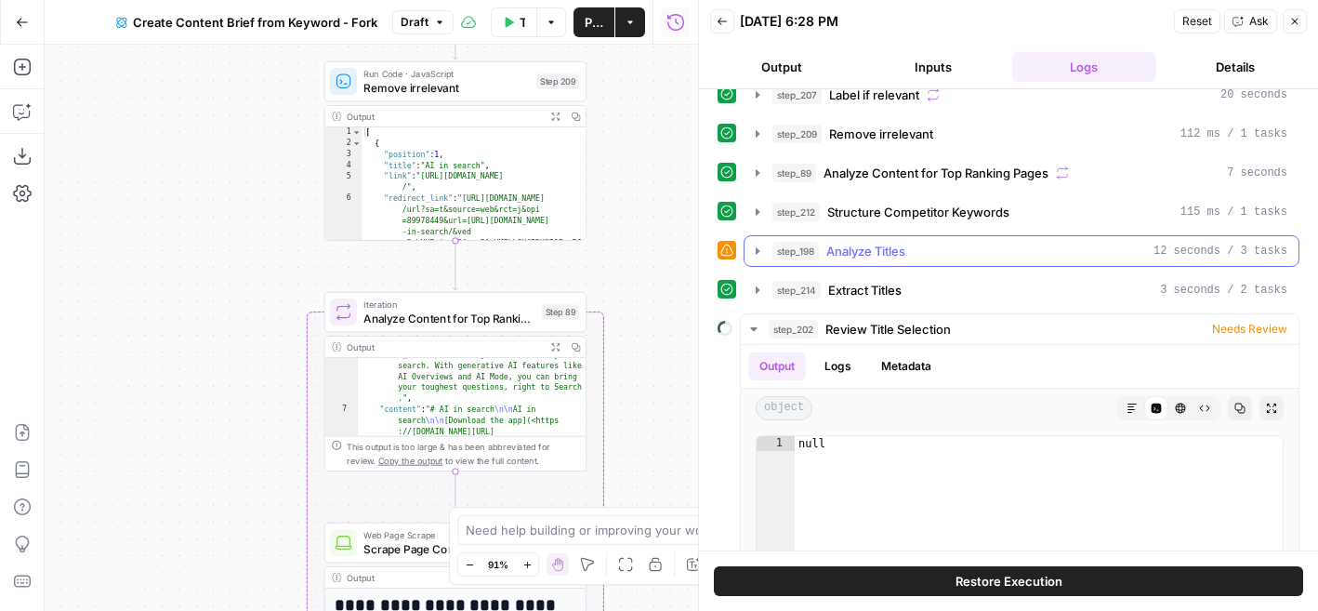
scroll to position [66, 0]
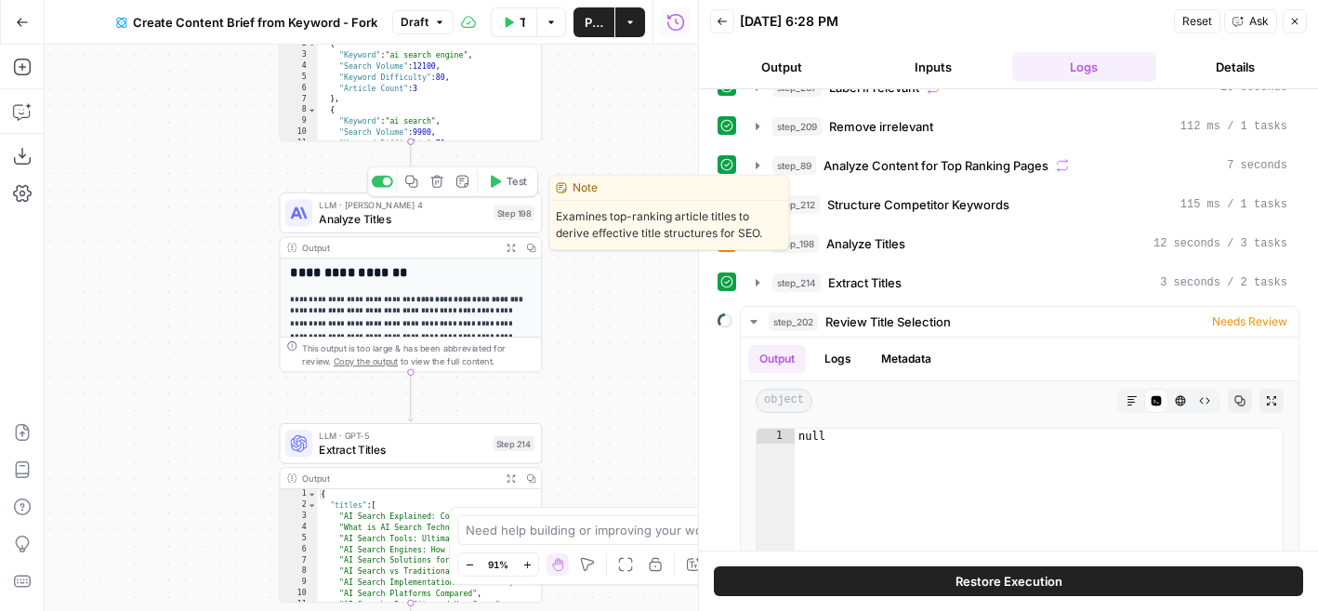
click at [436, 222] on span "Analyze Titles" at bounding box center [403, 218] width 168 height 17
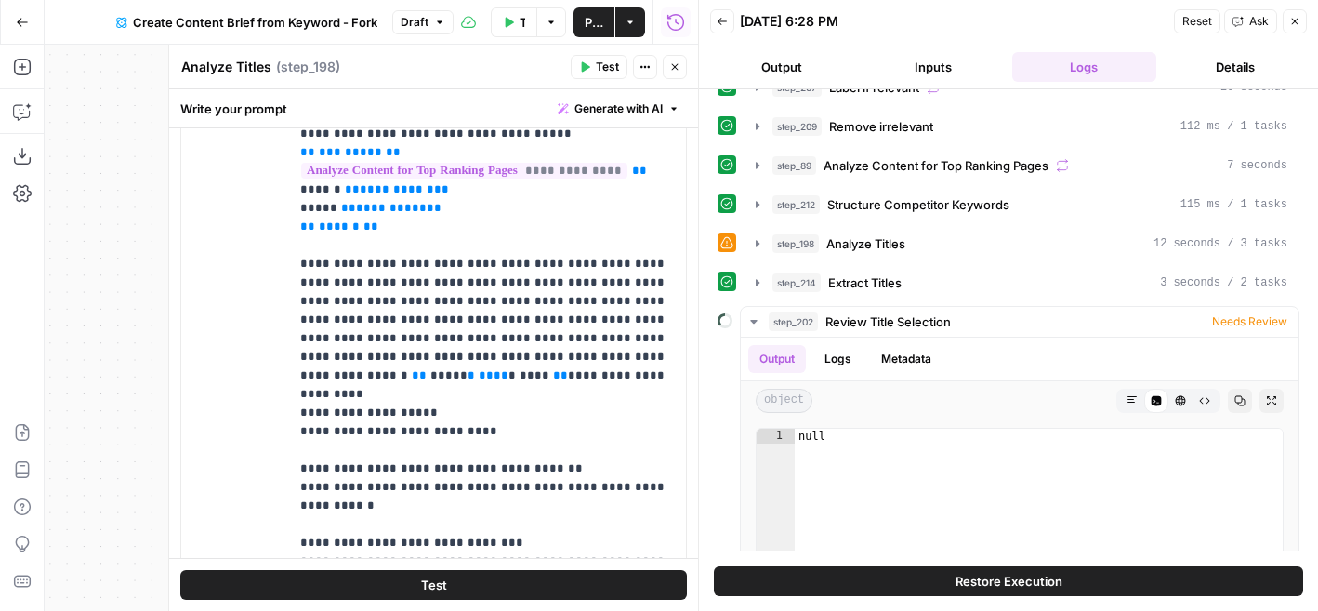
scroll to position [414, 0]
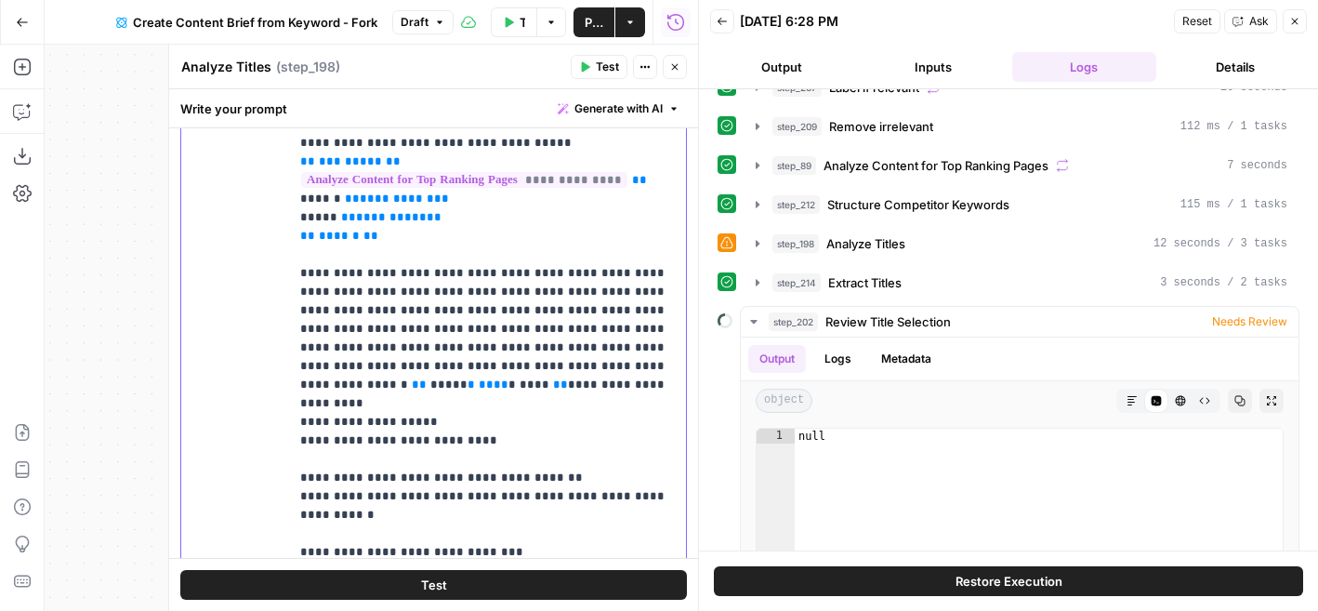
click at [468, 378] on span "*****" at bounding box center [448, 384] width 37 height 12
click at [547, 356] on p "**********" at bounding box center [487, 273] width 375 height 576
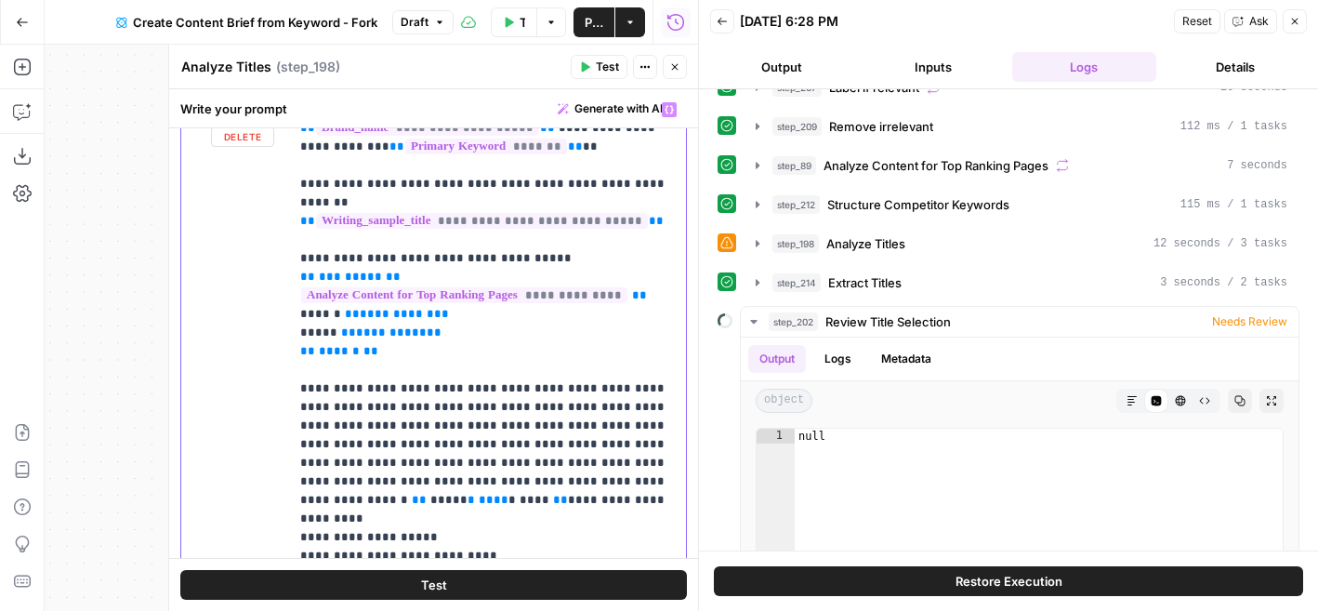
scroll to position [294, 0]
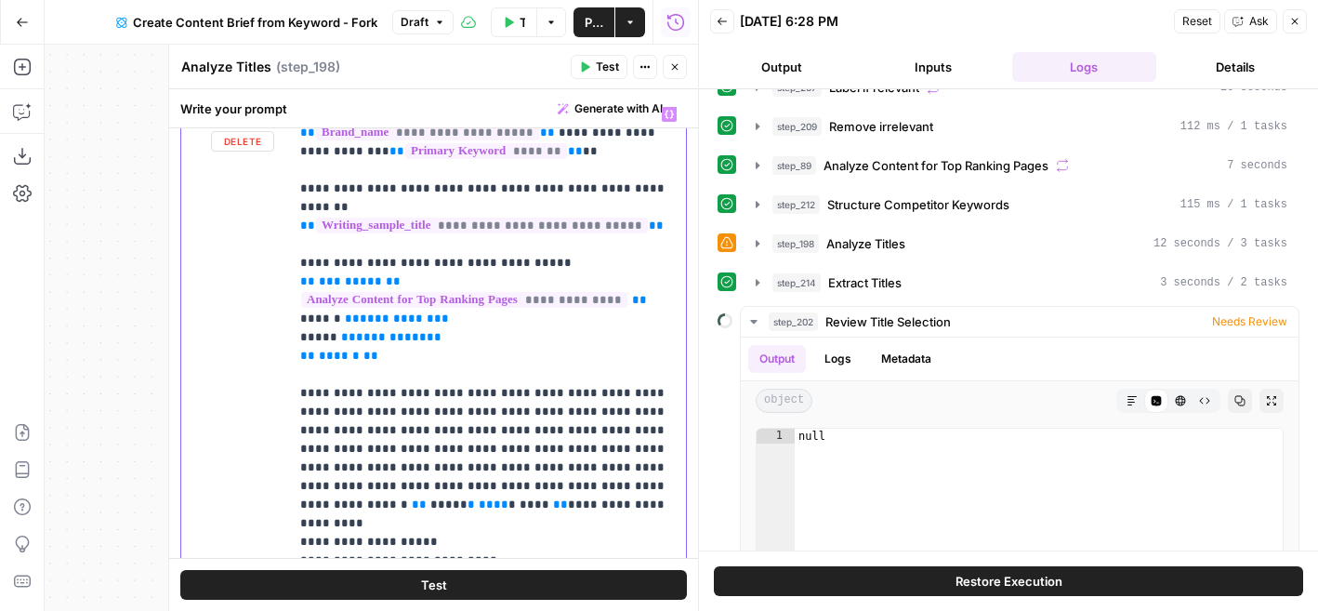
click at [643, 211] on p "**********" at bounding box center [487, 393] width 375 height 576
click at [550, 373] on p "**********" at bounding box center [487, 393] width 375 height 576
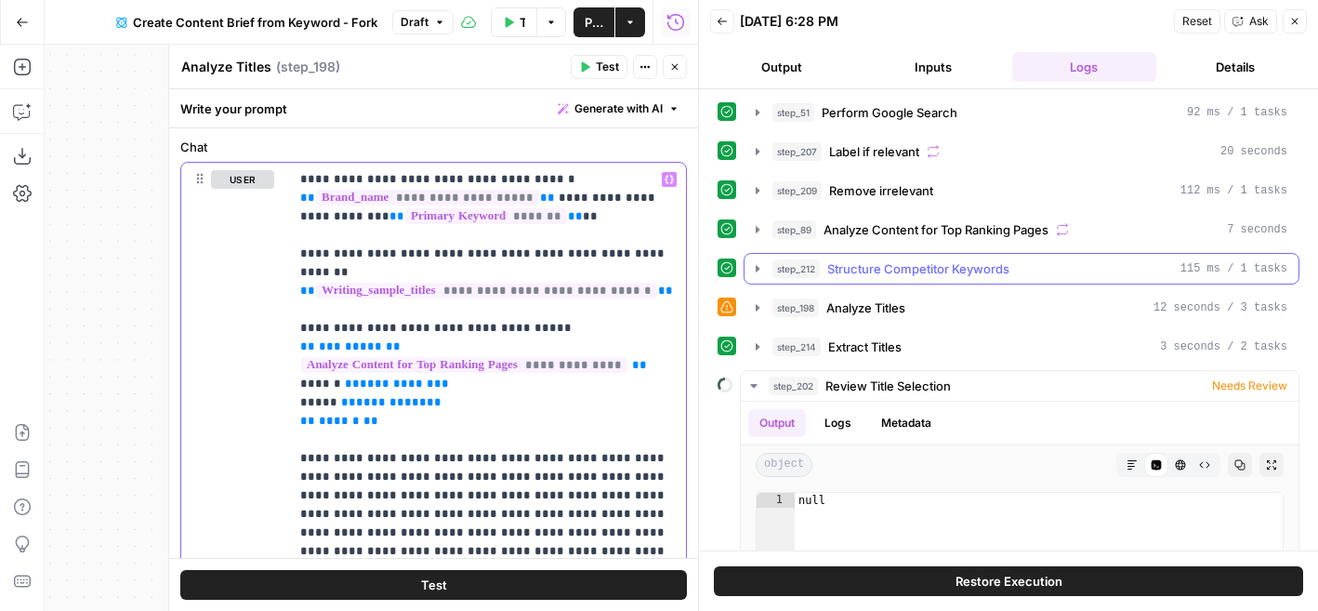
scroll to position [0, 0]
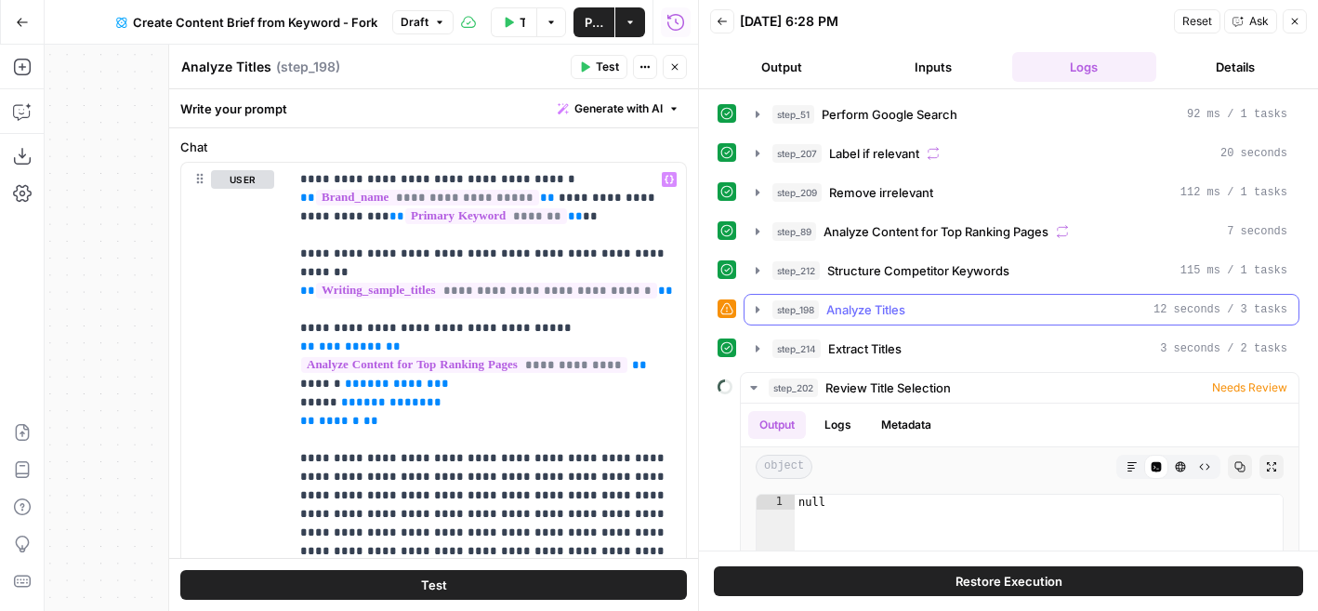
click at [763, 310] on icon "button" at bounding box center [757, 309] width 15 height 15
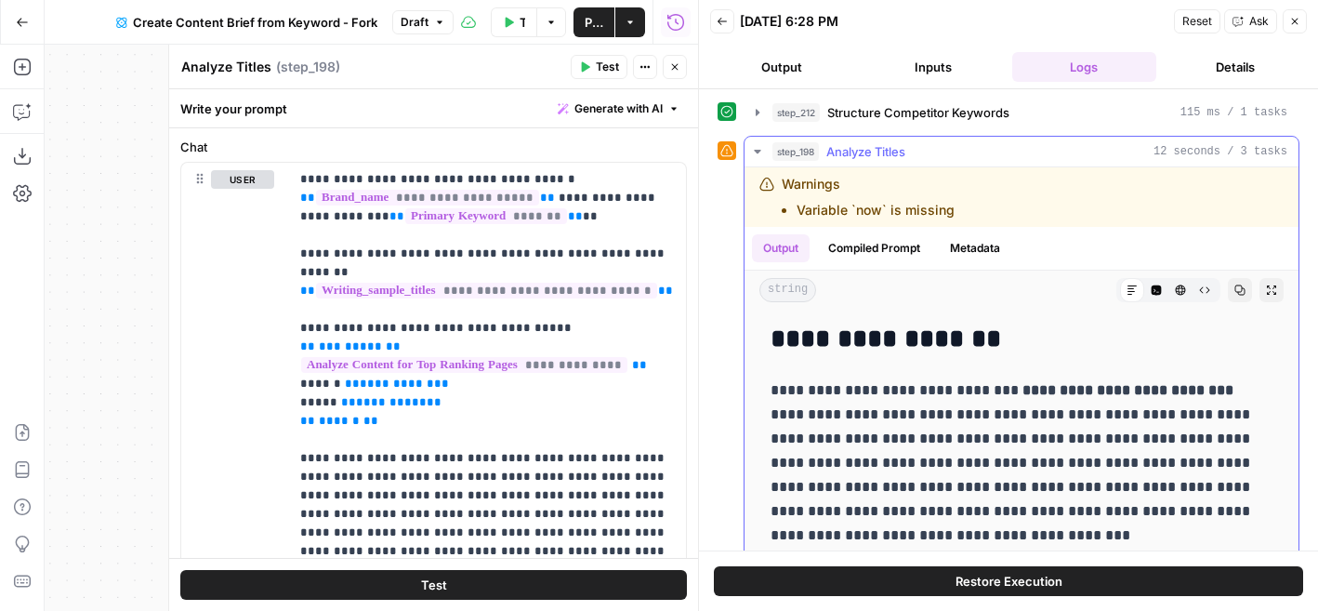
scroll to position [164, 0]
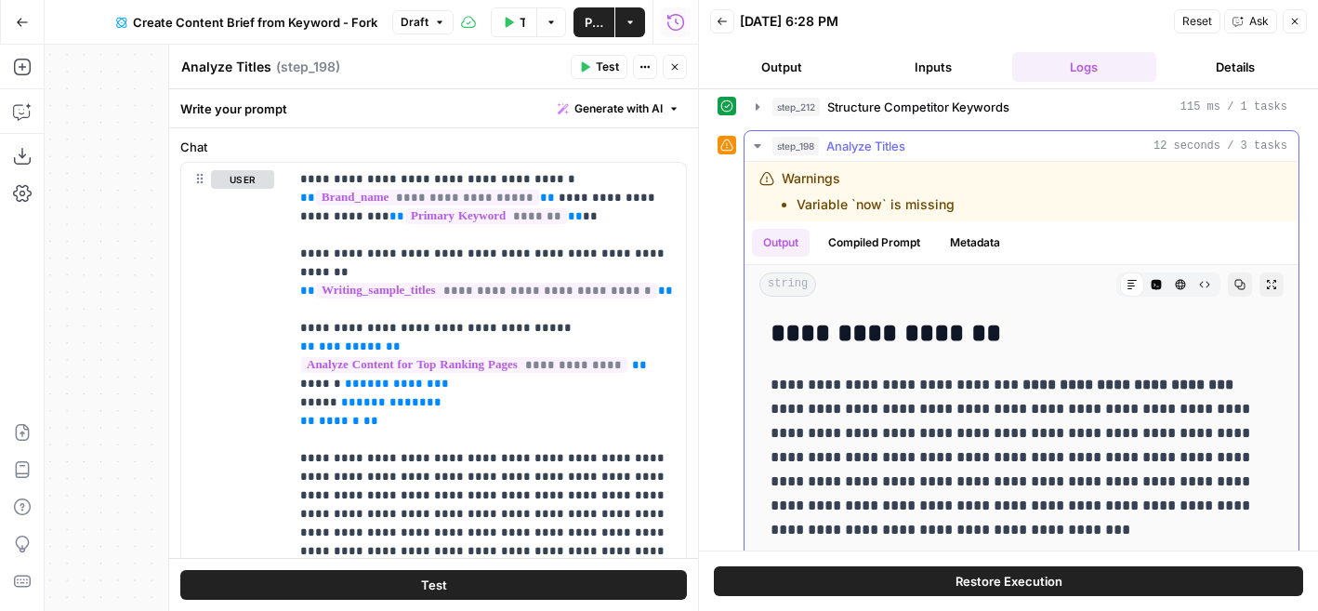
click at [894, 246] on button "Compiled Prompt" at bounding box center [874, 243] width 114 height 28
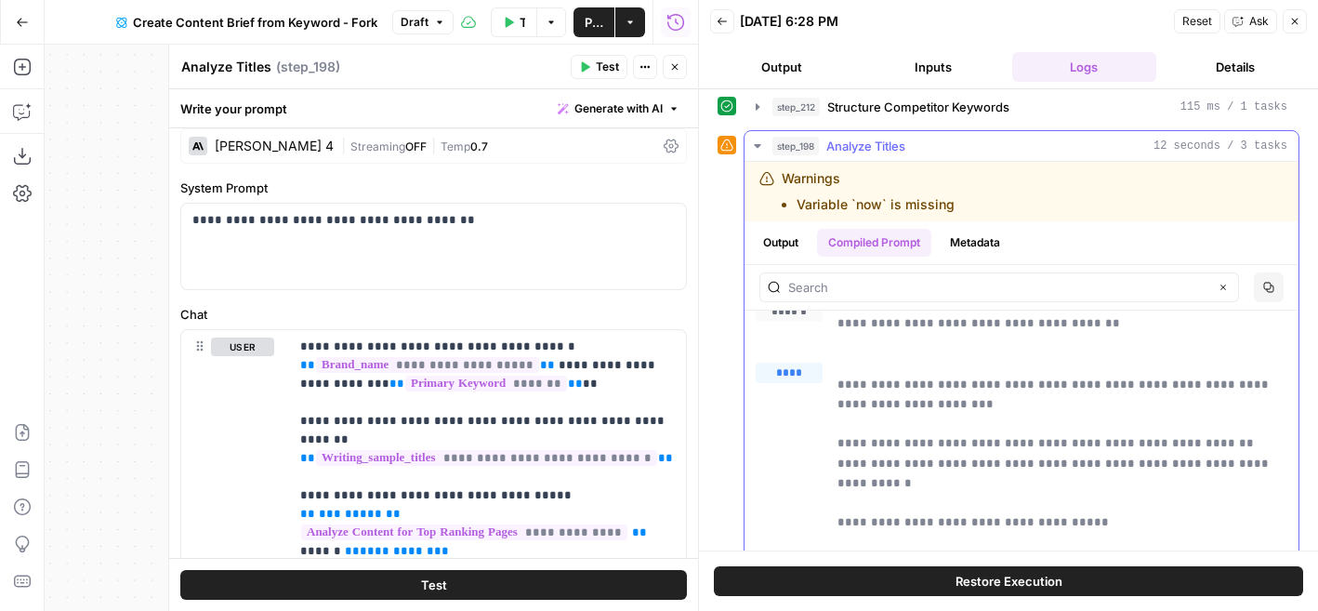
scroll to position [0, 0]
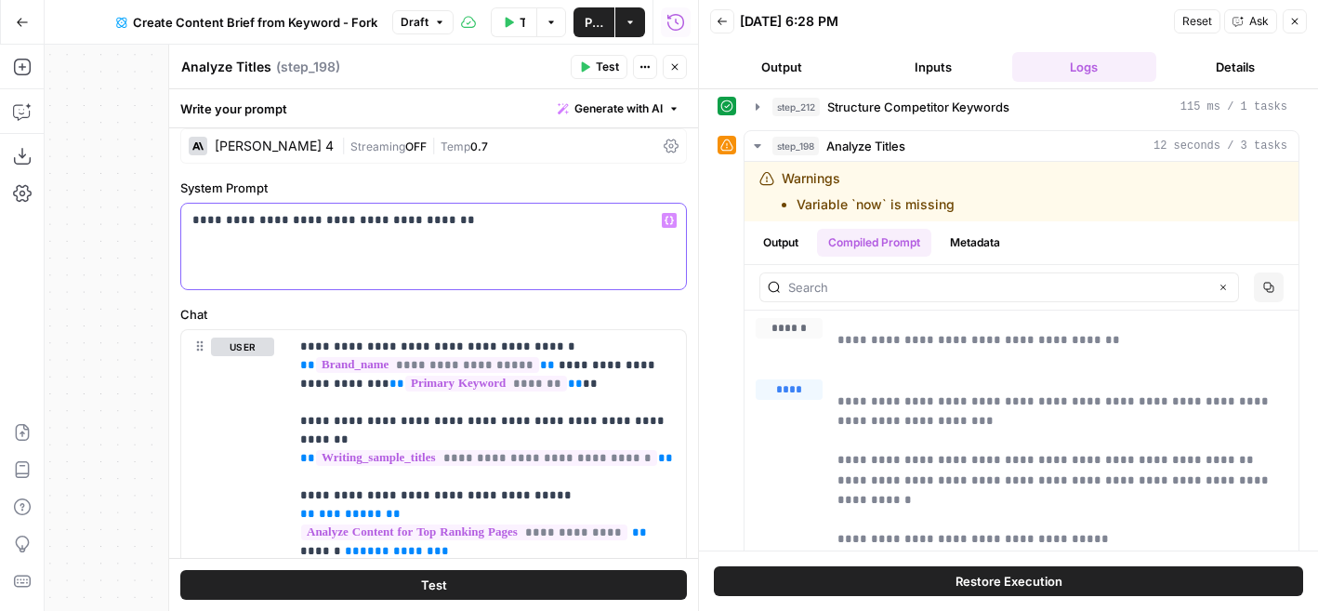
drag, startPoint x: 467, startPoint y: 222, endPoint x: 176, endPoint y: 225, distance: 291.0
click at [176, 225] on div "**********" at bounding box center [433, 328] width 530 height 566
drag, startPoint x: 1079, startPoint y: 342, endPoint x: 836, endPoint y: 342, distance: 243.5
click at [836, 342] on div "**********" at bounding box center [1022, 341] width 532 height 46
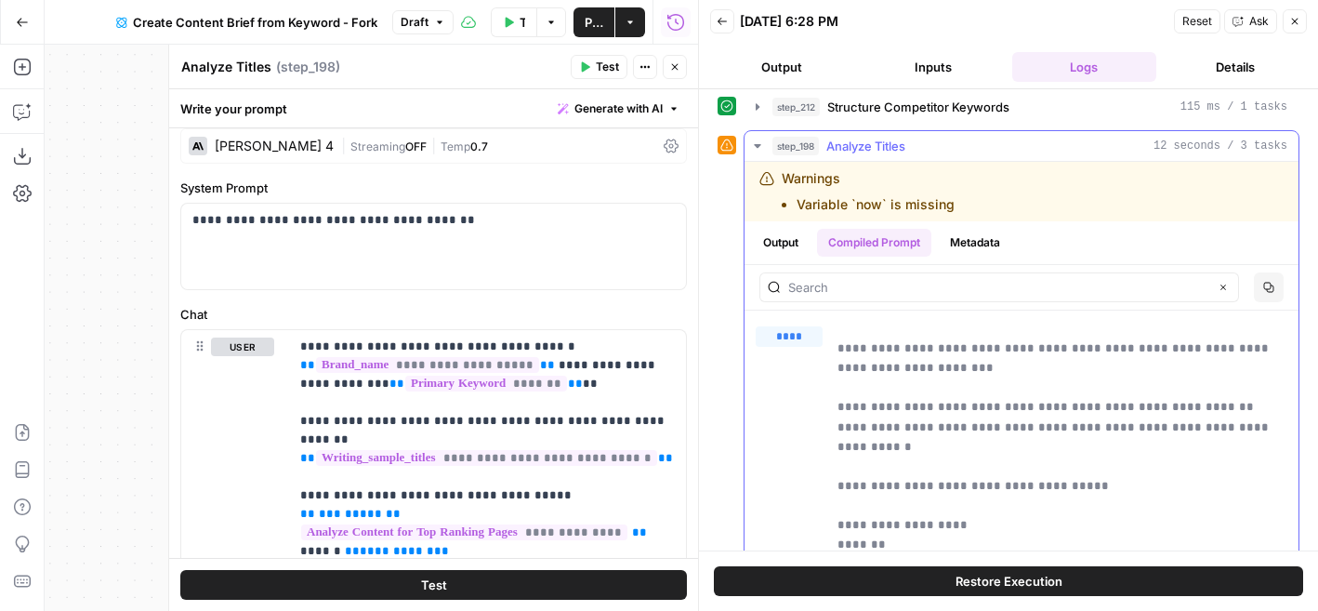
scroll to position [51, 0]
drag, startPoint x: 1241, startPoint y: 351, endPoint x: 1209, endPoint y: 366, distance: 34.9
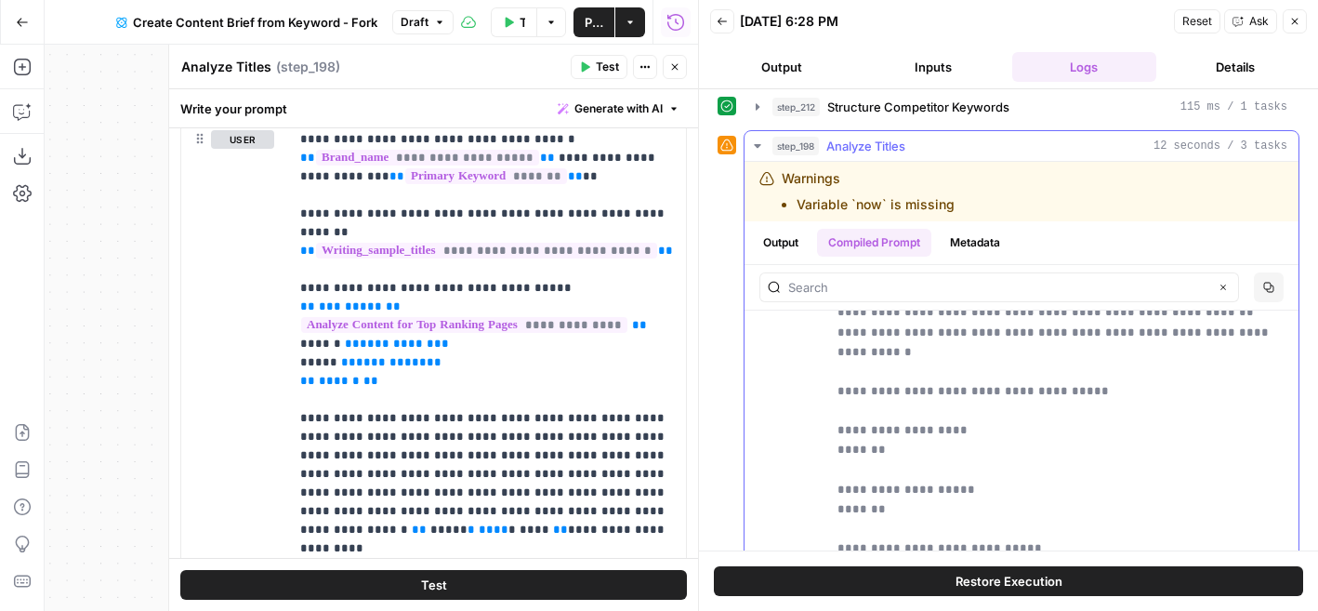
scroll to position [146, 0]
click at [760, 145] on icon "button" at bounding box center [757, 146] width 15 height 15
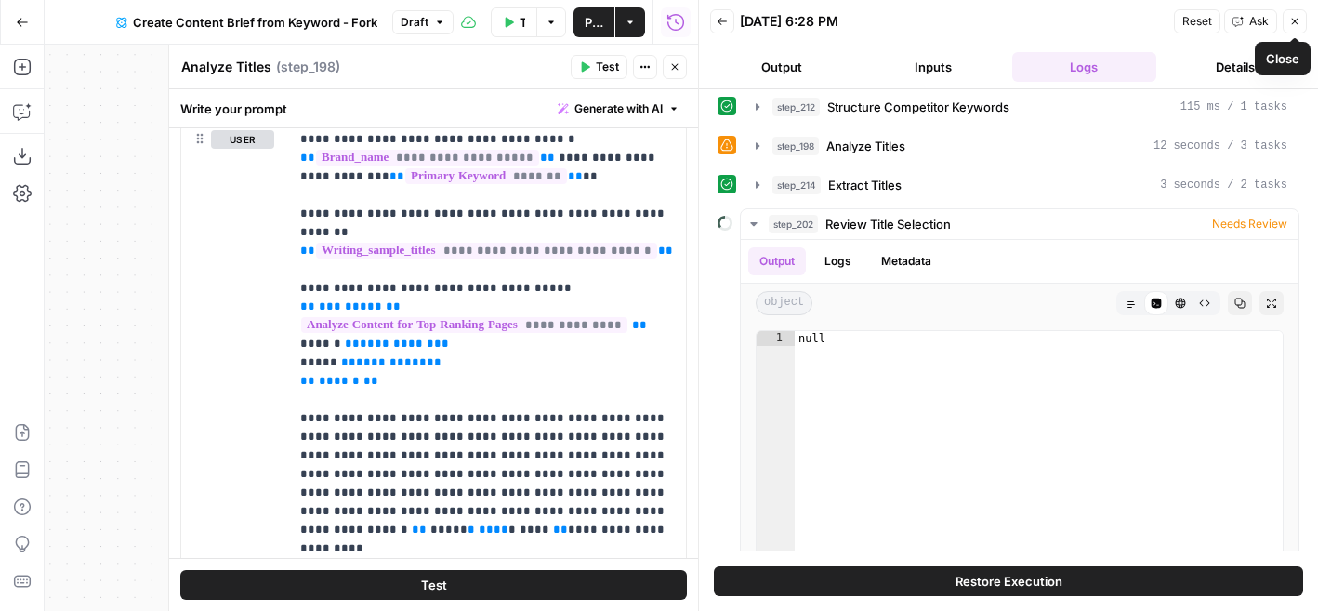
click at [1298, 20] on icon "button" at bounding box center [1294, 21] width 11 height 11
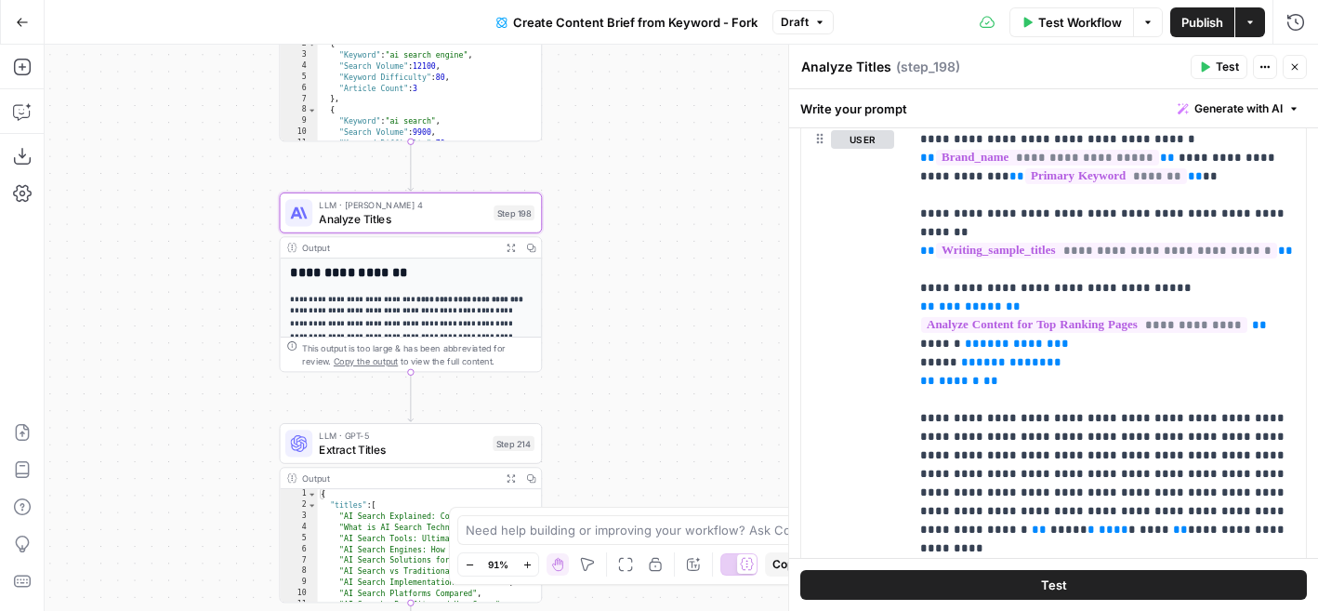
click at [1299, 70] on icon "button" at bounding box center [1294, 66] width 11 height 11
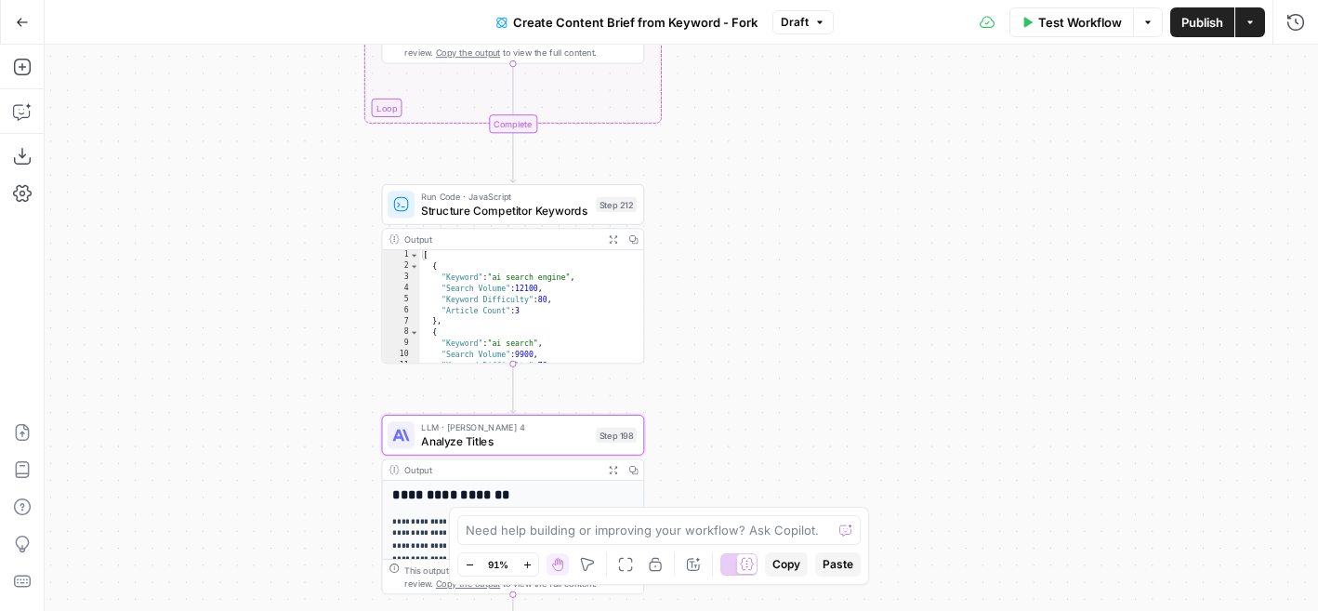
drag, startPoint x: 617, startPoint y: 282, endPoint x: 719, endPoint y: 506, distance: 246.3
click at [719, 506] on body "Cohort 5 New Home Browse Your Data Usage Flightpath Settings Recent Grids New G…" at bounding box center [659, 305] width 1318 height 611
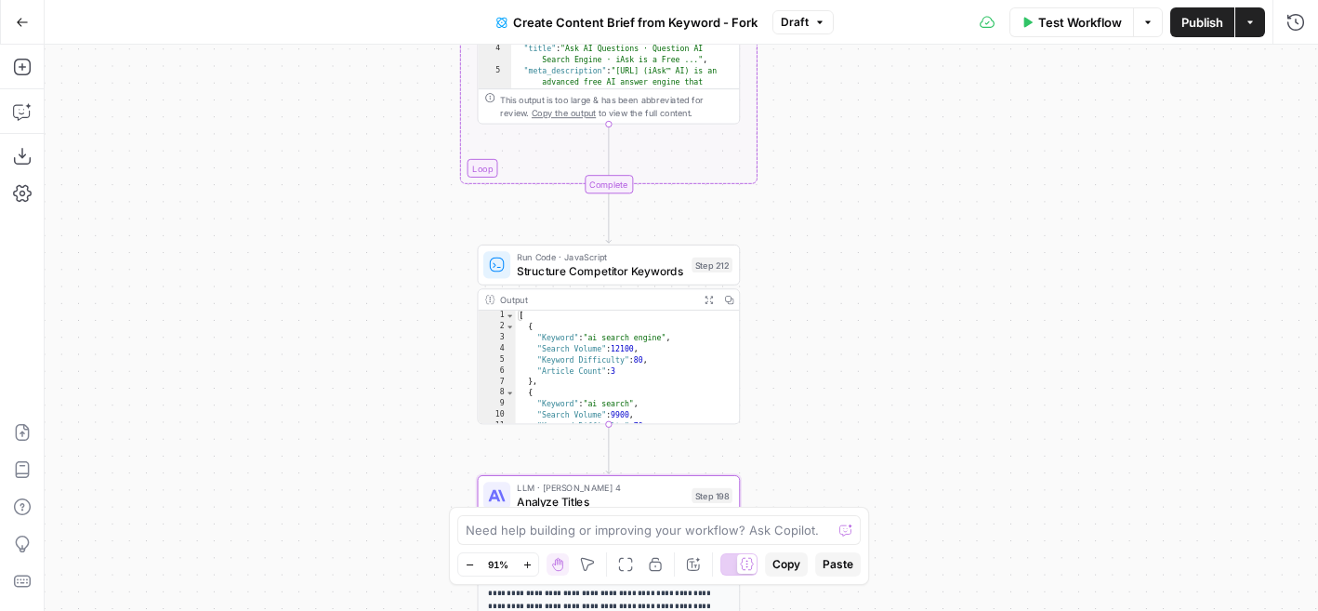
drag, startPoint x: 680, startPoint y: 221, endPoint x: 775, endPoint y: 282, distance: 112.4
click at [776, 280] on div "**********" at bounding box center [681, 328] width 1273 height 566
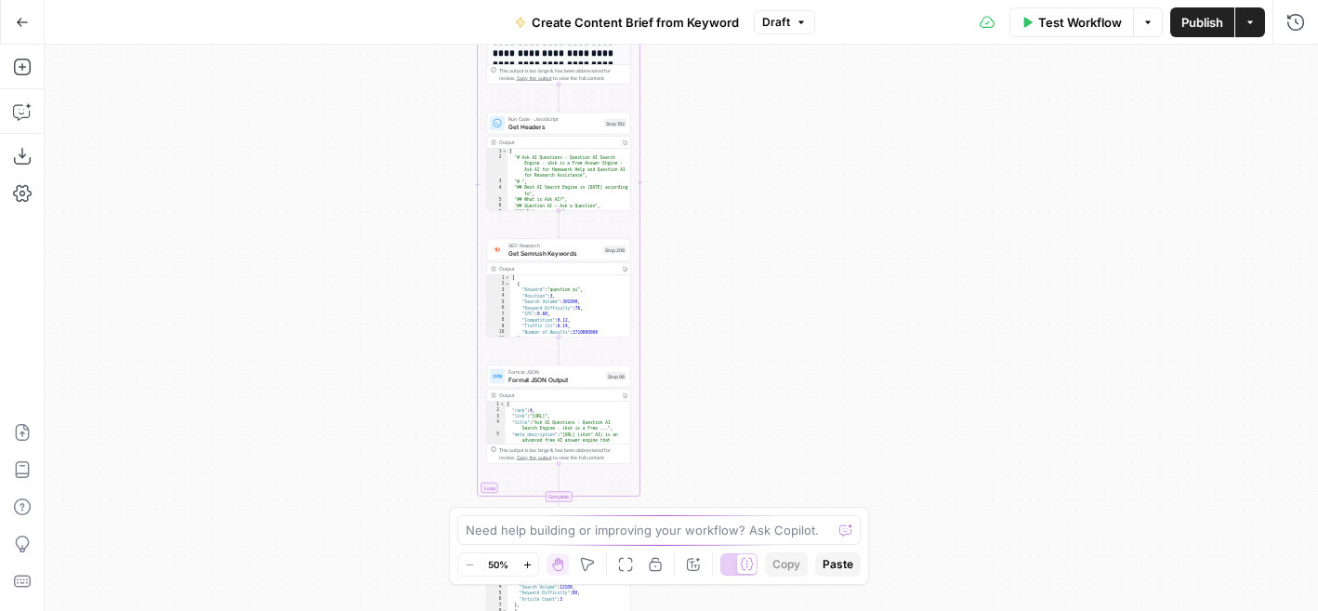
drag, startPoint x: 809, startPoint y: 191, endPoint x: 660, endPoint y: 468, distance: 313.6
click at [660, 468] on div "Workflow Set Inputs Inputs Google Search Perform Google Search Step 51 Output C…" at bounding box center [681, 328] width 1273 height 566
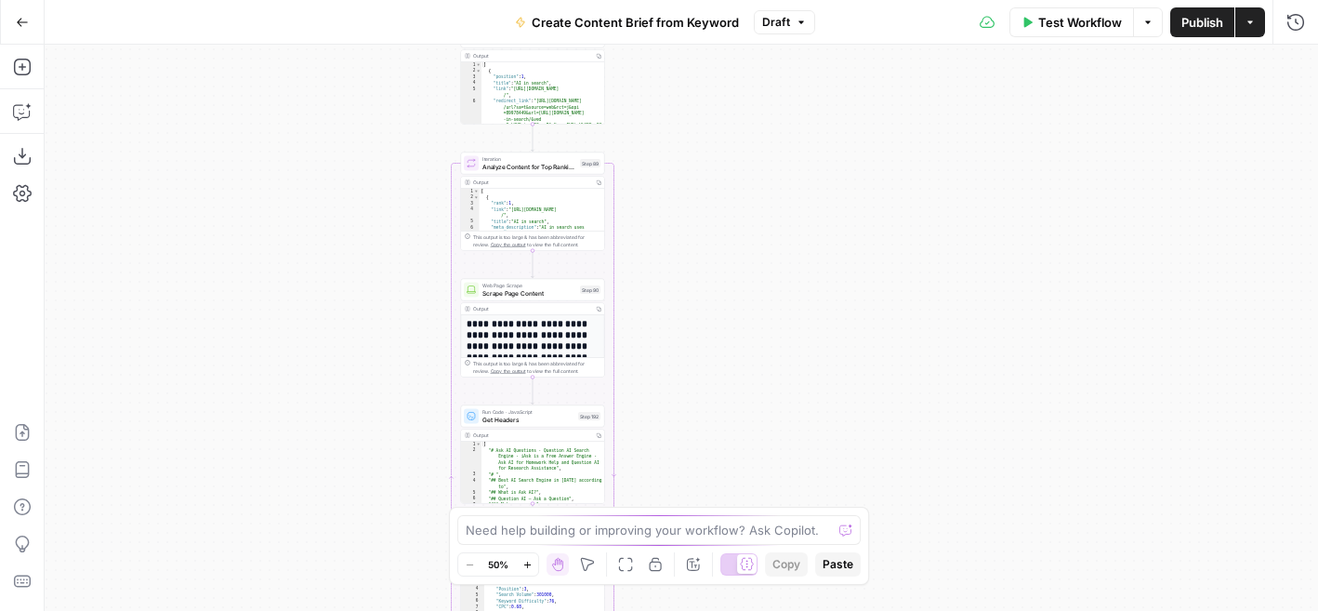
drag, startPoint x: 664, startPoint y: 164, endPoint x: 664, endPoint y: 484, distance: 320.7
click at [664, 484] on div "Workflow Set Inputs Inputs Google Search Perform Google Search Step 51 Output C…" at bounding box center [681, 328] width 1273 height 566
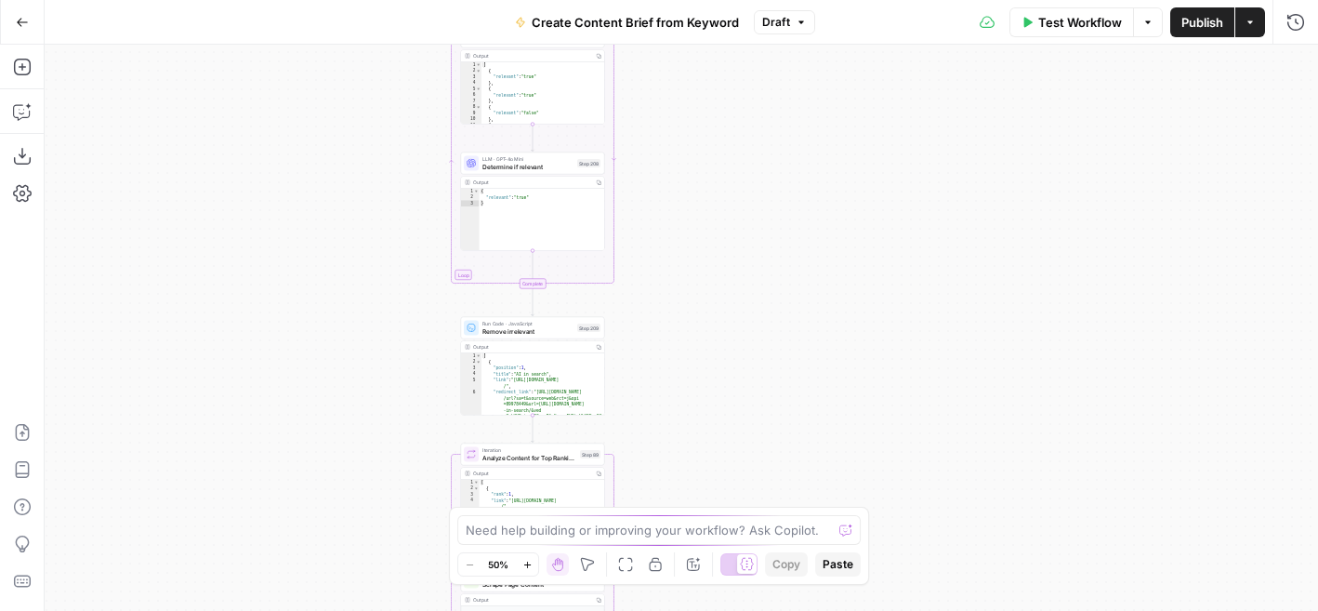
drag, startPoint x: 649, startPoint y: 204, endPoint x: 666, endPoint y: 554, distance: 350.0
click at [666, 554] on body "Cohort 5 New Home Browse Your Data Usage Flightpath Settings Recent Grids New G…" at bounding box center [659, 305] width 1318 height 611
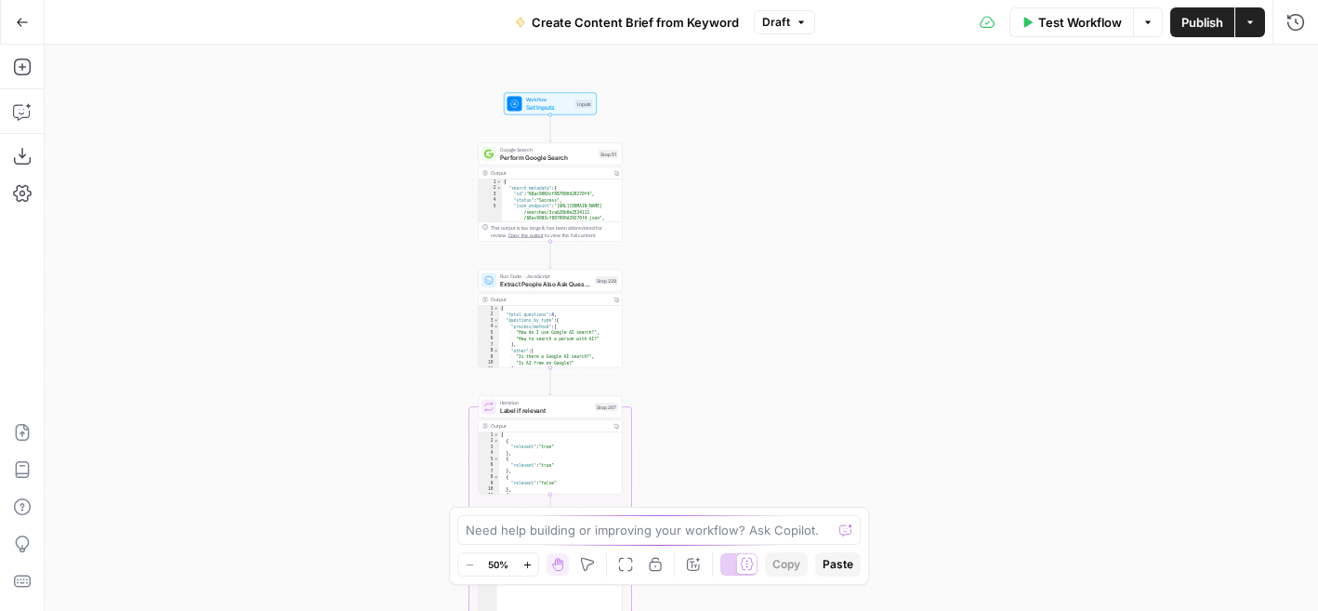
drag, startPoint x: 656, startPoint y: 182, endPoint x: 656, endPoint y: 428, distance: 245.4
click at [656, 428] on div "Workflow Set Inputs Inputs Google Search Perform Google Search Step 51 Output C…" at bounding box center [681, 328] width 1273 height 566
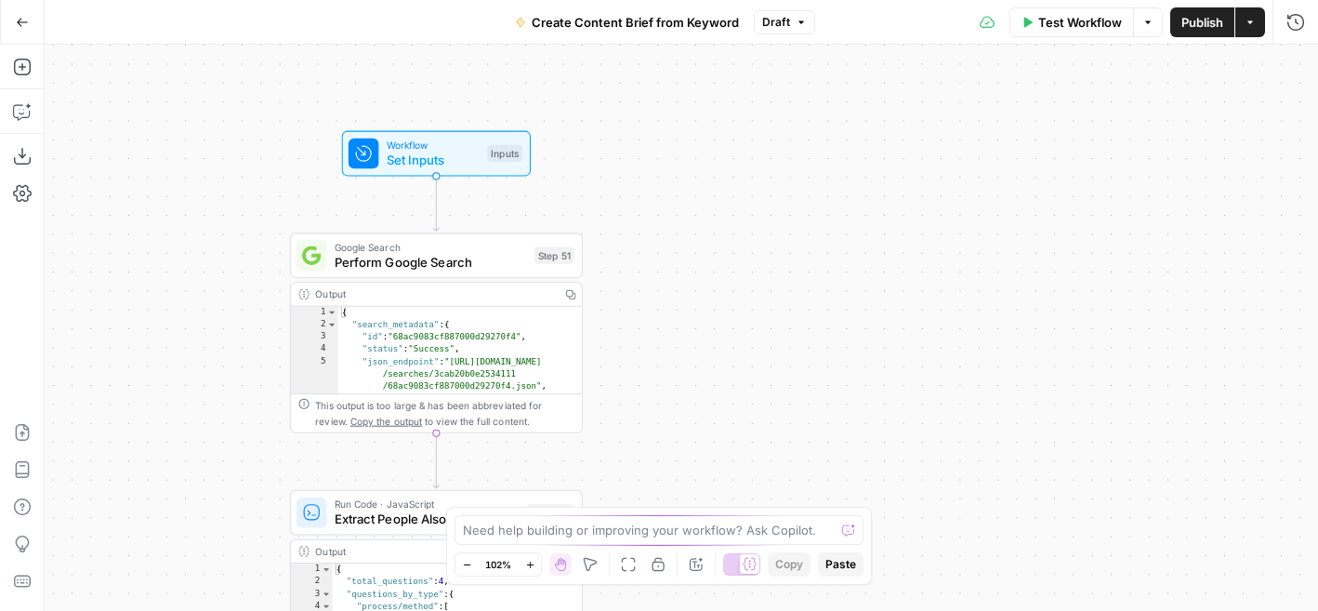
drag, startPoint x: 647, startPoint y: 145, endPoint x: 675, endPoint y: 243, distance: 101.5
click at [675, 243] on div "Workflow Set Inputs Inputs Google Search Perform Google Search Step 51 Output C…" at bounding box center [681, 328] width 1273 height 566
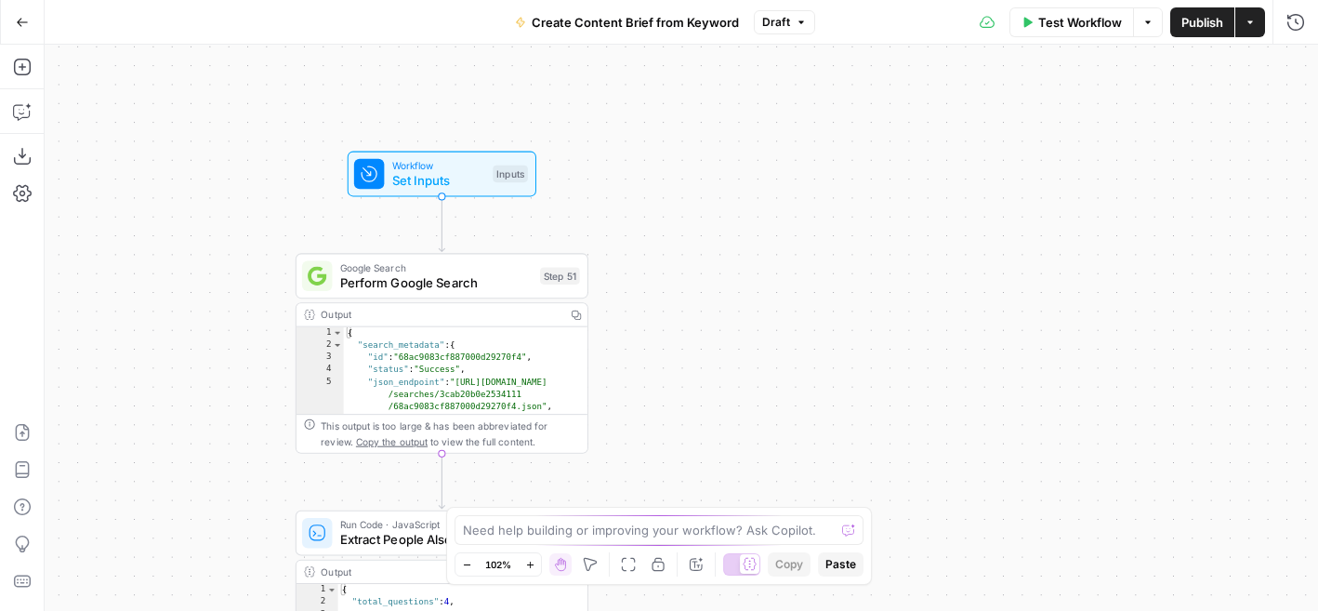
click at [442, 277] on span "Perform Google Search" at bounding box center [436, 282] width 192 height 19
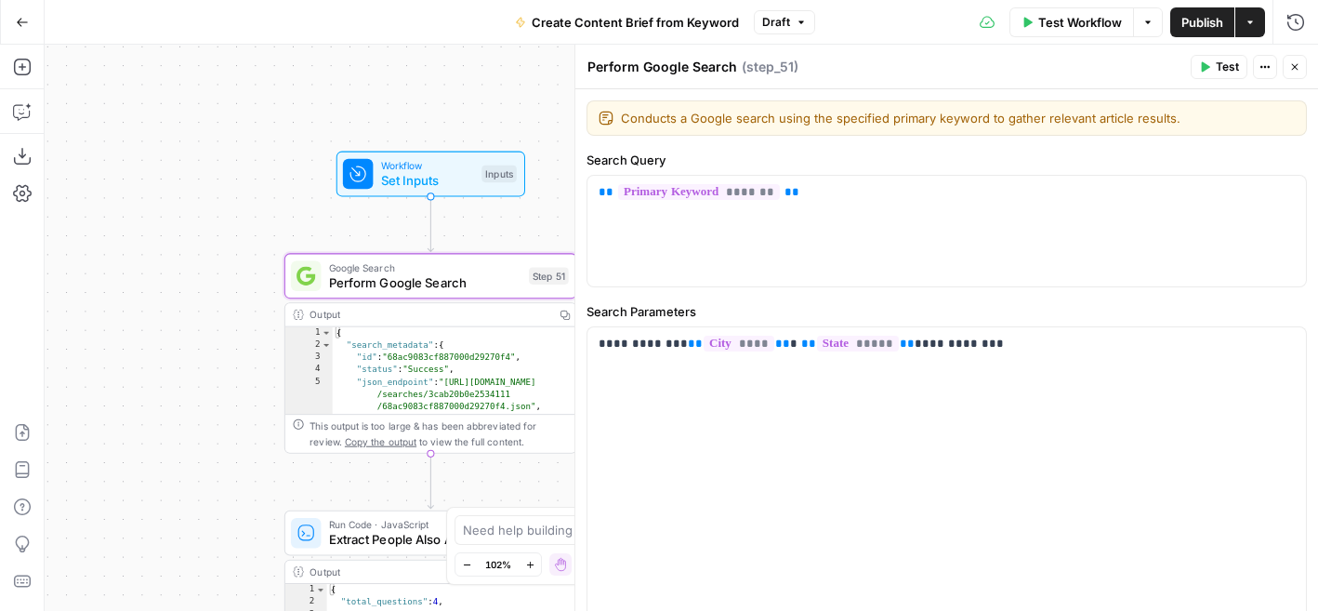
drag, startPoint x: 295, startPoint y: 220, endPoint x: 220, endPoint y: 220, distance: 74.4
click at [220, 220] on div "Workflow Set Inputs Inputs Google Search Perform Google Search Step 51 Output C…" at bounding box center [681, 328] width 1273 height 566
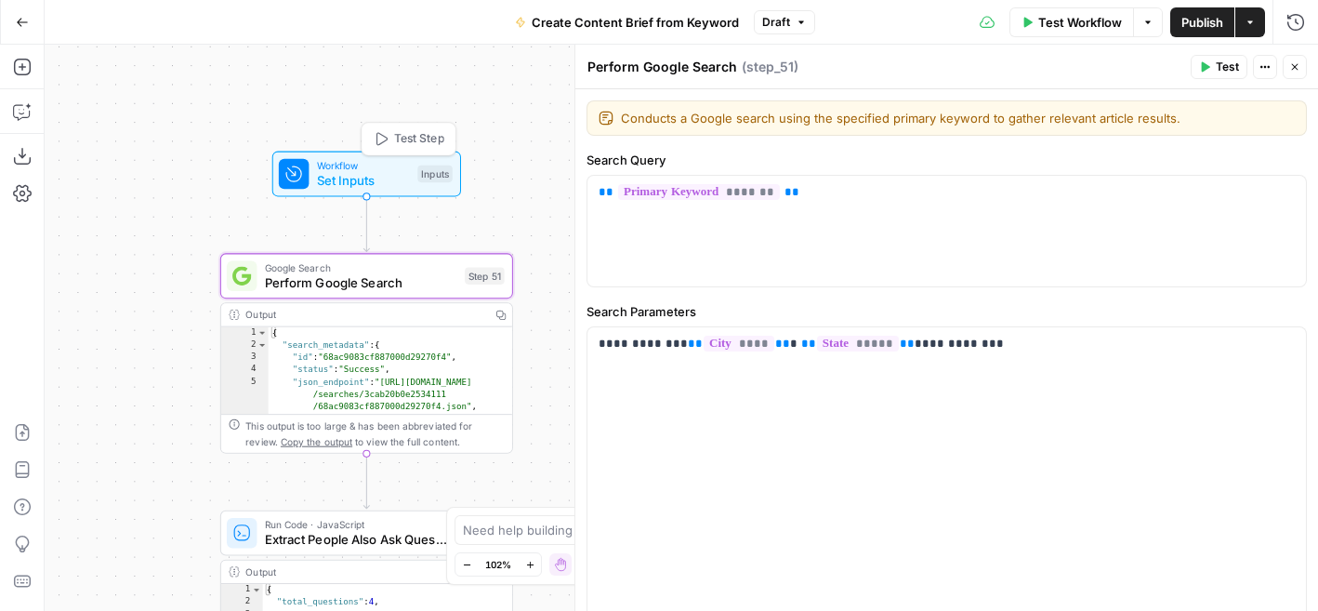
click at [417, 178] on div "Inputs" at bounding box center [434, 173] width 35 height 17
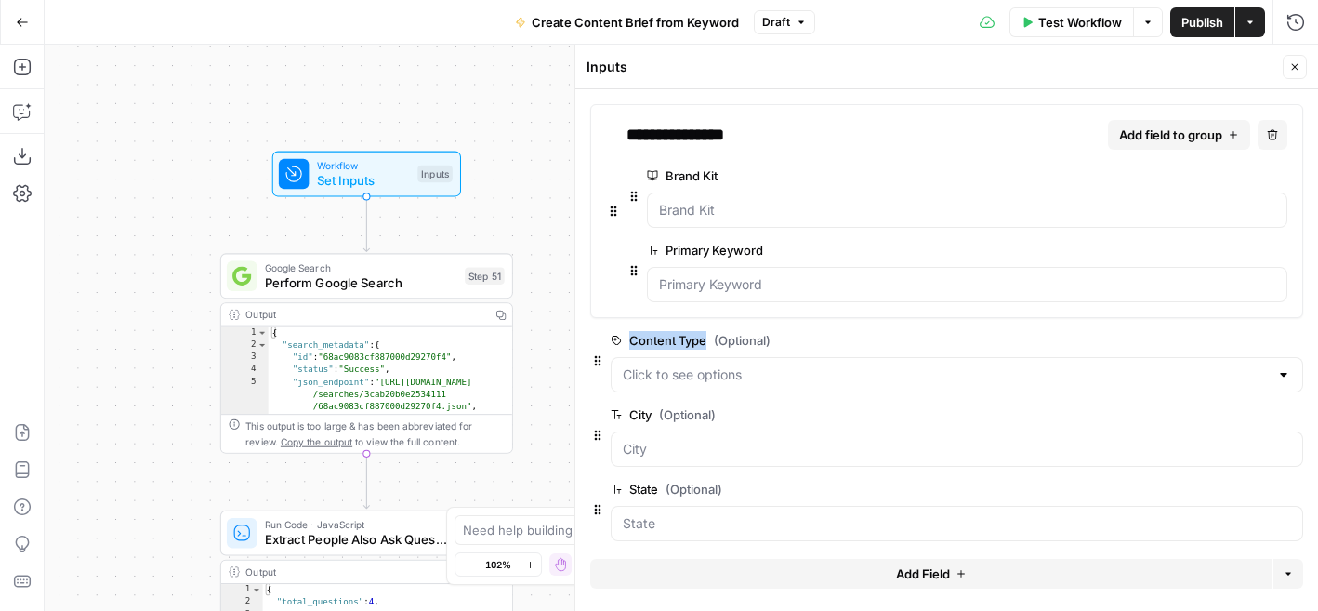
drag, startPoint x: 706, startPoint y: 338, endPoint x: 623, endPoint y: 338, distance: 83.7
click at [623, 338] on label "Content Type (Optional)" at bounding box center [904, 340] width 587 height 19
click at [704, 376] on Type "Content Type (Optional)" at bounding box center [946, 374] width 646 height 19
click at [811, 335] on label "Content Type (Optional)" at bounding box center [904, 340] width 587 height 19
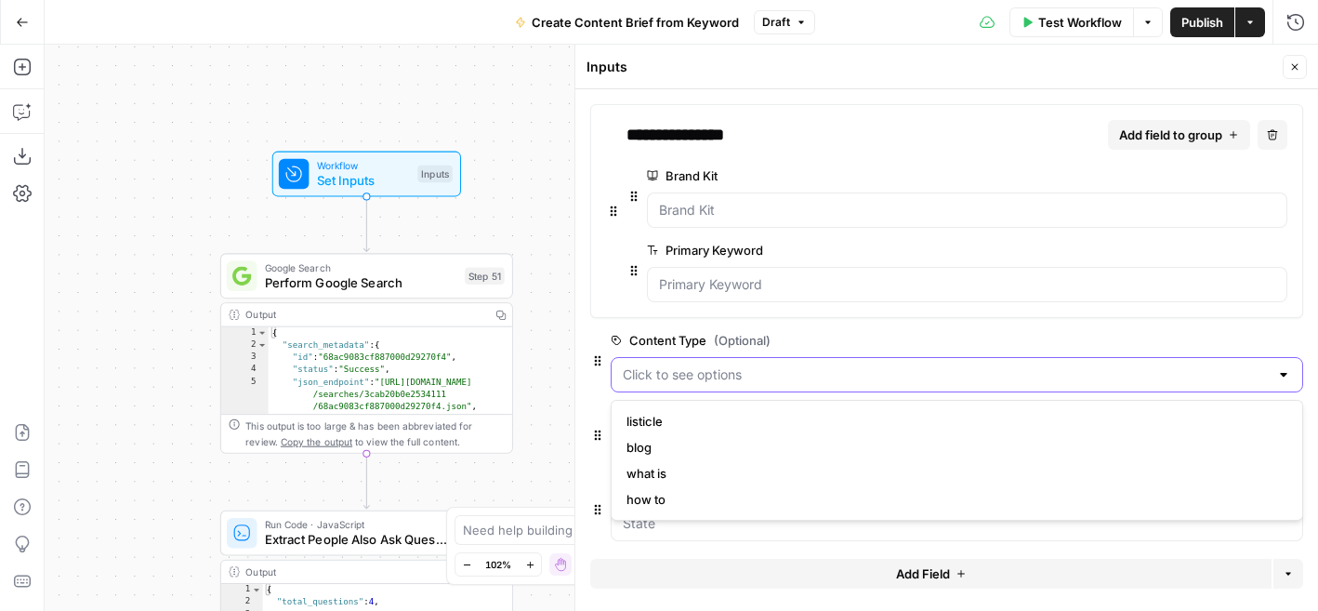
click at [811, 365] on Type "Content Type (Optional)" at bounding box center [946, 374] width 646 height 19
click at [620, 597] on div "Add Field Options" at bounding box center [946, 581] width 713 height 45
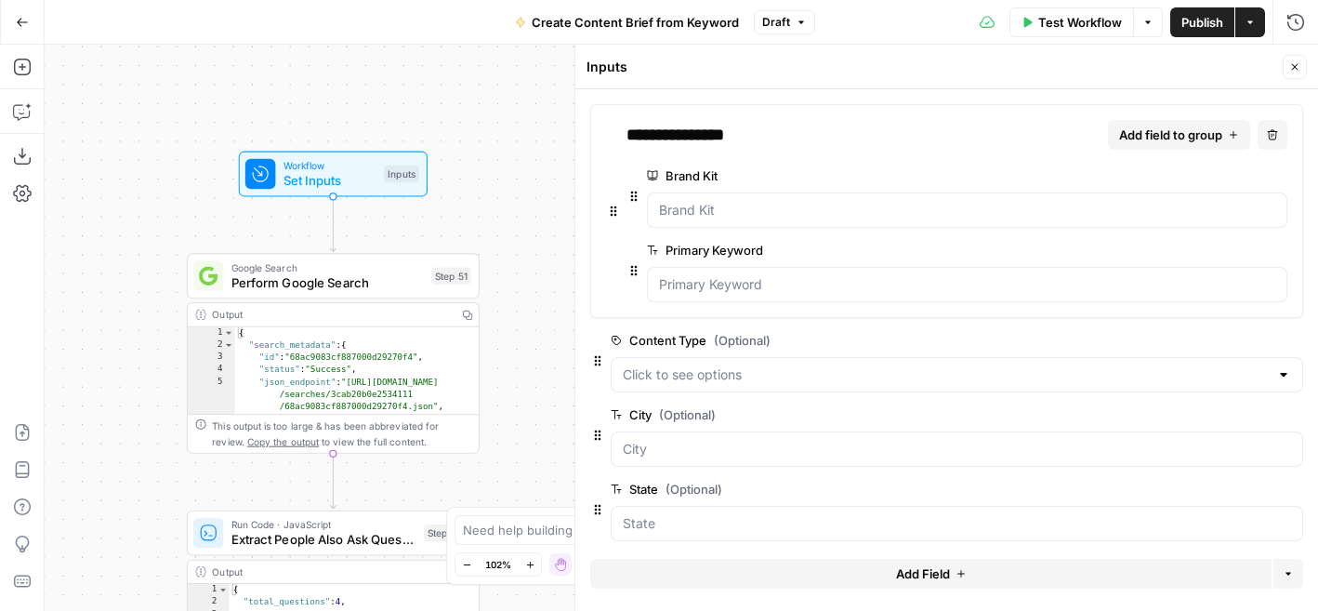
drag, startPoint x: 242, startPoint y: 218, endPoint x: 206, endPoint y: 218, distance: 35.3
click at [206, 218] on div "Workflow Set Inputs Inputs Google Search Perform Google Search Step 51 Output C…" at bounding box center [681, 328] width 1273 height 566
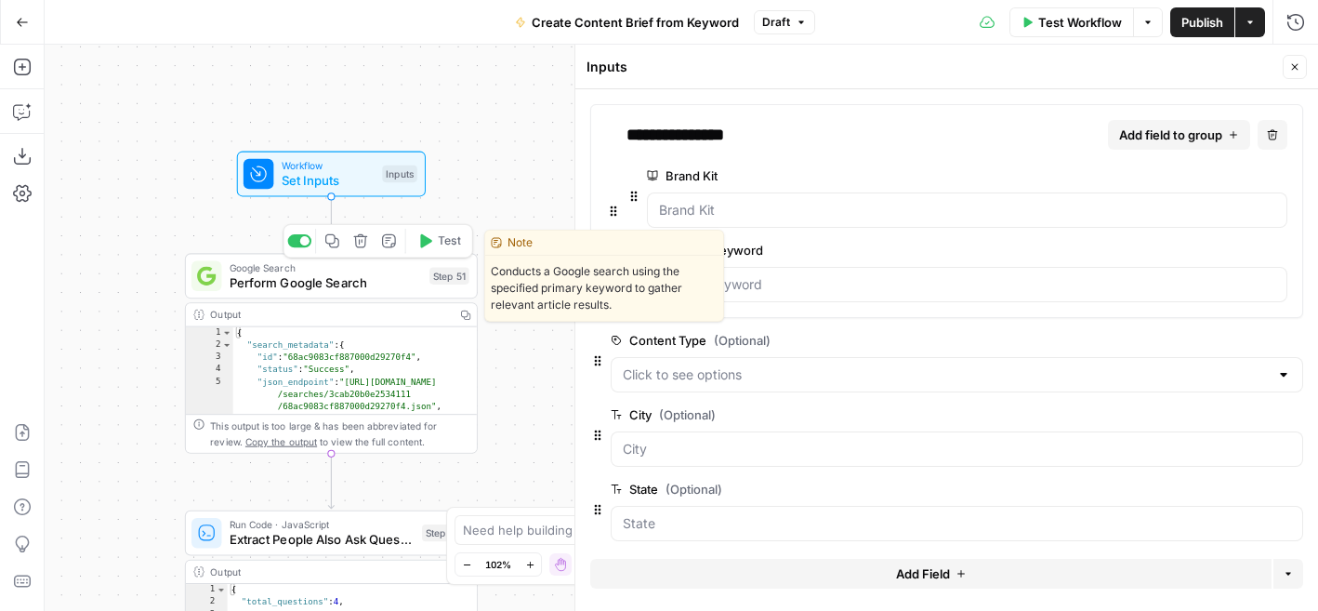
click at [253, 273] on span "Perform Google Search" at bounding box center [326, 282] width 192 height 19
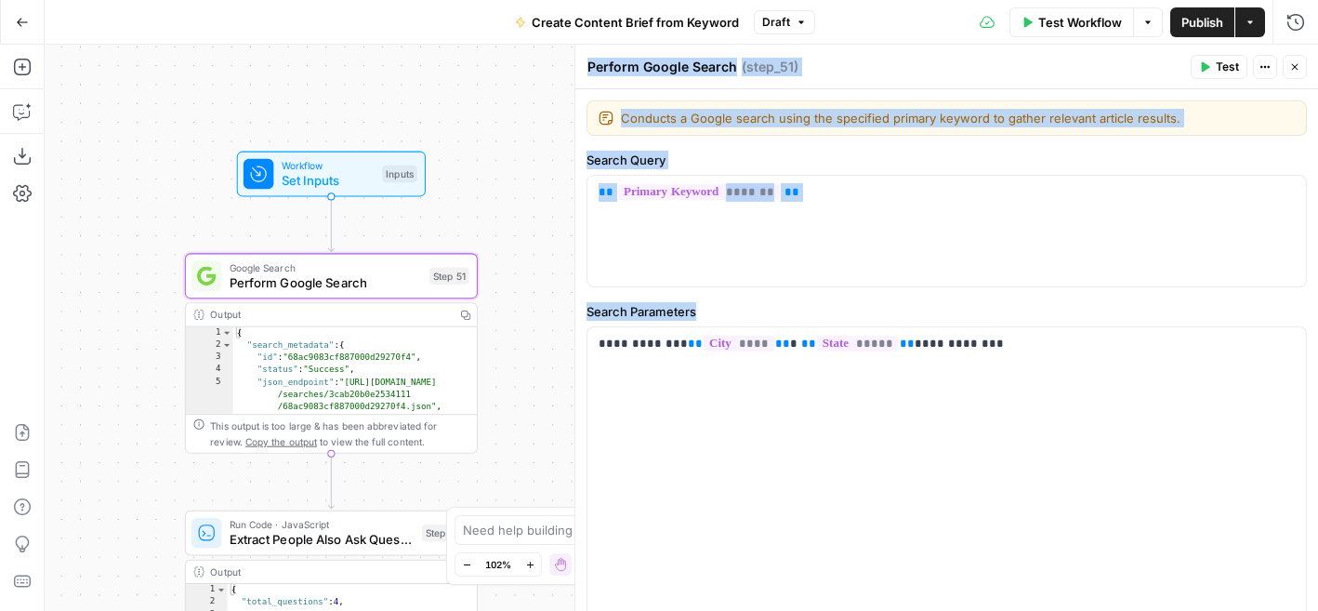
drag, startPoint x: 715, startPoint y: 316, endPoint x: 583, endPoint y: 316, distance: 132.0
click at [583, 316] on div "**********" at bounding box center [946, 328] width 744 height 566
click at [745, 302] on label "Search Parameters" at bounding box center [947, 311] width 720 height 19
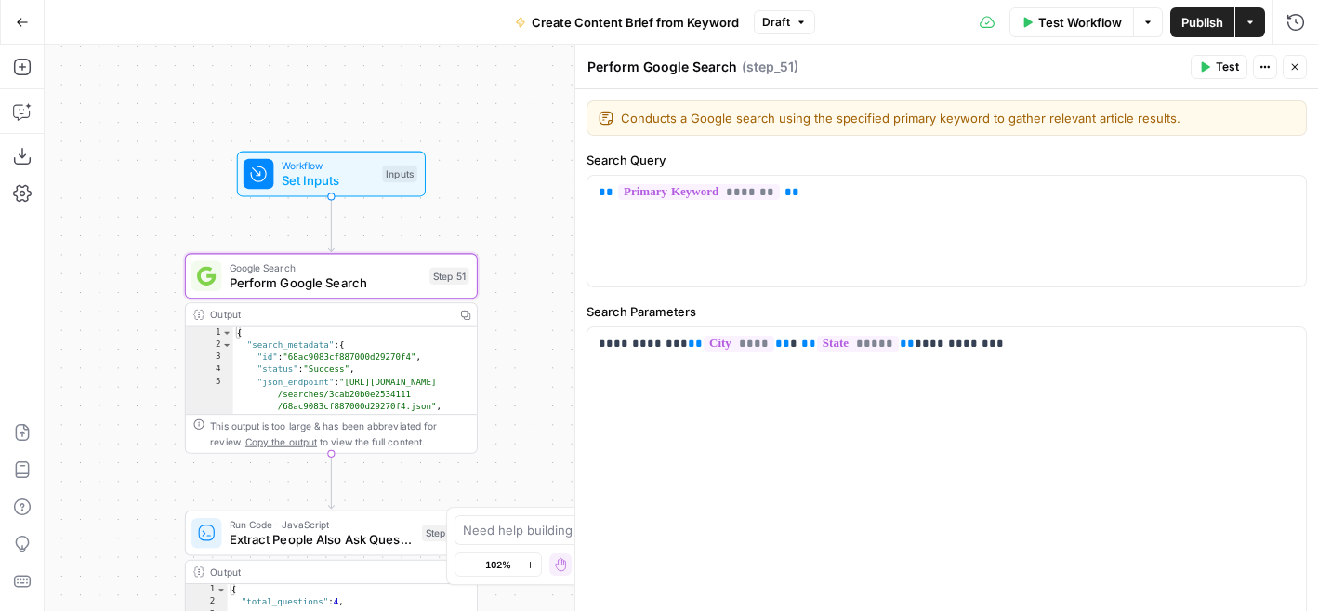
click at [1075, 18] on span "Test Workflow" at bounding box center [1080, 22] width 84 height 19
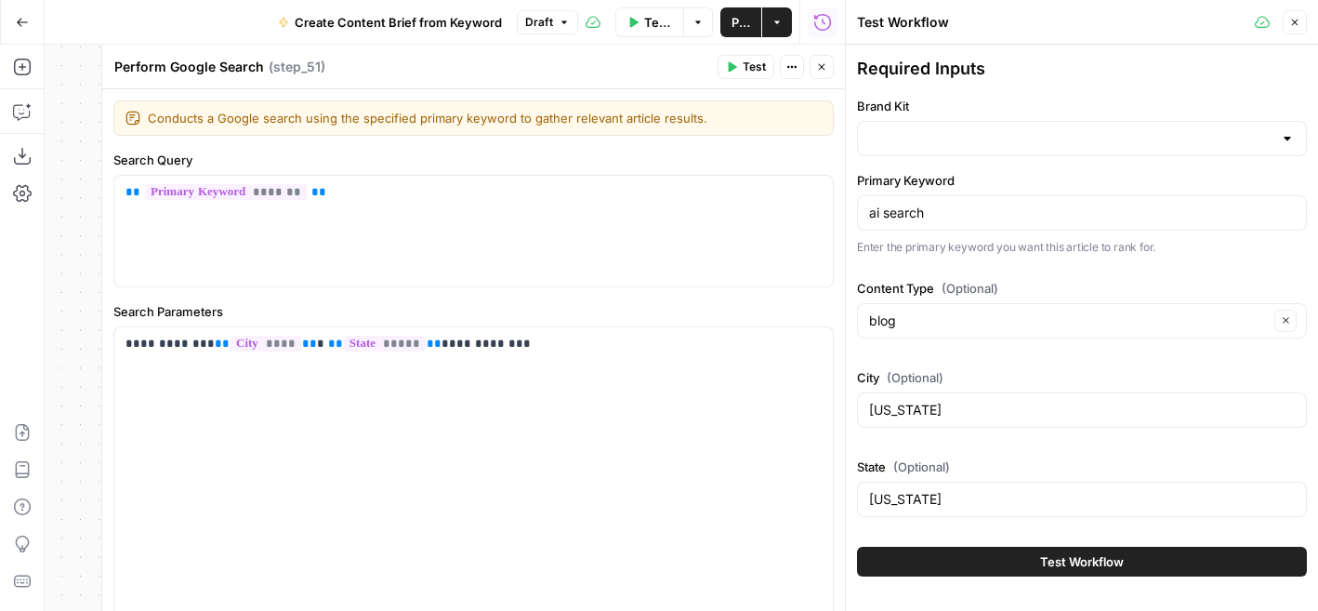
type input "AirOps"
click at [822, 73] on button "Close" at bounding box center [822, 67] width 24 height 24
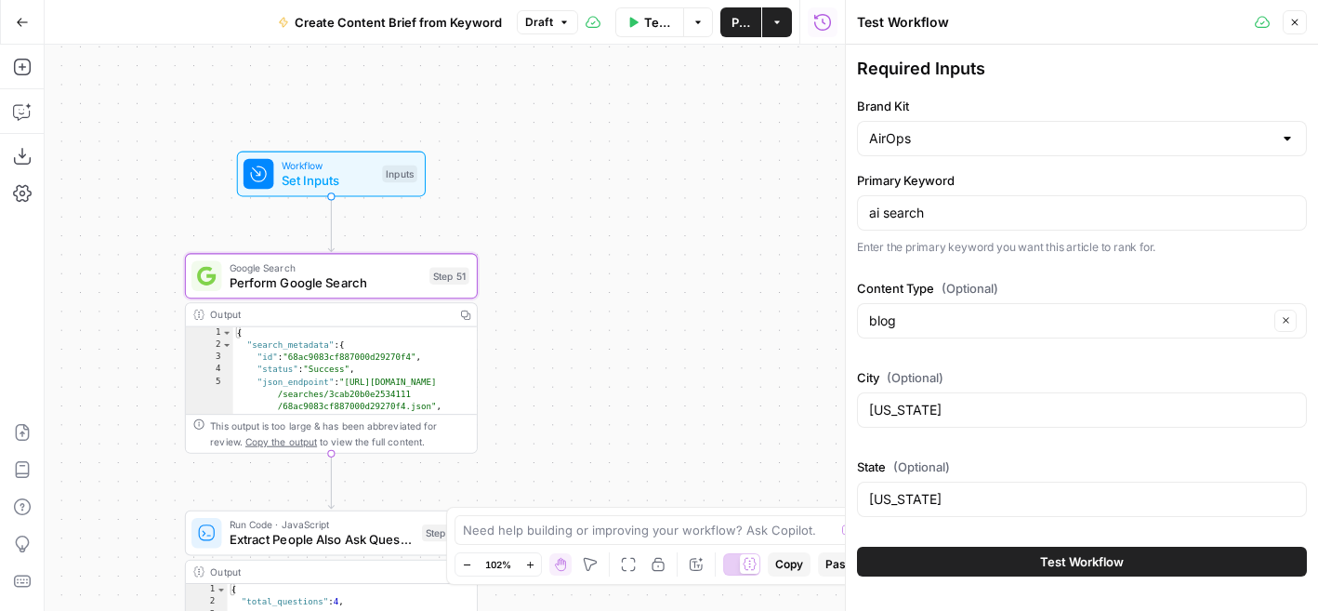
click at [1010, 561] on button "Test Workflow" at bounding box center [1082, 562] width 450 height 30
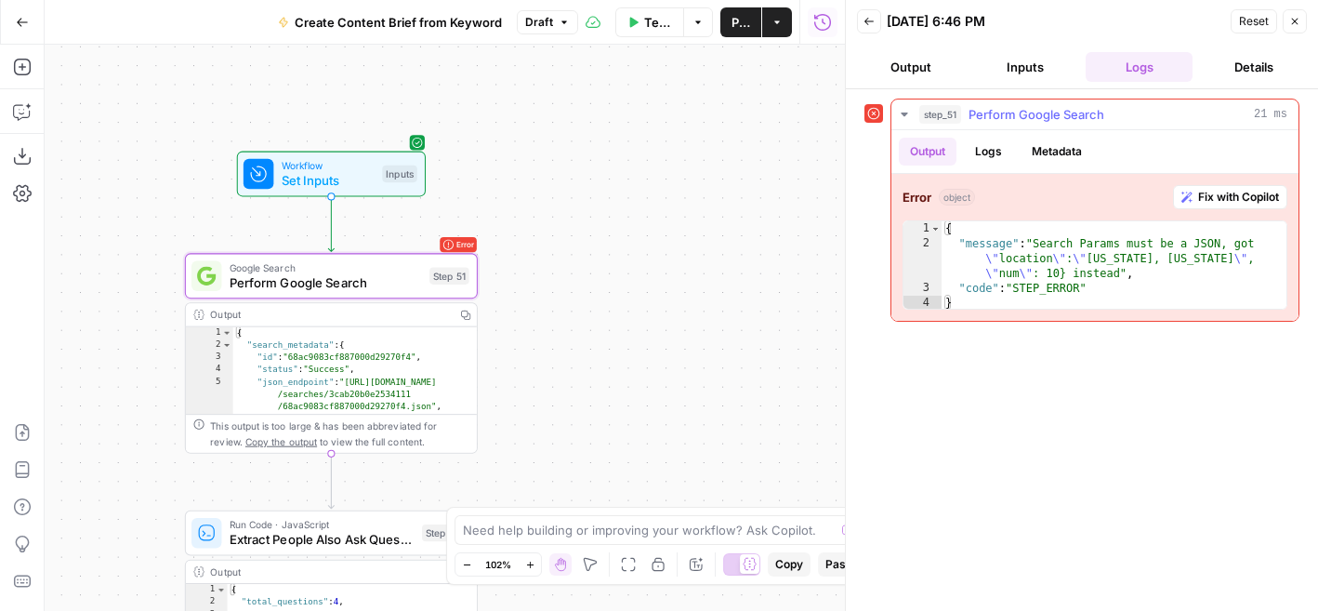
type textarea "**********"
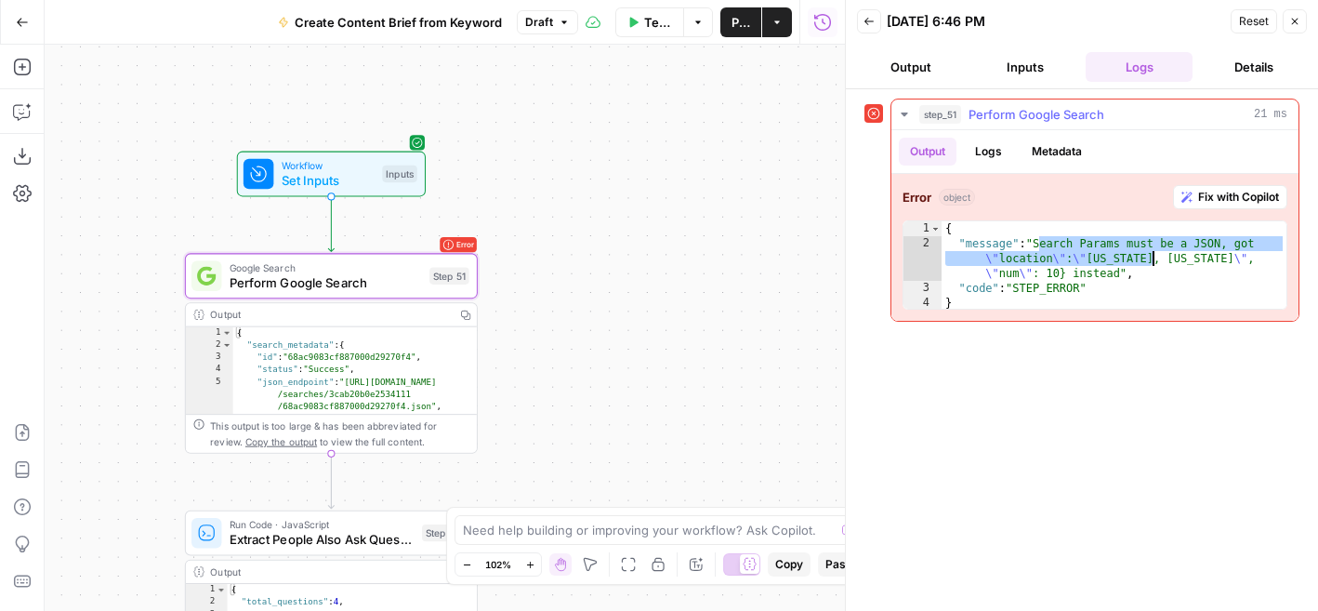
drag, startPoint x: 1037, startPoint y: 247, endPoint x: 1157, endPoint y: 258, distance: 120.4
click at [1157, 258] on div "{ "message" : "Search Params must be a JSON, got \" location \" : \" [US_STATE]…" at bounding box center [1114, 280] width 345 height 119
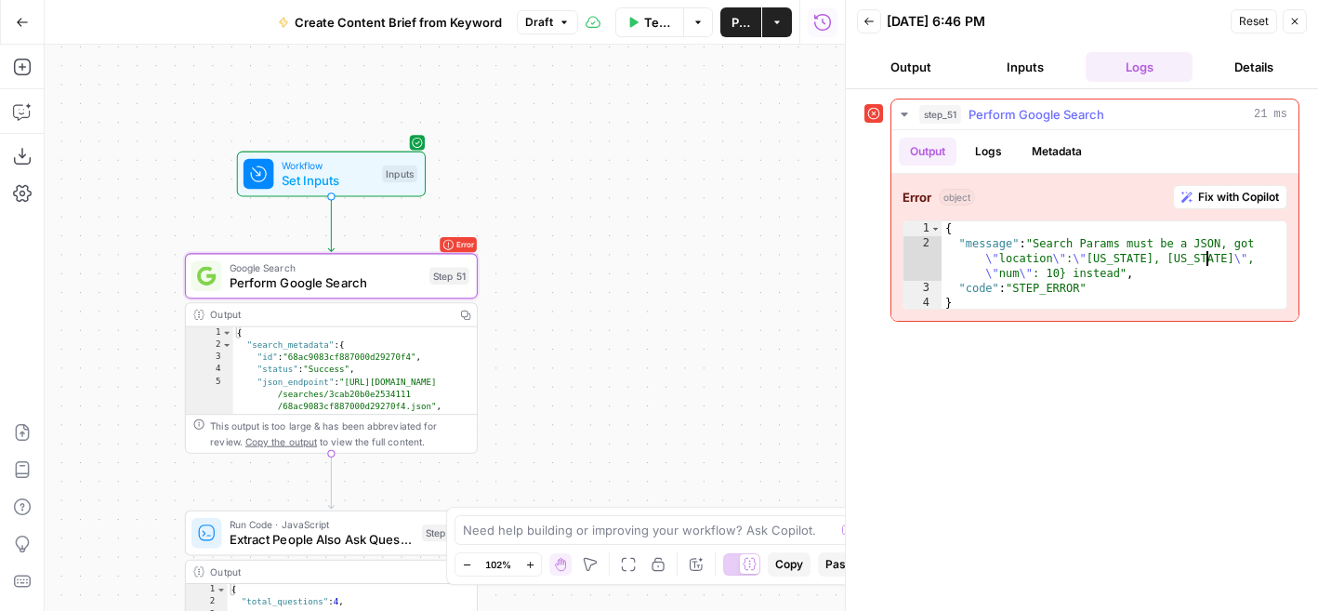
click at [1204, 259] on div "{ "message" : "Search Params must be a JSON, got \" location \" : \" [US_STATE]…" at bounding box center [1114, 280] width 345 height 119
click at [395, 282] on span "Perform Google Search" at bounding box center [326, 282] width 192 height 19
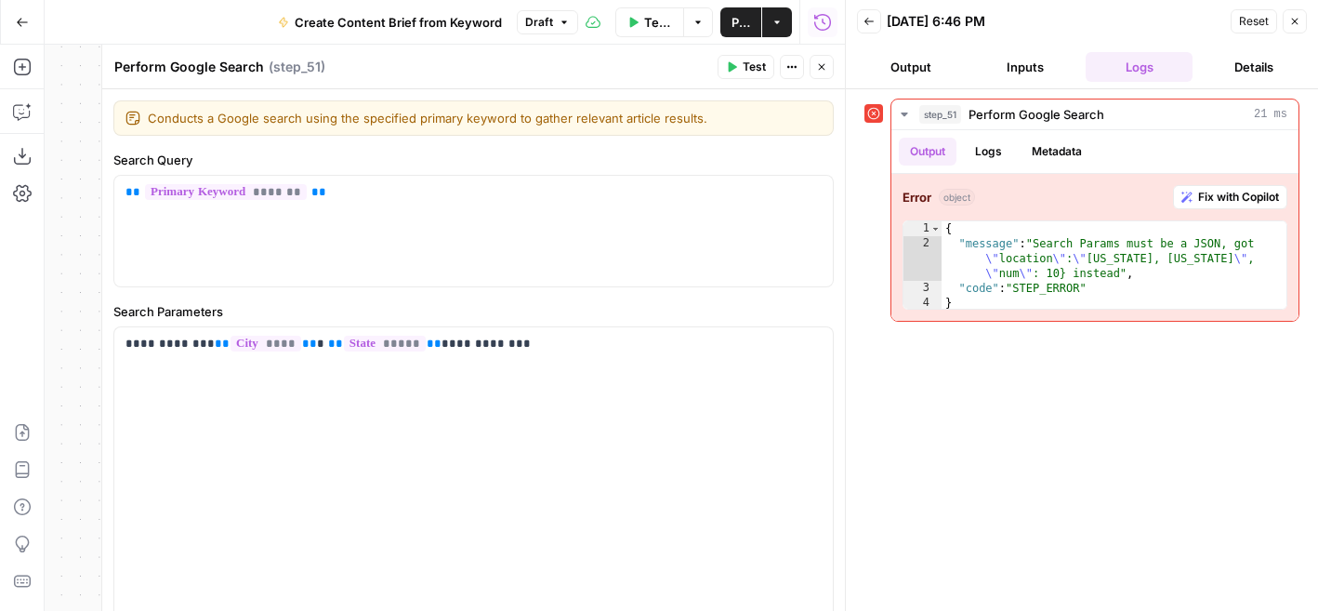
click at [1159, 406] on div "**********" at bounding box center [1081, 350] width 435 height 503
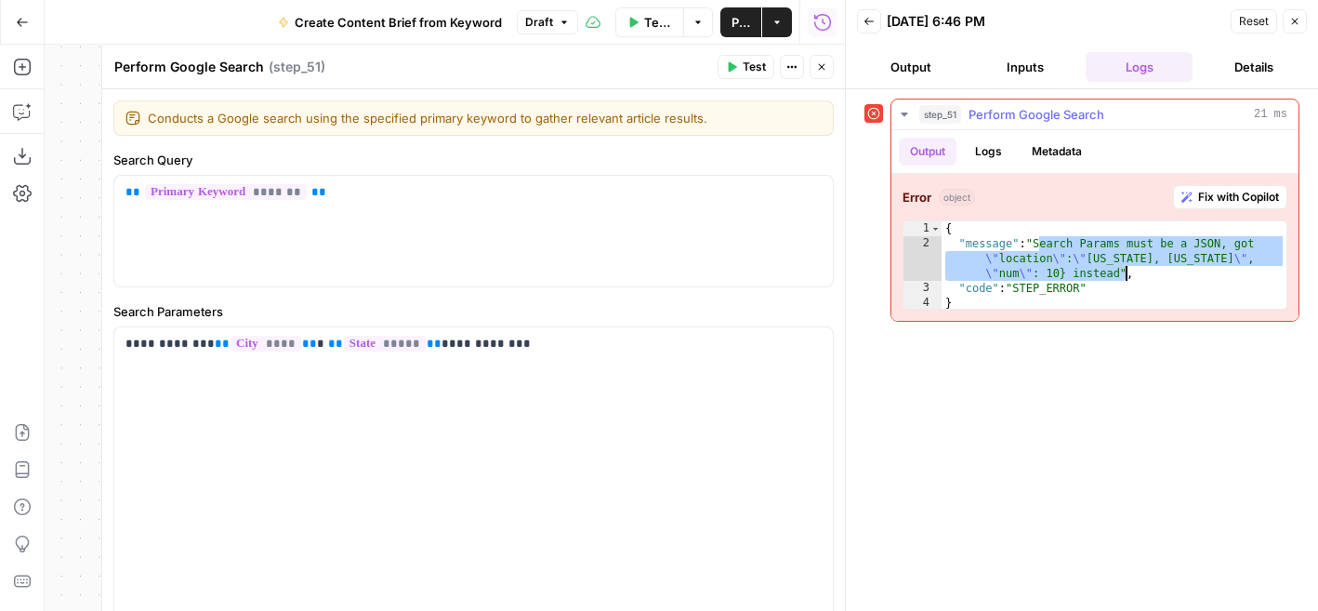
drag, startPoint x: 1041, startPoint y: 245, endPoint x: 1124, endPoint y: 277, distance: 88.6
click at [1124, 277] on div "{ "message" : "Search Params must be a JSON, got \" location \" : \" [US_STATE]…" at bounding box center [1114, 280] width 345 height 119
click at [1147, 274] on div "{ "message" : "Search Params must be a JSON, got \" location \" : \" [US_STATE]…" at bounding box center [1114, 280] width 345 height 119
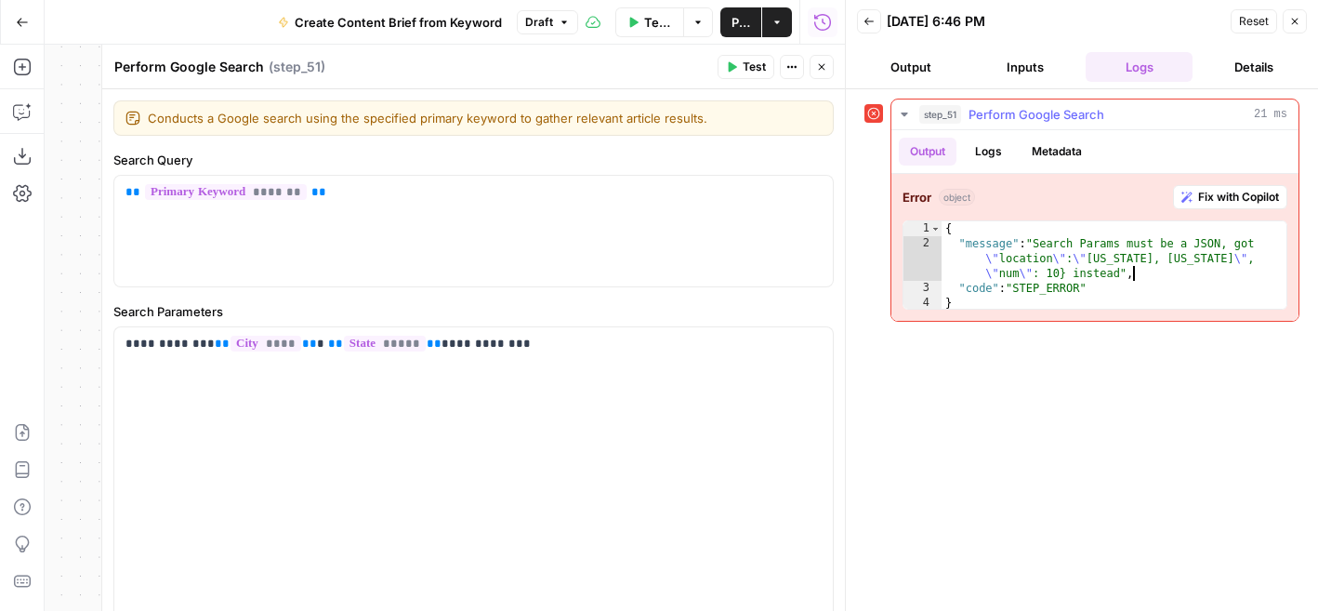
click at [1212, 246] on div "{ "message" : "Search Params must be a JSON, got \" location \" : \" [US_STATE]…" at bounding box center [1114, 280] width 345 height 119
drag, startPoint x: 1066, startPoint y: 278, endPoint x: 1054, endPoint y: 278, distance: 12.1
click at [1054, 278] on div "{ "message" : "Search Params must be a JSON, got \" location \" : \" [US_STATE]…" at bounding box center [1114, 280] width 345 height 119
click at [1063, 278] on div "{ "message" : "Search Params must be a JSON, got \" location \" : \" [US_STATE]…" at bounding box center [1114, 280] width 345 height 119
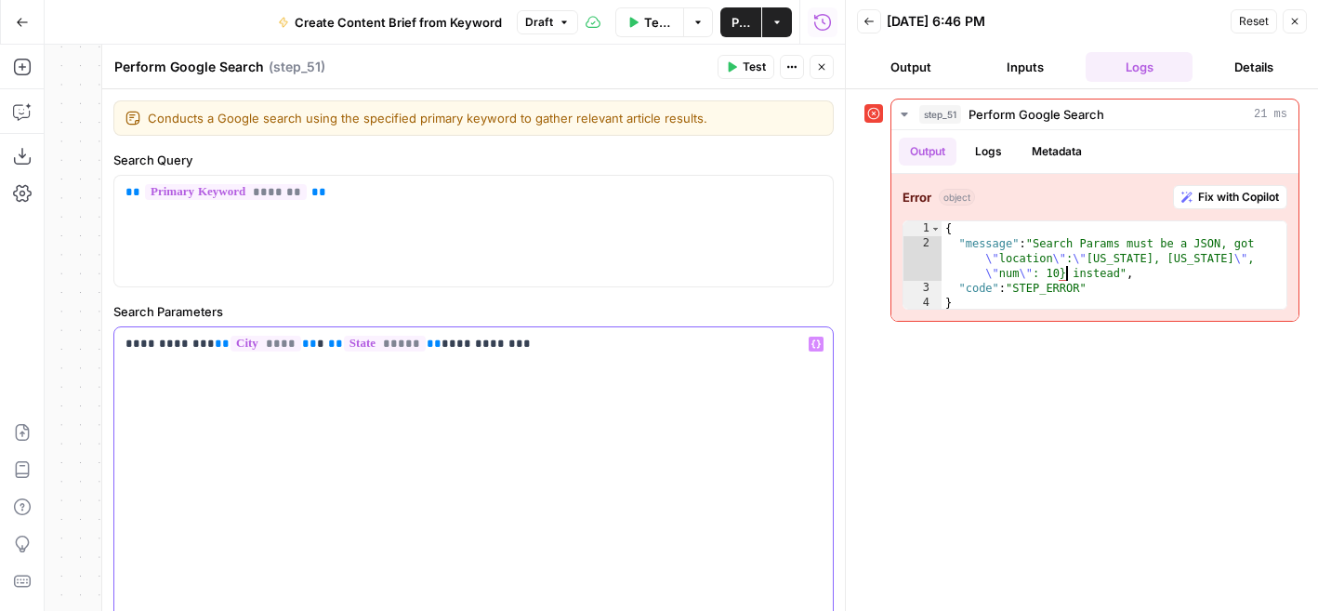
click at [126, 345] on p "**********" at bounding box center [473, 344] width 696 height 19
click at [478, 345] on p "**********" at bounding box center [473, 344] width 696 height 19
click at [125, 344] on p "**********" at bounding box center [473, 344] width 696 height 19
drag, startPoint x: 1198, startPoint y: 246, endPoint x: 1224, endPoint y: 246, distance: 26.0
click at [1224, 246] on div "{ "message" : "Search Params must be a JSON, got \" location \" : \" [US_STATE]…" at bounding box center [1114, 280] width 345 height 119
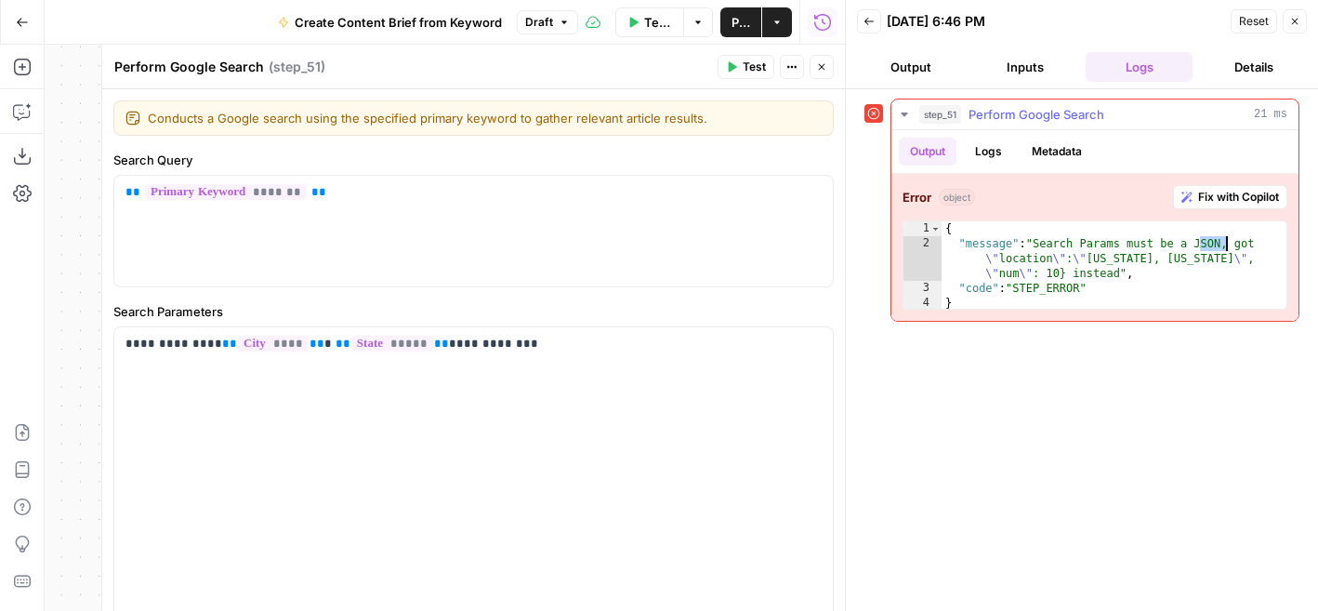
click at [1224, 246] on div "{ "message" : "Search Params must be a JSON, got \" location \" : \" [US_STATE]…" at bounding box center [1114, 280] width 345 height 119
click at [743, 73] on span "Test" at bounding box center [754, 67] width 23 height 17
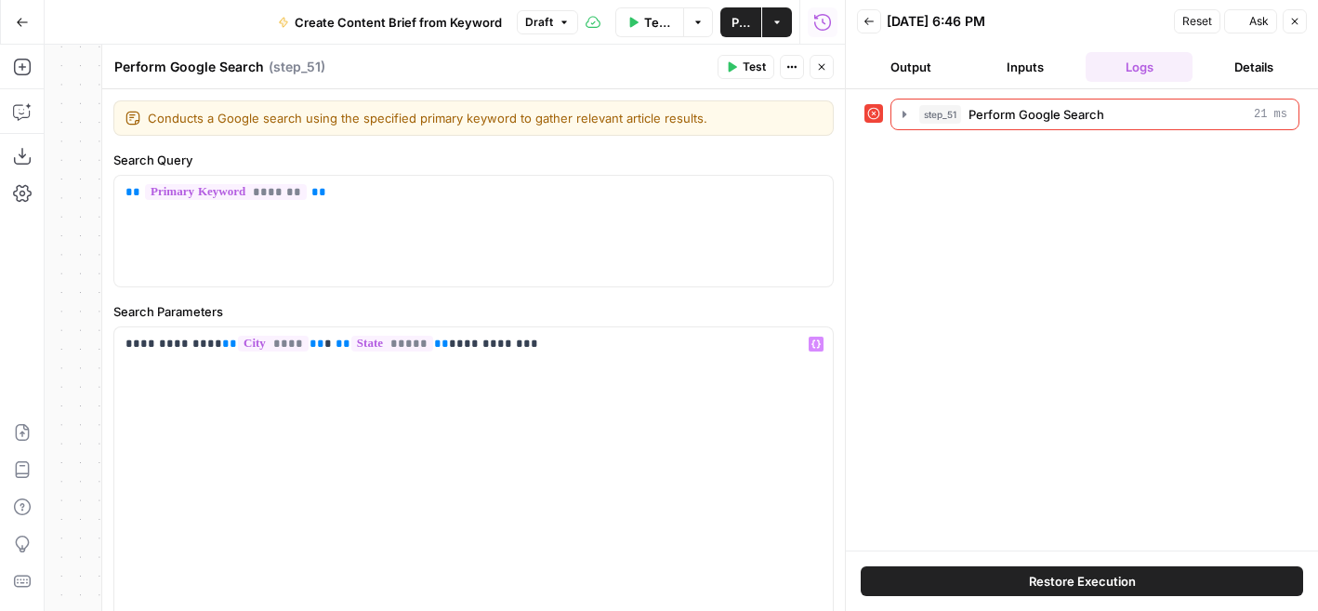
click at [750, 65] on span "Test" at bounding box center [754, 67] width 23 height 17
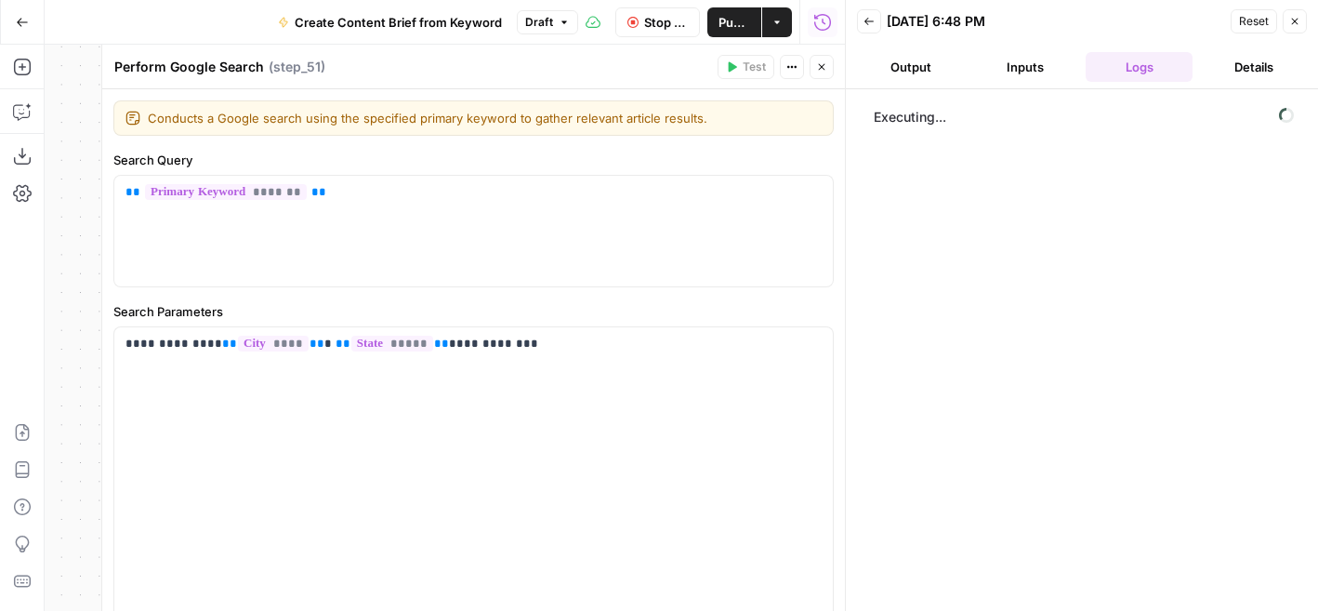
click at [1027, 70] on button "Inputs" at bounding box center [1024, 67] width 107 height 30
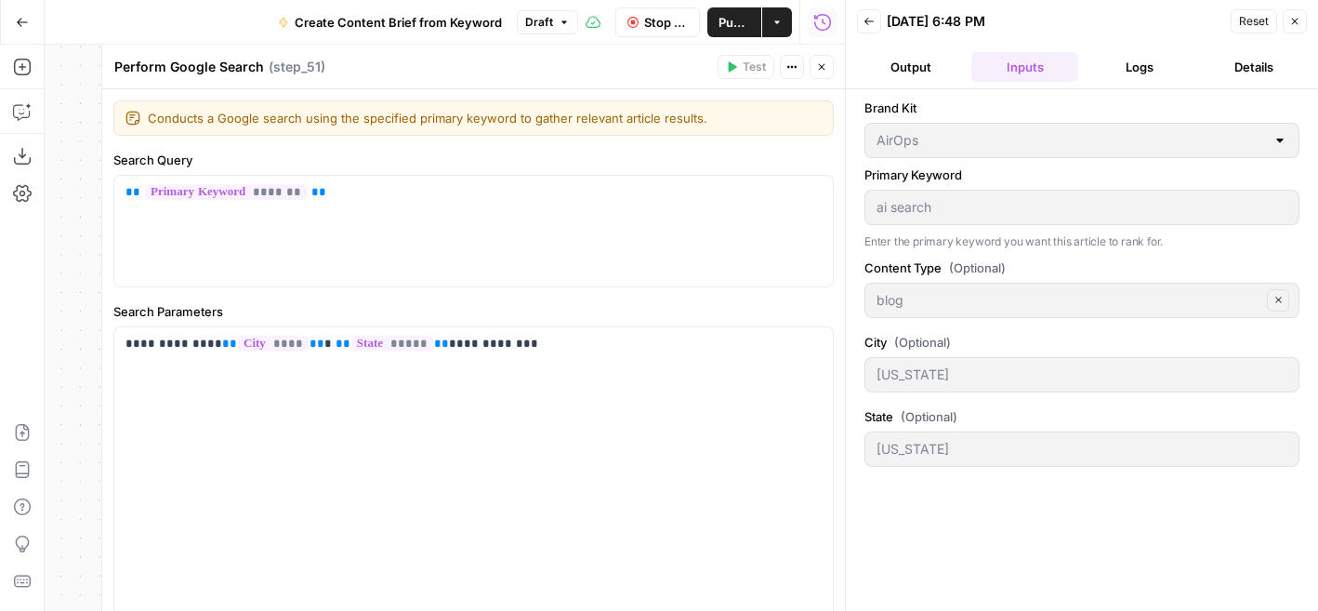
click at [1130, 72] on button "Logs" at bounding box center [1139, 67] width 107 height 30
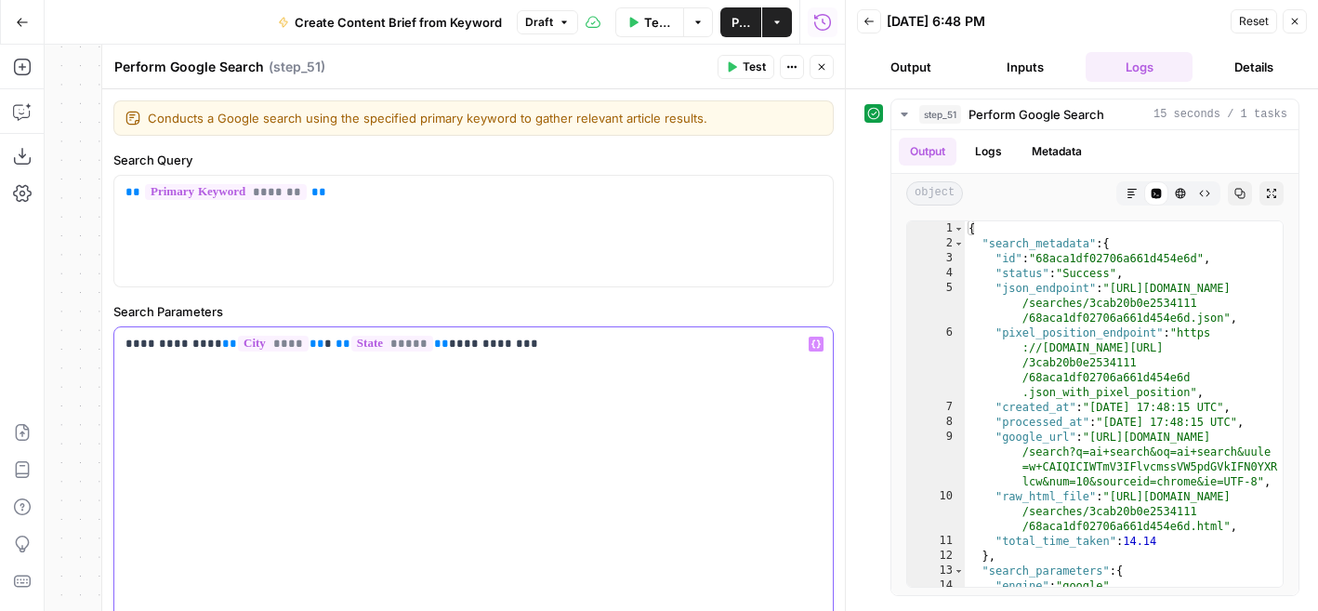
click at [124, 348] on div "**********" at bounding box center [473, 482] width 719 height 310
click at [131, 347] on p "**********" at bounding box center [473, 344] width 696 height 19
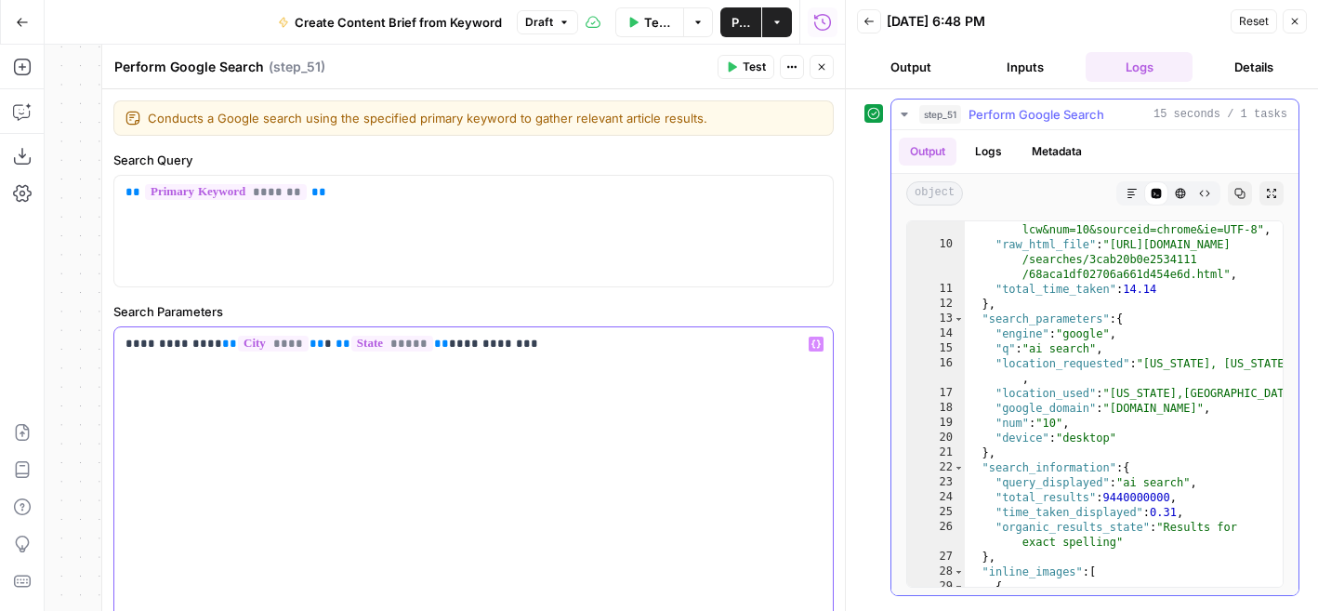
scroll to position [119, 0]
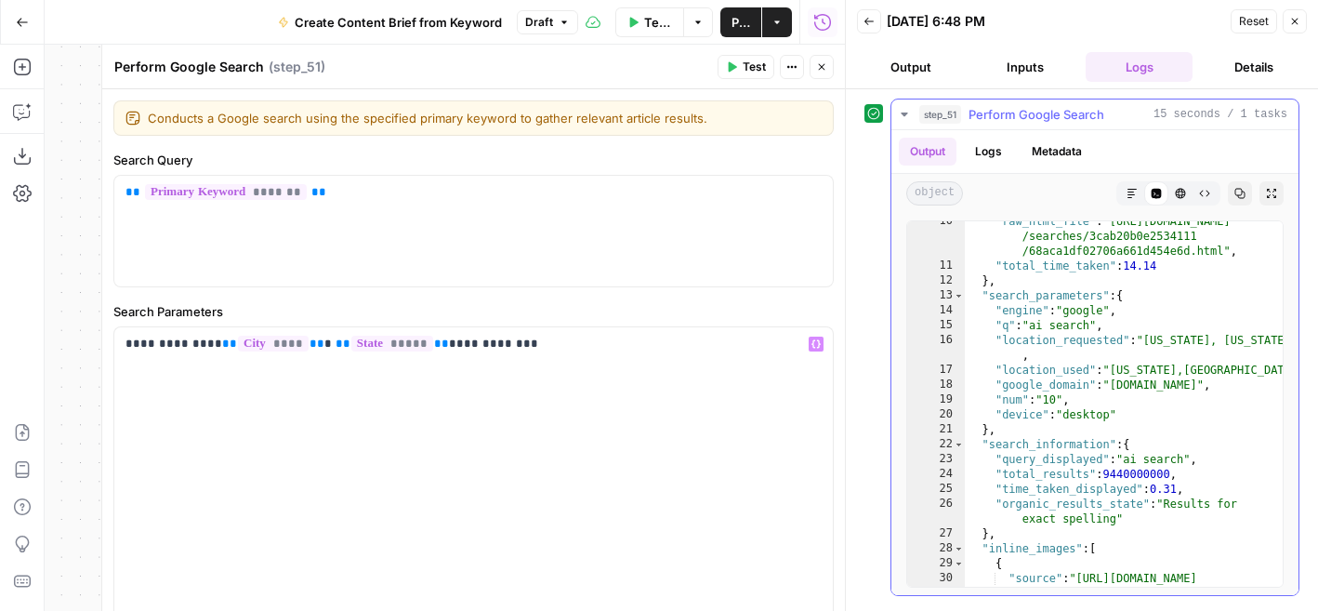
click at [1250, 381] on div ""raw_html_file" : "[URL][DOMAIN_NAME] /searches/3cab20b0e2534111 /68aca1df02706…" at bounding box center [1124, 441] width 318 height 455
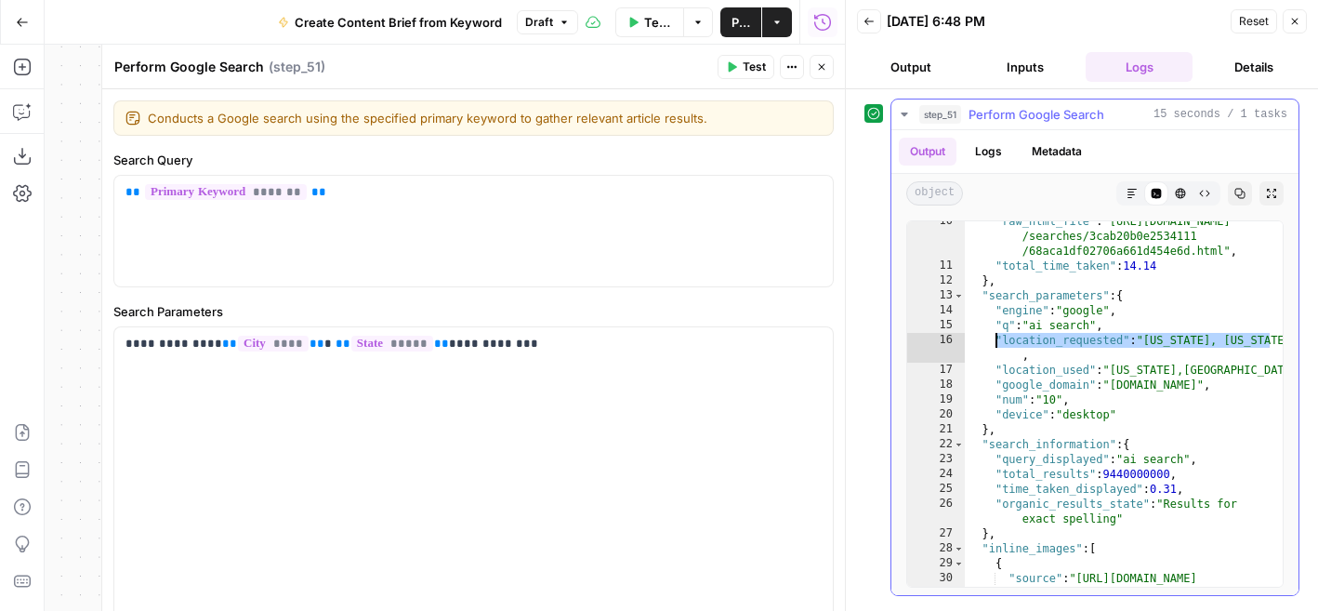
drag, startPoint x: 1274, startPoint y: 342, endPoint x: 993, endPoint y: 343, distance: 281.7
click at [993, 343] on div "**********" at bounding box center [1094, 403] width 377 height 367
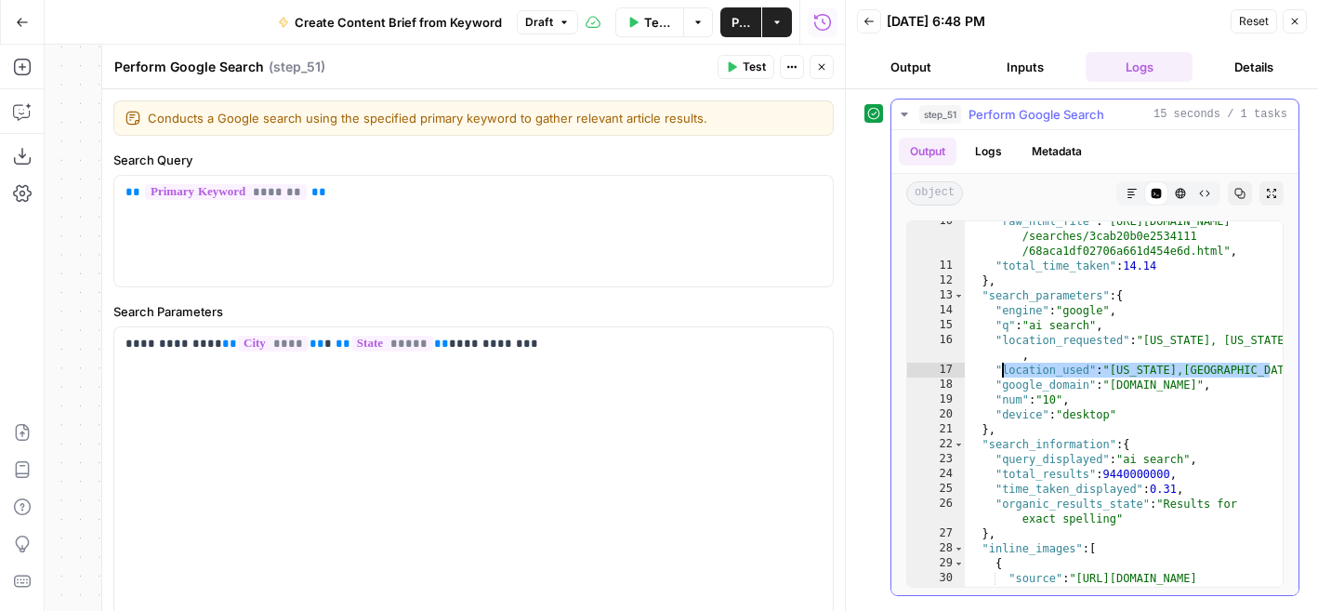
drag, startPoint x: 1269, startPoint y: 375, endPoint x: 1003, endPoint y: 370, distance: 265.9
click at [1003, 370] on div "**********" at bounding box center [1094, 403] width 377 height 367
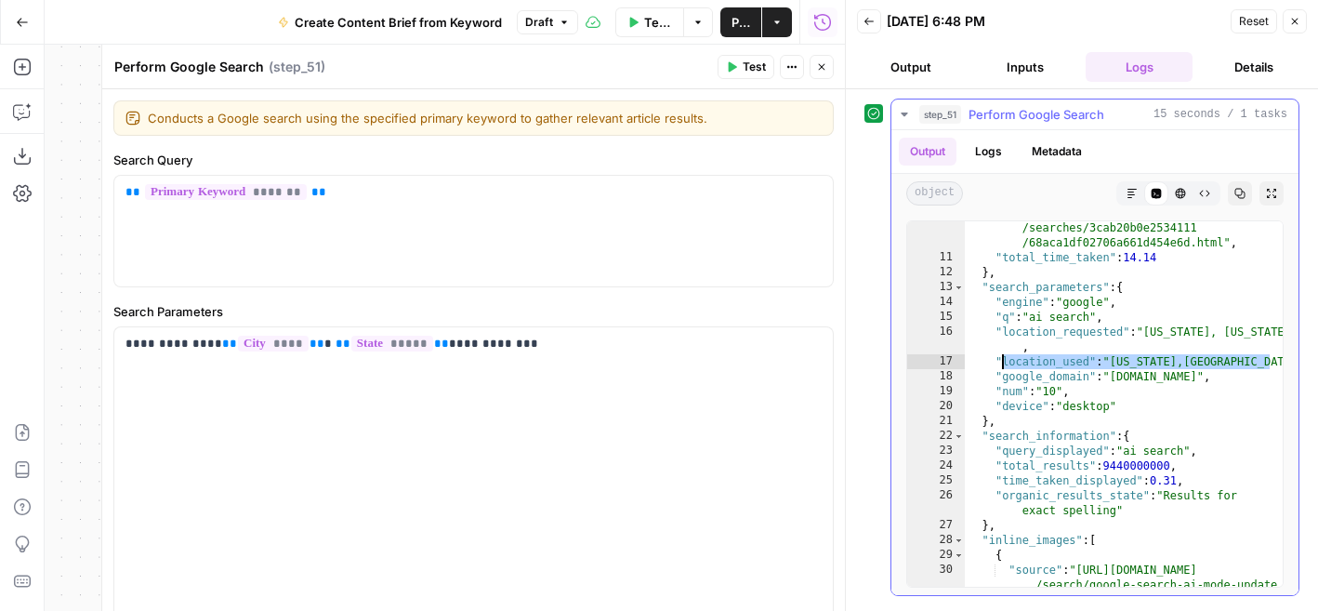
click at [1017, 443] on div ""raw_html_file" : "[URL][DOMAIN_NAME] /searches/3cab20b0e2534111 /68aca1df02706…" at bounding box center [1124, 432] width 318 height 455
type textarea "**********"
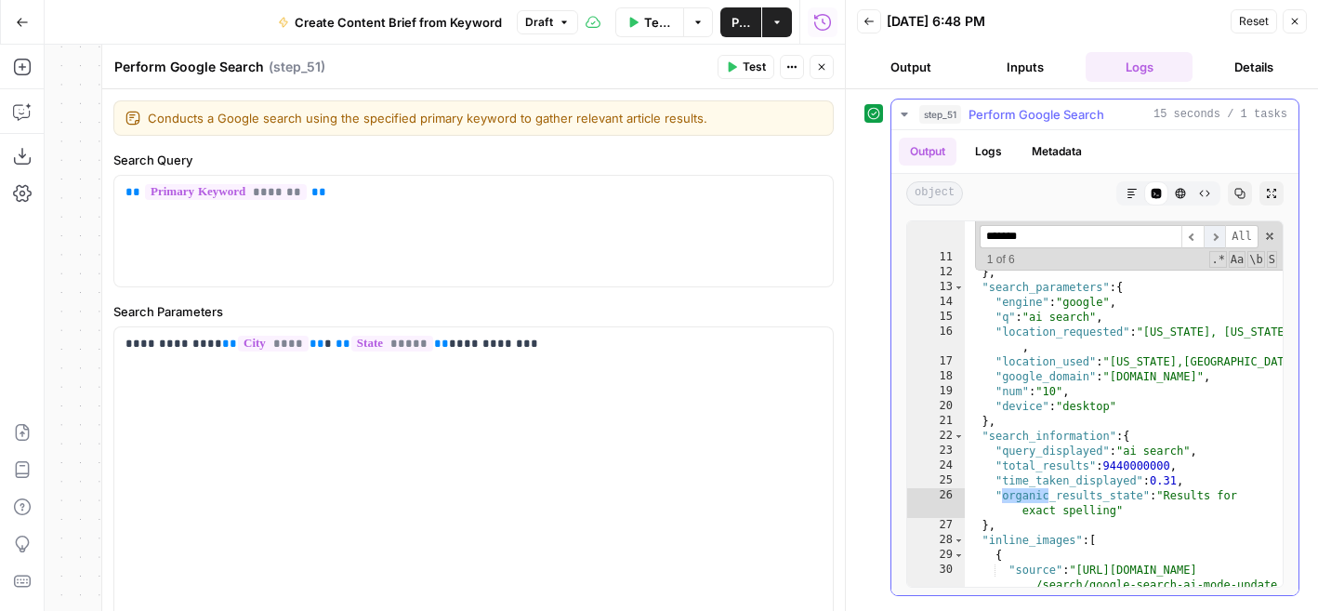
type input "*******"
click at [1220, 231] on span "​" at bounding box center [1215, 236] width 22 height 23
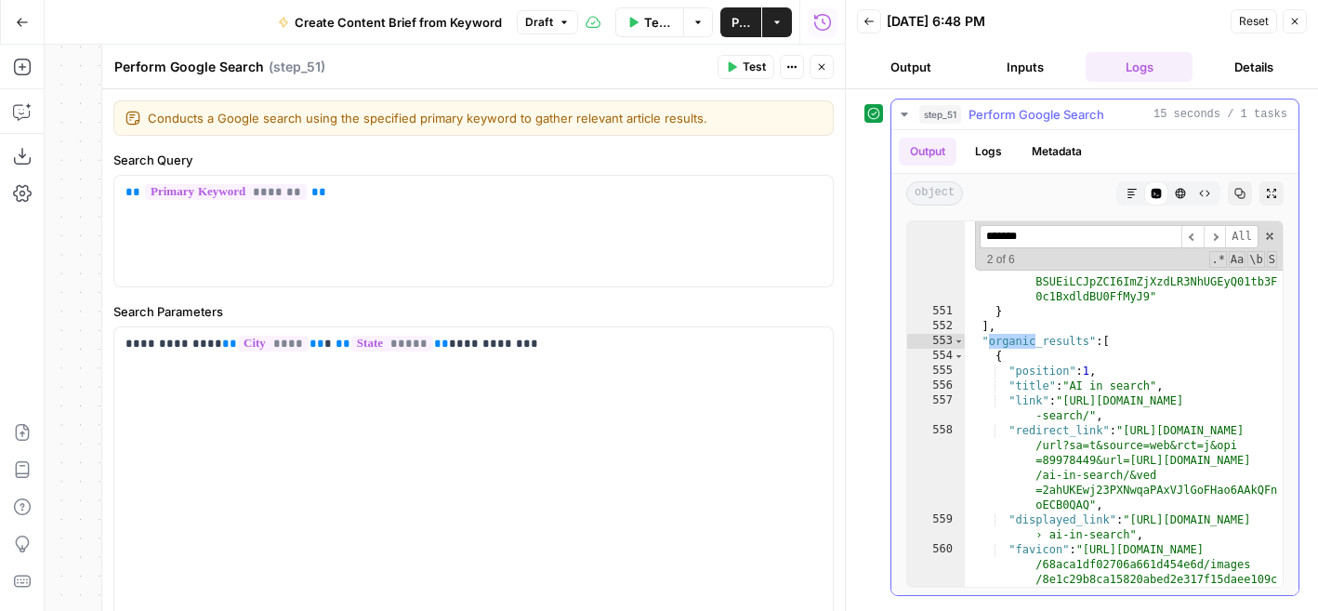
scroll to position [8126, 0]
click at [829, 59] on button "Close" at bounding box center [822, 67] width 24 height 24
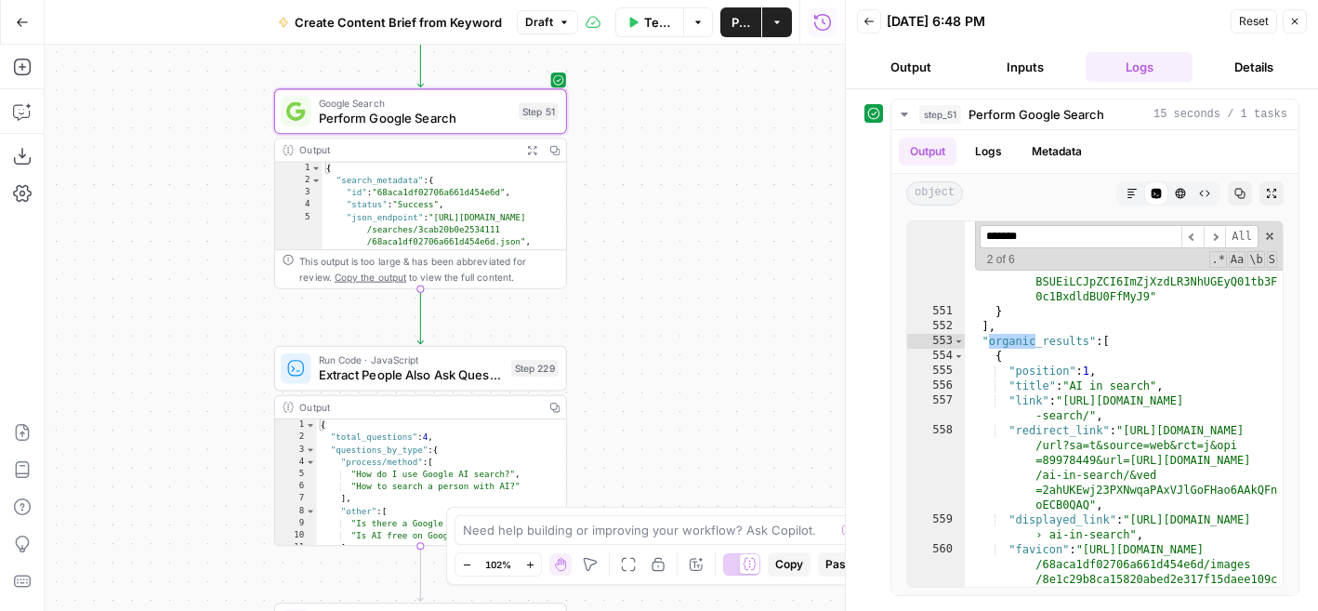
drag, startPoint x: 581, startPoint y: 438, endPoint x: 677, endPoint y: 251, distance: 209.9
click at [678, 248] on div "Workflow Set Inputs Inputs Google Search Perform Google Search Step 51 Output E…" at bounding box center [445, 328] width 800 height 566
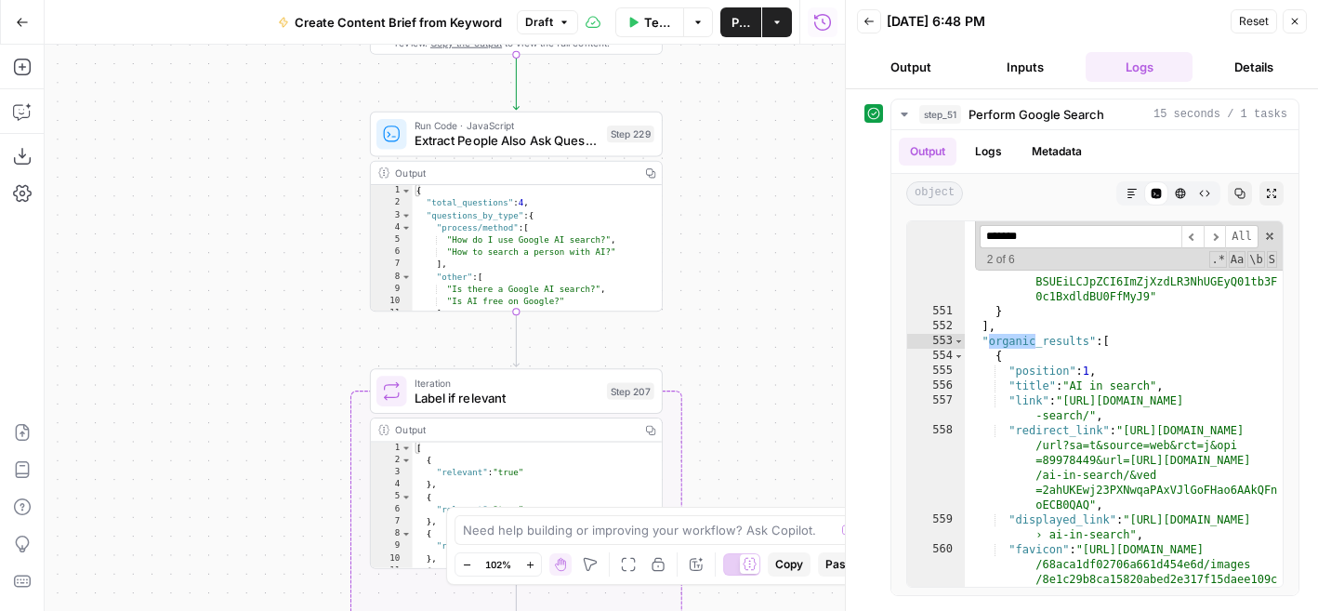
drag, startPoint x: 679, startPoint y: 419, endPoint x: 767, endPoint y: 196, distance: 239.9
click at [767, 196] on div "Workflow Set Inputs Inputs Google Search Perform Google Search Step 51 Output E…" at bounding box center [445, 328] width 800 height 566
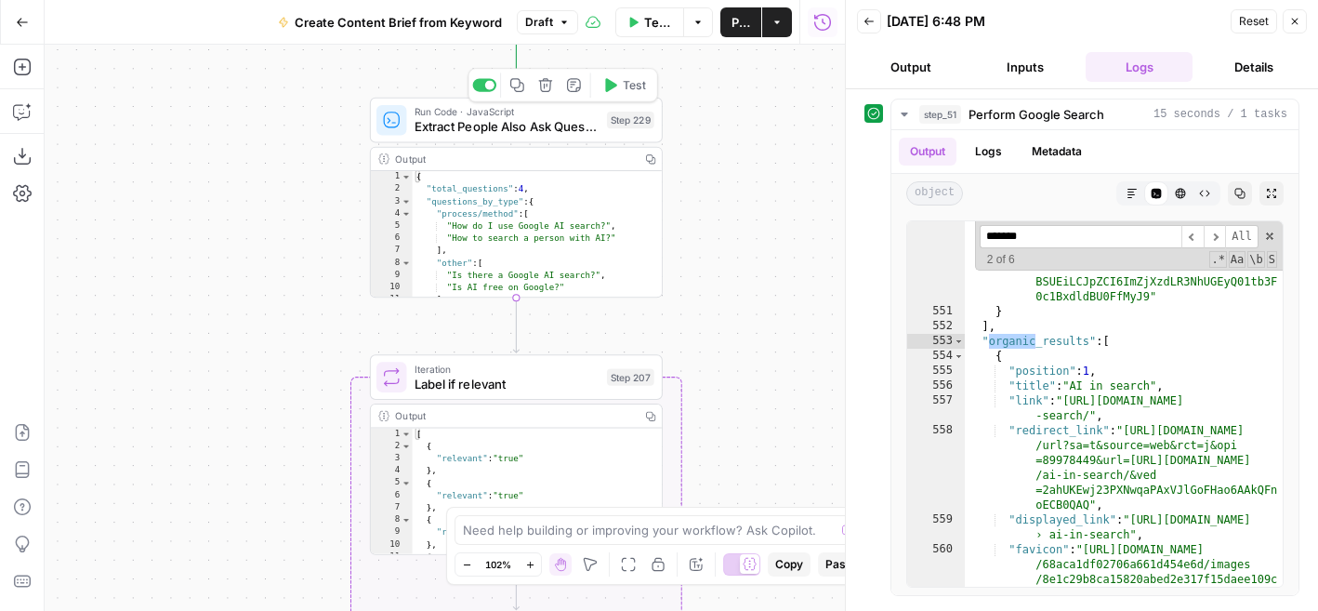
click at [571, 139] on div "Run Code · JavaScript Extract People Also Ask Questions Step 229 Copy step Dele…" at bounding box center [516, 121] width 293 height 46
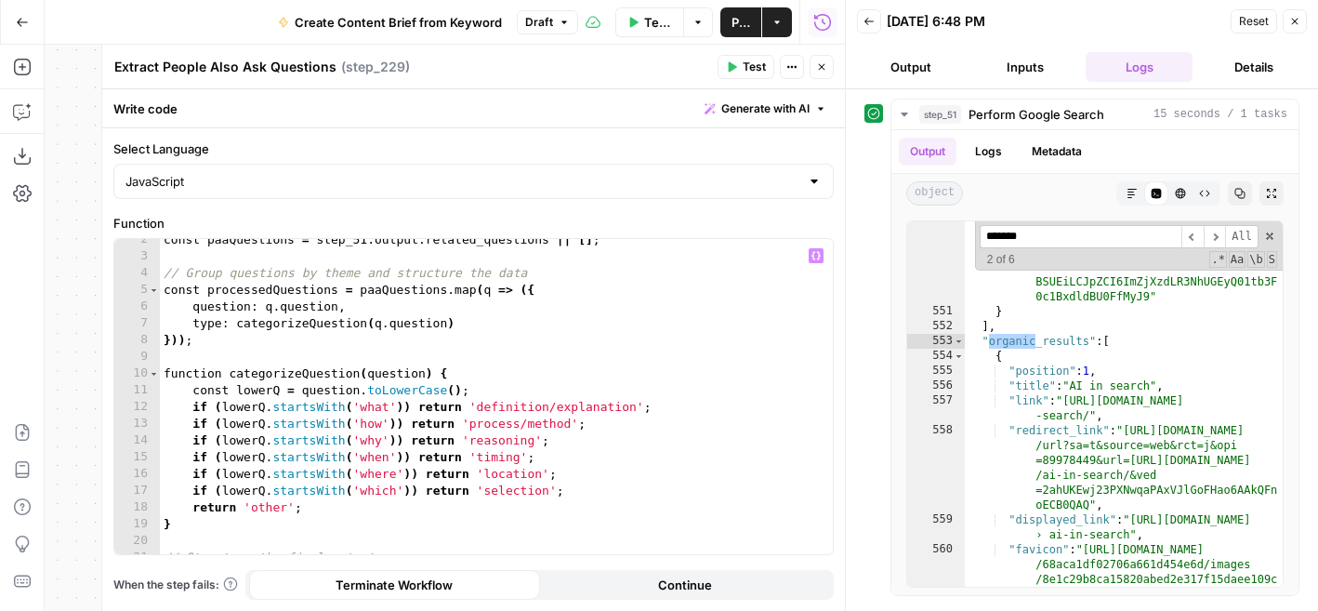
scroll to position [0, 0]
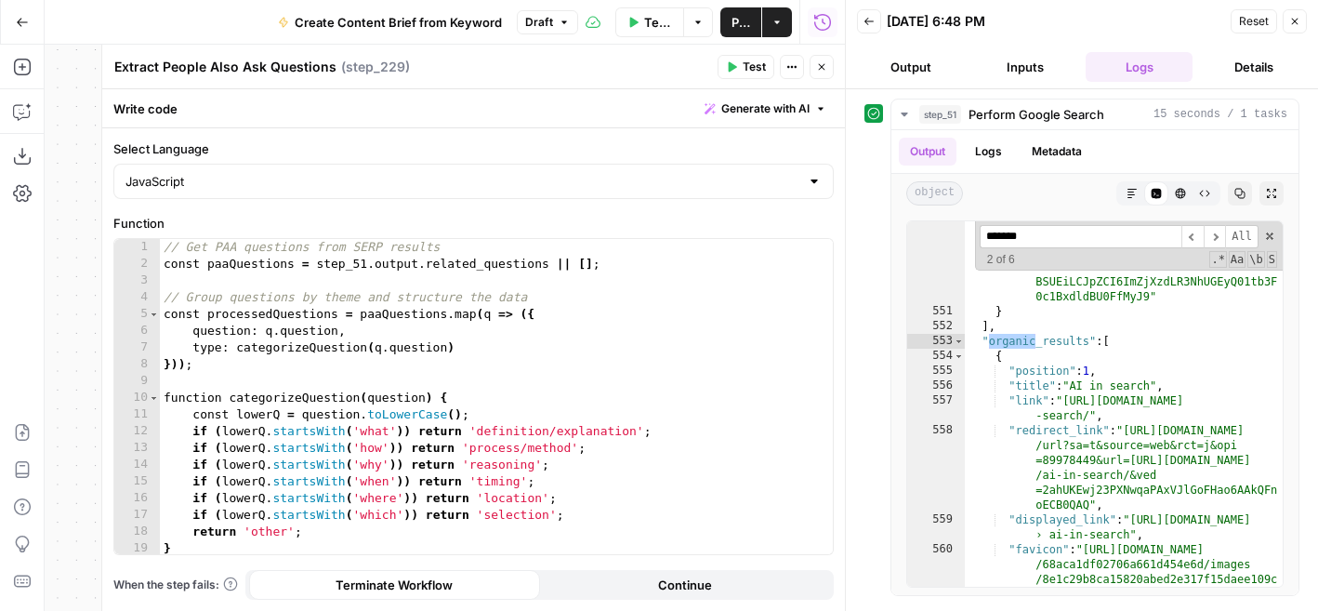
click at [1287, 16] on button "Close" at bounding box center [1295, 21] width 24 height 24
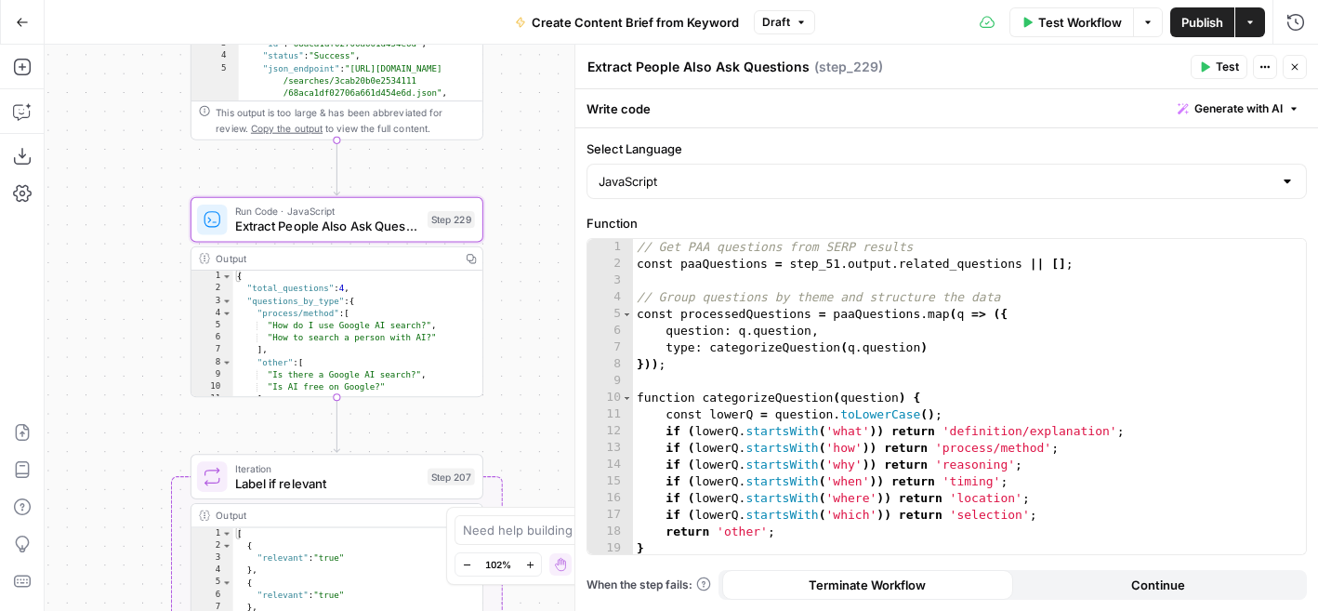
drag, startPoint x: 270, startPoint y: 246, endPoint x: 78, endPoint y: 386, distance: 236.9
click at [78, 381] on div "Workflow Set Inputs Inputs Google Search Perform Google Search Step 51 Output E…" at bounding box center [681, 328] width 1273 height 566
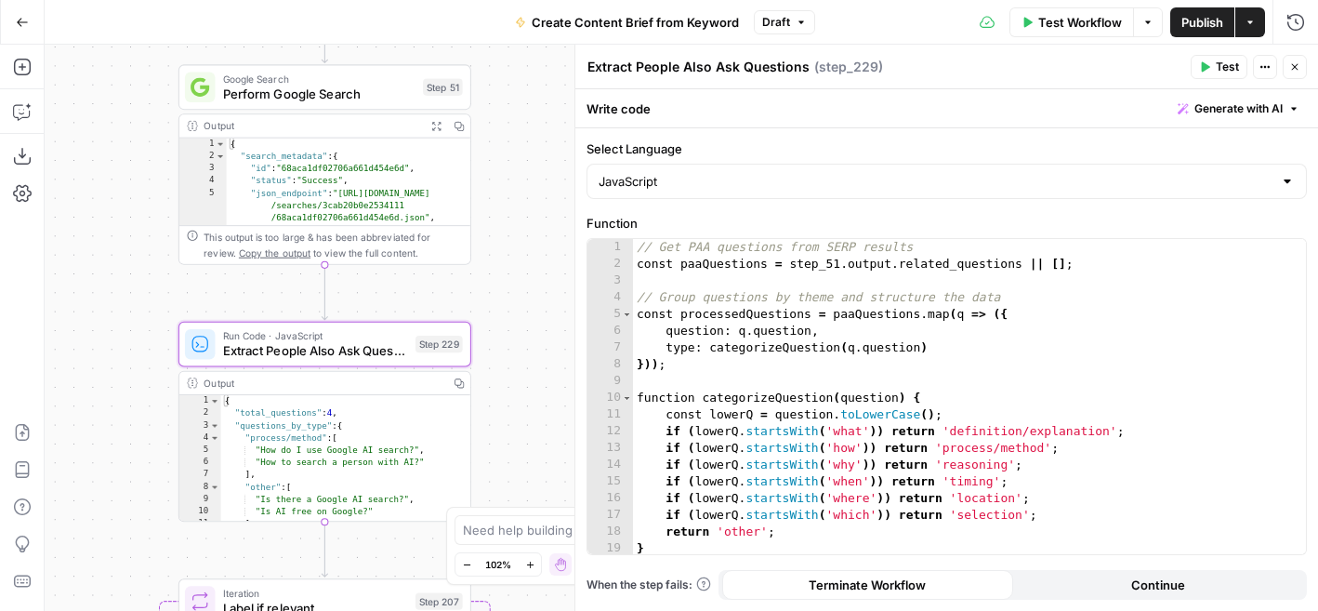
drag, startPoint x: 496, startPoint y: 163, endPoint x: 496, endPoint y: 321, distance: 158.0
click at [496, 321] on div "Workflow Set Inputs Inputs Google Search Perform Google Search Step 51 Output E…" at bounding box center [681, 328] width 1273 height 566
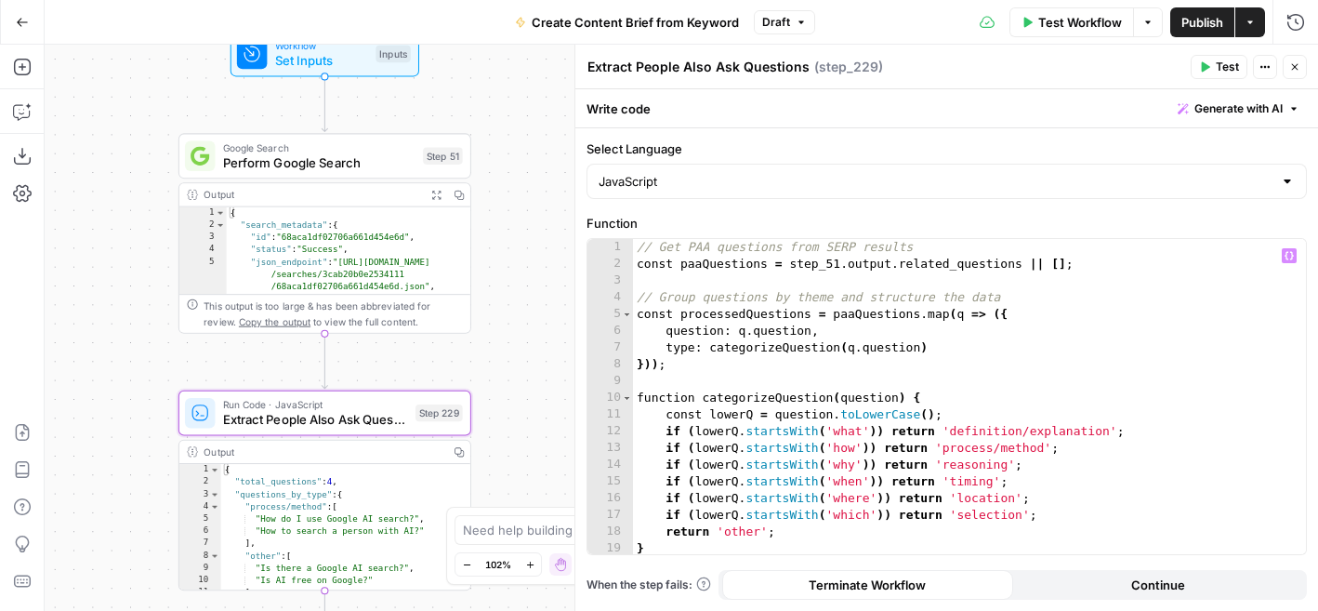
type textarea "**********"
click at [963, 264] on div "// Get PAA questions from SERP results const paaQuestions = step_51 . output . …" at bounding box center [969, 413] width 673 height 349
click at [820, 266] on div "// Get PAA questions from SERP results const paaQuestions = step_51 . output . …" at bounding box center [969, 413] width 673 height 349
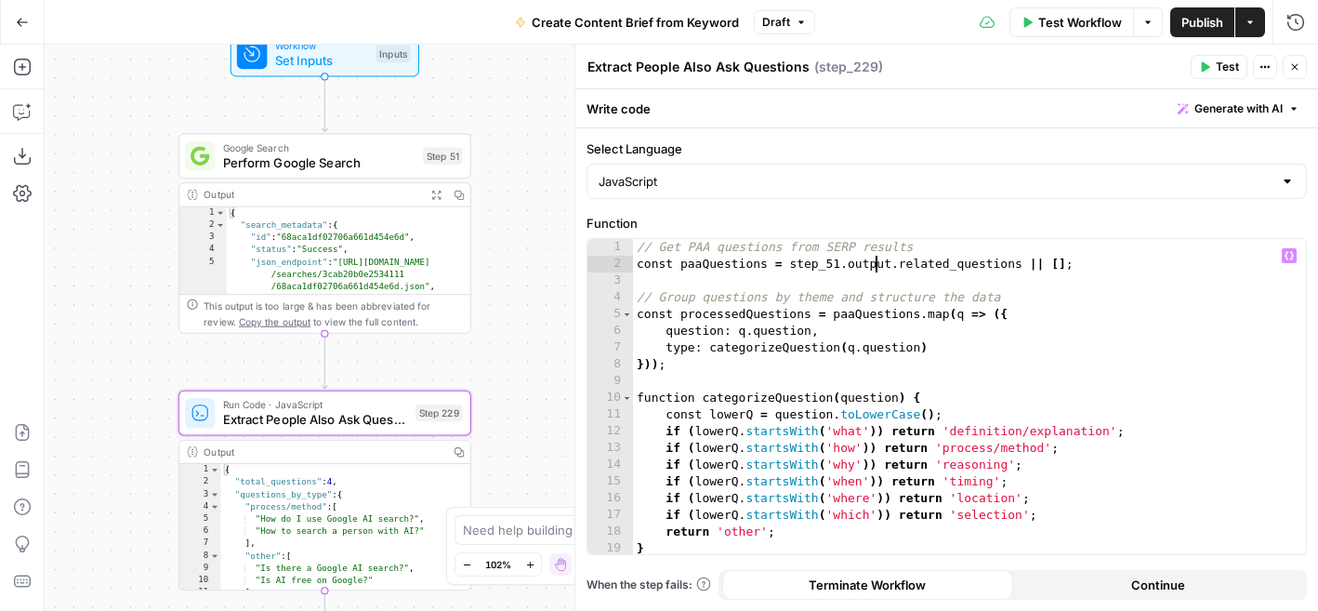
click at [876, 266] on div "// Get PAA questions from SERP results const paaQuestions = step_51 . output . …" at bounding box center [969, 413] width 673 height 349
click at [970, 265] on div "// Get PAA questions from SERP results const paaQuestions = step_51 . output . …" at bounding box center [969, 413] width 673 height 349
click at [970, 267] on div "// Get PAA questions from SERP results const paaQuestions = step_51 . output . …" at bounding box center [969, 413] width 673 height 349
click at [974, 267] on div "// Get PAA questions from SERP results const paaQuestions = step_51 . output . …" at bounding box center [969, 413] width 673 height 349
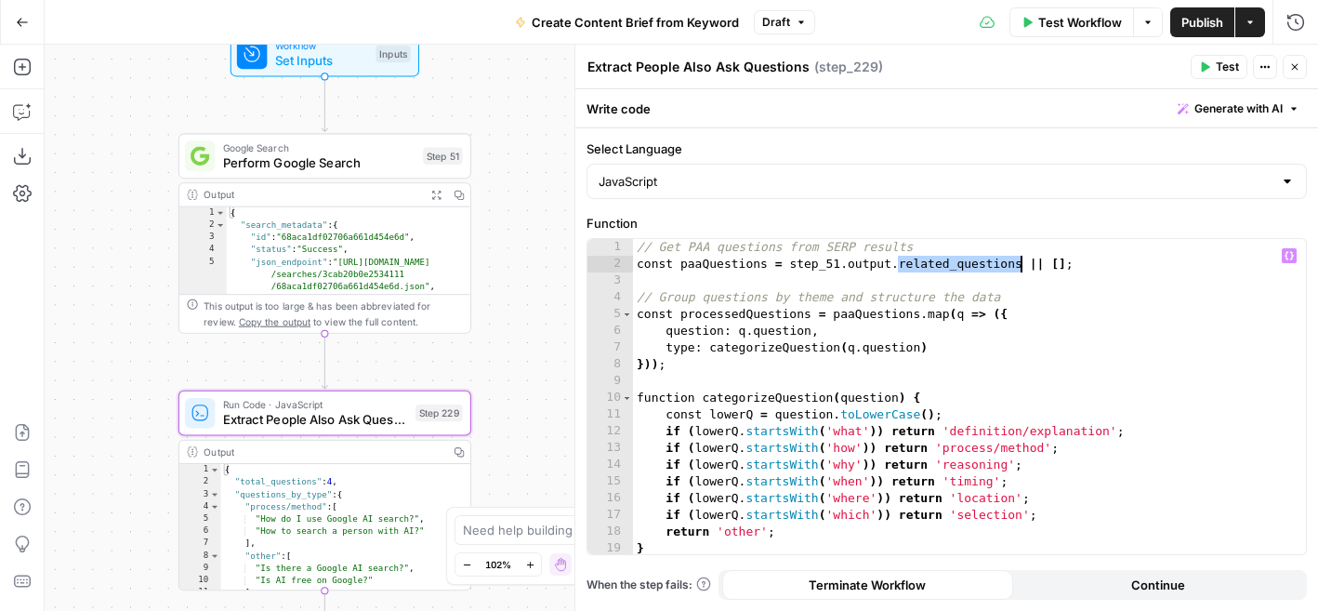
click at [974, 267] on div "// Get PAA questions from SERP results const paaQuestions = step_51 . output . …" at bounding box center [969, 413] width 673 height 349
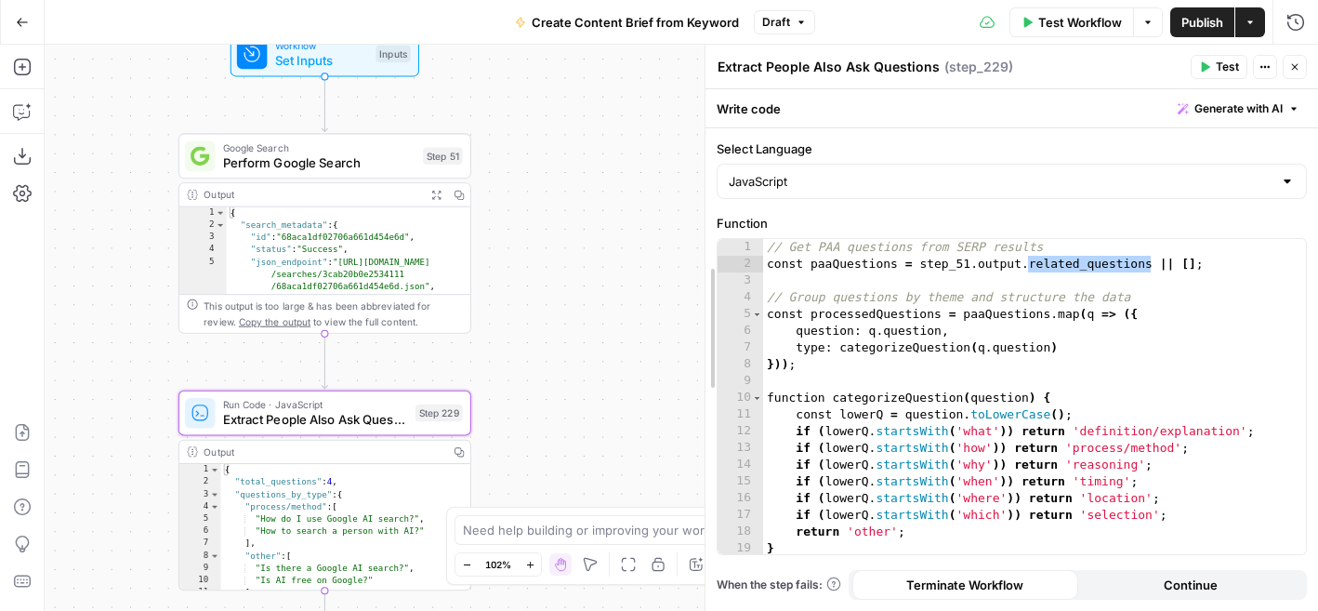
drag, startPoint x: 576, startPoint y: 330, endPoint x: 704, endPoint y: 323, distance: 127.6
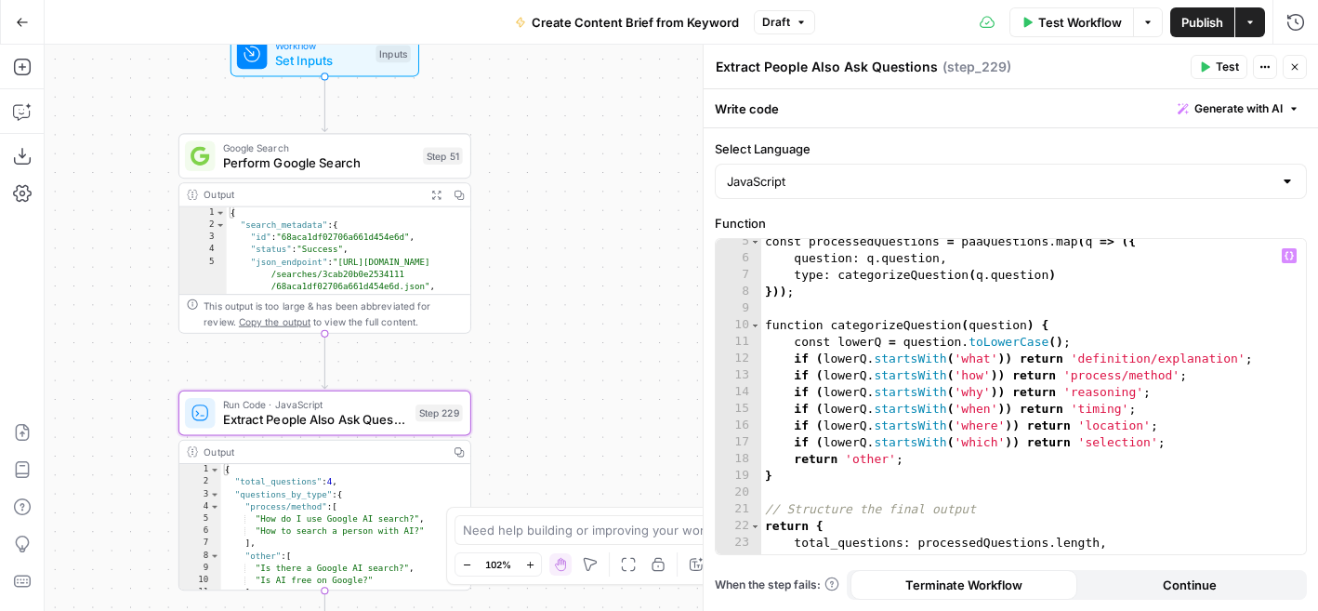
scroll to position [74, 0]
click at [676, 434] on div "Workflow Set Inputs Inputs Google Search Perform Google Search Step 51 Output E…" at bounding box center [681, 328] width 1273 height 566
click at [1301, 63] on button "Close" at bounding box center [1295, 67] width 24 height 24
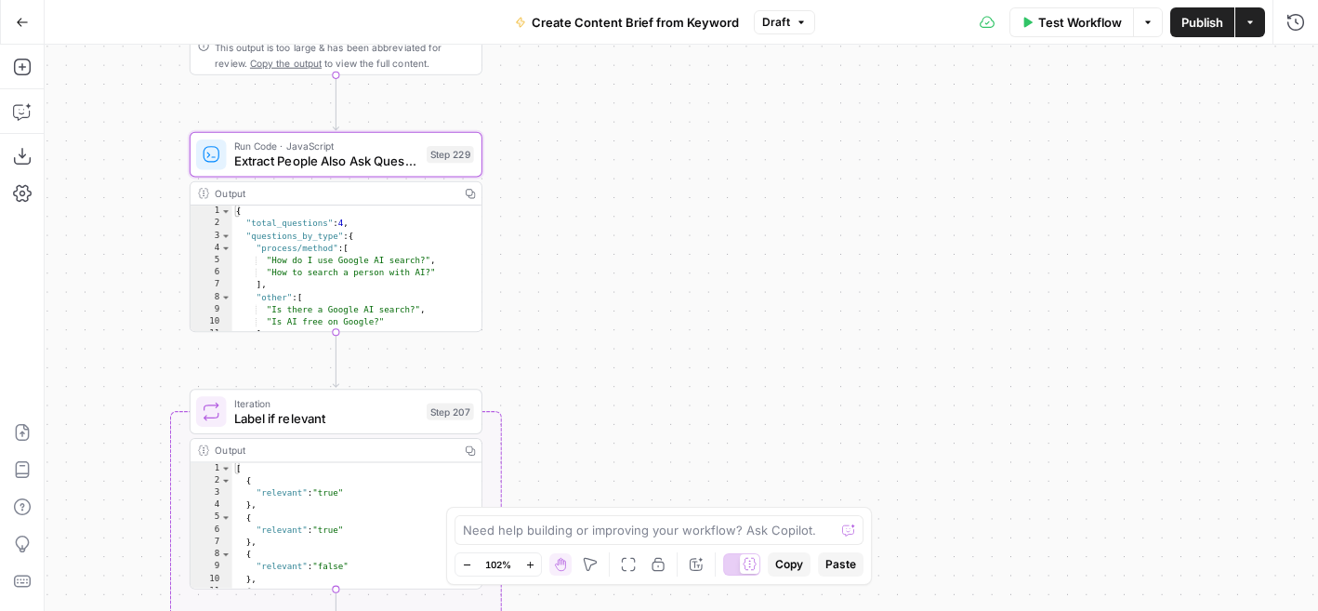
drag, startPoint x: 649, startPoint y: 434, endPoint x: 660, endPoint y: 183, distance: 251.2
click at [660, 183] on div "Workflow Set Inputs Inputs Google Search Perform Google Search Step 51 Output E…" at bounding box center [681, 328] width 1273 height 566
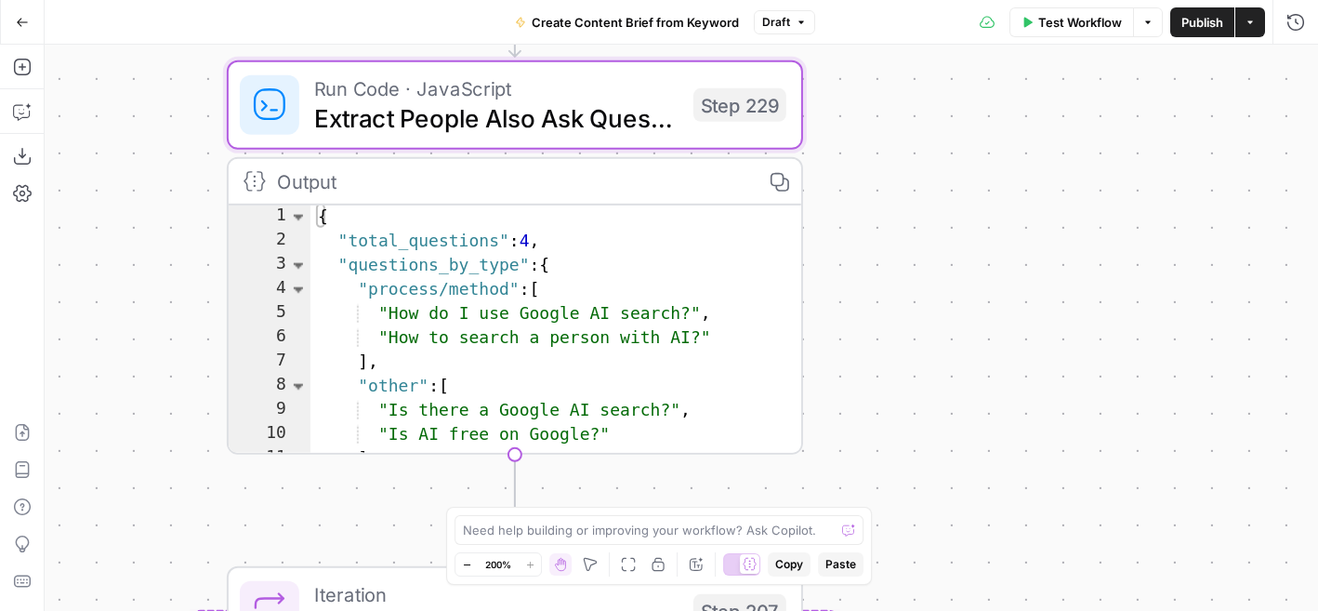
drag, startPoint x: 514, startPoint y: 232, endPoint x: 878, endPoint y: 245, distance: 364.6
click at [878, 245] on div "Workflow Set Inputs Inputs Google Search Perform Google Search Step 51 Output E…" at bounding box center [681, 328] width 1273 height 566
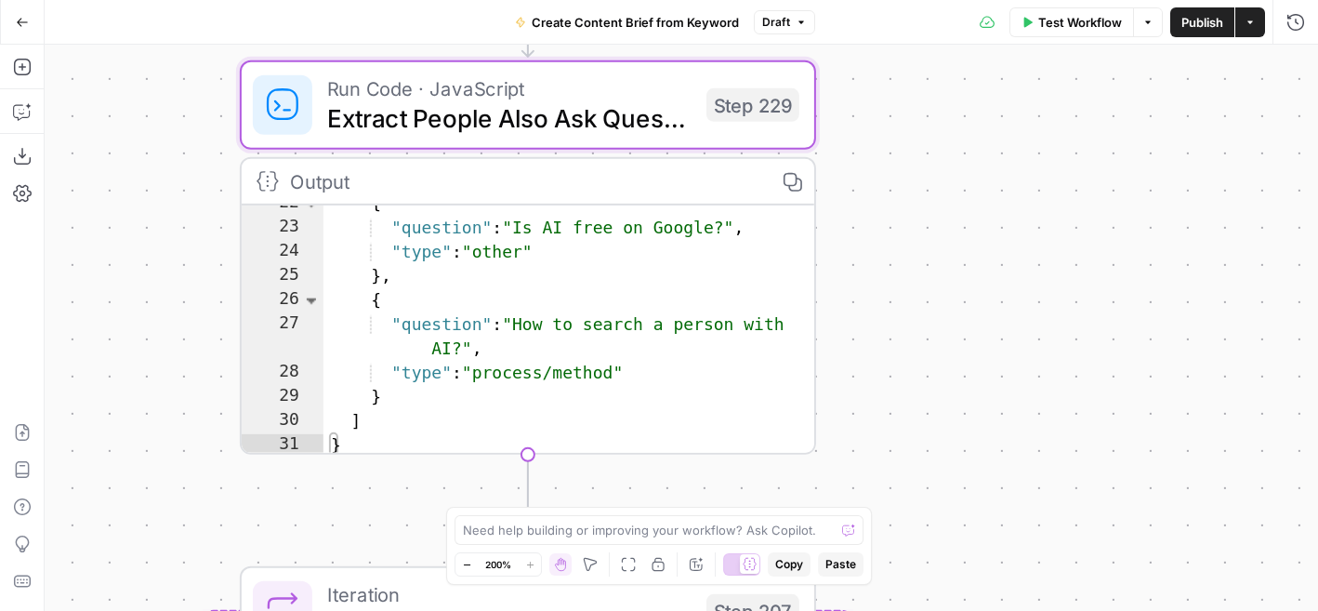
scroll to position [284, 0]
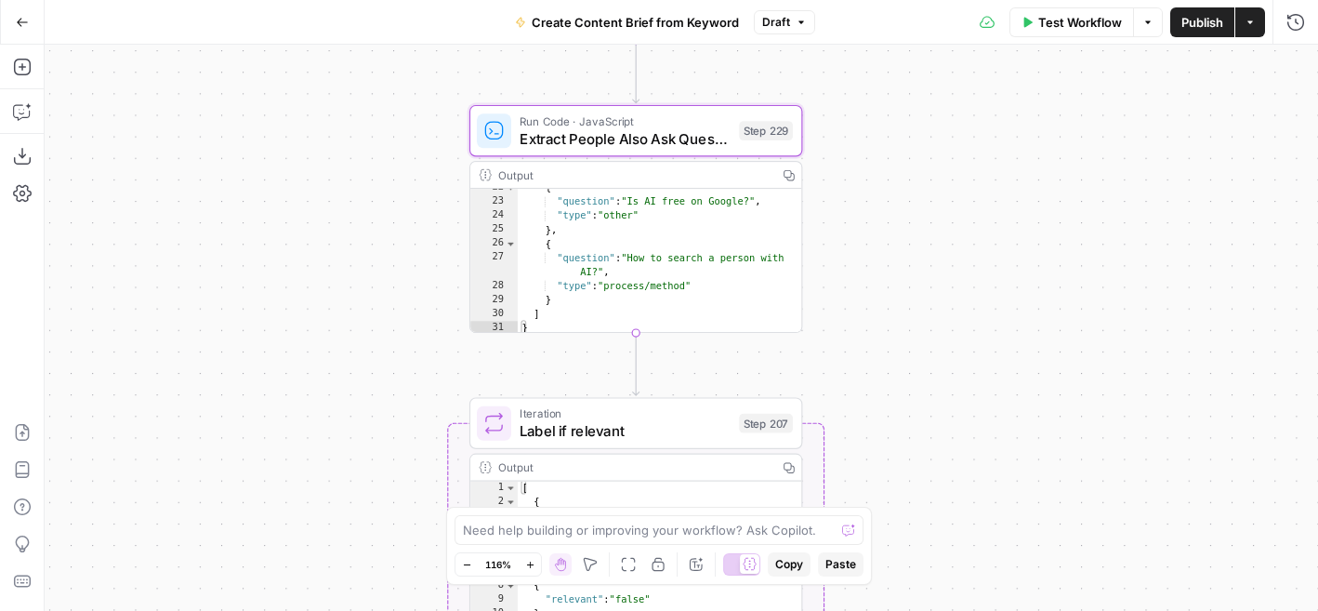
drag, startPoint x: 976, startPoint y: 342, endPoint x: 925, endPoint y: 283, distance: 78.4
click at [925, 280] on div "Workflow Set Inputs Inputs Google Search Perform Google Search Step 51 Output E…" at bounding box center [681, 328] width 1273 height 566
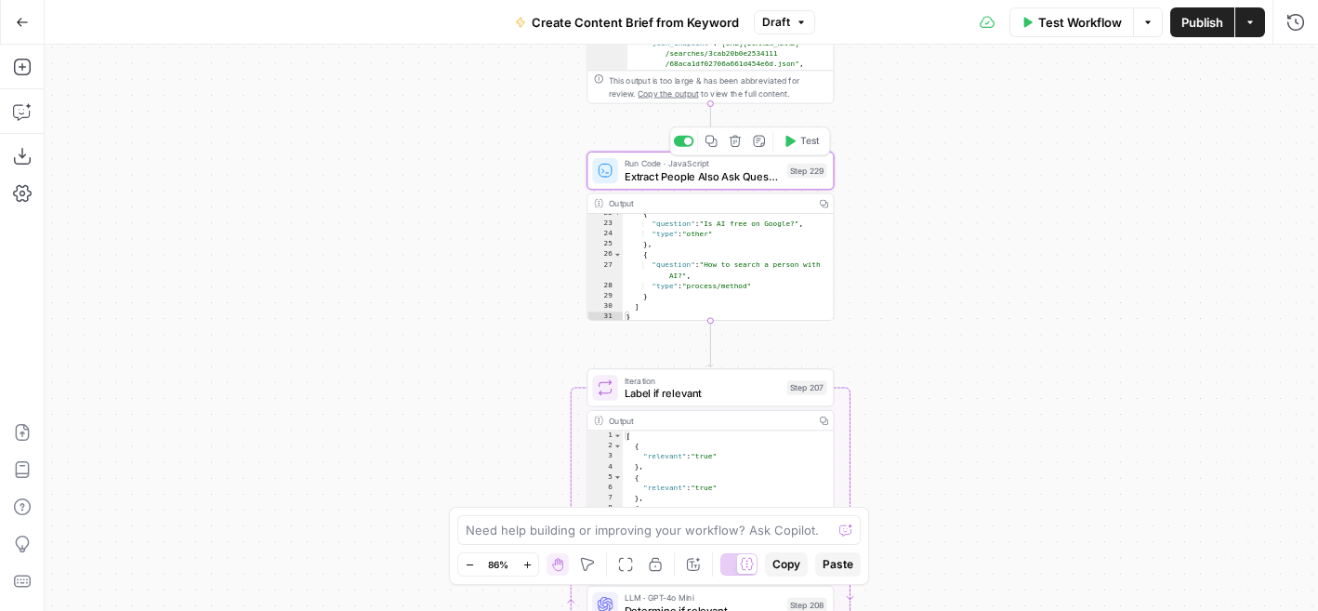
click at [807, 140] on span "Test" at bounding box center [810, 141] width 20 height 14
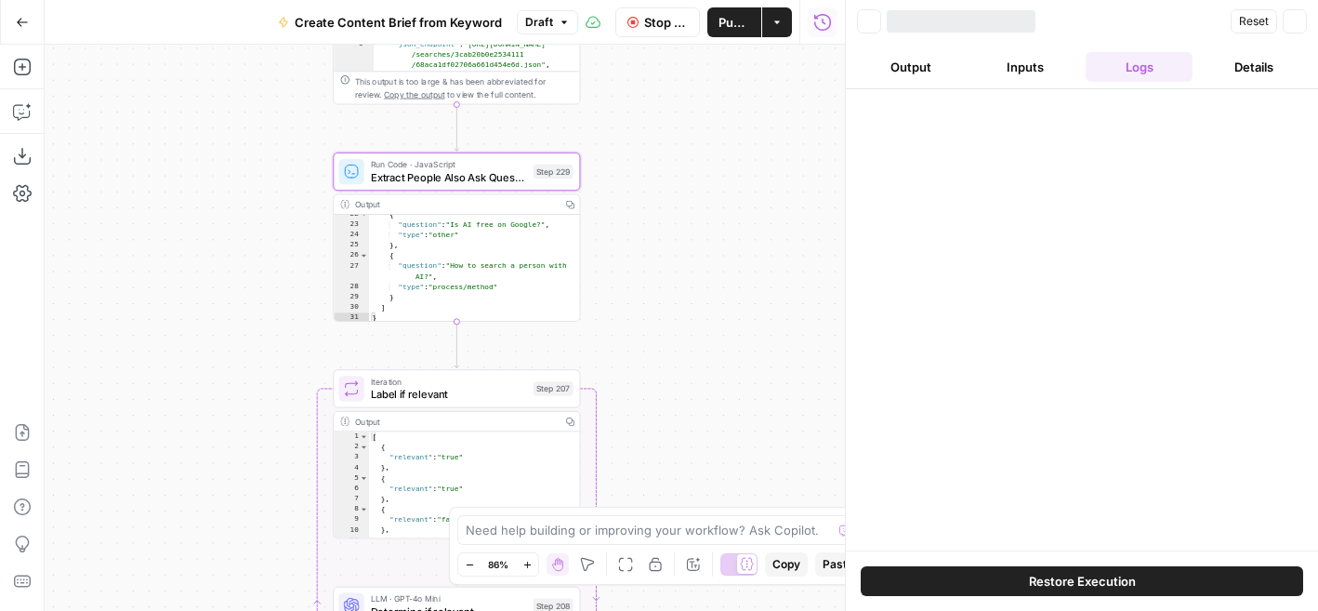
drag, startPoint x: 467, startPoint y: 373, endPoint x: 144, endPoint y: 368, distance: 322.6
click at [144, 368] on div "Workflow Set Inputs Inputs Google Search Perform Google Search Step 51 Output E…" at bounding box center [445, 328] width 800 height 566
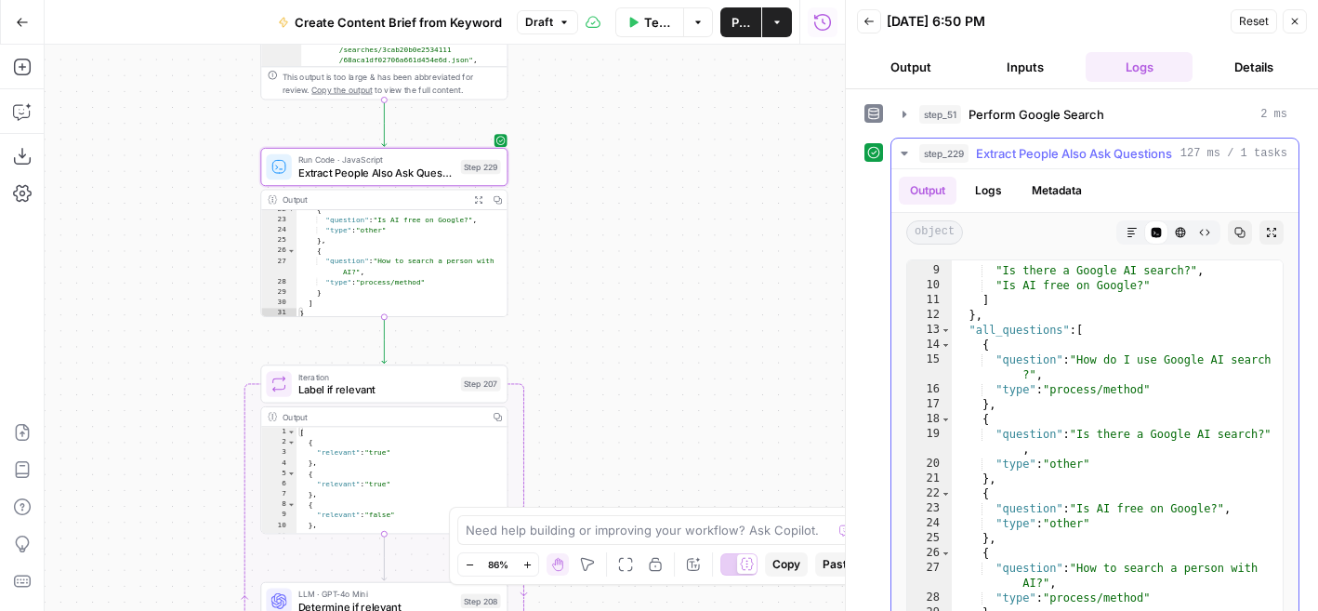
scroll to position [140, 0]
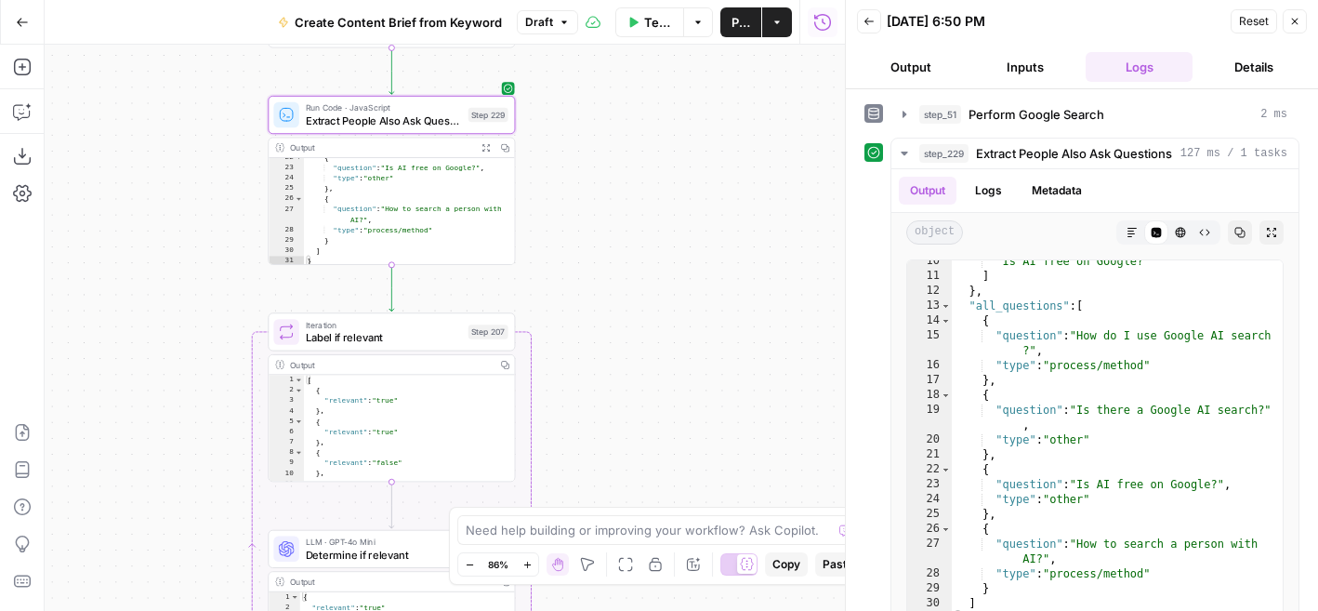
drag, startPoint x: 596, startPoint y: 379, endPoint x: 618, endPoint y: 159, distance: 221.4
click at [618, 159] on div "Workflow Set Inputs Inputs Google Search Perform Google Search Step 51 Output E…" at bounding box center [445, 328] width 800 height 566
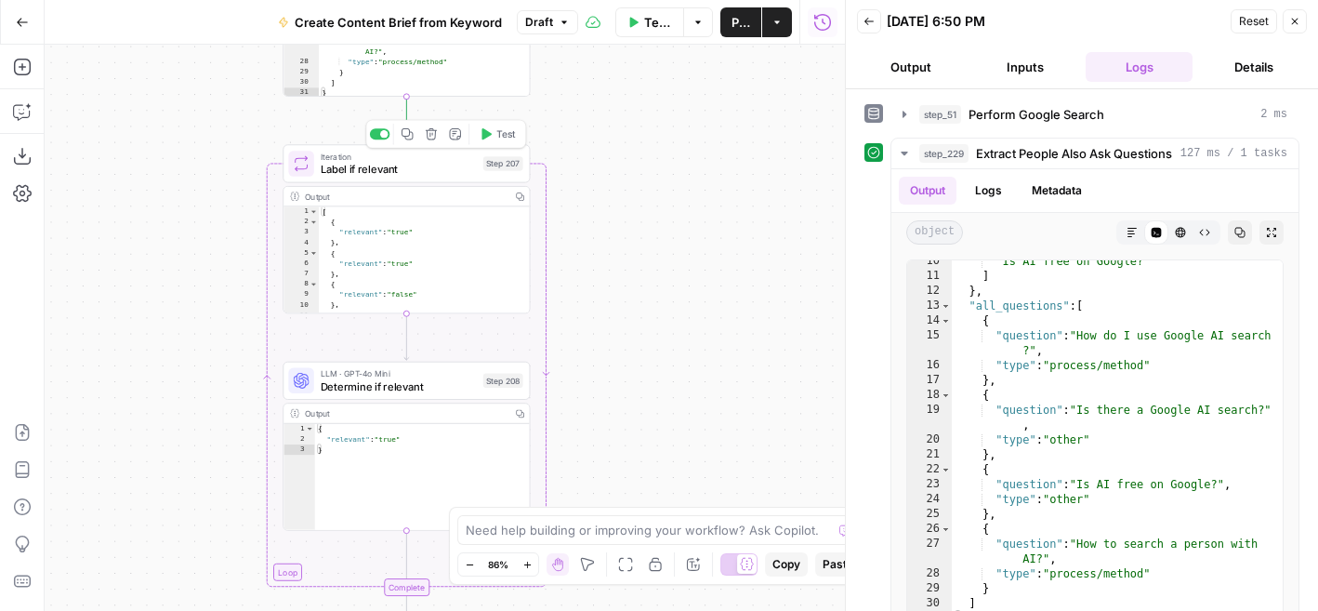
click at [495, 138] on button "Test" at bounding box center [497, 134] width 49 height 20
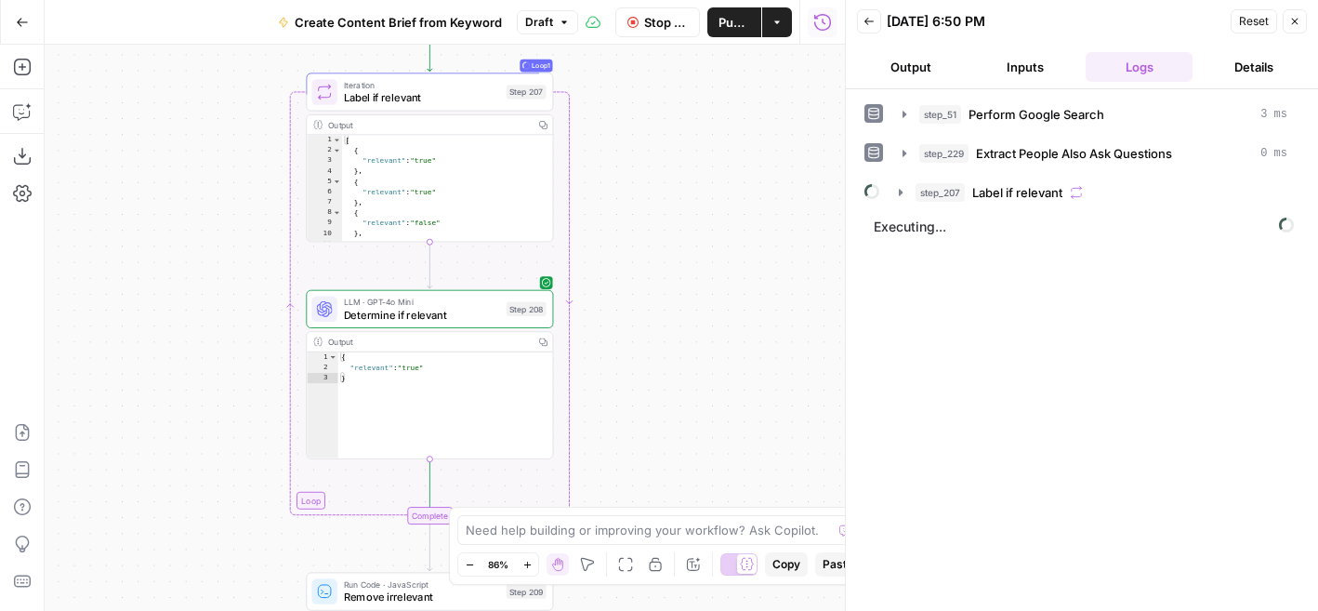
drag, startPoint x: 685, startPoint y: 330, endPoint x: 708, endPoint y: 259, distance: 74.4
click at [708, 259] on div "Workflow Set Inputs Inputs Google Search Perform Google Search Step 51 Output E…" at bounding box center [445, 328] width 800 height 566
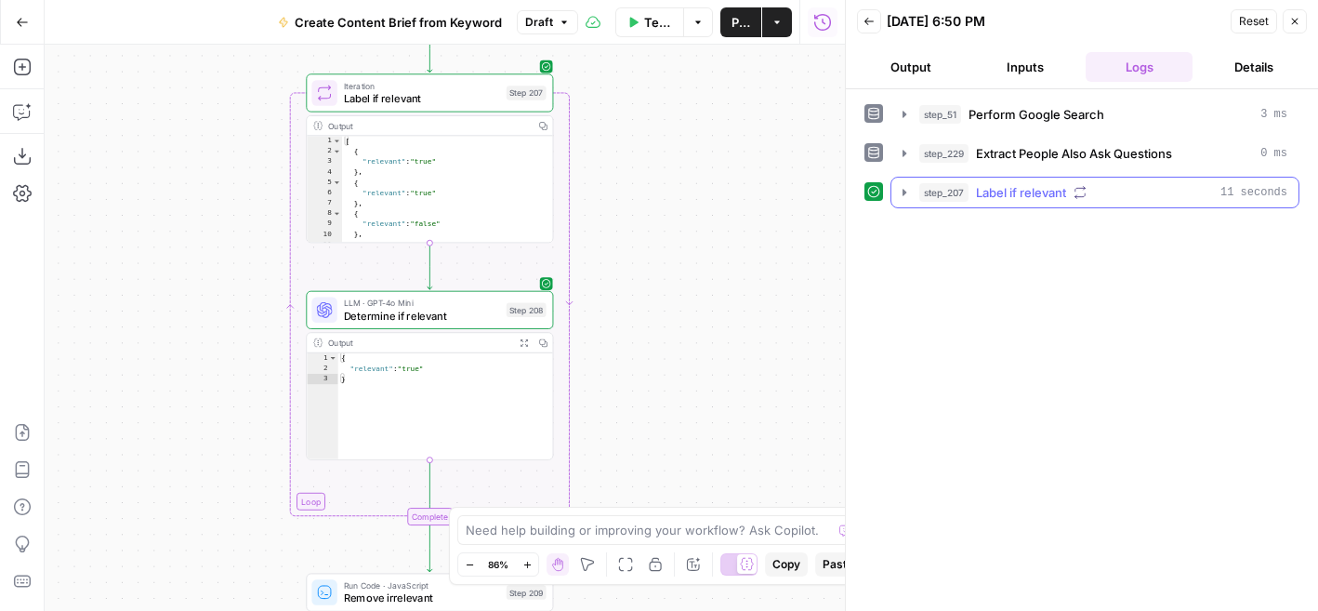
click at [909, 185] on icon "button" at bounding box center [904, 192] width 15 height 15
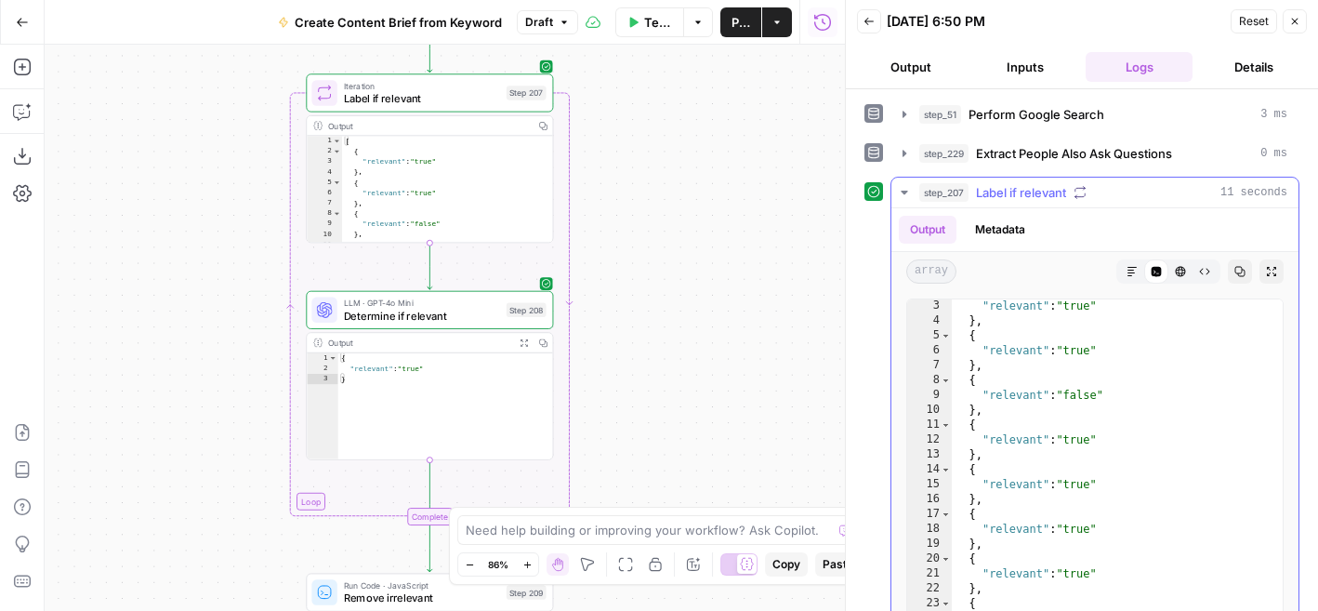
scroll to position [0, 0]
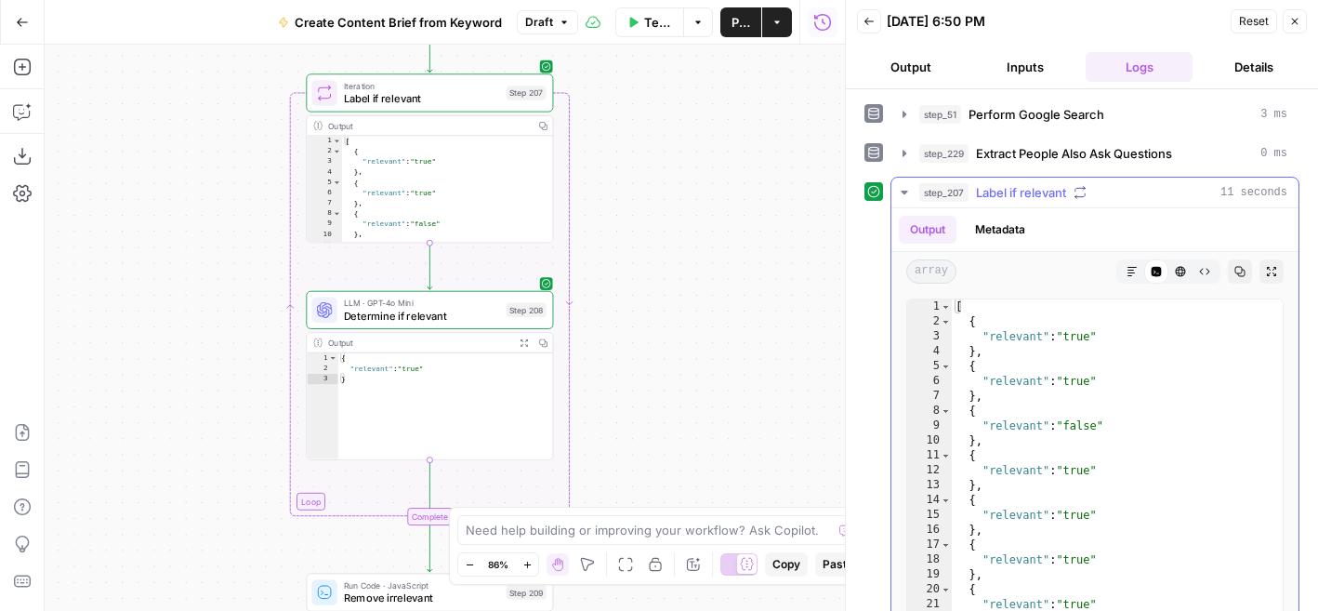
click at [904, 195] on icon "button" at bounding box center [904, 192] width 15 height 15
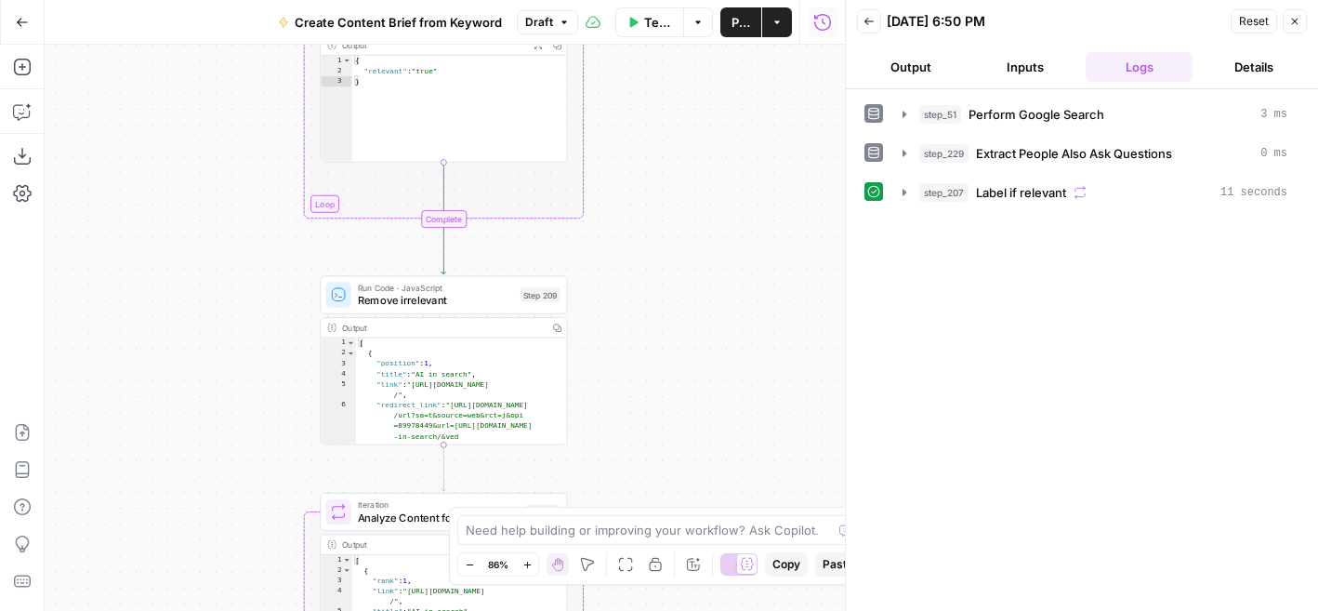
drag, startPoint x: 673, startPoint y: 386, endPoint x: 691, endPoint y: 56, distance: 330.5
click at [691, 57] on div "Workflow Set Inputs Inputs Google Search Perform Google Search Step 51 Output E…" at bounding box center [445, 328] width 800 height 566
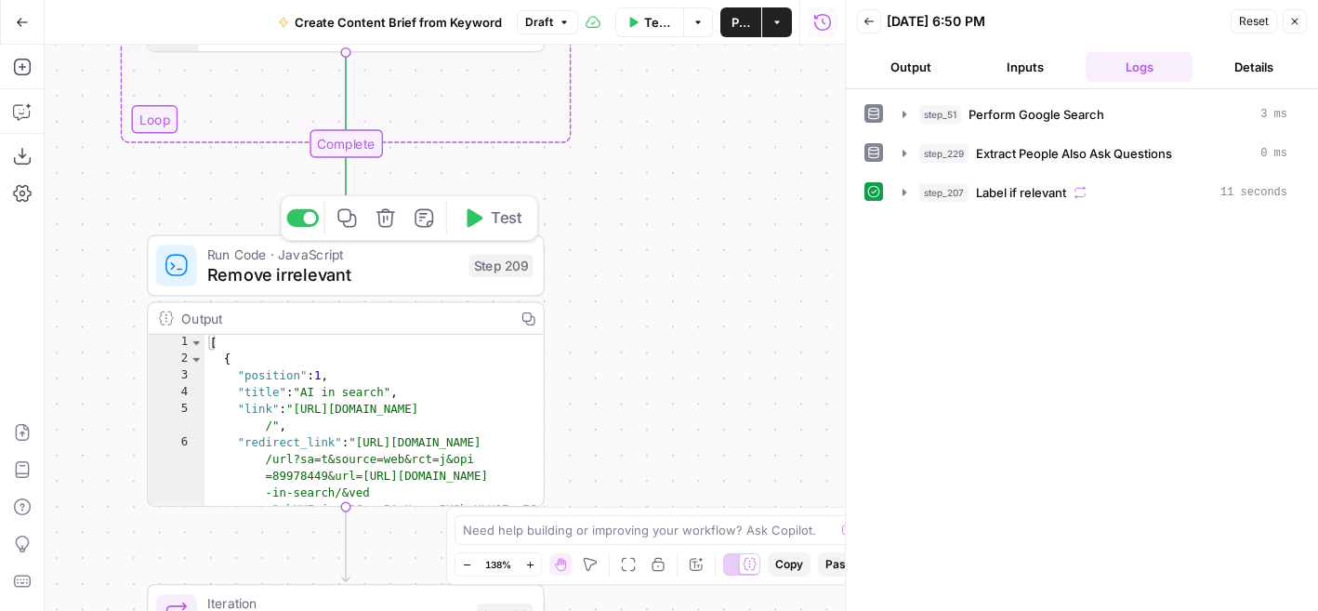
click at [481, 218] on icon "button" at bounding box center [475, 218] width 16 height 19
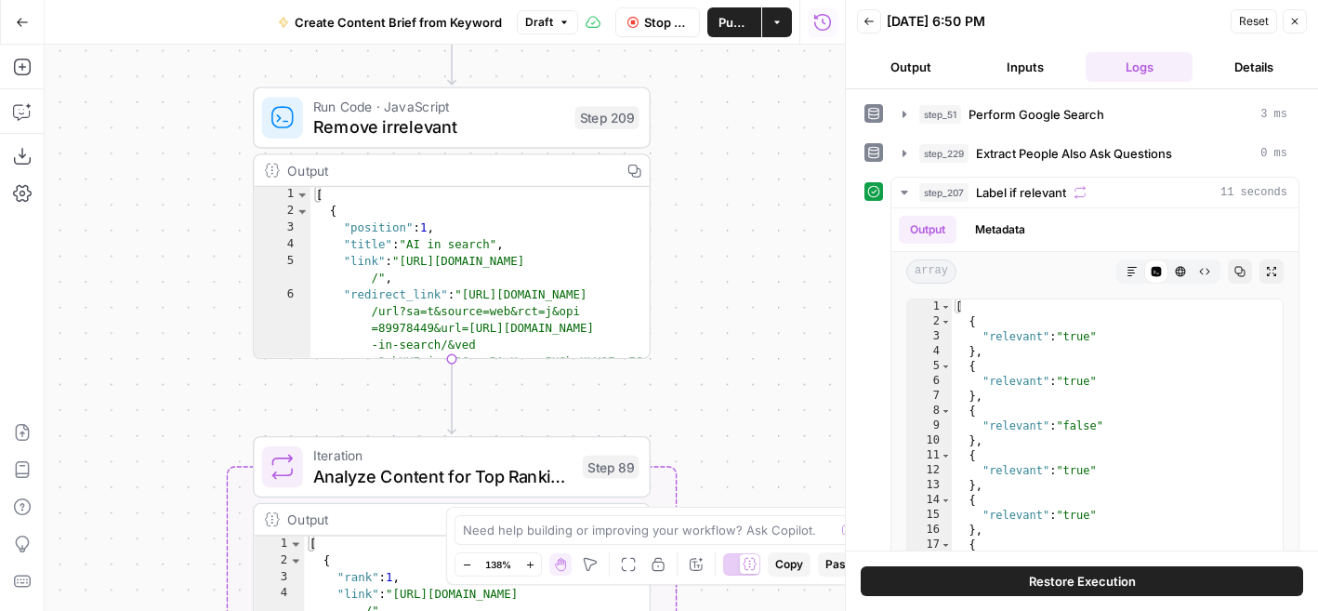
drag, startPoint x: 598, startPoint y: 376, endPoint x: 688, endPoint y: 196, distance: 200.8
click at [688, 196] on div "Workflow Set Inputs Inputs Google Search Perform Google Search Step 51 Output E…" at bounding box center [445, 328] width 800 height 566
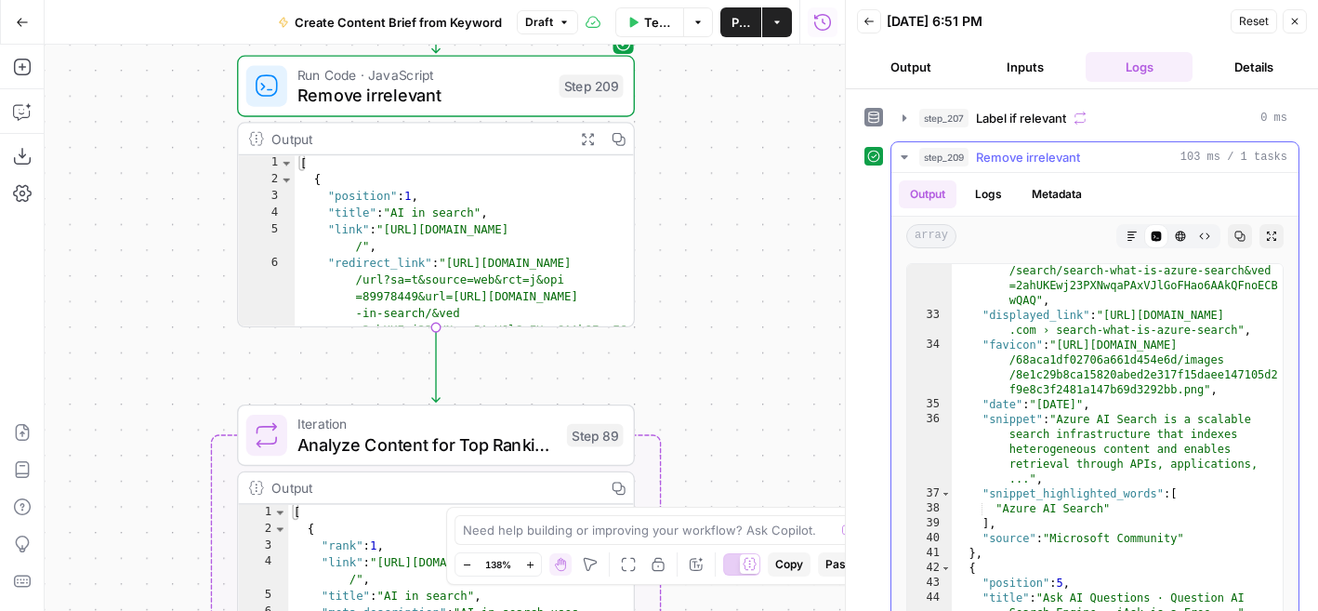
scroll to position [78, 0]
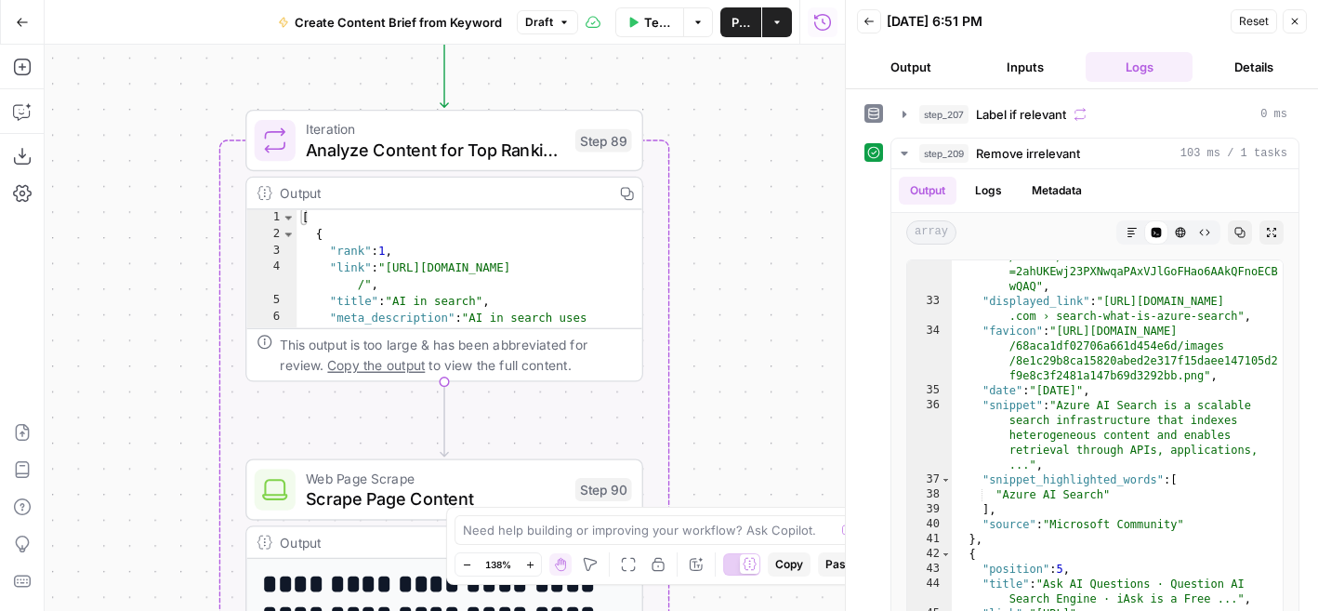
drag, startPoint x: 728, startPoint y: 405, endPoint x: 725, endPoint y: 133, distance: 272.4
click at [725, 133] on div "Workflow Set Inputs Inputs Google Search Perform Google Search Step 51 Output E…" at bounding box center [445, 328] width 800 height 566
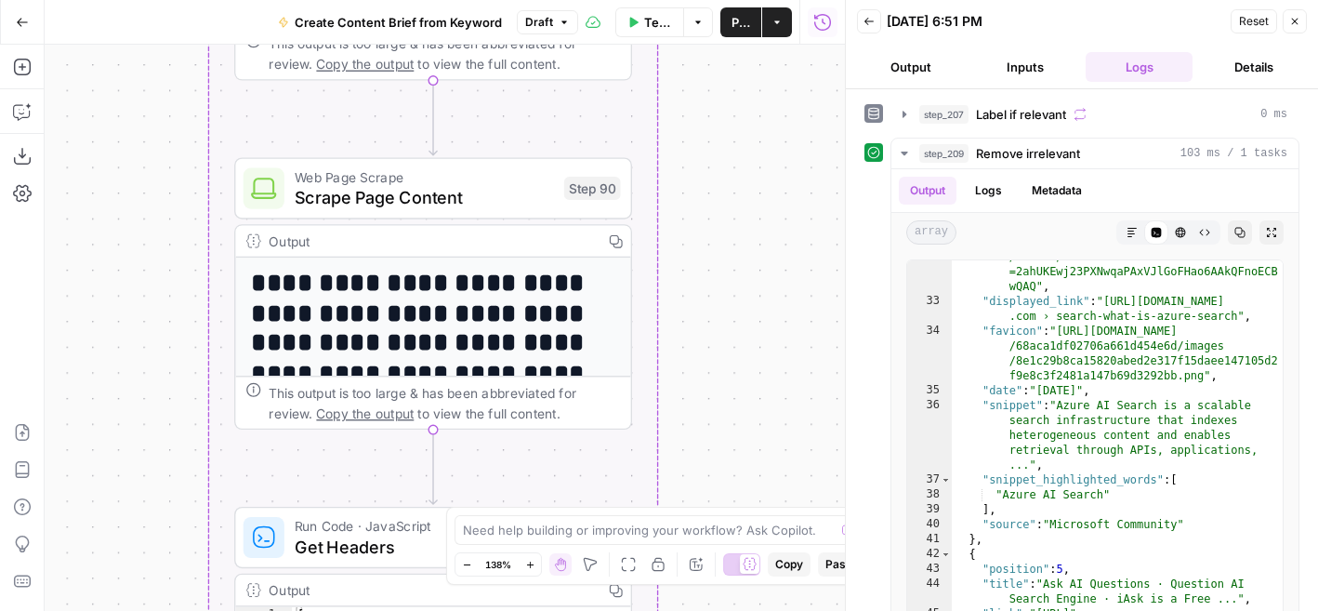
drag, startPoint x: 700, startPoint y: 375, endPoint x: 700, endPoint y: 50, distance: 324.4
click at [700, 50] on div "Workflow Set Inputs Inputs Google Search Perform Google Search Step 51 Output E…" at bounding box center [445, 328] width 800 height 566
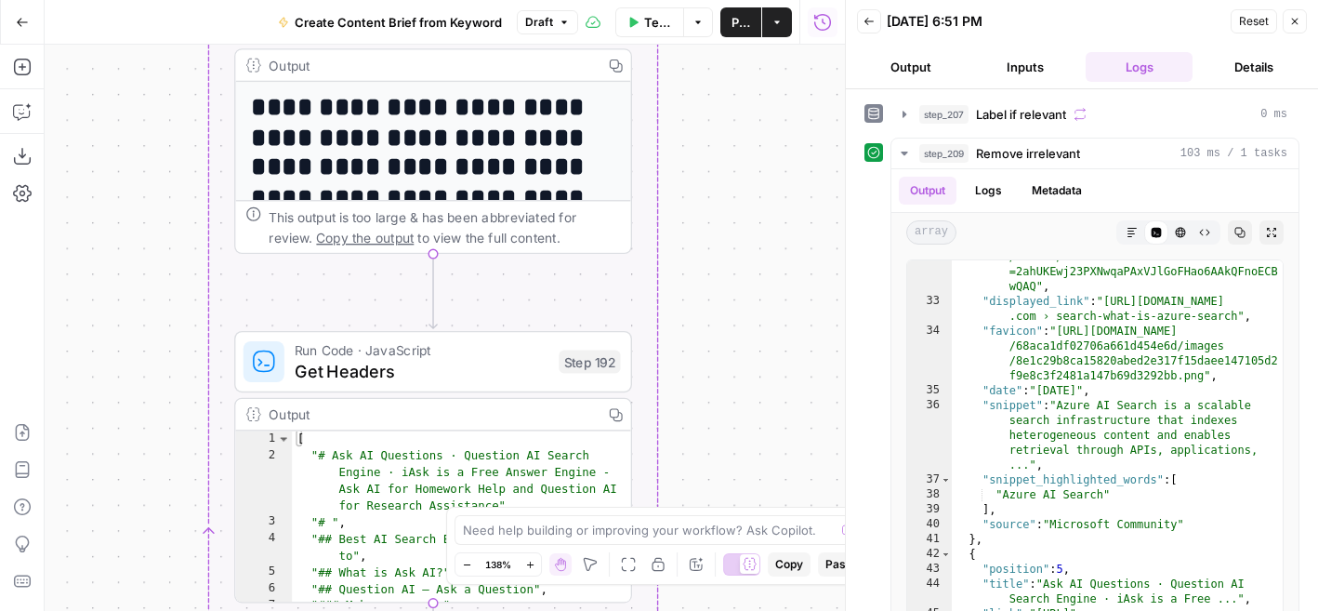
drag, startPoint x: 688, startPoint y: 284, endPoint x: 688, endPoint y: 91, distance: 193.3
click at [688, 91] on div "Workflow Set Inputs Inputs Google Search Perform Google Search Step 51 Output E…" at bounding box center [445, 328] width 800 height 566
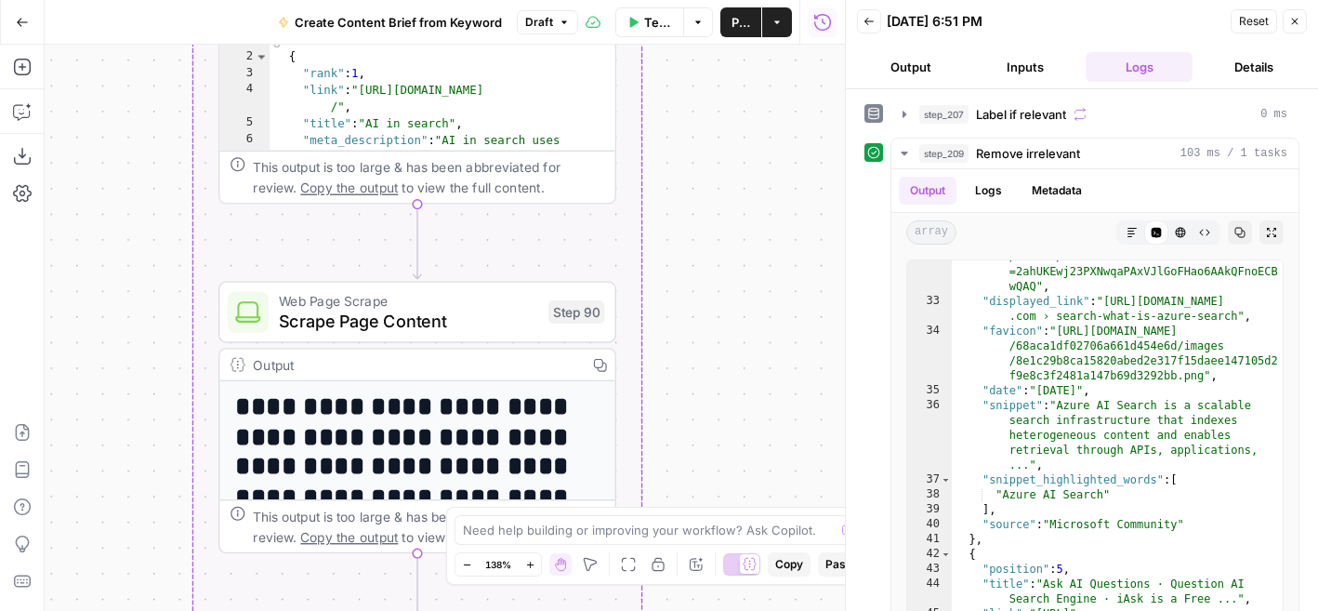
drag, startPoint x: 718, startPoint y: 130, endPoint x: 701, endPoint y: 508, distance: 377.8
click at [701, 508] on body "Cohort 5 New Home Browse Your Data Usage Flightpath Settings Recent Grids New G…" at bounding box center [659, 305] width 1318 height 611
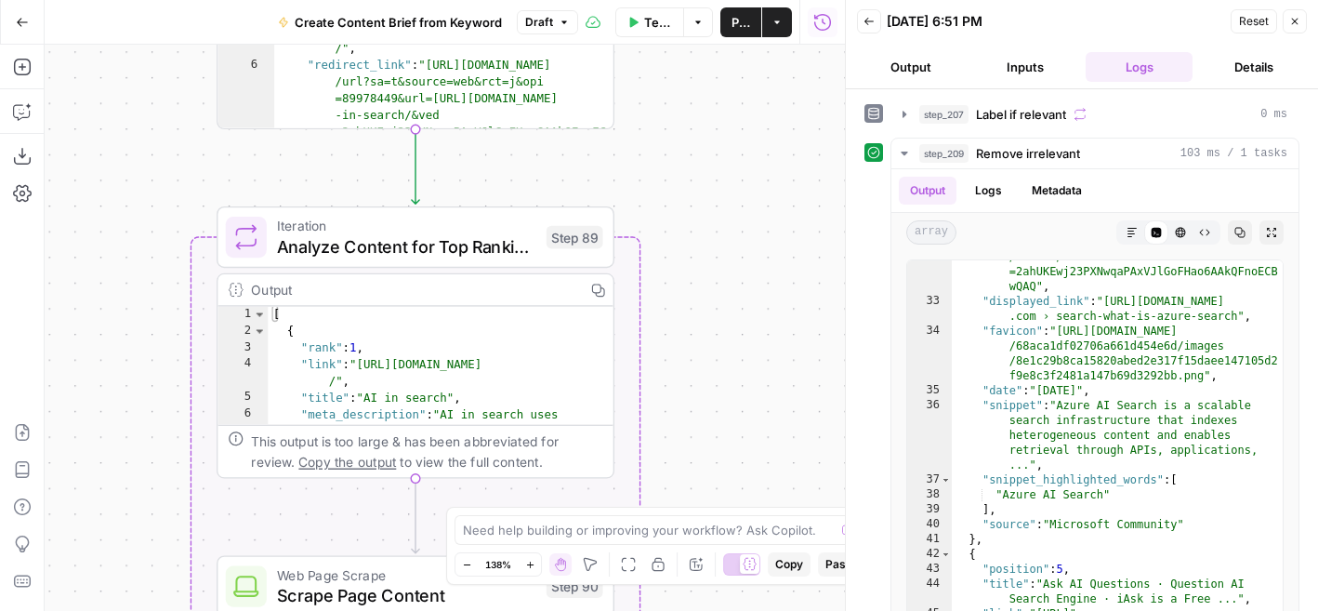
drag, startPoint x: 706, startPoint y: 244, endPoint x: 706, endPoint y: 512, distance: 267.7
click at [706, 512] on body "Cohort 5 New Home Browse Your Data Usage Flightpath Settings Recent Grids New G…" at bounding box center [659, 305] width 1318 height 611
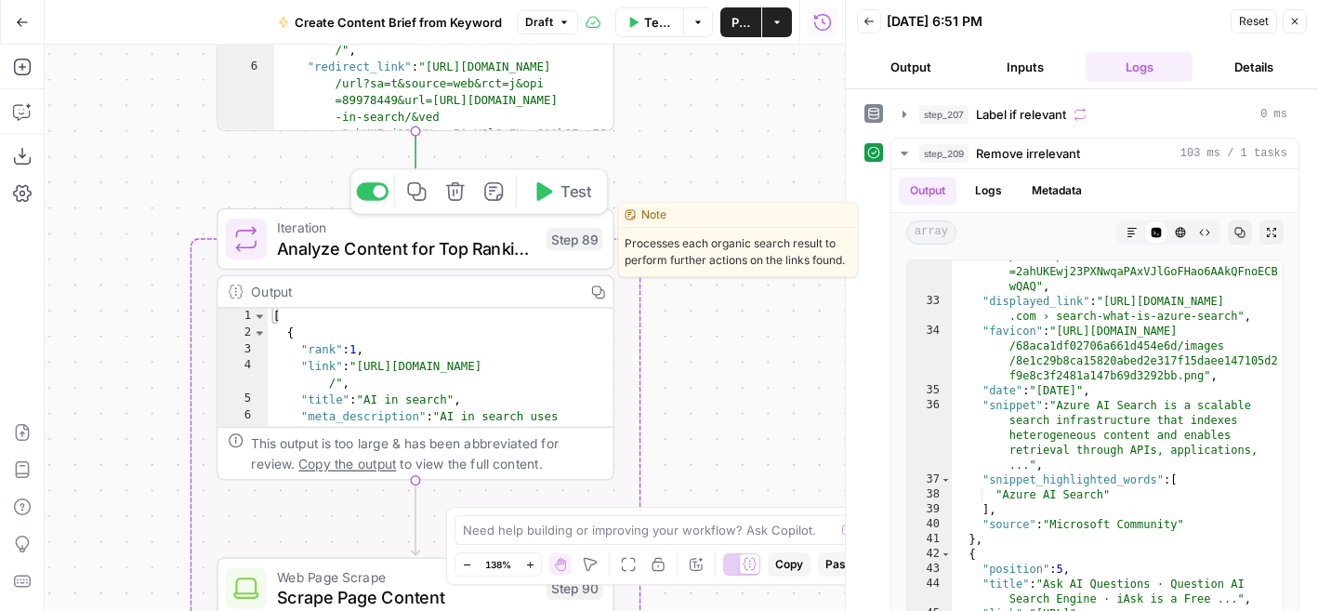
click at [555, 184] on button "Test" at bounding box center [562, 191] width 80 height 33
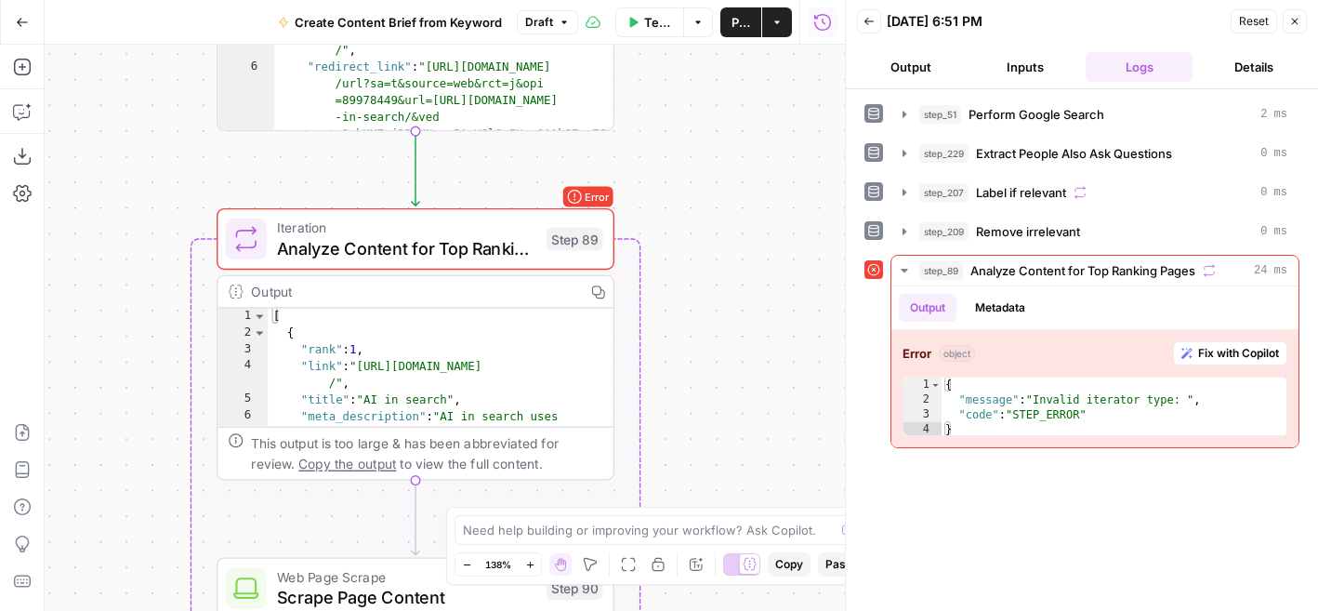
click at [1294, 24] on icon "button" at bounding box center [1294, 21] width 11 height 11
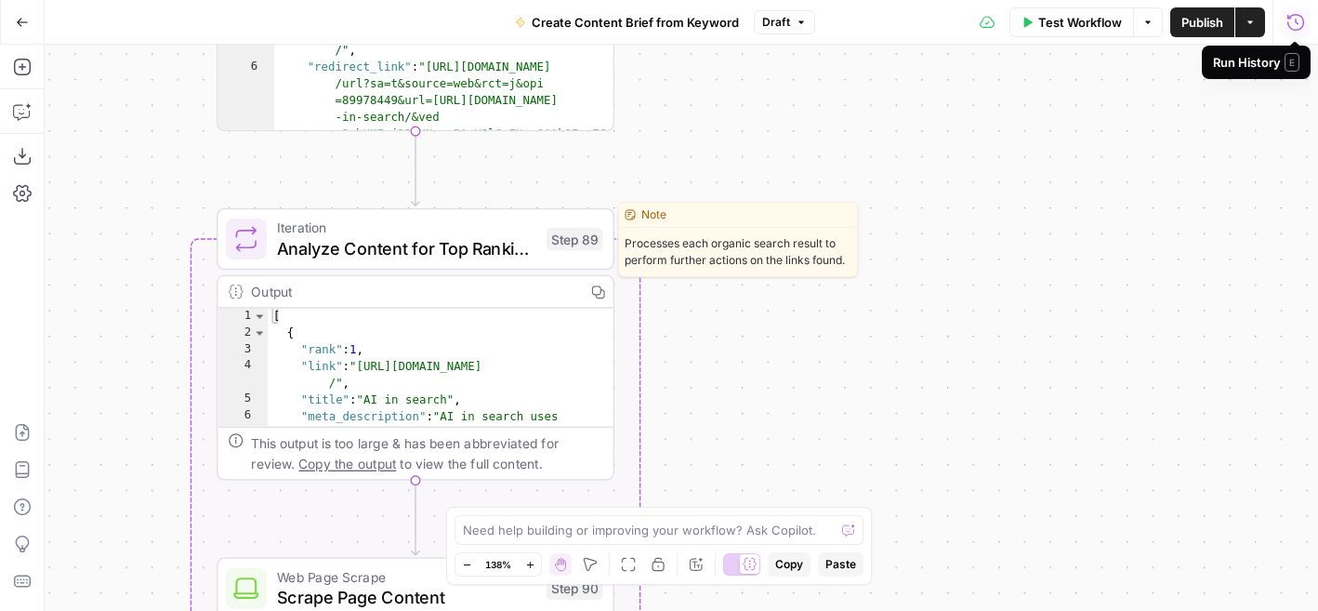
click at [482, 247] on span "Analyze Content for Top Ranking Pages" at bounding box center [406, 248] width 259 height 26
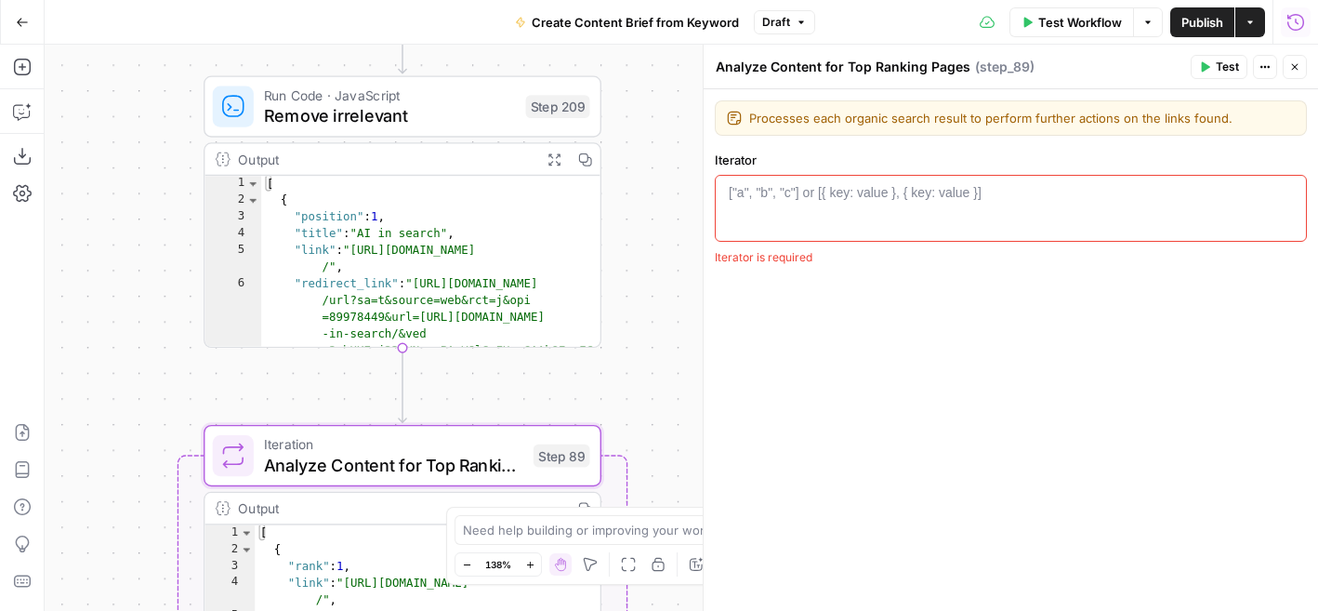
drag, startPoint x: 686, startPoint y: 266, endPoint x: 668, endPoint y: 504, distance: 238.6
click at [668, 503] on div "Workflow Set Inputs Inputs Google Search Perform Google Search Step 51 Output E…" at bounding box center [681, 328] width 1273 height 566
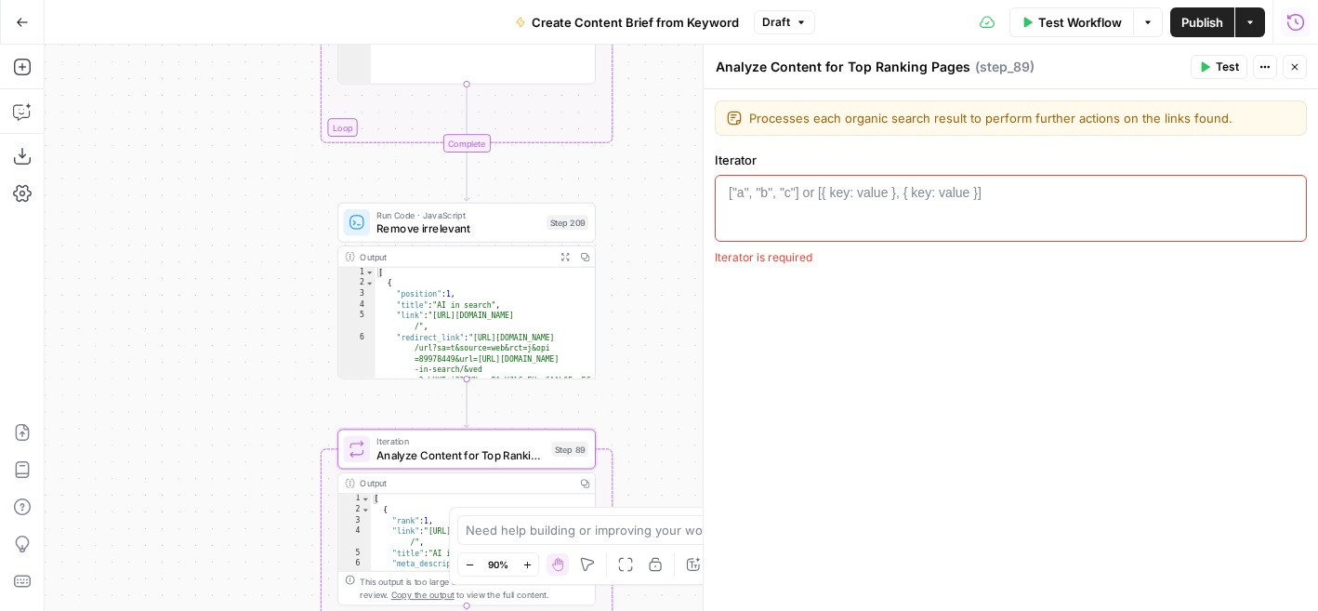
drag, startPoint x: 675, startPoint y: 312, endPoint x: 656, endPoint y: 288, distance: 30.5
click at [656, 288] on div "Workflow Set Inputs Inputs Google Search Perform Google Search Step 51 Output E…" at bounding box center [681, 328] width 1273 height 566
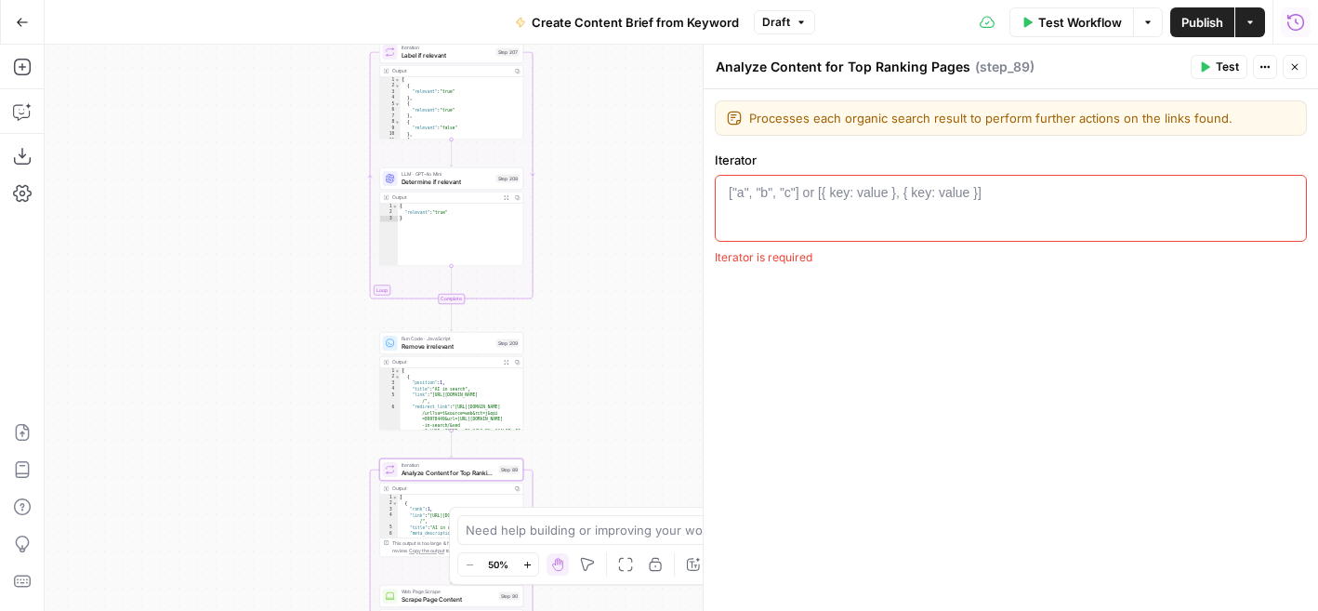
drag, startPoint x: 655, startPoint y: 288, endPoint x: 559, endPoint y: 393, distance: 142.8
click at [559, 393] on div "Workflow Set Inputs Inputs Google Search Perform Google Search Step 51 Output E…" at bounding box center [681, 328] width 1273 height 566
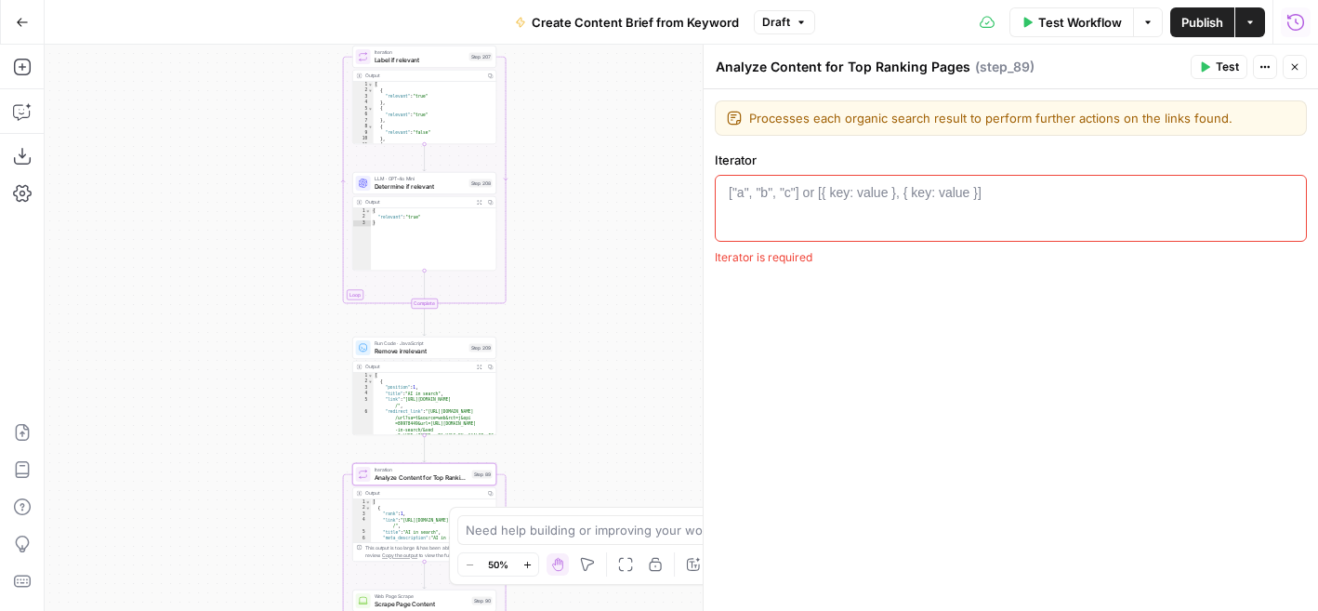
drag, startPoint x: 664, startPoint y: 350, endPoint x: 646, endPoint y: 355, distance: 18.3
click at [646, 355] on div "Workflow Set Inputs Inputs Google Search Perform Google Search Step 51 Output E…" at bounding box center [681, 328] width 1273 height 566
drag, startPoint x: 763, startPoint y: 159, endPoint x: 716, endPoint y: 158, distance: 47.4
click at [716, 158] on label "Iterator" at bounding box center [1011, 160] width 592 height 19
click at [747, 160] on label "Iterator" at bounding box center [1011, 160] width 592 height 19
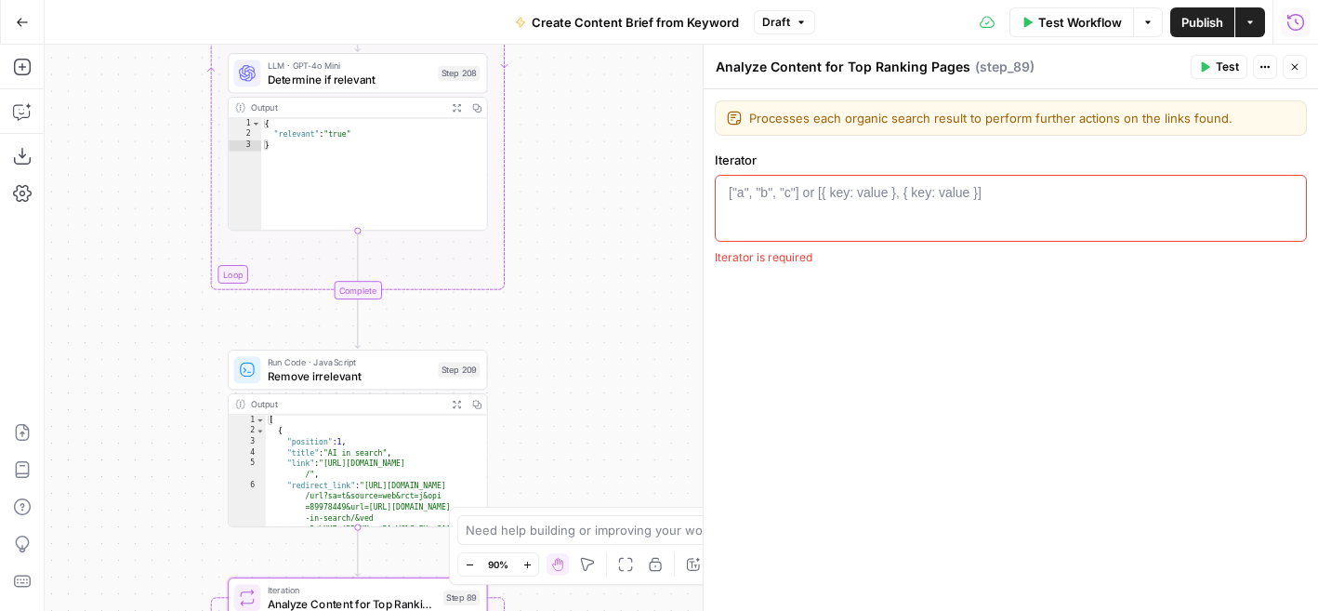
drag, startPoint x: 596, startPoint y: 220, endPoint x: 597, endPoint y: 257, distance: 37.2
click at [597, 257] on div "Workflow Set Inputs Inputs Google Search Perform Google Search Step 51 Output E…" at bounding box center [681, 328] width 1273 height 566
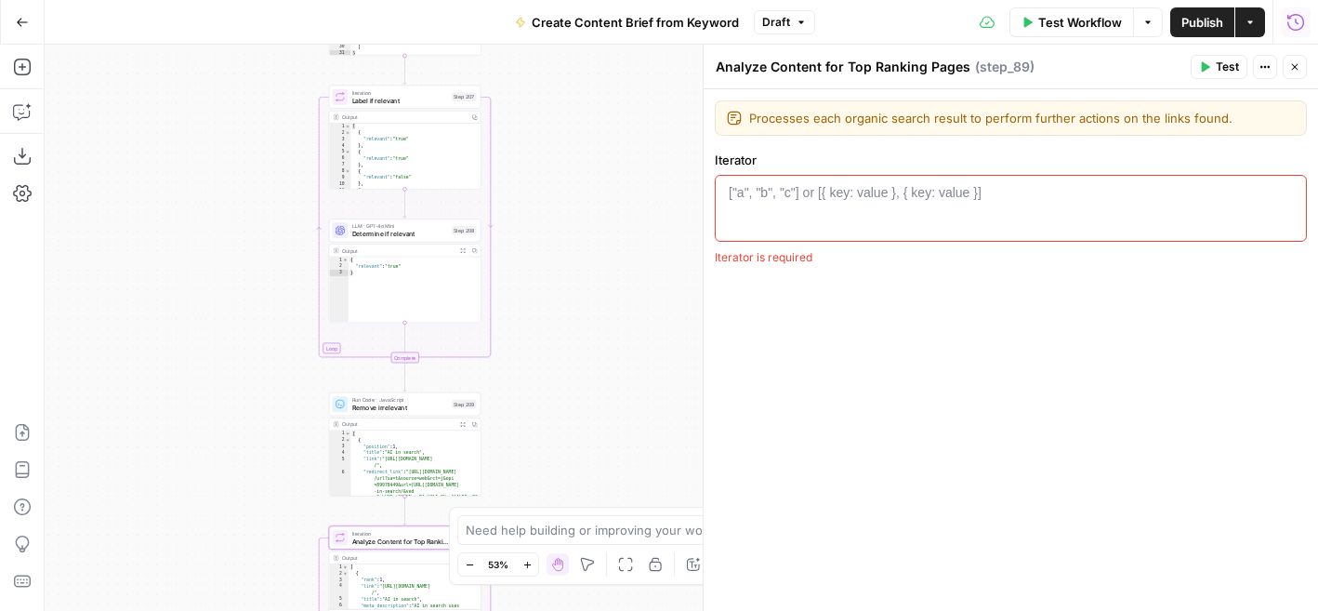
drag, startPoint x: 624, startPoint y: 240, endPoint x: 578, endPoint y: 308, distance: 81.7
click at [578, 308] on div "Workflow Set Inputs Inputs Google Search Perform Google Search Step 51 Output E…" at bounding box center [681, 328] width 1273 height 566
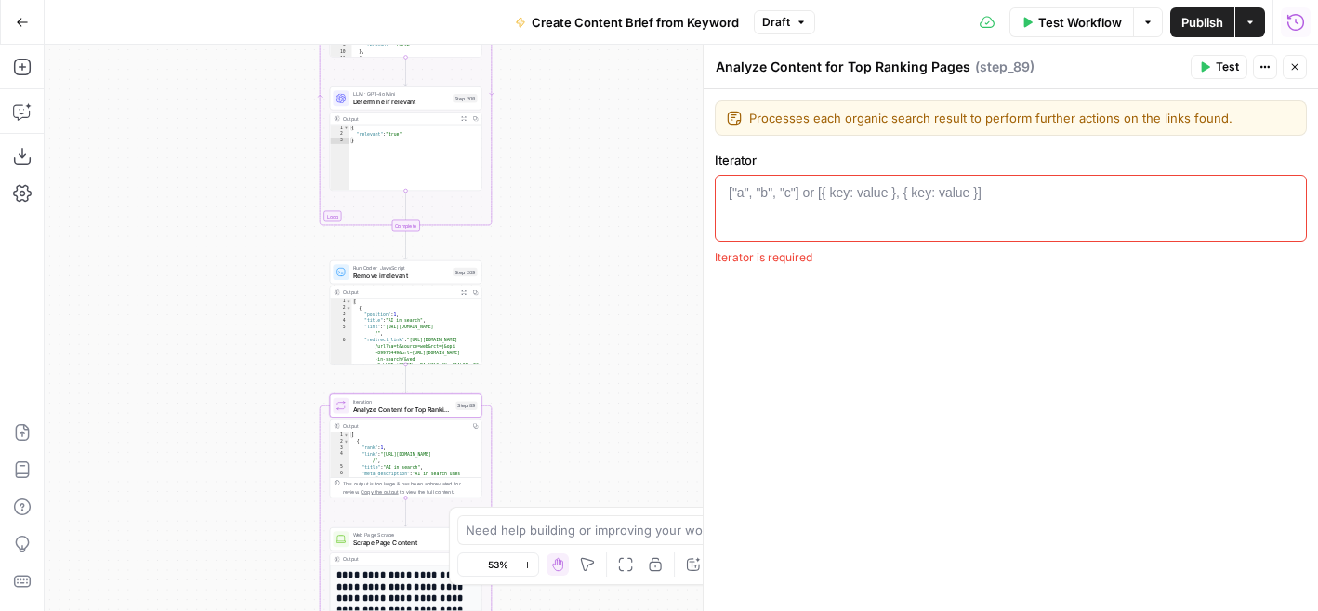
drag, startPoint x: 584, startPoint y: 449, endPoint x: 583, endPoint y: 334, distance: 115.3
click at [583, 334] on div "Workflow Set Inputs Inputs Google Search Perform Google Search Step 51 Output E…" at bounding box center [681, 328] width 1273 height 566
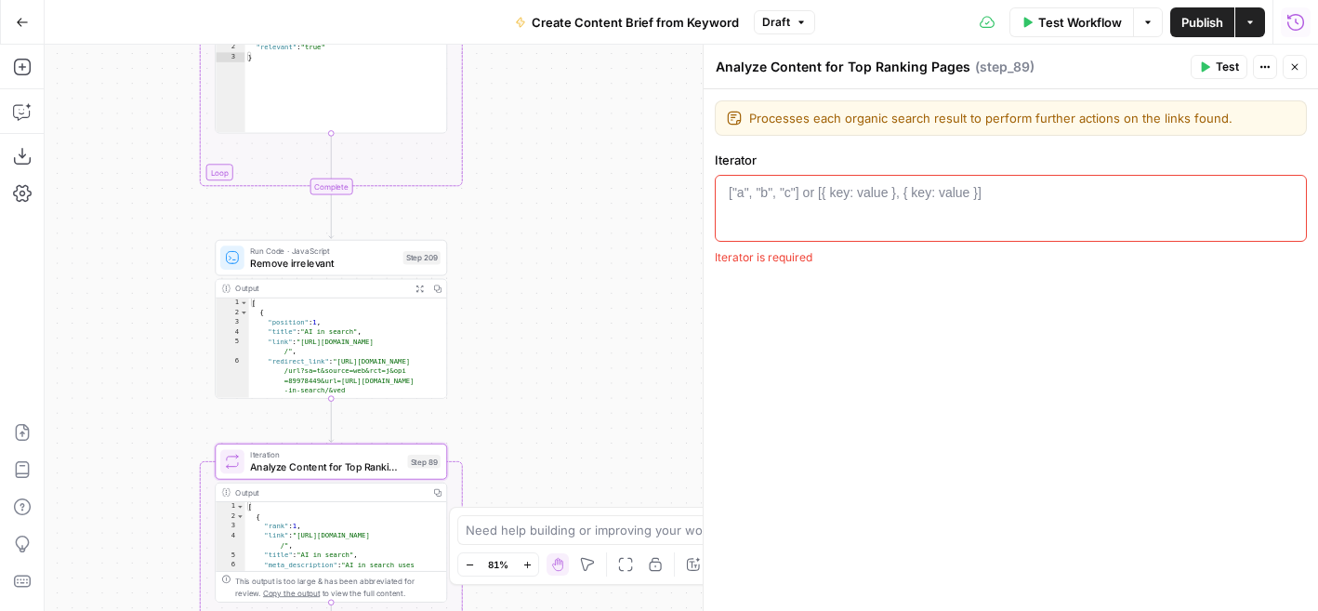
click at [1296, 27] on icon "button" at bounding box center [1295, 22] width 19 height 19
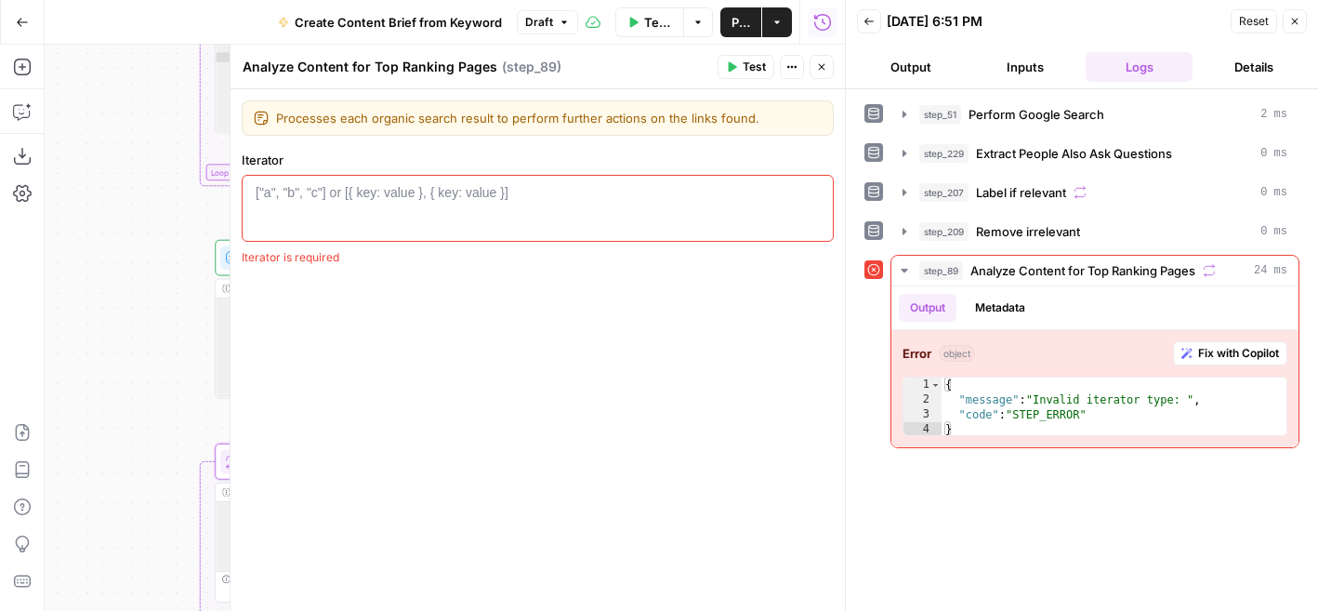
click at [819, 66] on icon "button" at bounding box center [821, 66] width 11 height 11
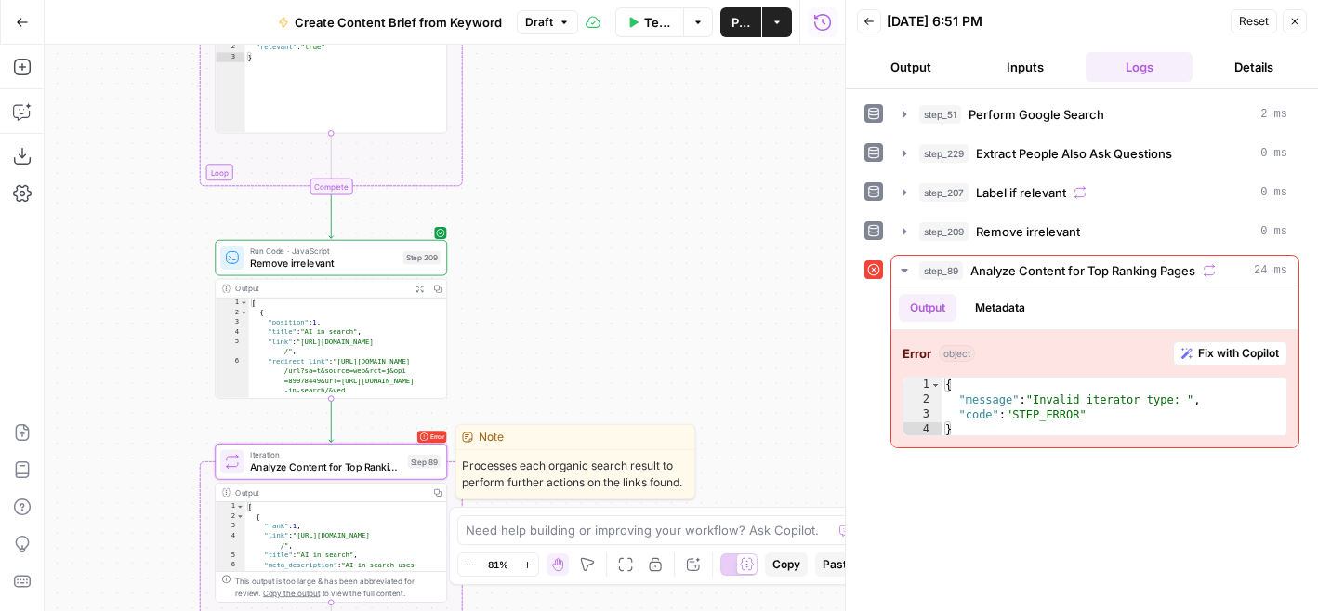
click at [312, 462] on span "Analyze Content for Top Ranking Pages" at bounding box center [326, 466] width 152 height 15
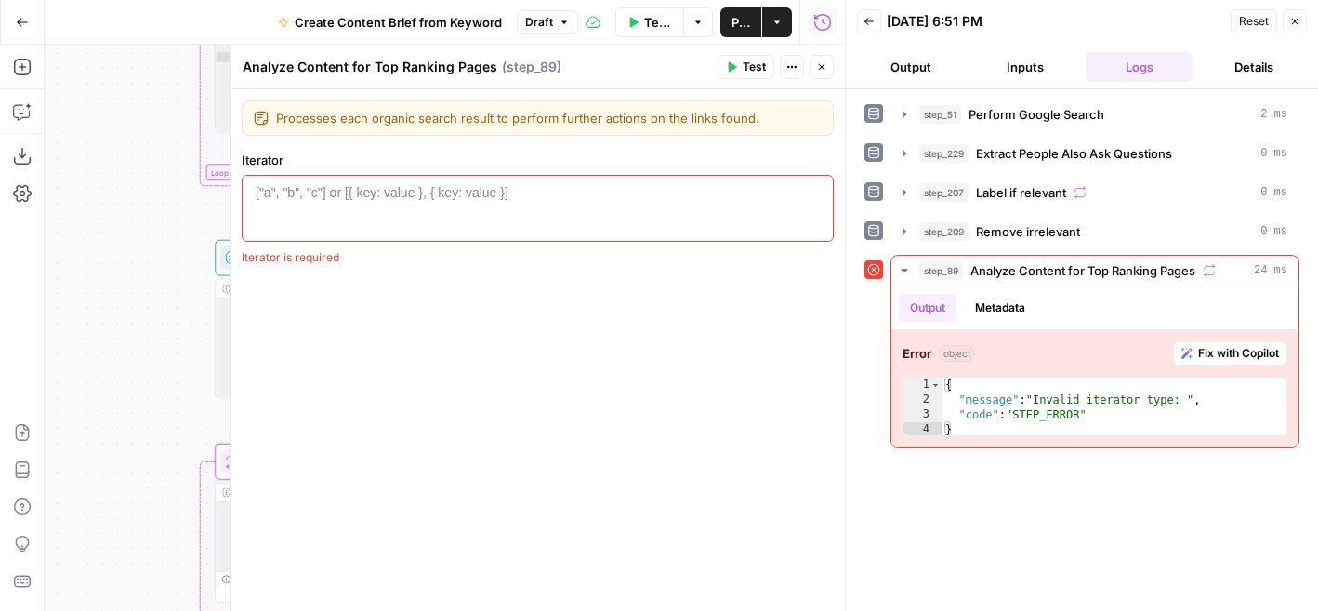
click at [1297, 22] on icon "button" at bounding box center [1294, 21] width 11 height 11
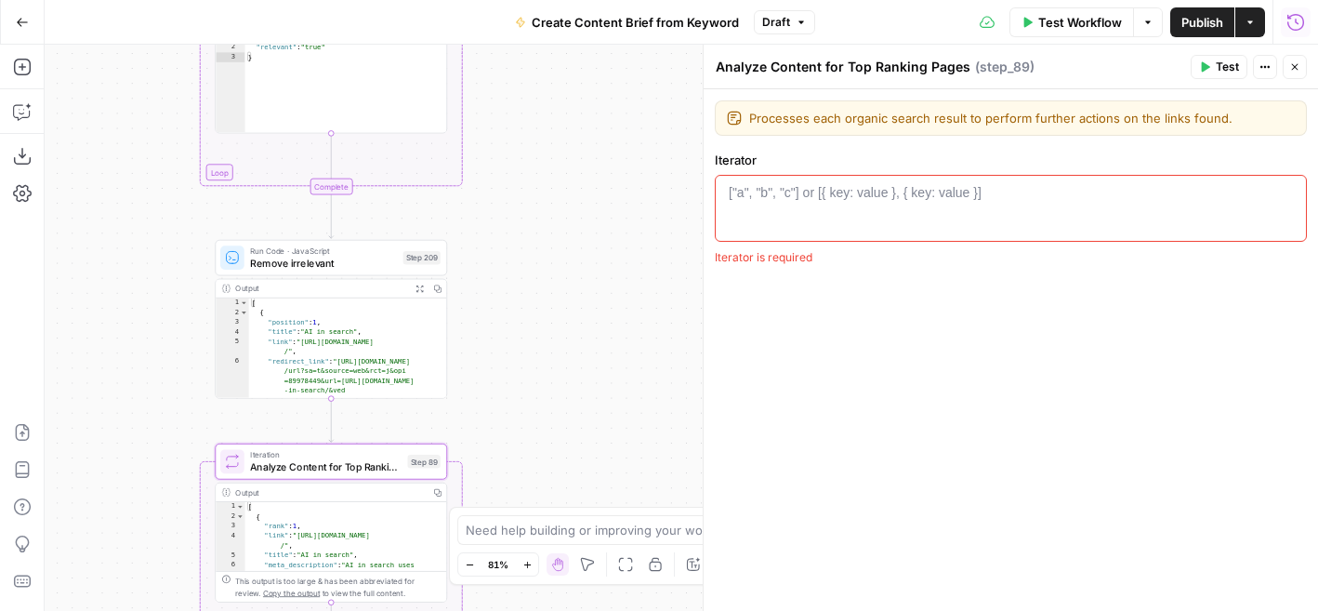
type textarea "**********"
click at [290, 329] on div "[ { "position" : 1 , "title" : "AI in search" , "link" : "[URL][DOMAIN_NAME] /"…" at bounding box center [348, 382] width 199 height 169
click at [778, 192] on div "["a", "b", "c"] or [{ key: value }, { key: value }]" at bounding box center [855, 192] width 253 height 19
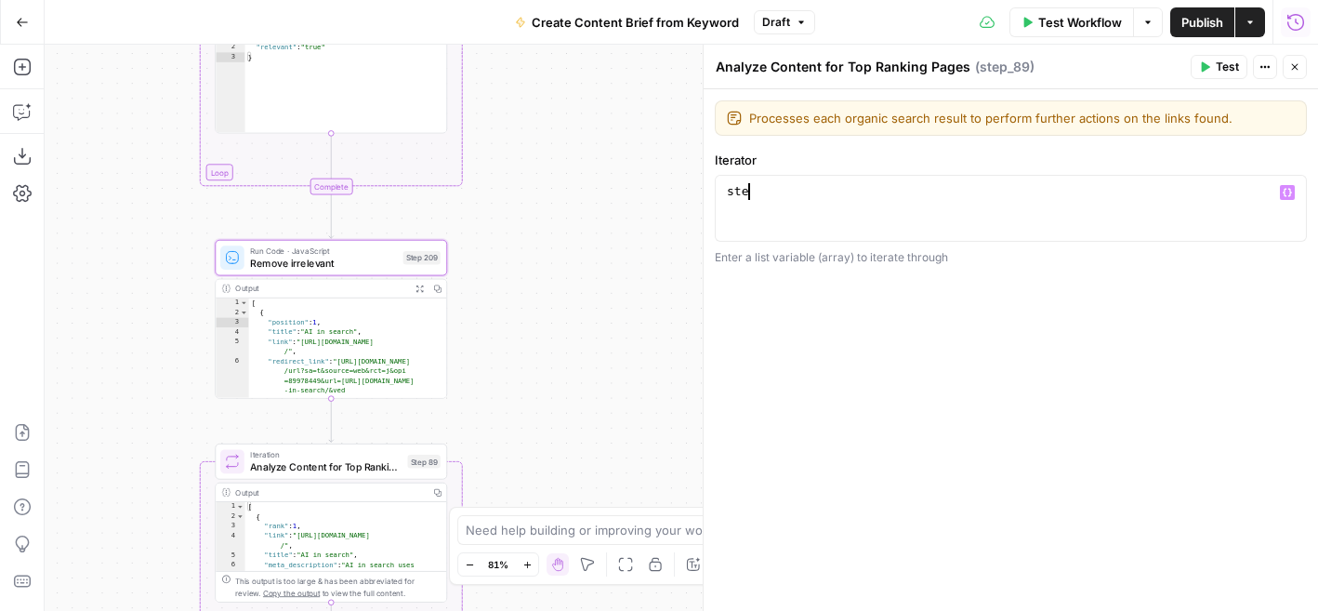
type textarea "*"
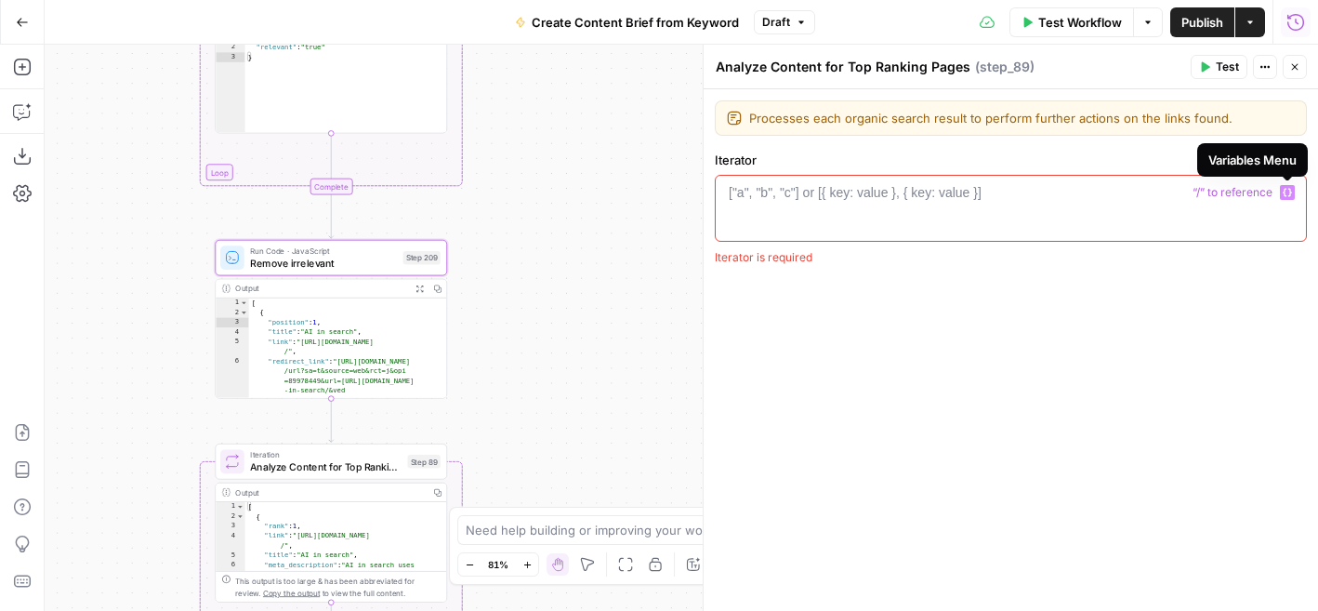
click at [1287, 191] on icon "button" at bounding box center [1287, 192] width 9 height 9
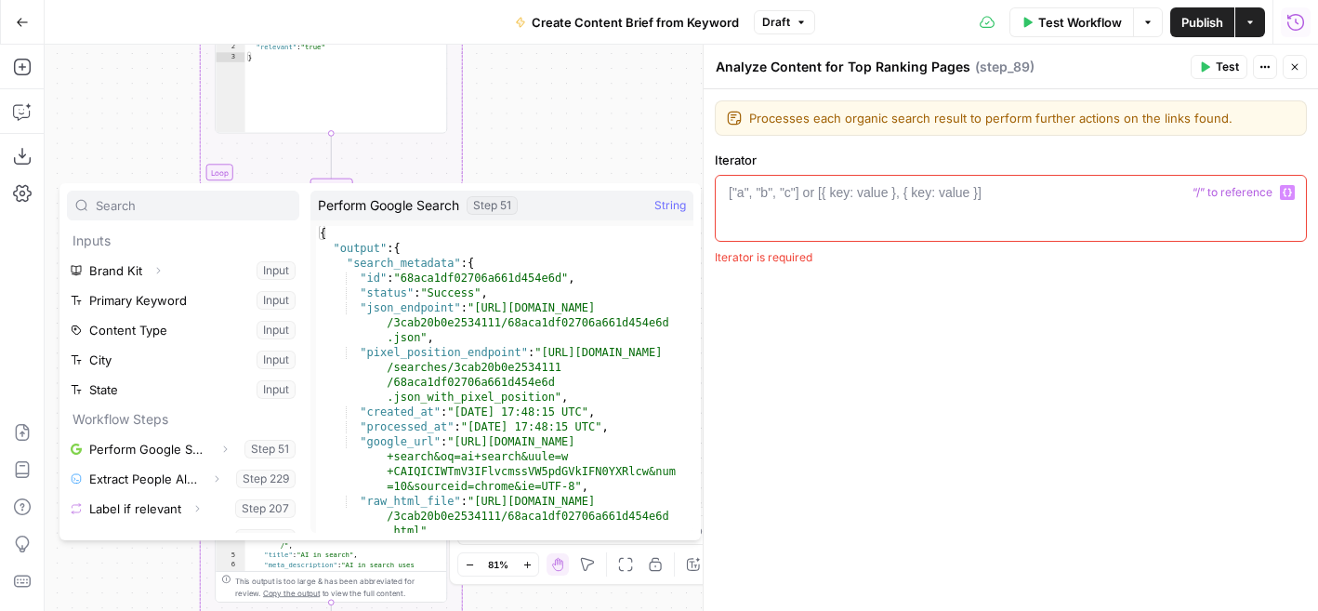
scroll to position [20, 0]
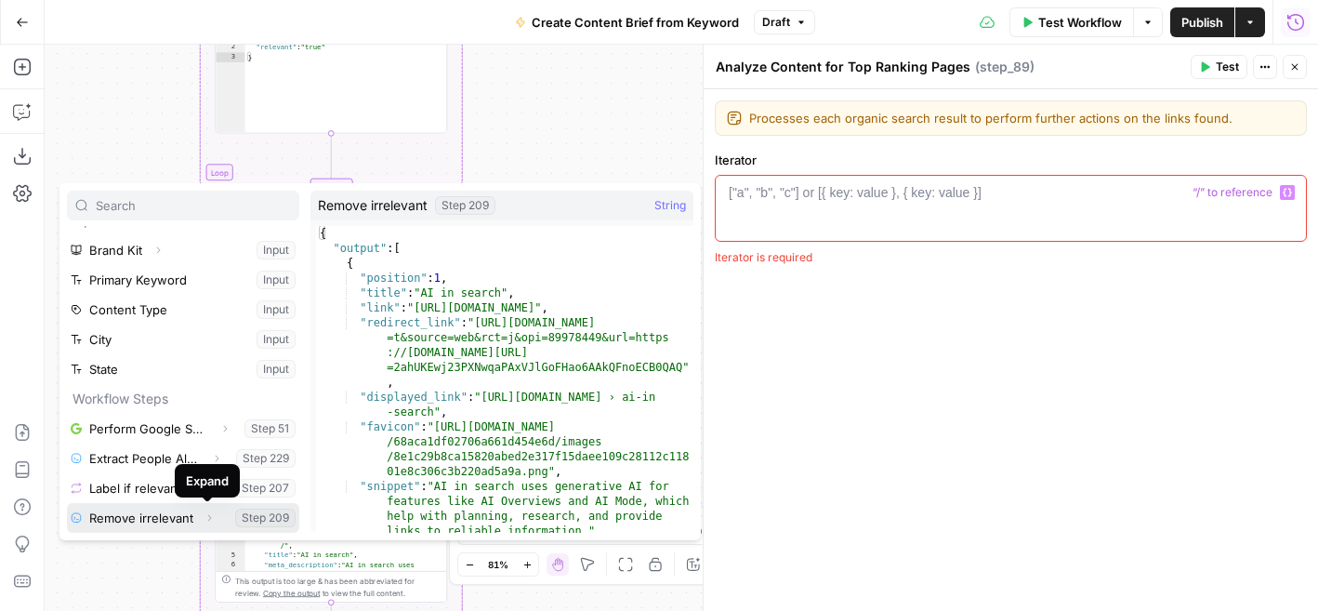
click at [206, 517] on icon "button" at bounding box center [209, 517] width 11 height 11
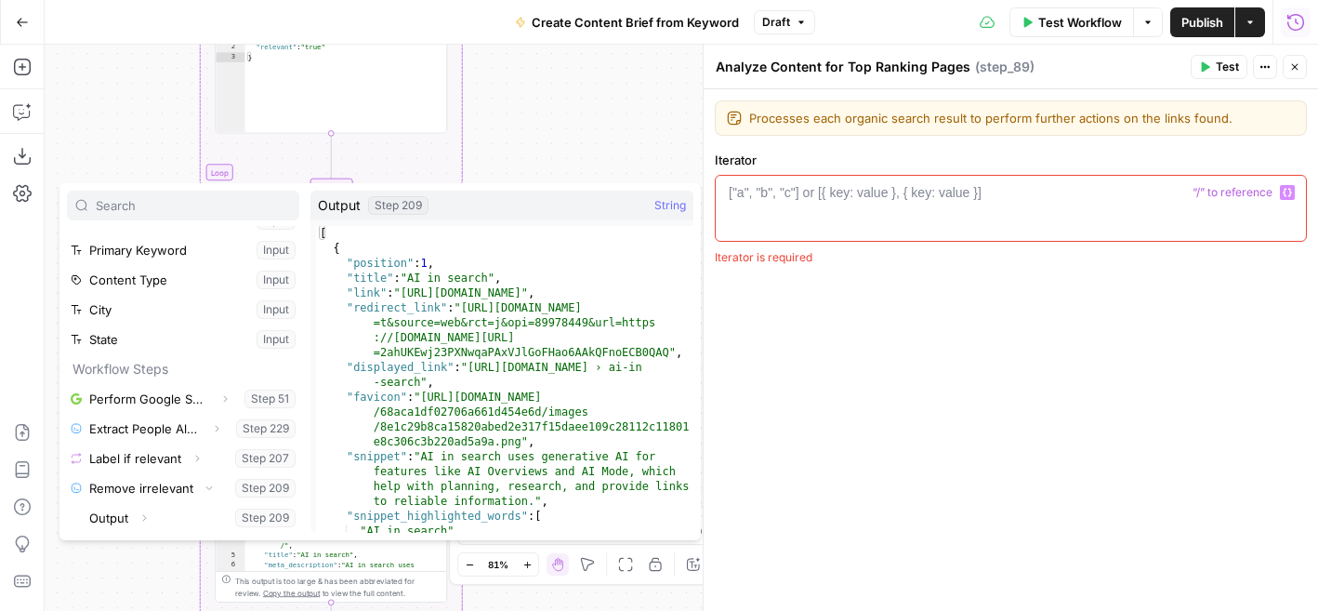
type textarea "*"
drag, startPoint x: 331, startPoint y: 240, endPoint x: 318, endPoint y: 238, distance: 13.1
click at [318, 238] on div "[ { "position" : 1 , "title" : "AI in search" , "link" : "[URL][DOMAIN_NAME]" ,…" at bounding box center [504, 394] width 377 height 336
click at [196, 521] on button "Select variable Output" at bounding box center [193, 518] width 214 height 30
type textarea "**********"
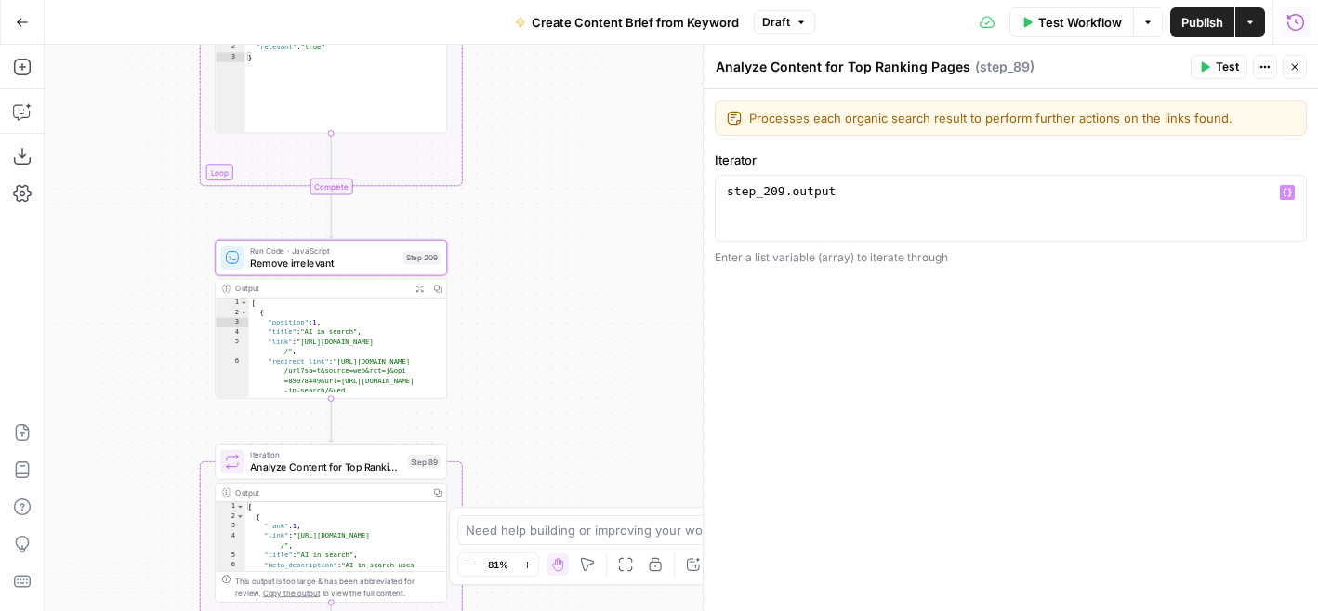
click at [1217, 66] on span "Test" at bounding box center [1227, 67] width 23 height 17
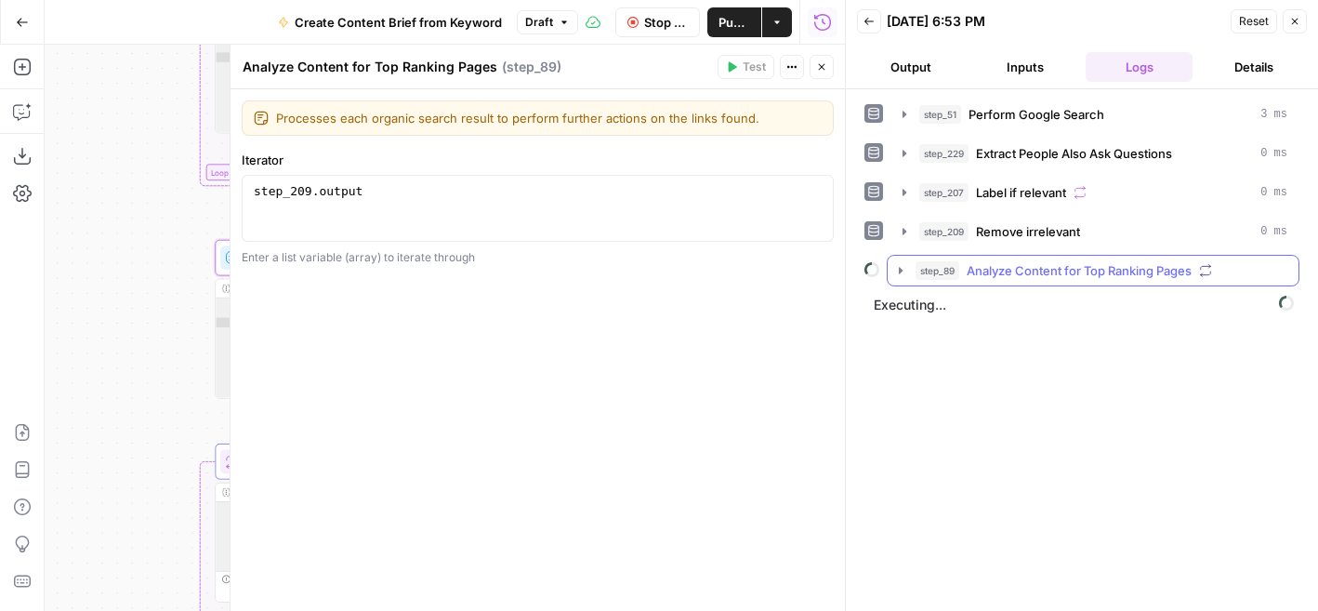
click at [897, 267] on icon "button" at bounding box center [900, 270] width 15 height 15
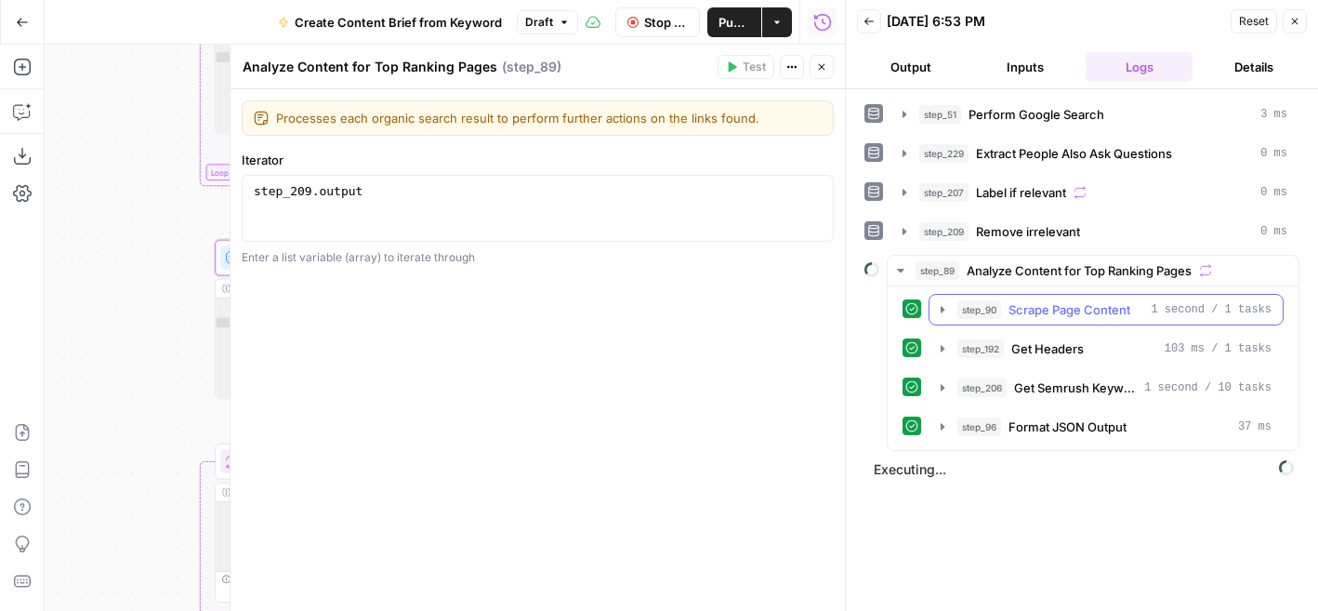
click at [941, 308] on icon "button" at bounding box center [943, 309] width 4 height 7
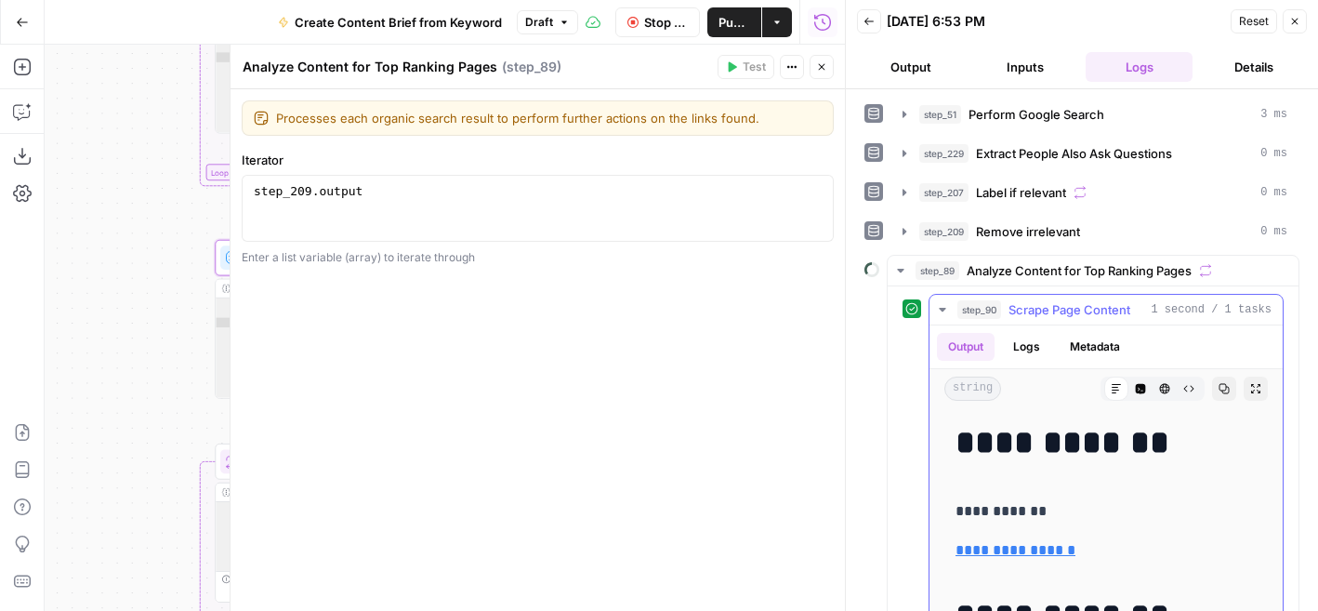
click at [941, 308] on icon "button" at bounding box center [942, 310] width 7 height 4
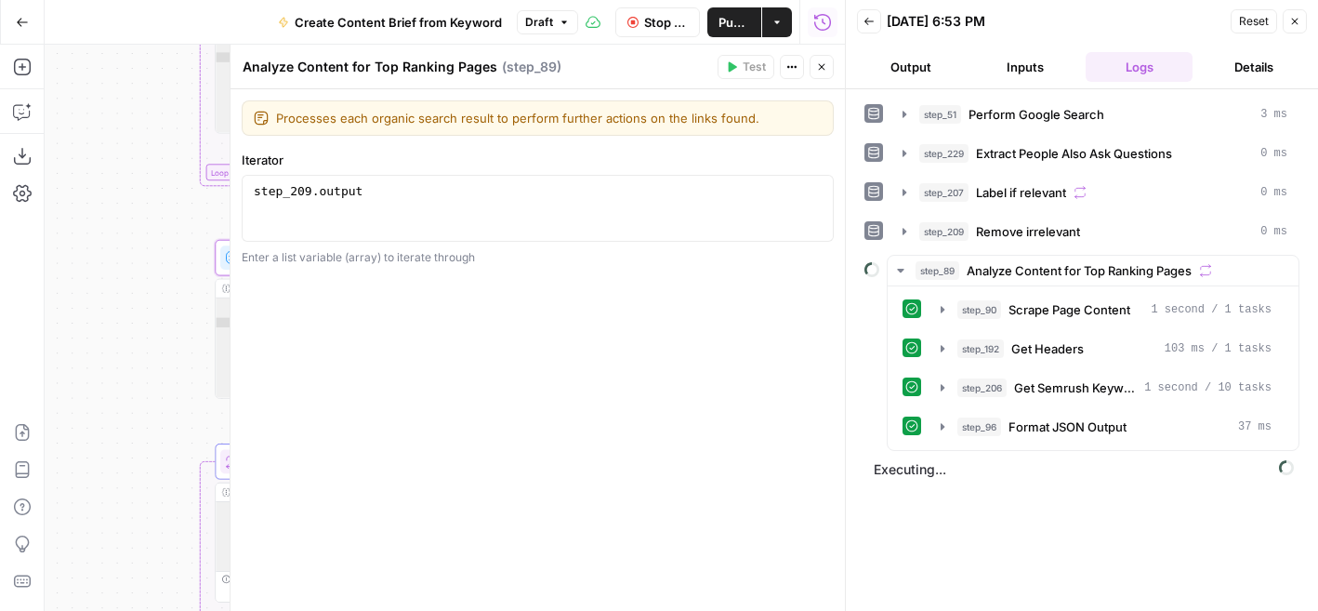
click at [821, 73] on button "Close" at bounding box center [822, 67] width 24 height 24
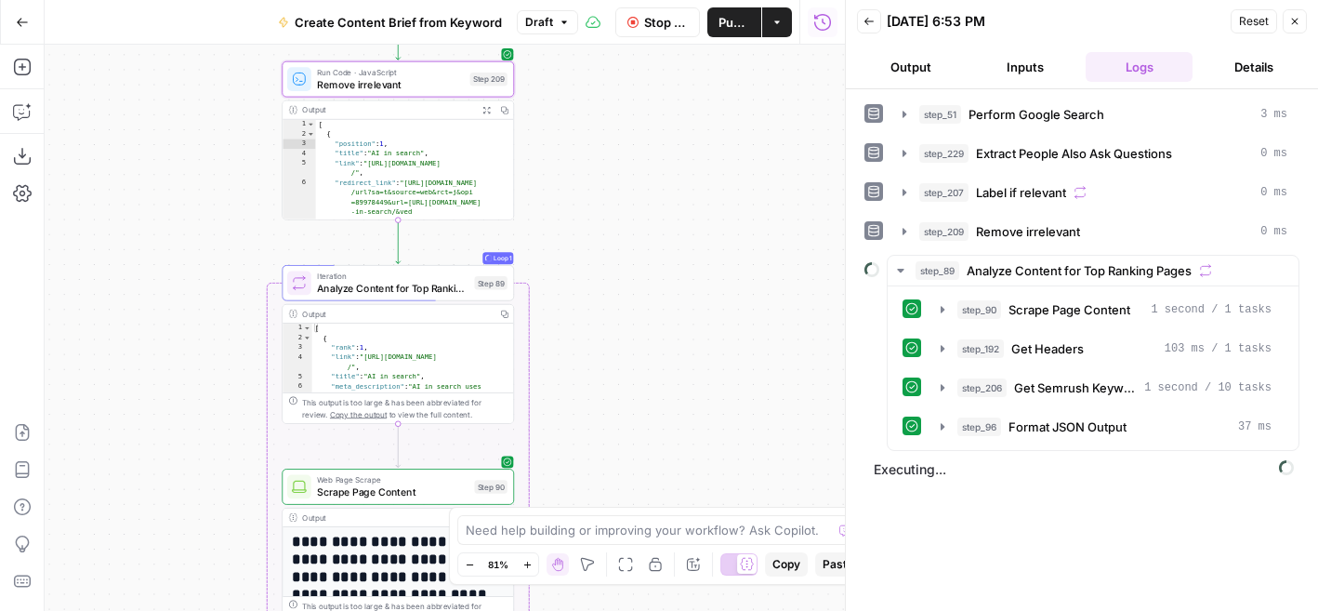
drag, startPoint x: 521, startPoint y: 291, endPoint x: 588, endPoint y: 112, distance: 190.6
click at [588, 112] on div "Workflow Set Inputs Inputs Google Search Perform Google Search Step 51 Output E…" at bounding box center [445, 328] width 800 height 566
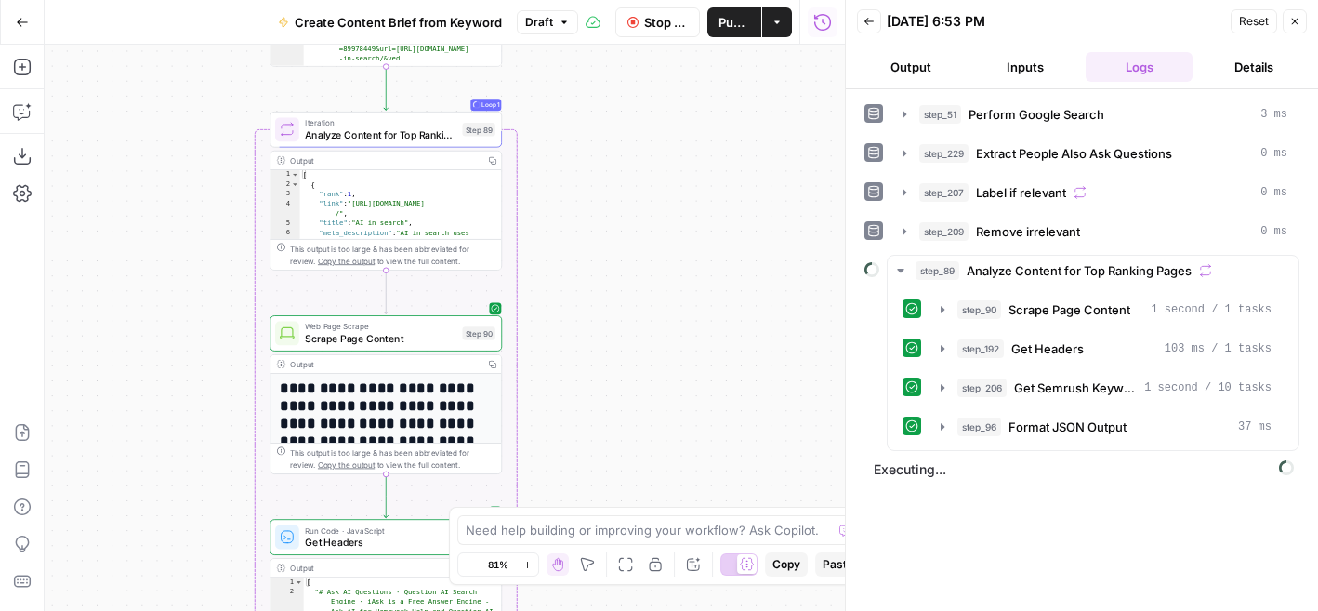
drag, startPoint x: 585, startPoint y: 363, endPoint x: 570, endPoint y: 204, distance: 159.6
click at [571, 204] on div "Workflow Set Inputs Inputs Google Search Perform Google Search Step 51 Output E…" at bounding box center [445, 328] width 800 height 566
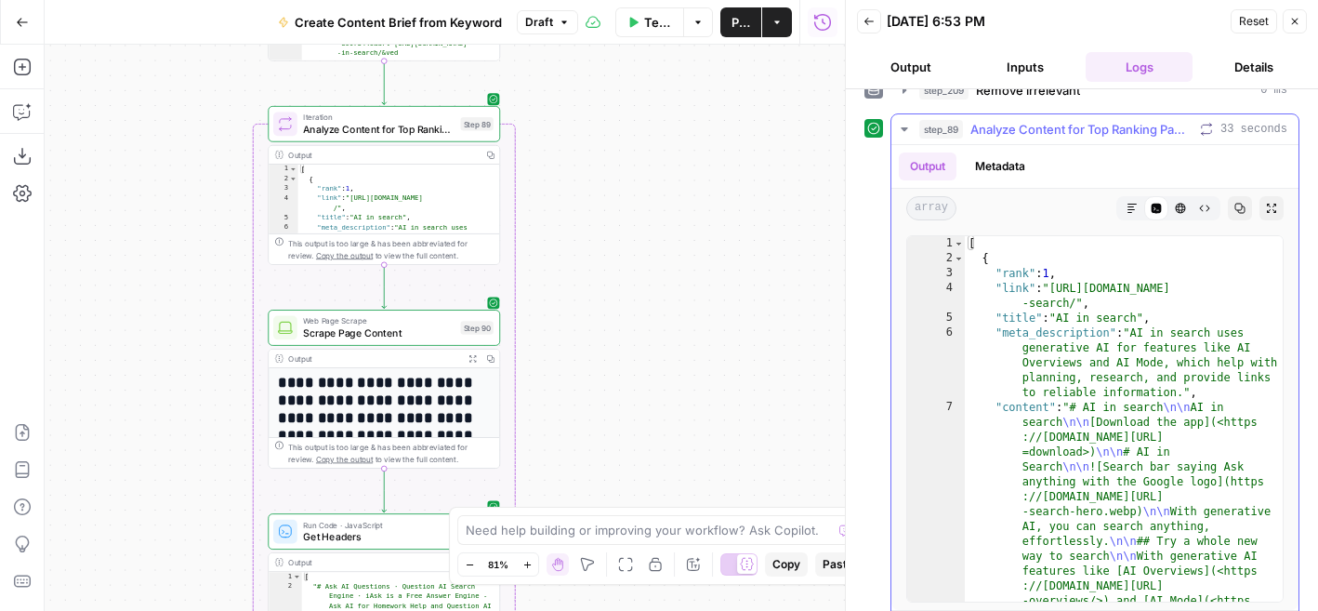
scroll to position [133, 0]
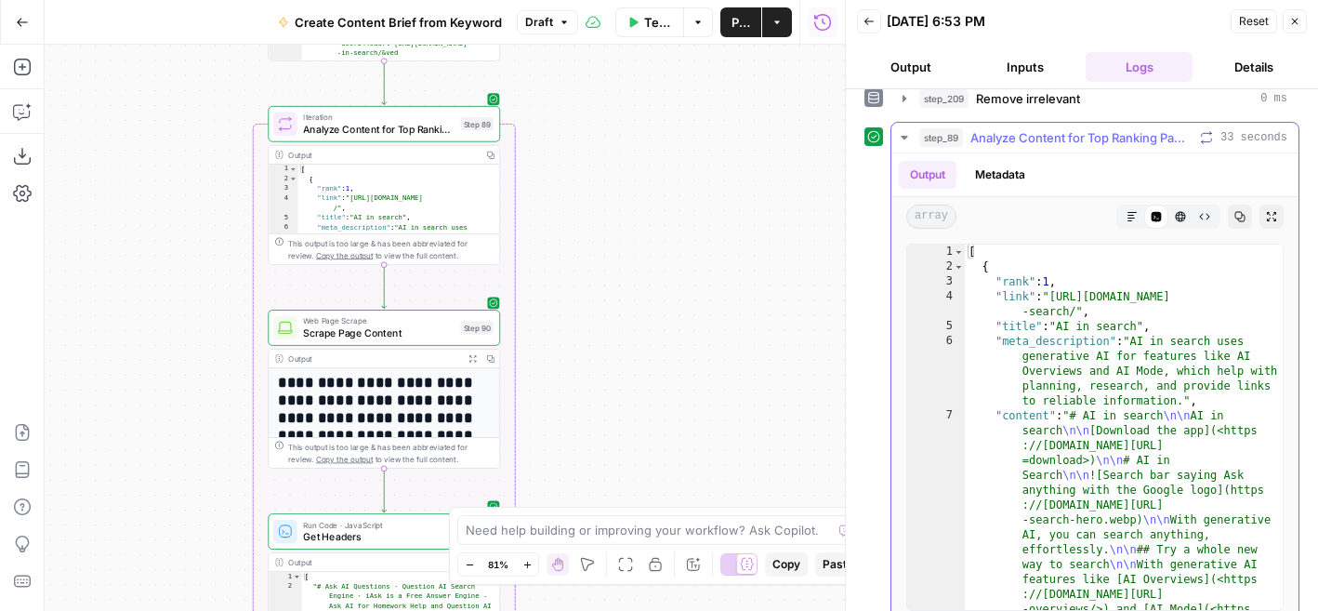
click at [906, 135] on icon "button" at bounding box center [904, 137] width 15 height 15
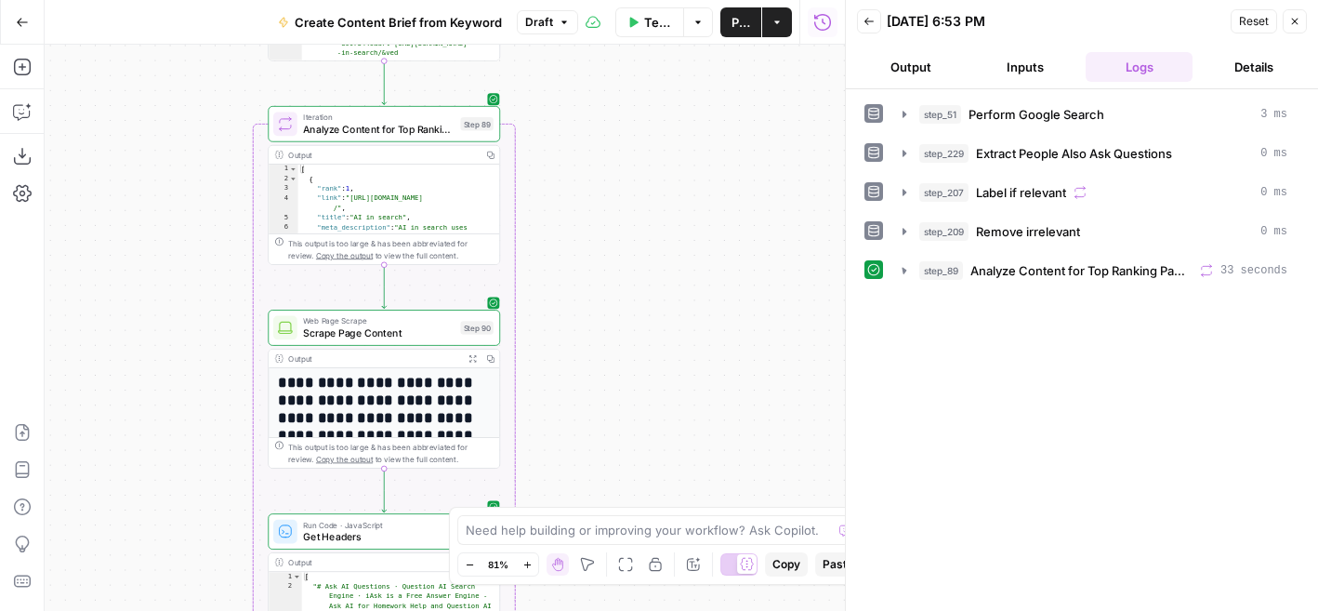
scroll to position [0, 0]
click at [908, 265] on icon "button" at bounding box center [904, 270] width 15 height 15
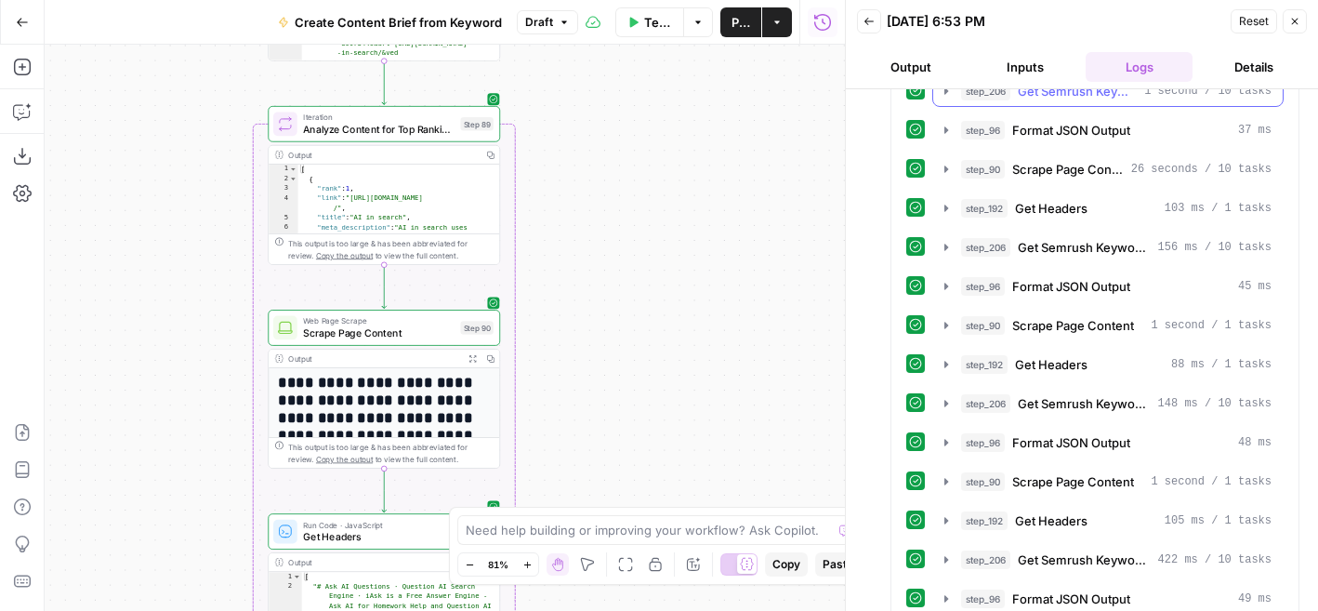
scroll to position [784, 0]
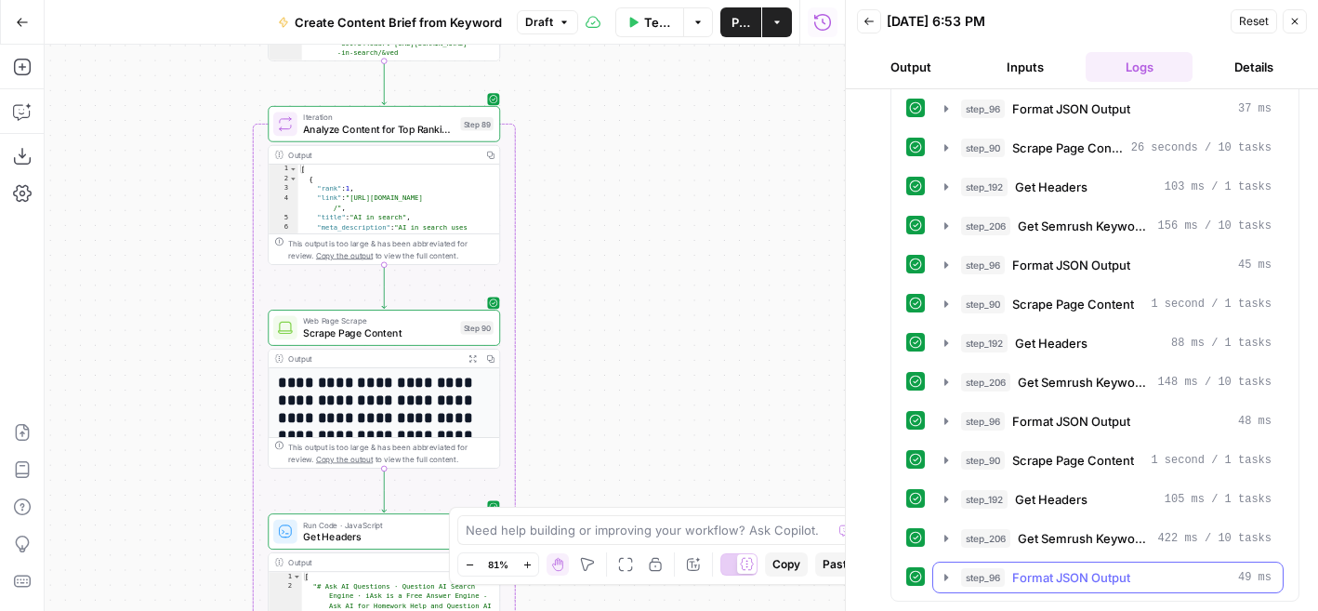
click at [948, 576] on icon "button" at bounding box center [946, 577] width 15 height 15
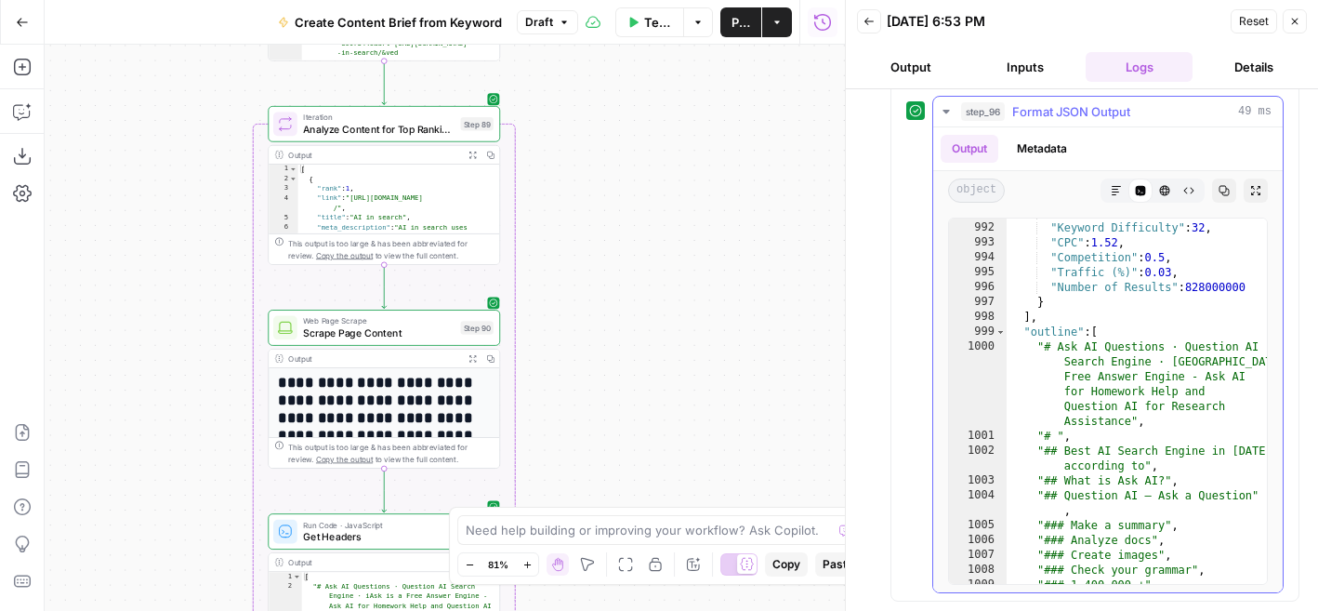
scroll to position [21440, 0]
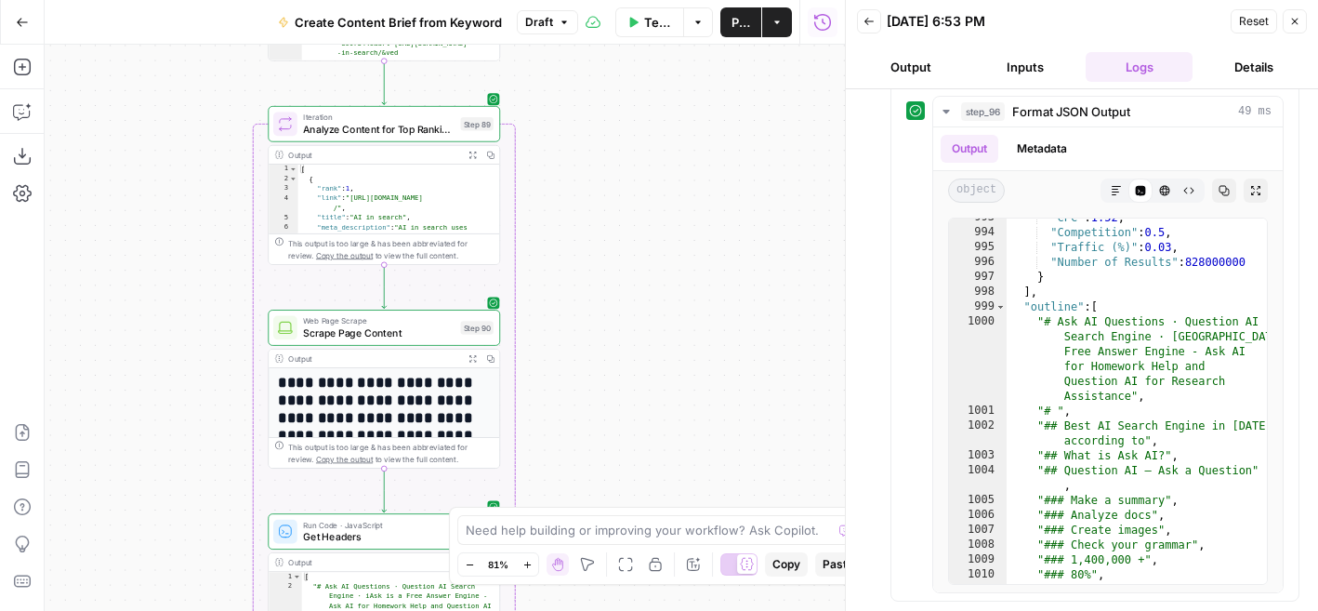
drag, startPoint x: 616, startPoint y: 386, endPoint x: 616, endPoint y: 127, distance: 258.4
click at [616, 127] on div "Workflow Set Inputs Inputs Google Search Perform Google Search Step 51 Output E…" at bounding box center [445, 328] width 800 height 566
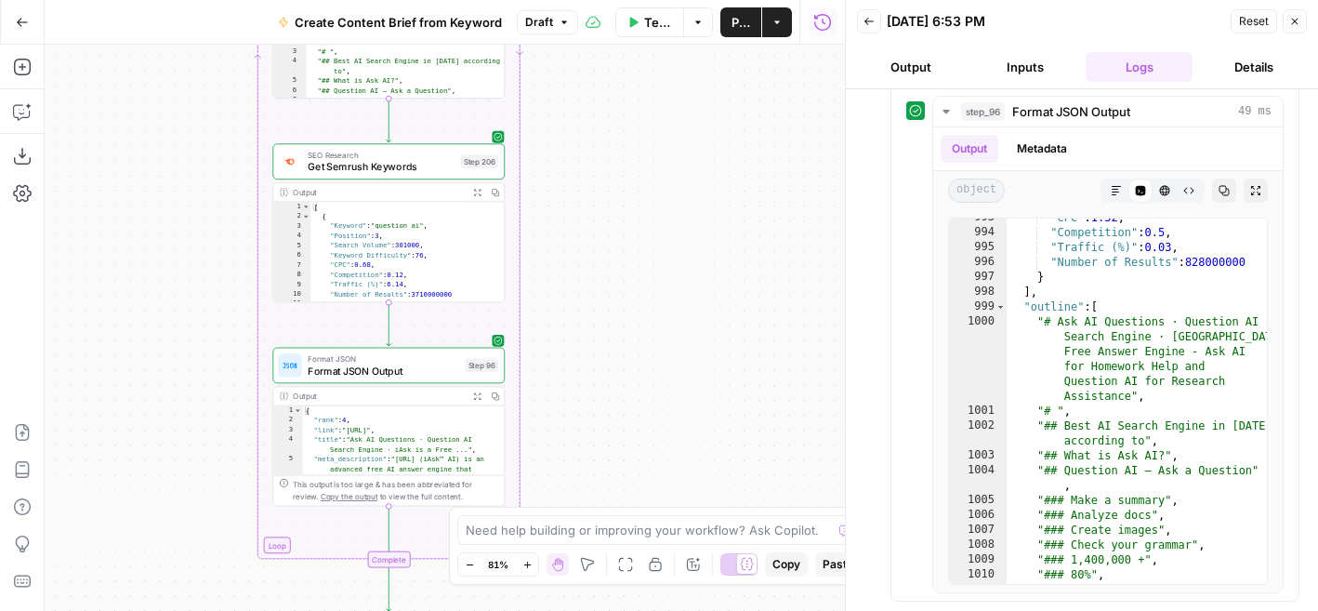
drag, startPoint x: 671, startPoint y: 390, endPoint x: 676, endPoint y: 70, distance: 320.7
click at [676, 70] on div "Workflow Set Inputs Inputs Google Search Perform Google Search Step 51 Output E…" at bounding box center [445, 328] width 800 height 566
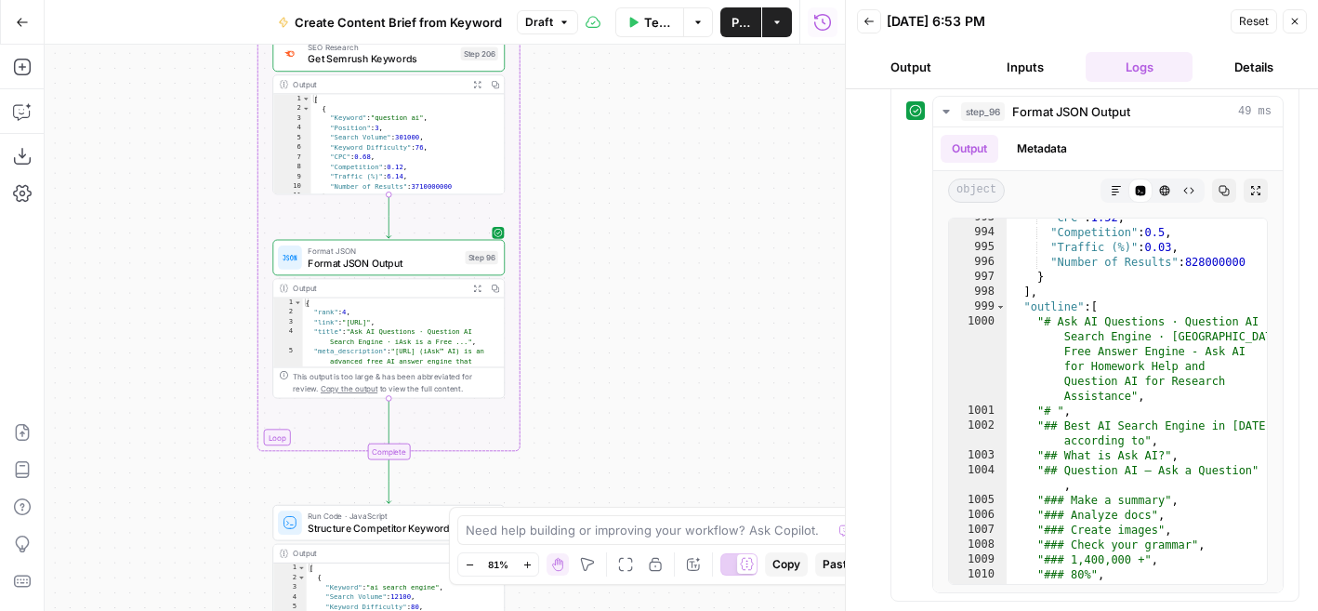
drag, startPoint x: 599, startPoint y: 350, endPoint x: 596, endPoint y: 258, distance: 91.1
click at [598, 249] on div "Workflow Set Inputs Inputs Google Search Perform Google Search Step 51 Output E…" at bounding box center [445, 328] width 800 height 566
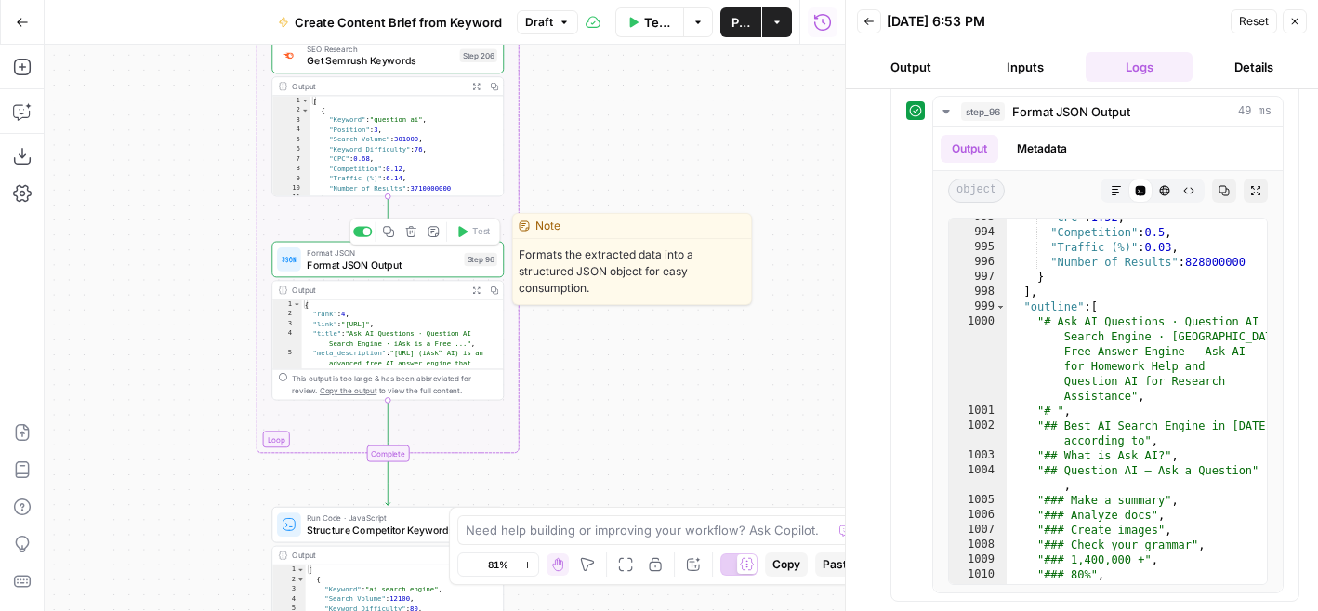
click at [443, 264] on span "Format JSON Output" at bounding box center [383, 264] width 152 height 15
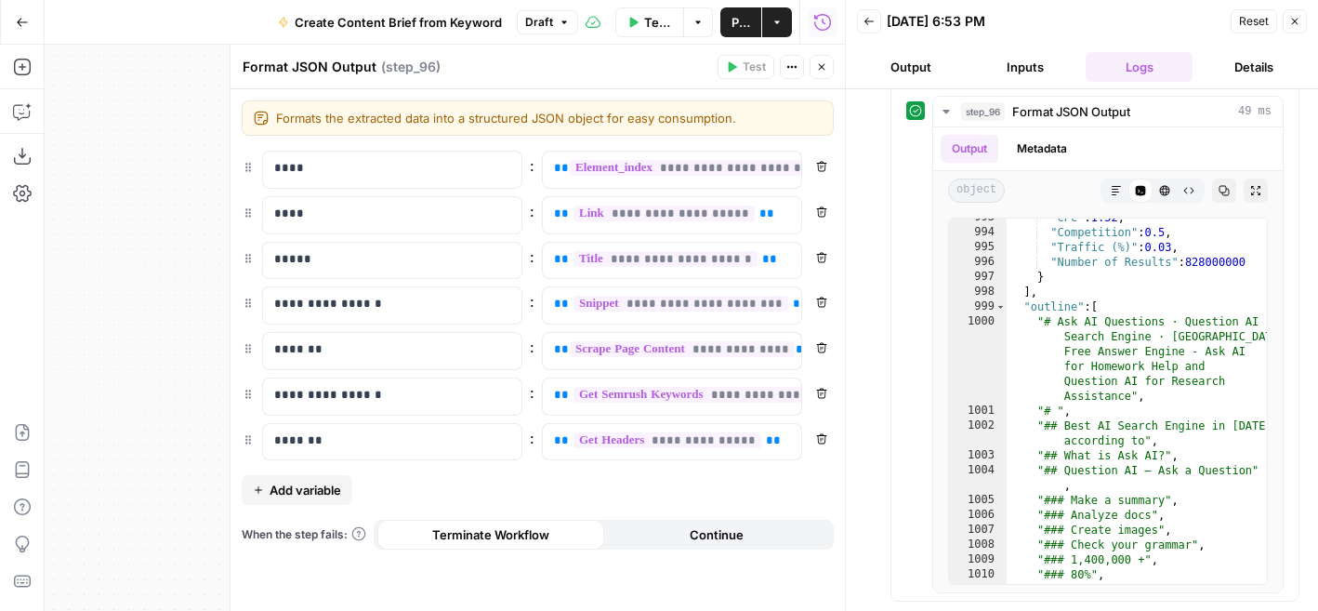
click at [825, 67] on icon "button" at bounding box center [821, 66] width 11 height 11
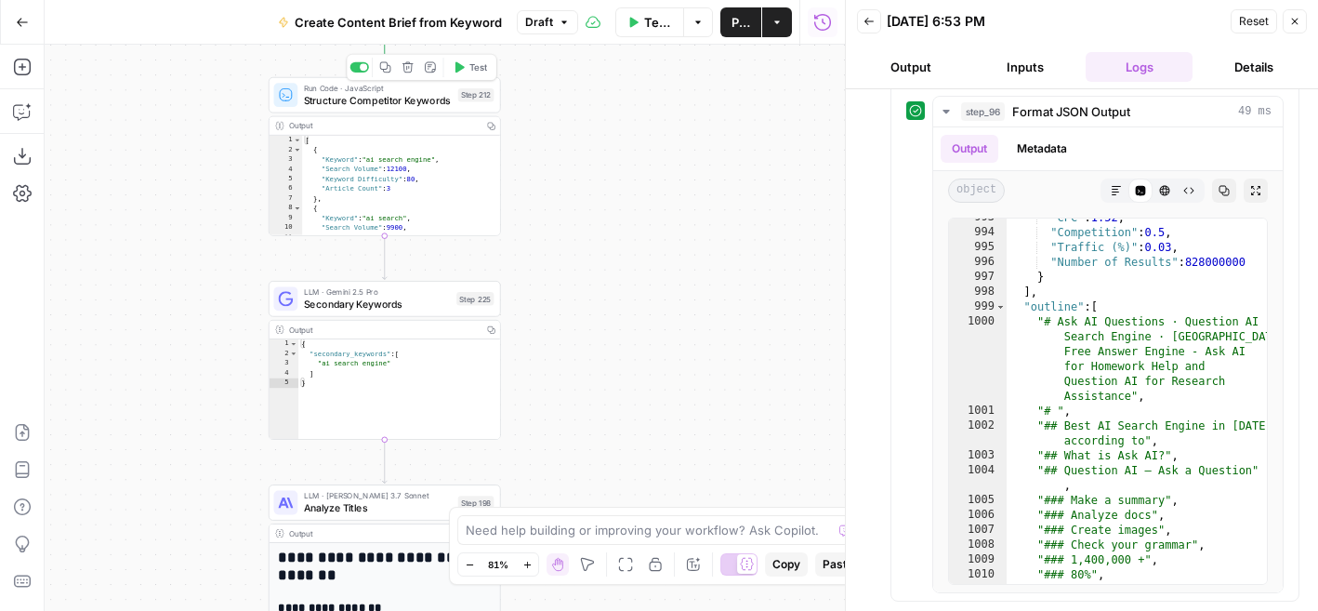
click at [459, 72] on icon "button" at bounding box center [459, 67] width 12 height 12
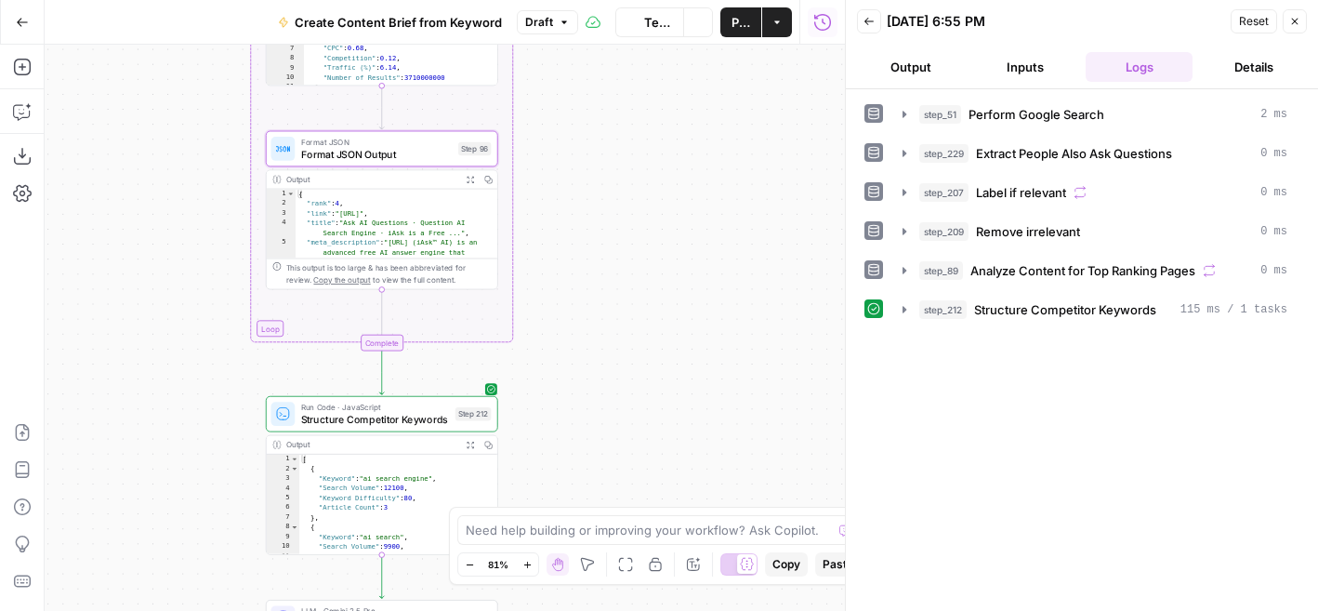
drag, startPoint x: 584, startPoint y: 169, endPoint x: 578, endPoint y: 506, distance: 336.5
click at [578, 500] on div "Workflow Set Inputs Inputs Google Search Perform Google Search Step 51 Output E…" at bounding box center [445, 328] width 800 height 566
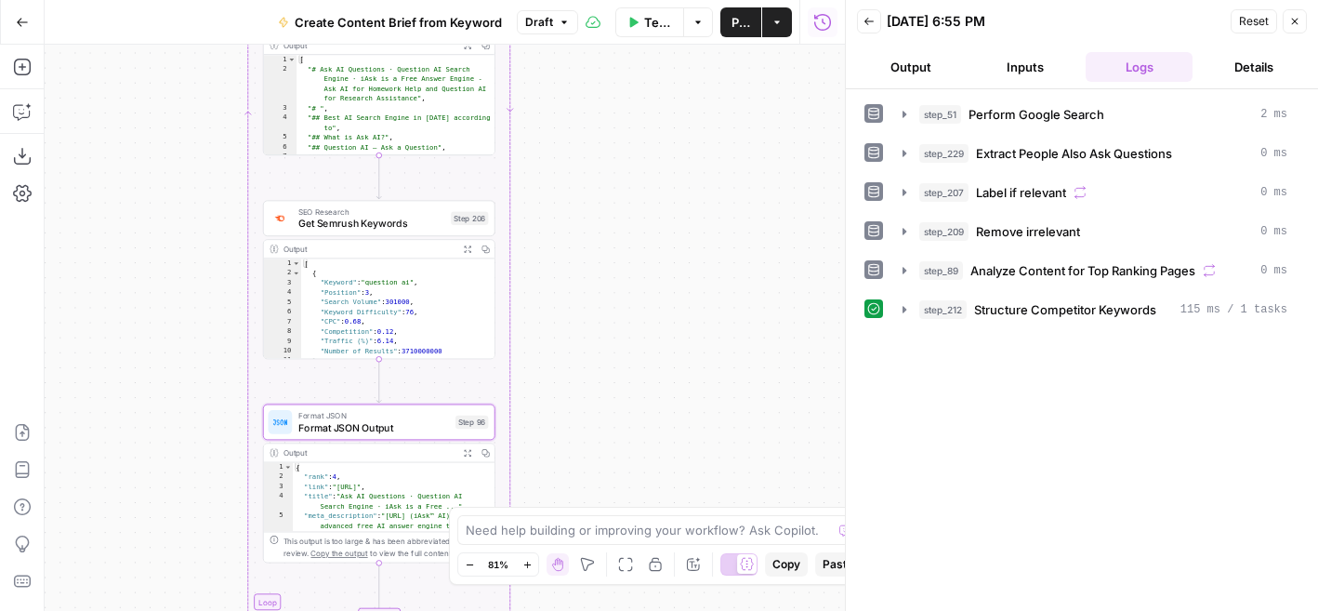
drag, startPoint x: 651, startPoint y: 228, endPoint x: 651, endPoint y: 489, distance: 261.2
click at [651, 490] on div "Workflow Set Inputs Inputs Google Search Perform Google Search Step 51 Output E…" at bounding box center [445, 328] width 800 height 566
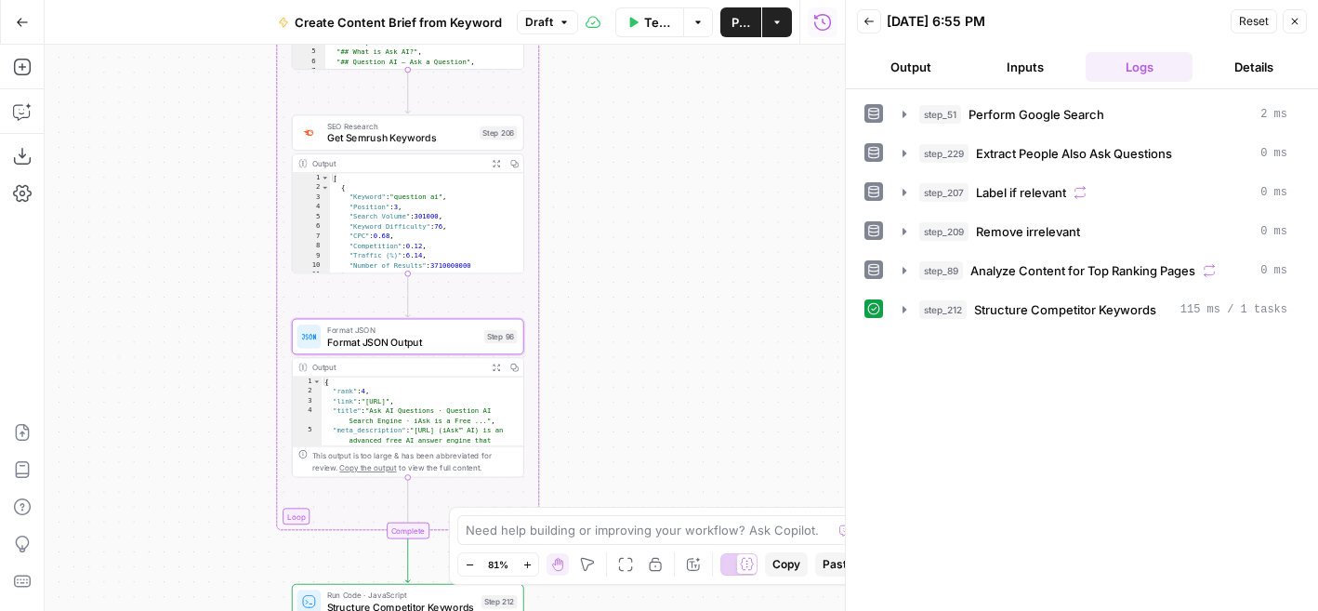
drag, startPoint x: 572, startPoint y: 366, endPoint x: 607, endPoint y: 271, distance: 101.2
click at [607, 271] on div "Workflow Set Inputs Inputs Google Search Perform Google Search Step 51 Output E…" at bounding box center [445, 328] width 800 height 566
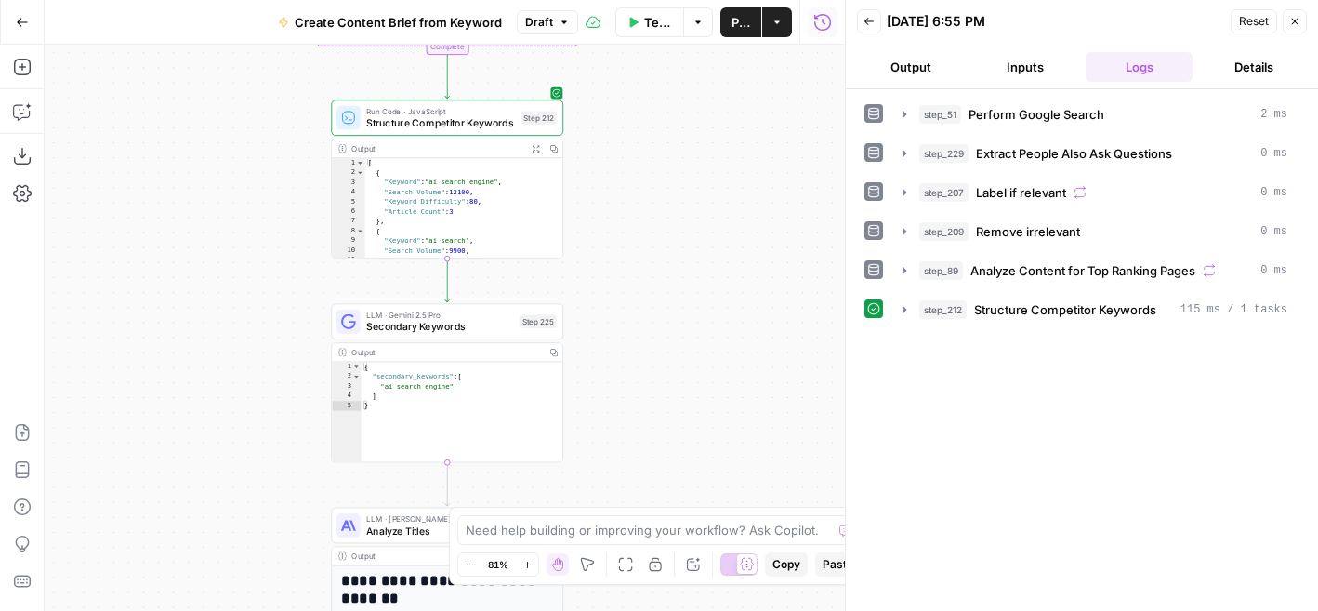
drag, startPoint x: 580, startPoint y: 323, endPoint x: 602, endPoint y: 213, distance: 112.8
click at [602, 213] on div "Workflow Set Inputs Inputs Google Search Perform Google Search Step 51 Output E…" at bounding box center [445, 328] width 800 height 566
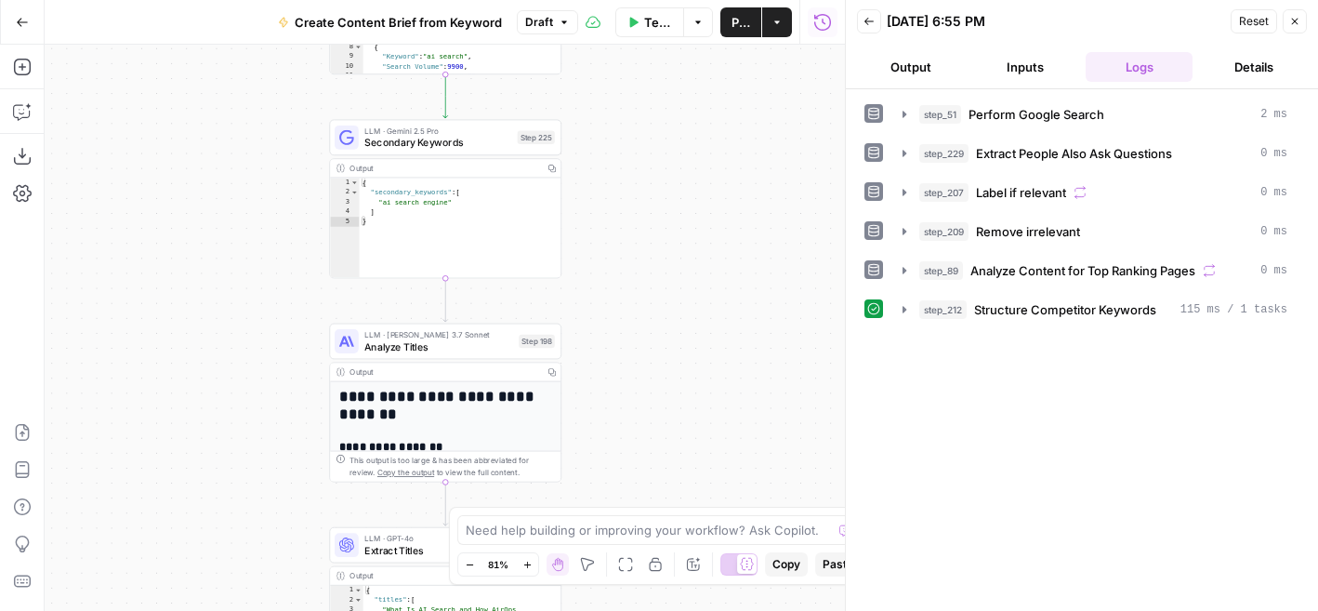
drag, startPoint x: 602, startPoint y: 351, endPoint x: 604, endPoint y: 139, distance: 212.9
click at [604, 139] on div "Workflow Set Inputs Inputs Google Search Perform Google Search Step 51 Output E…" at bounding box center [445, 328] width 800 height 566
click at [527, 117] on button "Test" at bounding box center [531, 110] width 46 height 20
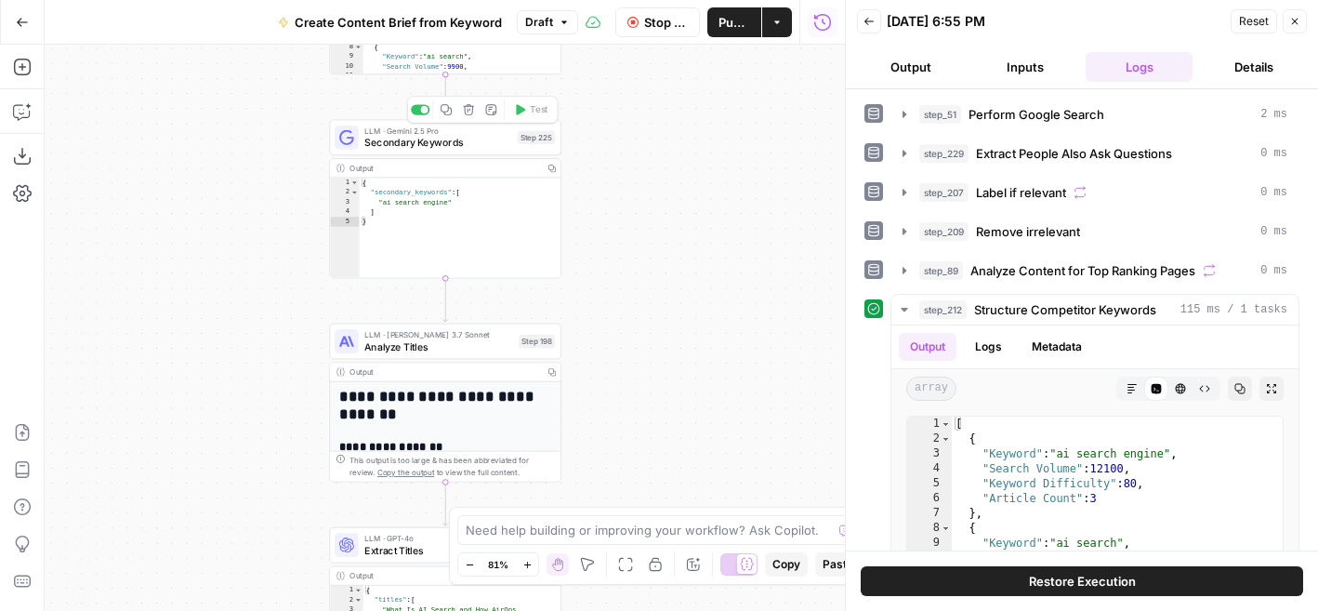
click at [482, 143] on span "Secondary Keywords" at bounding box center [437, 142] width 147 height 15
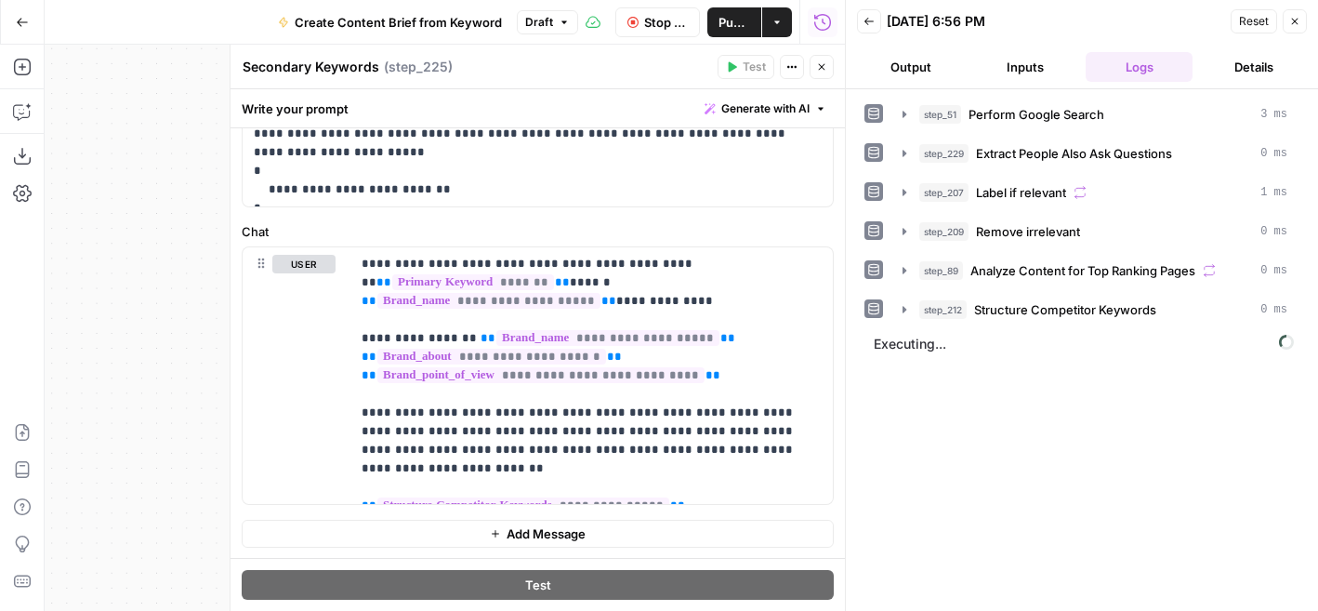
scroll to position [117, 0]
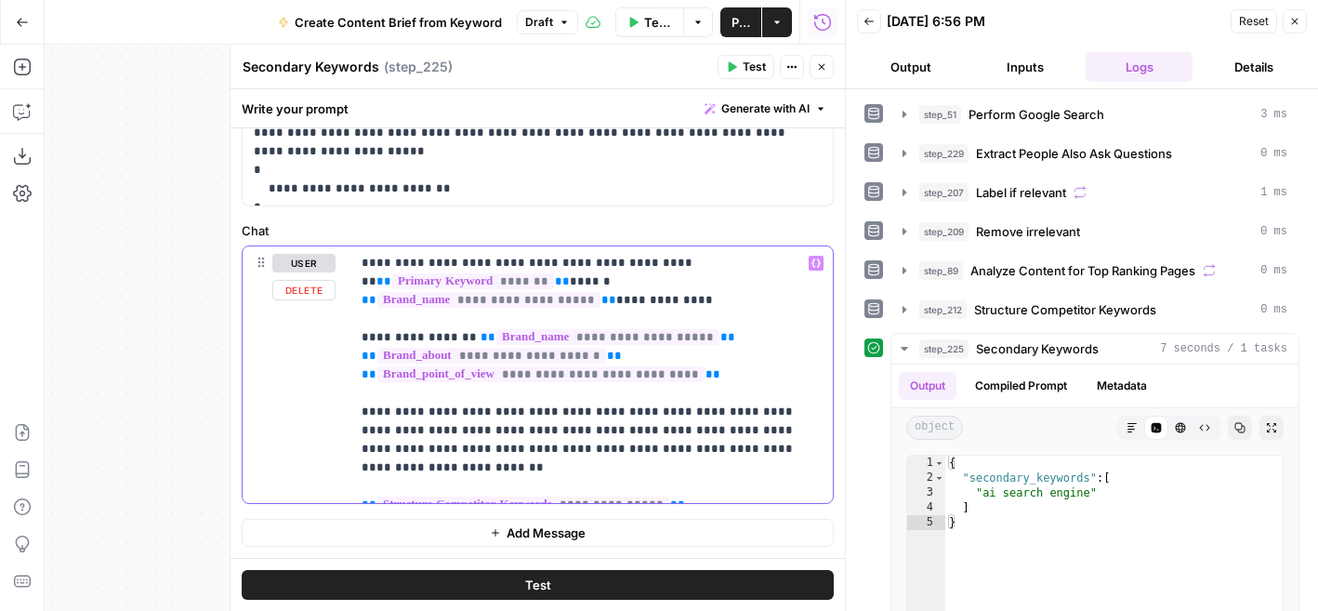
click at [543, 418] on p "**********" at bounding box center [592, 375] width 460 height 242
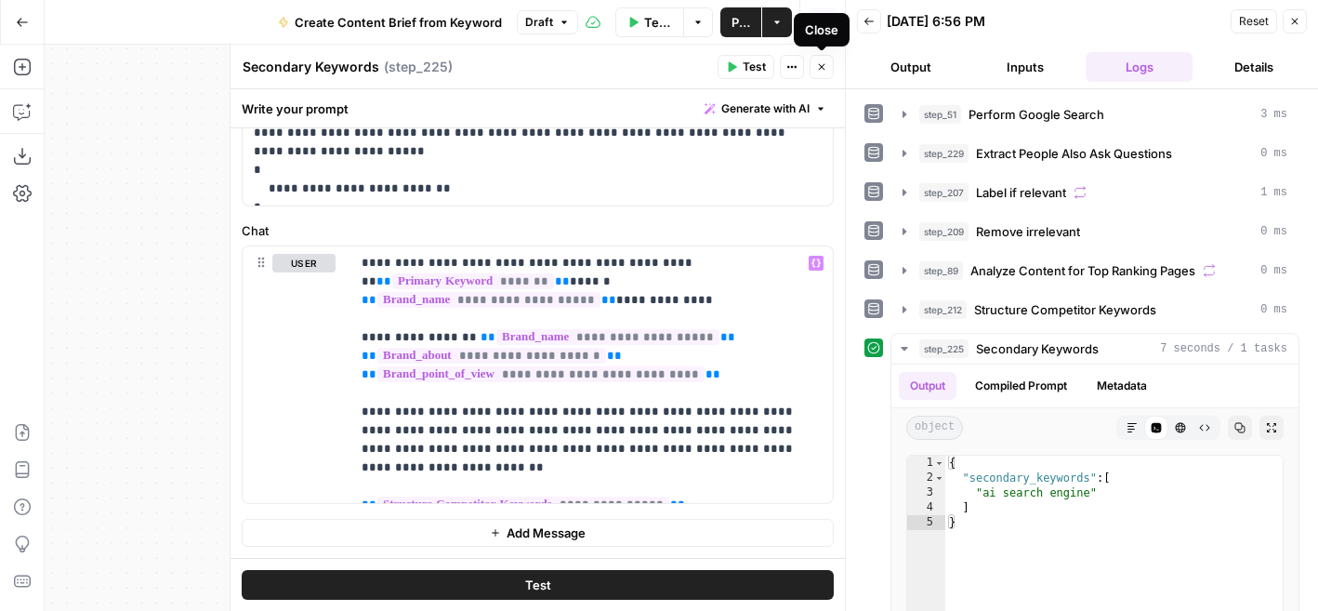
click at [824, 69] on icon "button" at bounding box center [822, 67] width 7 height 7
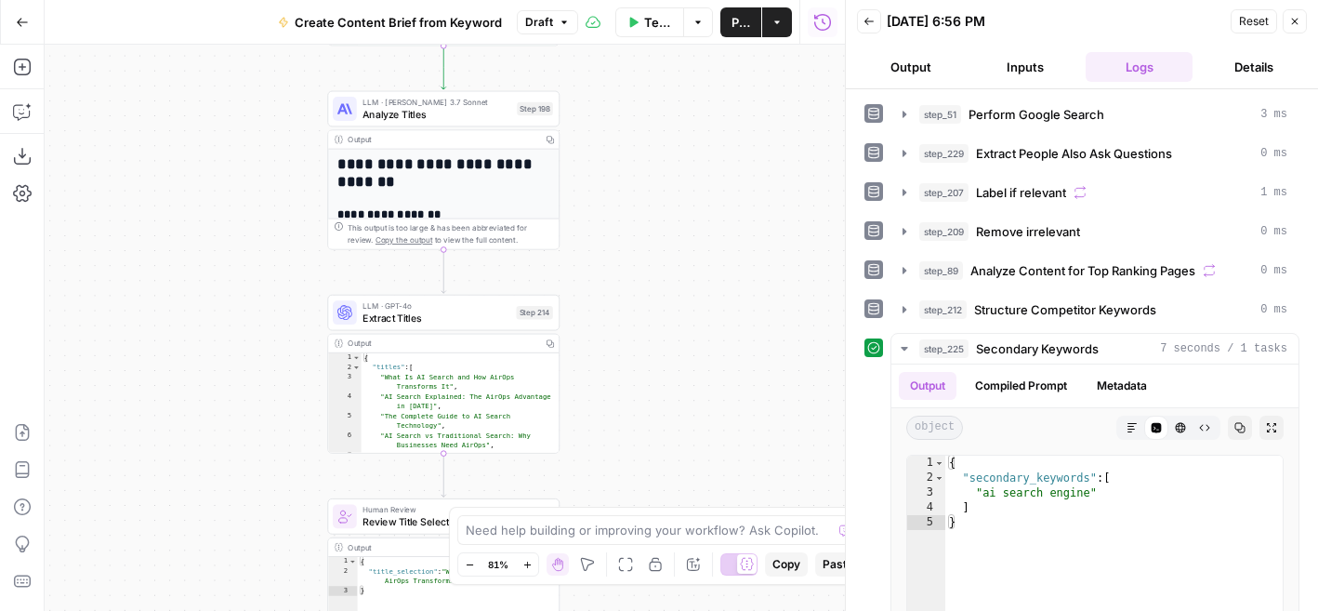
drag, startPoint x: 637, startPoint y: 387, endPoint x: 635, endPoint y: 148, distance: 238.9
click at [635, 148] on div "Workflow Set Inputs Inputs Google Search Perform Google Search Step 51 Output E…" at bounding box center [445, 328] width 800 height 566
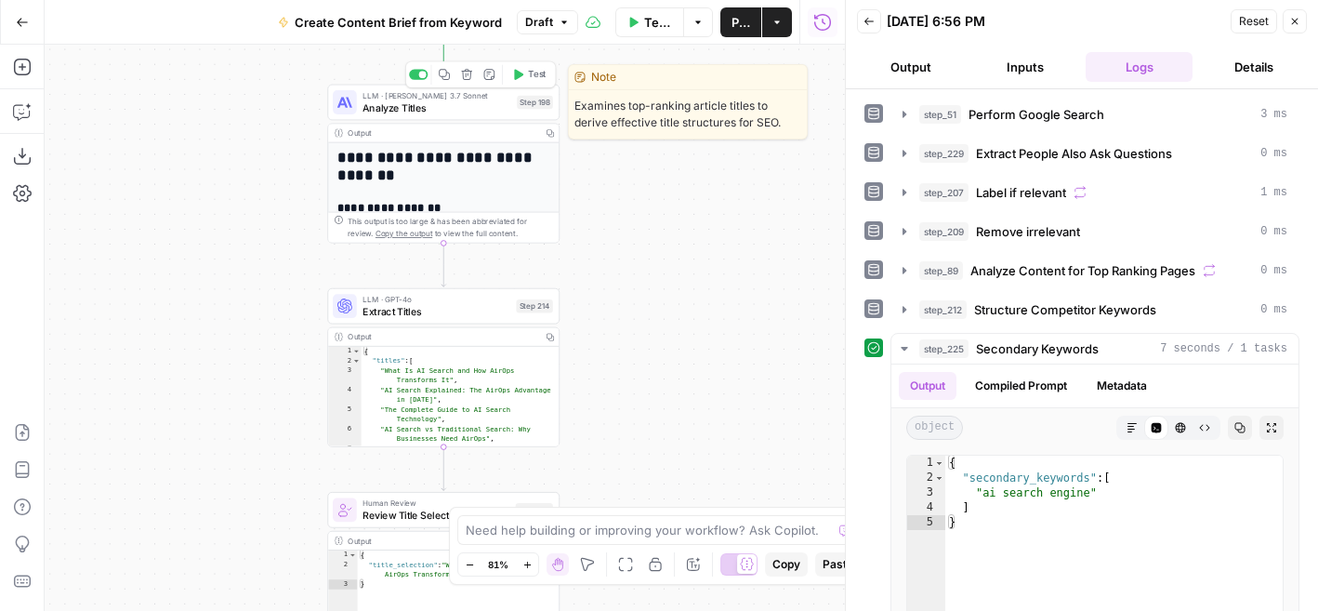
click at [443, 107] on span "Analyze Titles" at bounding box center [437, 107] width 149 height 15
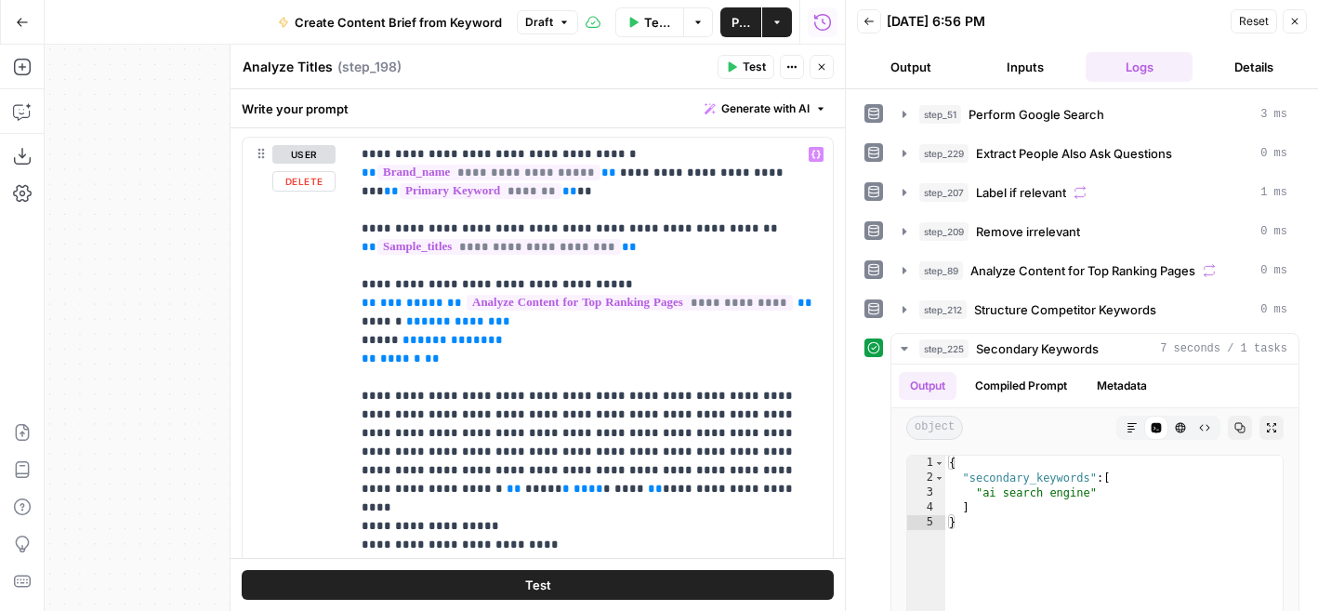
scroll to position [270, 0]
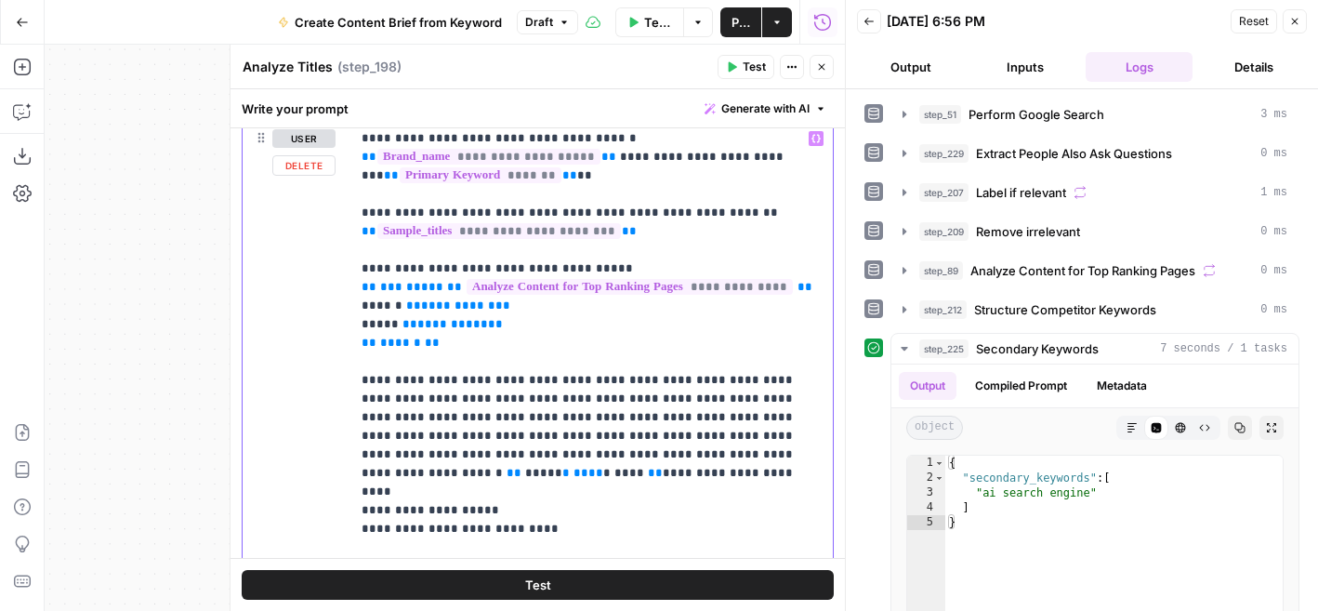
click at [671, 231] on p "**********" at bounding box center [592, 389] width 460 height 521
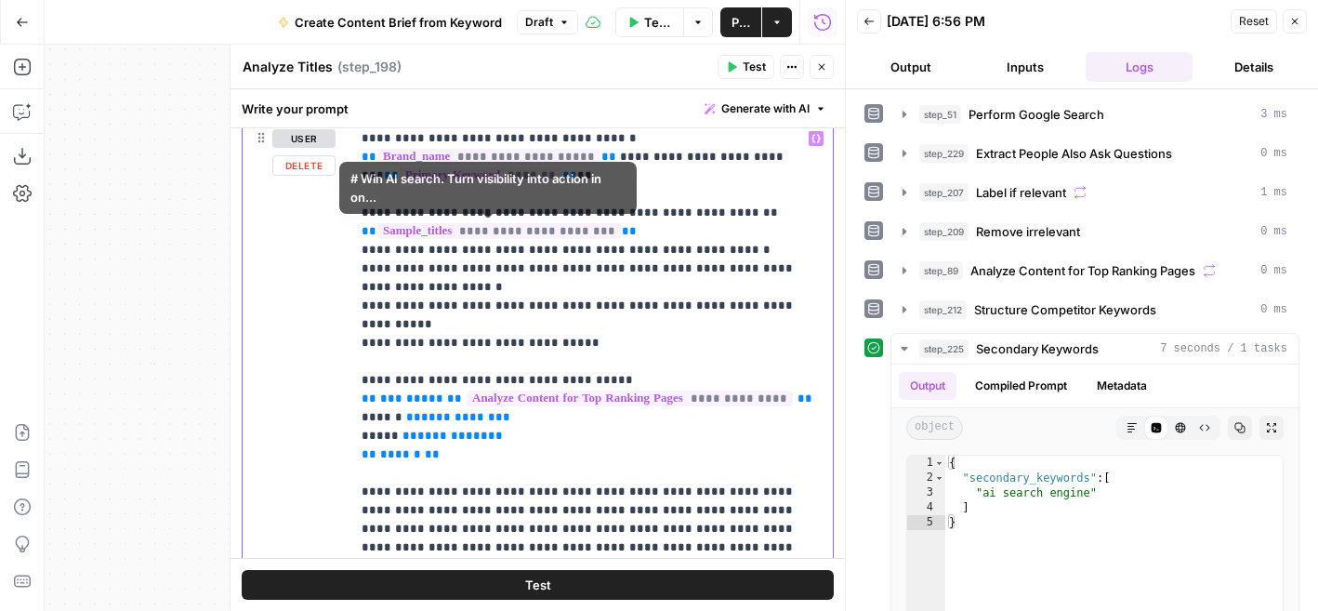
drag, startPoint x: 640, startPoint y: 232, endPoint x: 356, endPoint y: 231, distance: 283.5
click at [356, 231] on div "**********" at bounding box center [591, 436] width 482 height 628
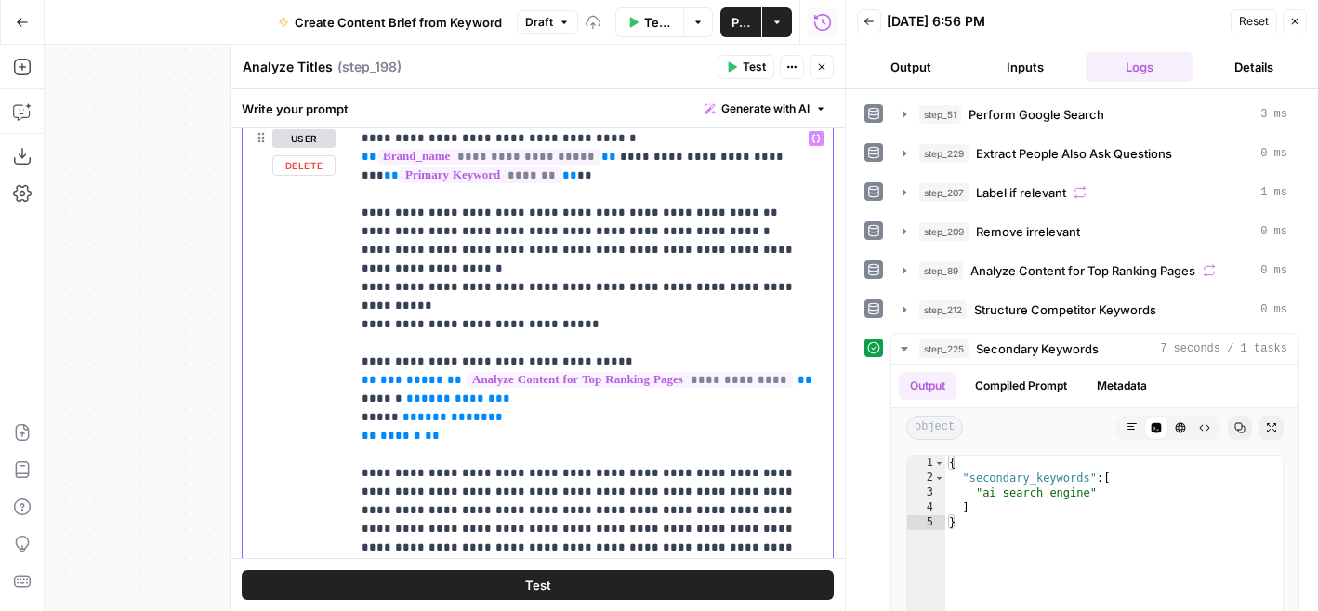
click at [728, 214] on p "**********" at bounding box center [592, 426] width 460 height 595
click at [381, 230] on p "**********" at bounding box center [592, 426] width 460 height 595
drag, startPoint x: 587, startPoint y: 311, endPoint x: 359, endPoint y: 232, distance: 241.9
click at [359, 232] on div "**********" at bounding box center [591, 427] width 482 height 610
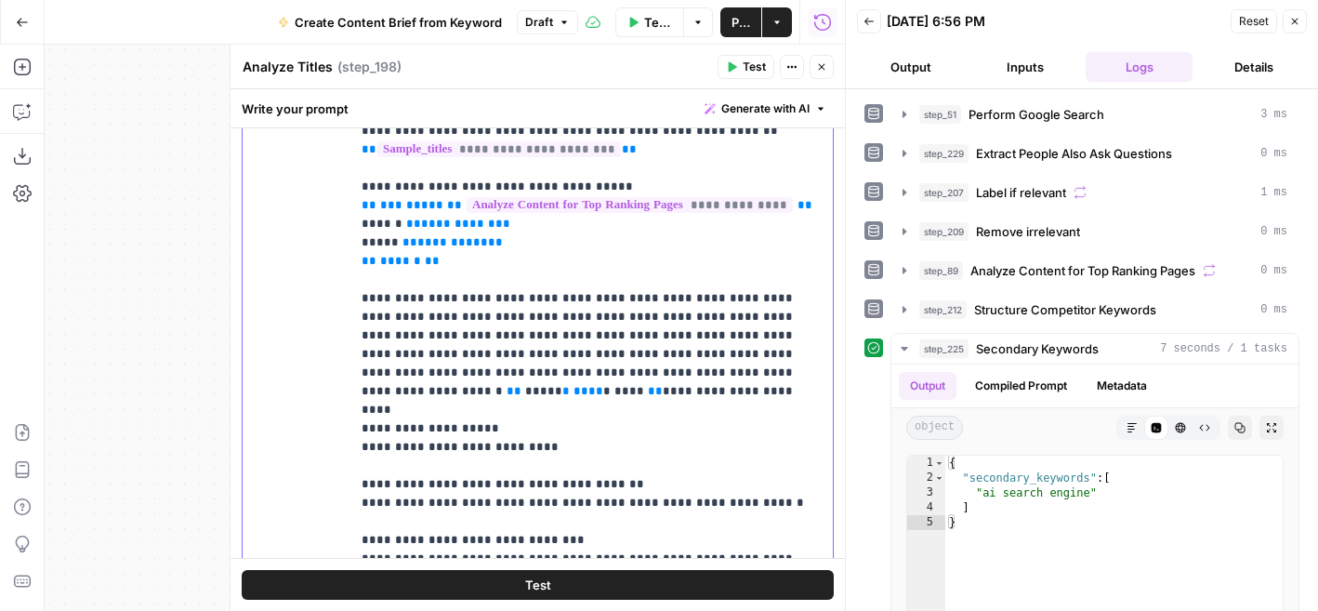
scroll to position [357, 0]
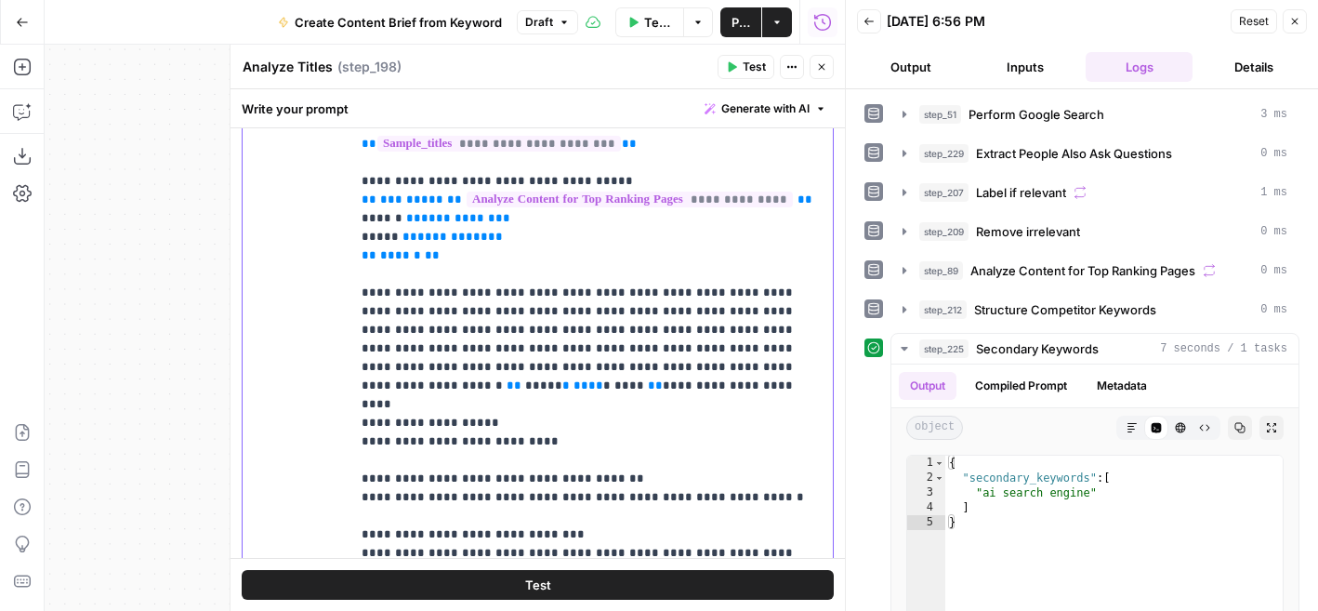
drag, startPoint x: 598, startPoint y: 184, endPoint x: 344, endPoint y: 178, distance: 253.8
click at [344, 178] on div "**********" at bounding box center [538, 324] width 590 height 580
click at [421, 219] on span "**********" at bounding box center [458, 218] width 74 height 12
click at [425, 245] on p "**********" at bounding box center [592, 302] width 460 height 521
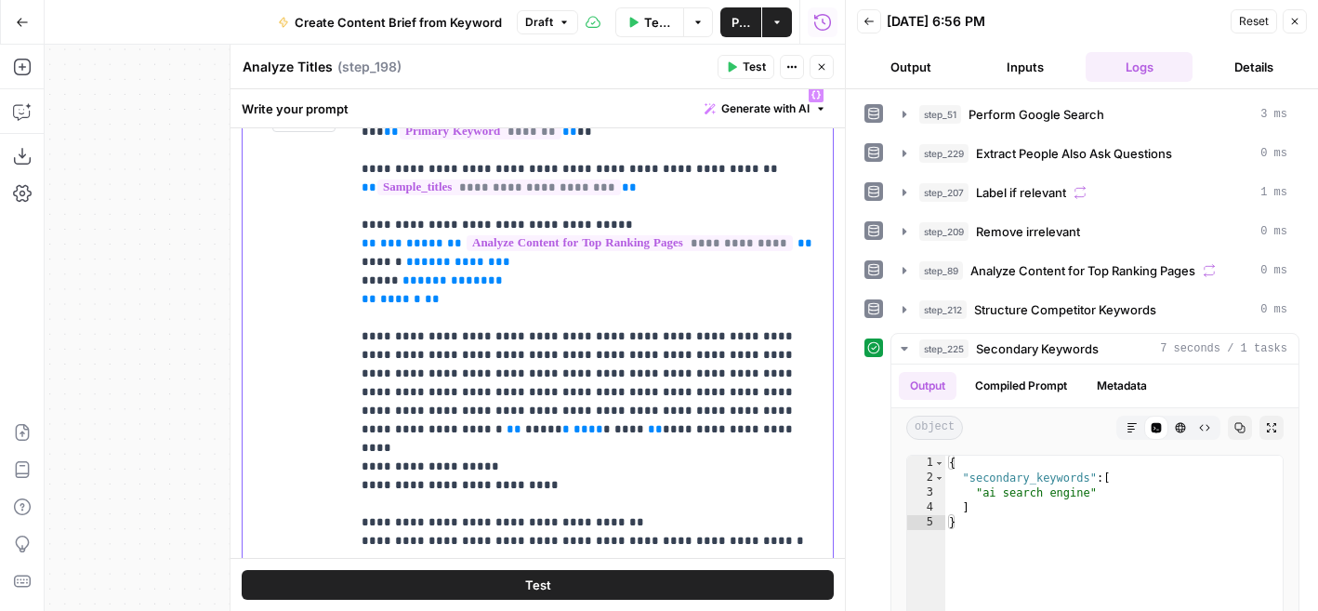
scroll to position [309, 0]
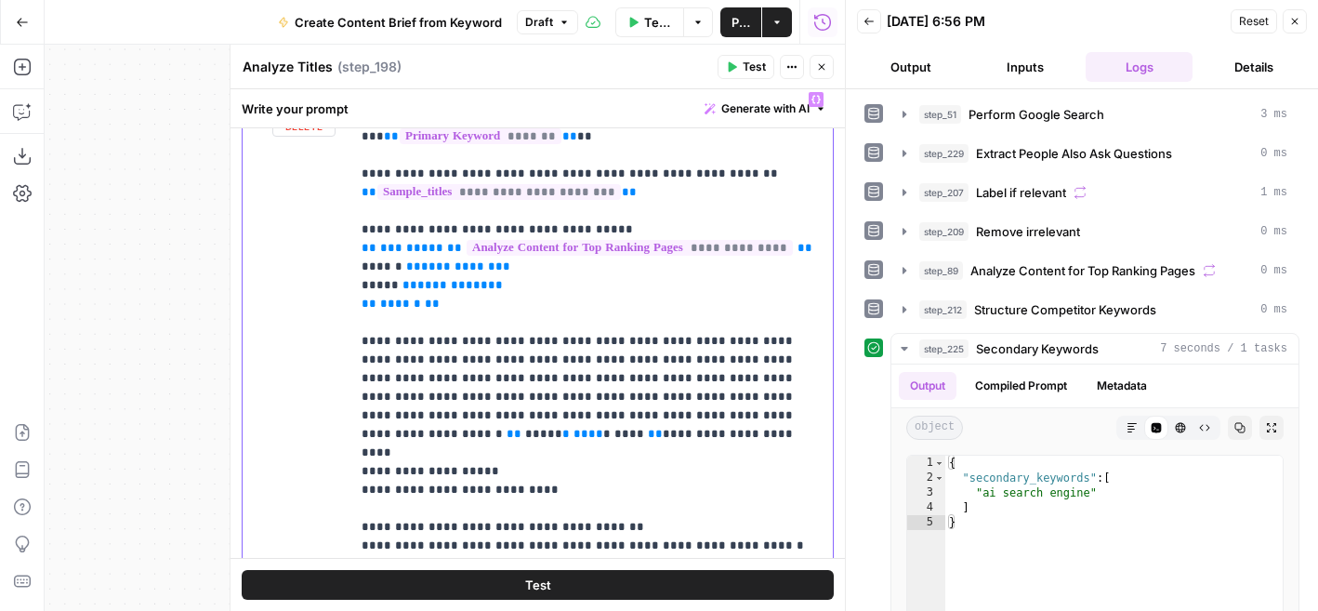
click at [480, 300] on p "**********" at bounding box center [592, 350] width 460 height 521
drag, startPoint x: 379, startPoint y: 245, endPoint x: 351, endPoint y: 245, distance: 27.9
click at [351, 245] on div "**********" at bounding box center [591, 350] width 482 height 535
click at [375, 256] on p "**********" at bounding box center [592, 350] width 460 height 521
click at [497, 294] on p "**********" at bounding box center [592, 350] width 460 height 521
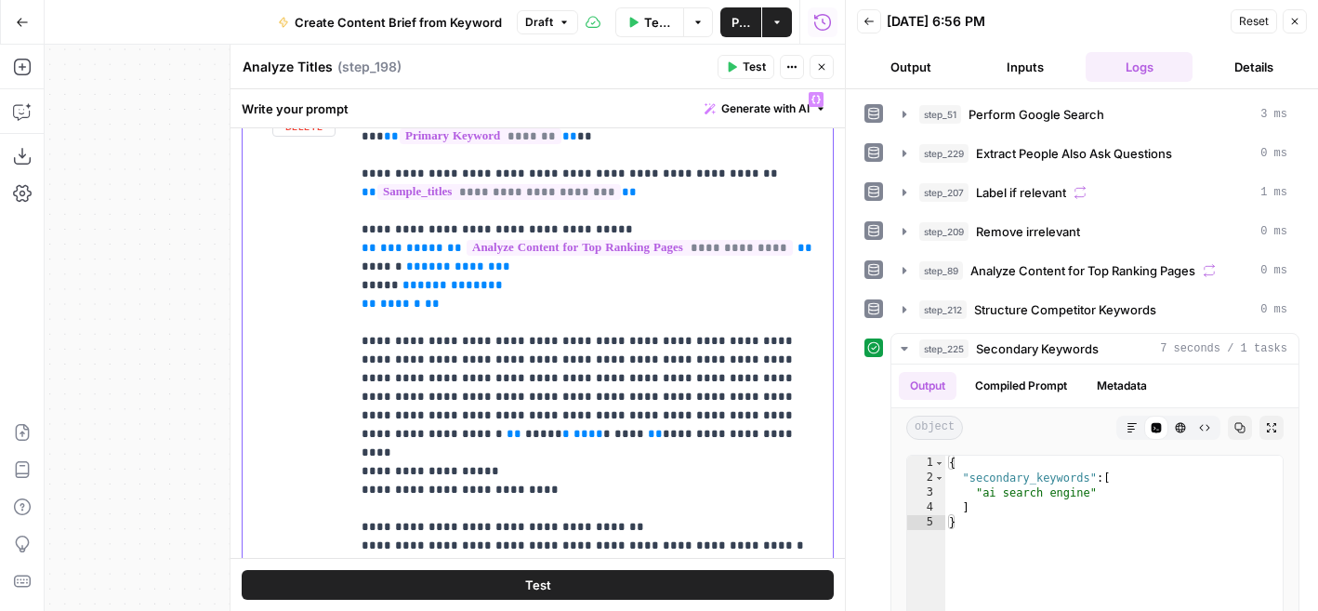
drag, startPoint x: 376, startPoint y: 247, endPoint x: 360, endPoint y: 247, distance: 16.7
click at [360, 247] on div "**********" at bounding box center [591, 350] width 482 height 535
drag, startPoint x: 815, startPoint y: 249, endPoint x: 790, endPoint y: 249, distance: 25.1
click at [790, 249] on p "**********" at bounding box center [592, 350] width 460 height 521
click at [417, 249] on span "*****" at bounding box center [424, 248] width 37 height 12
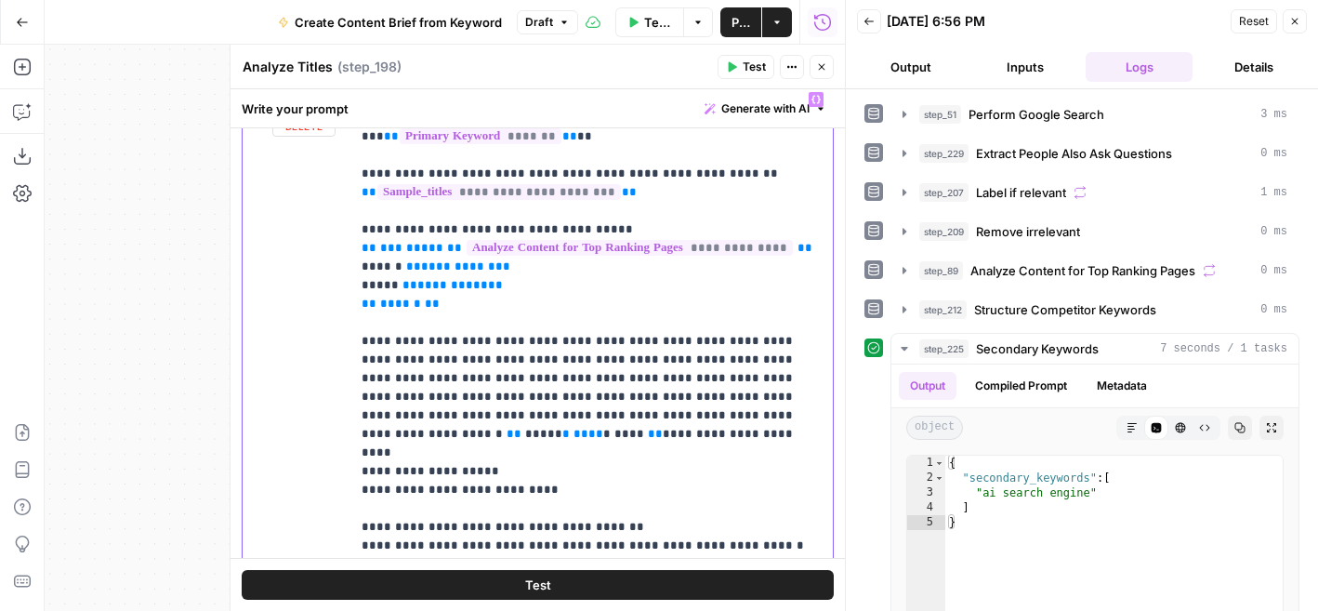
click at [417, 249] on span "*****" at bounding box center [424, 248] width 37 height 12
click at [900, 270] on icon "button" at bounding box center [904, 270] width 15 height 15
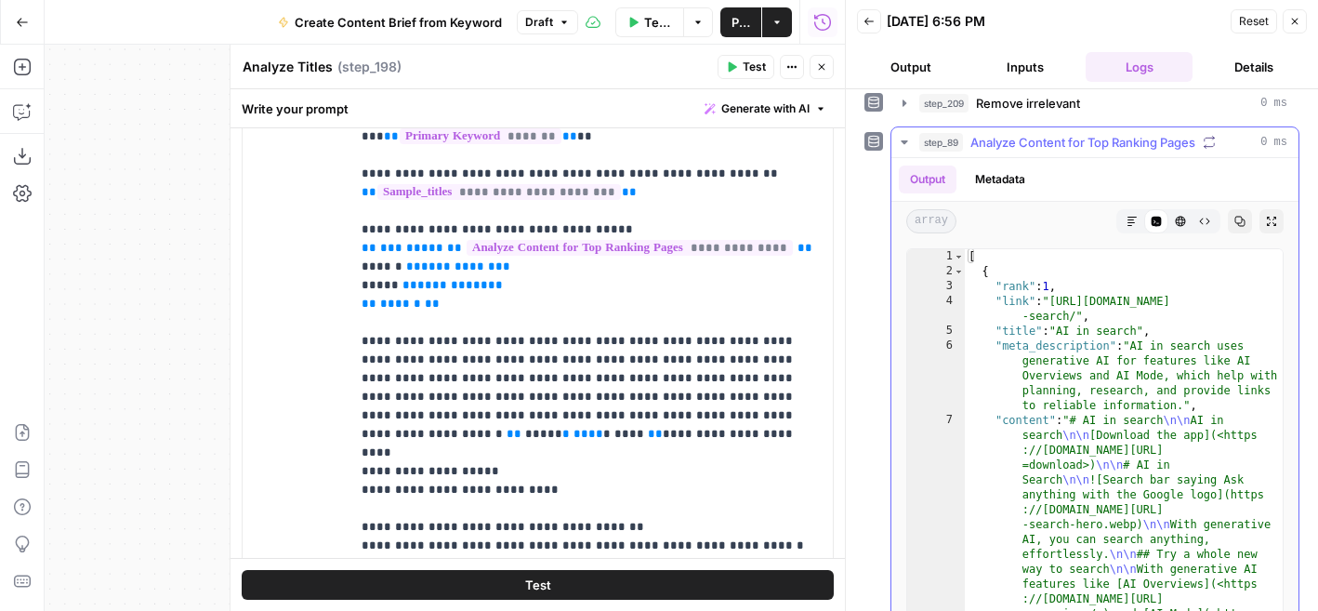
scroll to position [136, 0]
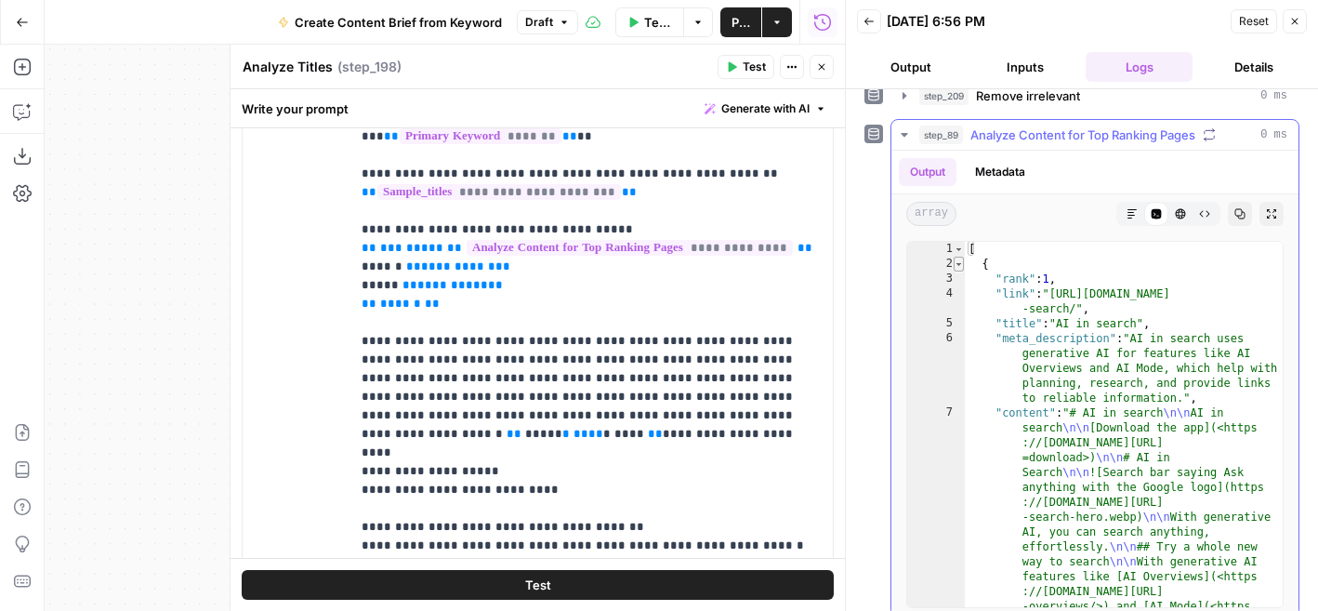
click at [959, 265] on span "Toggle code folding, rows 2 through 1007" at bounding box center [959, 264] width 10 height 15
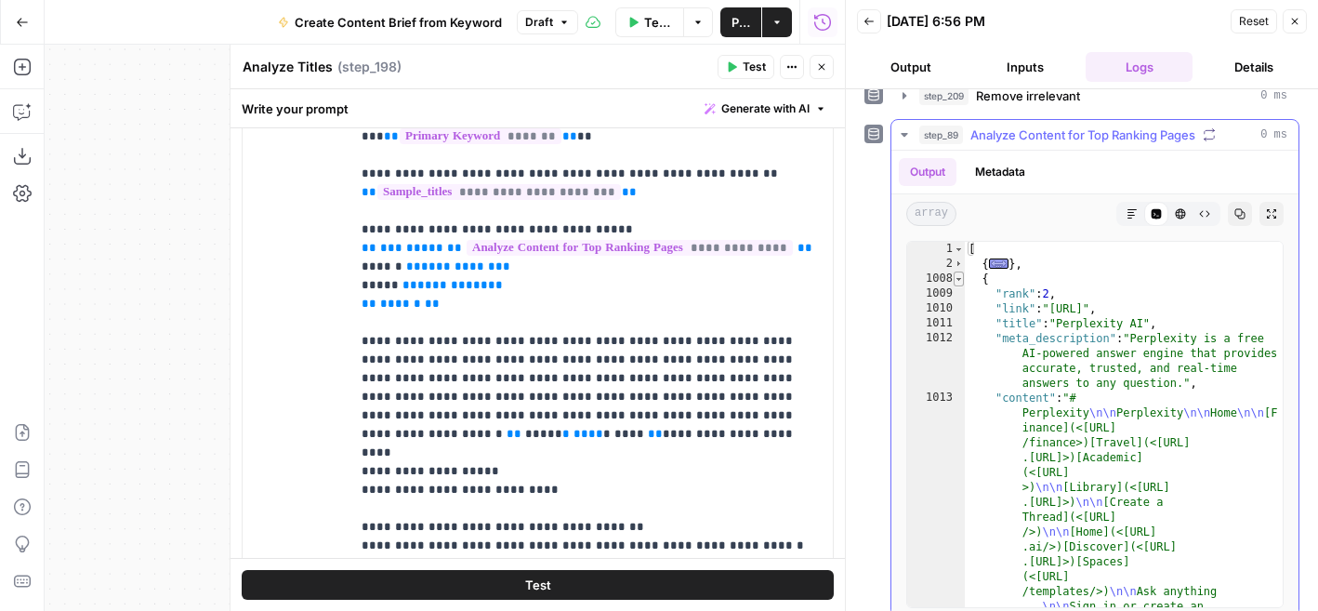
click at [960, 282] on span "Toggle code folding, rows 1008 through 2009" at bounding box center [959, 278] width 10 height 15
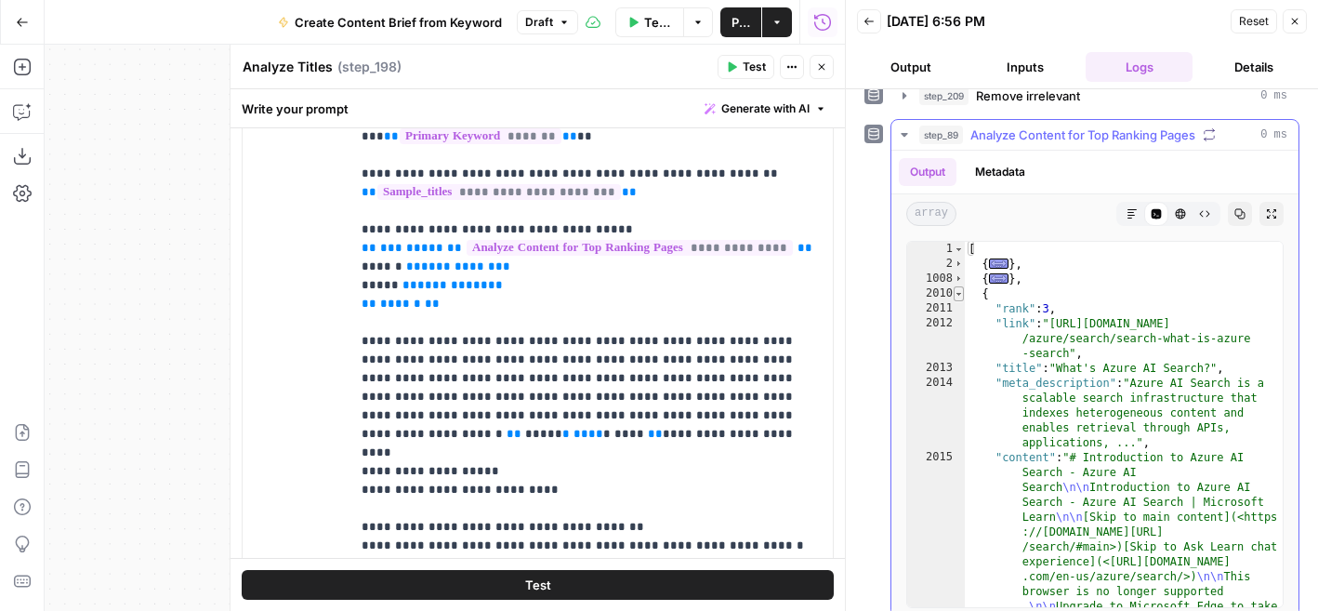
click at [959, 294] on span "Toggle code folding, rows 2010 through 3021" at bounding box center [959, 293] width 10 height 15
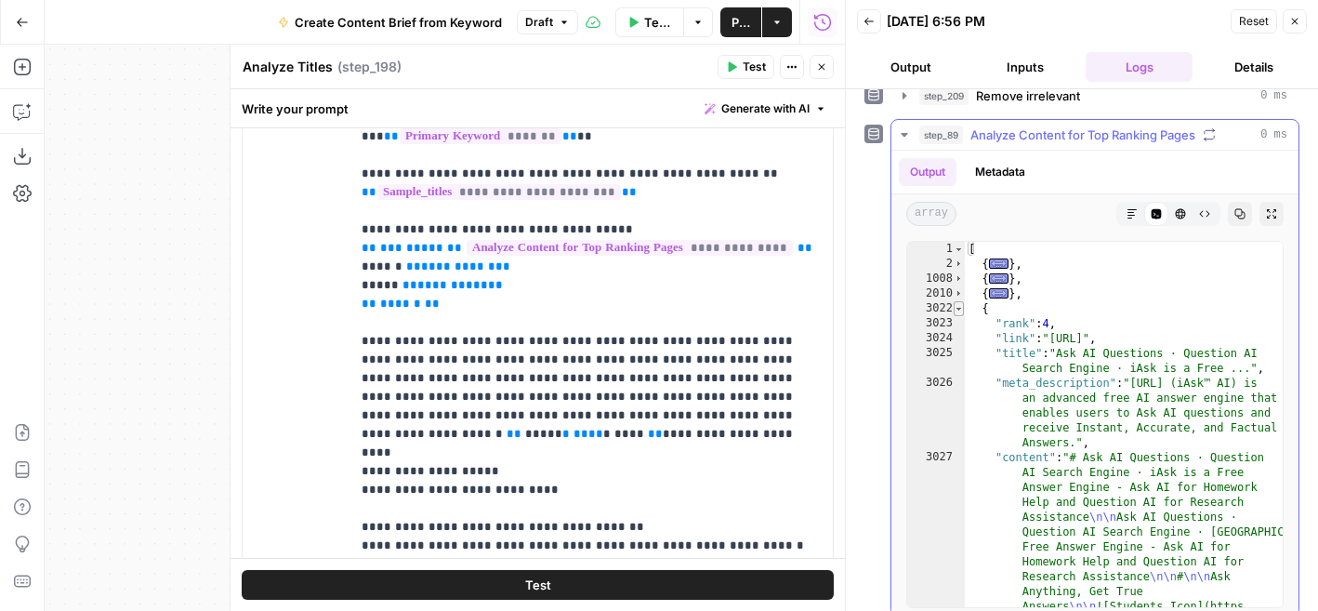
click at [956, 306] on span "Toggle code folding, rows 3022 through 4042" at bounding box center [959, 308] width 10 height 15
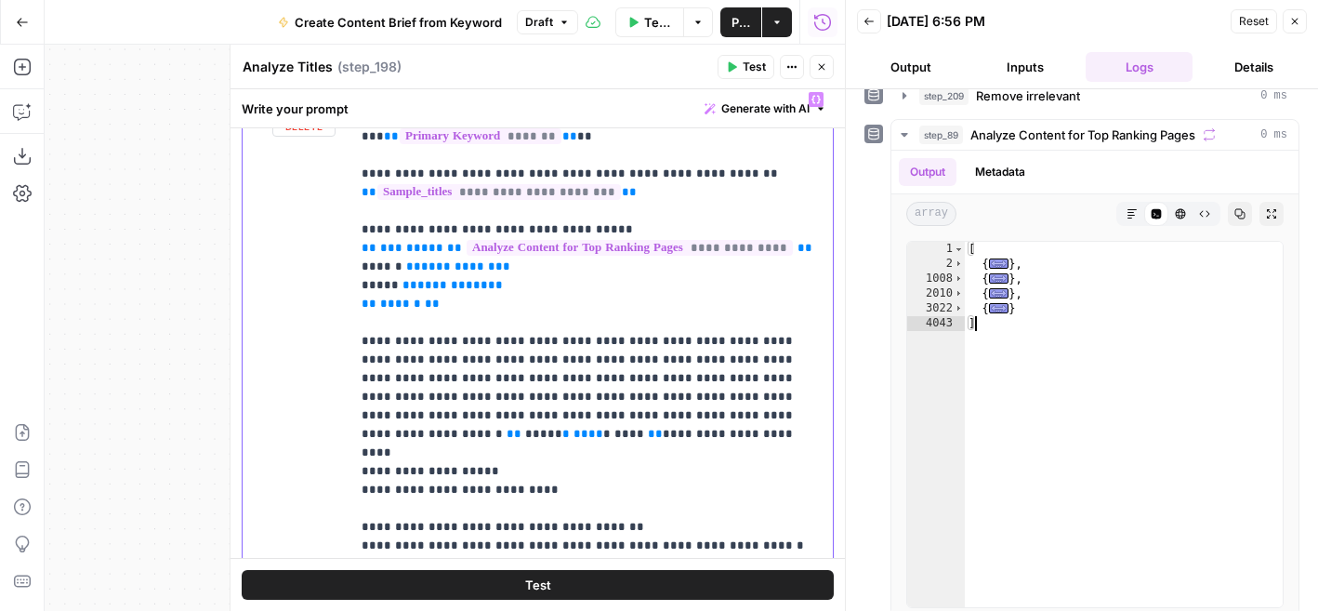
click at [448, 267] on span "**********" at bounding box center [458, 266] width 74 height 12
click at [452, 286] on span "**********" at bounding box center [452, 285] width 71 height 12
click at [959, 262] on span "Toggle code folding, rows 2 through 1007" at bounding box center [959, 264] width 10 height 15
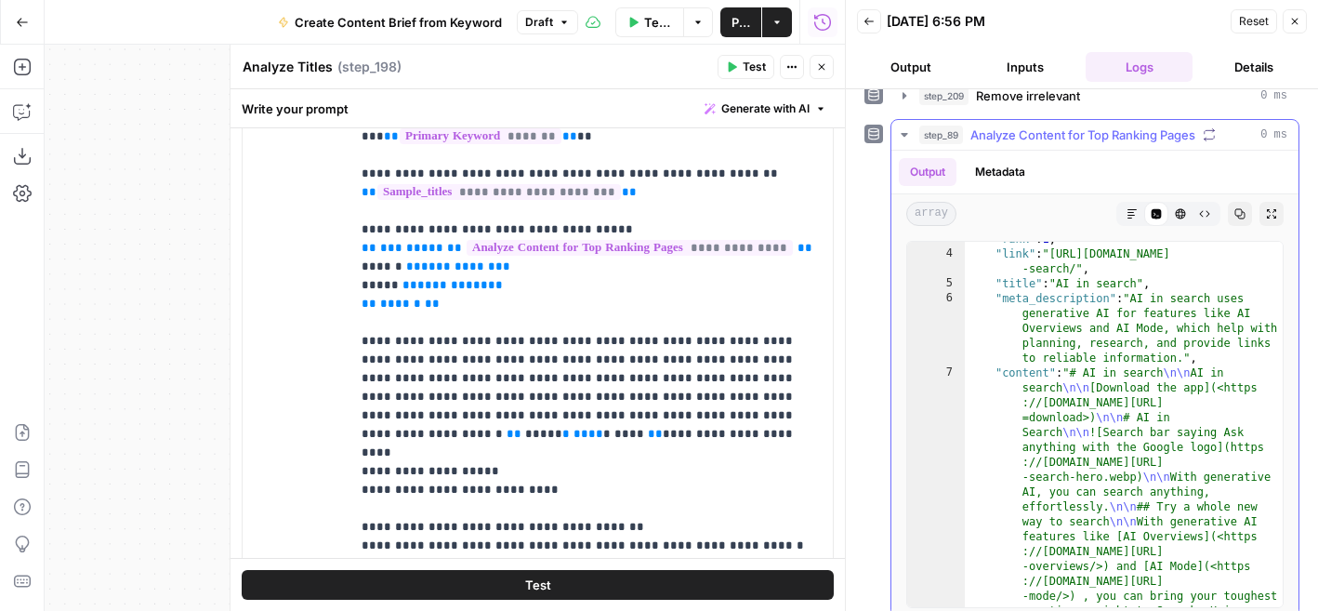
scroll to position [7, 0]
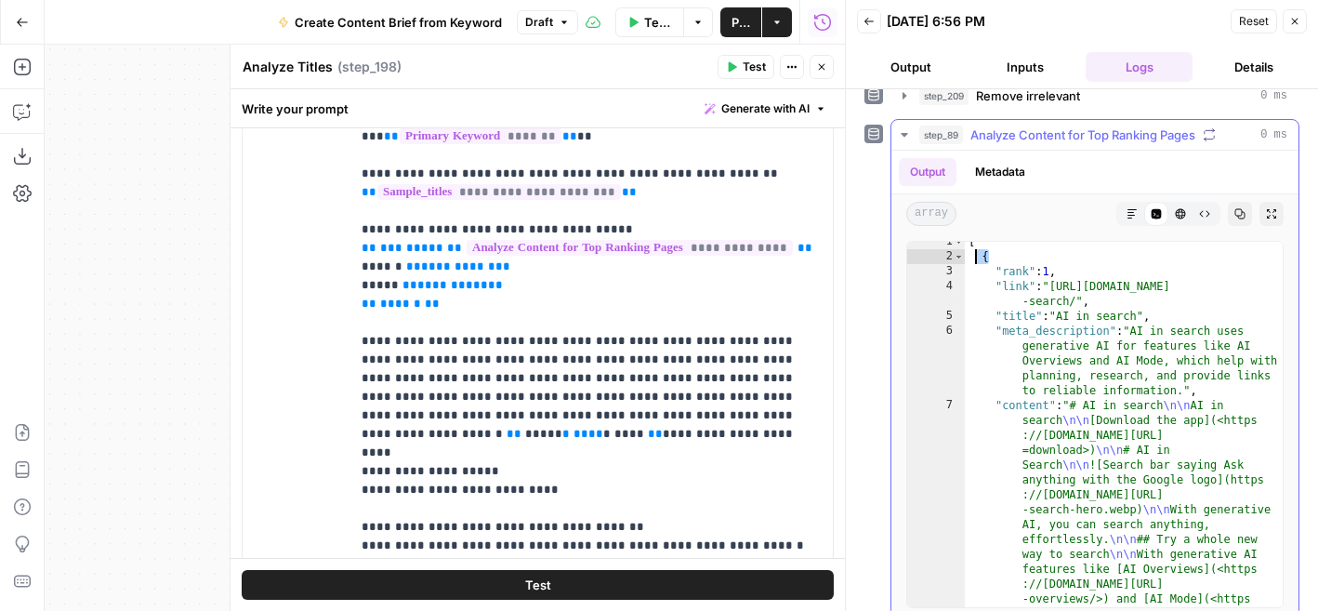
drag, startPoint x: 990, startPoint y: 257, endPoint x: 977, endPoint y: 257, distance: 13.0
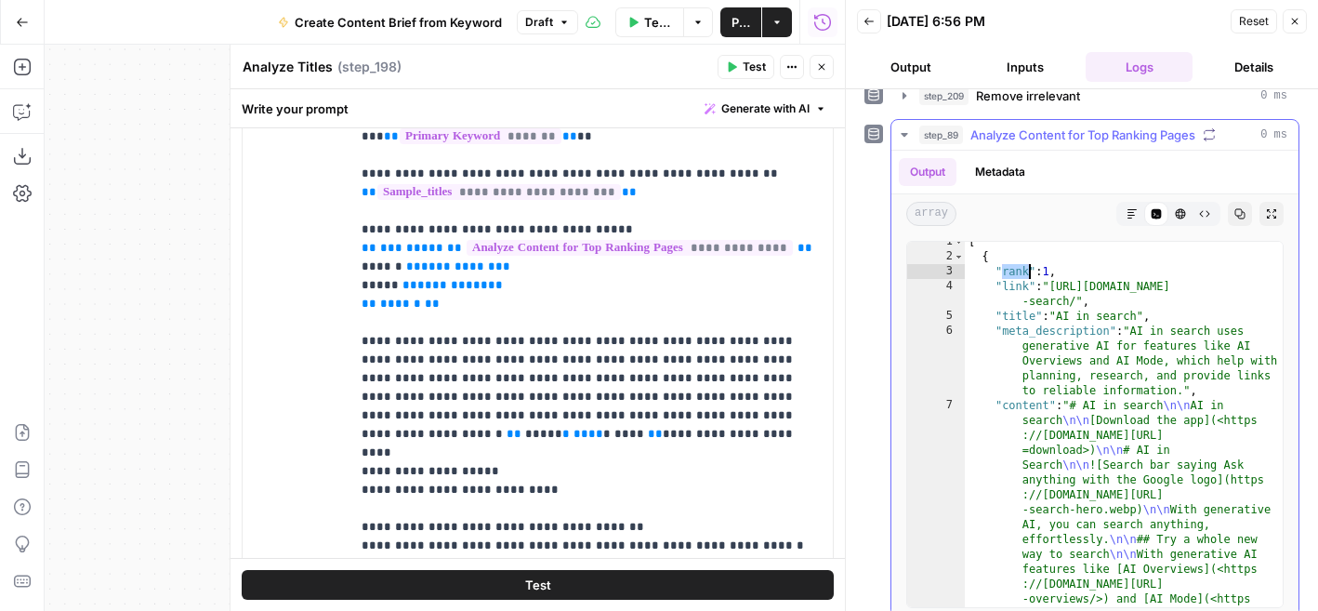
type textarea "**********"
click at [460, 305] on p "**********" at bounding box center [592, 350] width 460 height 521
click at [454, 270] on span "**********" at bounding box center [458, 266] width 74 height 12
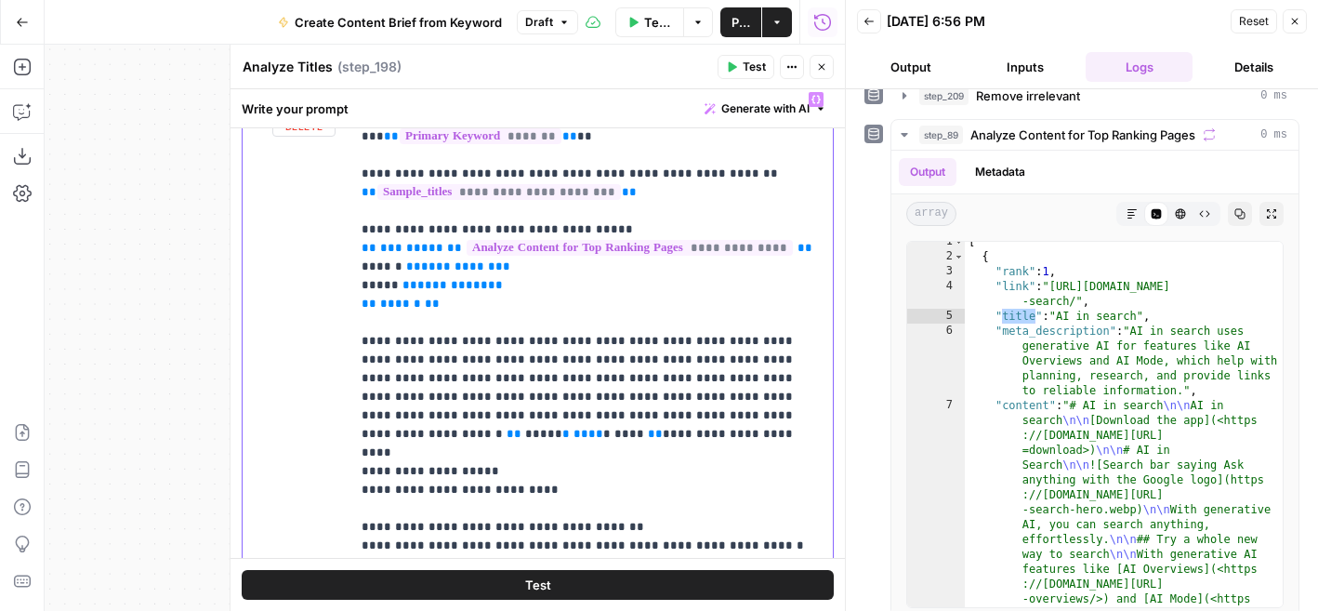
click at [461, 284] on span "**********" at bounding box center [452, 285] width 71 height 12
click at [507, 263] on p "**********" at bounding box center [592, 350] width 460 height 521
click at [904, 133] on icon "button" at bounding box center [904, 135] width 7 height 4
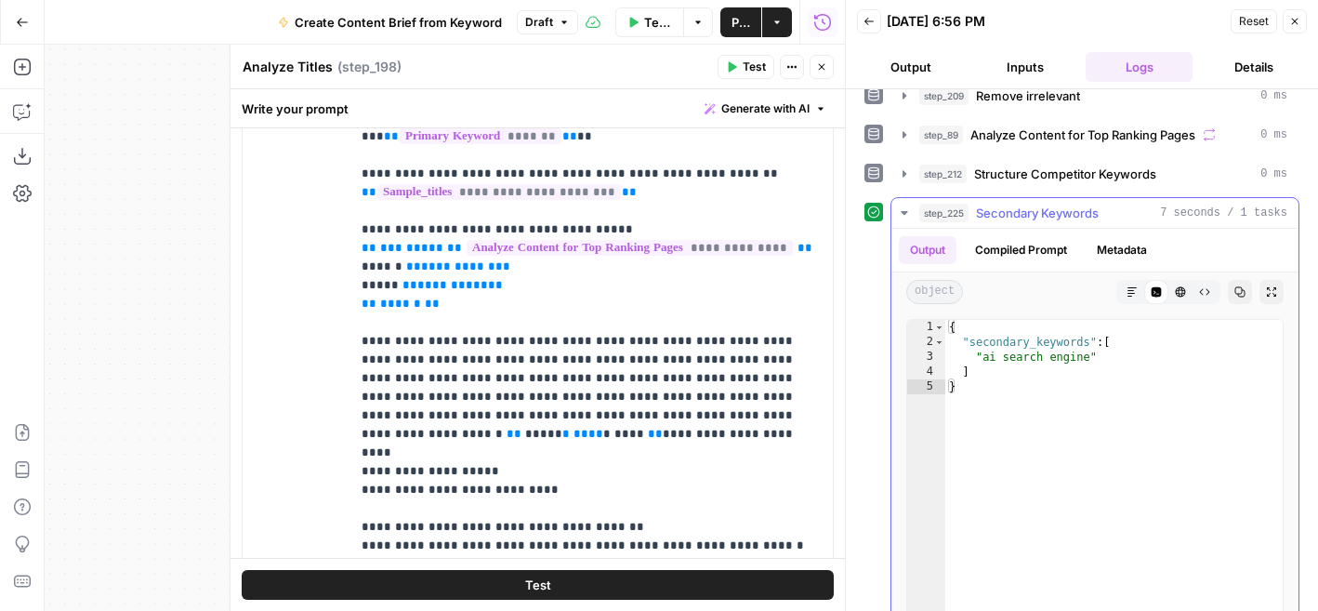
scroll to position [0, 0]
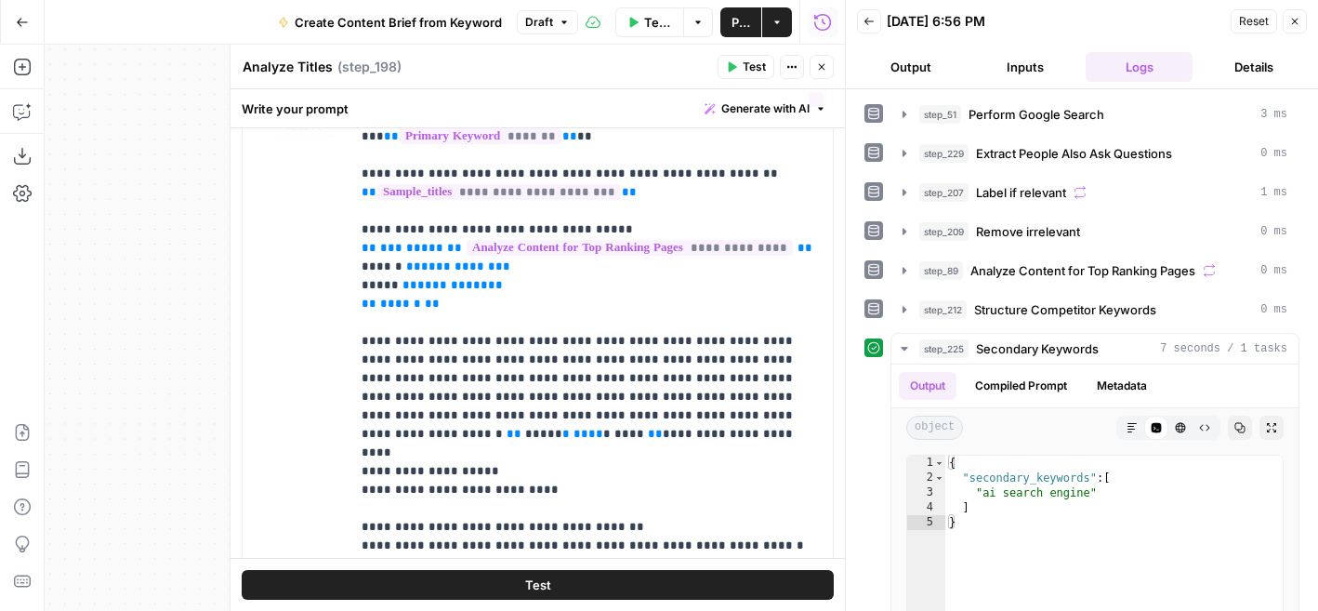
click at [757, 59] on span "Test" at bounding box center [754, 67] width 23 height 17
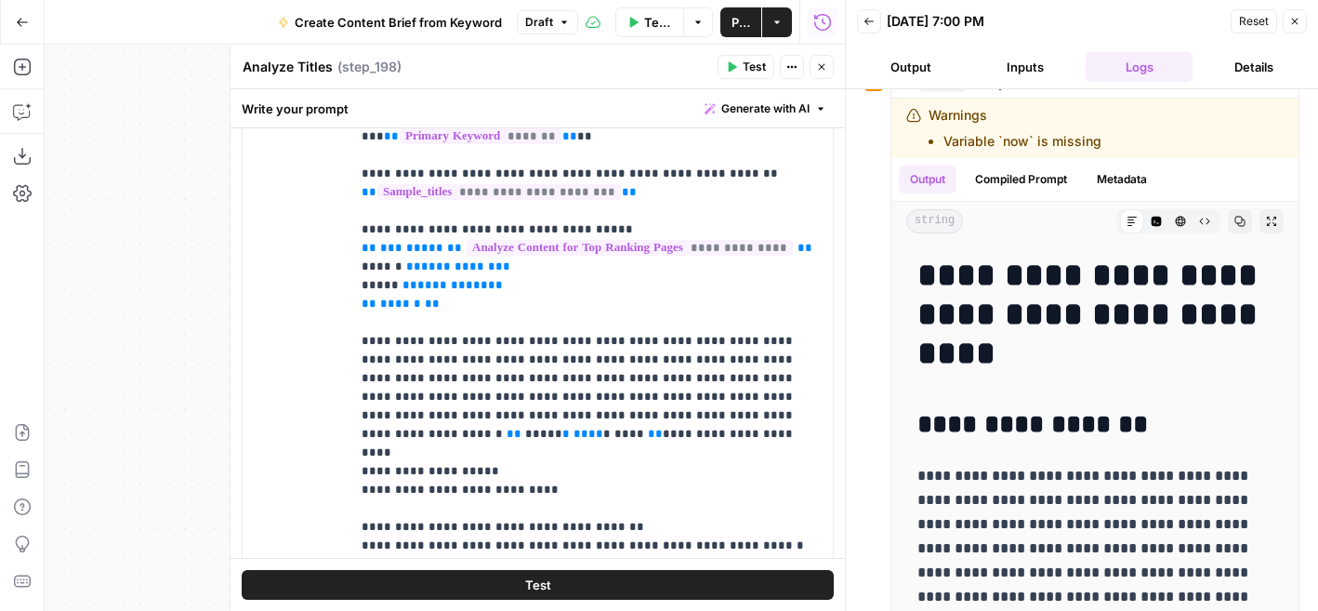
scroll to position [327, 0]
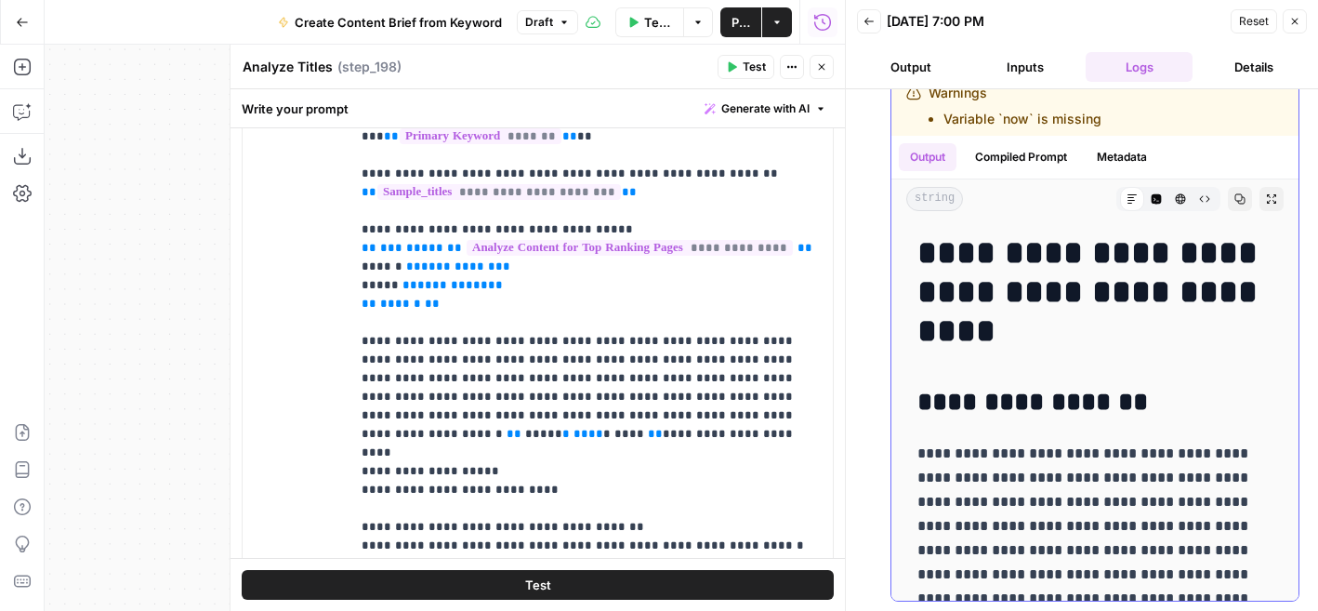
click at [1028, 153] on button "Compiled Prompt" at bounding box center [1021, 157] width 114 height 28
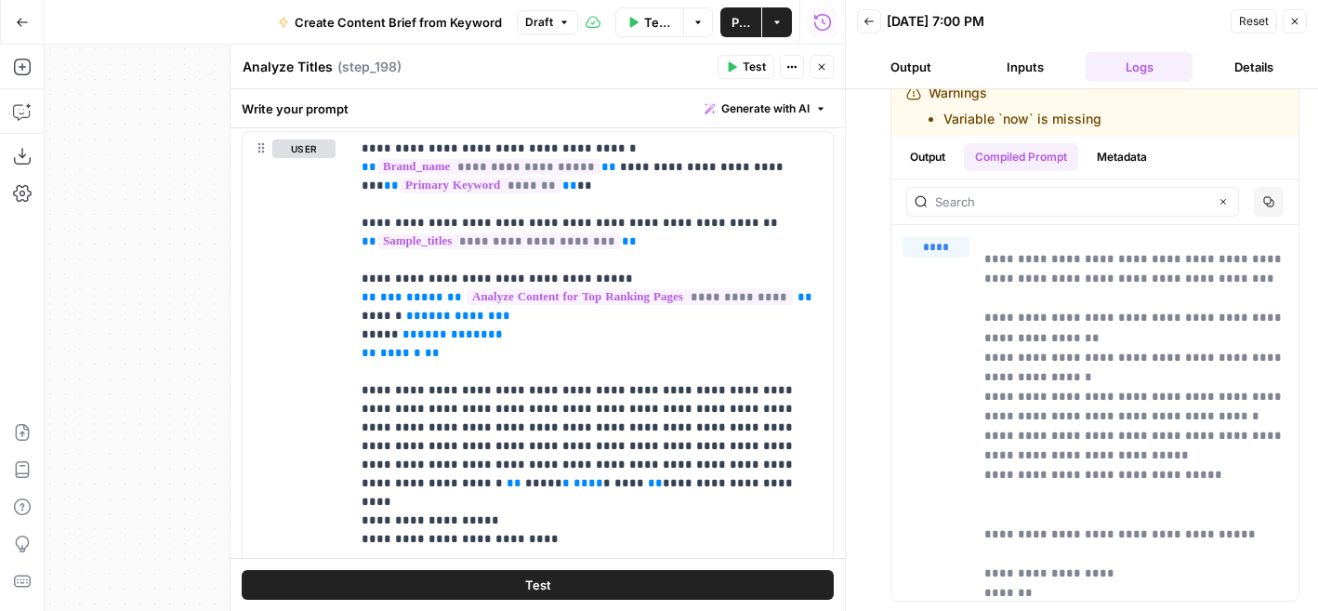
scroll to position [254, 0]
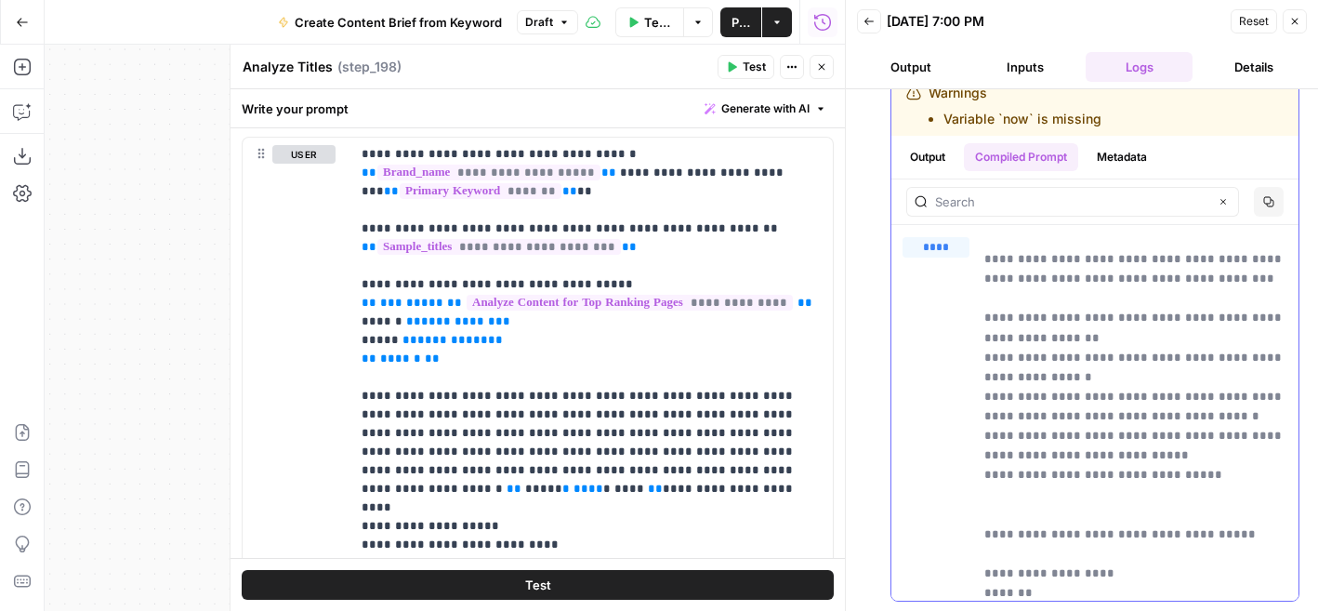
drag, startPoint x: 1208, startPoint y: 480, endPoint x: 979, endPoint y: 360, distance: 259.0
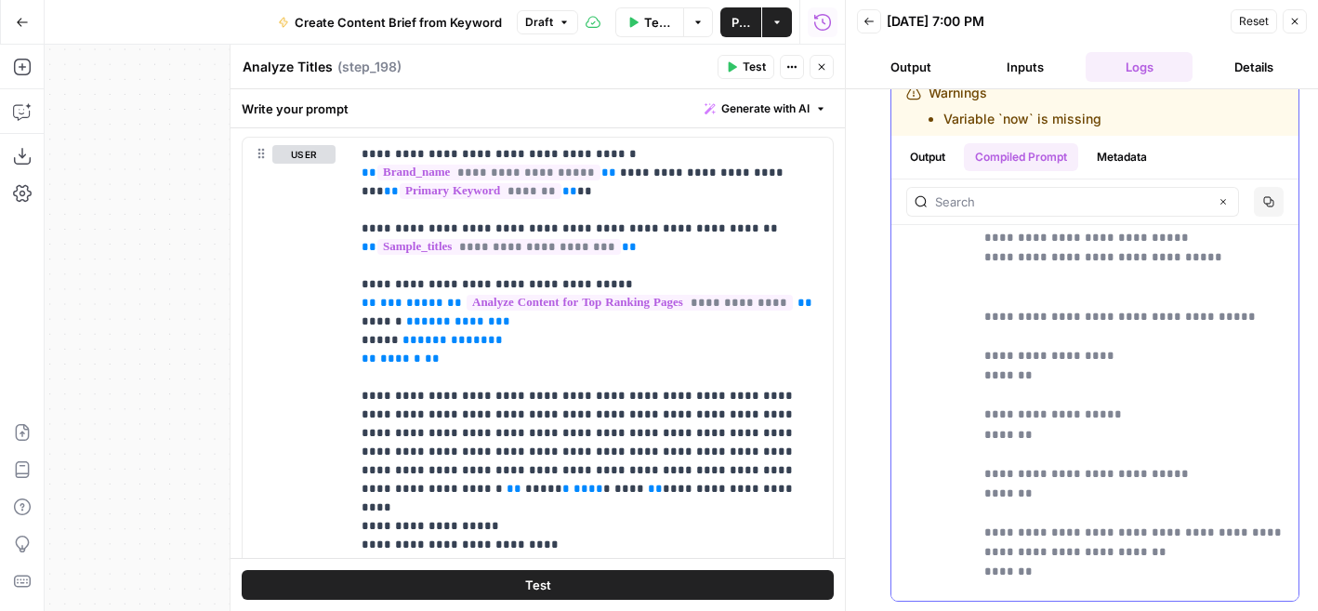
scroll to position [297, 0]
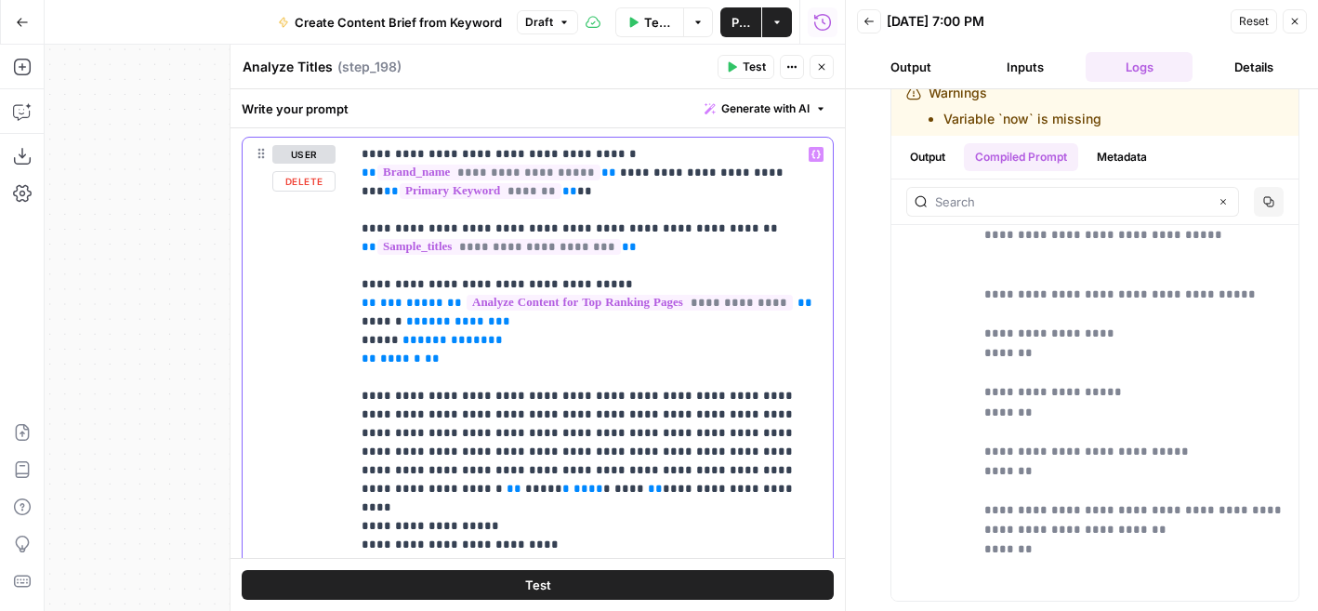
drag, startPoint x: 589, startPoint y: 289, endPoint x: 329, endPoint y: 289, distance: 260.3
click at [329, 289] on div "**********" at bounding box center [538, 428] width 590 height 580
drag, startPoint x: 1094, startPoint y: 336, endPoint x: 1016, endPoint y: 337, distance: 78.1
click at [1015, 336] on p "**********" at bounding box center [1135, 480] width 303 height 943
drag, startPoint x: 1028, startPoint y: 350, endPoint x: 1019, endPoint y: 351, distance: 9.3
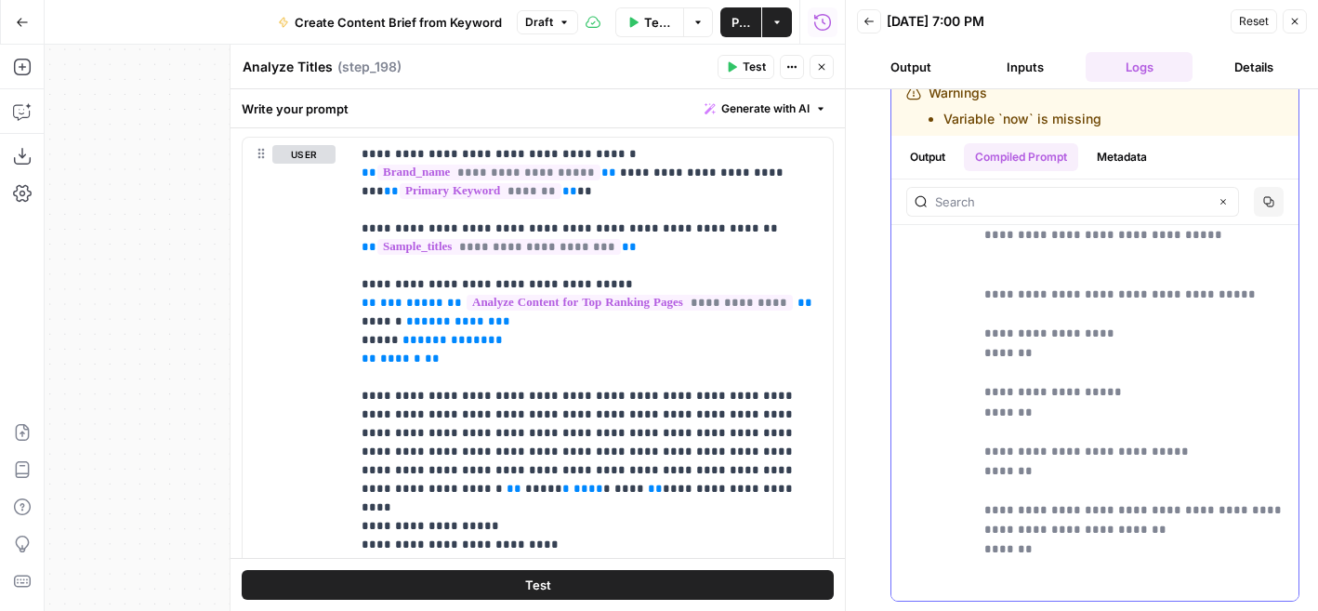
click at [1019, 351] on p "**********" at bounding box center [1135, 480] width 303 height 943
drag, startPoint x: 1103, startPoint y: 396, endPoint x: 1016, endPoint y: 396, distance: 87.4
click at [1016, 396] on p "**********" at bounding box center [1135, 480] width 303 height 943
click at [1022, 416] on p "**********" at bounding box center [1135, 480] width 303 height 943
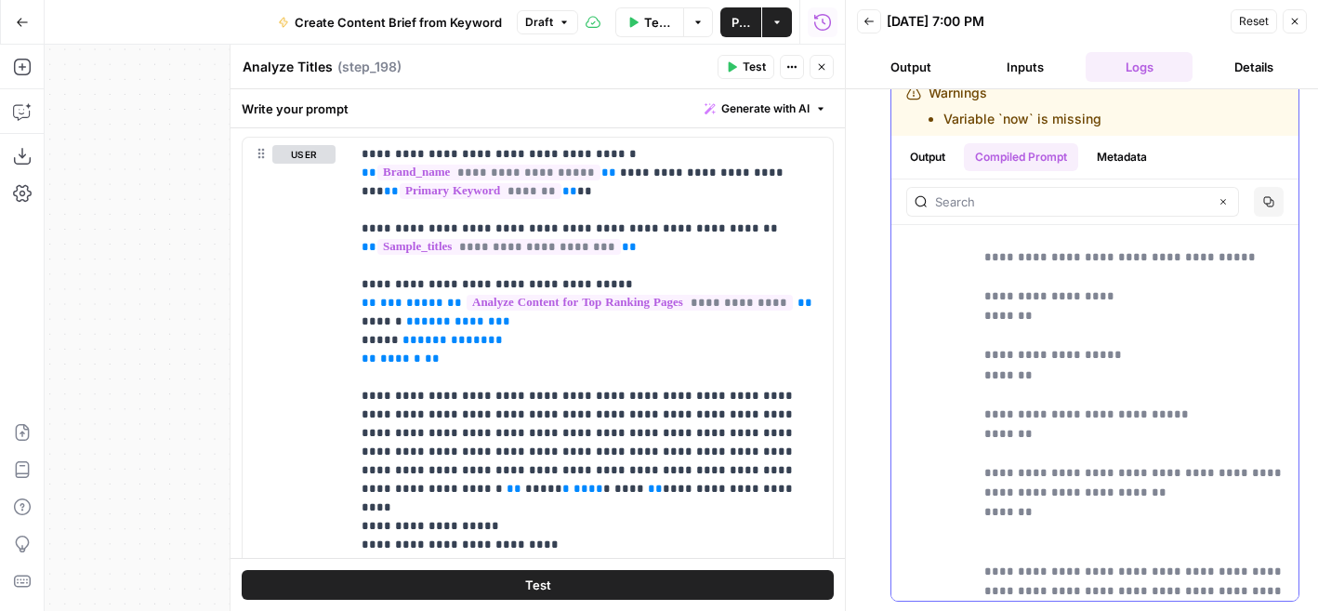
scroll to position [345, 0]
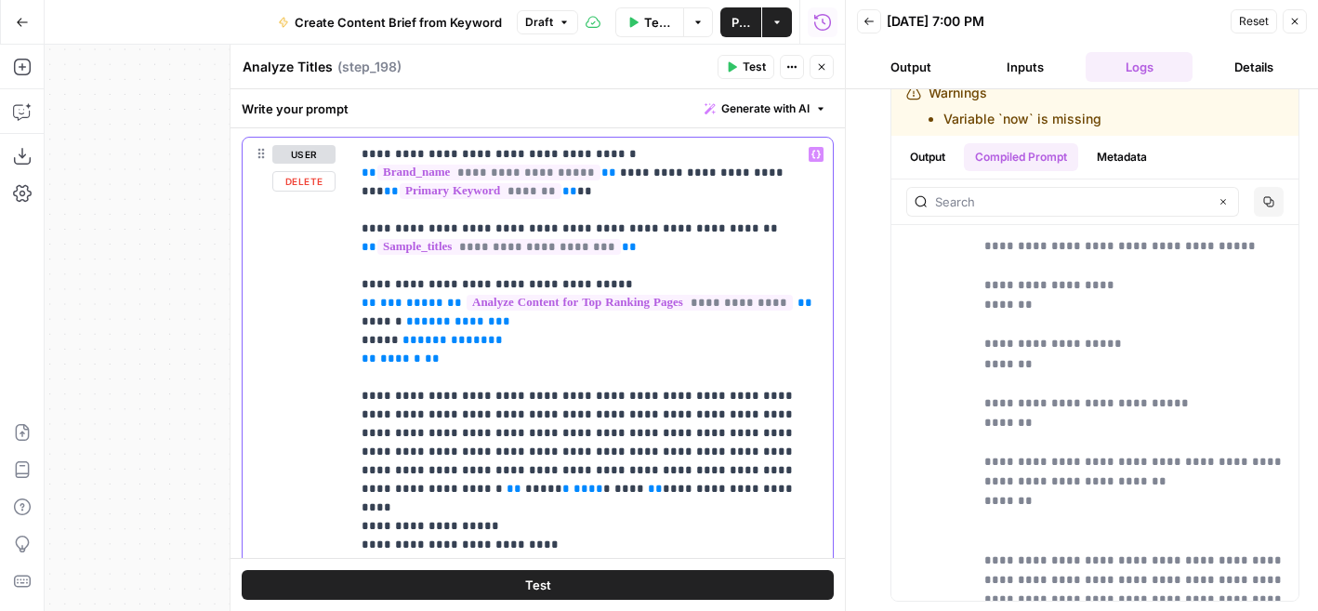
click at [460, 363] on p "**********" at bounding box center [592, 405] width 460 height 521
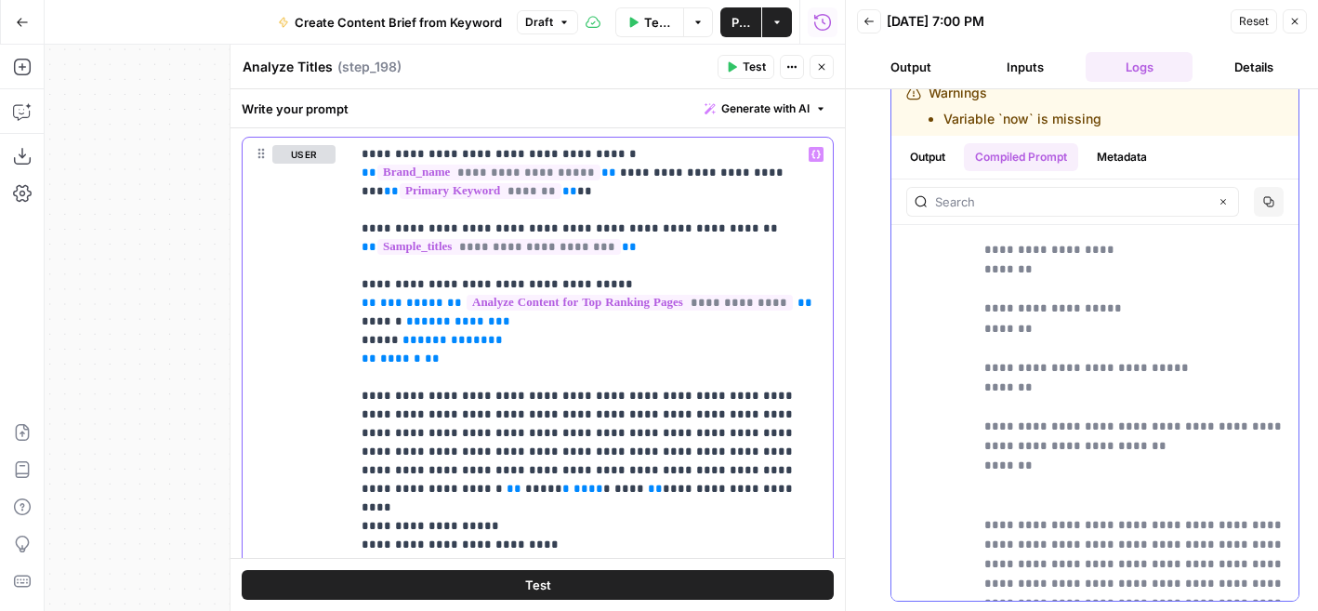
scroll to position [381, 0]
click at [833, 70] on button "Close" at bounding box center [822, 67] width 24 height 24
